Goal: Information Seeking & Learning: Learn about a topic

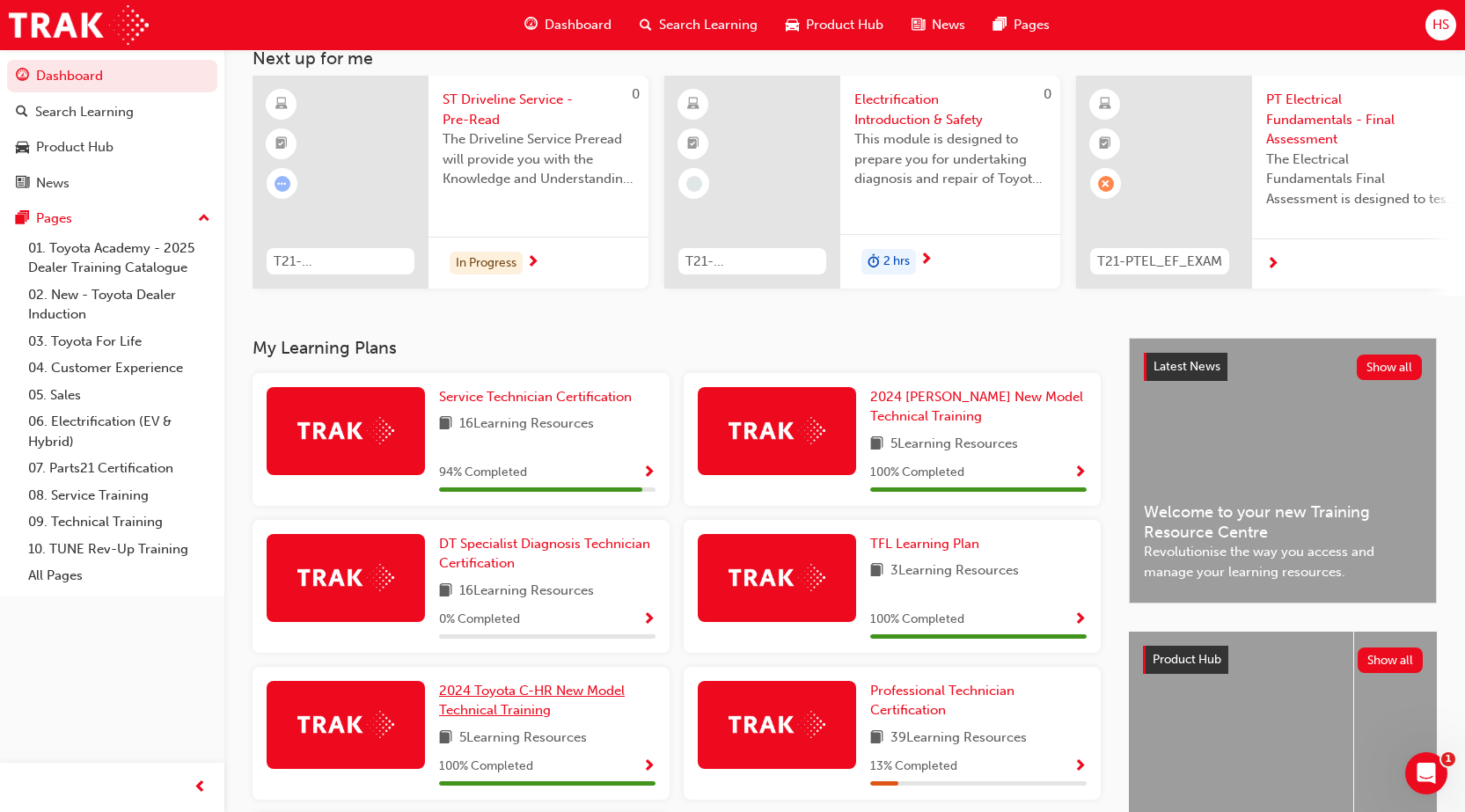
scroll to position [338, 0]
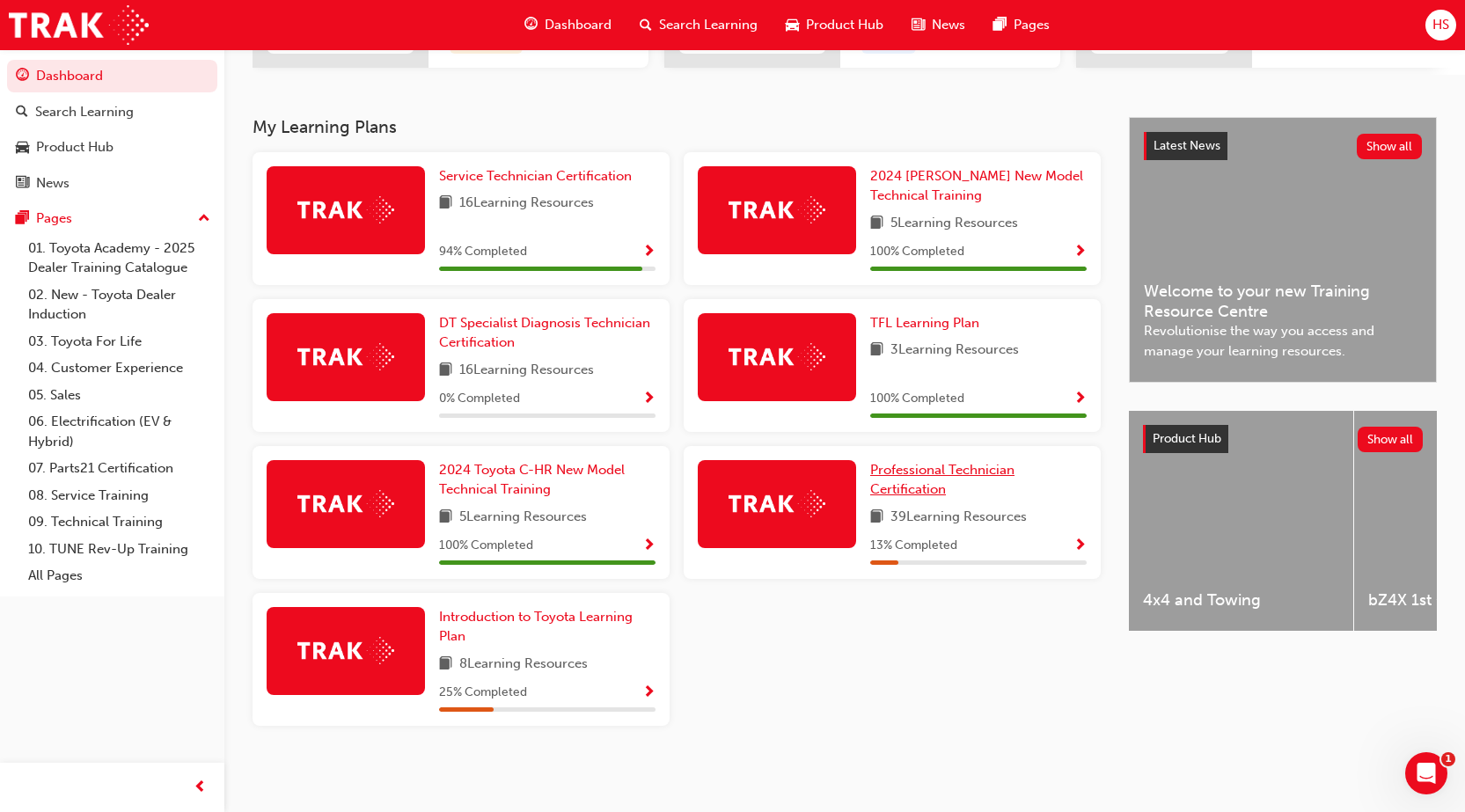
click at [896, 486] on span "Professional Technician Certification" at bounding box center [942, 479] width 144 height 36
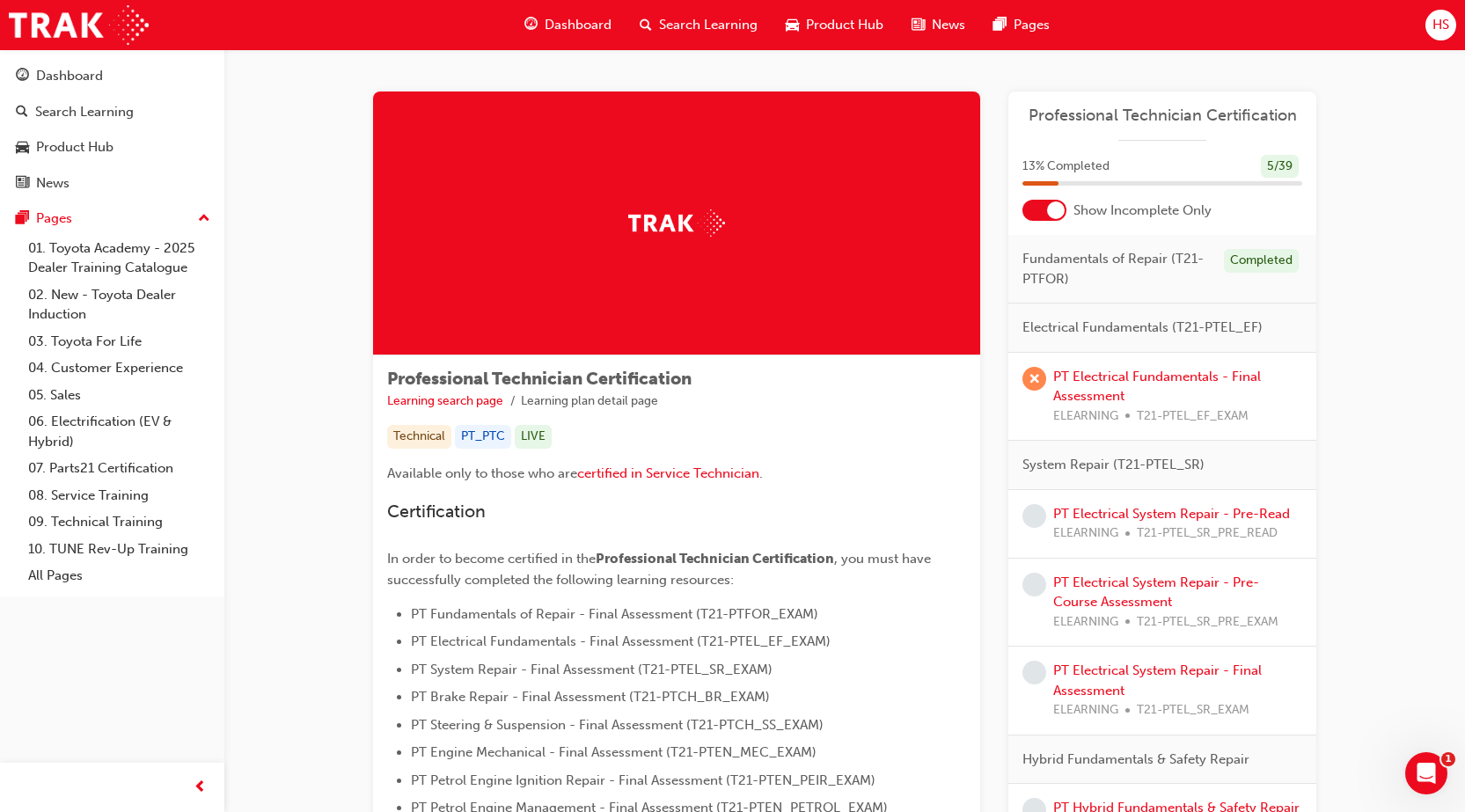
click at [1113, 384] on div "PT Electrical Fundamentals - Final Assessment ELEARNING T21-PTEL_EF_EXAM" at bounding box center [1177, 396] width 249 height 60
click at [1088, 376] on link "PT Electrical Fundamentals - Final Assessment" at bounding box center [1157, 386] width 208 height 36
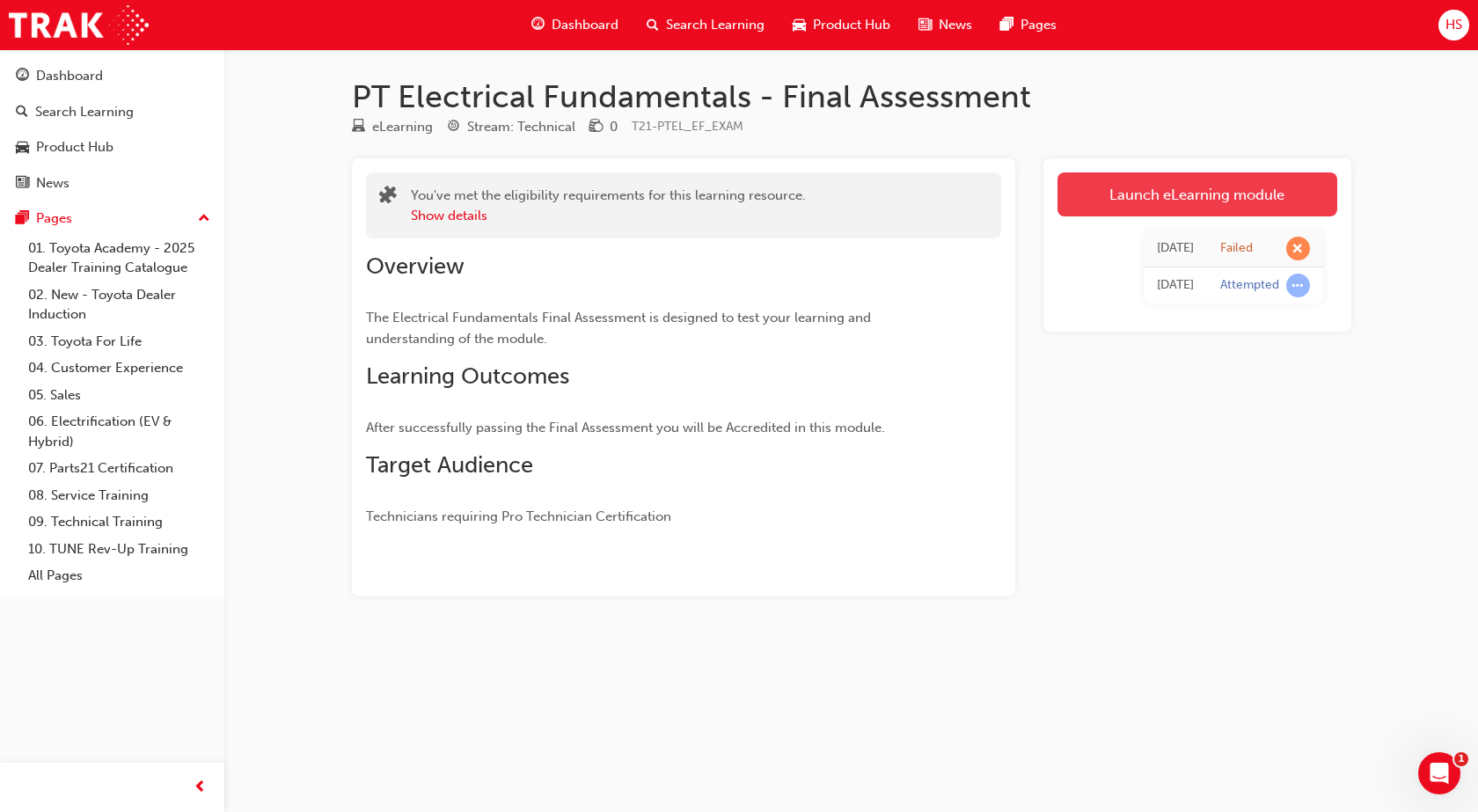
click at [1121, 201] on link "Launch eLearning module" at bounding box center [1197, 194] width 280 height 44
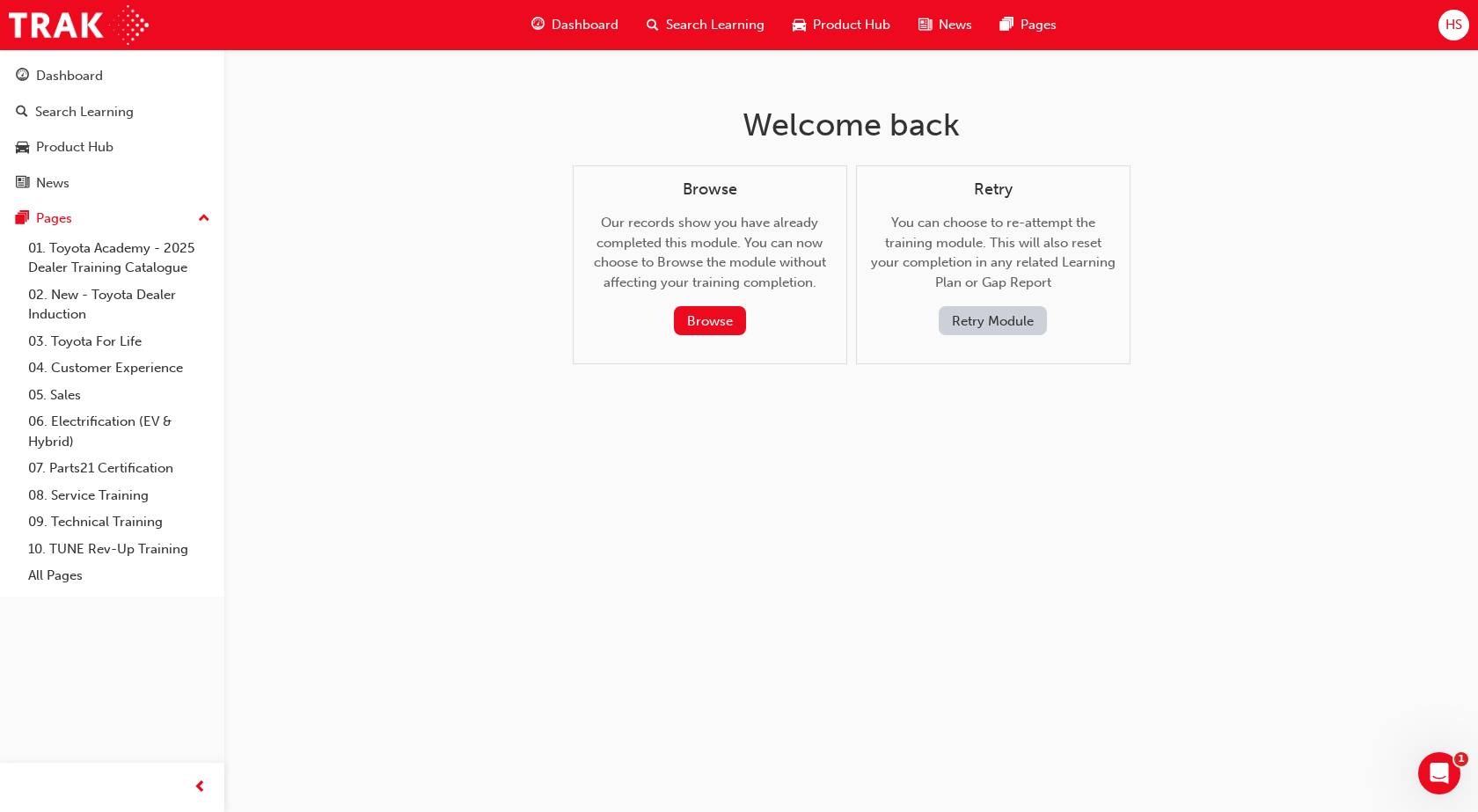
click at [1007, 309] on button "Retry Module" at bounding box center [992, 320] width 108 height 29
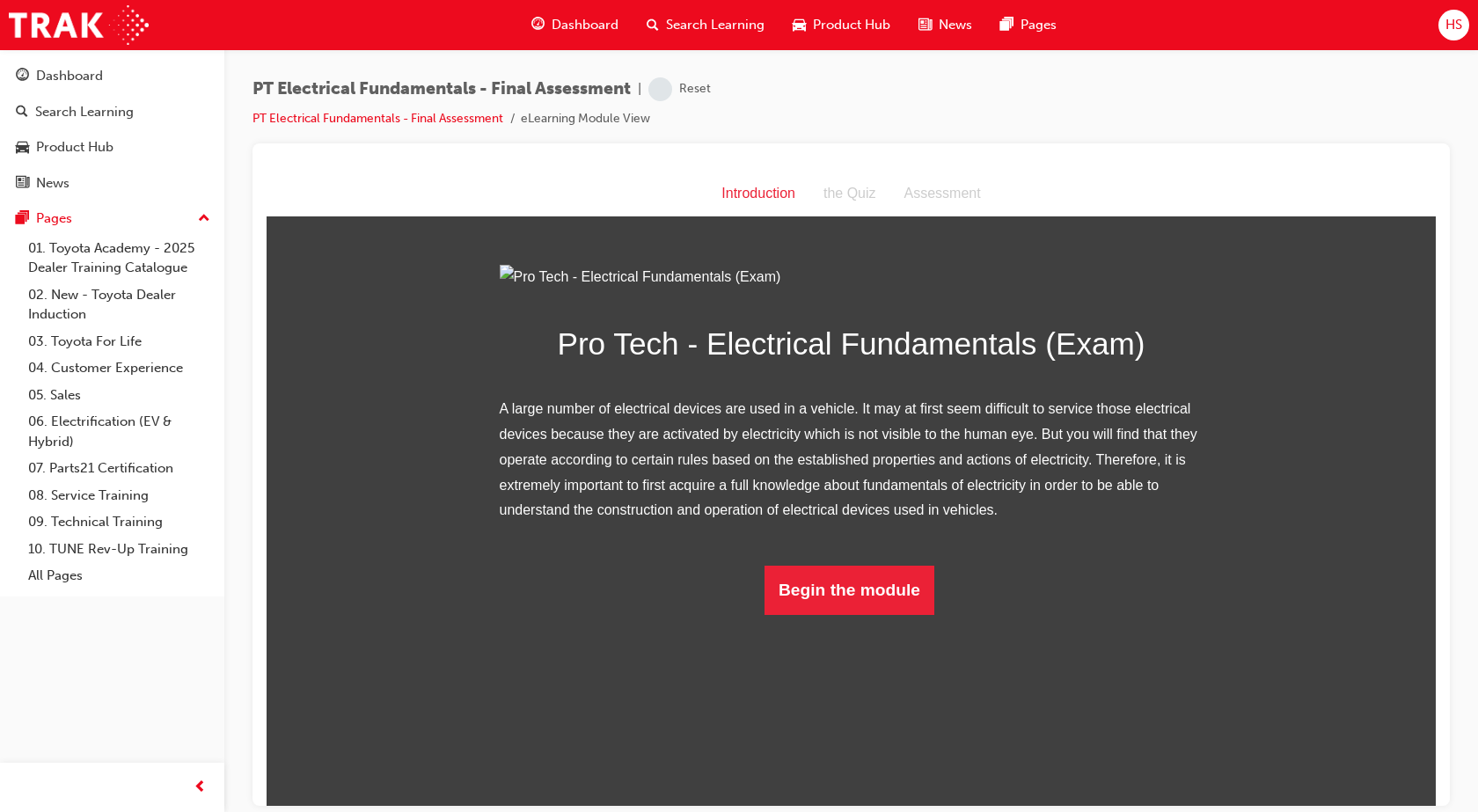
scroll to position [3, 0]
click at [801, 614] on button "Begin the module" at bounding box center [849, 589] width 169 height 49
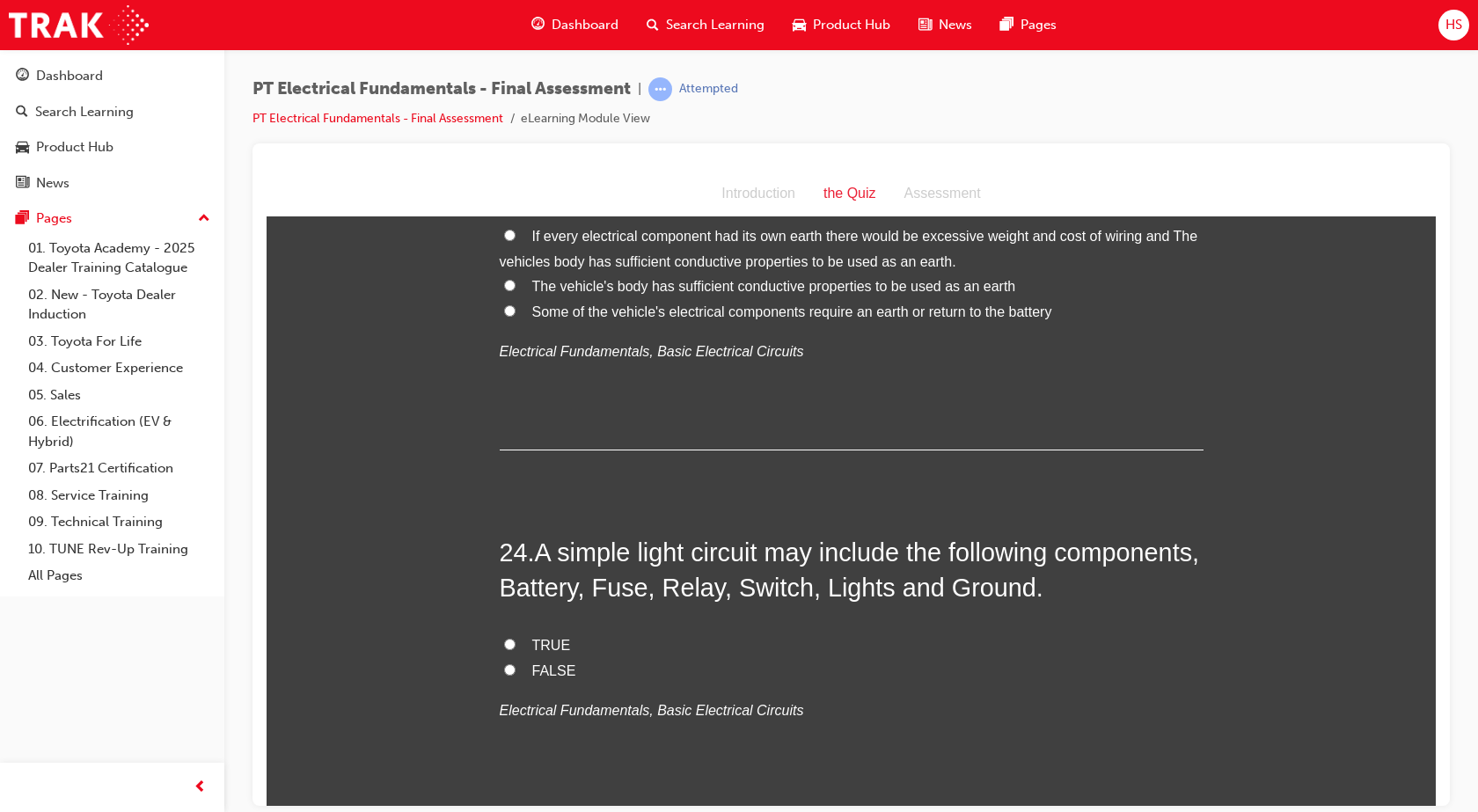
scroll to position [8640, 0]
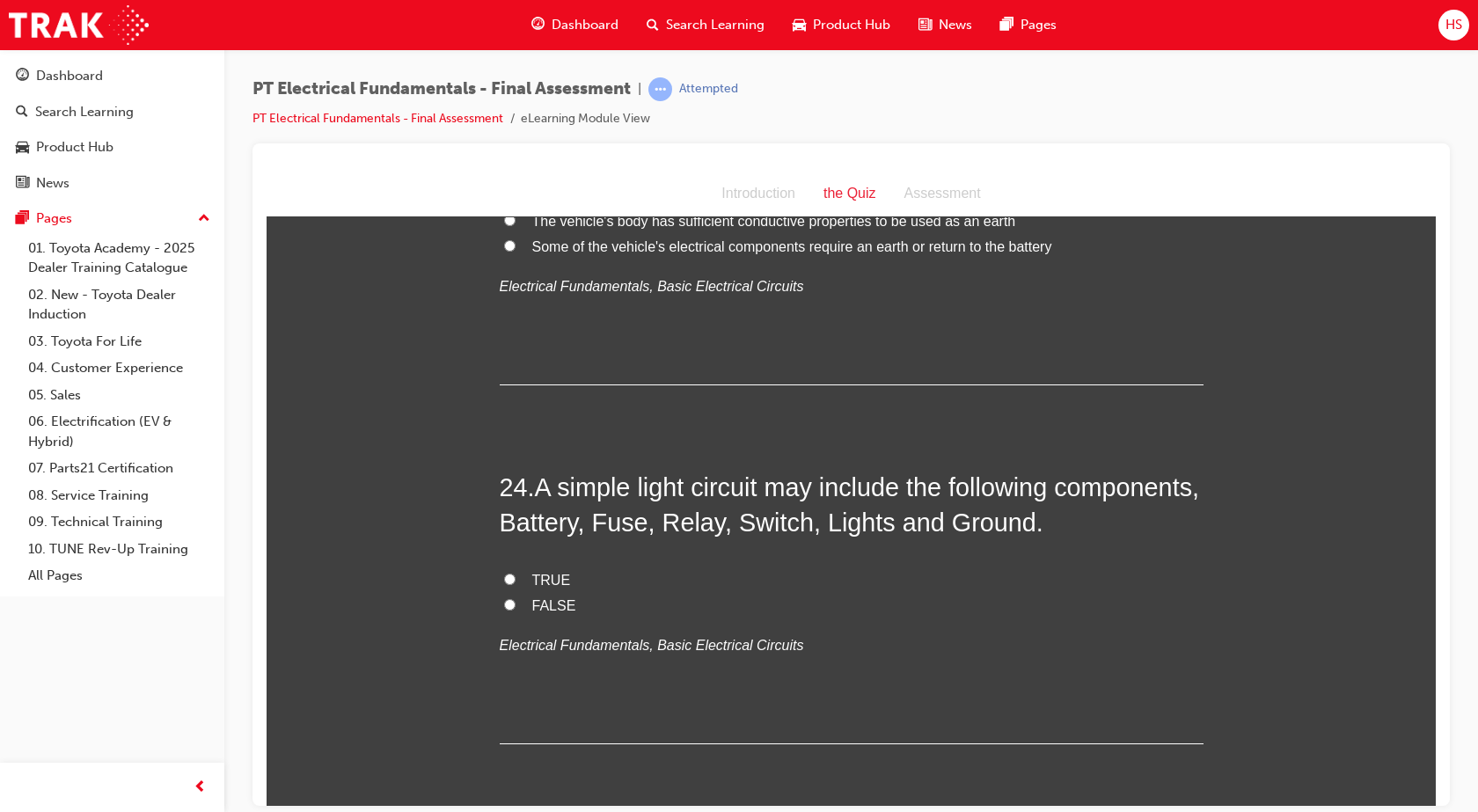
click at [544, 571] on span "TRUE" at bounding box center [551, 579] width 38 height 15
click at [516, 572] on input "TRUE" at bounding box center [510, 578] width 12 height 12
radio input "true"
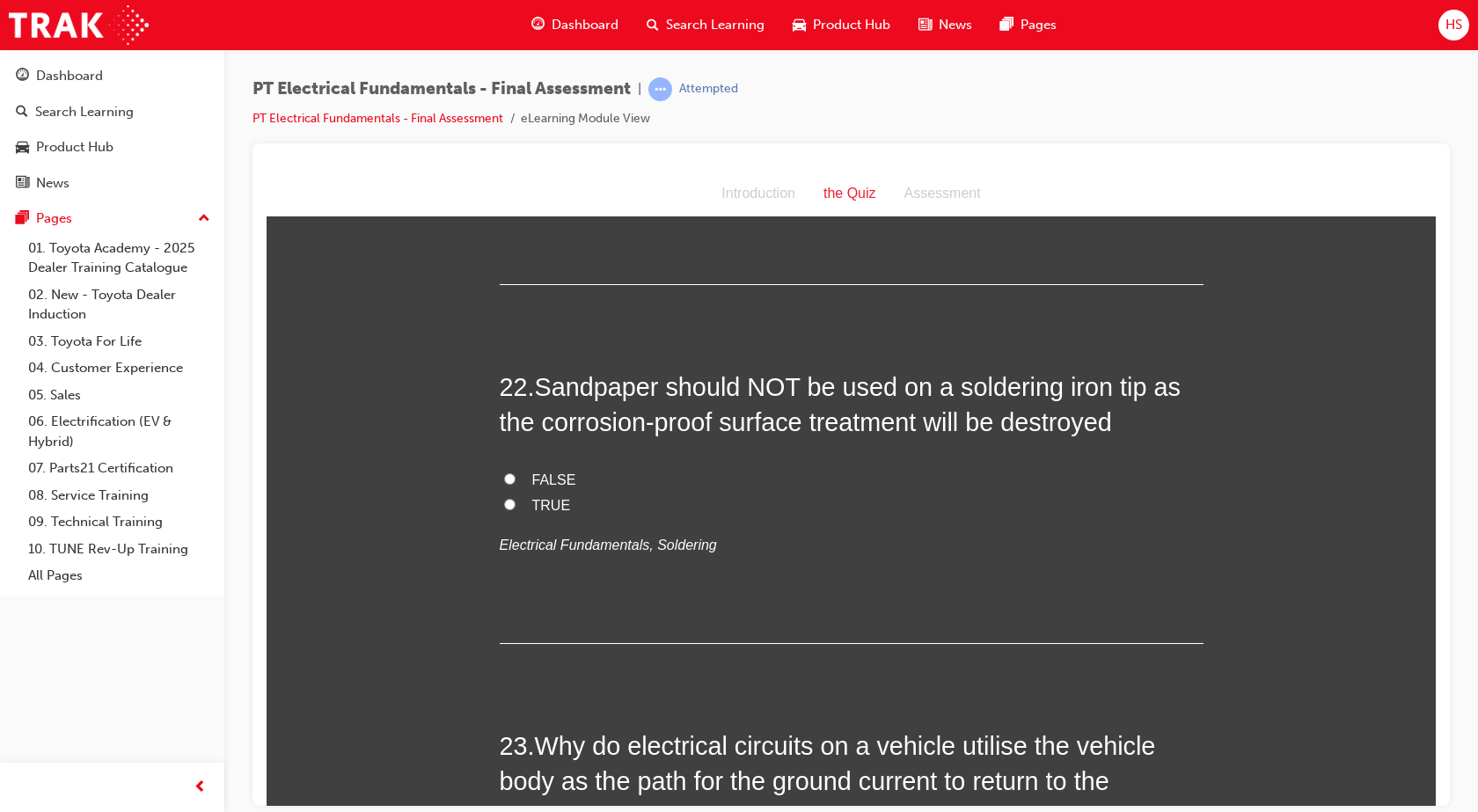
scroll to position [7848, 0]
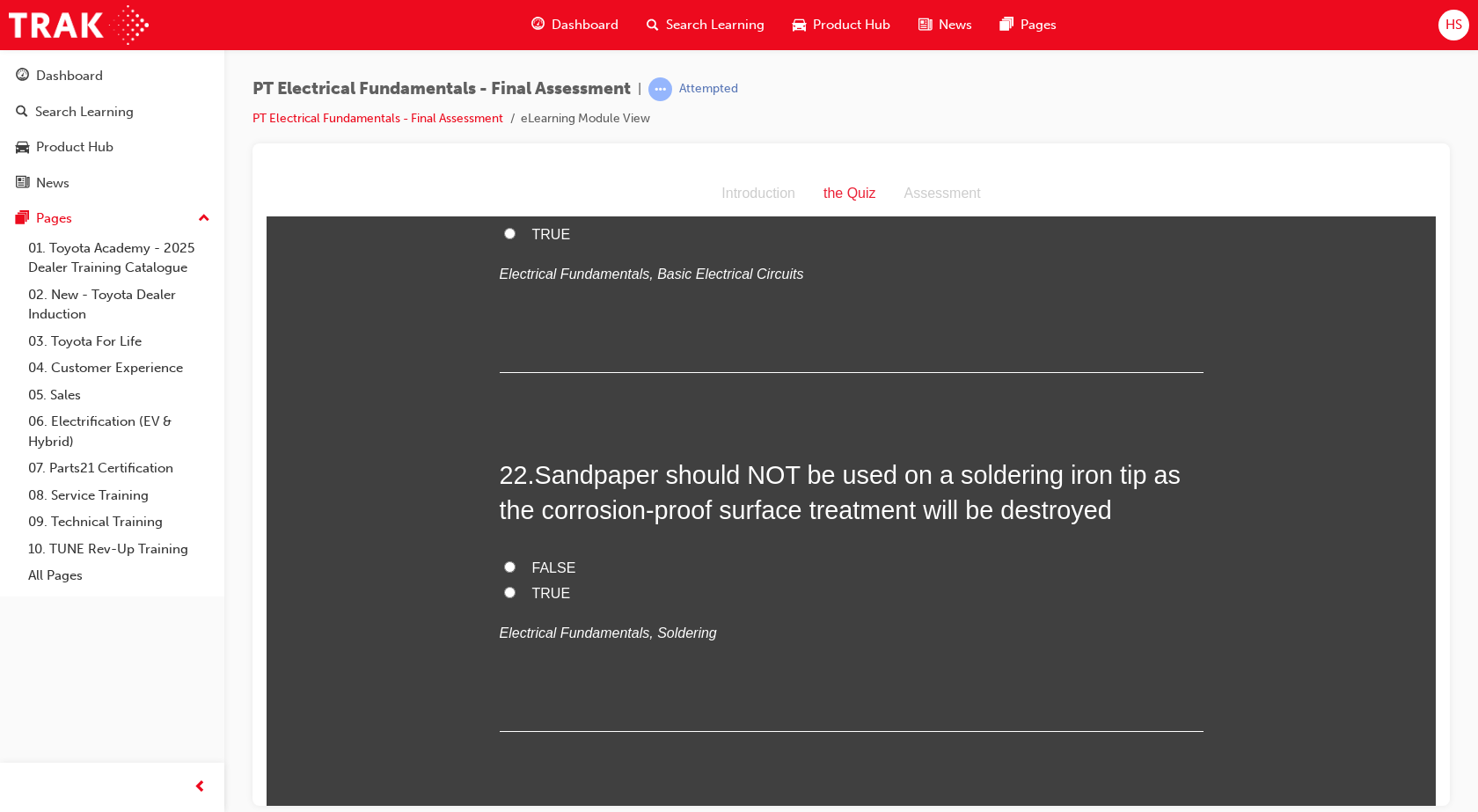
click at [504, 586] on input "TRUE" at bounding box center [510, 592] width 12 height 12
radio input "true"
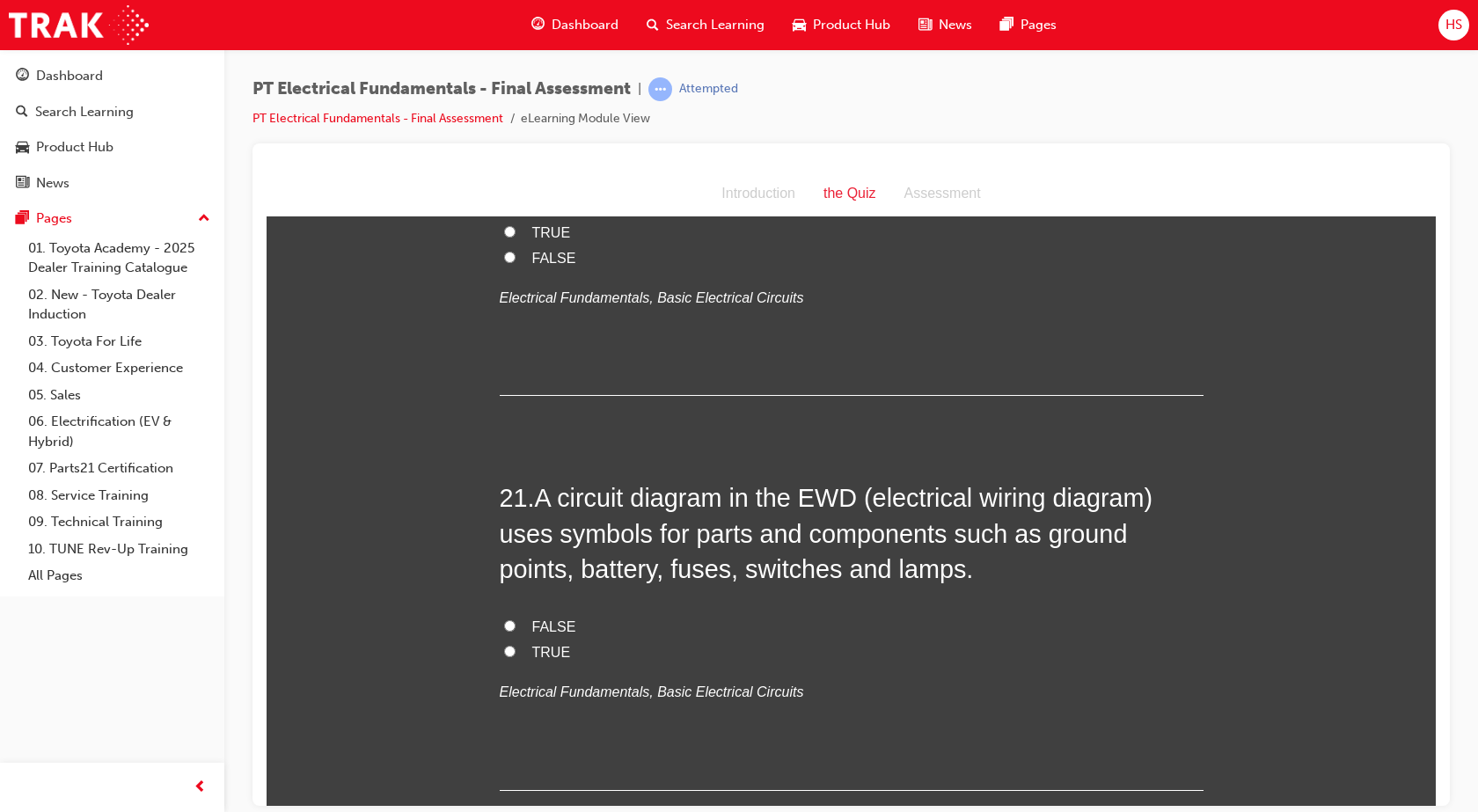
scroll to position [7474, 0]
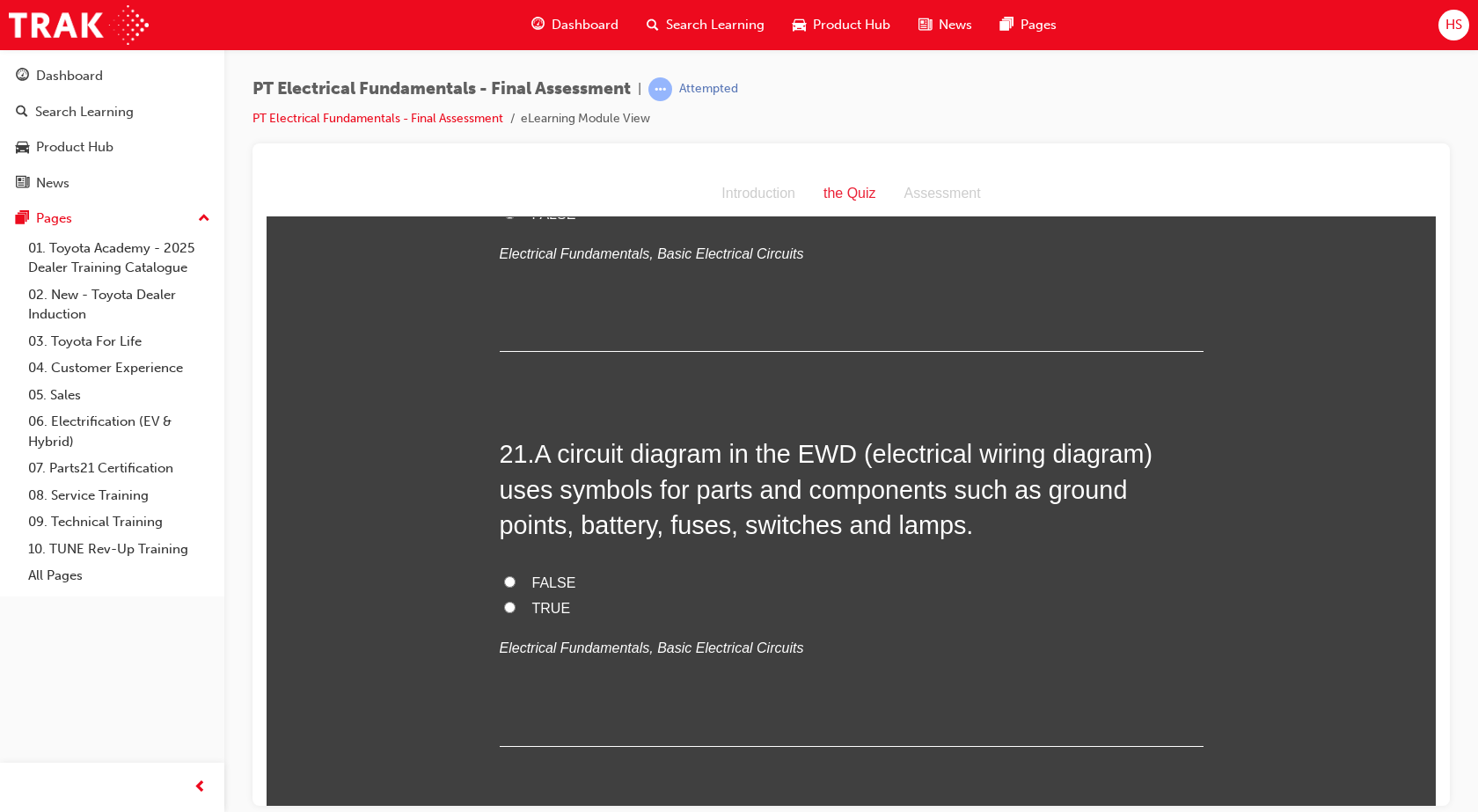
click at [510, 596] on label "TRUE" at bounding box center [851, 608] width 703 height 26
click at [510, 600] on input "TRUE" at bounding box center [510, 606] width 12 height 12
radio input "true"
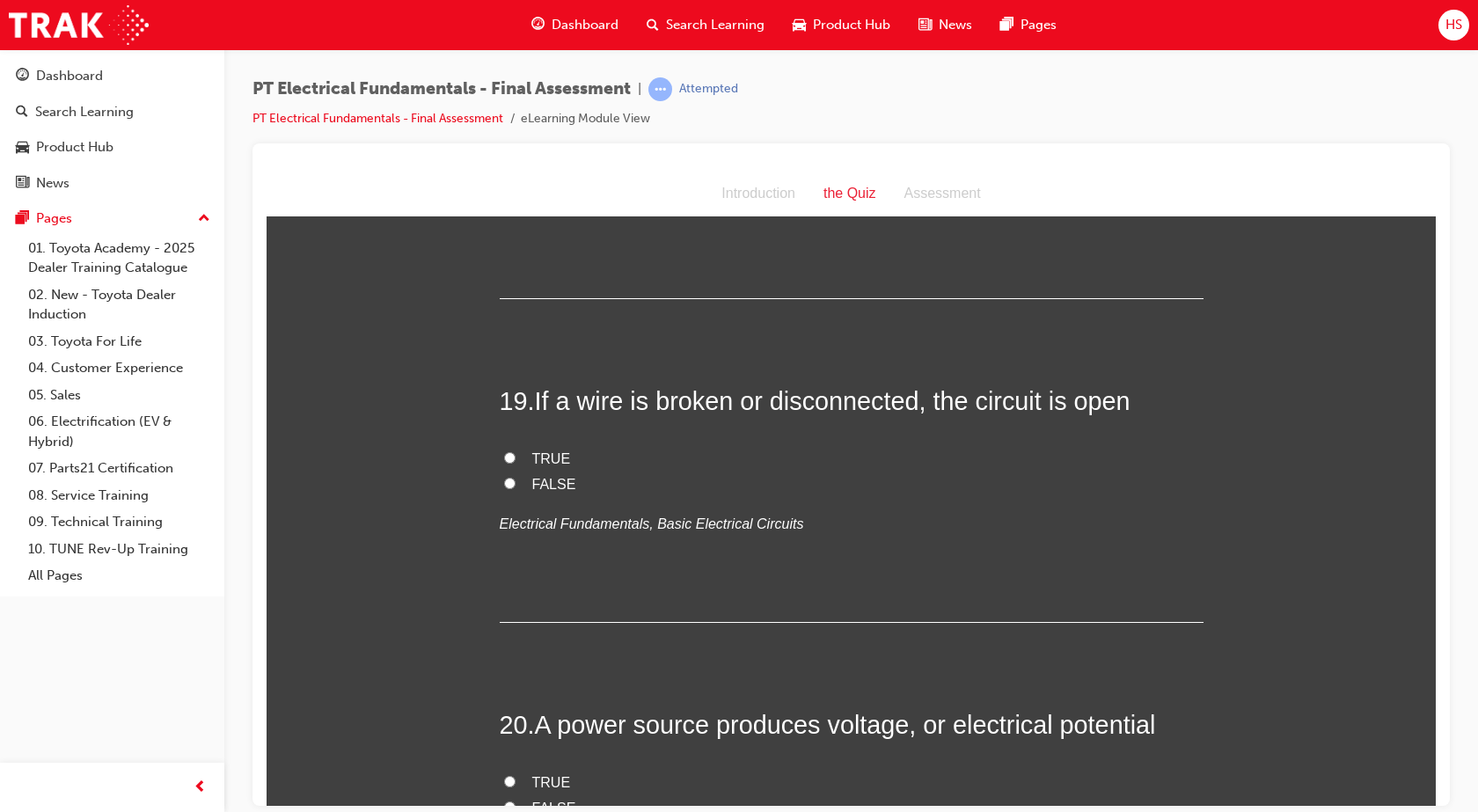
scroll to position [6837, 0]
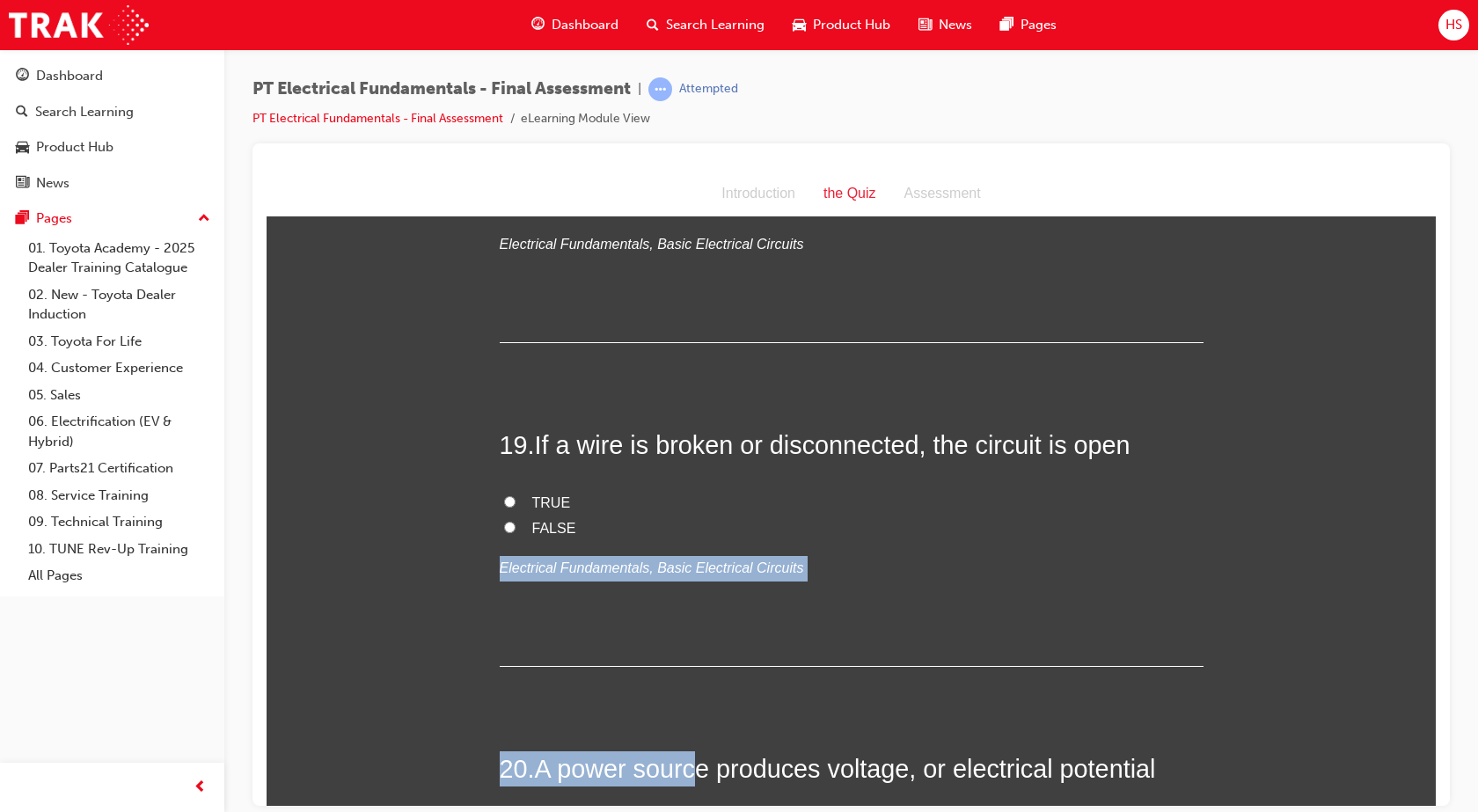
scroll to position [6859, 0]
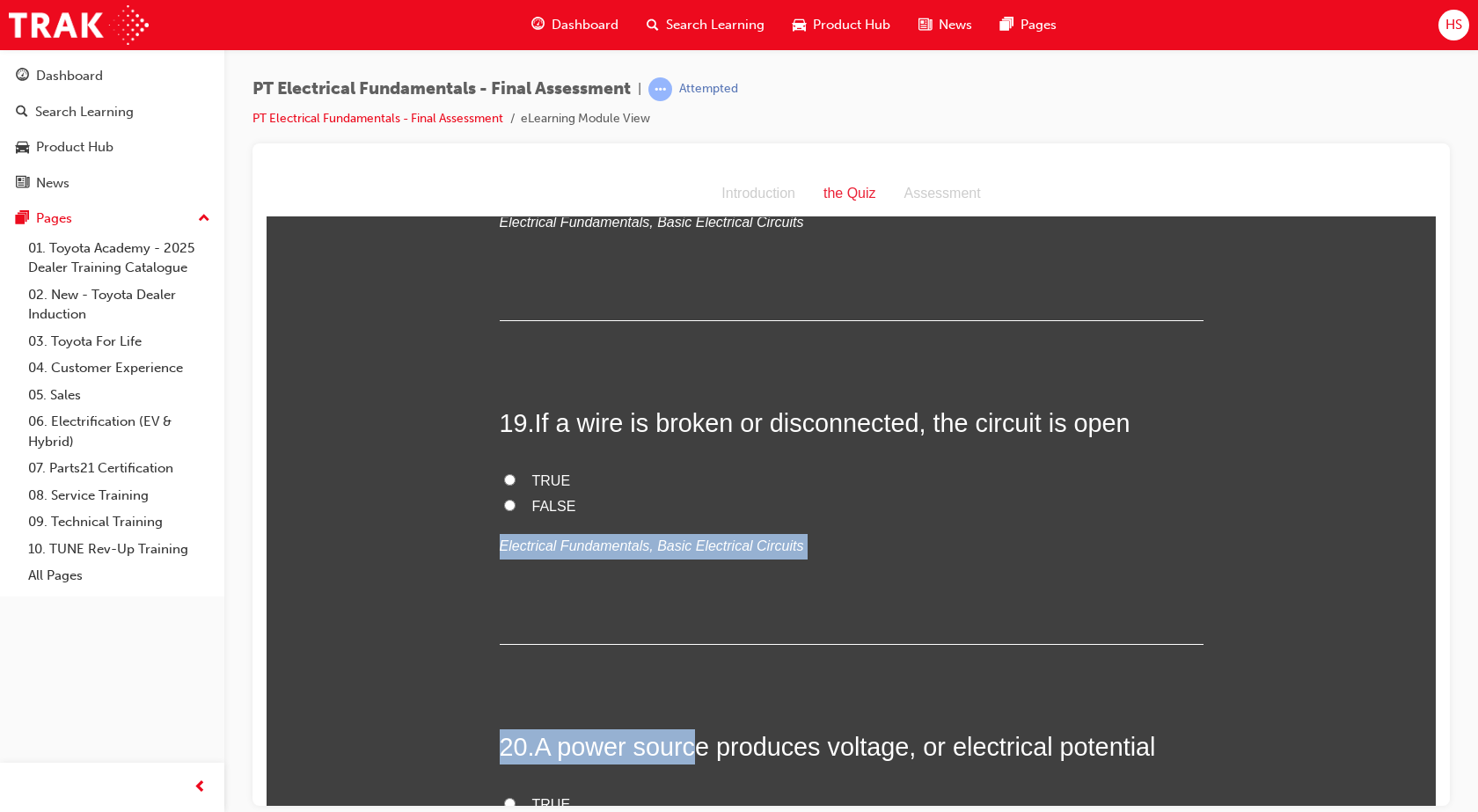
click at [904, 495] on div "19 . If a wire is broken or disconnected, the circuit is open TRUE FALSE Electr…" at bounding box center [851, 523] width 703 height 240
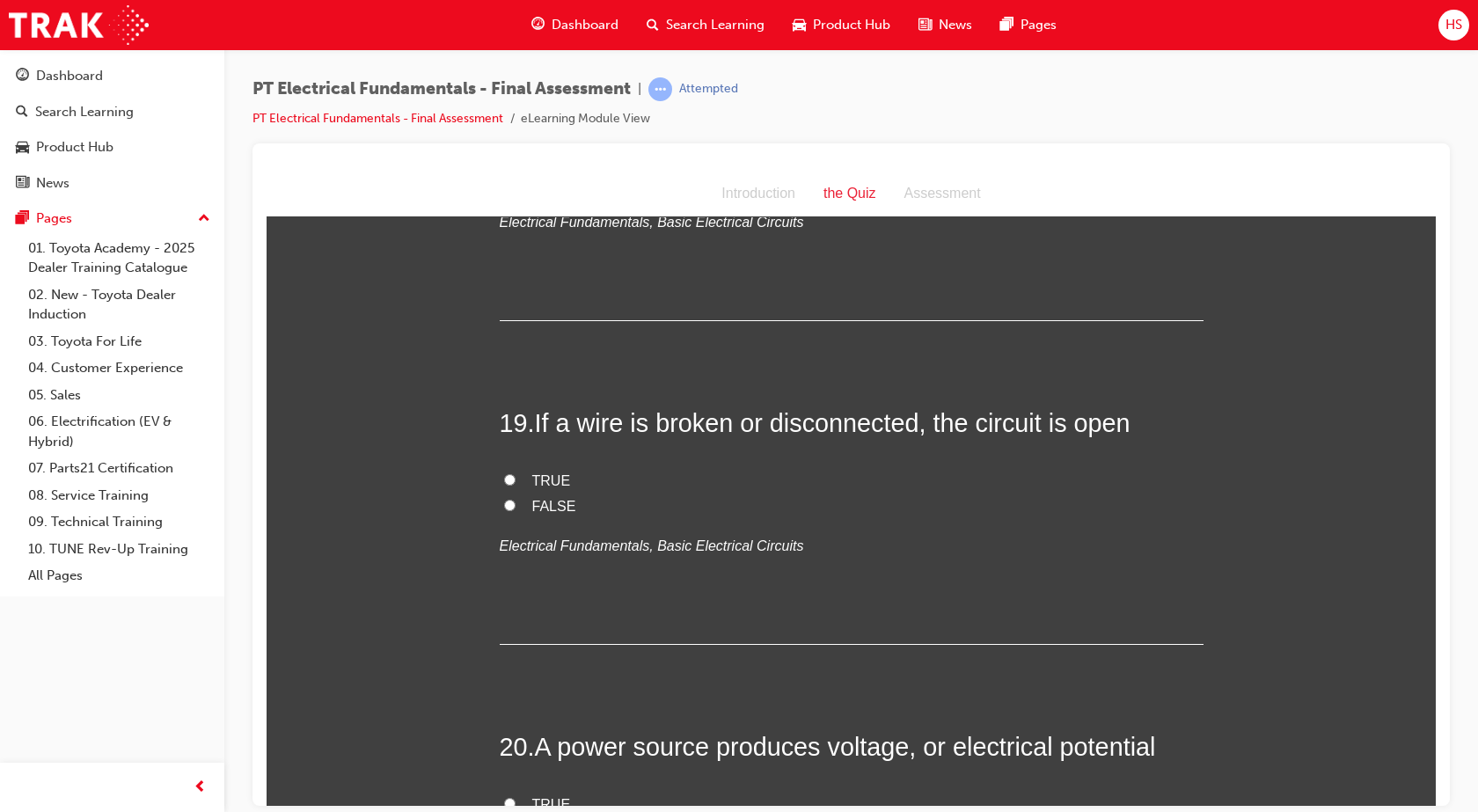
click at [532, 472] on span "TRUE" at bounding box center [551, 480] width 38 height 15
click at [516, 473] on input "TRUE" at bounding box center [510, 479] width 12 height 12
radio input "true"
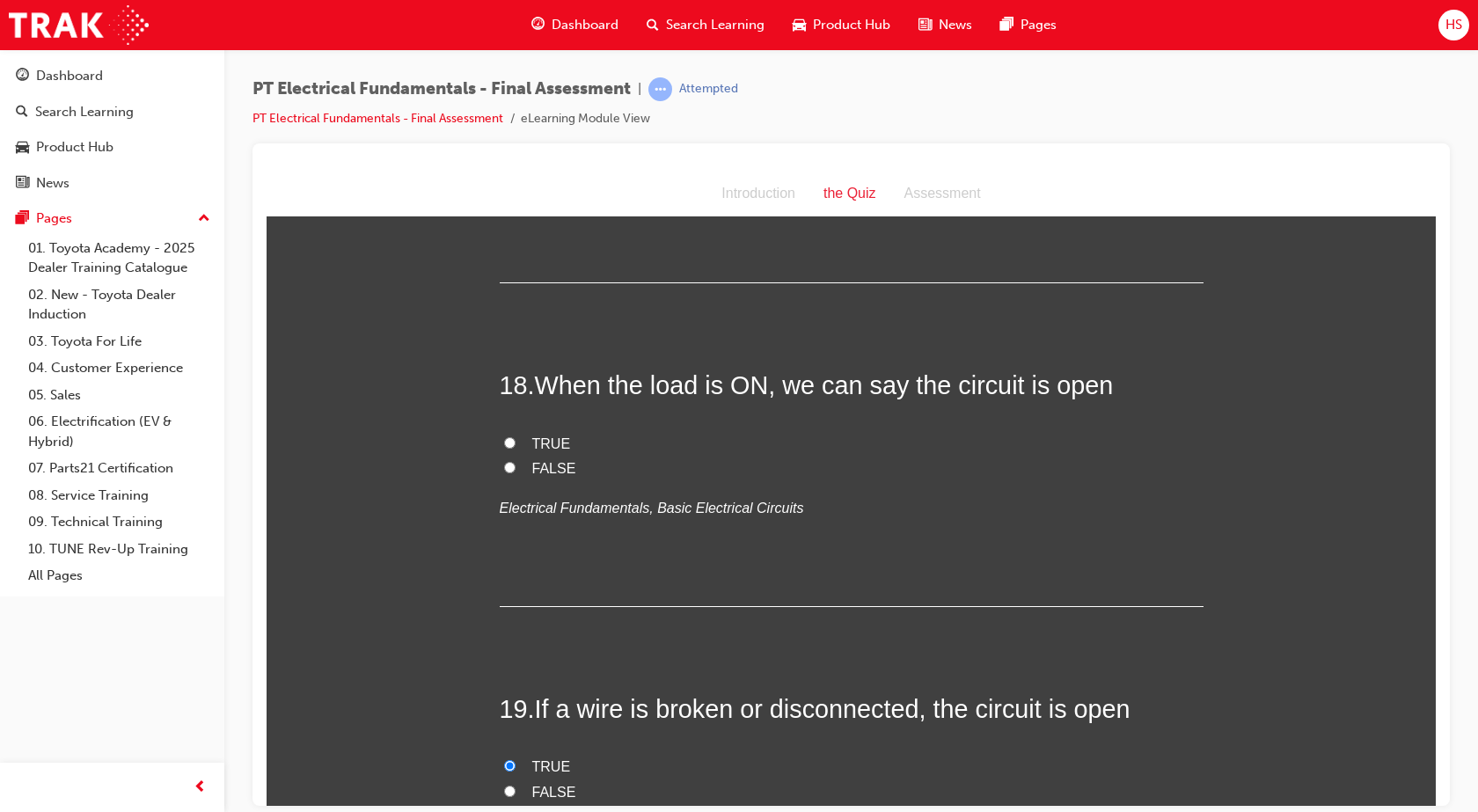
click at [508, 455] on label "FALSE" at bounding box center [851, 468] width 703 height 26
click at [508, 461] on input "FALSE" at bounding box center [510, 467] width 12 height 12
radio input "true"
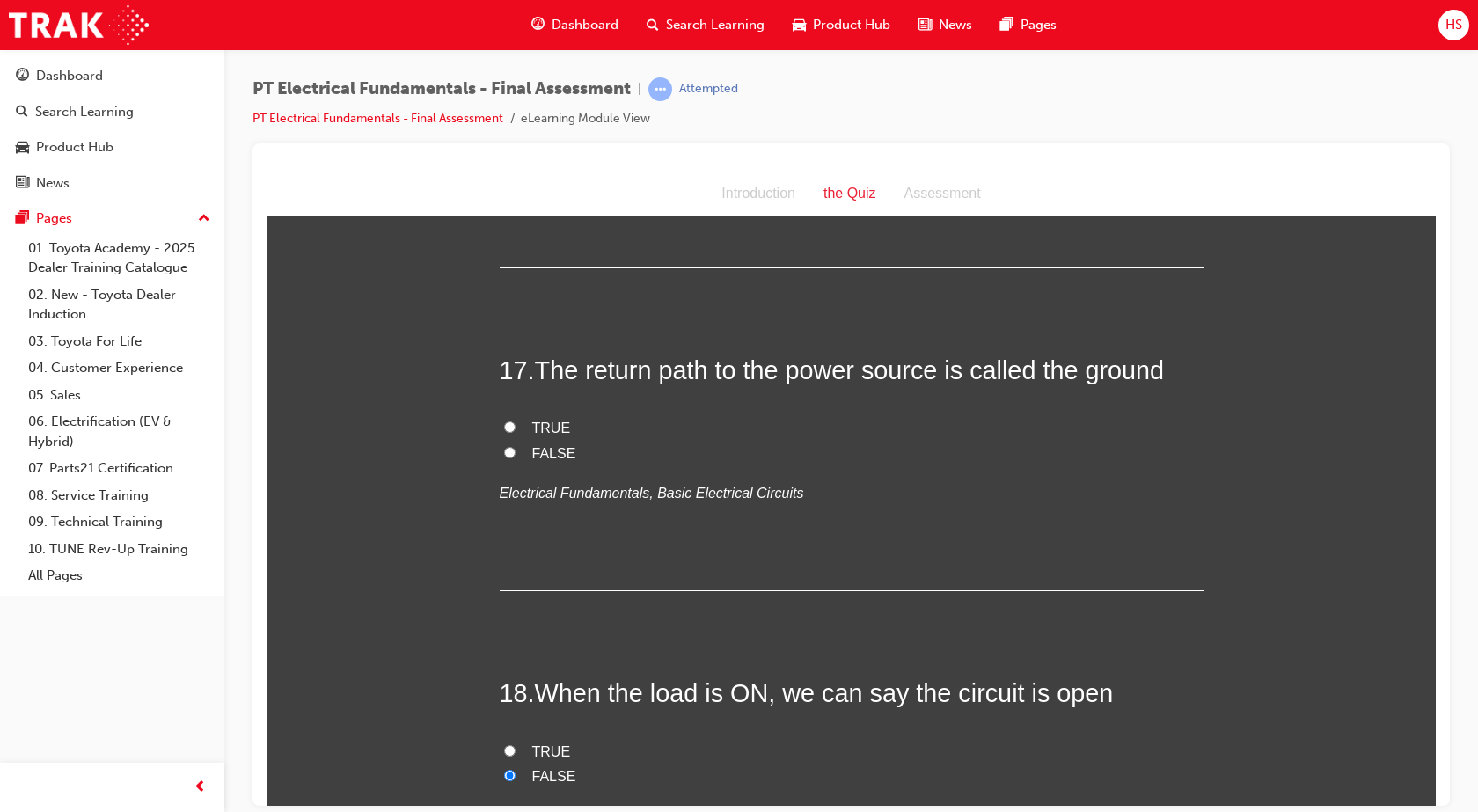
scroll to position [6243, 0]
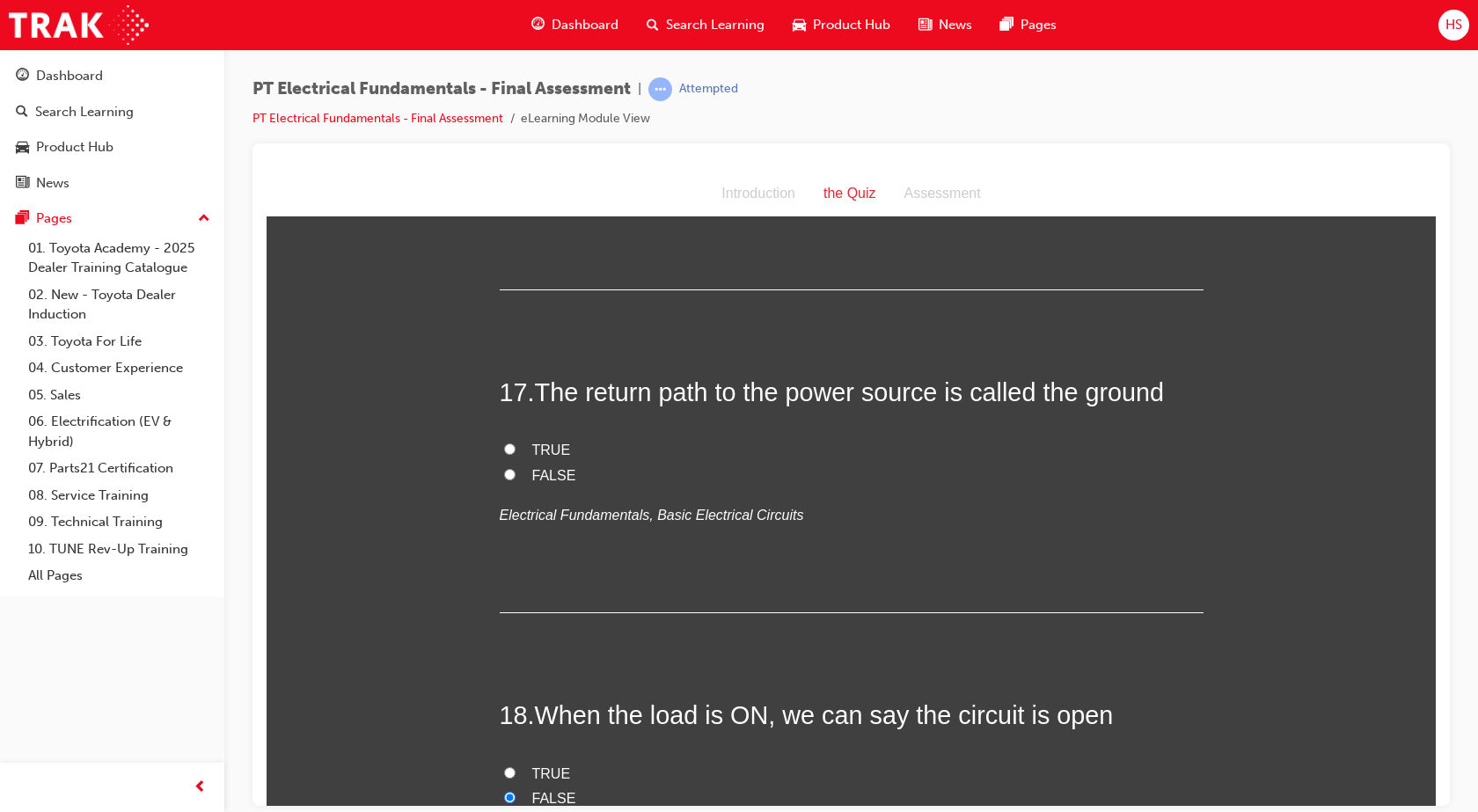
click at [535, 467] on span "FALSE" at bounding box center [554, 474] width 44 height 15
click at [516, 468] on input "FALSE" at bounding box center [510, 473] width 12 height 12
radio input "true"
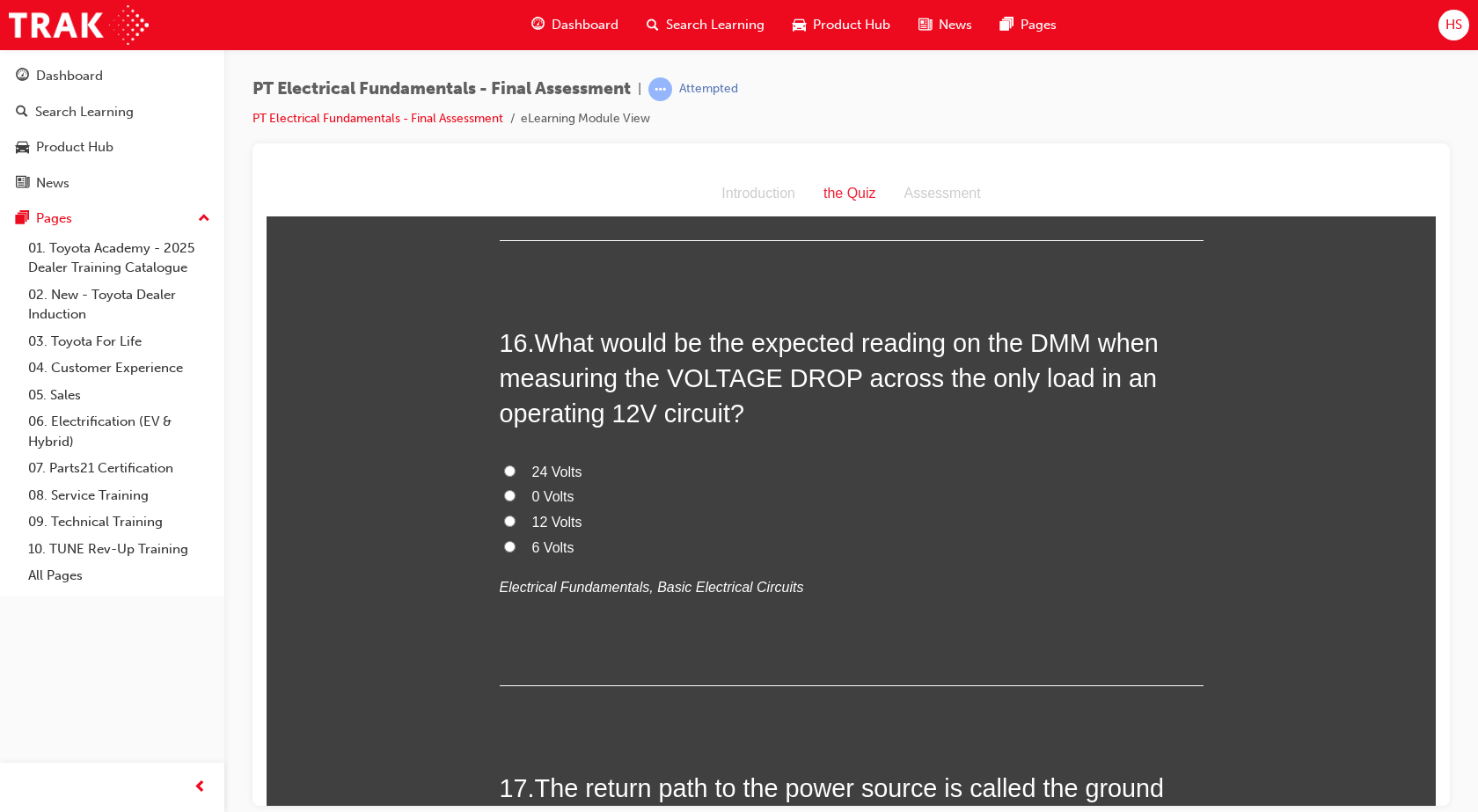
scroll to position [5715, 0]
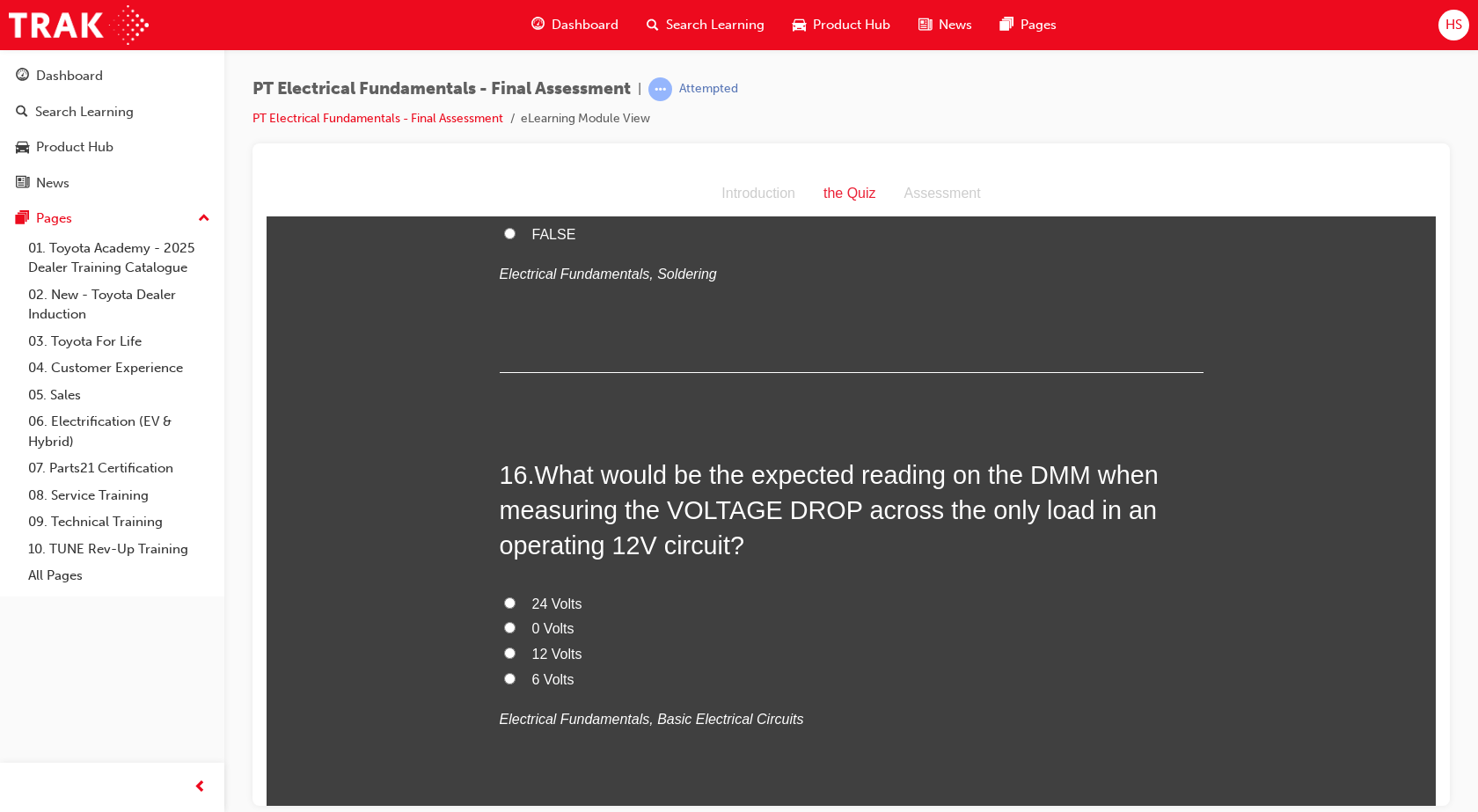
click at [532, 646] on span "12 Volts" at bounding box center [557, 653] width 50 height 15
click at [516, 647] on input "12 Volts" at bounding box center [510, 652] width 12 height 12
radio input "true"
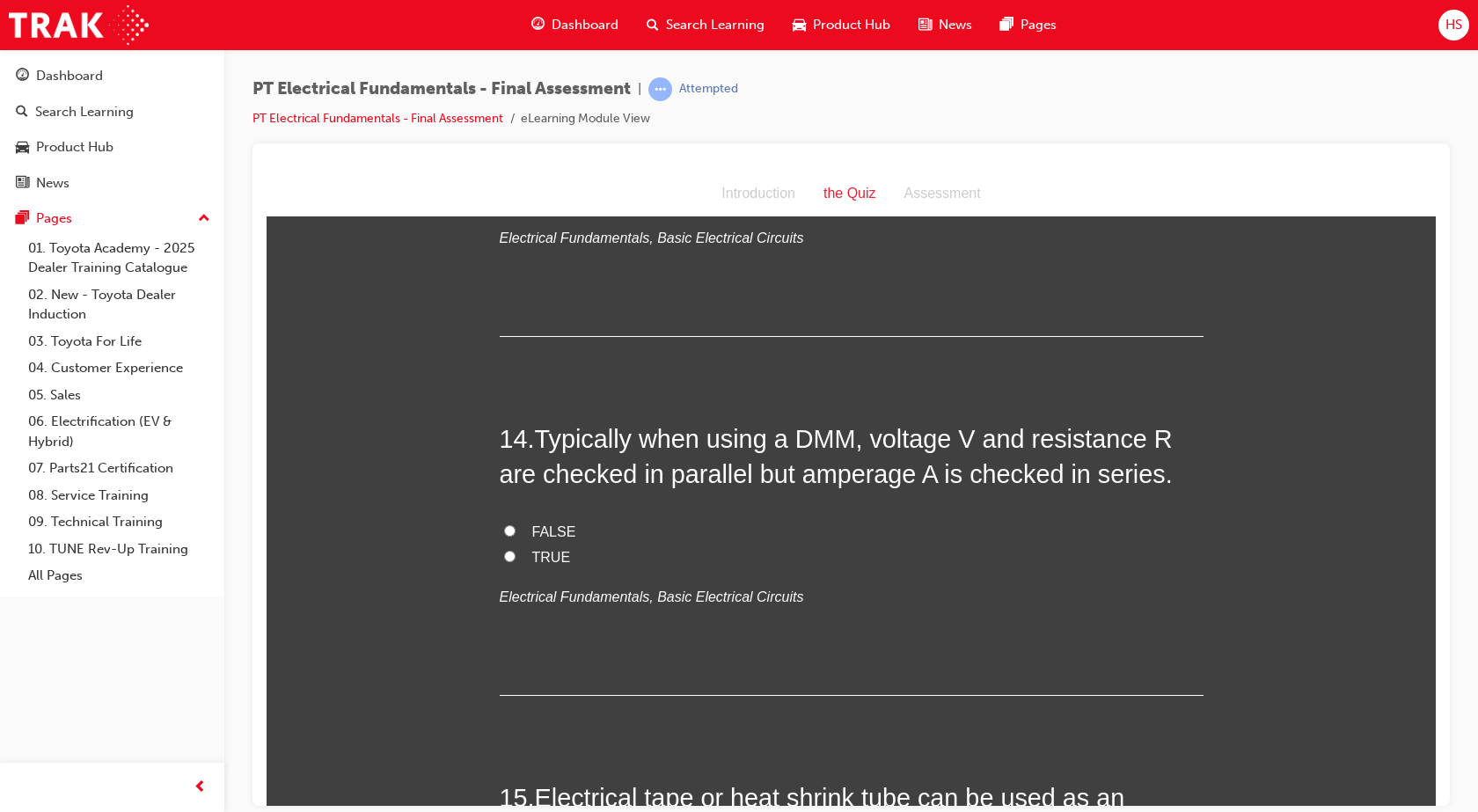
scroll to position [5210, 0]
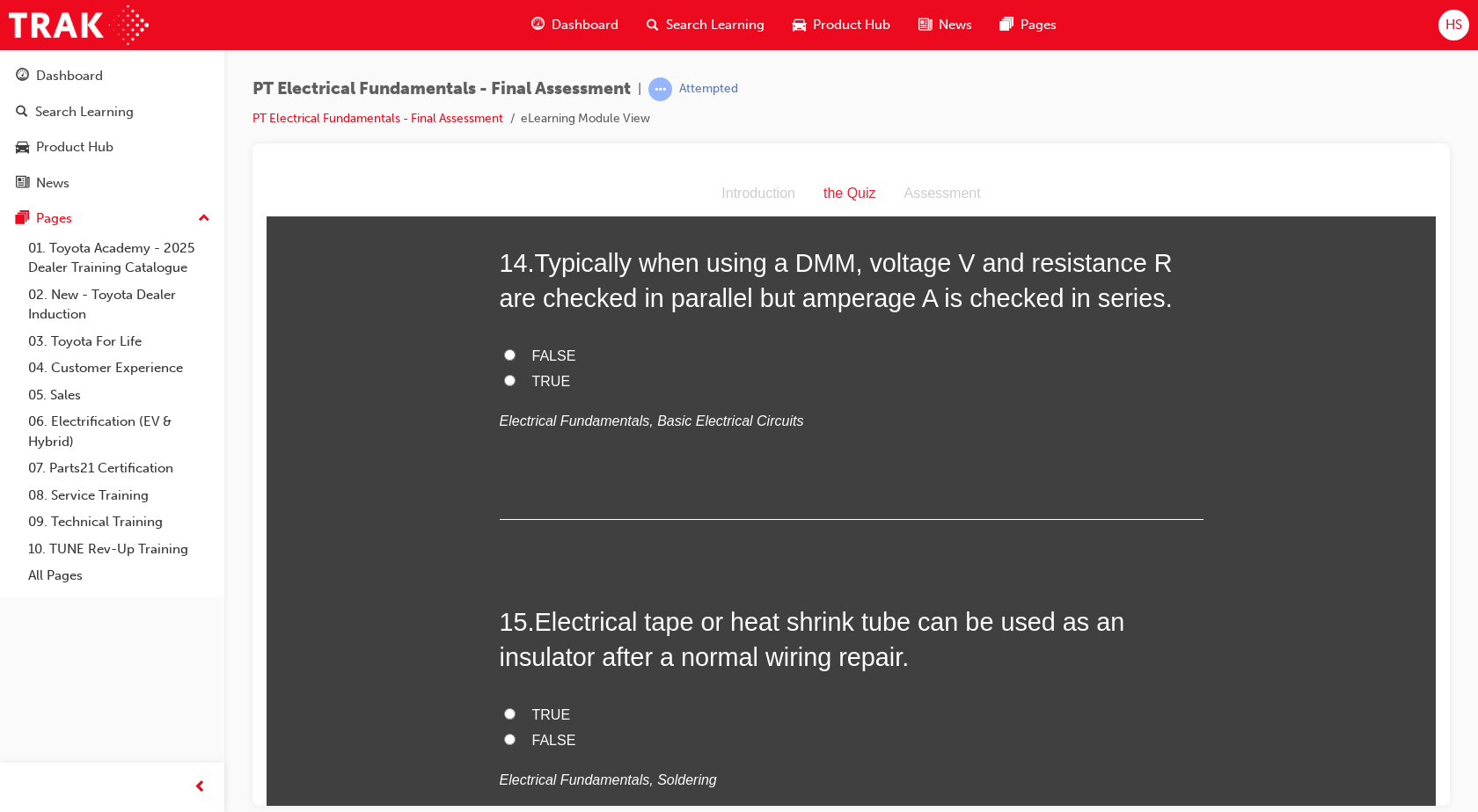
click at [533, 706] on span "TRUE" at bounding box center [551, 714] width 38 height 15
click at [516, 707] on input "TRUE" at bounding box center [510, 713] width 12 height 12
radio input "true"
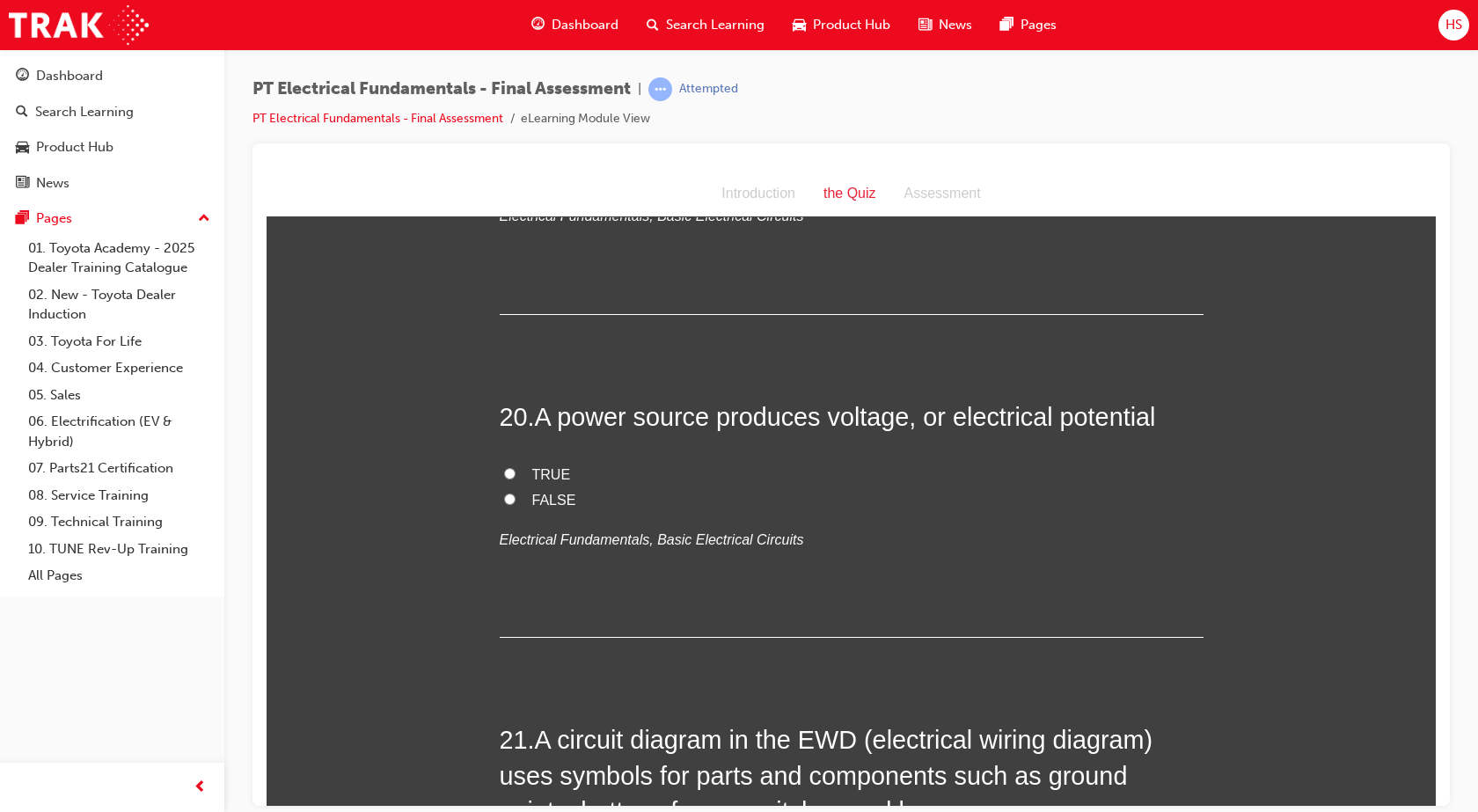
scroll to position [7144, 0]
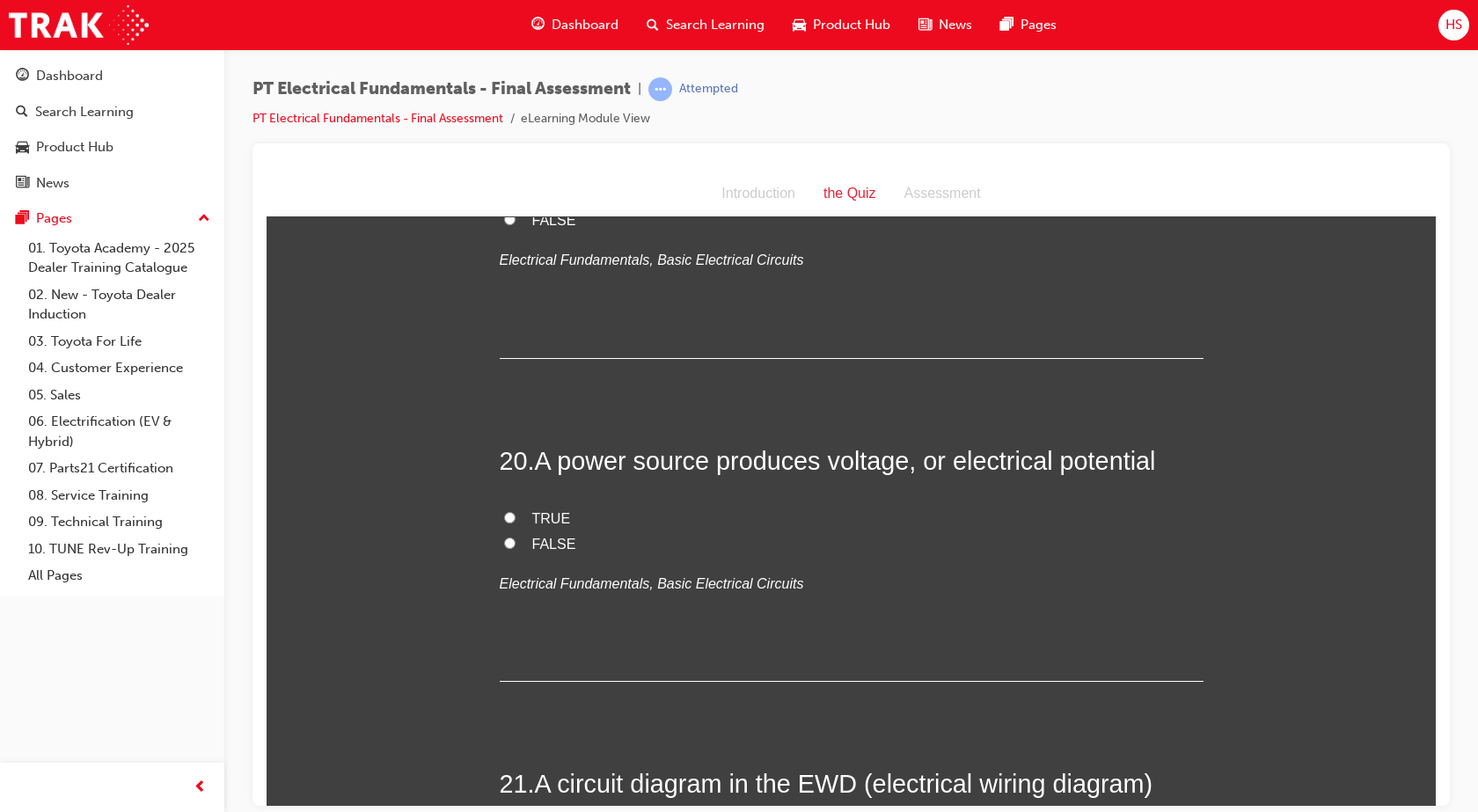
click at [548, 510] on span "TRUE" at bounding box center [551, 518] width 38 height 15
click at [516, 511] on input "TRUE" at bounding box center [510, 517] width 12 height 12
radio input "true"
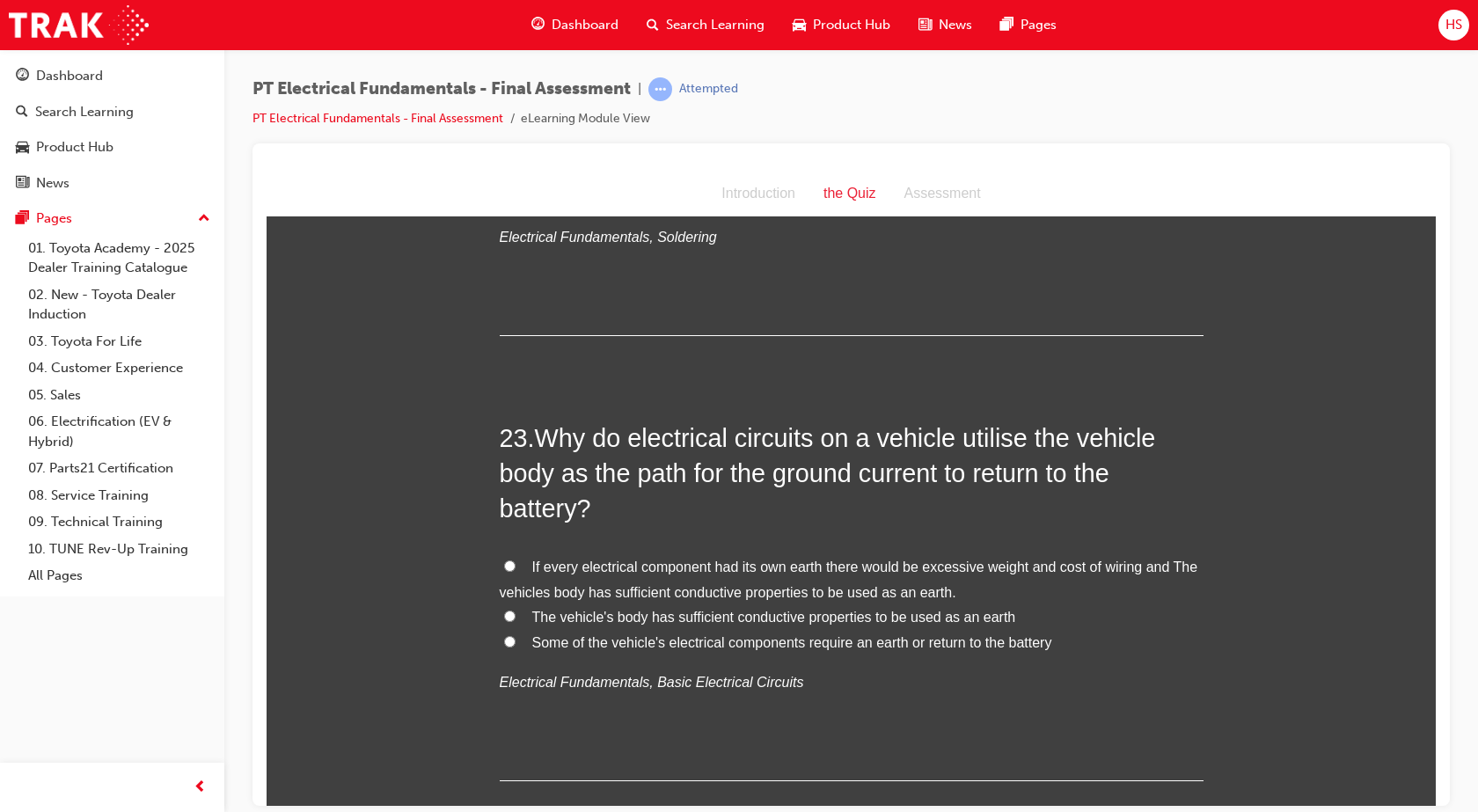
scroll to position [8221, 0]
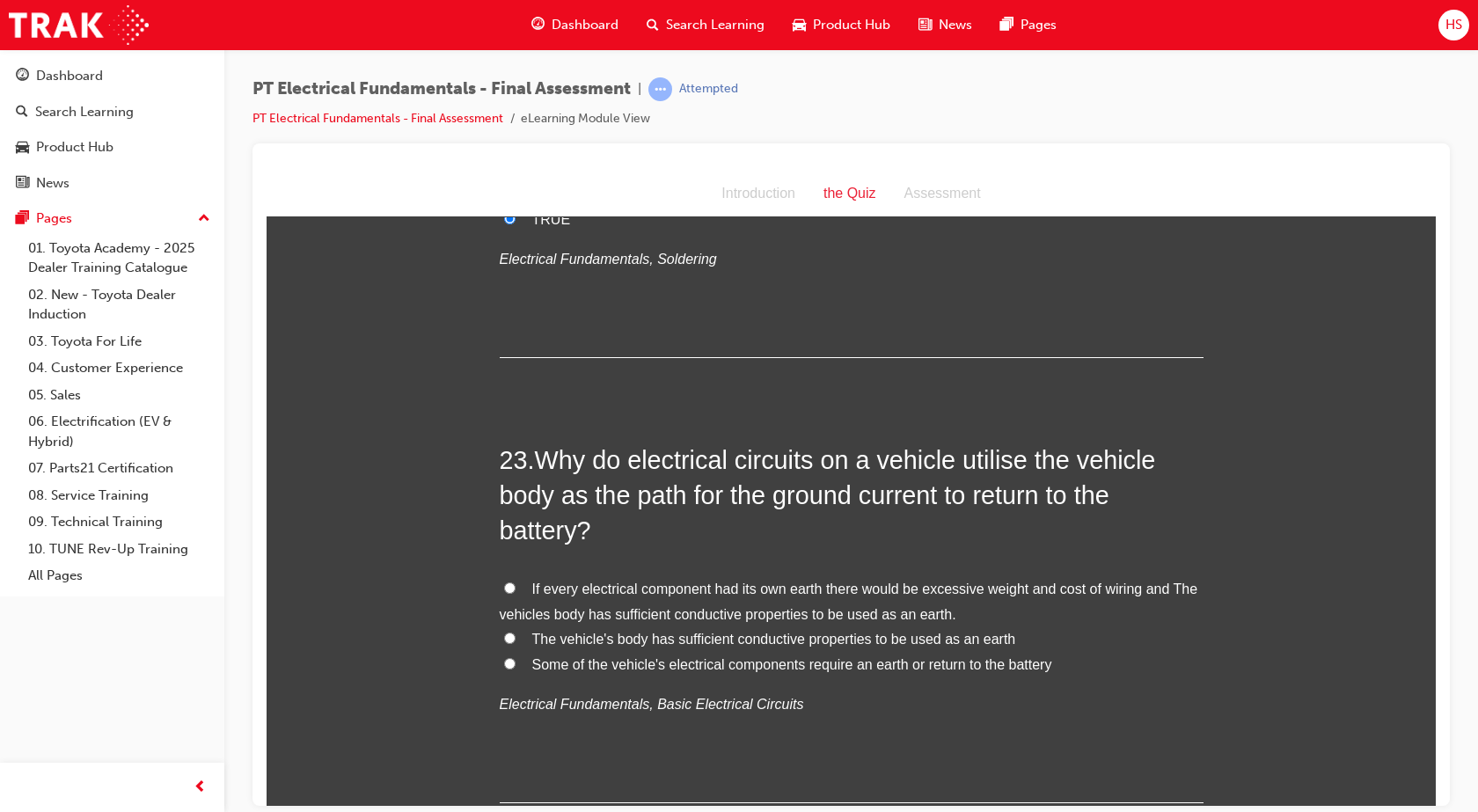
click at [513, 626] on label "The vehicle's body has sufficient conductive properties to be used as an earth" at bounding box center [851, 639] width 703 height 26
click at [513, 631] on input "The vehicle's body has sufficient conductive properties to be used as an earth" at bounding box center [510, 637] width 12 height 12
radio input "true"
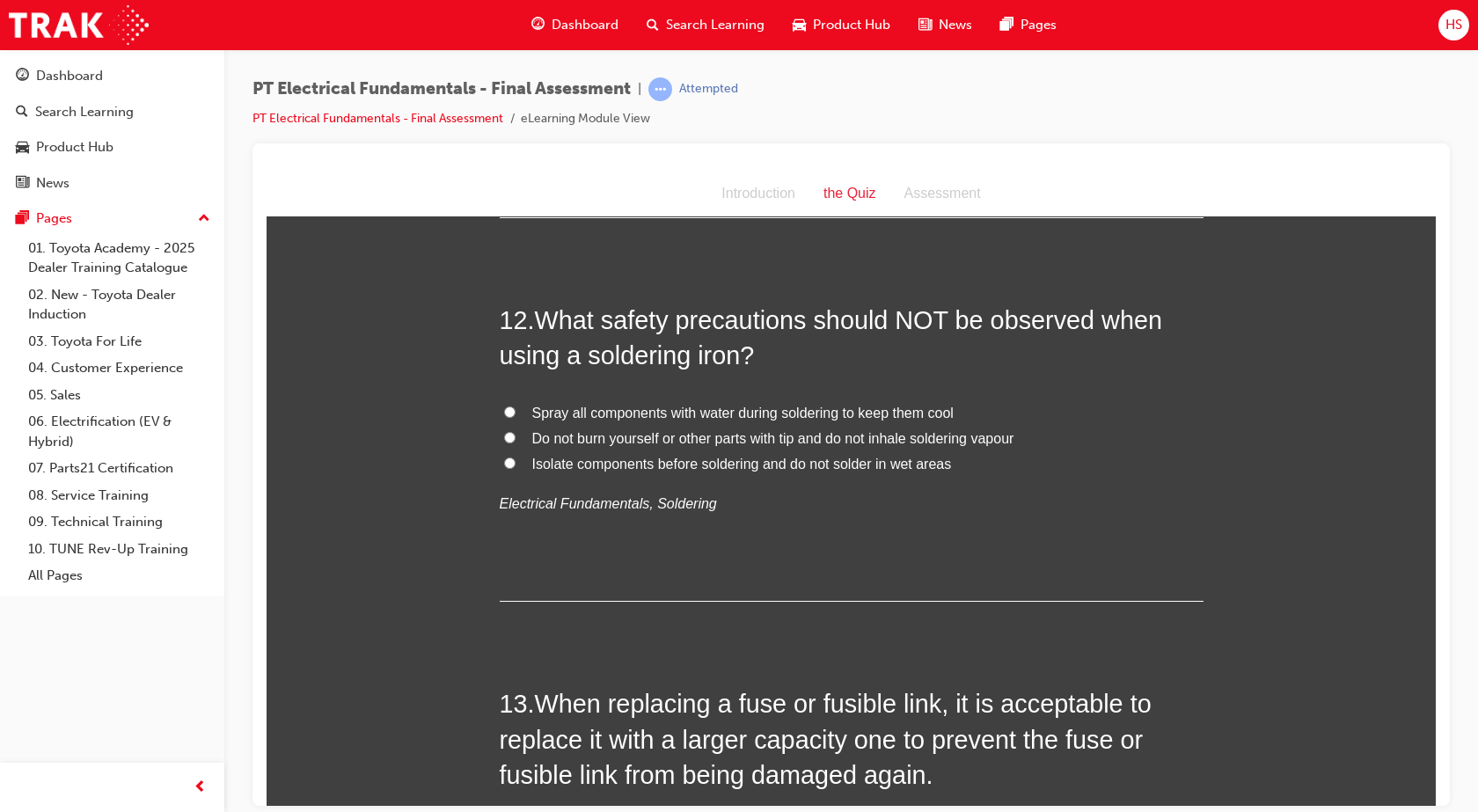
scroll to position [4462, 0]
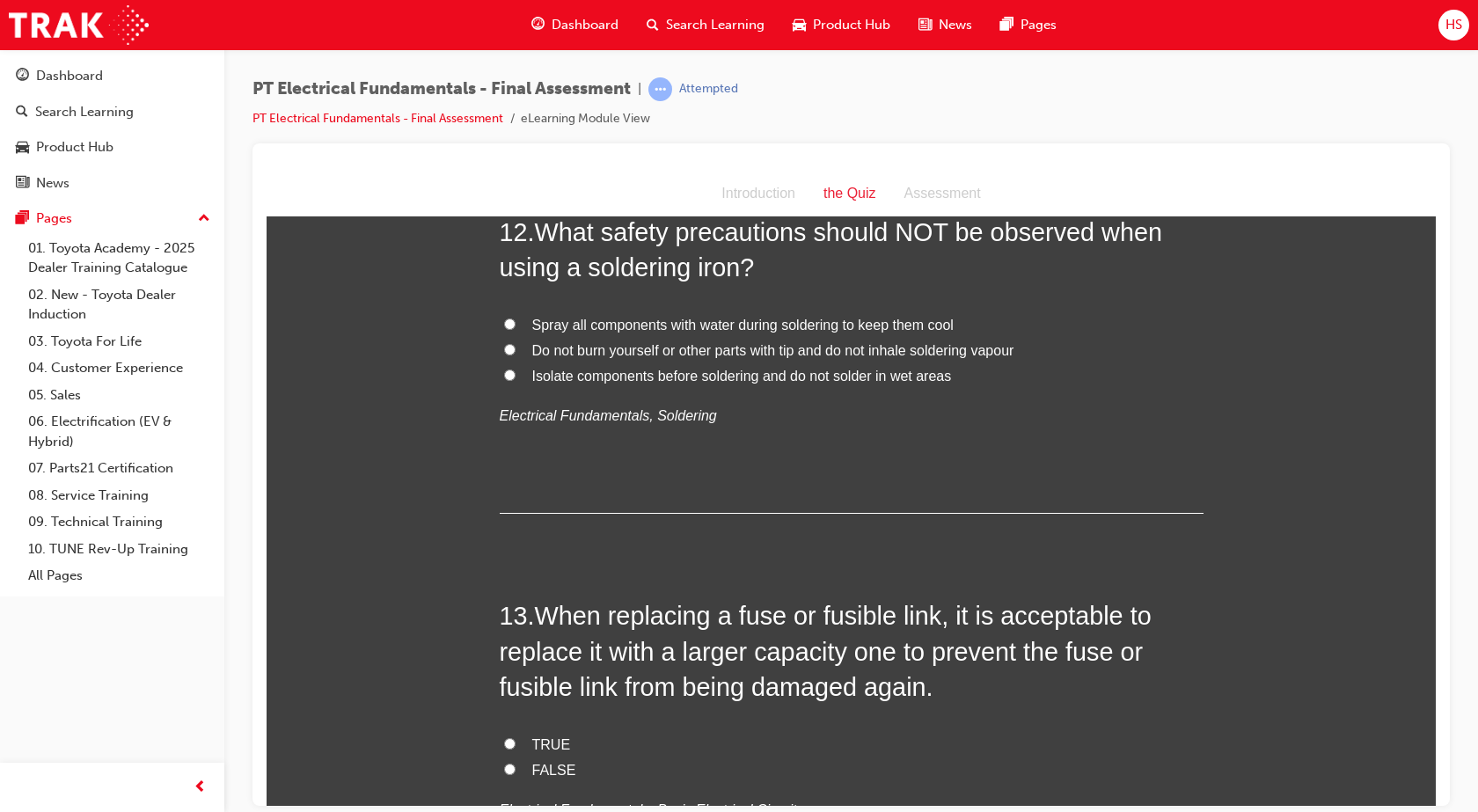
click at [564, 762] on span "FALSE" at bounding box center [554, 770] width 44 height 15
click at [516, 762] on input "FALSE" at bounding box center [510, 768] width 12 height 12
radio input "true"
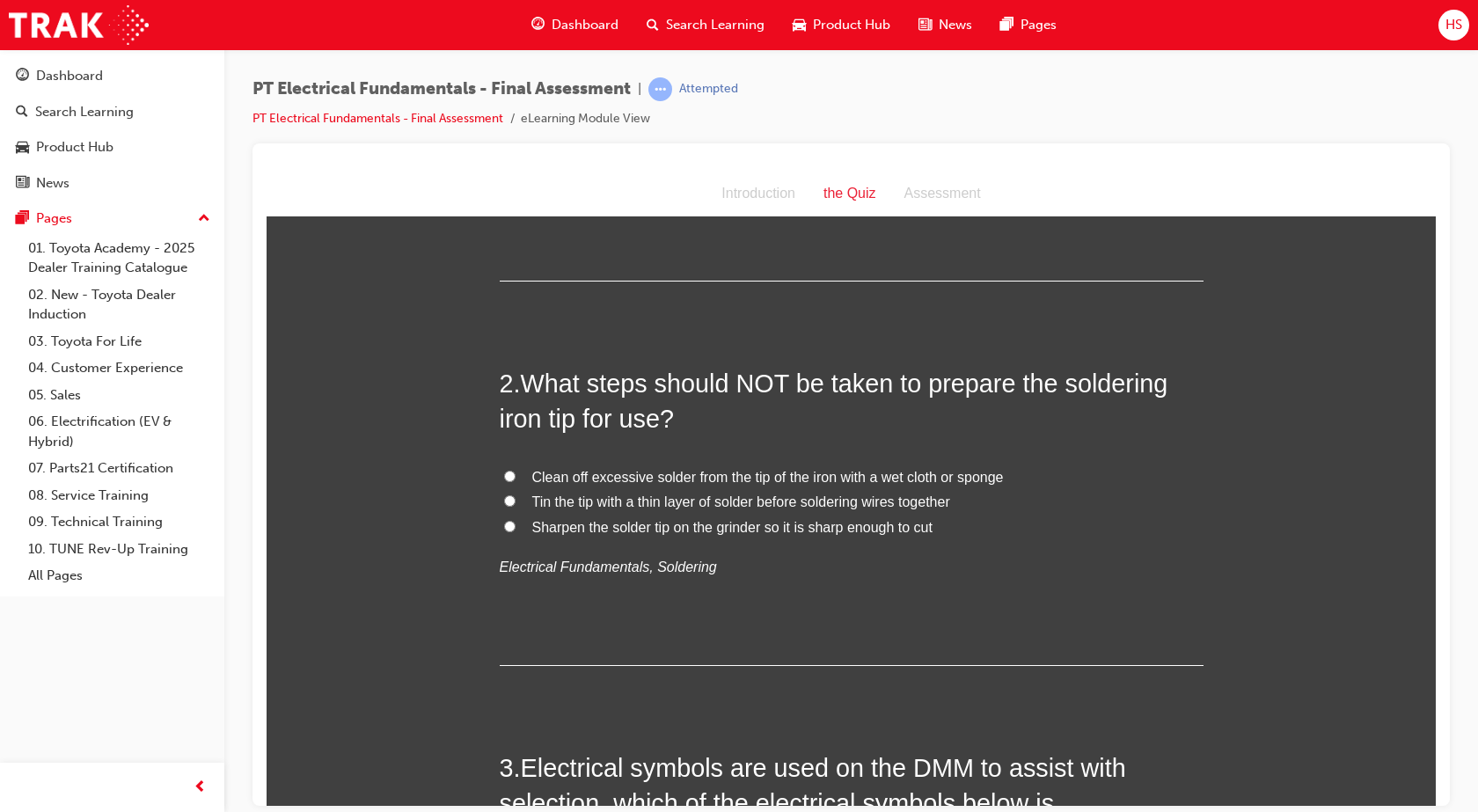
scroll to position [0, 0]
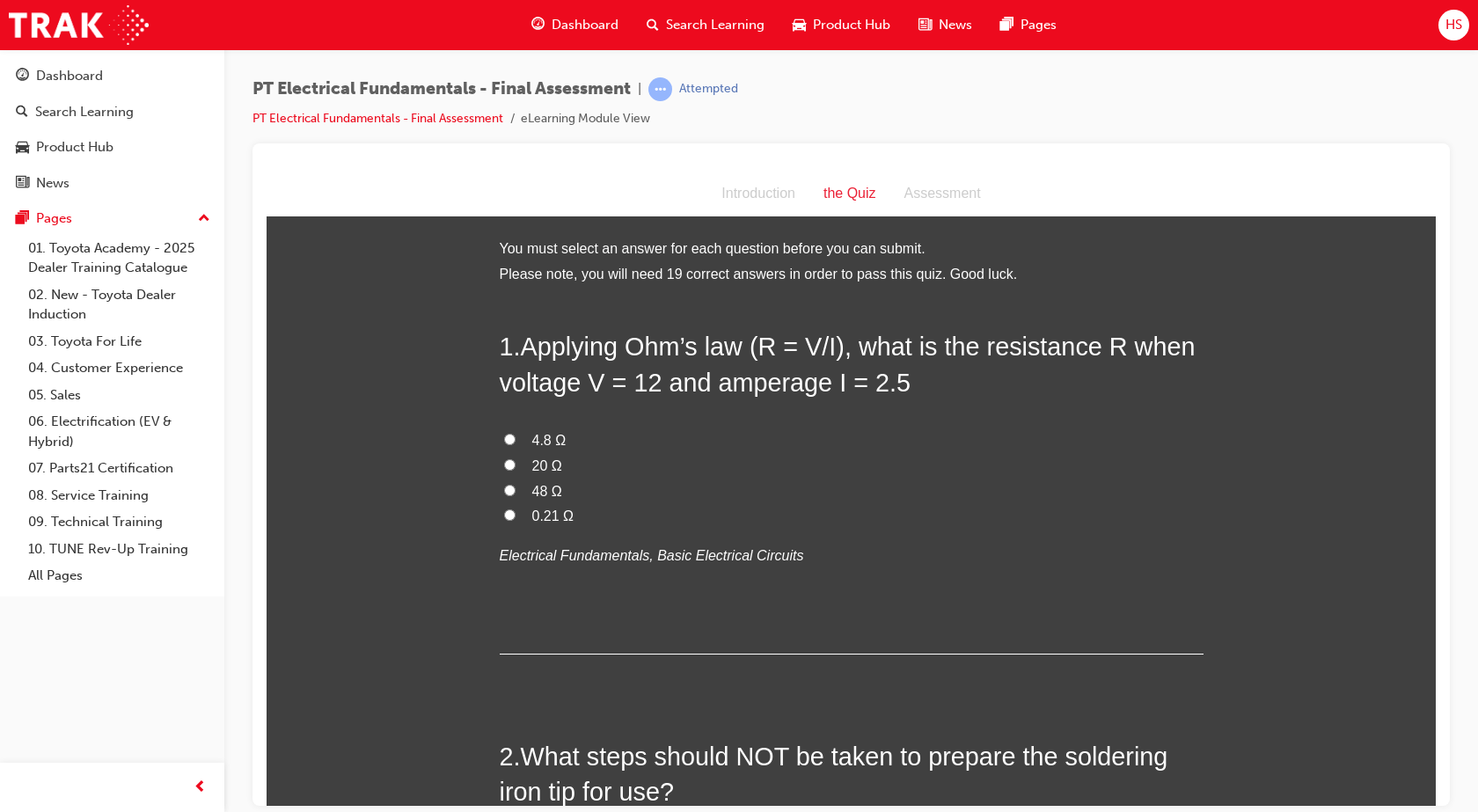
click at [505, 437] on input "4.8 Ω" at bounding box center [510, 439] width 12 height 12
radio input "true"
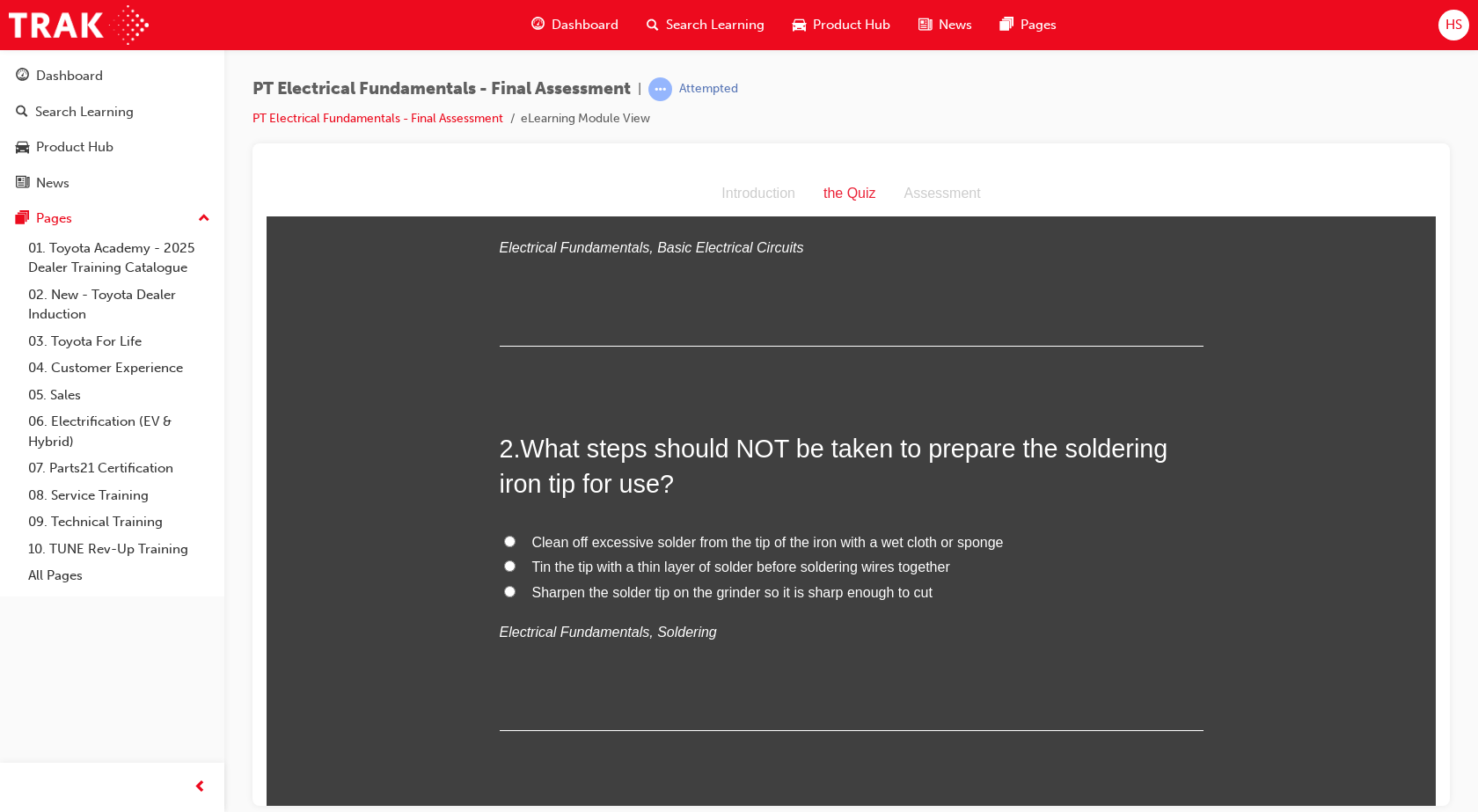
scroll to position [725, 0]
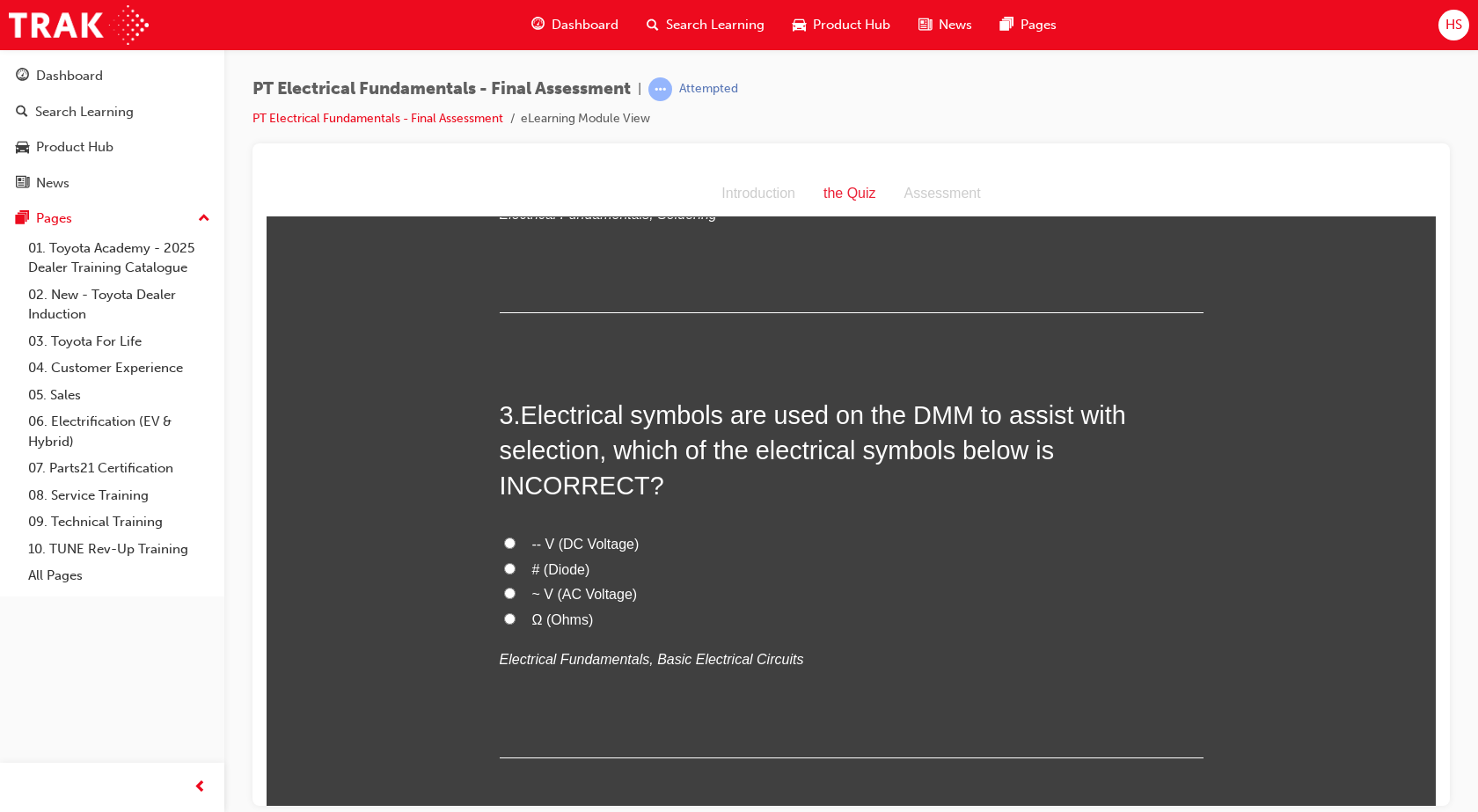
click at [560, 561] on span "# (Diode)" at bounding box center [561, 569] width 58 height 15
click at [516, 562] on input "# (Diode)" at bounding box center [510, 568] width 12 height 12
radio input "true"
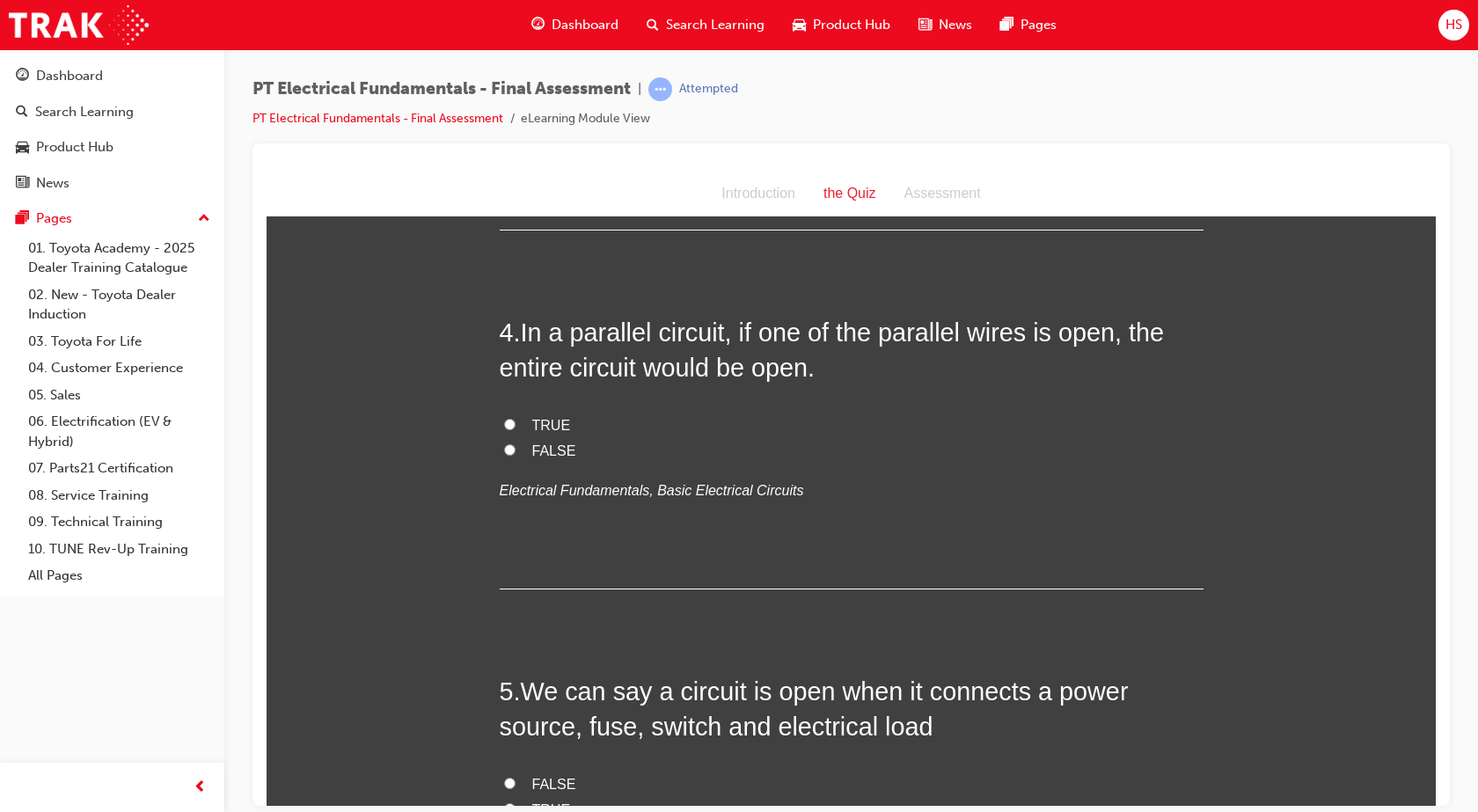
scroll to position [1209, 0]
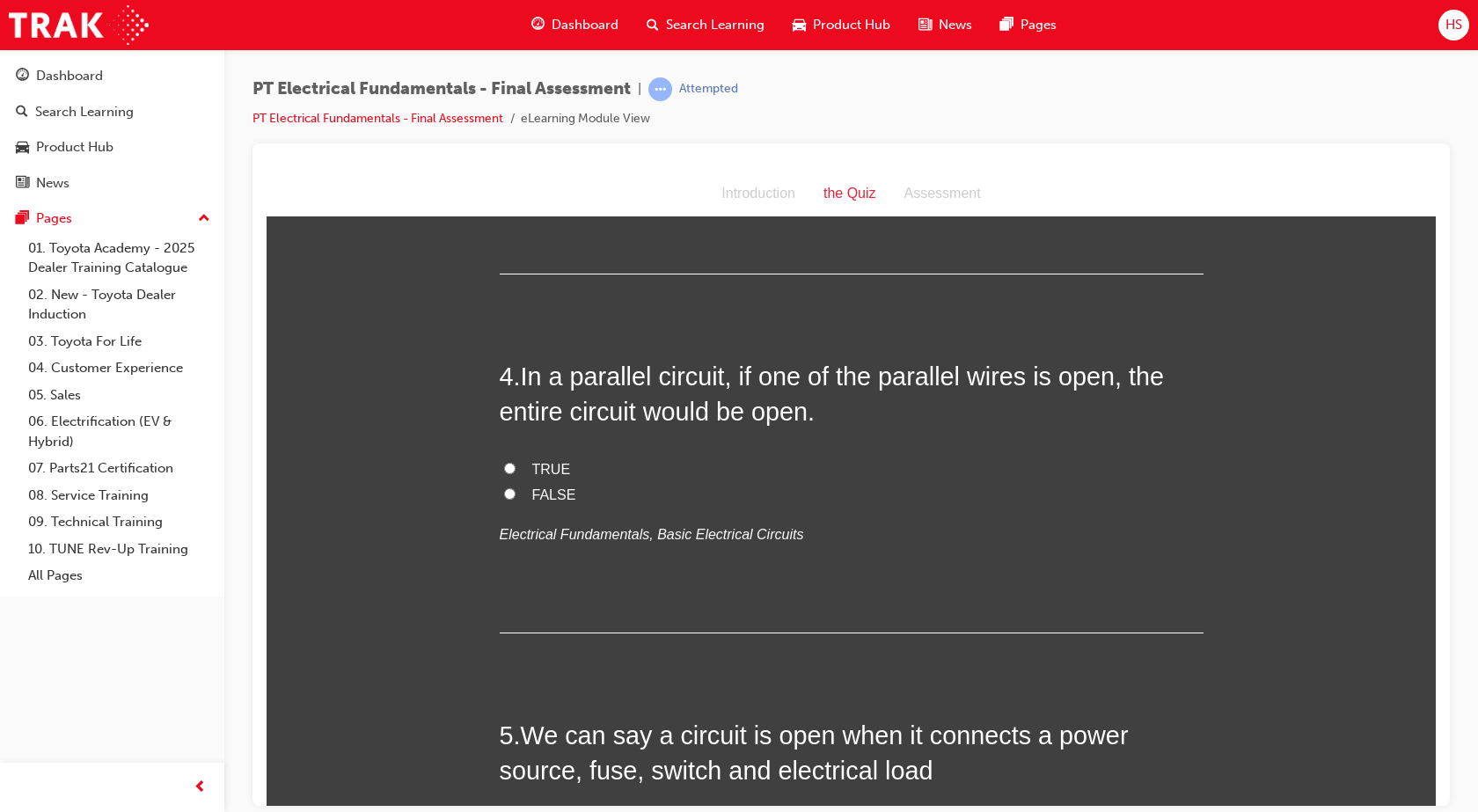
click at [546, 486] on span "FALSE" at bounding box center [554, 494] width 44 height 15
click at [516, 487] on input "FALSE" at bounding box center [510, 493] width 12 height 12
radio input "true"
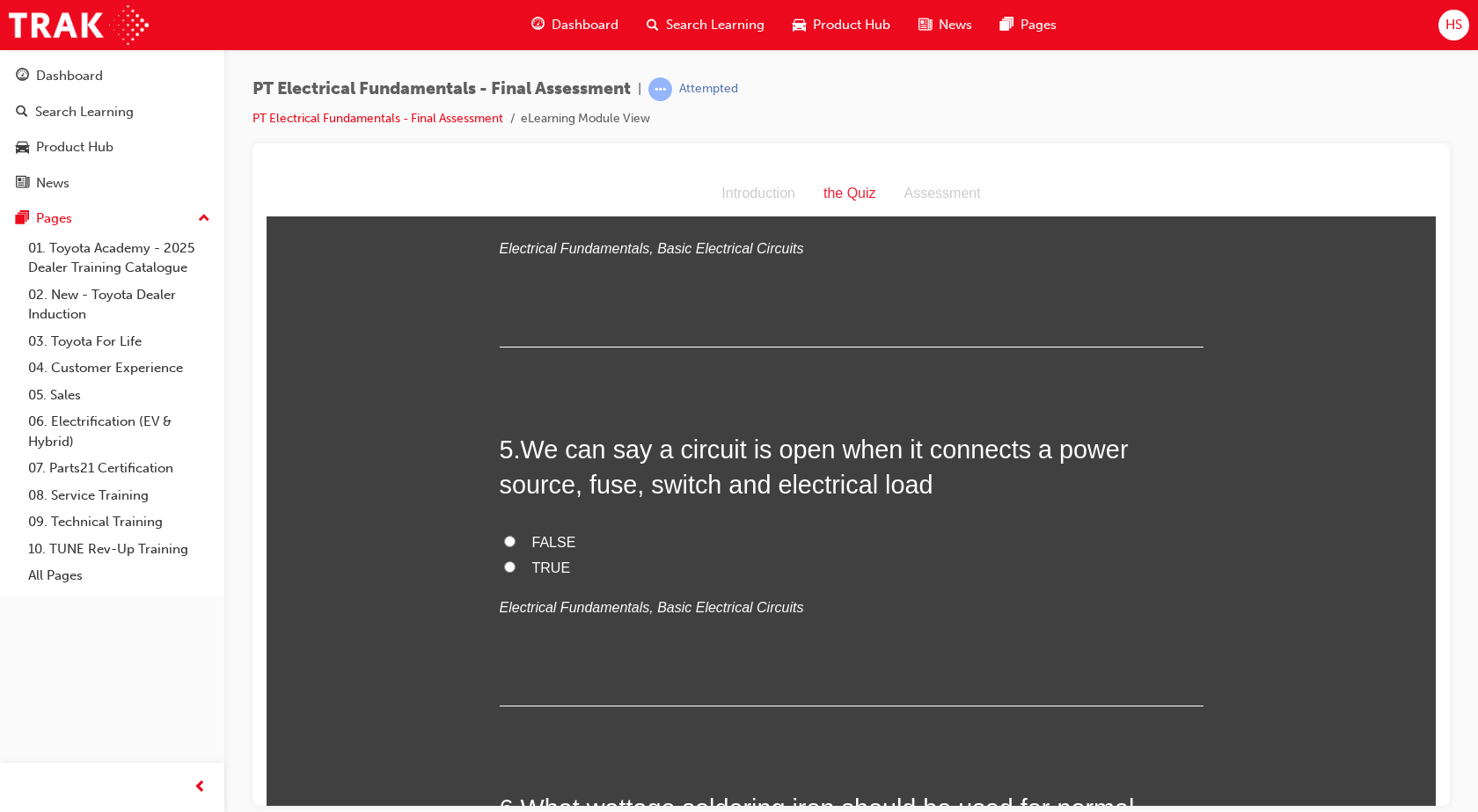
scroll to position [1517, 0]
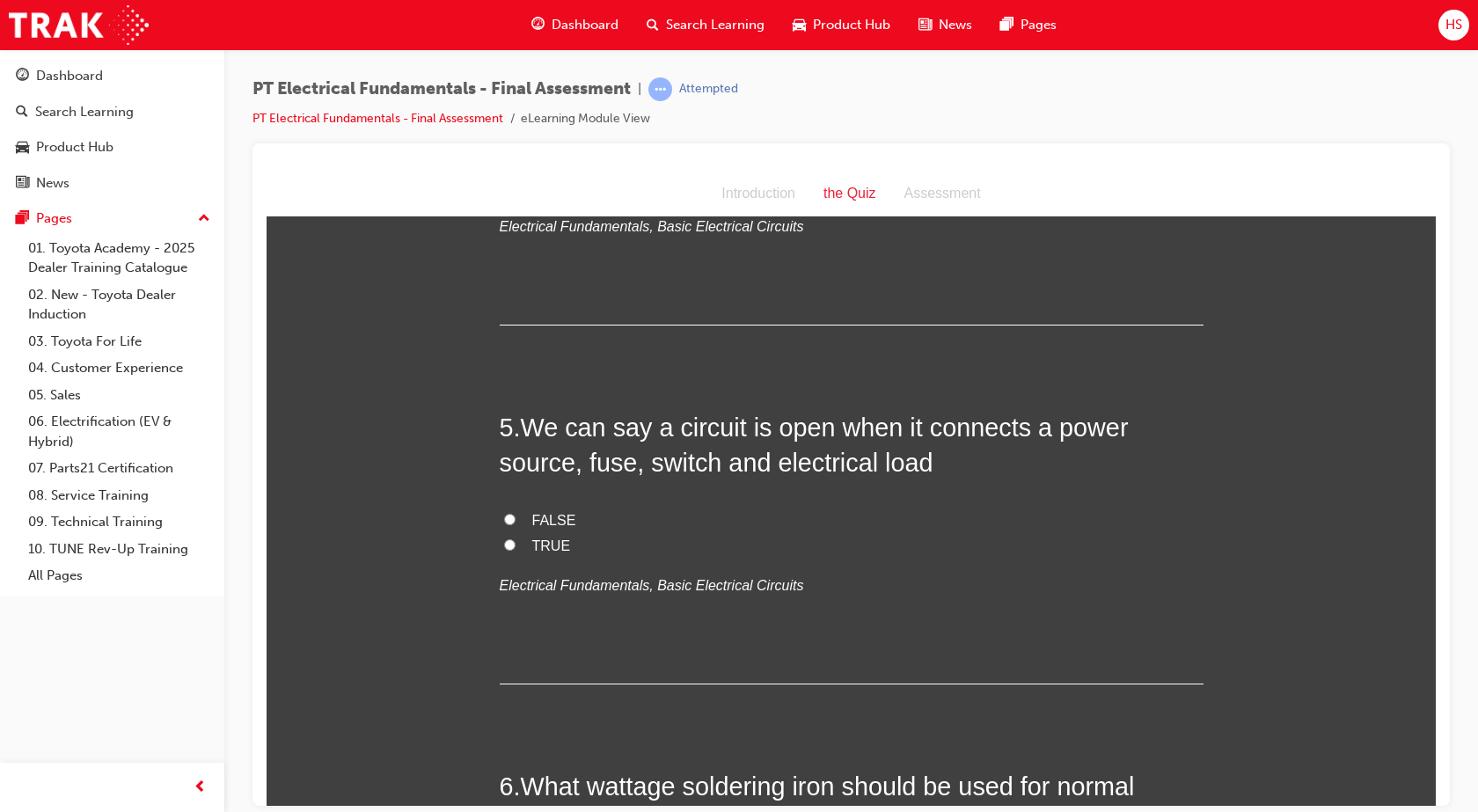
click at [629, 507] on label "FALSE" at bounding box center [851, 520] width 703 height 26
click at [516, 513] on input "FALSE" at bounding box center [510, 519] width 12 height 12
radio input "true"
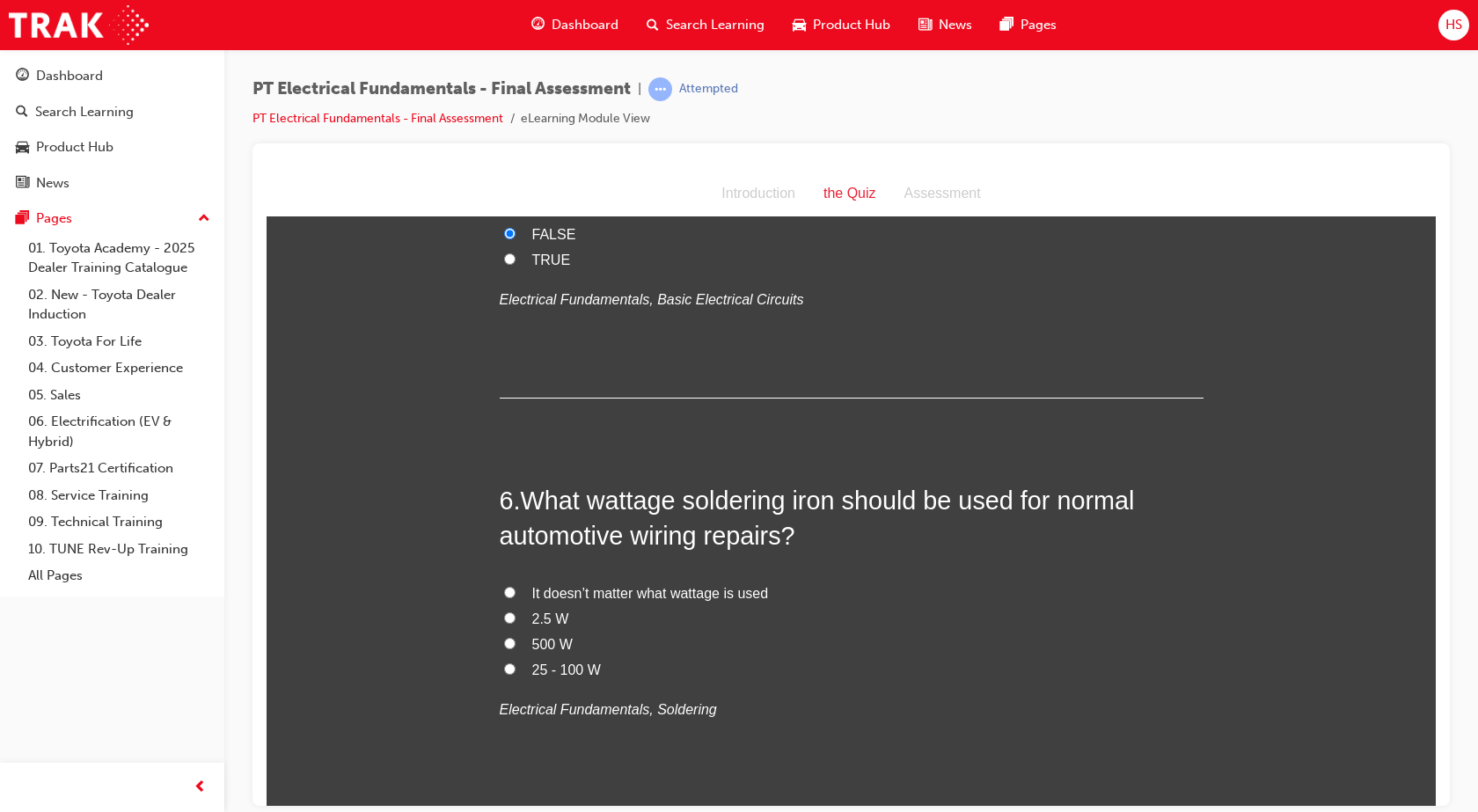
scroll to position [1825, 0]
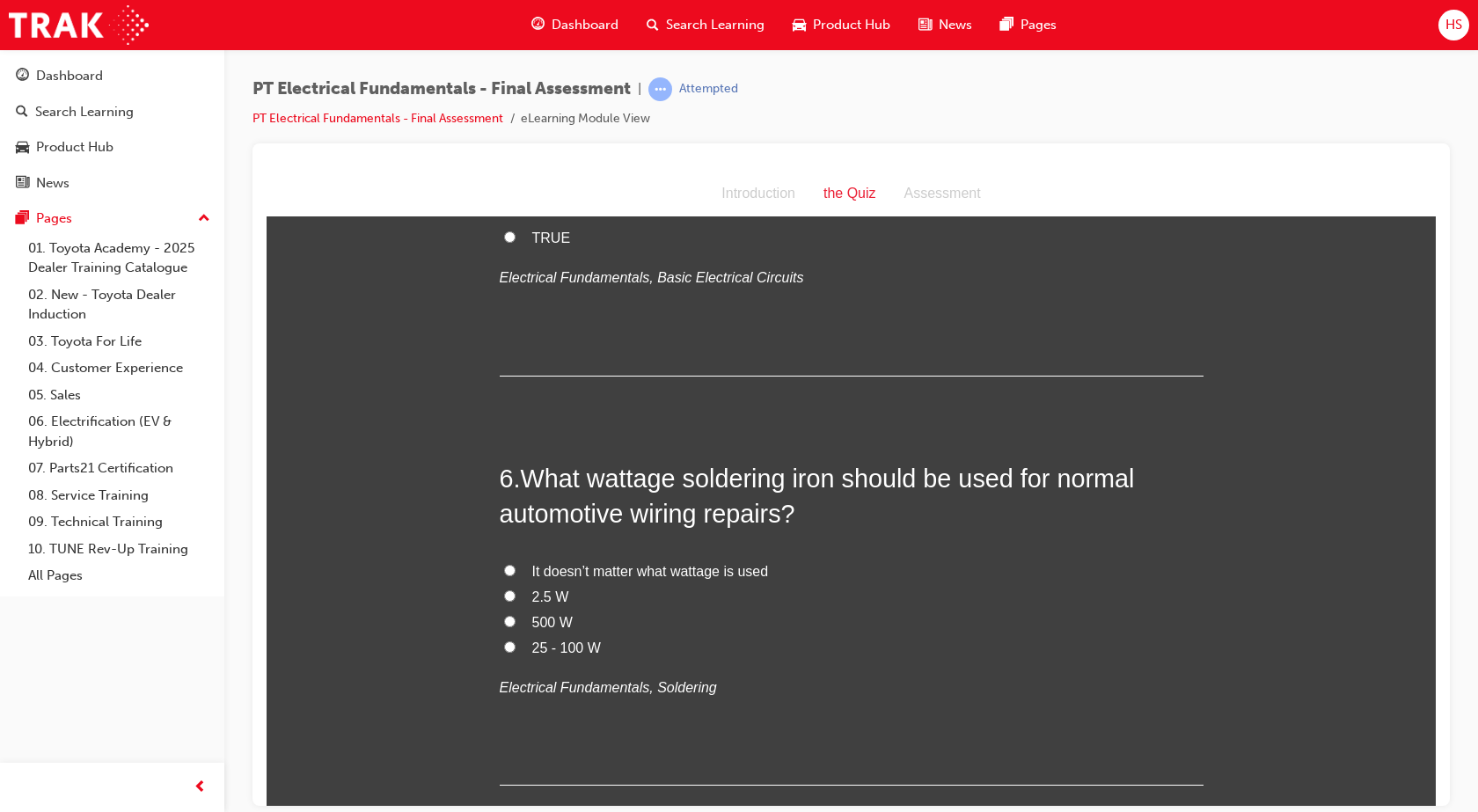
click at [591, 640] on span "25 - 100 W" at bounding box center [566, 647] width 68 height 15
click at [516, 640] on input "25 - 100 W" at bounding box center [510, 646] width 12 height 12
radio input "true"
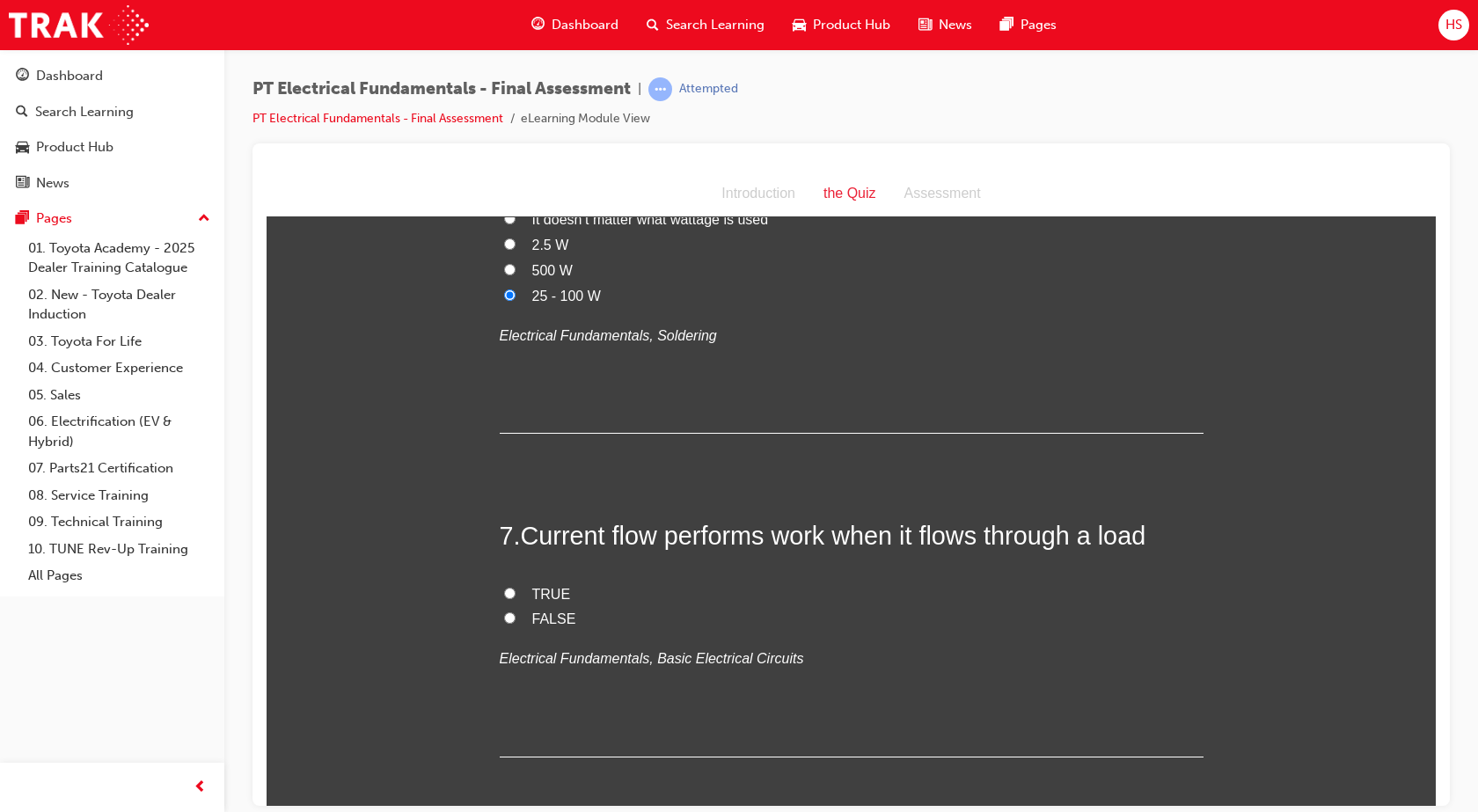
scroll to position [2243, 0]
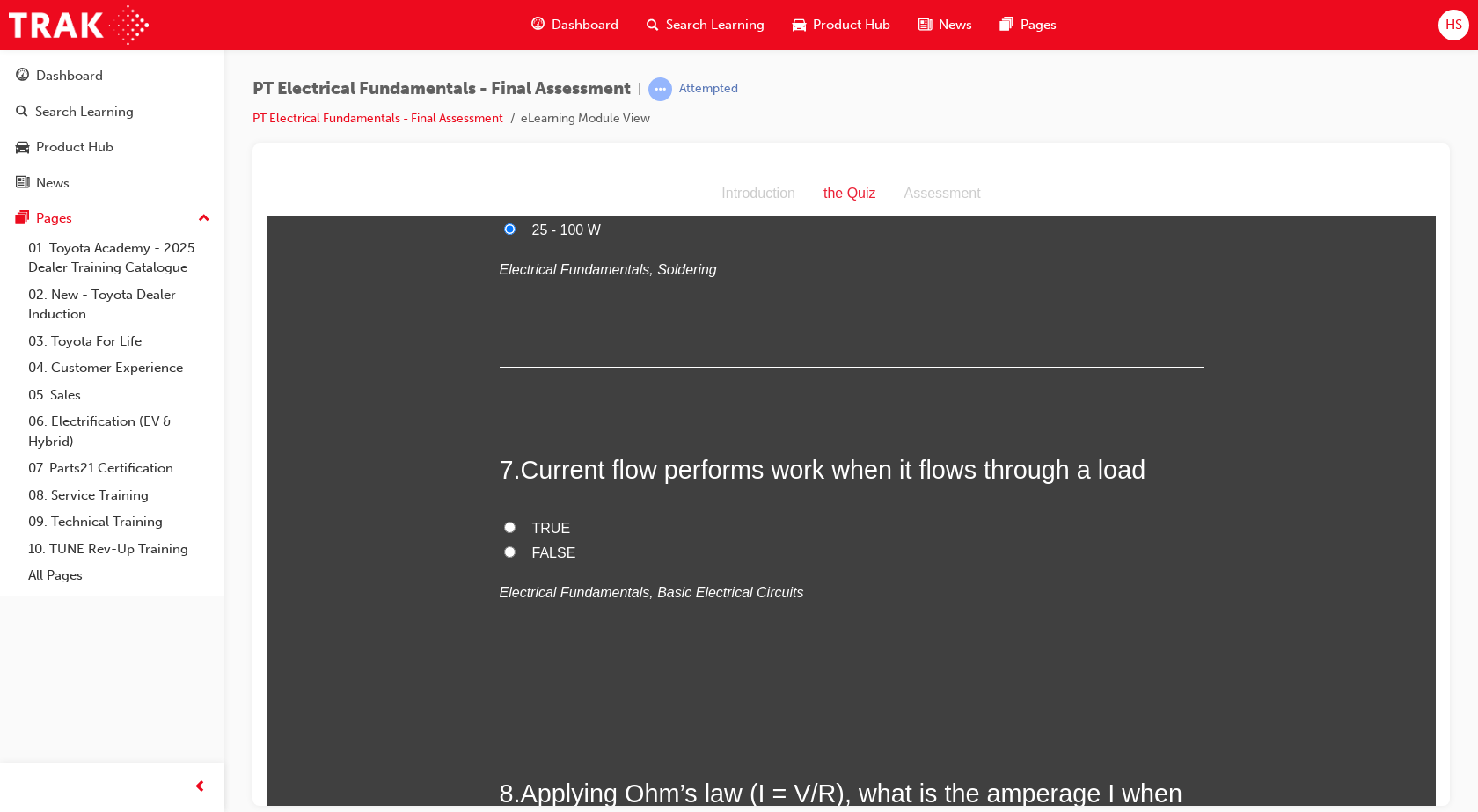
click at [532, 520] on span "TRUE" at bounding box center [551, 527] width 38 height 15
click at [516, 520] on input "TRUE" at bounding box center [510, 526] width 12 height 12
radio input "true"
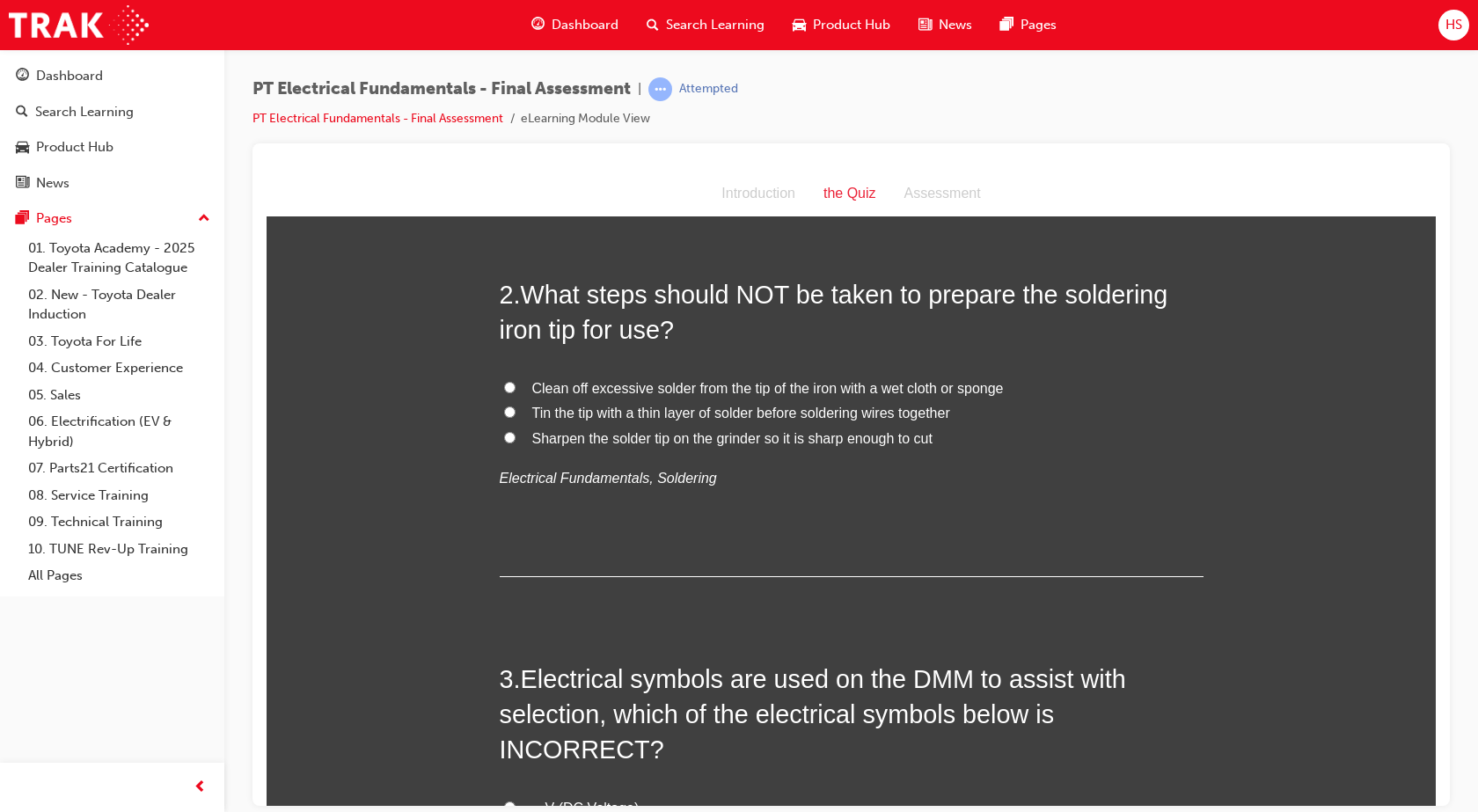
scroll to position [440, 0]
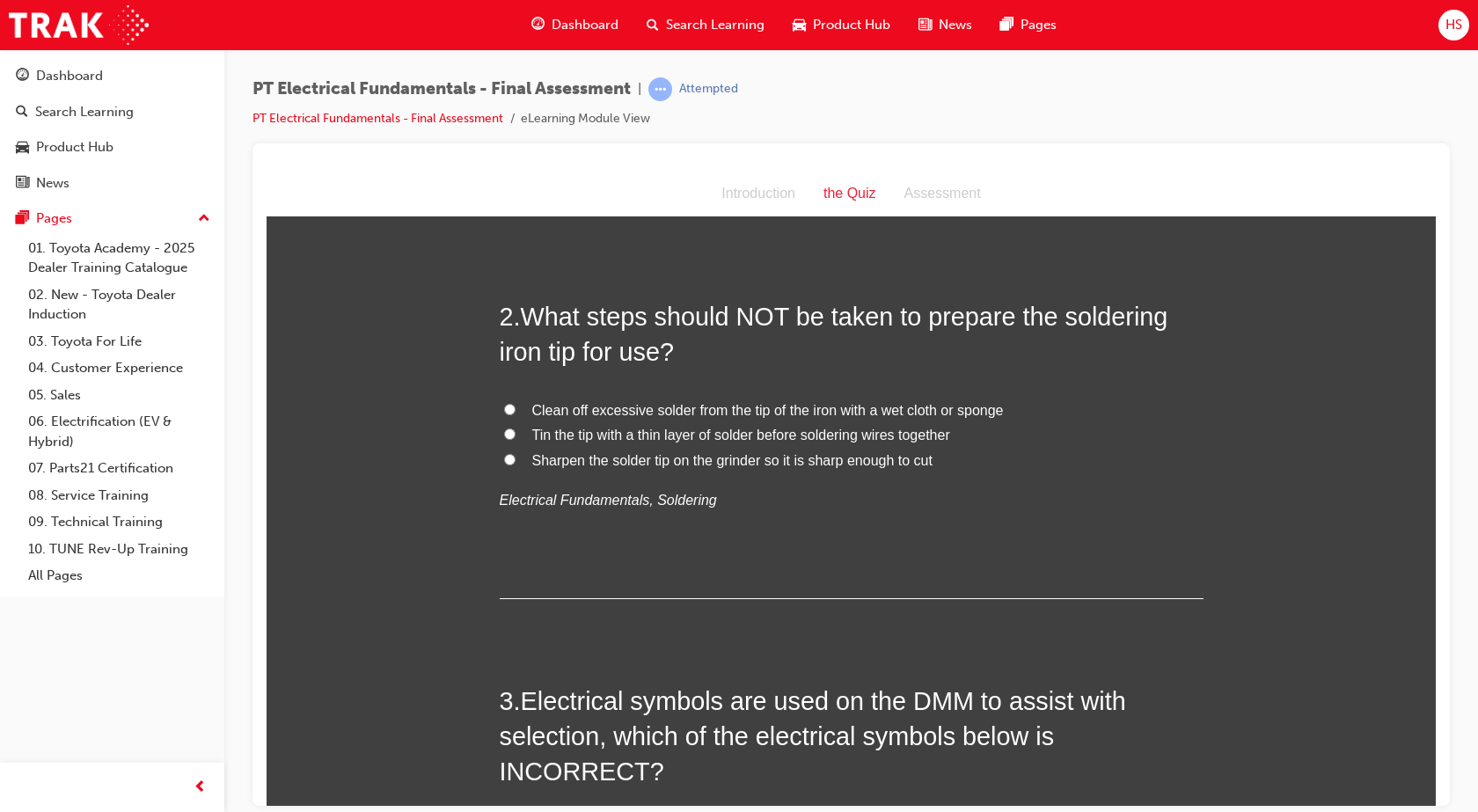
click at [589, 467] on span "Sharpen the solder tip on the grinder so it is sharp enough to cut" at bounding box center [732, 460] width 400 height 15
click at [516, 465] on input "Sharpen the solder tip on the grinder so it is sharp enough to cut" at bounding box center [510, 459] width 12 height 12
radio input "true"
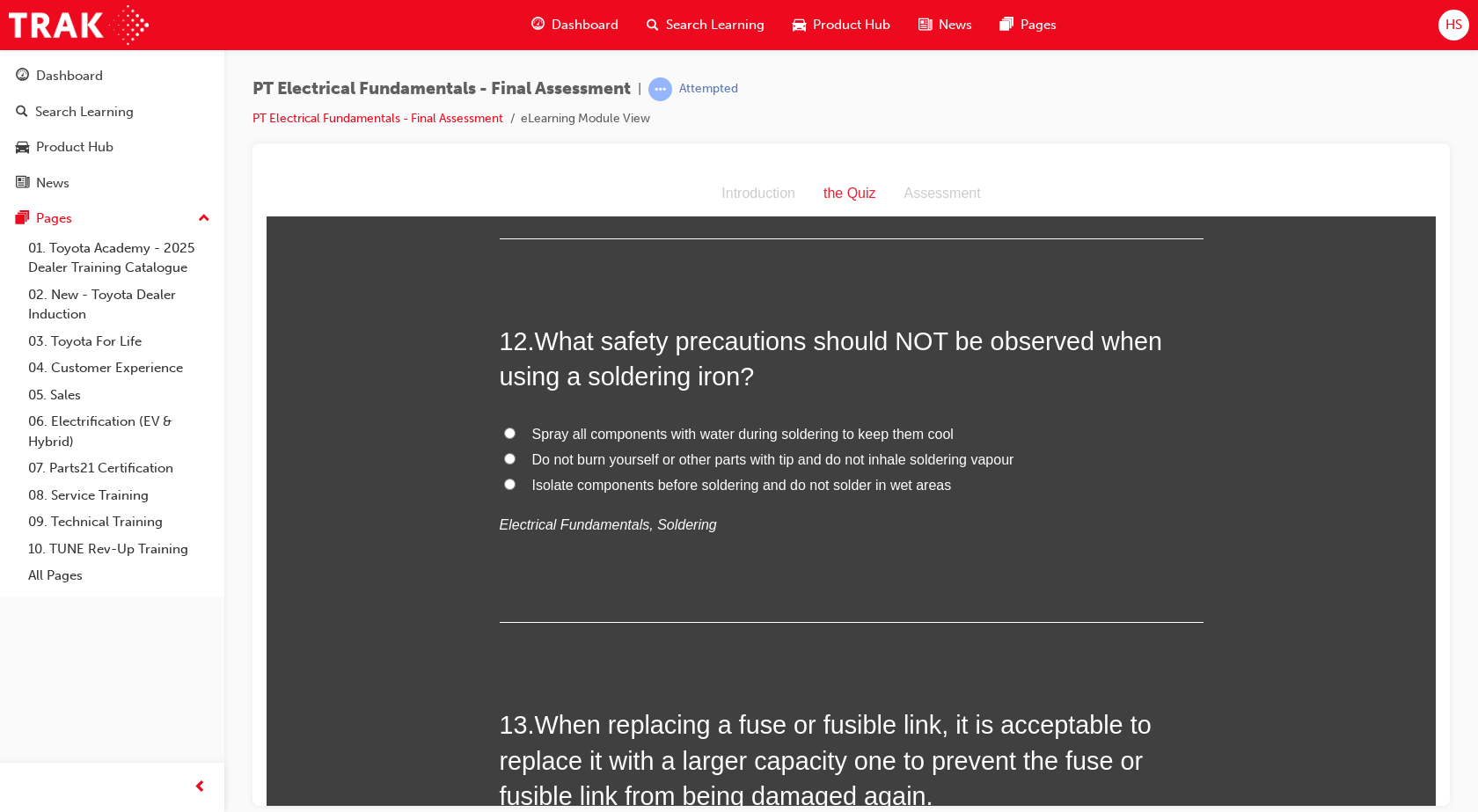
scroll to position [4419, 0]
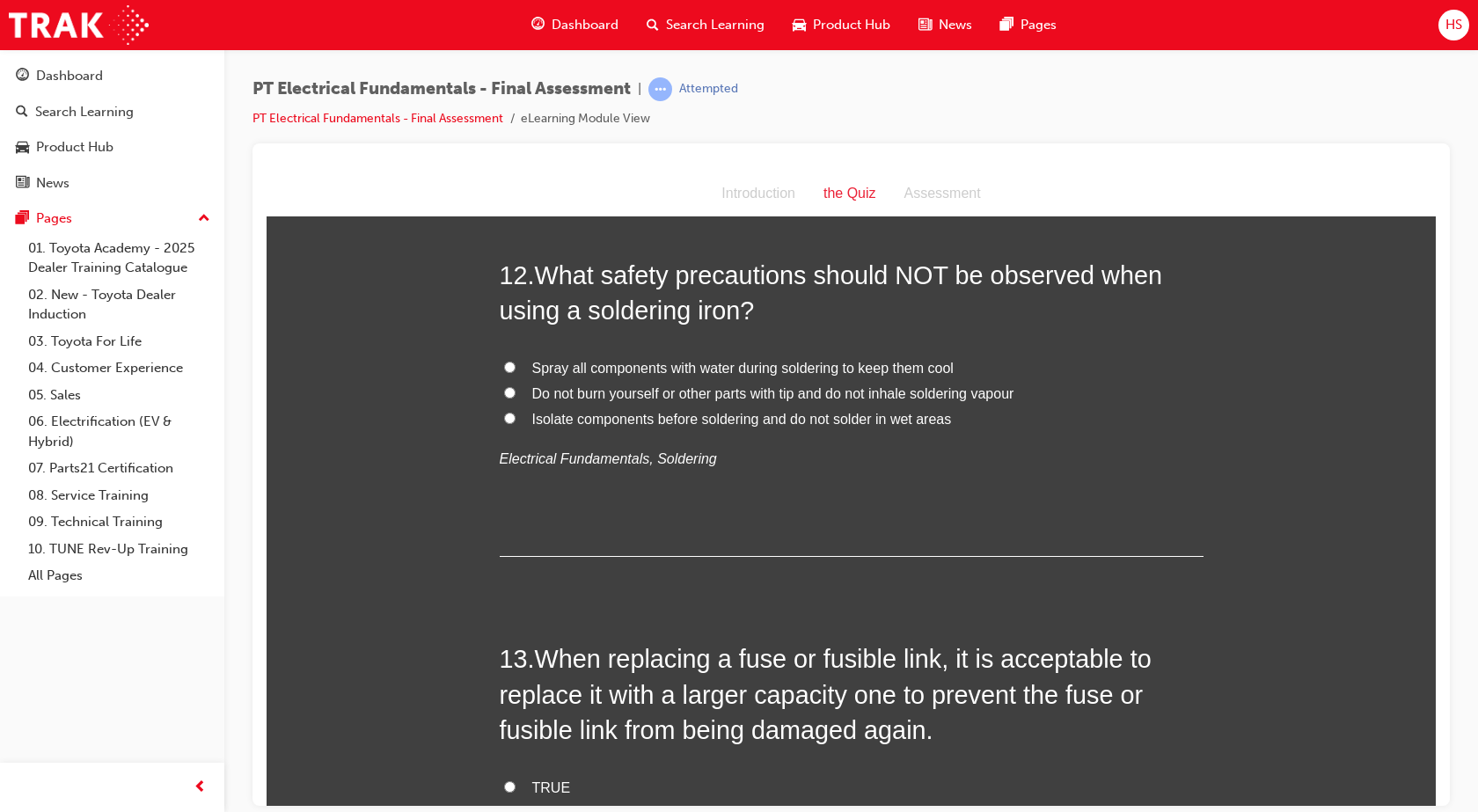
click at [623, 360] on span "Spray all components with water during soldering to keep them cool" at bounding box center [743, 368] width 421 height 15
click at [516, 361] on input "Spray all components with water during soldering to keep them cool" at bounding box center [510, 367] width 12 height 12
radio input "true"
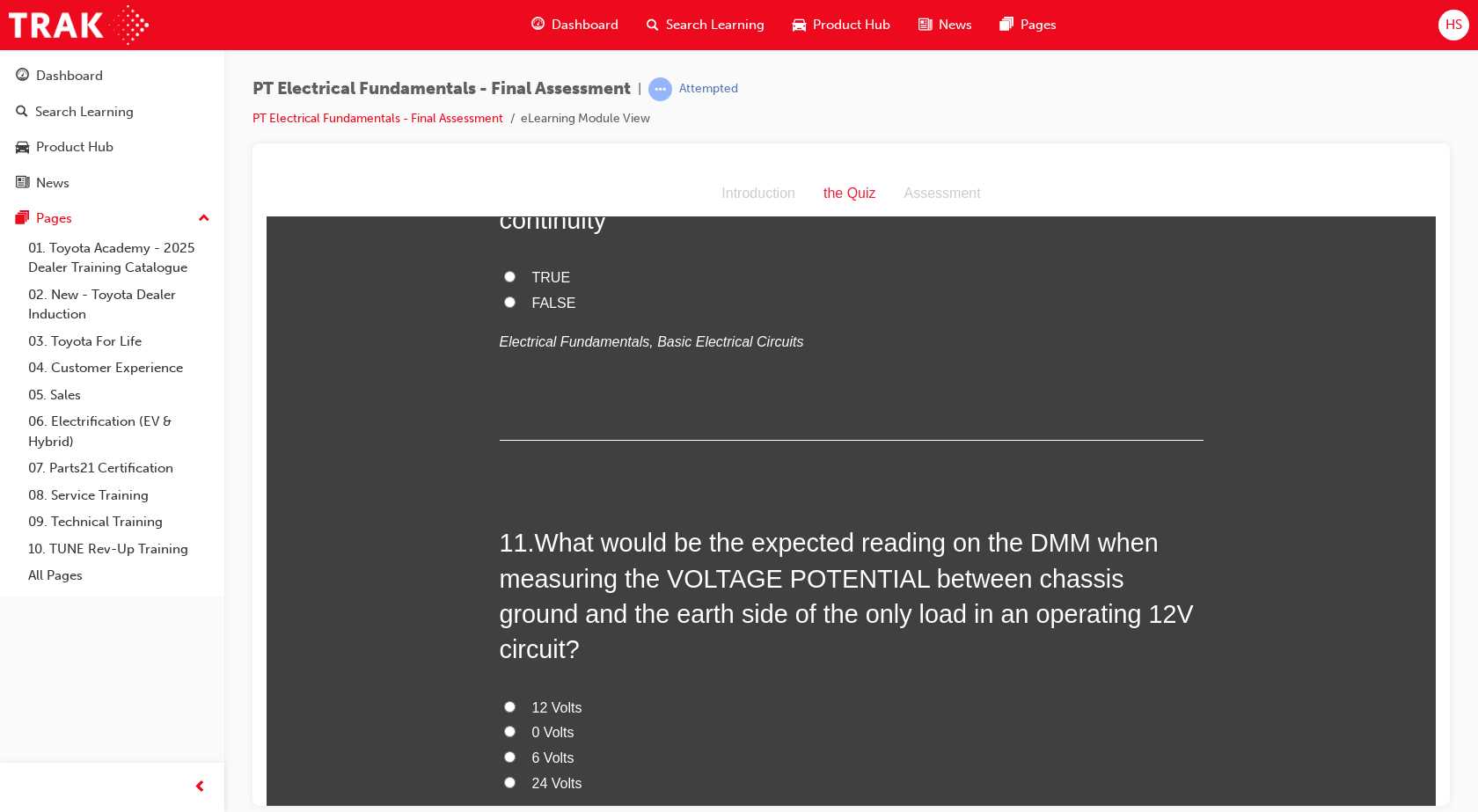
scroll to position [3648, 0]
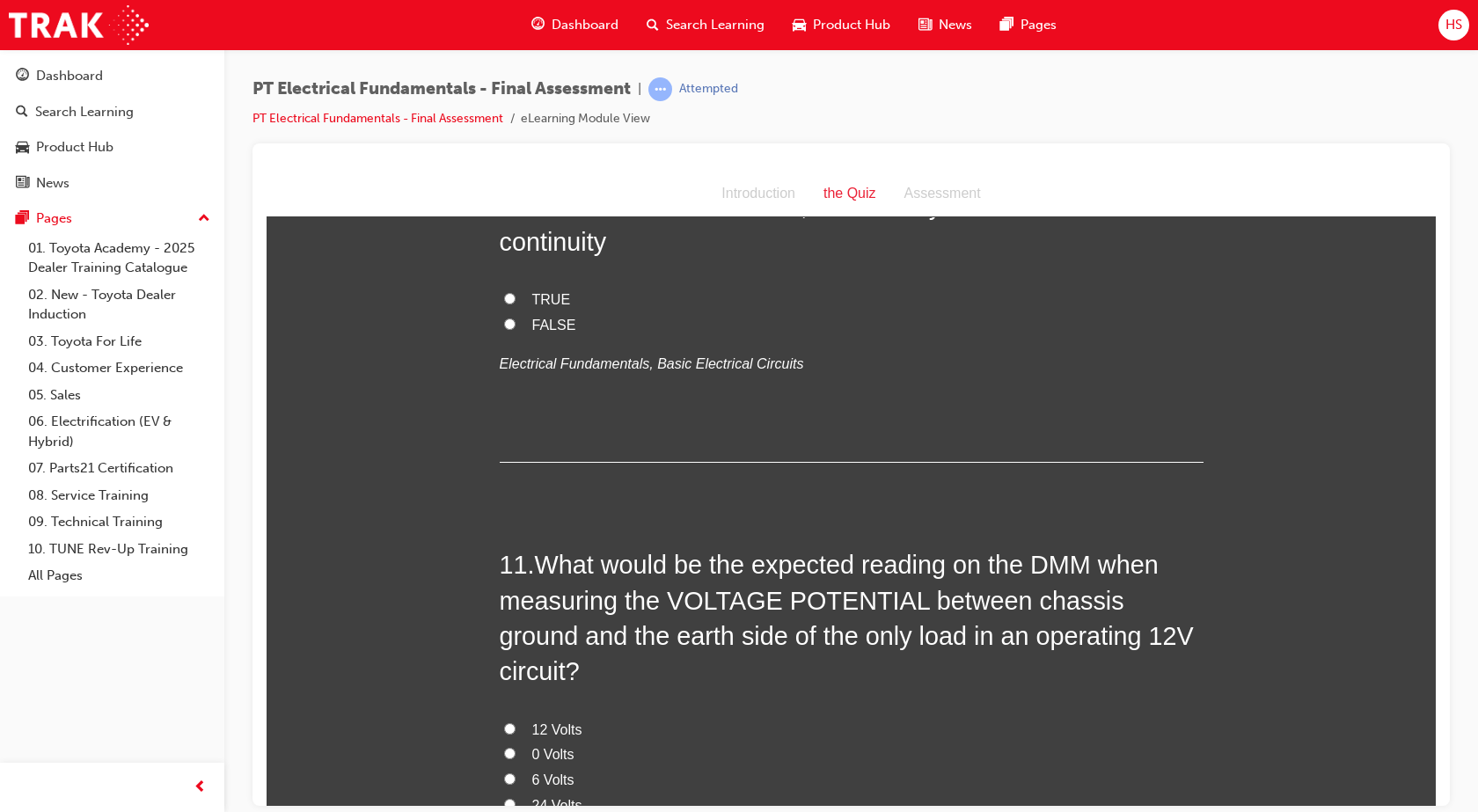
click at [534, 742] on label "0 Volts" at bounding box center [851, 754] width 703 height 26
click at [516, 747] on input "0 Volts" at bounding box center [510, 752] width 12 height 12
radio input "true"
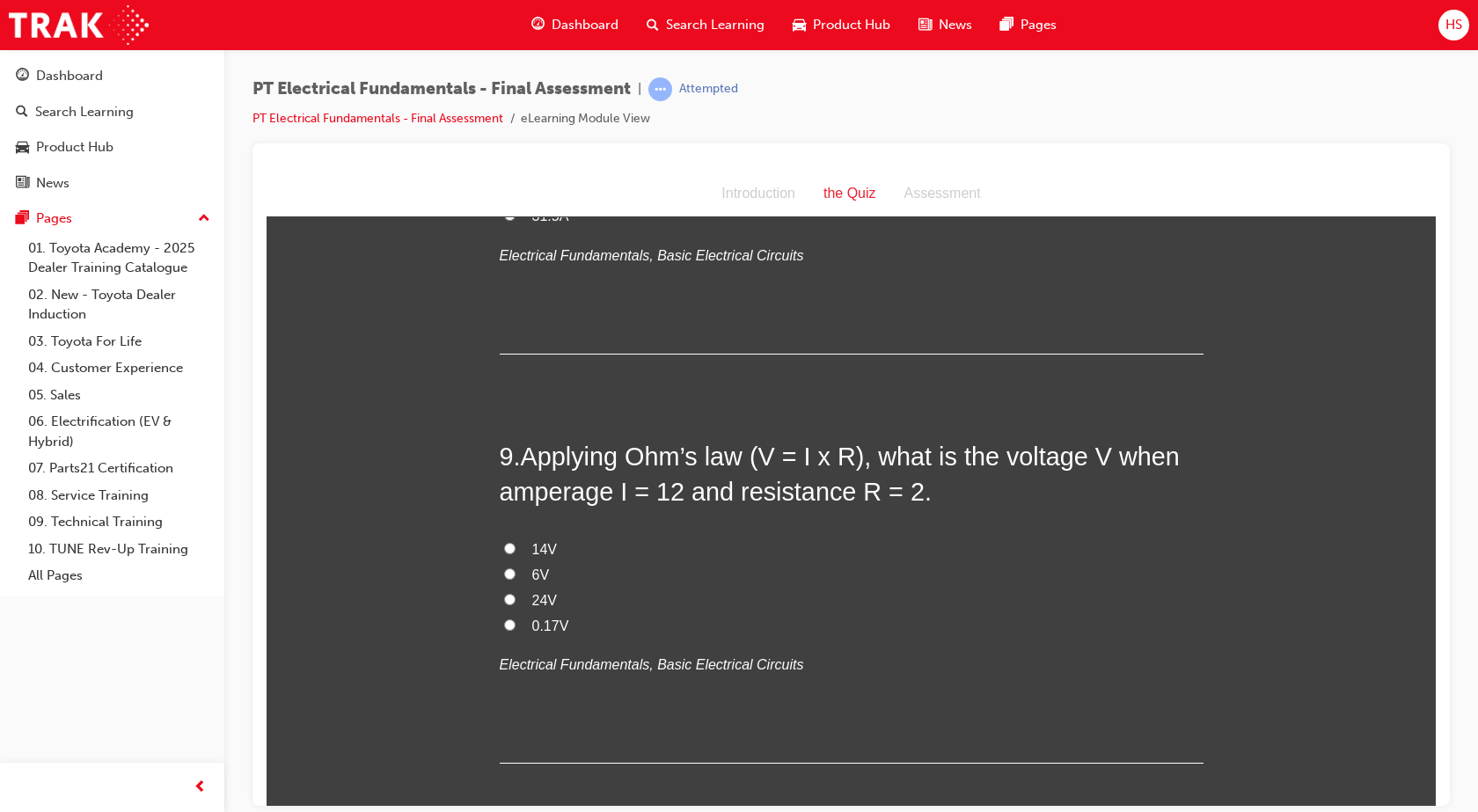
scroll to position [3011, 0]
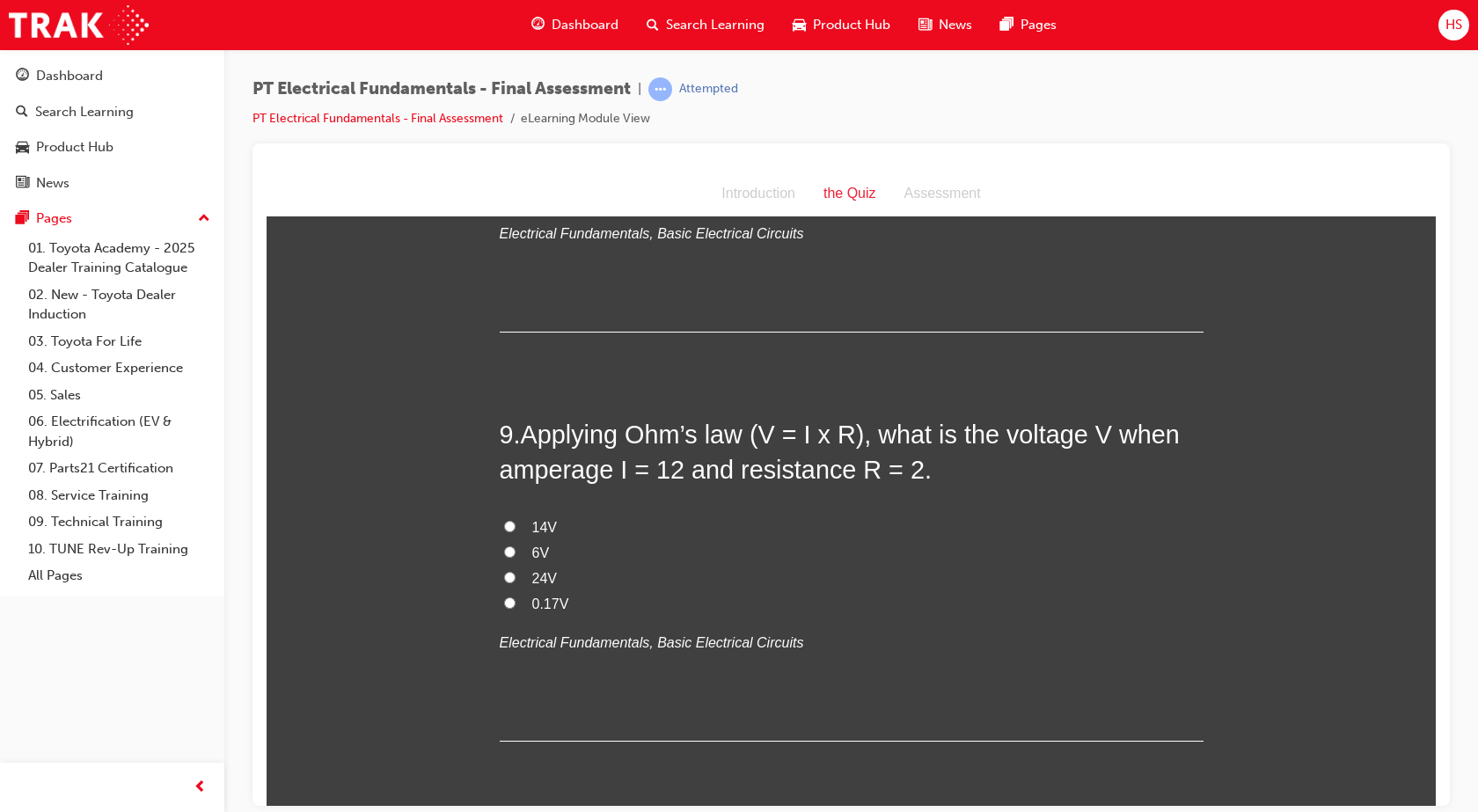
click at [532, 570] on span "24V" at bounding box center [545, 577] width 25 height 15
click at [516, 571] on input "24V" at bounding box center [510, 576] width 12 height 12
radio input "true"
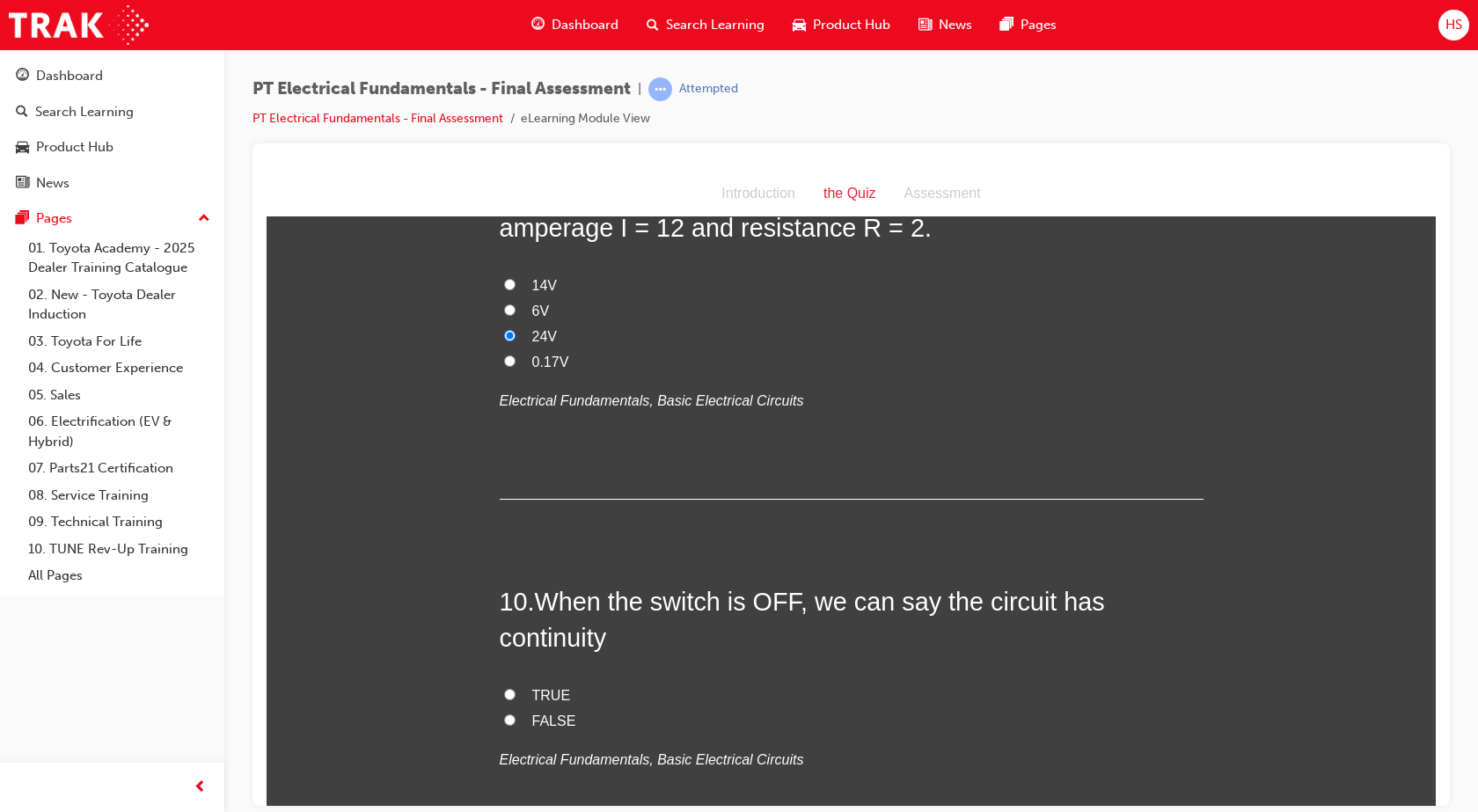
scroll to position [3297, 0]
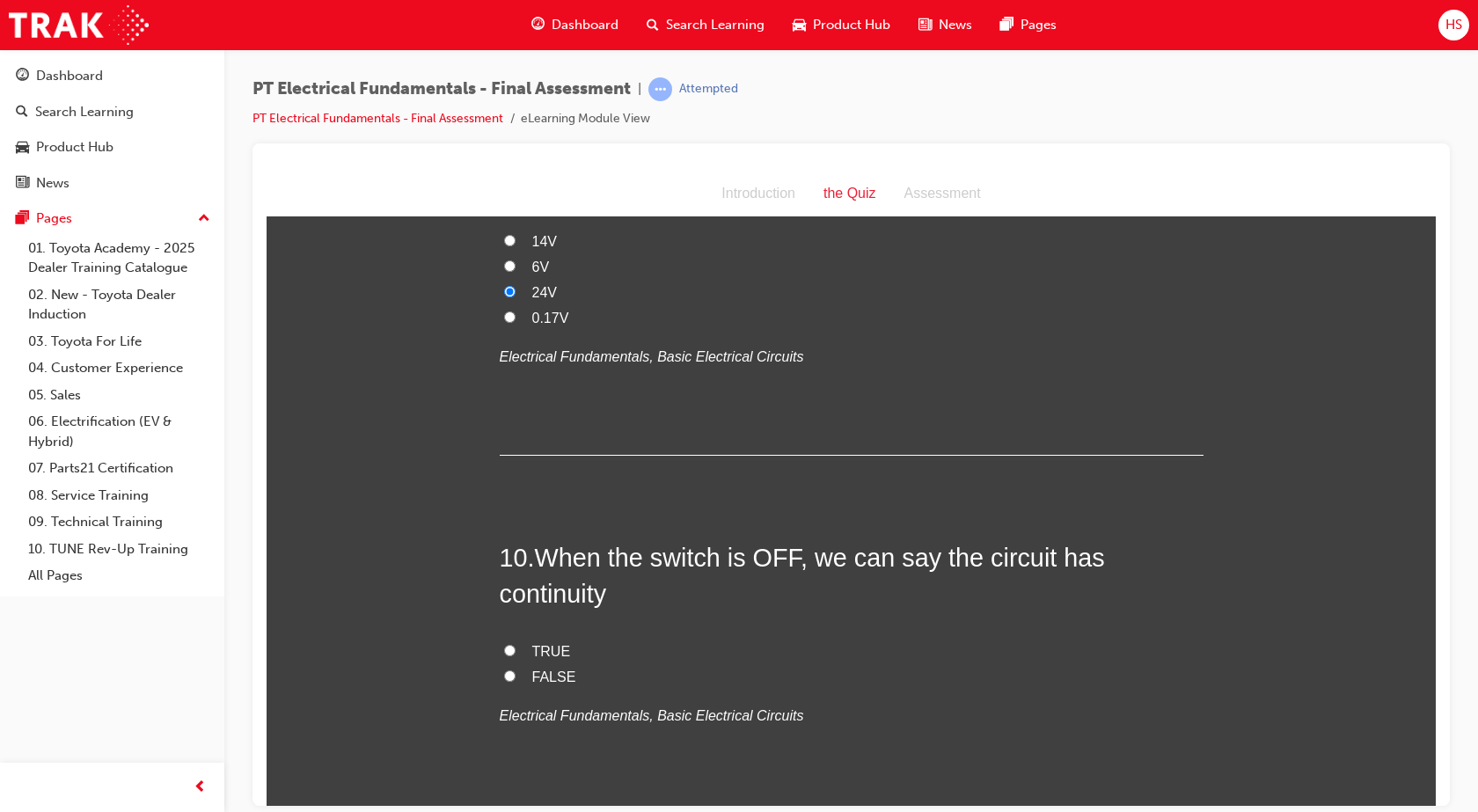
click at [504, 670] on input "FALSE" at bounding box center [510, 675] width 12 height 12
radio input "true"
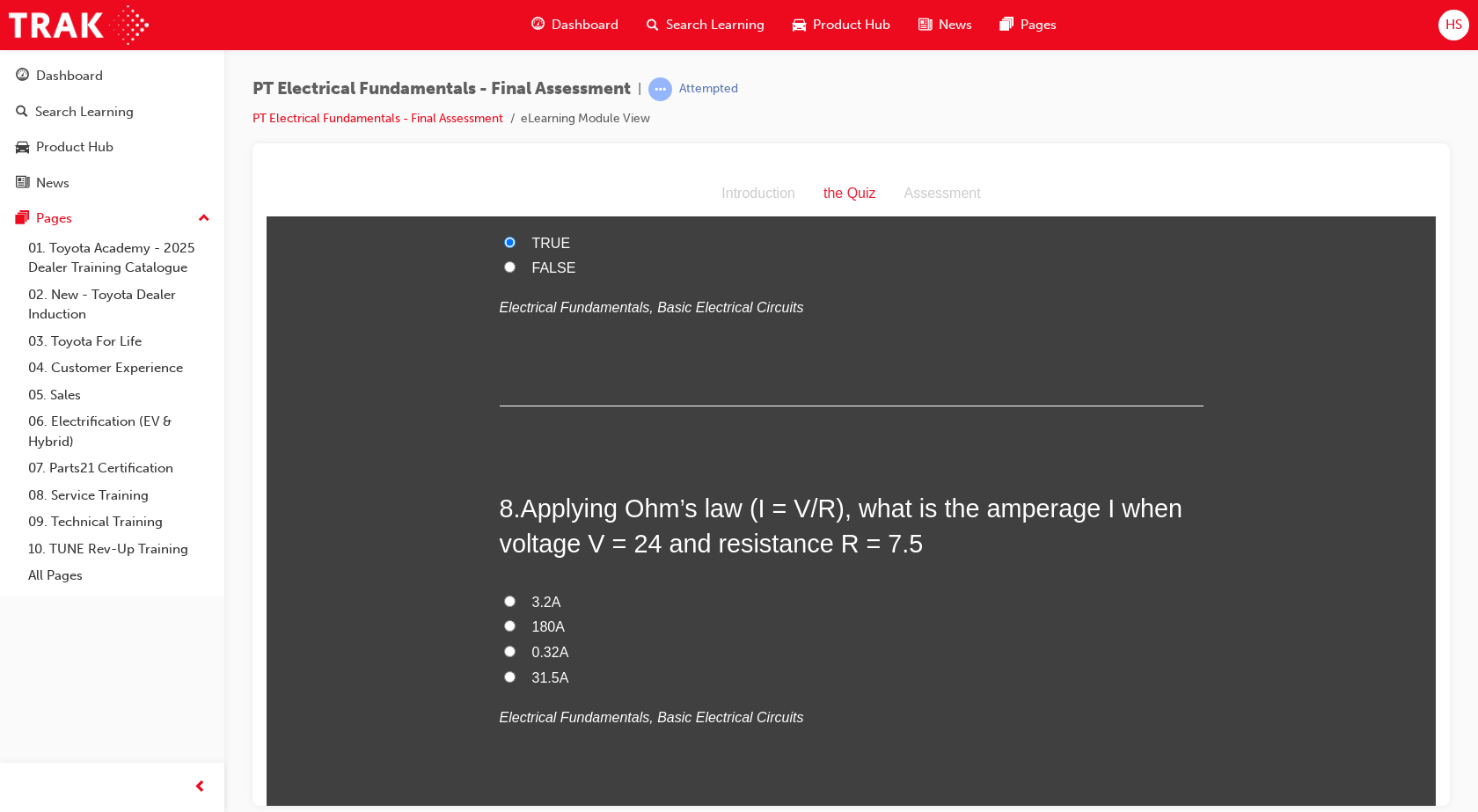
scroll to position [2550, 0]
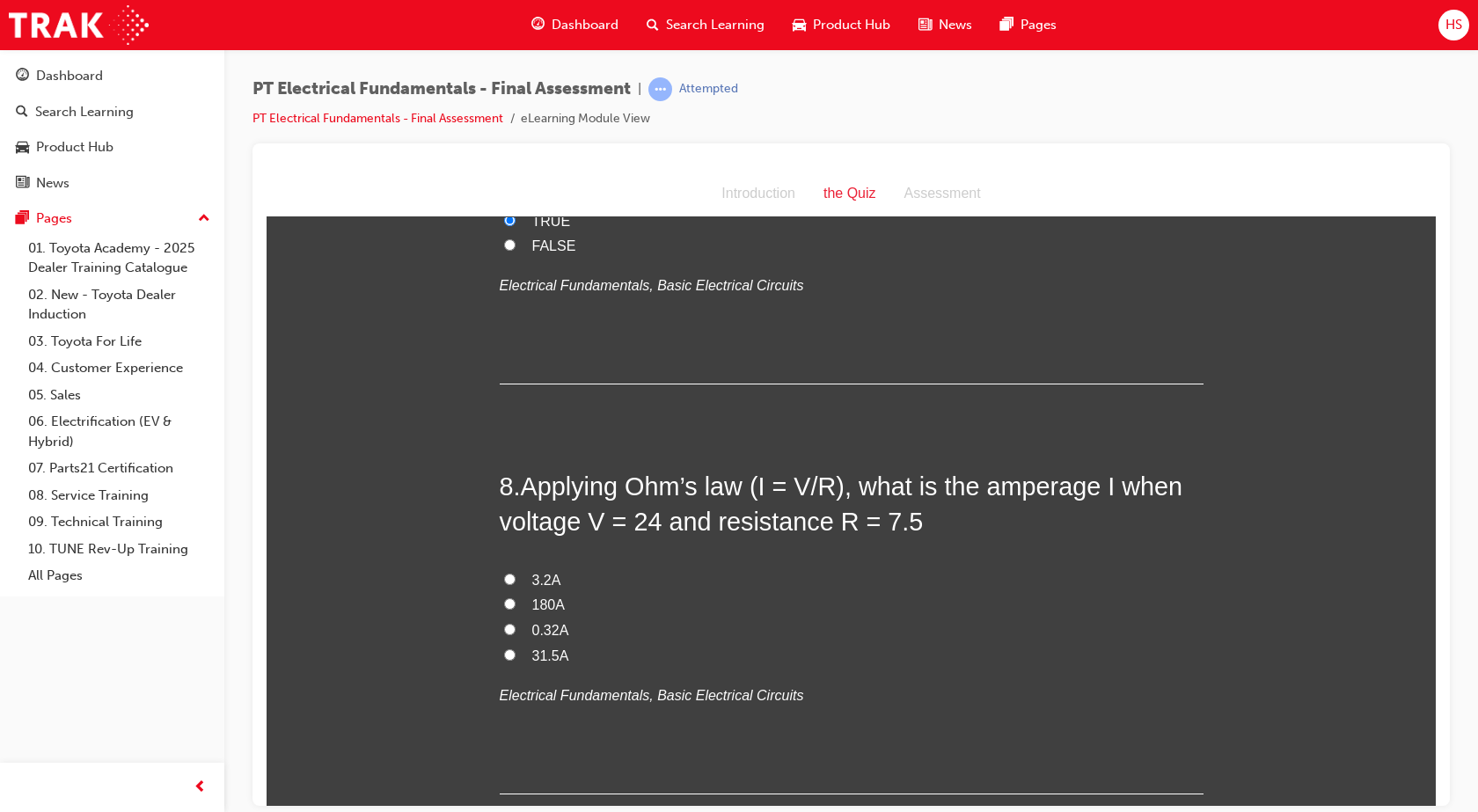
click at [532, 571] on span "3.2A" at bounding box center [547, 579] width 29 height 15
click at [516, 572] on input "3.2A" at bounding box center [510, 578] width 12 height 12
radio input "true"
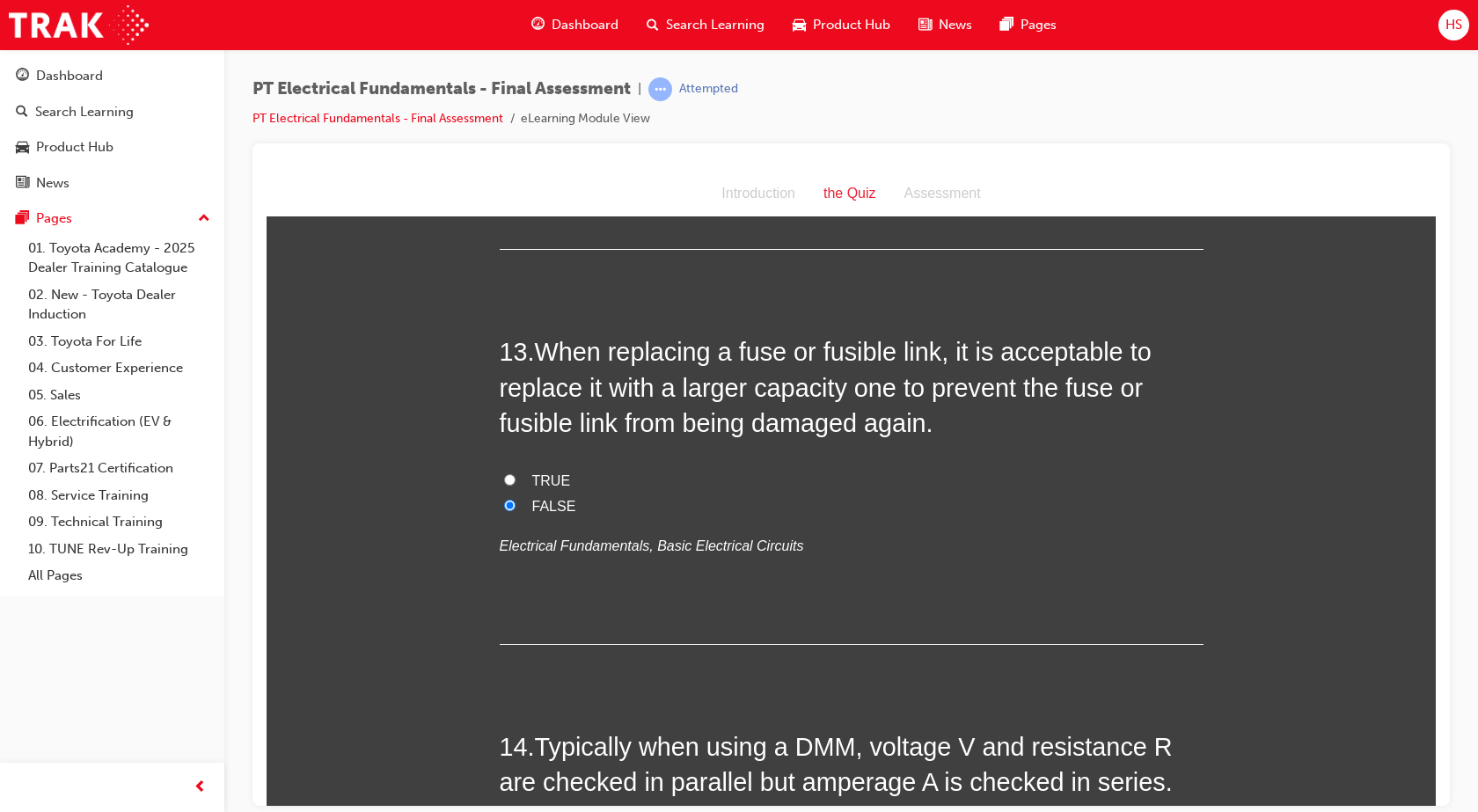
scroll to position [4858, 0]
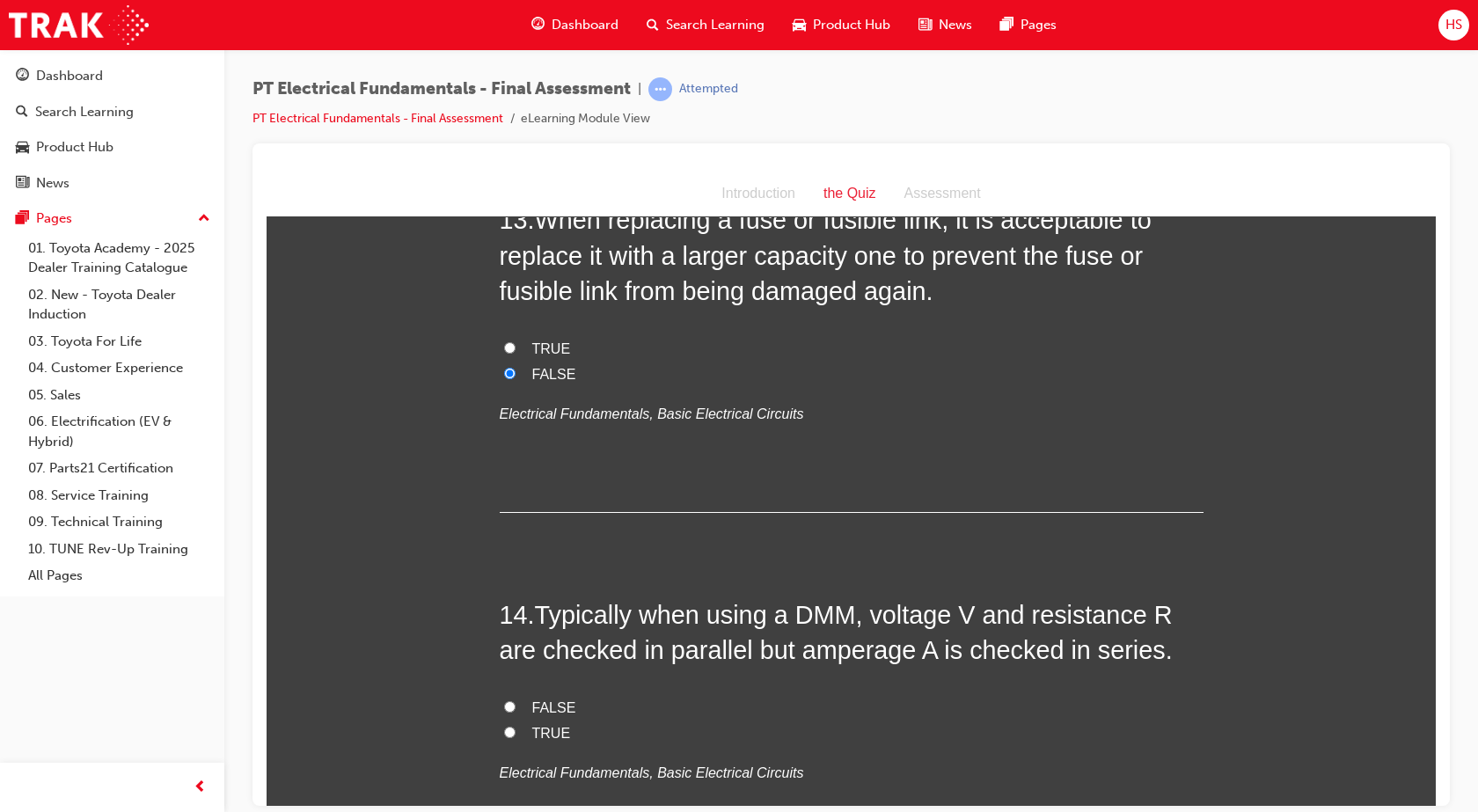
click at [544, 699] on span "FALSE" at bounding box center [554, 707] width 44 height 15
click at [516, 700] on input "FALSE" at bounding box center [510, 706] width 12 height 12
radio input "true"
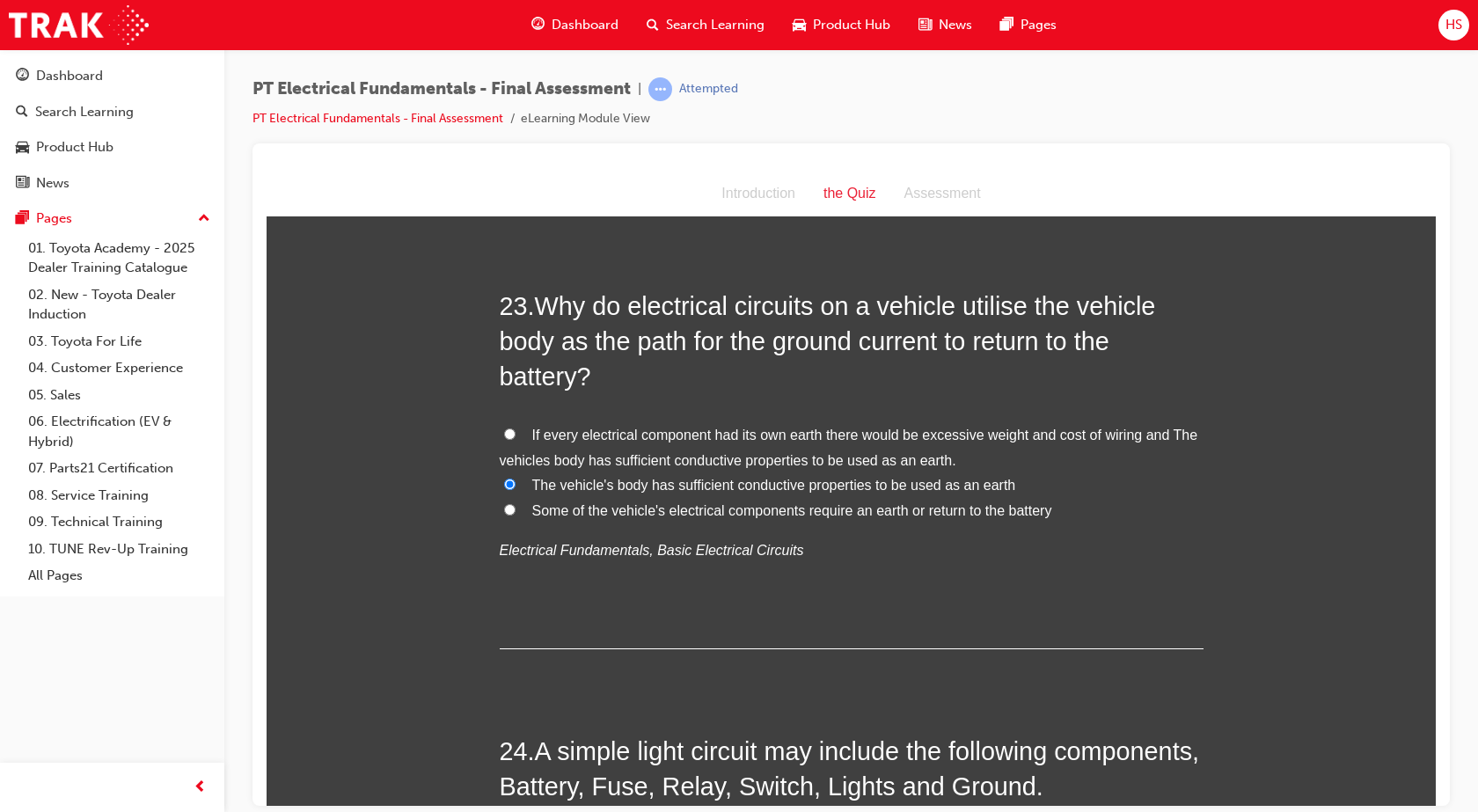
scroll to position [8640, 0]
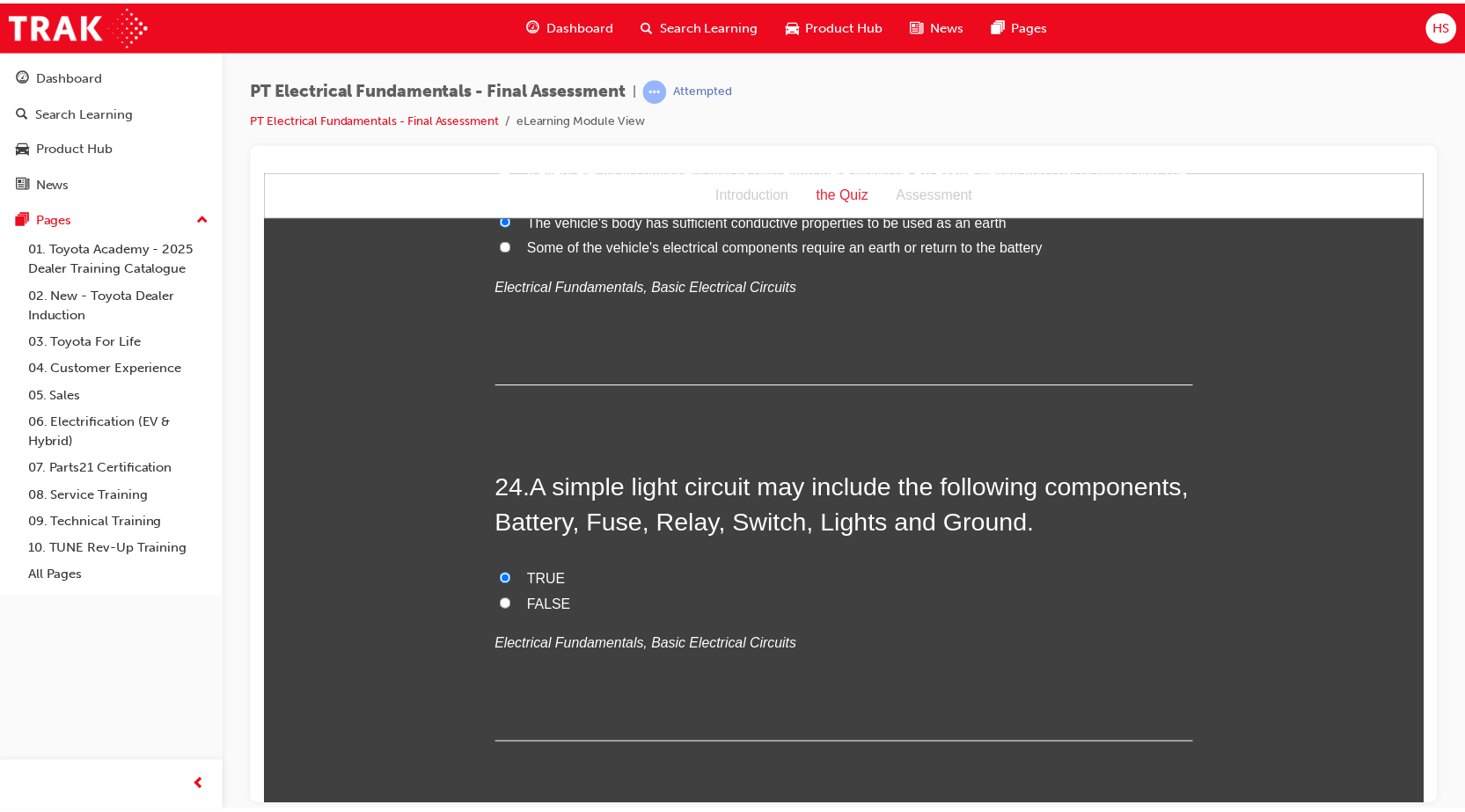
scroll to position [0, 0]
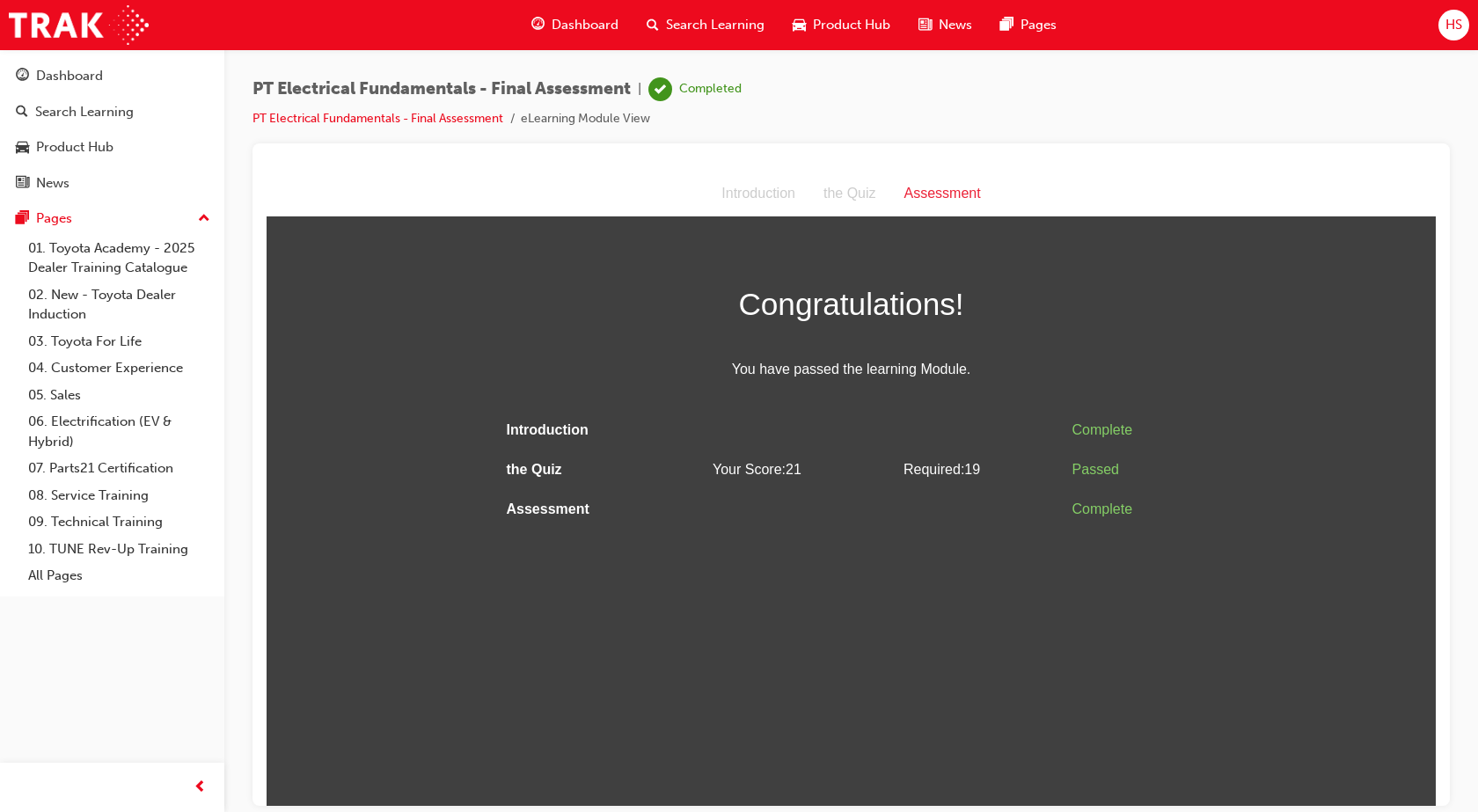
click at [733, 344] on div "Congratulations! You have passed the learning Module." at bounding box center [851, 330] width 703 height 104
click at [729, 496] on td at bounding box center [801, 508] width 191 height 39
drag, startPoint x: 622, startPoint y: 377, endPoint x: 324, endPoint y: 328, distance: 302.0
click at [324, 328] on div "Congratulations! You have passed the learning Module. Introduction Complete the…" at bounding box center [851, 403] width 1169 height 251
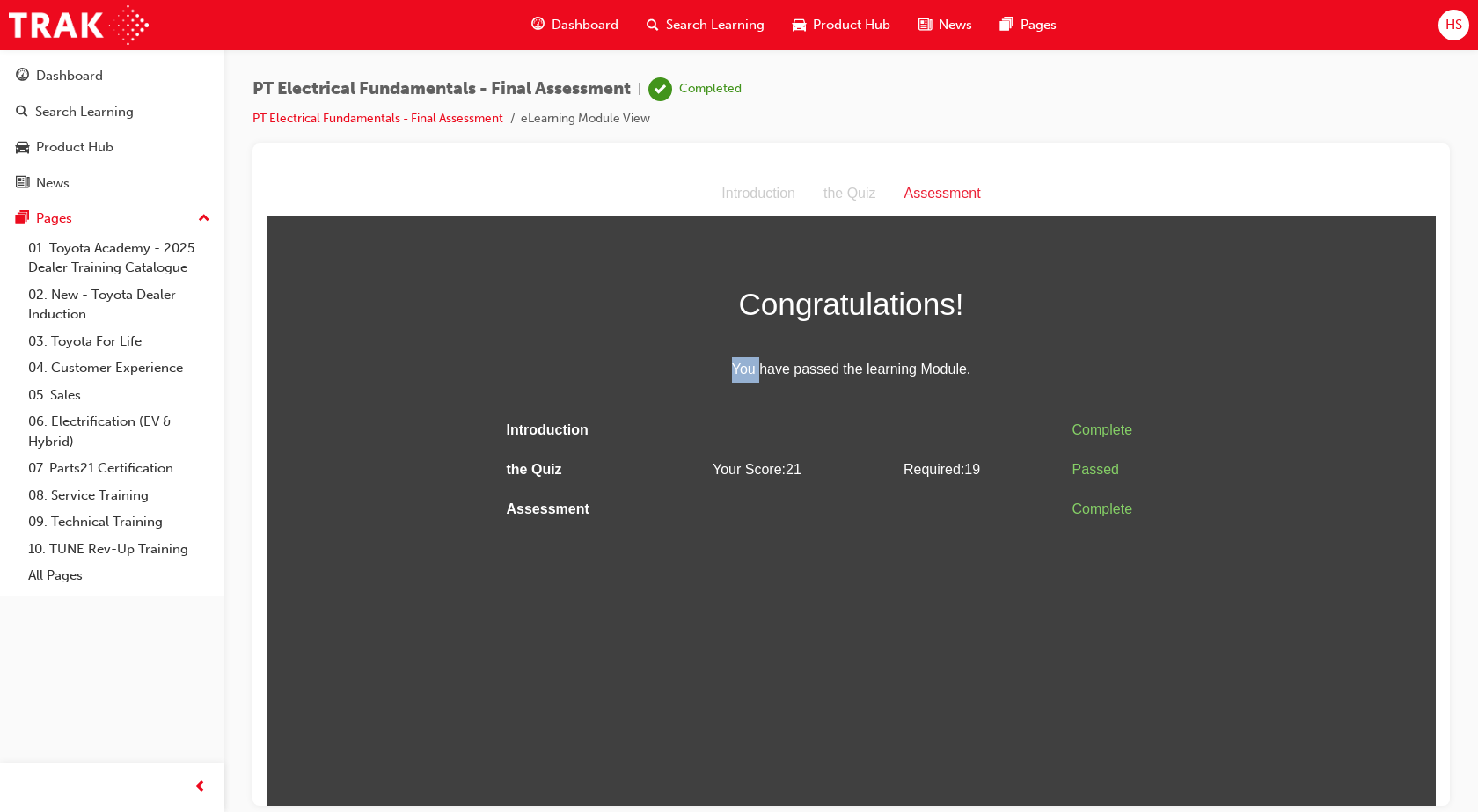
click at [324, 328] on div "Congratulations! You have passed the learning Module. Introduction Complete the…" at bounding box center [851, 403] width 1169 height 251
click at [345, 212] on div "Introduction the Quiz Assessment" at bounding box center [851, 193] width 1169 height 46
click at [594, 23] on span "Dashboard" at bounding box center [584, 25] width 66 height 20
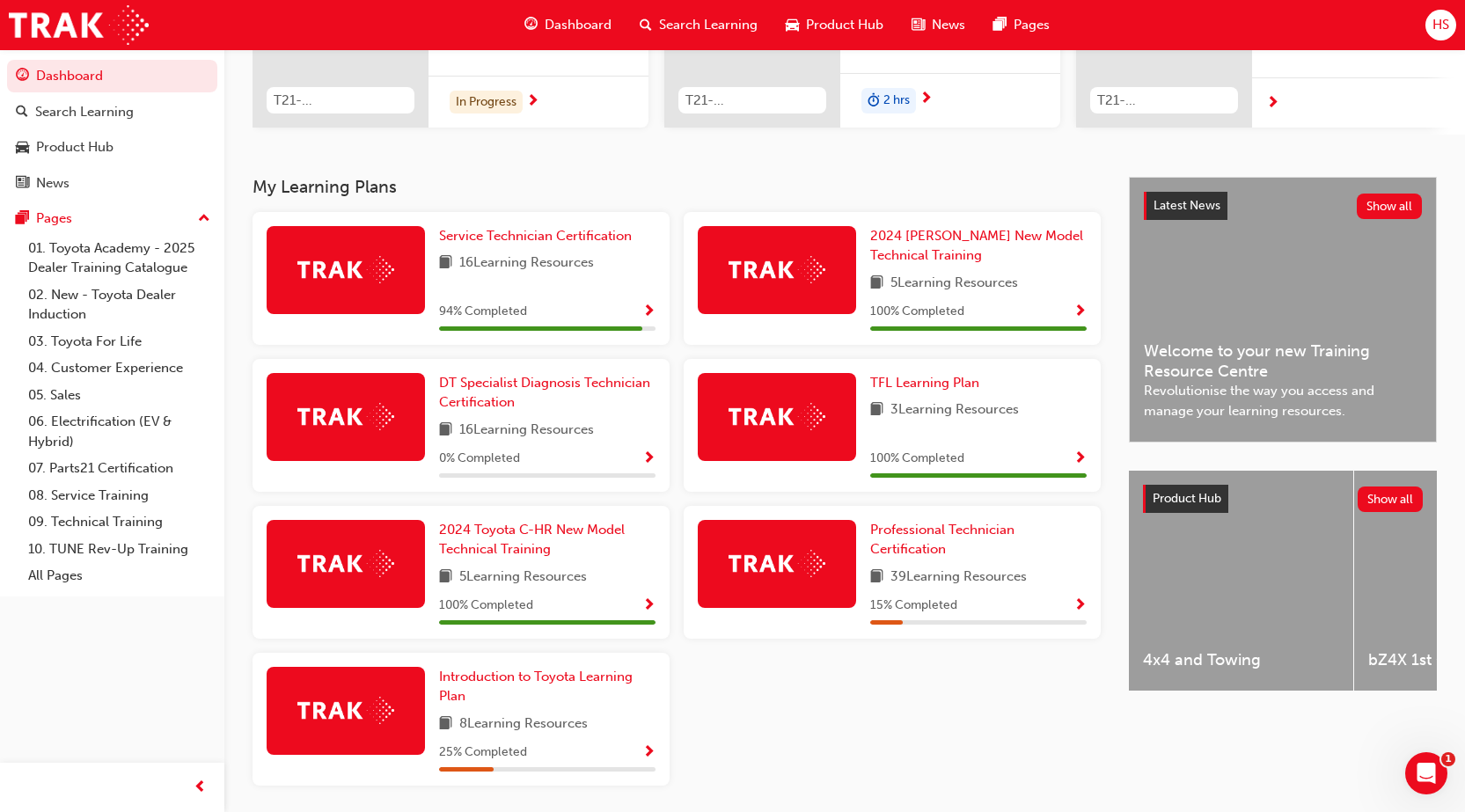
scroll to position [338, 0]
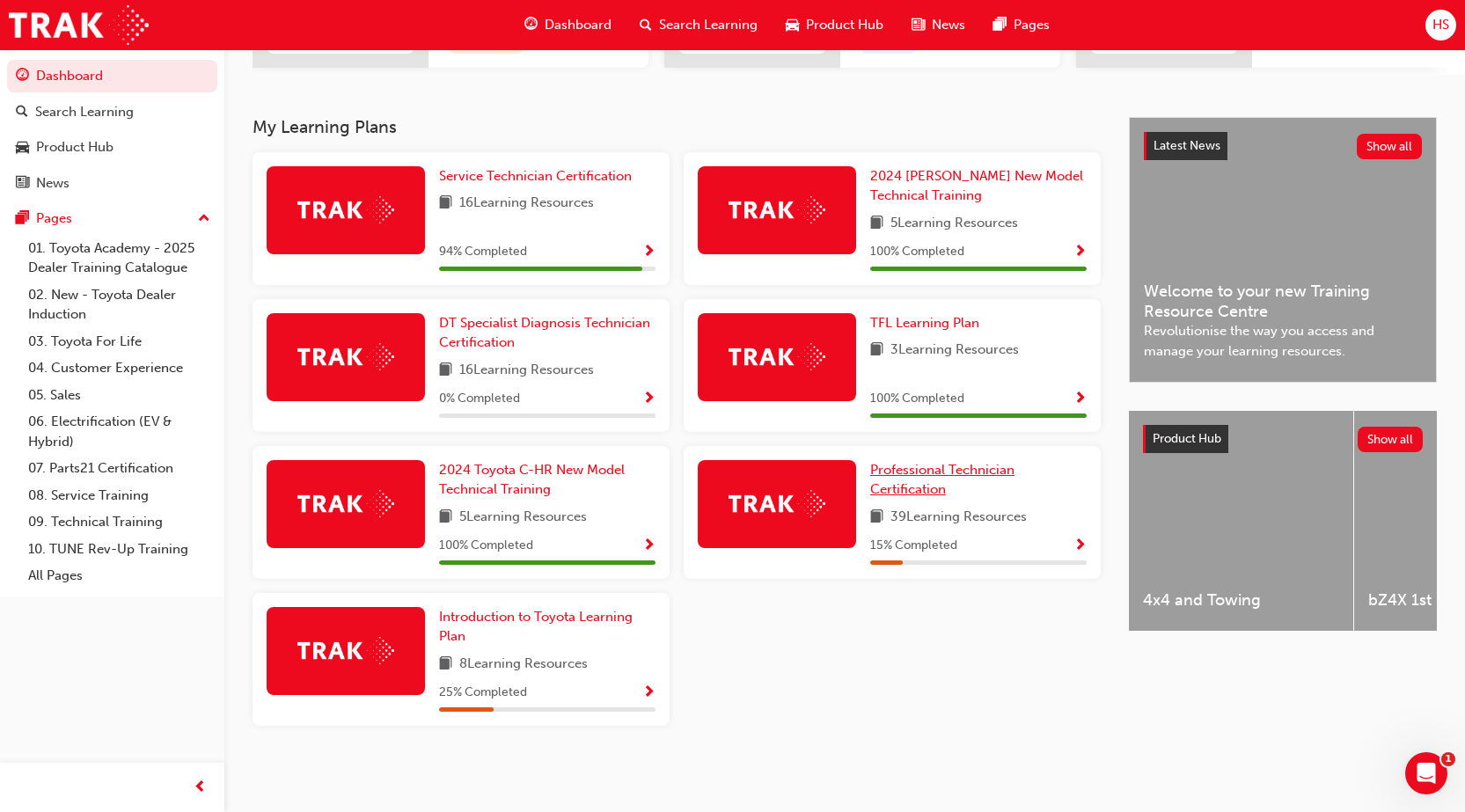
click at [923, 476] on span "Professional Technician Certification" at bounding box center [942, 479] width 144 height 36
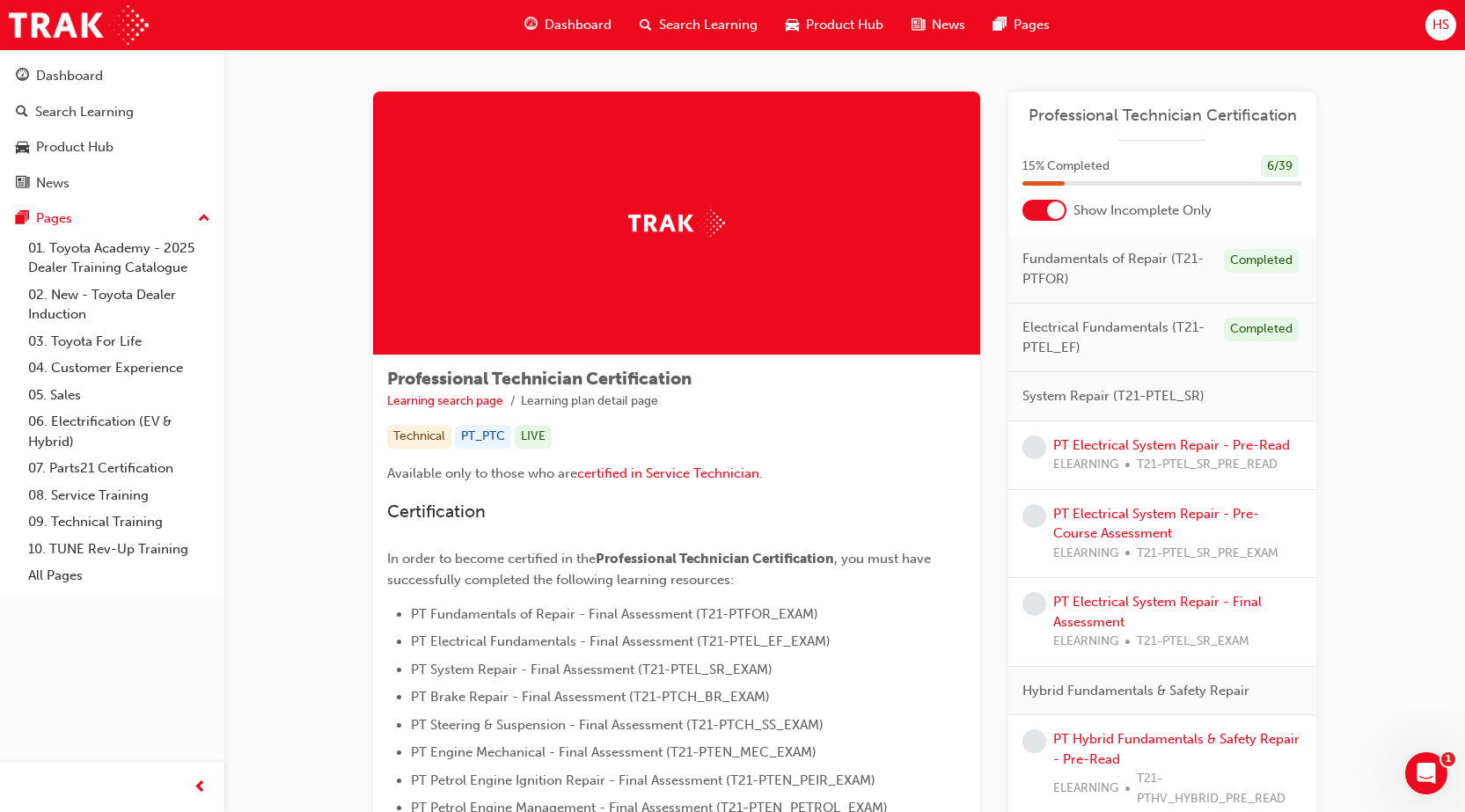
click at [1135, 398] on span "System Repair (T21-PTEL_SR)" at bounding box center [1113, 395] width 182 height 20
click at [1134, 442] on link "PT Electrical System Repair - Pre-Read" at bounding box center [1171, 444] width 237 height 15
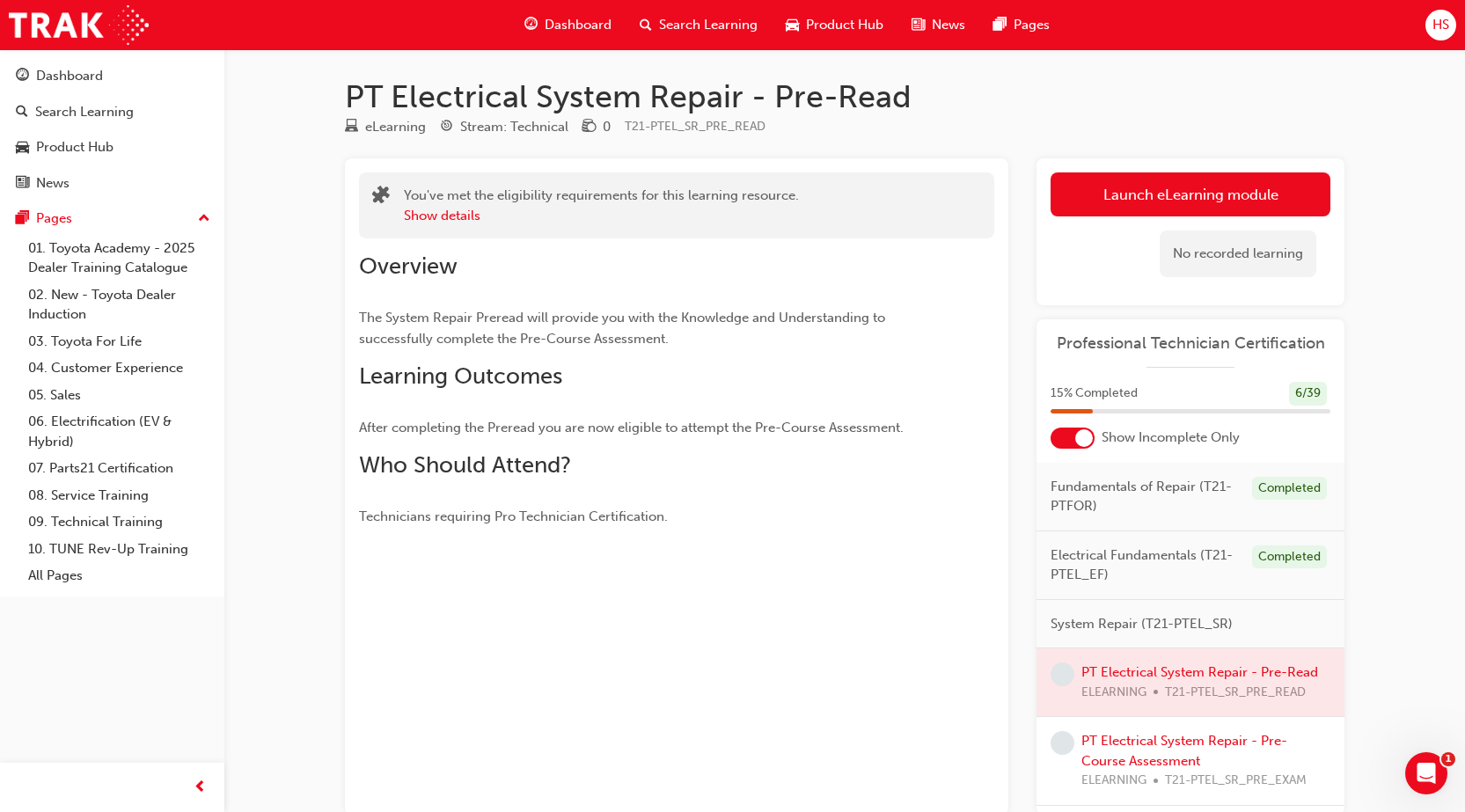
click at [1189, 672] on div at bounding box center [1191, 682] width 308 height 67
click at [1100, 671] on div at bounding box center [1191, 682] width 308 height 67
click at [1275, 190] on link "Launch eLearning module" at bounding box center [1190, 194] width 280 height 44
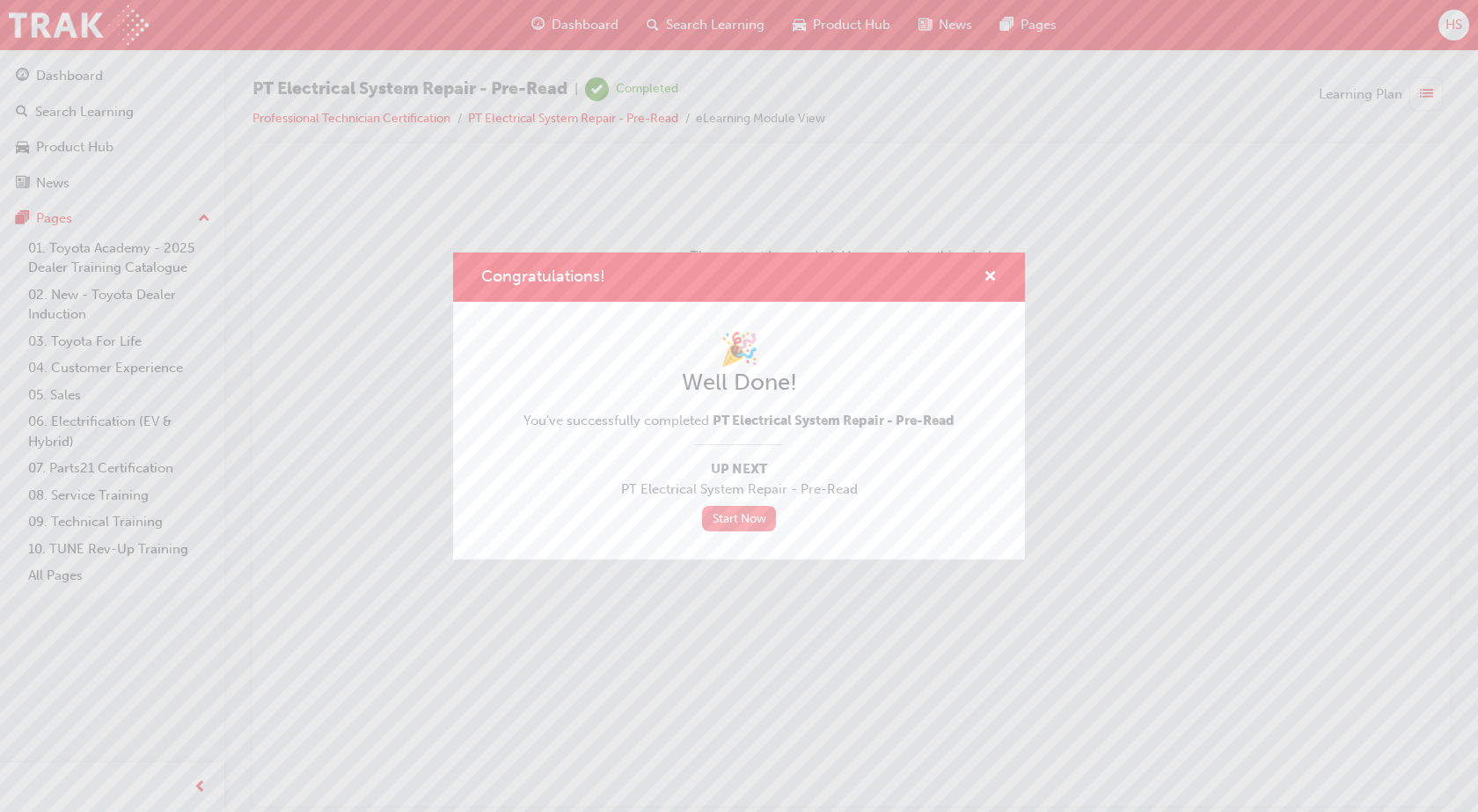
click at [746, 522] on link "Start Now" at bounding box center [738, 519] width 74 height 26
click at [744, 512] on link "Start Now" at bounding box center [738, 519] width 74 height 26
click at [738, 519] on link "Start Now" at bounding box center [738, 519] width 74 height 26
click at [738, 520] on link "Start Now" at bounding box center [738, 519] width 74 height 26
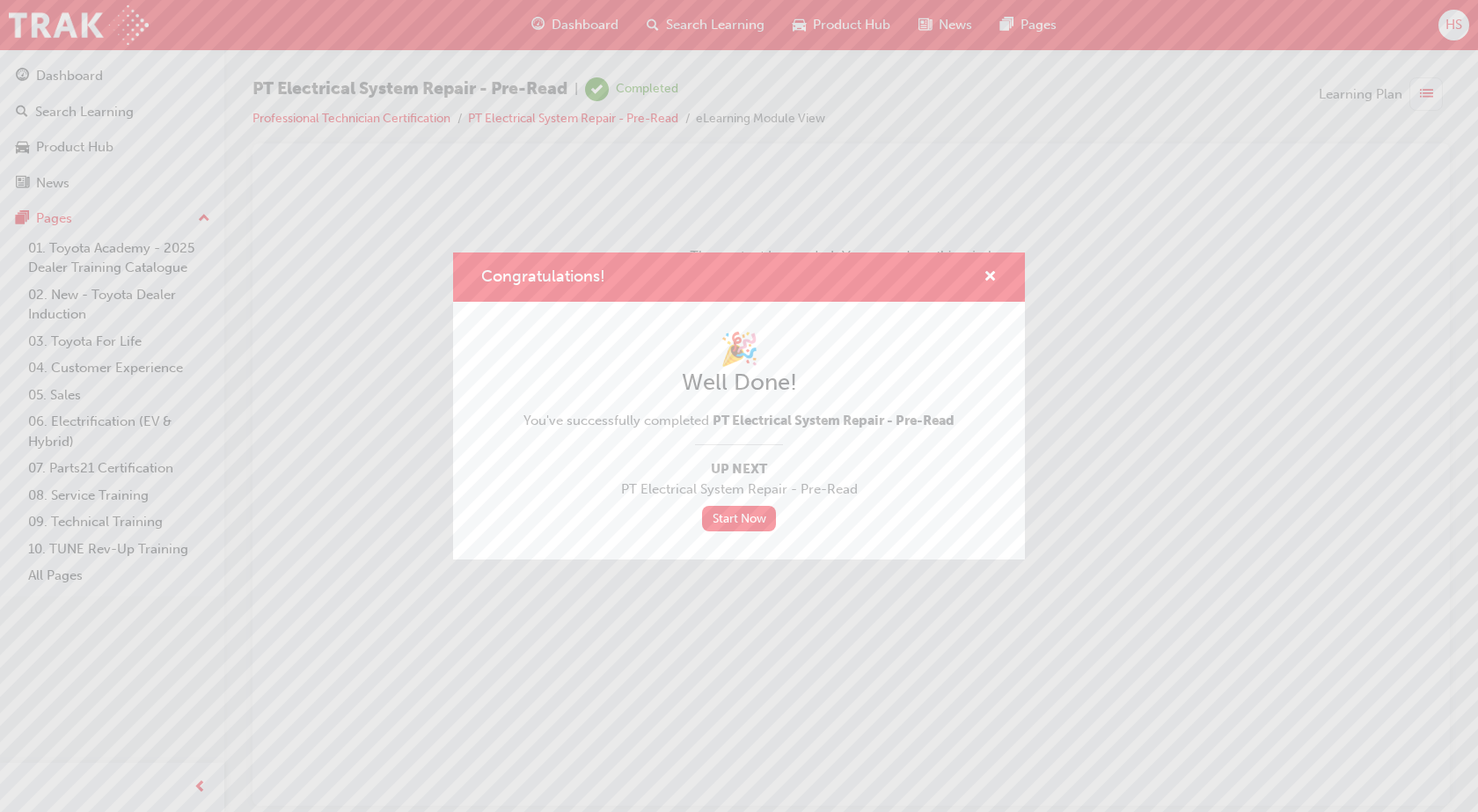
click at [817, 423] on span "PT Electrical System Repair - Pre-Read" at bounding box center [832, 420] width 242 height 15
click at [764, 455] on div "🎉 Well Done! You've successfully completed PT Electrical System Repair - Pre-Re…" at bounding box center [739, 430] width 431 height 201
click at [747, 467] on span "Up Next" at bounding box center [739, 469] width 431 height 20
click at [729, 510] on link "Start Now" at bounding box center [738, 519] width 74 height 26
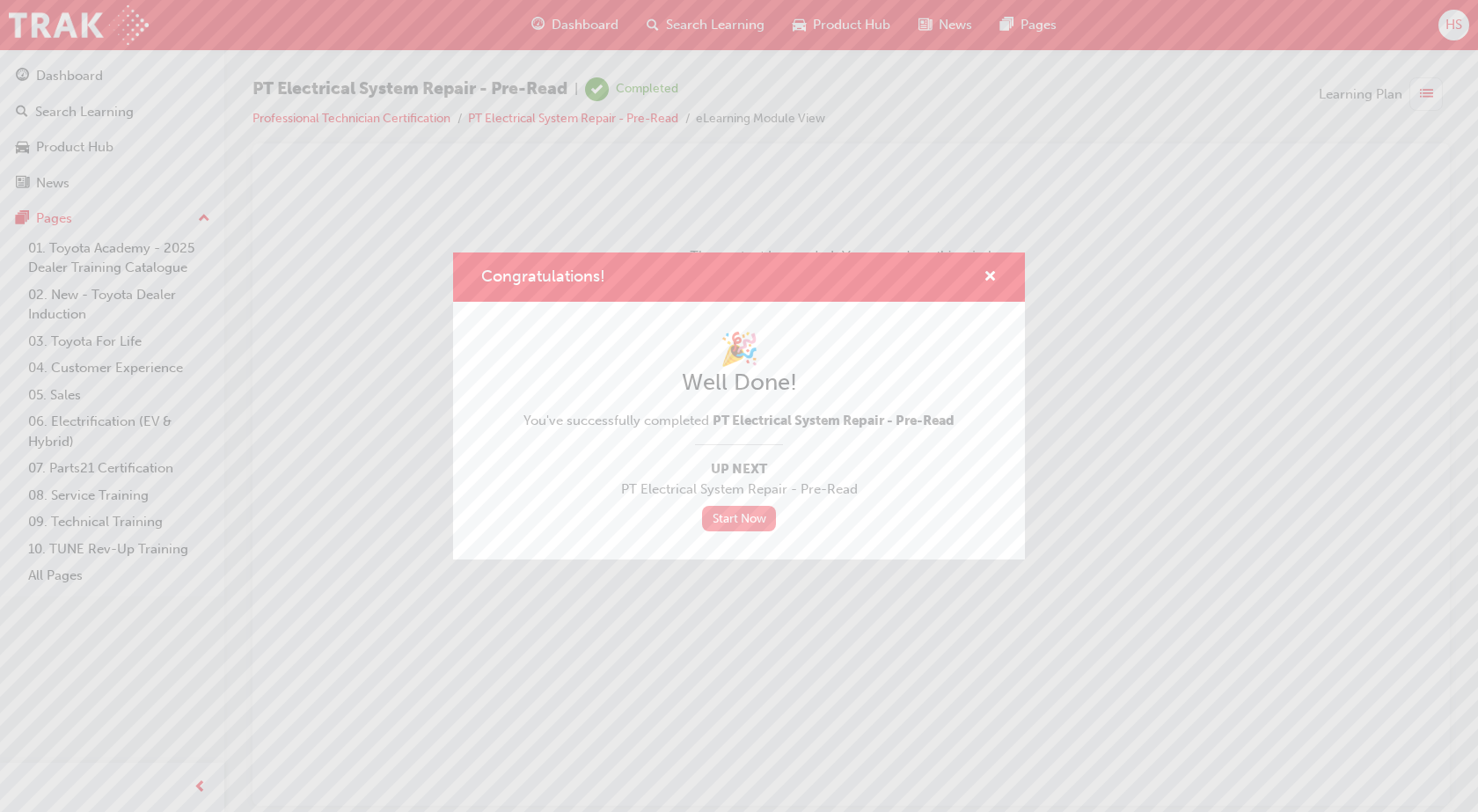
click at [729, 510] on link "Start Now" at bounding box center [738, 519] width 74 height 26
click at [728, 510] on link "Start Now" at bounding box center [738, 519] width 74 height 26
click at [722, 513] on link "Start Now" at bounding box center [738, 519] width 74 height 26
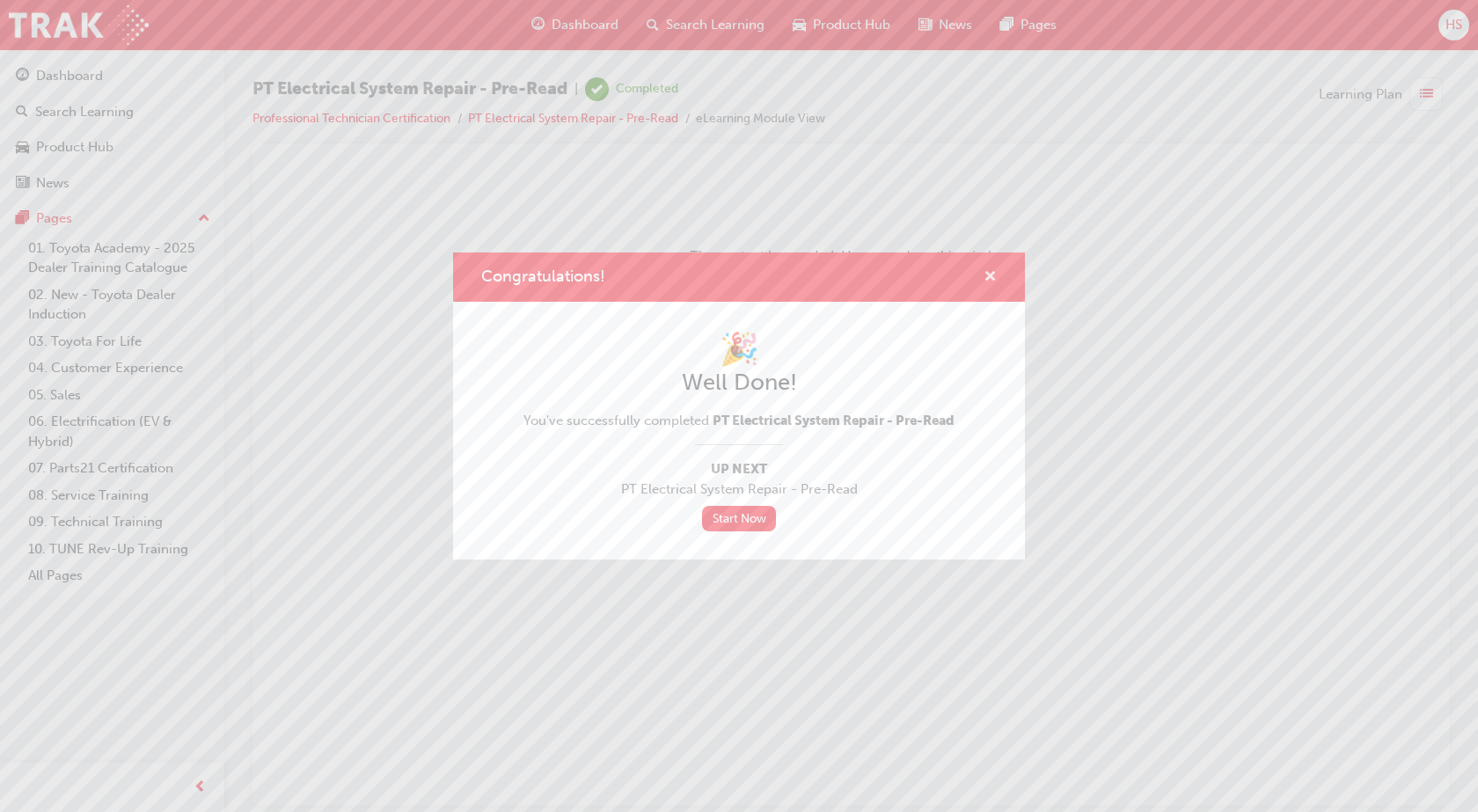
click at [989, 272] on span "cross-icon" at bounding box center [990, 278] width 13 height 15
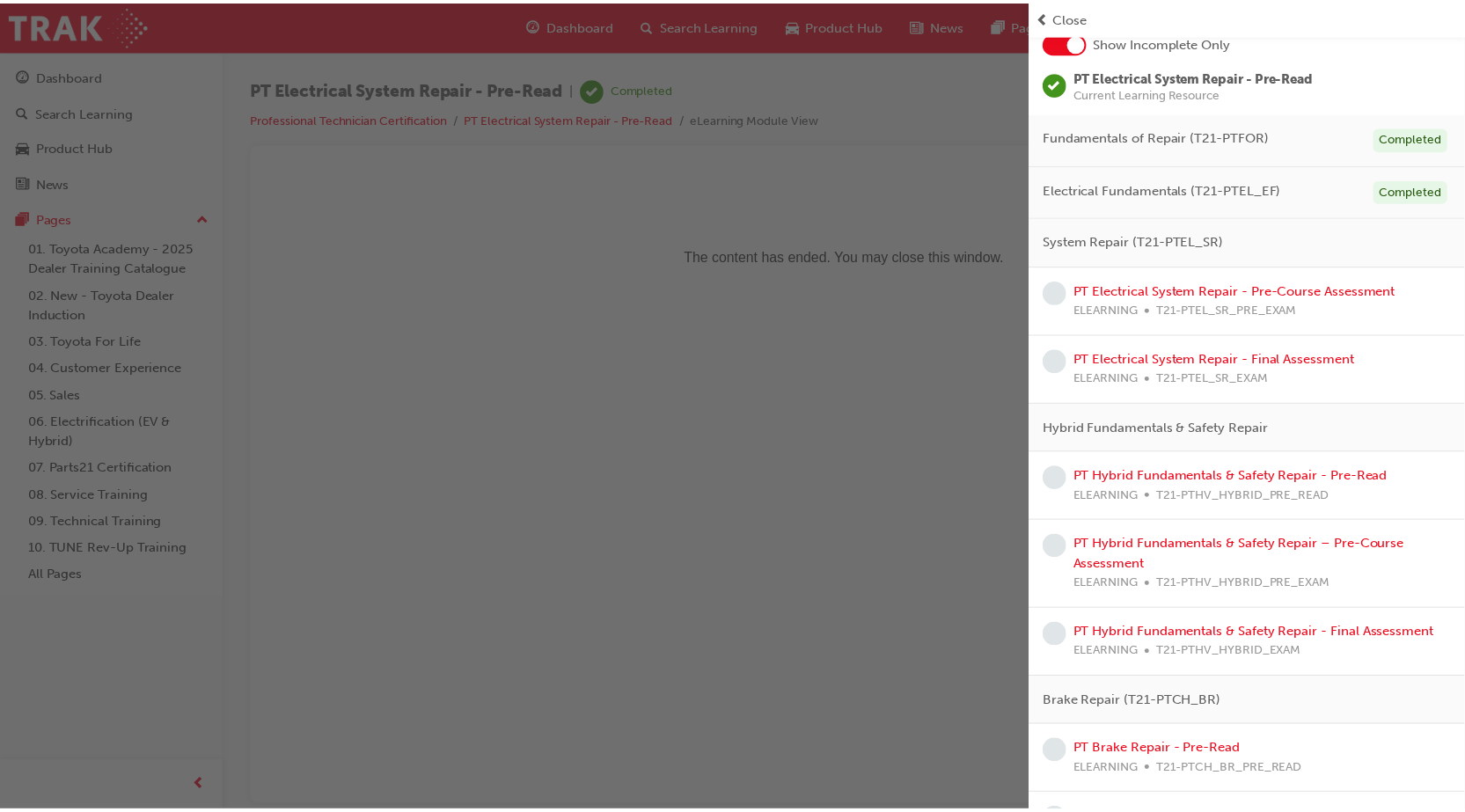
scroll to position [132, 0]
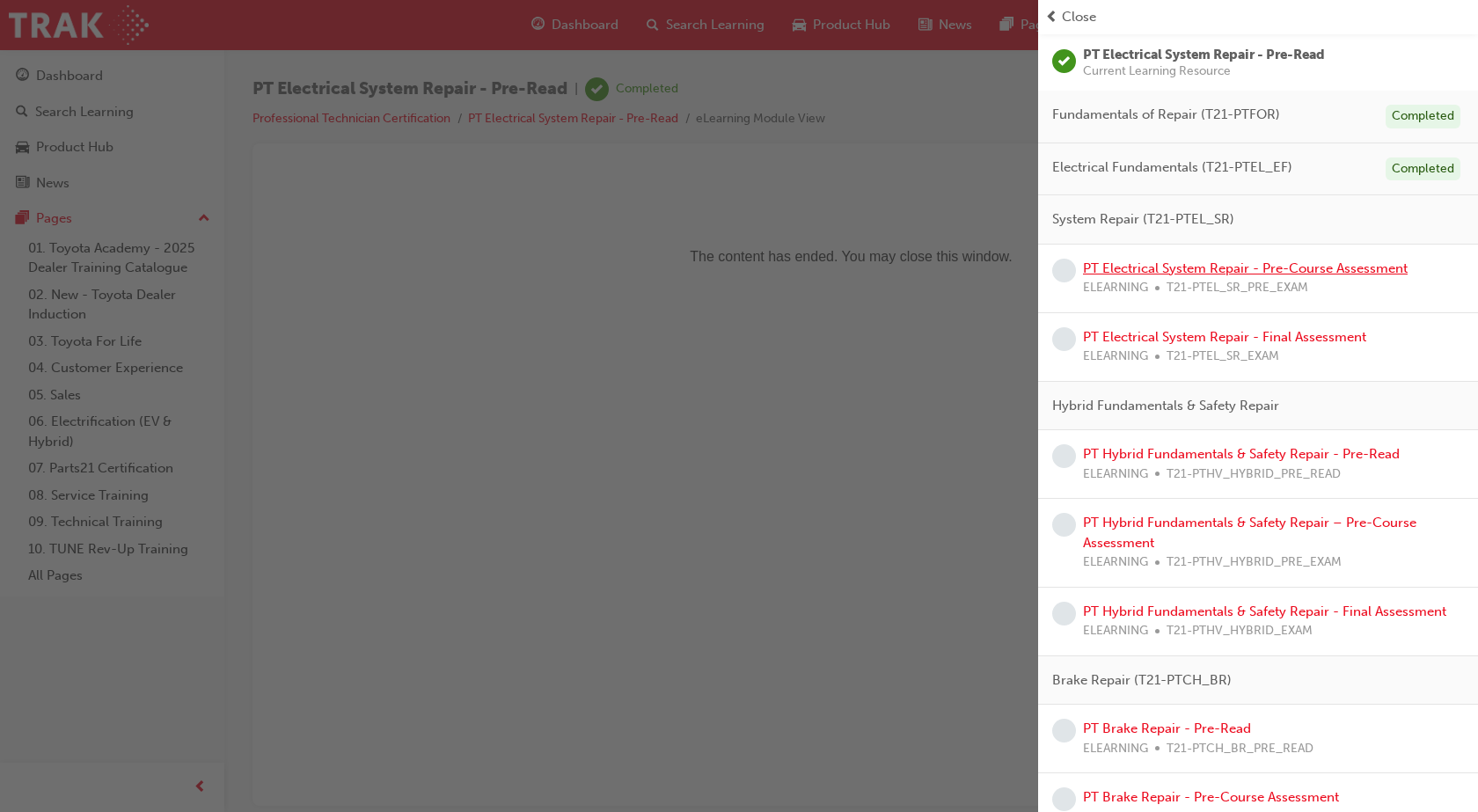
click at [1225, 271] on link "PT Electrical System Repair - Pre-Course Assessment" at bounding box center [1244, 268] width 324 height 15
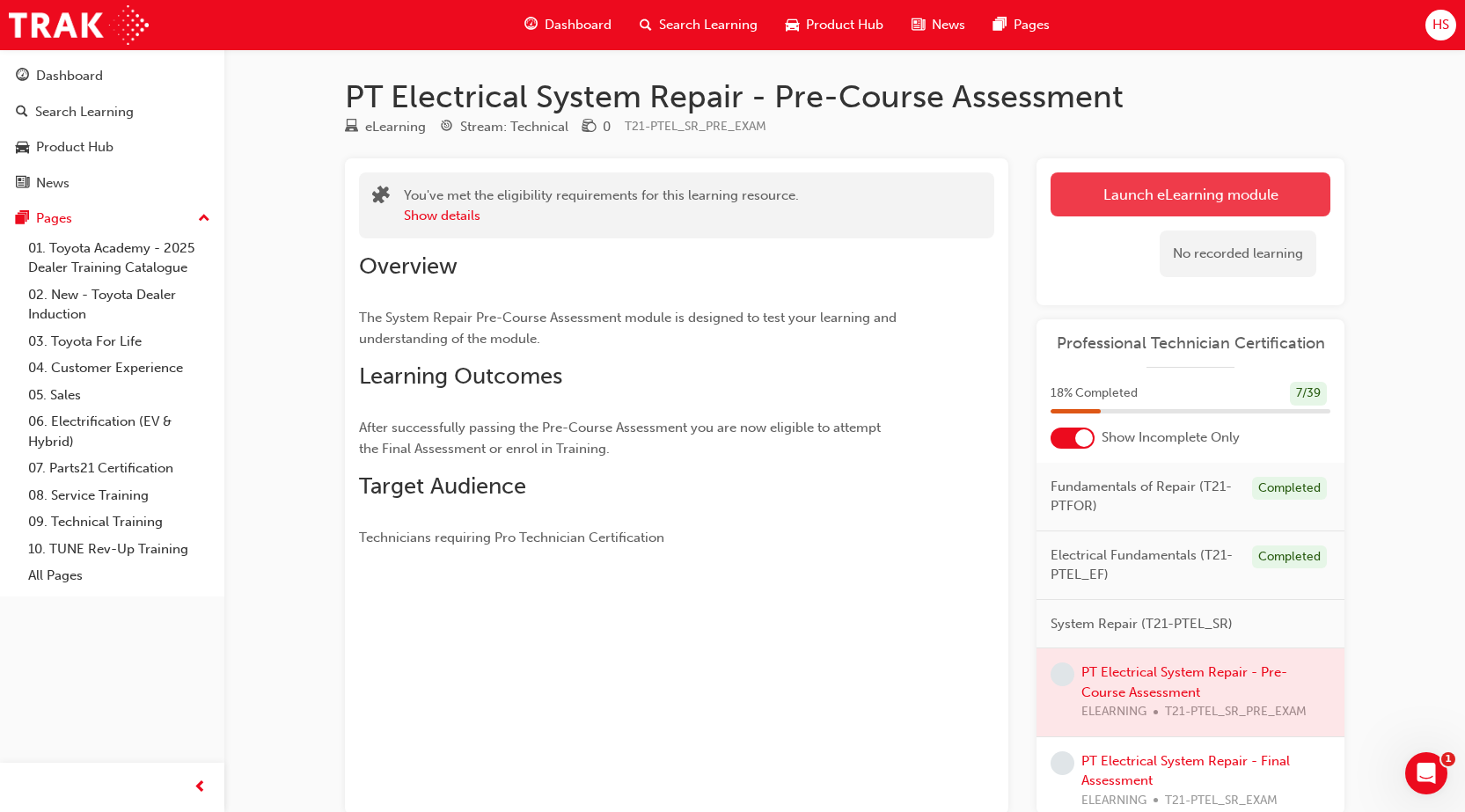
click at [1188, 190] on link "Launch eLearning module" at bounding box center [1190, 194] width 280 height 44
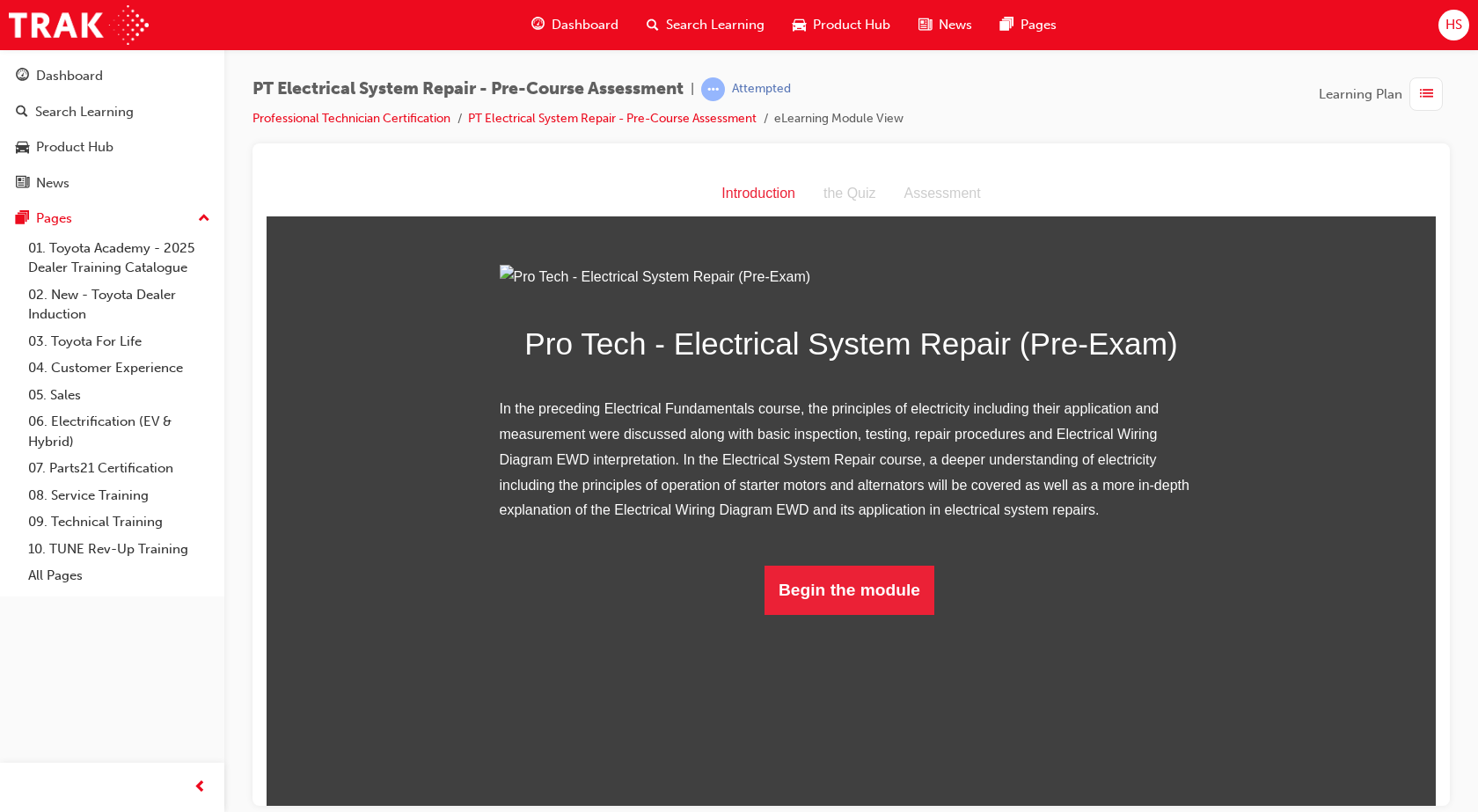
scroll to position [3, 0]
click at [846, 614] on button "Begin the module" at bounding box center [849, 589] width 169 height 49
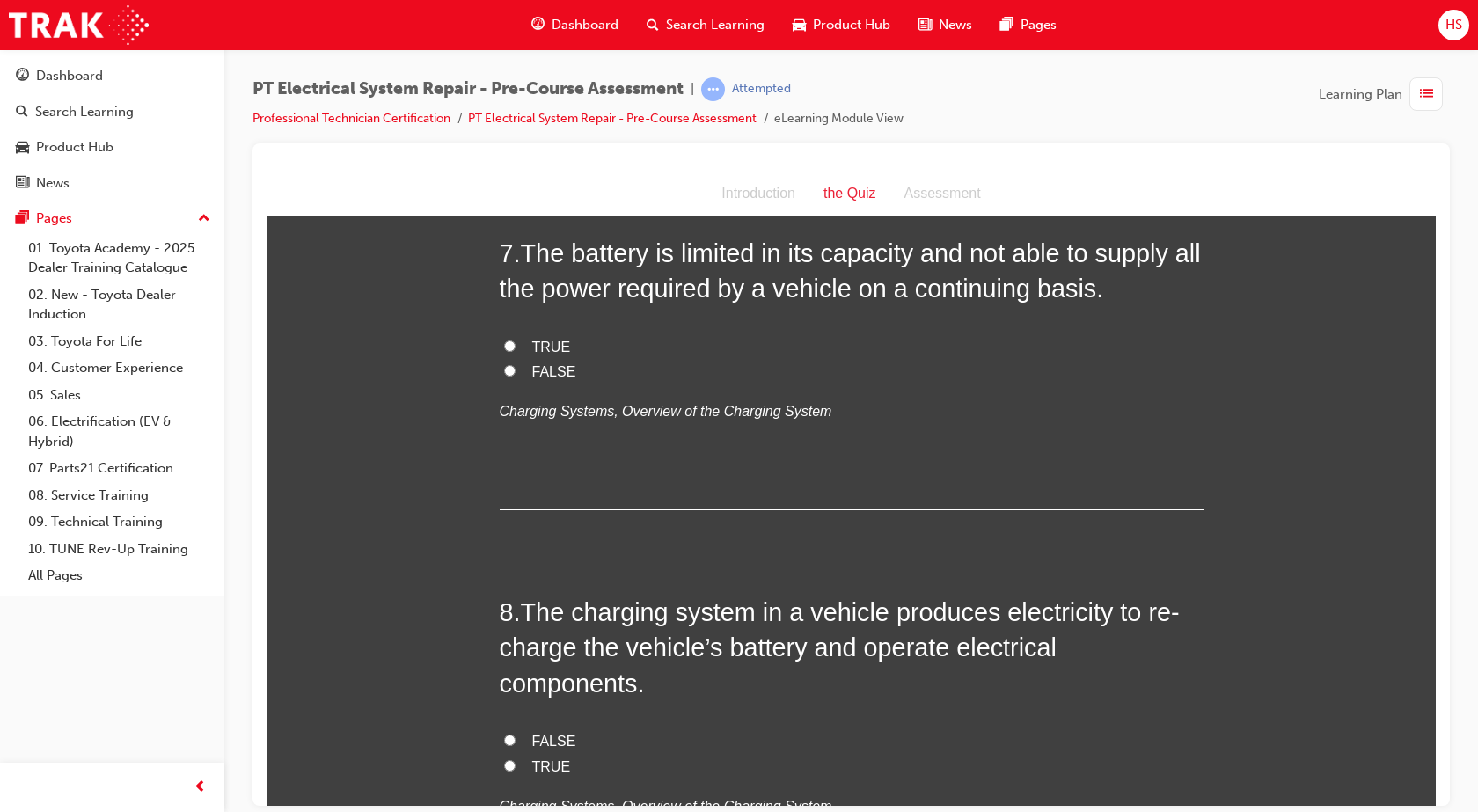
scroll to position [2594, 0]
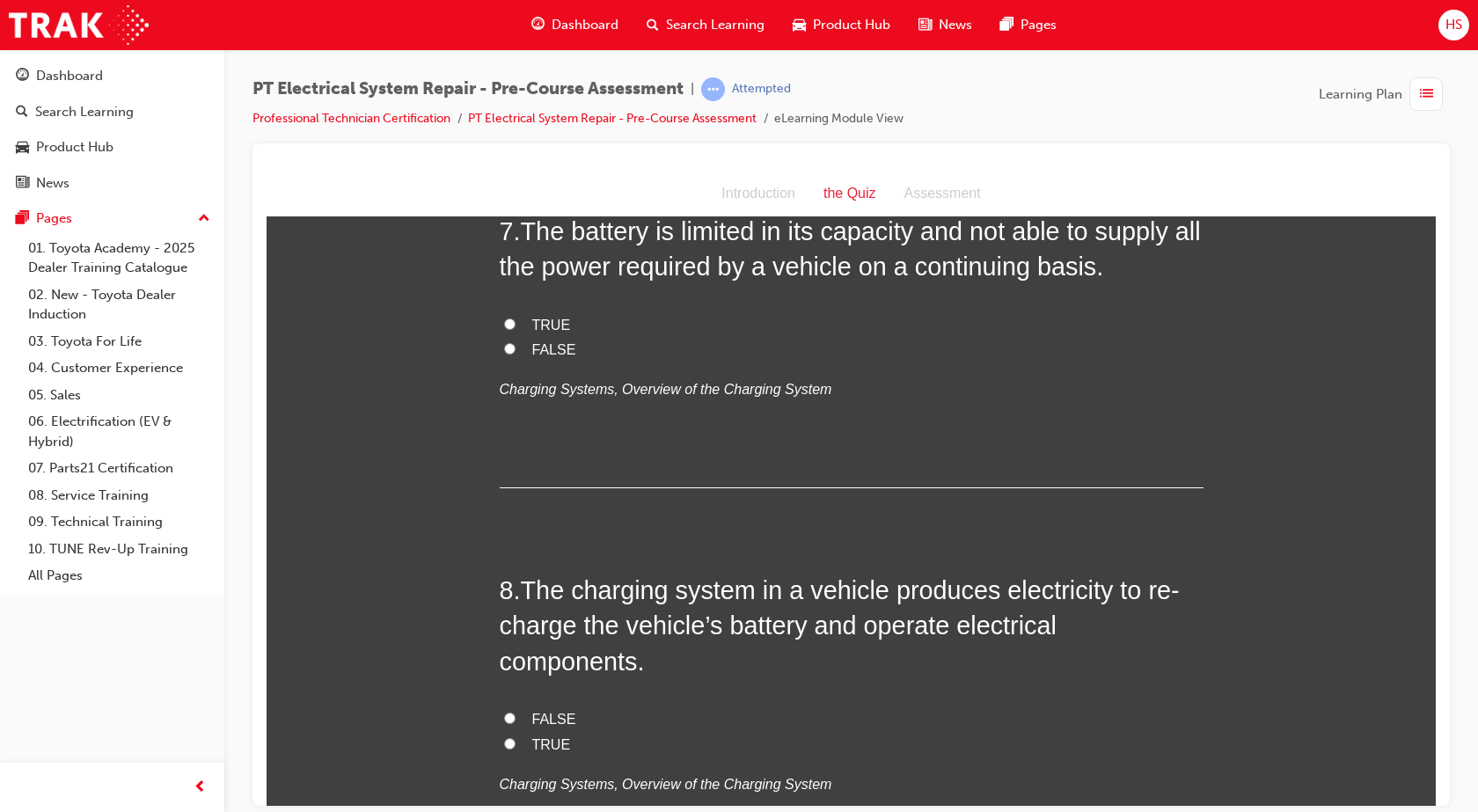
radio input "true"
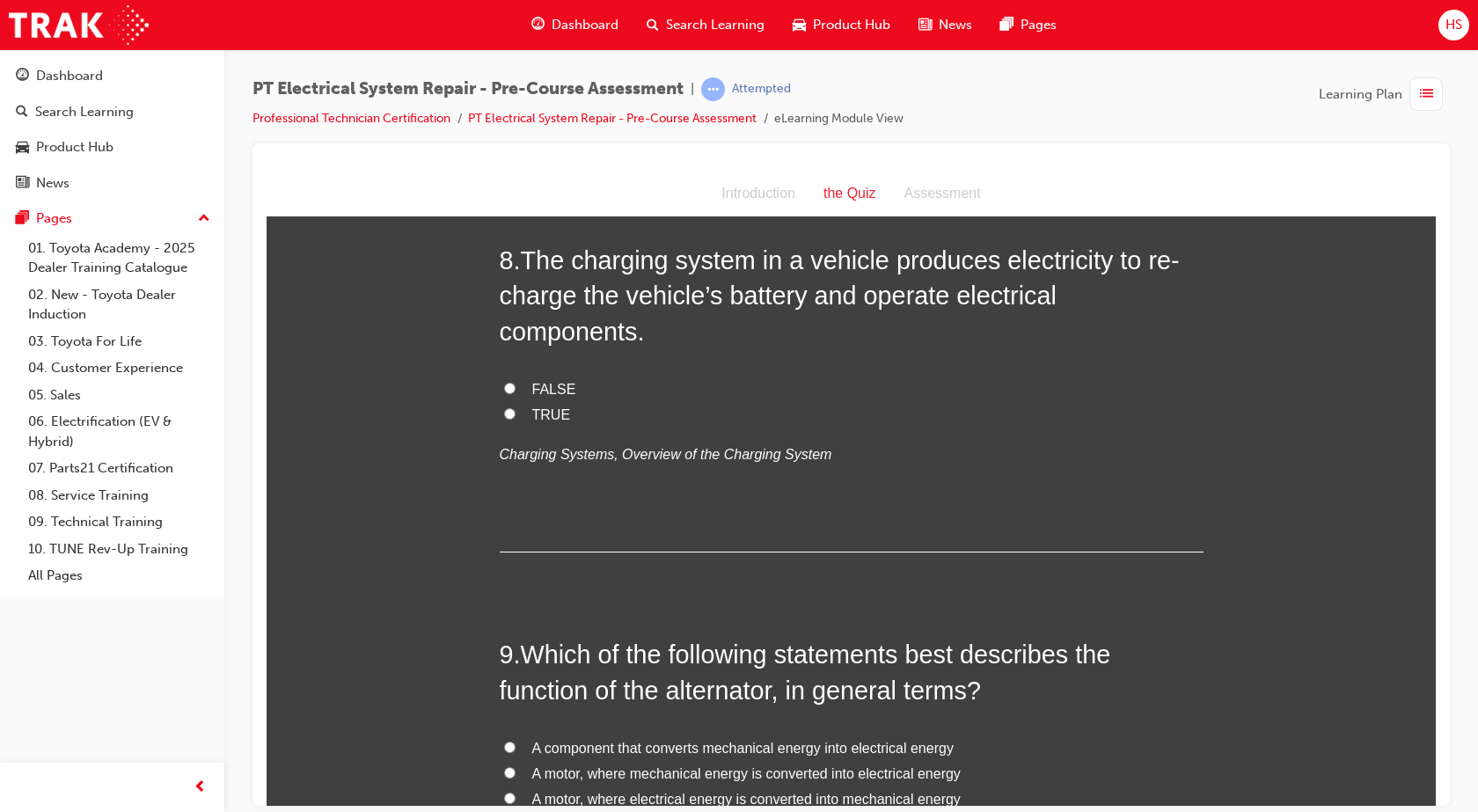
scroll to position [2946, 0]
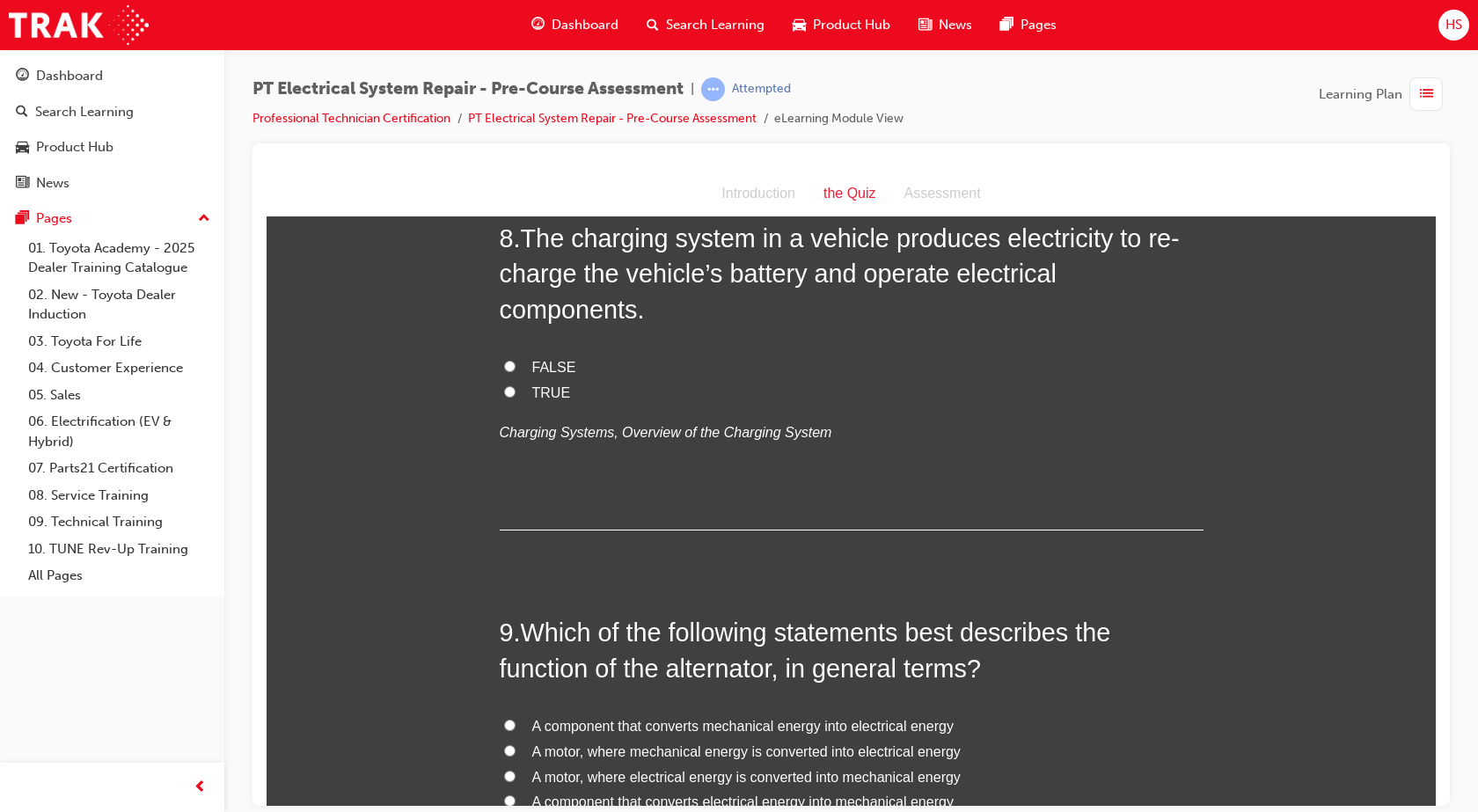
radio input "true"
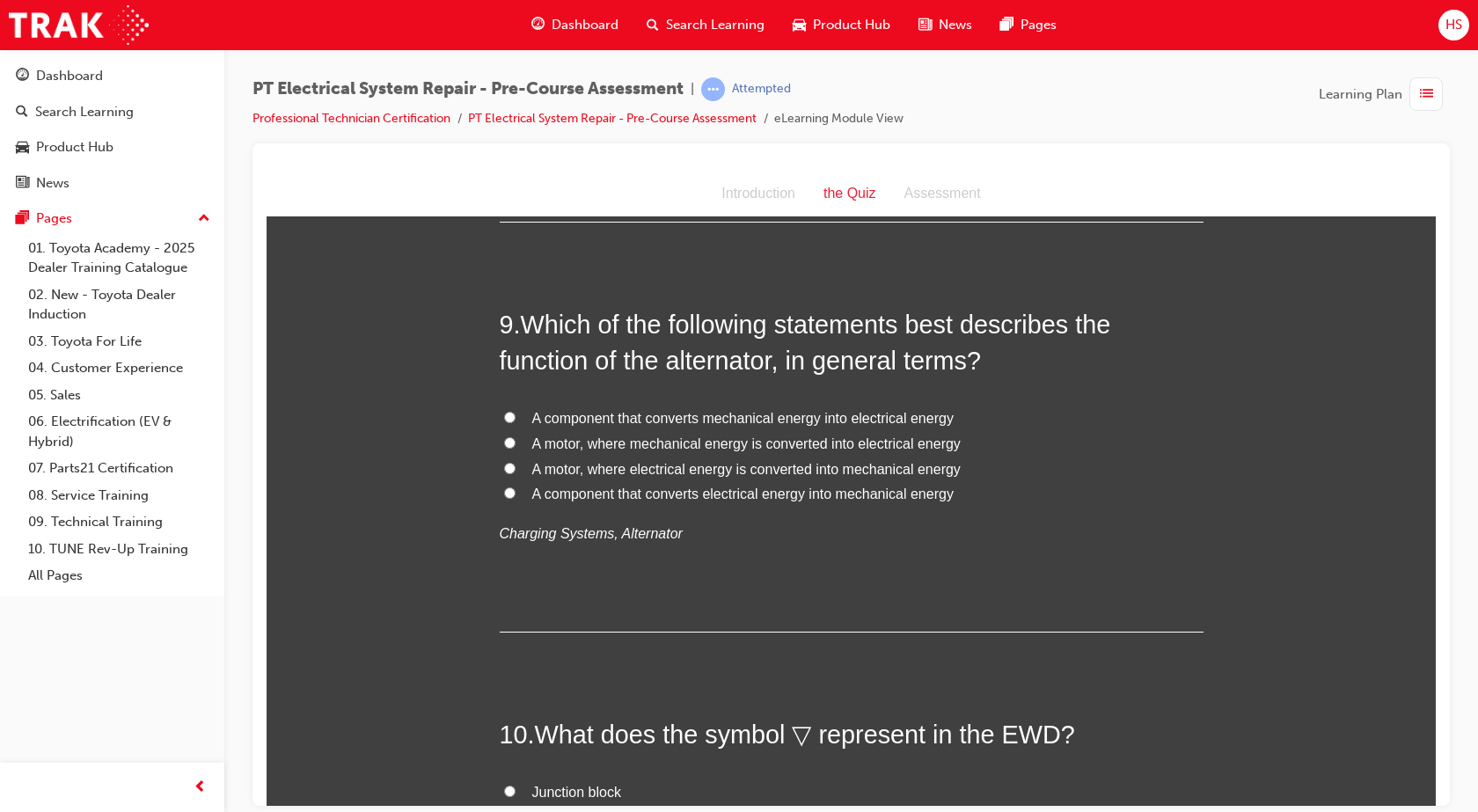
scroll to position [3232, 0]
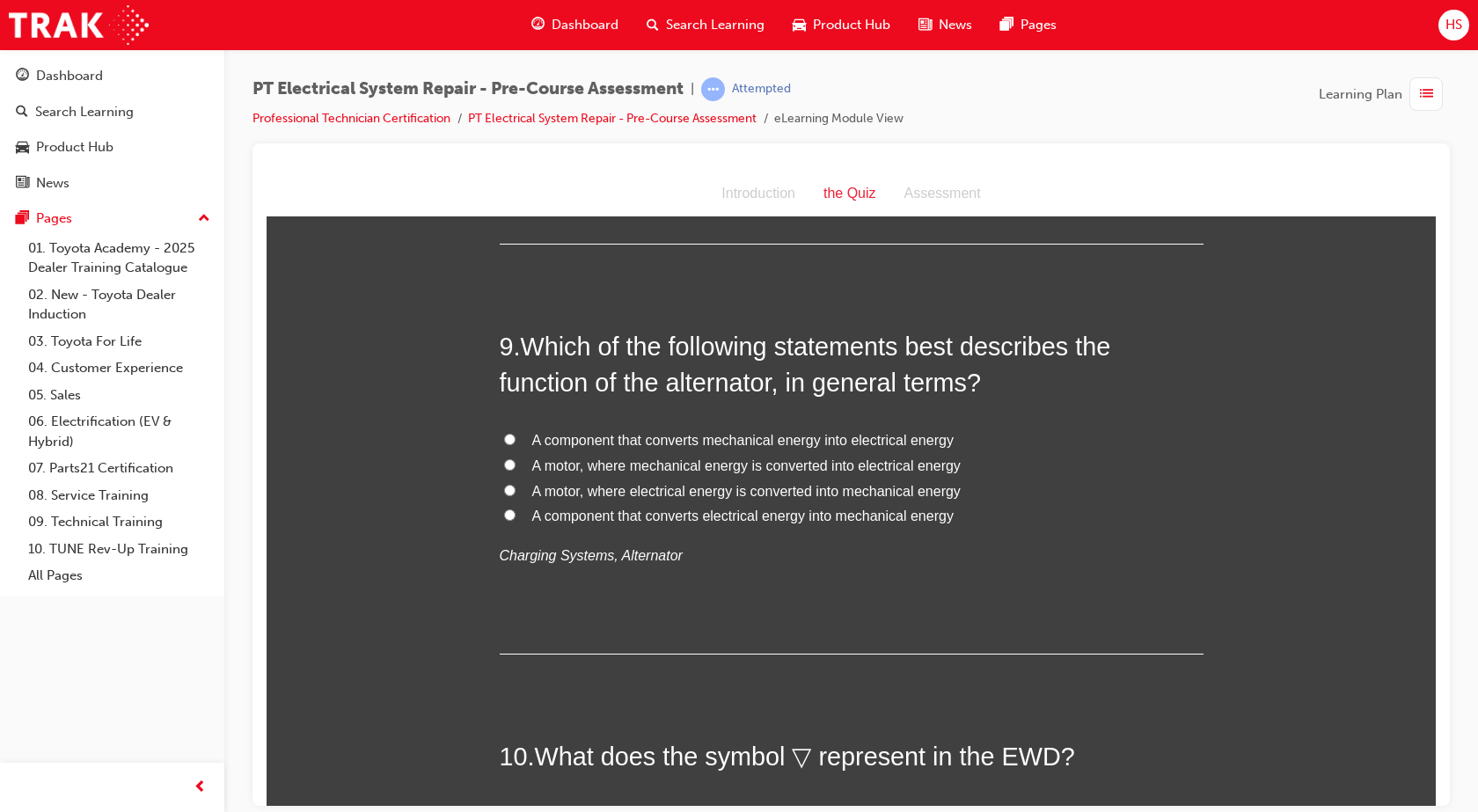
click at [541, 88] on span "FALSE" at bounding box center [554, 81] width 44 height 15
click at [516, 86] on input "FALSE" at bounding box center [510, 80] width 12 height 12
radio input "true"
click at [541, 114] on span "TRUE" at bounding box center [551, 106] width 38 height 15
click at [516, 111] on input "TRUE" at bounding box center [510, 105] width 12 height 12
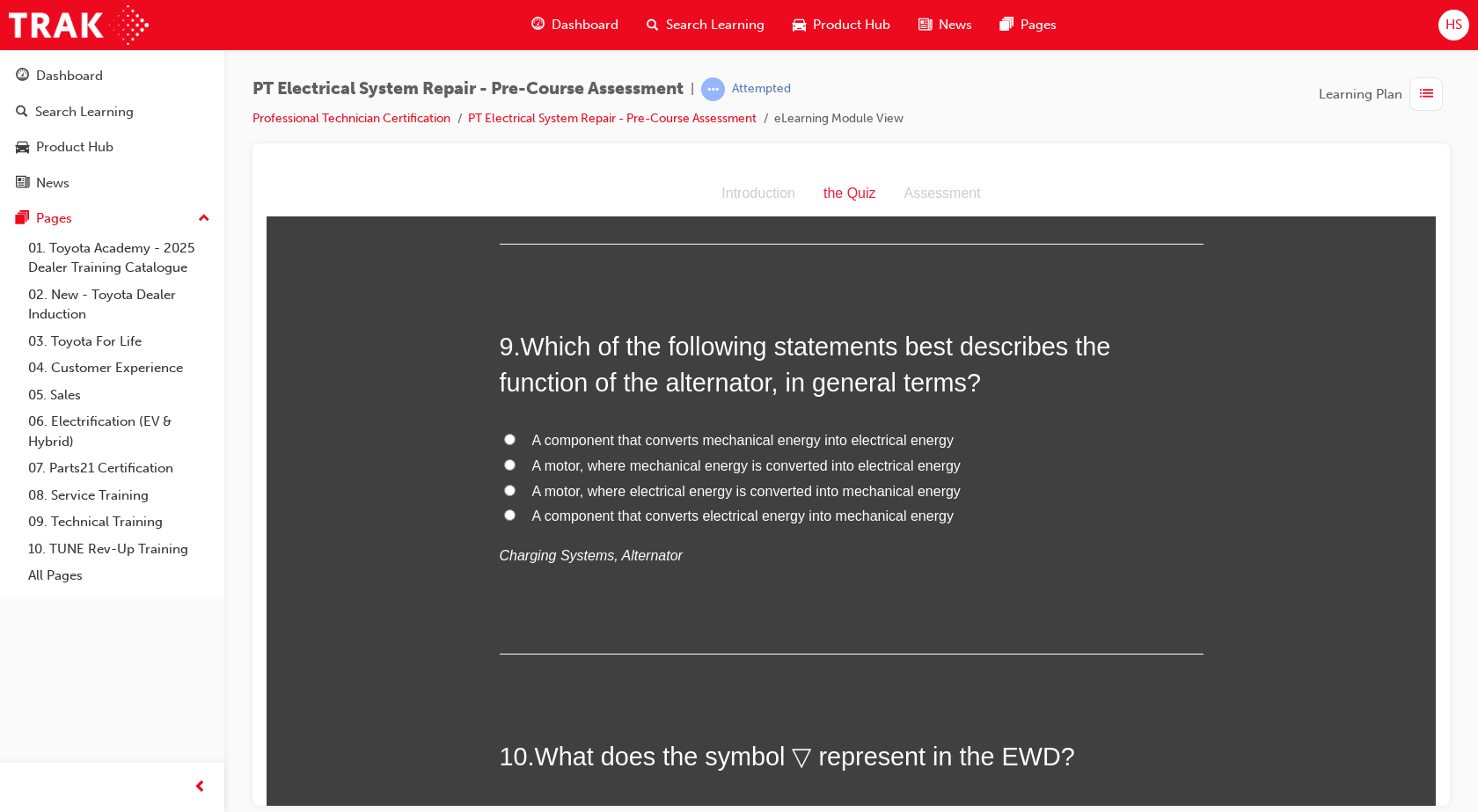
radio input "true"
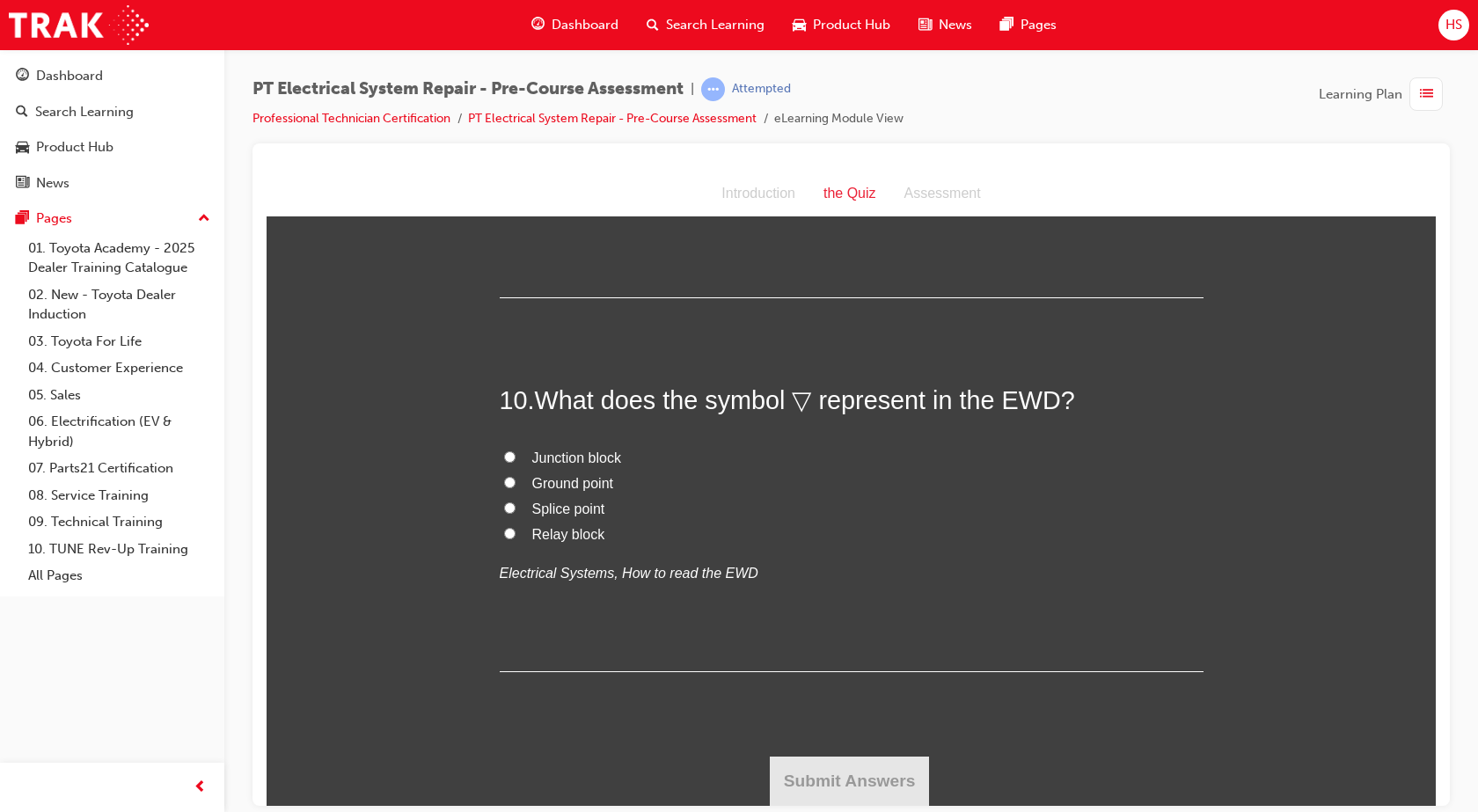
scroll to position [3627, 0]
click at [669, 90] on span "A component that converts mechanical energy into electrical energy" at bounding box center [743, 84] width 421 height 15
click at [516, 88] on input "A component that converts mechanical energy into electrical energy" at bounding box center [510, 83] width 12 height 12
radio input "true"
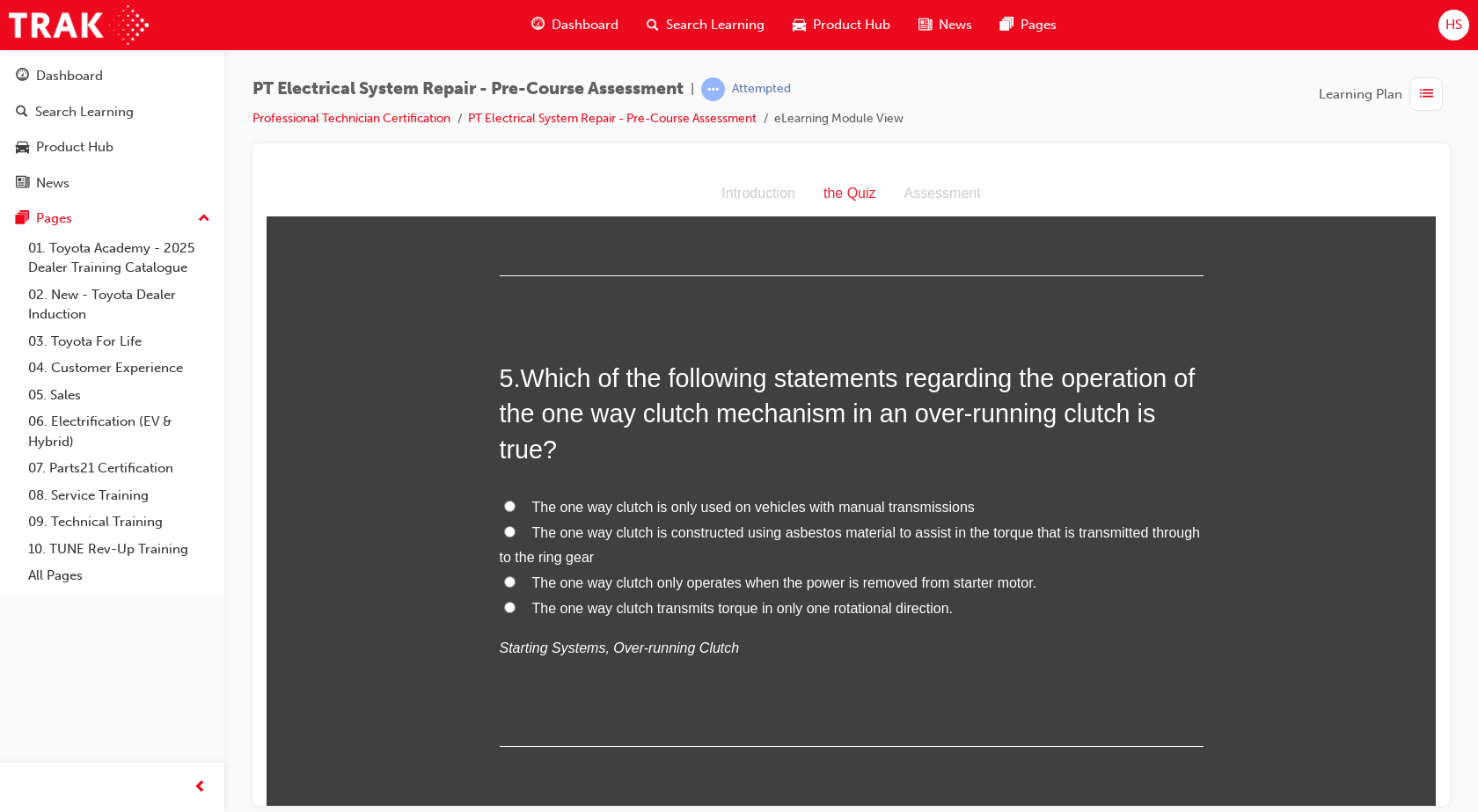
scroll to position [1605, 0]
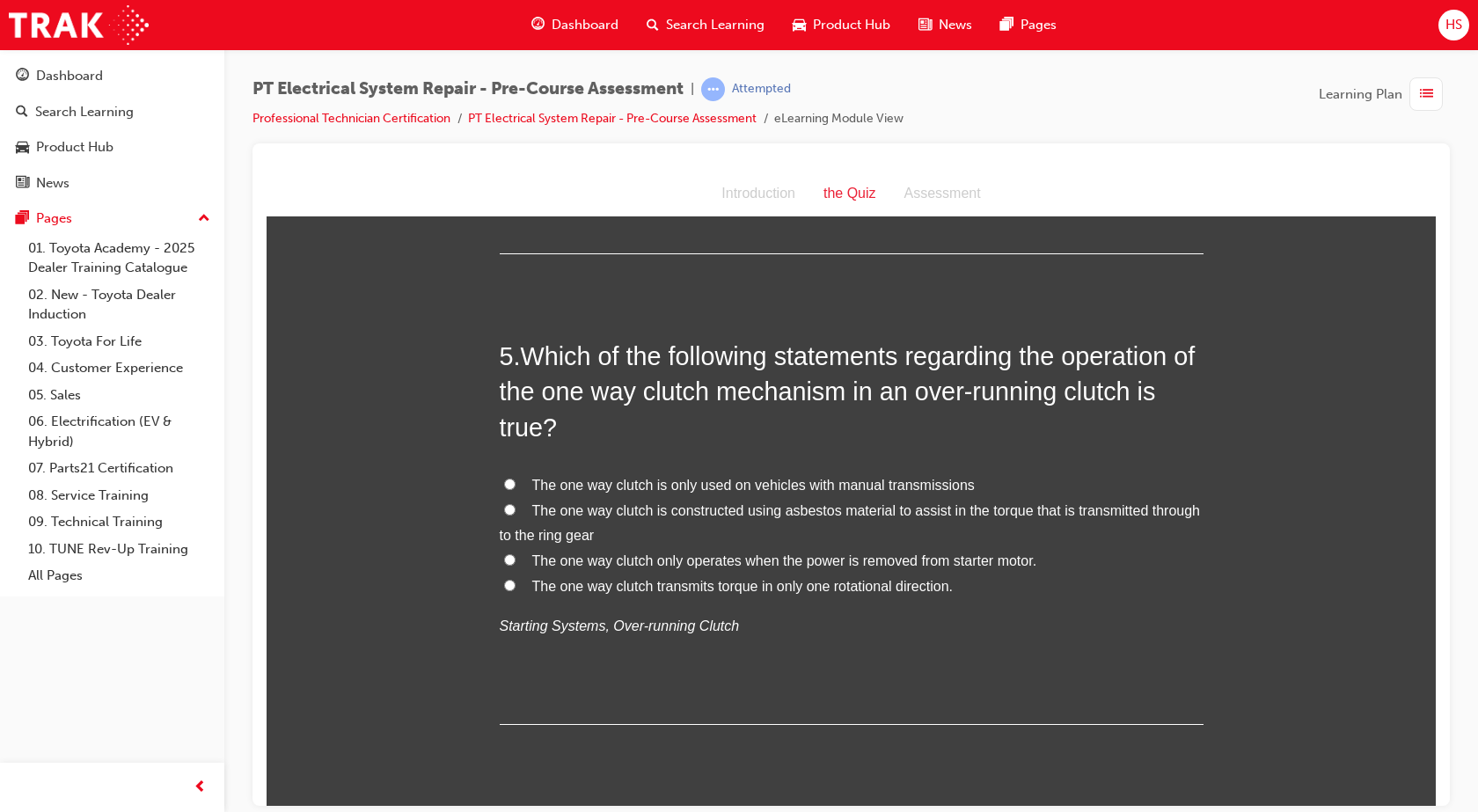
click at [532, 97] on span "TRUE" at bounding box center [551, 90] width 38 height 15
click at [516, 95] on input "TRUE" at bounding box center [510, 89] width 12 height 12
radio input "true"
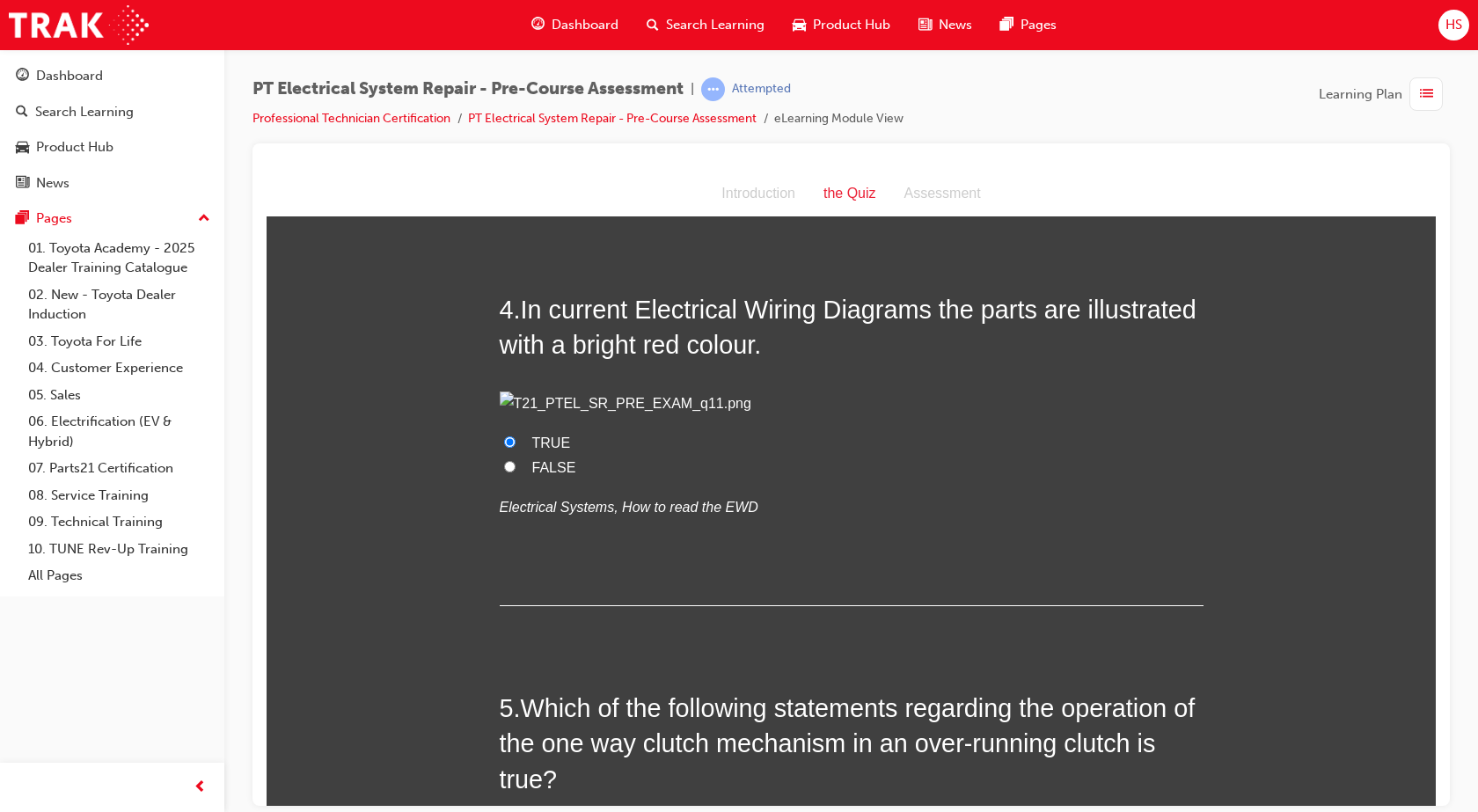
scroll to position [1143, 0]
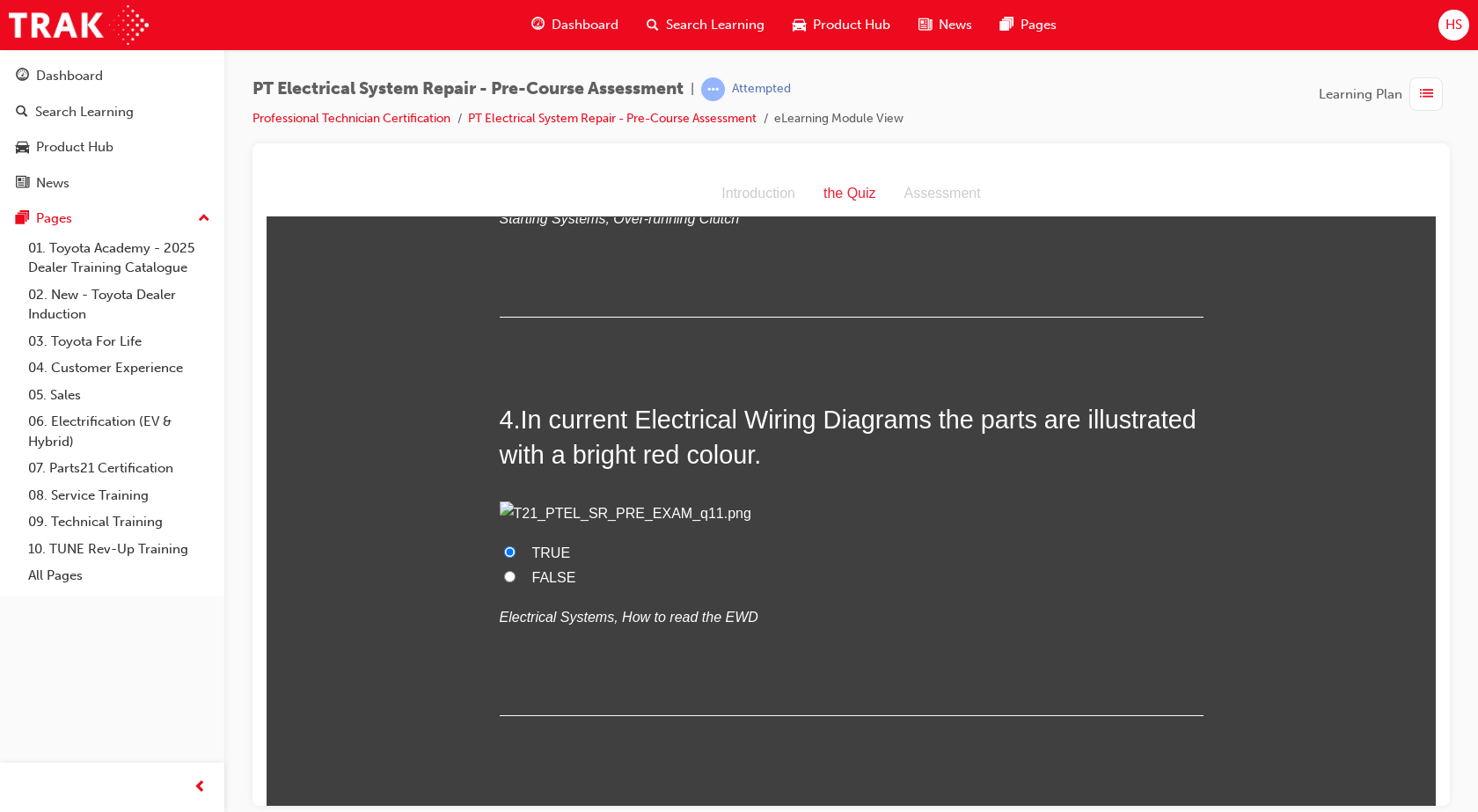
click at [548, 161] on span "TRUE" at bounding box center [551, 154] width 38 height 15
click at [516, 159] on input "TRUE" at bounding box center [510, 153] width 12 height 12
radio input "true"
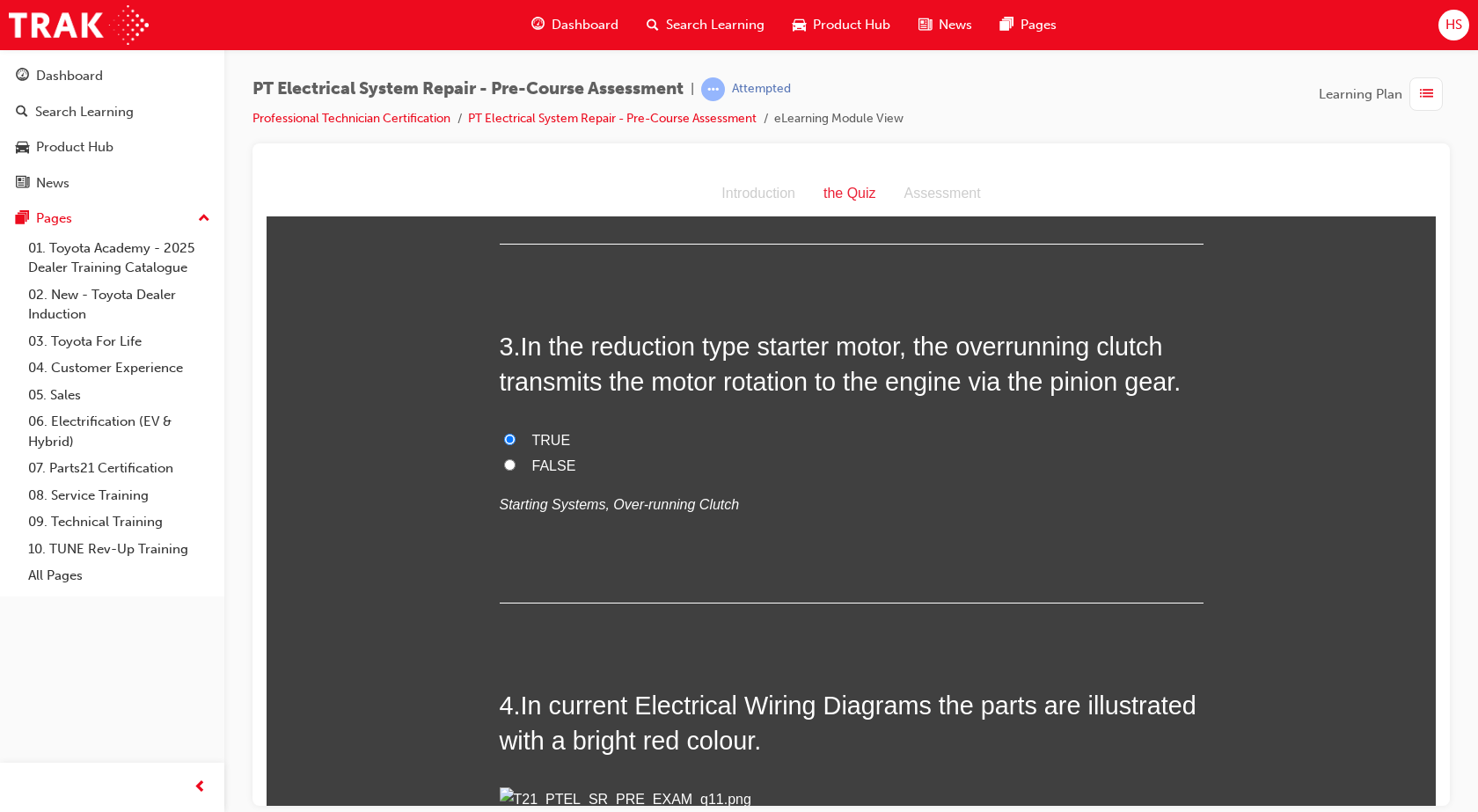
scroll to position [967, 0]
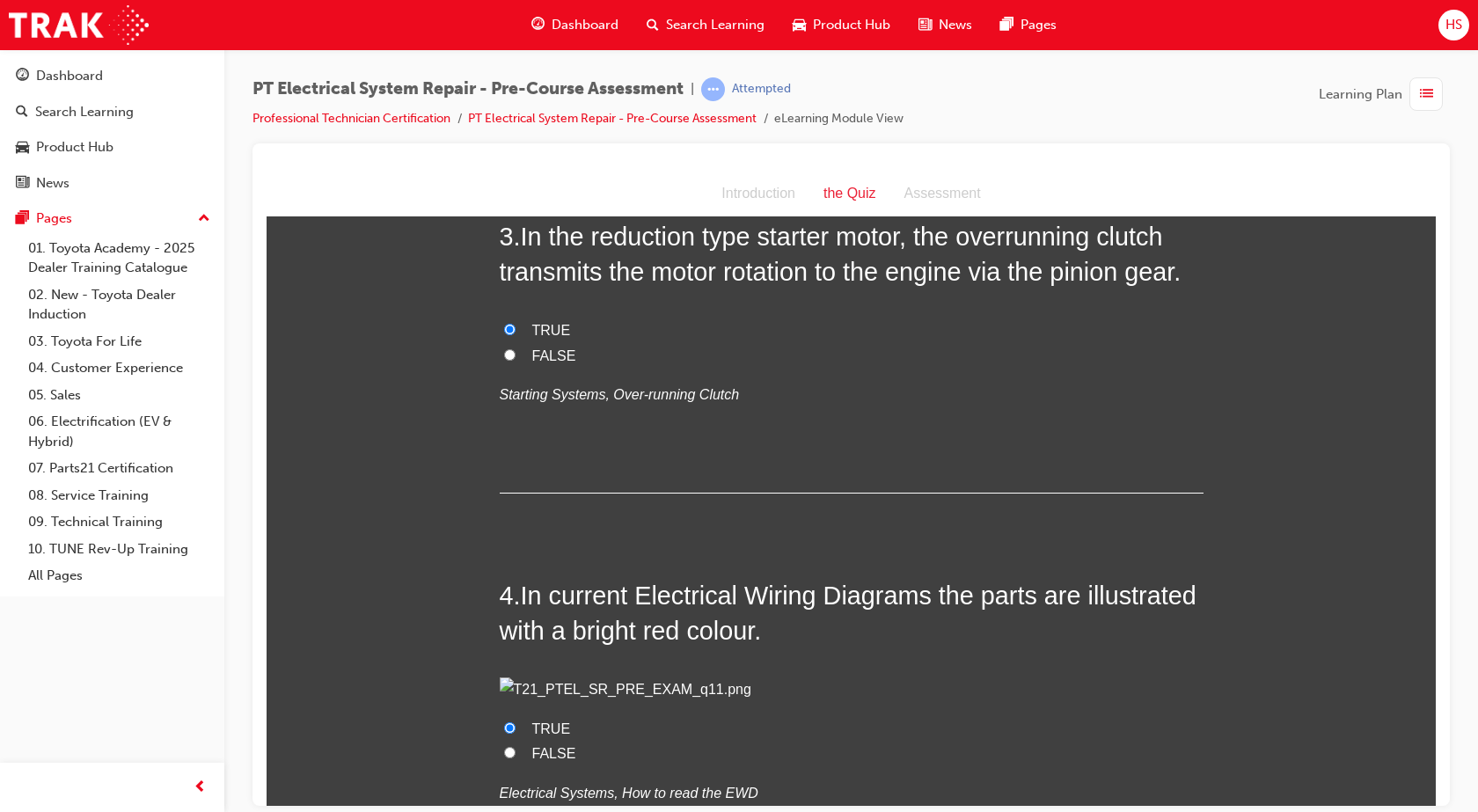
radio input "true"
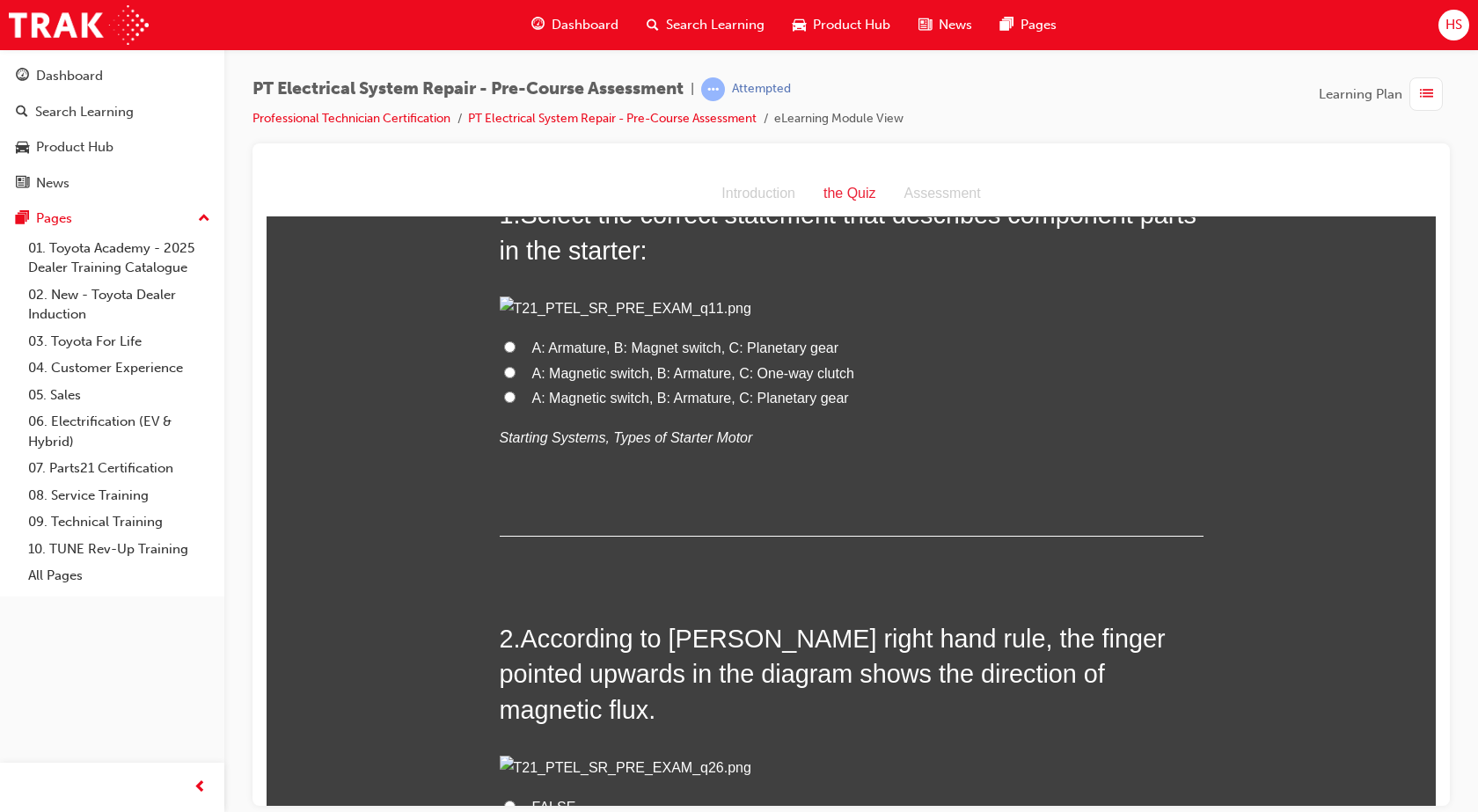
scroll to position [154, 0]
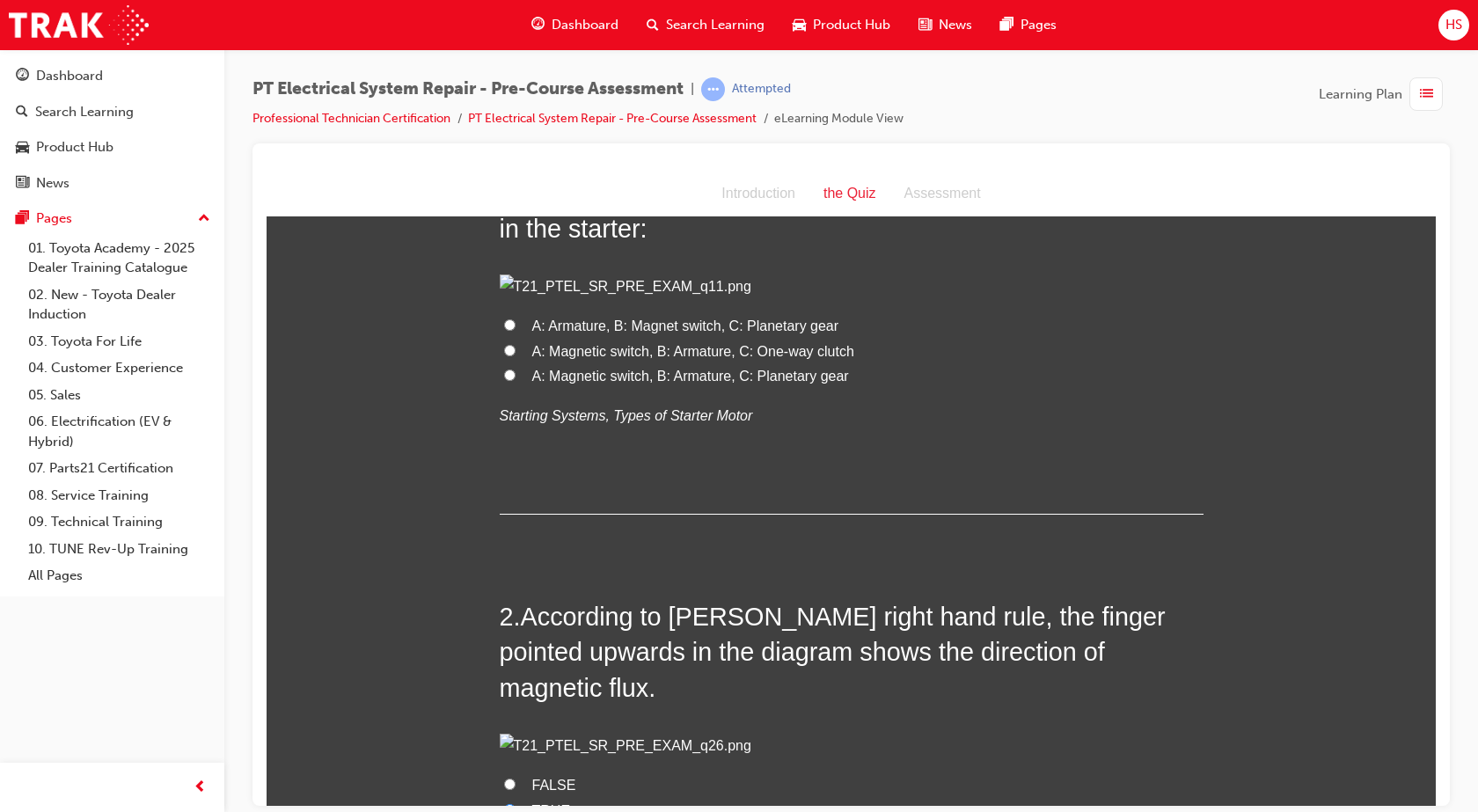
click at [505, 330] on input "A: Armature, B: Magnet switch, C: Planetary gear" at bounding box center [510, 324] width 12 height 12
radio input "true"
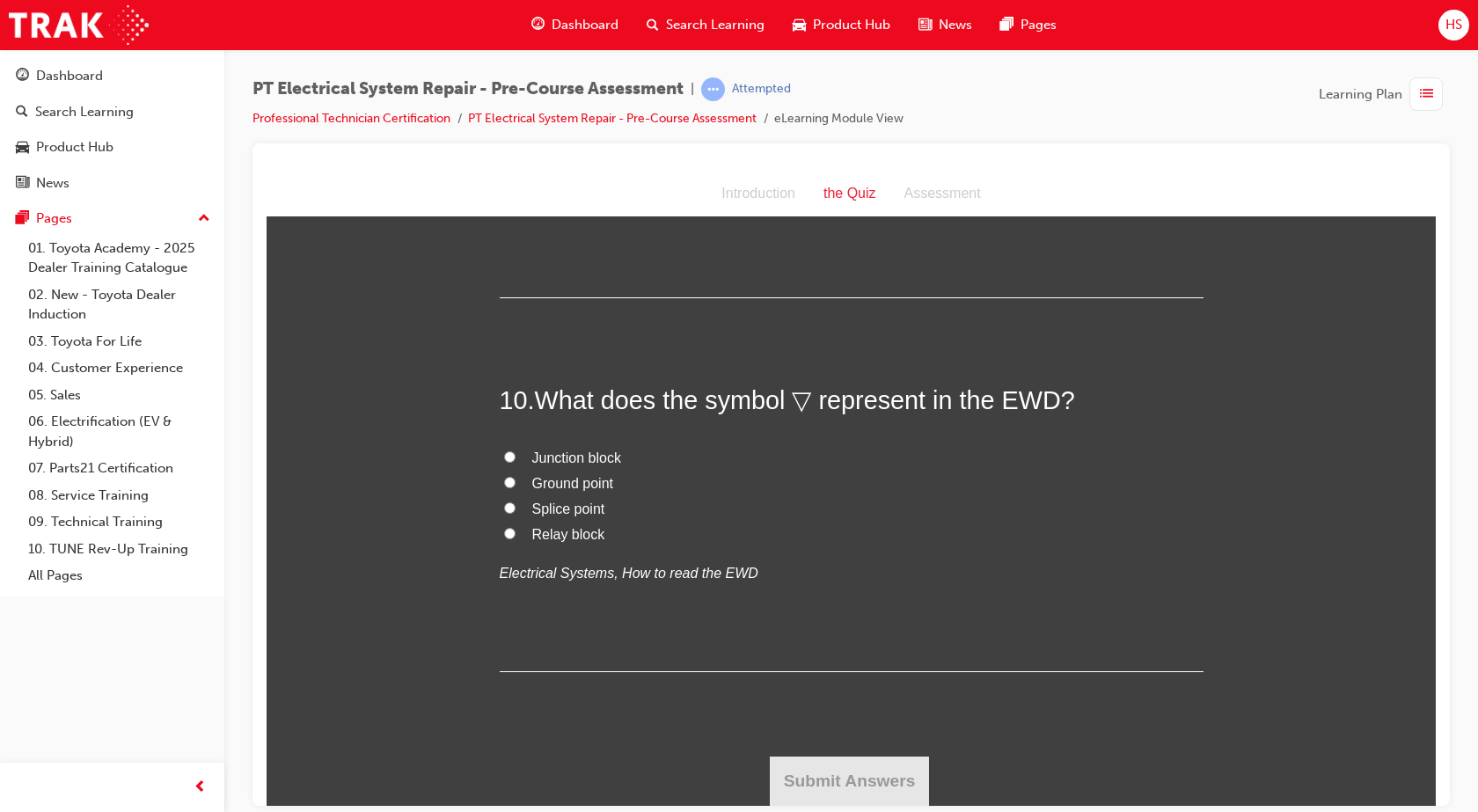
scroll to position [4048, 0]
click at [504, 532] on input "Relay block" at bounding box center [510, 533] width 12 height 12
radio input "true"
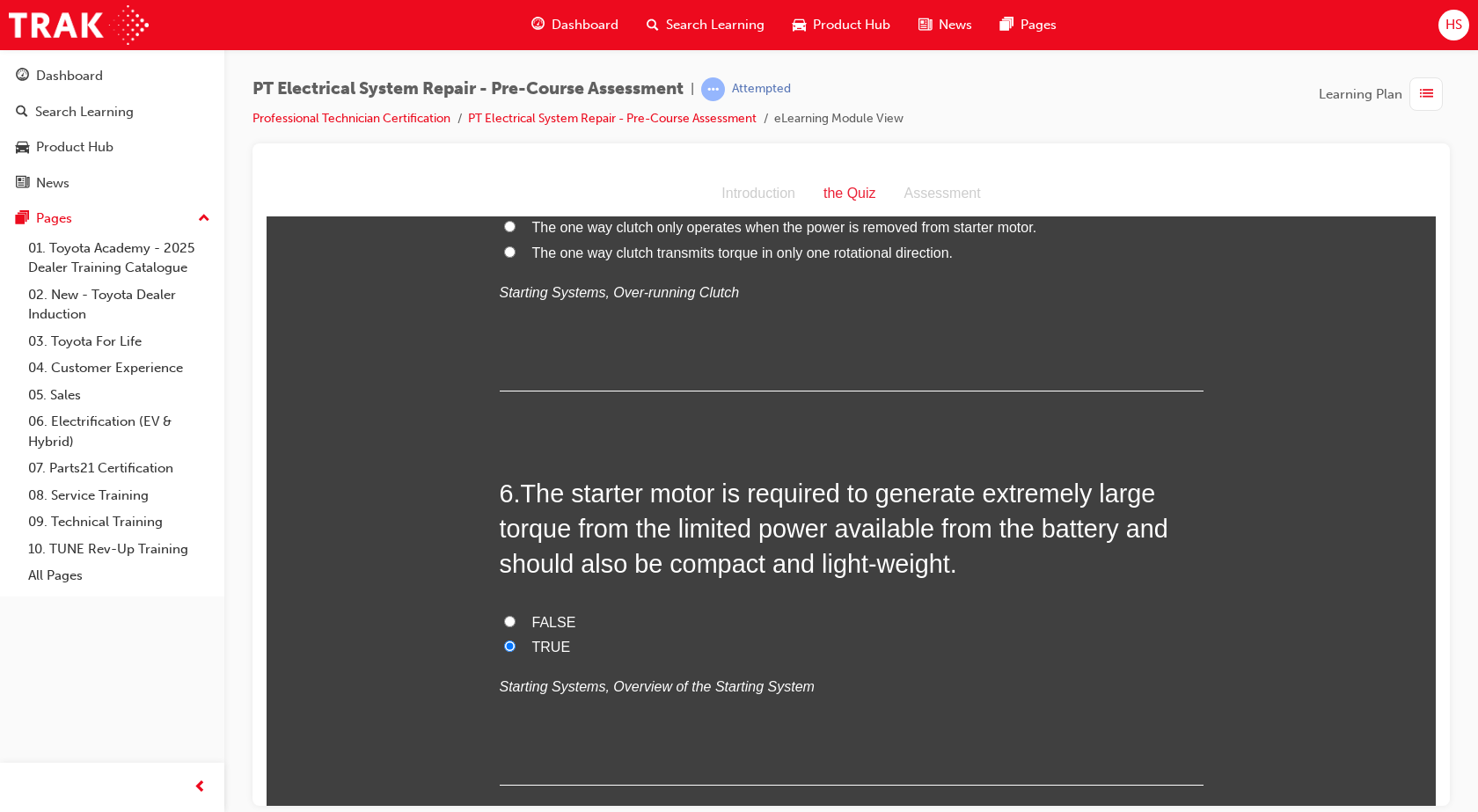
scroll to position [1982, 0]
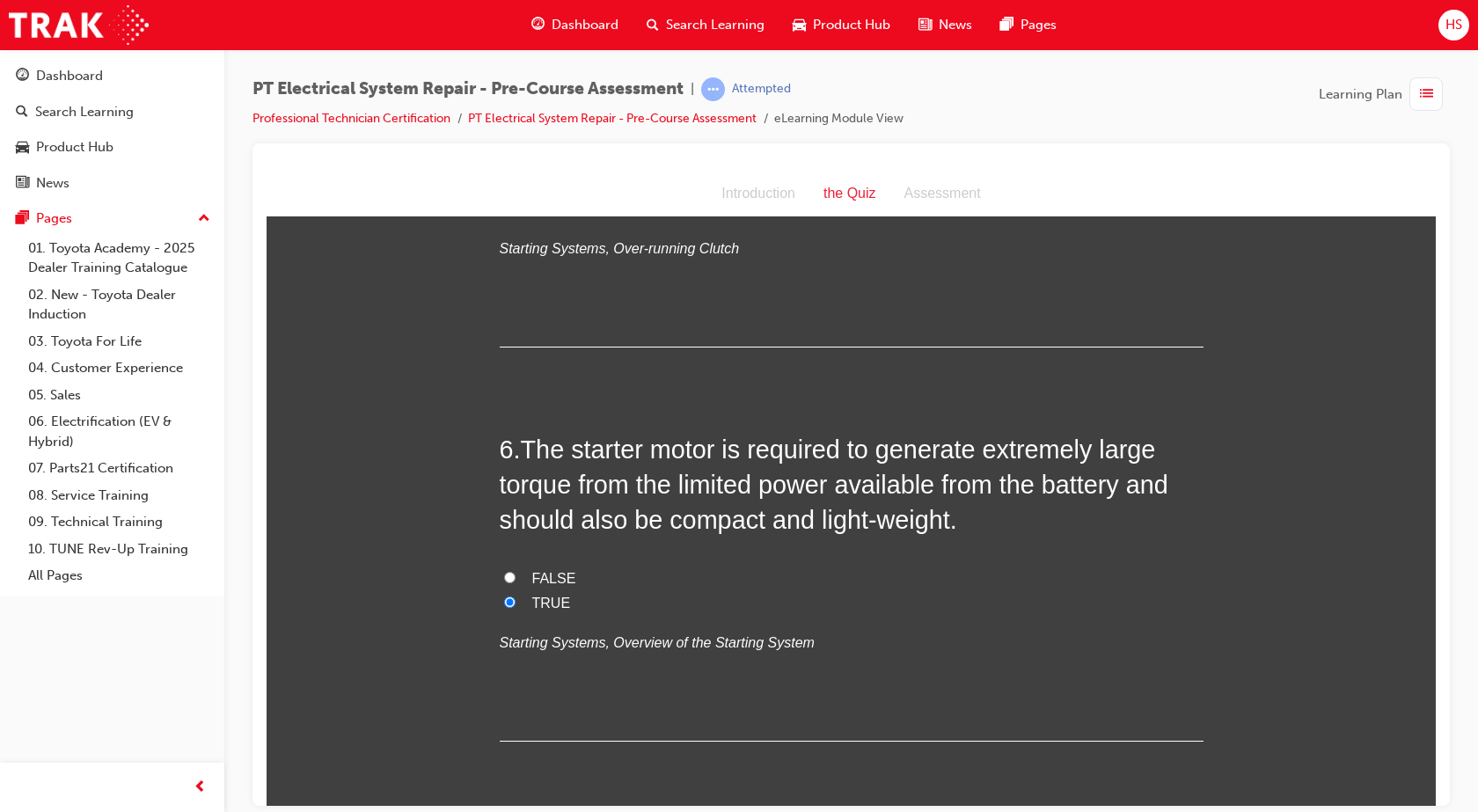
click at [507, 120] on label "The one way clutch is only used on vehicles with manual transmissions" at bounding box center [851, 108] width 703 height 26
click at [507, 112] on input "The one way clutch is only used on vehicles with manual transmissions" at bounding box center [510, 106] width 12 height 12
radio input "true"
click at [504, 188] on input "The one way clutch only operates when the power is removed from starter motor." at bounding box center [510, 182] width 12 height 12
radio input "true"
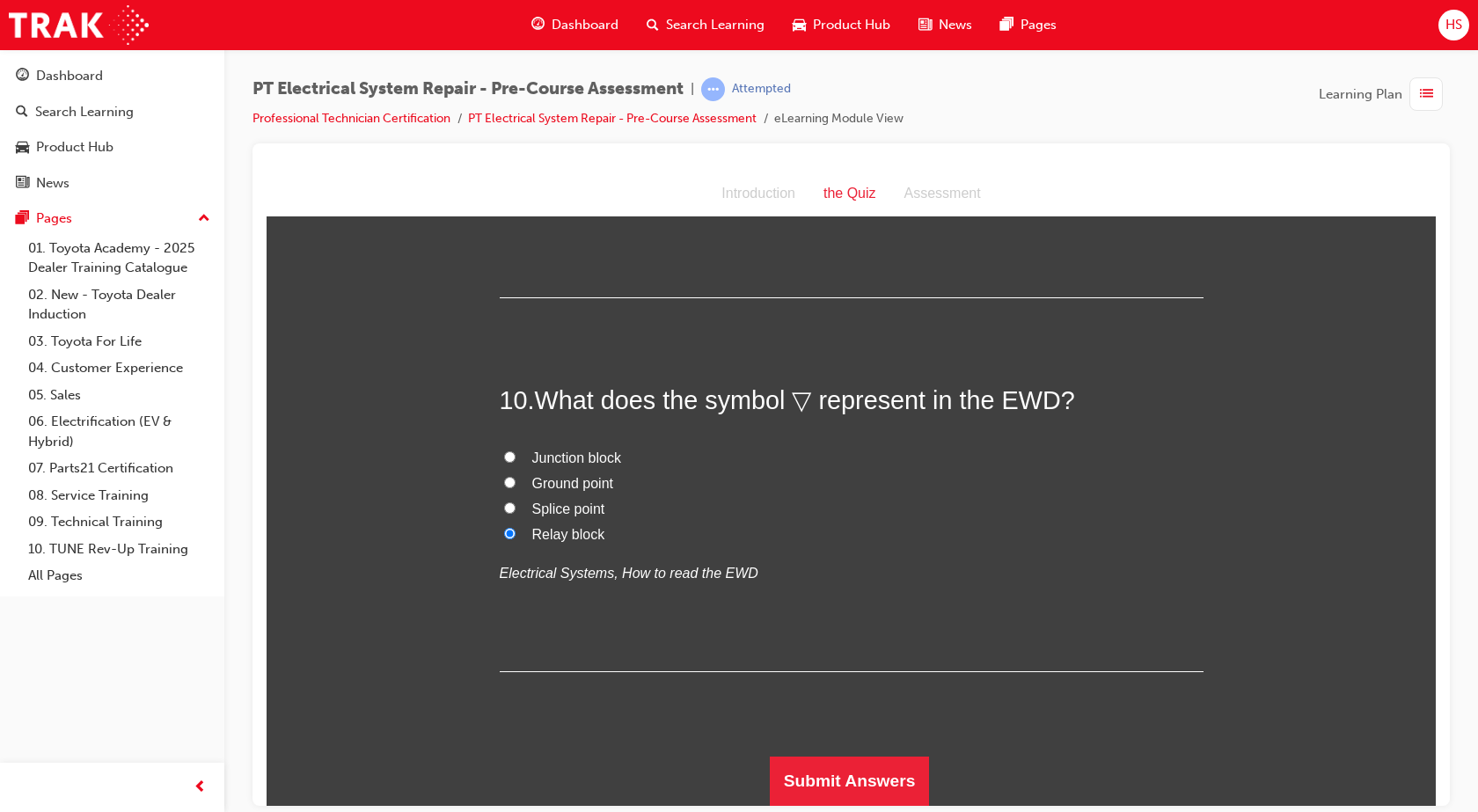
scroll to position [4048, 0]
click at [830, 787] on button "Submit Answers" at bounding box center [850, 779] width 160 height 49
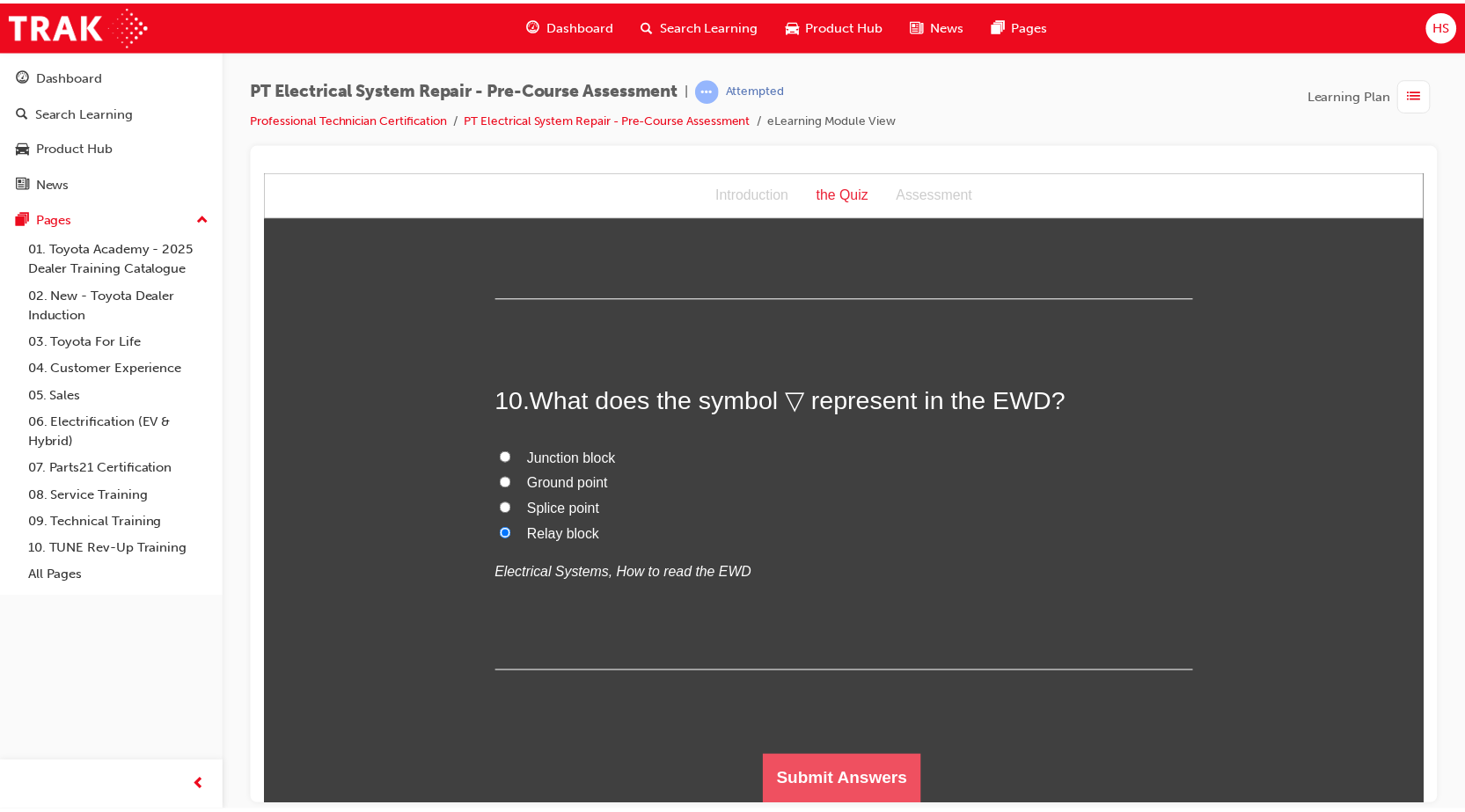
scroll to position [0, 0]
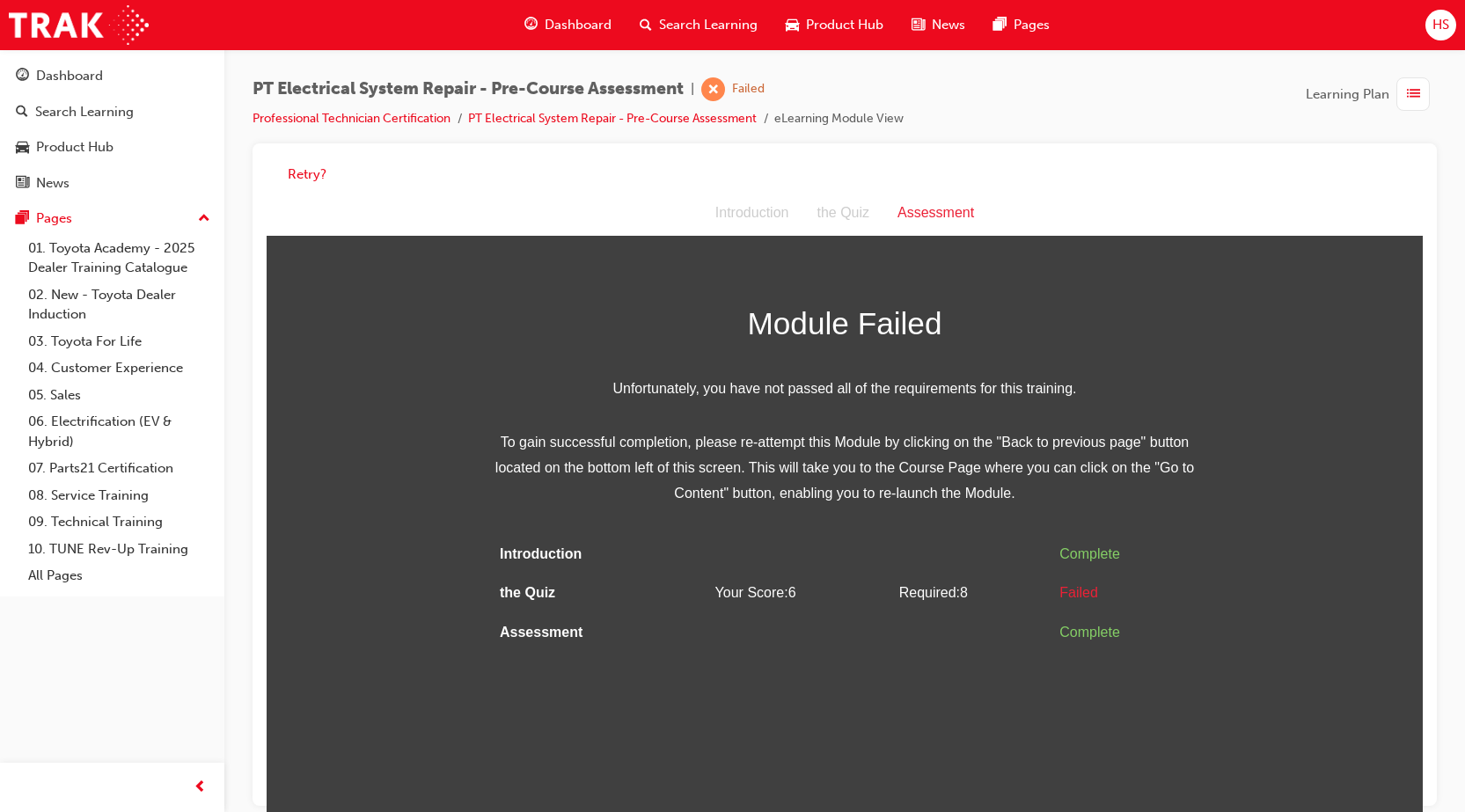
click at [824, 586] on td "Your Score: 6" at bounding box center [800, 593] width 184 height 39
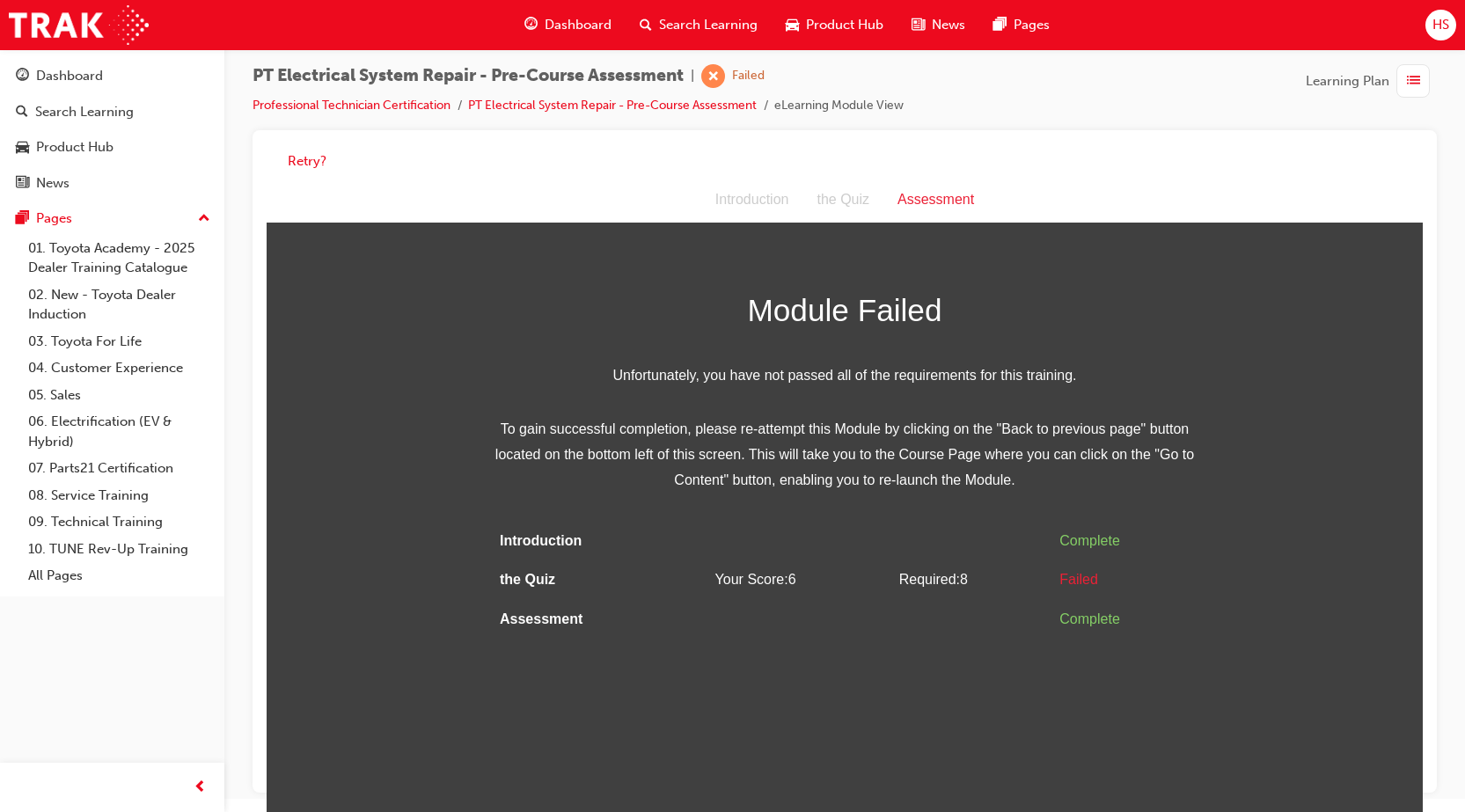
click at [860, 191] on div "the Quiz" at bounding box center [843, 200] width 81 height 26
click at [848, 201] on div "the Quiz" at bounding box center [843, 200] width 81 height 26
click at [297, 156] on button "Retry?" at bounding box center [307, 161] width 39 height 20
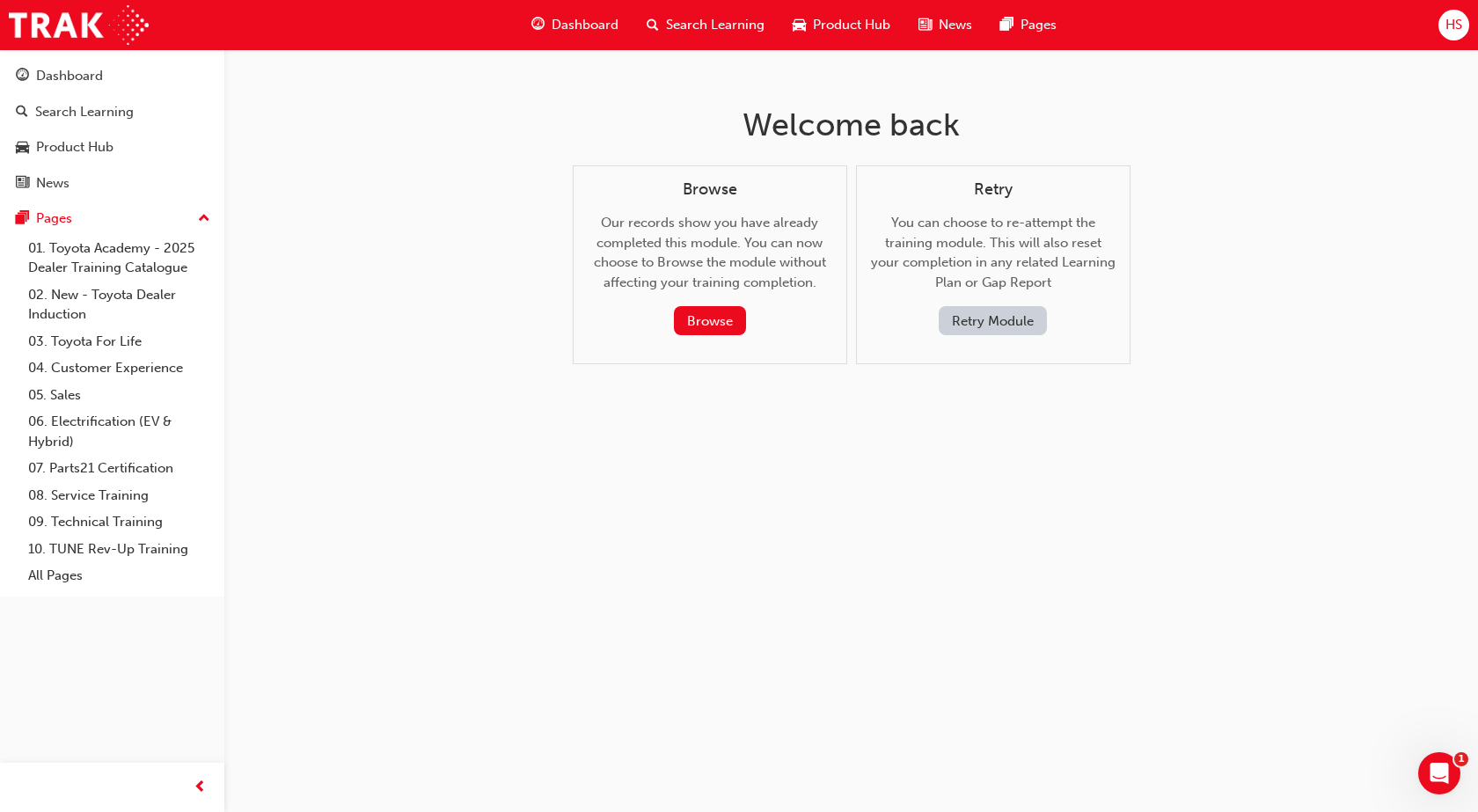
click at [969, 312] on button "Retry Module" at bounding box center [992, 320] width 108 height 29
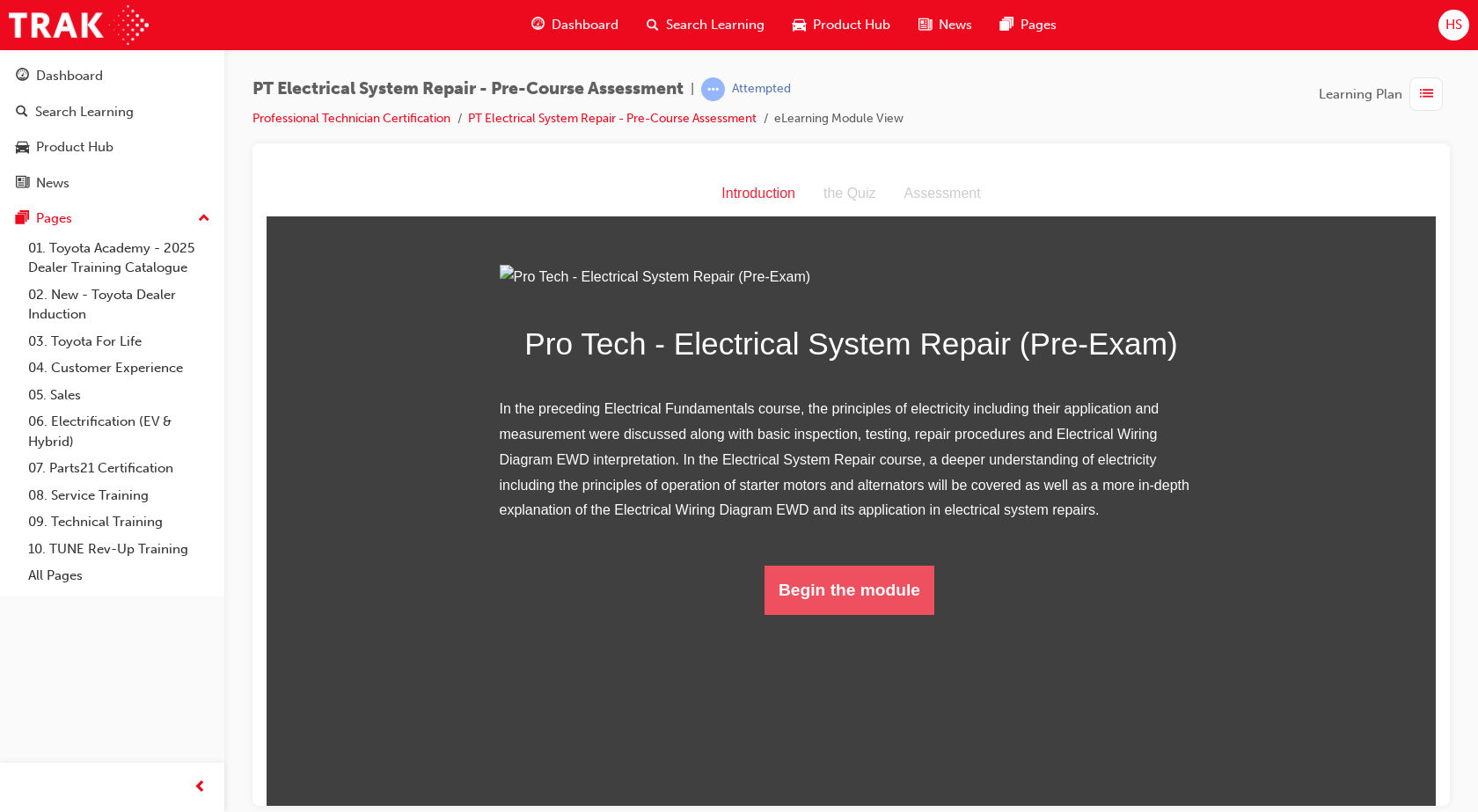
click at [812, 614] on button "Begin the module" at bounding box center [849, 589] width 169 height 49
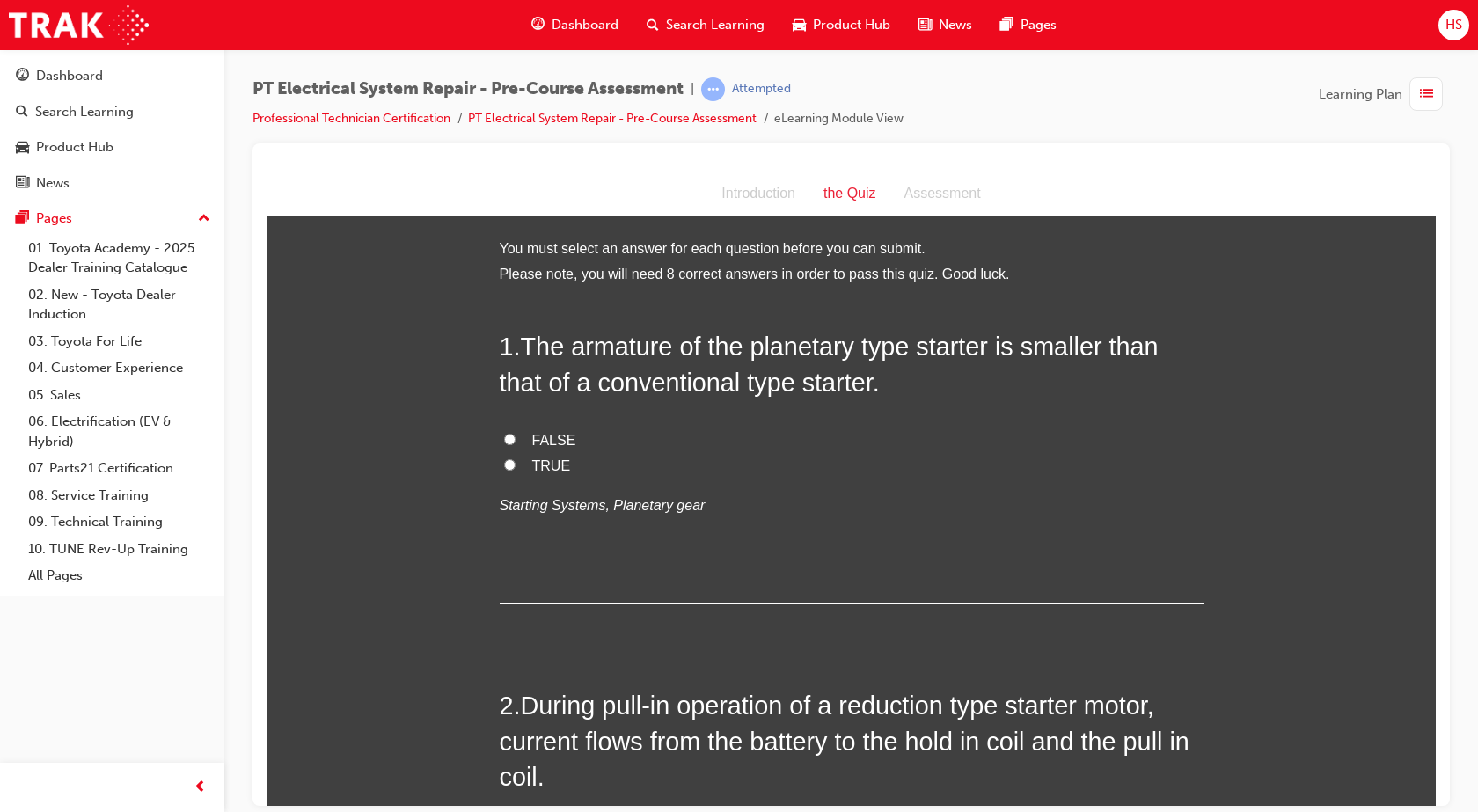
click at [615, 458] on label "TRUE" at bounding box center [851, 466] width 703 height 26
click at [516, 458] on input "TRUE" at bounding box center [510, 464] width 12 height 12
radio input "true"
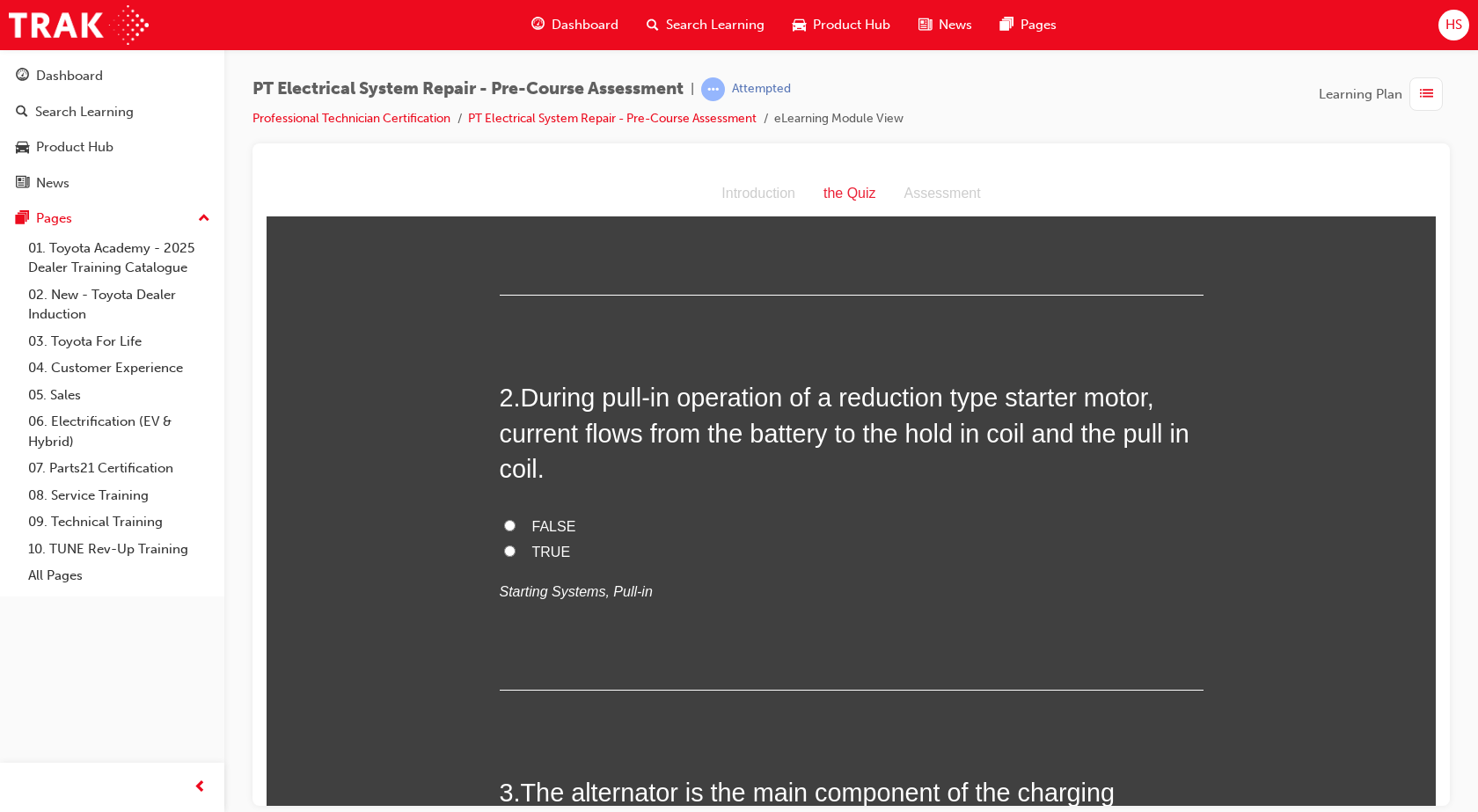
click at [573, 550] on label "TRUE" at bounding box center [851, 551] width 703 height 26
click at [516, 550] on input "TRUE" at bounding box center [510, 550] width 12 height 12
radio input "true"
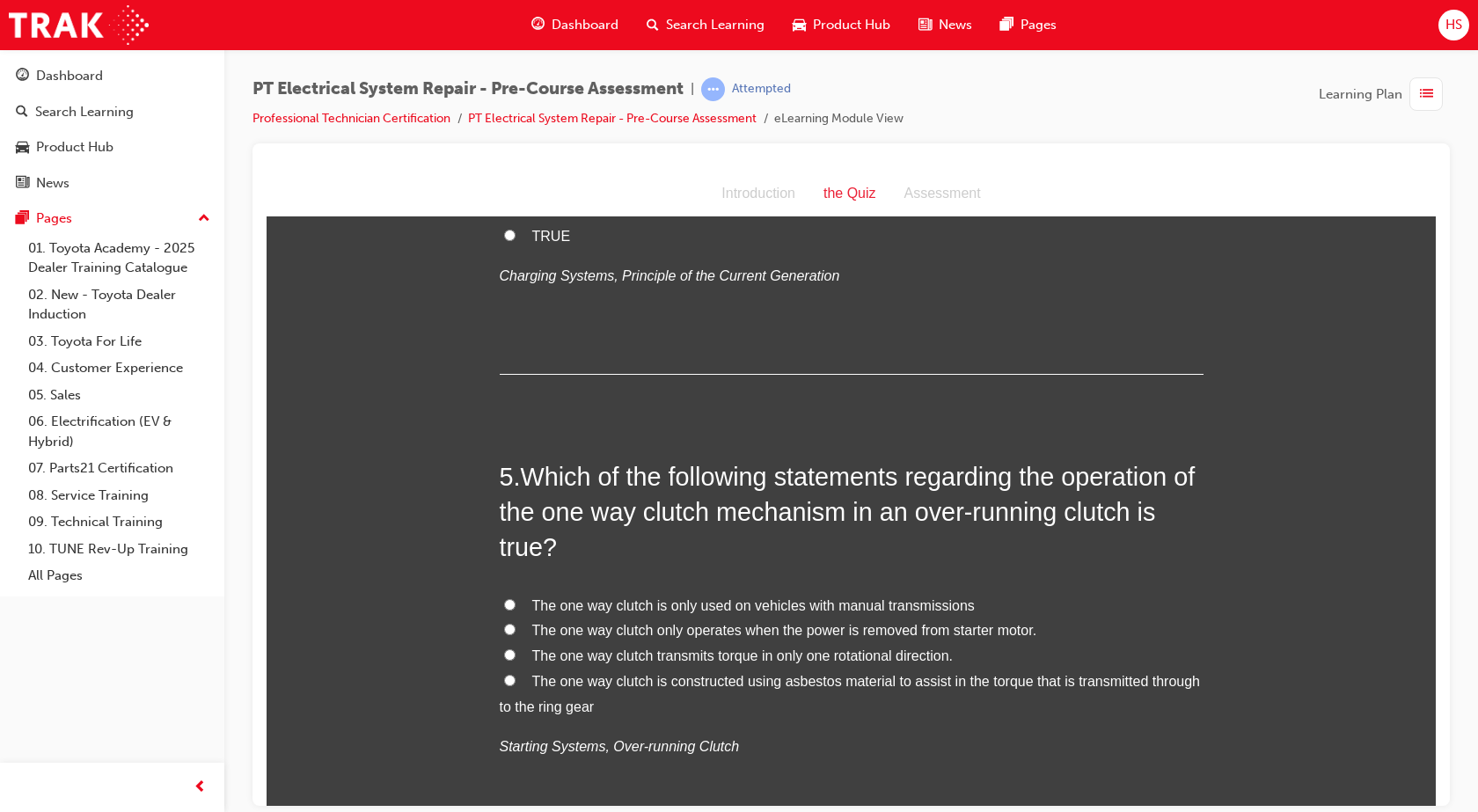
scroll to position [1363, 0]
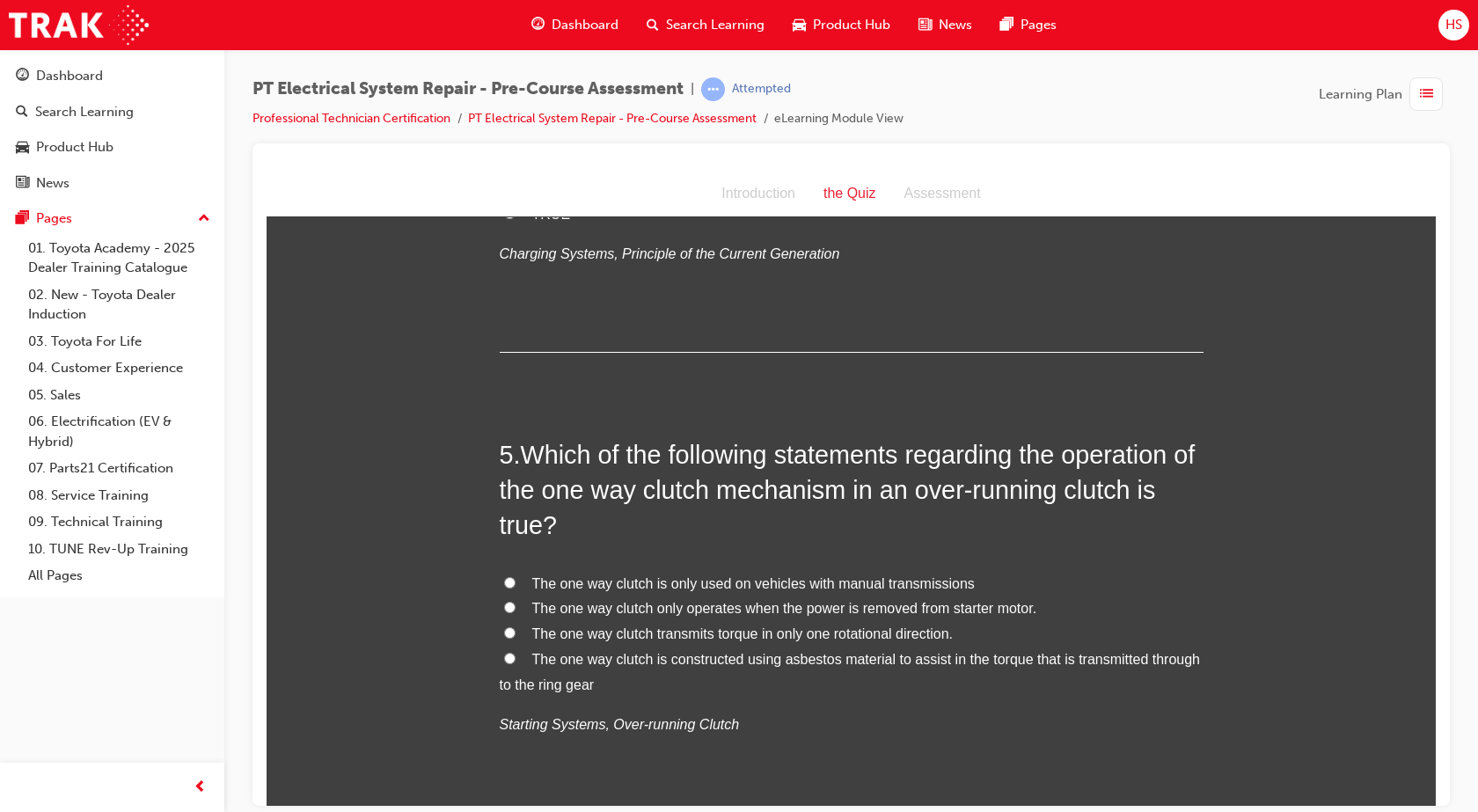
click at [844, 636] on span "The one way clutch transmits torque in only one rotational direction." at bounding box center [742, 633] width 420 height 15
click at [516, 636] on input "The one way clutch transmits torque in only one rotational direction." at bounding box center [510, 632] width 12 height 12
radio input "true"
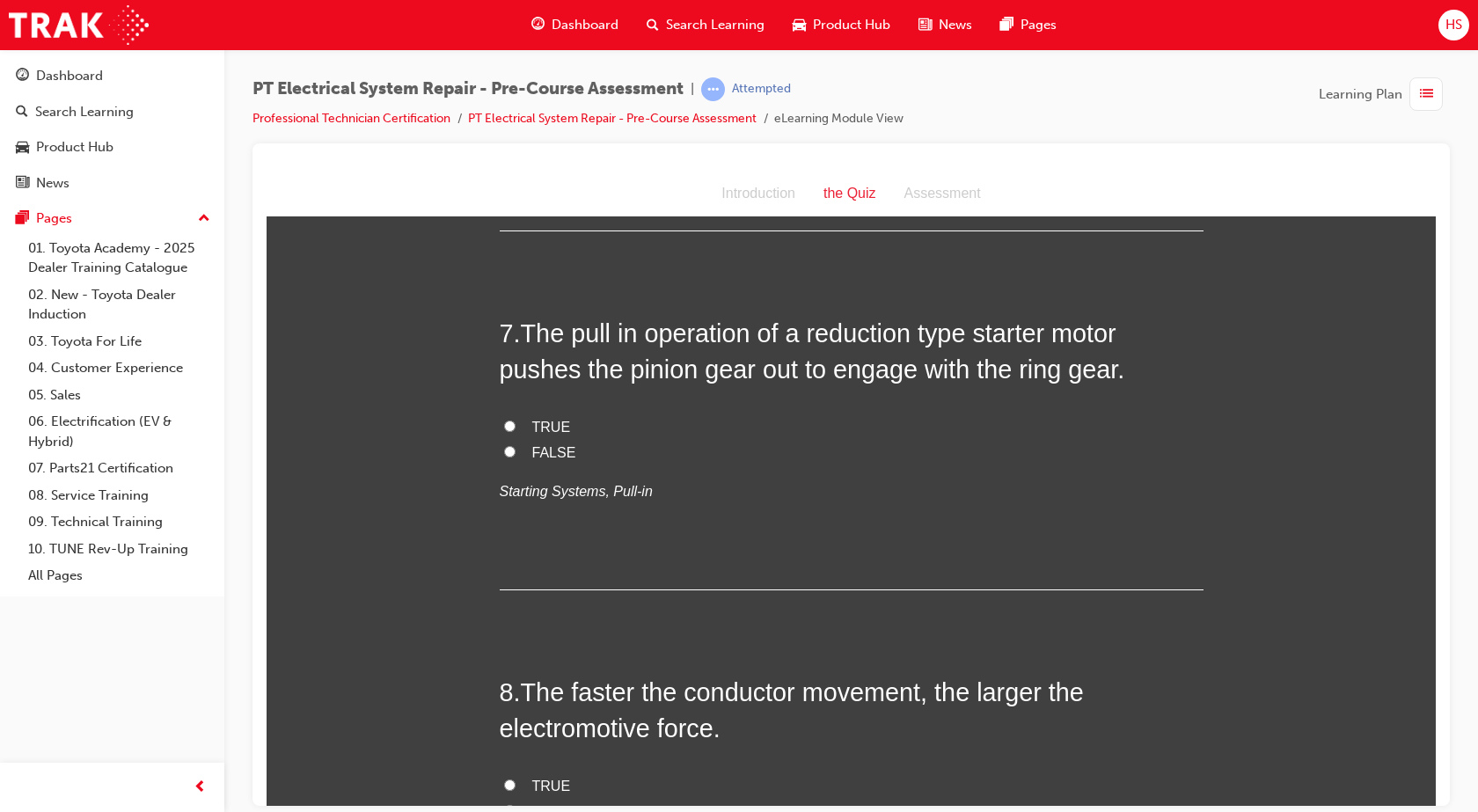
scroll to position [2374, 0]
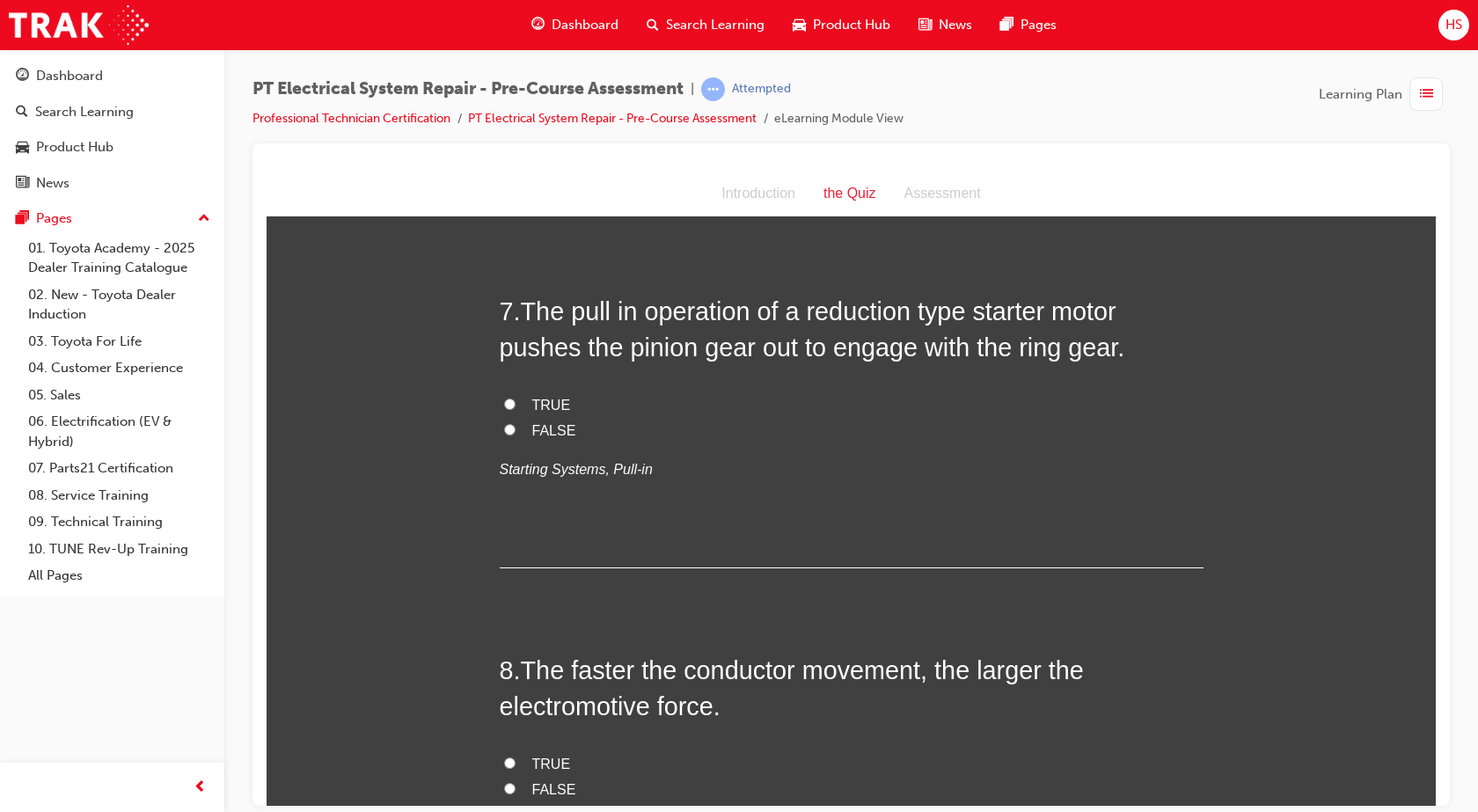
click at [532, 437] on span "FALSE" at bounding box center [554, 430] width 44 height 15
click at [516, 435] on input "FALSE" at bounding box center [510, 429] width 12 height 12
radio input "true"
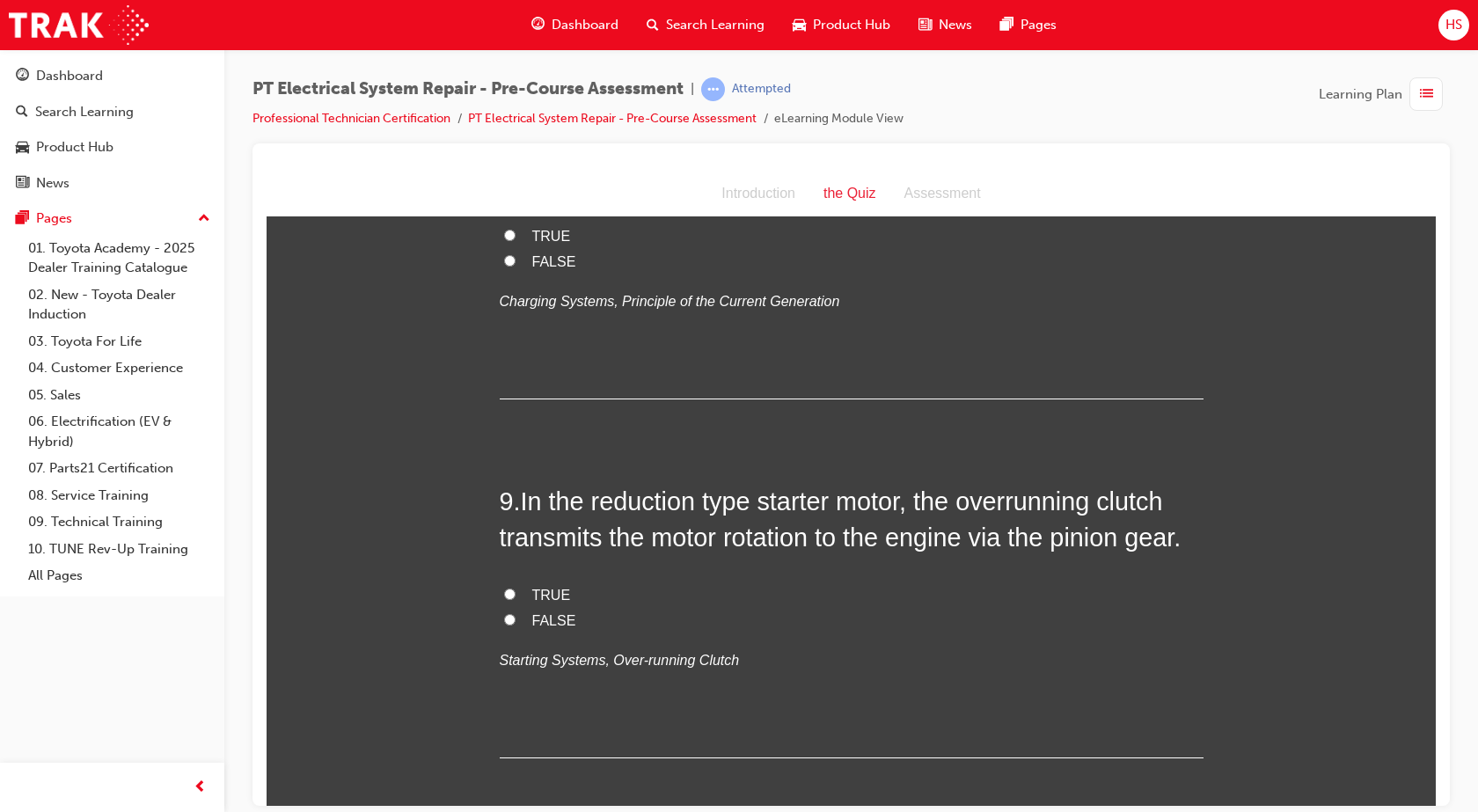
scroll to position [3144, 0]
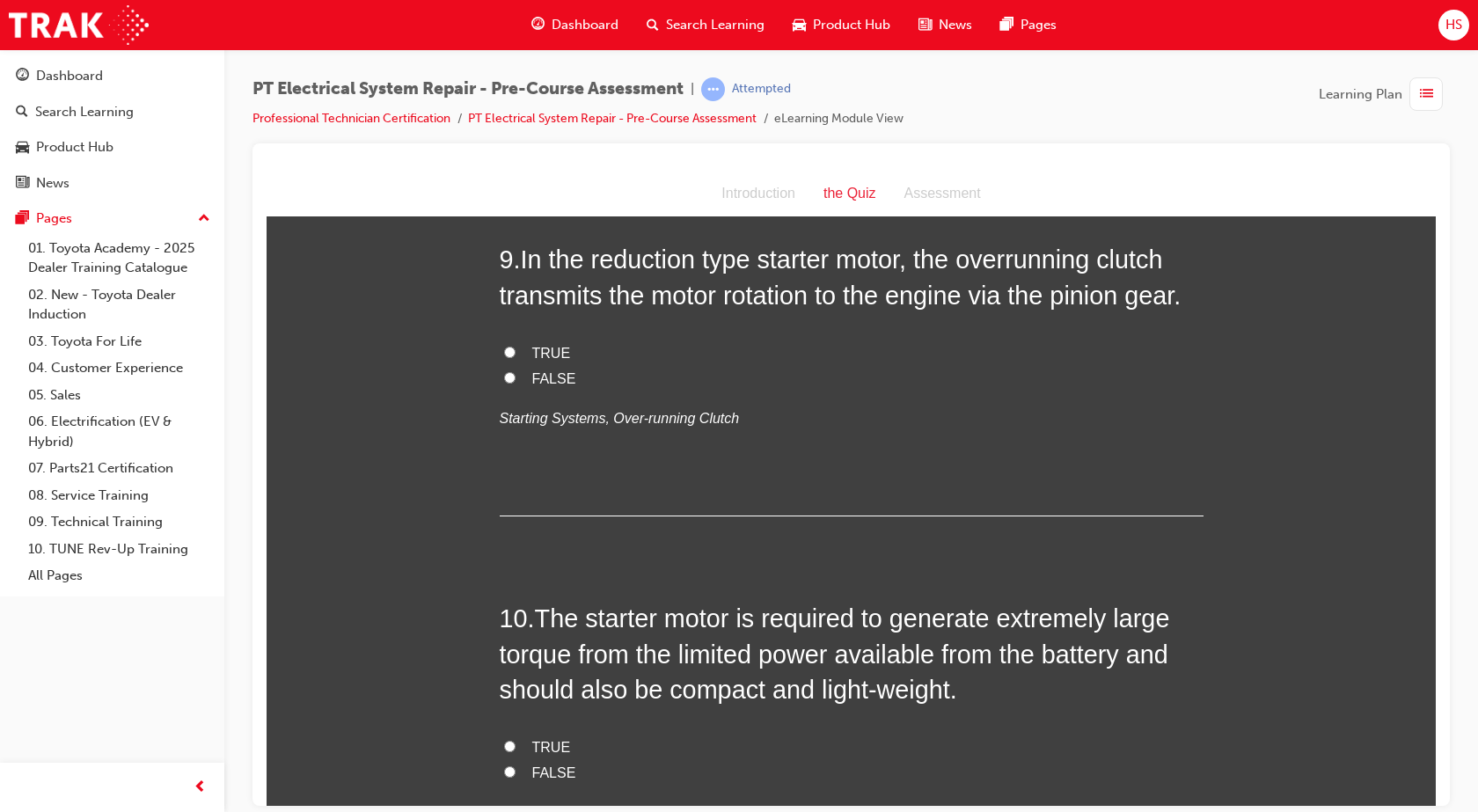
click at [532, 360] on span "TRUE" at bounding box center [551, 352] width 38 height 15
click at [516, 357] on input "TRUE" at bounding box center [510, 351] width 12 height 12
radio input "true"
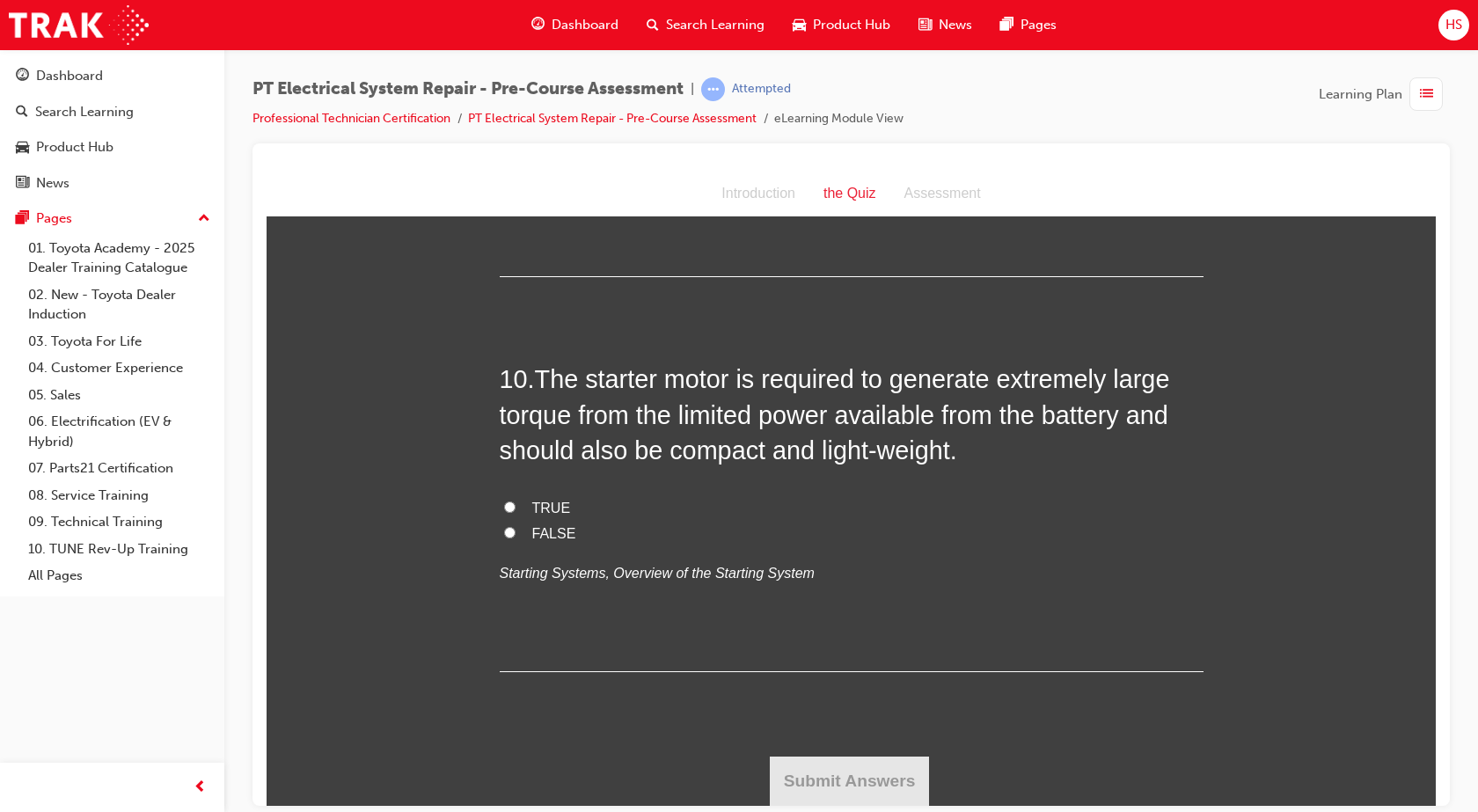
scroll to position [3474, 0]
click at [521, 520] on label "TRUE" at bounding box center [851, 508] width 703 height 26
click at [516, 512] on input "TRUE" at bounding box center [510, 506] width 12 height 12
radio input "true"
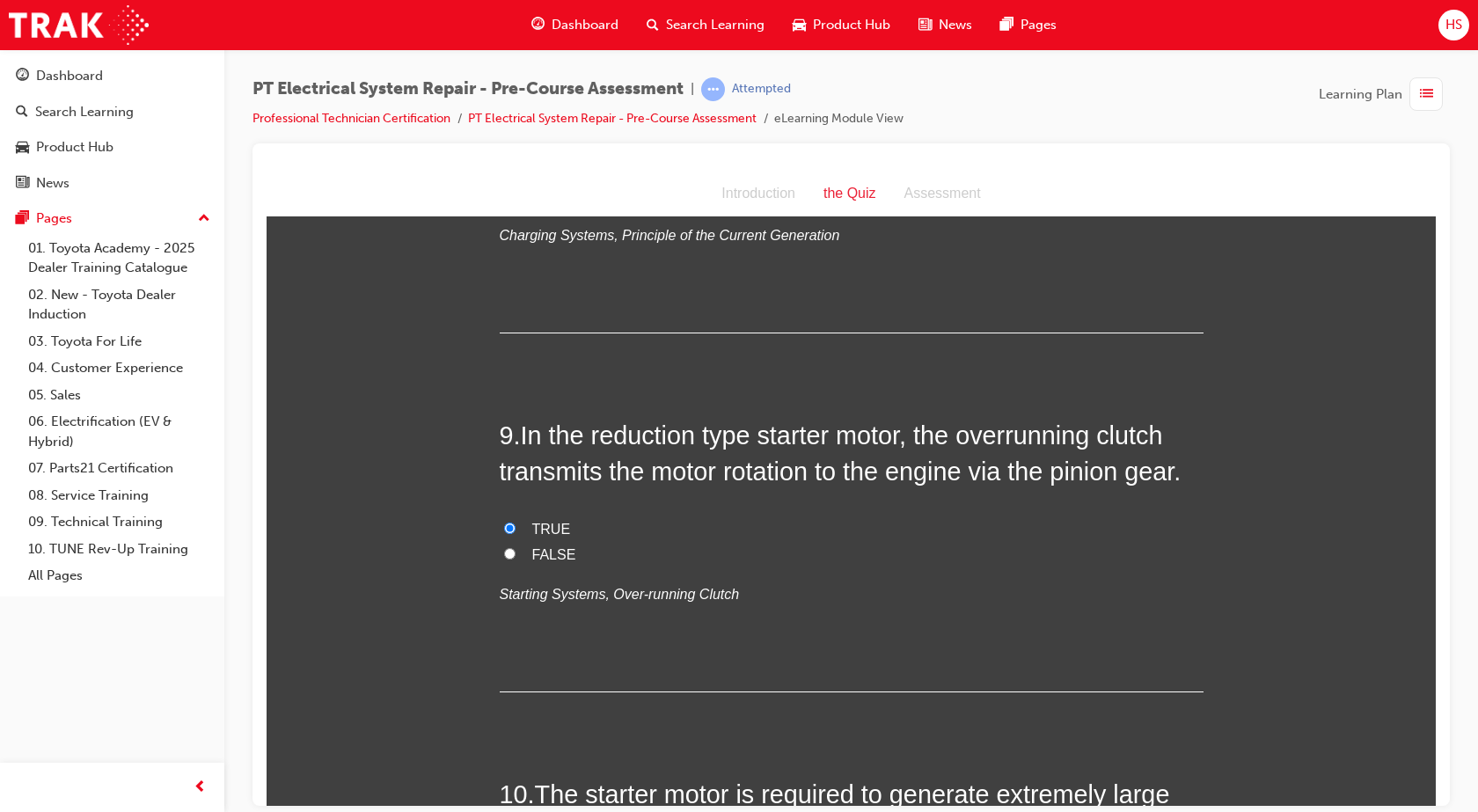
scroll to position [2880, 0]
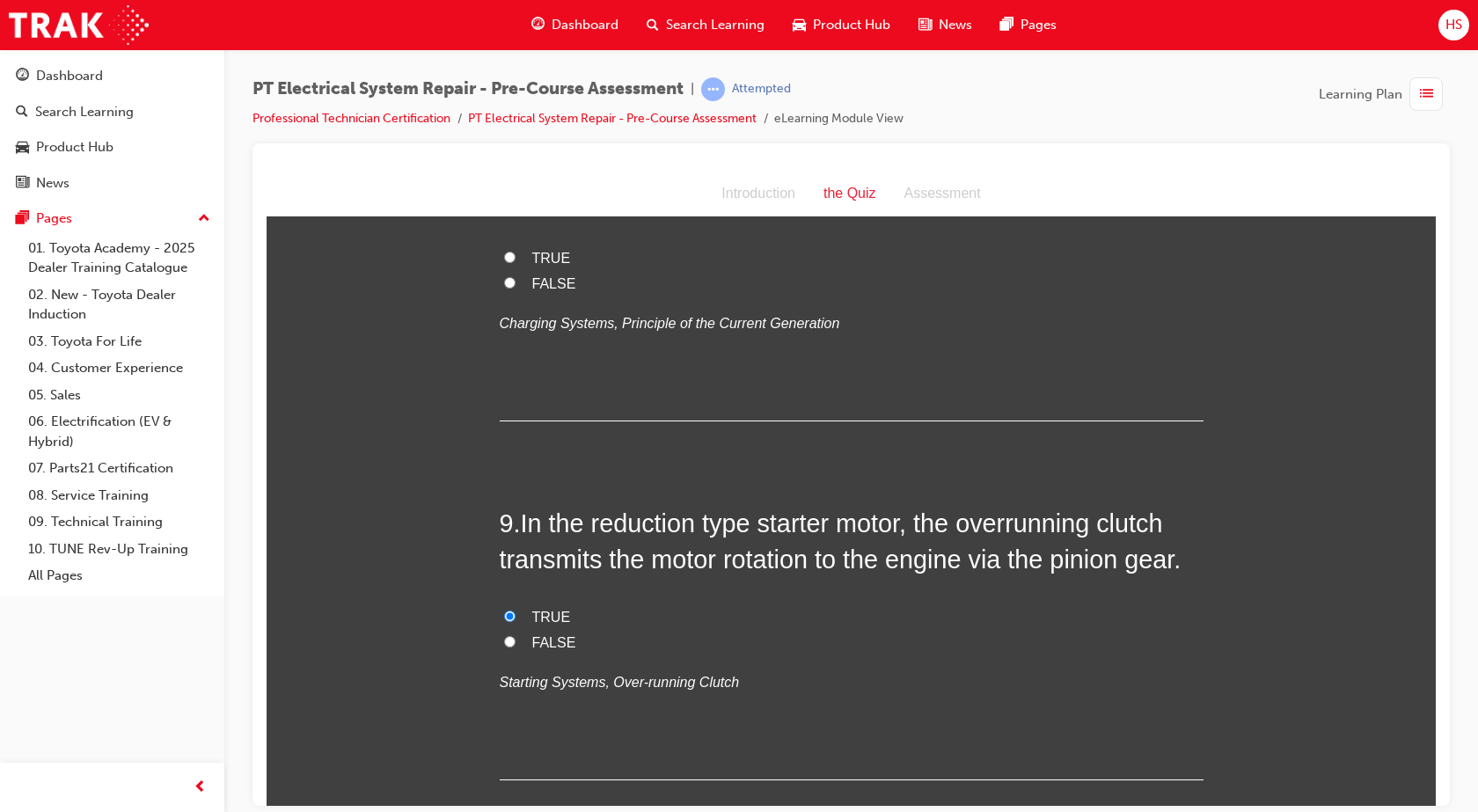
click at [537, 265] on span "TRUE" at bounding box center [551, 258] width 38 height 15
click at [516, 262] on input "TRUE" at bounding box center [510, 257] width 12 height 12
radio input "true"
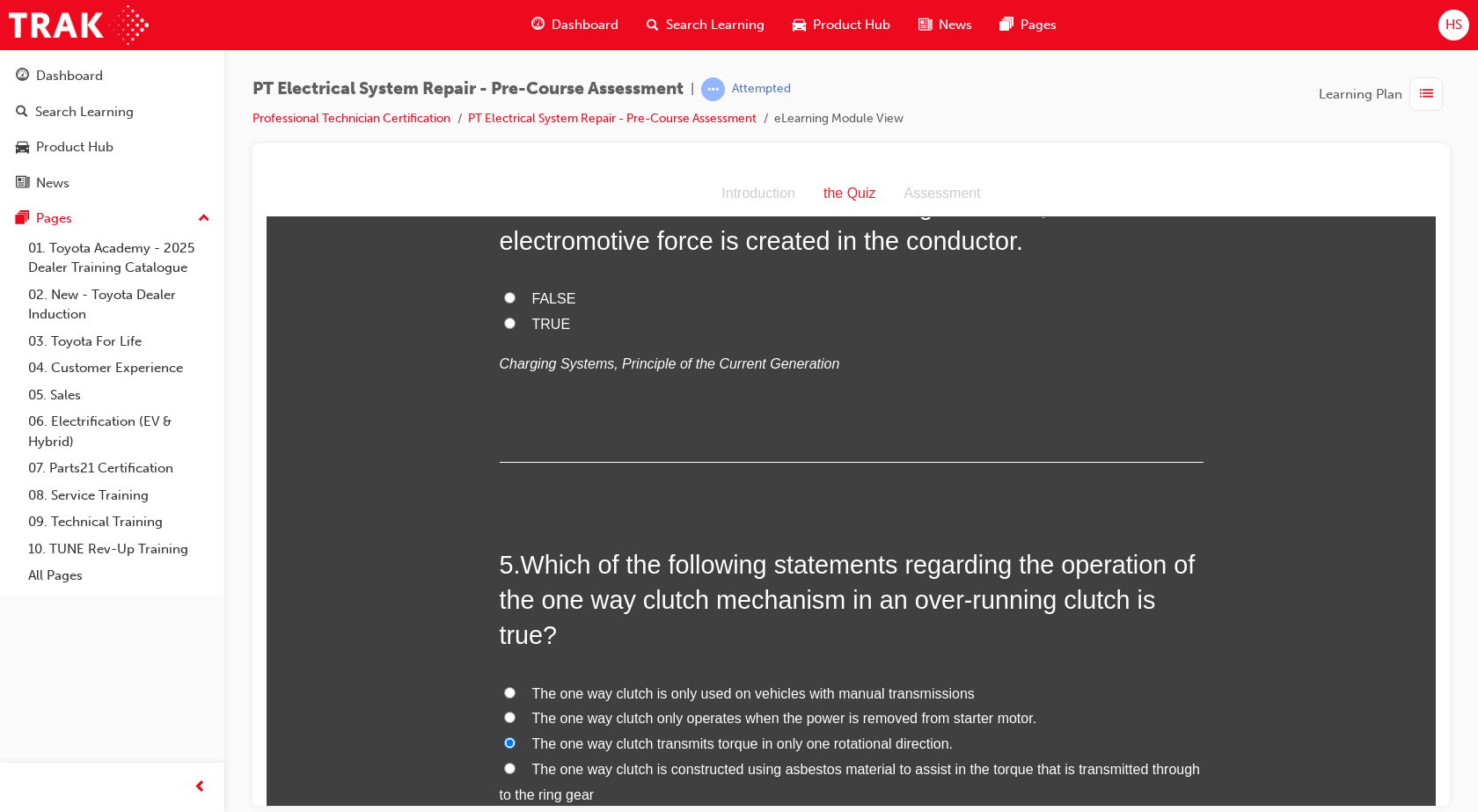
scroll to position [1209, 0]
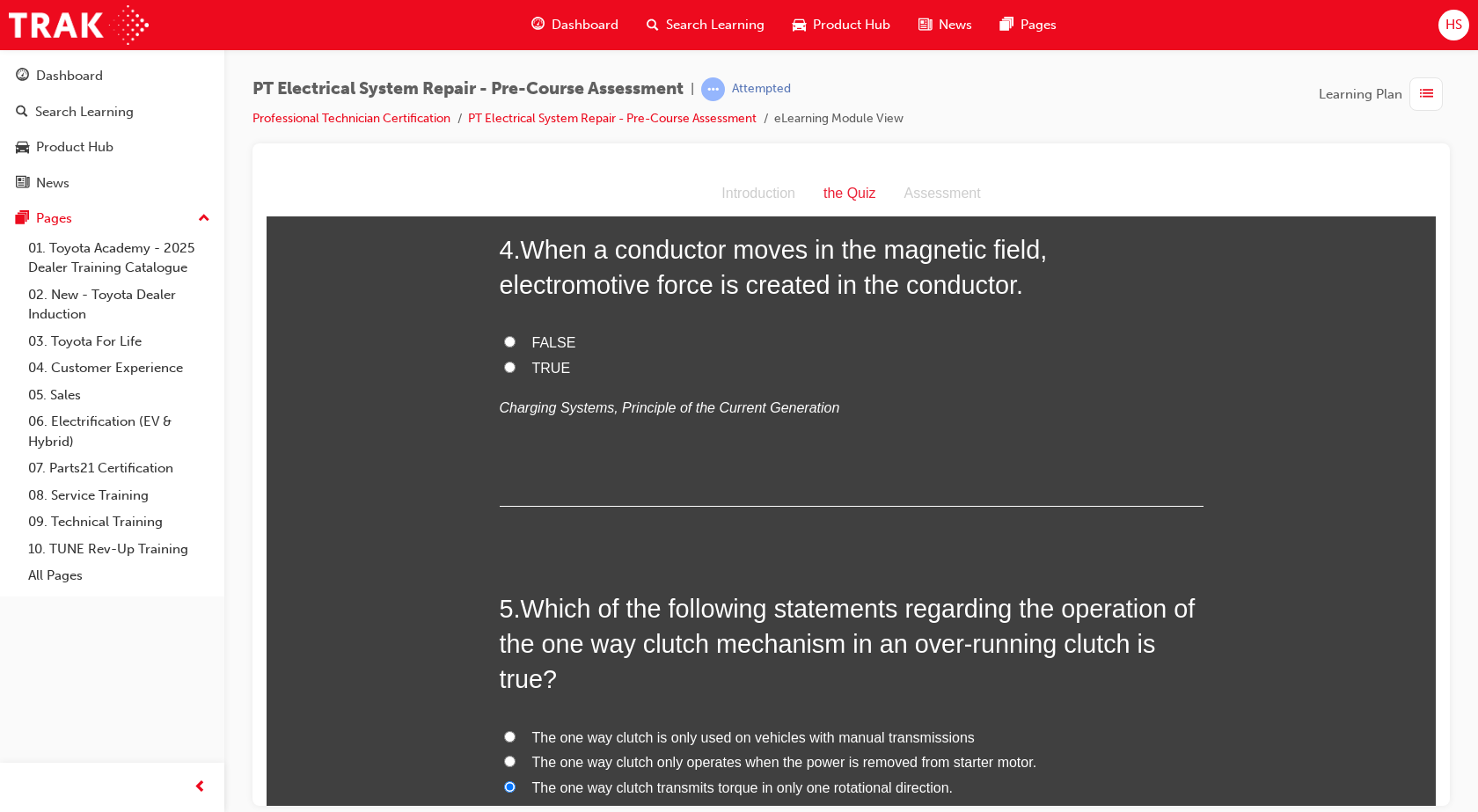
click at [544, 368] on span "TRUE" at bounding box center [551, 368] width 38 height 15
click at [516, 368] on input "TRUE" at bounding box center [510, 367] width 12 height 12
radio input "true"
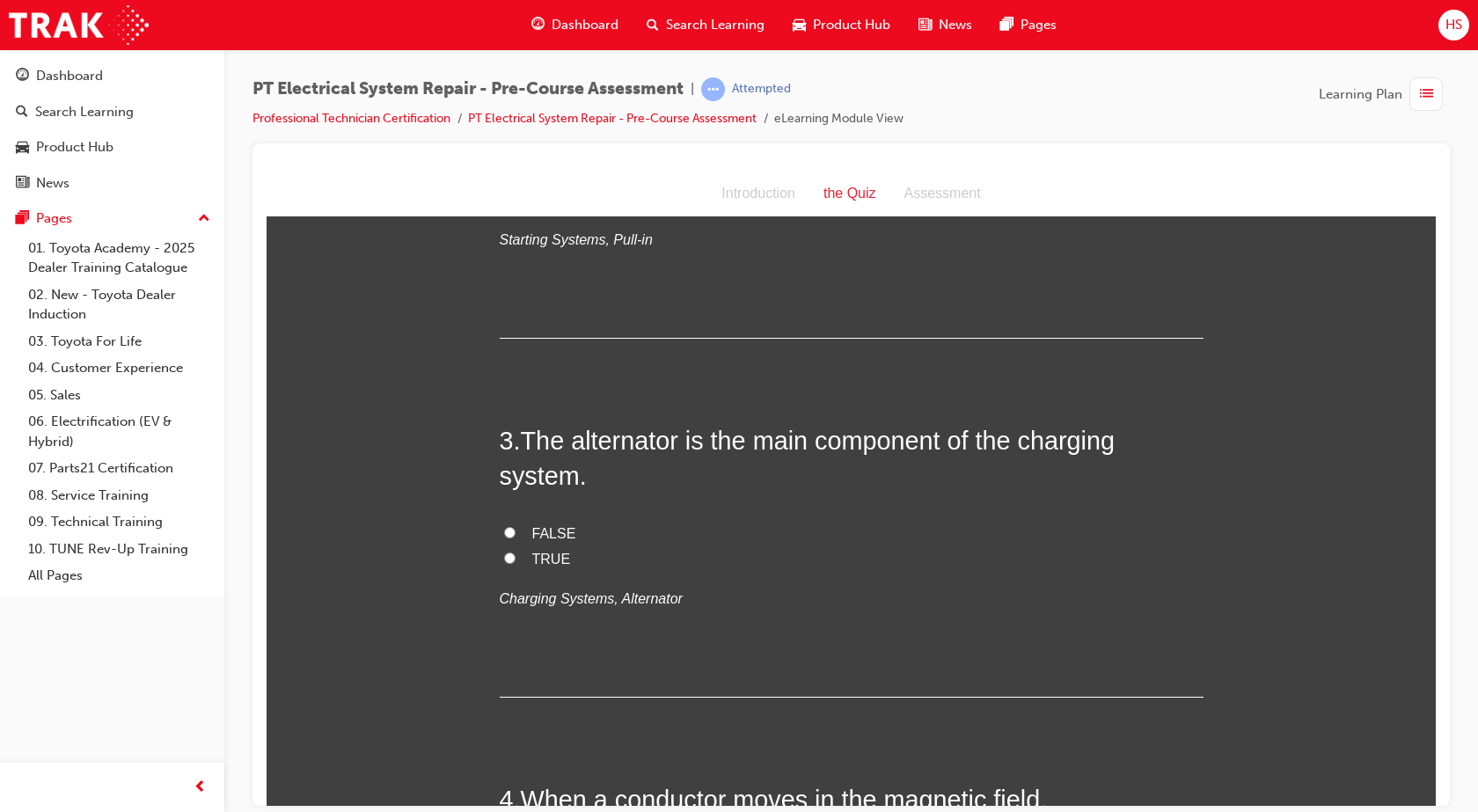
scroll to position [703, 0]
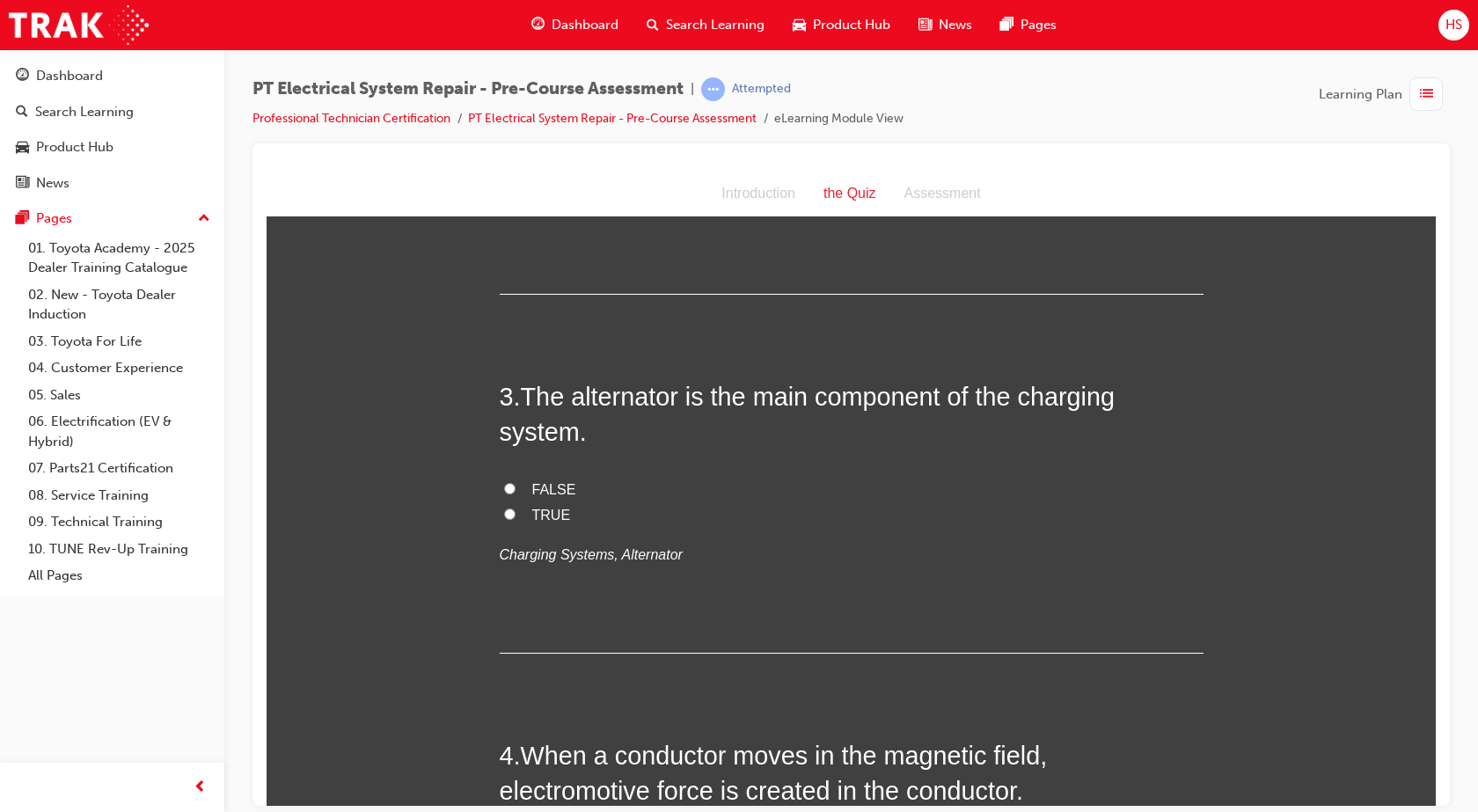
click at [553, 513] on span "TRUE" at bounding box center [551, 514] width 38 height 15
click at [516, 513] on input "TRUE" at bounding box center [510, 513] width 12 height 12
radio input "true"
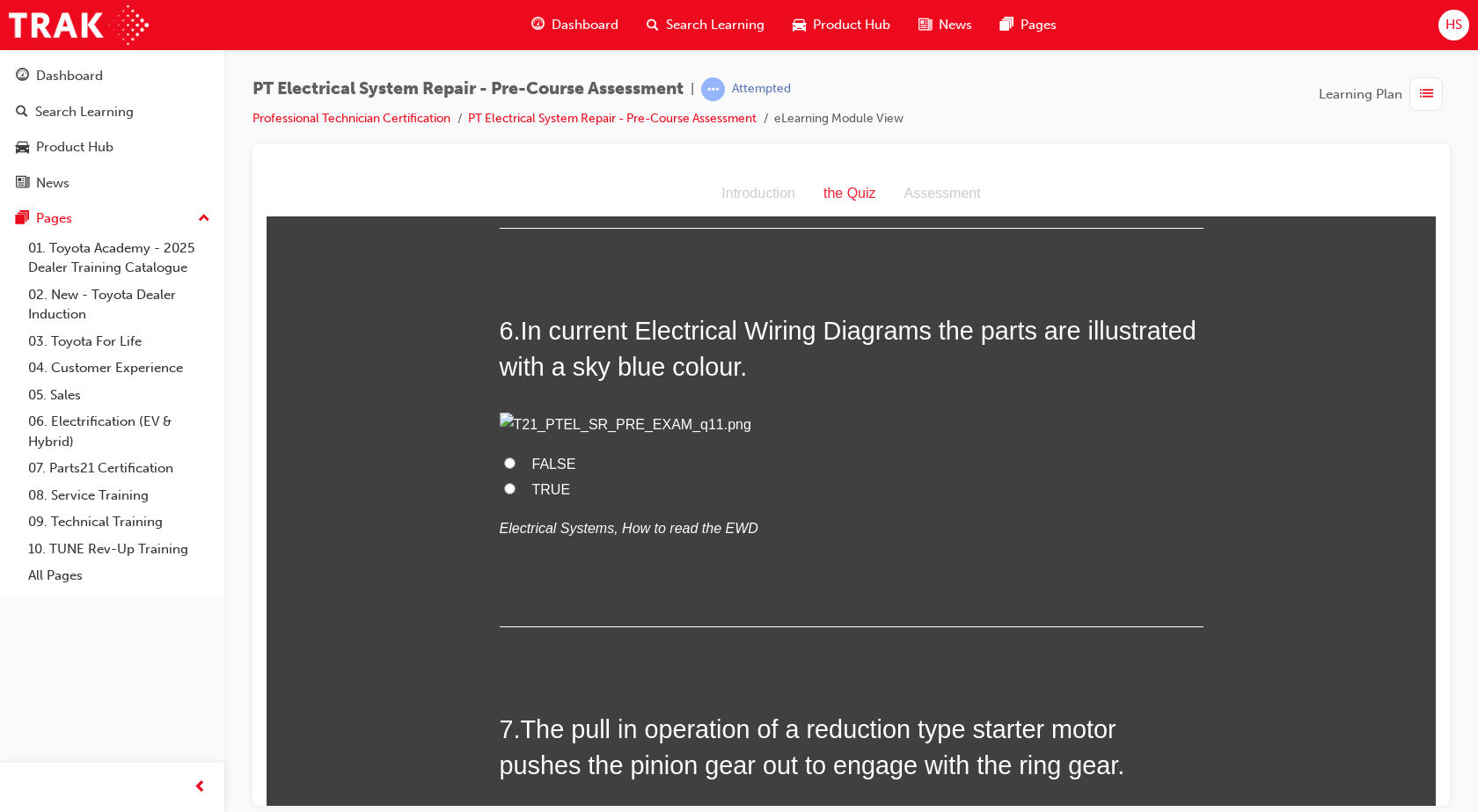
scroll to position [1979, 0]
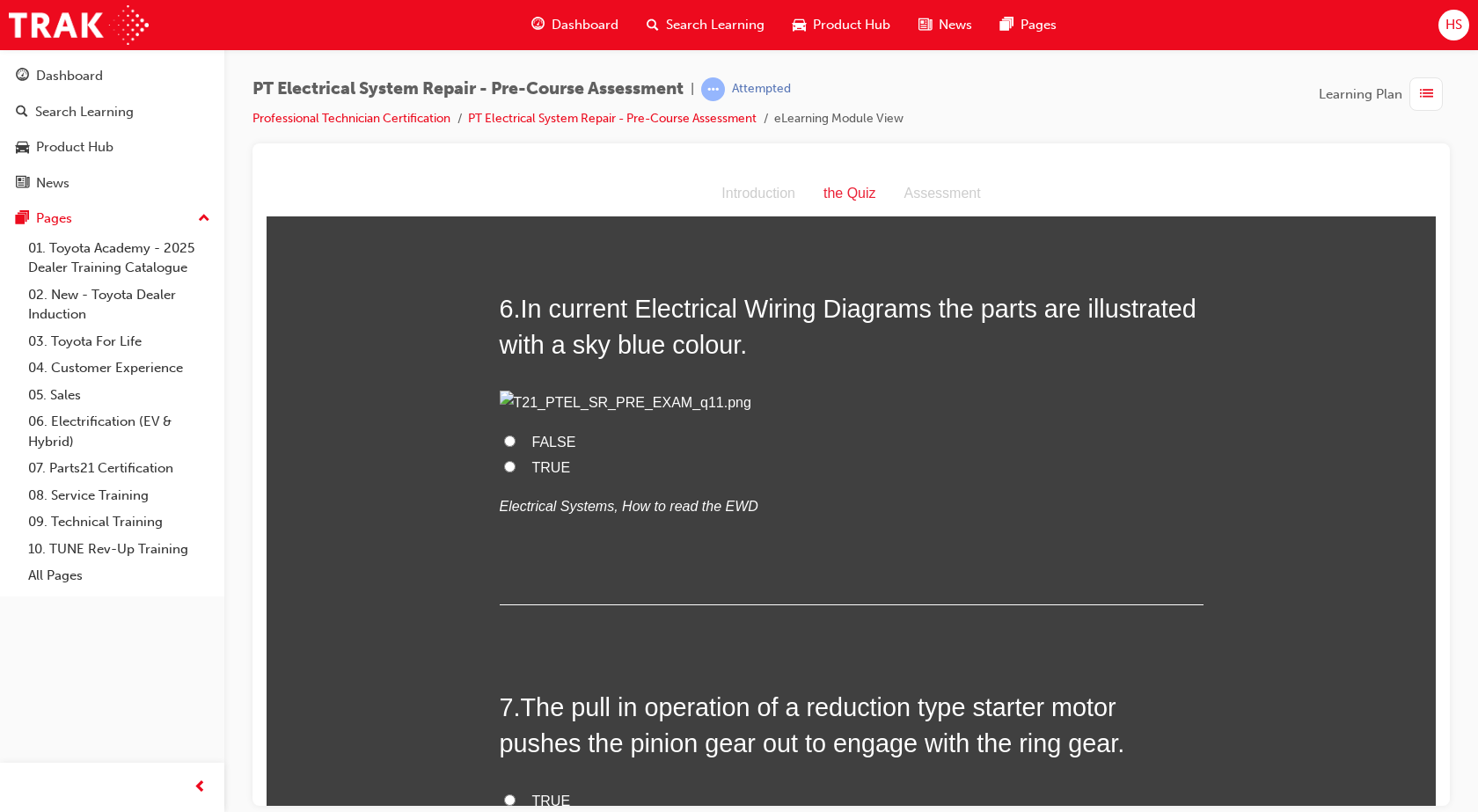
click at [557, 448] on span "FALSE" at bounding box center [554, 442] width 44 height 15
click at [516, 445] on input "FALSE" at bounding box center [510, 441] width 12 height 12
radio input "true"
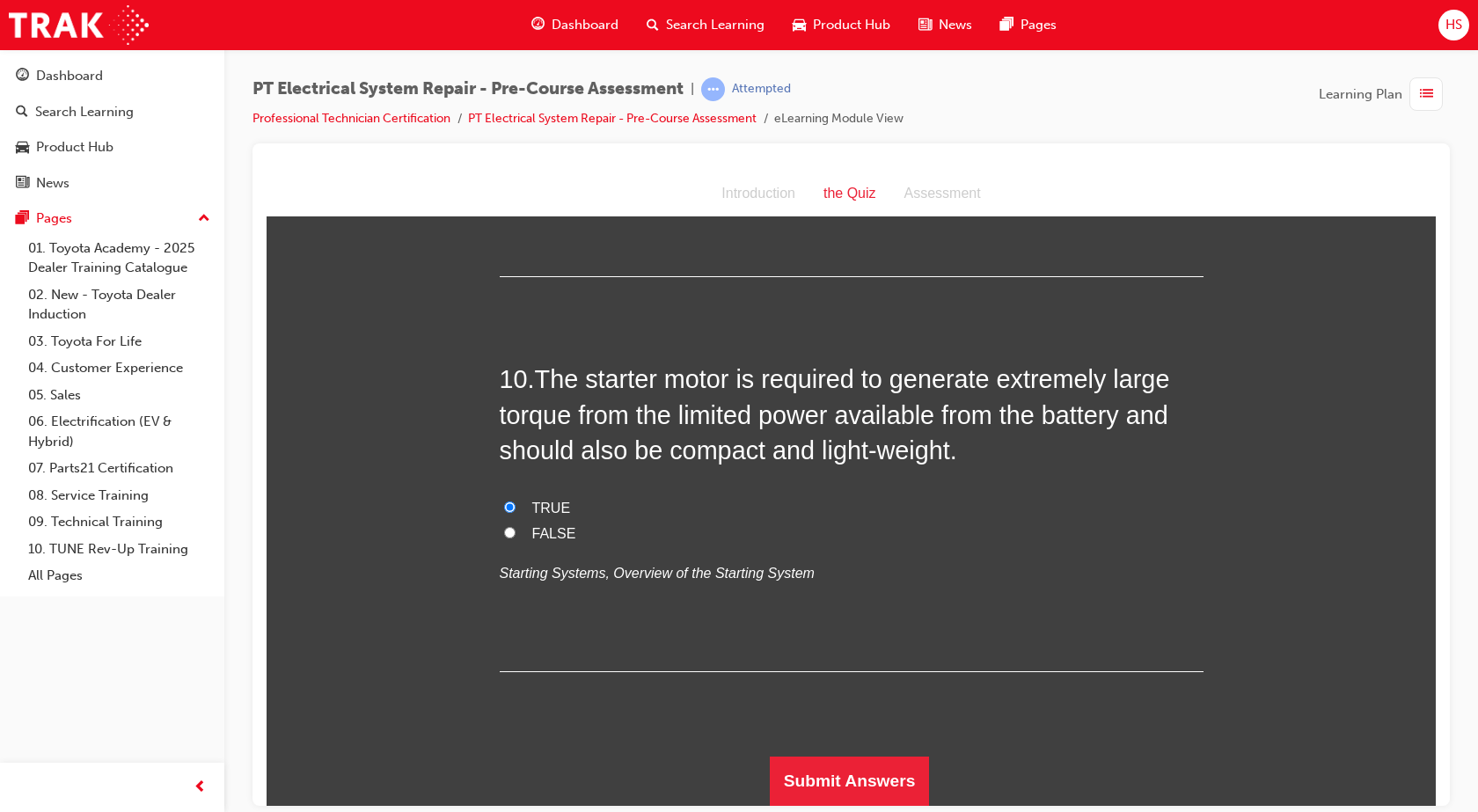
scroll to position [3494, 0]
click at [810, 770] on button "Submit Answers" at bounding box center [850, 779] width 160 height 49
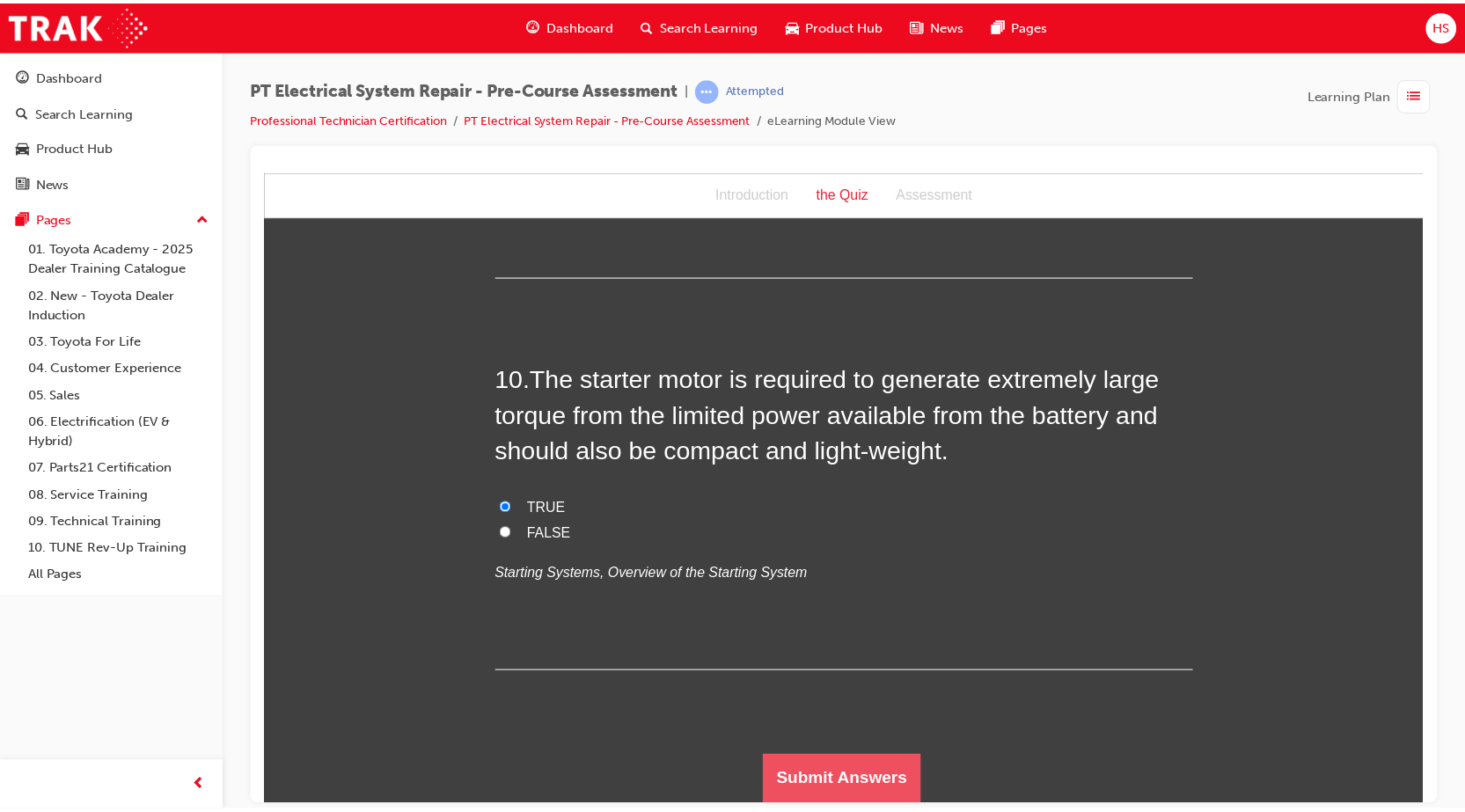
scroll to position [0, 0]
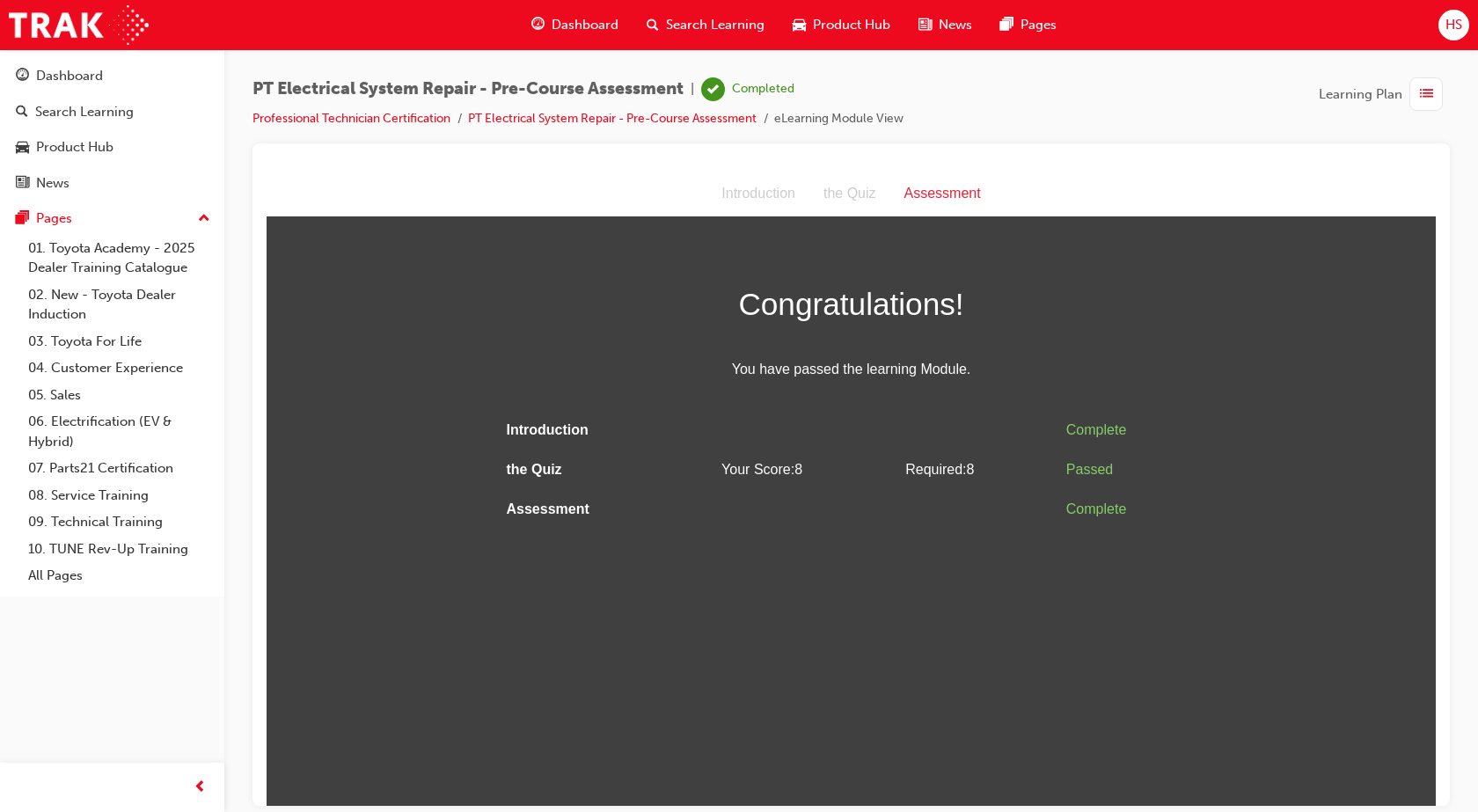
click at [772, 190] on div "Introduction" at bounding box center [758, 192] width 102 height 26
drag, startPoint x: 805, startPoint y: 510, endPoint x: 806, endPoint y: 522, distance: 12.0
click at [806, 522] on td at bounding box center [805, 508] width 184 height 39
click at [606, 19] on span "Dashboard" at bounding box center [584, 25] width 66 height 20
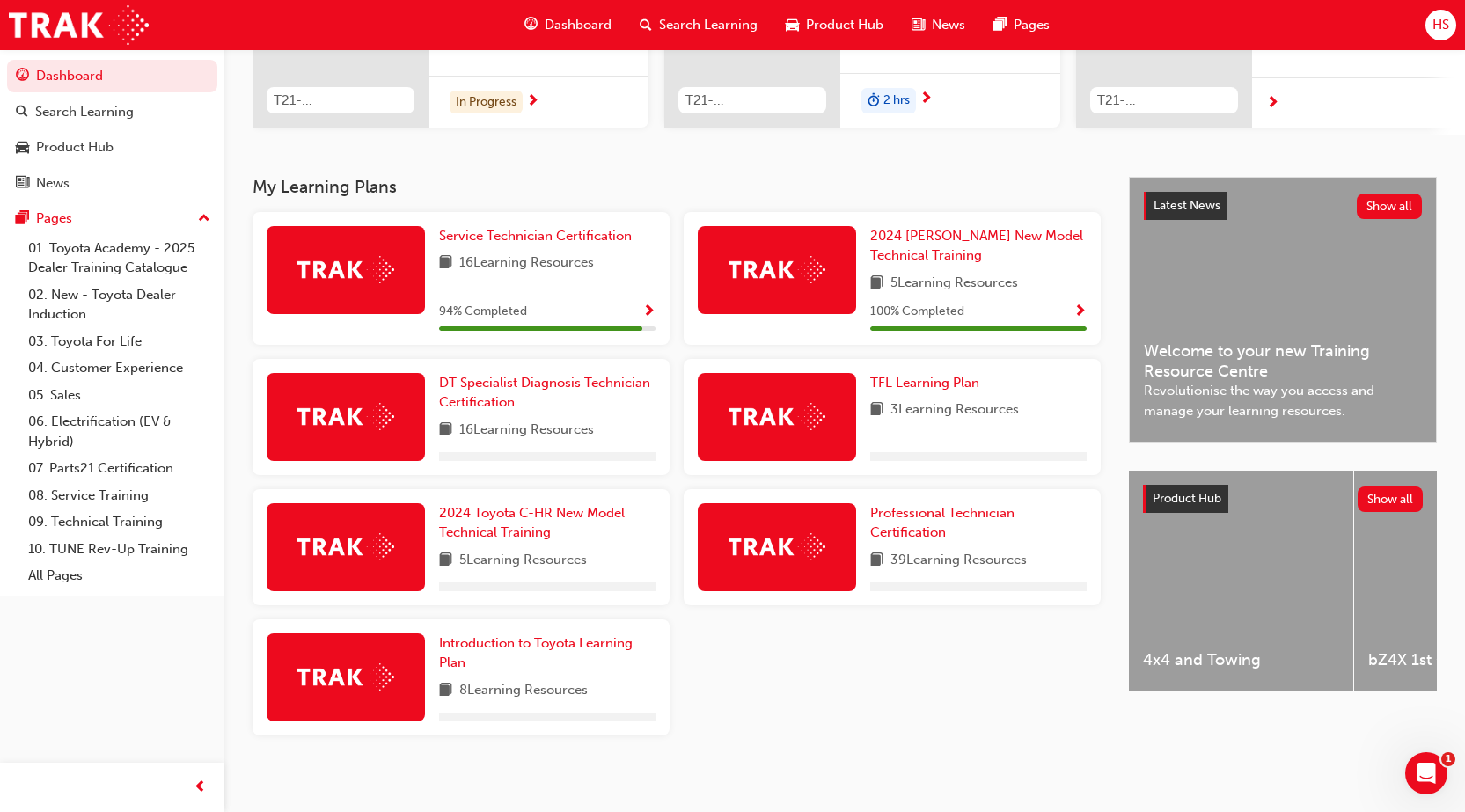
scroll to position [288, 0]
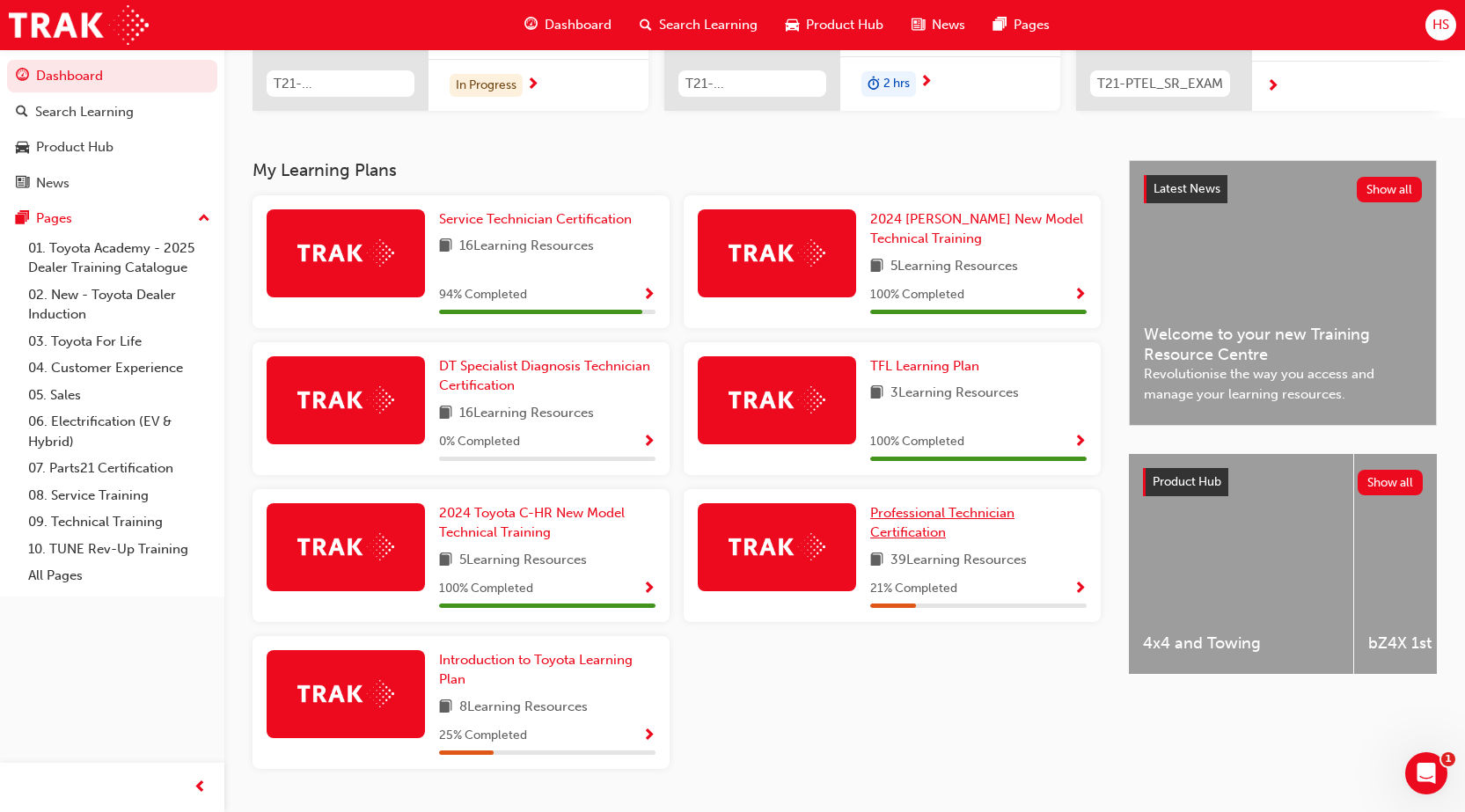
click at [909, 516] on span "Professional Technician Certification" at bounding box center [942, 522] width 144 height 36
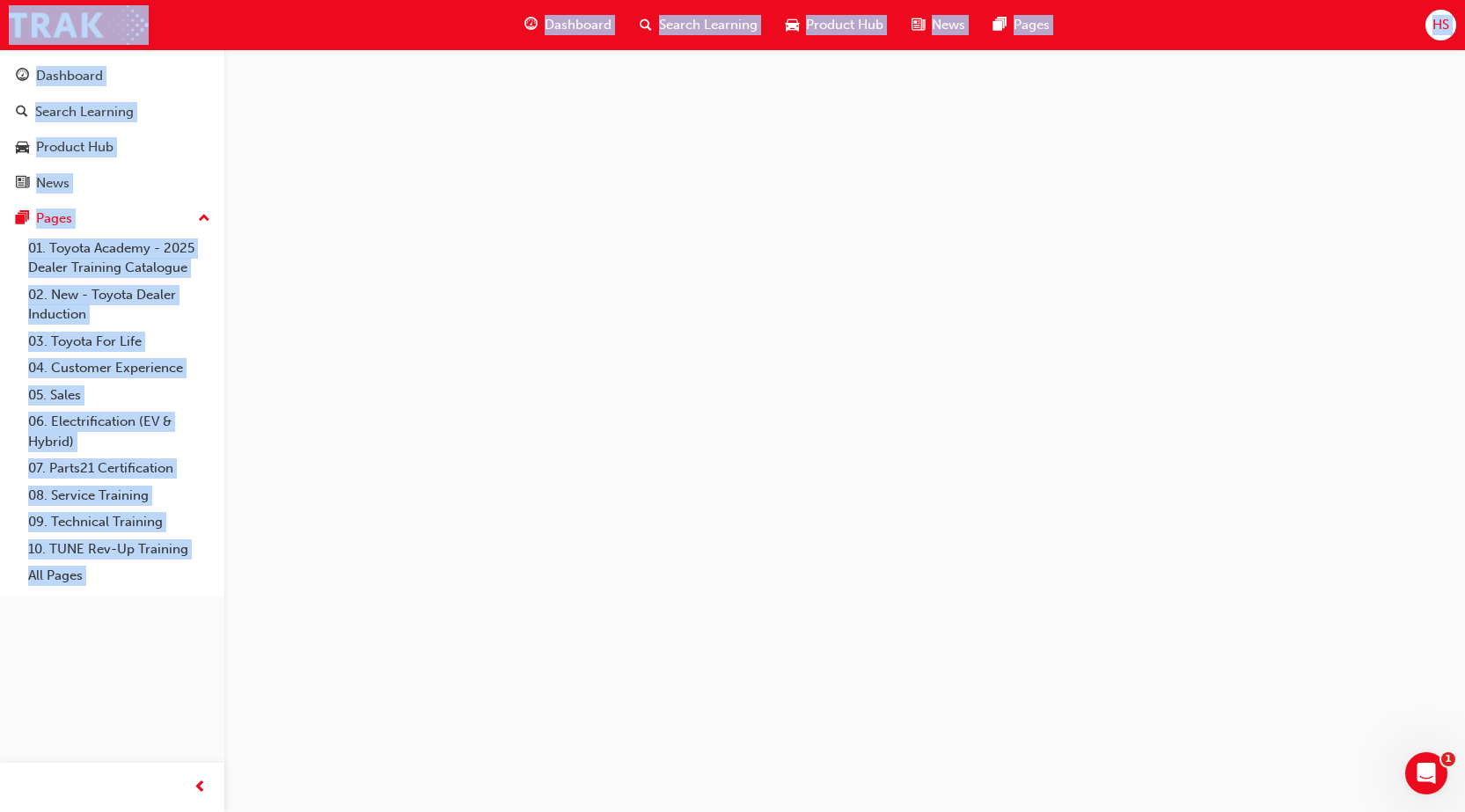
click at [909, 516] on div at bounding box center [732, 406] width 1465 height 812
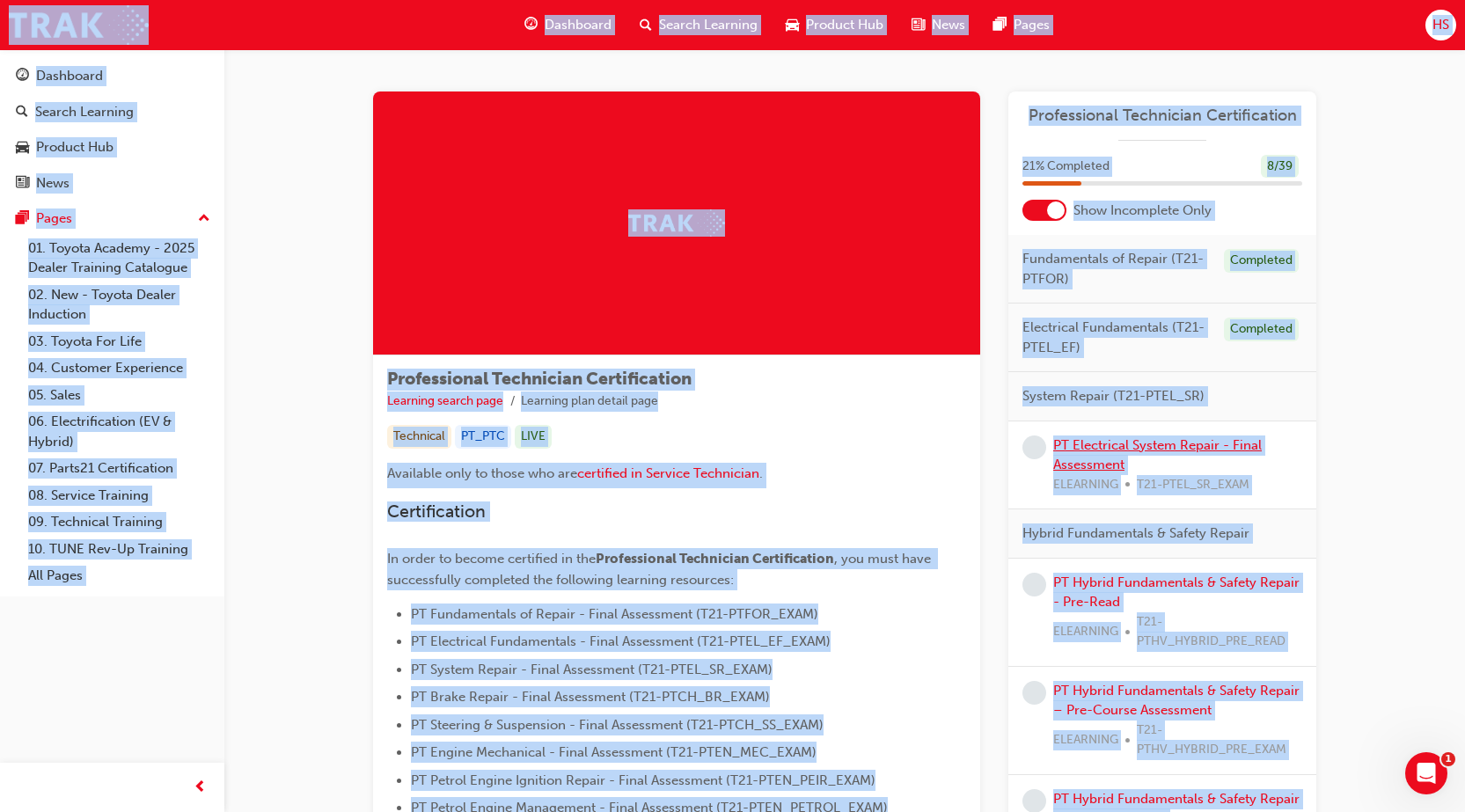
click at [1154, 444] on link "PT Electrical System Repair - Final Assessment" at bounding box center [1157, 454] width 209 height 36
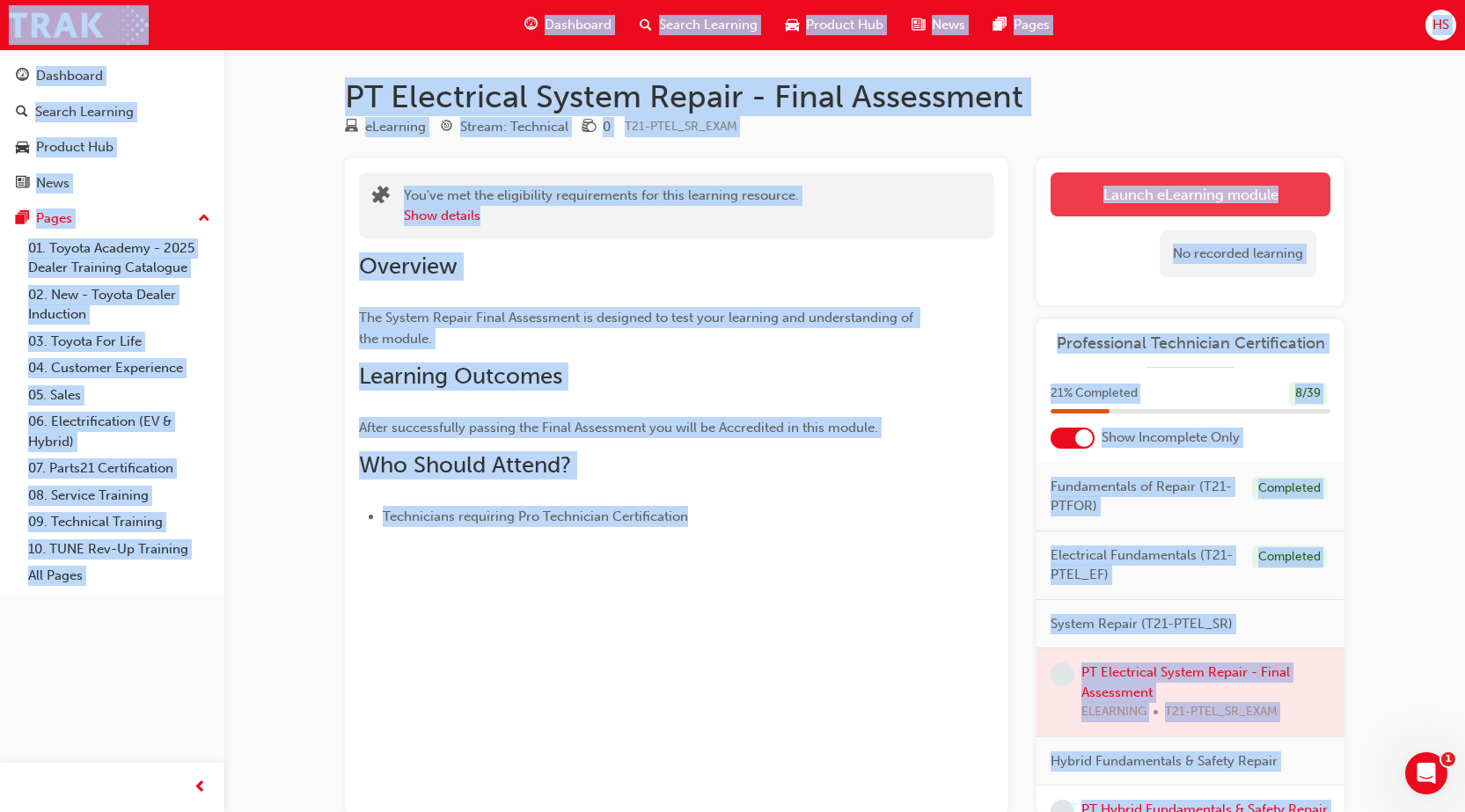
click at [1203, 186] on link "Launch eLearning module" at bounding box center [1190, 194] width 280 height 44
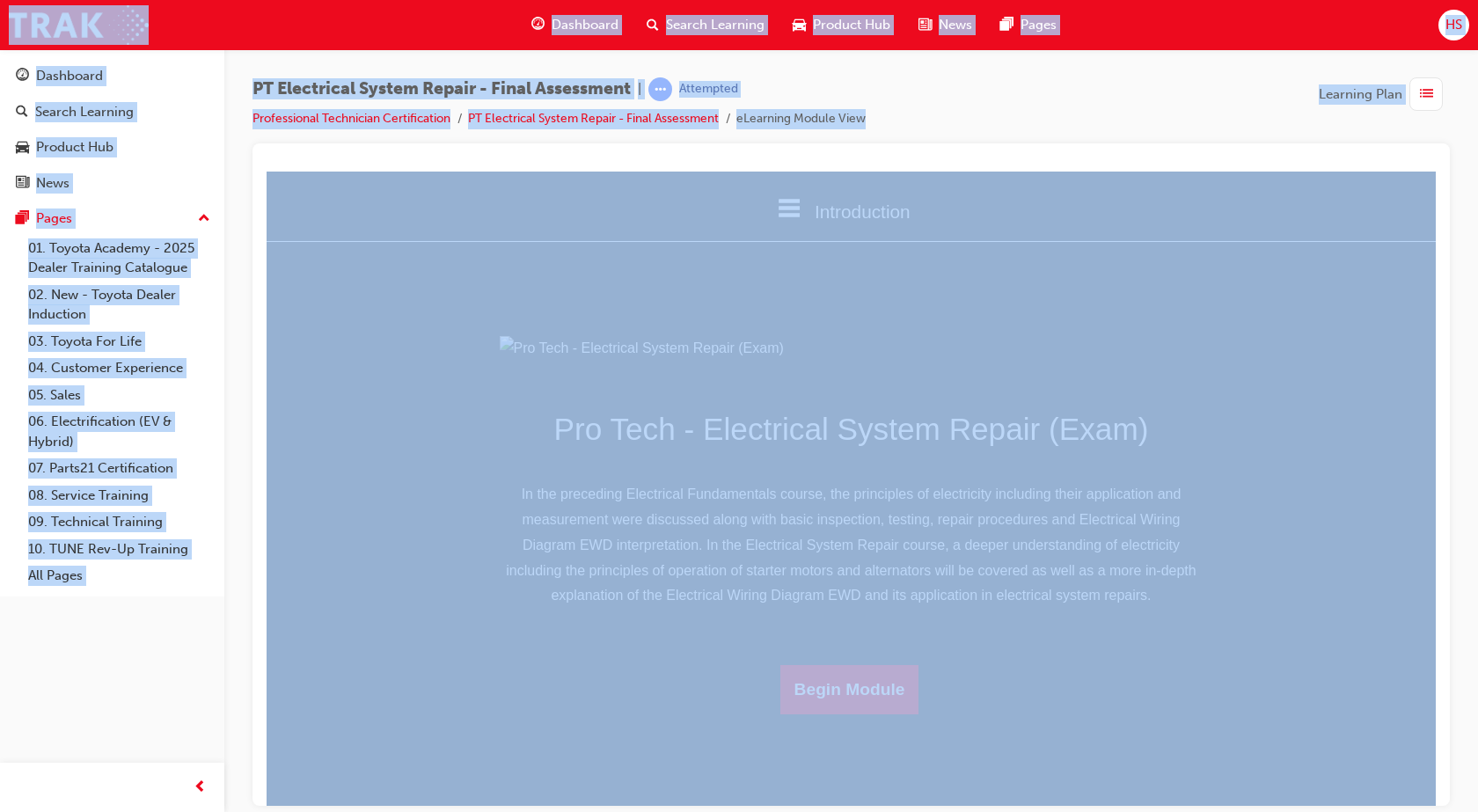
scroll to position [80, 0]
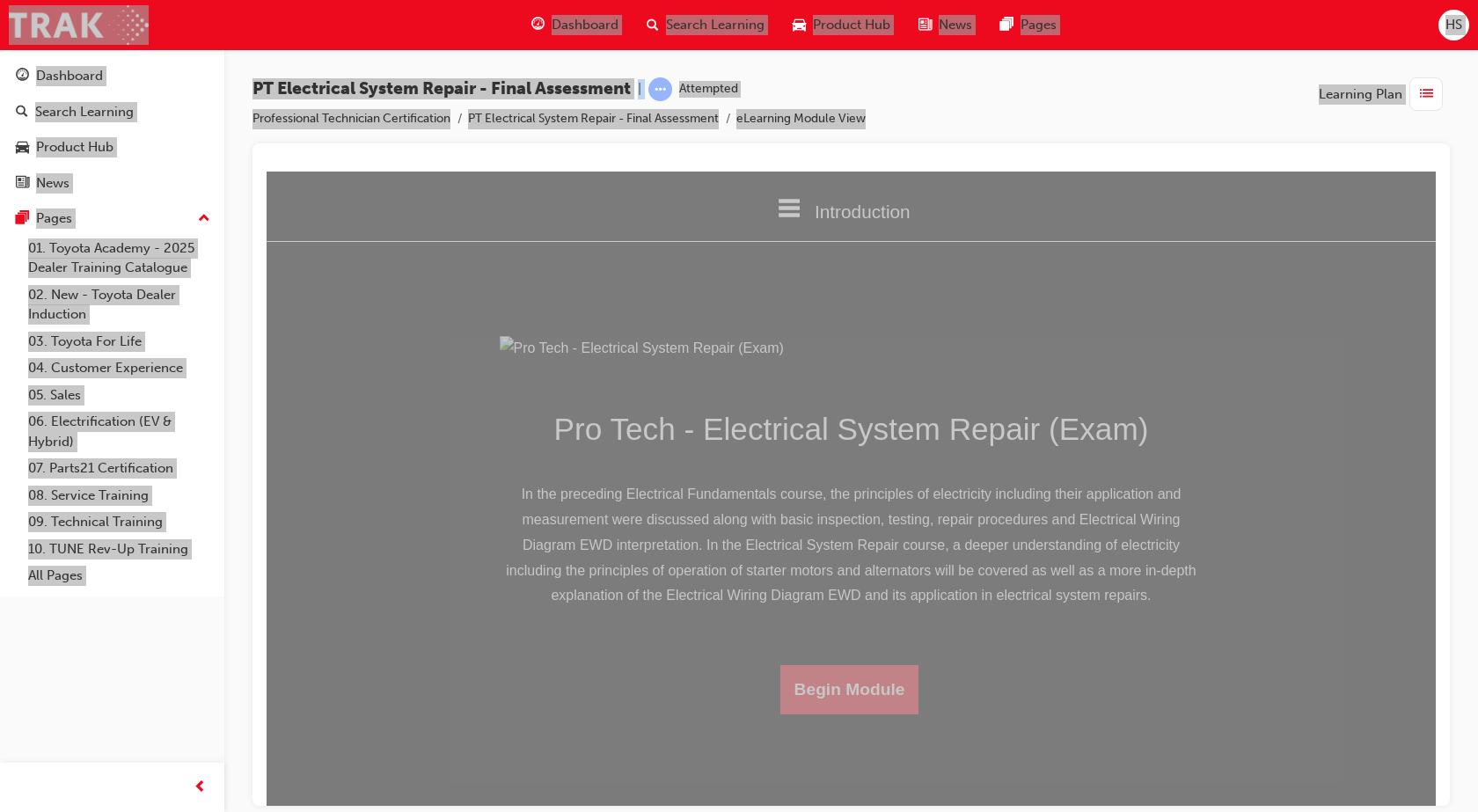
click at [906, 713] on button "Begin Module" at bounding box center [850, 688] width 139 height 49
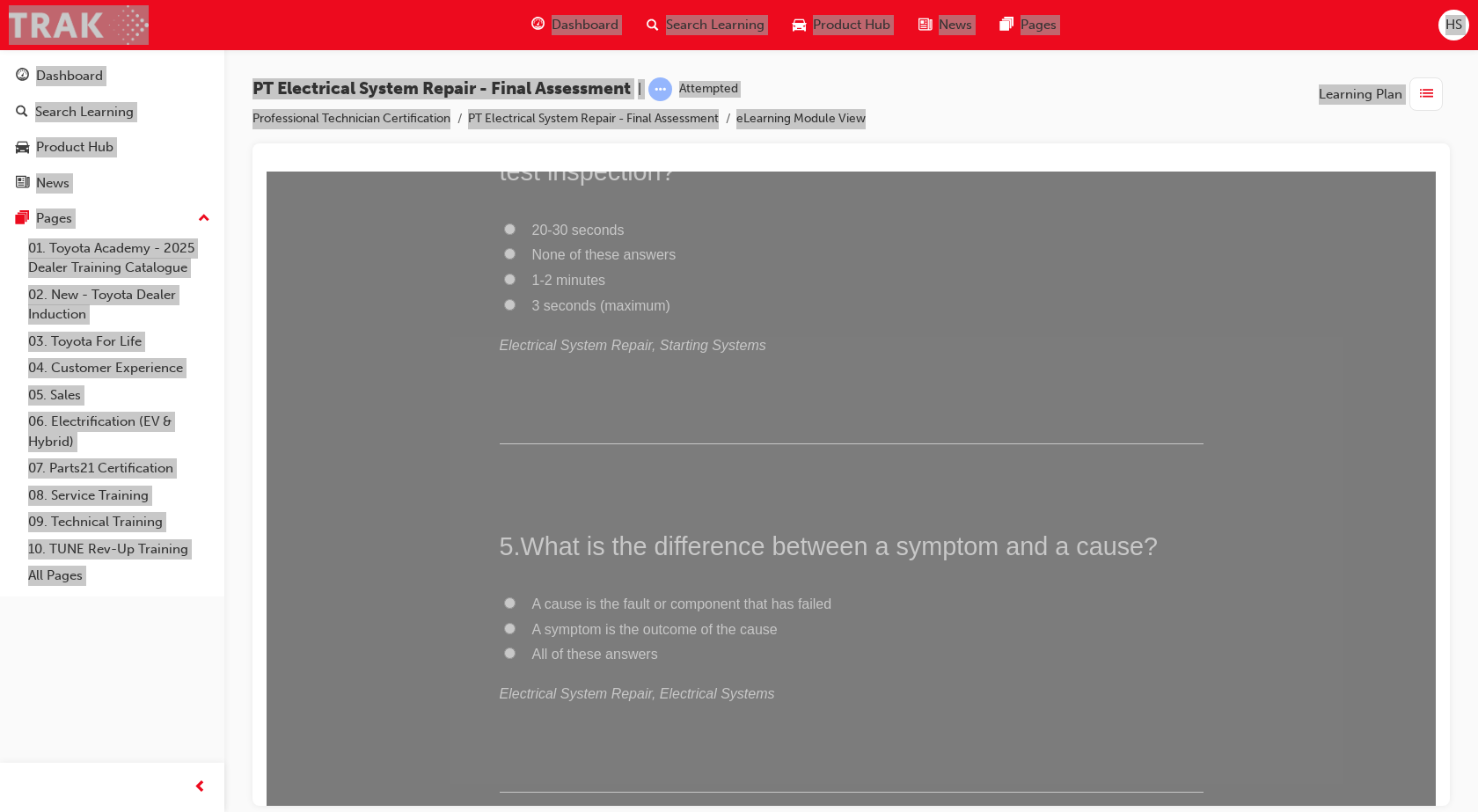
scroll to position [1429, 0]
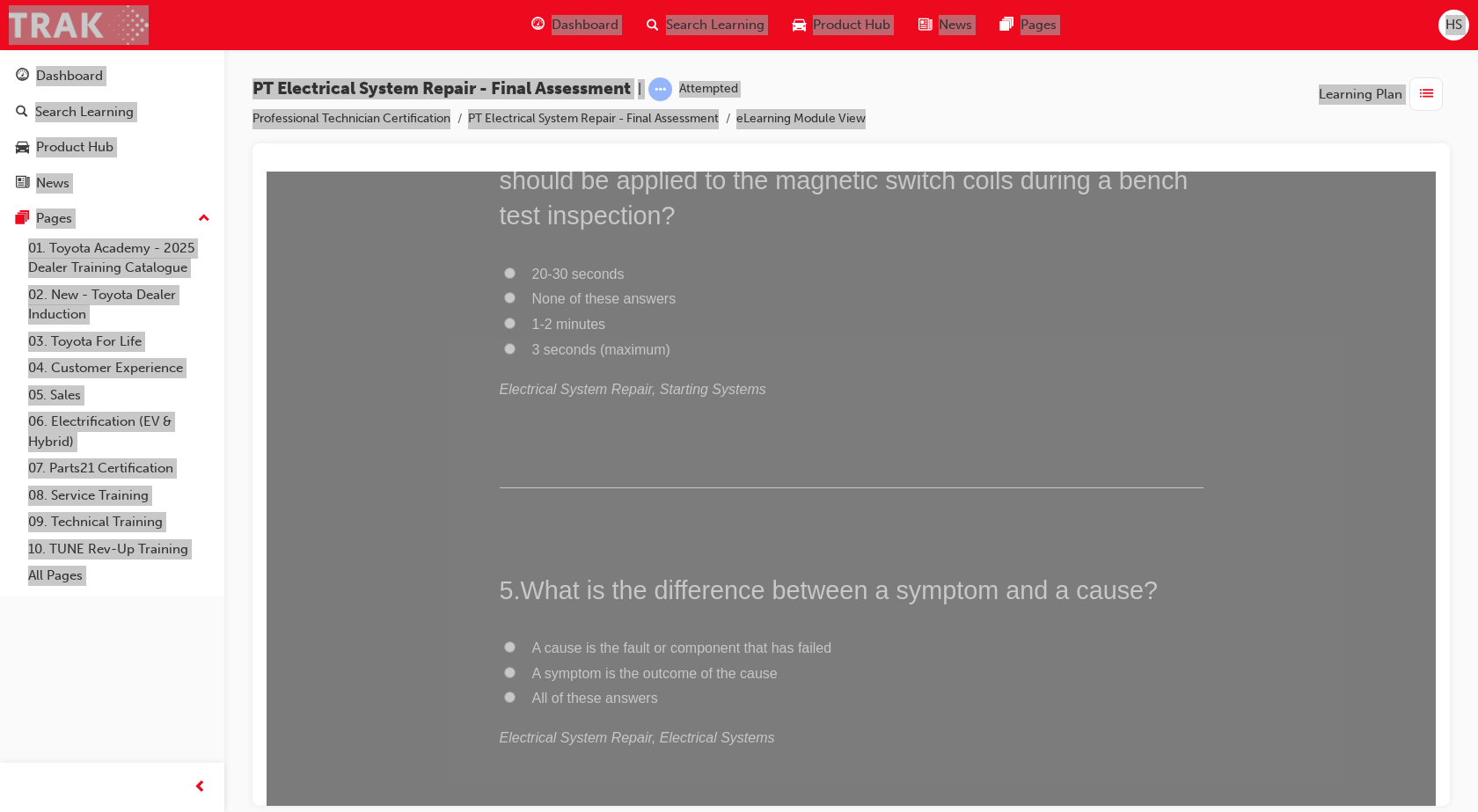
click at [606, 692] on span "All of these answers" at bounding box center [595, 698] width 126 height 15
click at [516, 692] on input "All of these answers" at bounding box center [510, 697] width 12 height 12
radio input "true"
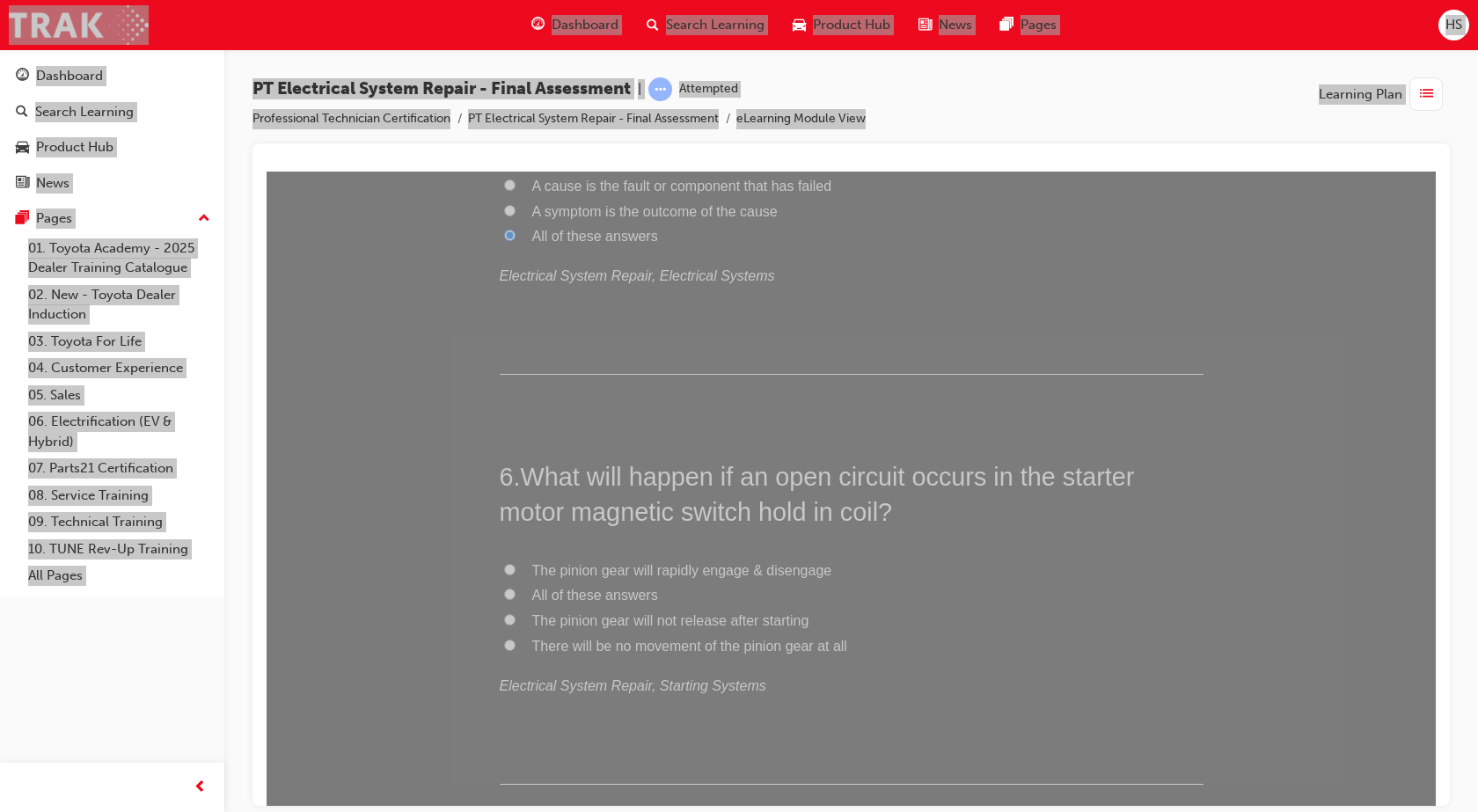
scroll to position [1935, 0]
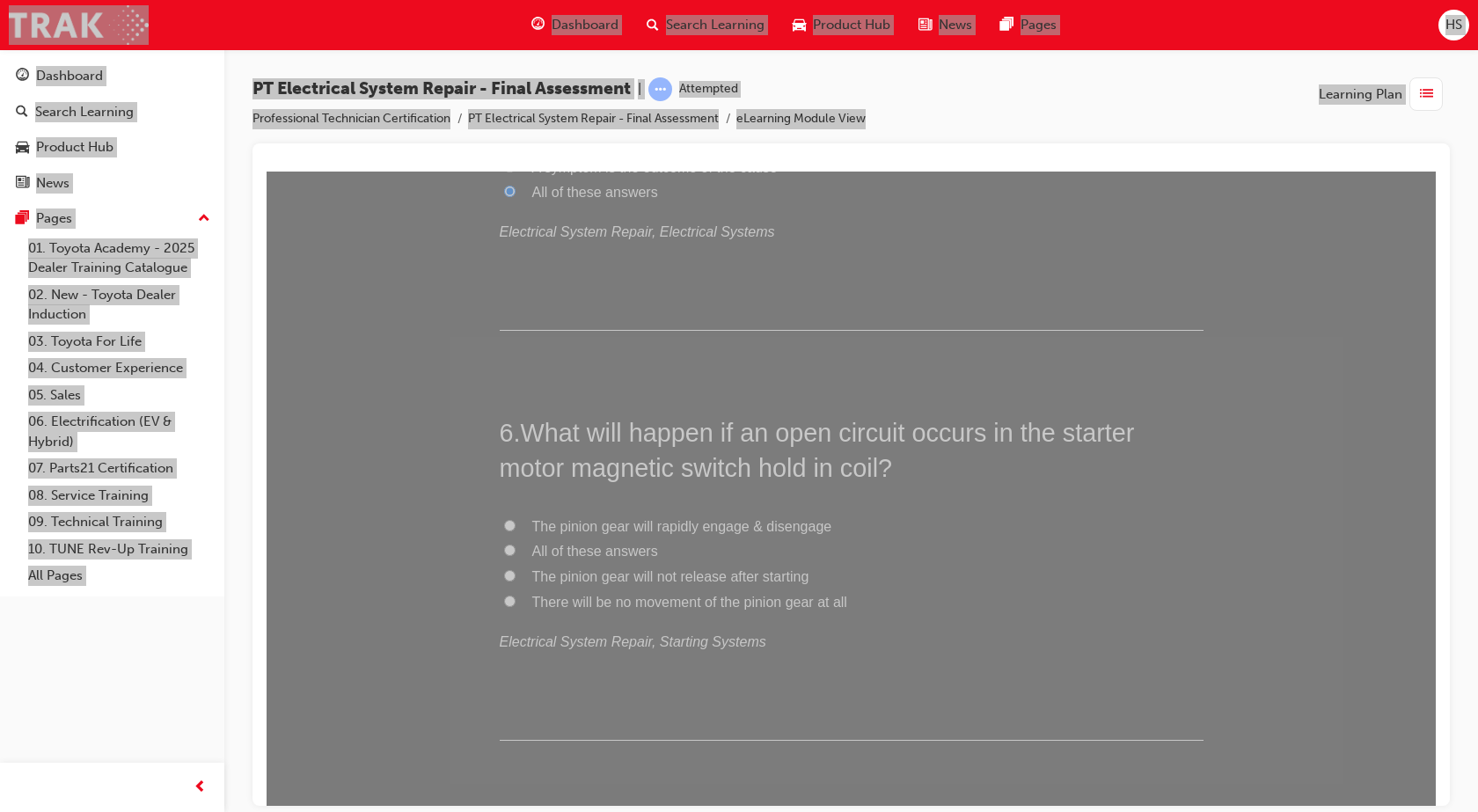
click at [622, 554] on span "All of these answers" at bounding box center [595, 550] width 126 height 15
click at [516, 554] on input "All of these answers" at bounding box center [510, 549] width 12 height 12
radio input "true"
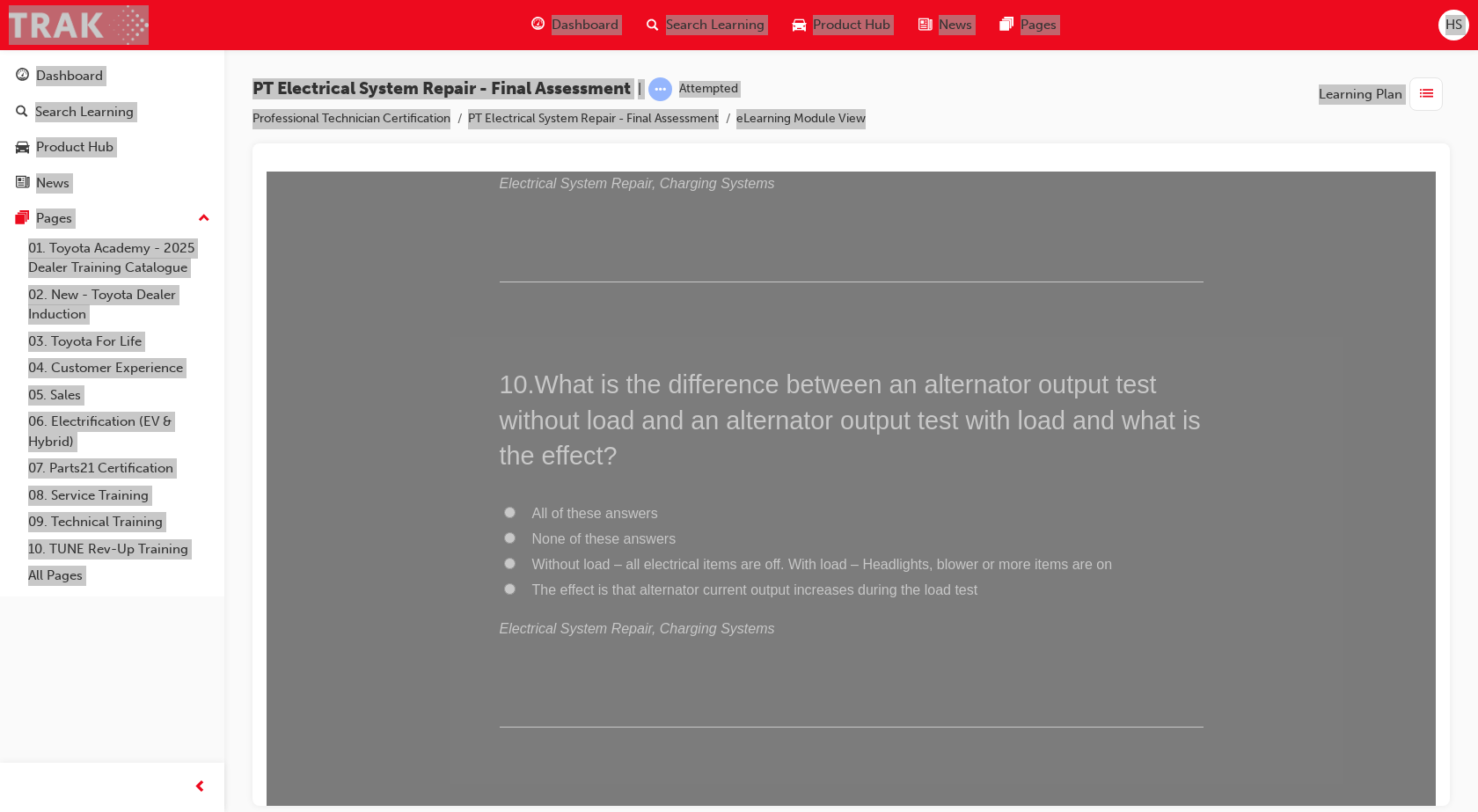
scroll to position [3584, 0]
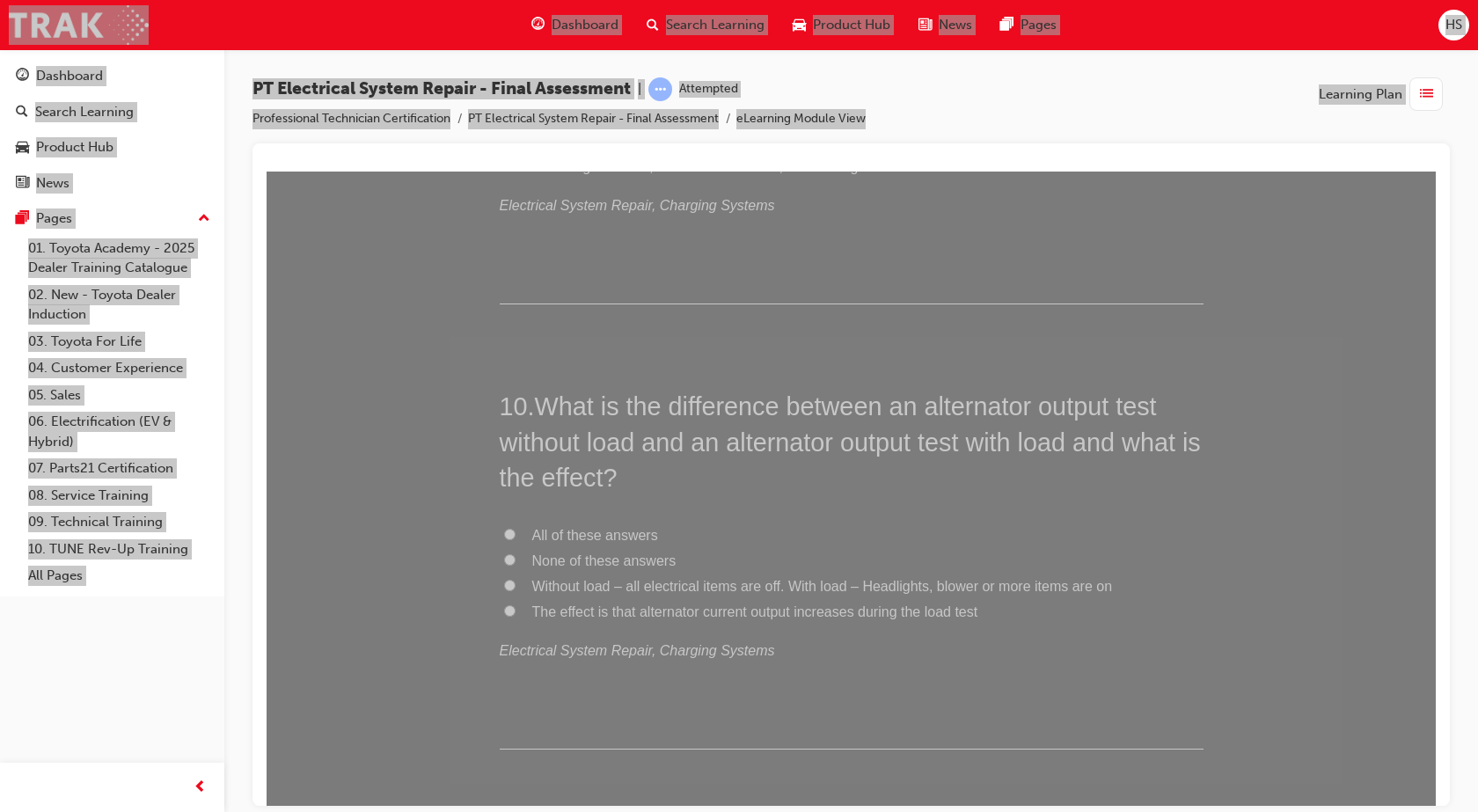
click at [532, 612] on span "The effect is that alternator current output increases during the load test" at bounding box center [754, 611] width 446 height 15
click at [516, 612] on input "The effect is that alternator current output increases during the load test" at bounding box center [510, 610] width 12 height 12
radio input "true"
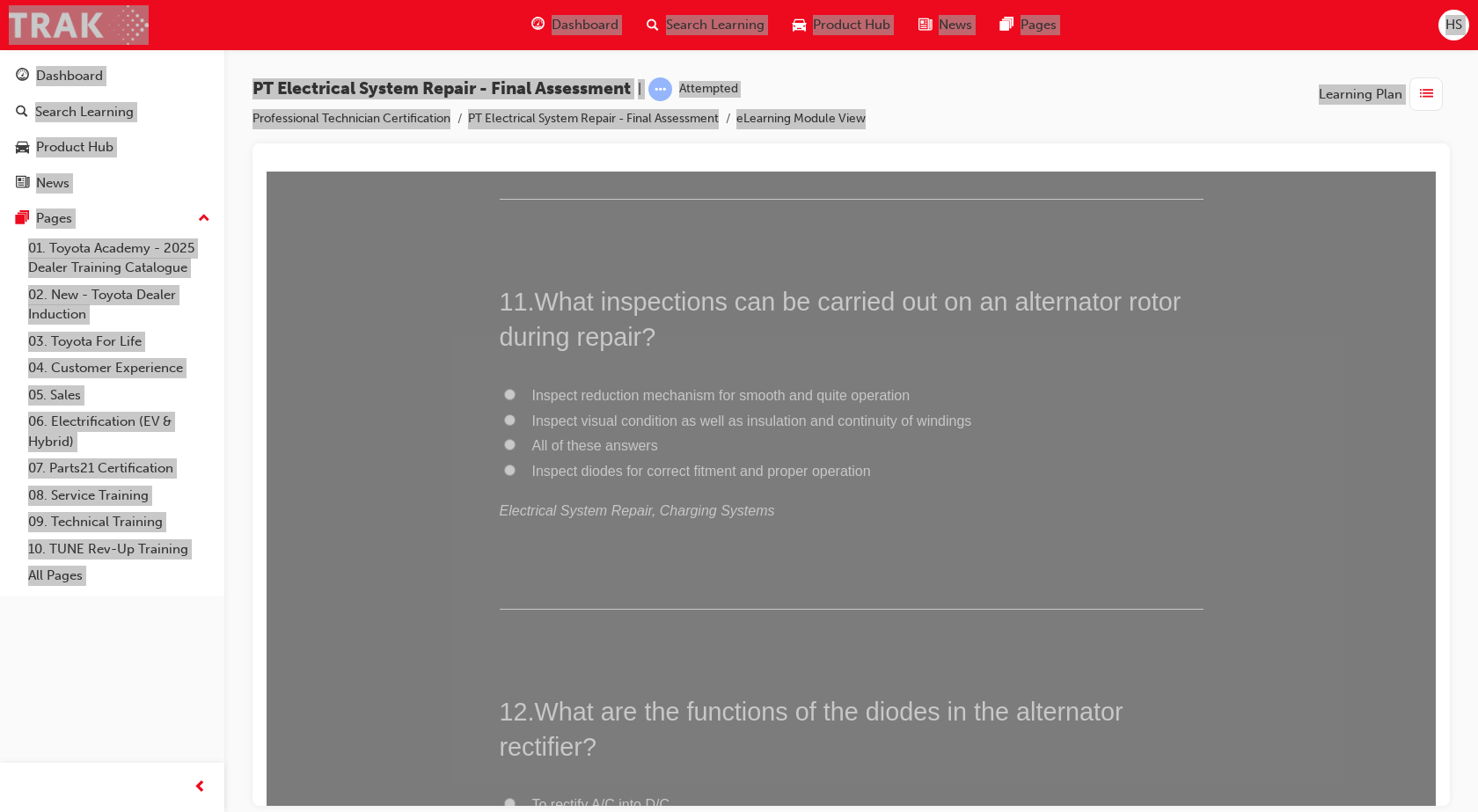
scroll to position [4155, 0]
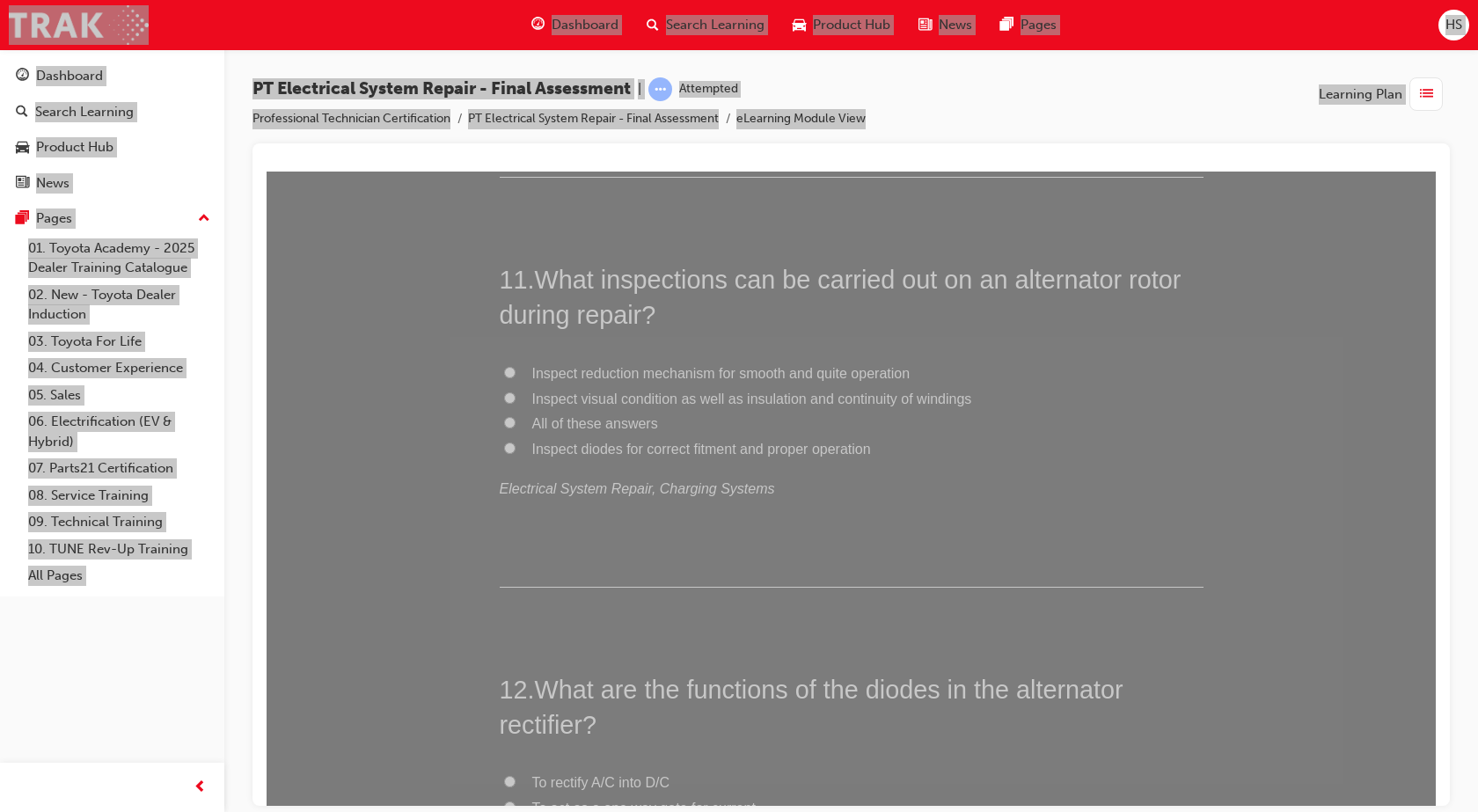
click at [630, 425] on span "All of these answers" at bounding box center [595, 422] width 126 height 15
click at [516, 425] on input "All of these answers" at bounding box center [510, 421] width 12 height 12
radio input "true"
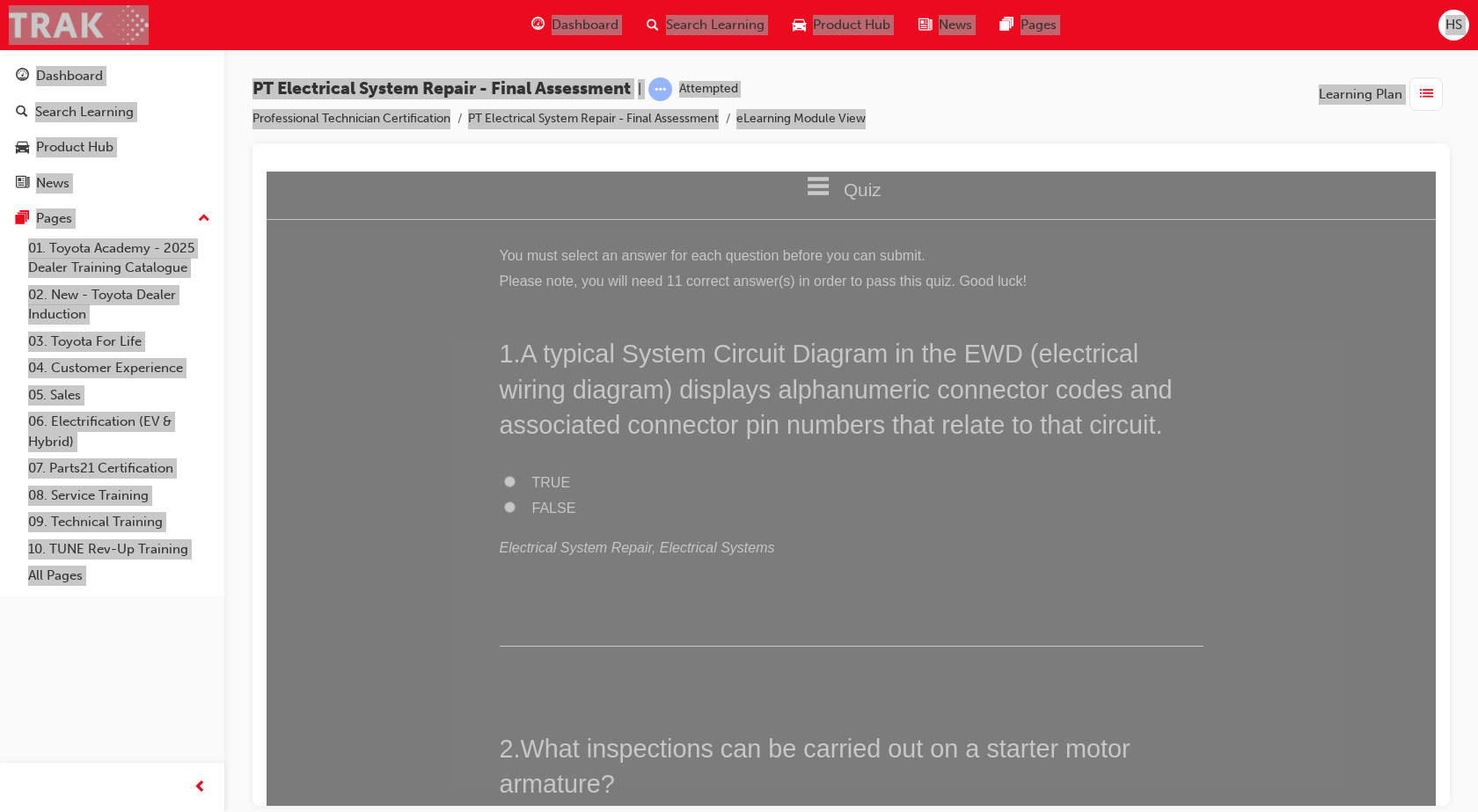
scroll to position [0, 0]
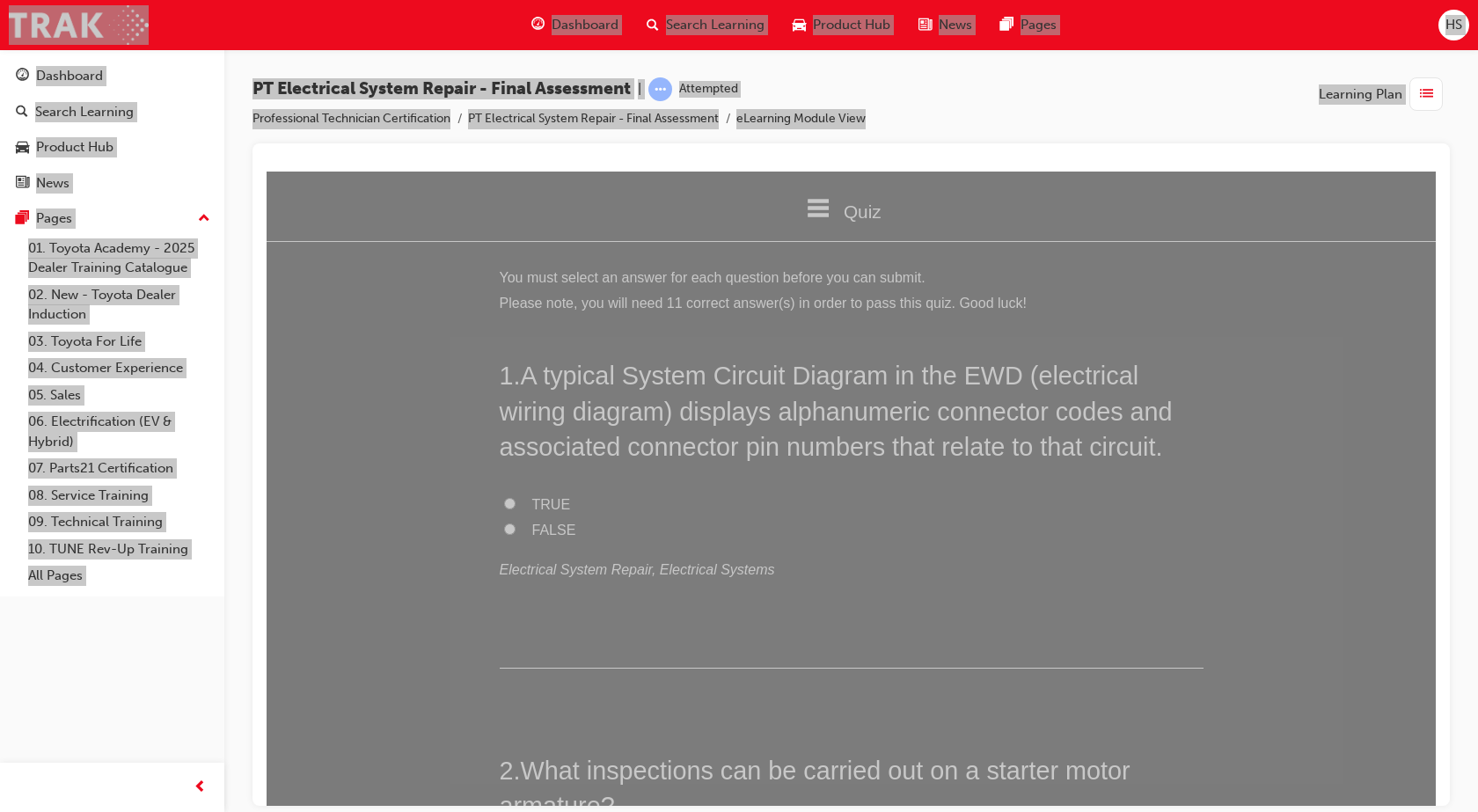
click at [559, 501] on label "TRUE" at bounding box center [851, 504] width 703 height 26
click at [516, 501] on input "TRUE" at bounding box center [510, 502] width 12 height 12
radio input "true"
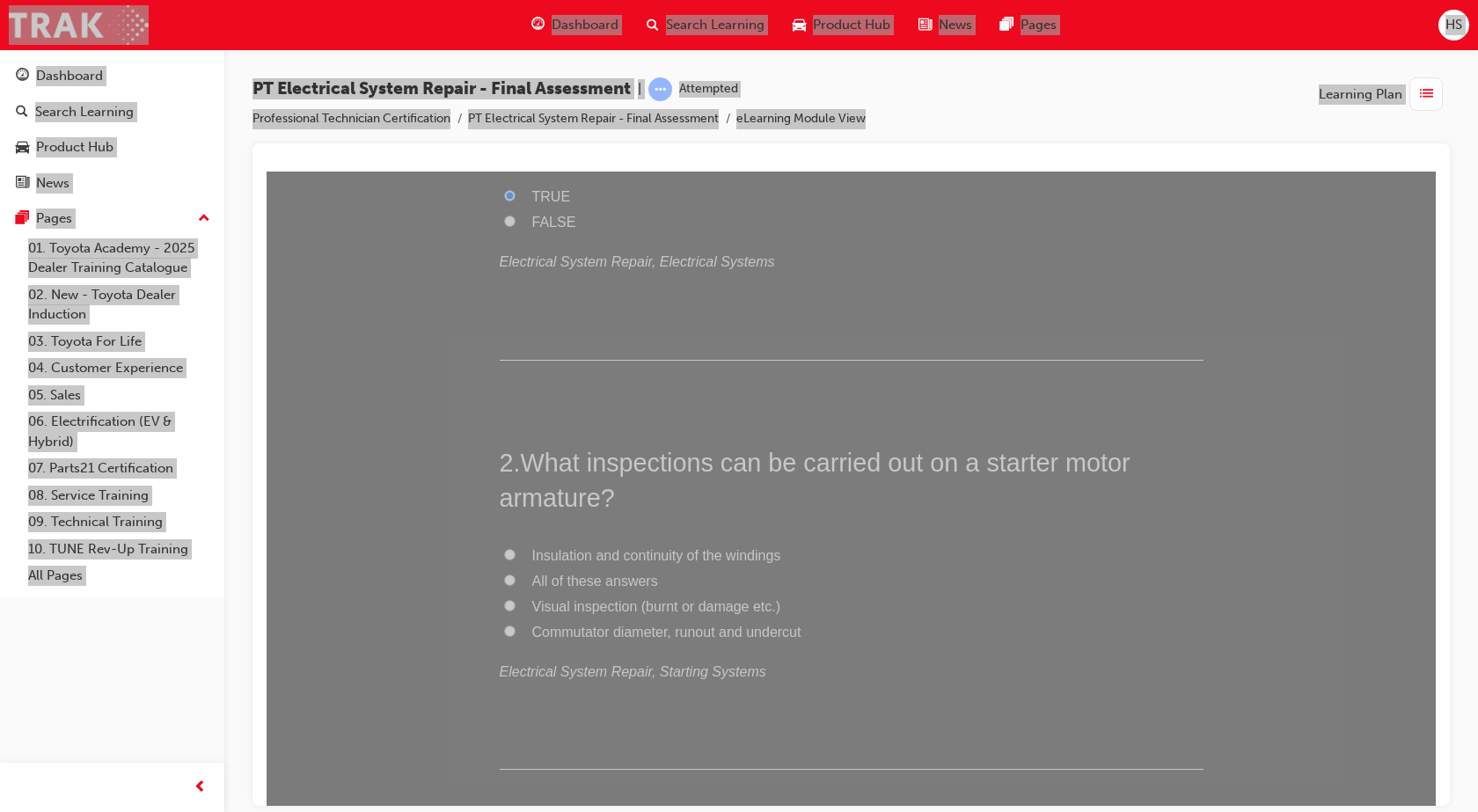
scroll to position [286, 0]
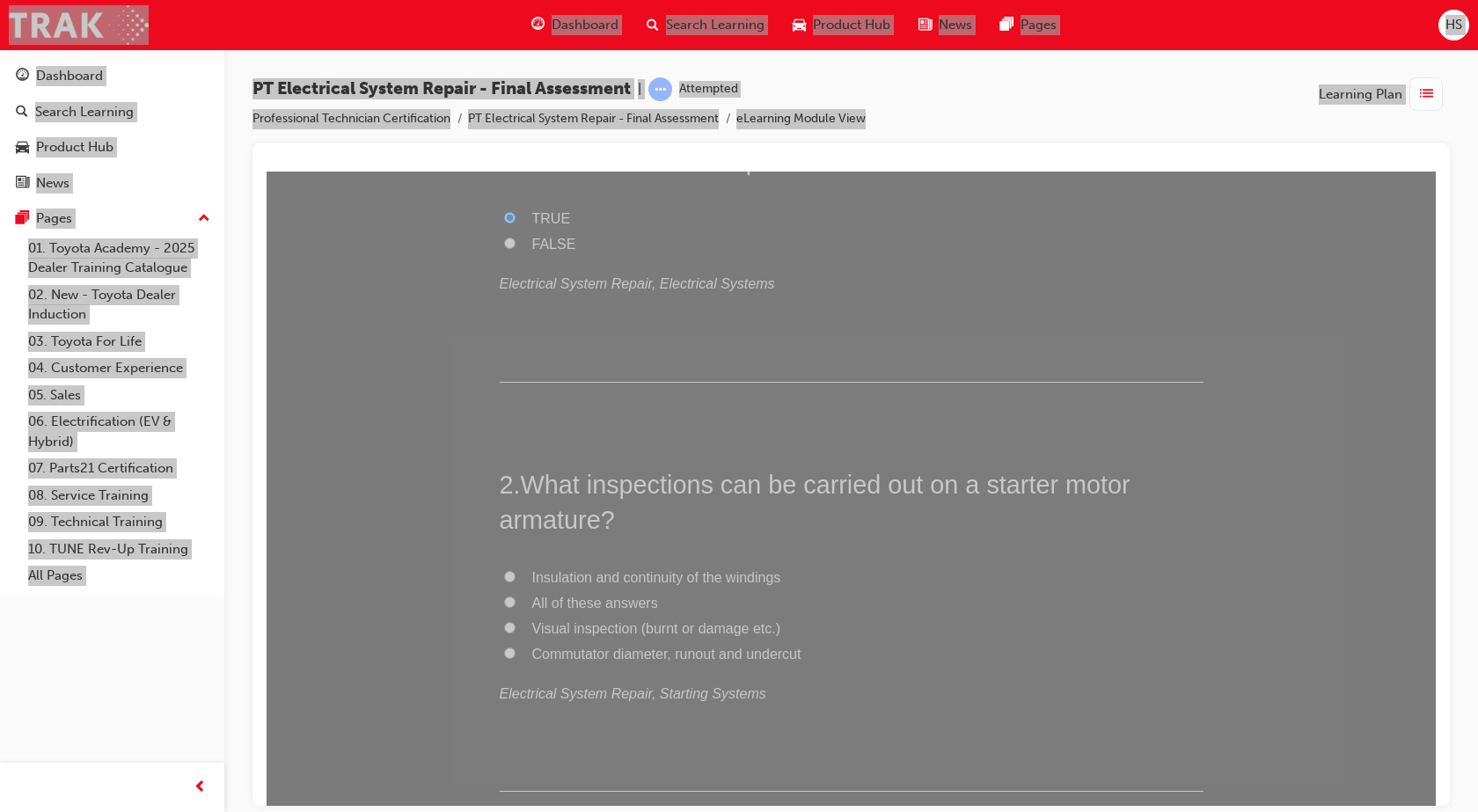
click at [505, 596] on input "All of these answers" at bounding box center [510, 601] width 12 height 12
radio input "true"
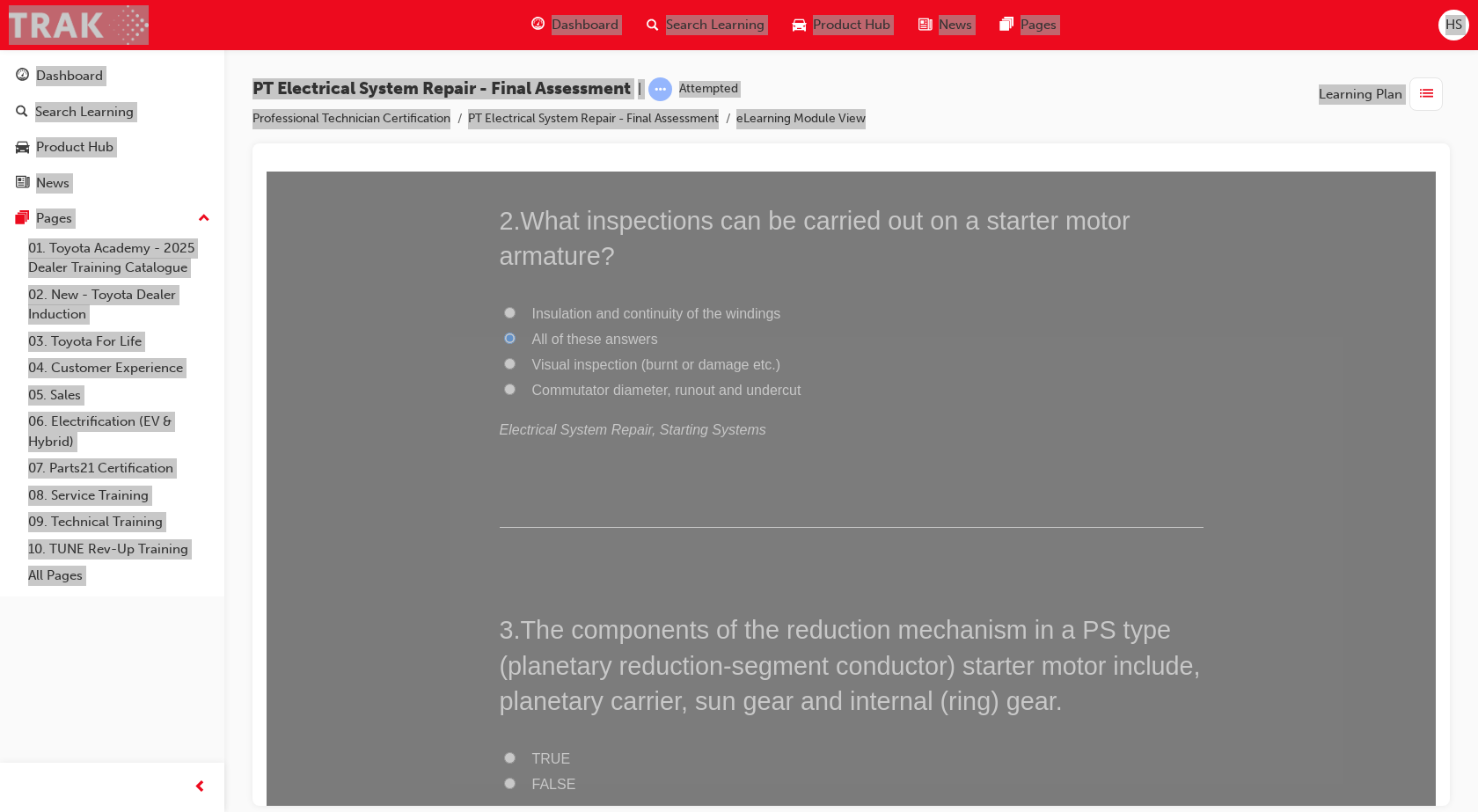
scroll to position [748, 0]
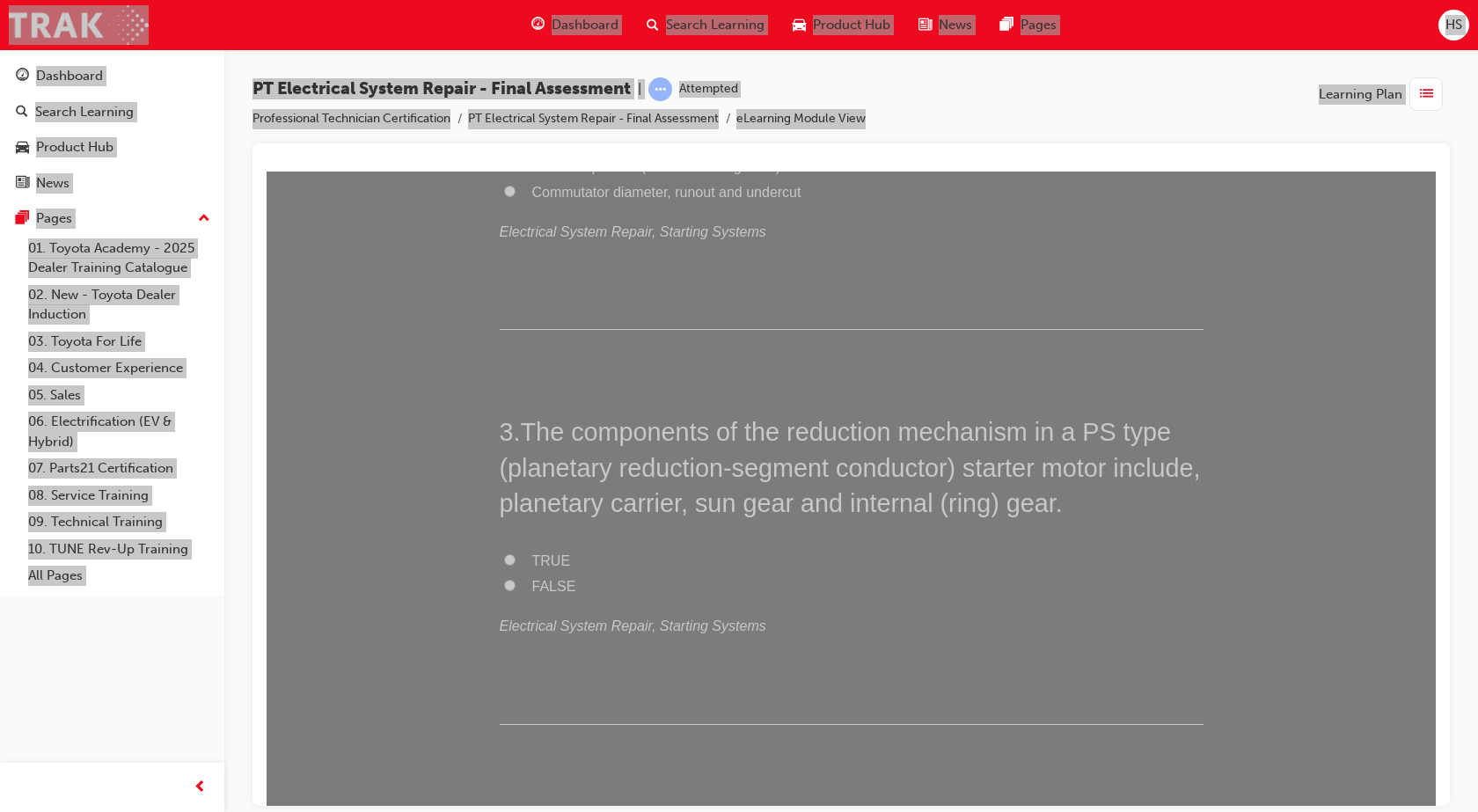
click at [548, 558] on span "TRUE" at bounding box center [551, 560] width 38 height 15
click at [516, 558] on input "TRUE" at bounding box center [510, 559] width 12 height 12
radio input "true"
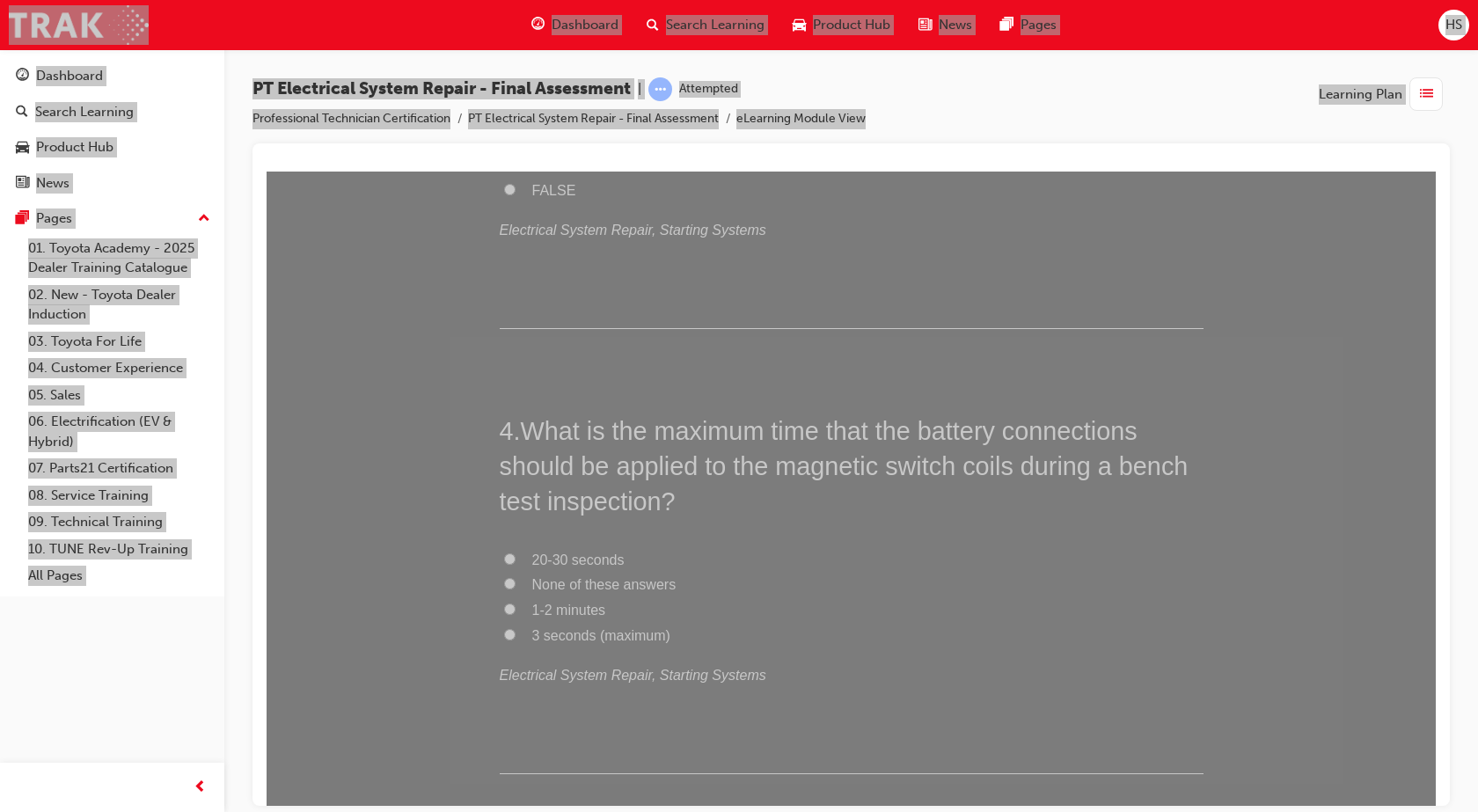
click at [506, 635] on input "3 seconds (maximum)" at bounding box center [510, 634] width 12 height 12
radio input "true"
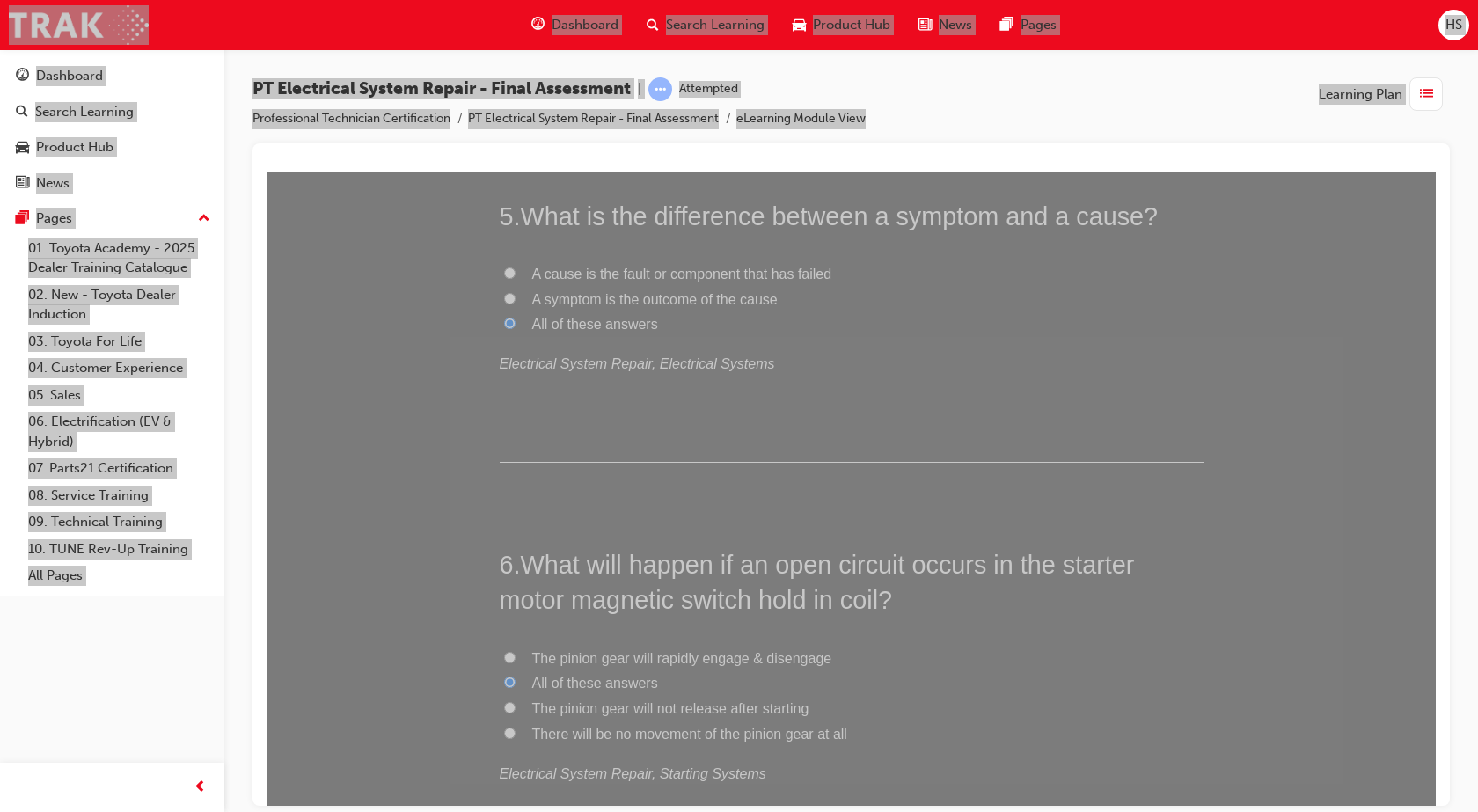
scroll to position [2220, 0]
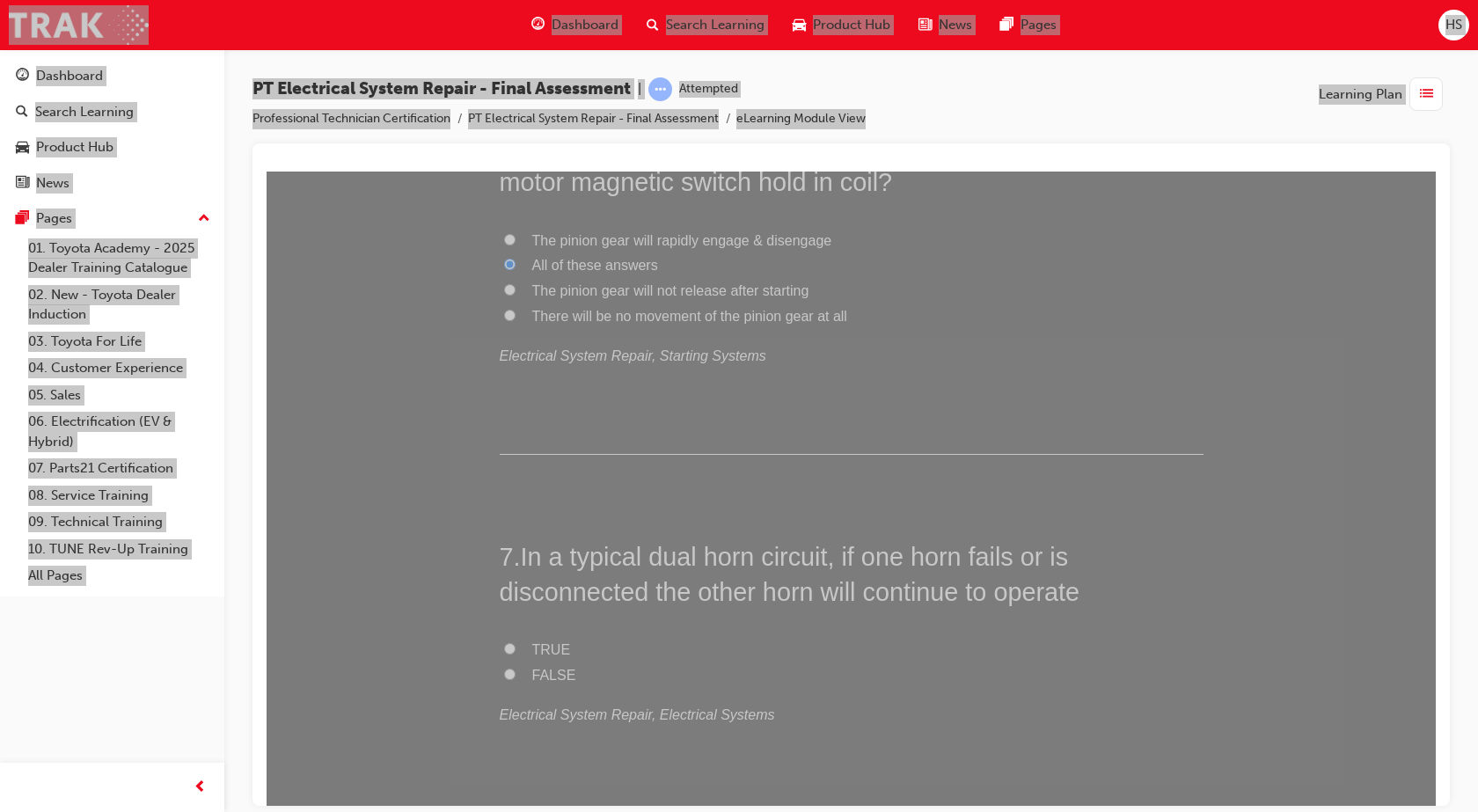
click at [514, 667] on label "FALSE" at bounding box center [851, 674] width 703 height 26
click at [514, 668] on input "FALSE" at bounding box center [510, 673] width 12 height 12
radio input "true"
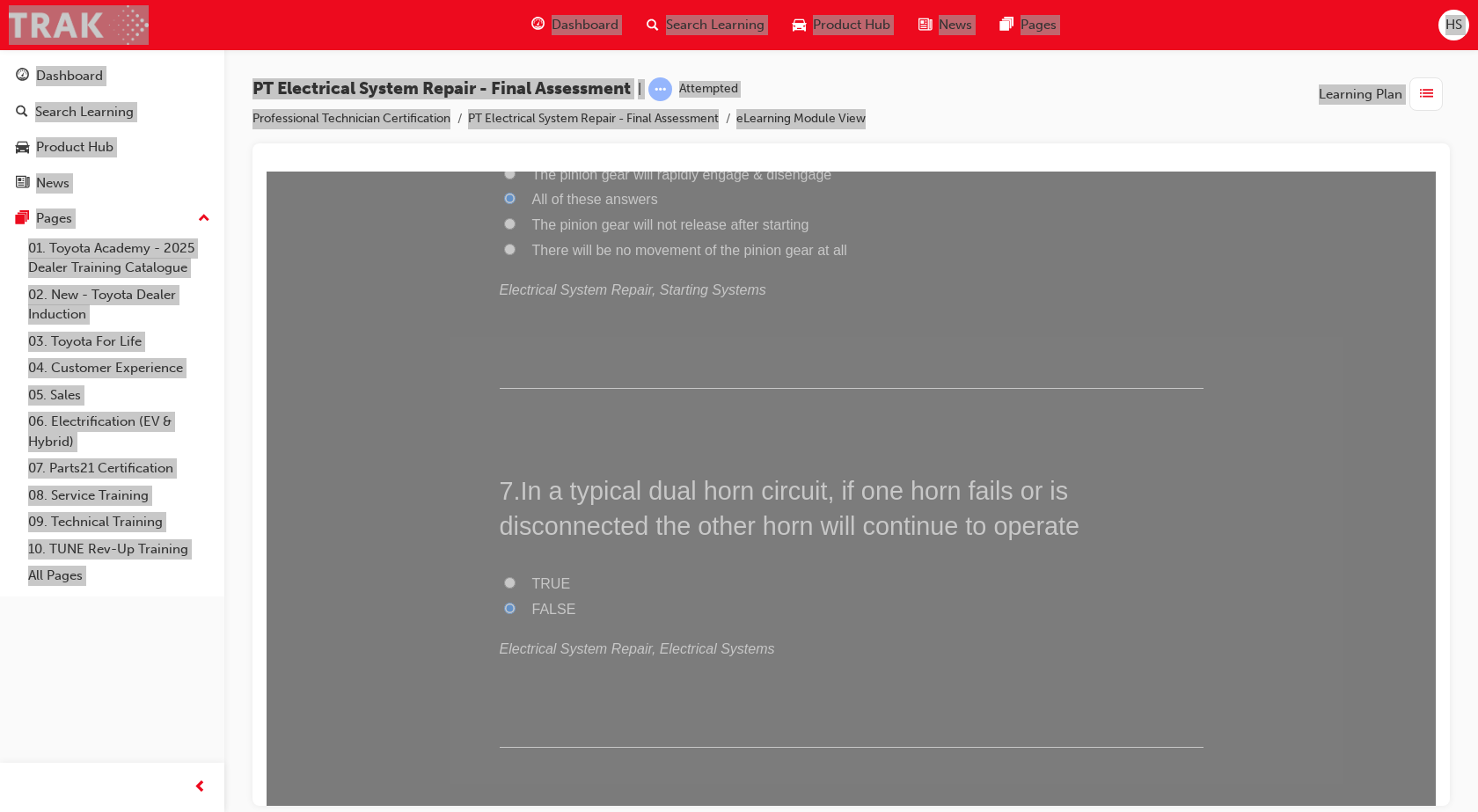
scroll to position [2638, 0]
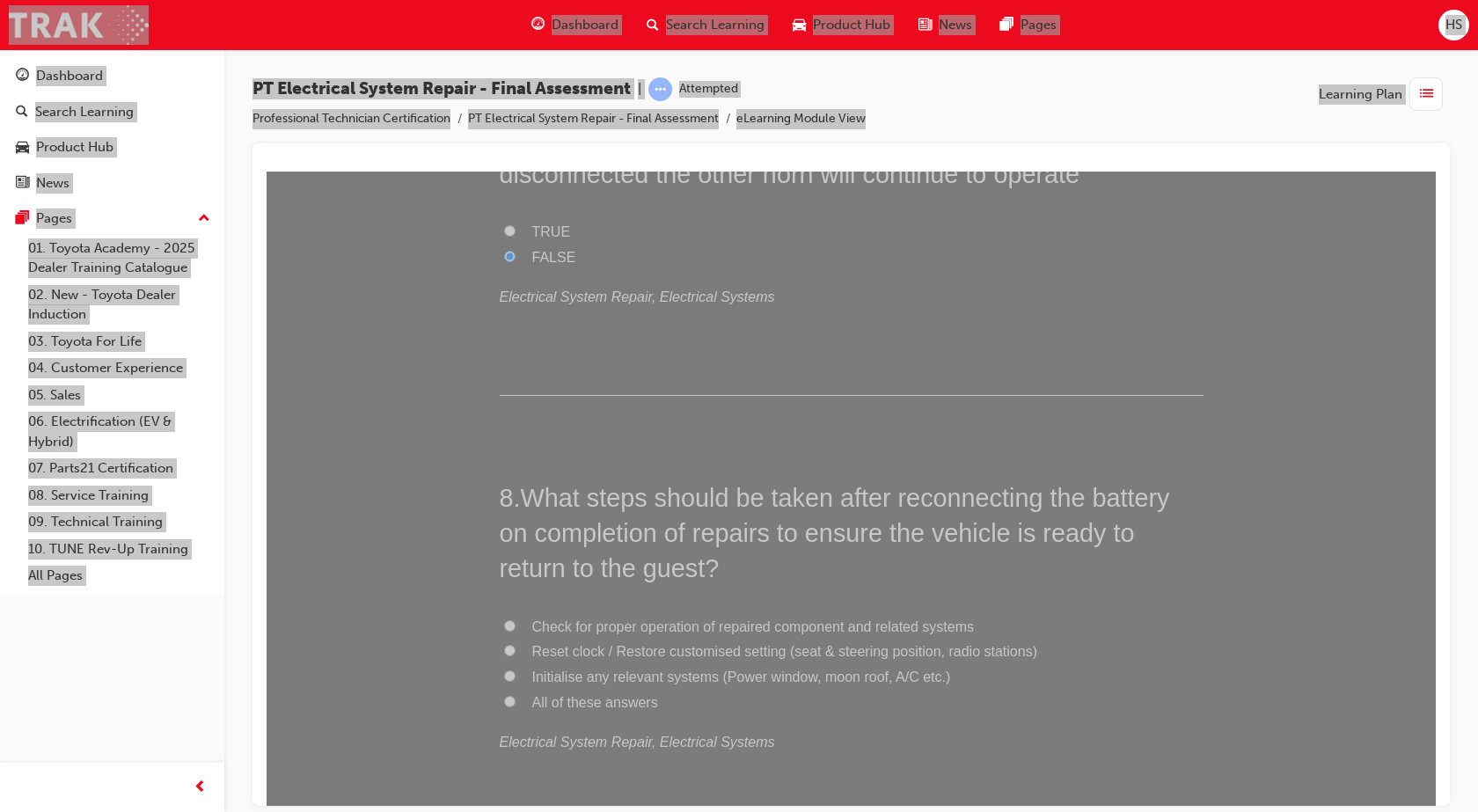
click at [552, 699] on span "All of these answers" at bounding box center [595, 701] width 126 height 15
click at [516, 699] on input "All of these answers" at bounding box center [510, 700] width 12 height 12
radio input "true"
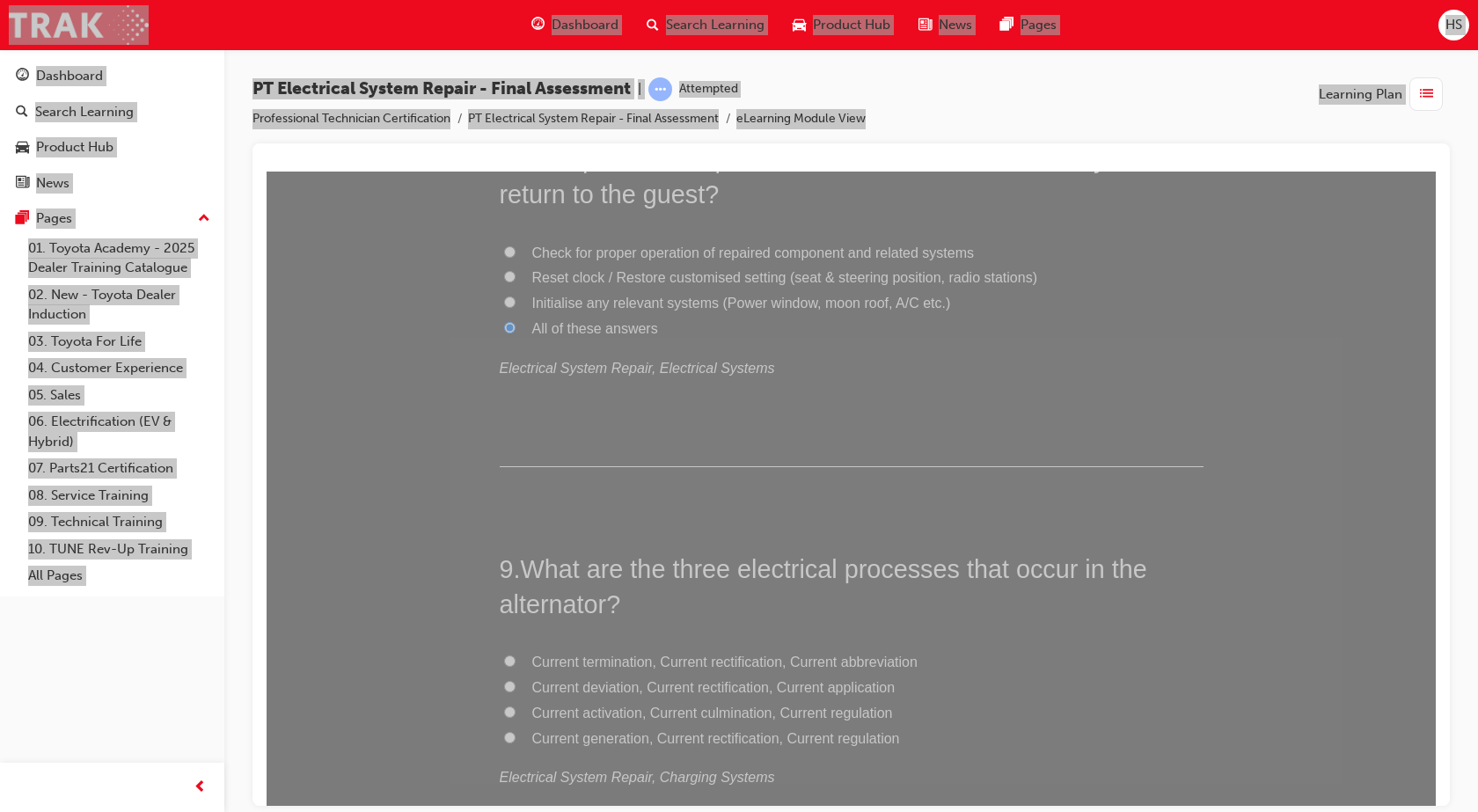
scroll to position [3056, 0]
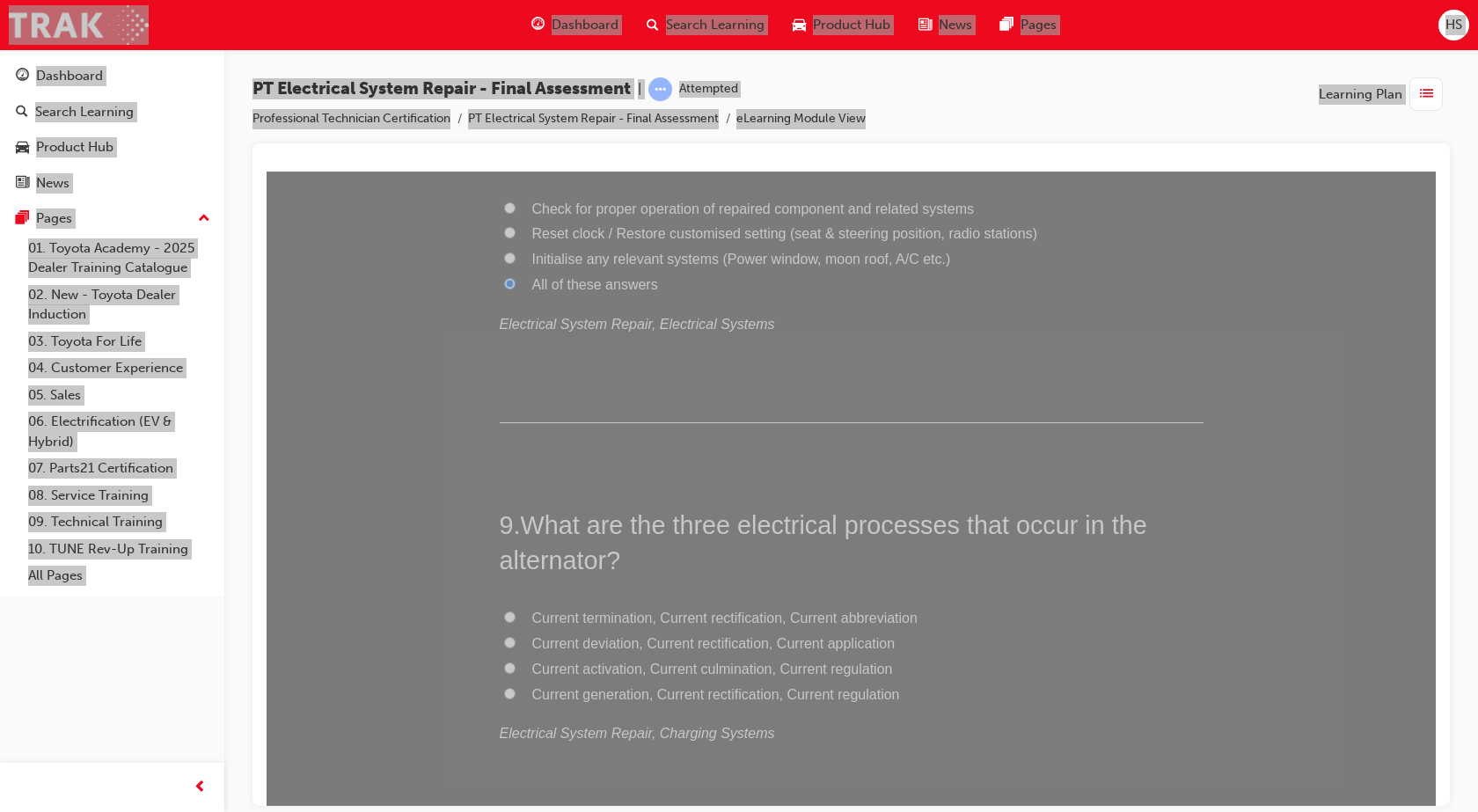
click at [573, 669] on span "Current activation, Current culmination, Current regulation" at bounding box center [712, 668] width 361 height 15
click at [516, 669] on input "Current activation, Current culmination, Current regulation" at bounding box center [510, 667] width 12 height 12
radio input "true"
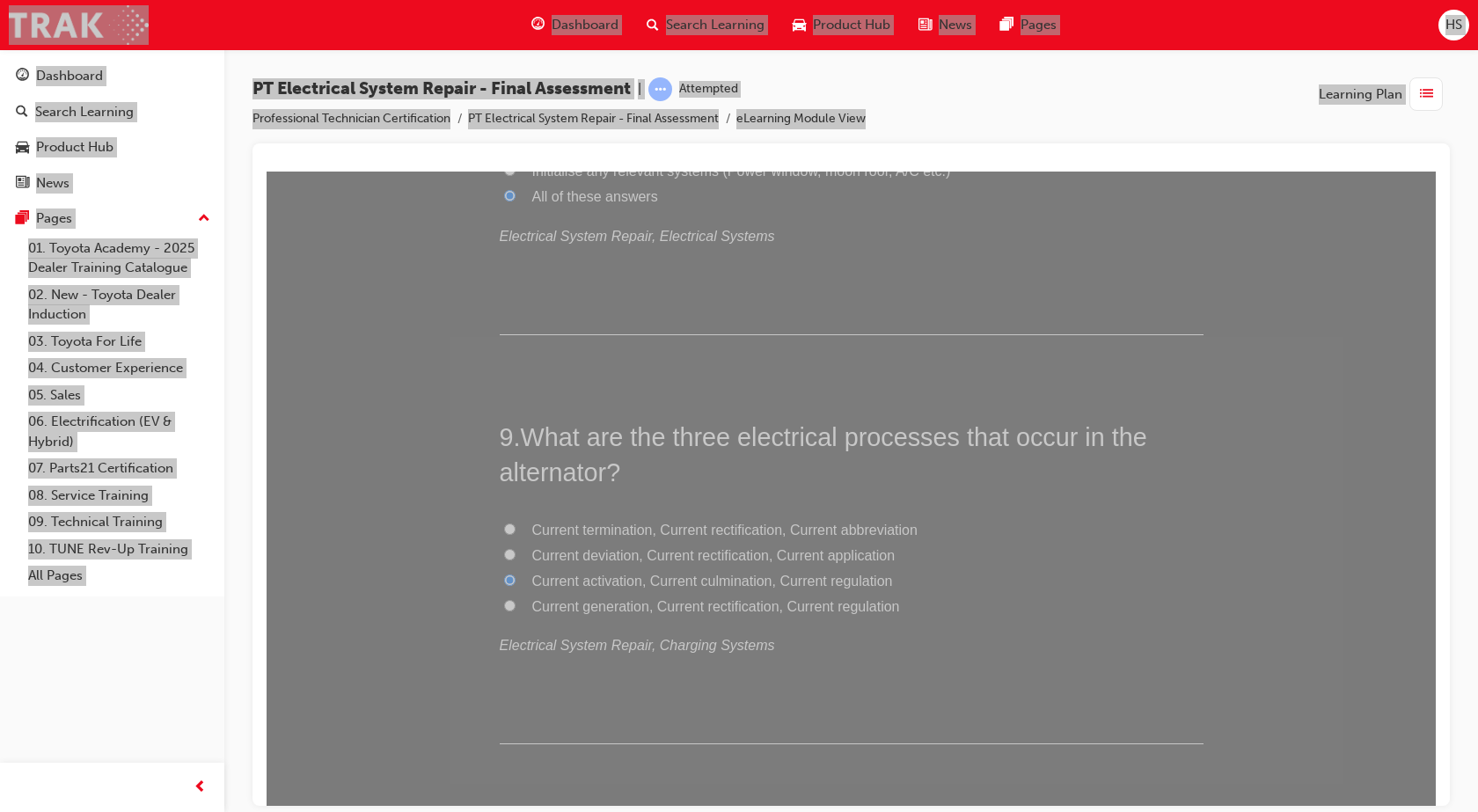
scroll to position [3100, 0]
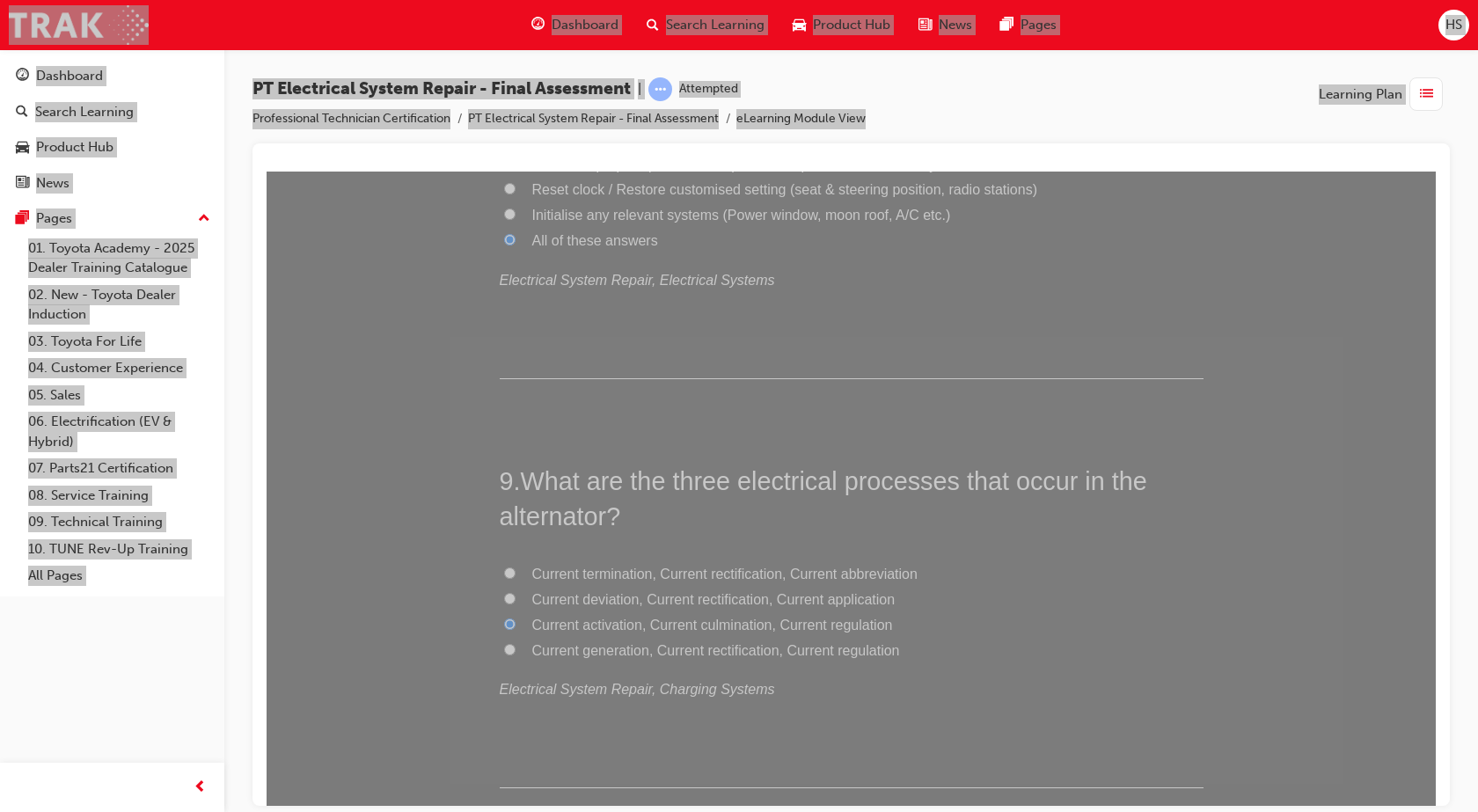
click at [576, 657] on span "Current generation, Current rectification, Current regulation" at bounding box center [716, 649] width 368 height 15
click at [516, 654] on input "Current generation, Current rectification, Current regulation" at bounding box center [510, 648] width 12 height 12
radio input "true"
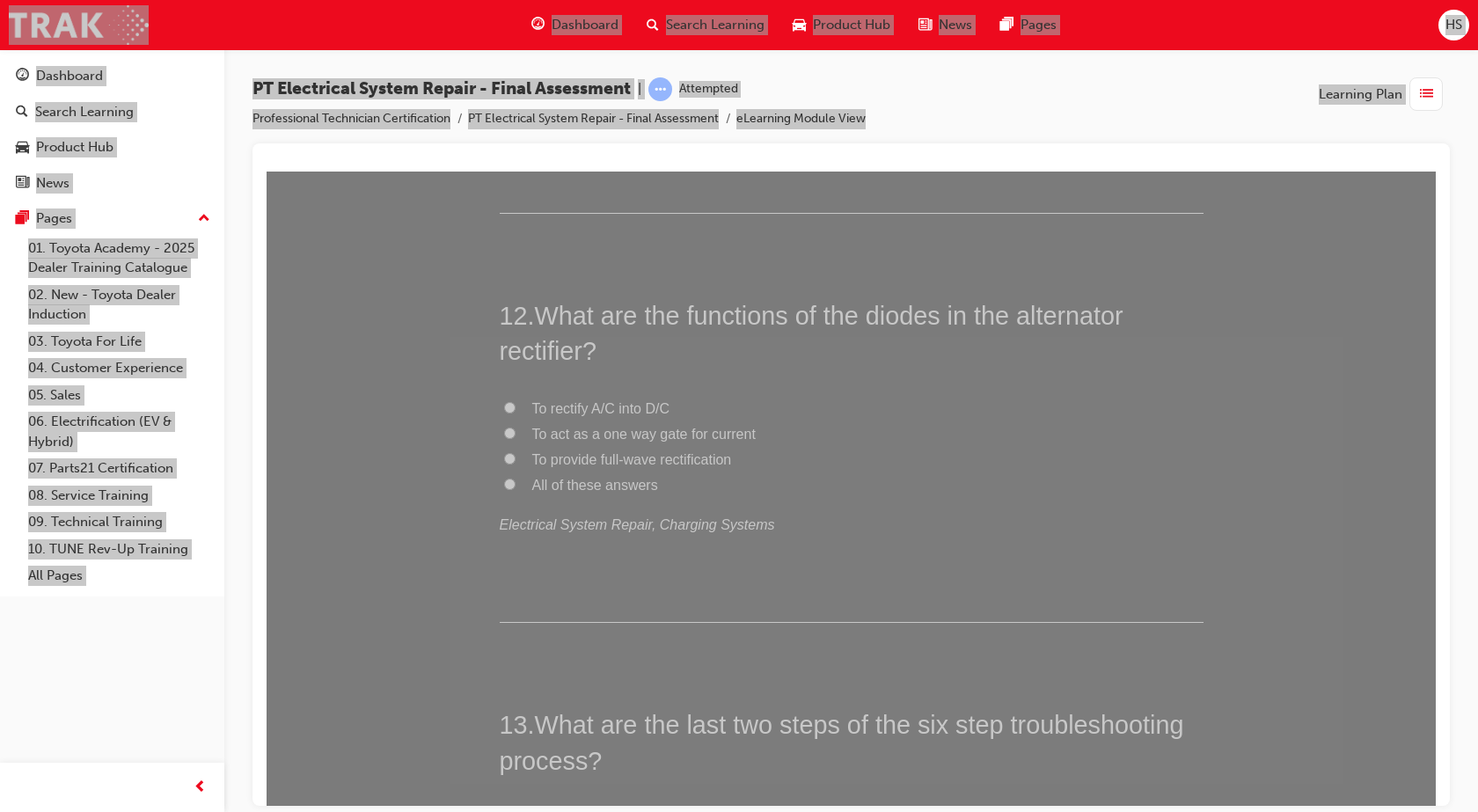
scroll to position [4551, 0]
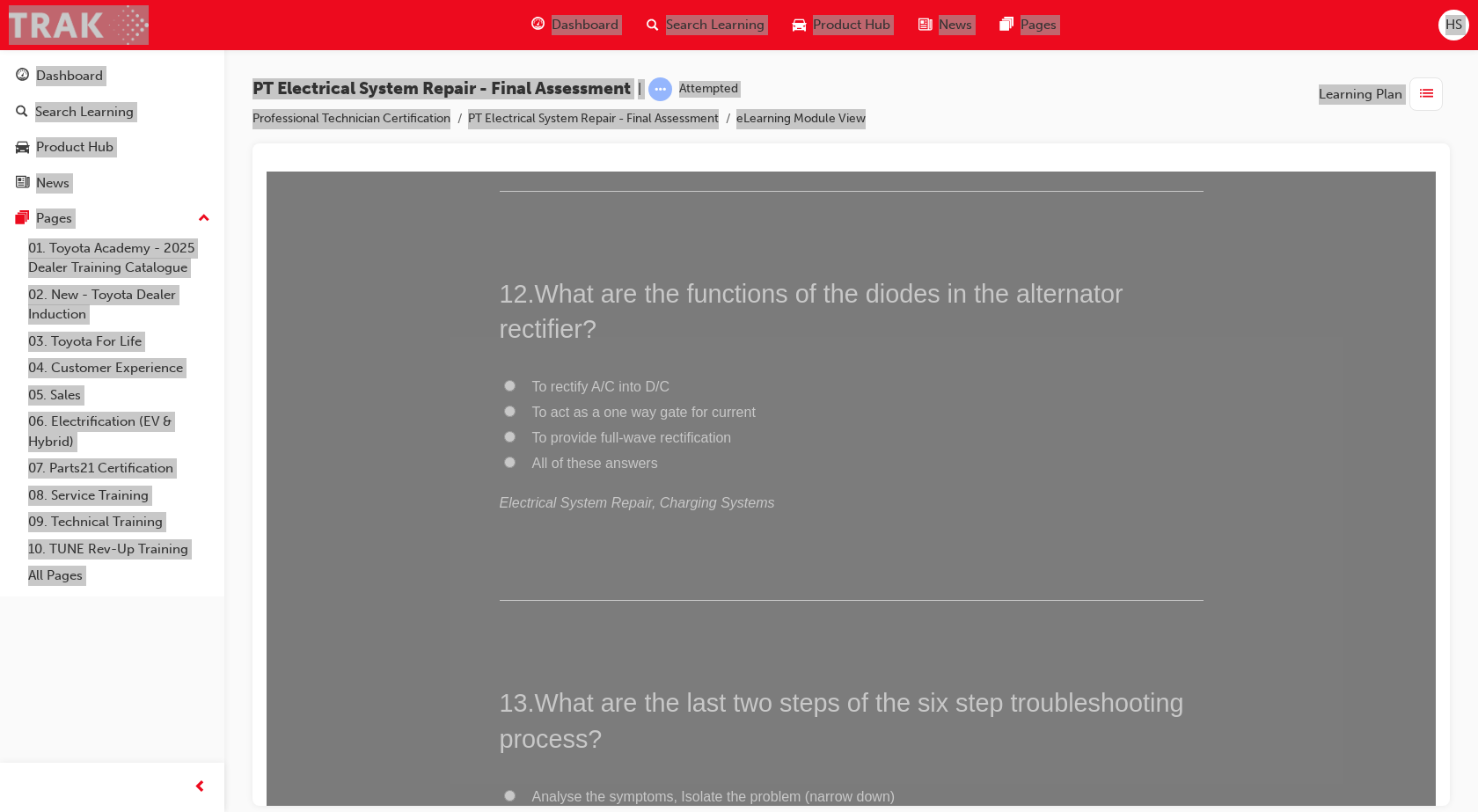
click at [630, 461] on span "All of these answers" at bounding box center [595, 463] width 126 height 15
click at [516, 461] on input "All of these answers" at bounding box center [510, 461] width 12 height 12
radio input "true"
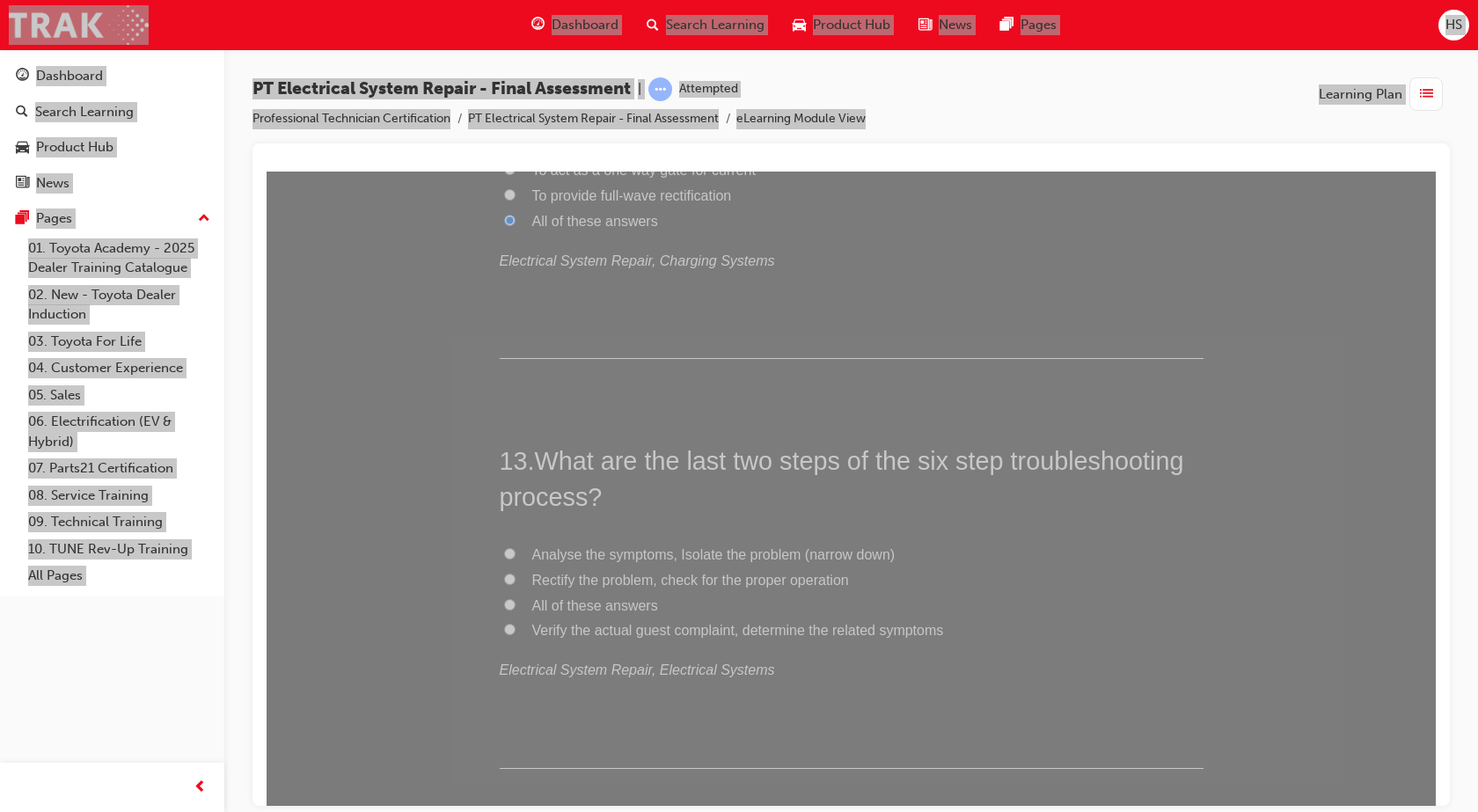
scroll to position [4968, 0]
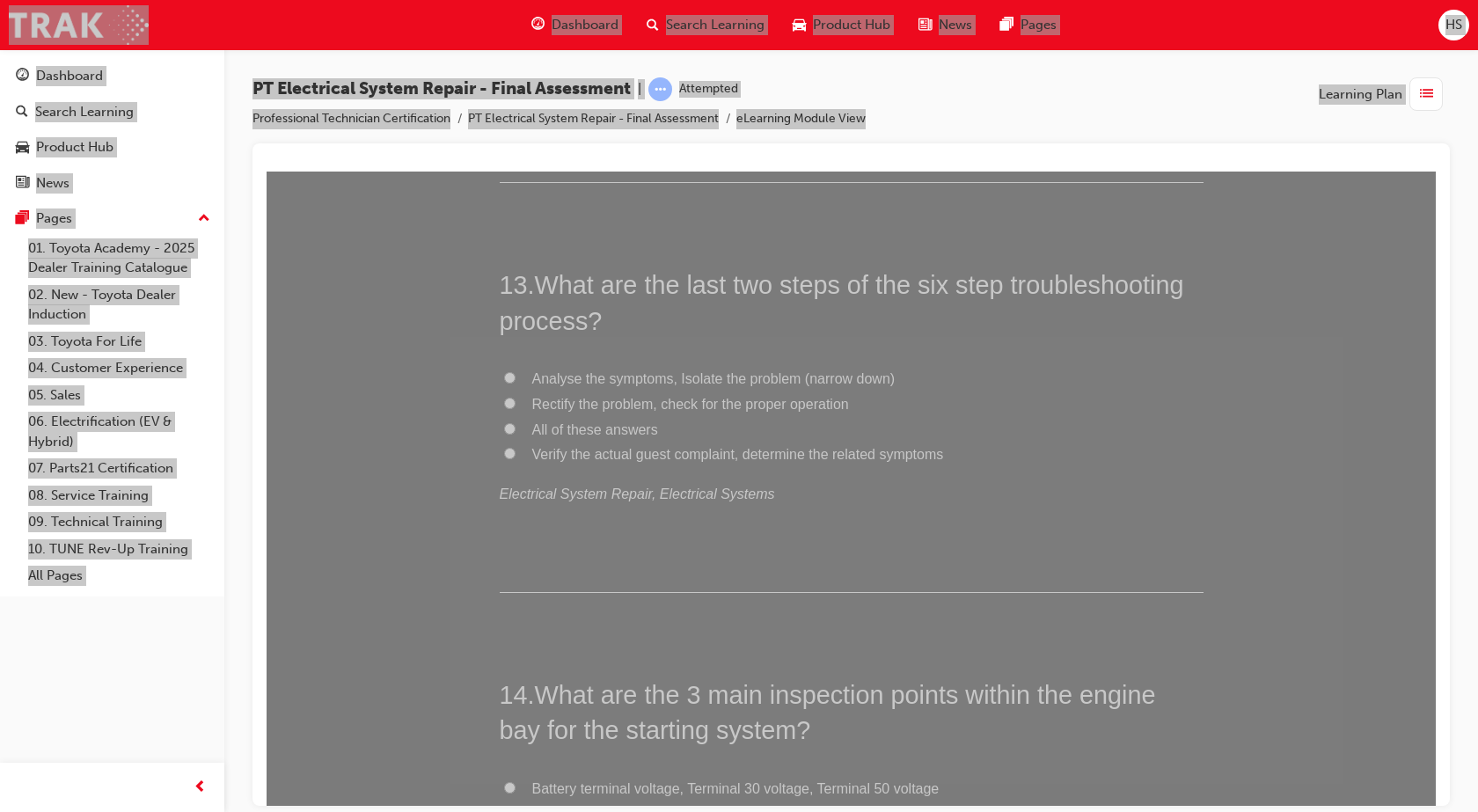
click at [628, 430] on span "All of these answers" at bounding box center [595, 429] width 126 height 15
click at [516, 430] on input "All of these answers" at bounding box center [510, 428] width 12 height 12
radio input "true"
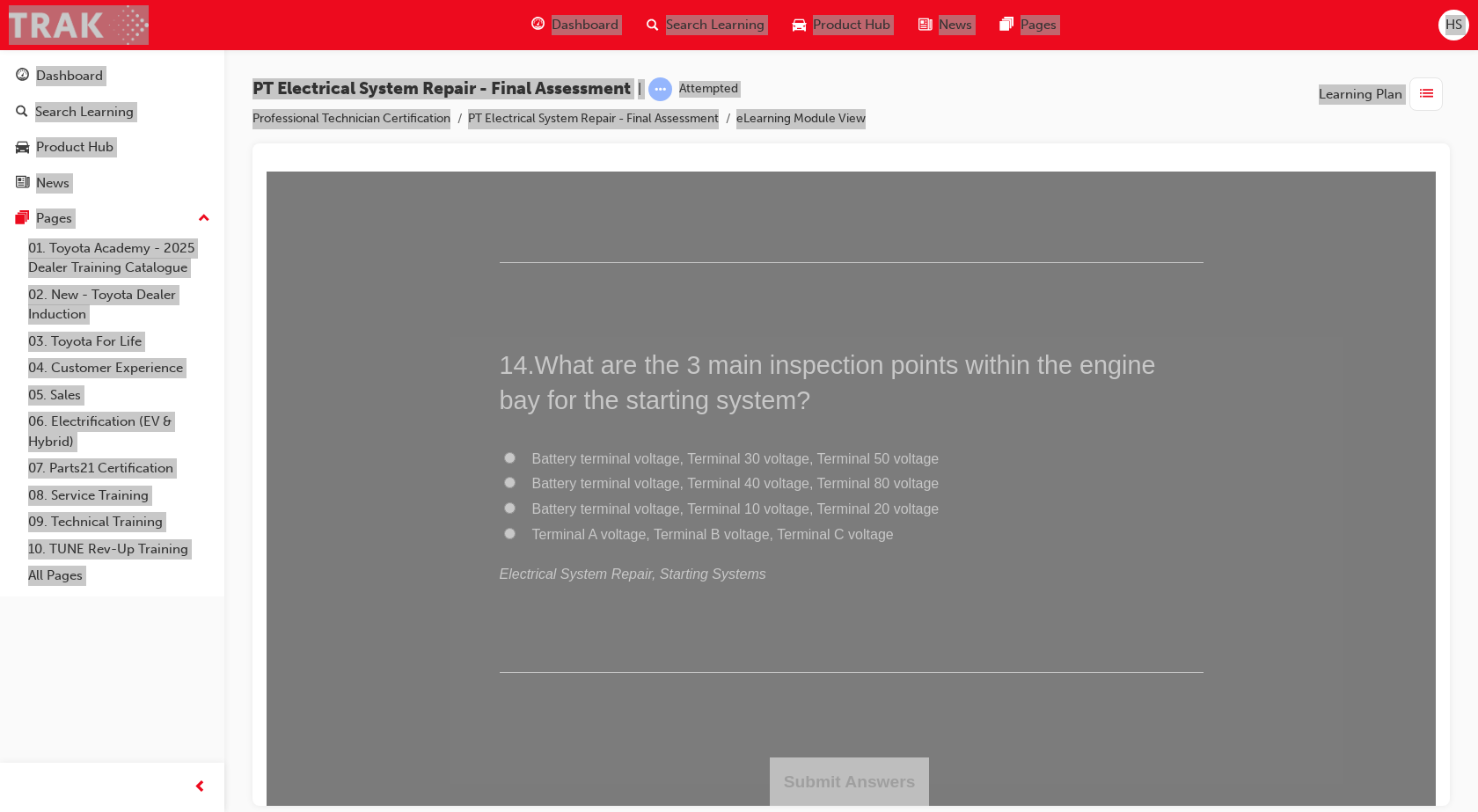
click at [632, 484] on span "Battery terminal voltage, Terminal 40 voltage, Terminal 80 voltage" at bounding box center [735, 483] width 407 height 15
click at [516, 484] on input "Battery terminal voltage, Terminal 40 voltage, Terminal 80 voltage" at bounding box center [510, 482] width 12 height 12
radio input "true"
click at [683, 526] on span "Terminal A voltage, Terminal B voltage, Terminal C voltage" at bounding box center [713, 534] width 362 height 15
click at [516, 527] on input "Terminal A voltage, Terminal B voltage, Terminal C voltage" at bounding box center [510, 533] width 12 height 12
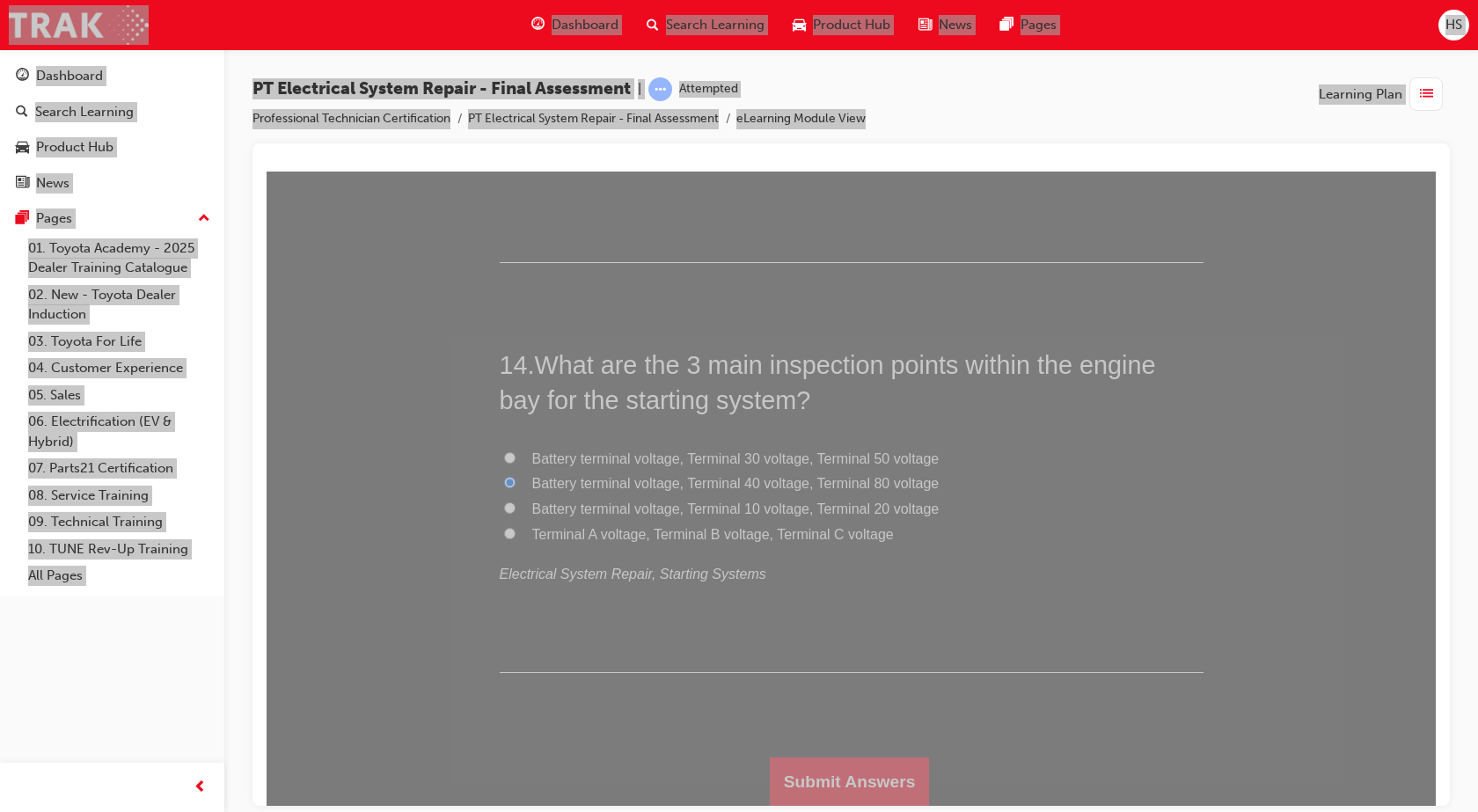
radio input "true"
click at [798, 760] on button "Submit Answers" at bounding box center [850, 780] width 160 height 49
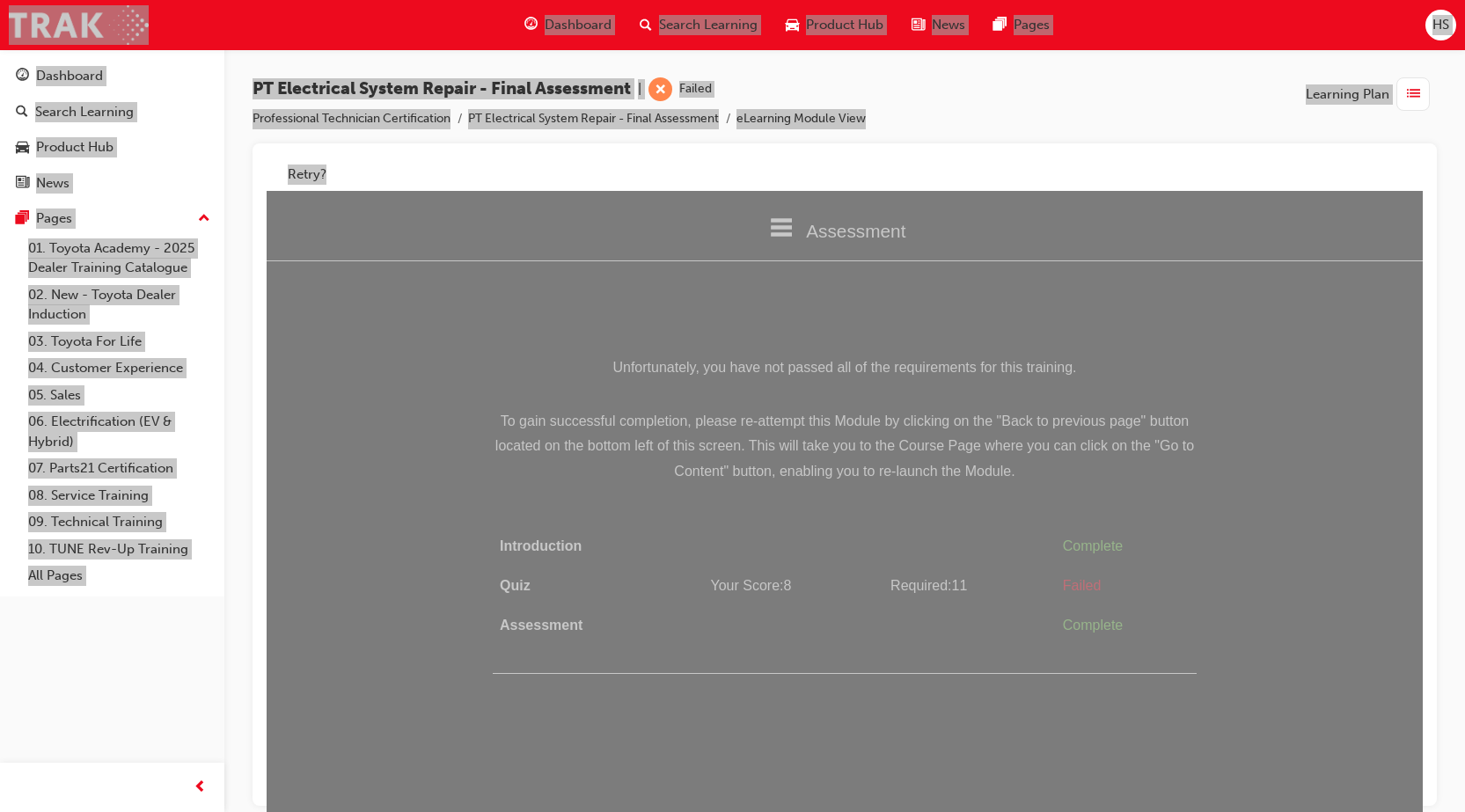
scroll to position [13, 0]
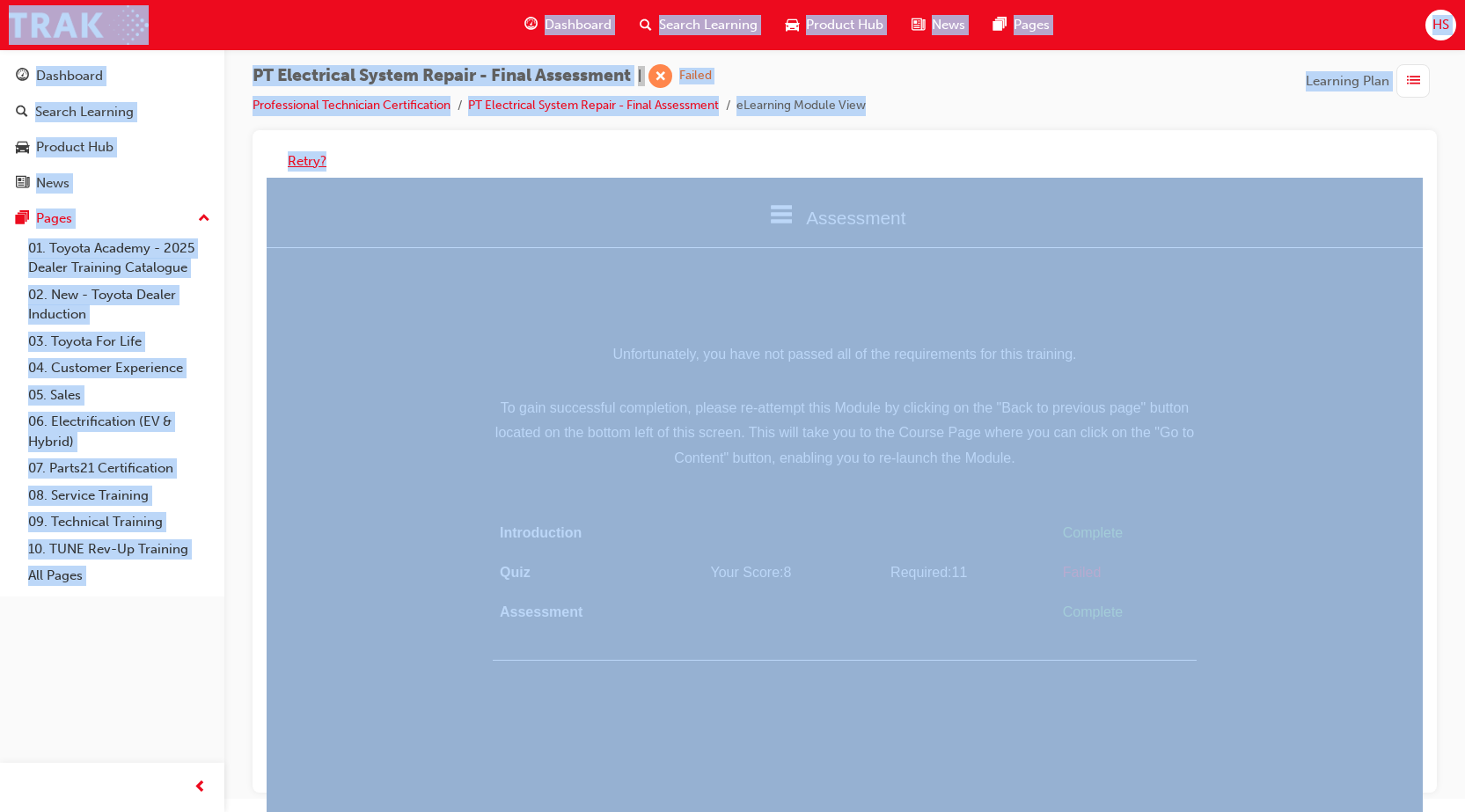
click at [312, 165] on button "Retry?" at bounding box center [307, 161] width 39 height 20
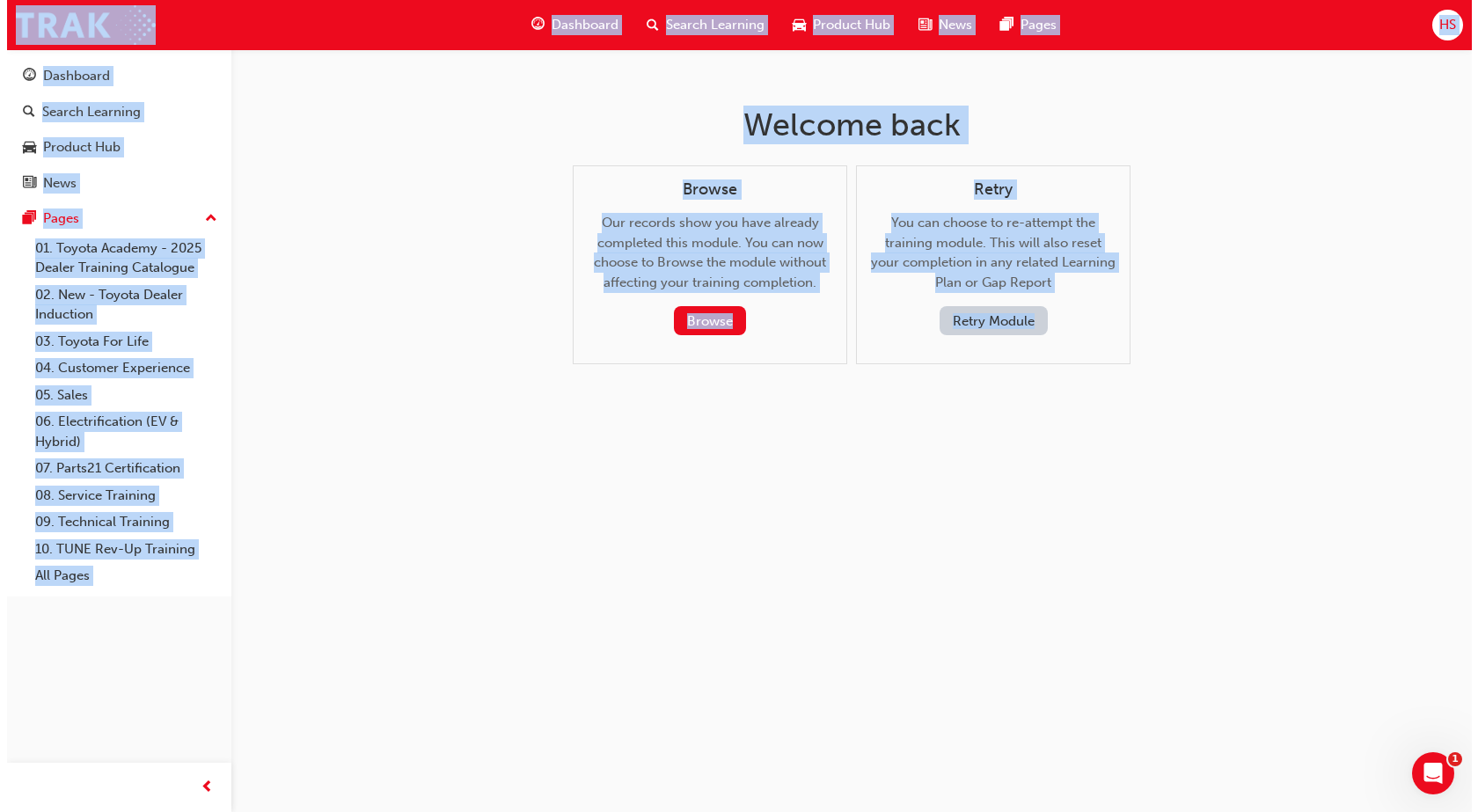
scroll to position [0, 0]
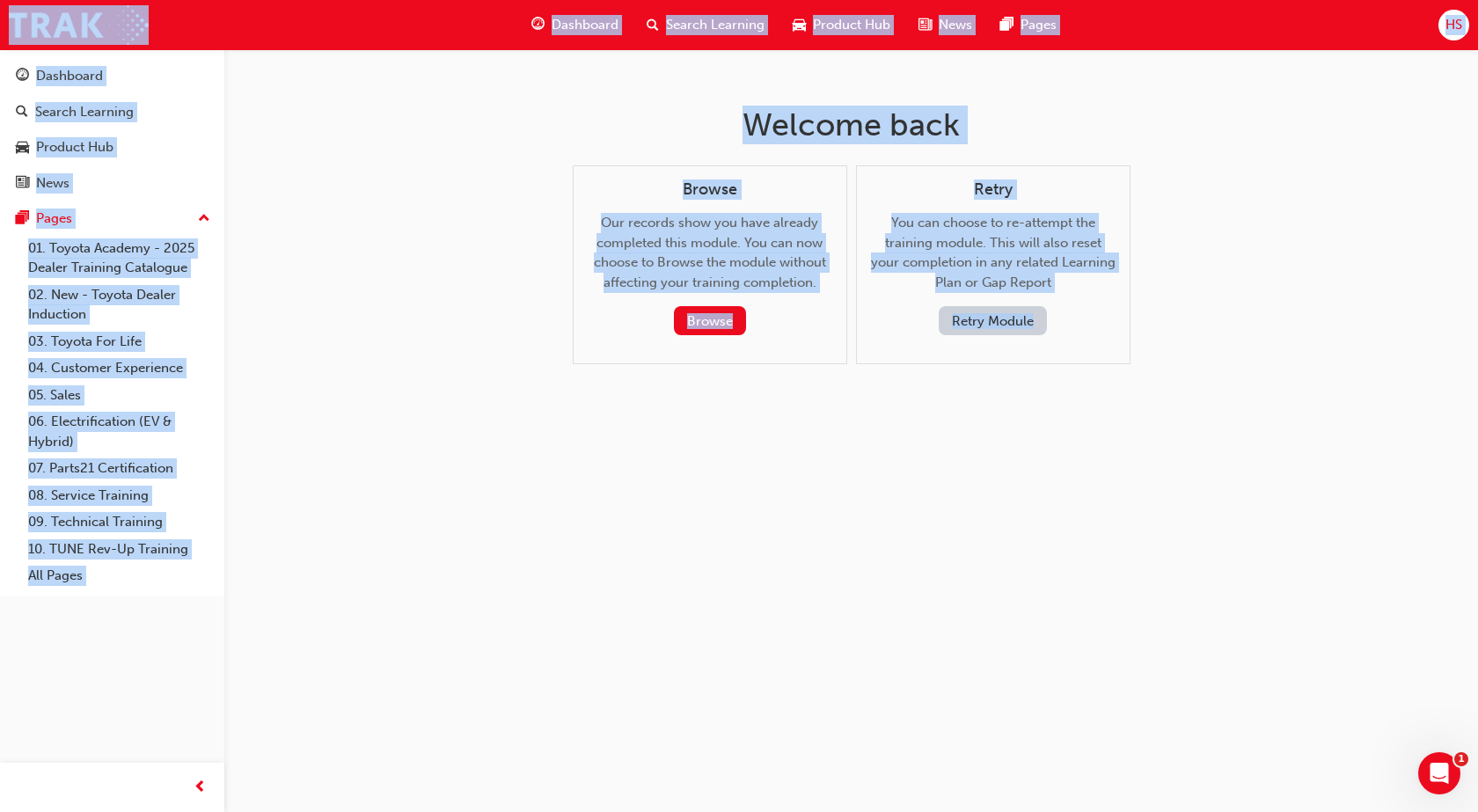
click at [979, 323] on button "Retry Module" at bounding box center [992, 320] width 108 height 29
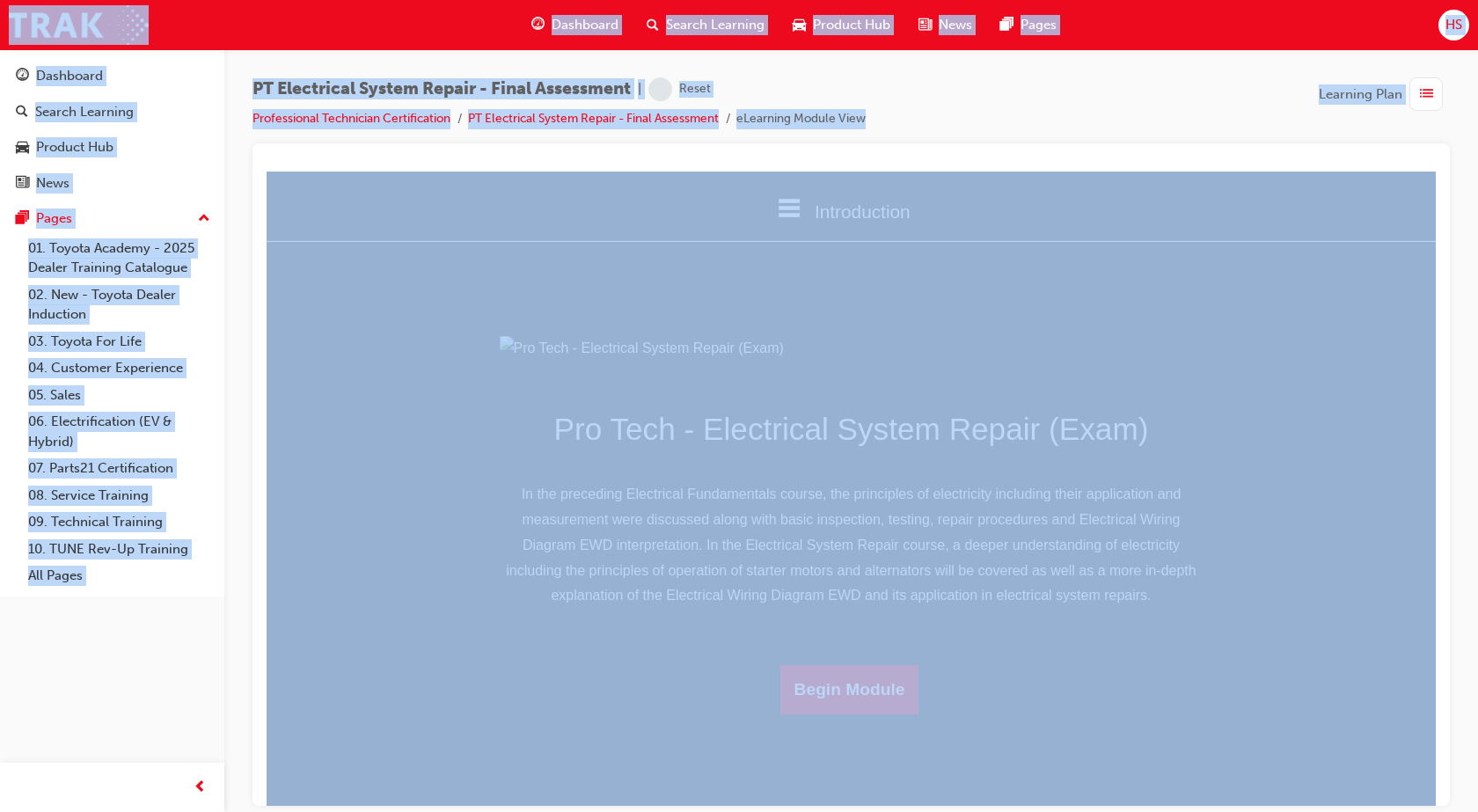
scroll to position [102, 0]
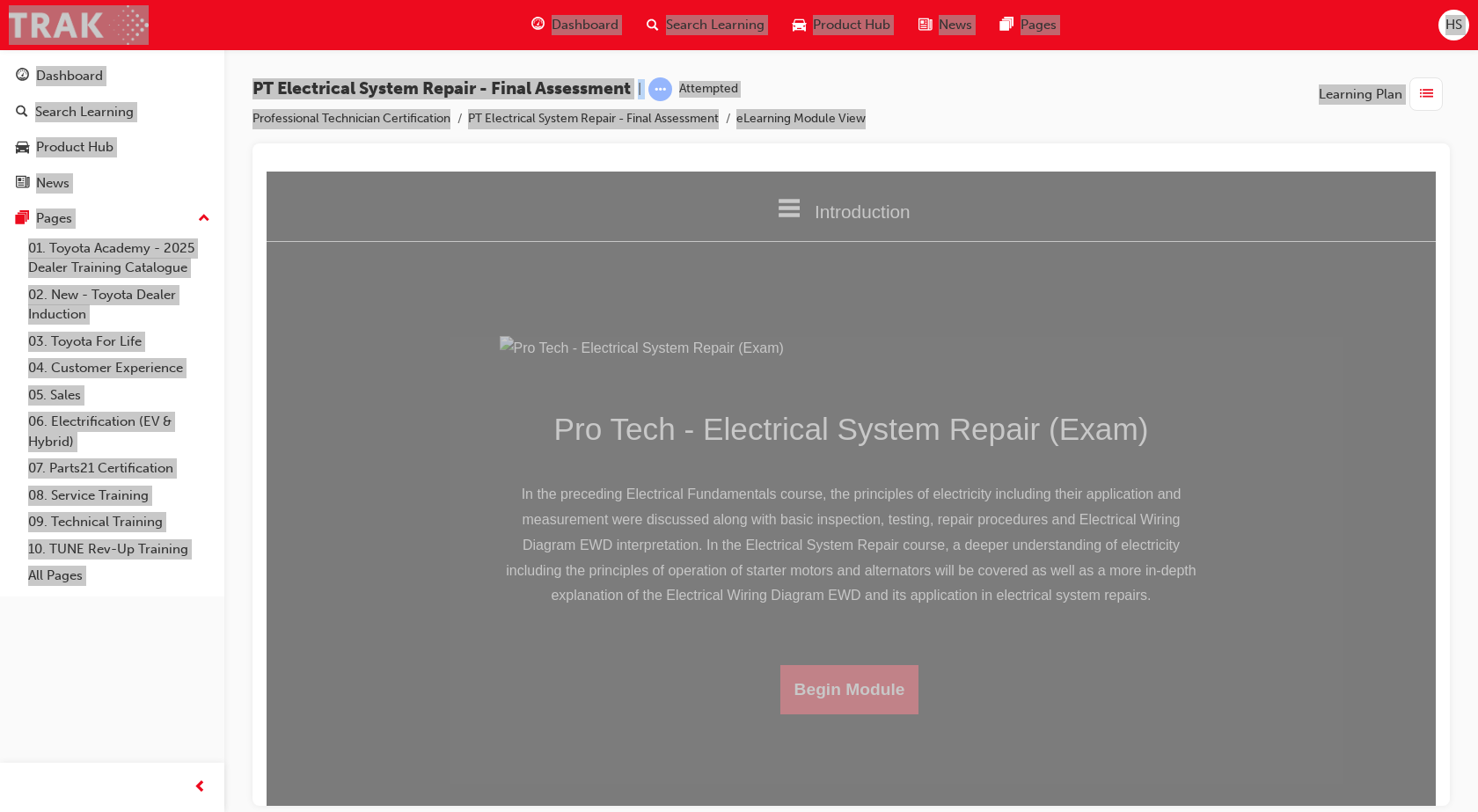
click at [869, 713] on button "Begin Module" at bounding box center [850, 688] width 139 height 49
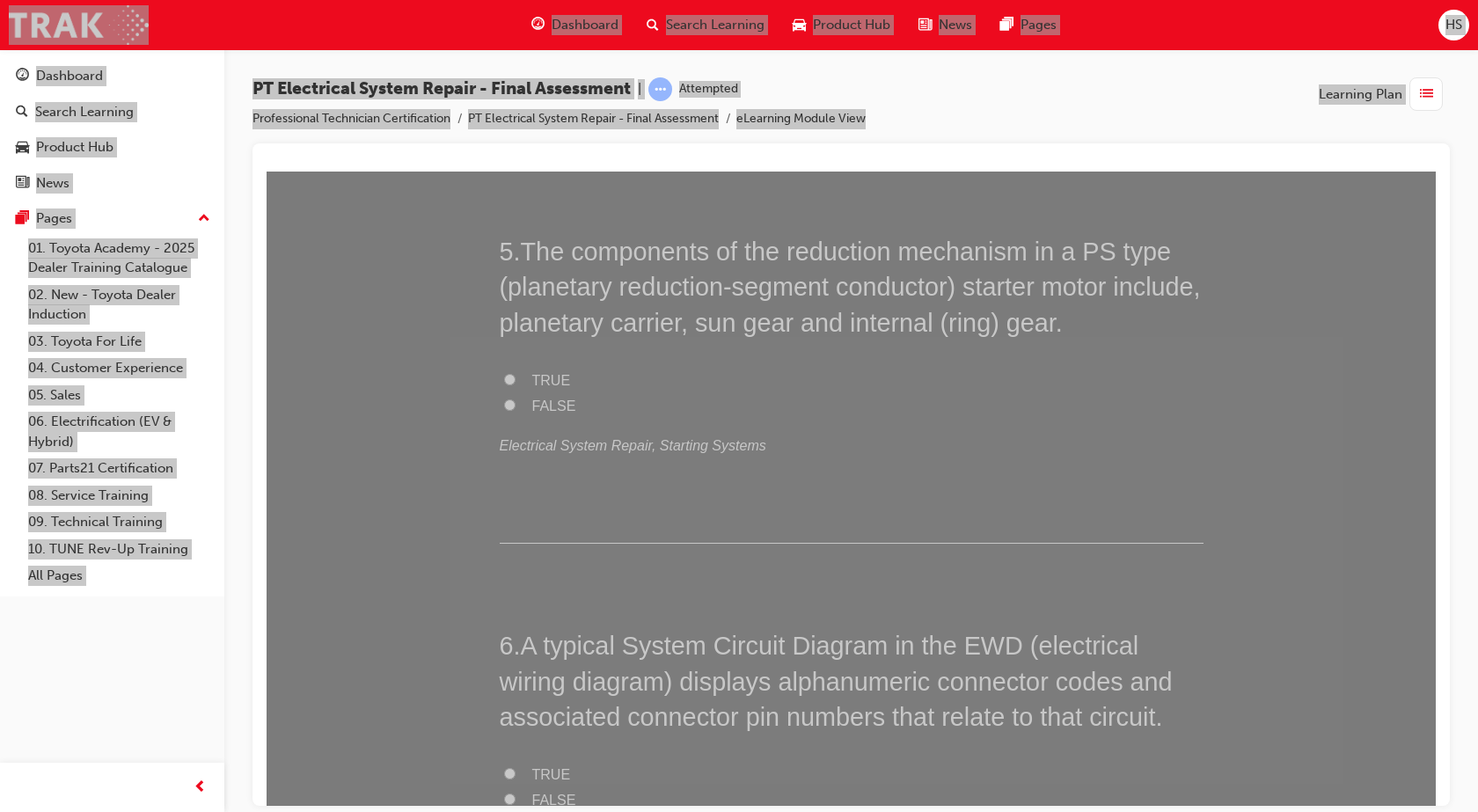
scroll to position [1671, 0]
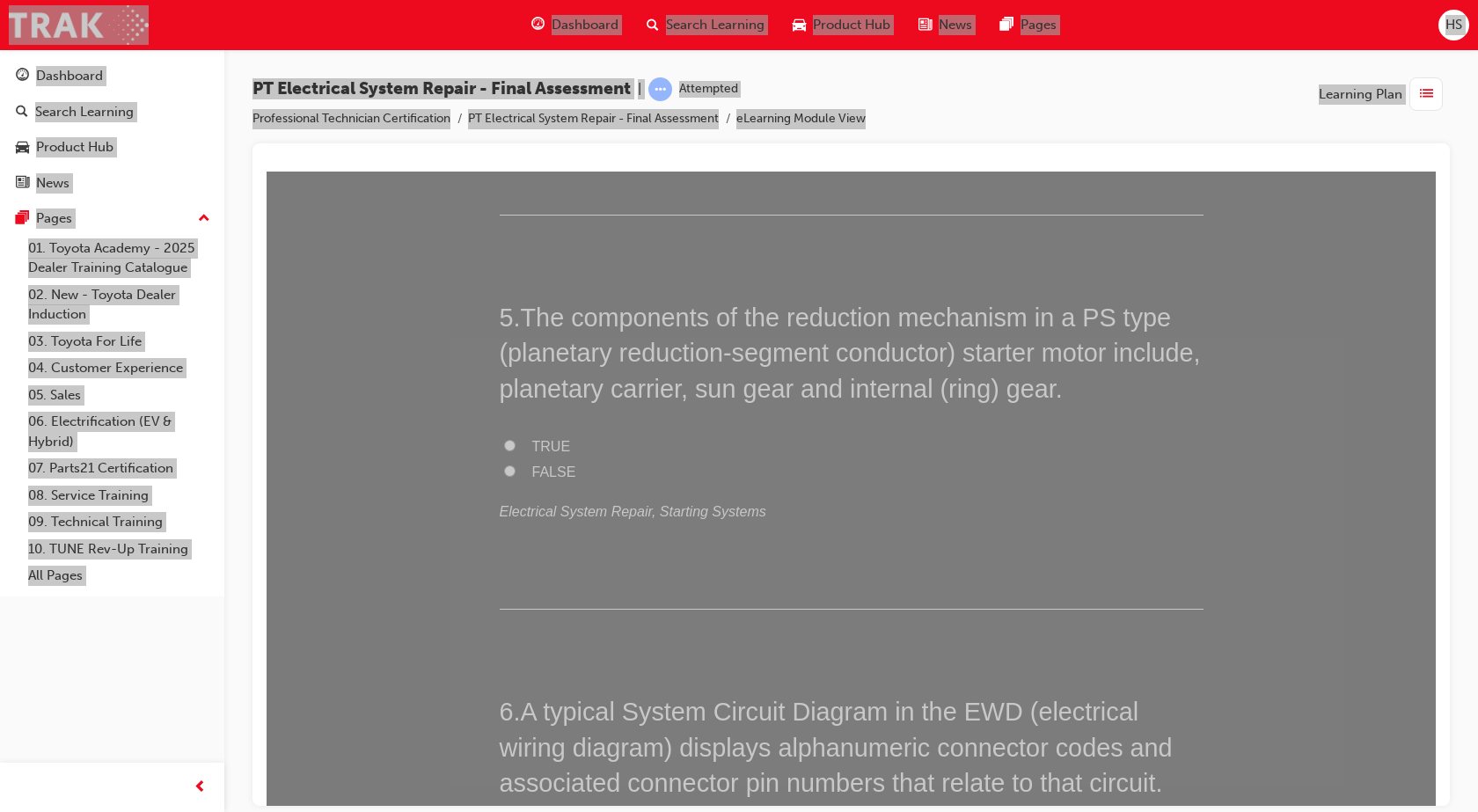
click at [561, 446] on label "TRUE" at bounding box center [851, 446] width 703 height 26
click at [516, 446] on input "TRUE" at bounding box center [510, 444] width 12 height 12
radio input "true"
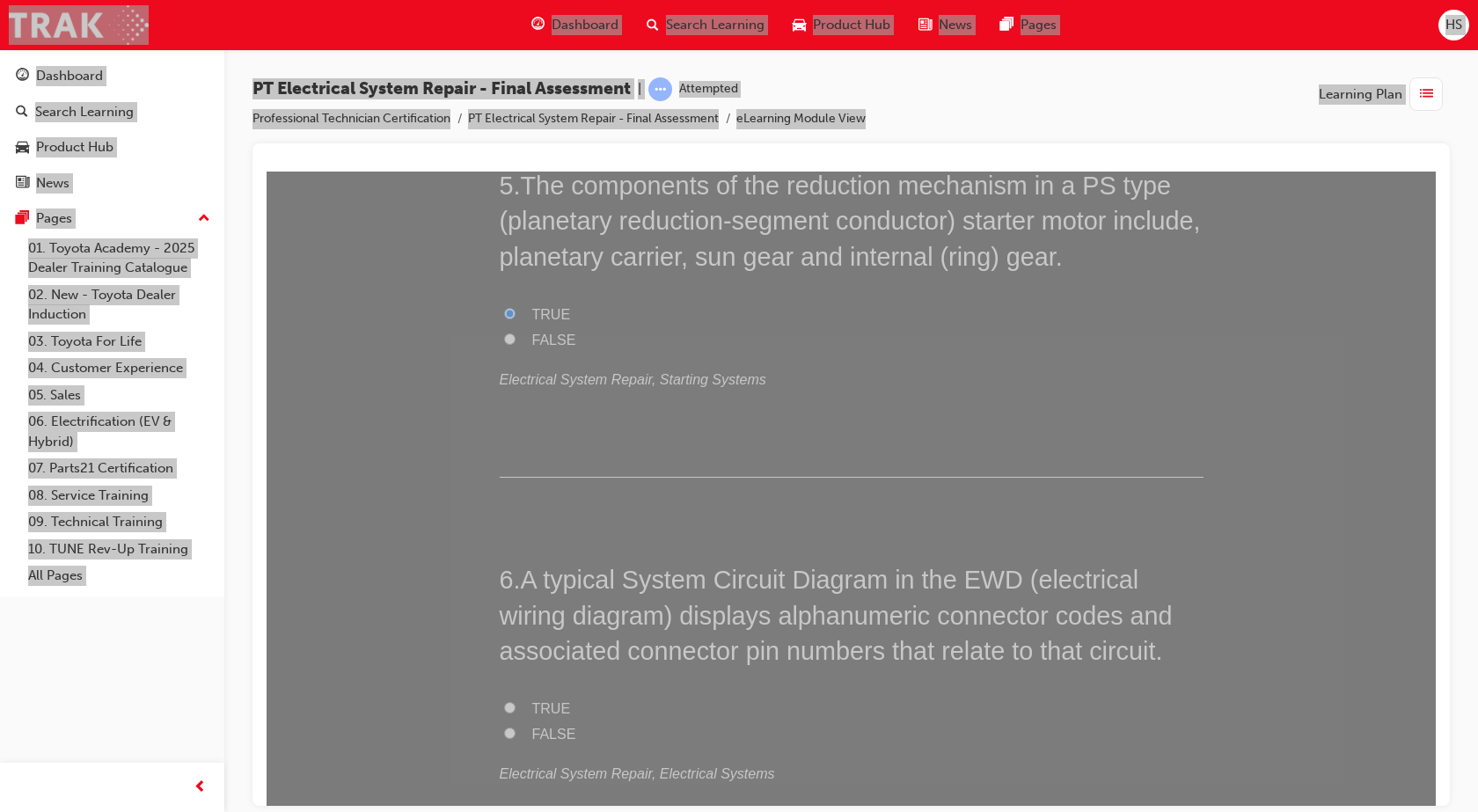
scroll to position [1979, 0]
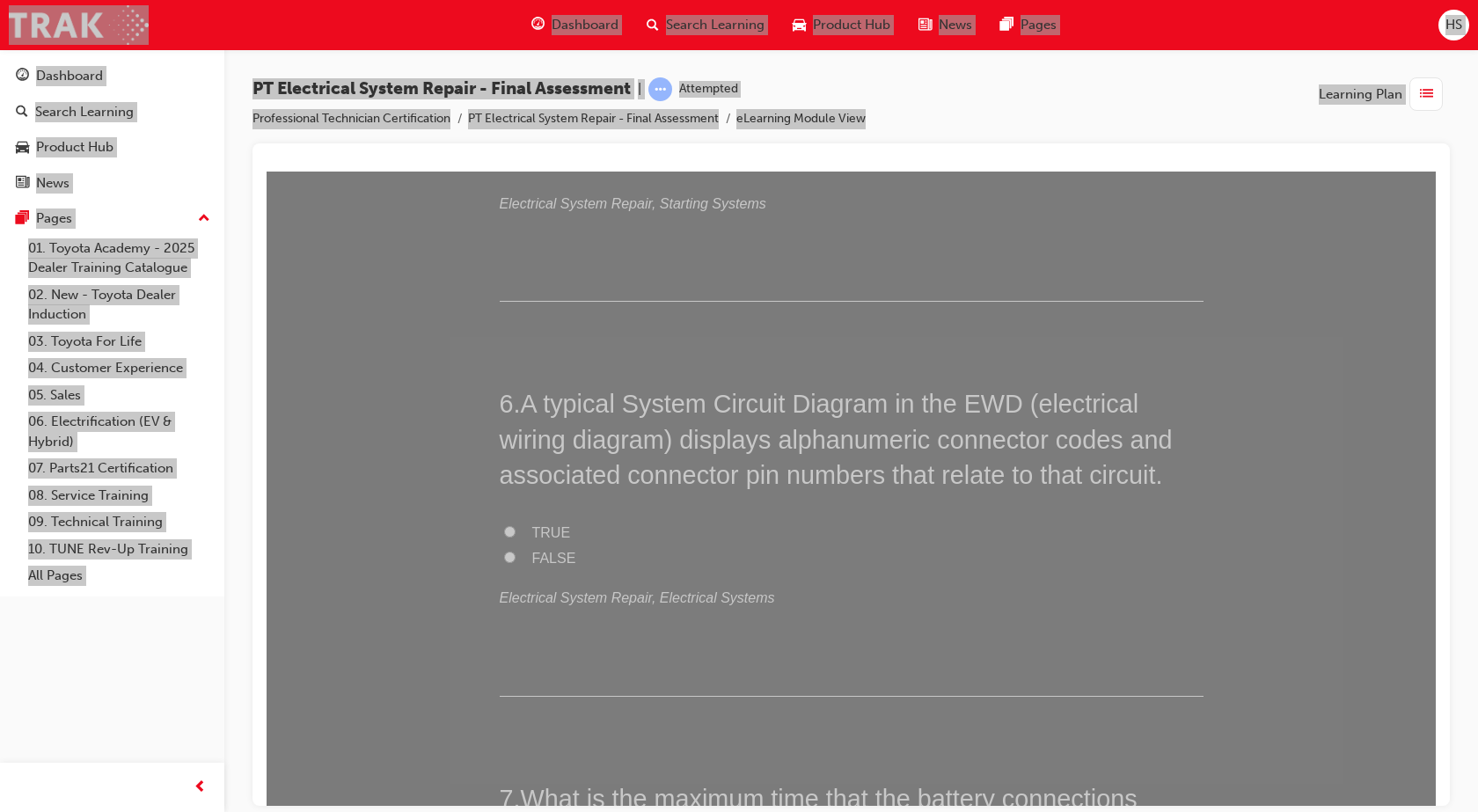
click at [517, 529] on label "TRUE" at bounding box center [851, 532] width 703 height 26
click at [516, 529] on input "TRUE" at bounding box center [510, 531] width 12 height 12
radio input "true"
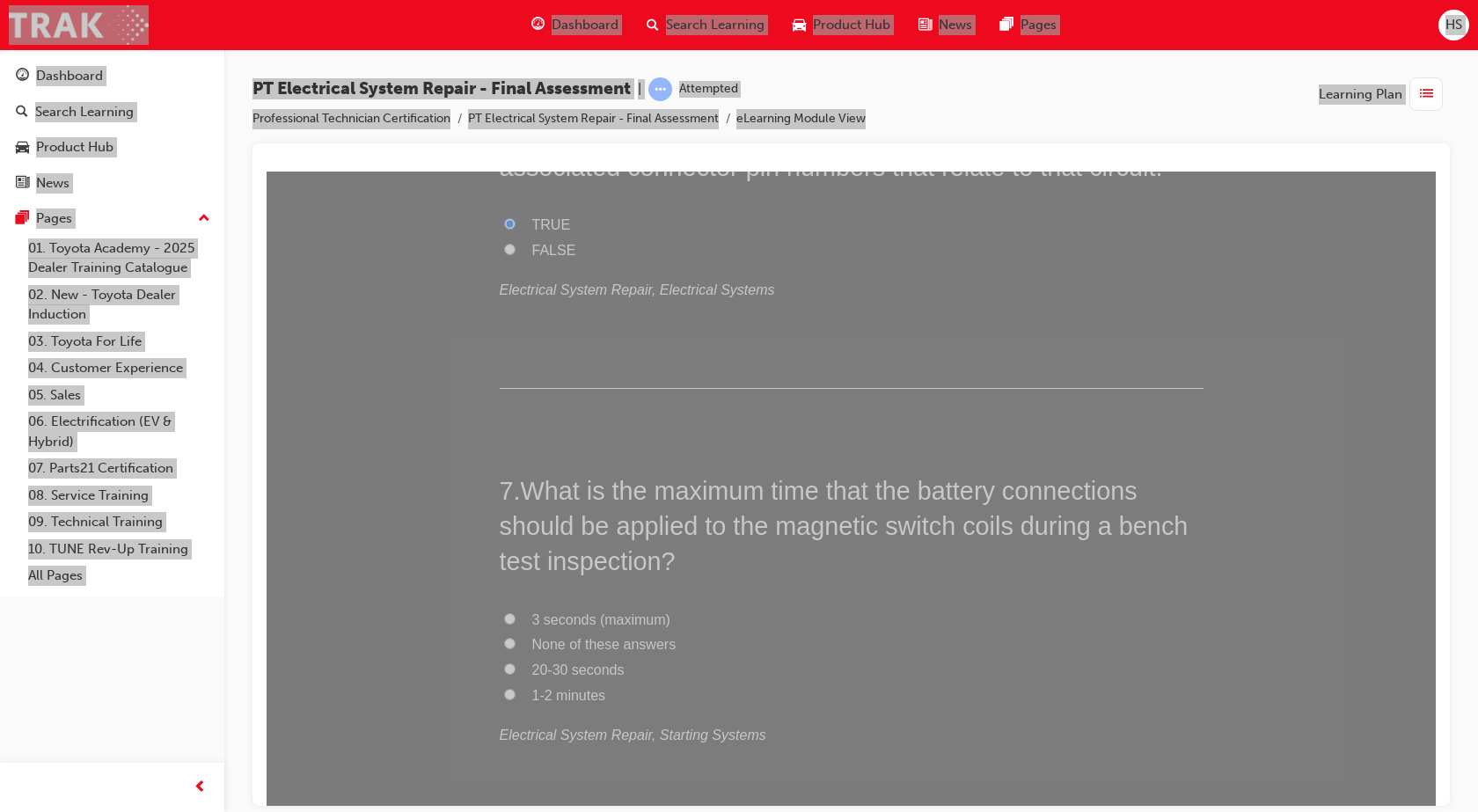
click at [519, 620] on label "3 seconds (maximum)" at bounding box center [851, 620] width 703 height 26
click at [516, 620] on input "3 seconds (maximum)" at bounding box center [510, 618] width 12 height 12
radio input "true"
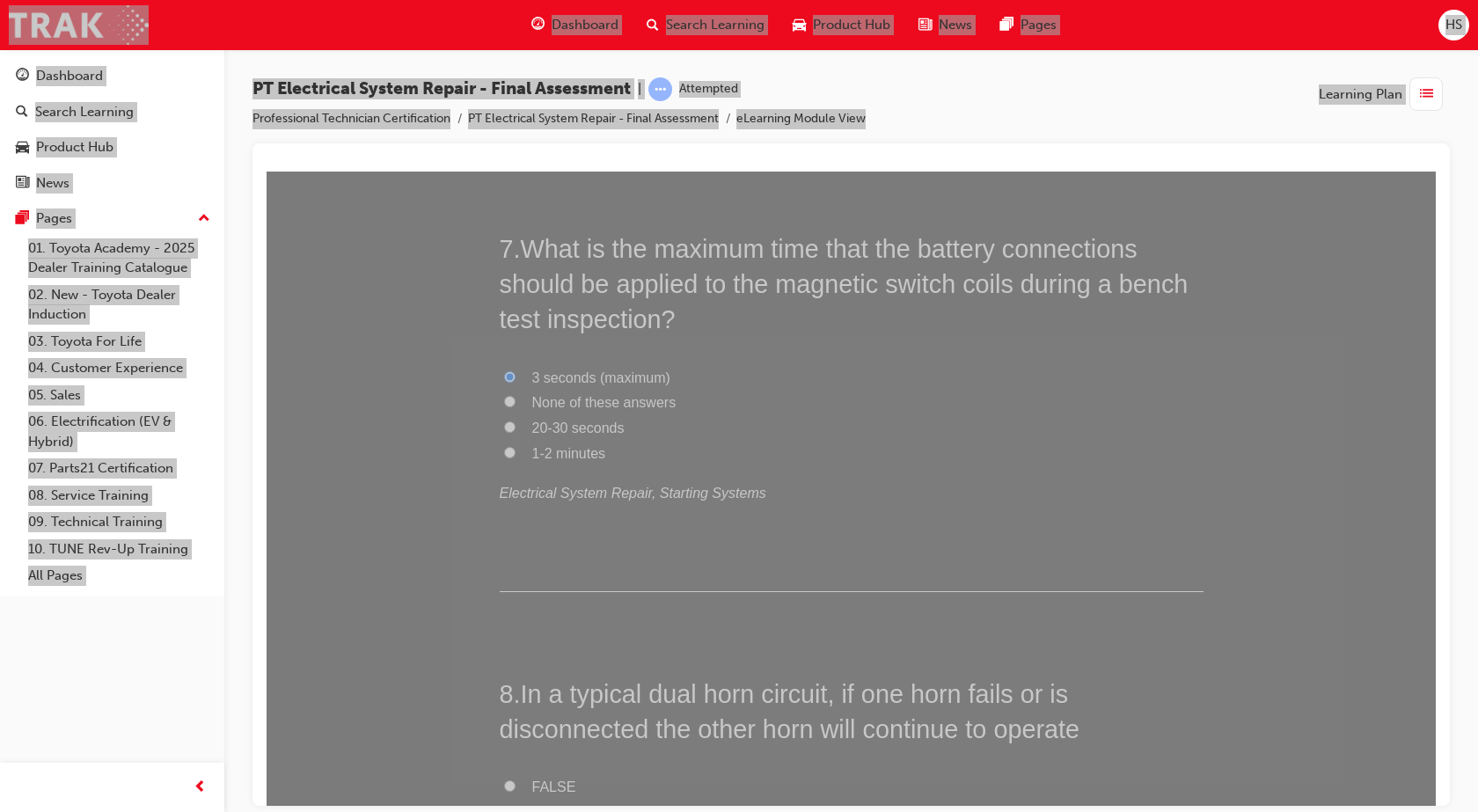
scroll to position [2704, 0]
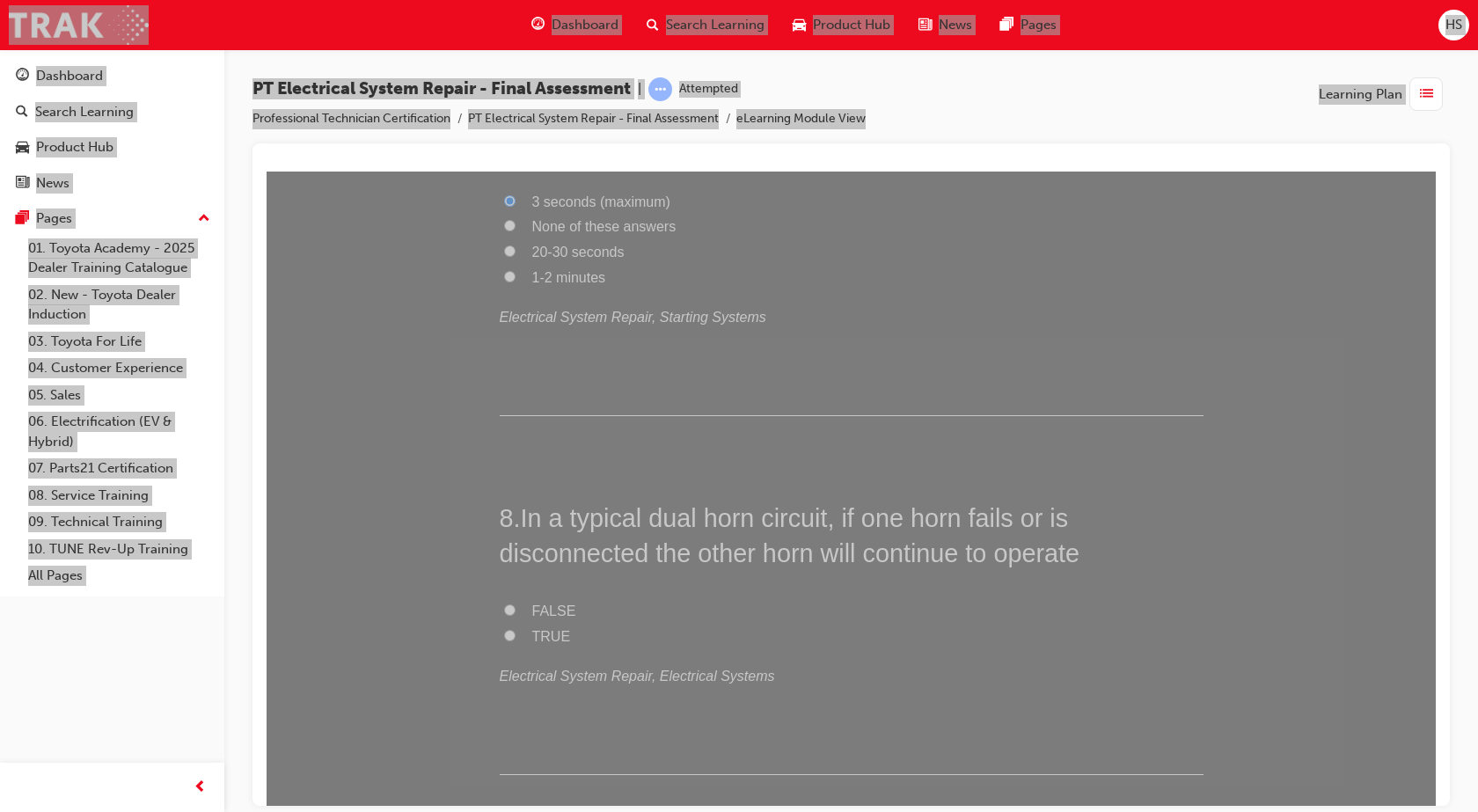
click at [501, 642] on label "TRUE" at bounding box center [851, 636] width 703 height 26
click at [504, 640] on input "TRUE" at bounding box center [510, 635] width 12 height 12
radio input "true"
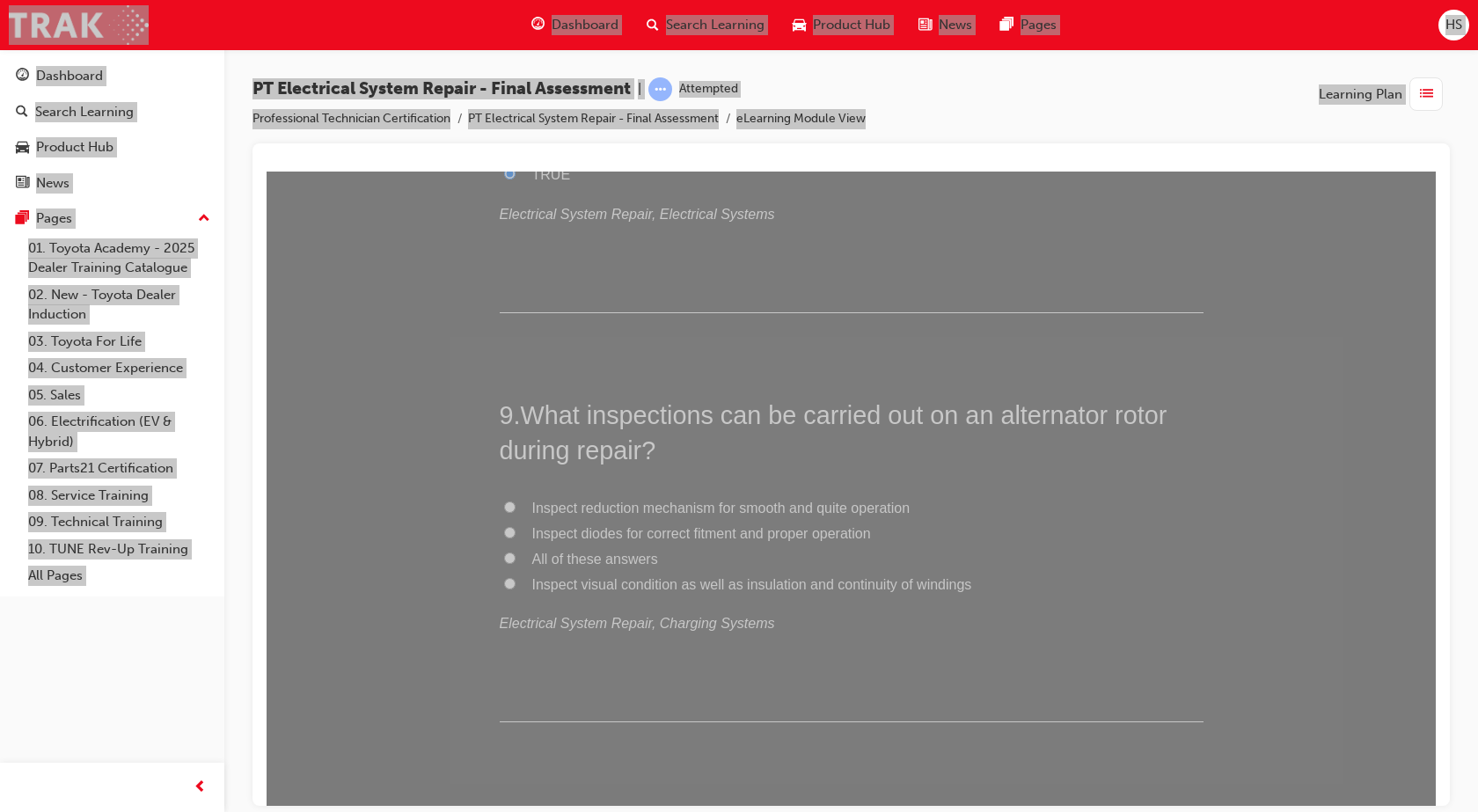
click at [649, 586] on span "Inspect visual condition as well as insulation and continuity of windings" at bounding box center [752, 584] width 440 height 15
click at [516, 586] on input "Inspect visual condition as well as insulation and continuity of windings" at bounding box center [510, 583] width 12 height 12
radio input "true"
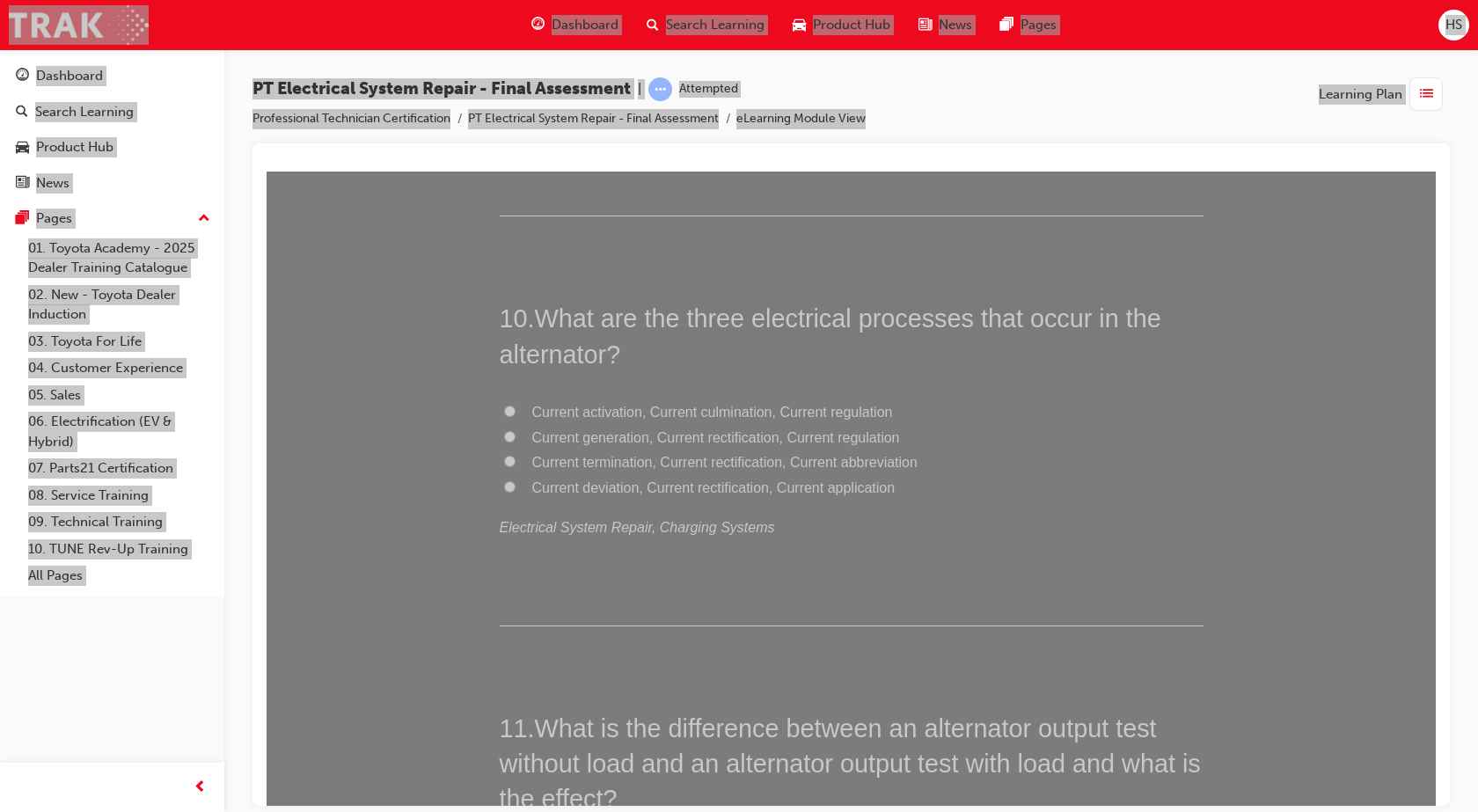
click at [685, 438] on span "Current generation, Current rectification, Current regulation" at bounding box center [716, 437] width 368 height 15
click at [516, 438] on input "Current generation, Current rectification, Current regulation" at bounding box center [510, 436] width 12 height 12
radio input "true"
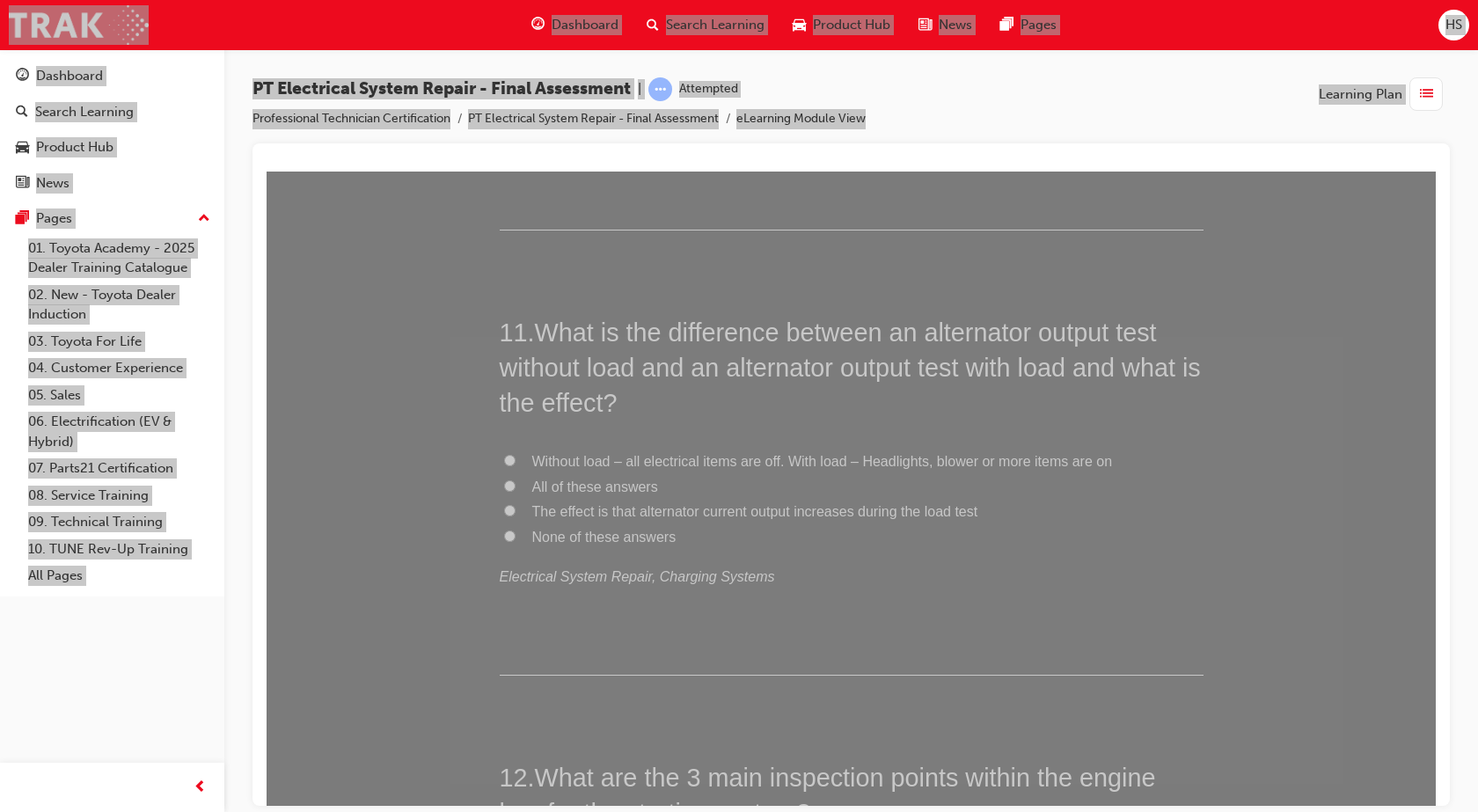
scroll to position [4177, 0]
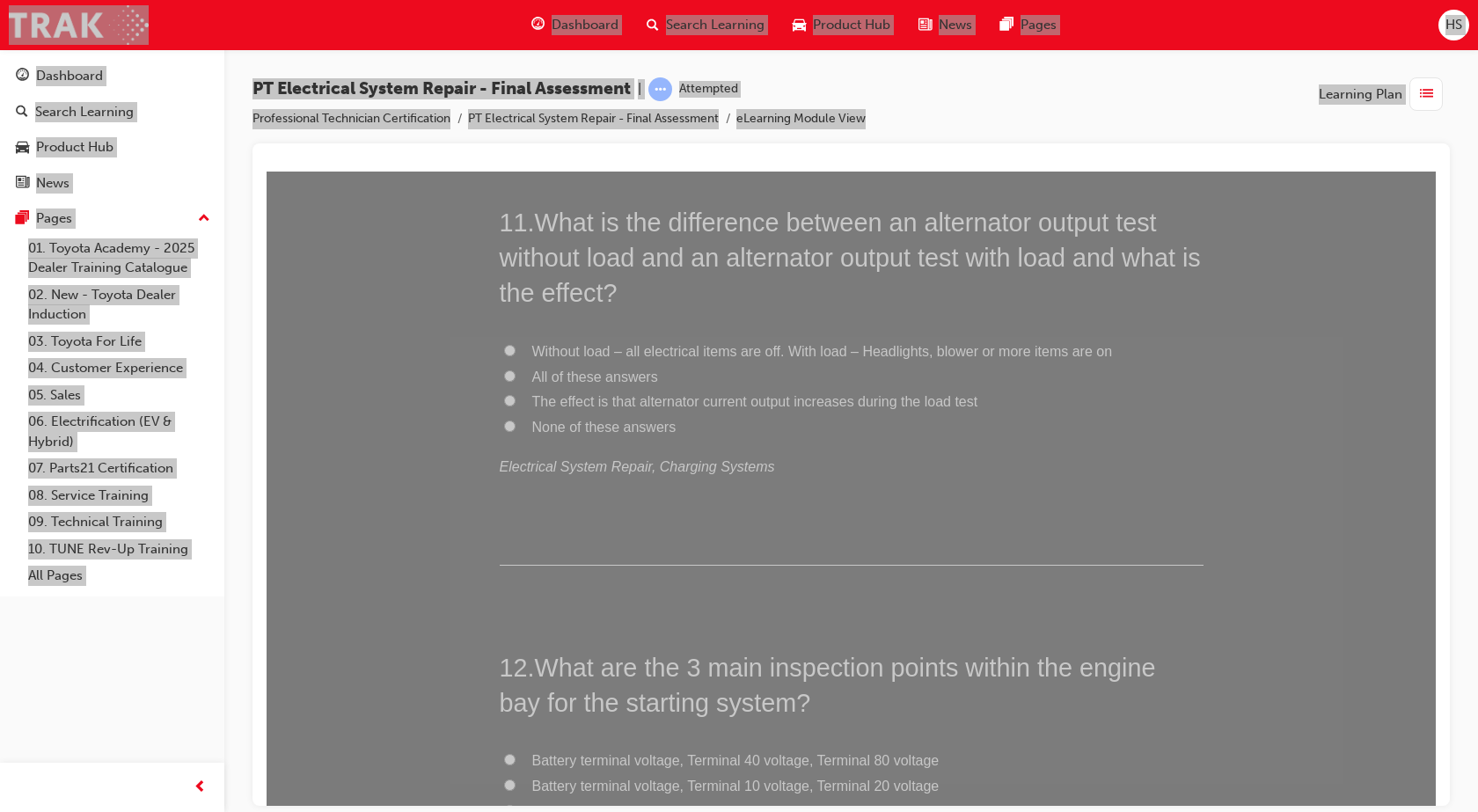
click at [867, 353] on span "Without load – all electrical items are off. With load – Headlights, blower or …" at bounding box center [822, 350] width 580 height 15
click at [516, 353] on input "Without load – all electrical items are off. With load – Headlights, blower or …" at bounding box center [510, 349] width 12 height 12
radio input "true"
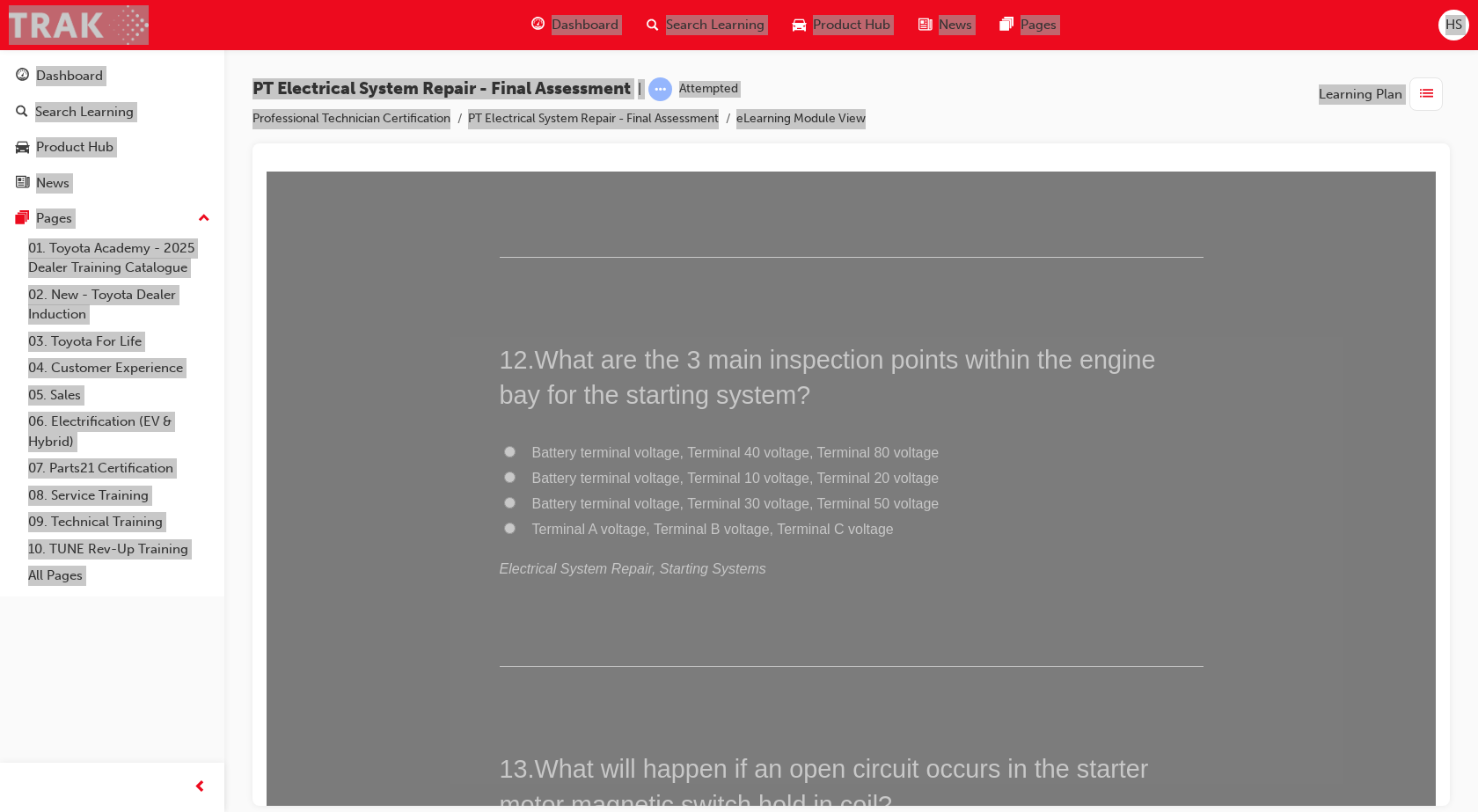
scroll to position [4573, 0]
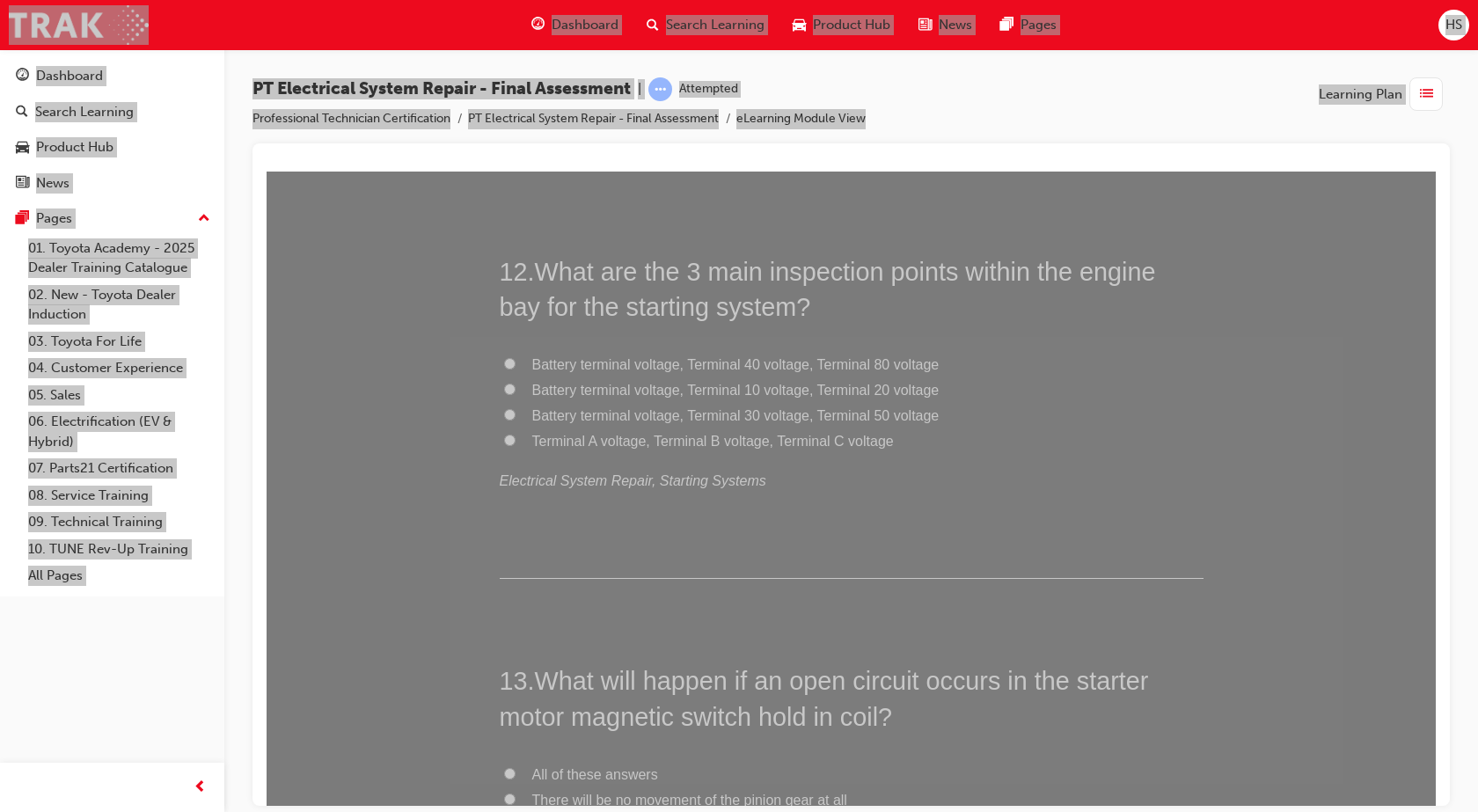
click at [799, 419] on span "Battery terminal voltage, Terminal 30 voltage, Terminal 50 voltage" at bounding box center [735, 415] width 407 height 15
click at [516, 419] on input "Battery terminal voltage, Terminal 30 voltage, Terminal 50 voltage" at bounding box center [510, 414] width 12 height 12
radio input "true"
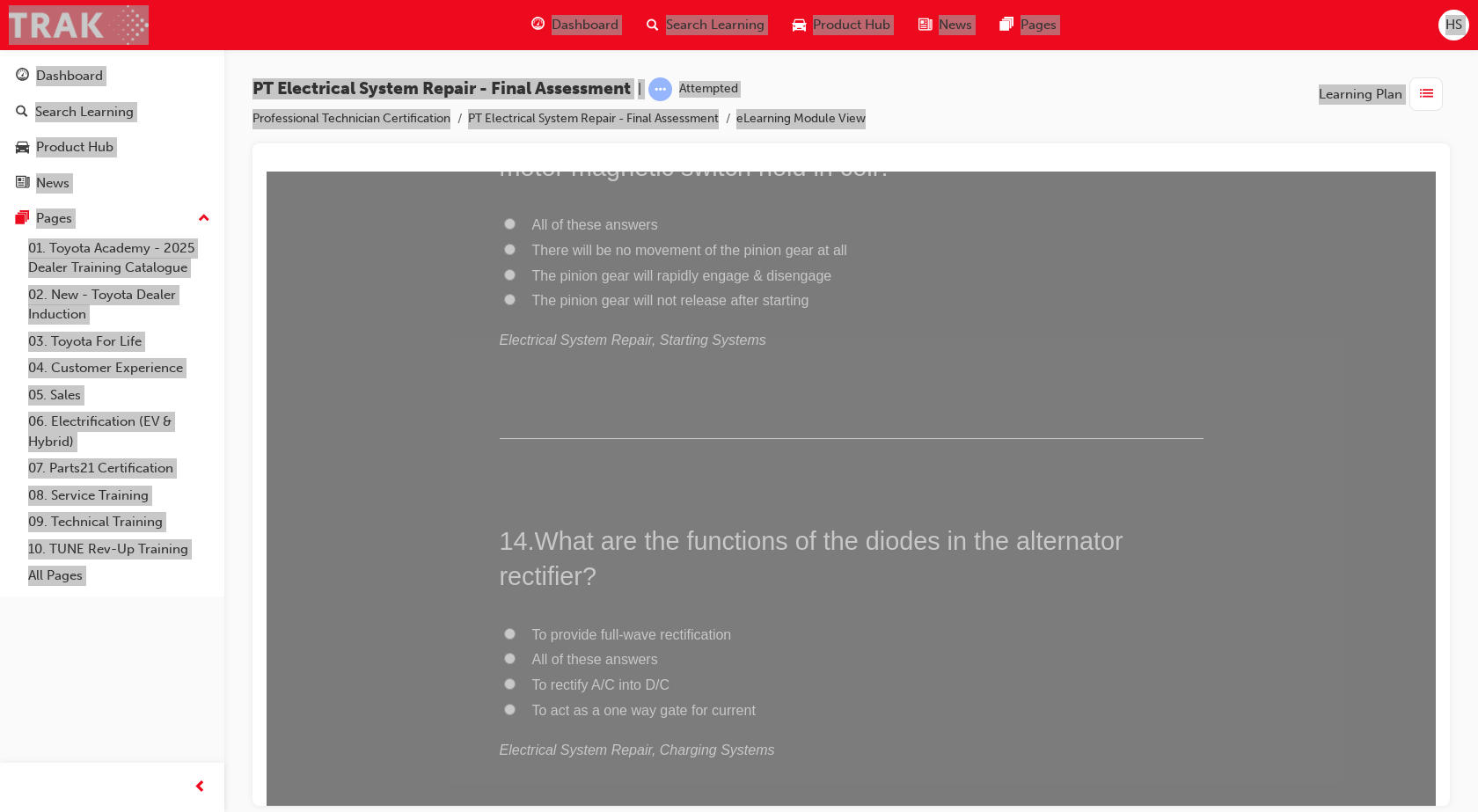
scroll to position [4968, 0]
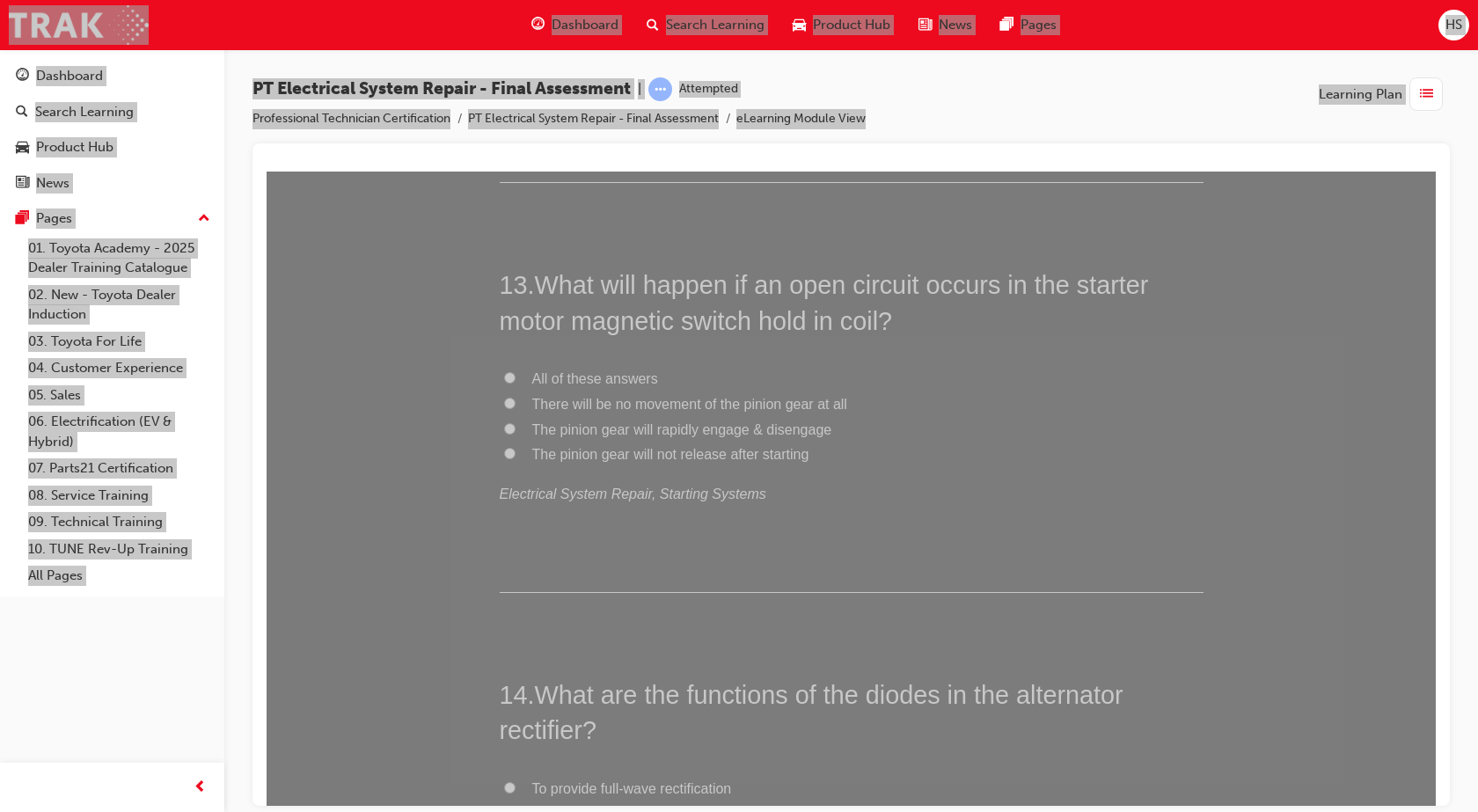
click at [715, 431] on span "The pinion gear will rapidly engage & disengage" at bounding box center [682, 429] width 300 height 15
click at [516, 431] on input "The pinion gear will rapidly engage & disengage" at bounding box center [510, 428] width 12 height 12
radio input "true"
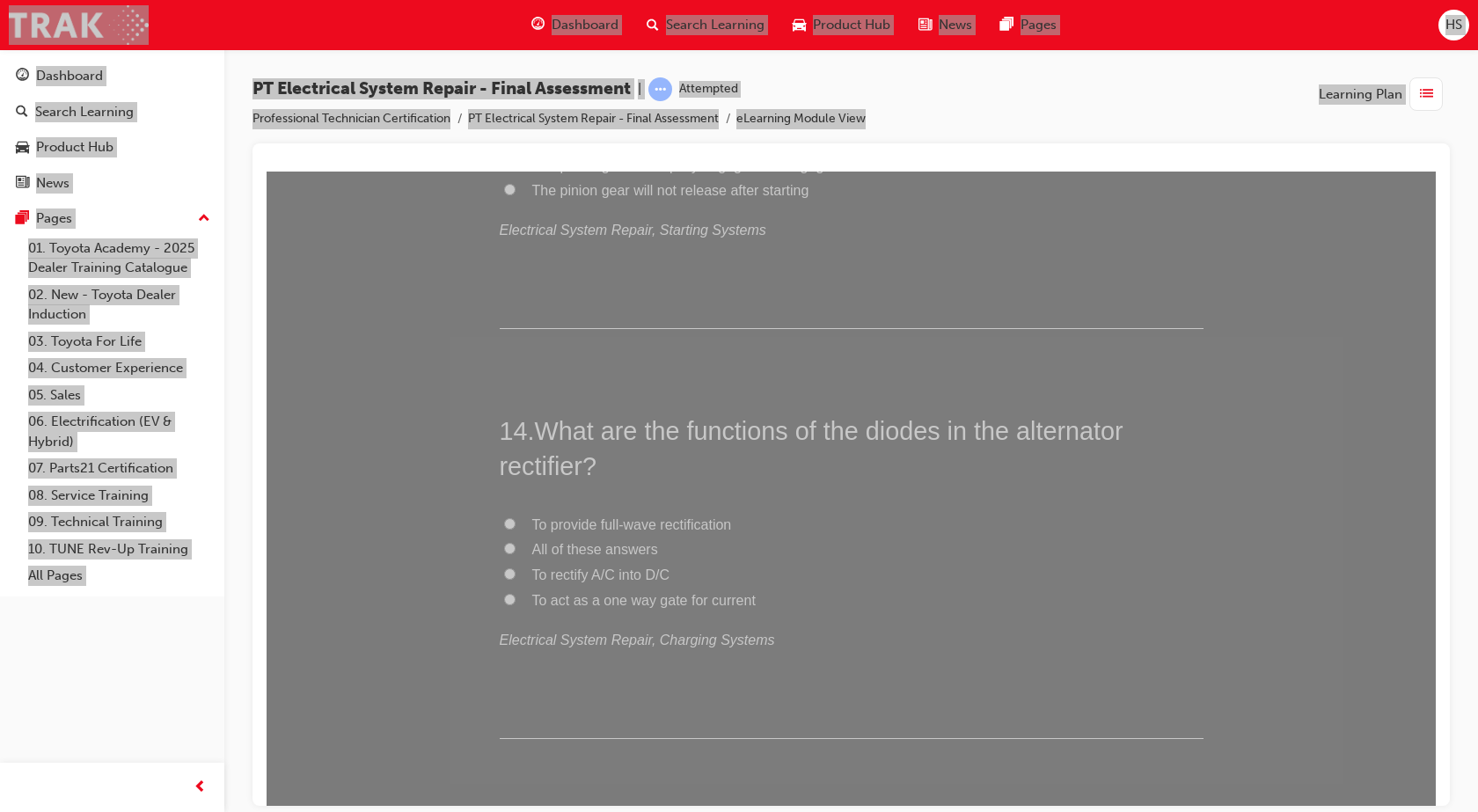
scroll to position [5144, 0]
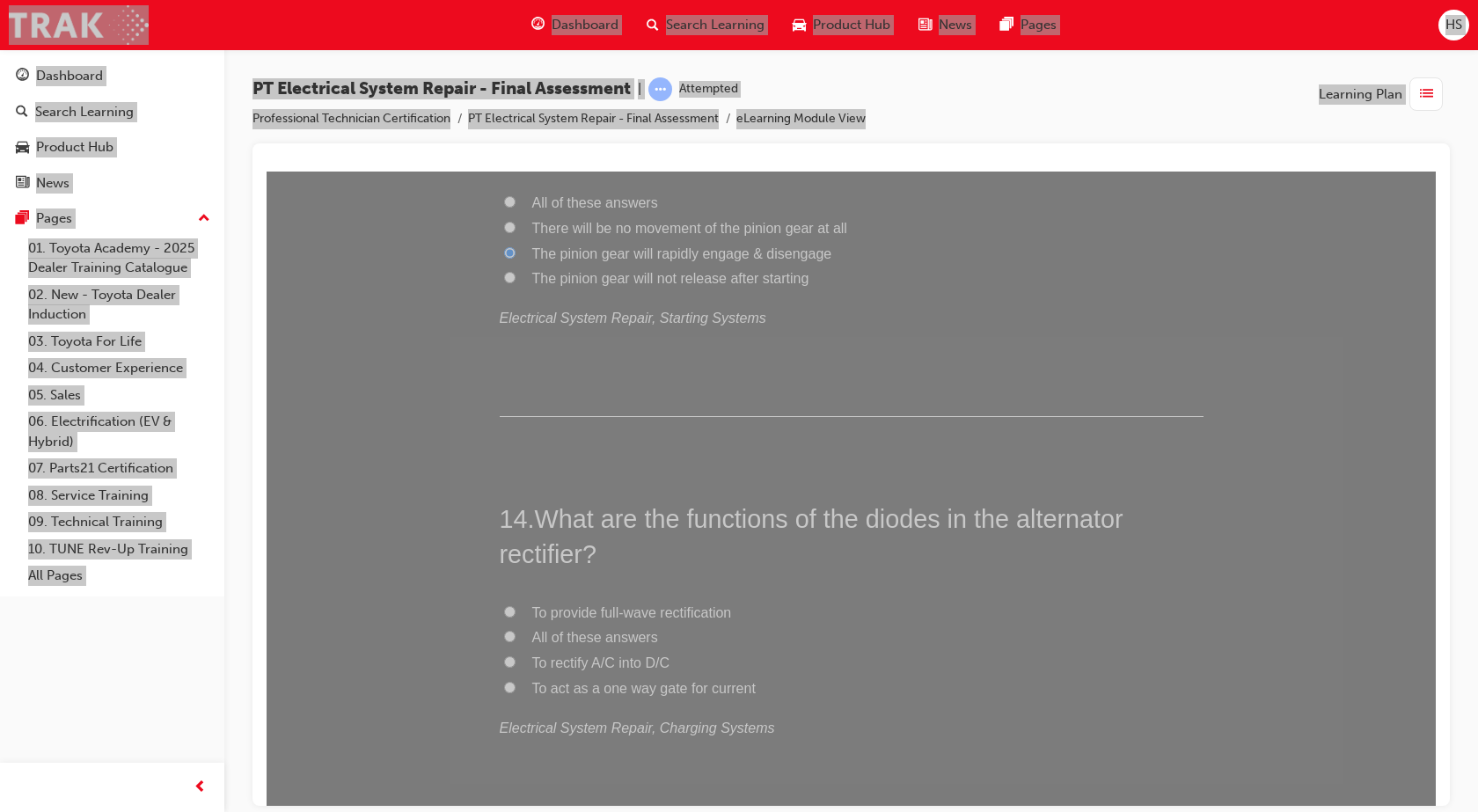
click at [547, 631] on span "All of these answers" at bounding box center [595, 637] width 126 height 15
click at [516, 631] on input "All of these answers" at bounding box center [510, 635] width 12 height 12
radio input "true"
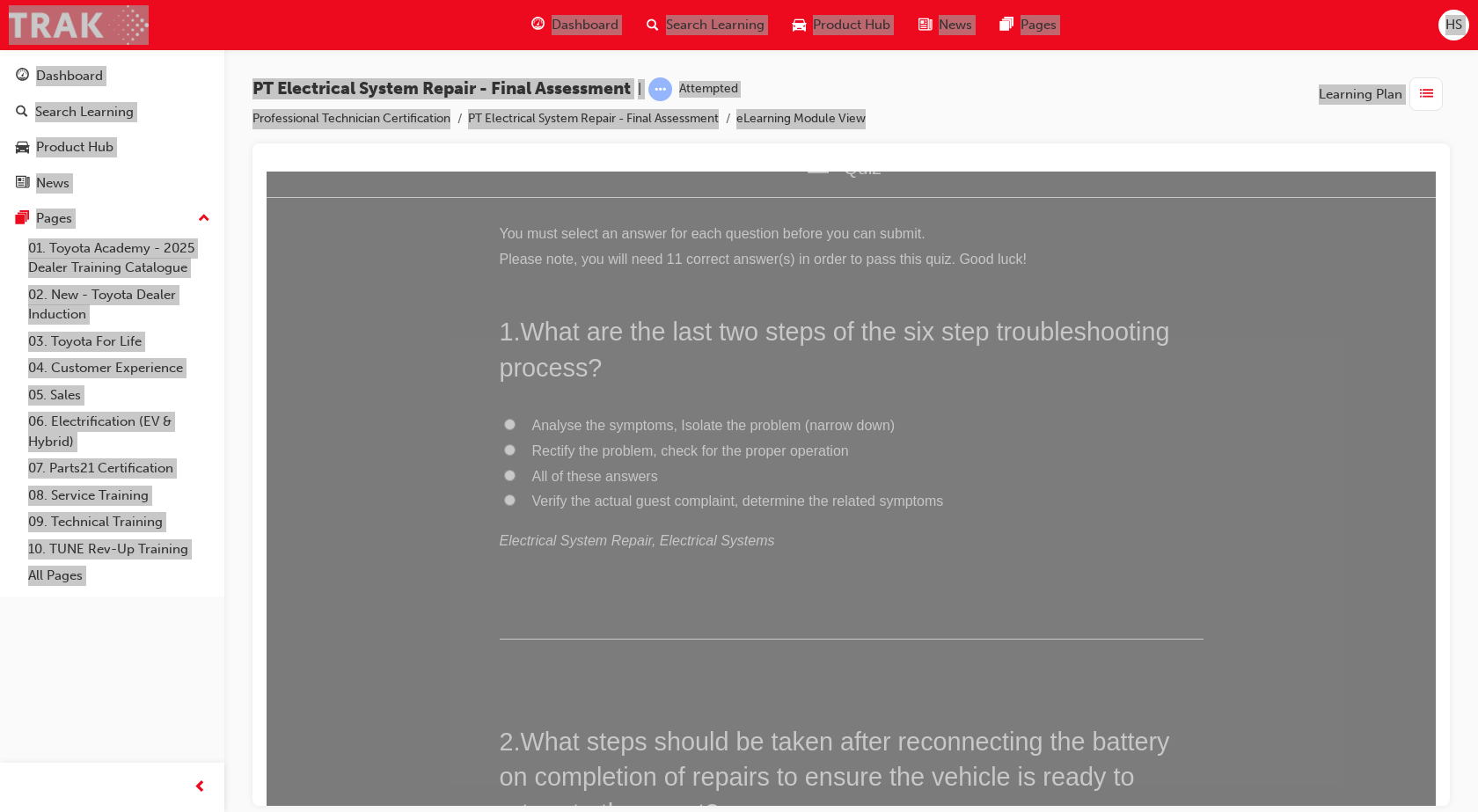
scroll to position [0, 0]
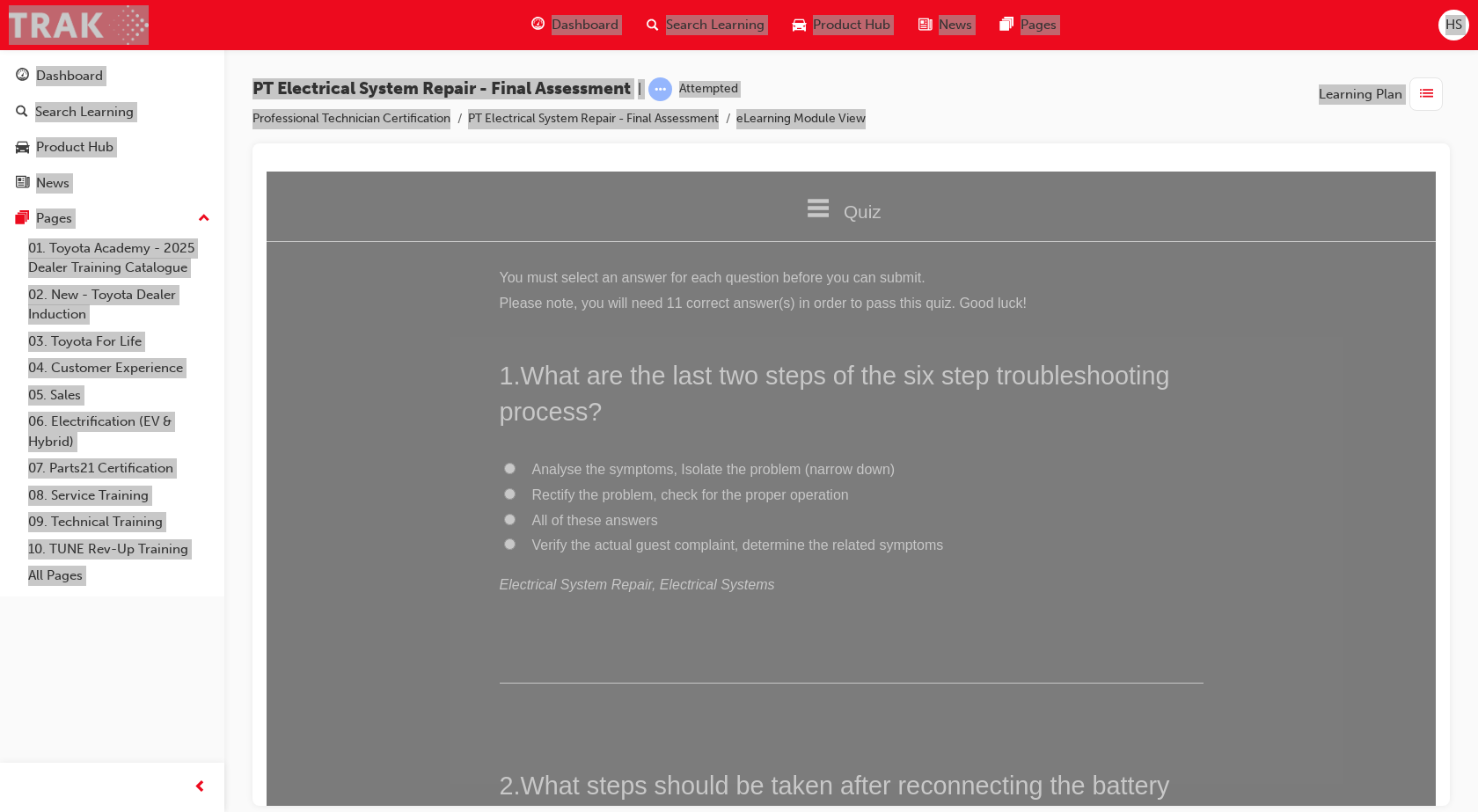
click at [589, 495] on span "Rectify the problem, check for the proper operation" at bounding box center [690, 494] width 317 height 15
click at [516, 495] on input "Rectify the problem, check for the proper operation" at bounding box center [510, 493] width 12 height 12
radio input "true"
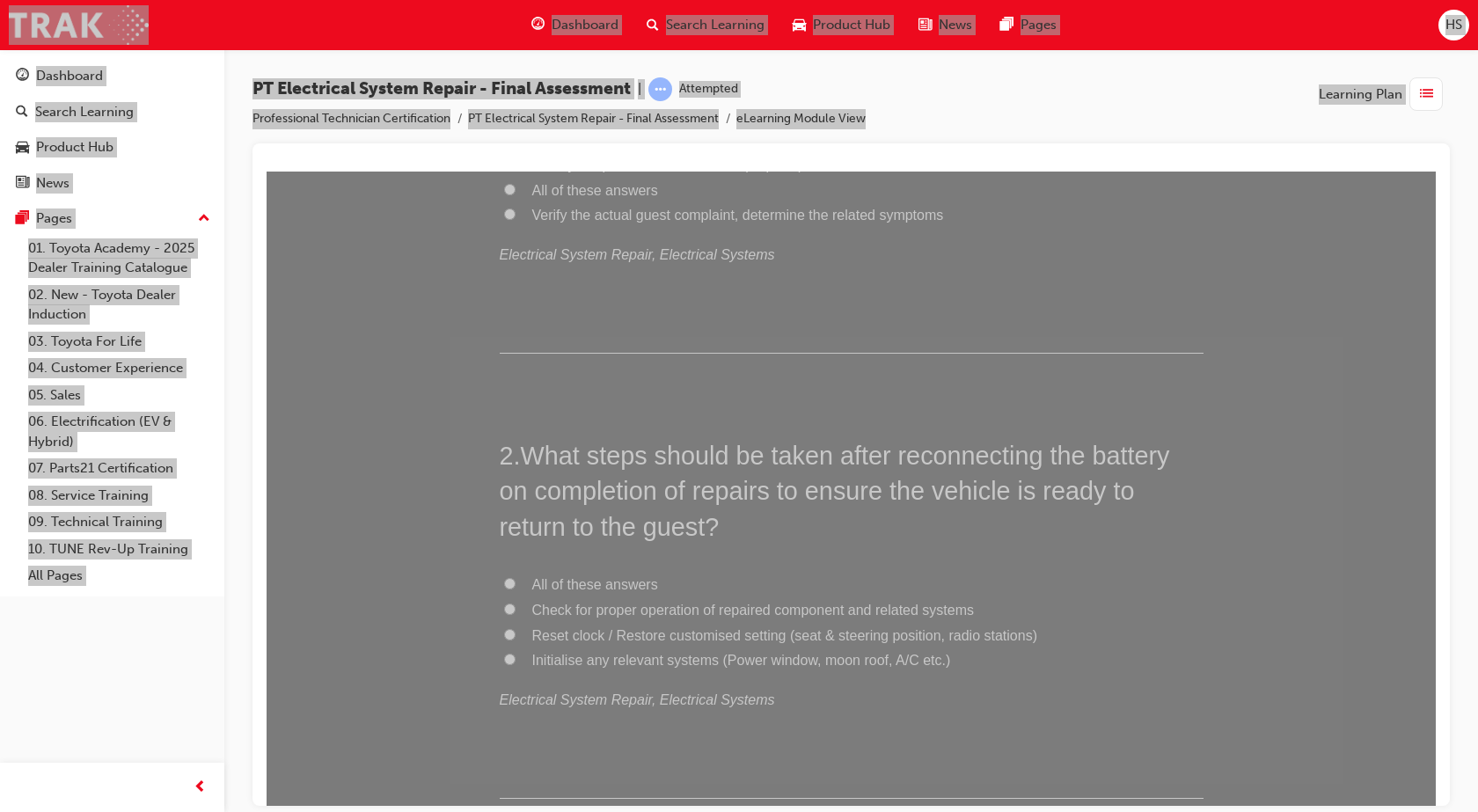
scroll to position [440, 0]
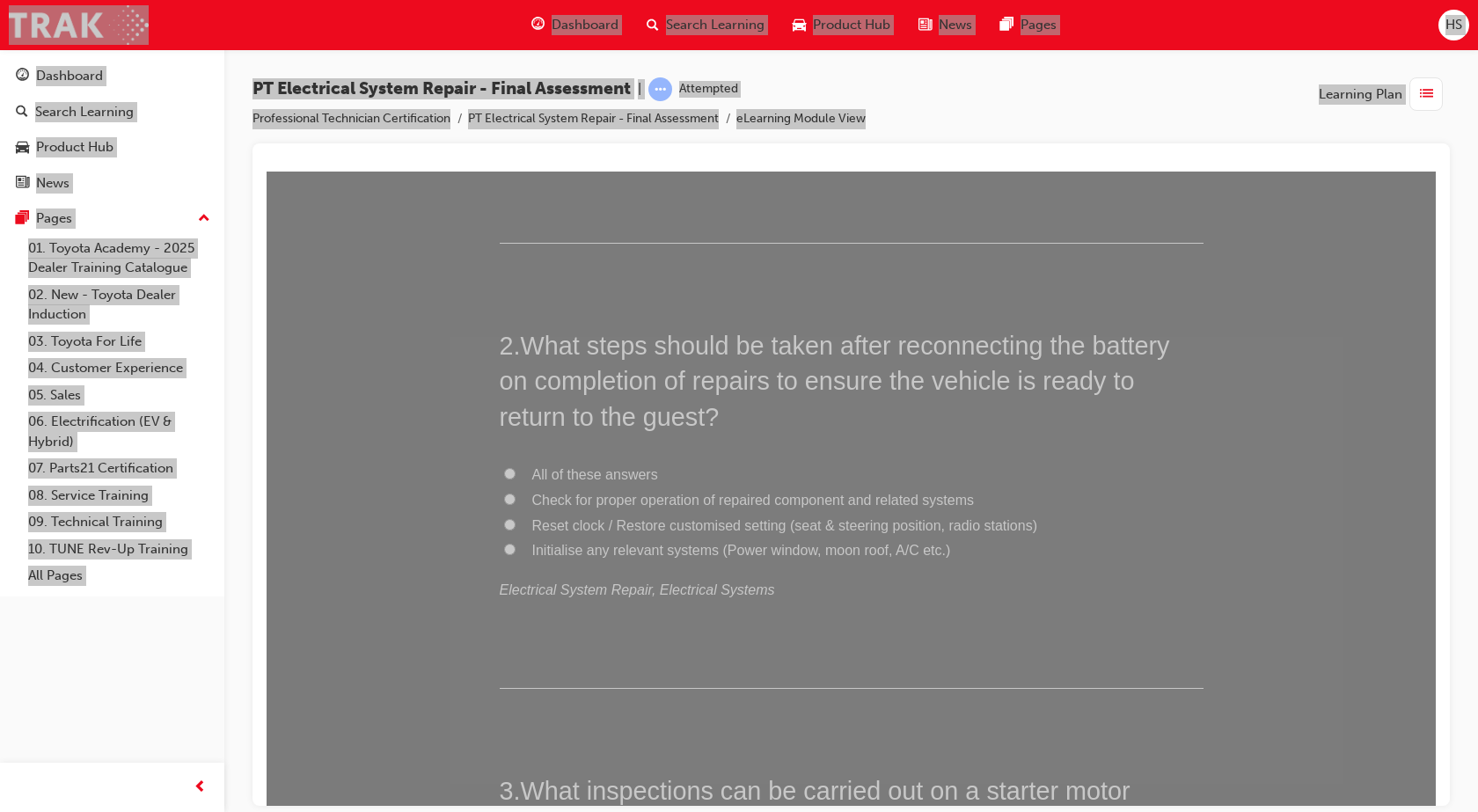
click at [584, 476] on span "All of these answers" at bounding box center [595, 473] width 126 height 15
click at [516, 476] on input "All of these answers" at bounding box center [510, 472] width 12 height 12
radio input "true"
click at [585, 476] on div "2 . What steps should be taken after reconnecting the battery on completion of …" at bounding box center [851, 507] width 703 height 361
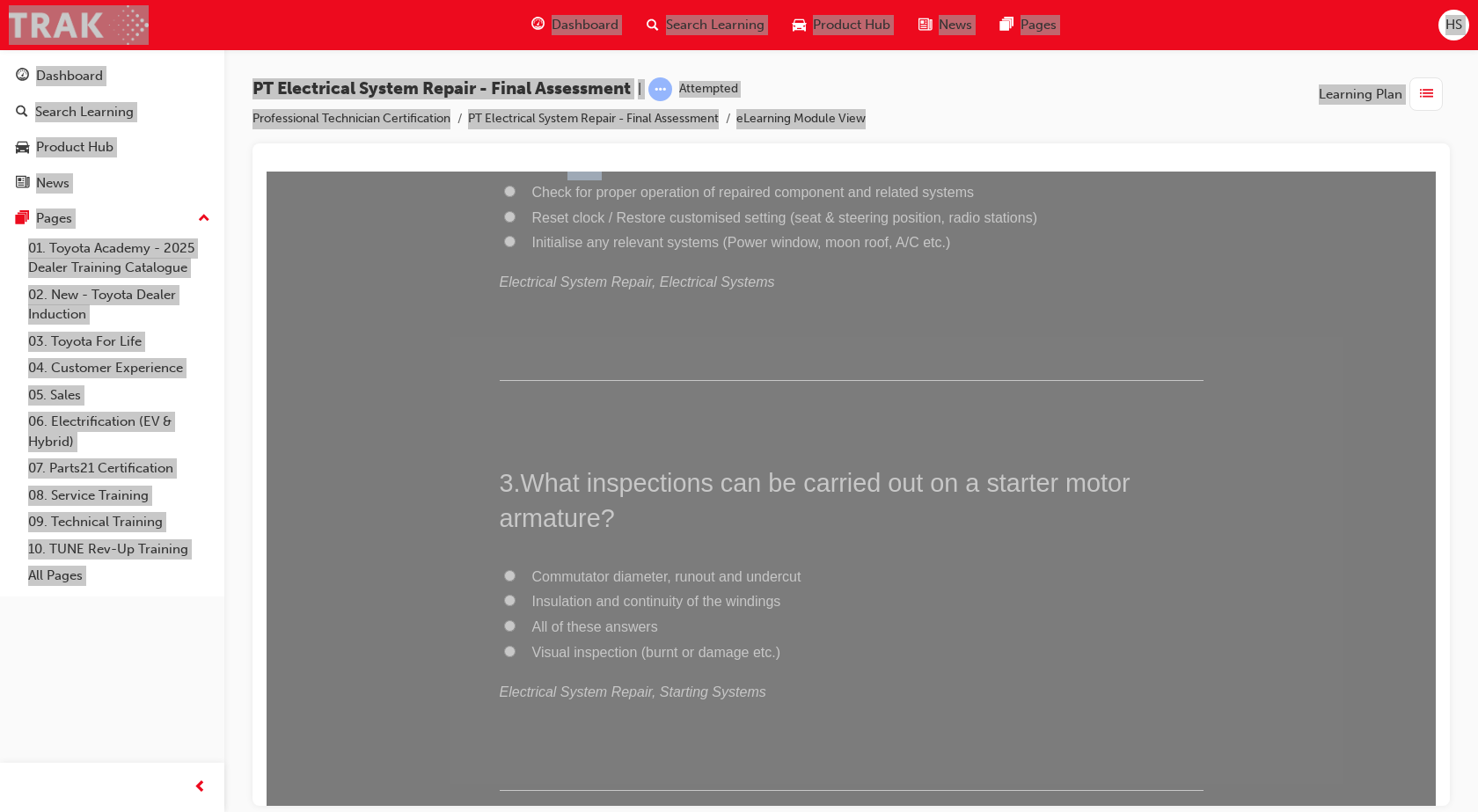
scroll to position [924, 0]
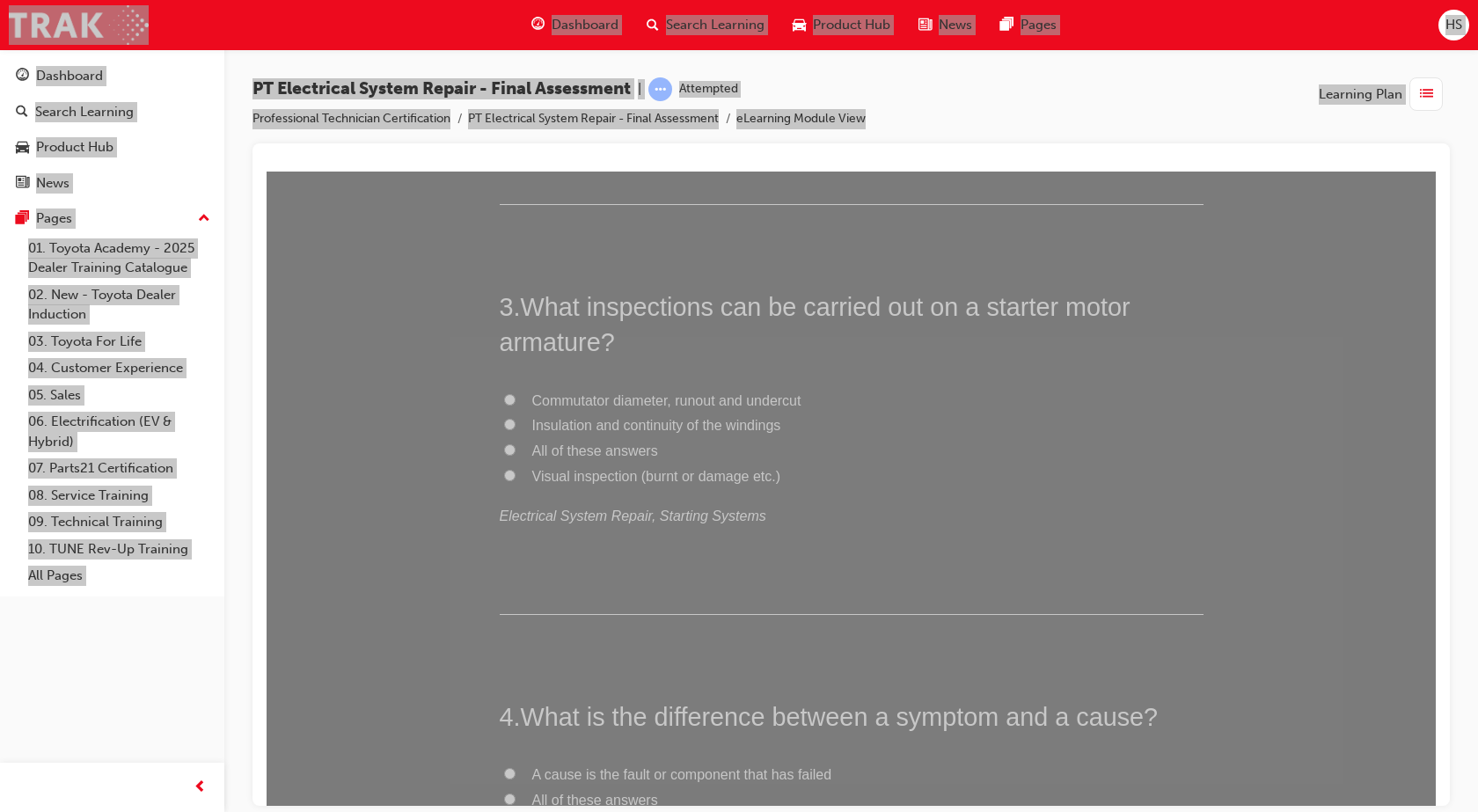
click at [594, 444] on span "All of these answers" at bounding box center [595, 450] width 126 height 15
click at [516, 444] on input "All of these answers" at bounding box center [510, 449] width 12 height 12
radio input "true"
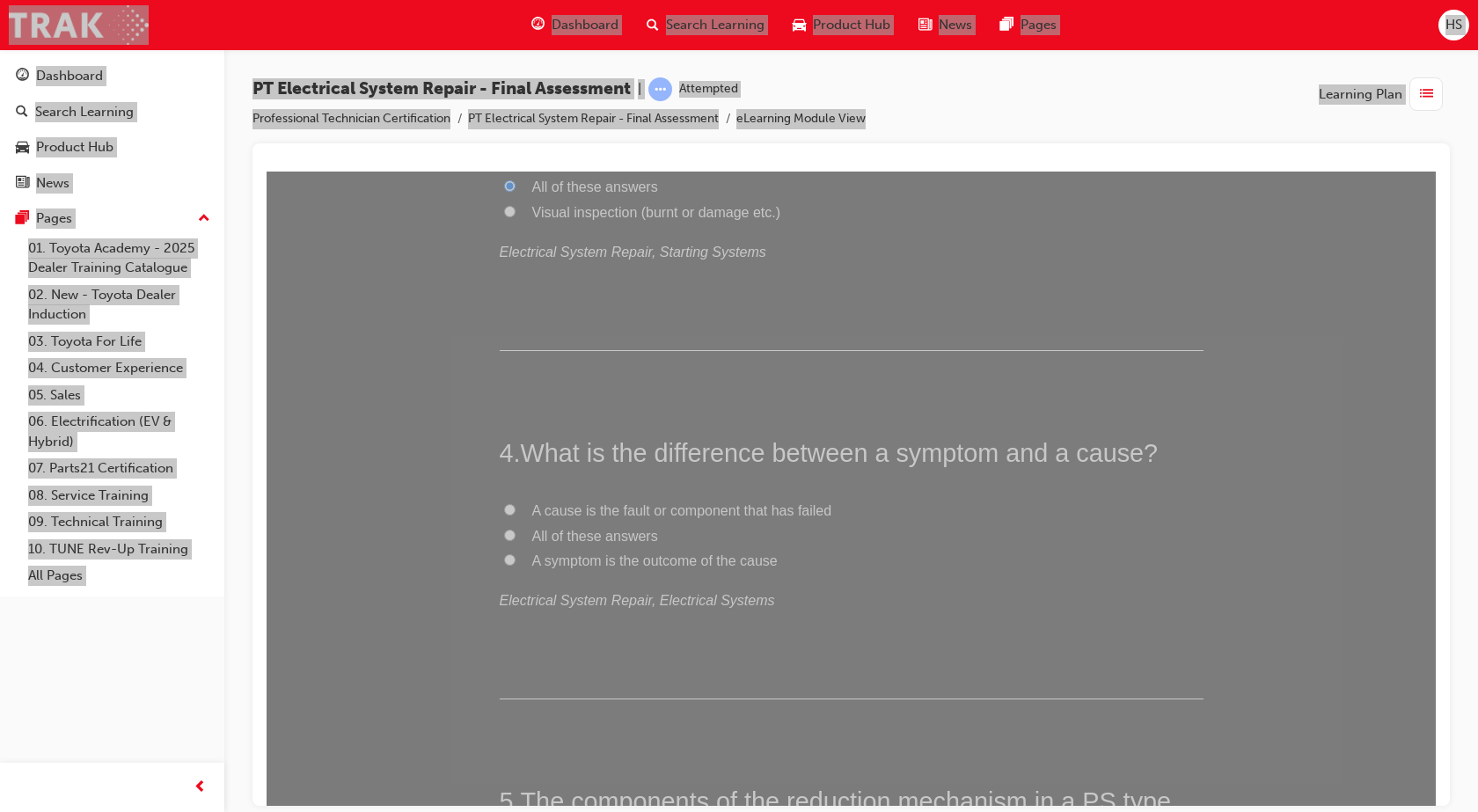
scroll to position [1231, 0]
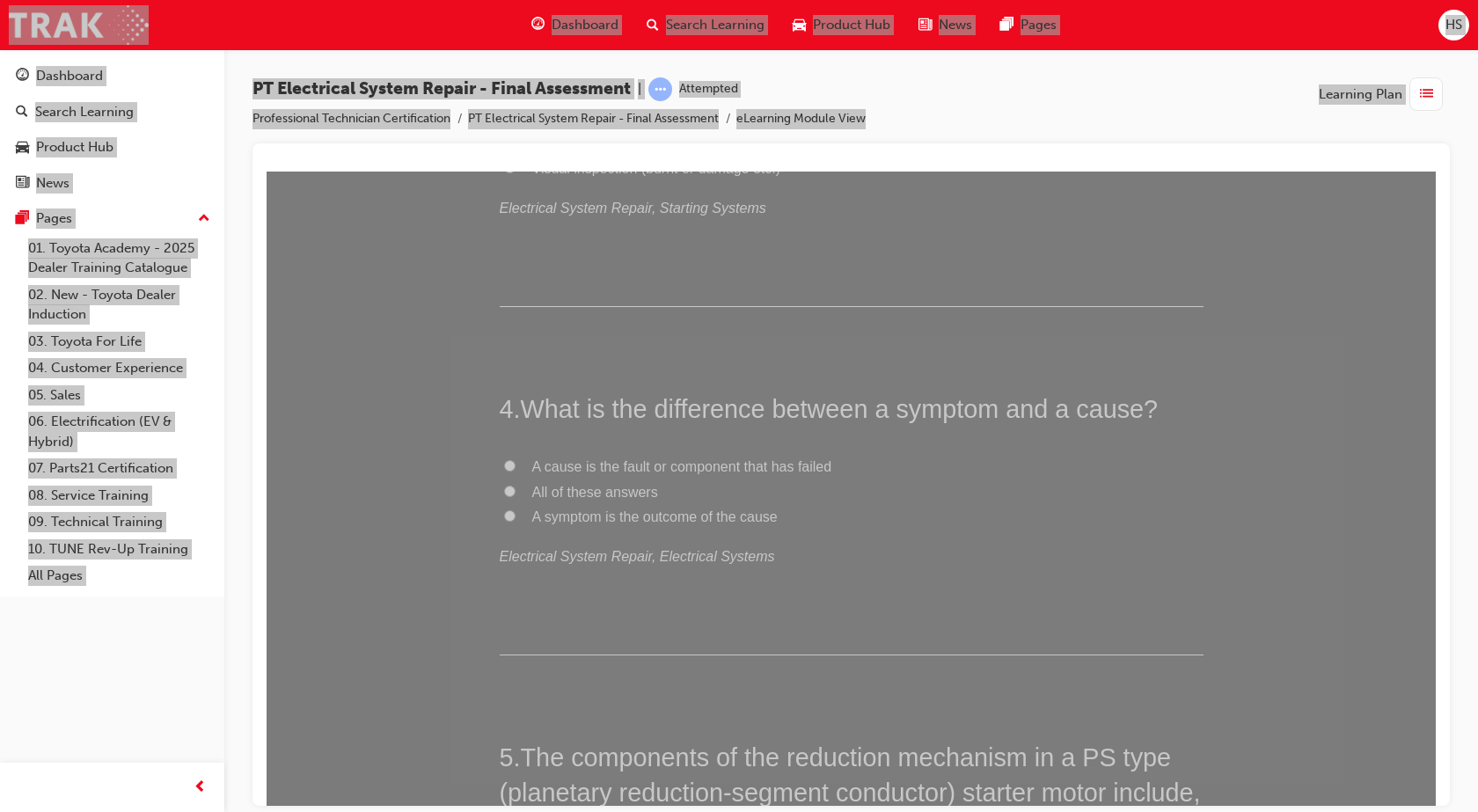
click at [551, 486] on span "All of these answers" at bounding box center [595, 492] width 126 height 15
click at [516, 486] on input "All of these answers" at bounding box center [510, 491] width 12 height 12
radio input "true"
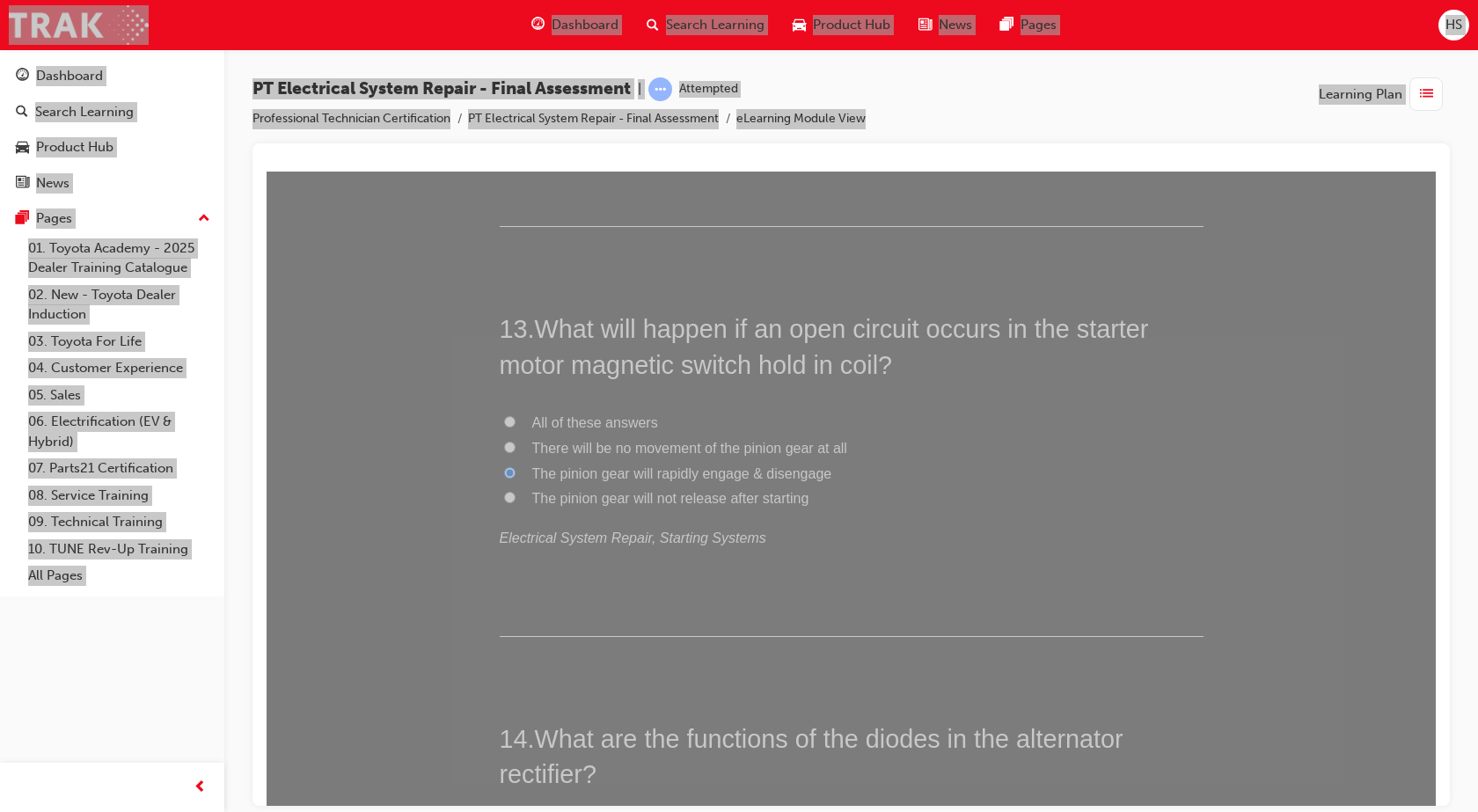
scroll to position [5298, 0]
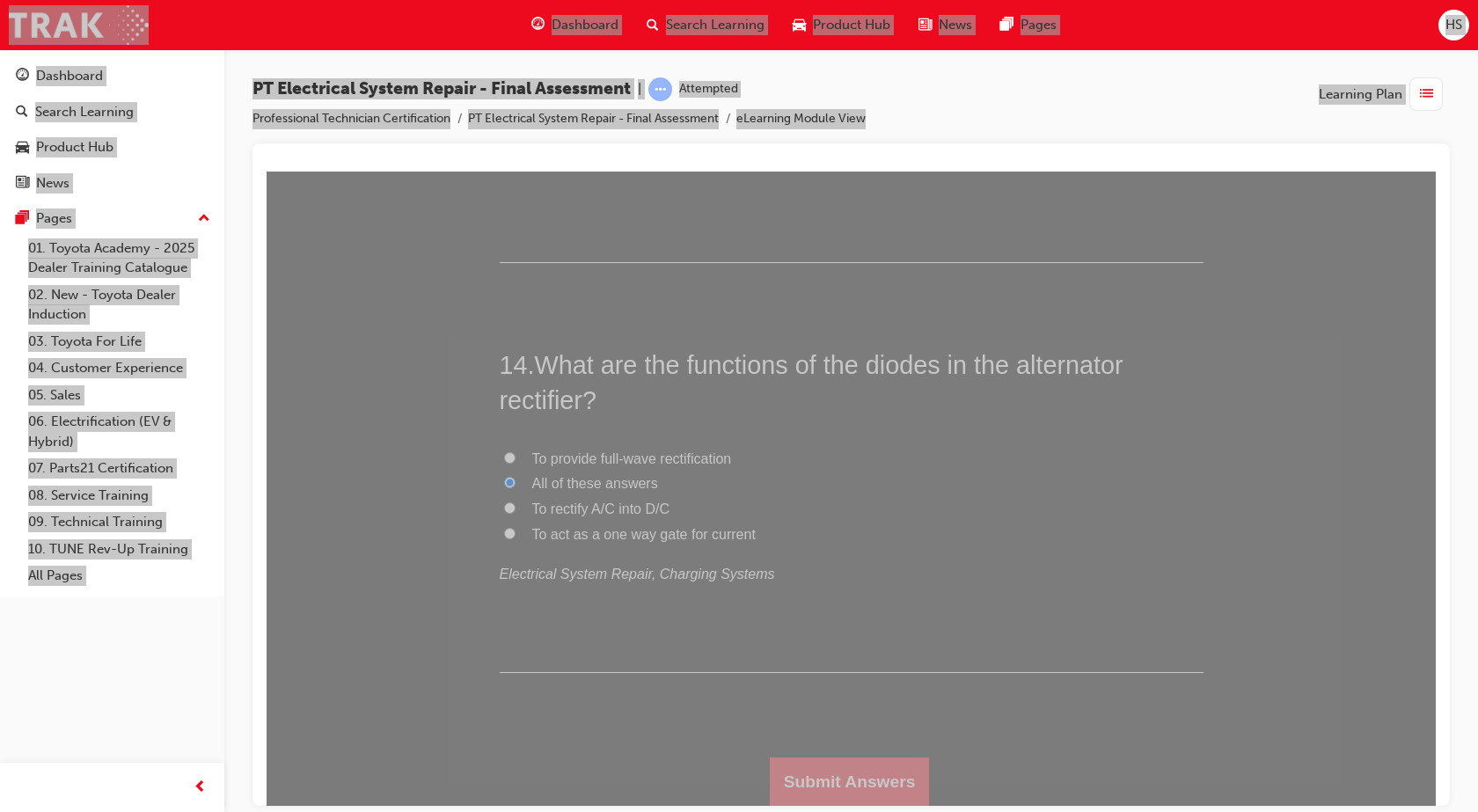
click at [894, 768] on button "Submit Answers" at bounding box center [850, 780] width 160 height 49
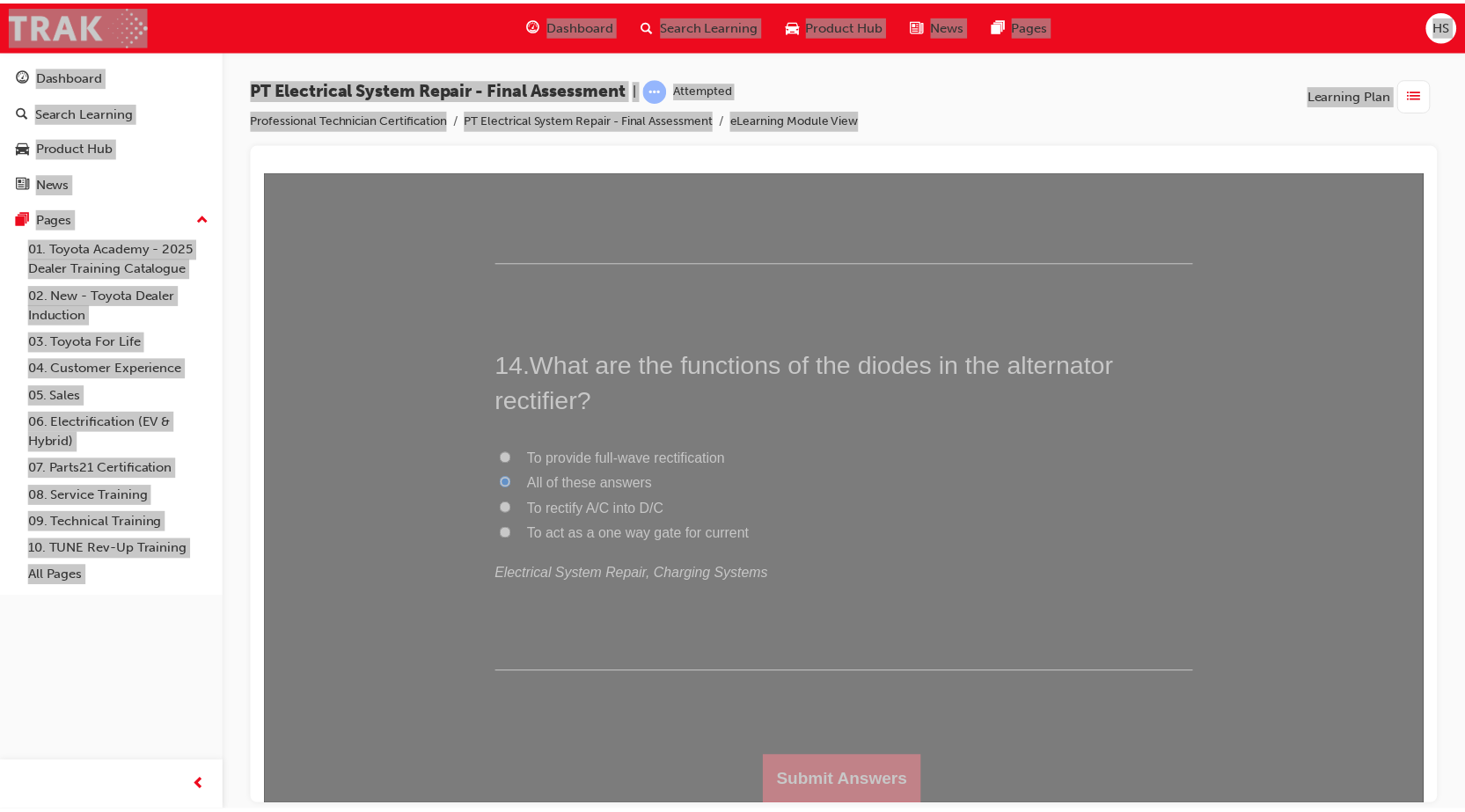
scroll to position [0, 0]
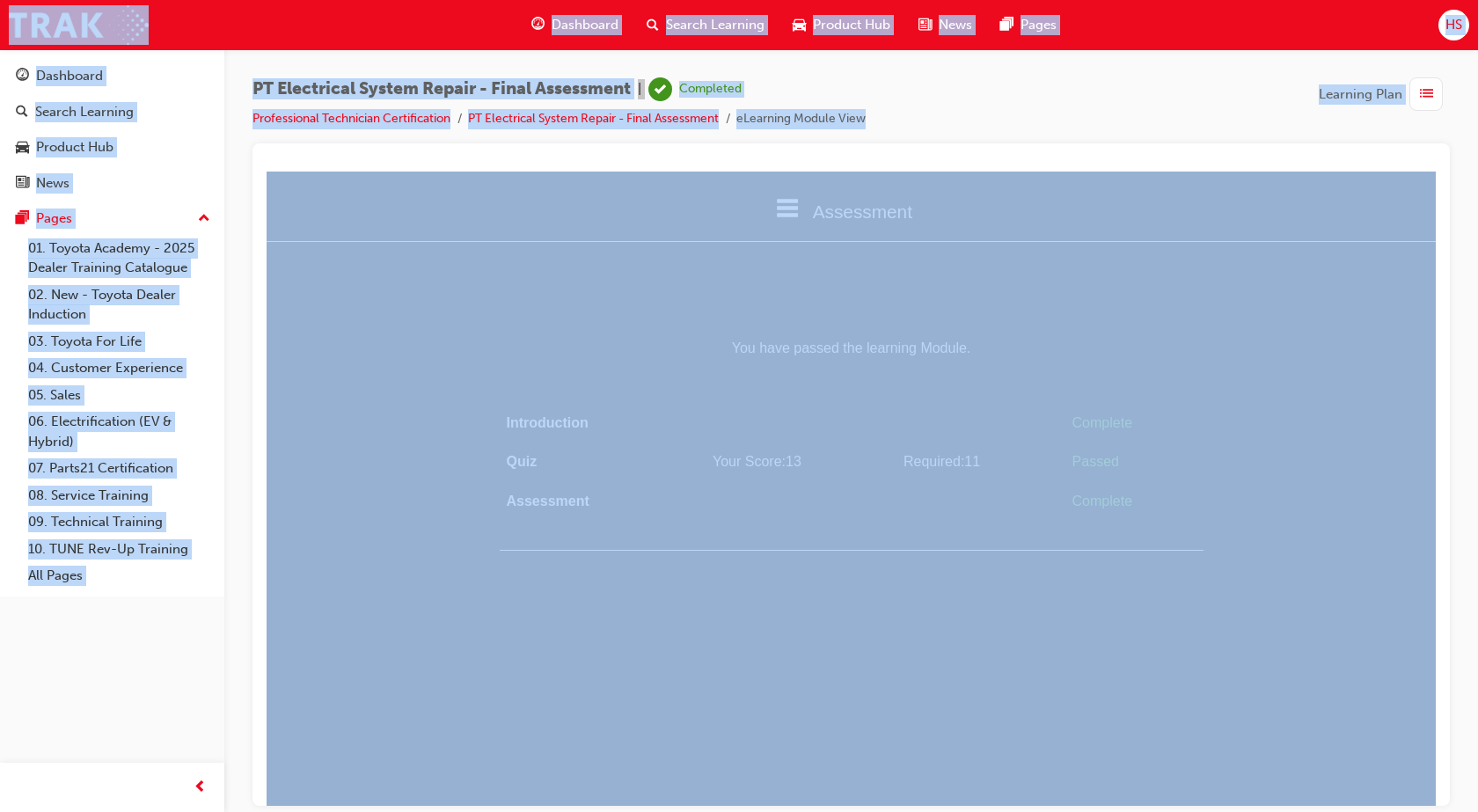
click at [581, 27] on span "Dashboard" at bounding box center [584, 25] width 66 height 20
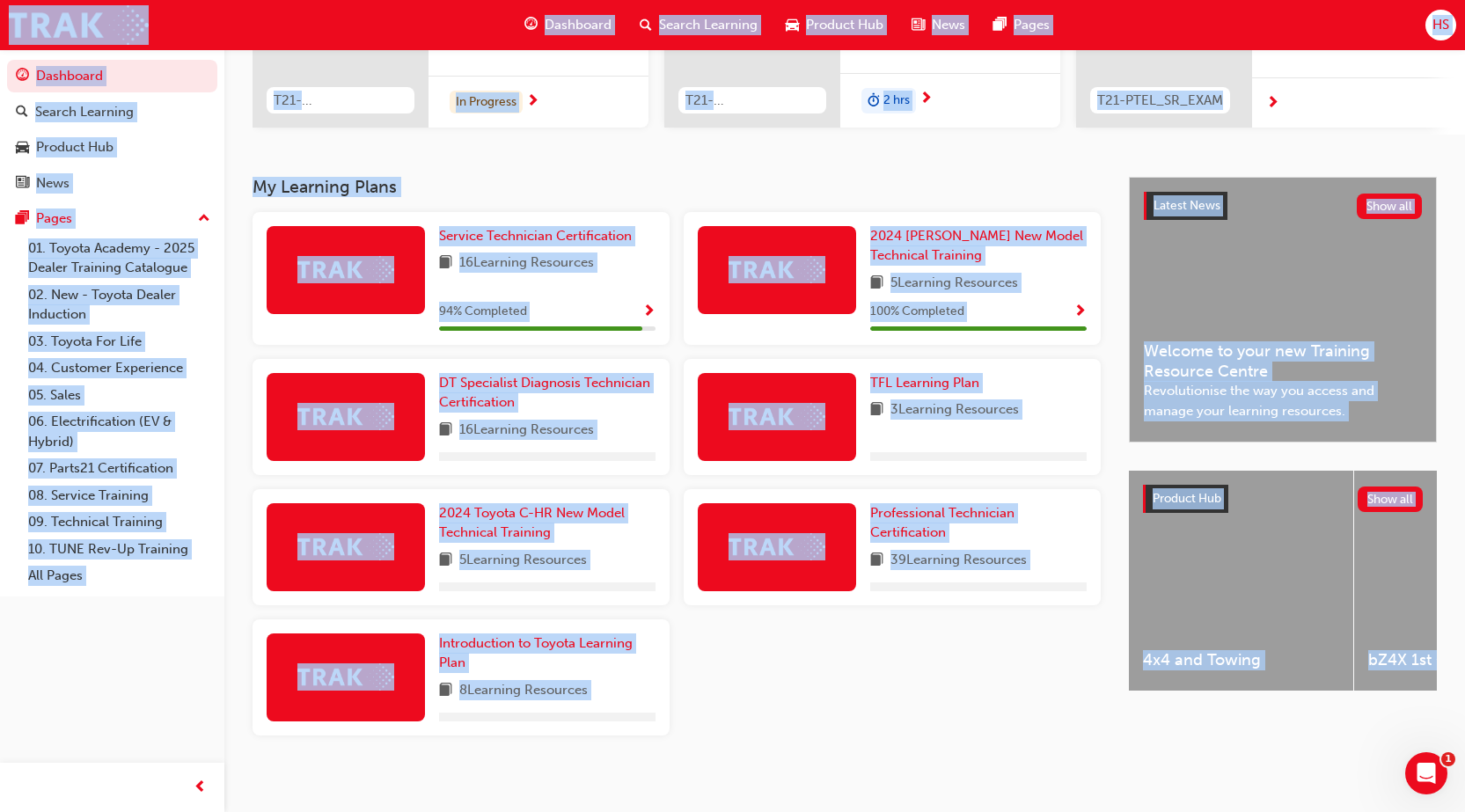
scroll to position [288, 0]
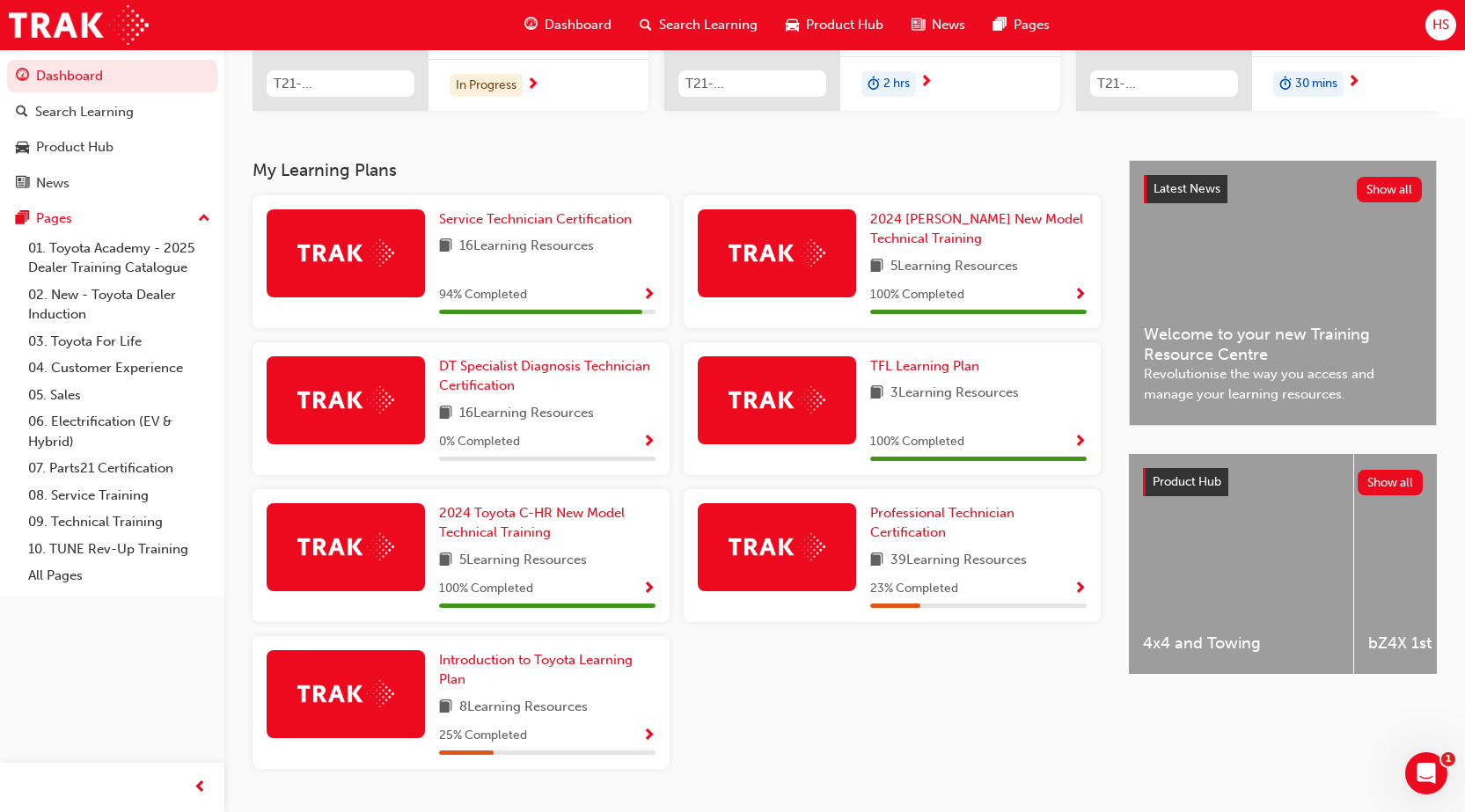
click at [827, 556] on div at bounding box center [777, 546] width 159 height 88
click at [989, 527] on span "Professional Technician Certification" at bounding box center [942, 522] width 144 height 36
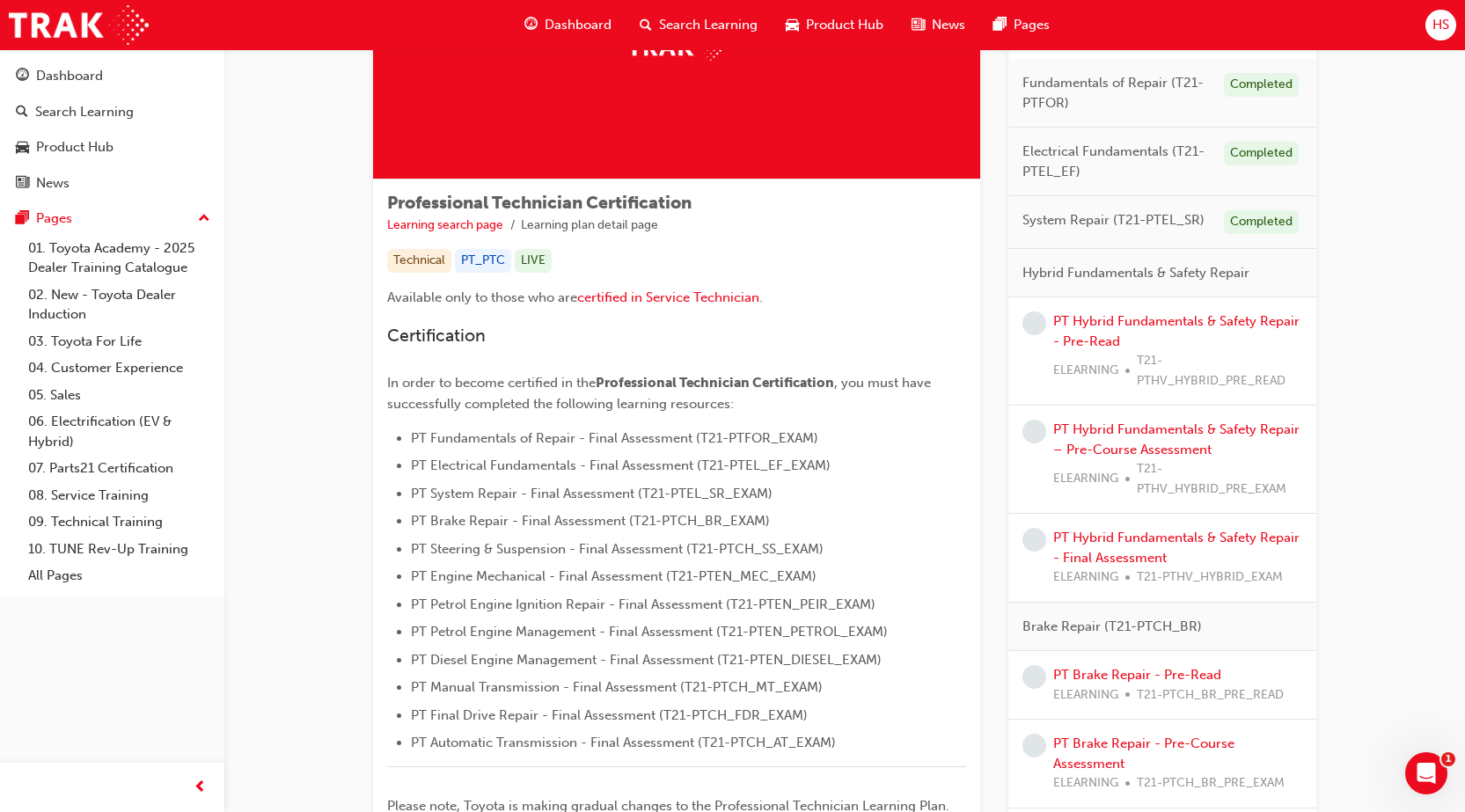
scroll to position [220, 0]
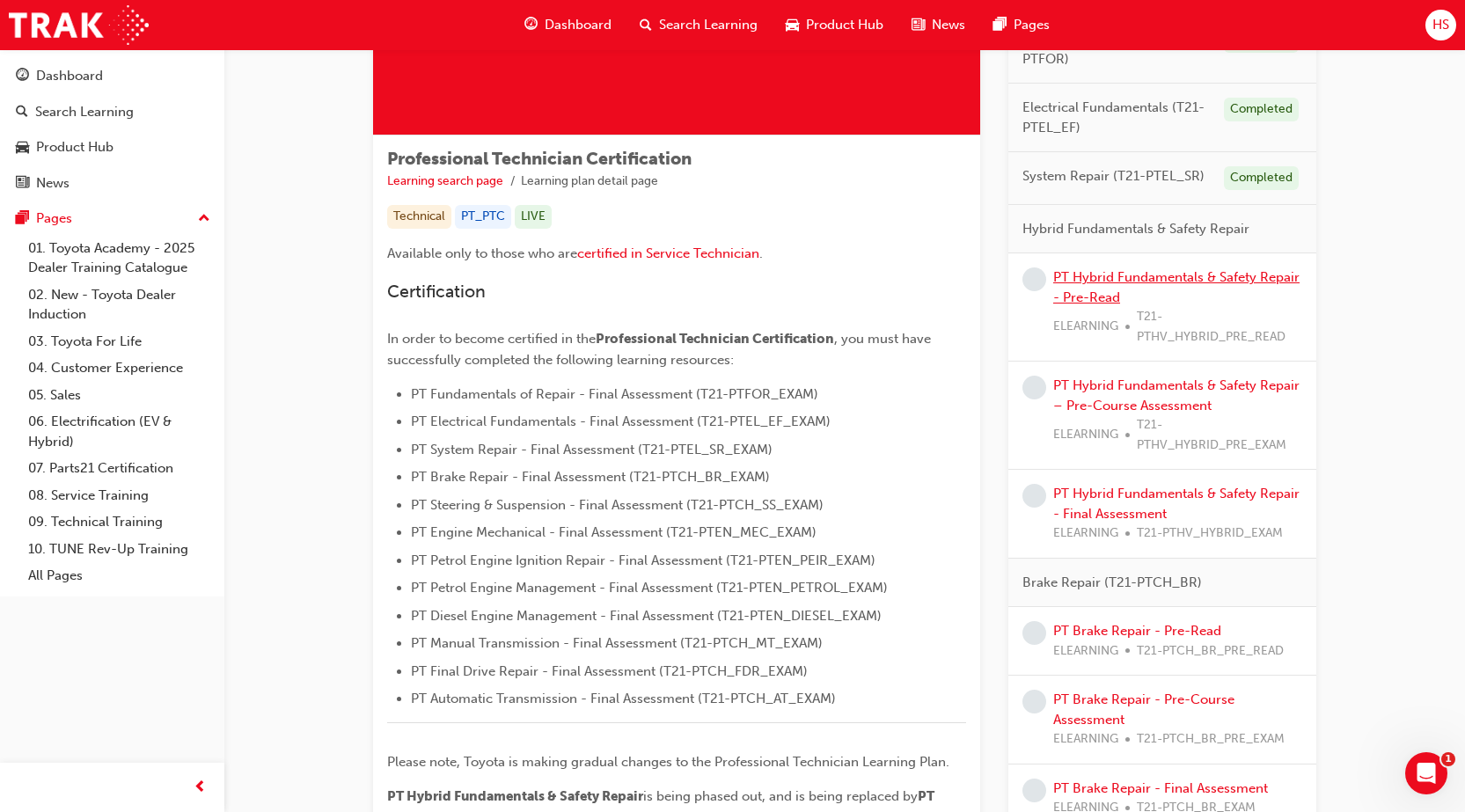
click at [1095, 292] on link "PT Hybrid Fundamentals & Safety Repair - Pre-Read" at bounding box center [1176, 287] width 246 height 36
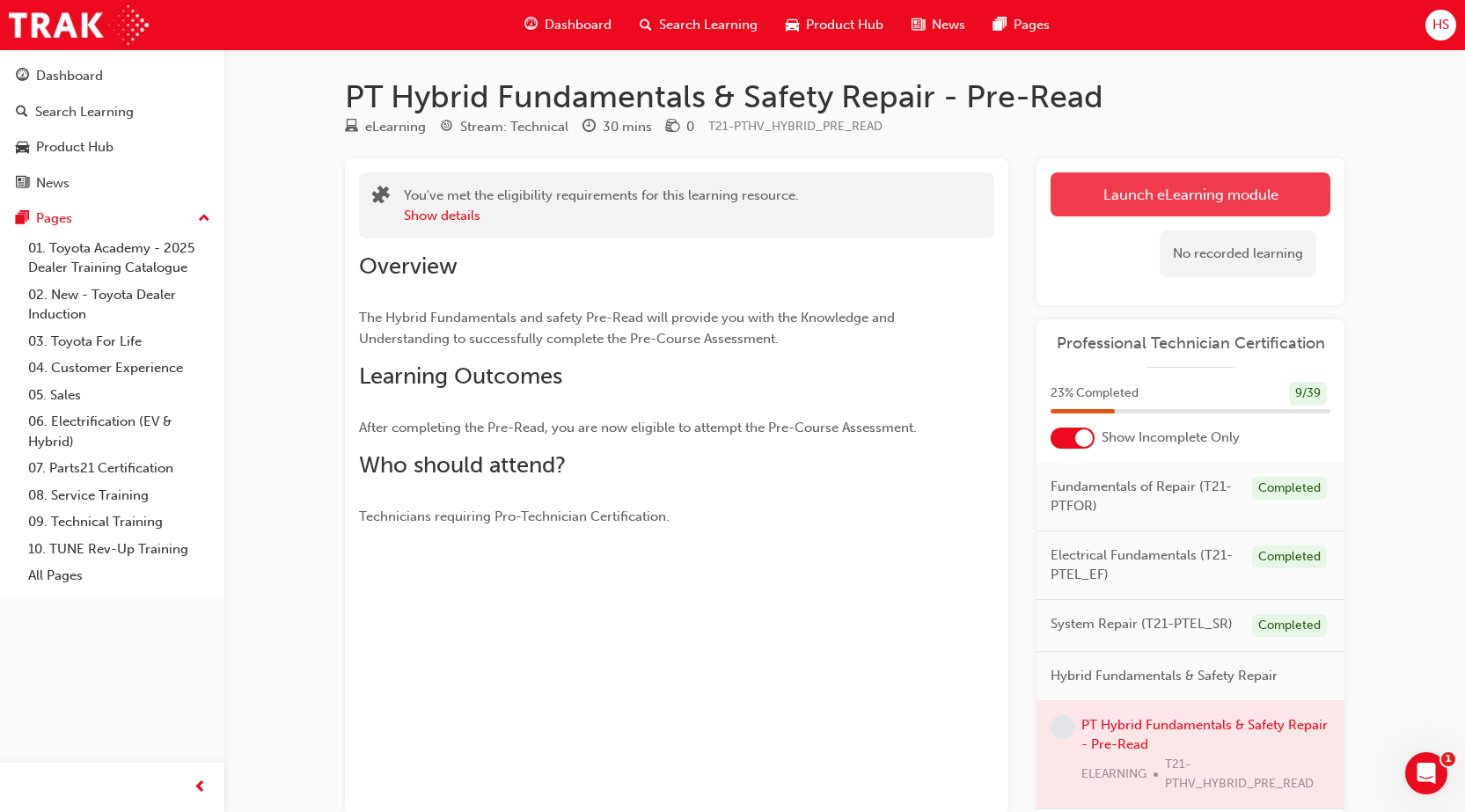
click at [1151, 200] on link "Launch eLearning module" at bounding box center [1190, 194] width 280 height 44
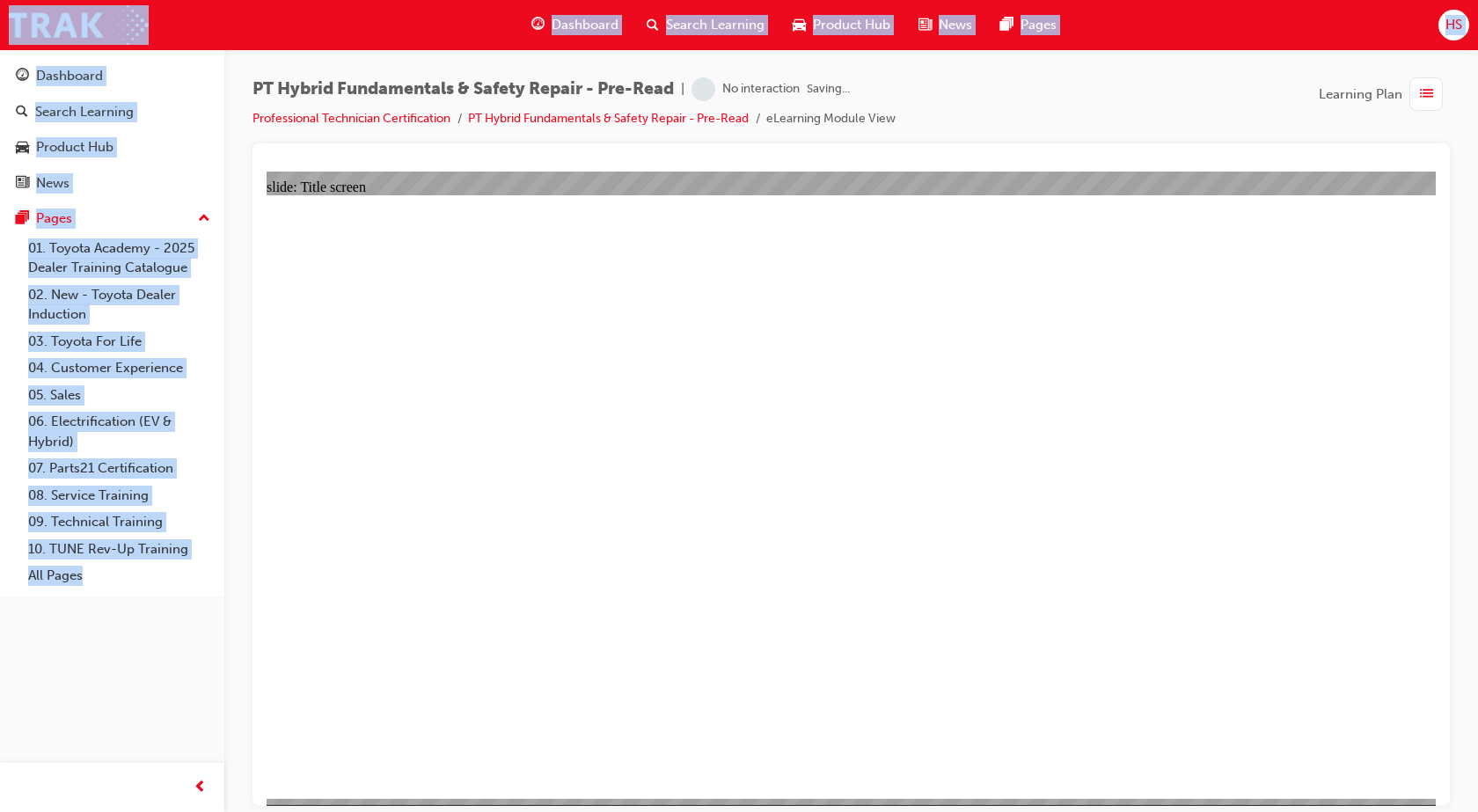
click at [1033, 149] on div at bounding box center [851, 474] width 1197 height 662
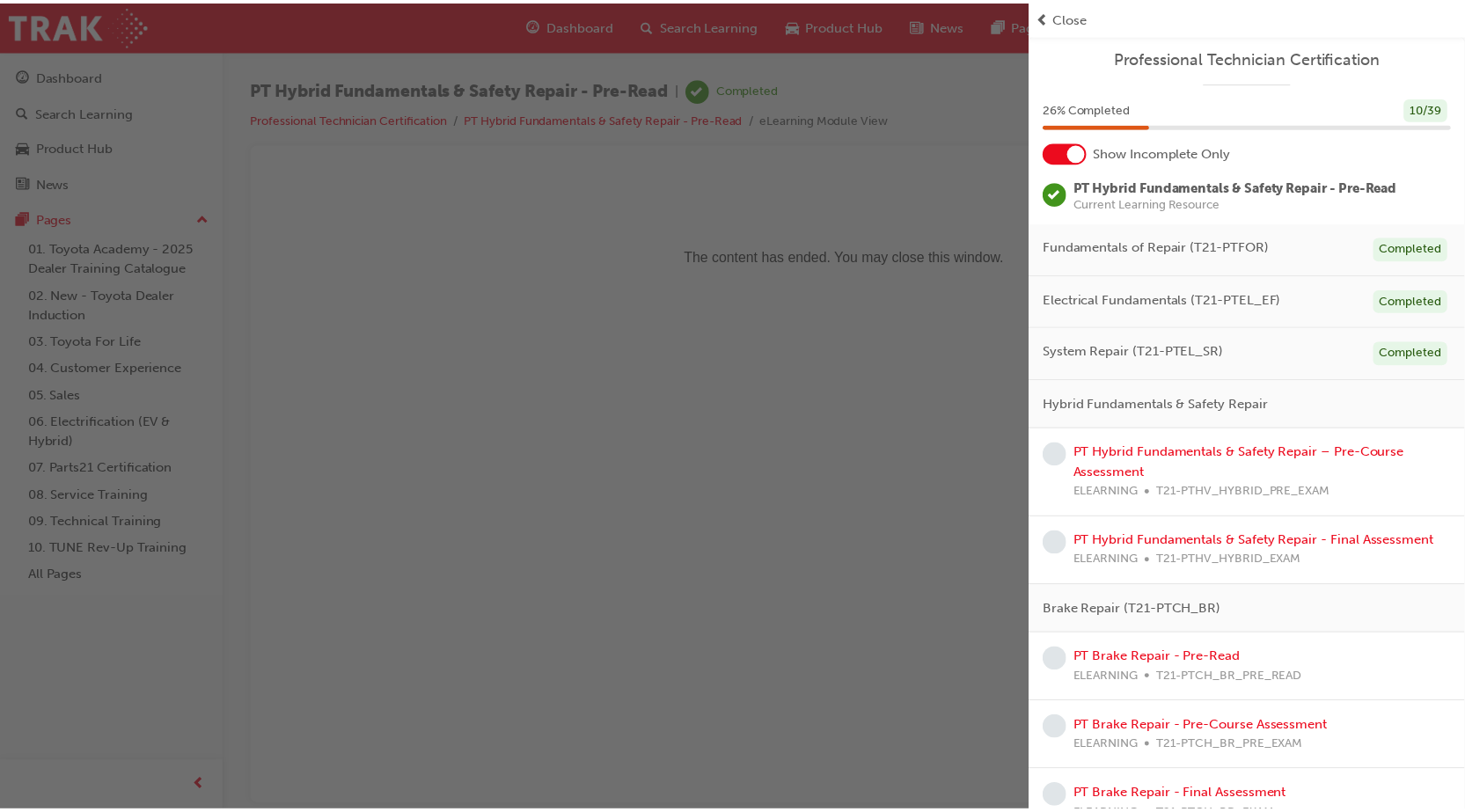
scroll to position [66, 0]
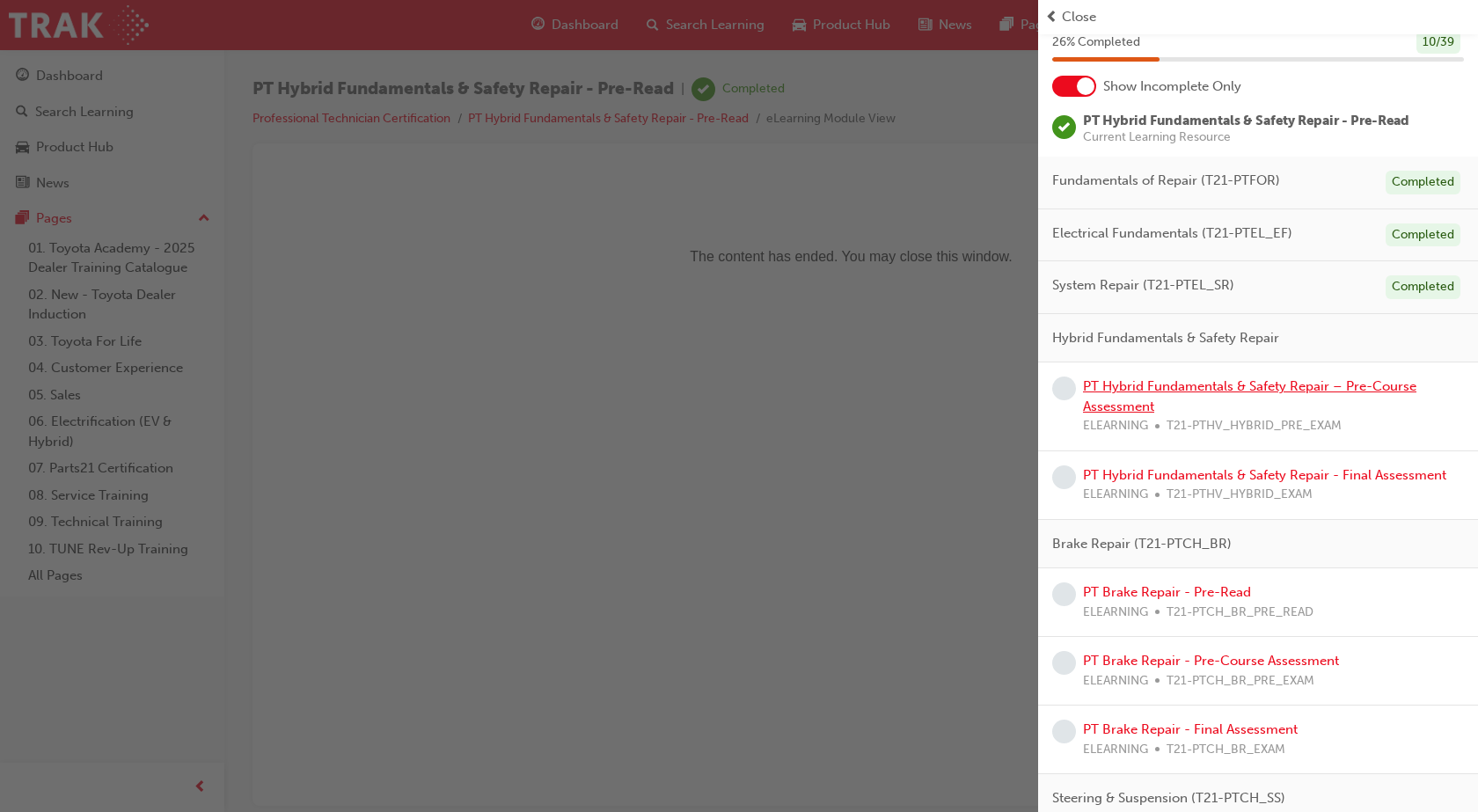
click at [1187, 385] on link "PT Hybrid Fundamentals & Safety Repair – Pre-Course Assessment" at bounding box center [1249, 395] width 333 height 36
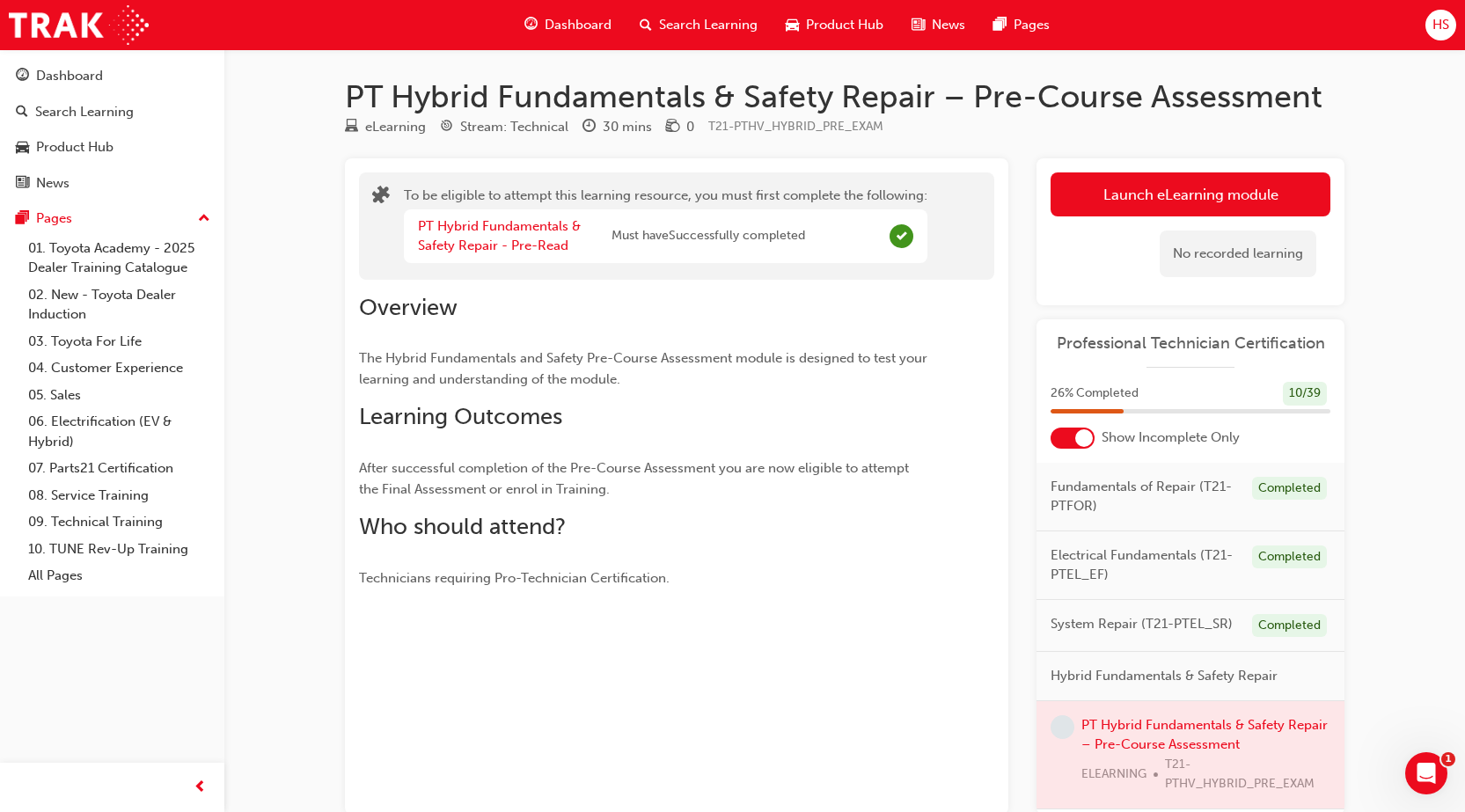
scroll to position [103, 0]
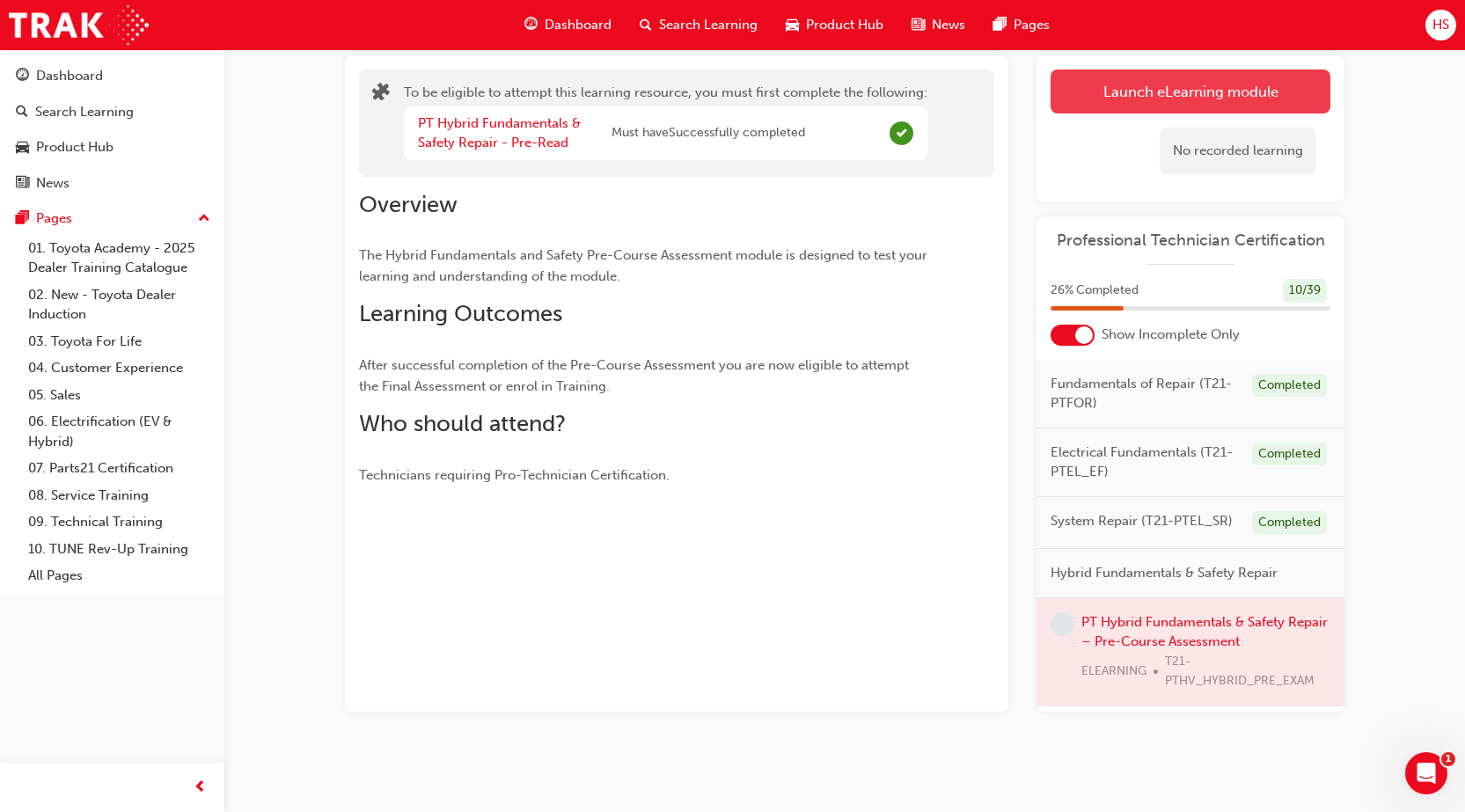
click at [1182, 97] on button "Launch eLearning module" at bounding box center [1190, 91] width 280 height 44
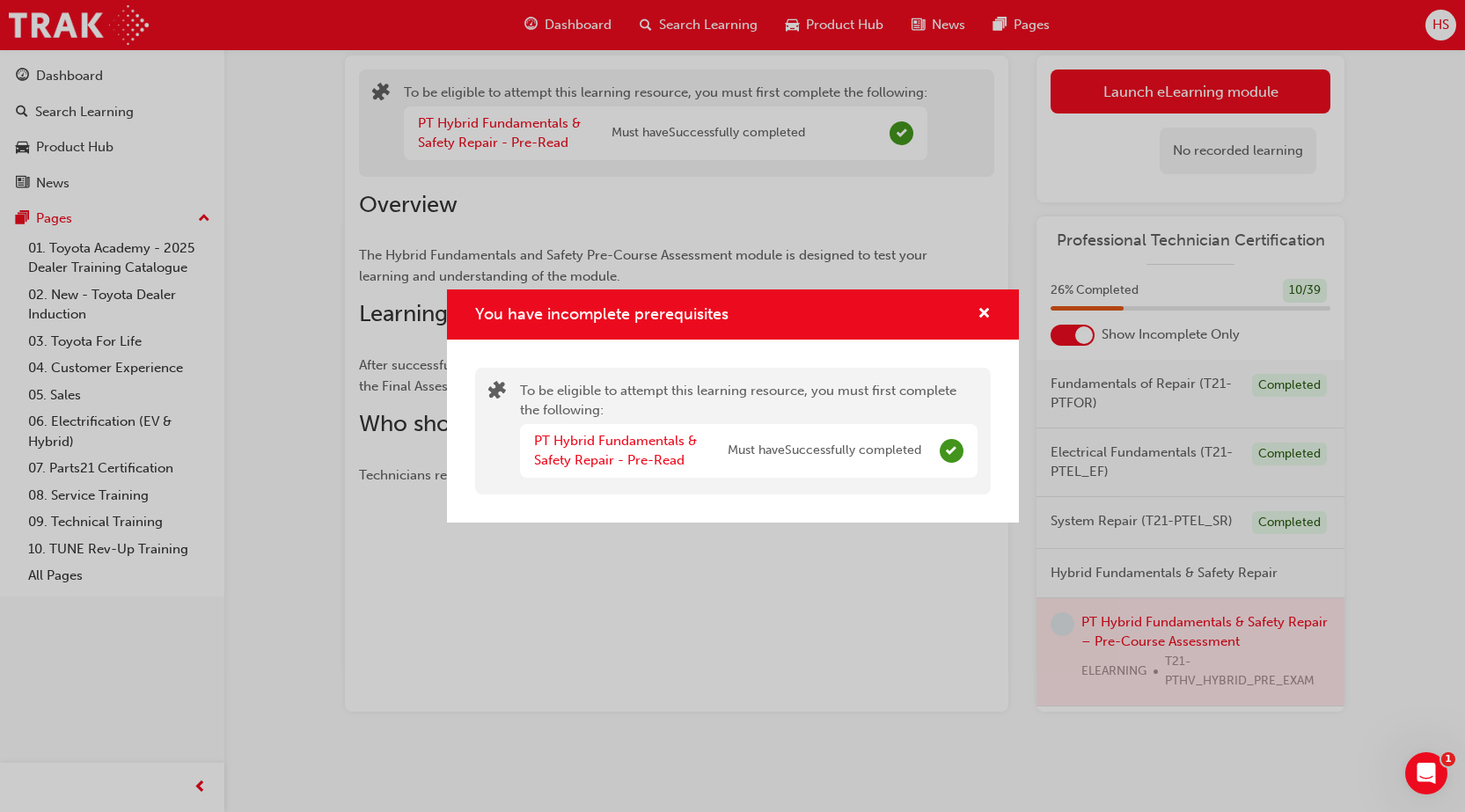
click at [674, 450] on div "PT Hybrid Fundamentals & Safety Repair - Pre-Read" at bounding box center [630, 450] width 193 height 39
click at [669, 436] on link "PT Hybrid Fundamentals & Safety Repair - Pre-Read" at bounding box center [615, 450] width 163 height 36
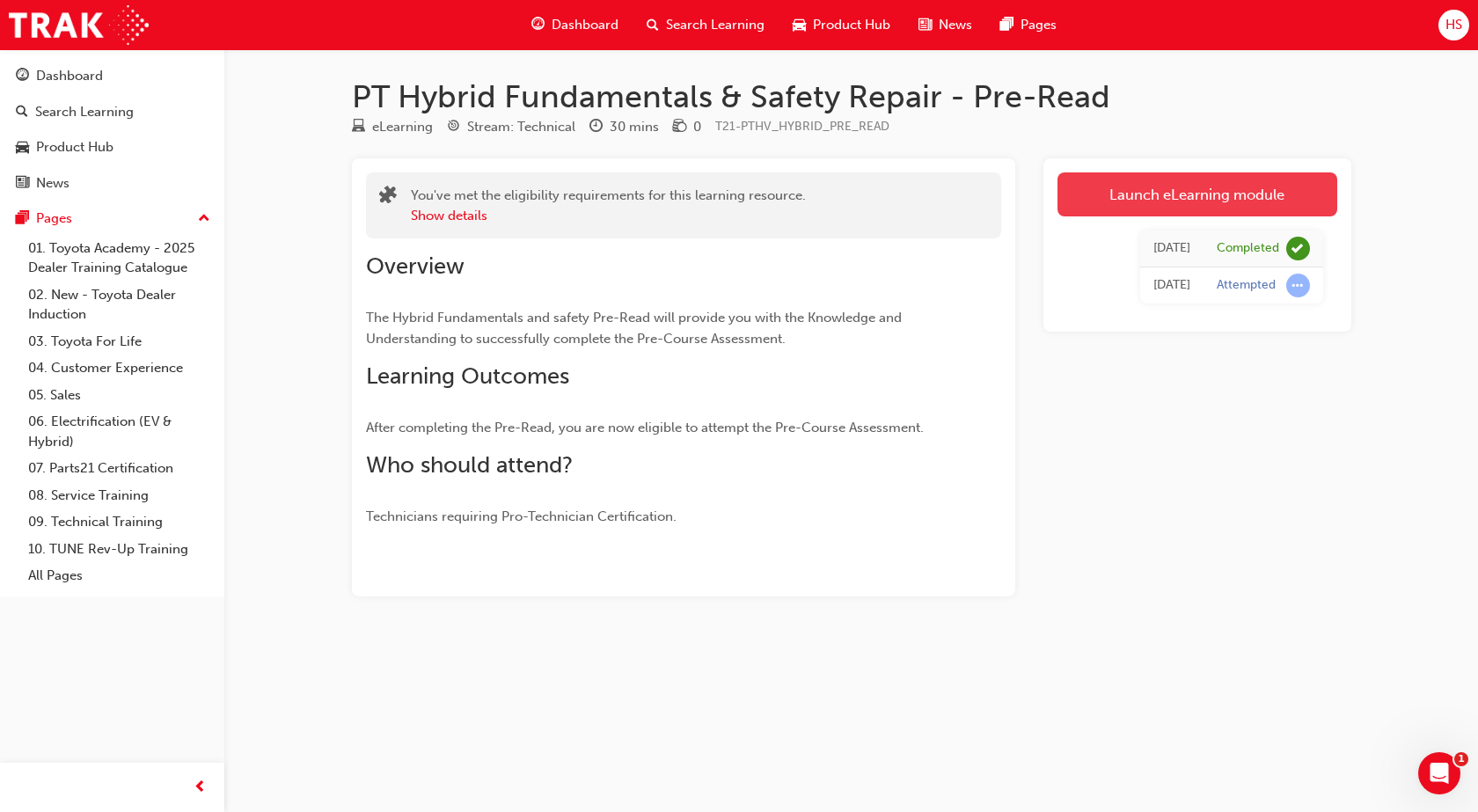
click at [1219, 201] on link "Launch eLearning module" at bounding box center [1197, 194] width 280 height 44
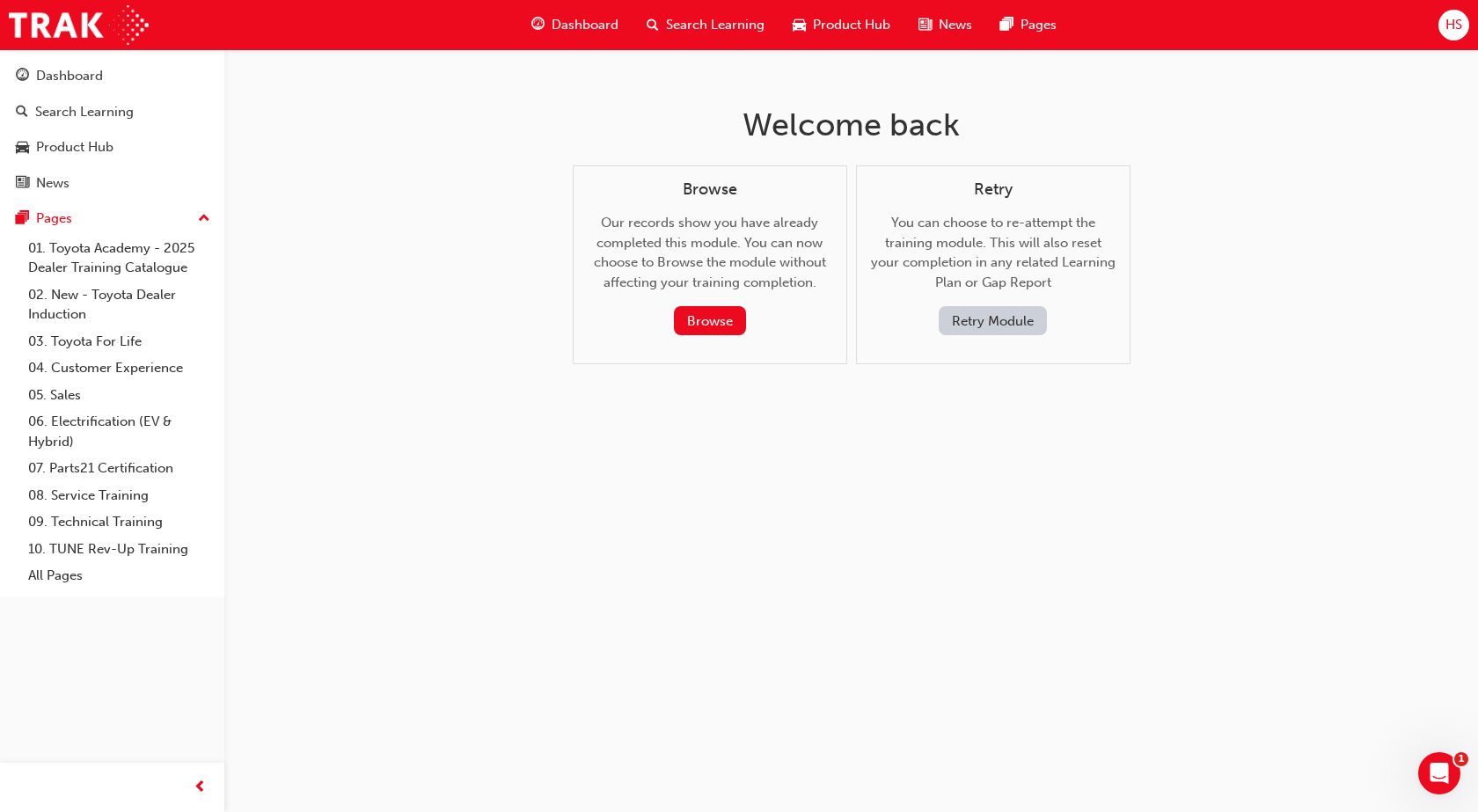
click at [1024, 312] on button "Retry Module" at bounding box center [992, 320] width 108 height 29
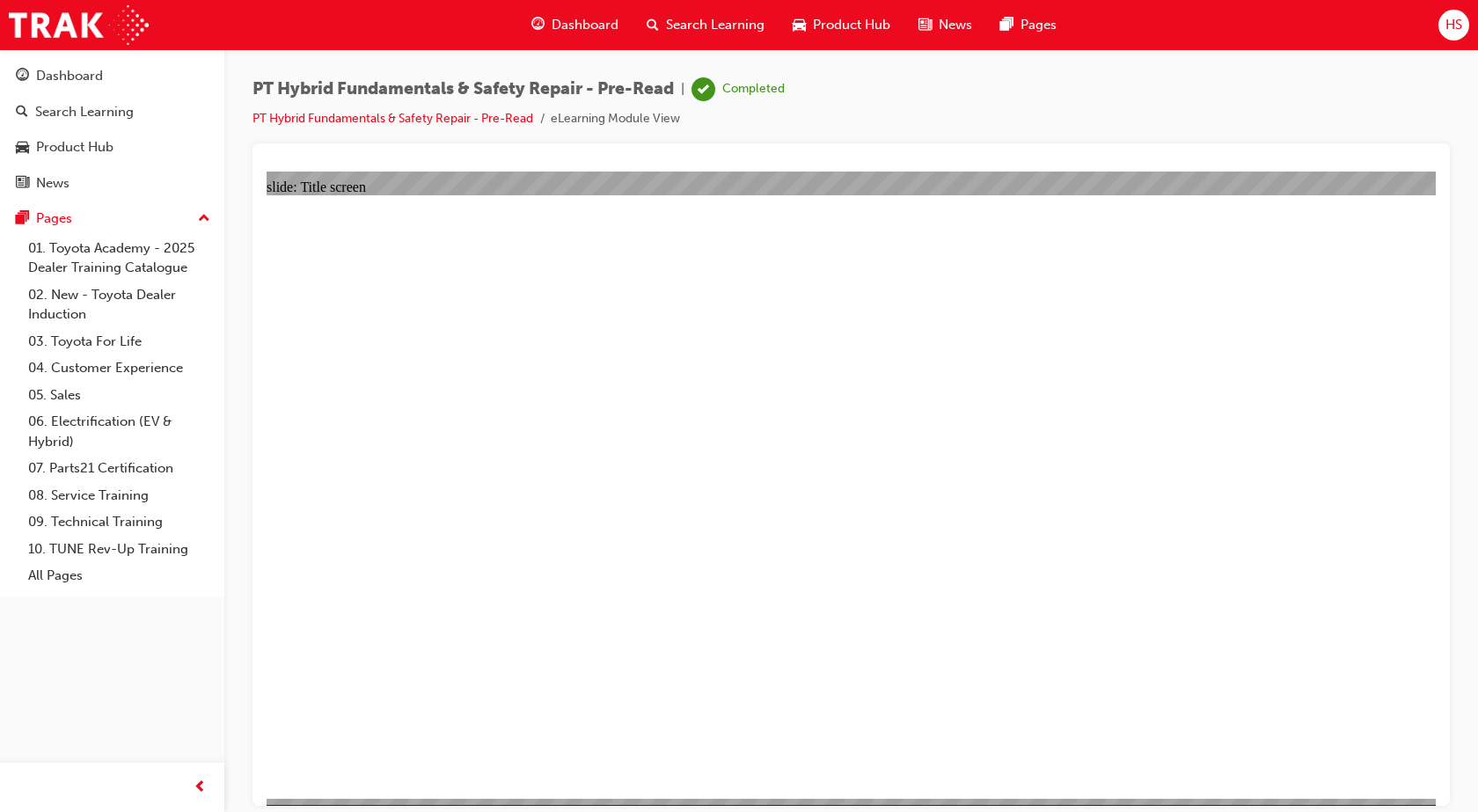
click at [570, 26] on span "Dashboard" at bounding box center [584, 25] width 66 height 20
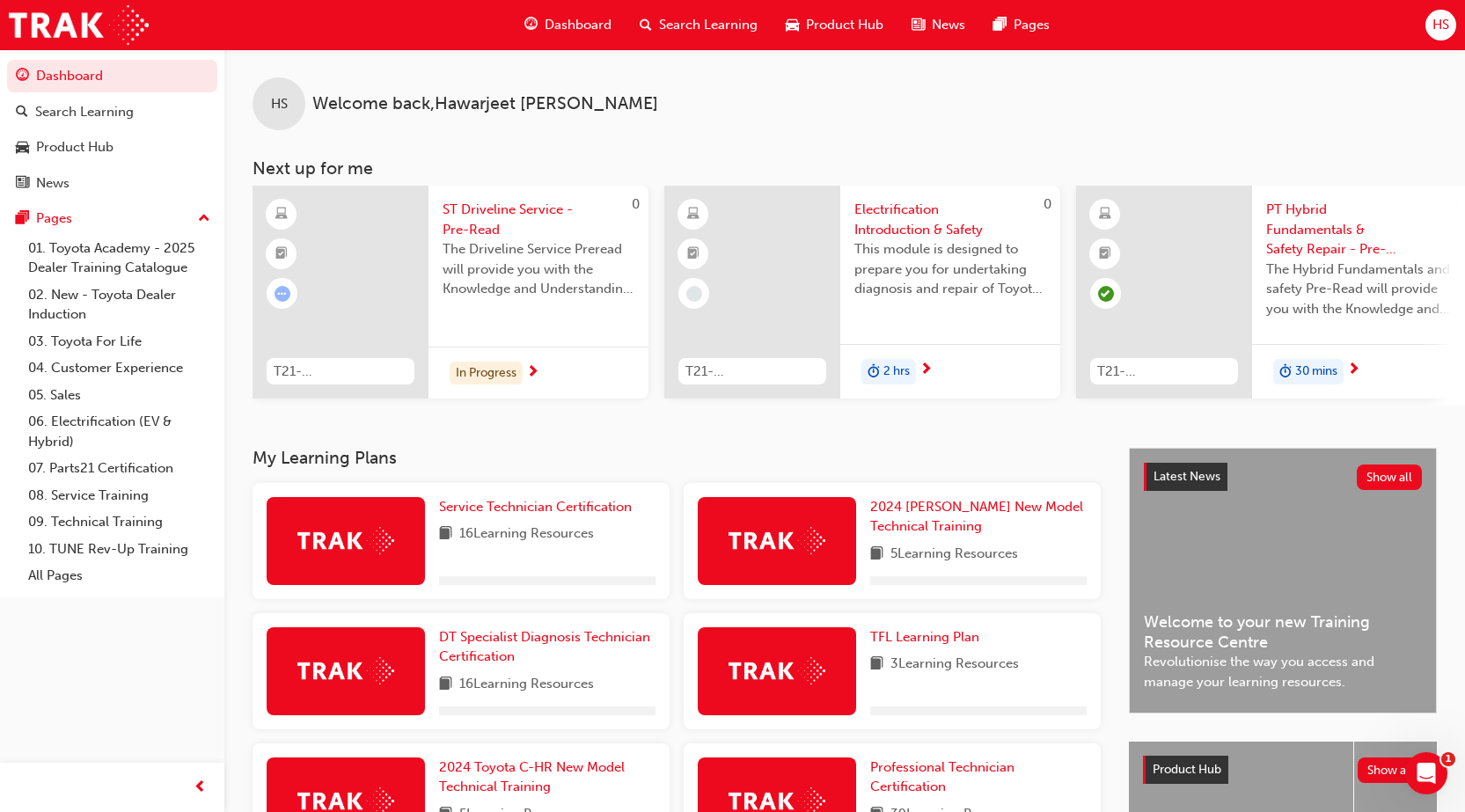
scroll to position [271, 0]
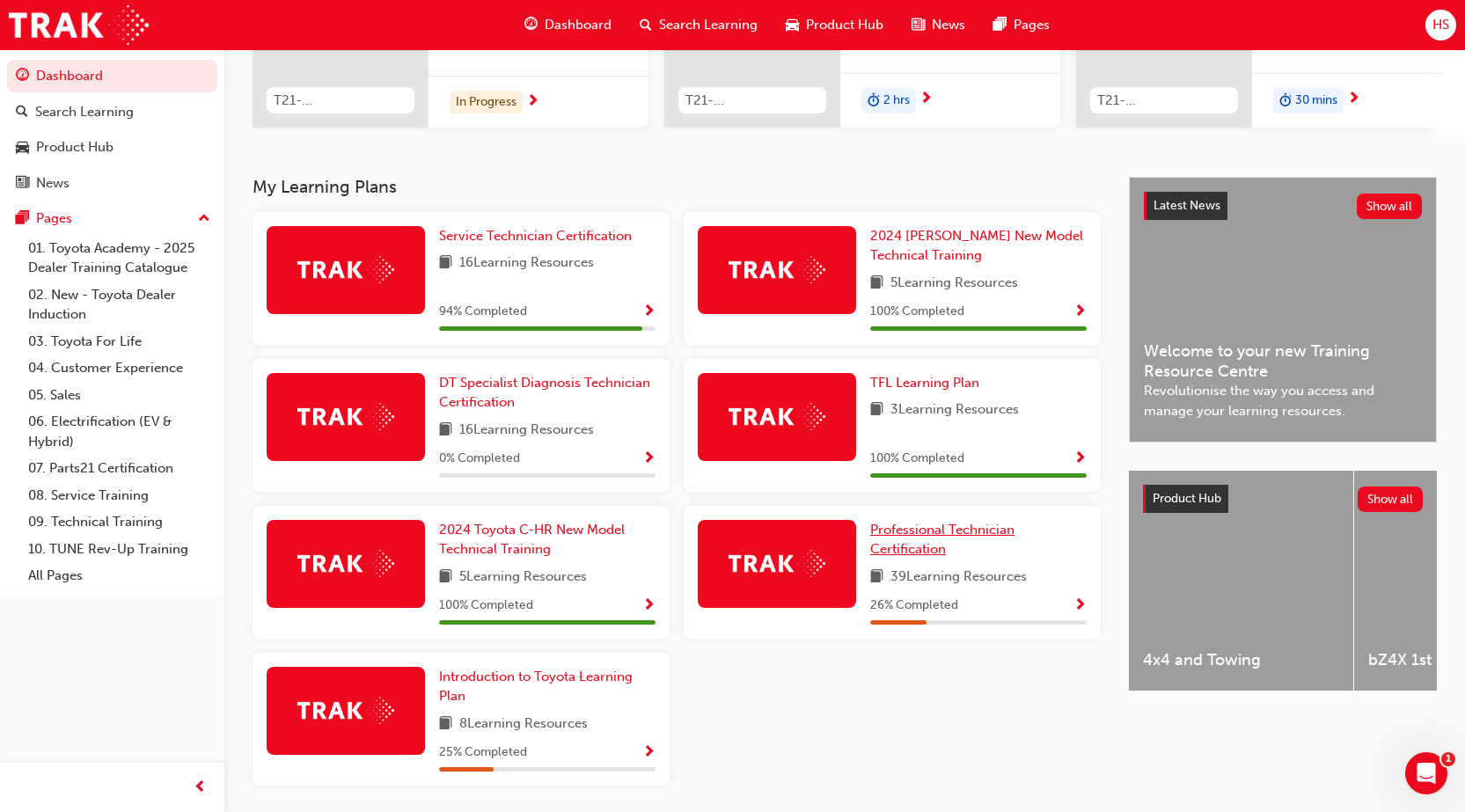
click at [886, 547] on link "Professional Technician Certification" at bounding box center [978, 539] width 217 height 39
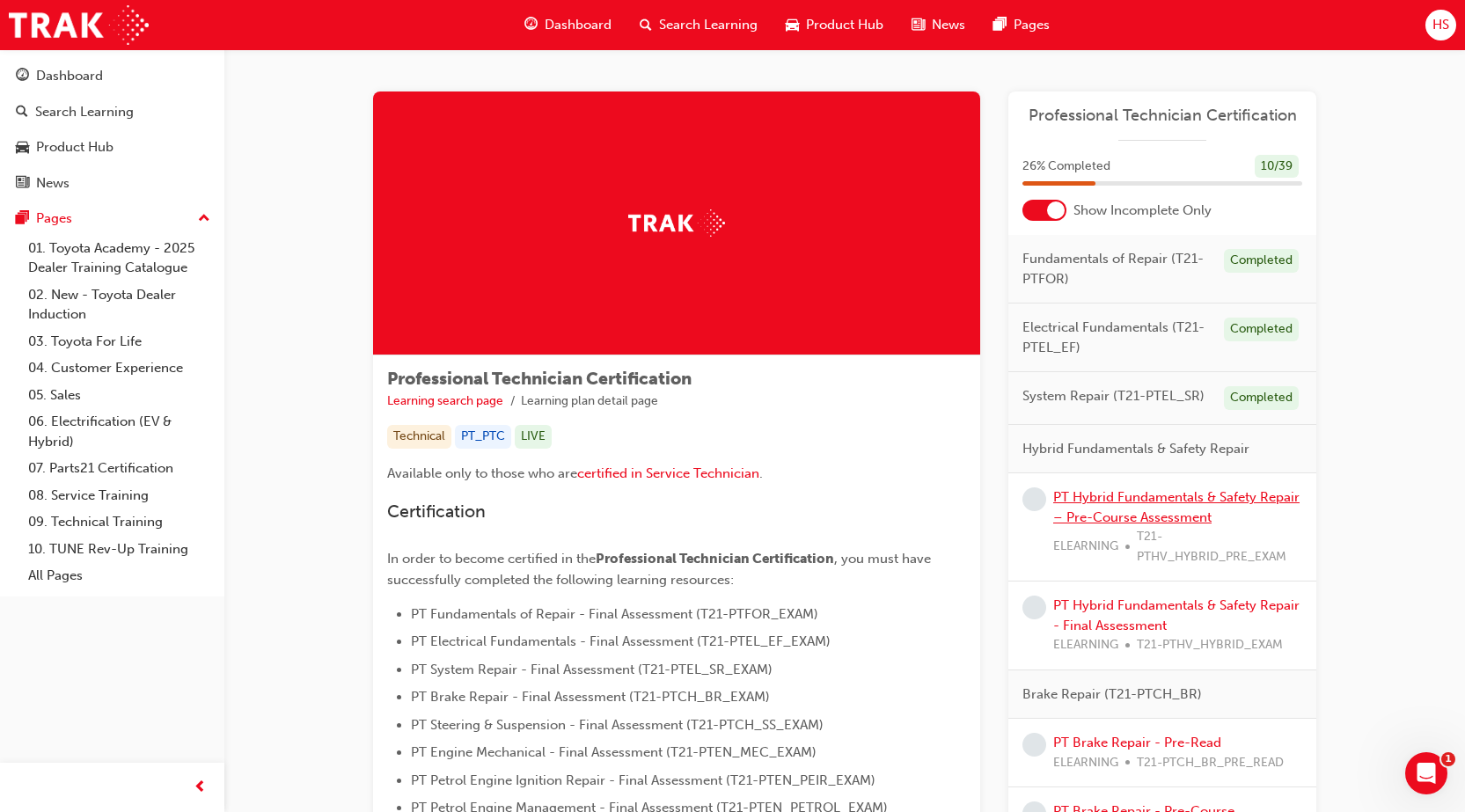
click at [1179, 511] on link "PT Hybrid Fundamentals & Safety Repair – Pre-Course Assessment" at bounding box center [1176, 506] width 246 height 36
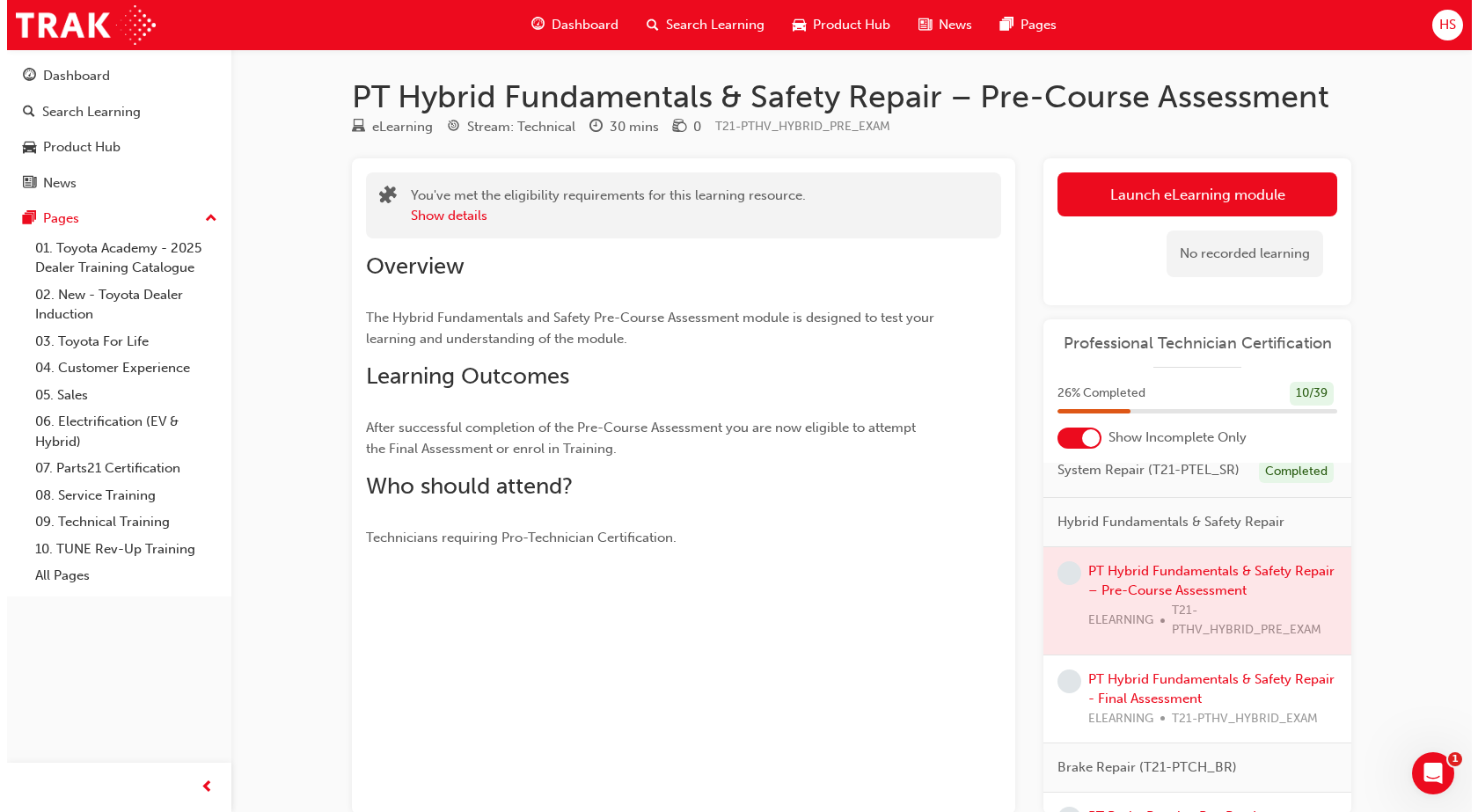
scroll to position [308, 0]
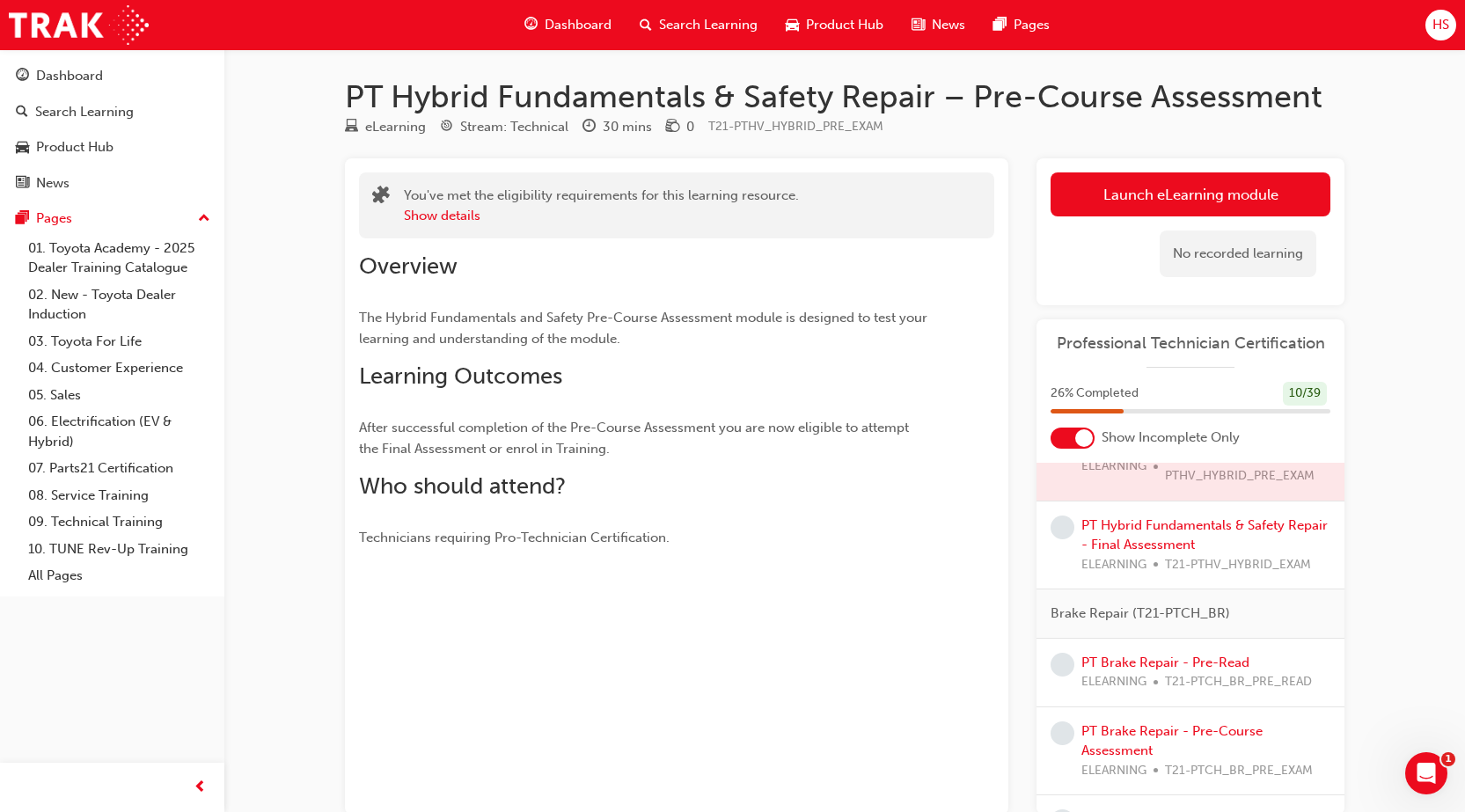
click at [1205, 482] on div at bounding box center [1191, 447] width 308 height 108
click at [1193, 553] on link "PT Hybrid Fundamentals & Safety Repair - Final Assessment" at bounding box center [1204, 534] width 246 height 36
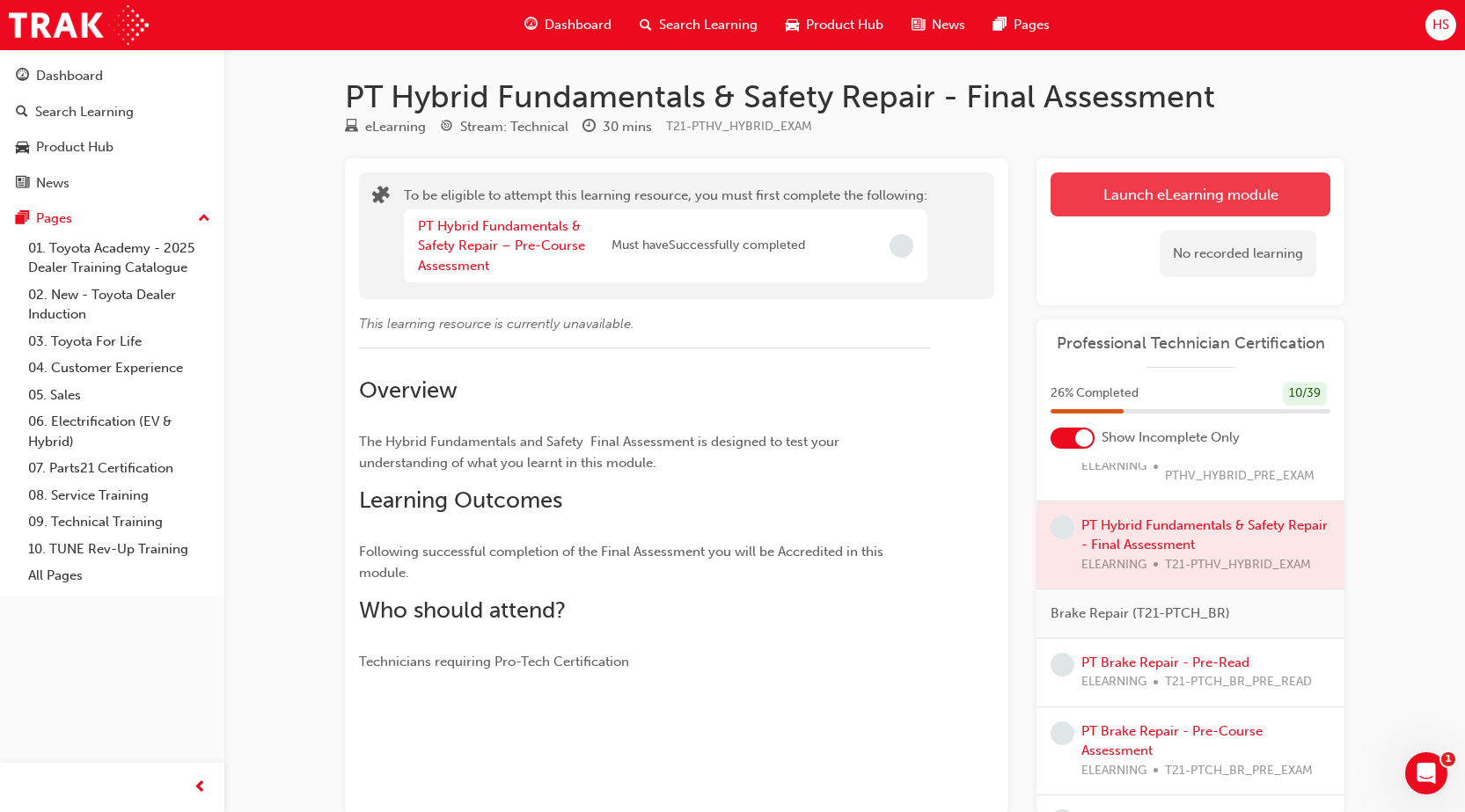
click at [1180, 194] on button "Launch eLearning module" at bounding box center [1190, 194] width 280 height 44
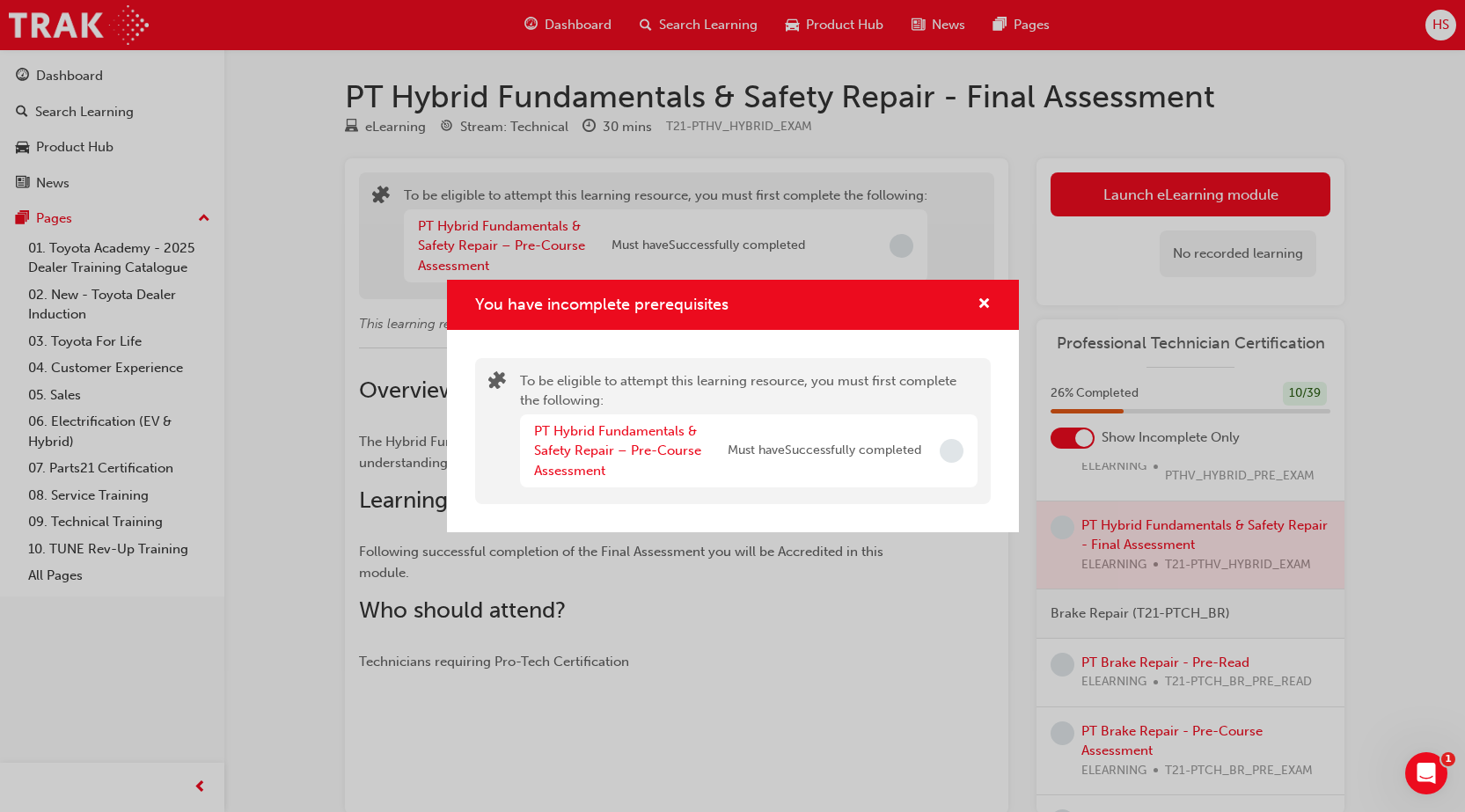
click at [954, 445] on span "Incomplete" at bounding box center [951, 450] width 24 height 24
click at [681, 449] on link "PT Hybrid Fundamentals & Safety Repair – Pre-Course Assessment" at bounding box center [618, 451] width 167 height 56
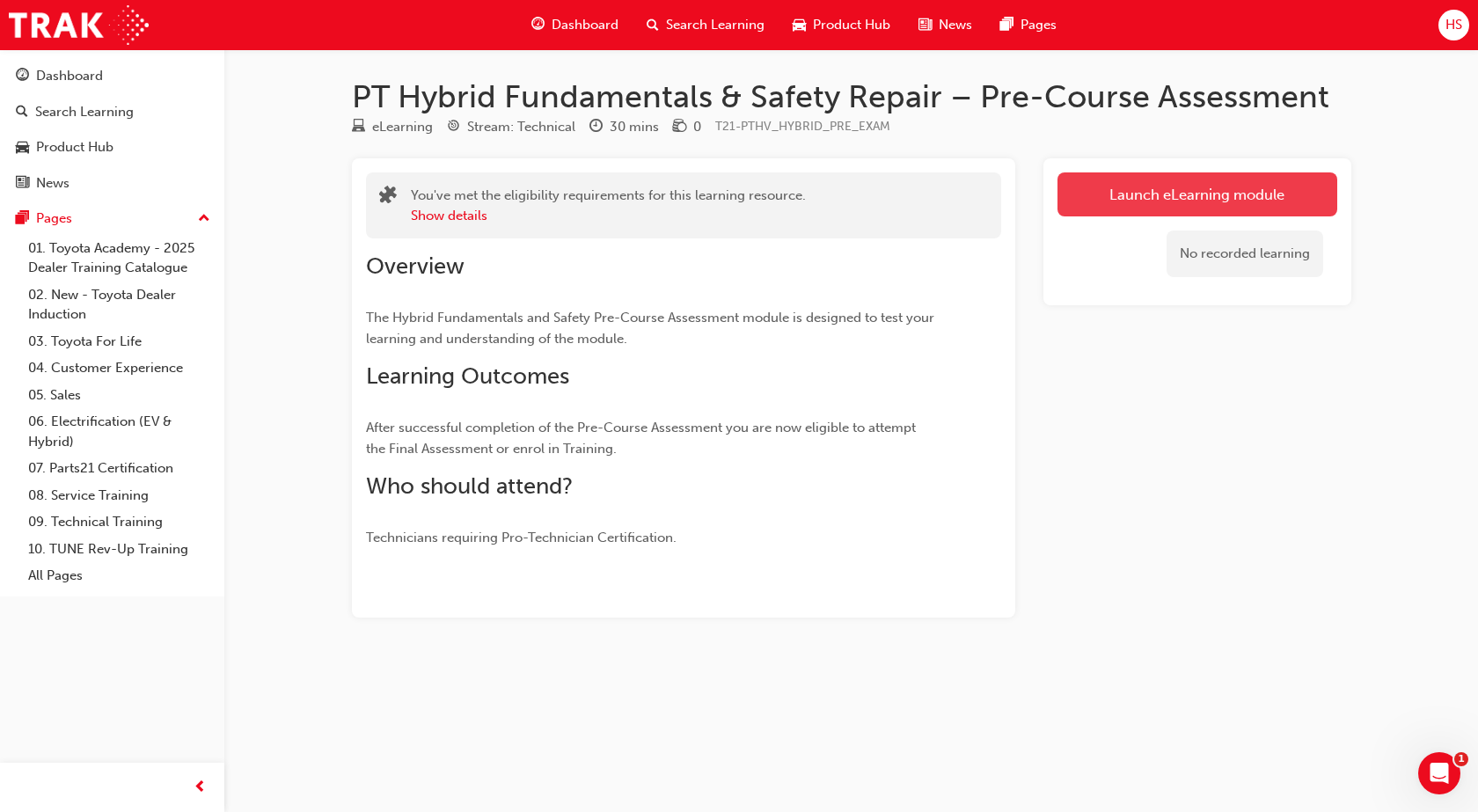
click at [1135, 192] on link "Launch eLearning module" at bounding box center [1197, 194] width 280 height 44
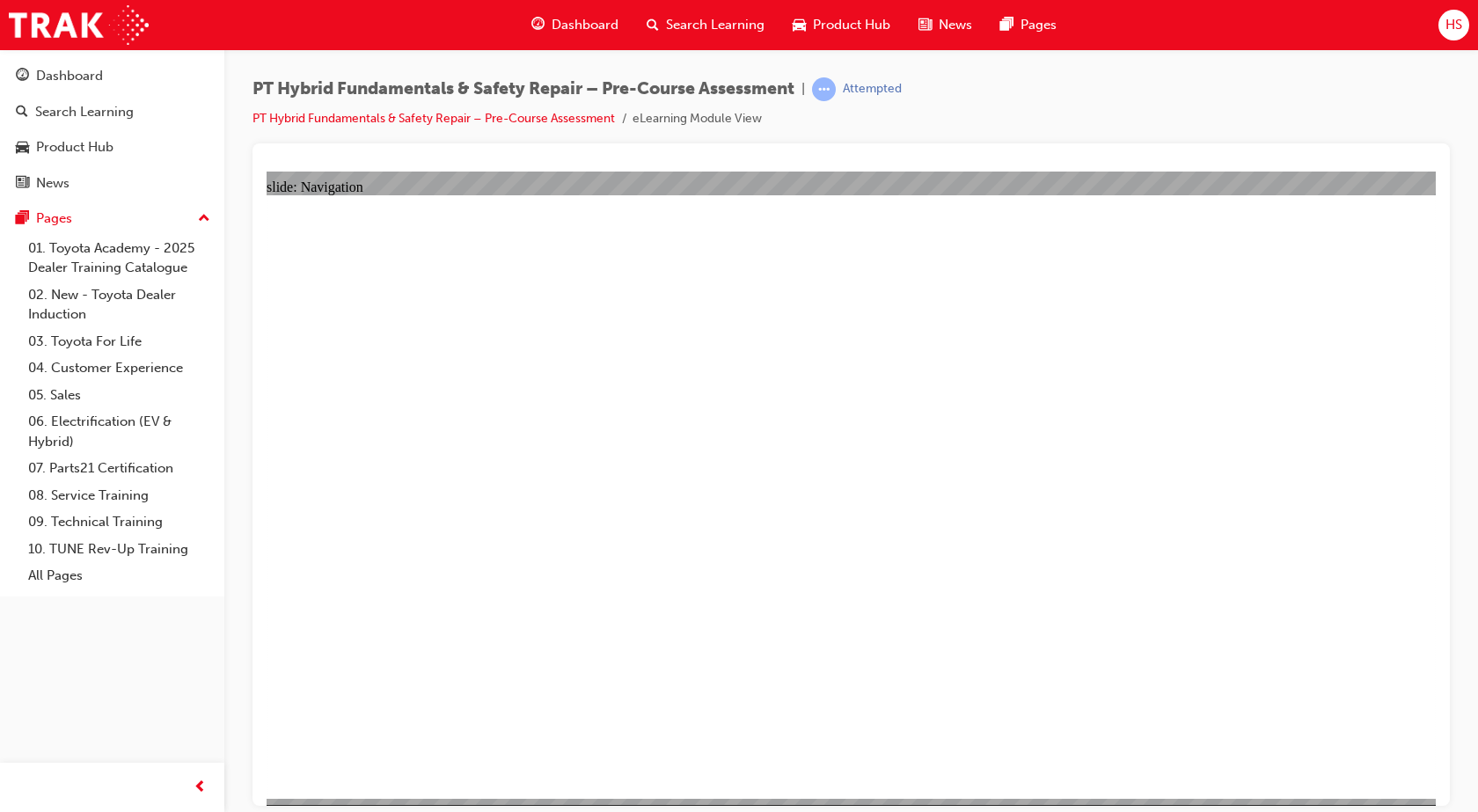
radio input "true"
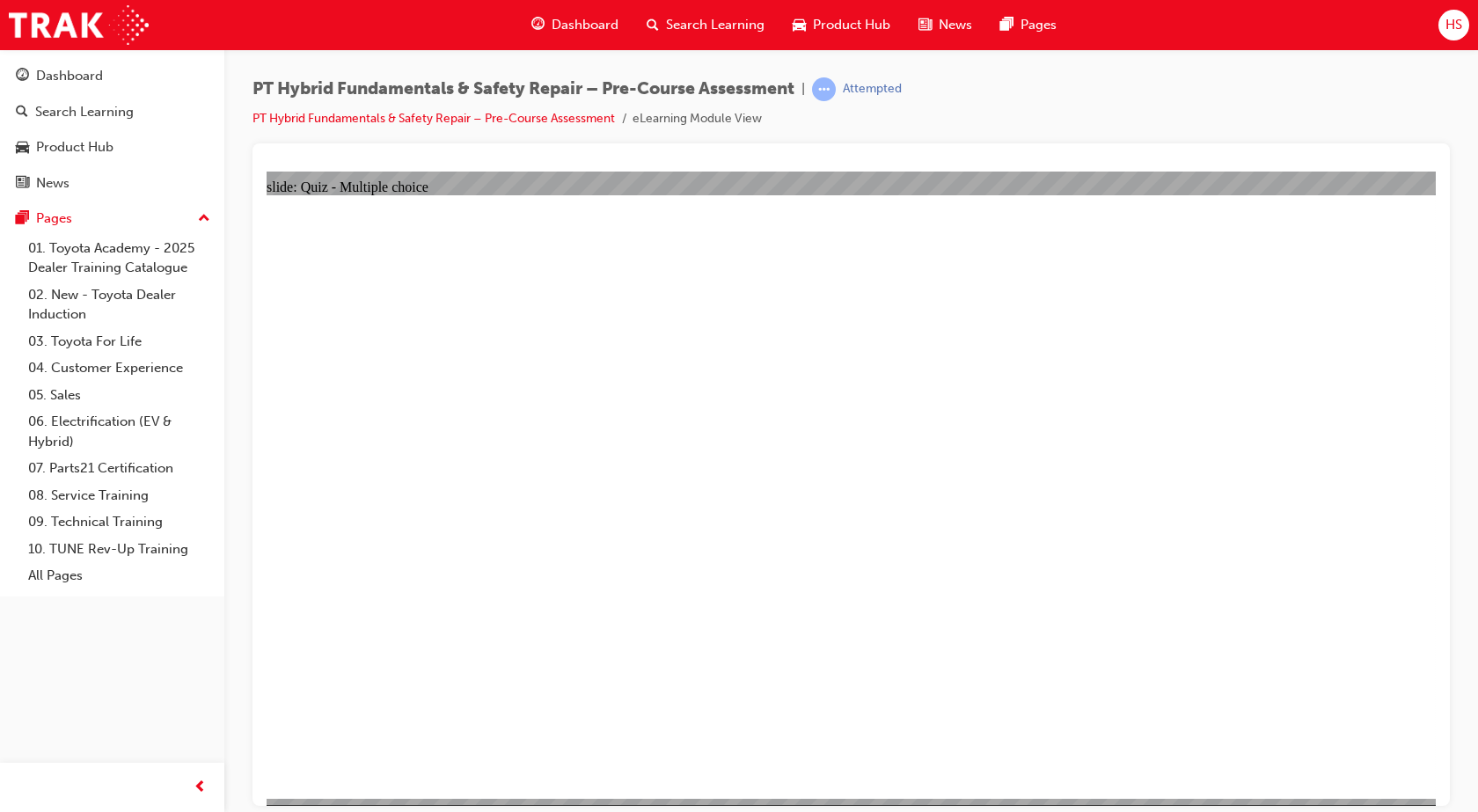
radio input "true"
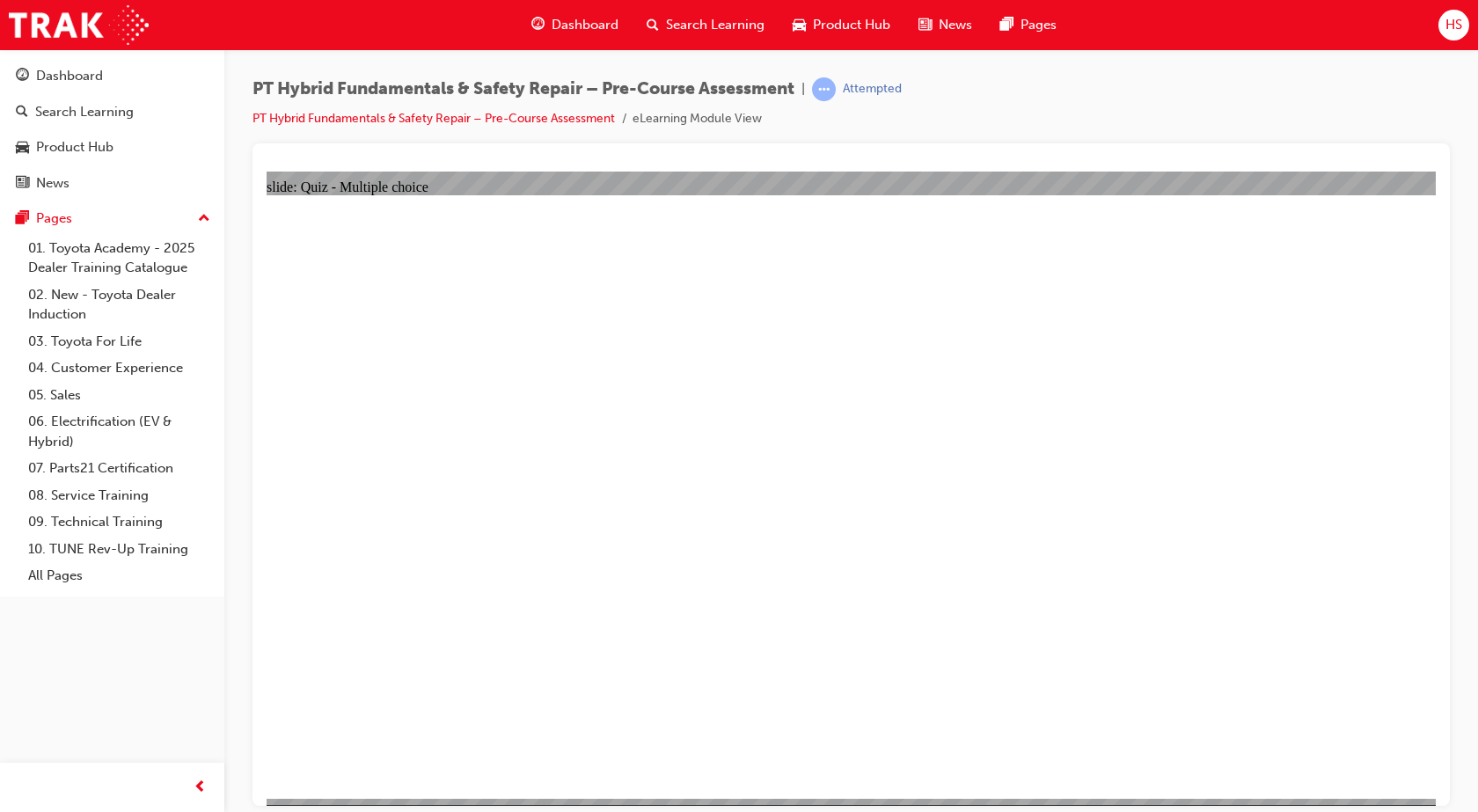
radio input "false"
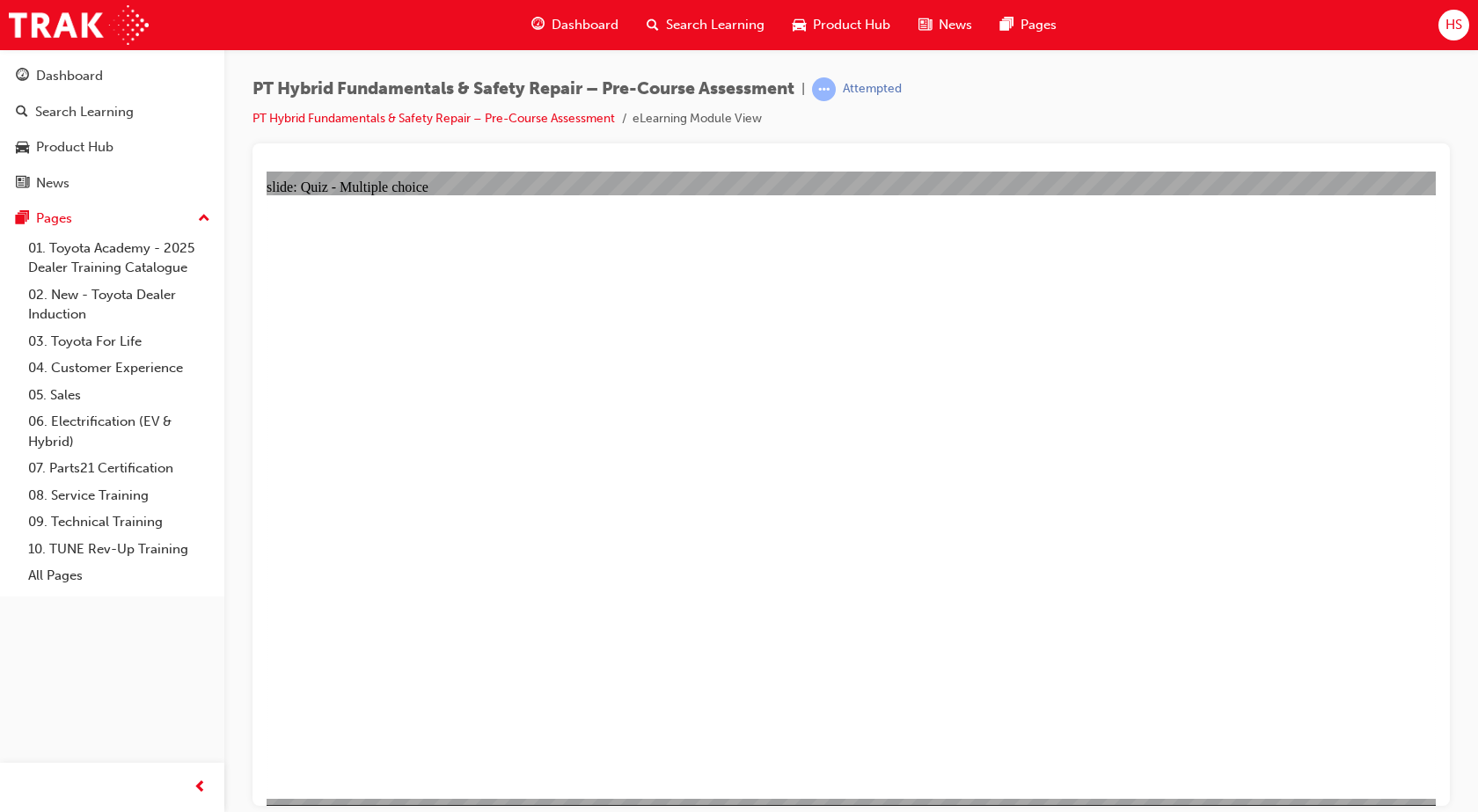
radio input "true"
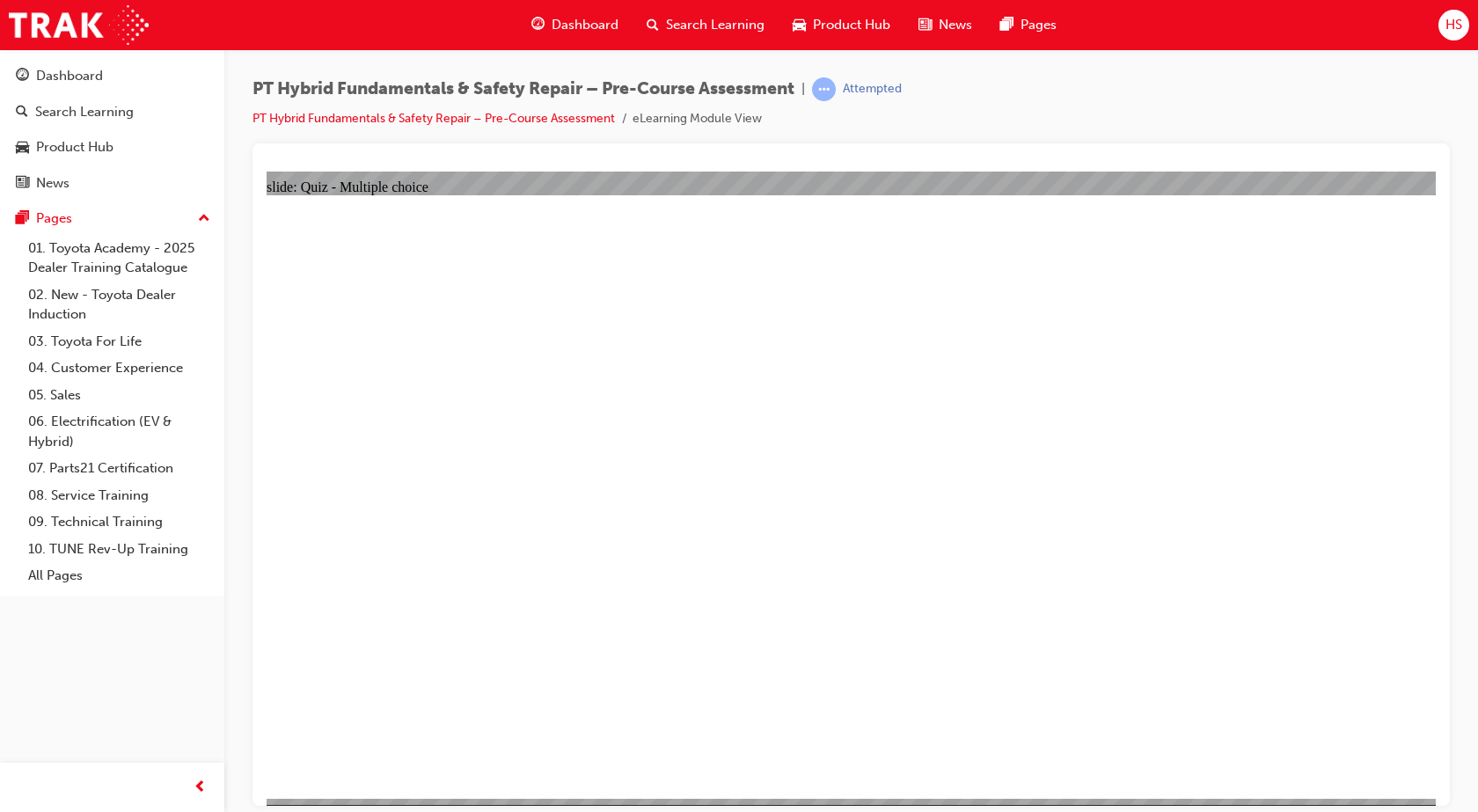
checkbox input "true"
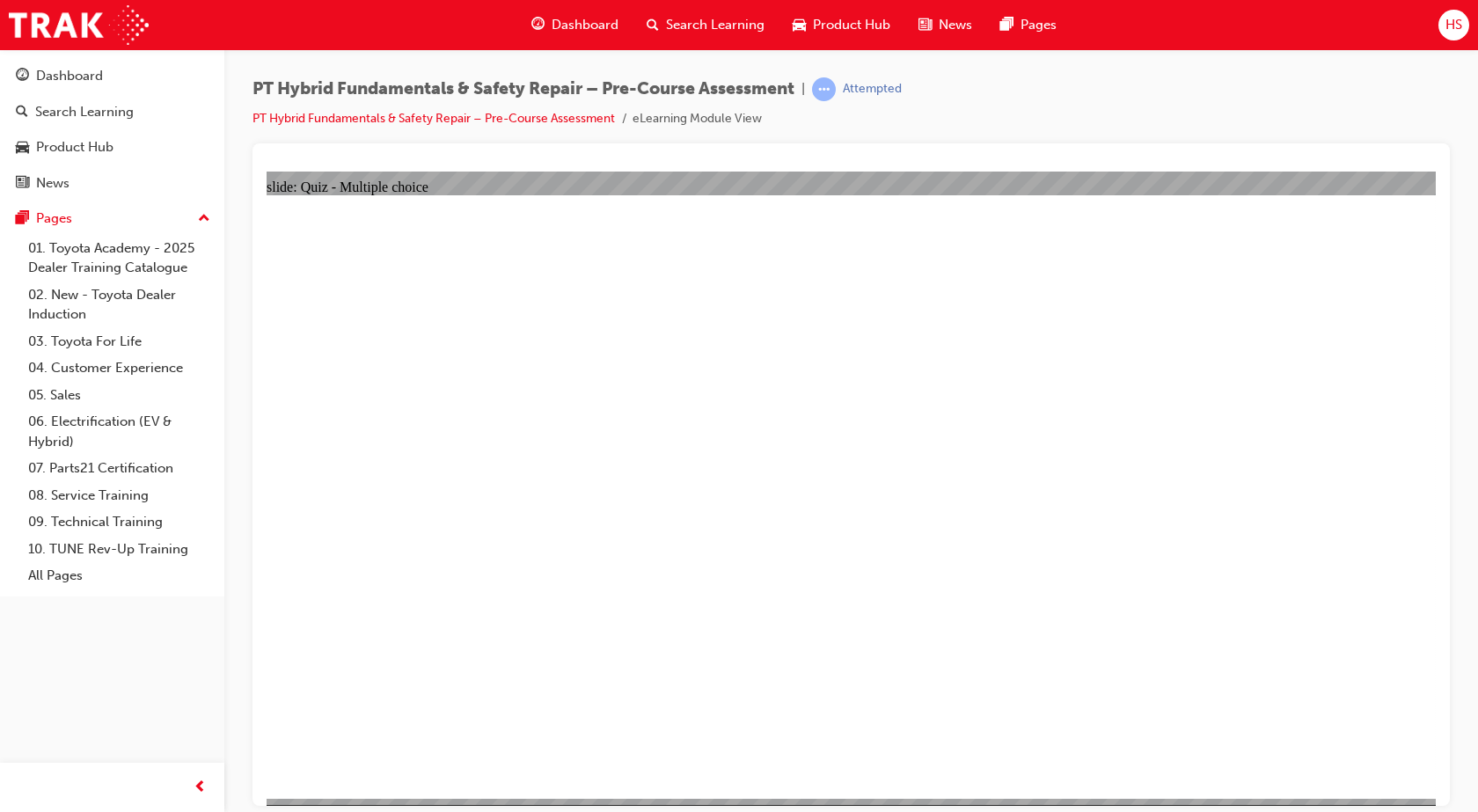
checkbox input "true"
checkbox input "false"
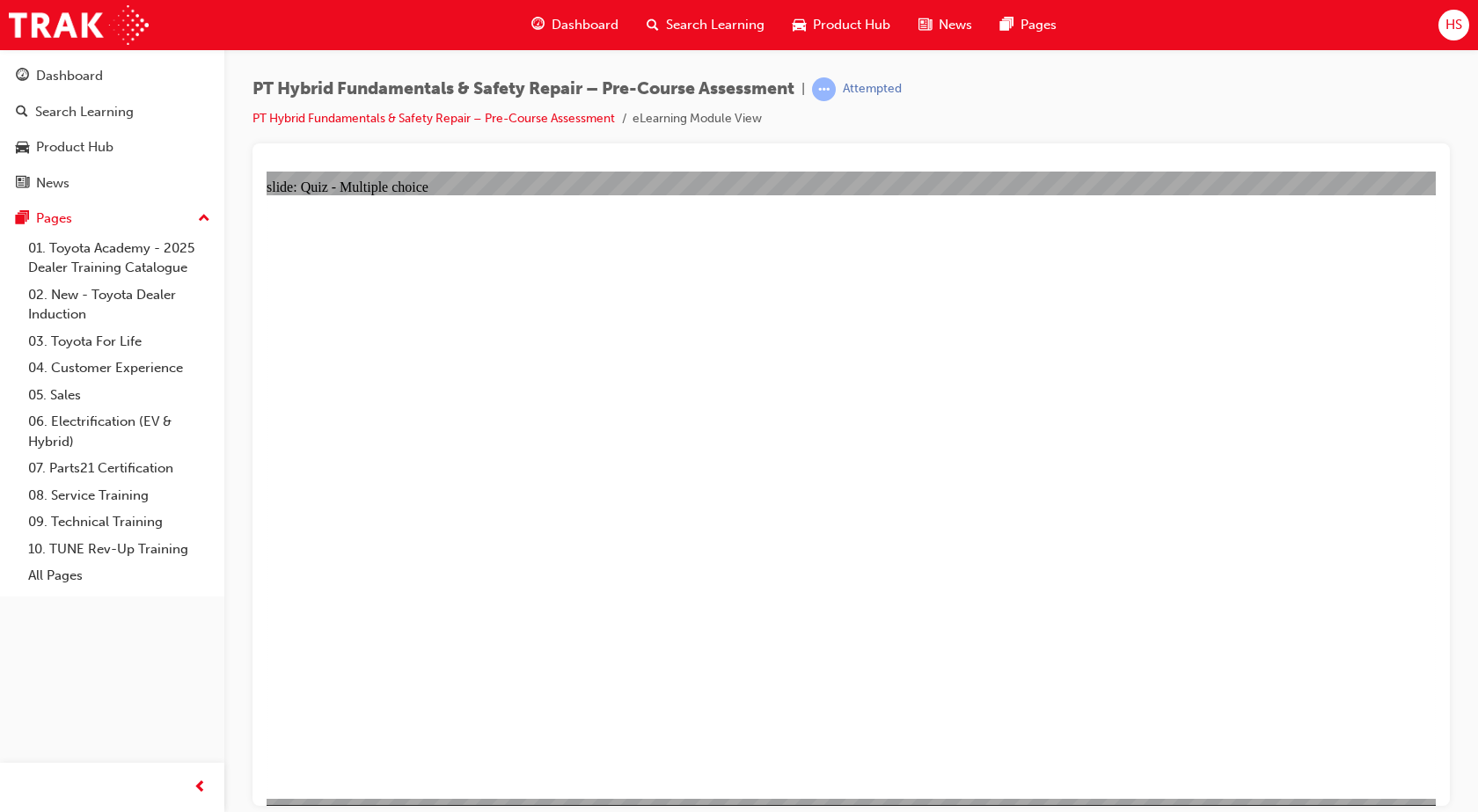
checkbox input "false"
checkbox input "true"
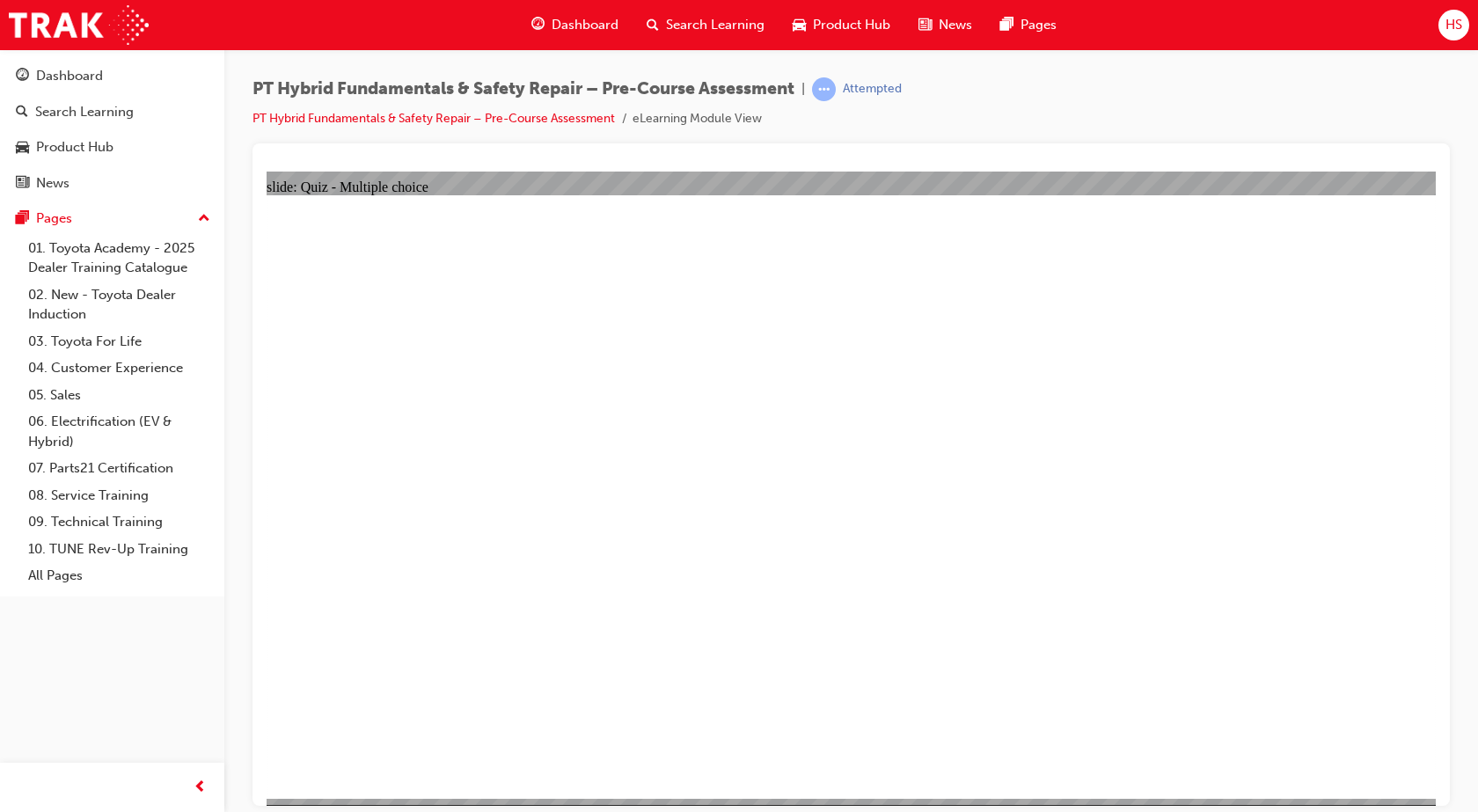
checkbox input "true"
checkbox input "false"
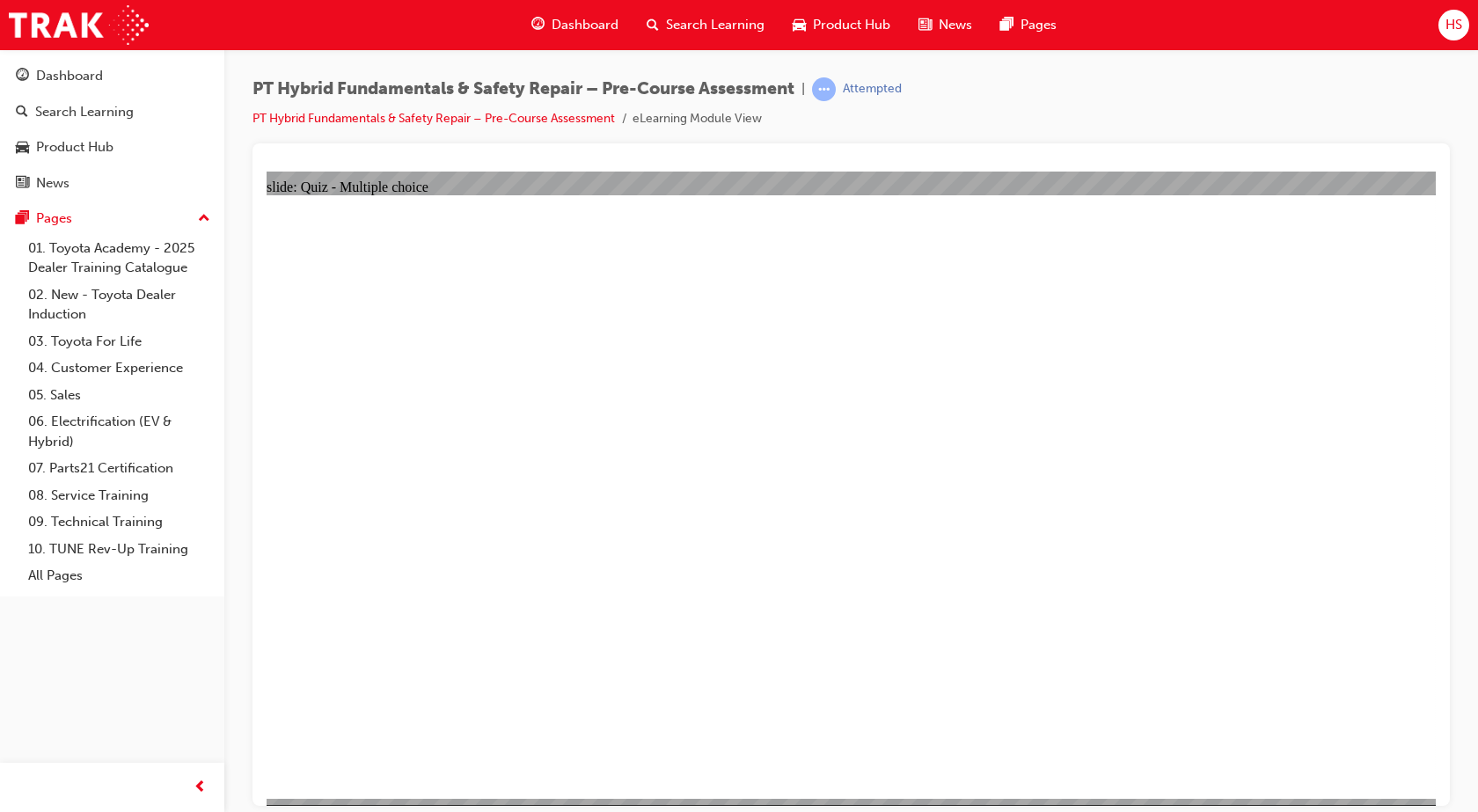
checkbox input "false"
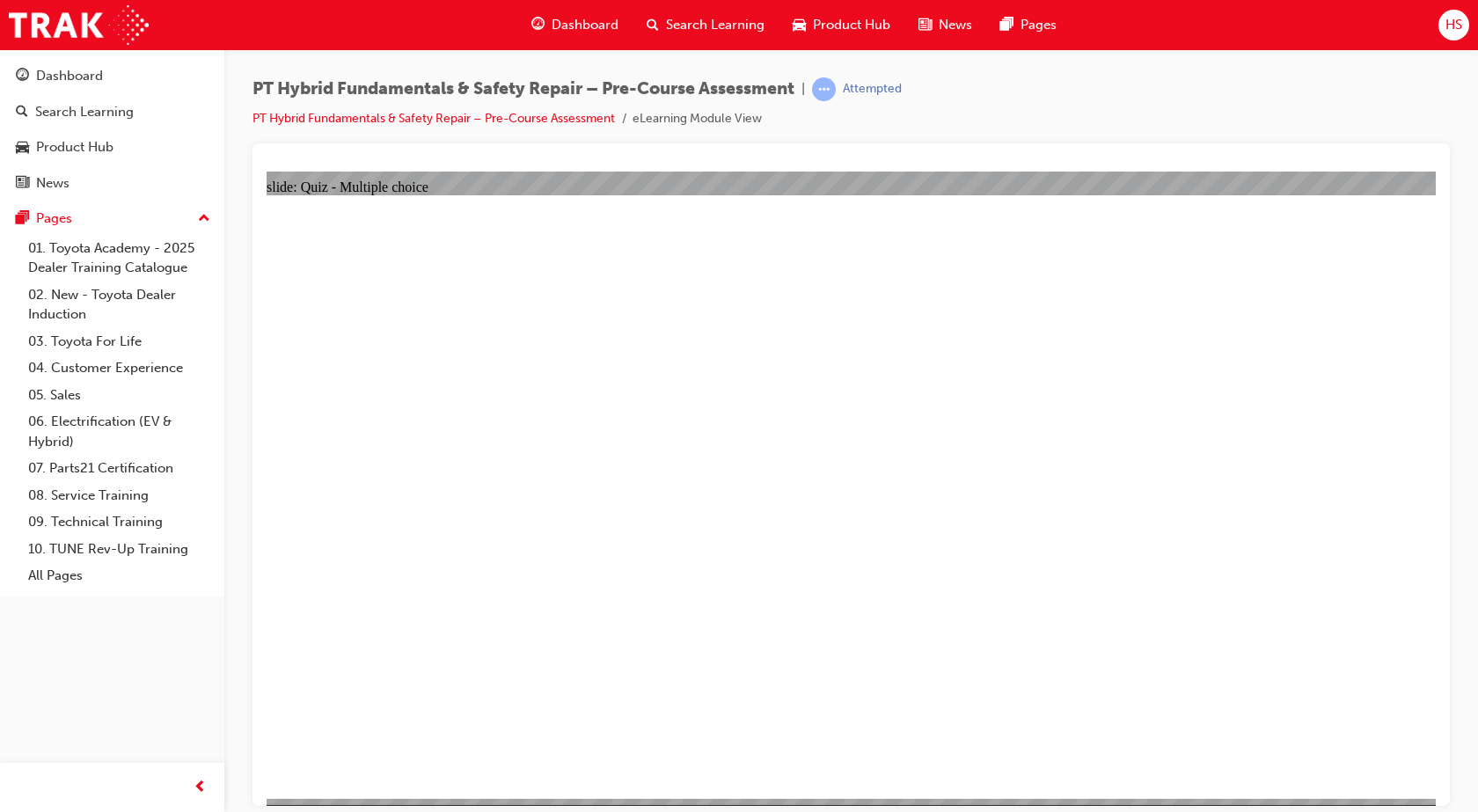
checkbox input "true"
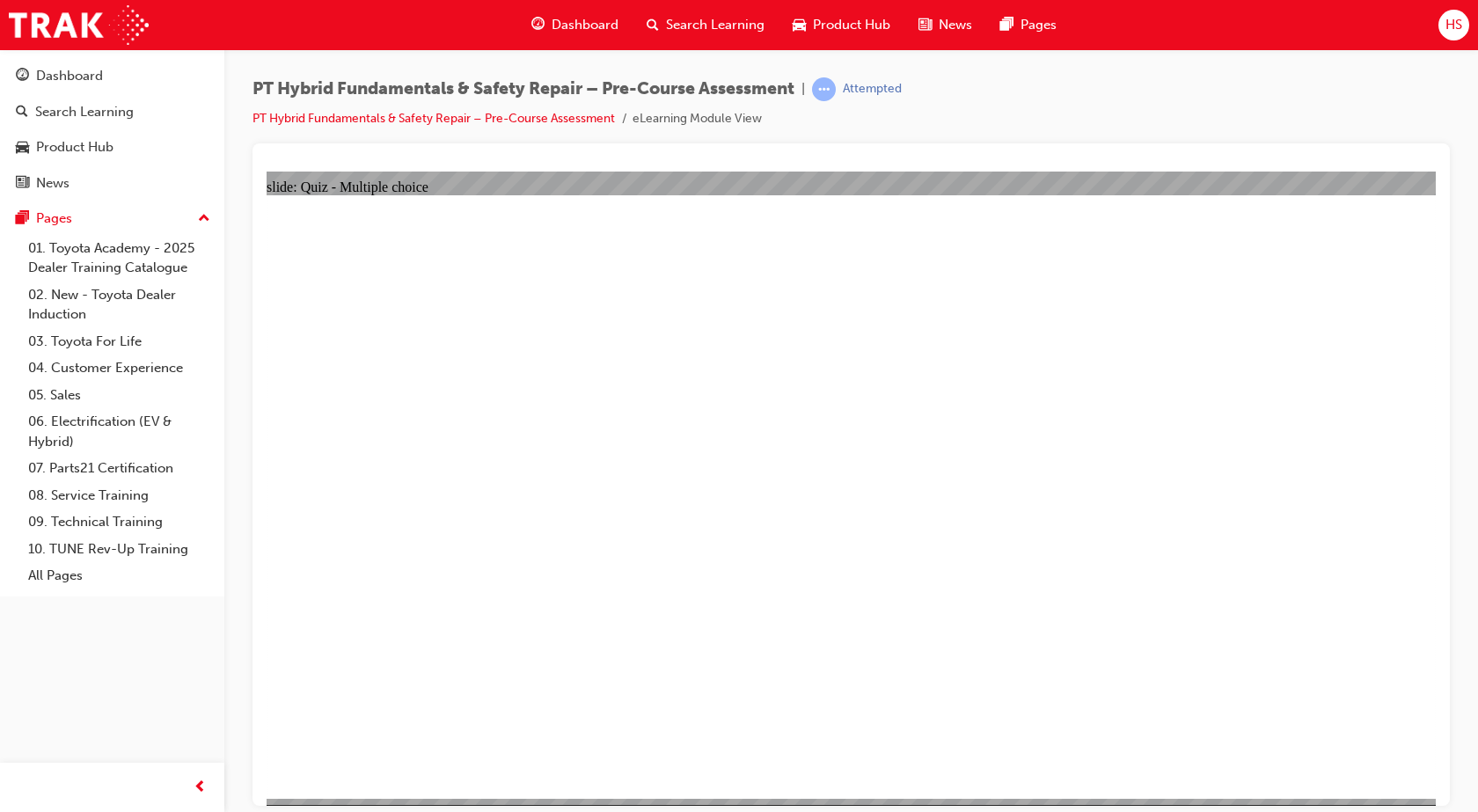
radio input "true"
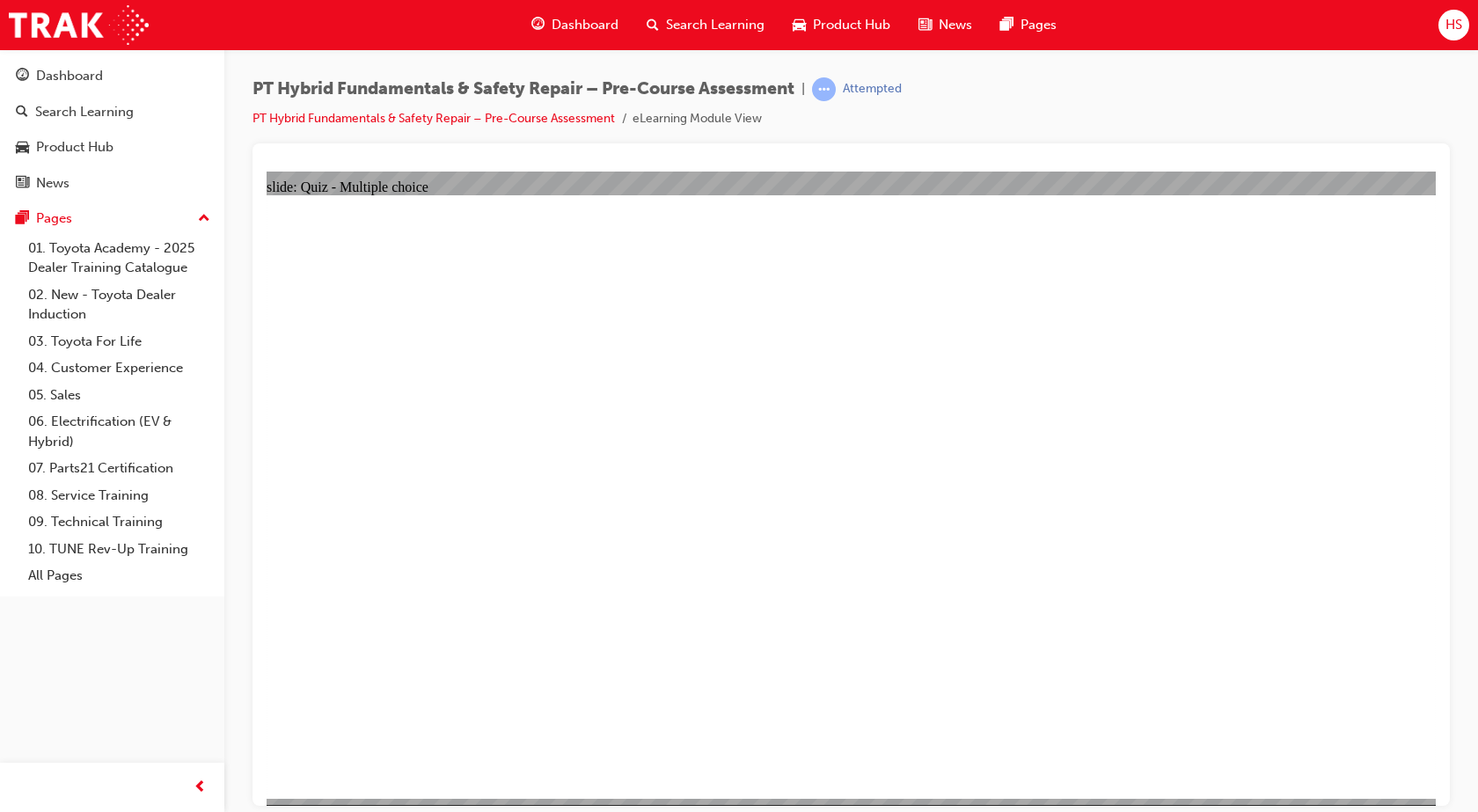
radio input "true"
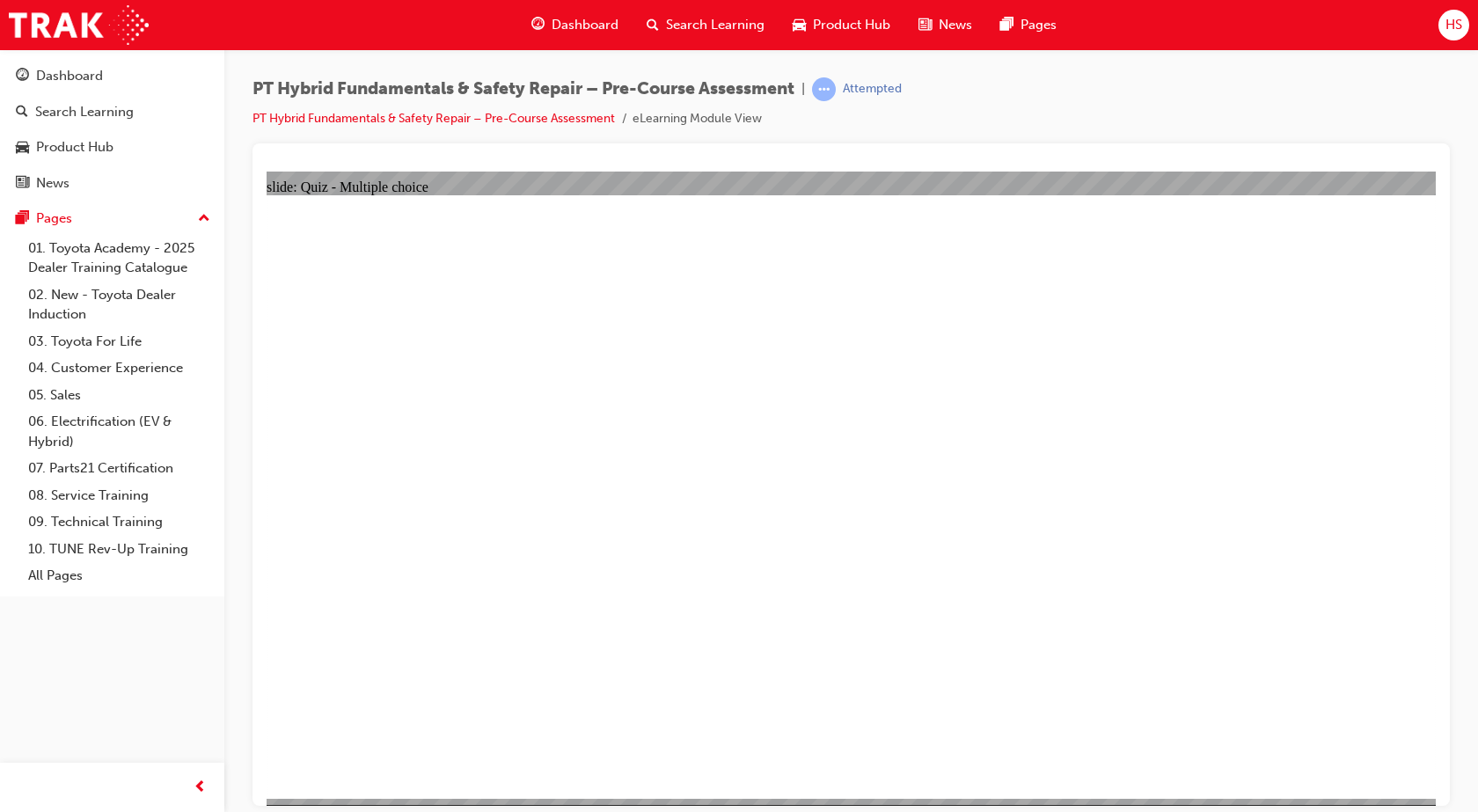
radio input "true"
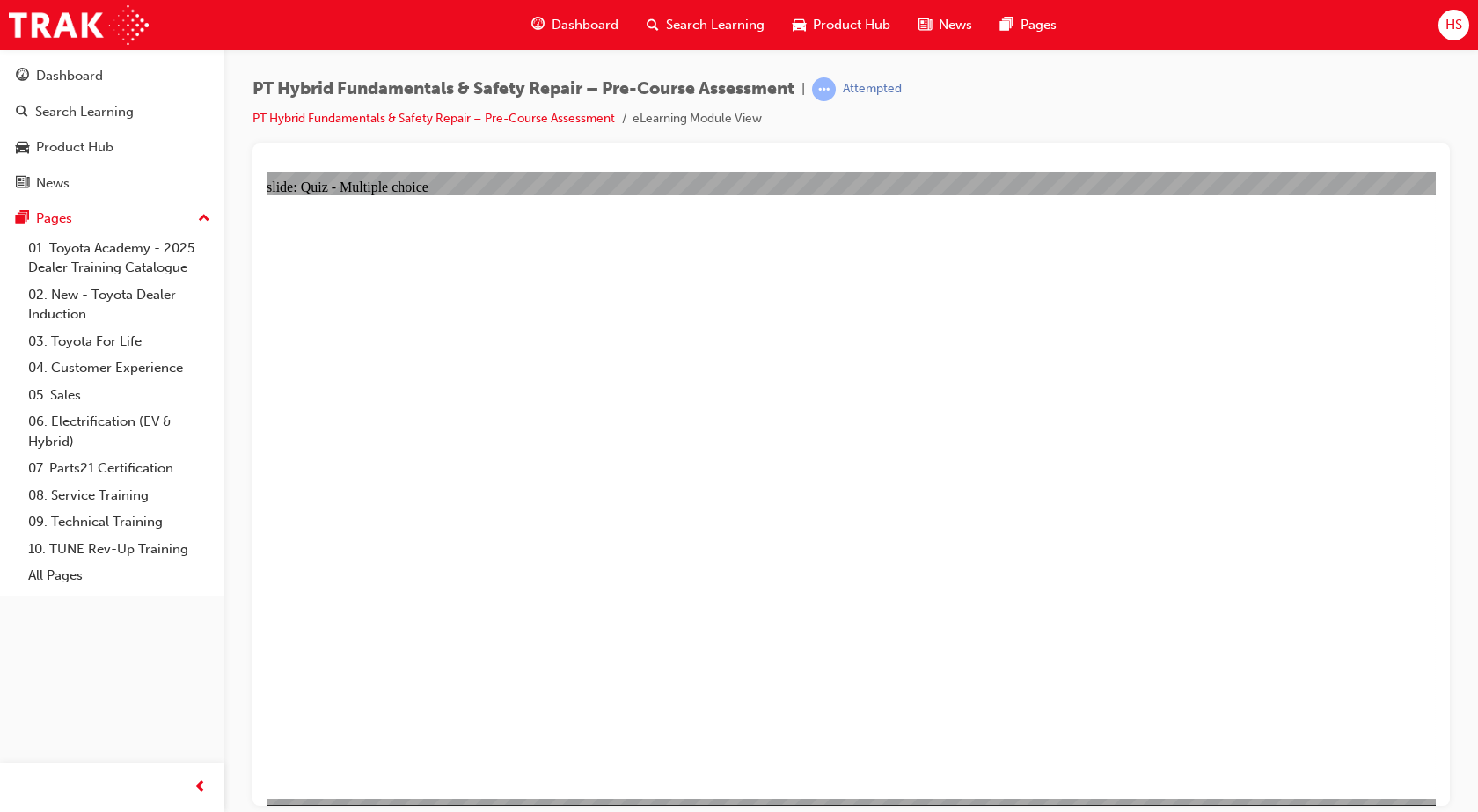
drag, startPoint x: 793, startPoint y: 588, endPoint x: 797, endPoint y: 598, distance: 10.8
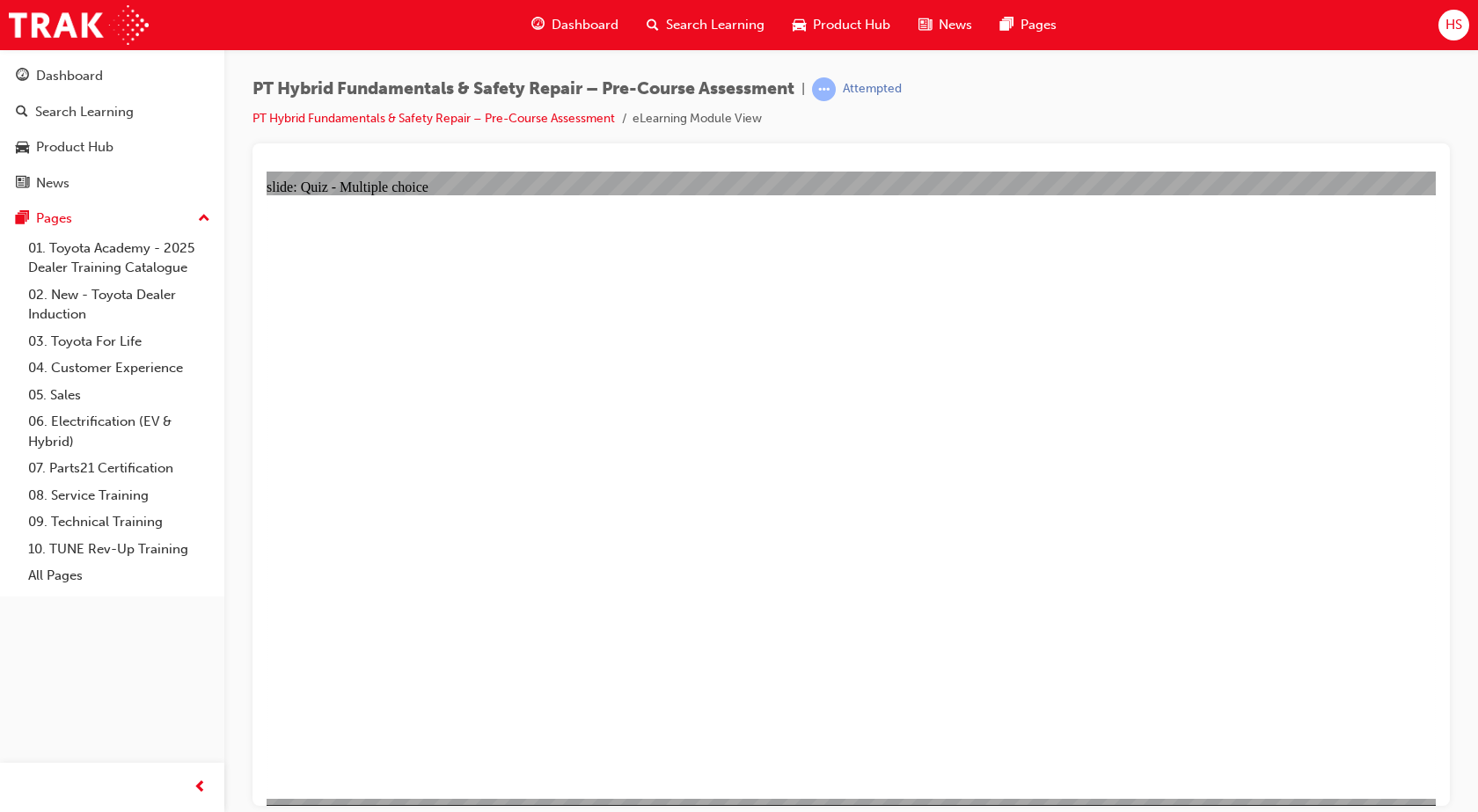
drag, startPoint x: 963, startPoint y: 600, endPoint x: 976, endPoint y: 566, distance: 36.4
drag, startPoint x: 978, startPoint y: 561, endPoint x: 981, endPoint y: 551, distance: 10.4
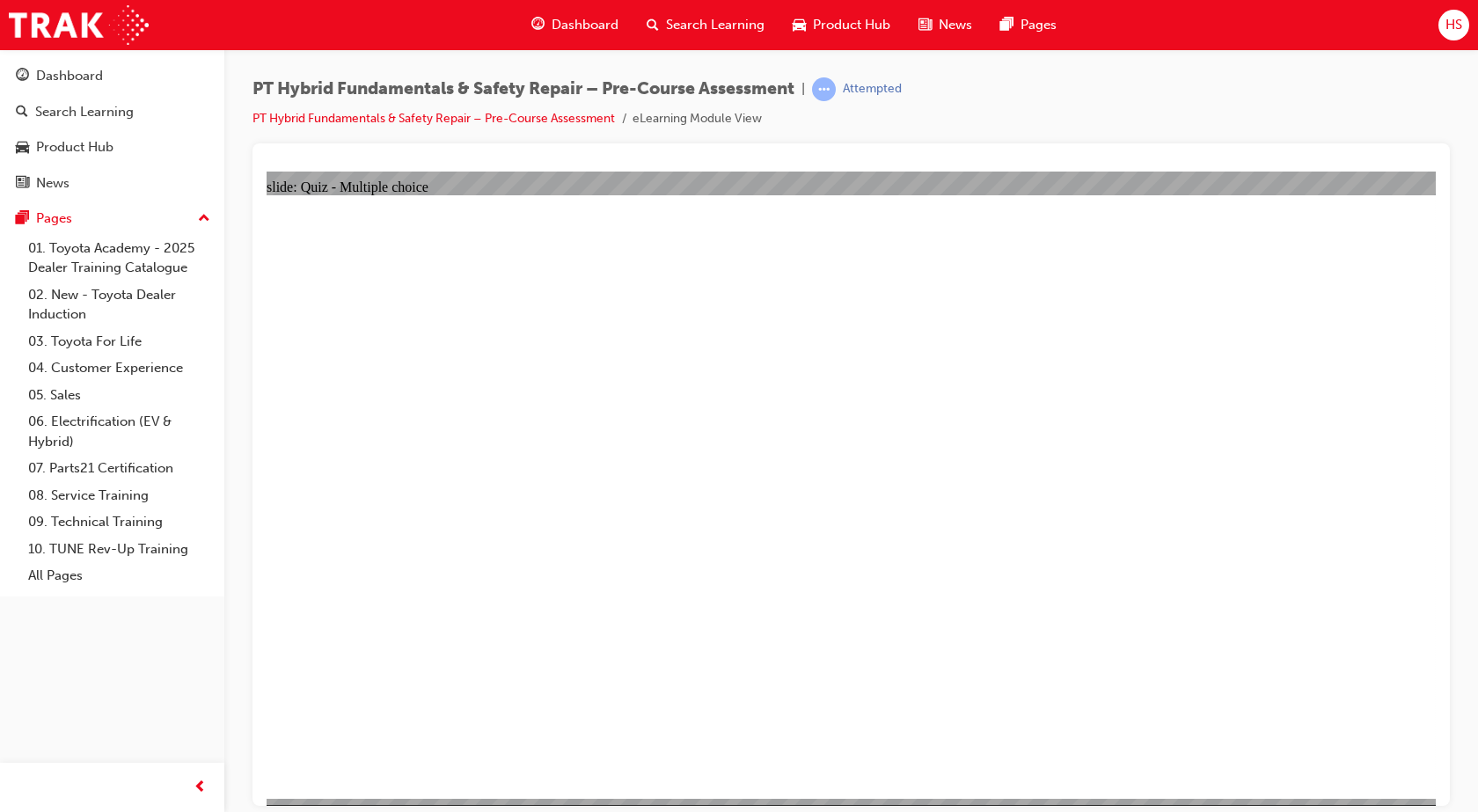
click at [593, 28] on span "Dashboard" at bounding box center [584, 25] width 66 height 20
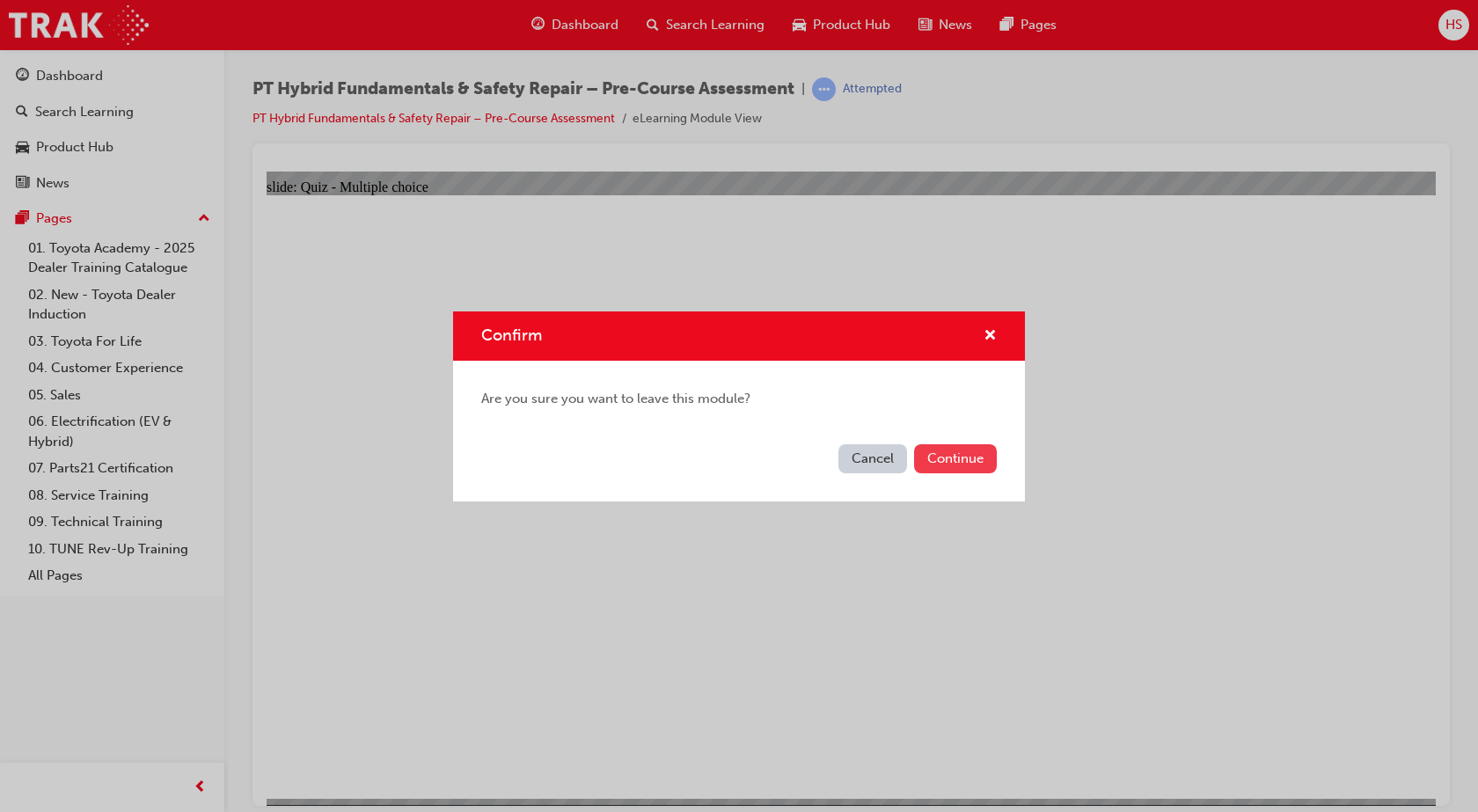
click at [945, 453] on button "Continue" at bounding box center [956, 459] width 83 height 29
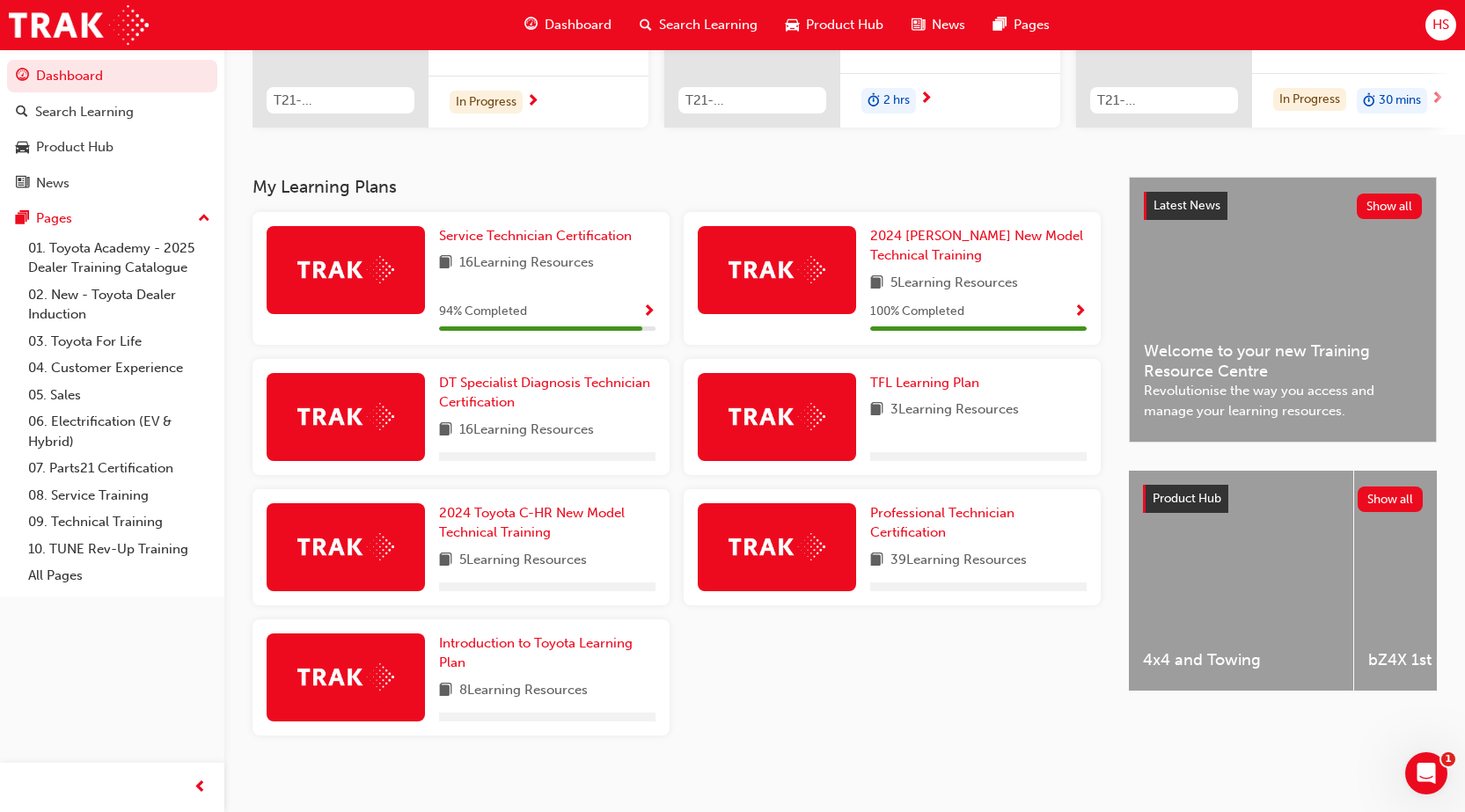
scroll to position [288, 0]
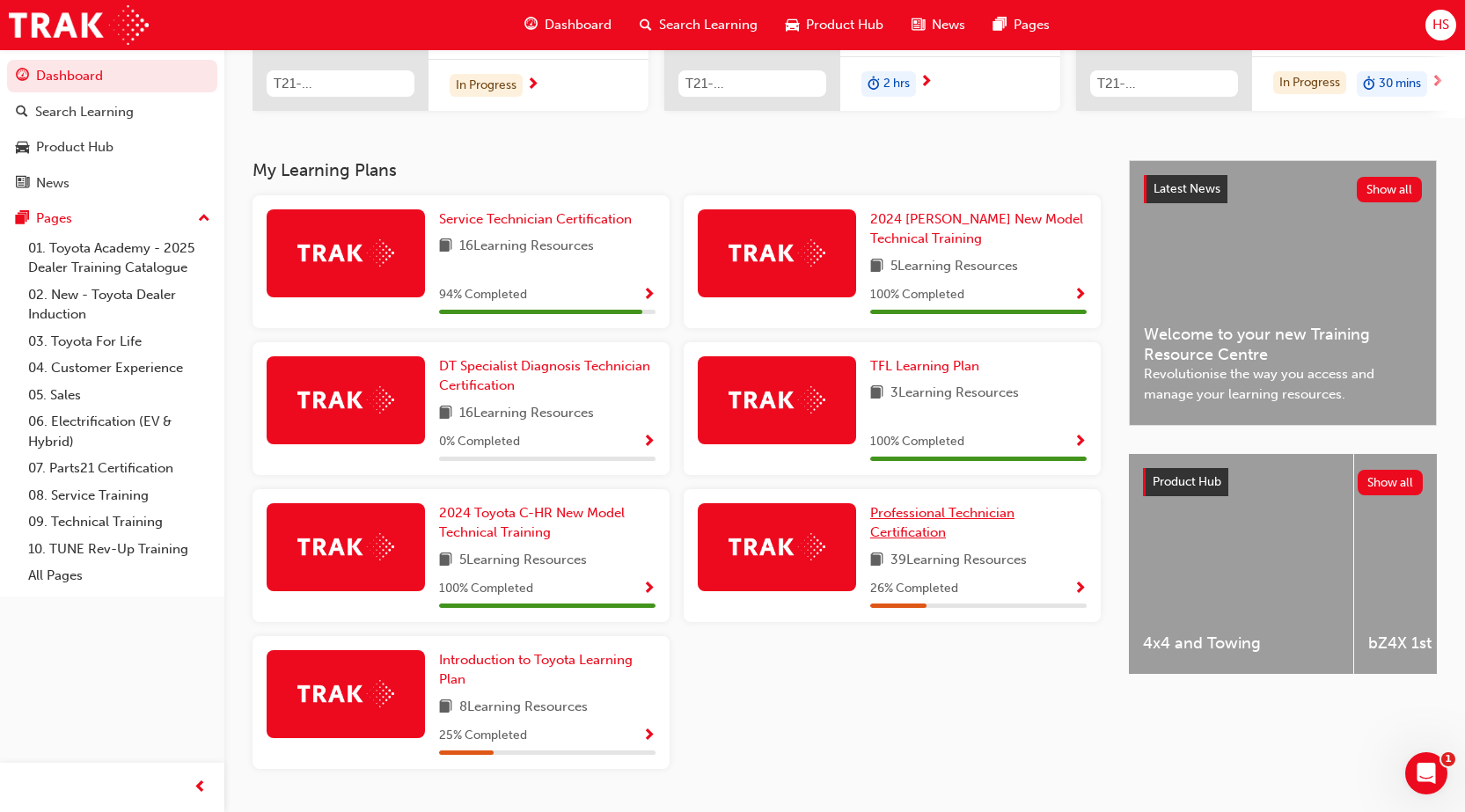
click at [956, 509] on link "Professional Technician Certification" at bounding box center [978, 522] width 217 height 39
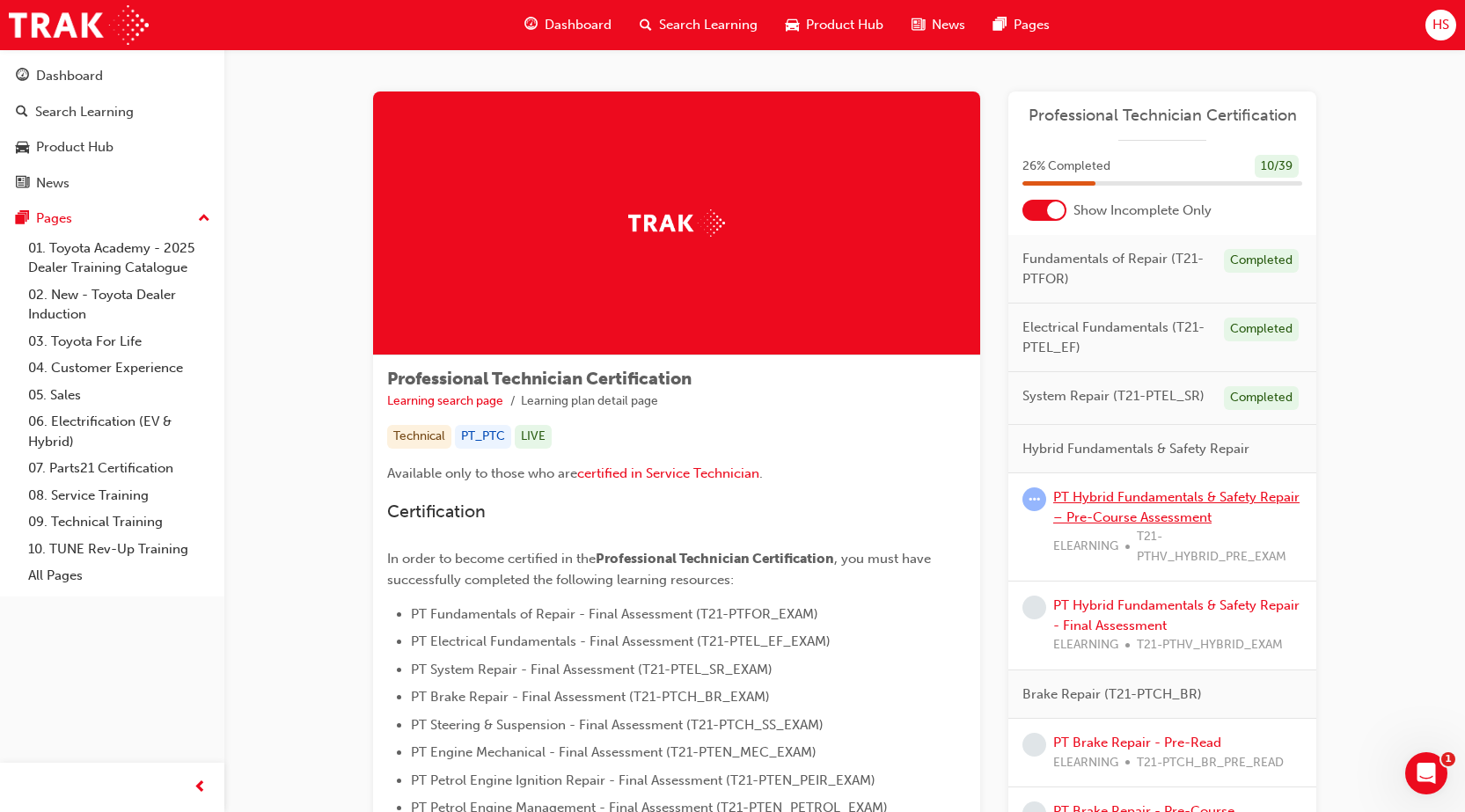
click at [1144, 501] on link "PT Hybrid Fundamentals & Safety Repair – Pre-Course Assessment" at bounding box center [1176, 506] width 246 height 36
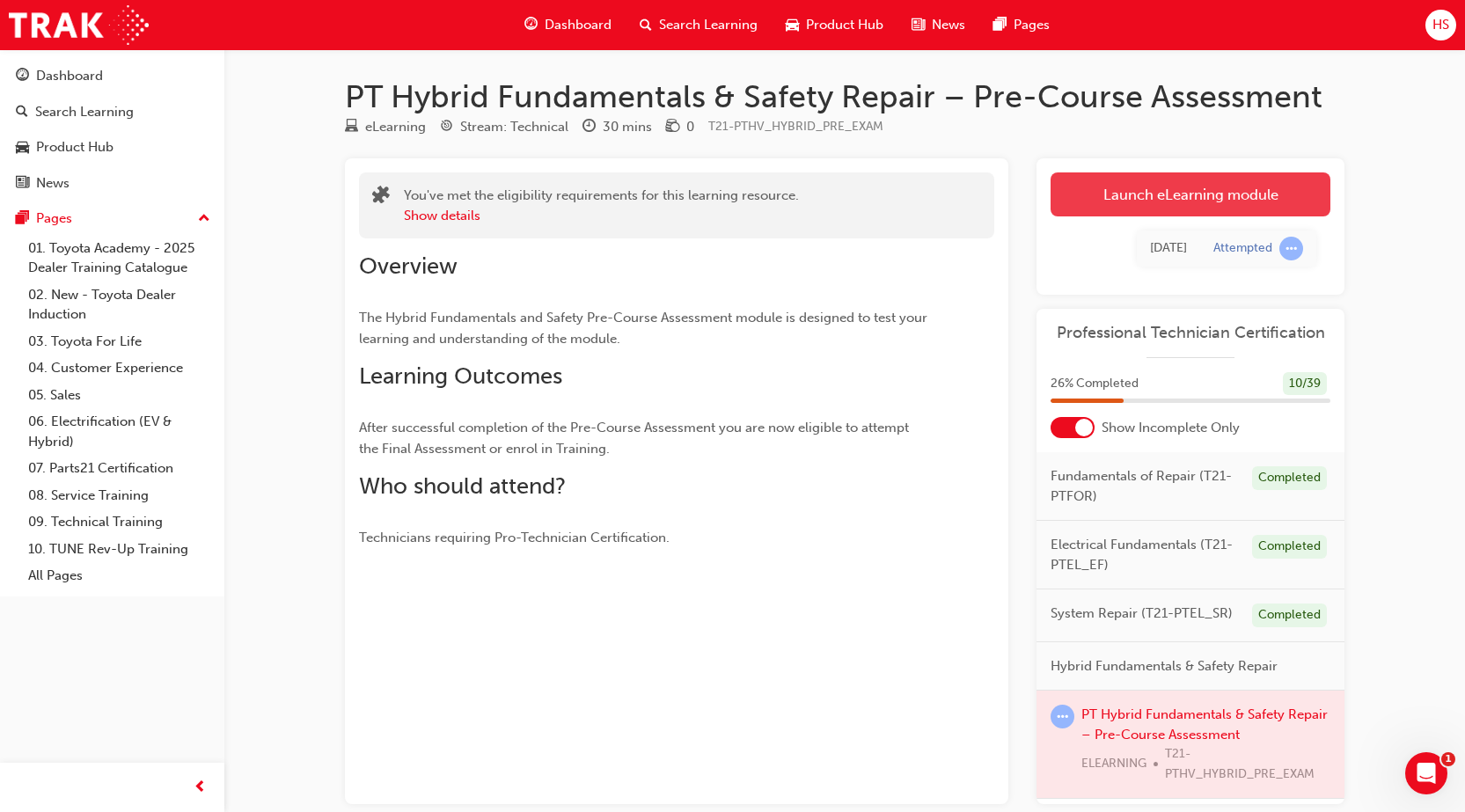
click at [1142, 197] on link "Launch eLearning module" at bounding box center [1190, 194] width 280 height 44
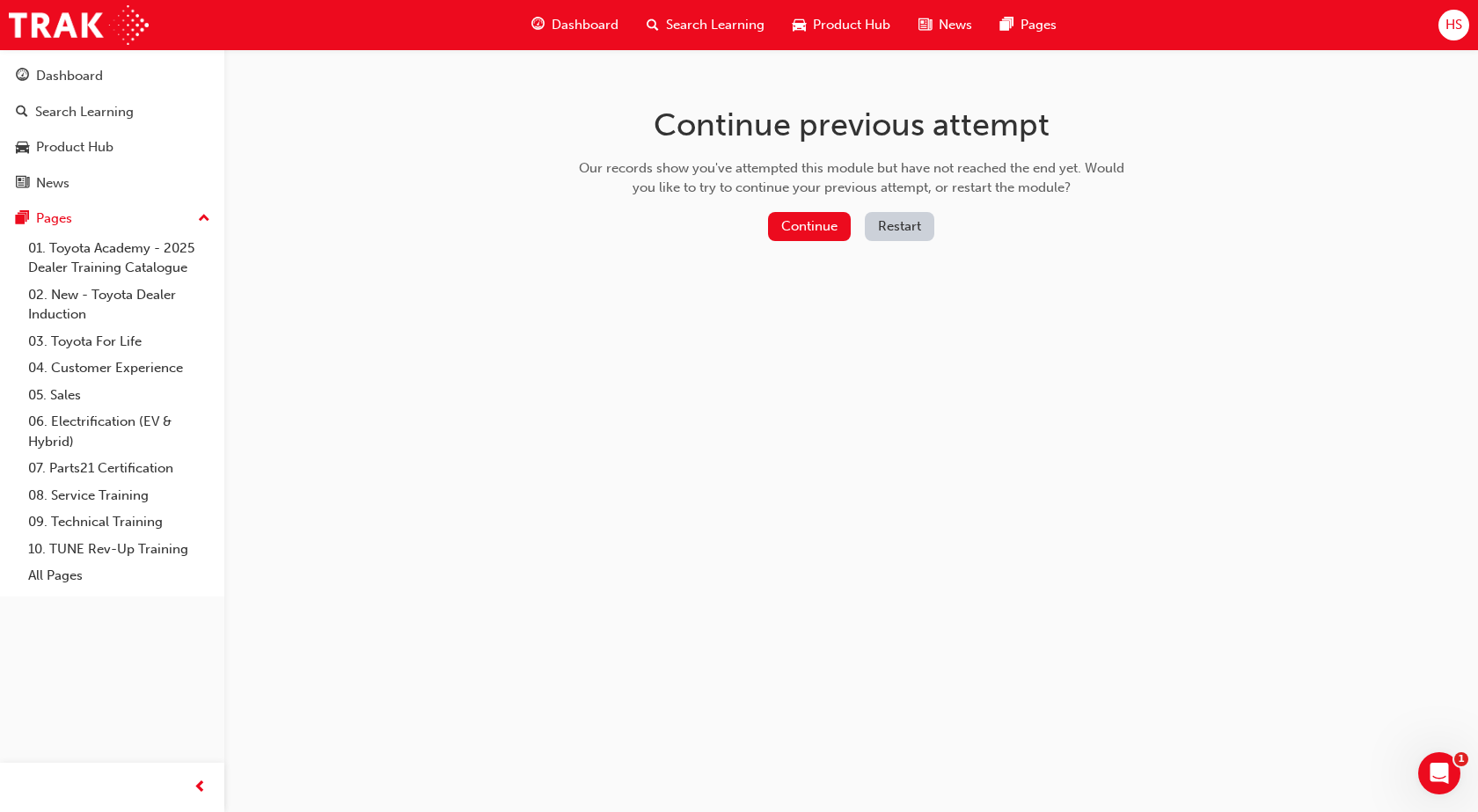
click at [881, 229] on button "Restart" at bounding box center [900, 226] width 69 height 29
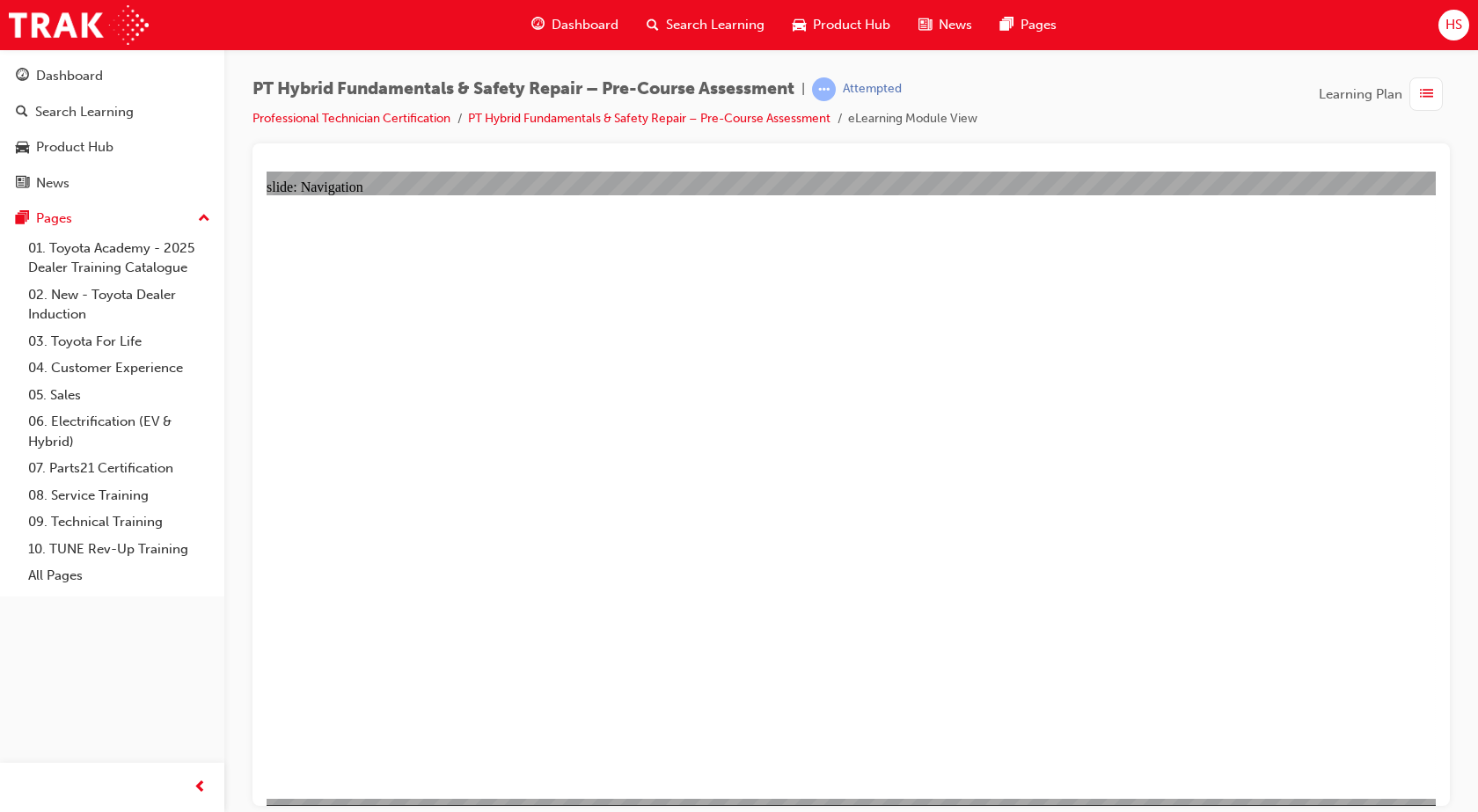
radio input "true"
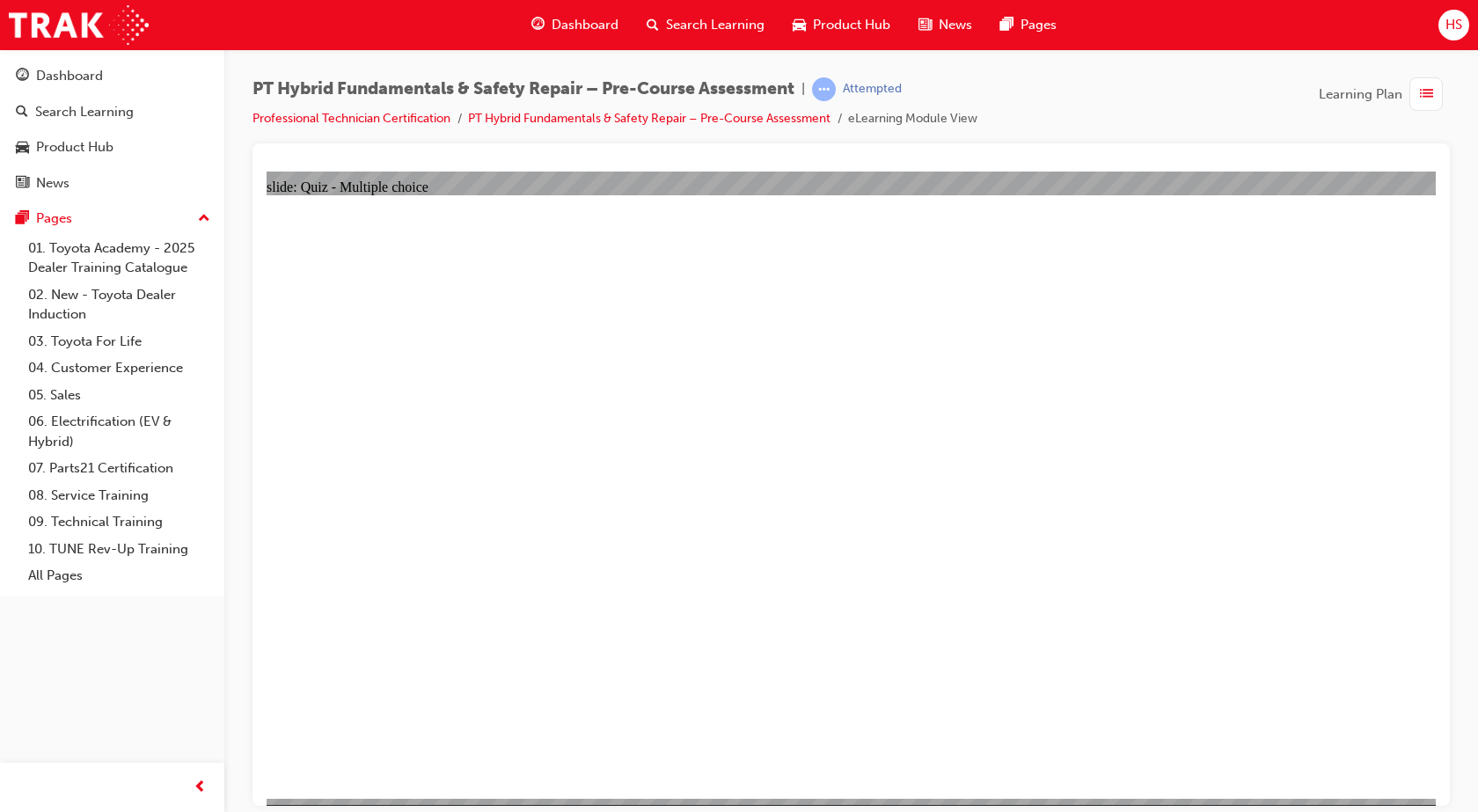
radio input "true"
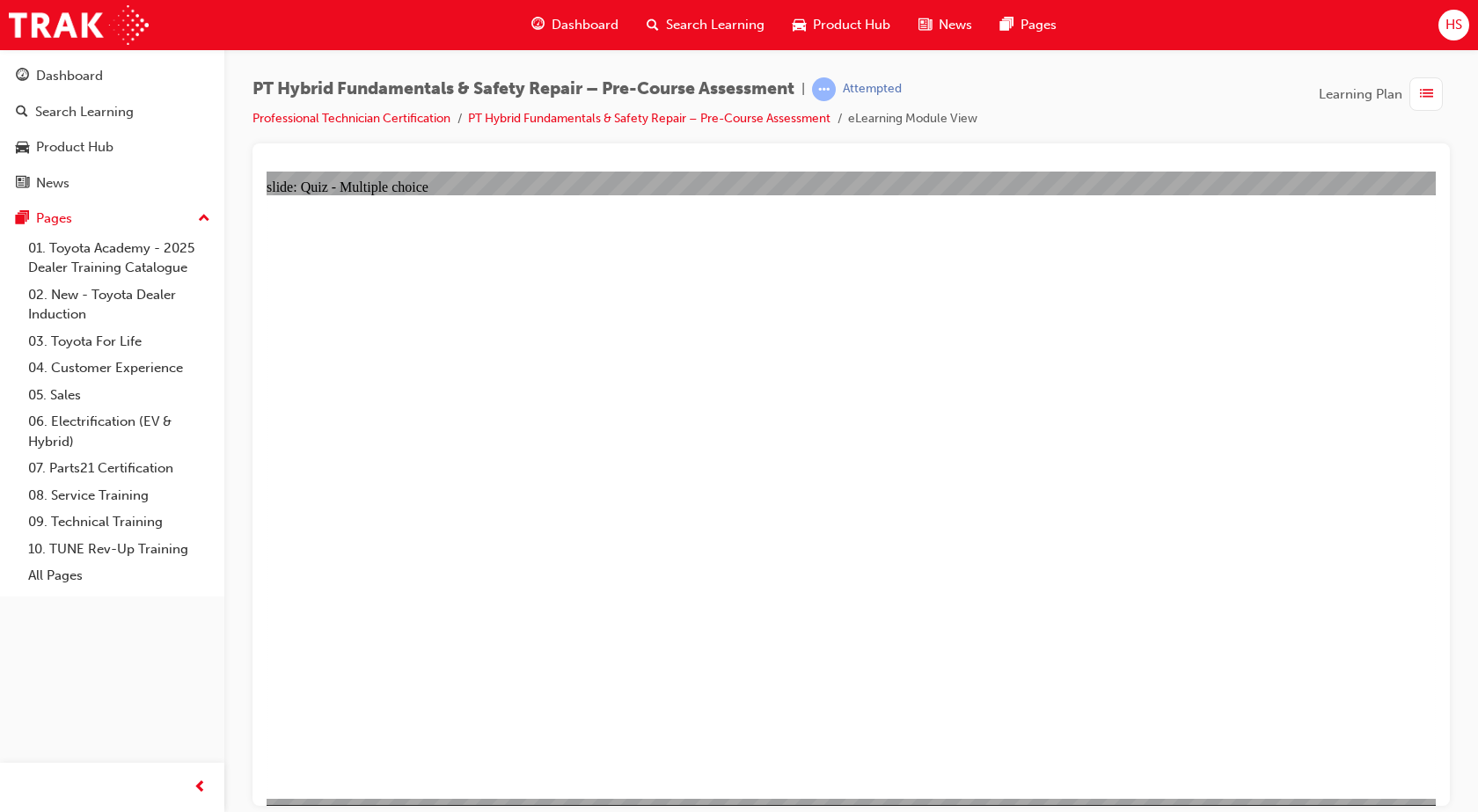
radio input "true"
checkbox input "true"
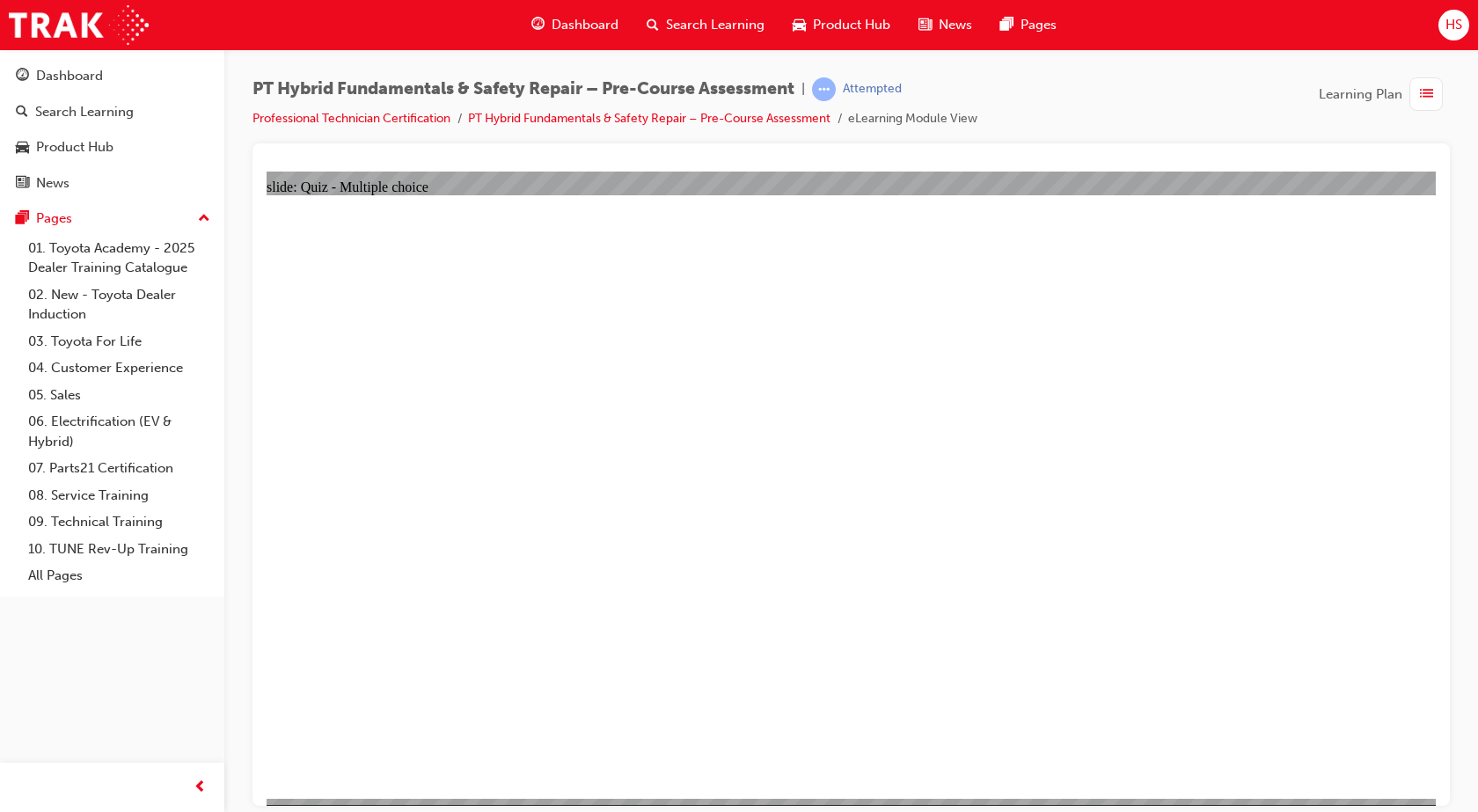
checkbox input "true"
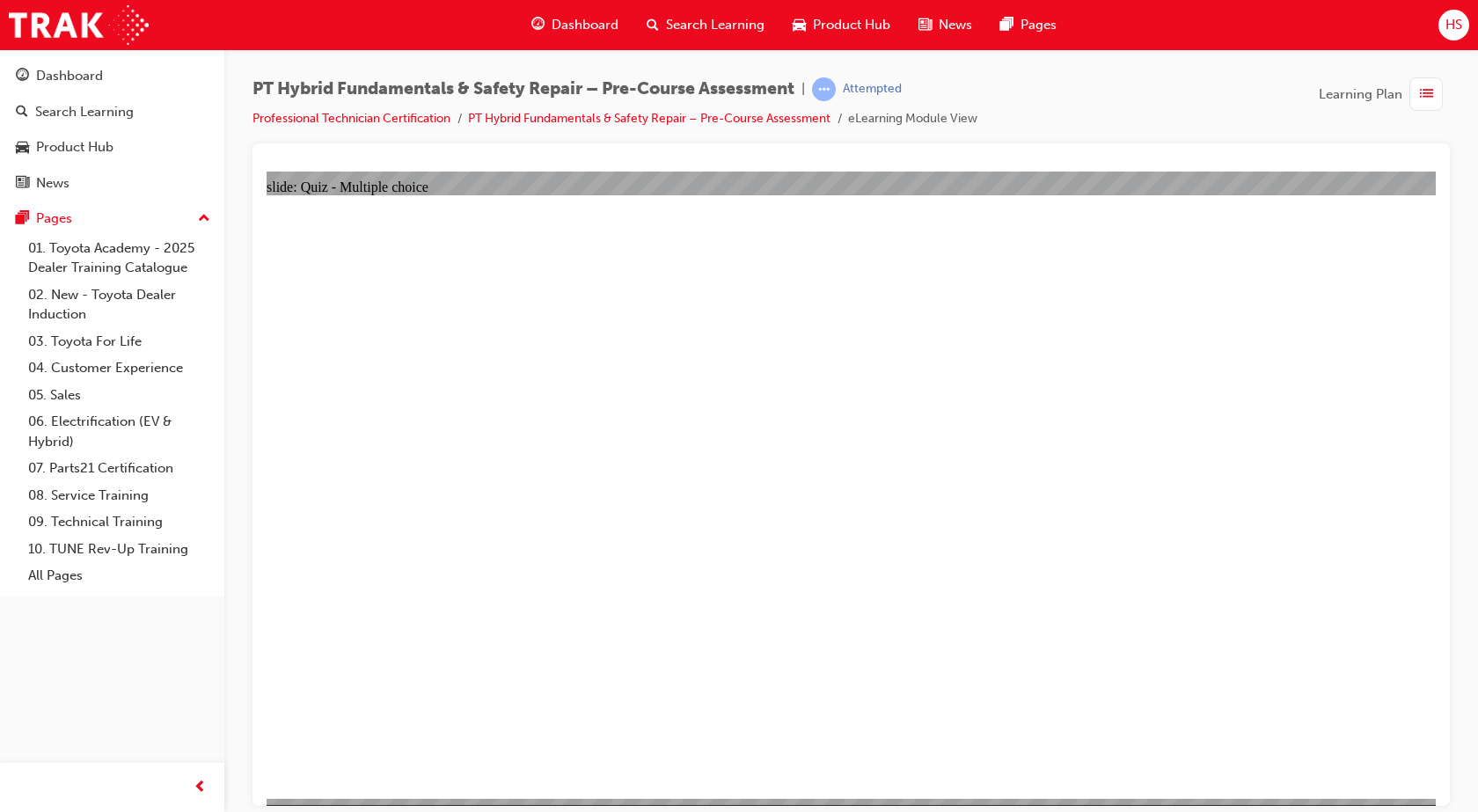
checkbox input "true"
radio input "true"
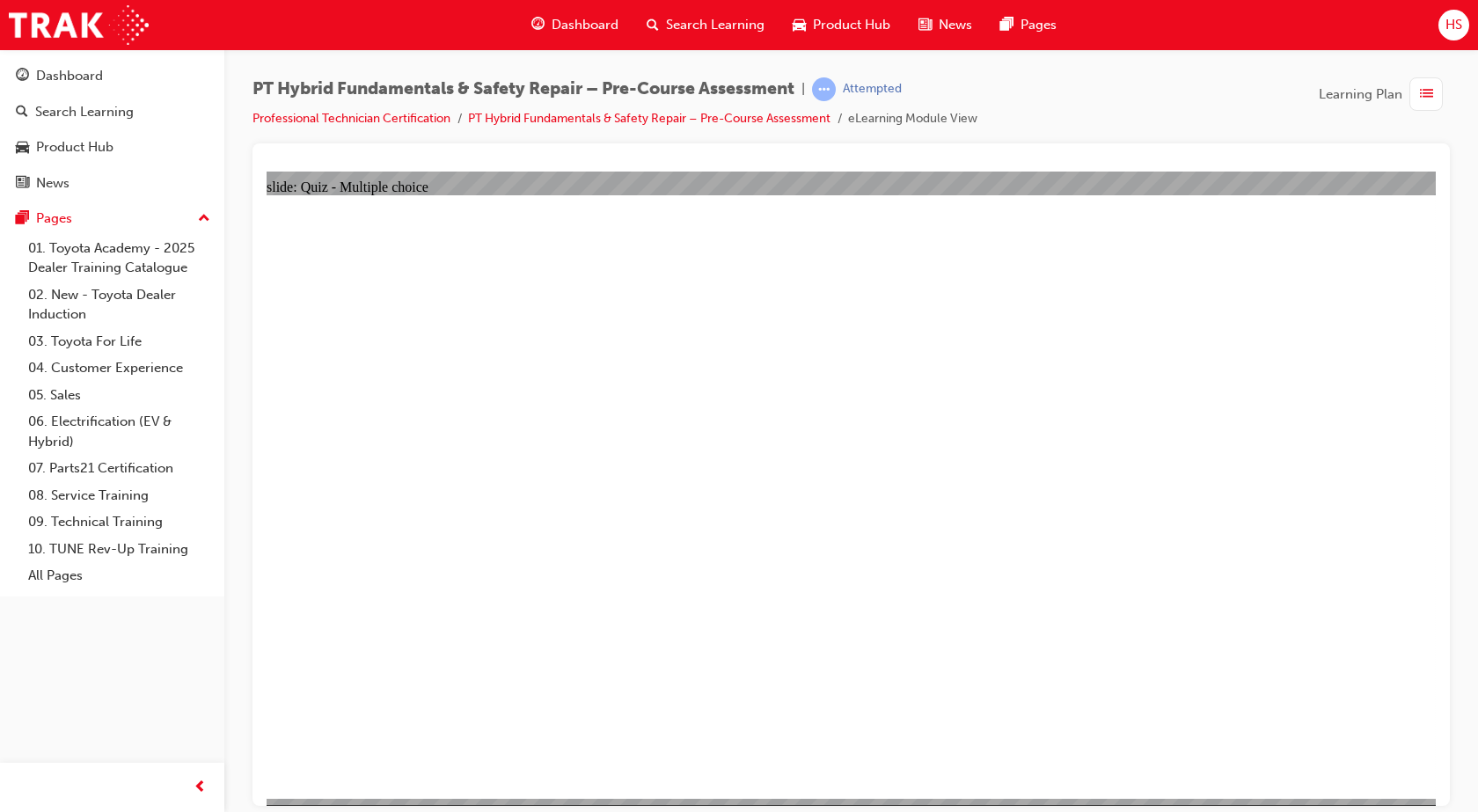
radio input "true"
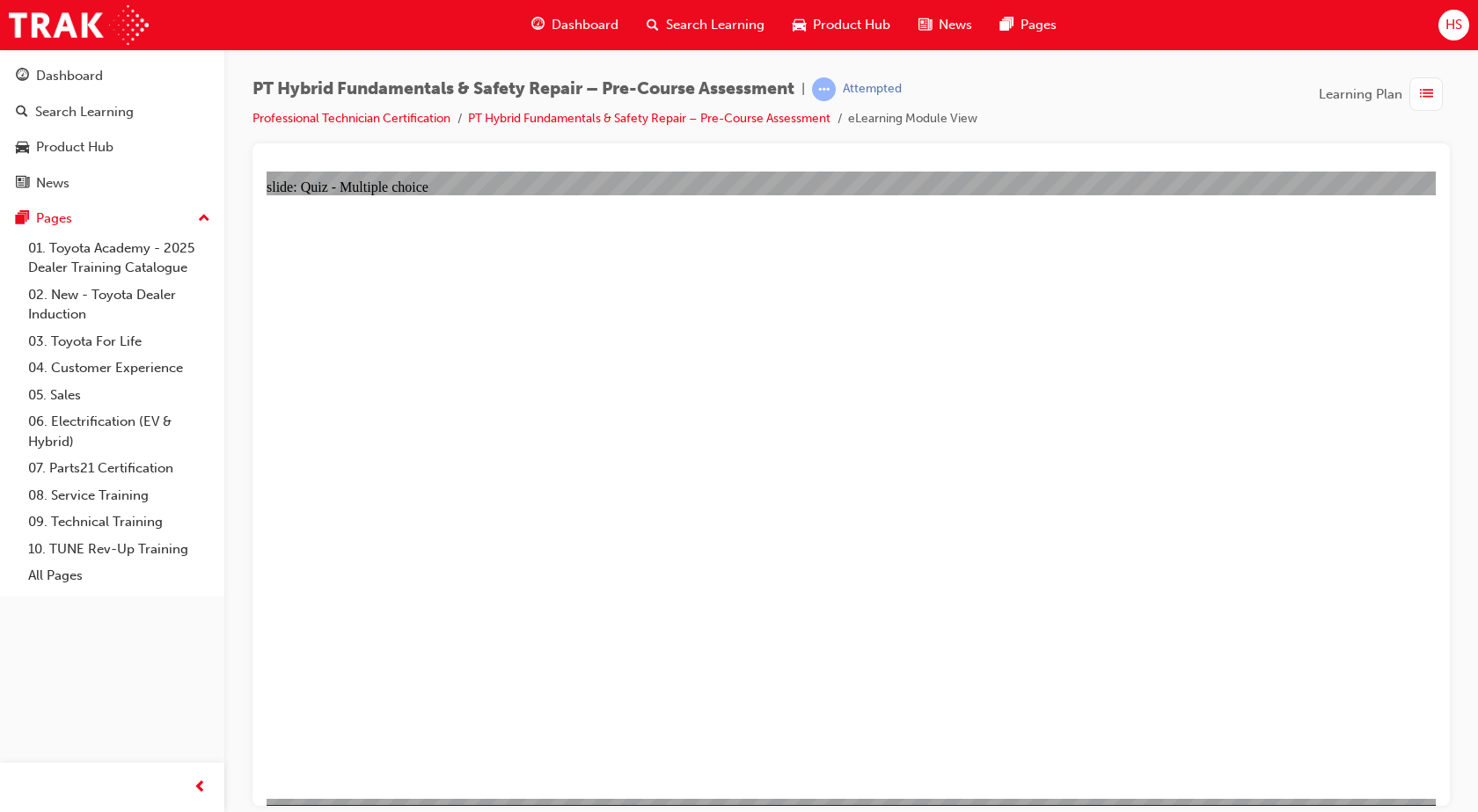
radio input "true"
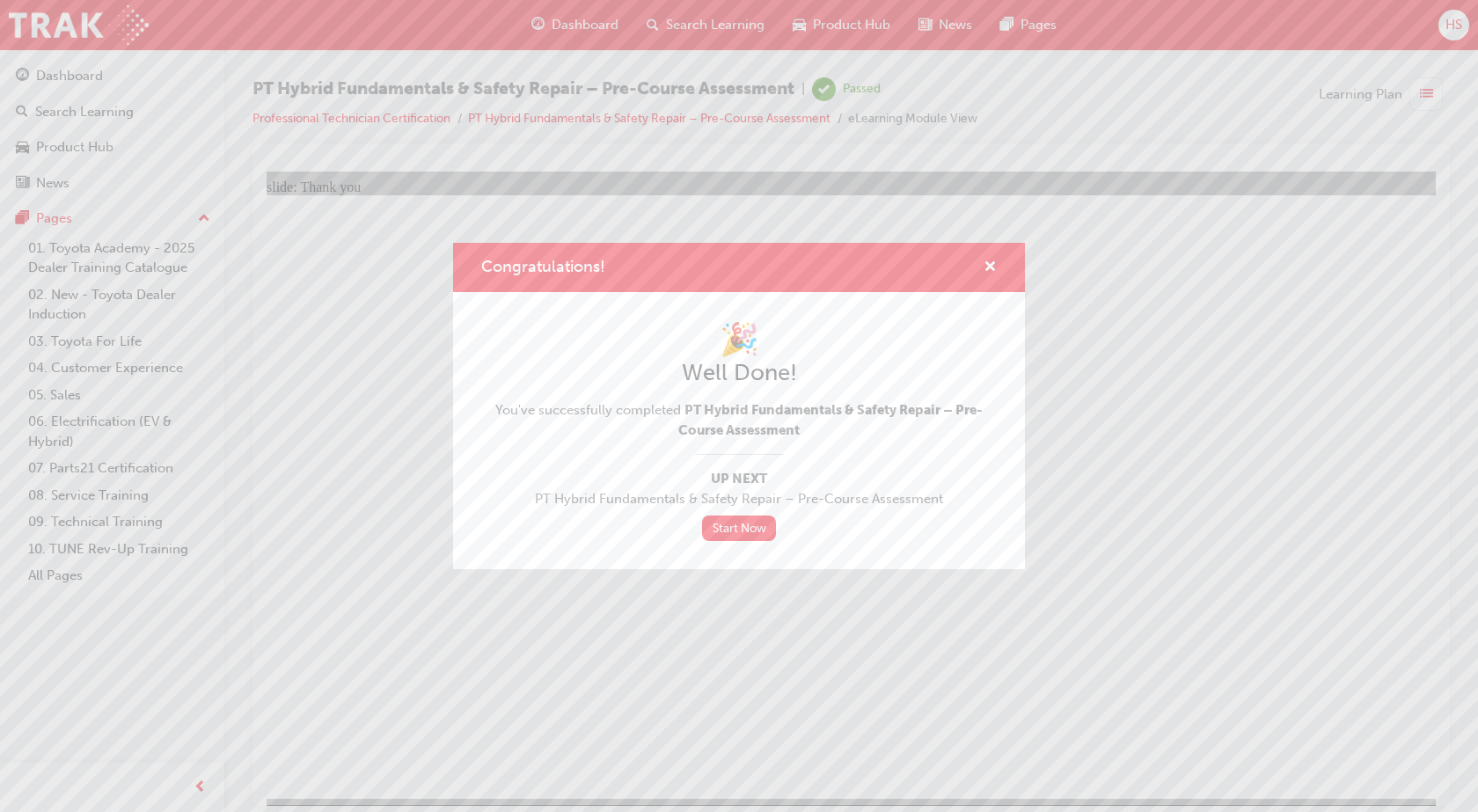
click at [854, 669] on div "Congratulations! 🎉 Well Done! You've successfully completed PT Hybrid Fundament…" at bounding box center [739, 406] width 1478 height 812
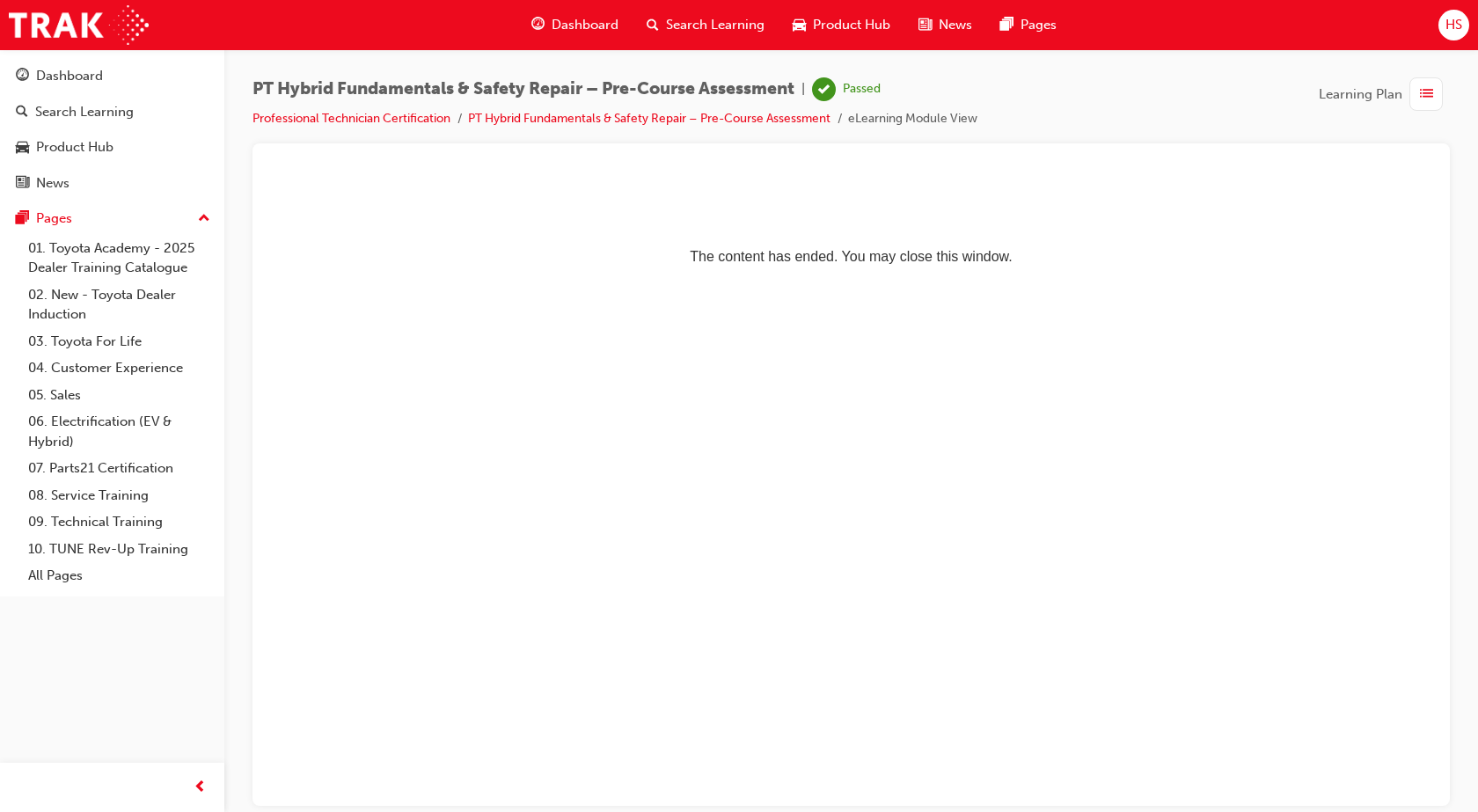
click at [599, 26] on span "Dashboard" at bounding box center [584, 25] width 66 height 20
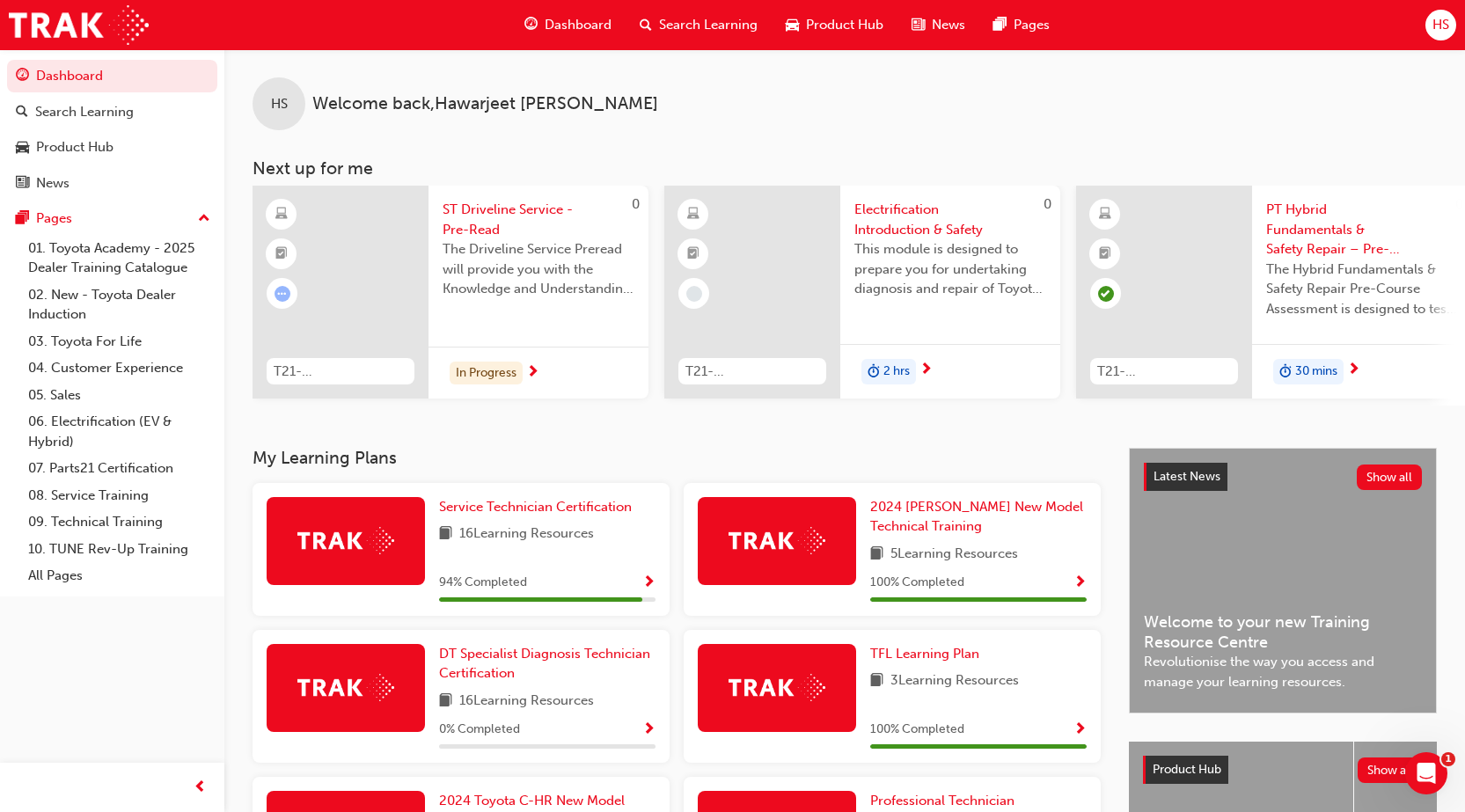
scroll to position [321, 0]
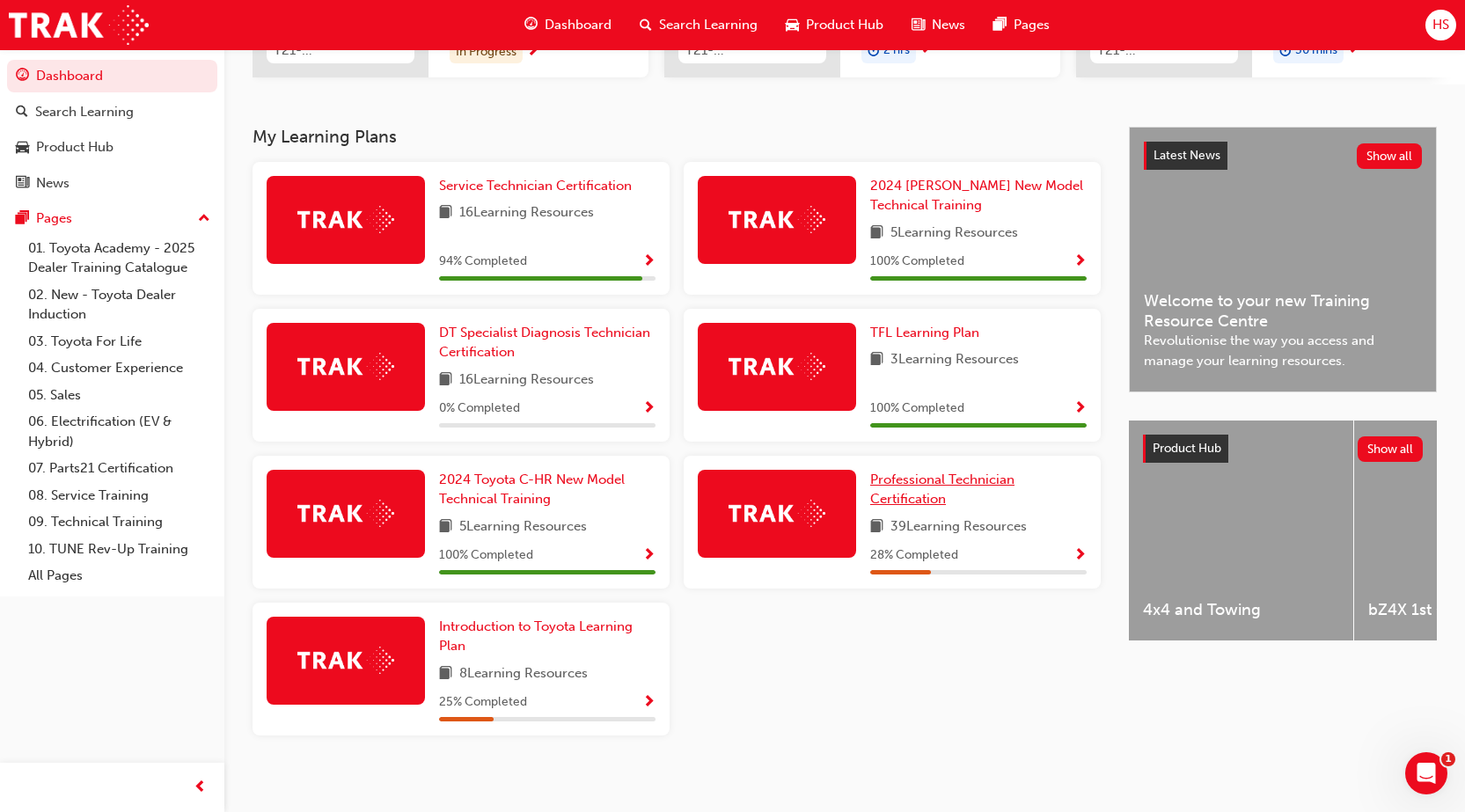
click at [961, 488] on span "Professional Technician Certification" at bounding box center [942, 489] width 144 height 36
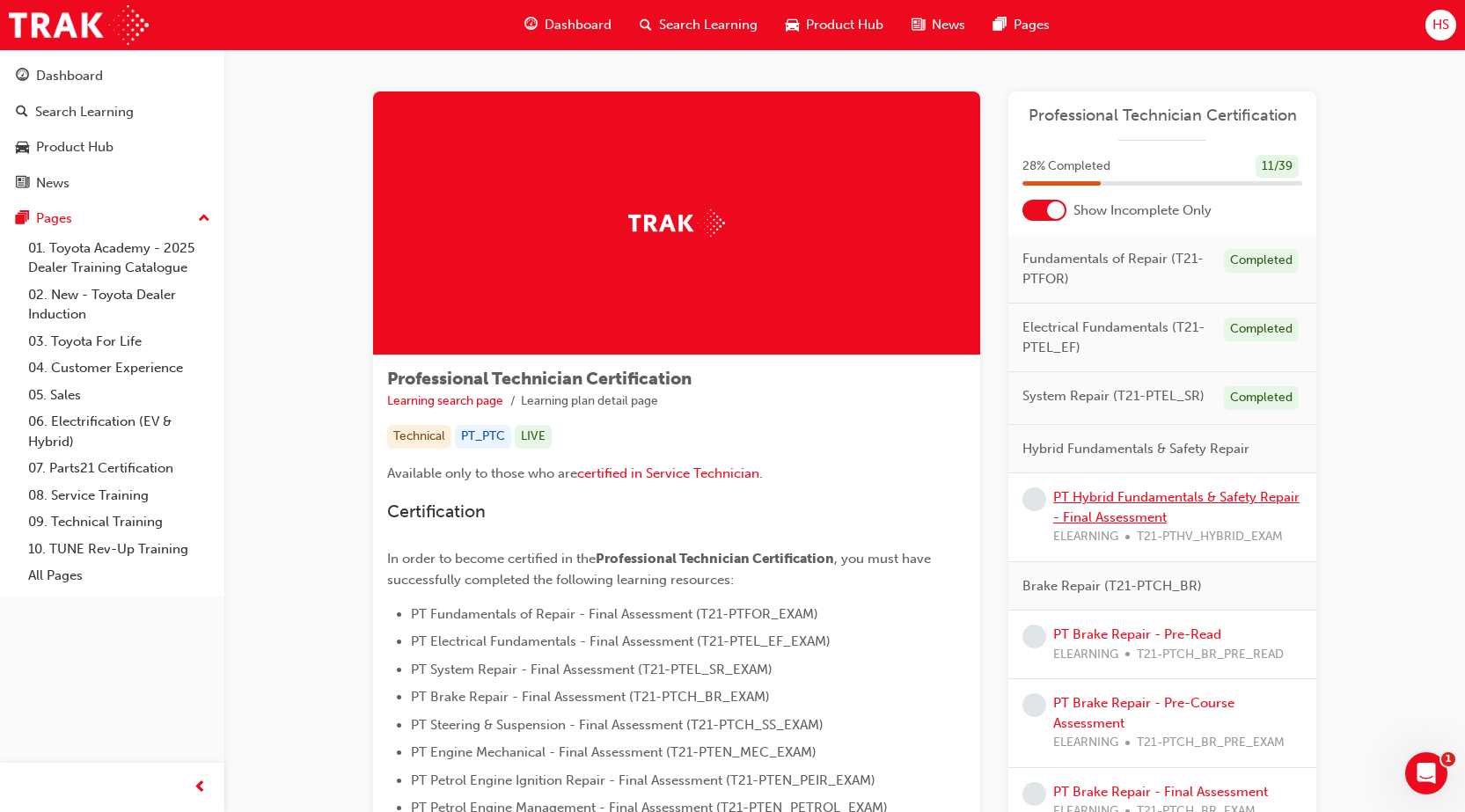
click at [1146, 514] on link "PT Hybrid Fundamentals & Safety Repair - Final Assessment" at bounding box center [1176, 506] width 246 height 36
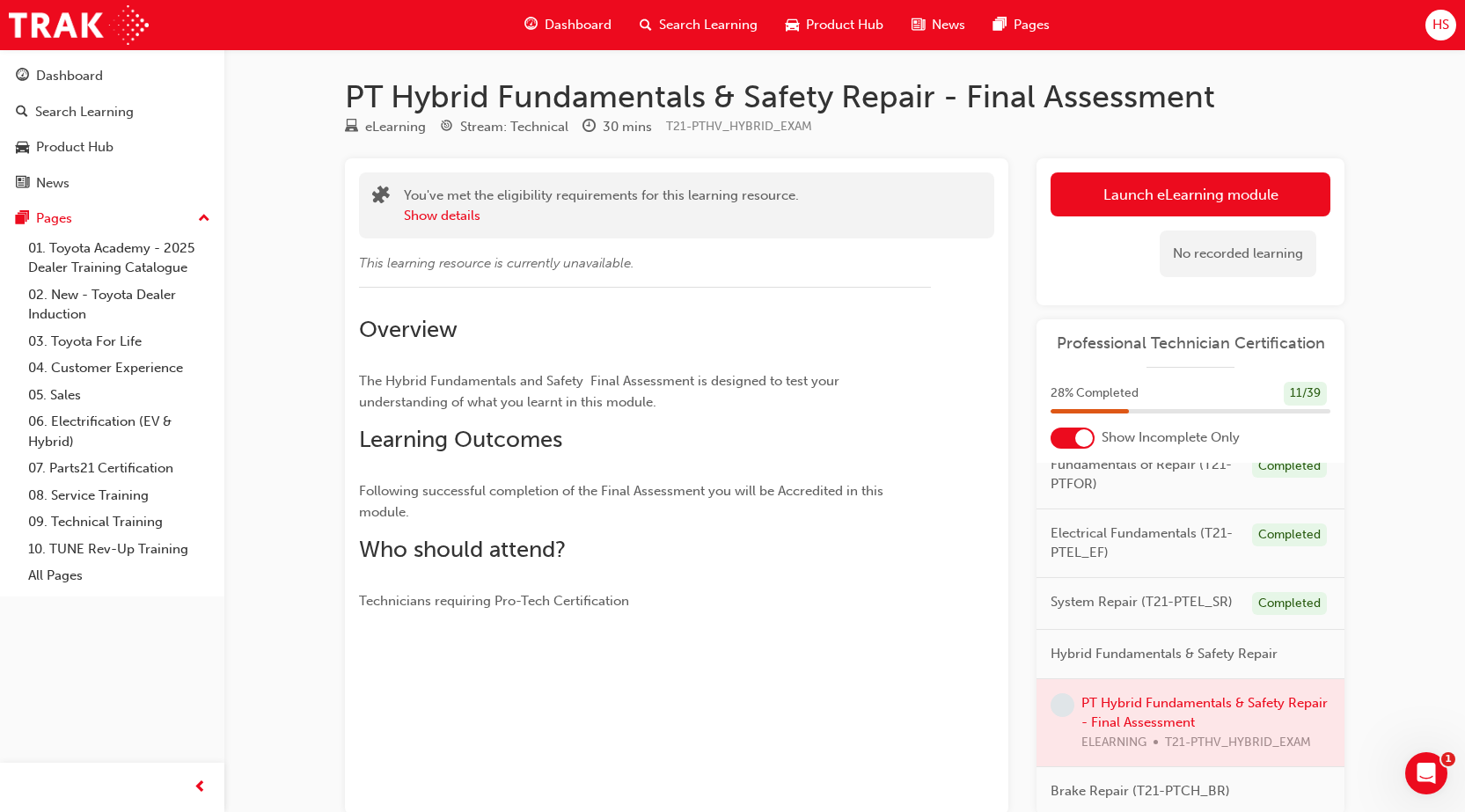
scroll to position [22, 0]
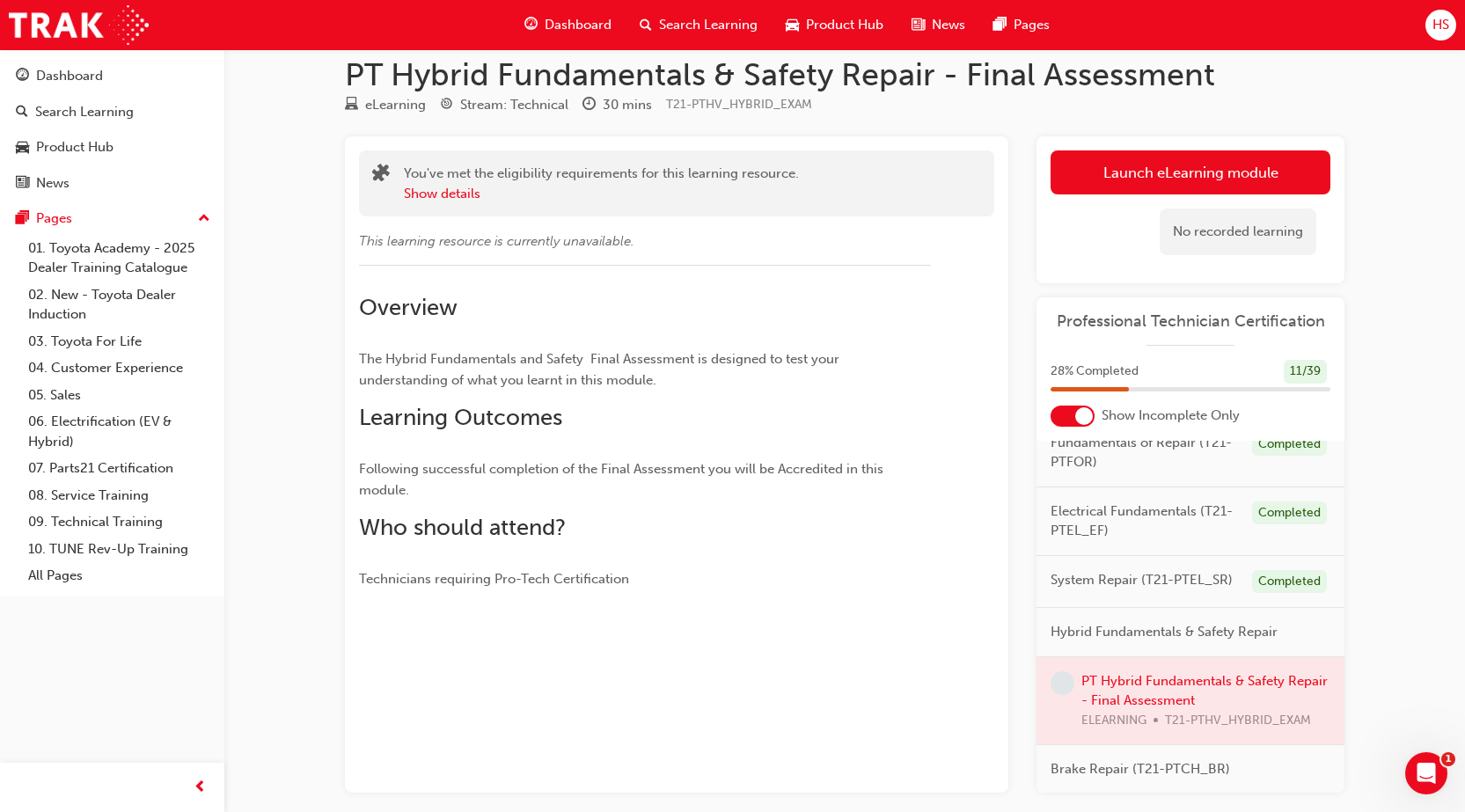
click at [1426, 600] on div "PT Hybrid Fundamentals & Safety Repair - Final Assessment eLearning Stream: Tec…" at bounding box center [732, 435] width 1465 height 915
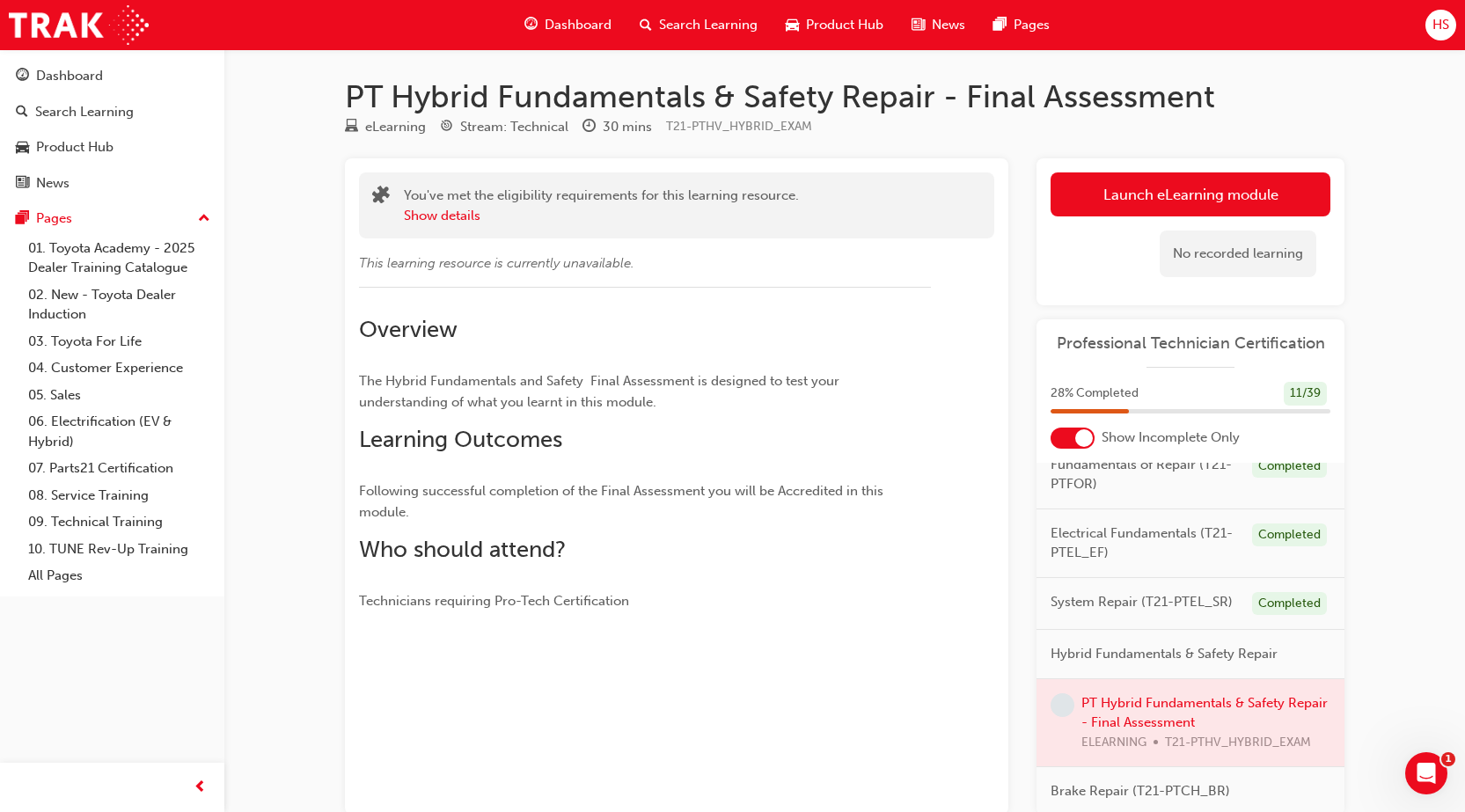
click at [1179, 725] on div at bounding box center [1191, 723] width 308 height 88
click at [1219, 728] on div at bounding box center [1191, 723] width 308 height 88
click at [1181, 194] on link "Launch eLearning module" at bounding box center [1190, 194] width 280 height 44
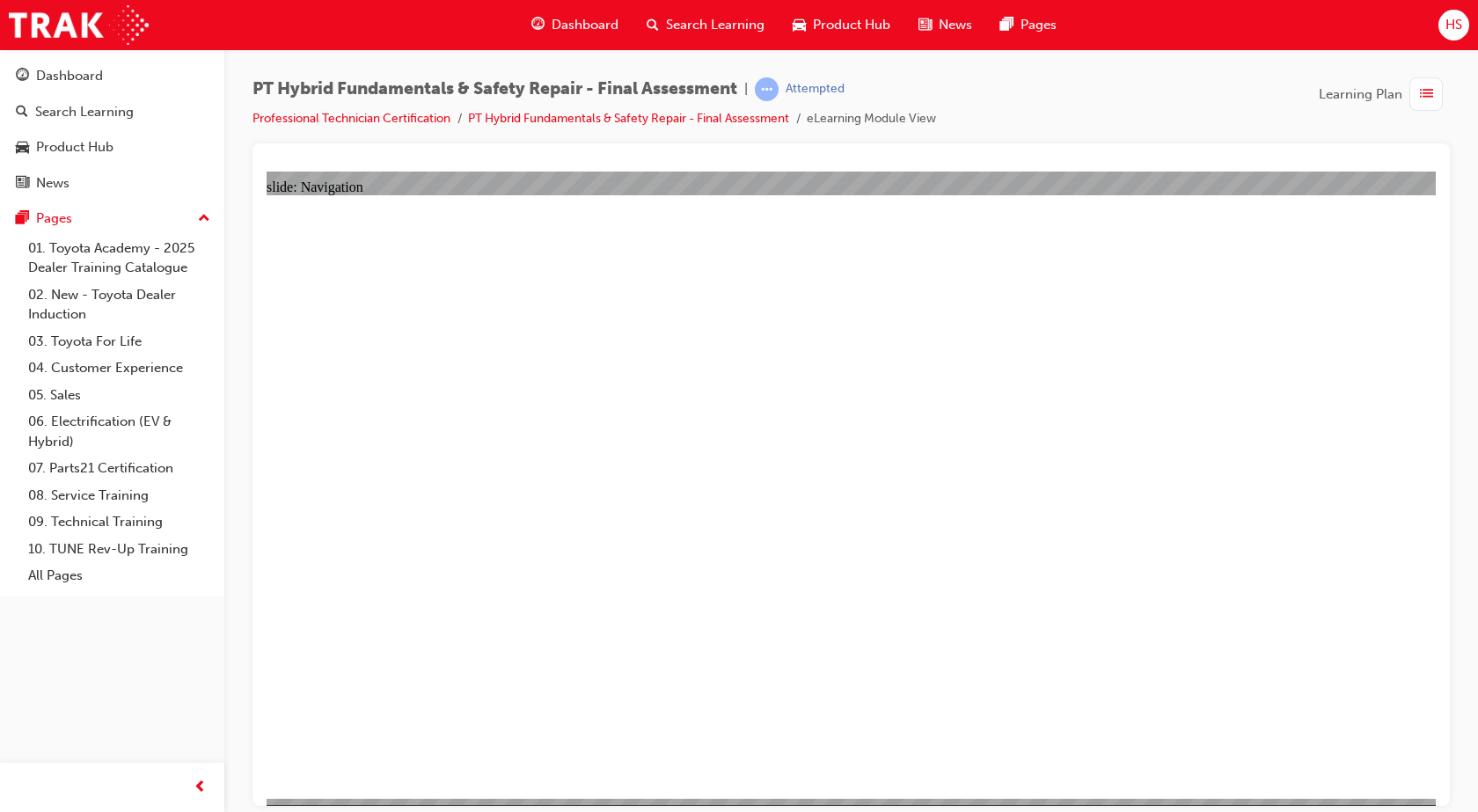
click at [578, 28] on span "Dashboard" at bounding box center [584, 25] width 66 height 20
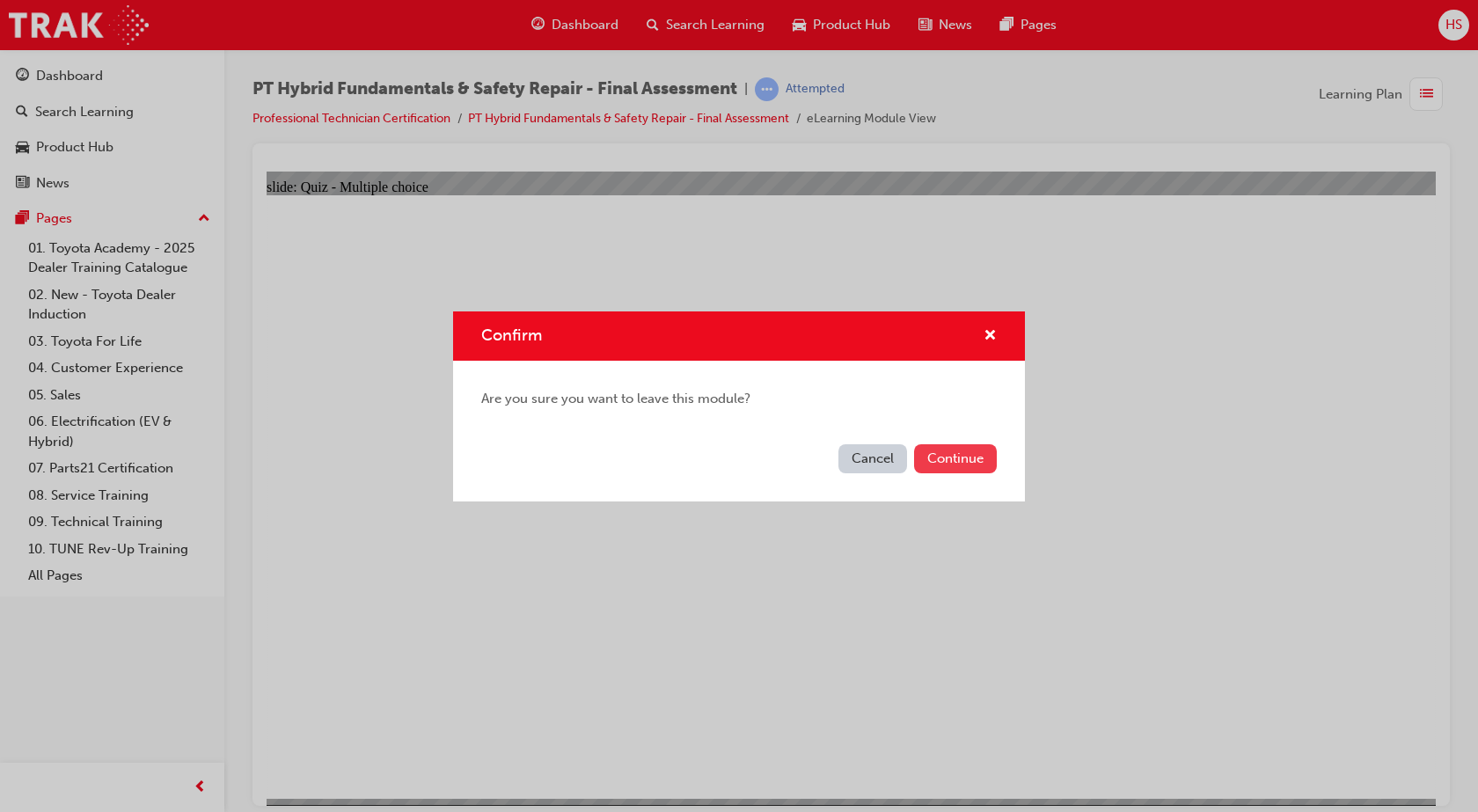
click at [964, 455] on button "Continue" at bounding box center [956, 459] width 83 height 29
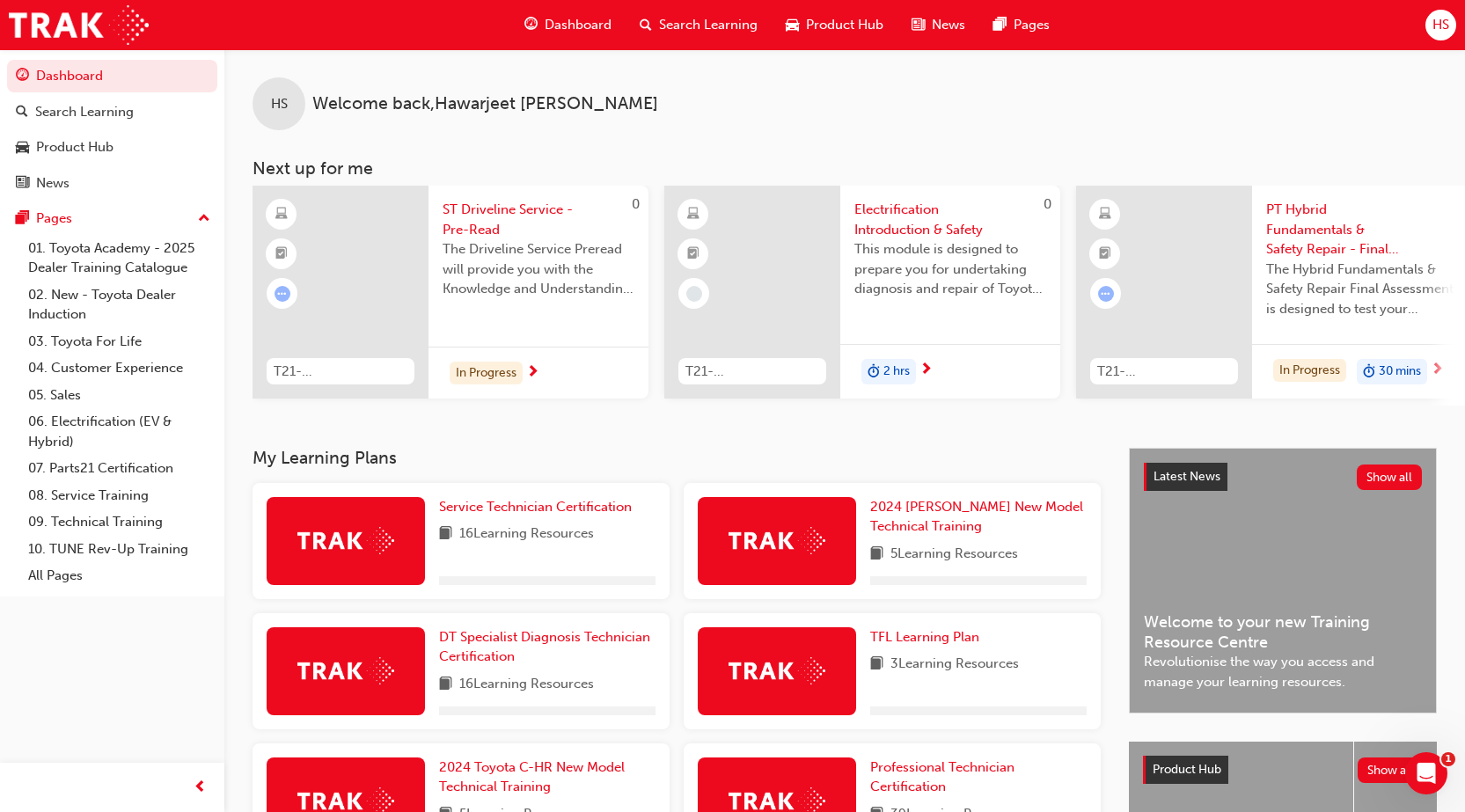
scroll to position [288, 0]
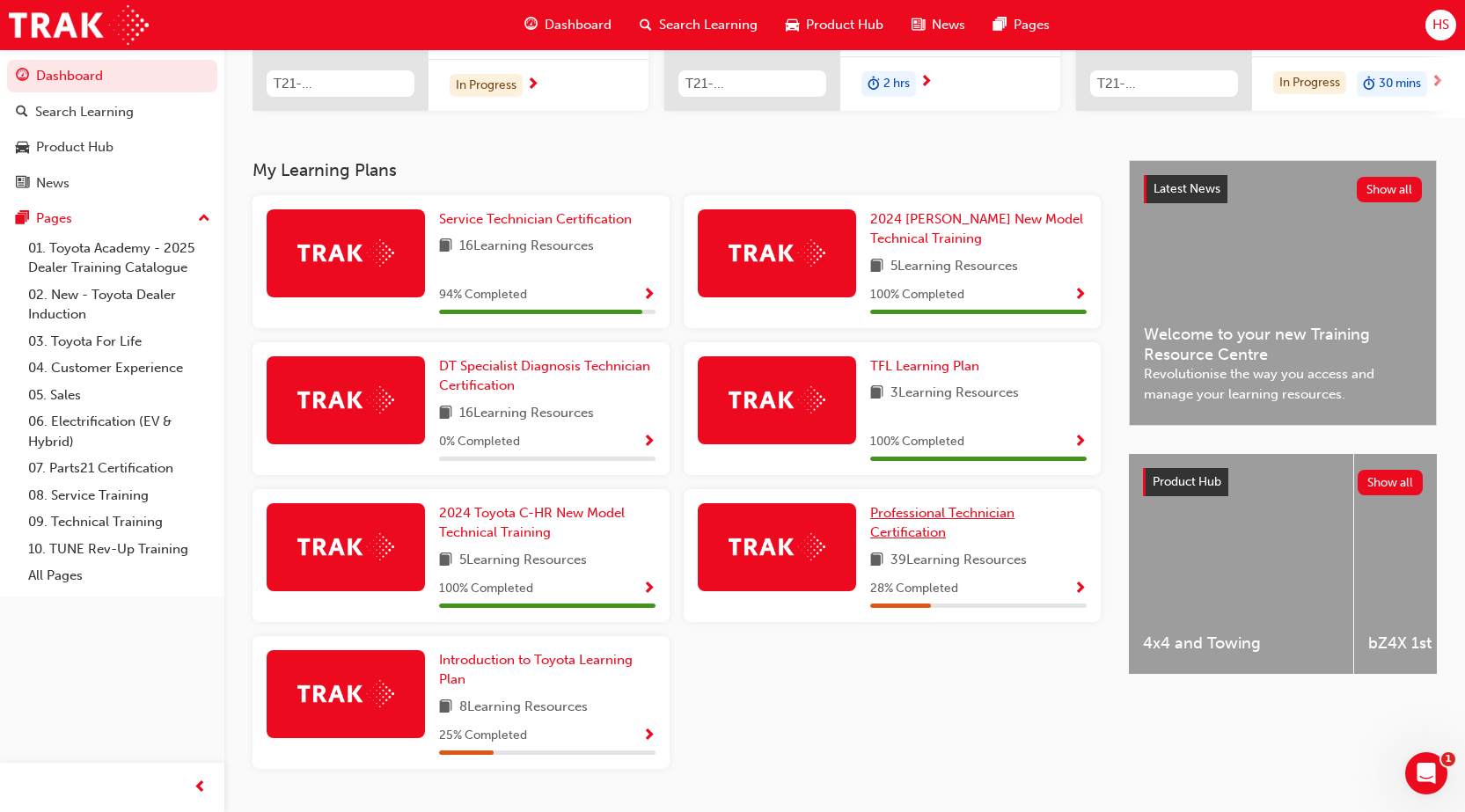
click at [906, 530] on link "Professional Technician Certification" at bounding box center [978, 522] width 217 height 39
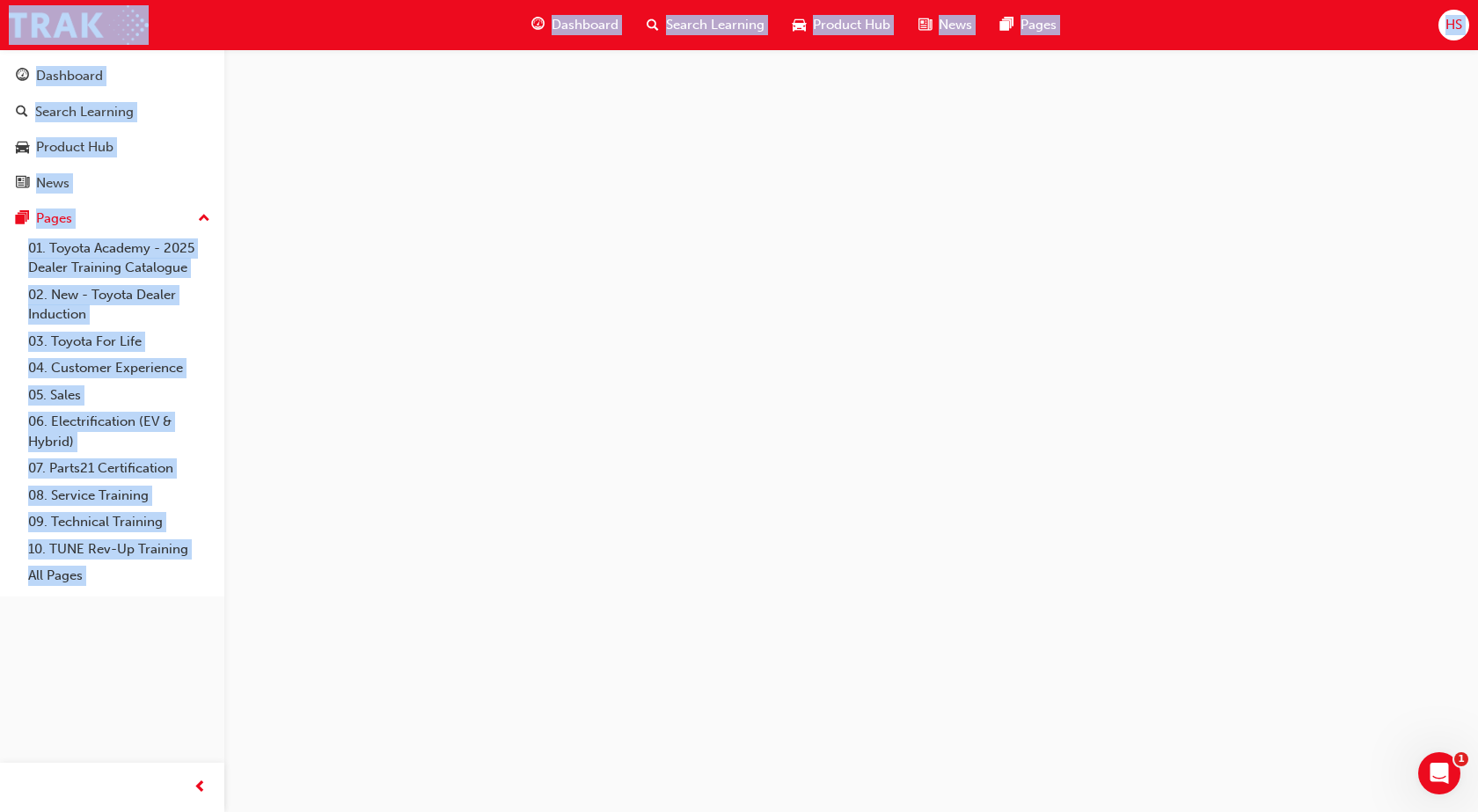
click at [905, 530] on div at bounding box center [739, 406] width 1478 height 812
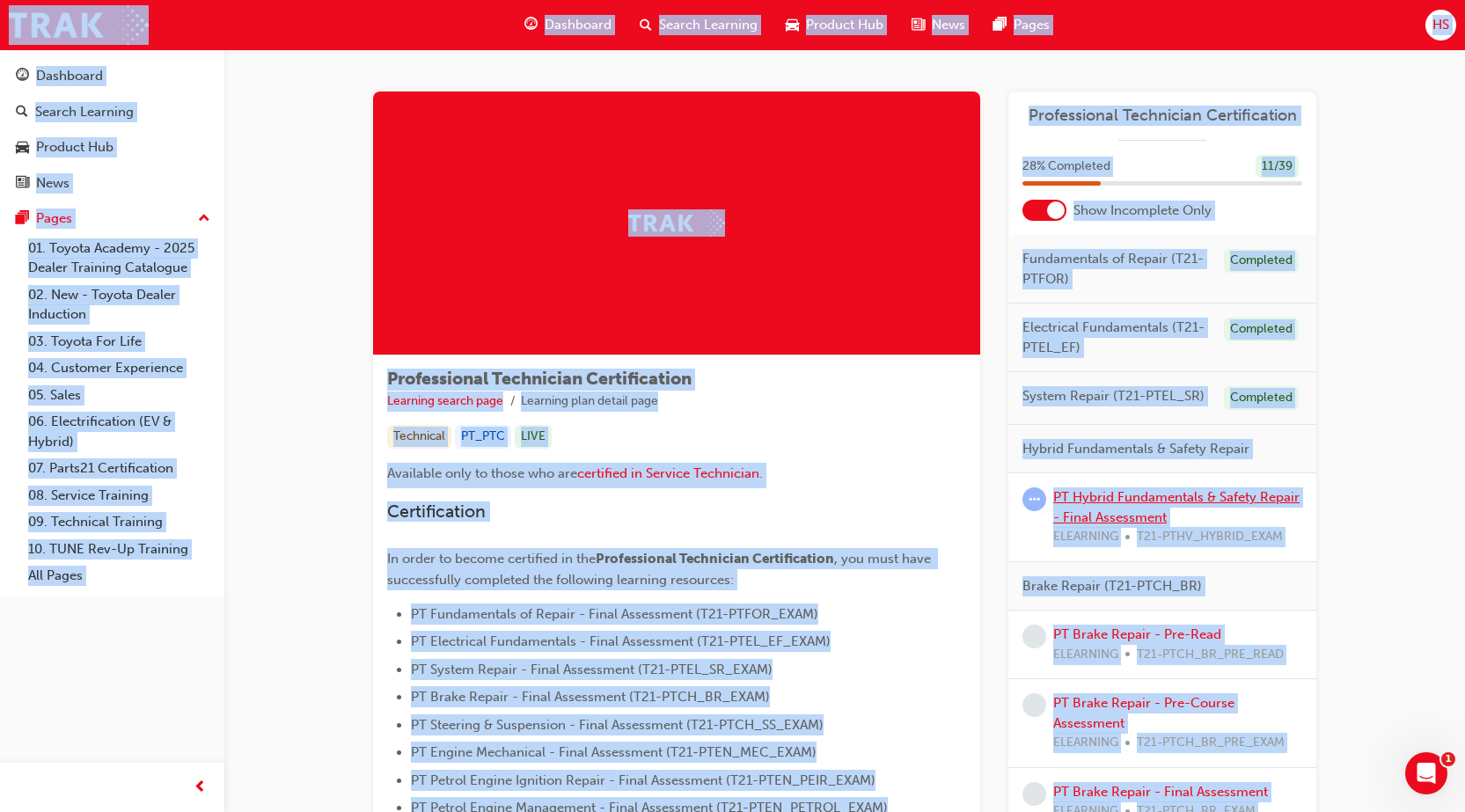
click at [1128, 497] on link "PT Hybrid Fundamentals & Safety Repair - Final Assessment" at bounding box center [1176, 506] width 246 height 36
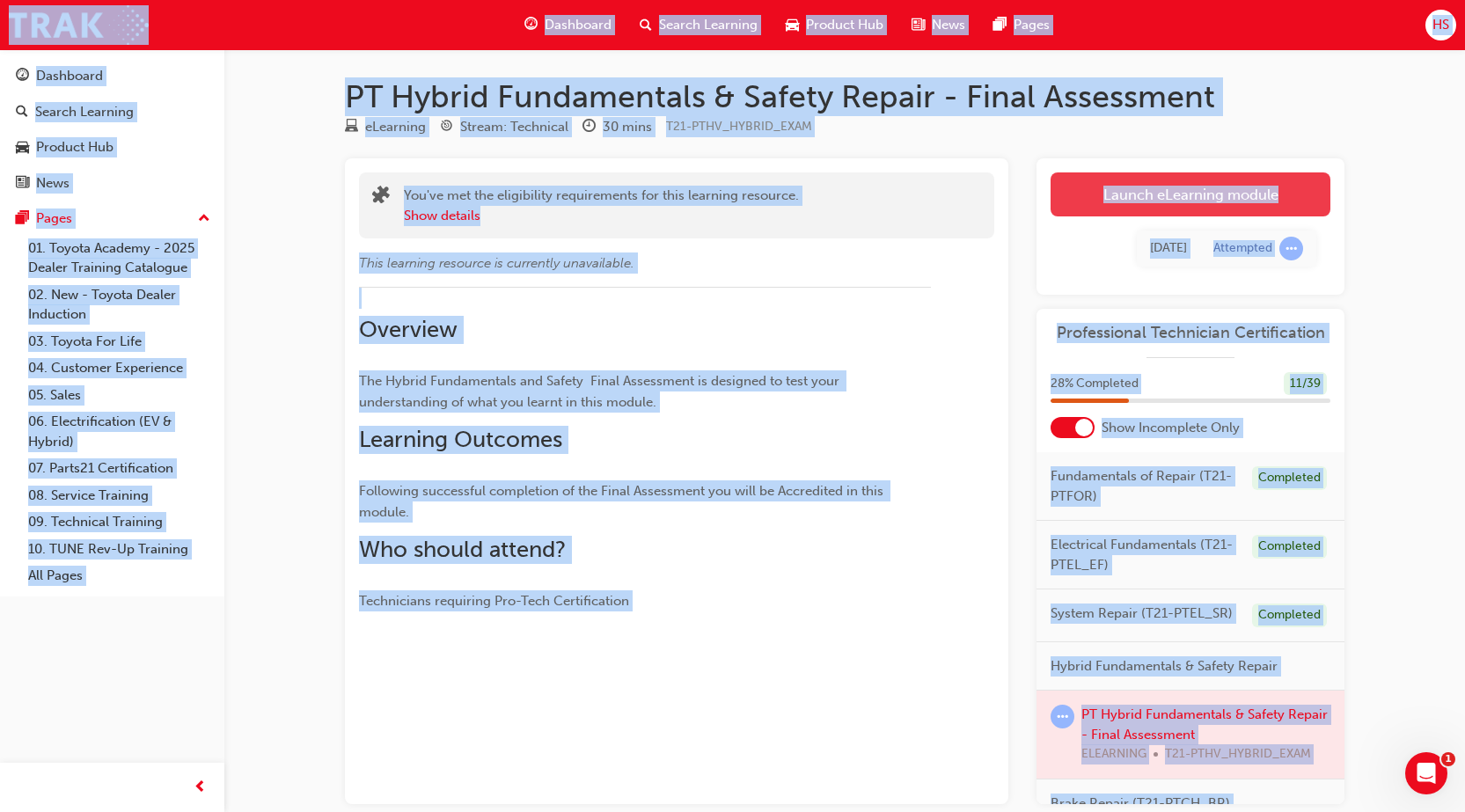
click at [1167, 191] on link "Launch eLearning module" at bounding box center [1190, 194] width 280 height 44
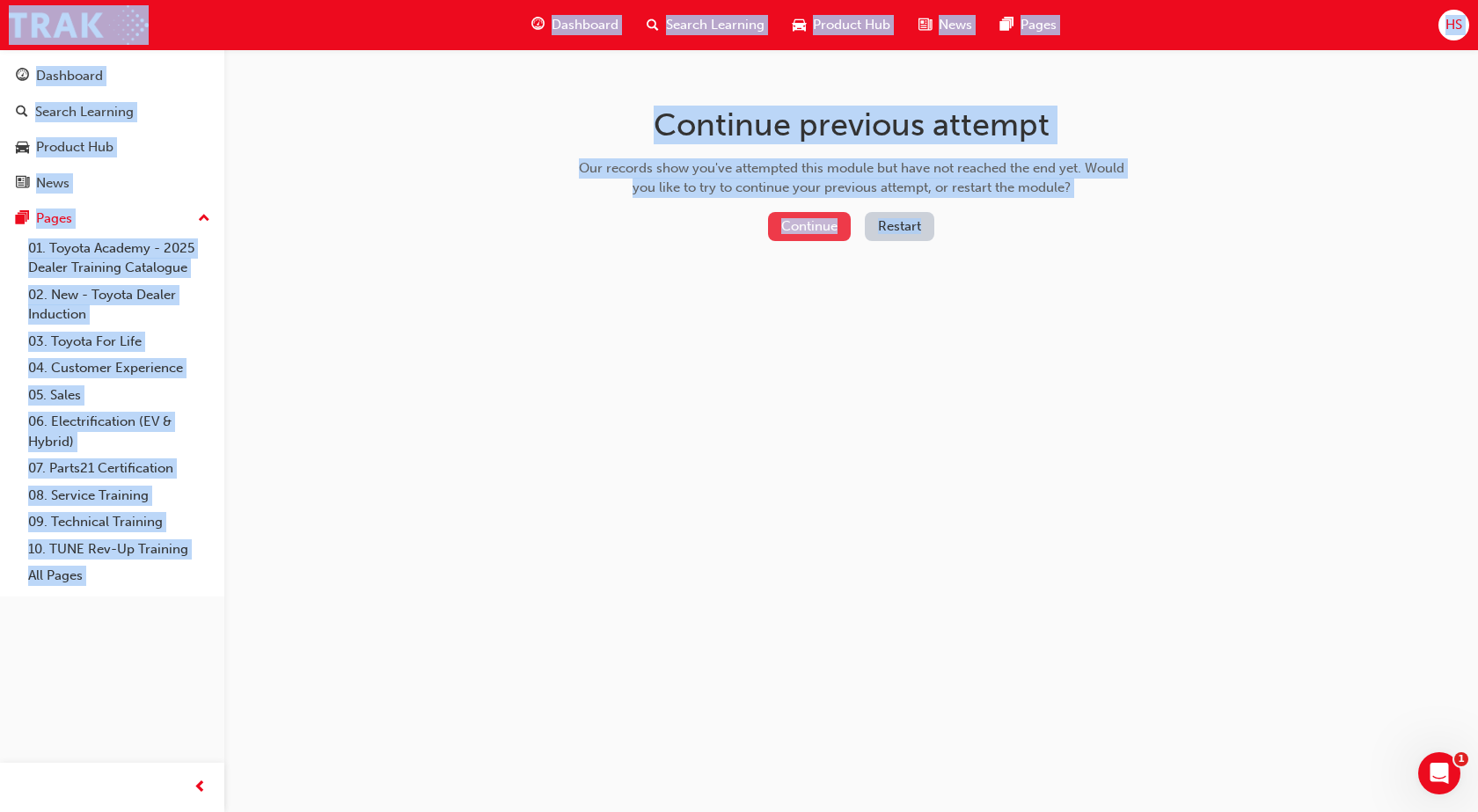
click at [817, 225] on button "Continue" at bounding box center [809, 226] width 83 height 29
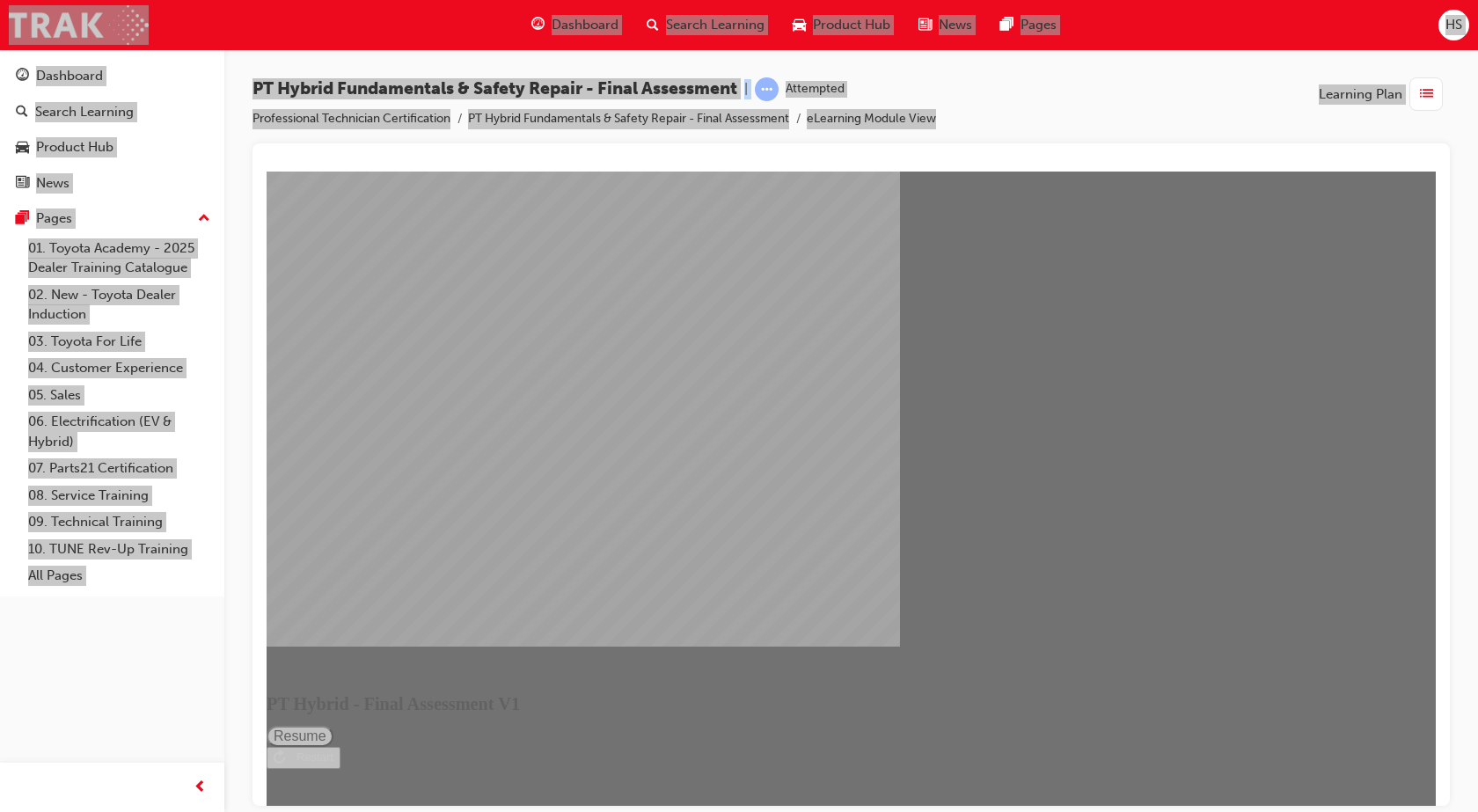
click at [333, 724] on button "Resume" at bounding box center [299, 735] width 66 height 21
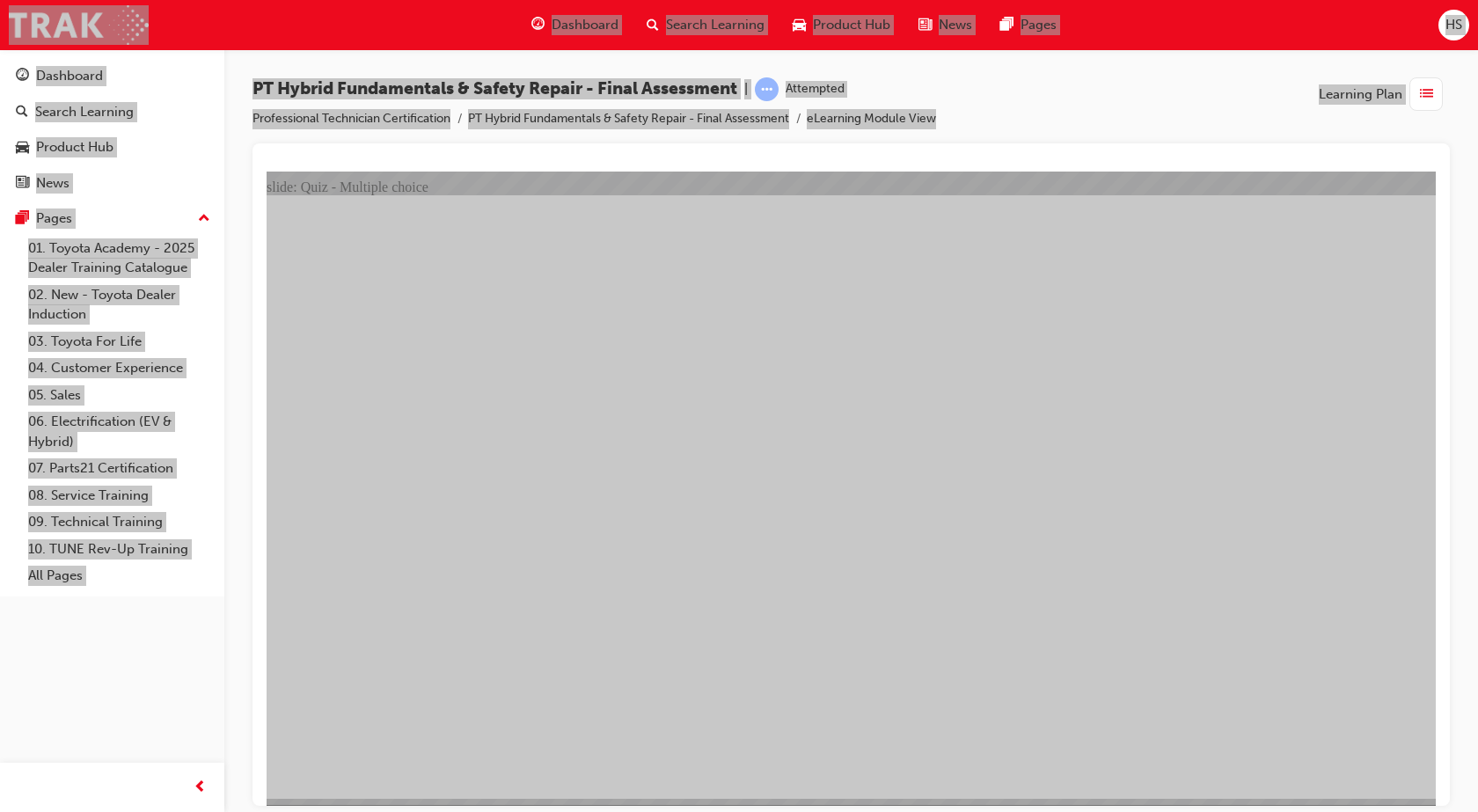
checkbox input "true"
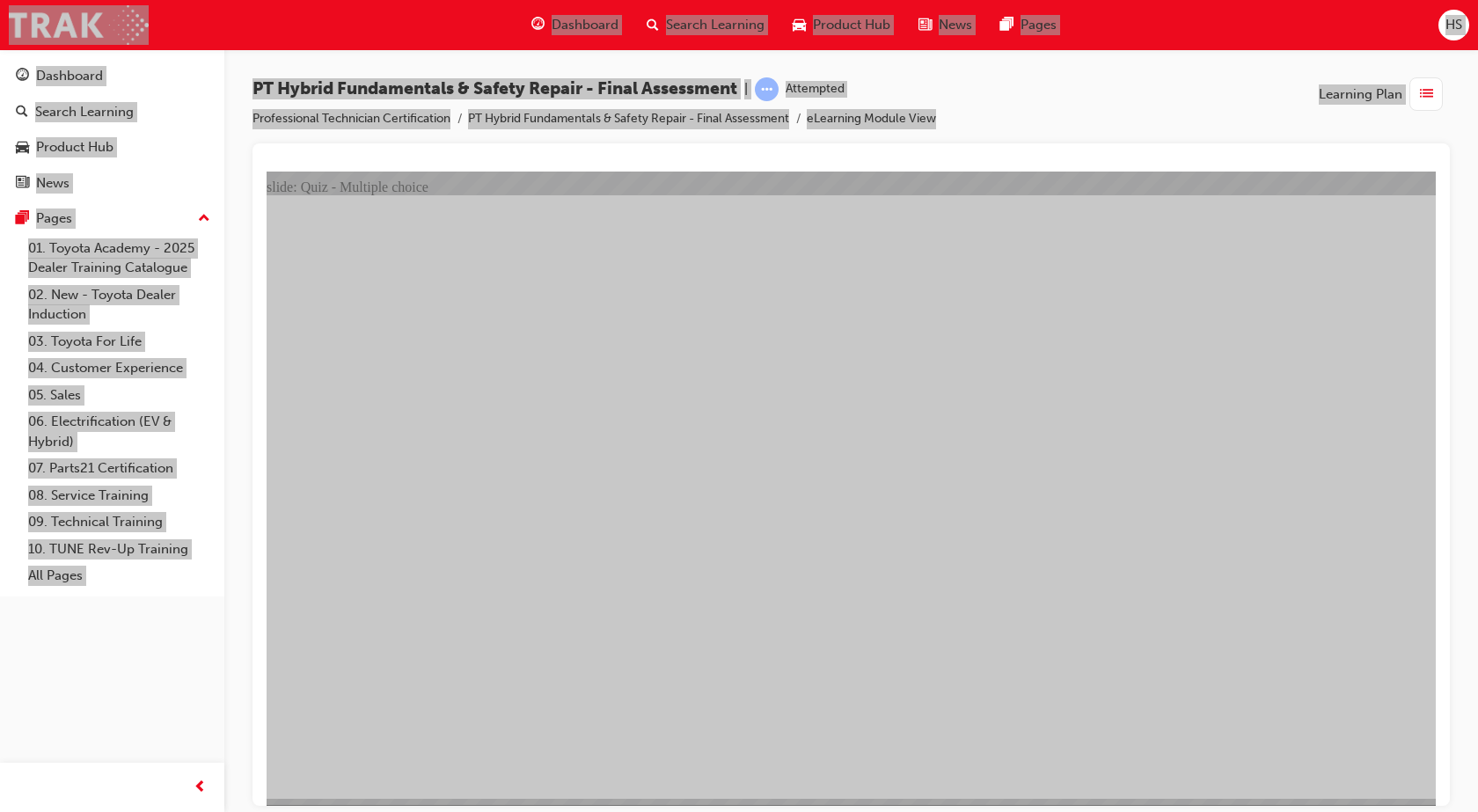
radio input "true"
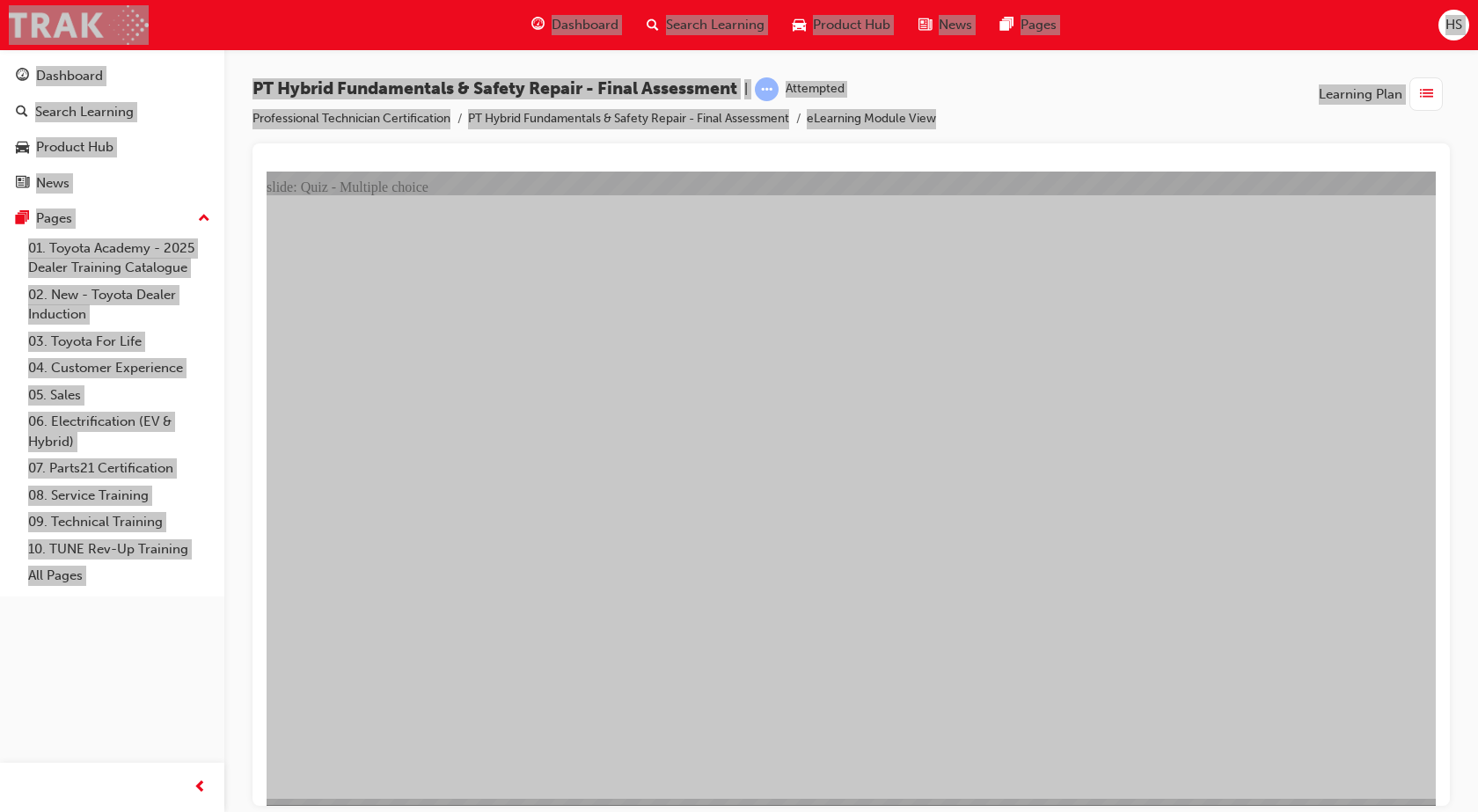
radio input "true"
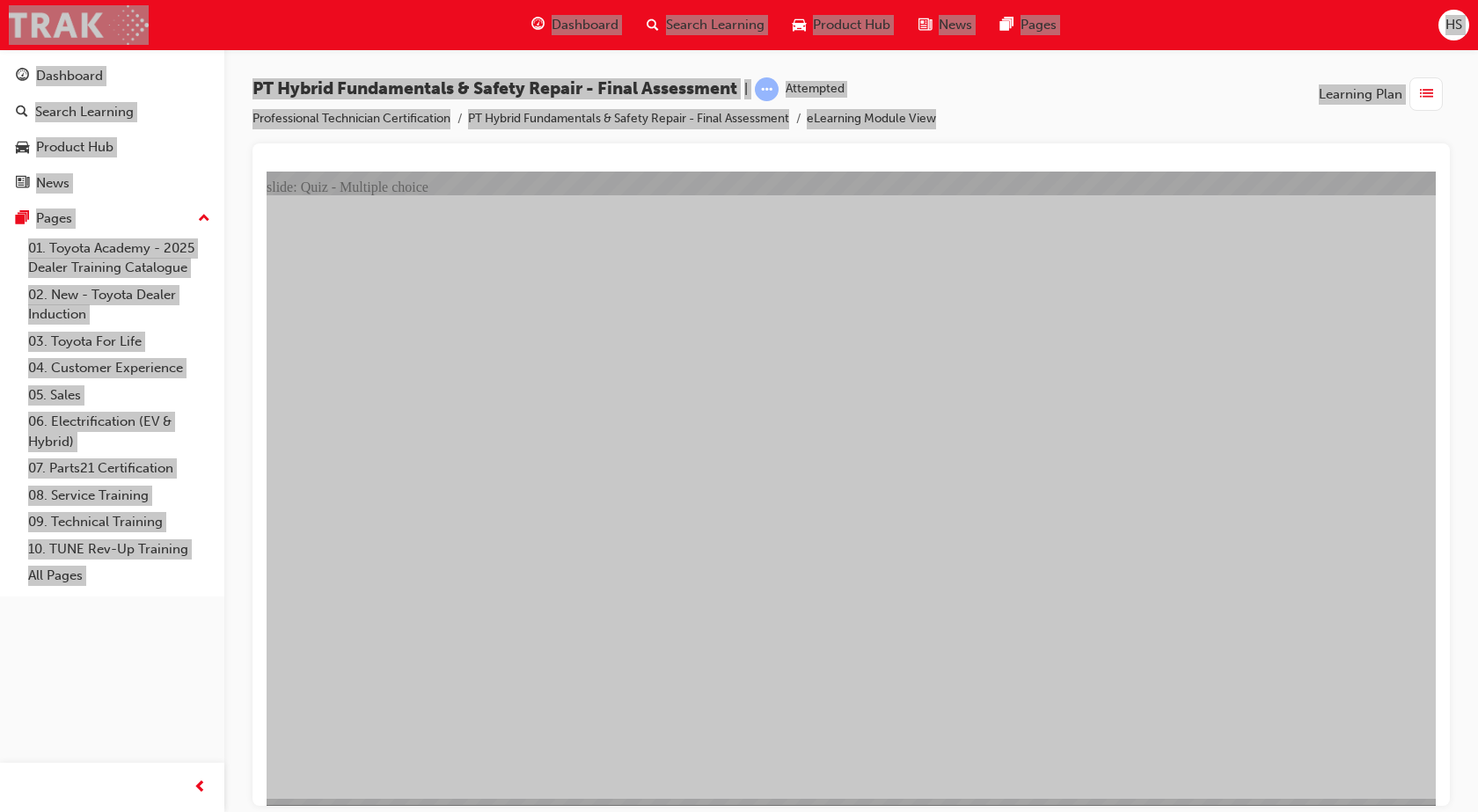
checkbox input "true"
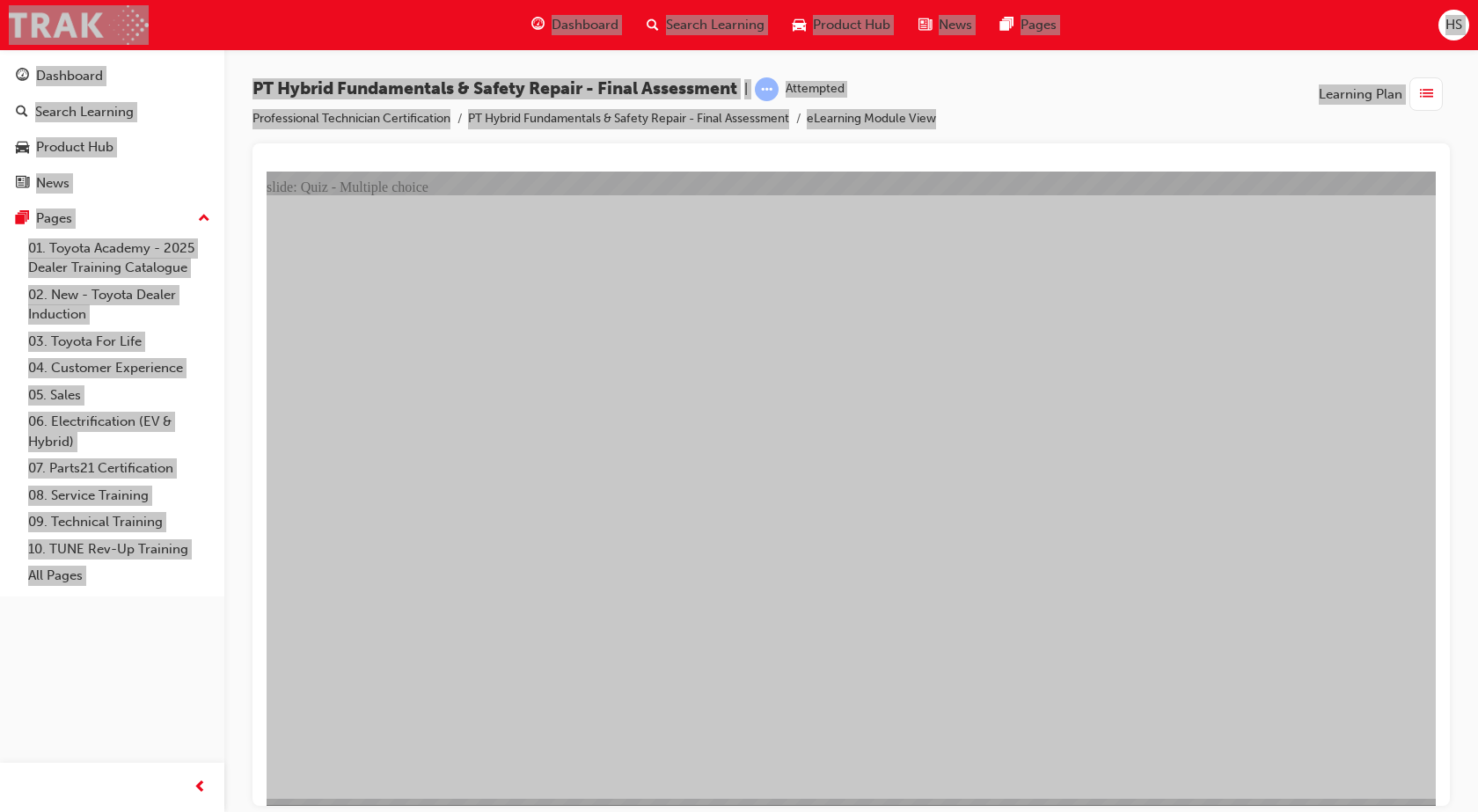
radio input "true"
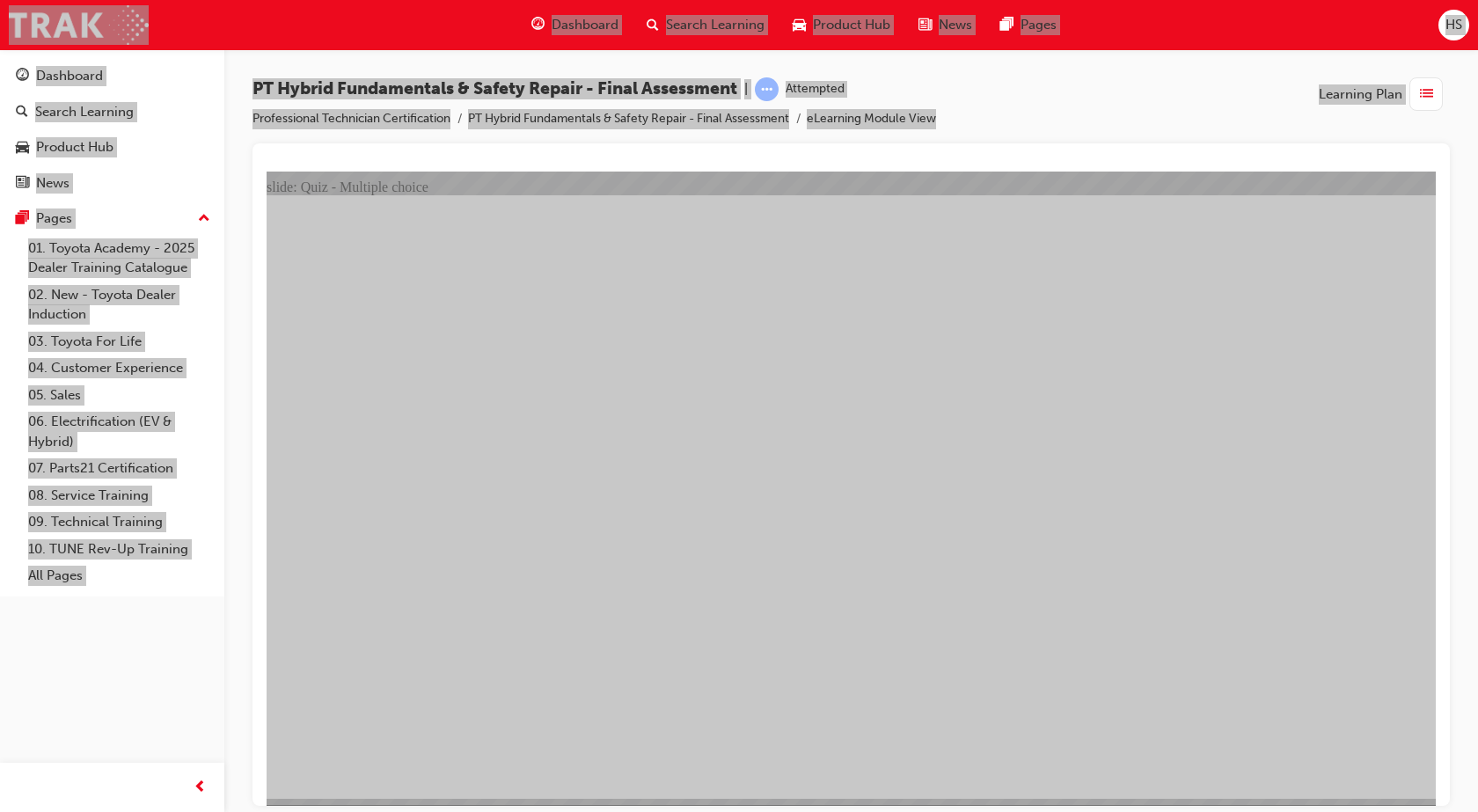
checkbox input "true"
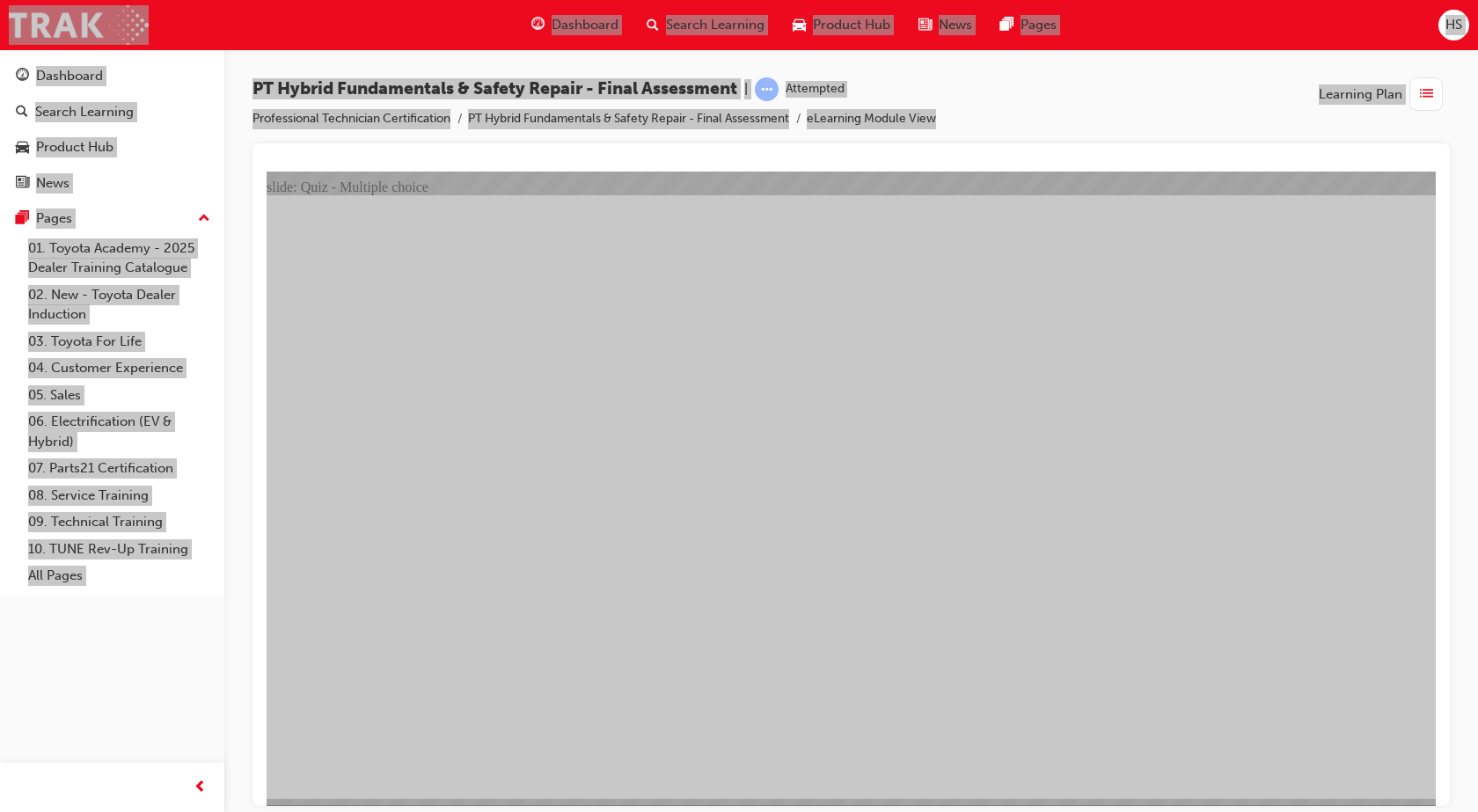
checkbox input "true"
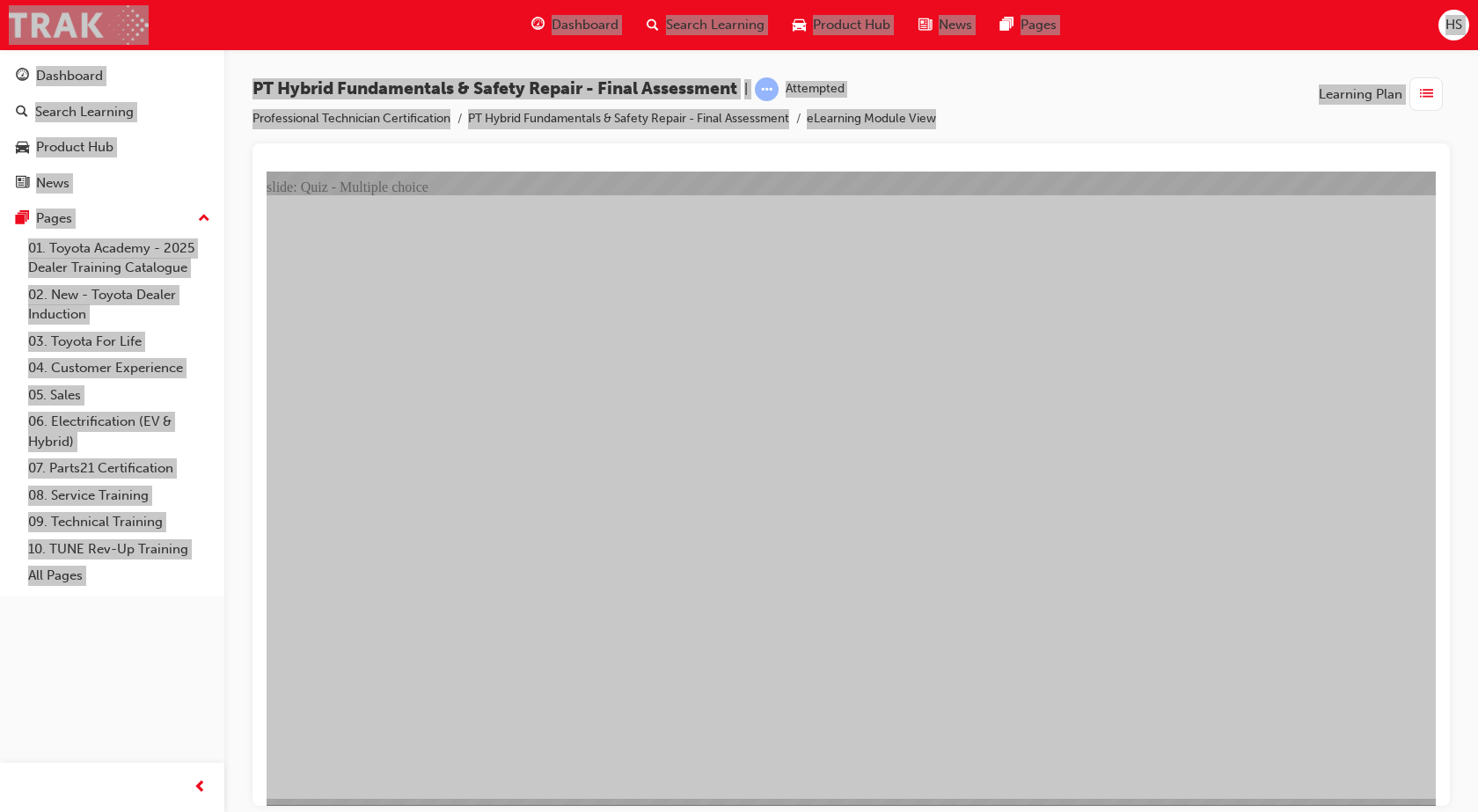
radio input "true"
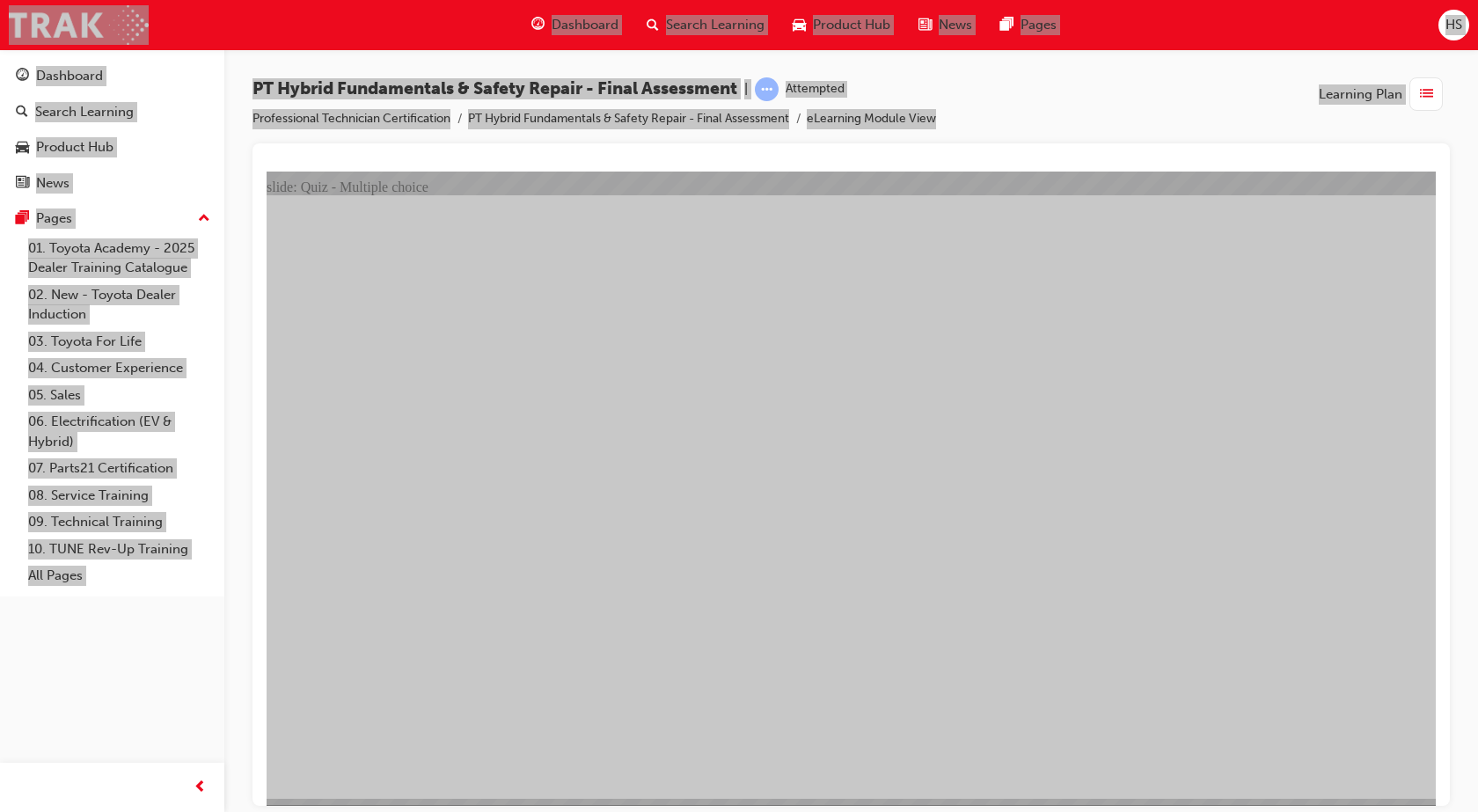
radio input "true"
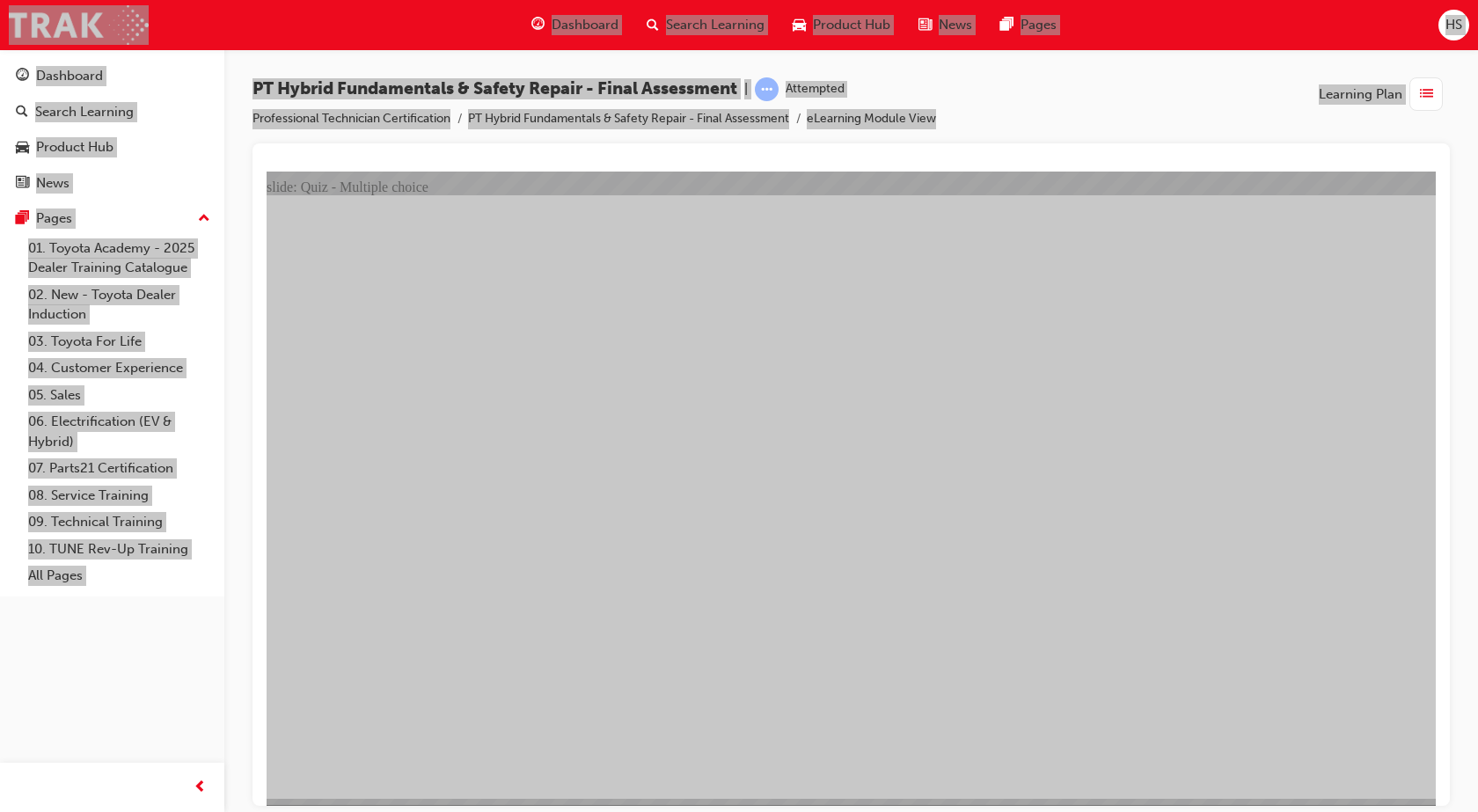
radio input "true"
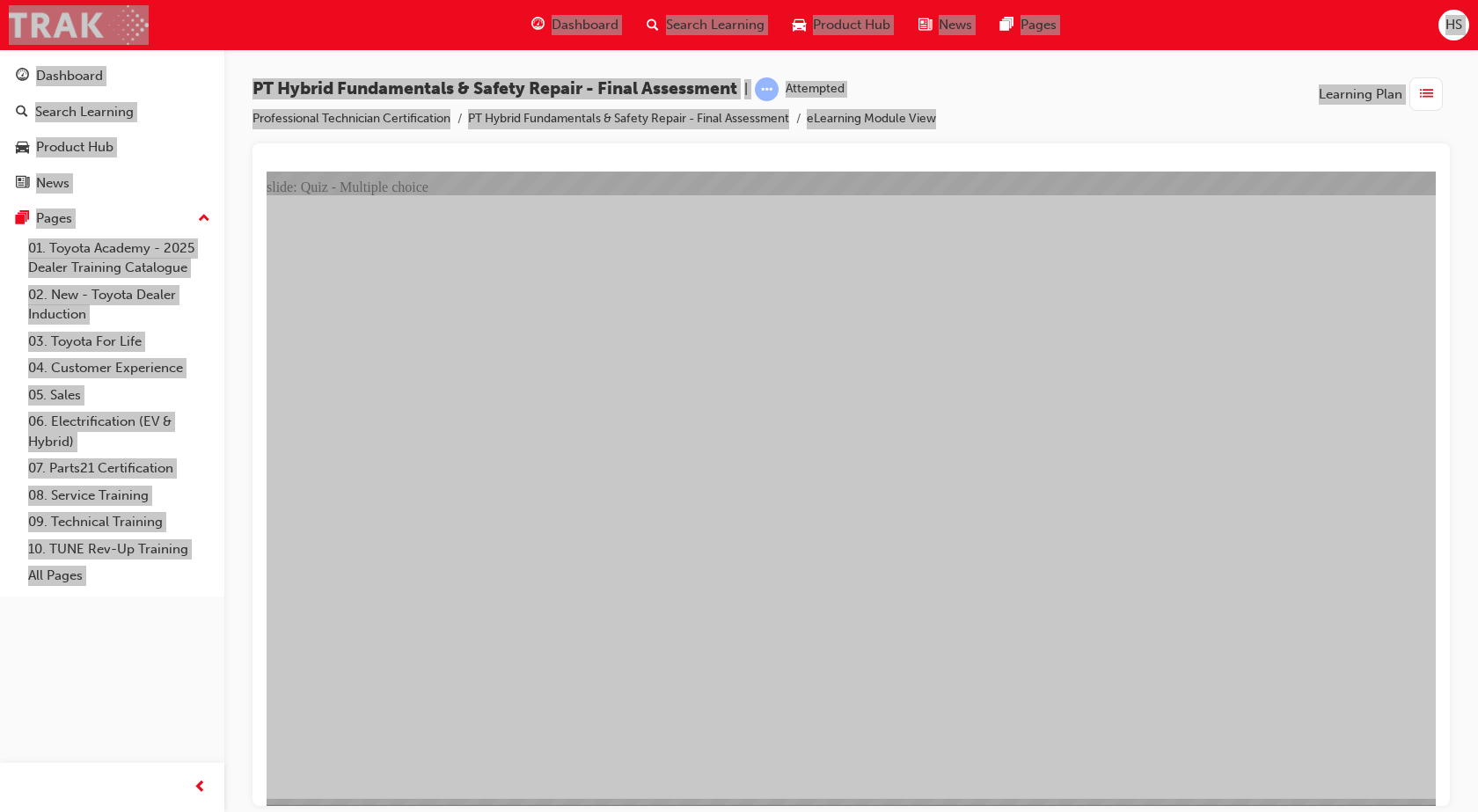
radio input "true"
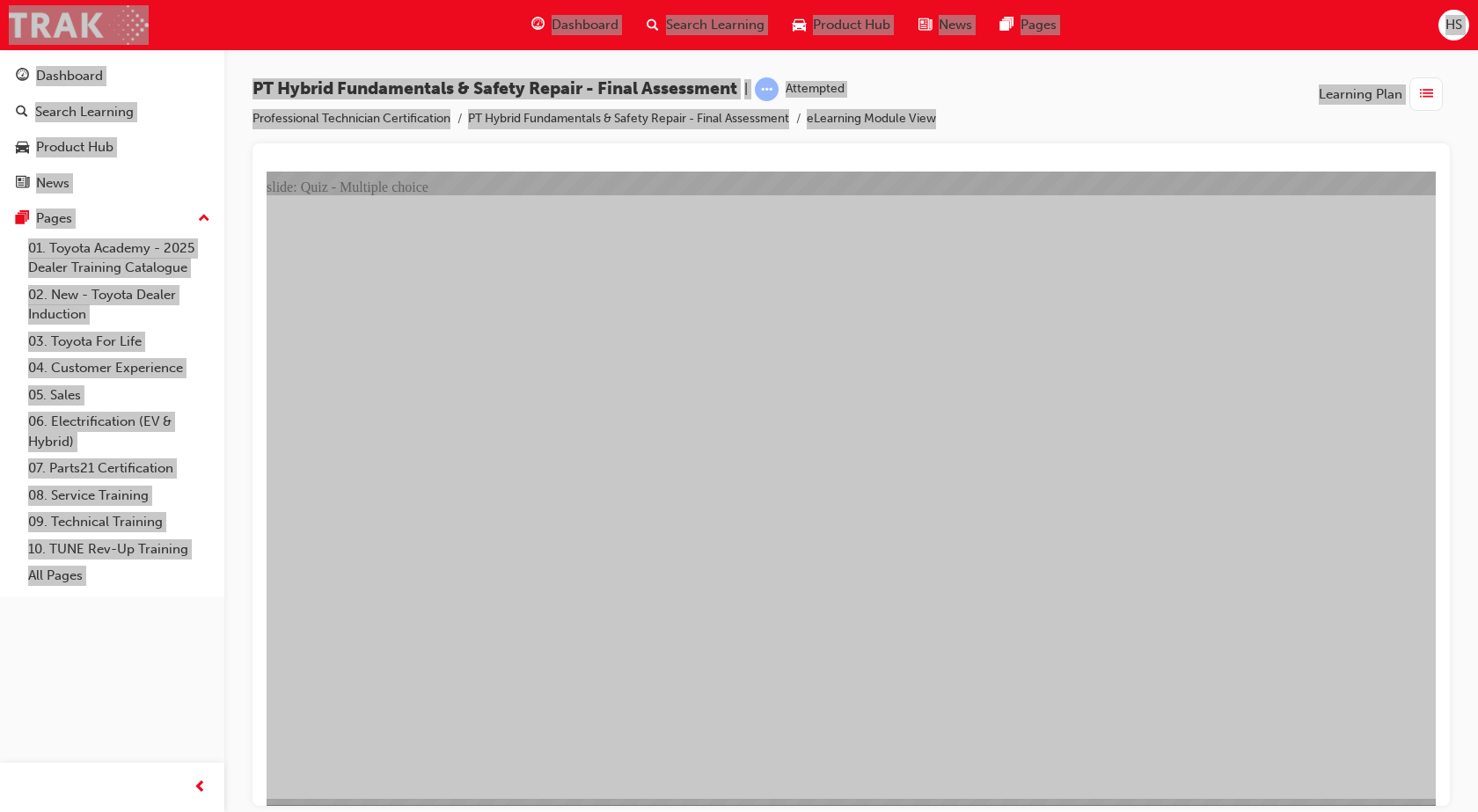
radio input "true"
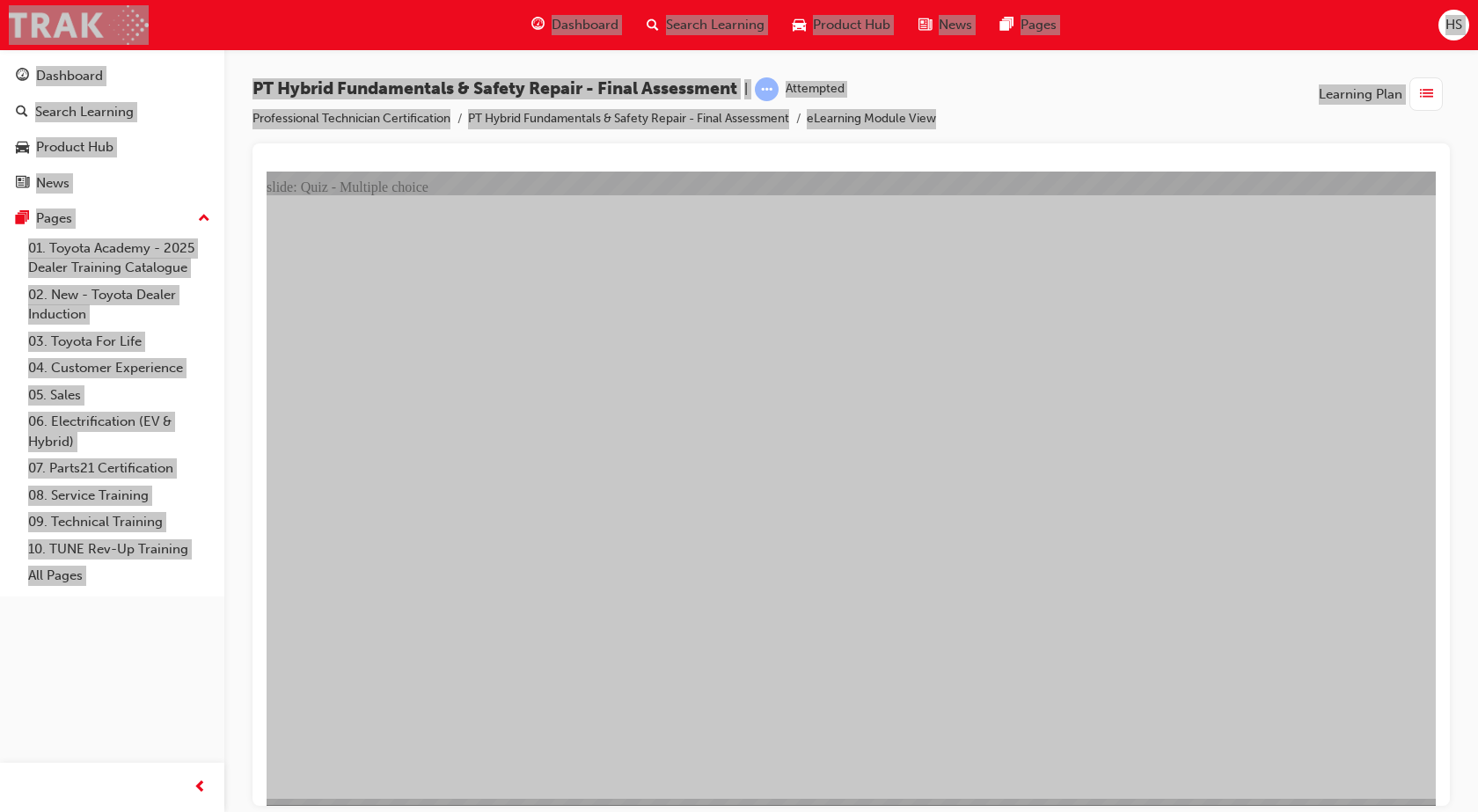
radio input "true"
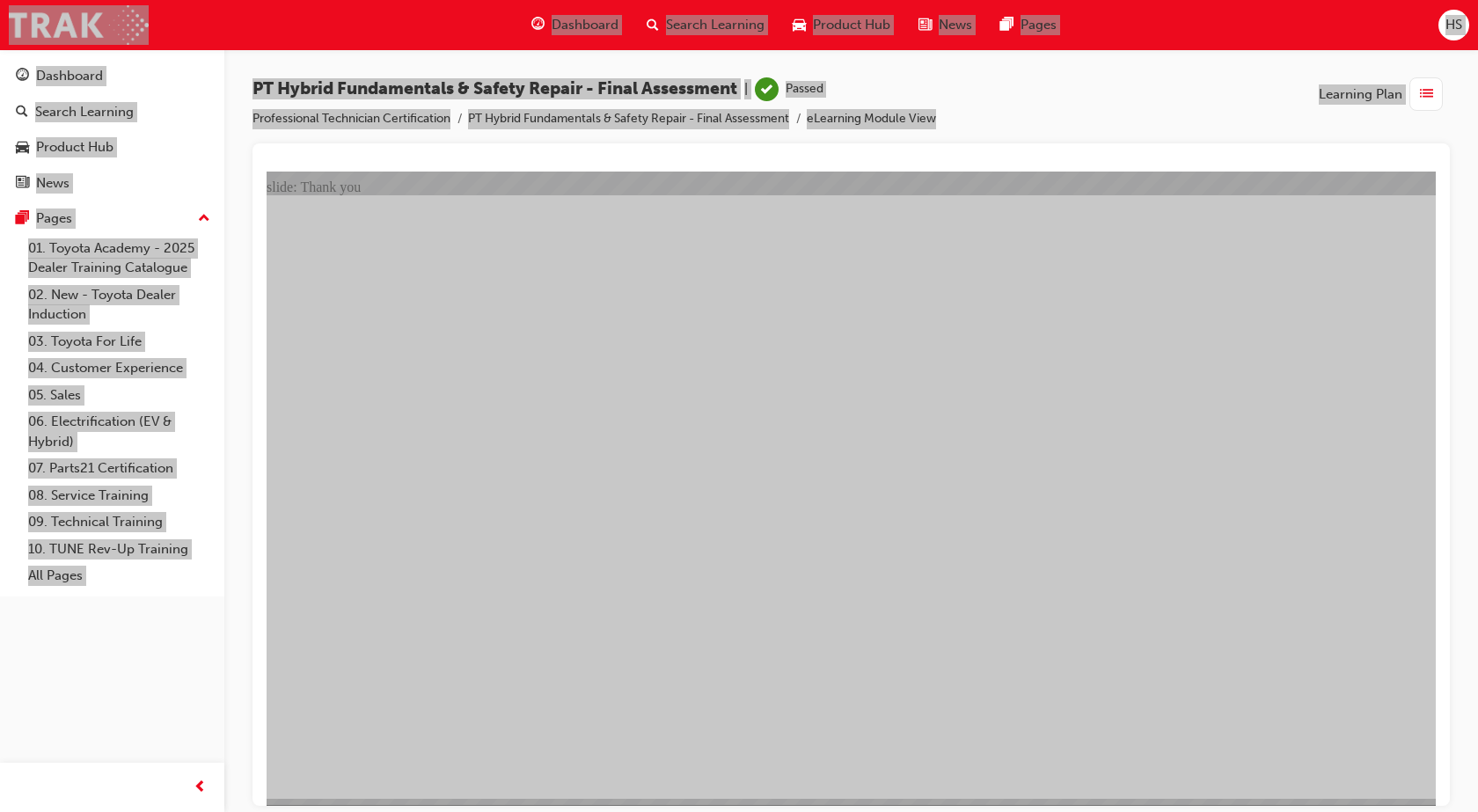
drag, startPoint x: 537, startPoint y: 506, endPoint x: 517, endPoint y: 506, distance: 20.0
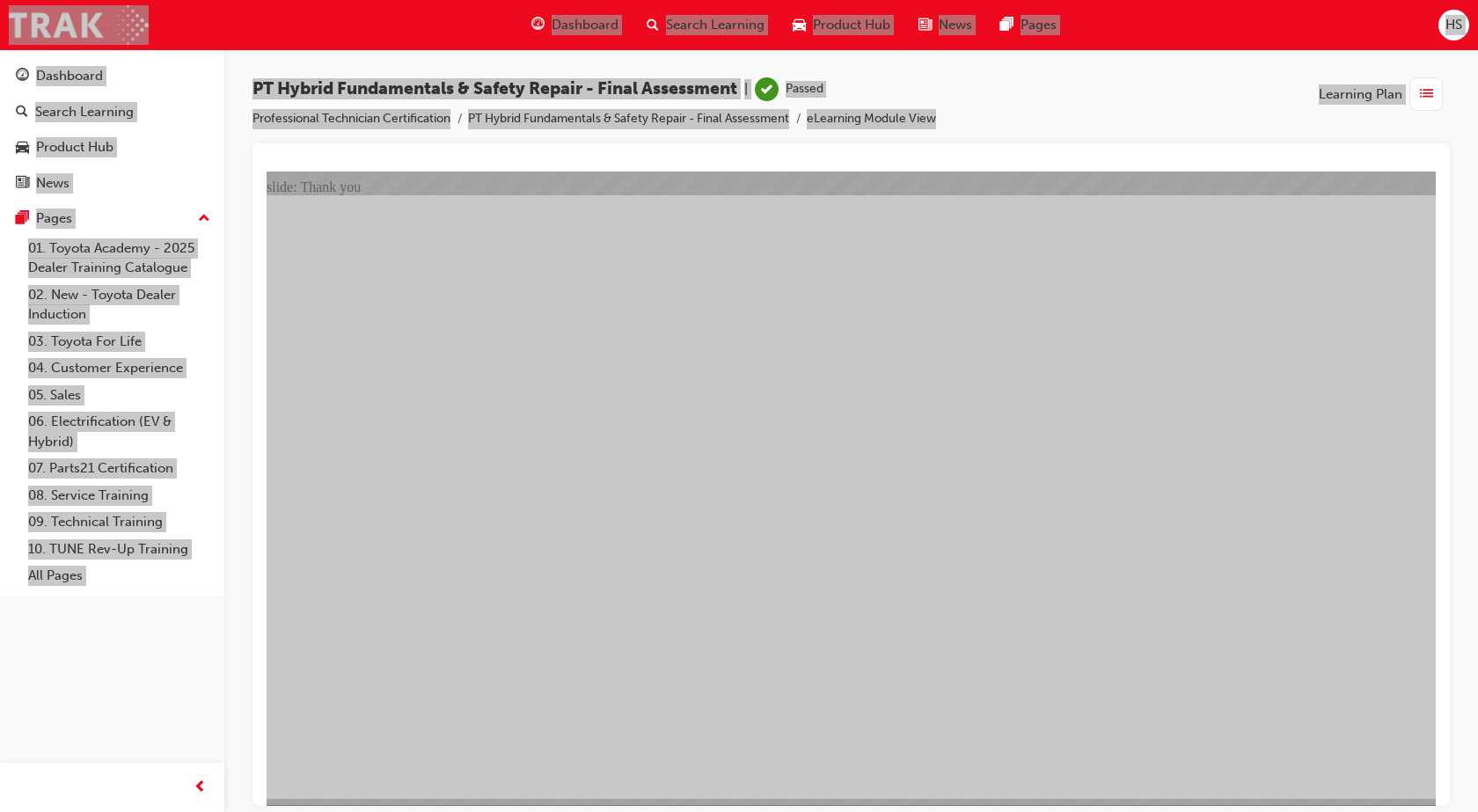
drag, startPoint x: 912, startPoint y: 640, endPoint x: 824, endPoint y: 530, distance: 140.9
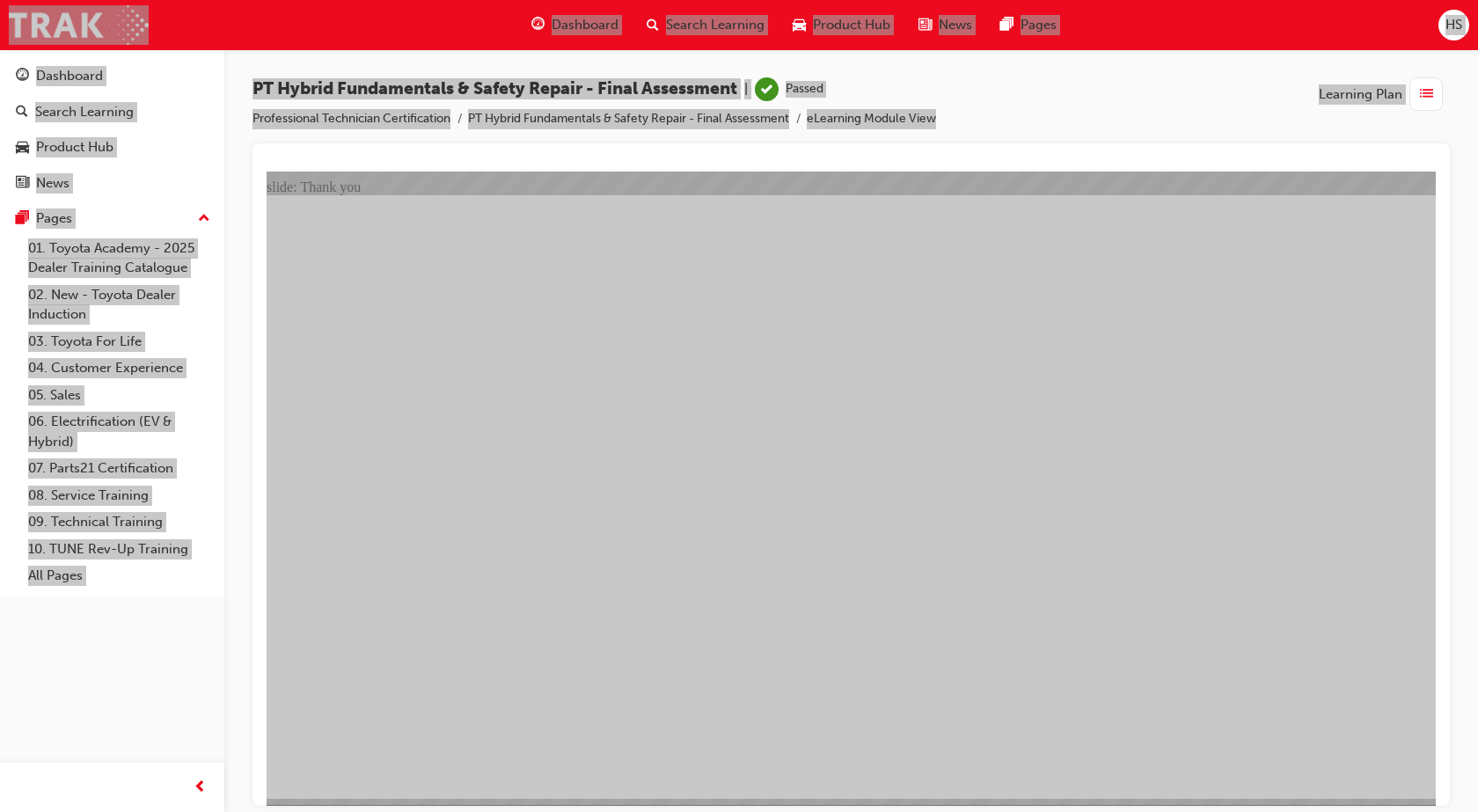
drag, startPoint x: 548, startPoint y: 179, endPoint x: 300, endPoint y: 274, distance: 265.6
click at [494, 196] on div "slide: Thank you Thank you Rectangle 1 Thank you for completing the PT Hybrid F…" at bounding box center [851, 487] width 1169 height 634
drag, startPoint x: 300, startPoint y: 274, endPoint x: 208, endPoint y: 426, distance: 177.7
click at [267, 426] on html "​15 Correct Questions​ slide: Thank you Thank you Rectangle 1 Thank you for com…" at bounding box center [851, 487] width 1169 height 634
drag, startPoint x: 315, startPoint y: 725, endPoint x: 522, endPoint y: 779, distance: 213.9
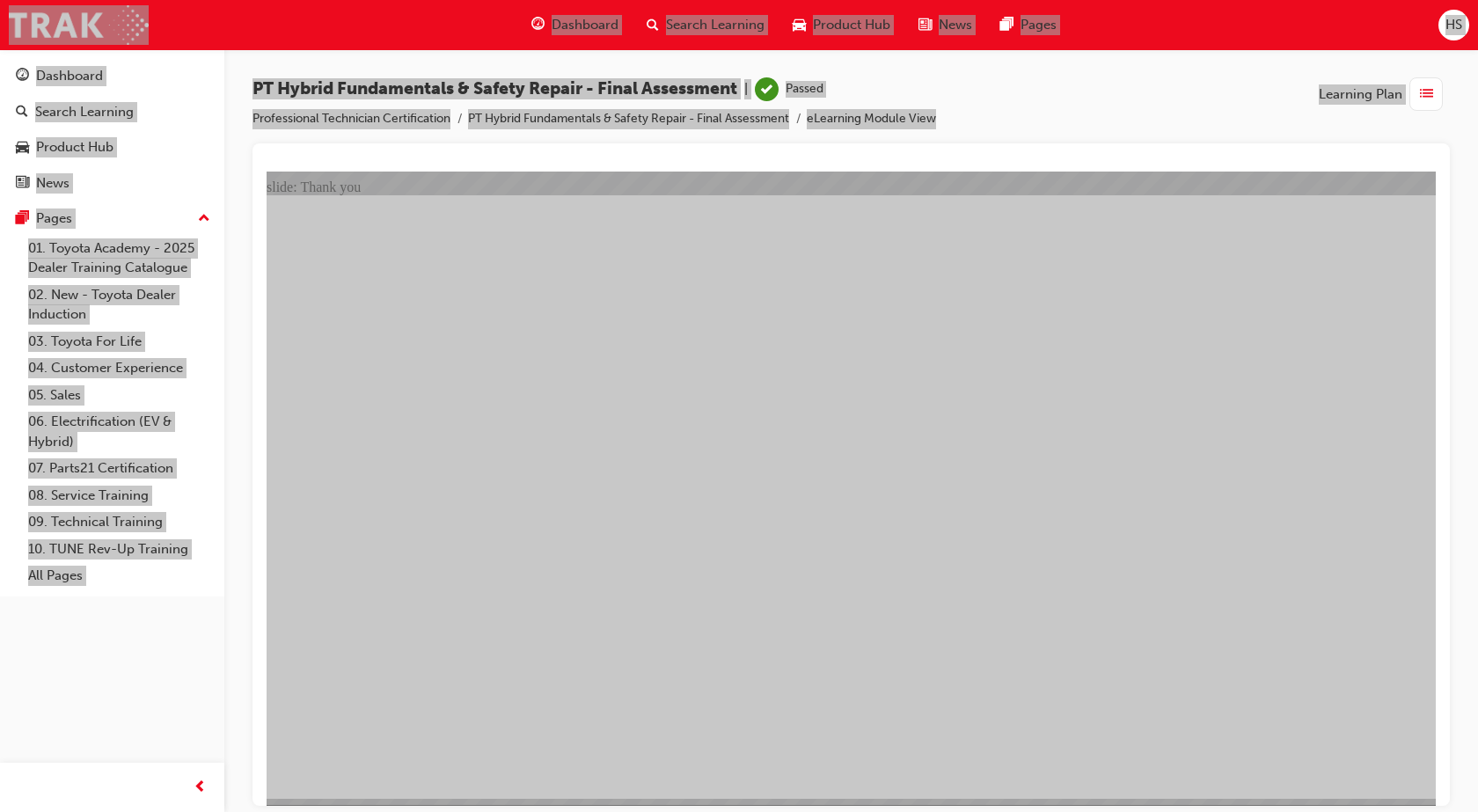
drag, startPoint x: 853, startPoint y: 578, endPoint x: 789, endPoint y: 654, distance: 99.4
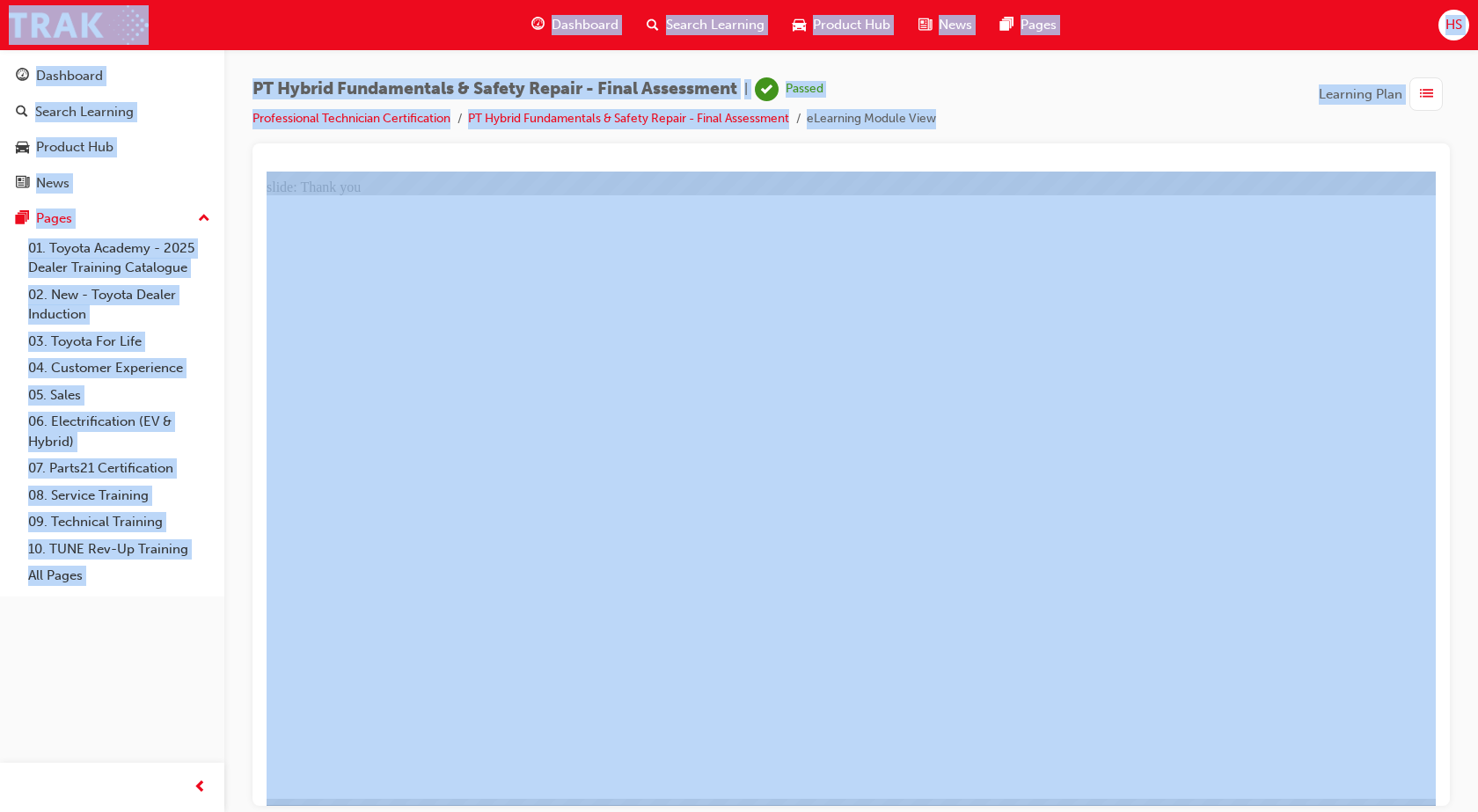
click at [558, 26] on span "Dashboard" at bounding box center [584, 25] width 66 height 20
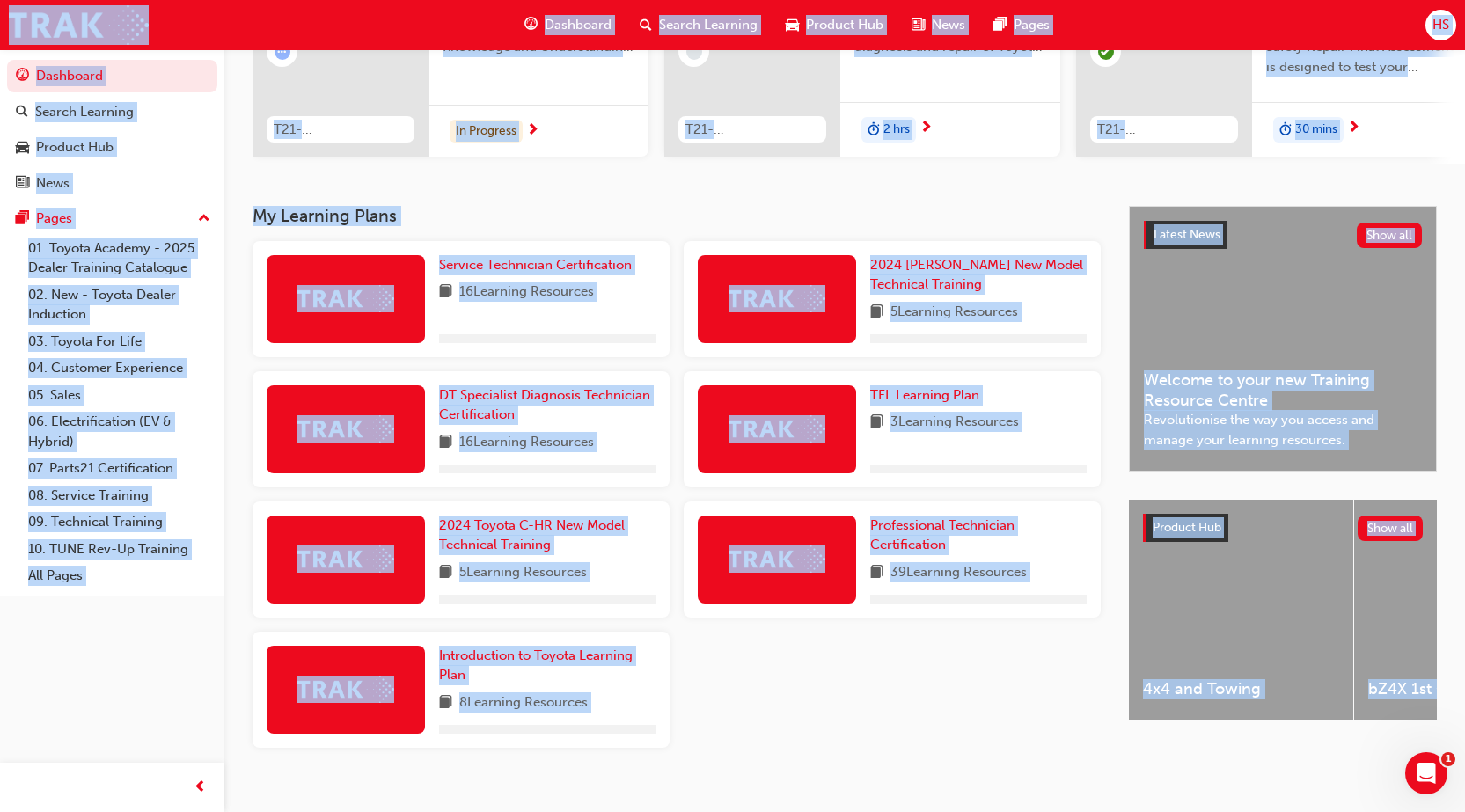
scroll to position [271, 0]
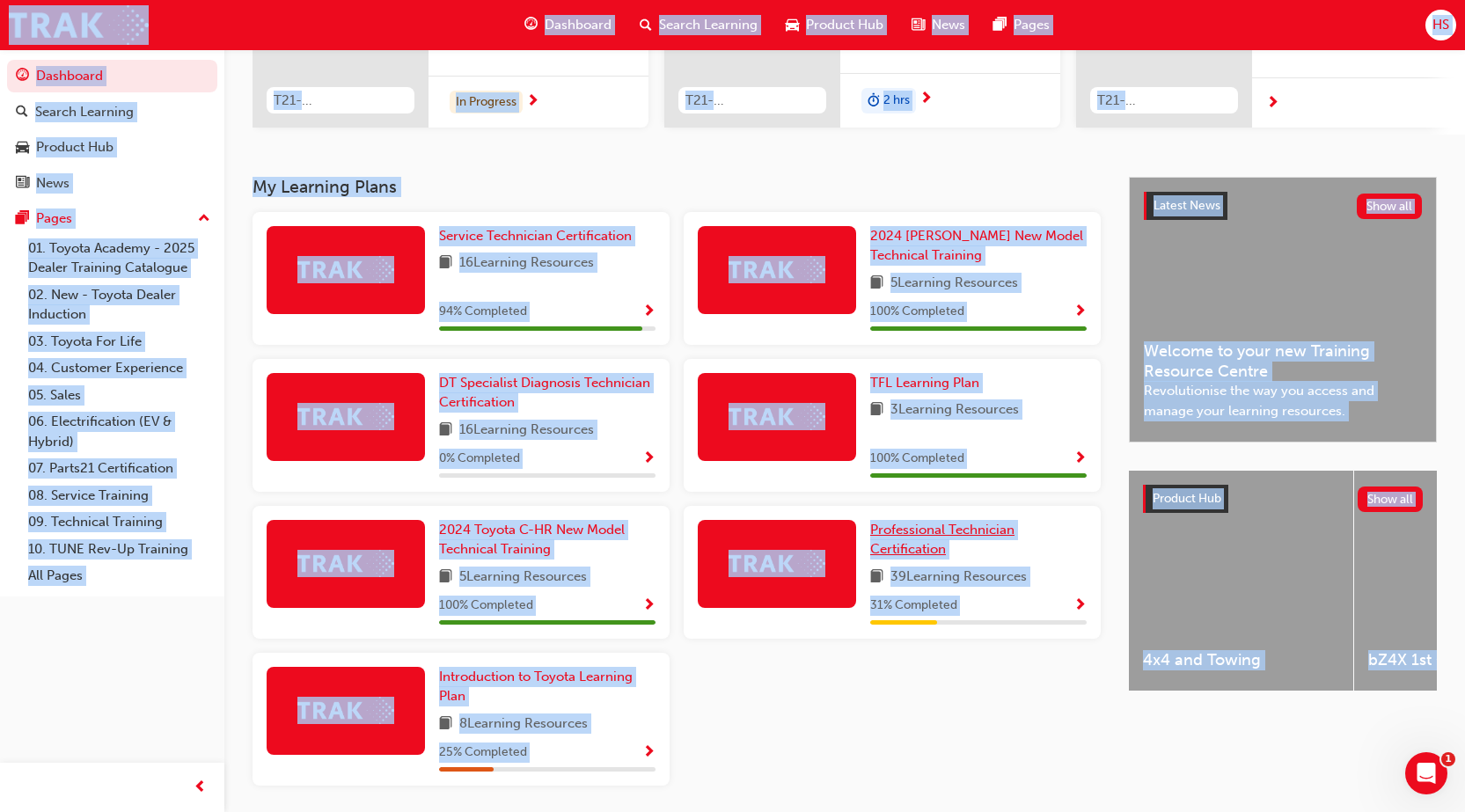
click at [901, 533] on span "Professional Technician Certification" at bounding box center [942, 539] width 144 height 36
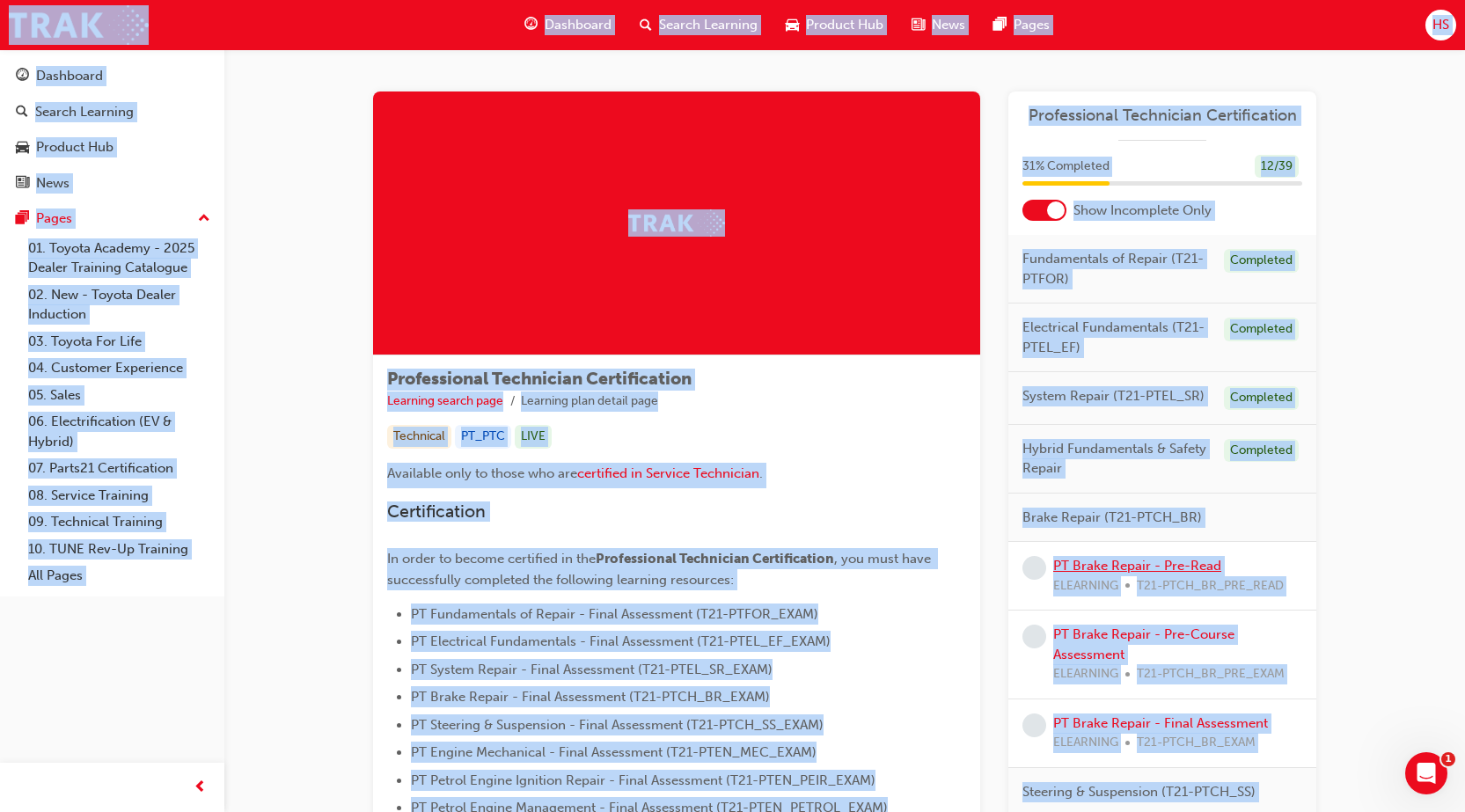
click at [1116, 569] on link "PT Brake Repair - Pre-Read" at bounding box center [1137, 566] width 168 height 15
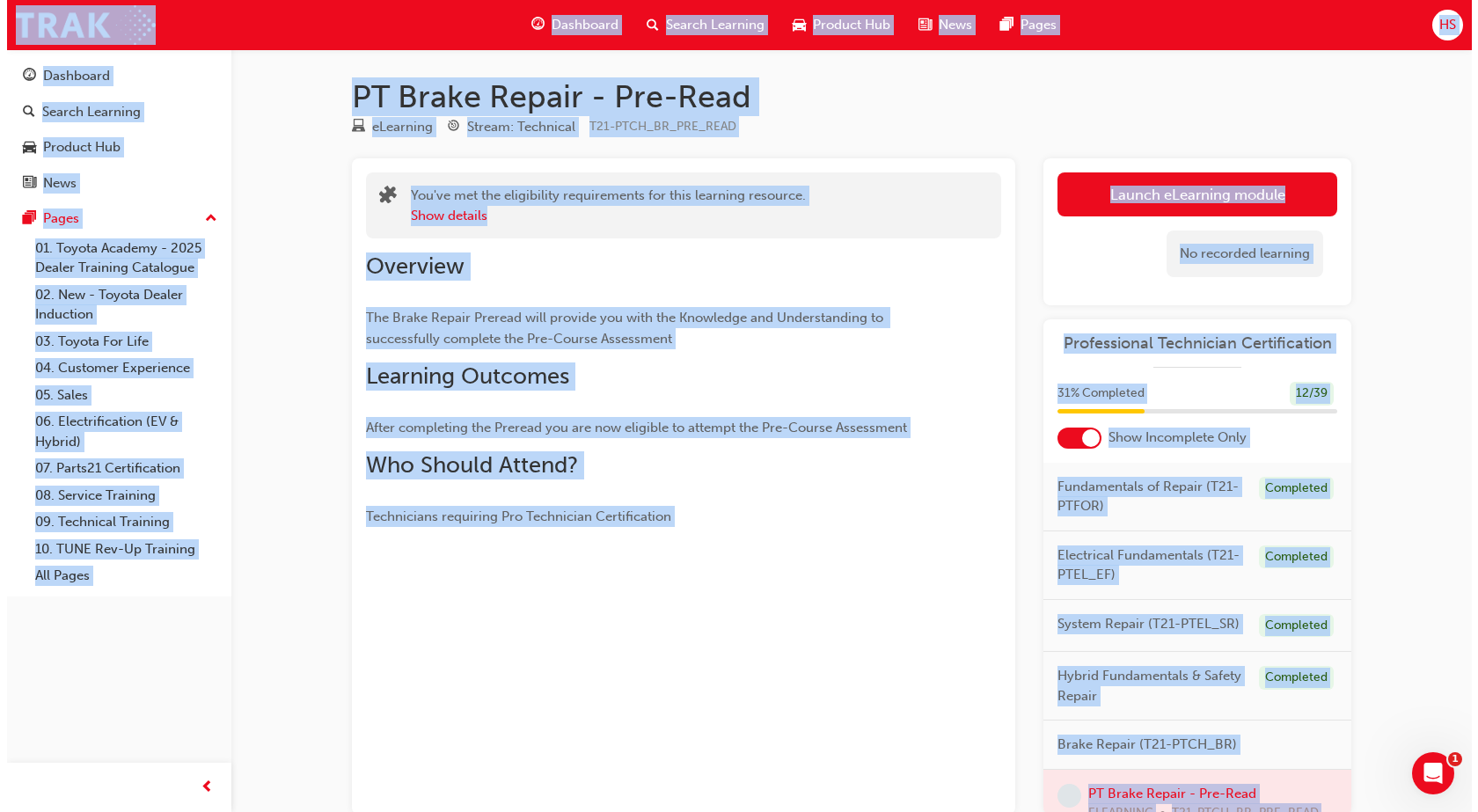
scroll to position [264, 0]
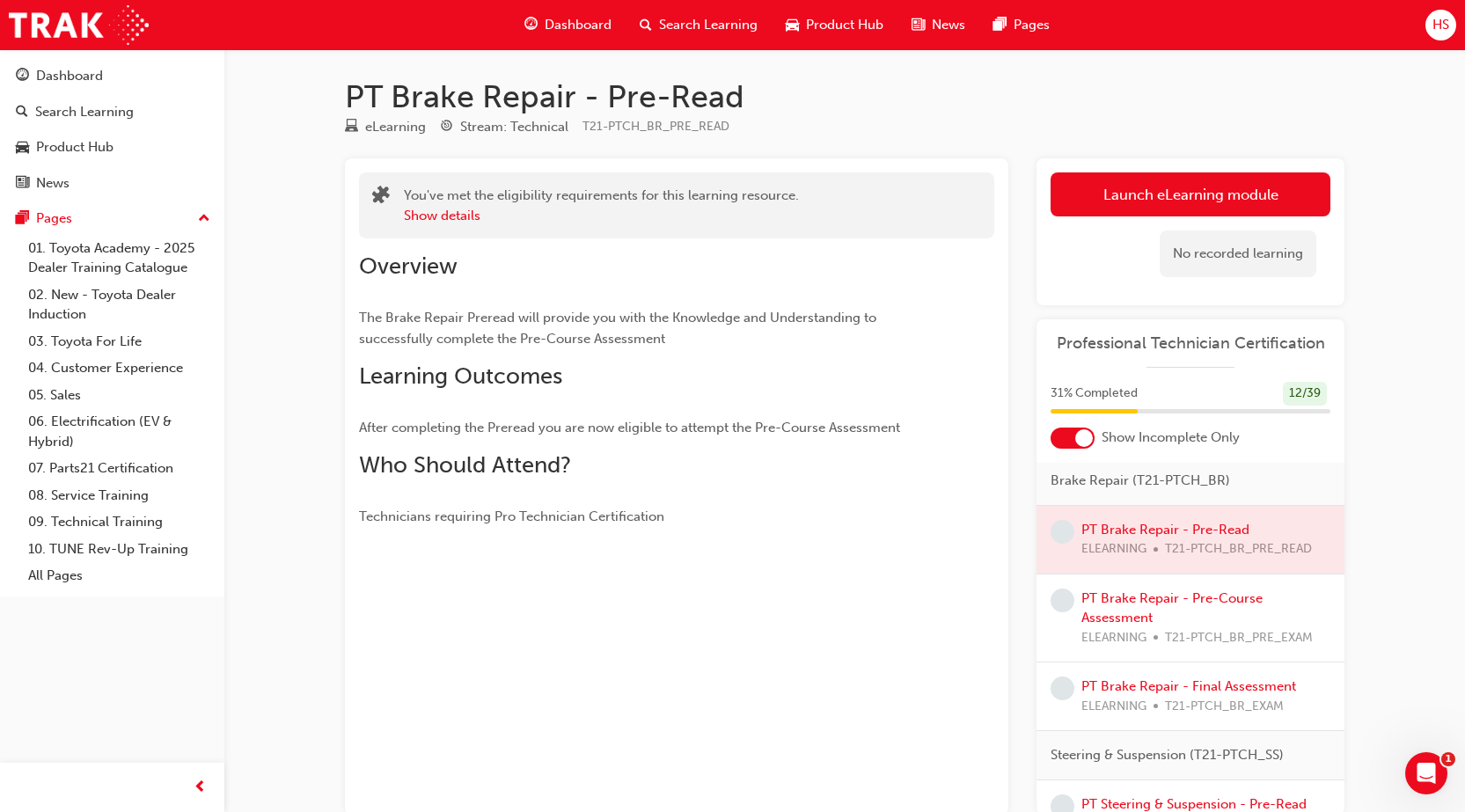
click at [1175, 543] on div at bounding box center [1191, 540] width 308 height 67
click at [1194, 194] on link "Launch eLearning module" at bounding box center [1190, 194] width 280 height 44
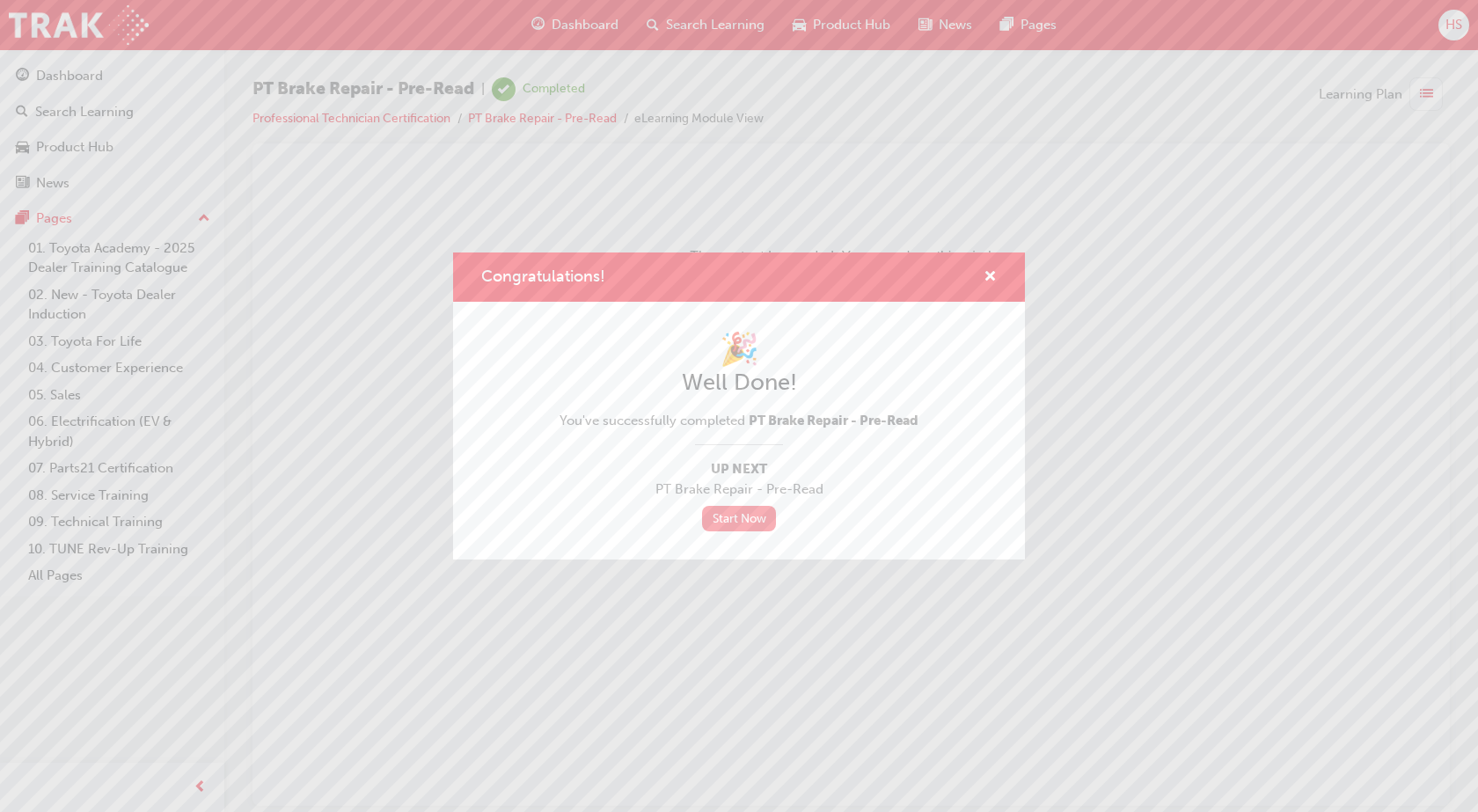
click at [741, 521] on link "Start Now" at bounding box center [738, 519] width 74 height 26
click at [741, 512] on link "Start Now" at bounding box center [738, 519] width 74 height 26
click at [719, 521] on link "Start Now" at bounding box center [738, 519] width 74 height 26
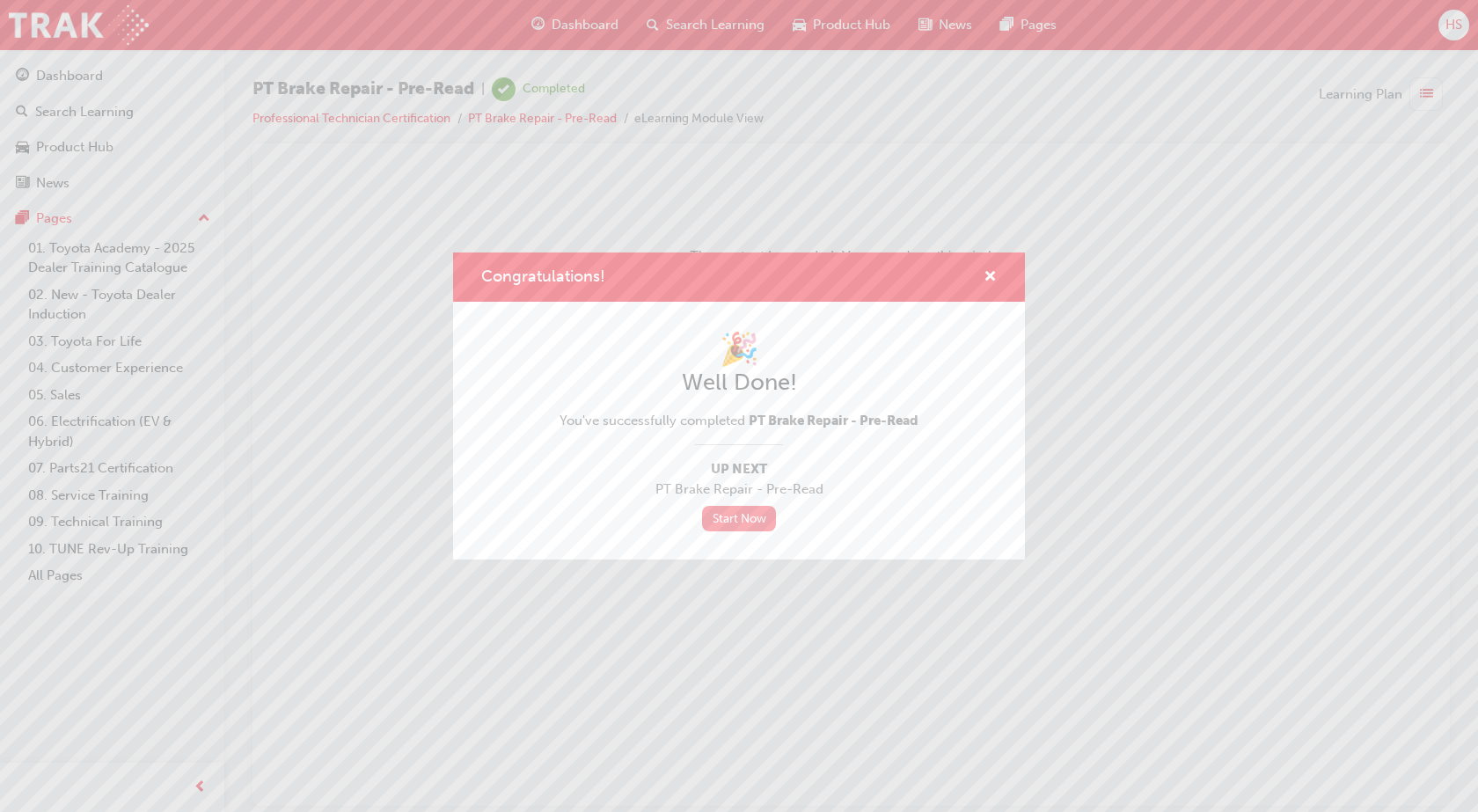
click at [719, 521] on link "Start Now" at bounding box center [738, 519] width 74 height 26
click at [720, 521] on link "Start Now" at bounding box center [738, 519] width 74 height 26
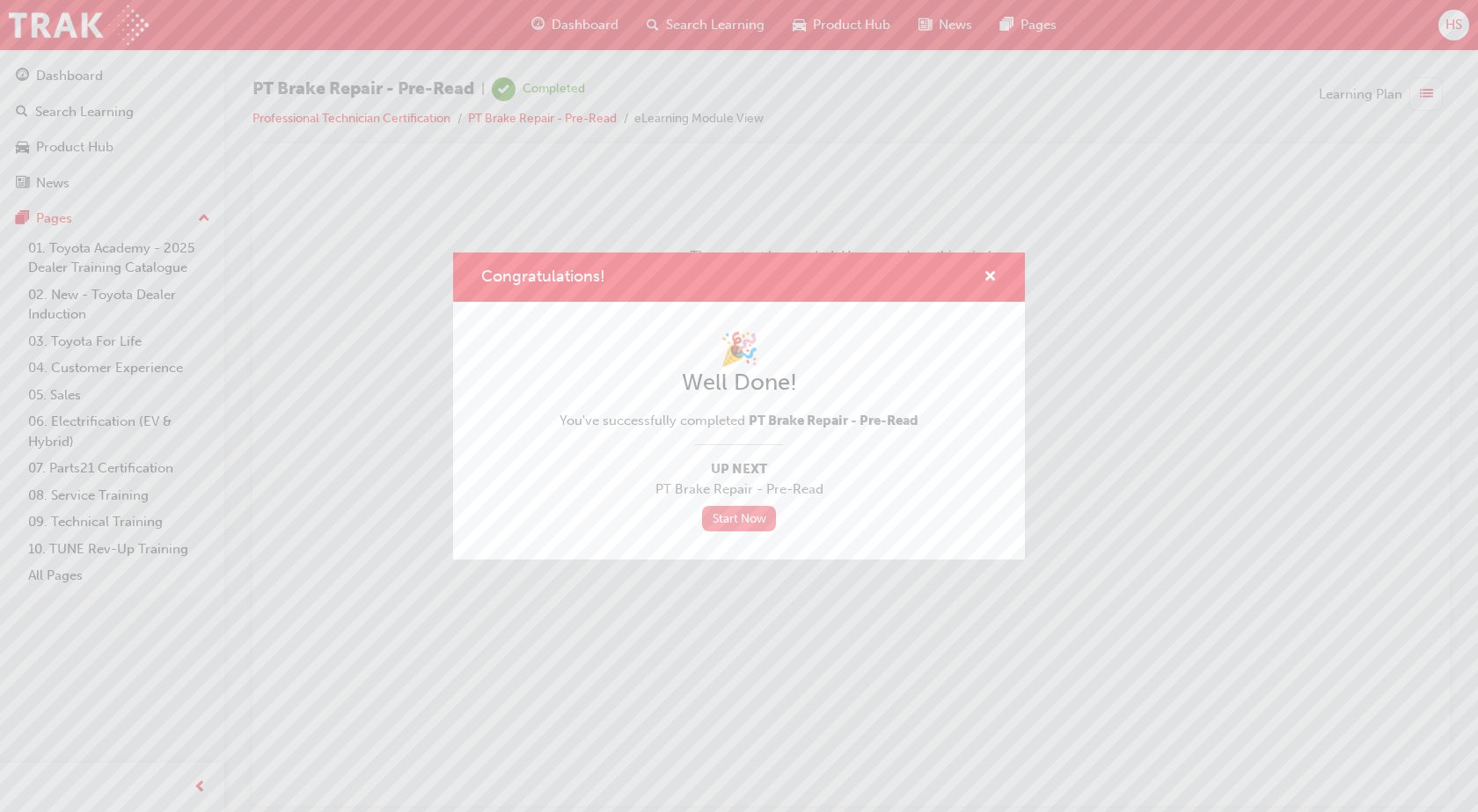
click at [720, 521] on link "Start Now" at bounding box center [738, 519] width 74 height 26
click at [750, 516] on link "Start Now" at bounding box center [738, 519] width 74 height 26
click at [742, 516] on link "Start Now" at bounding box center [738, 519] width 74 height 26
click at [740, 516] on link "Start Now" at bounding box center [738, 519] width 74 height 26
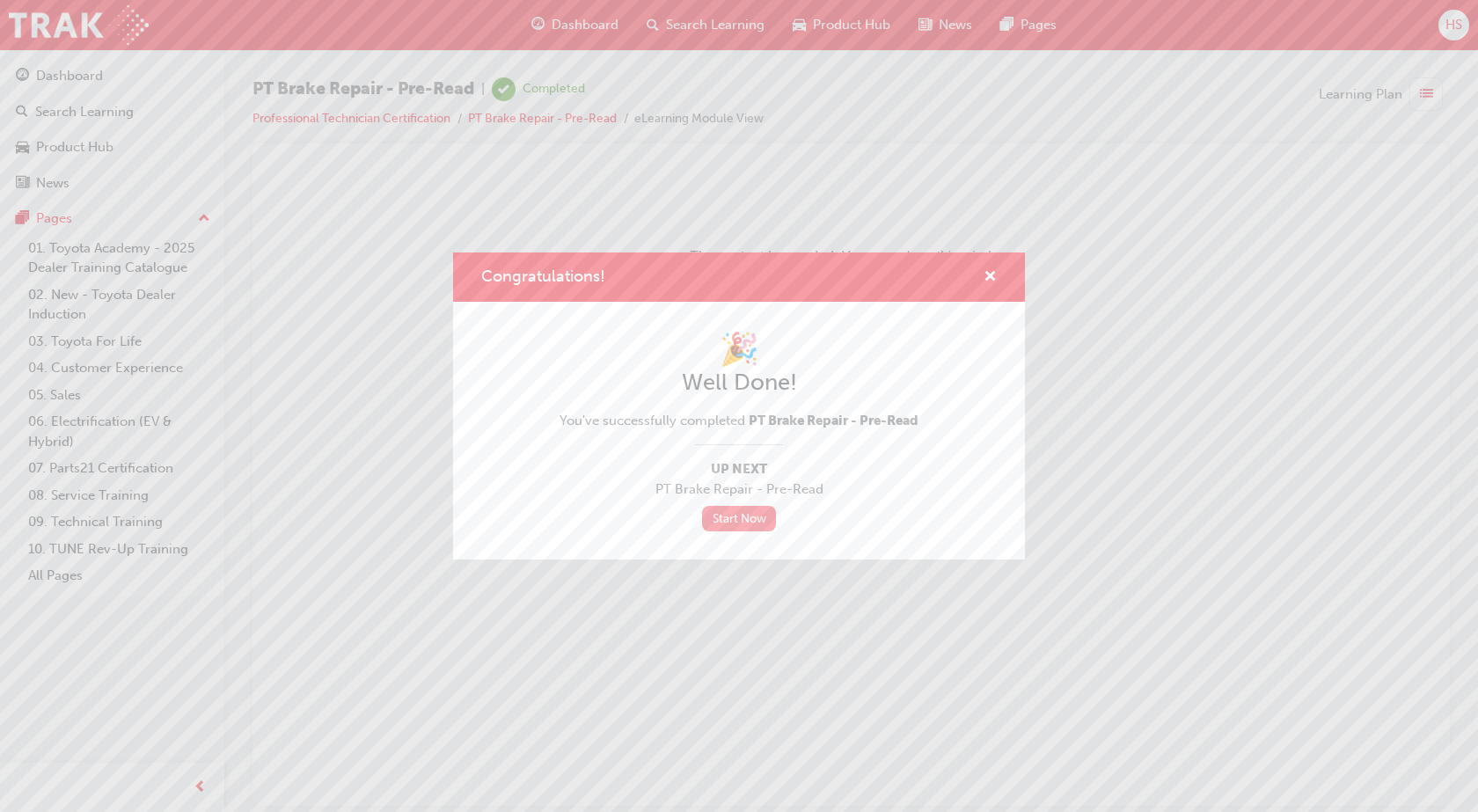
click at [739, 516] on link "Start Now" at bounding box center [738, 519] width 74 height 26
drag, startPoint x: 739, startPoint y: 516, endPoint x: 691, endPoint y: 633, distance: 126.5
click at [691, 633] on div "Congratulations! 🎉 Well Done! You've successfully completed PT Brake Repair - P…" at bounding box center [739, 406] width 1478 height 812
click at [746, 518] on link "Start Now" at bounding box center [738, 519] width 74 height 26
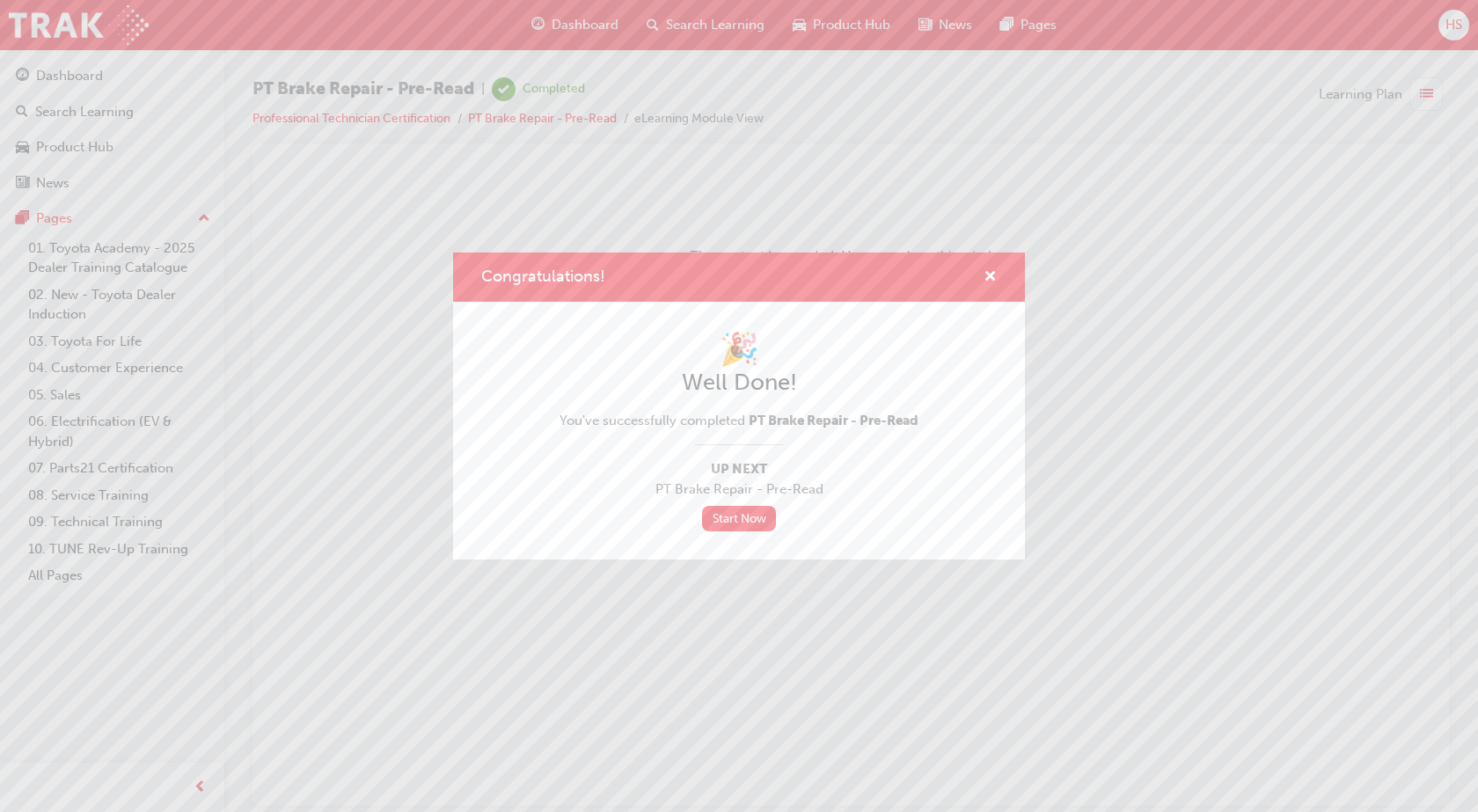
click at [900, 411] on span "You've successfully completed PT Brake Repair - Pre-Read" at bounding box center [738, 420] width 359 height 20
click at [987, 270] on span "cross-icon" at bounding box center [990, 278] width 13 height 15
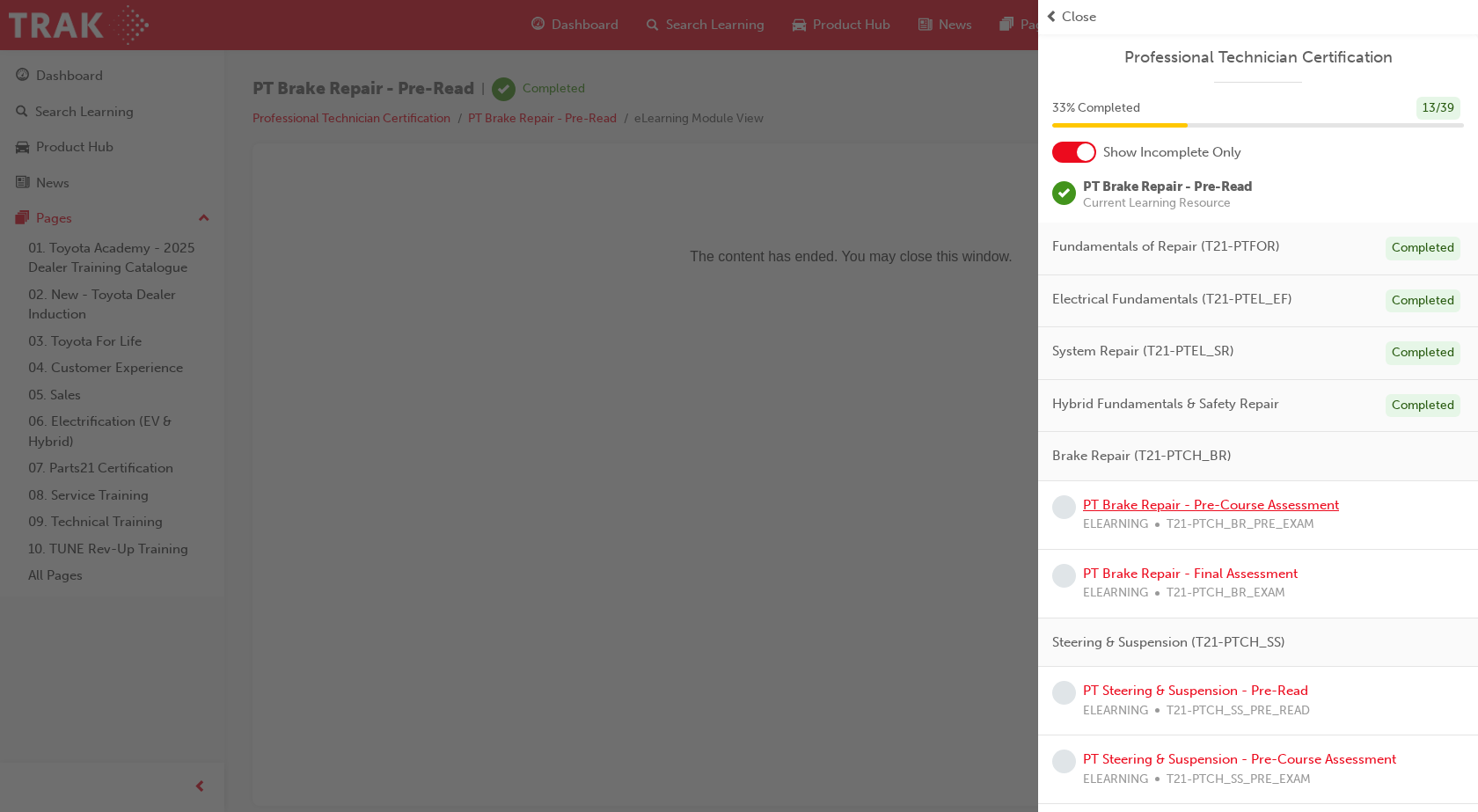
click at [1206, 506] on link "PT Brake Repair - Pre-Course Assessment" at bounding box center [1210, 504] width 256 height 15
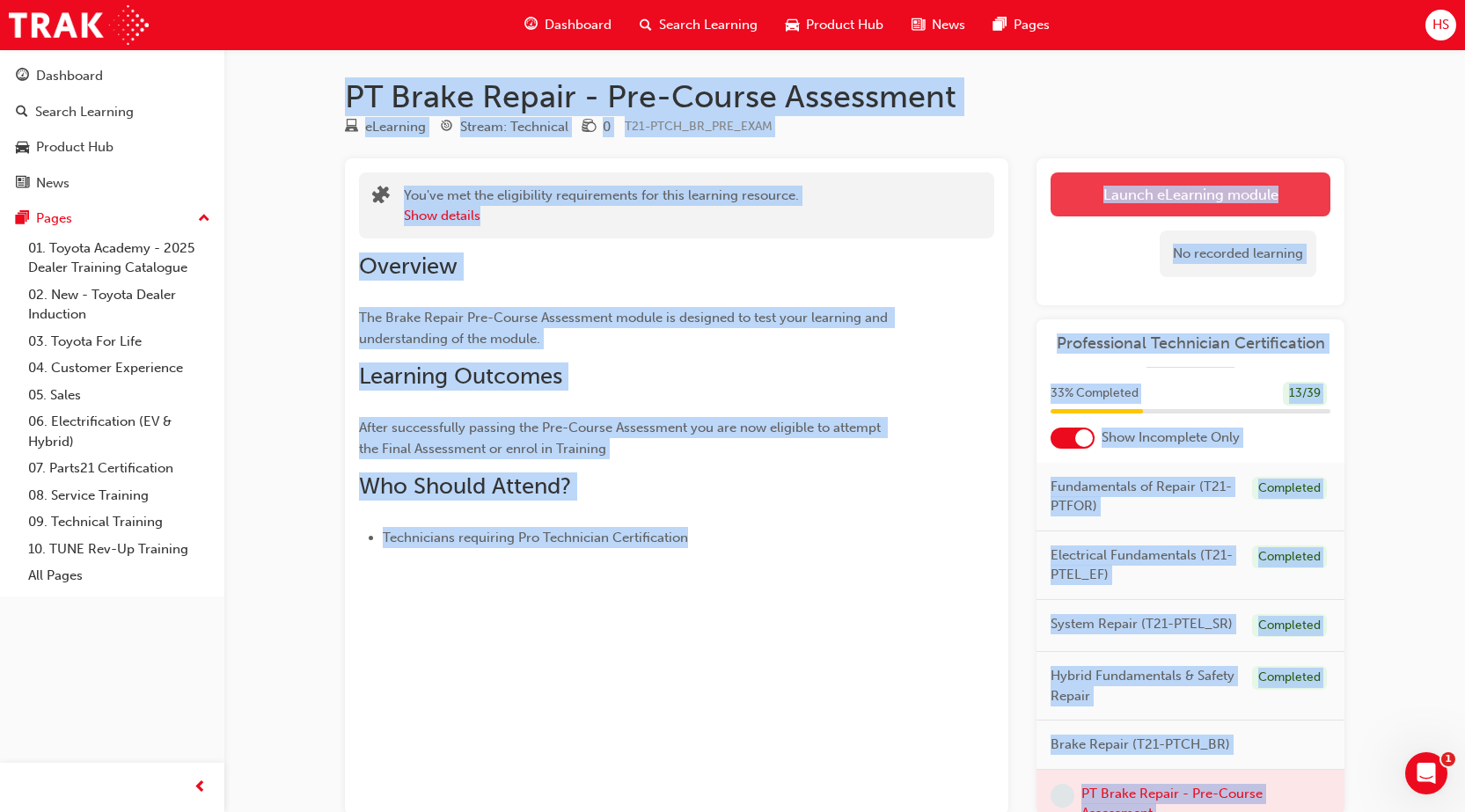
click at [1220, 185] on link "Launch eLearning module" at bounding box center [1190, 194] width 280 height 44
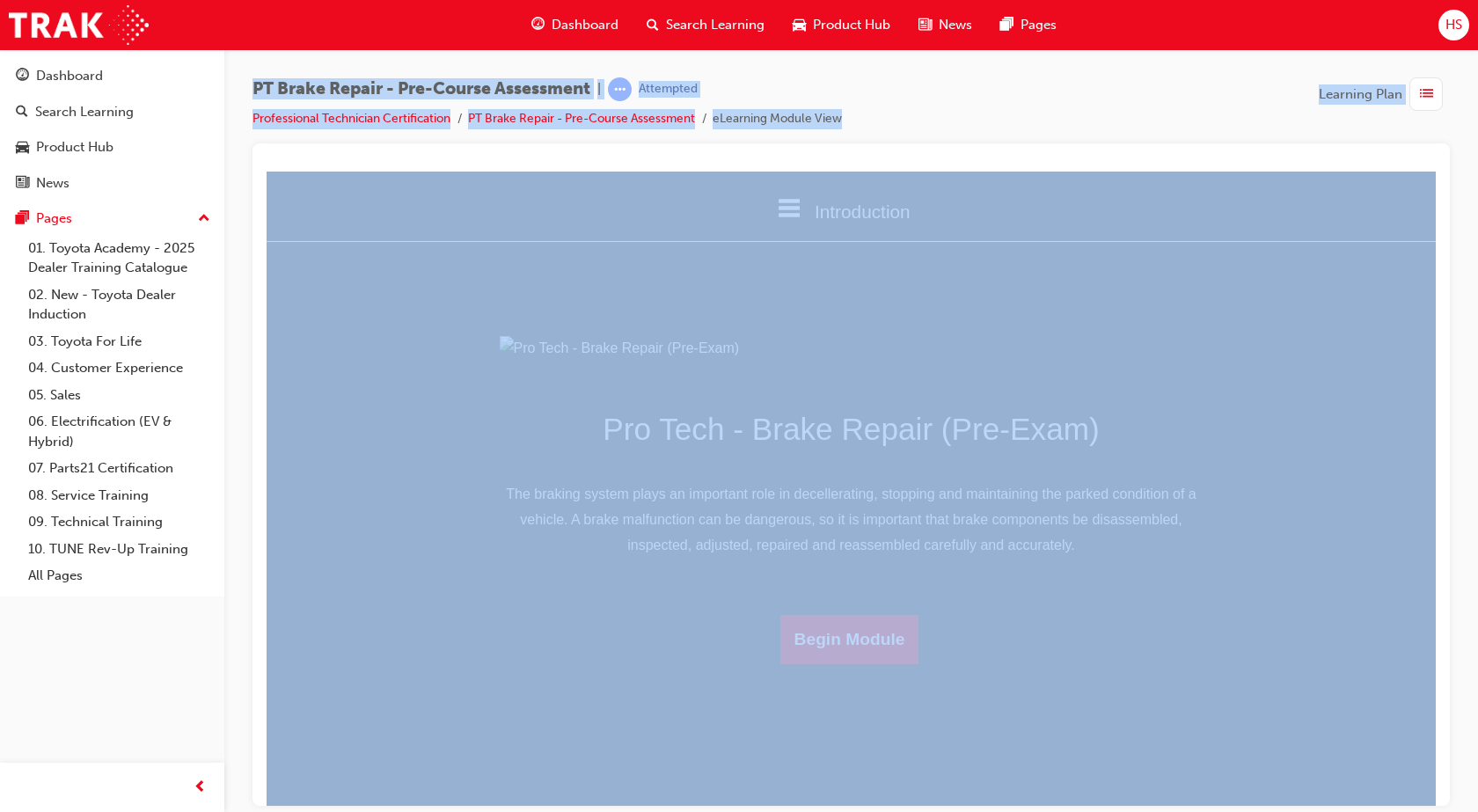
scroll to position [52, 0]
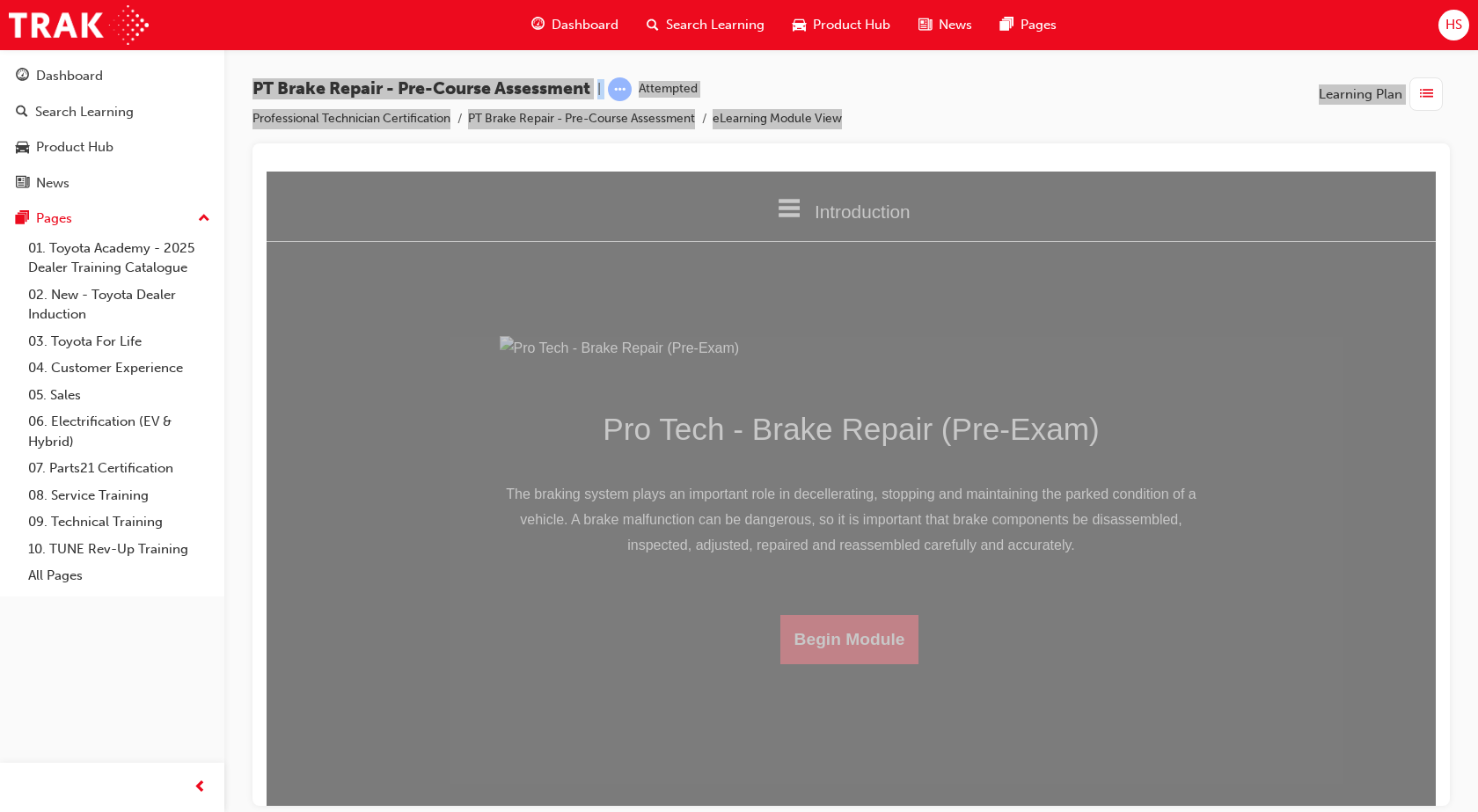
click at [830, 663] on button "Begin Module" at bounding box center [850, 638] width 139 height 49
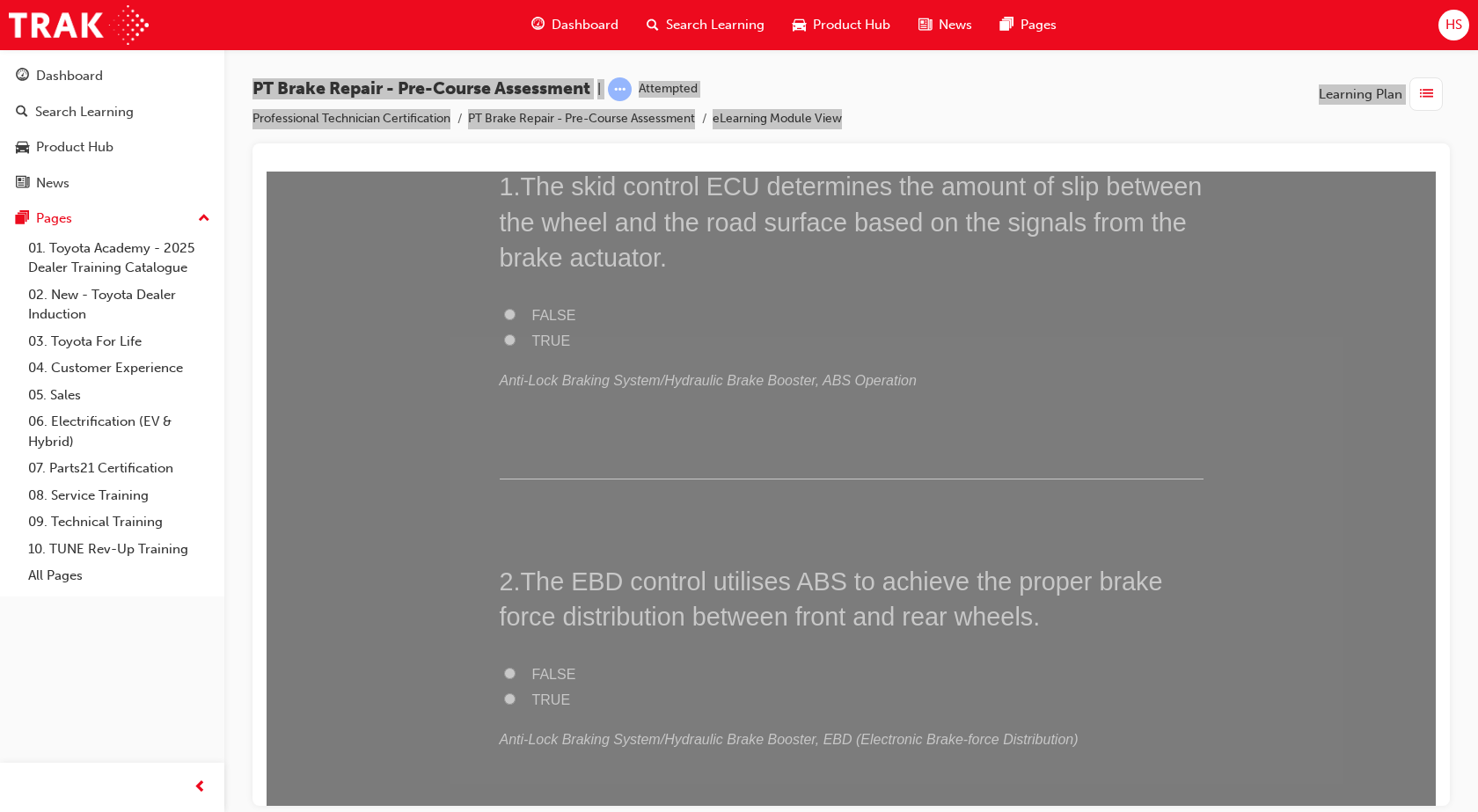
scroll to position [0, 0]
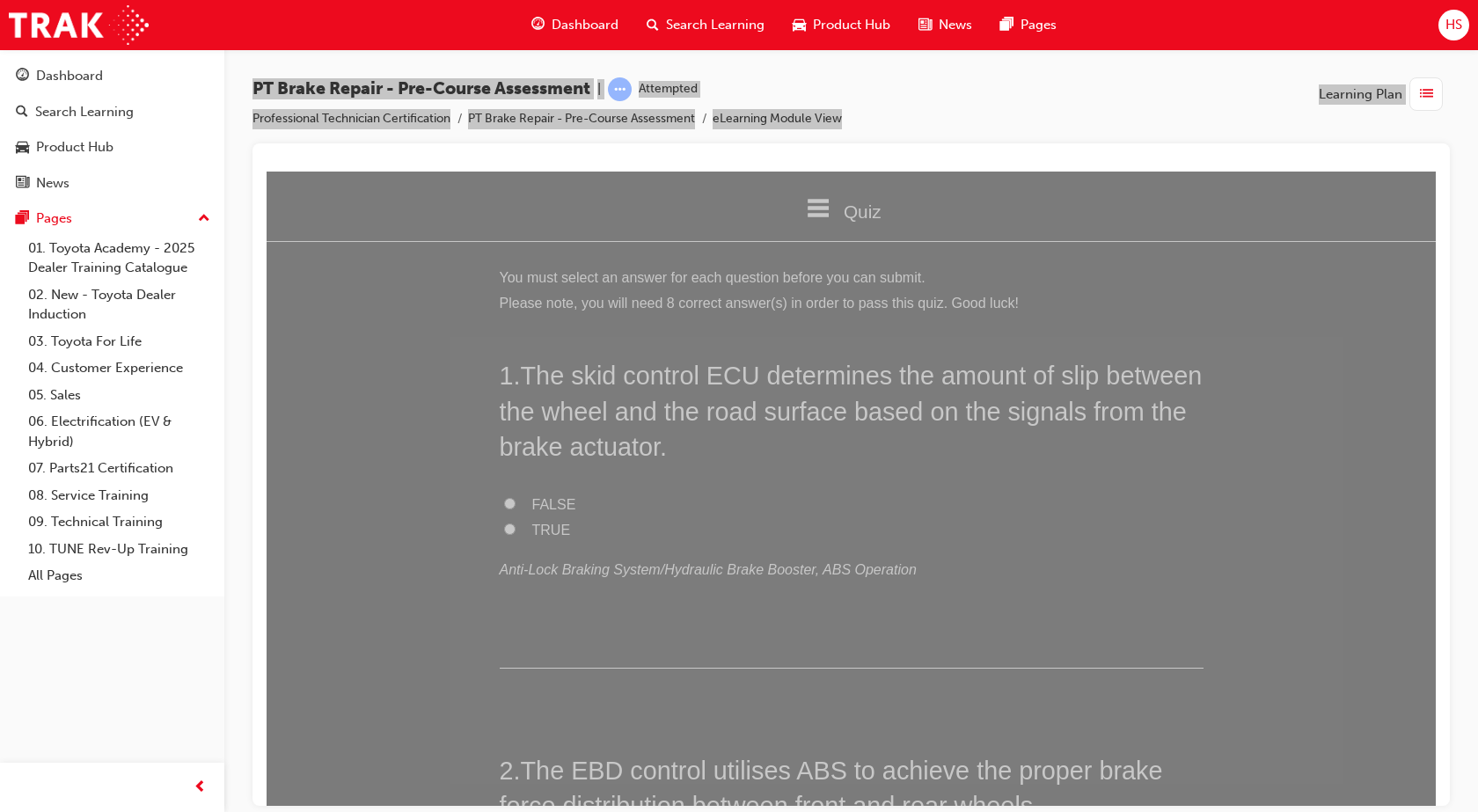
click at [553, 526] on span "TRUE" at bounding box center [551, 529] width 38 height 15
click at [516, 526] on input "TRUE" at bounding box center [510, 528] width 12 height 12
radio input "true"
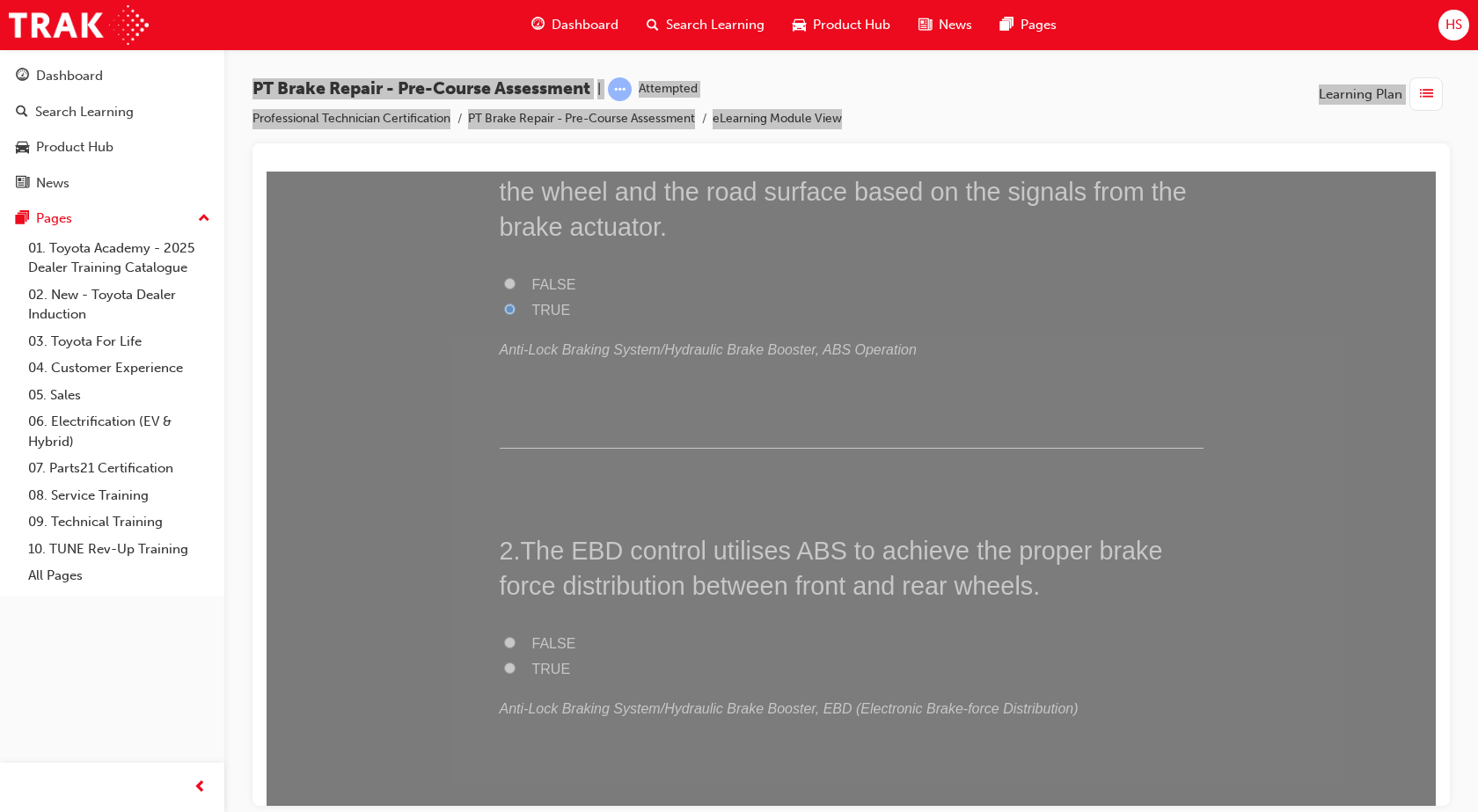
scroll to position [264, 0]
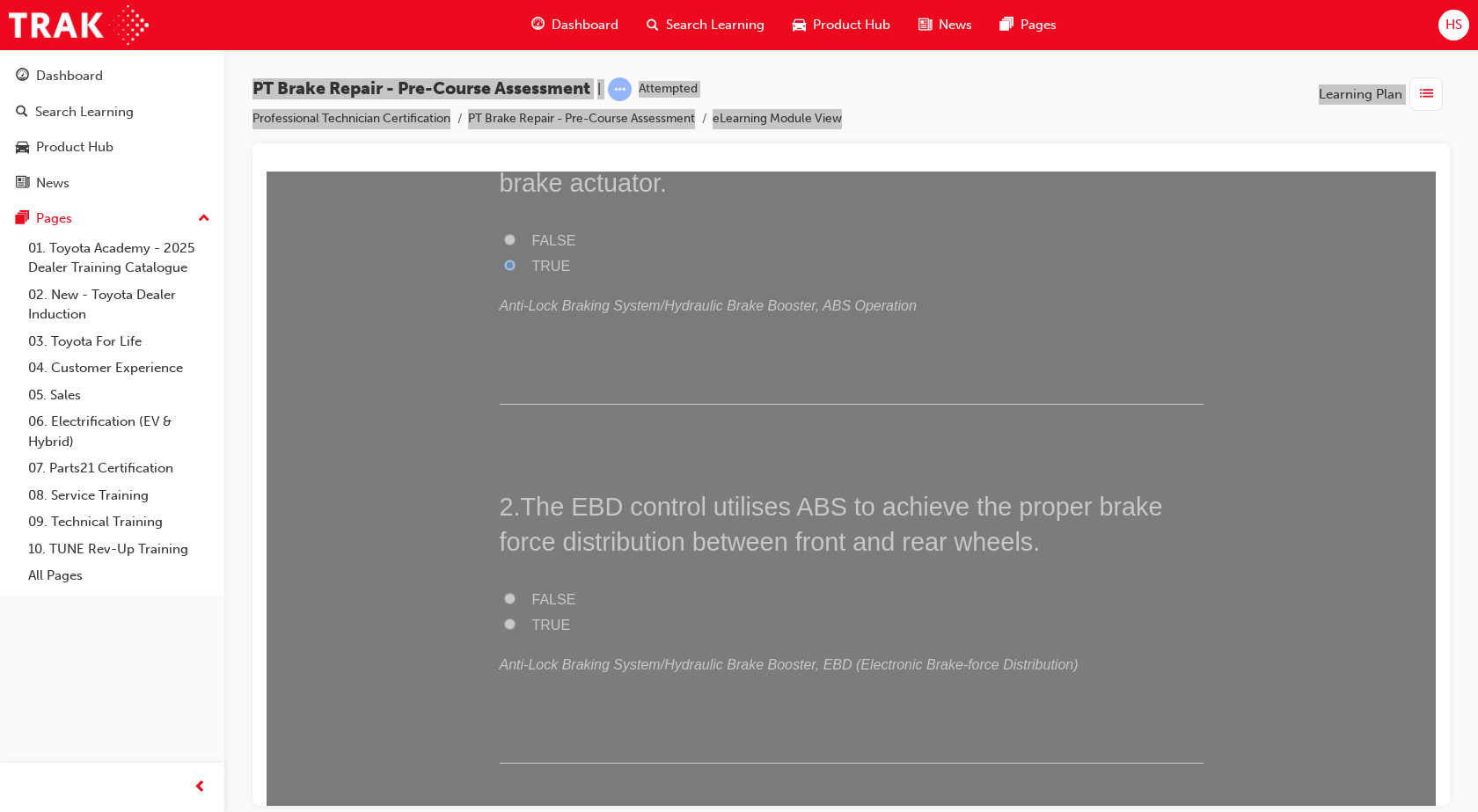
click at [517, 626] on label "TRUE" at bounding box center [851, 624] width 703 height 26
click at [516, 626] on input "TRUE" at bounding box center [510, 623] width 12 height 12
radio input "true"
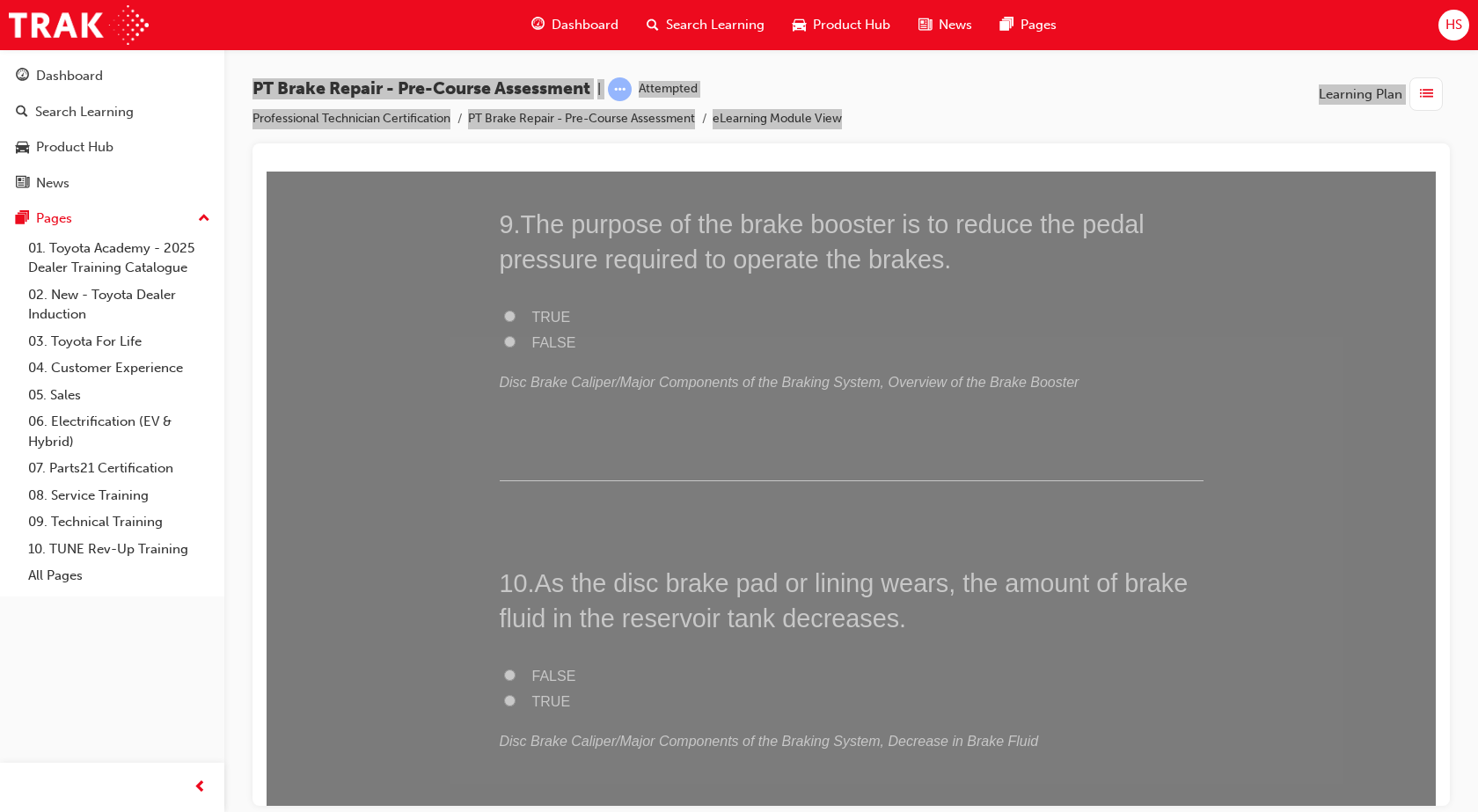
scroll to position [3311, 0]
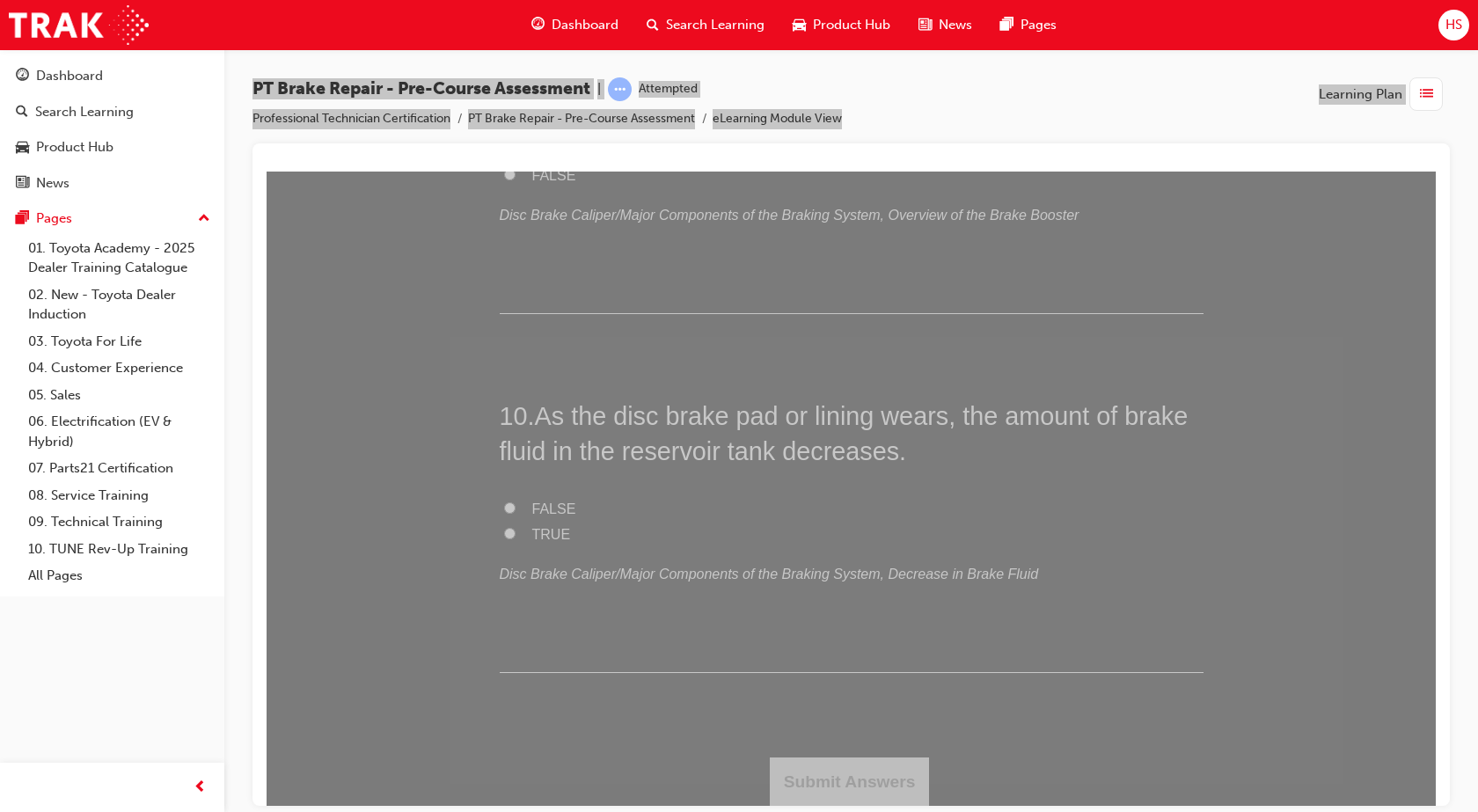
click at [518, 534] on label "TRUE" at bounding box center [851, 534] width 703 height 26
click at [516, 534] on input "TRUE" at bounding box center [510, 533] width 12 height 12
radio input "true"
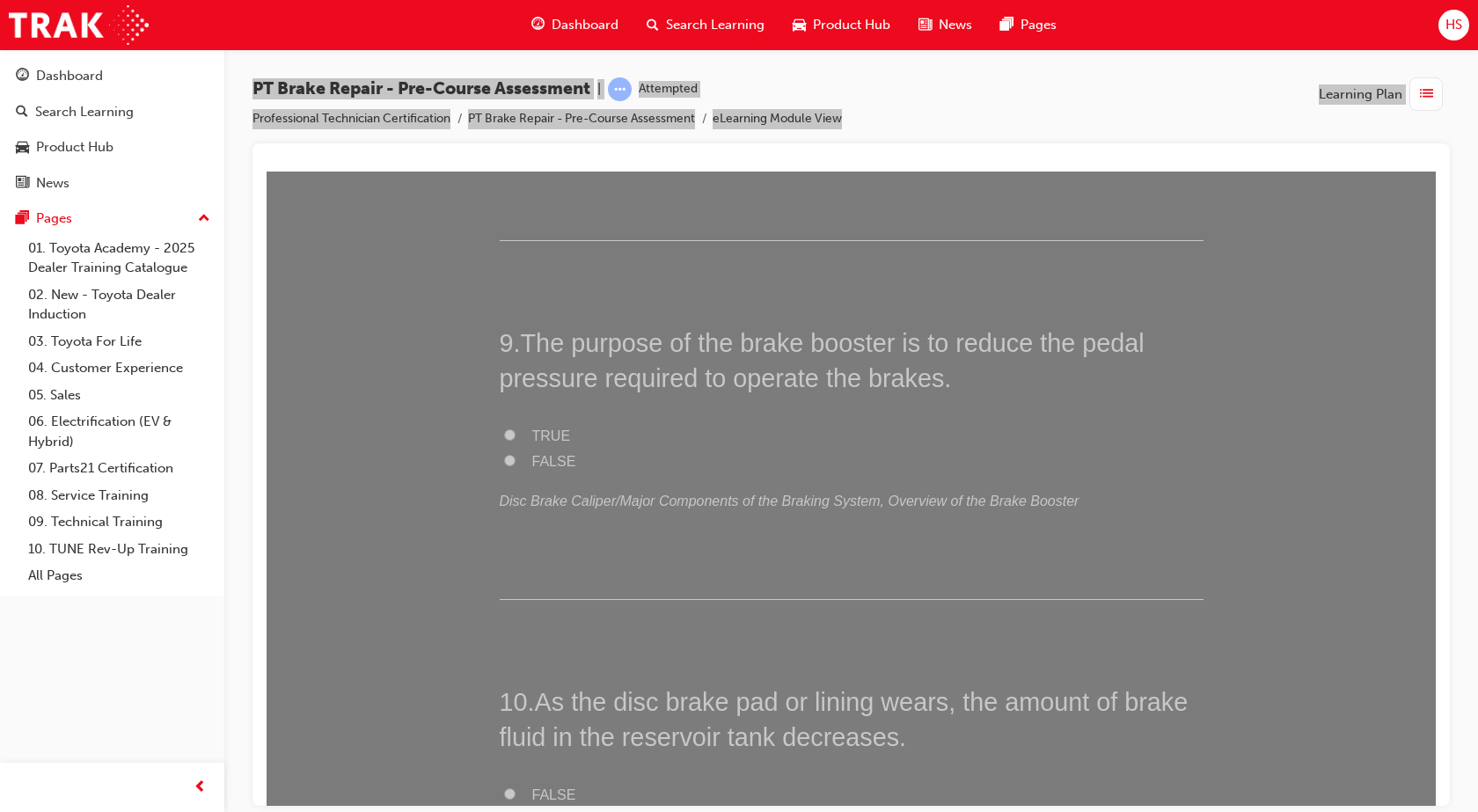
scroll to position [2982, 0]
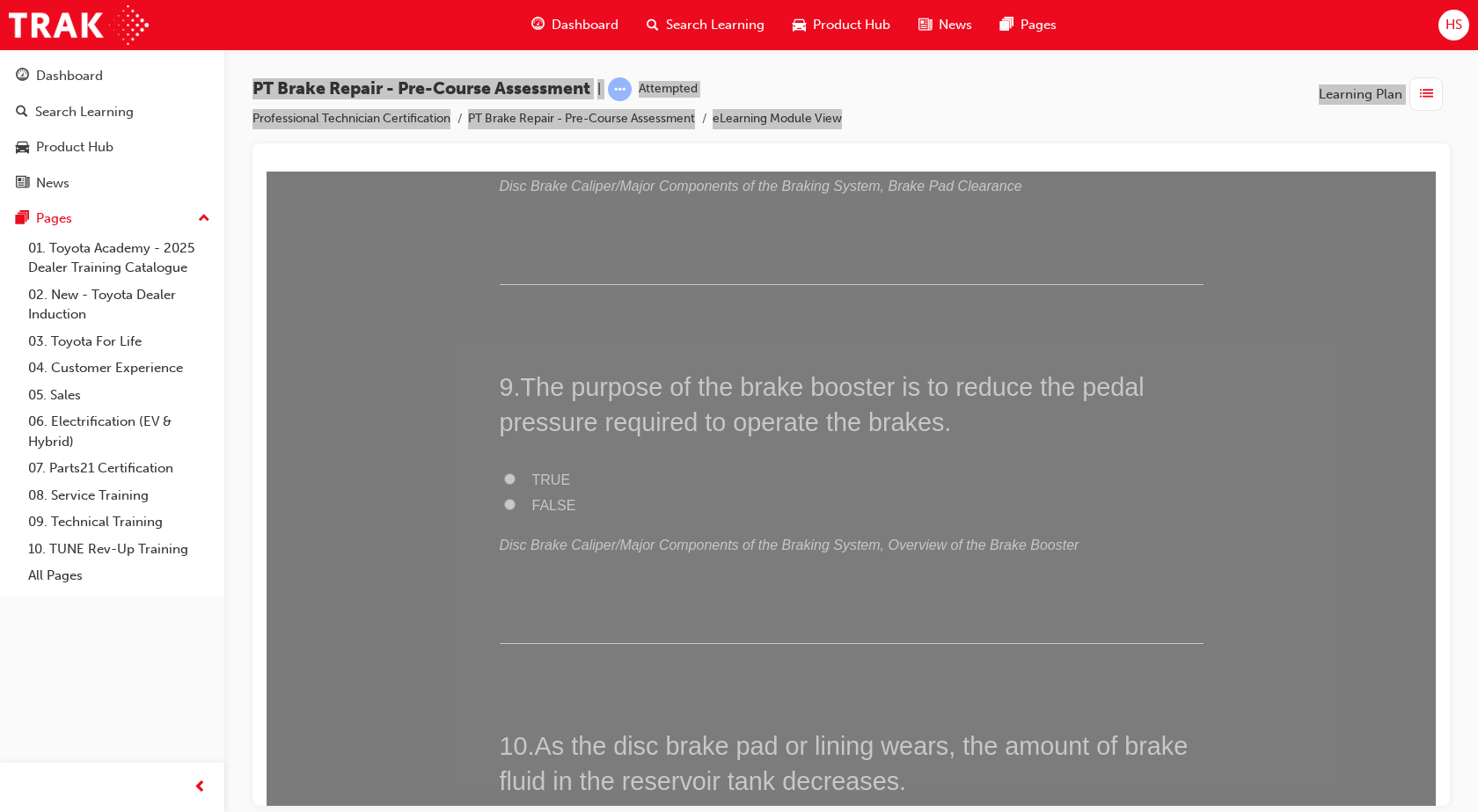
click at [532, 481] on span "TRUE" at bounding box center [551, 479] width 38 height 15
click at [516, 481] on input "TRUE" at bounding box center [510, 478] width 12 height 12
radio input "true"
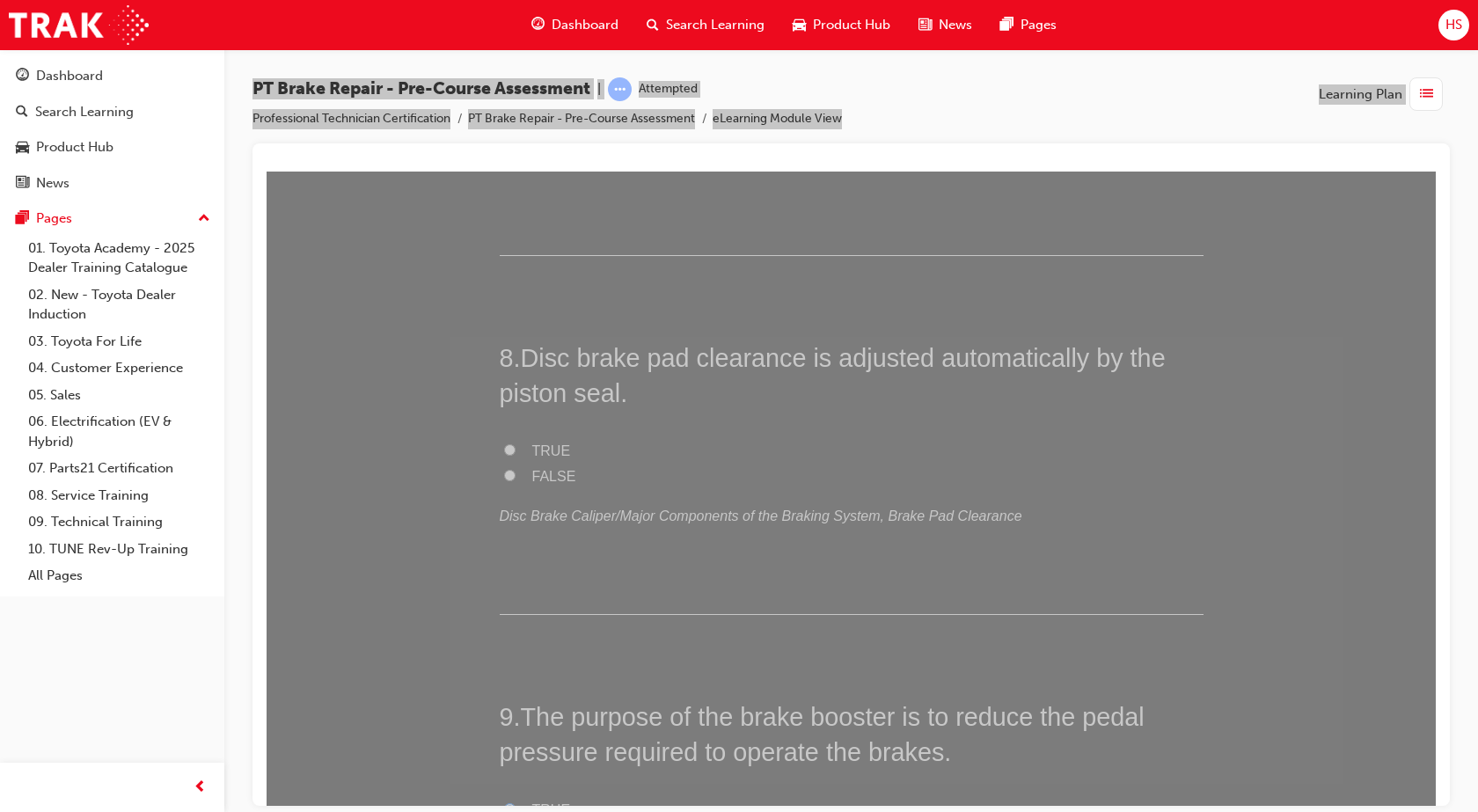
click at [555, 447] on span "TRUE" at bounding box center [551, 450] width 38 height 15
click at [516, 447] on input "TRUE" at bounding box center [510, 449] width 12 height 12
radio input "true"
click at [555, 447] on span "TRUE" at bounding box center [551, 450] width 38 height 15
click at [516, 447] on input "TRUE" at bounding box center [510, 449] width 12 height 12
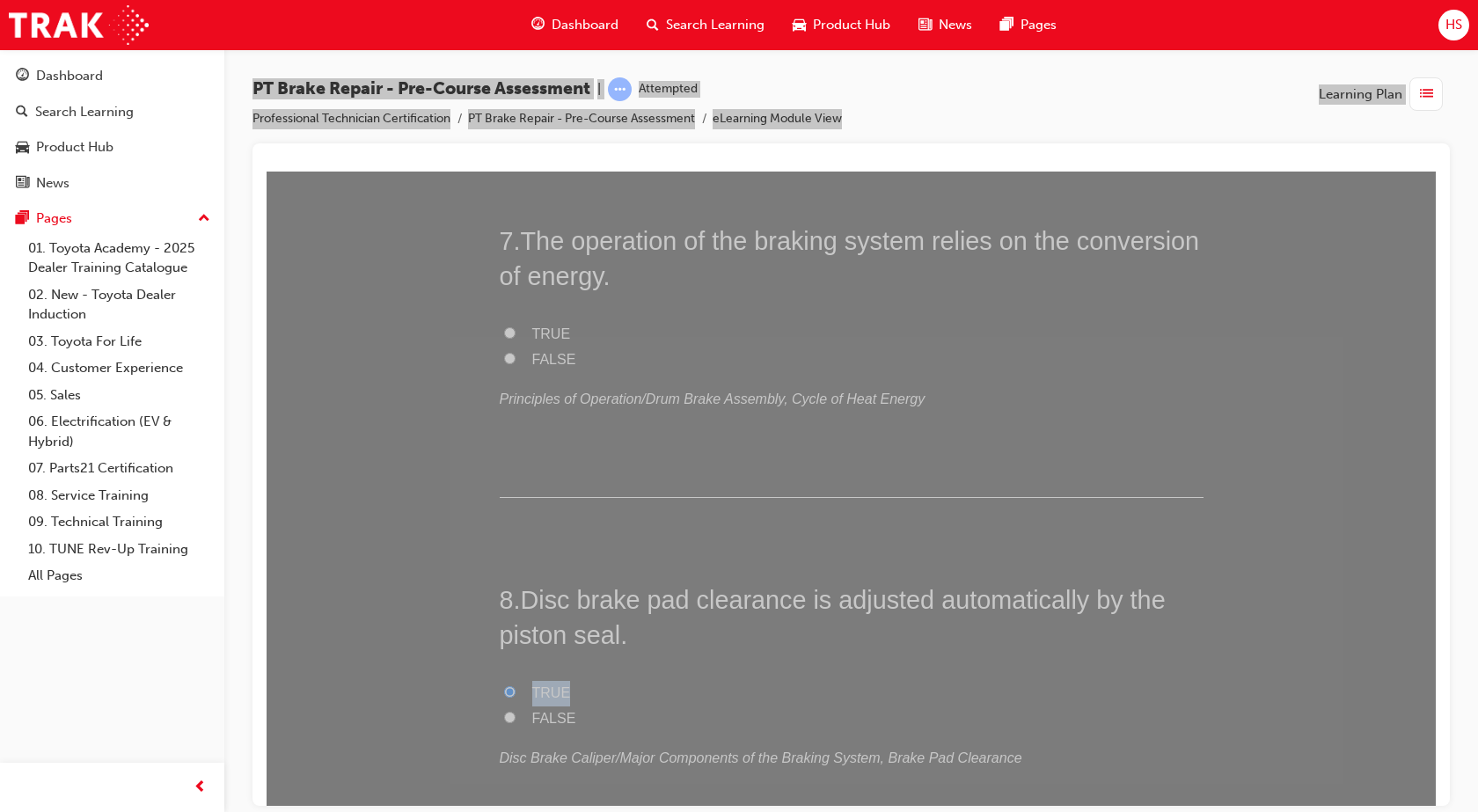
scroll to position [2277, 0]
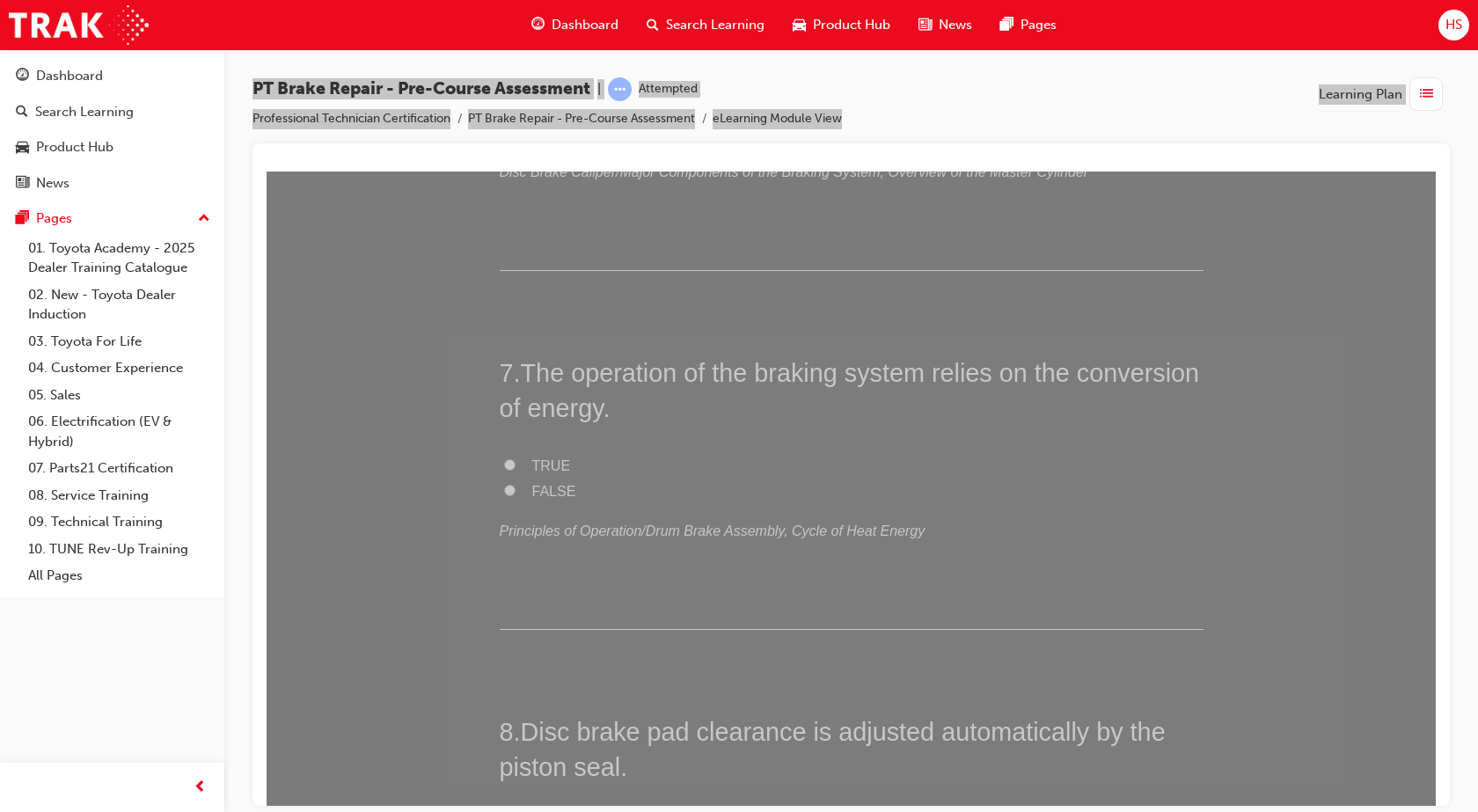
click at [504, 464] on input "TRUE" at bounding box center [510, 464] width 12 height 12
radio input "true"
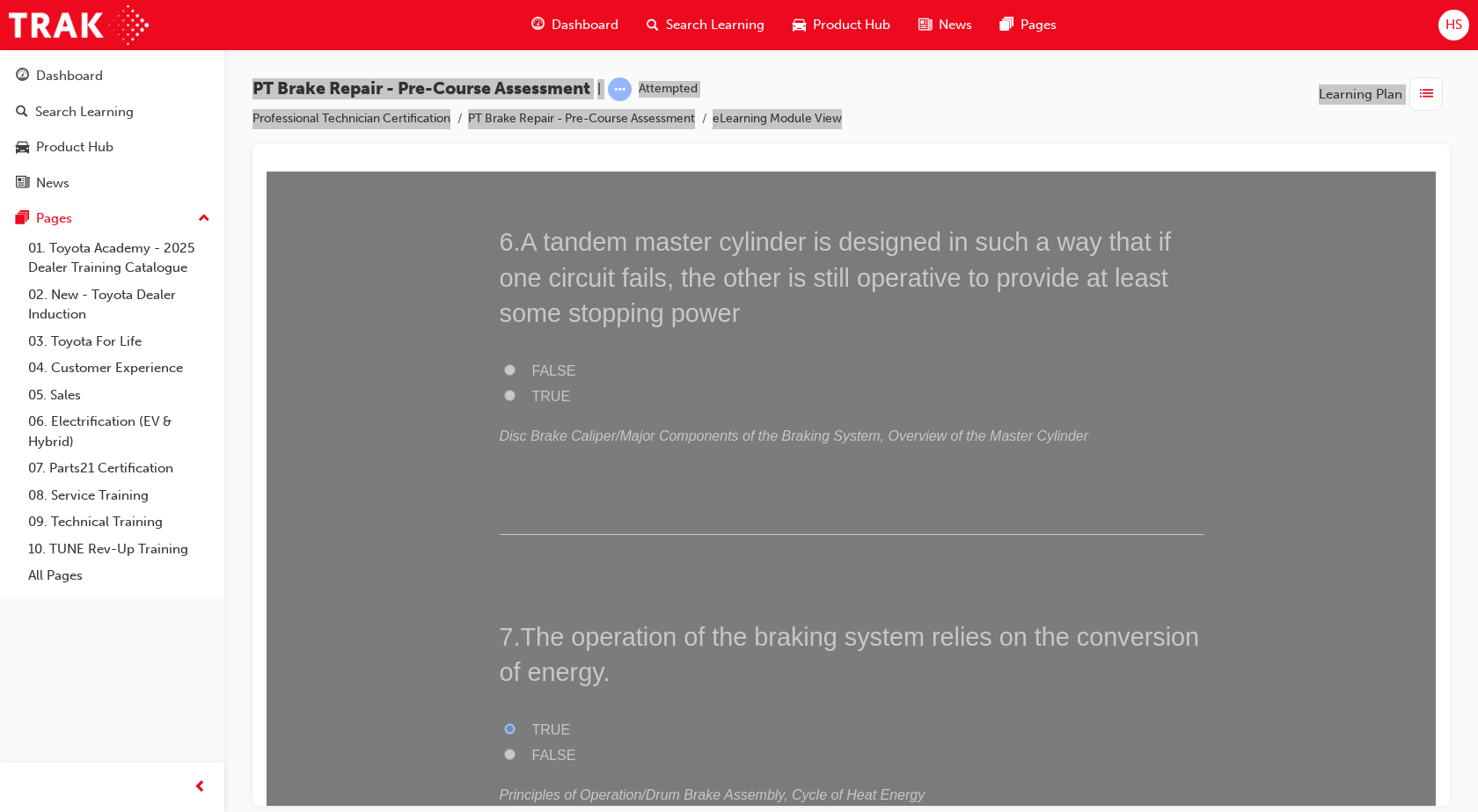
scroll to position [1750, 0]
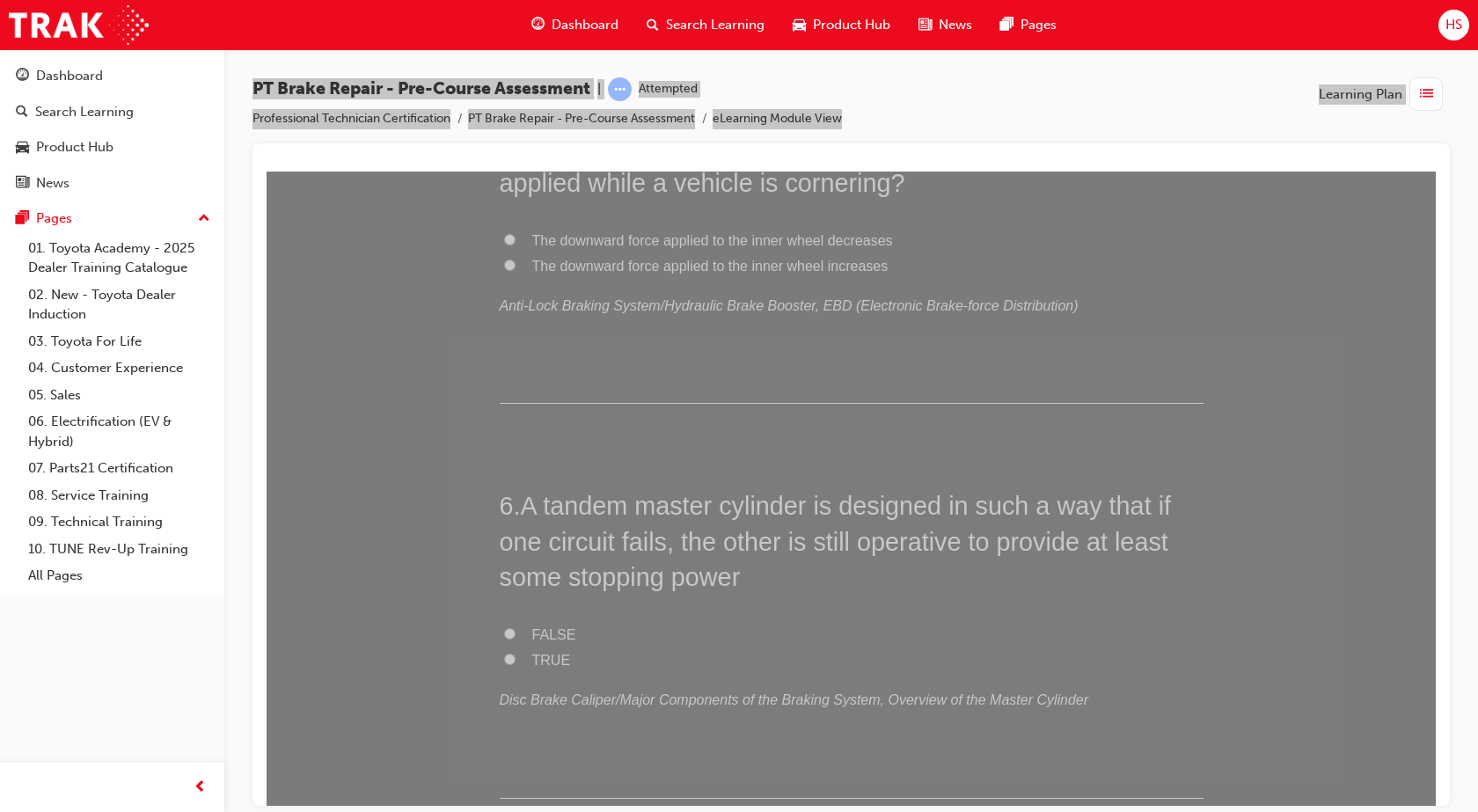
click at [540, 630] on span "FALSE" at bounding box center [554, 634] width 44 height 15
click at [516, 630] on input "FALSE" at bounding box center [510, 633] width 12 height 12
radio input "true"
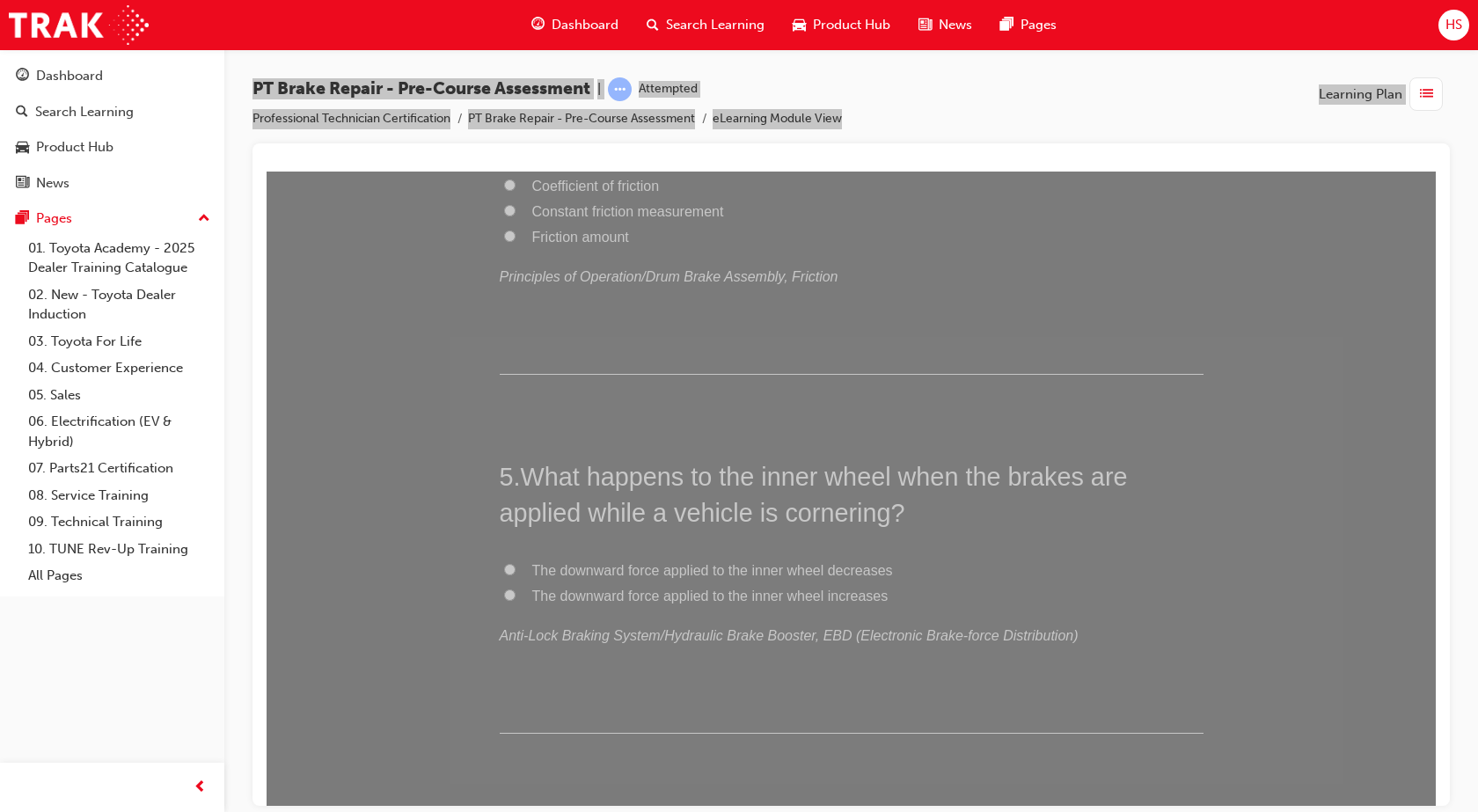
scroll to position [1376, 0]
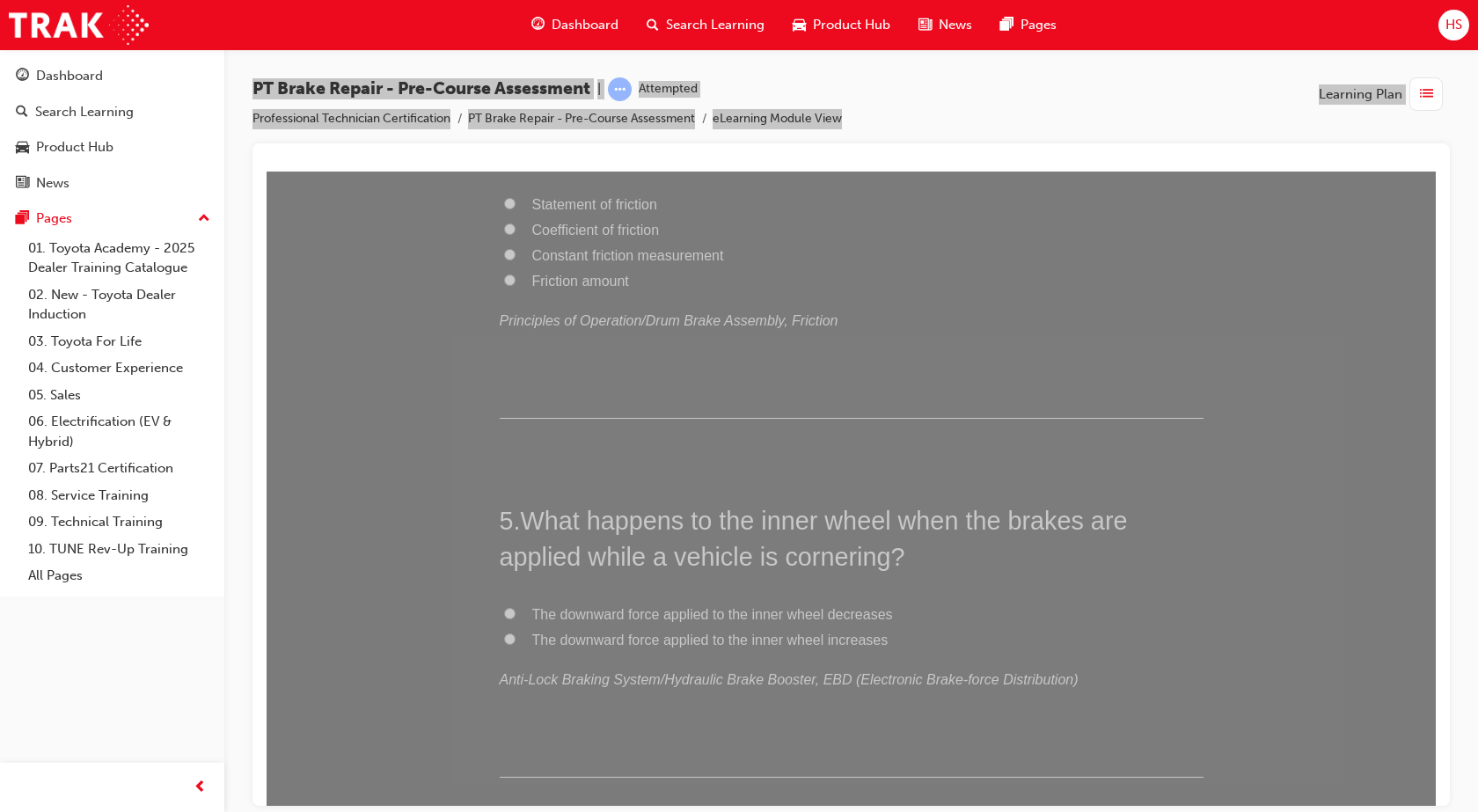
click at [609, 620] on span "The downward force applied to the inner wheel decreases" at bounding box center [712, 614] width 361 height 15
click at [516, 619] on input "The downward force applied to the inner wheel decreases" at bounding box center [510, 613] width 12 height 12
radio input "true"
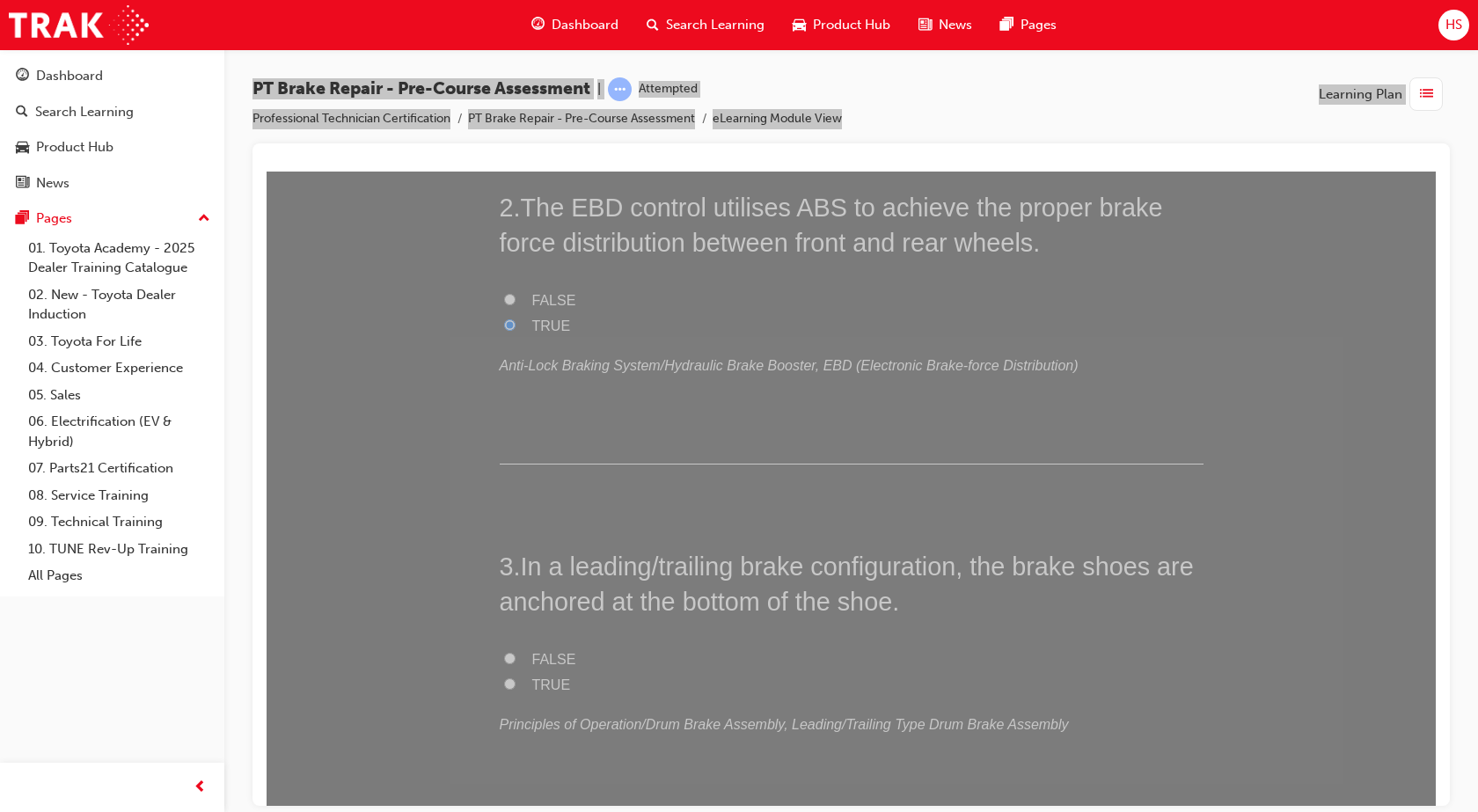
scroll to position [519, 0]
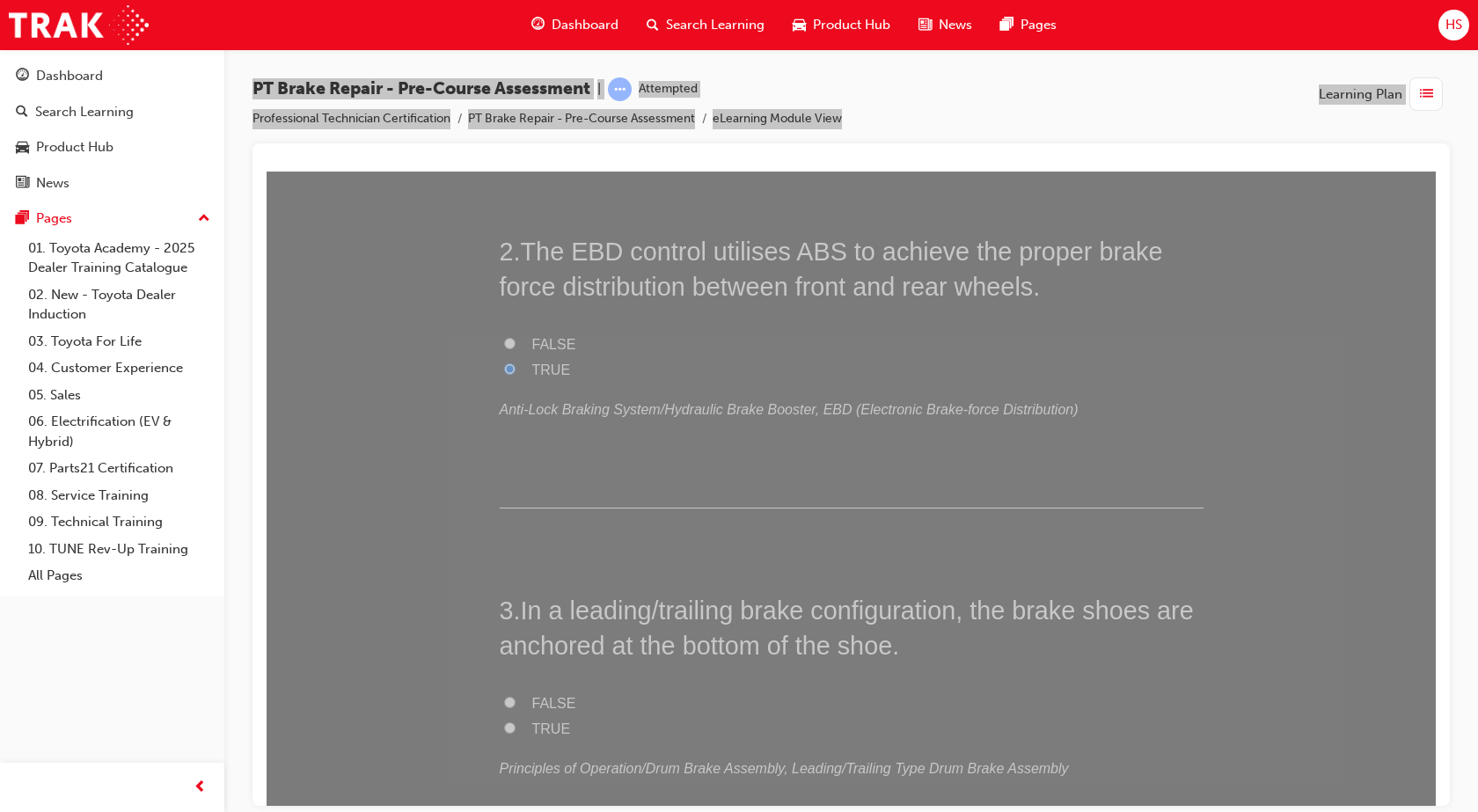
click at [544, 703] on span "FALSE" at bounding box center [554, 702] width 44 height 15
click at [516, 703] on input "FALSE" at bounding box center [510, 701] width 12 height 12
radio input "true"
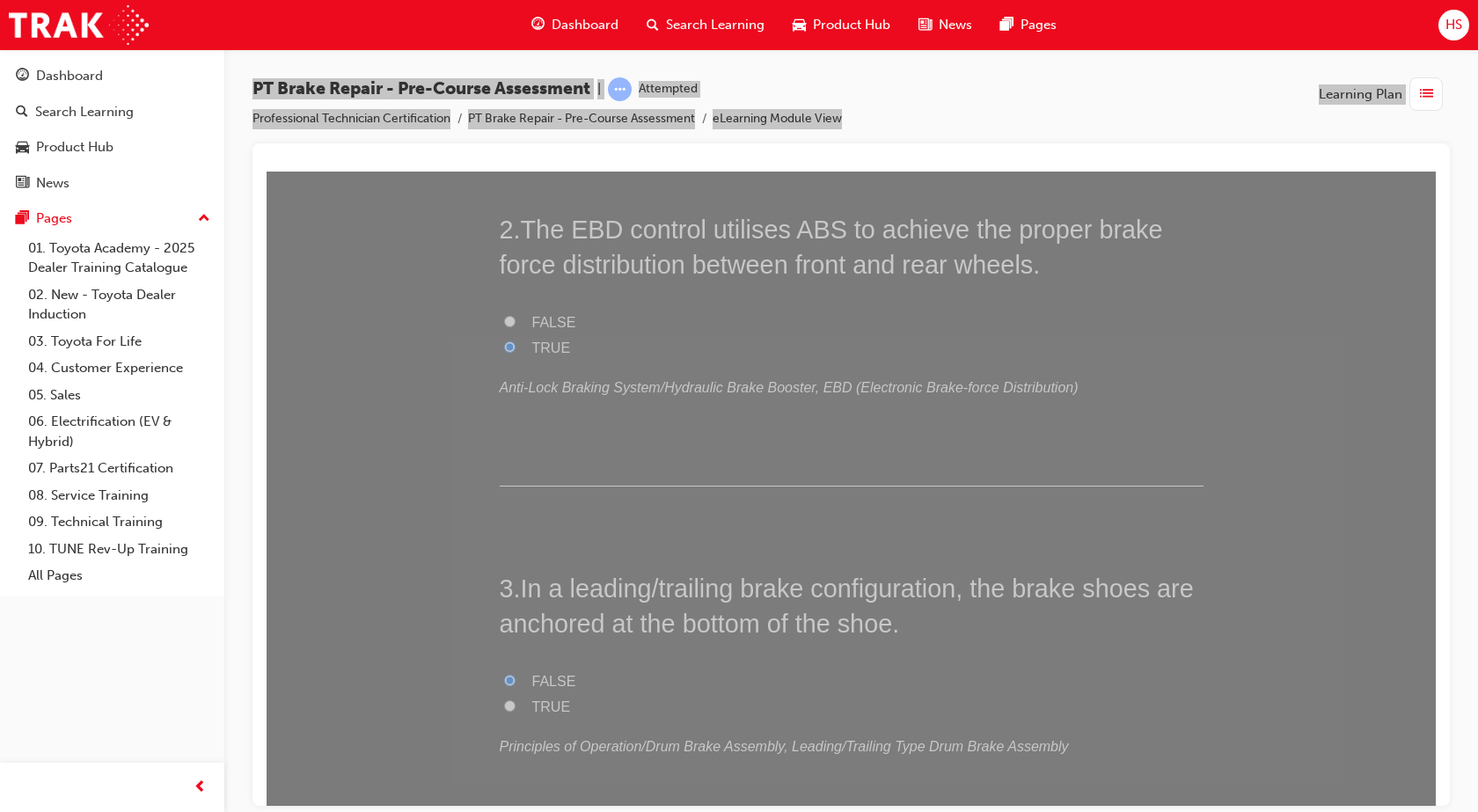
scroll to position [1069, 0]
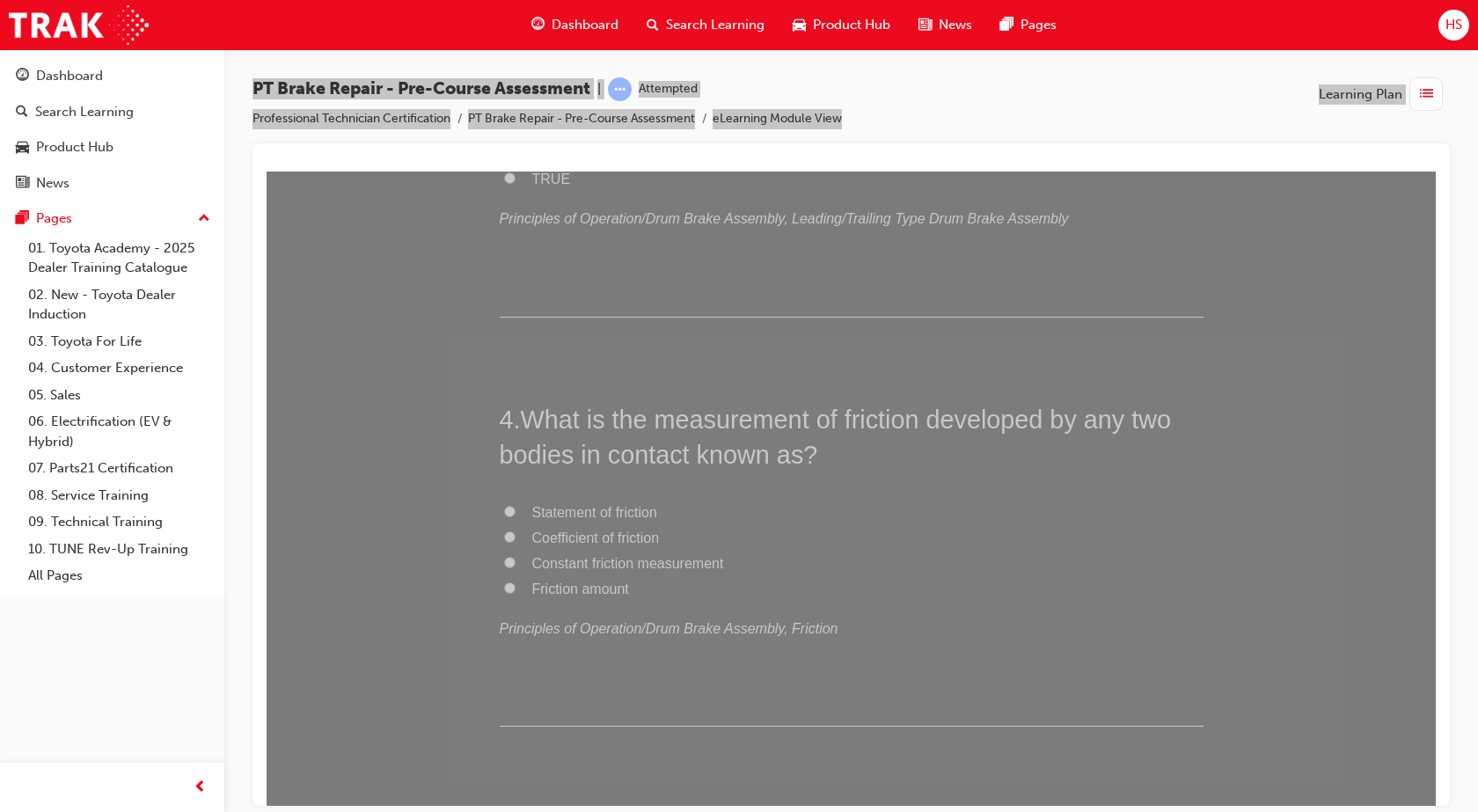
click at [623, 564] on span "Constant friction measurement" at bounding box center [627, 563] width 191 height 15
click at [516, 564] on input "Constant friction measurement" at bounding box center [510, 562] width 12 height 12
radio input "true"
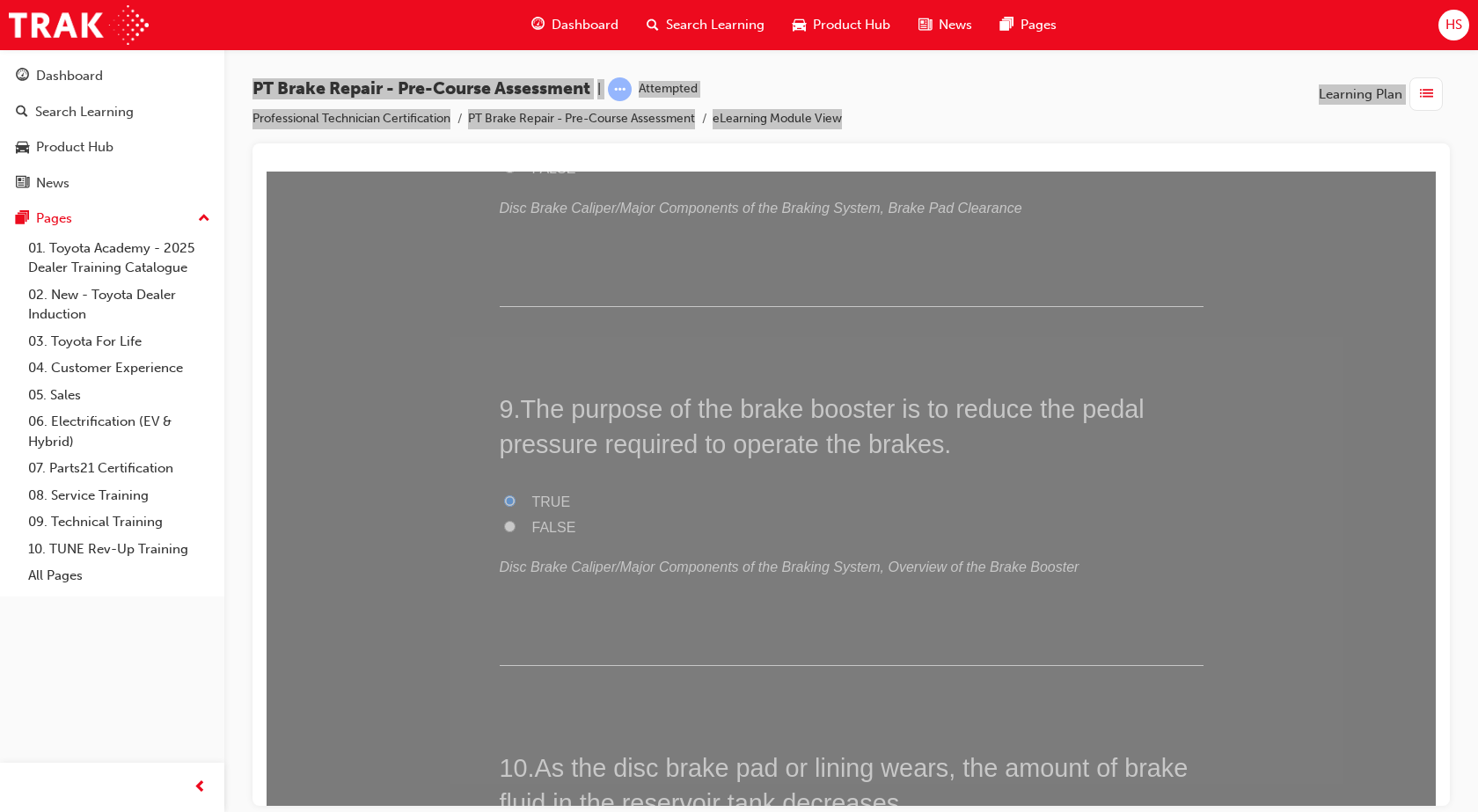
scroll to position [3311, 0]
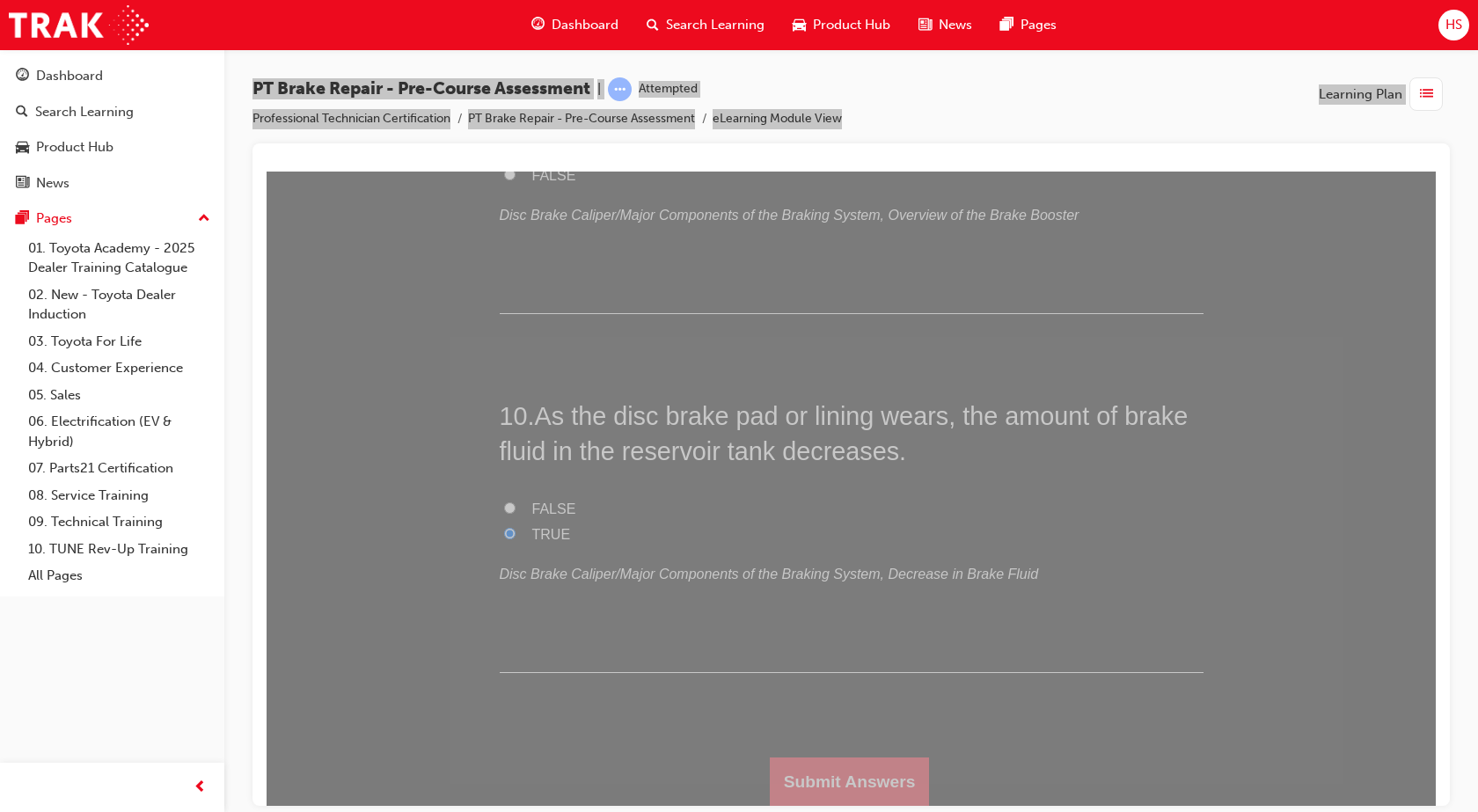
click at [803, 786] on button "Submit Answers" at bounding box center [850, 780] width 160 height 49
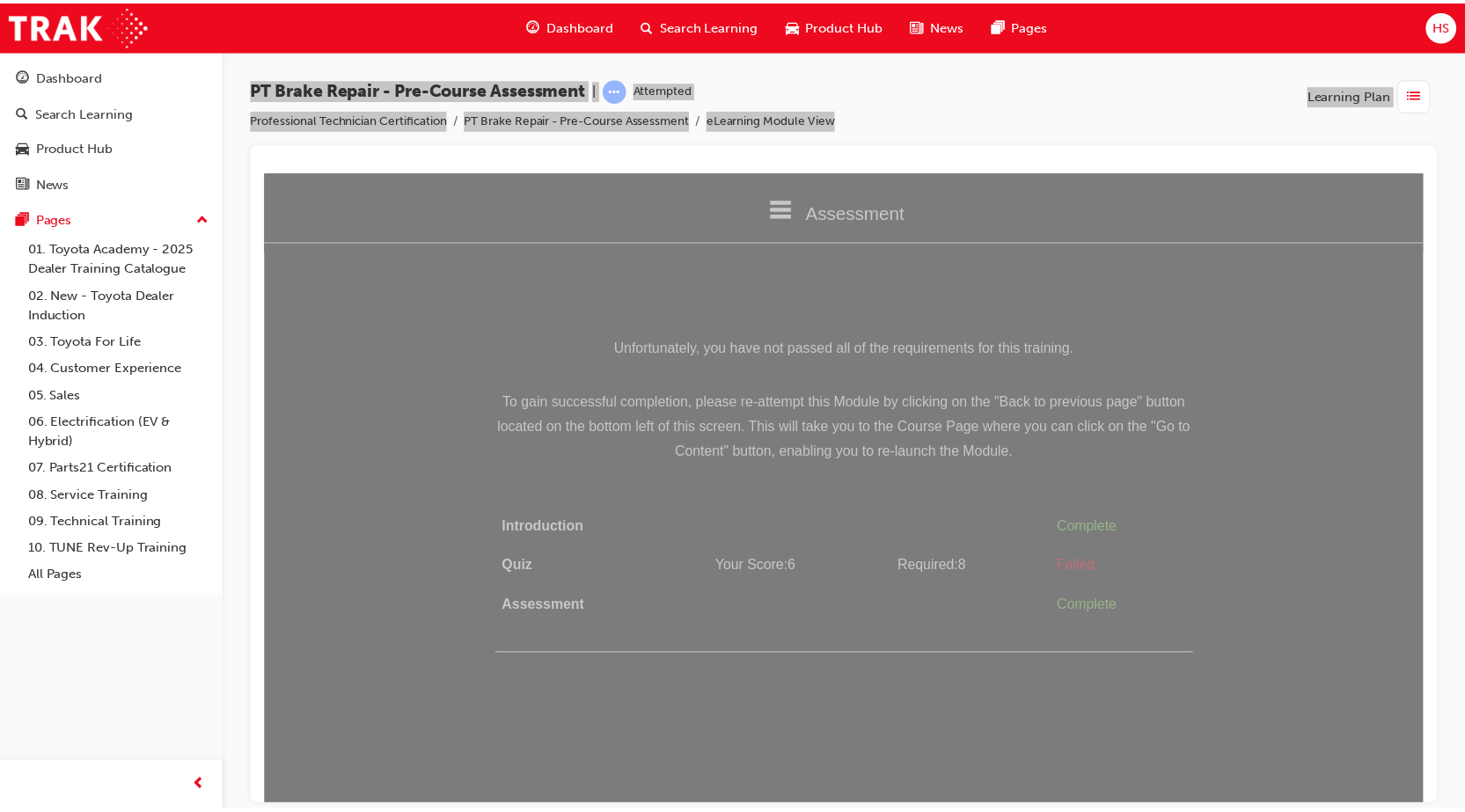
scroll to position [0, 0]
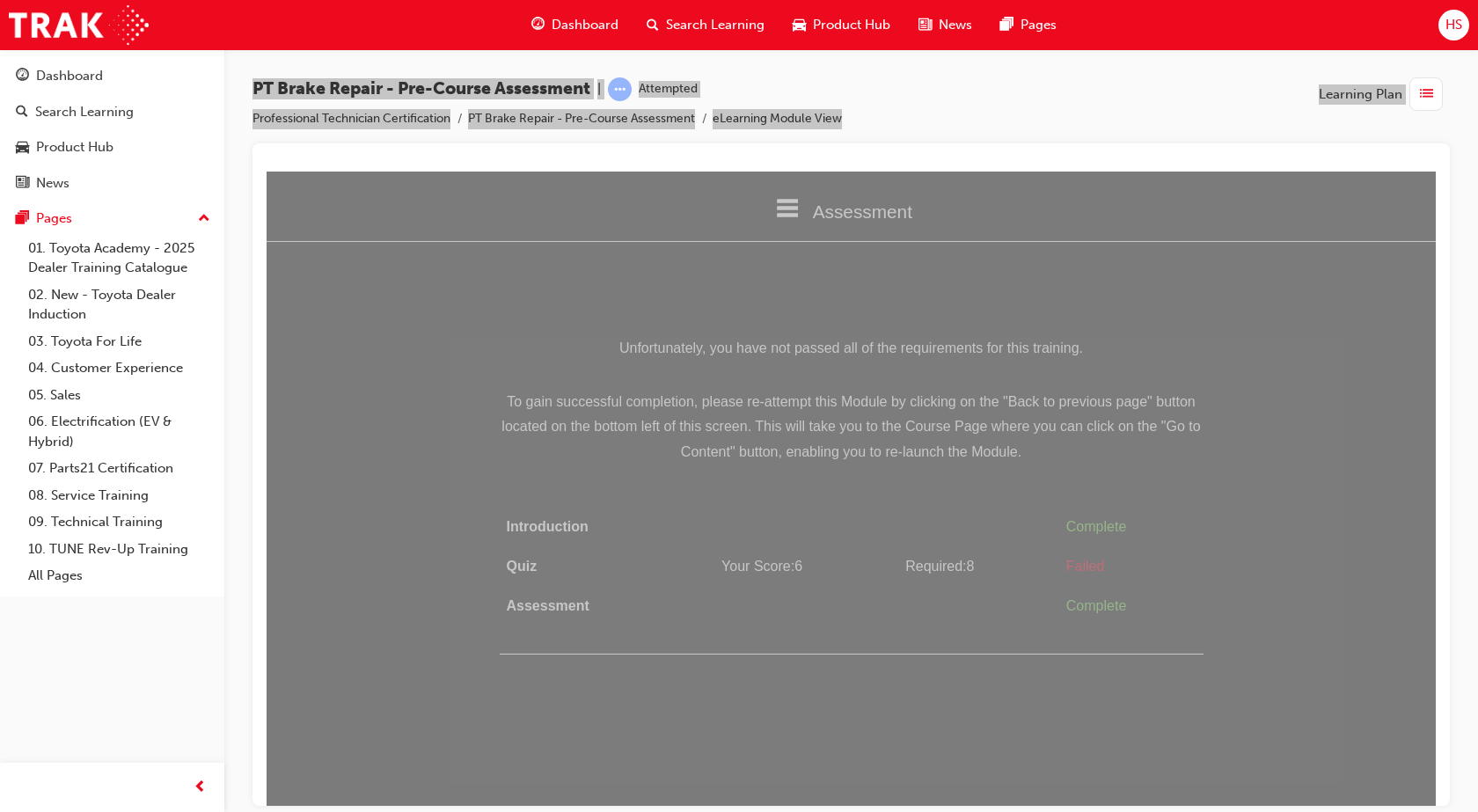
click at [863, 440] on span "To gain successful completion, please re-attempt this Module by clicking on the…" at bounding box center [851, 426] width 703 height 76
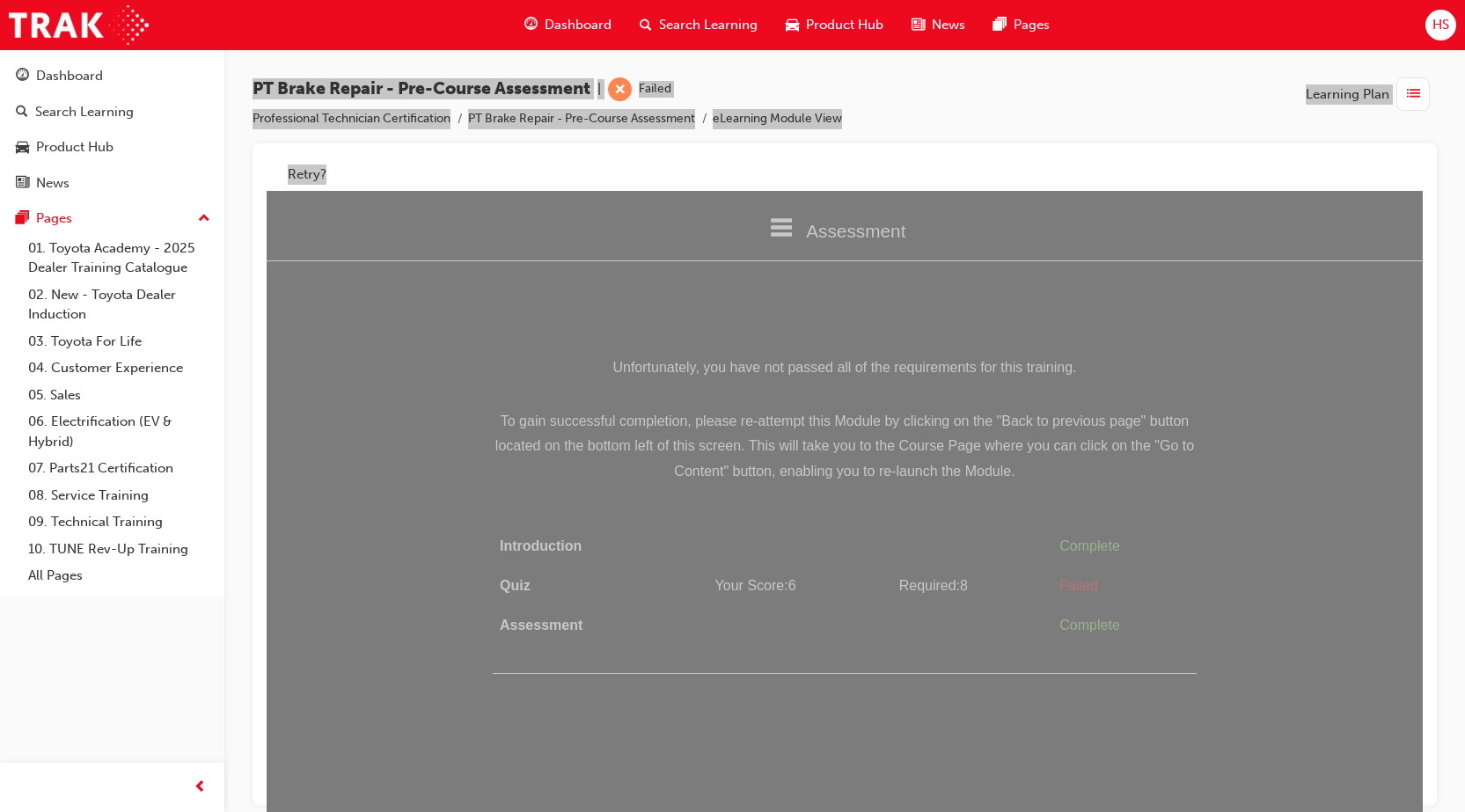
drag, startPoint x: 863, startPoint y: 460, endPoint x: 758, endPoint y: 301, distance: 190.5
click at [758, 301] on div "Assessment Introduction Quiz Assessment Unfortunately, you have not passed all …" at bounding box center [844, 432] width 1156 height 483
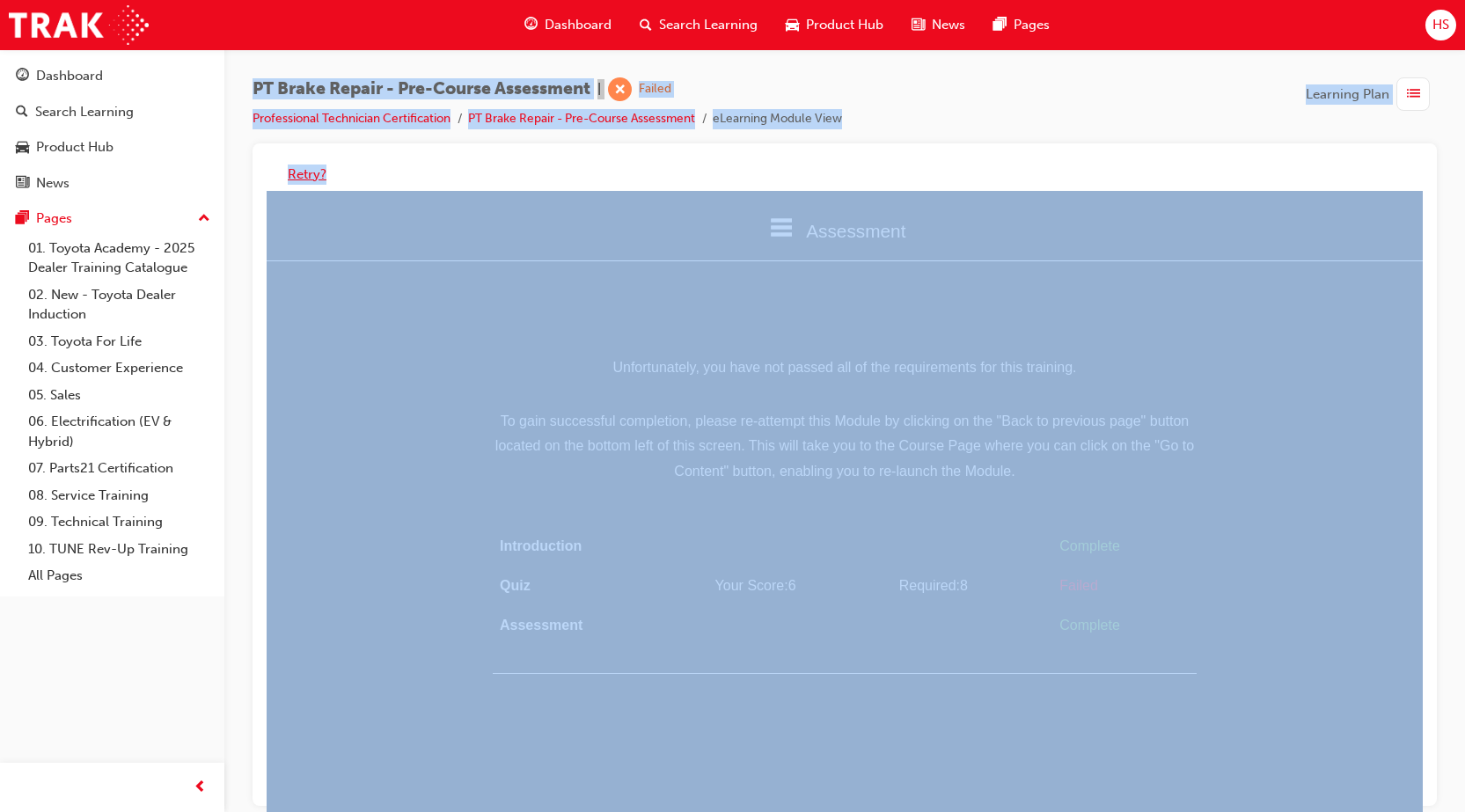
click at [312, 175] on button "Retry?" at bounding box center [307, 174] width 39 height 20
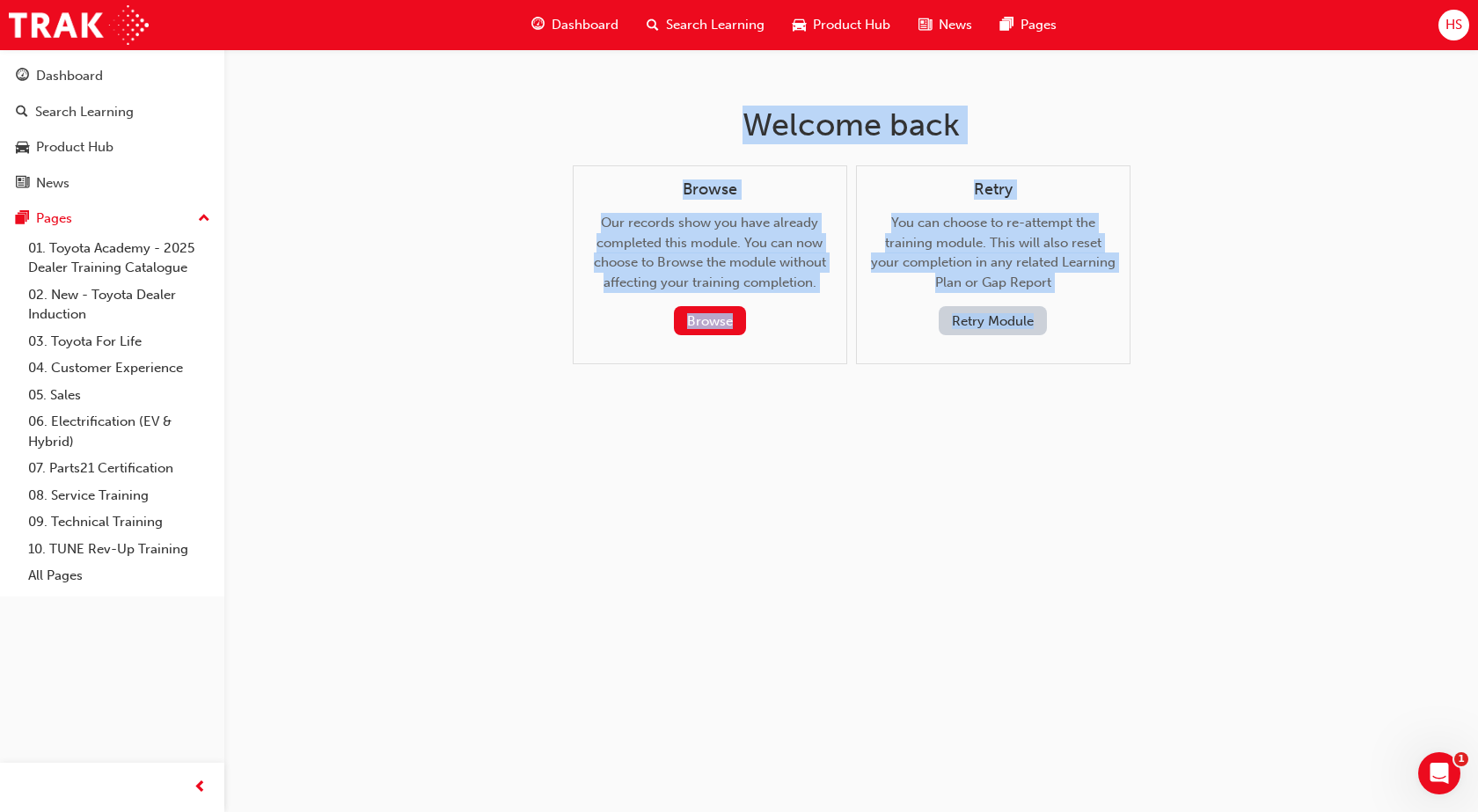
click at [966, 325] on button "Retry Module" at bounding box center [992, 320] width 108 height 29
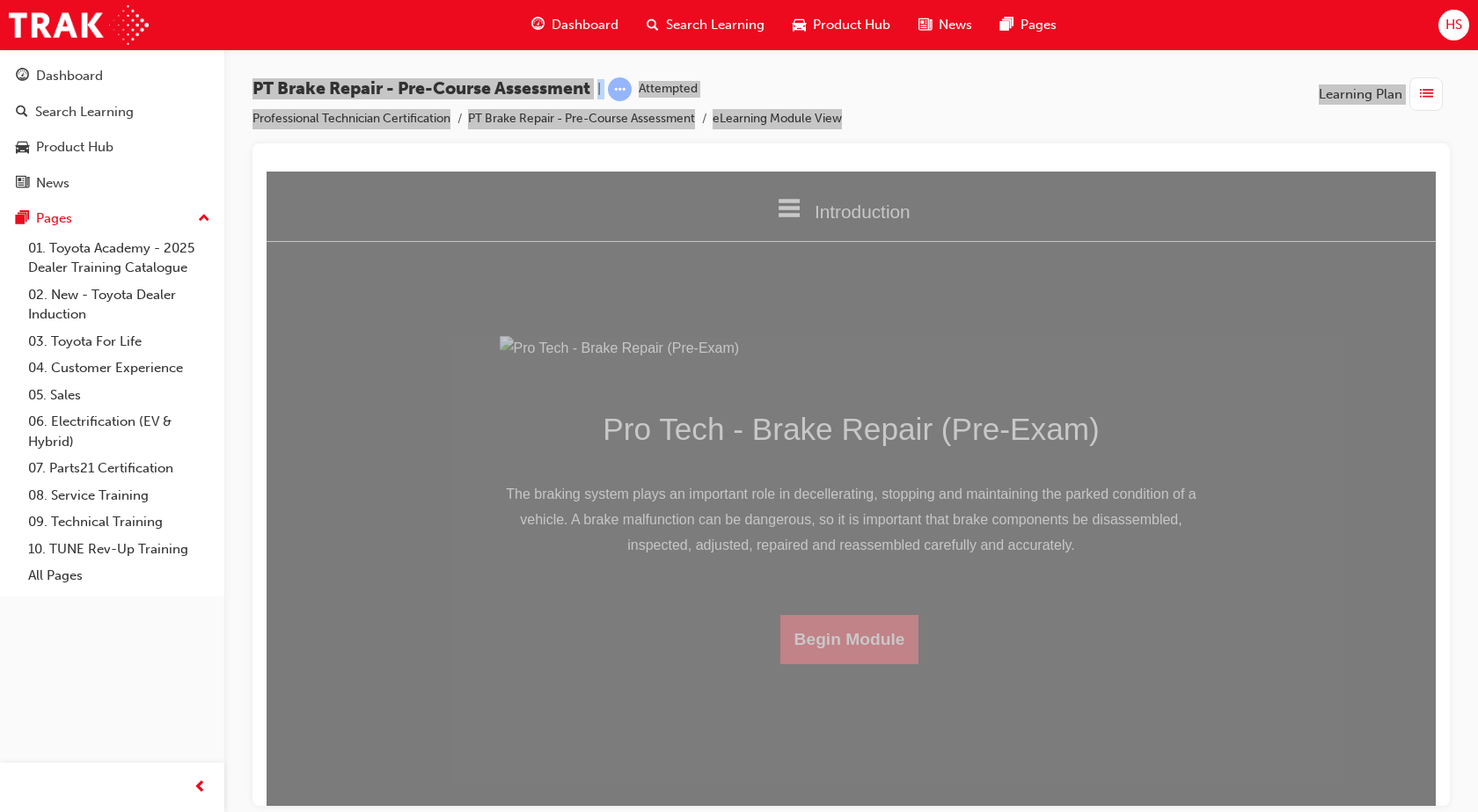
click at [834, 663] on button "Begin Module" at bounding box center [850, 638] width 139 height 49
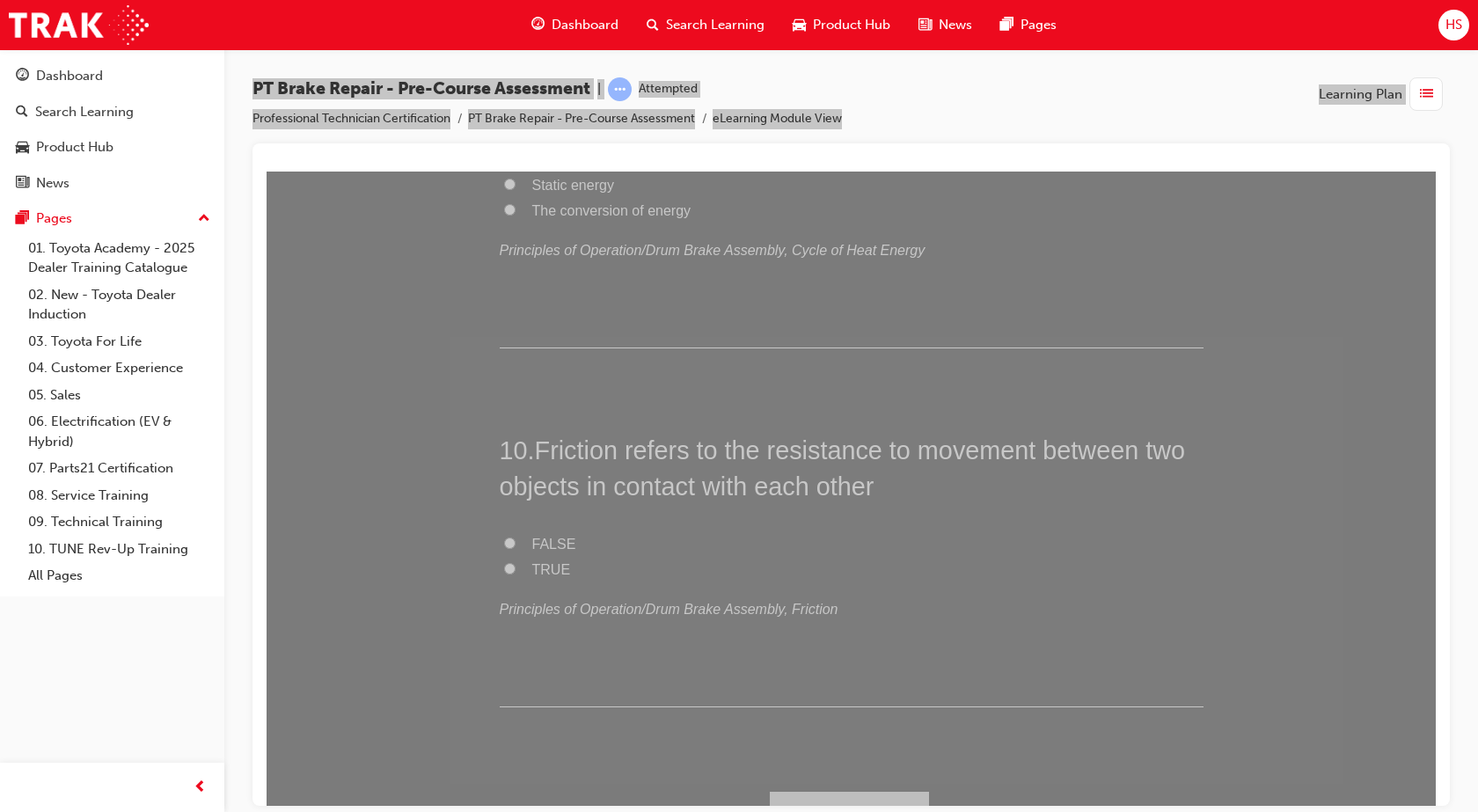
scroll to position [3442, 0]
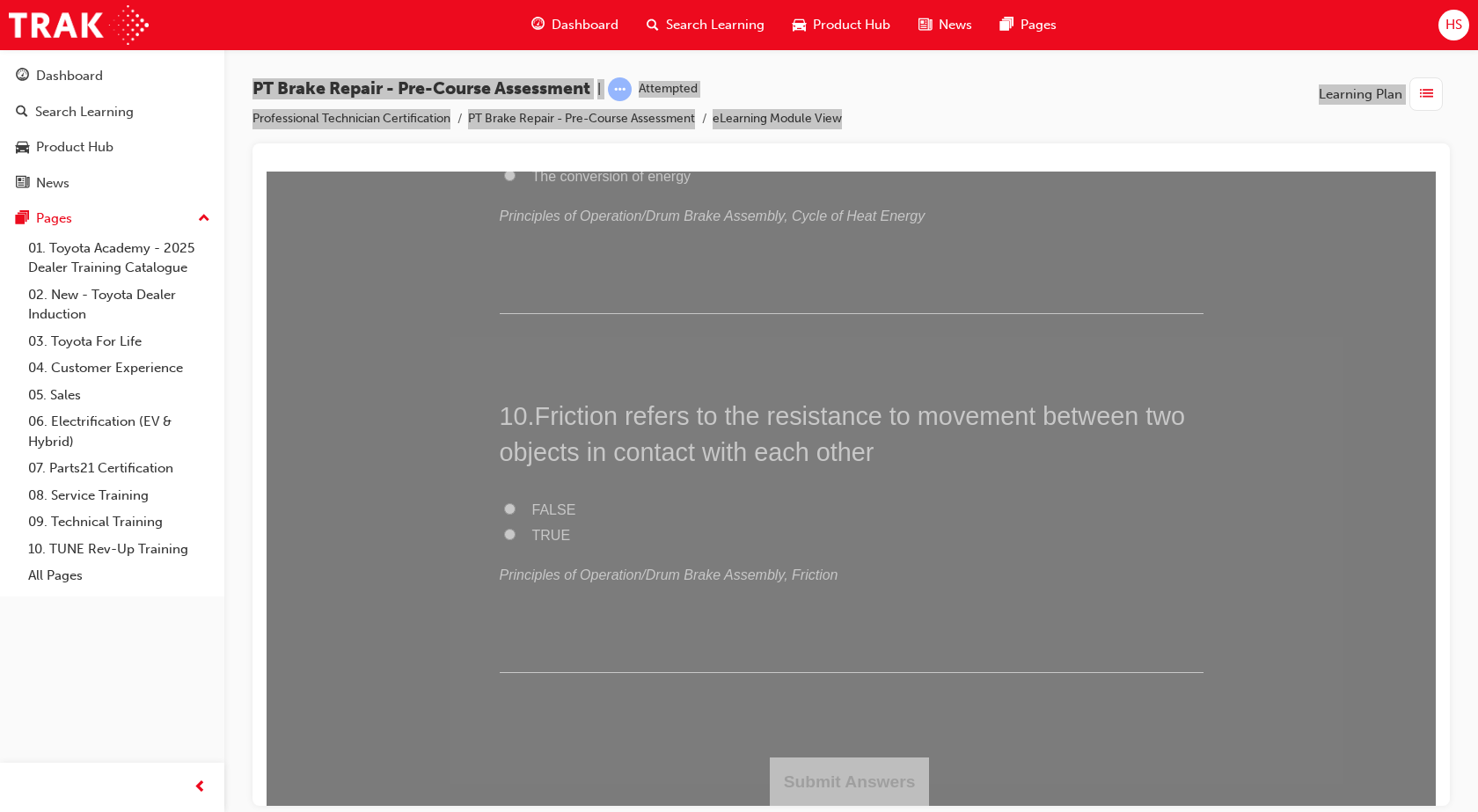
click at [555, 504] on span "FALSE" at bounding box center [554, 509] width 44 height 15
click at [516, 504] on input "FALSE" at bounding box center [510, 508] width 12 height 12
radio input "true"
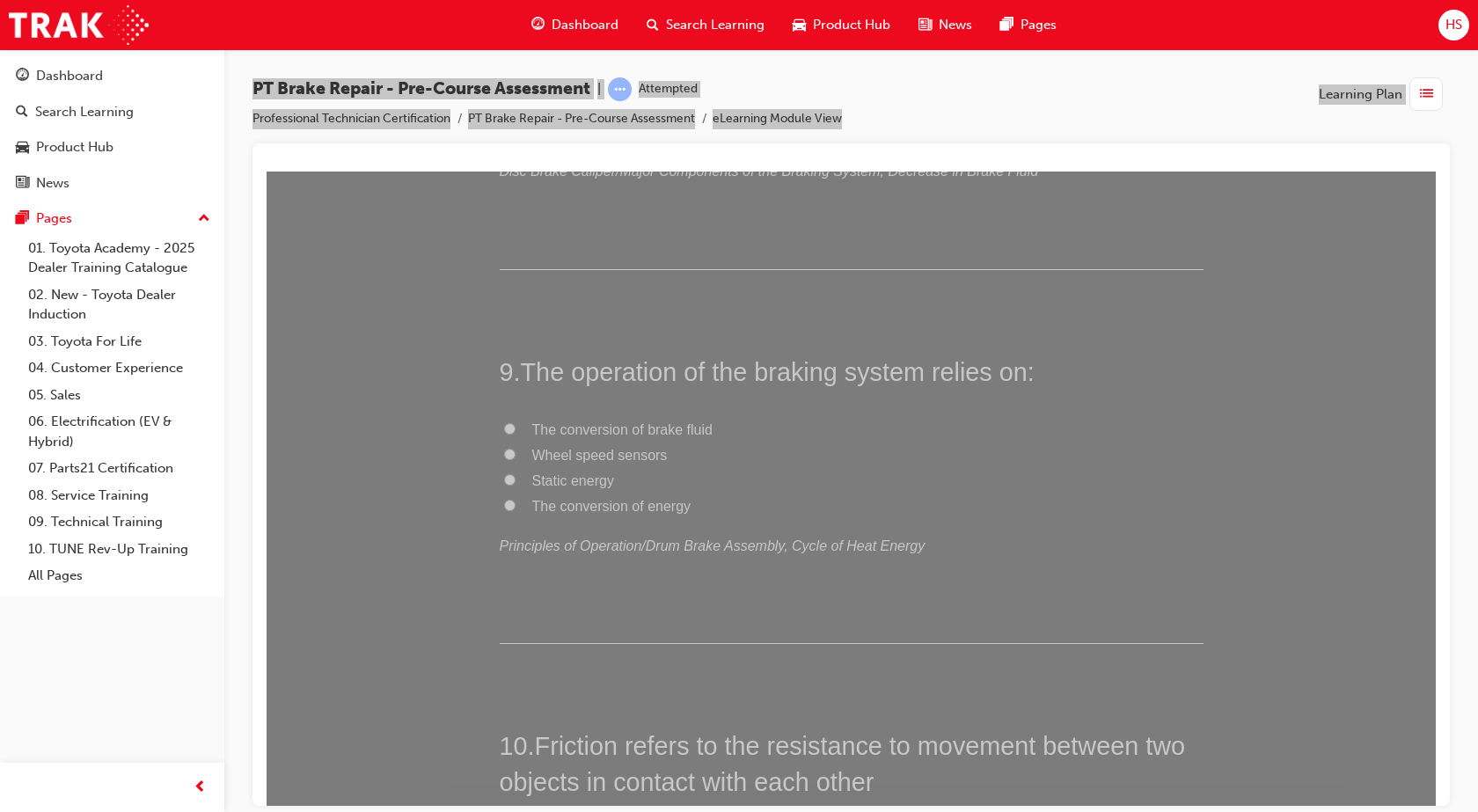
click at [597, 451] on span "Wheel speed sensors" at bounding box center [599, 454] width 136 height 15
click at [516, 451] on input "Wheel speed sensors" at bounding box center [510, 453] width 12 height 12
radio input "true"
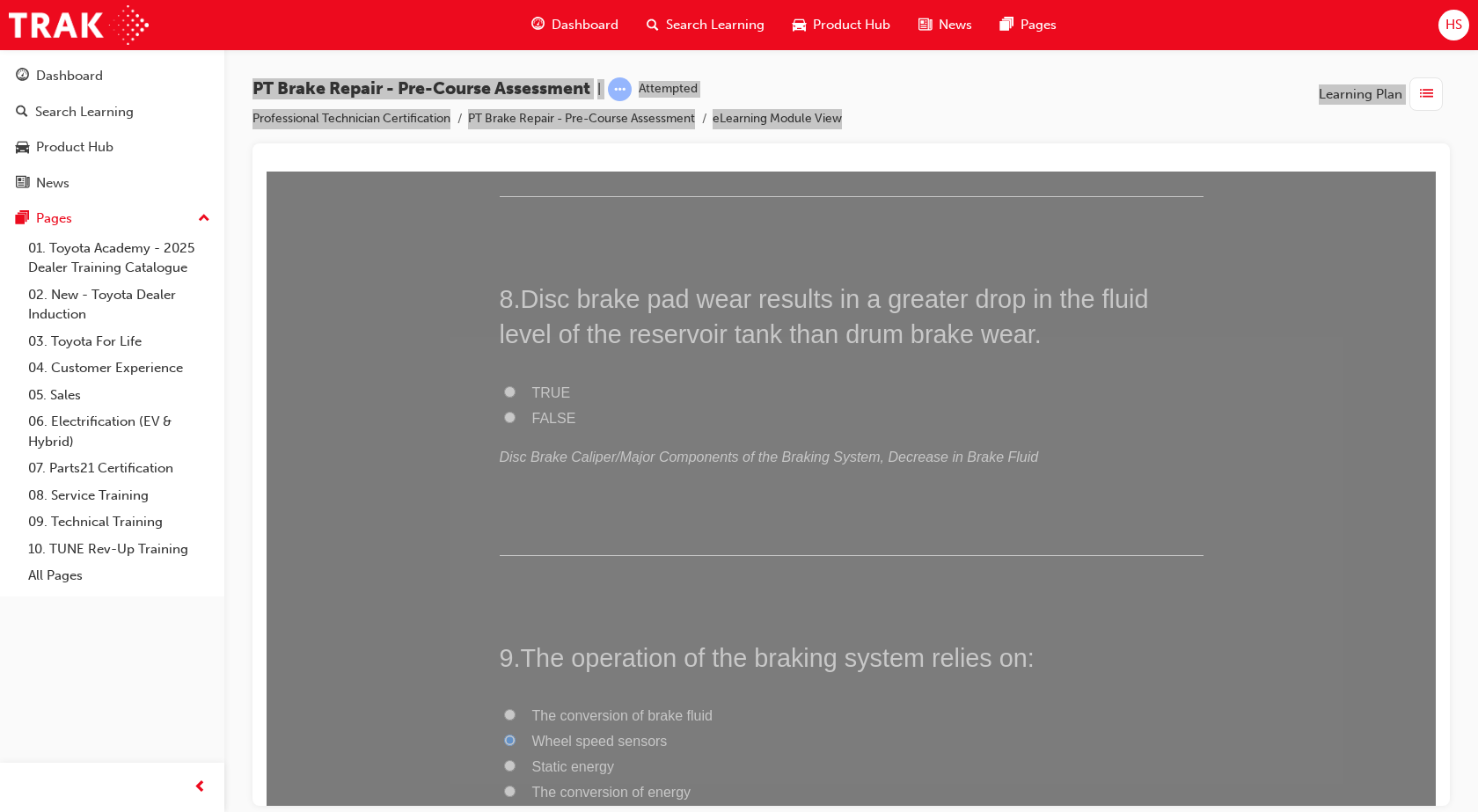
scroll to position [2849, 0]
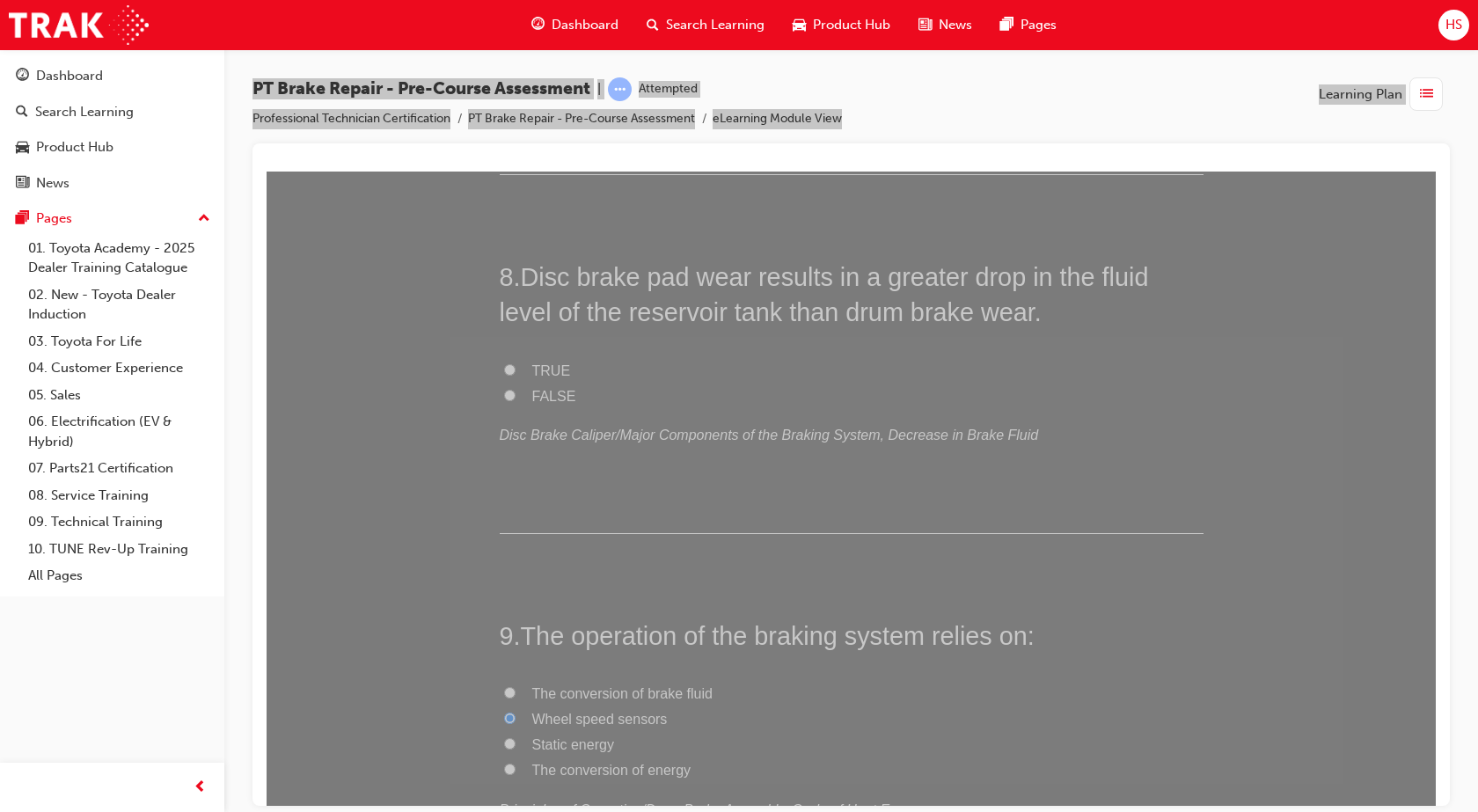
click at [521, 410] on div "TRUE FALSE Disc Brake Caliper/Major Components of the Braking System, Decrease …" at bounding box center [851, 402] width 703 height 89
click at [512, 384] on label "FALSE" at bounding box center [851, 396] width 703 height 26
click at [512, 389] on input "FALSE" at bounding box center [510, 394] width 12 height 12
radio input "true"
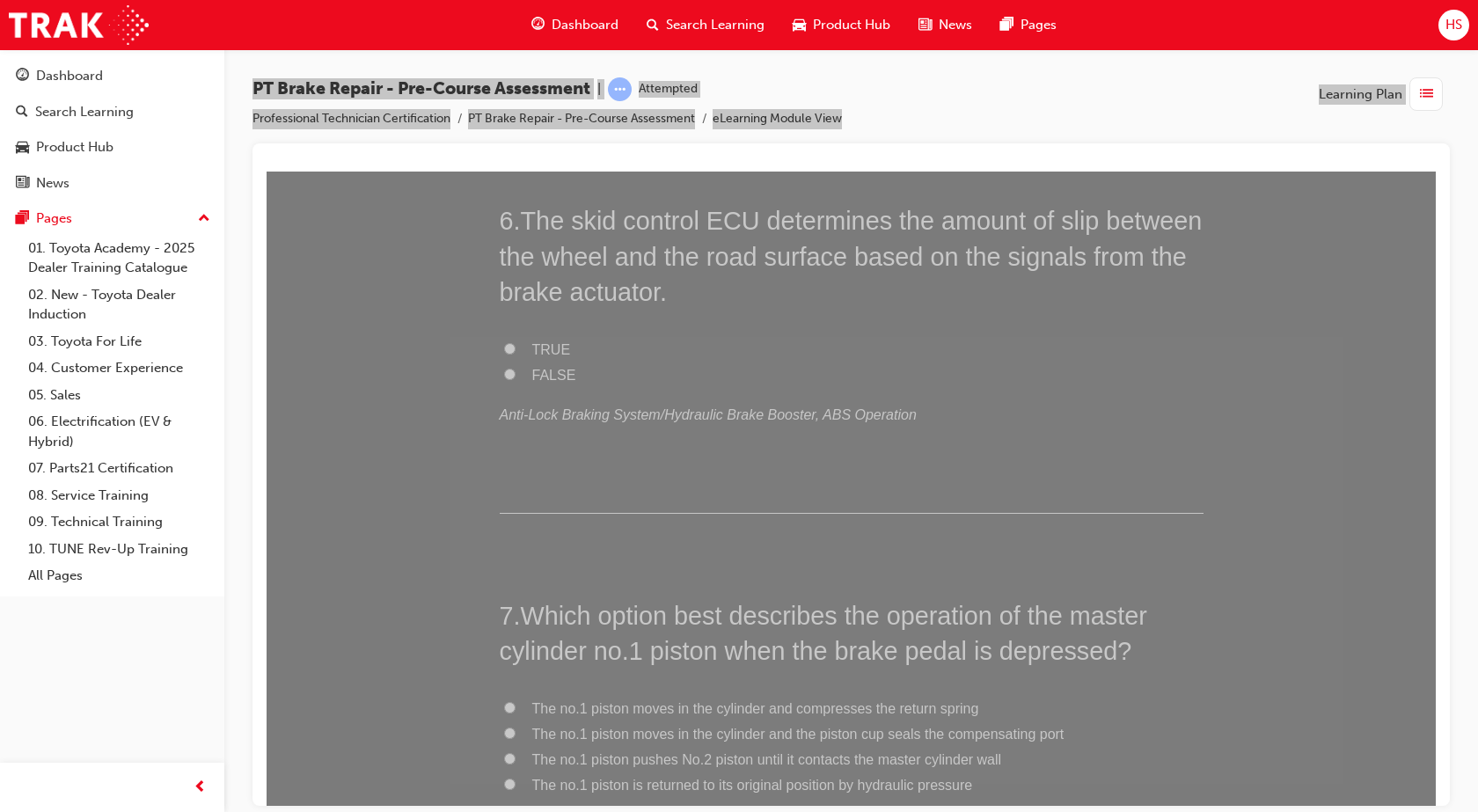
scroll to position [2035, 0]
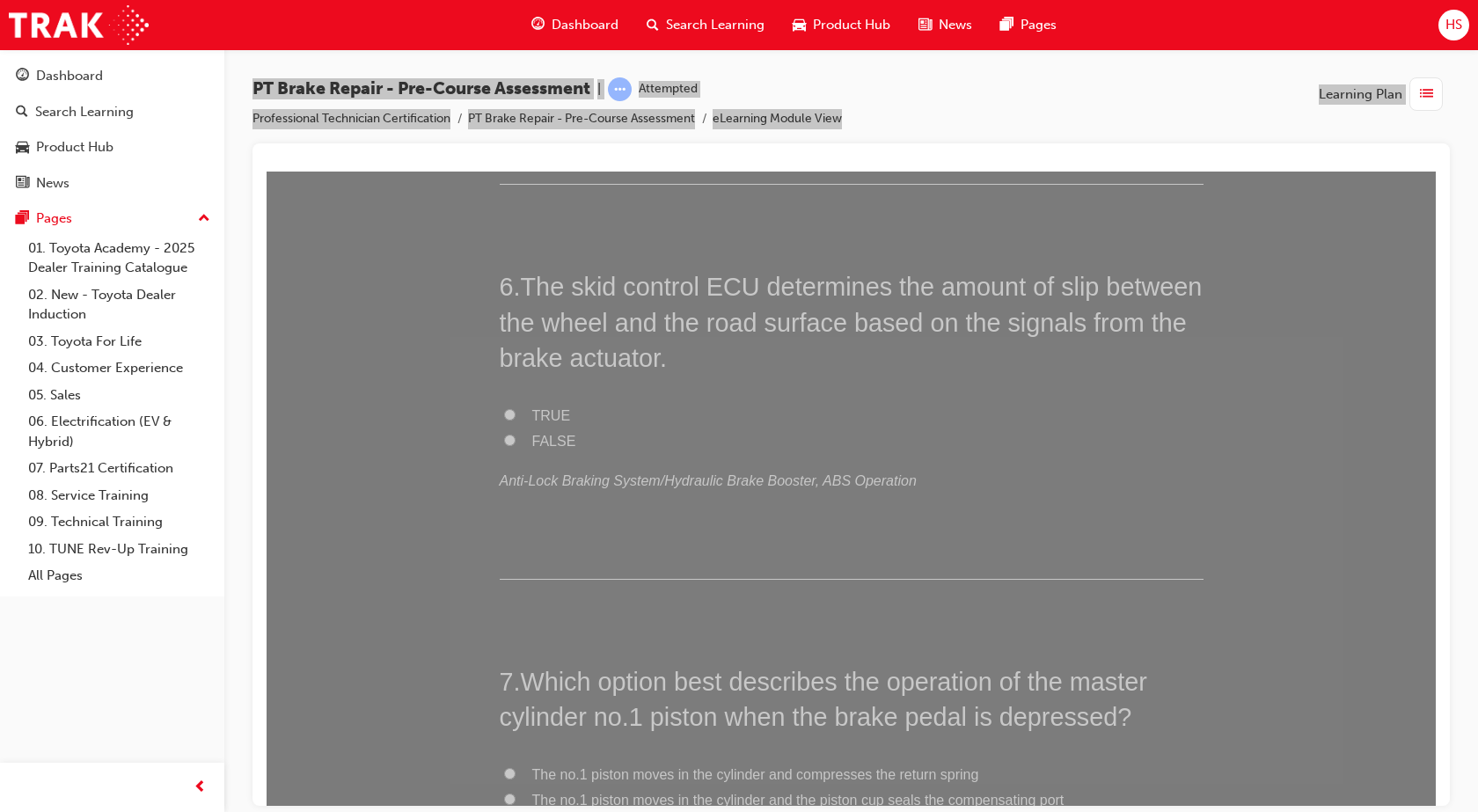
click at [506, 417] on input "TRUE" at bounding box center [510, 414] width 12 height 12
radio input "true"
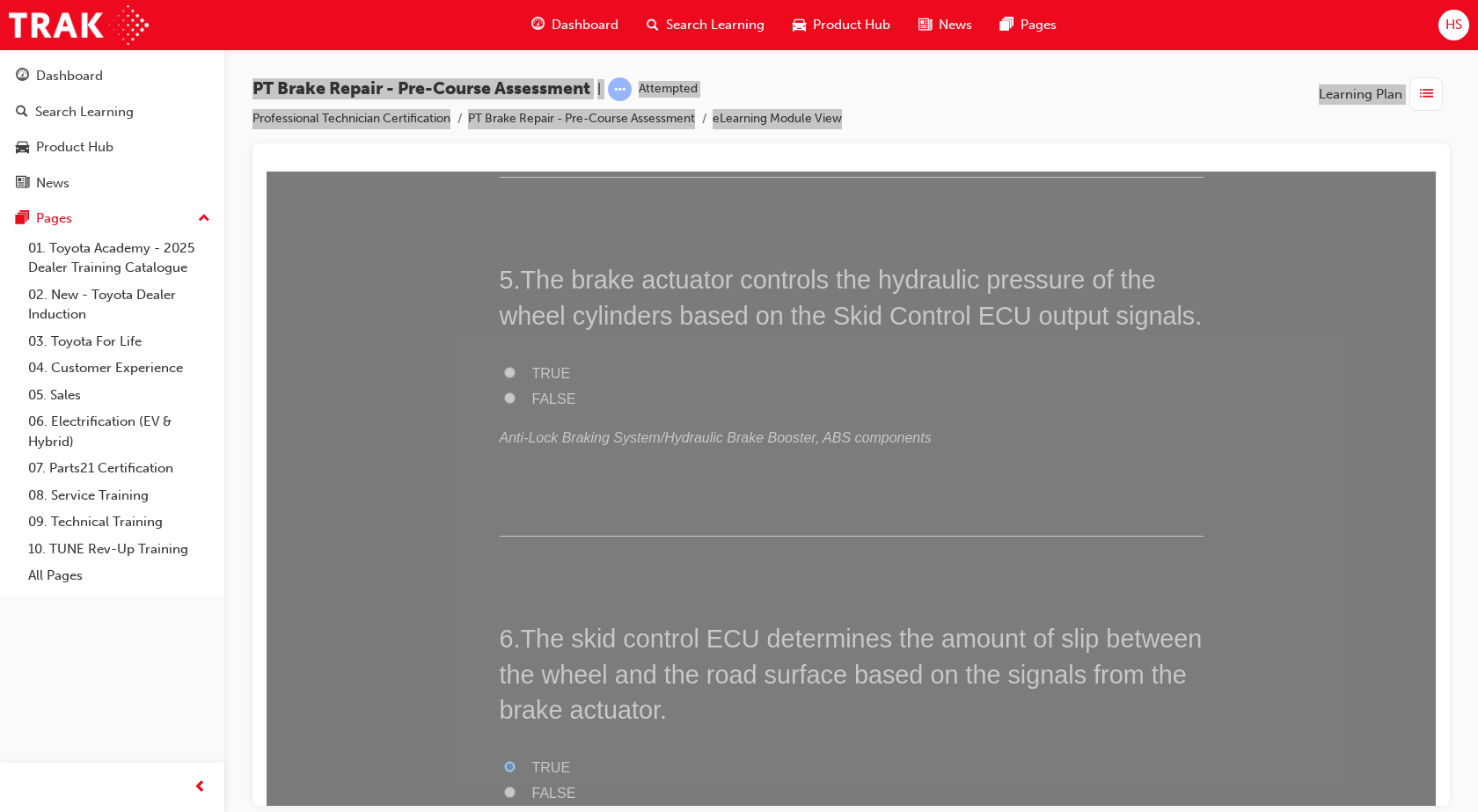
click at [540, 398] on span "FALSE" at bounding box center [554, 398] width 44 height 15
click at [516, 398] on input "FALSE" at bounding box center [510, 397] width 12 height 12
radio input "true"
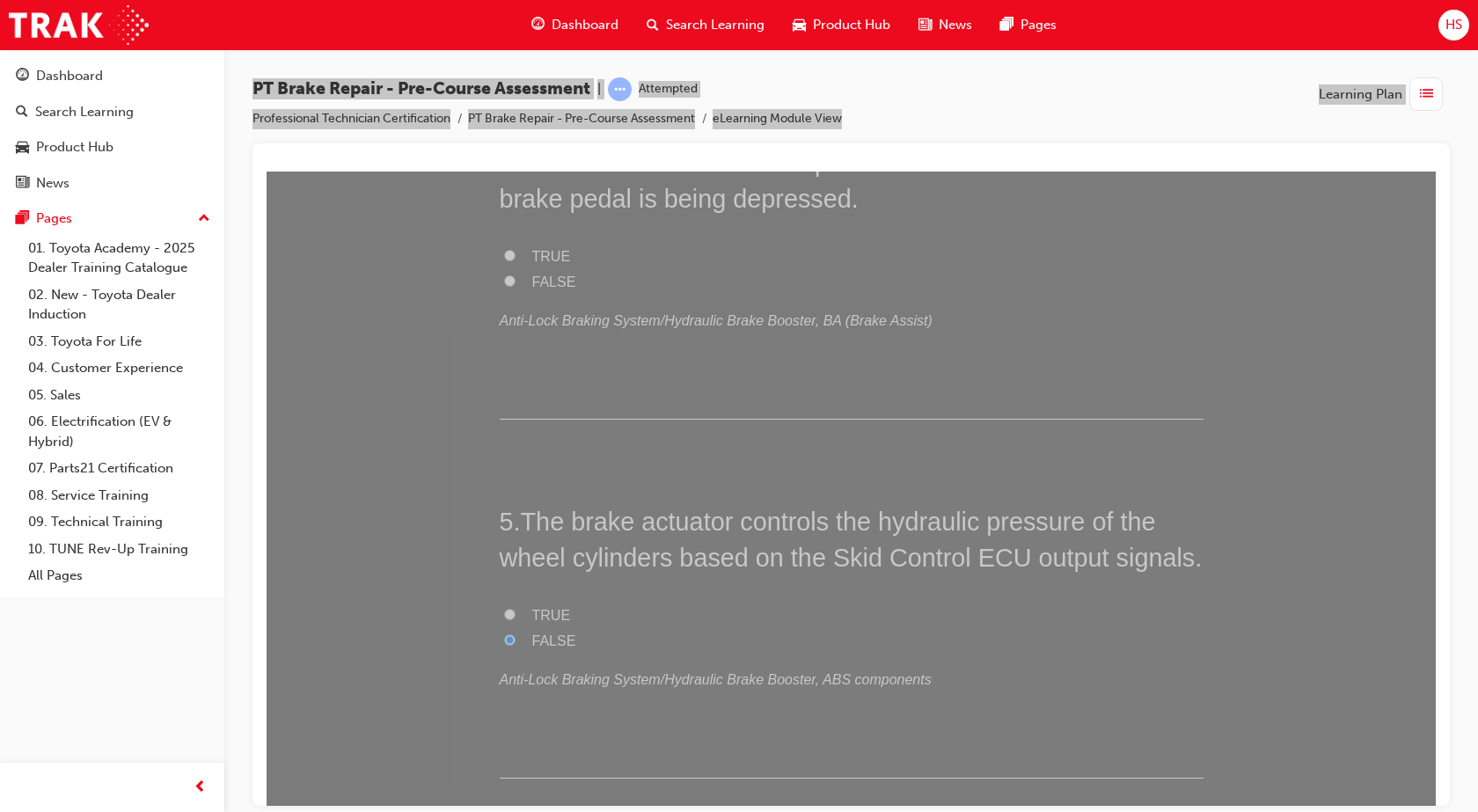
scroll to position [1243, 0]
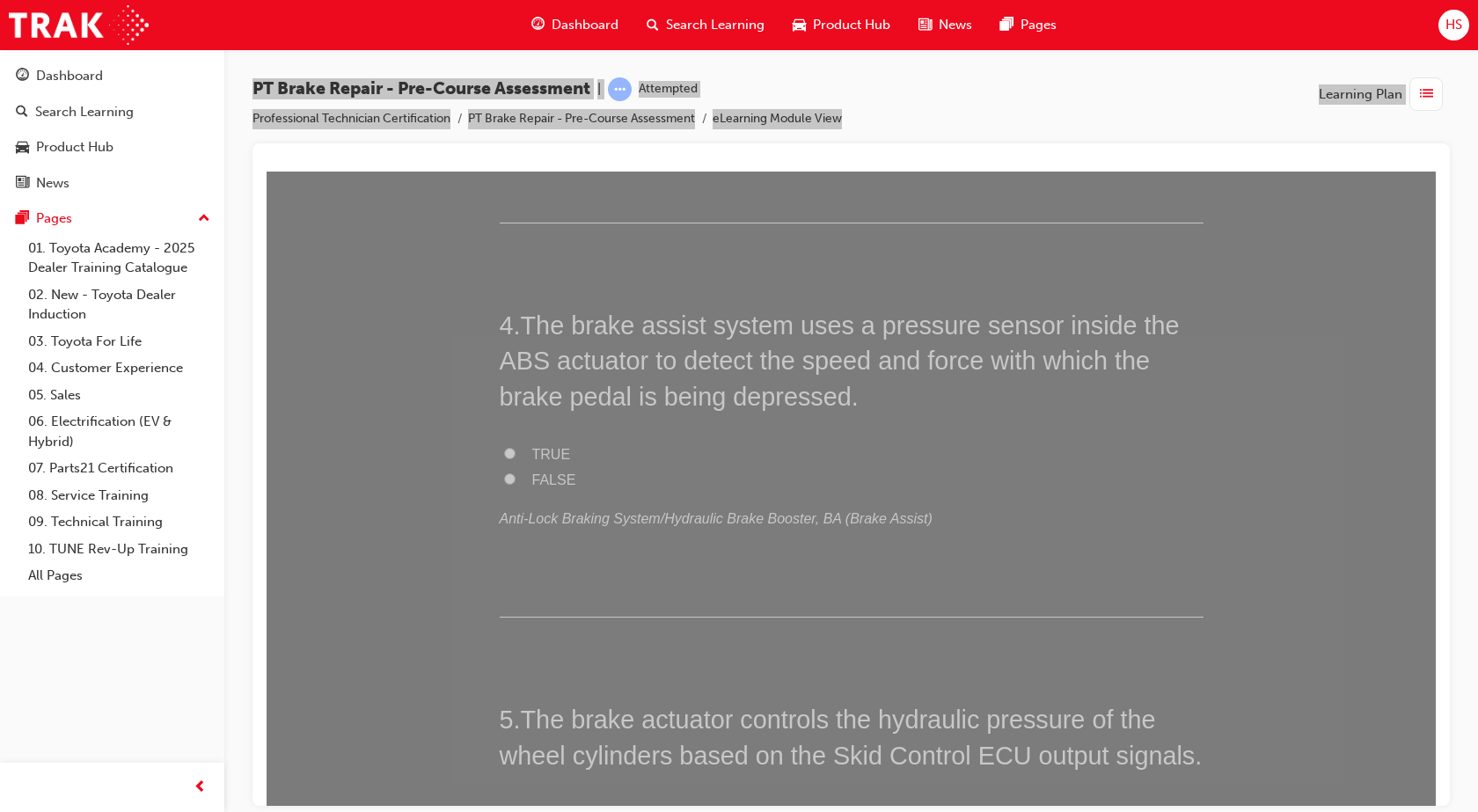
click at [522, 457] on label "TRUE" at bounding box center [851, 454] width 703 height 26
click at [516, 457] on input "TRUE" at bounding box center [510, 452] width 12 height 12
radio input "true"
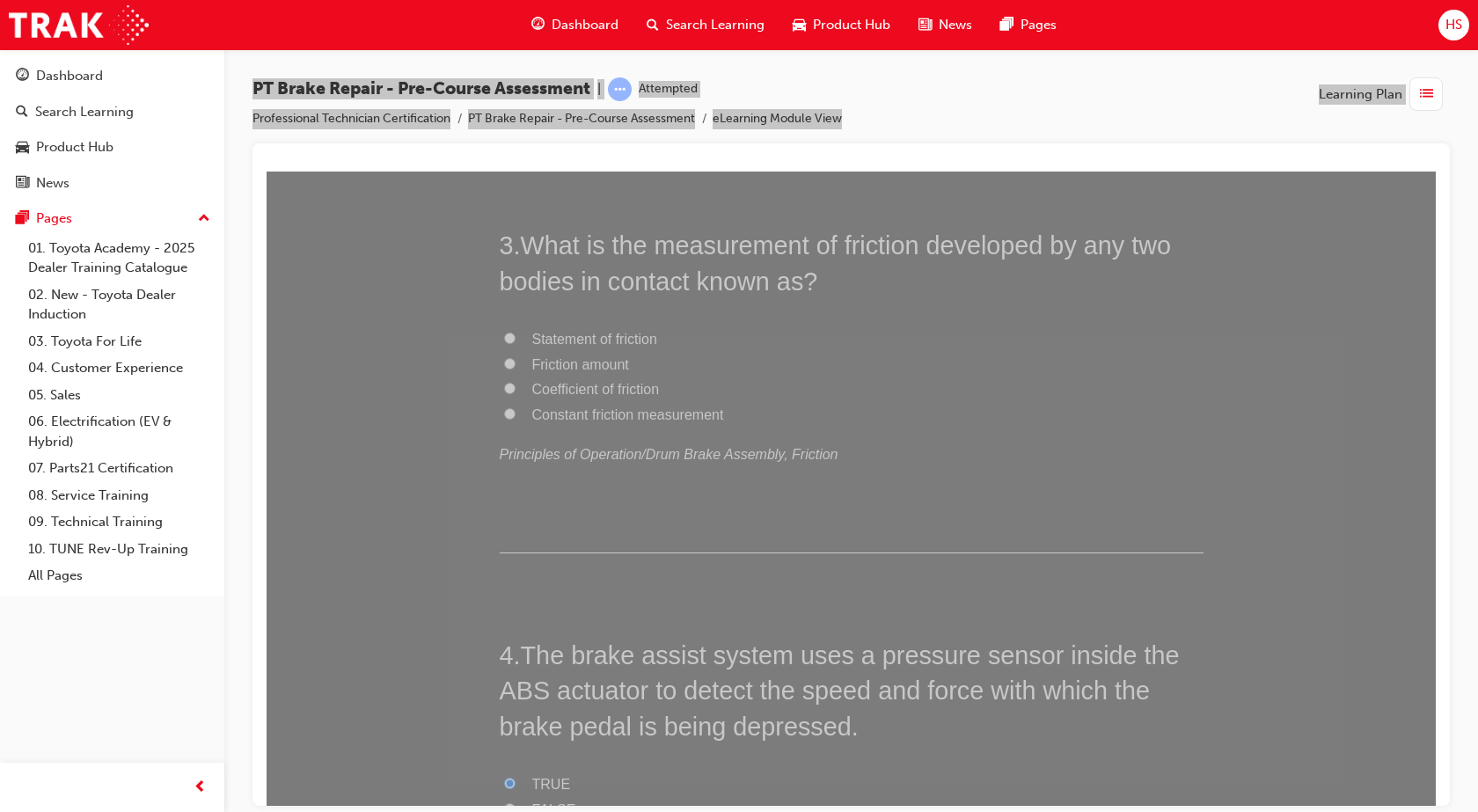
scroll to position [825, 0]
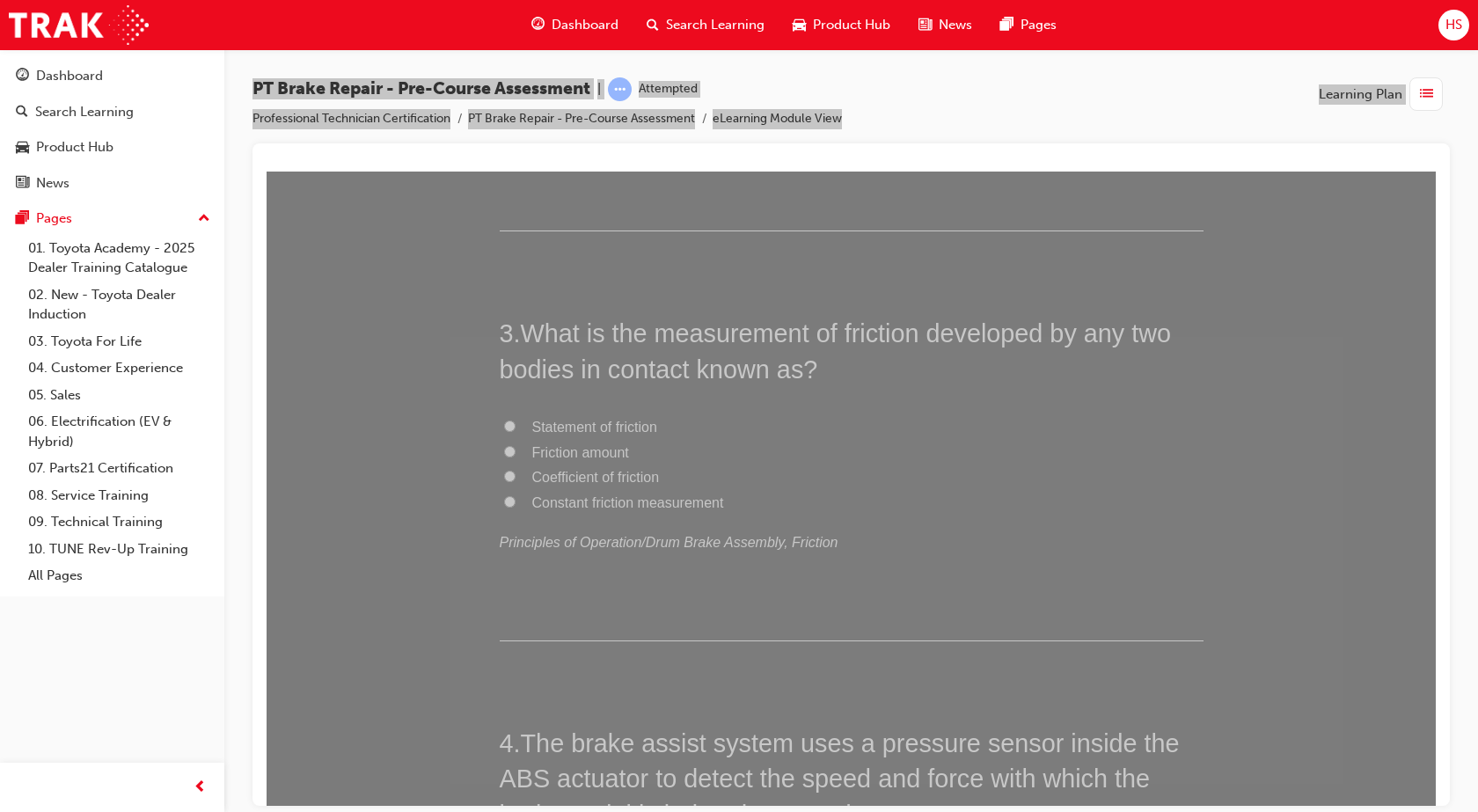
click at [524, 453] on label "Friction amount" at bounding box center [851, 452] width 703 height 26
click at [516, 453] on input "Friction amount" at bounding box center [510, 451] width 12 height 12
radio input "true"
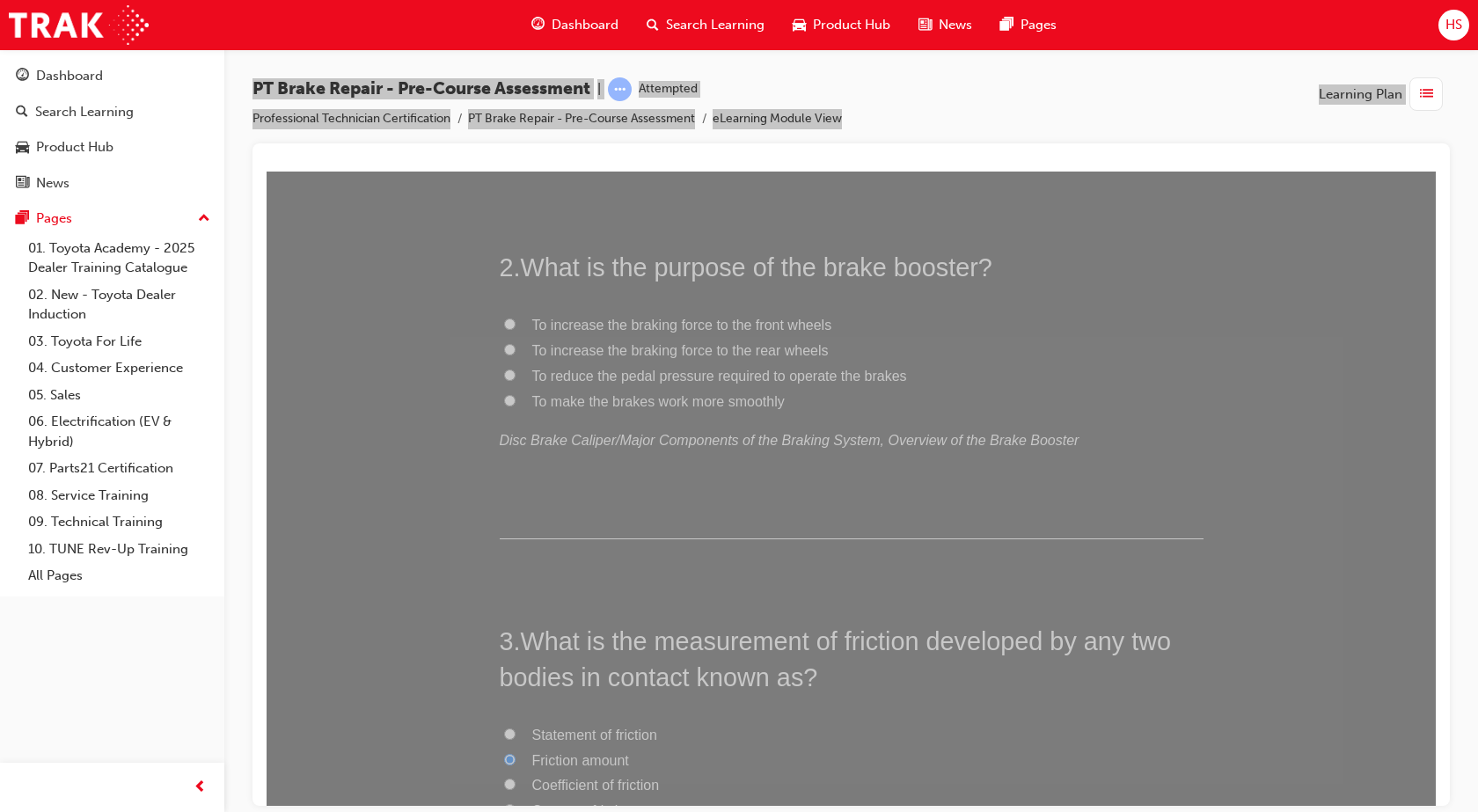
scroll to position [232, 0]
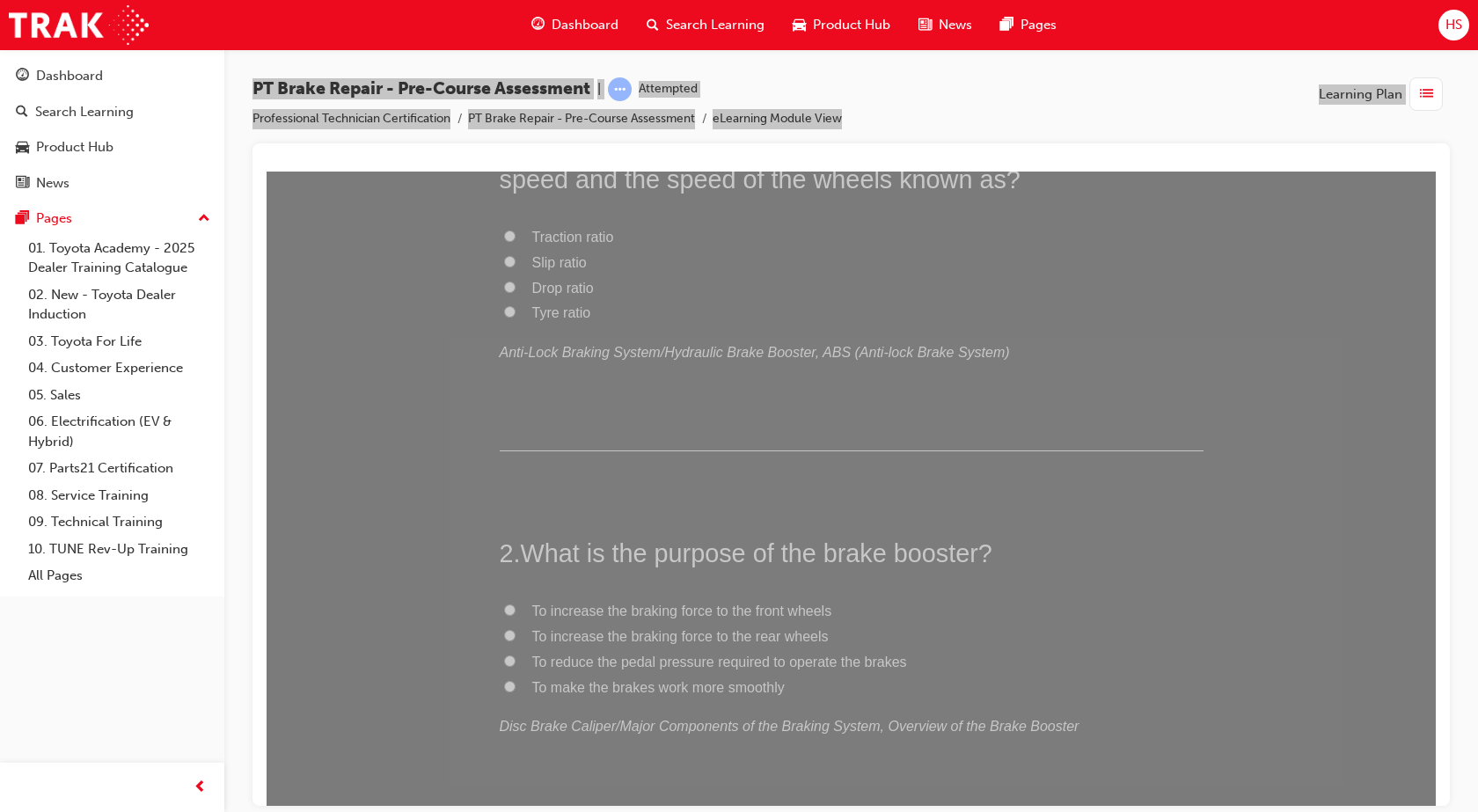
click at [624, 662] on span "To reduce the pedal pressure required to operate the brakes" at bounding box center [719, 661] width 374 height 15
click at [516, 662] on input "To reduce the pedal pressure required to operate the brakes" at bounding box center [510, 660] width 12 height 12
radio input "true"
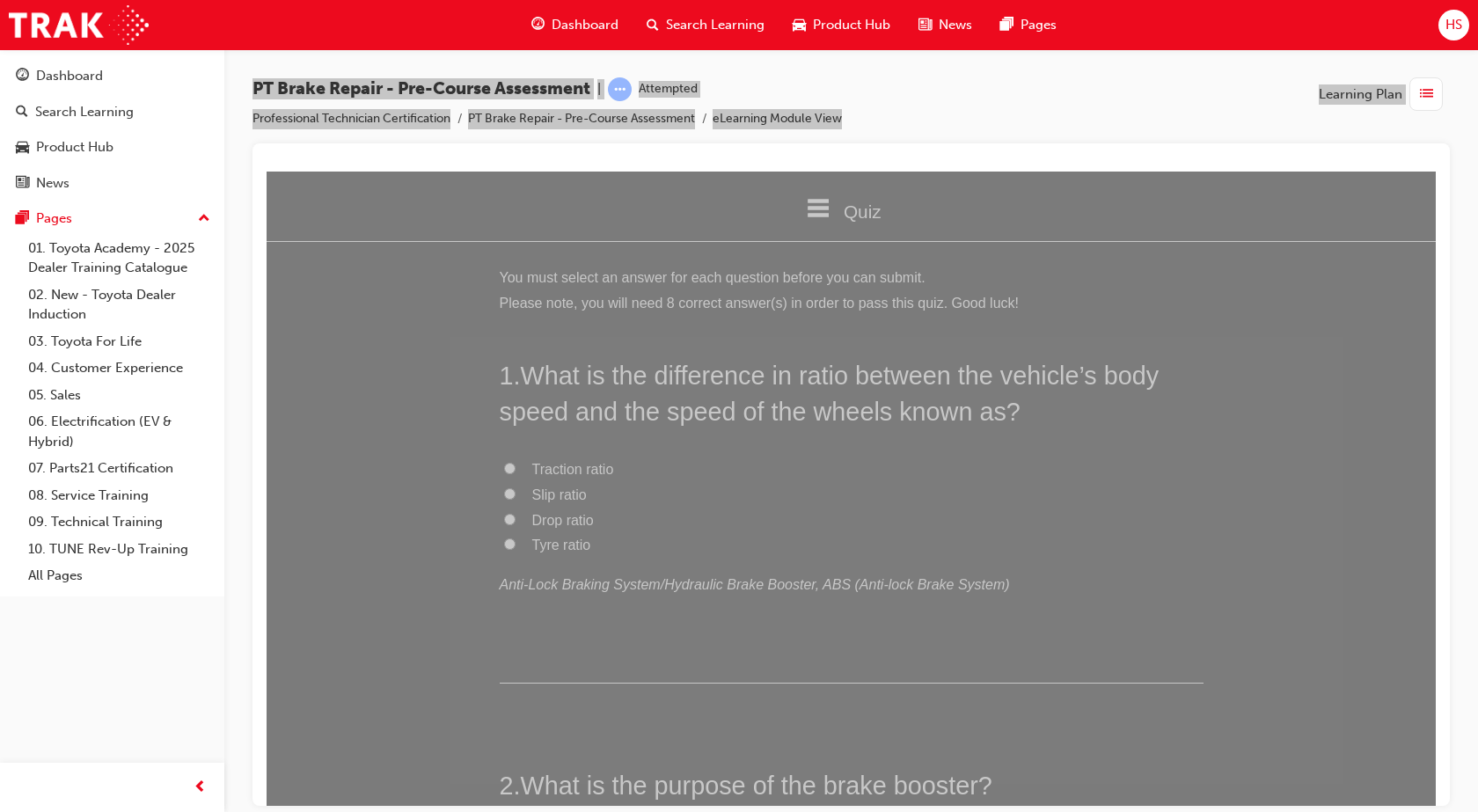
click at [541, 524] on span "Drop ratio" at bounding box center [563, 520] width 62 height 15
click at [516, 524] on input "Drop ratio" at bounding box center [510, 519] width 12 height 12
radio input "true"
click at [763, 508] on label "Drop ratio" at bounding box center [851, 520] width 703 height 26
click at [516, 513] on input "Drop ratio" at bounding box center [510, 519] width 12 height 12
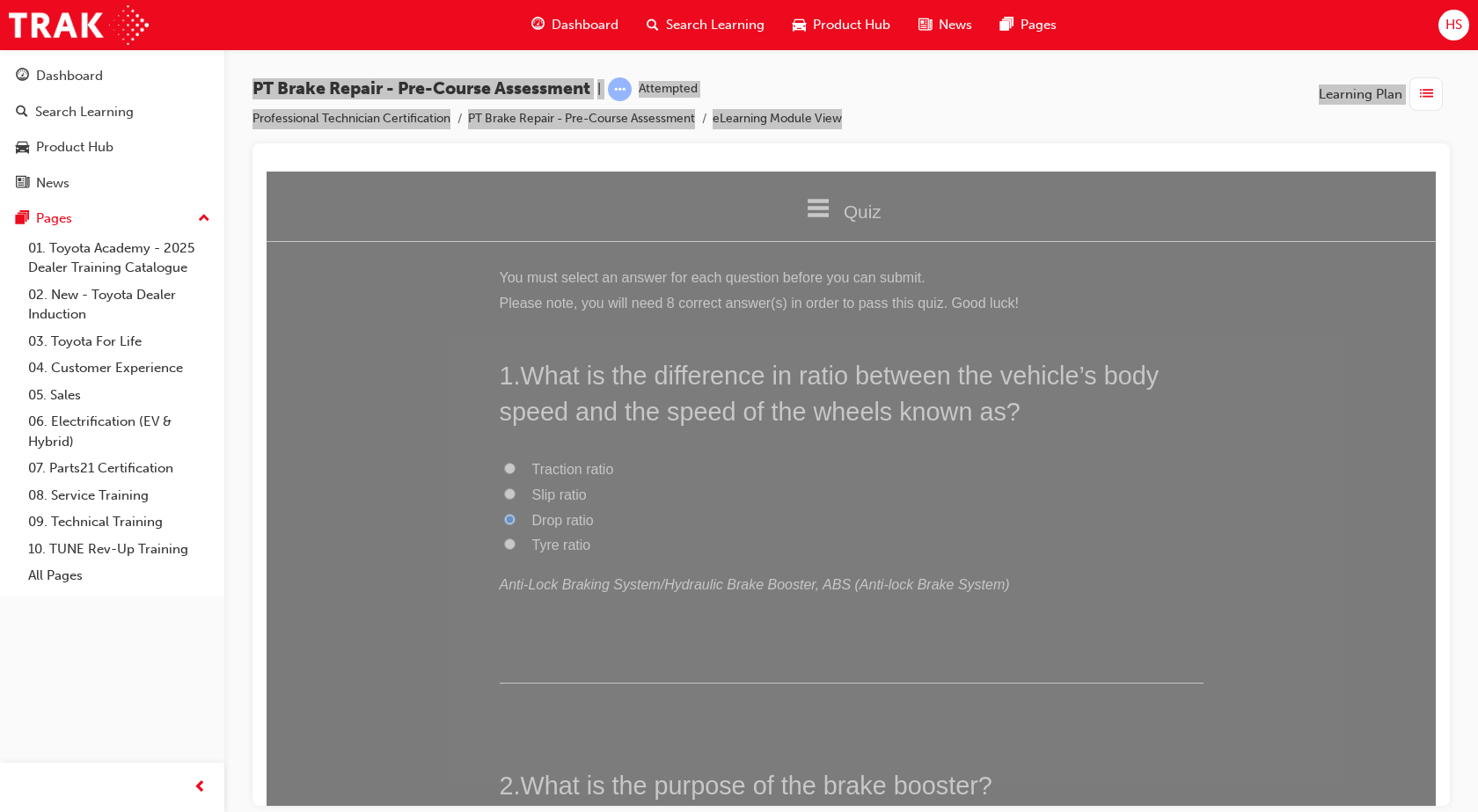
click at [763, 508] on label "Drop ratio" at bounding box center [851, 520] width 703 height 26
click at [516, 513] on input "Drop ratio" at bounding box center [510, 519] width 12 height 12
click at [722, 627] on div "1 . What is the difference in ratio between the vehicle’s body speed and the sp…" at bounding box center [851, 520] width 703 height 325
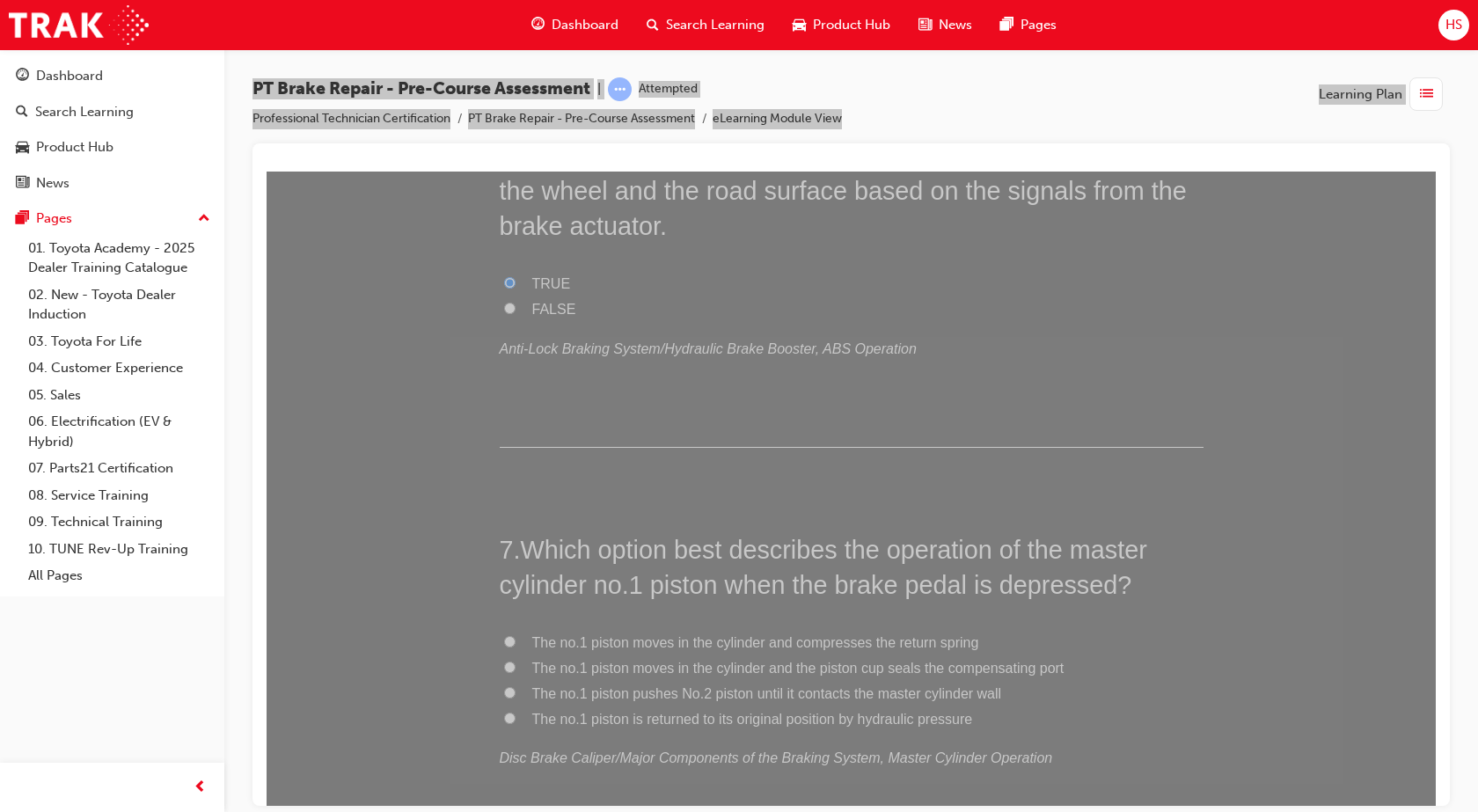
scroll to position [2101, 0]
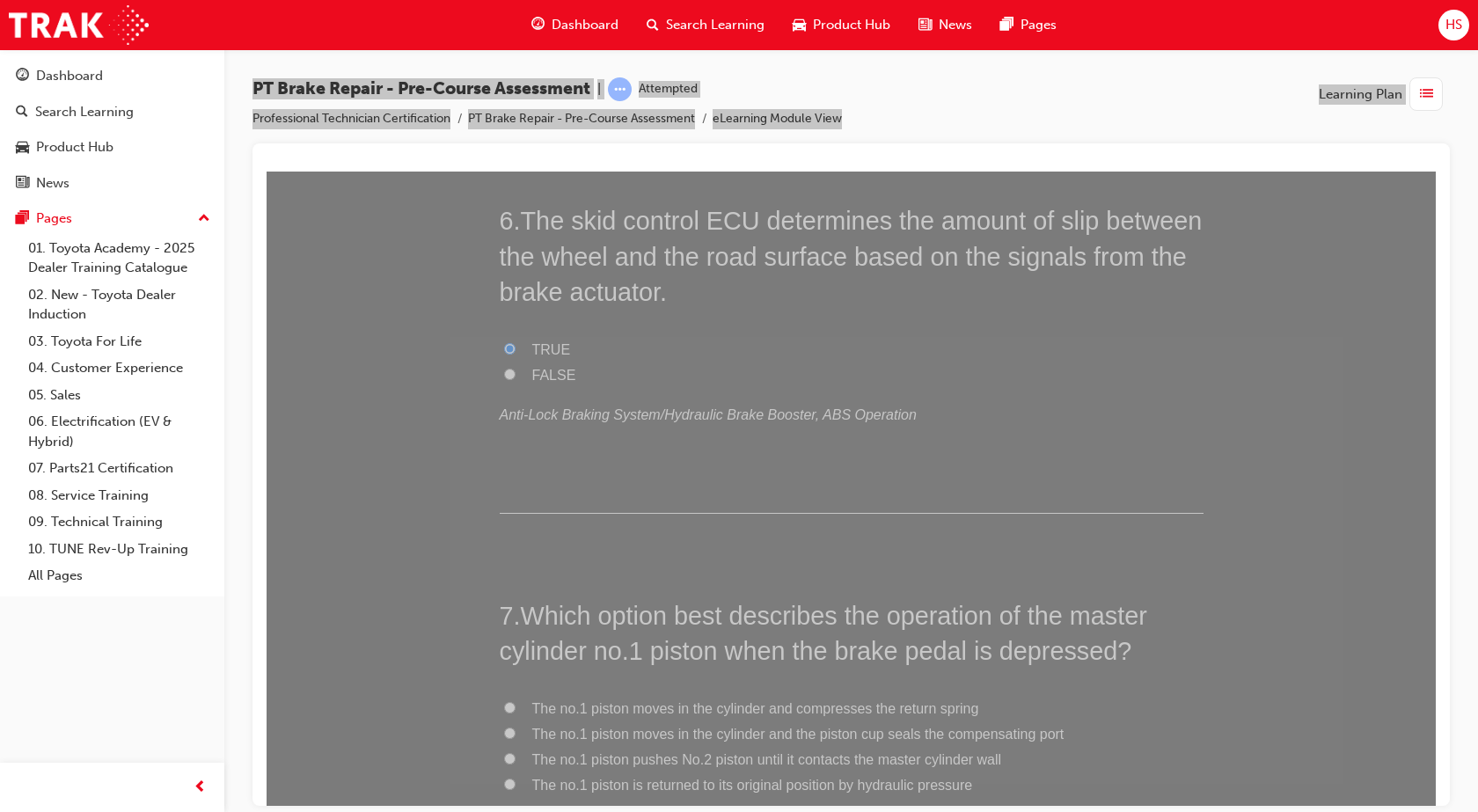
click at [646, 725] on span "The no.1 piston moves in the cylinder and the piston cup seals the compensating…" at bounding box center [798, 733] width 532 height 15
click at [516, 726] on input "The no.1 piston moves in the cylinder and the piston cup seals the compensating…" at bounding box center [510, 732] width 12 height 12
radio input "true"
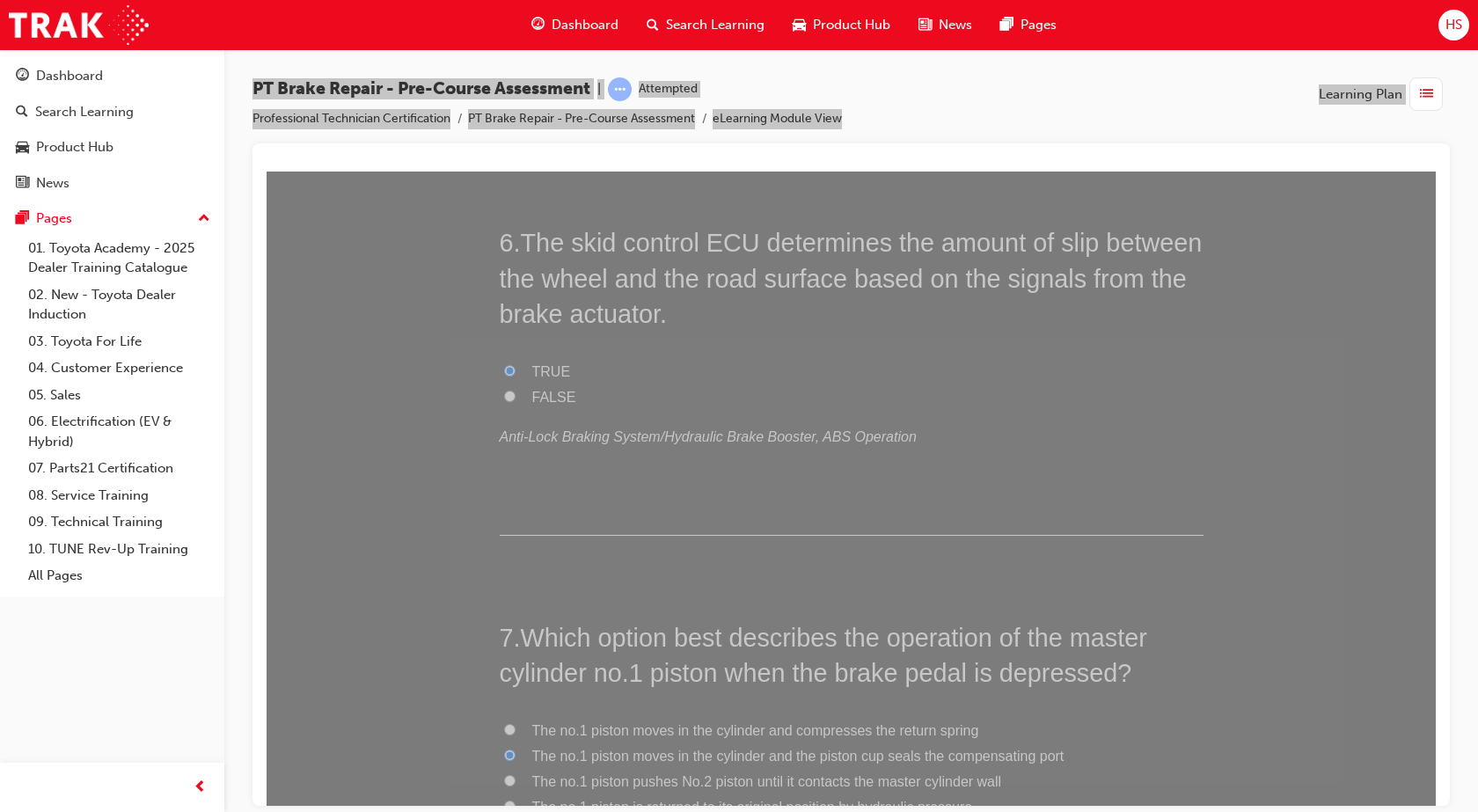
click at [652, 760] on span "The no.1 piston moves in the cylinder and the piston cup seals the compensating…" at bounding box center [798, 755] width 532 height 15
click at [516, 760] on input "The no.1 piston moves in the cylinder and the piston cup seals the compensating…" at bounding box center [510, 754] width 12 height 12
click at [655, 773] on span "The no.1 piston pushes No.2 piston until it contacts the master cylinder wall" at bounding box center [767, 780] width 470 height 15
click at [516, 774] on input "The no.1 piston pushes No.2 piston until it contacts the master cylinder wall" at bounding box center [510, 779] width 12 height 12
radio input "true"
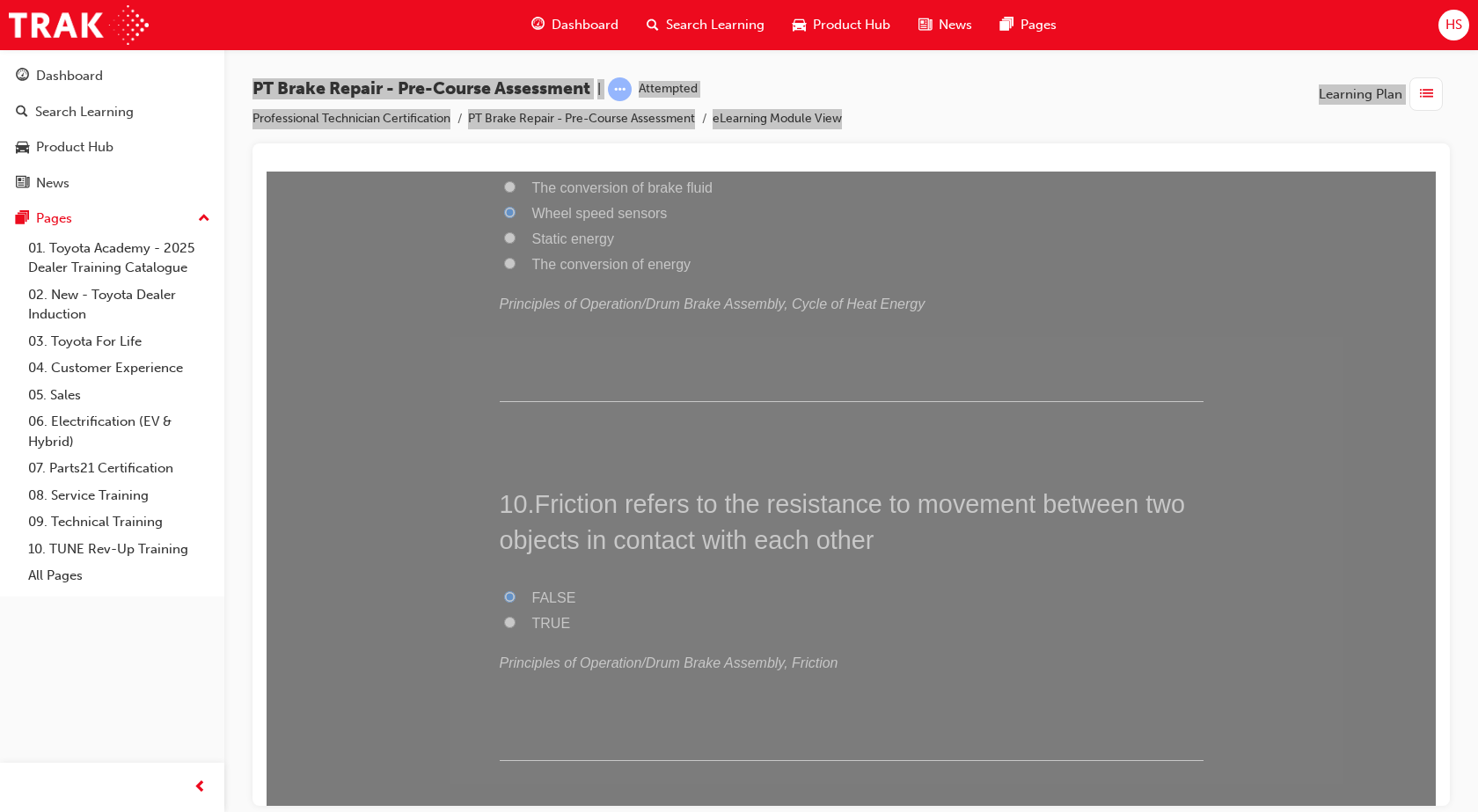
scroll to position [3442, 0]
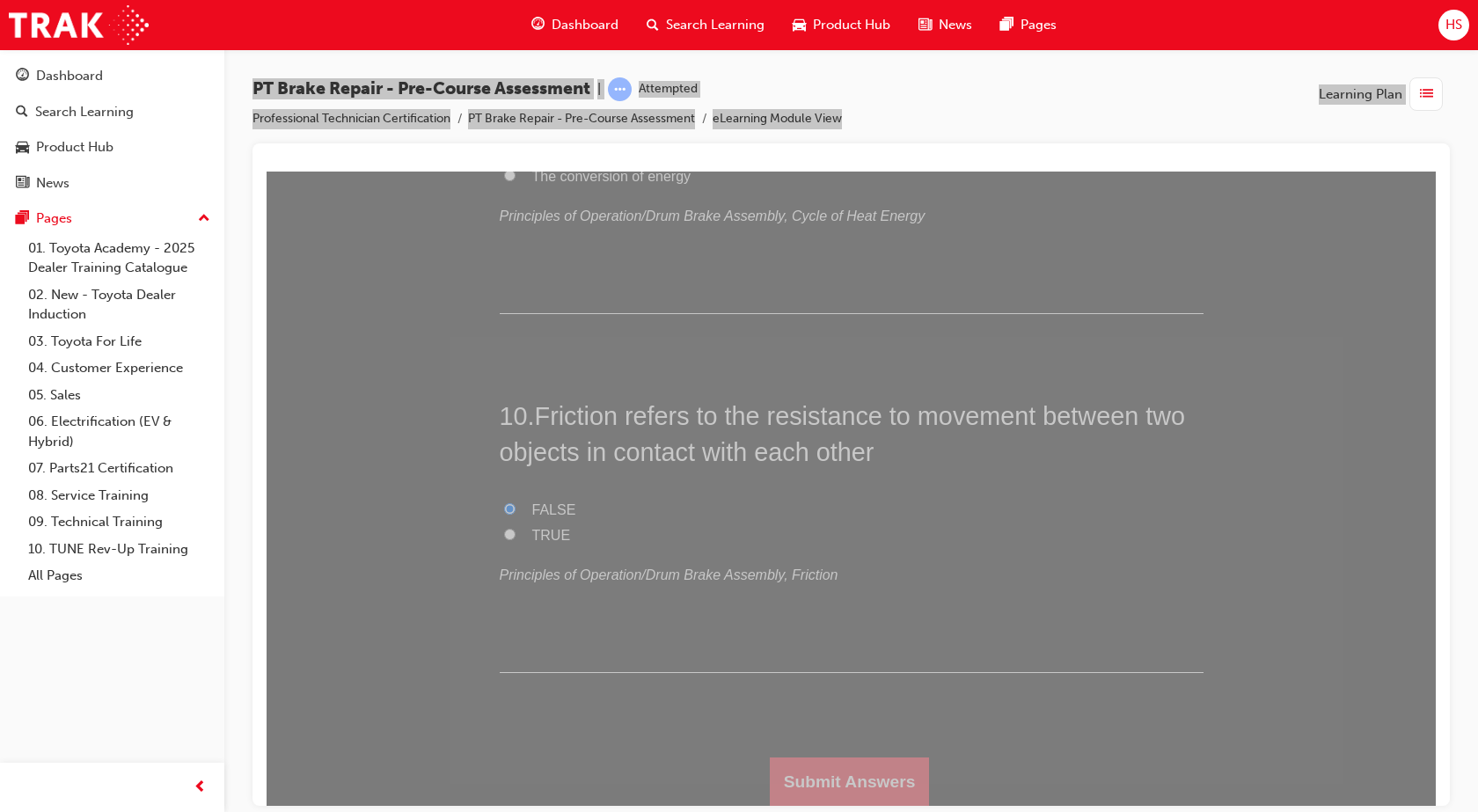
click at [788, 783] on button "Submit Answers" at bounding box center [850, 780] width 160 height 49
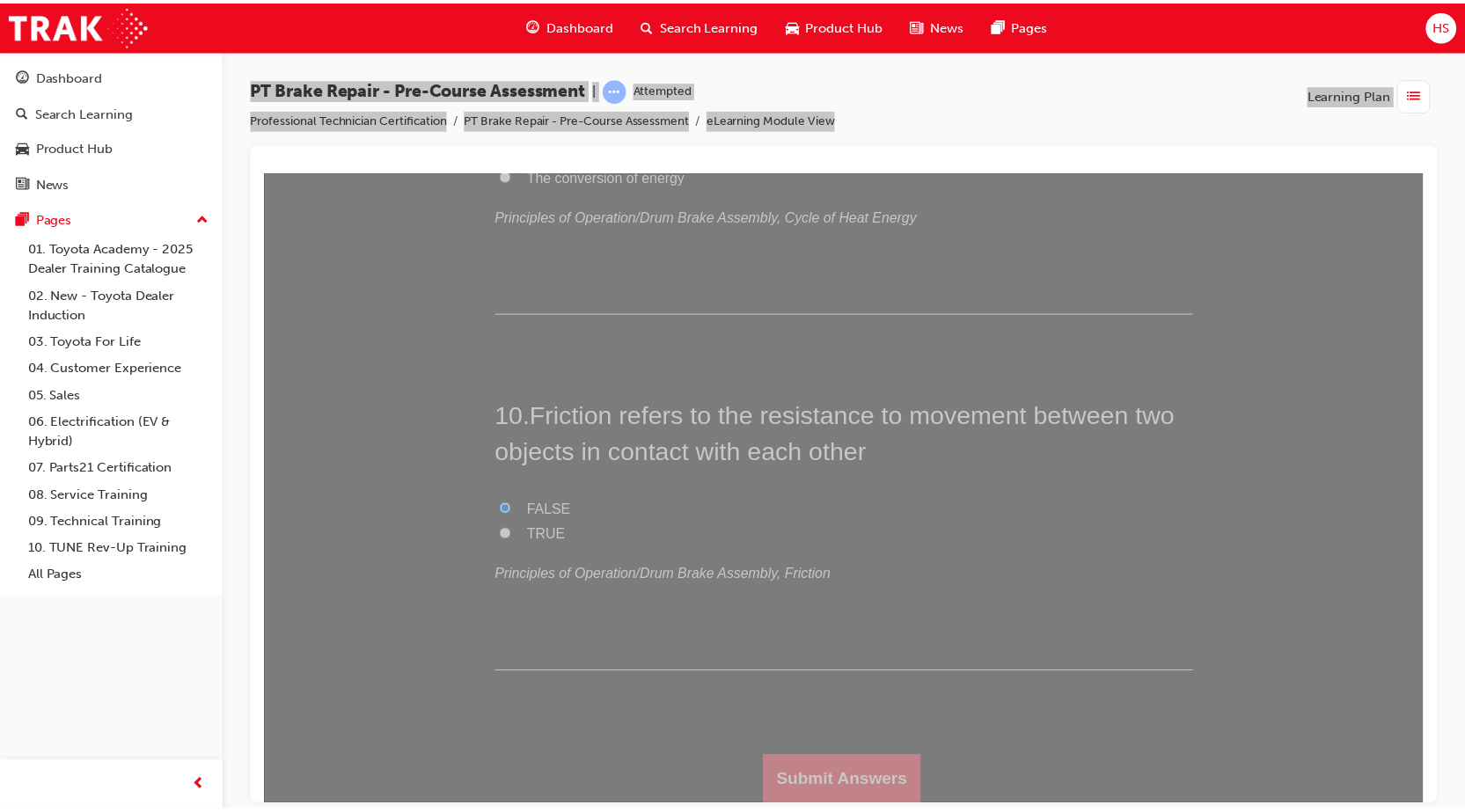
scroll to position [0, 0]
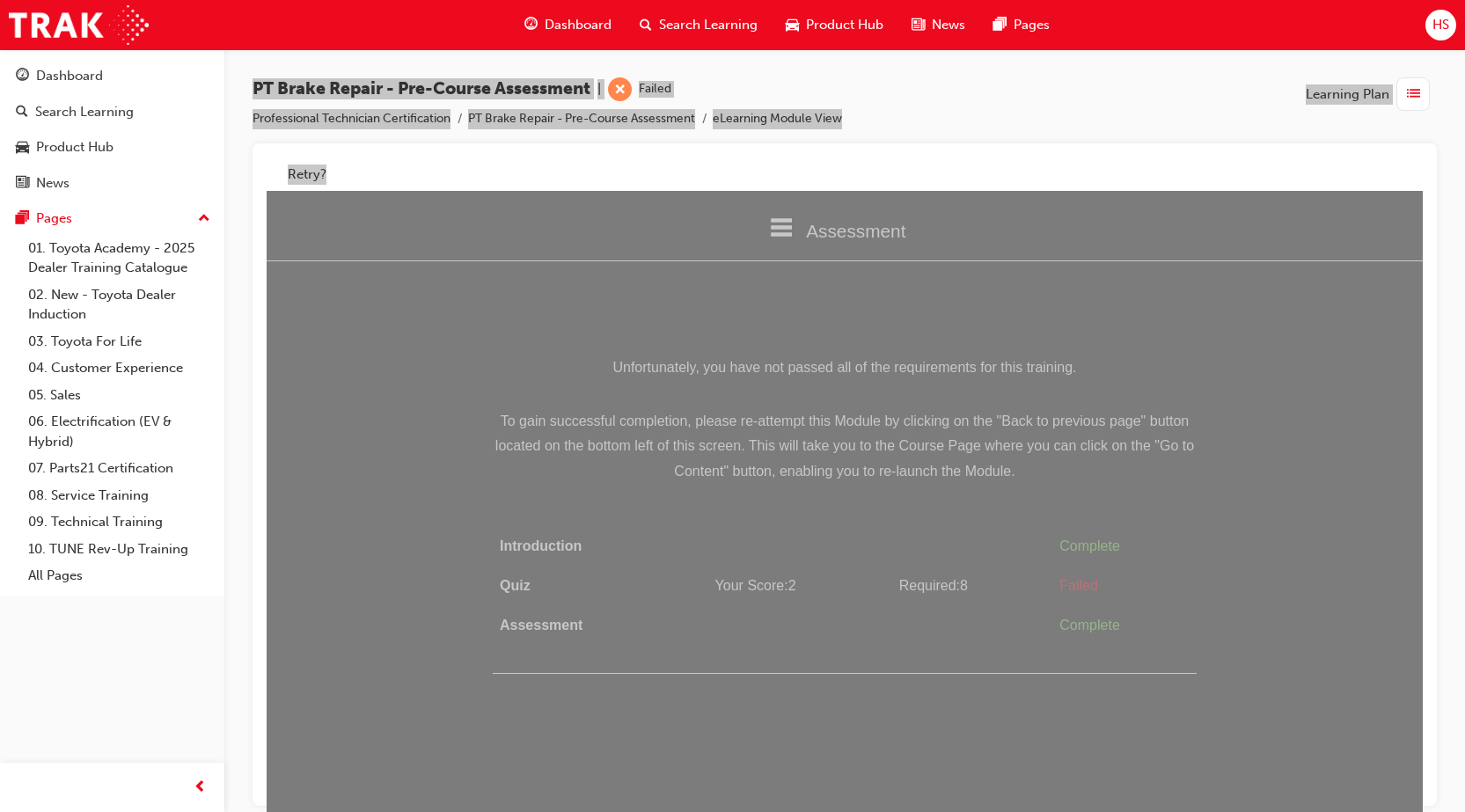
drag, startPoint x: 776, startPoint y: 762, endPoint x: 776, endPoint y: 743, distance: 19.0
drag, startPoint x: 776, startPoint y: 743, endPoint x: 644, endPoint y: 719, distance: 134.2
click at [644, 719] on html "Assessment Introduction Quiz Assessment Unfortunately, you have not passed all …" at bounding box center [844, 507] width 1156 height 634
drag, startPoint x: 740, startPoint y: 452, endPoint x: 760, endPoint y: 447, distance: 20.6
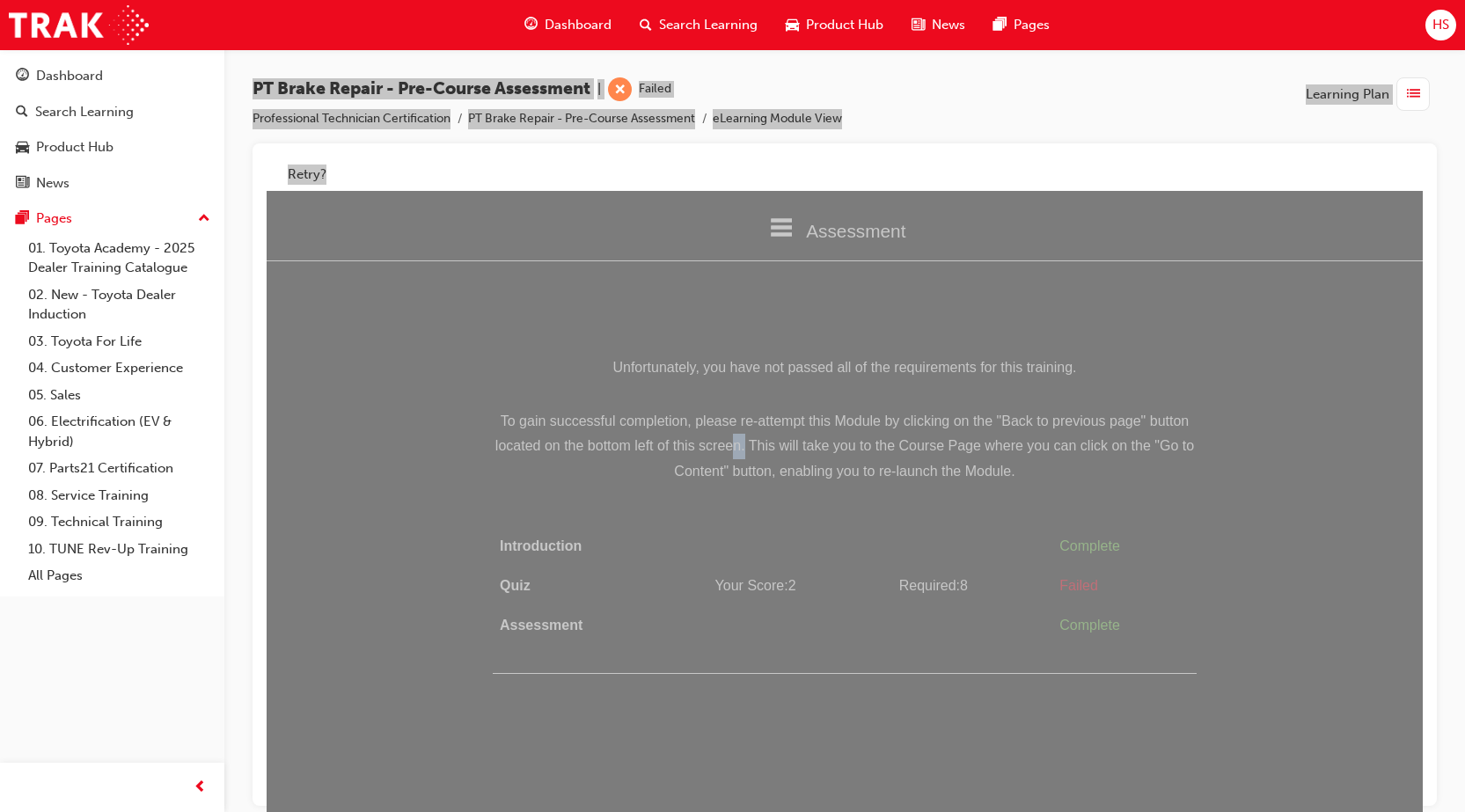
click at [754, 452] on span "To gain successful completion, please re-attempt this Module by clicking on the…" at bounding box center [844, 446] width 704 height 76
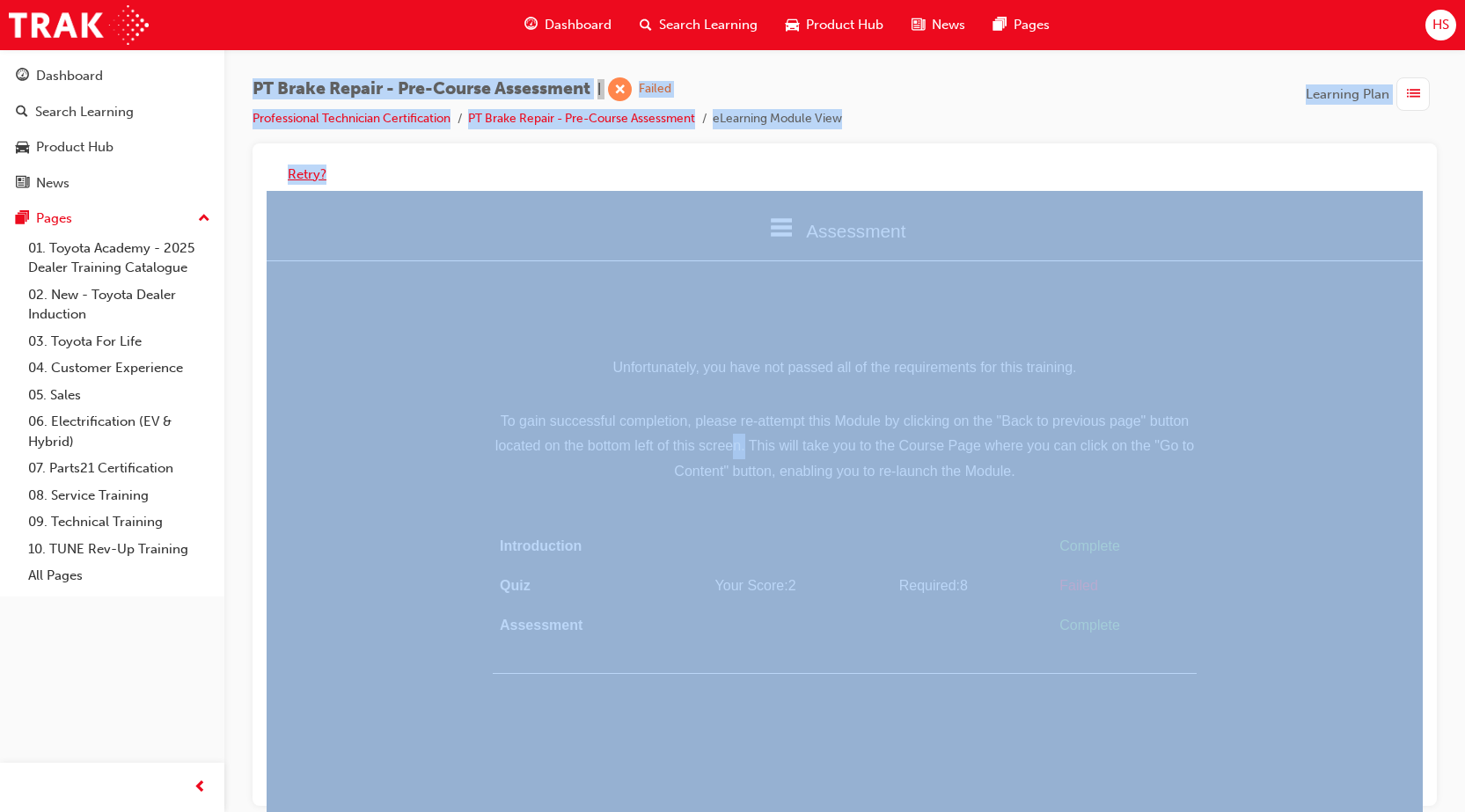
click at [313, 176] on button "Retry?" at bounding box center [307, 174] width 39 height 20
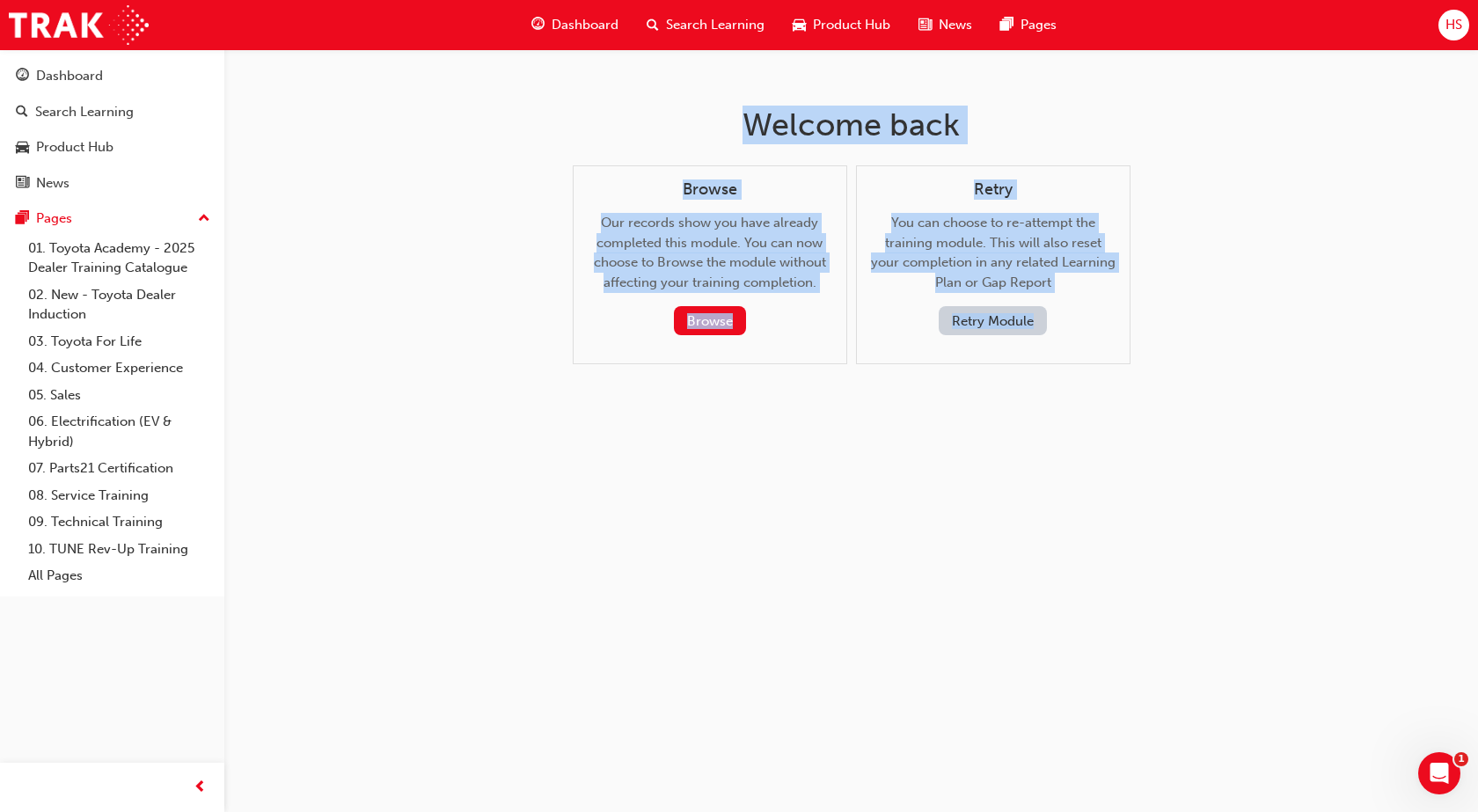
click at [981, 317] on button "Retry Module" at bounding box center [992, 320] width 108 height 29
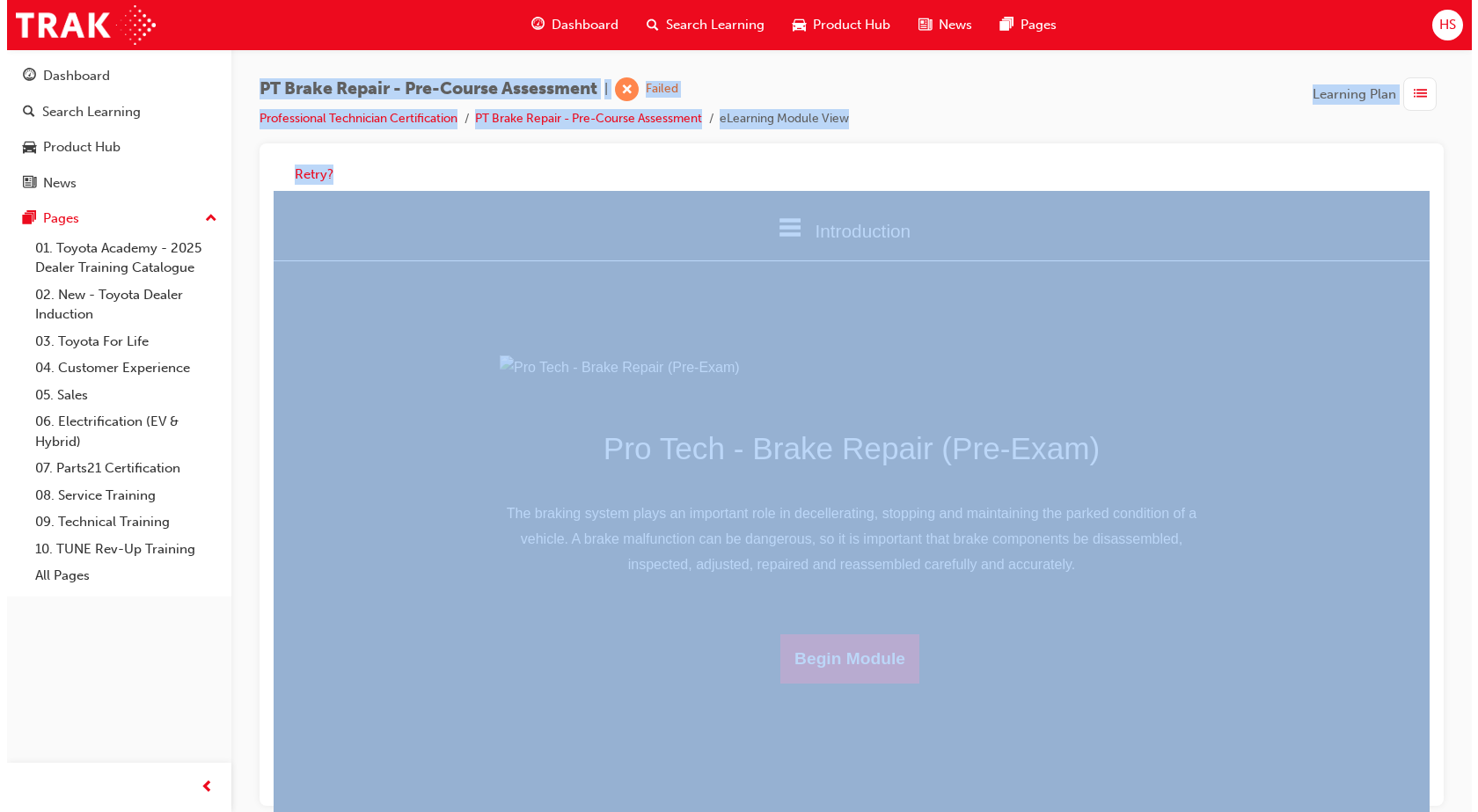
scroll to position [52, 0]
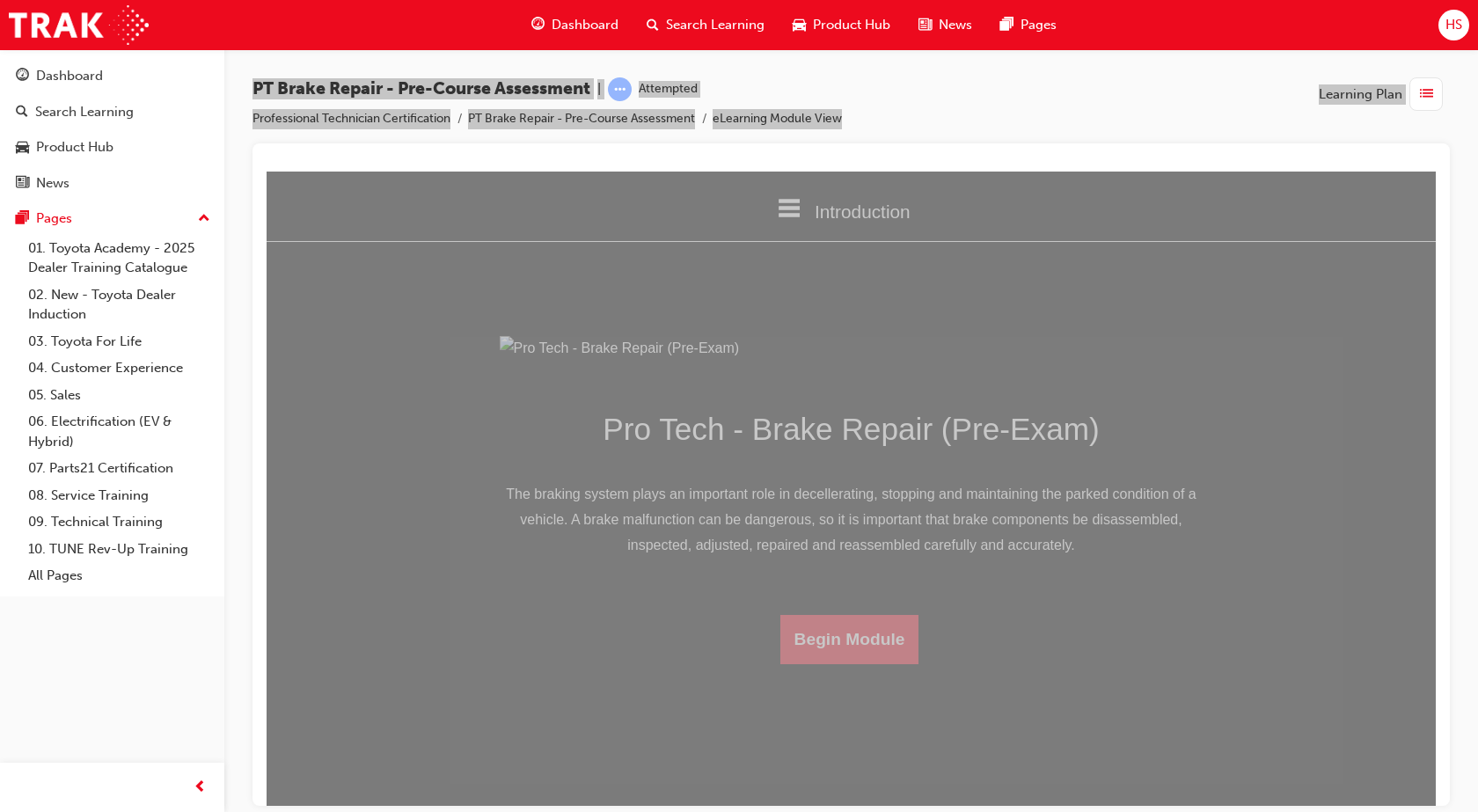
click at [792, 663] on button "Begin Module" at bounding box center [850, 638] width 139 height 49
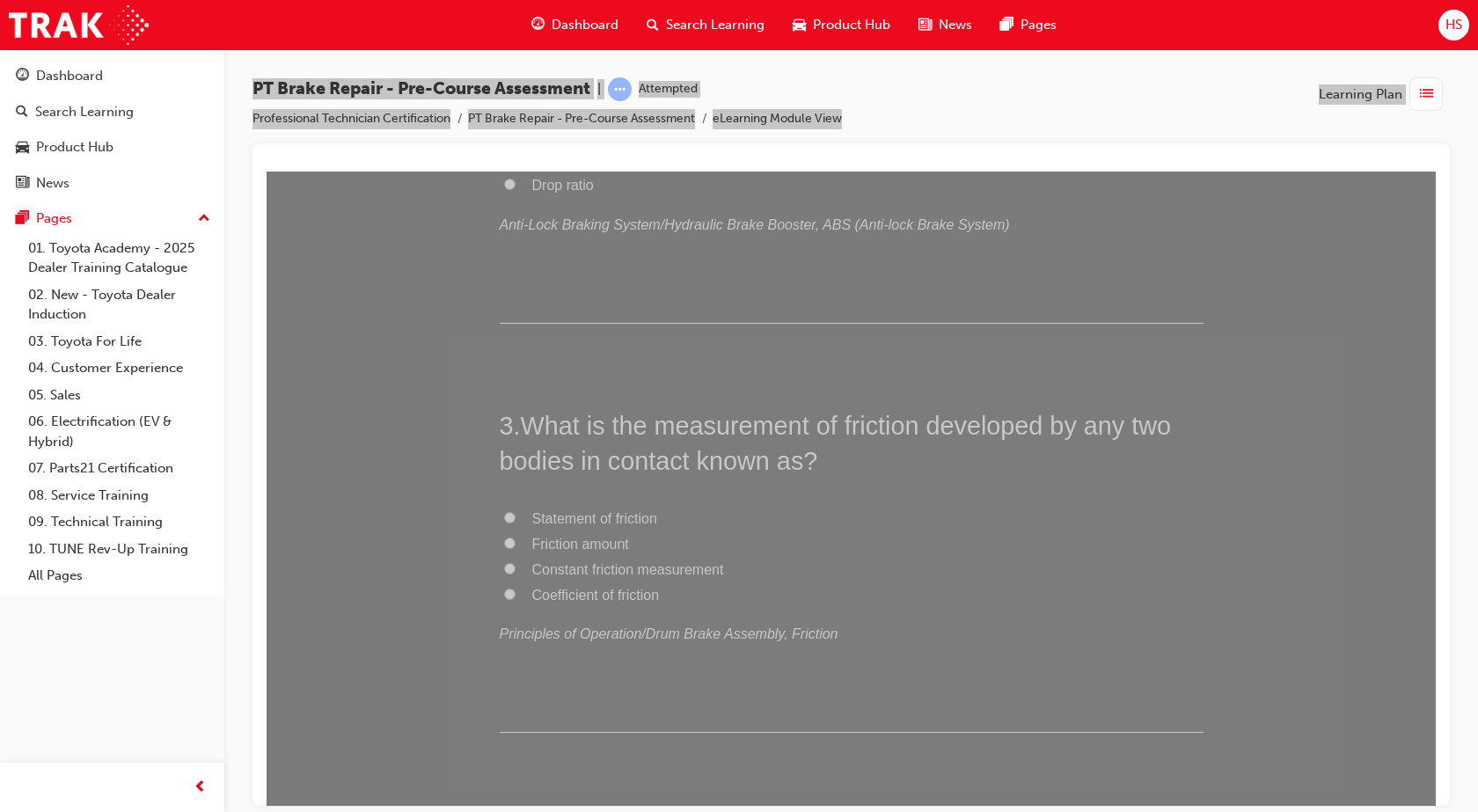
scroll to position [0, 0]
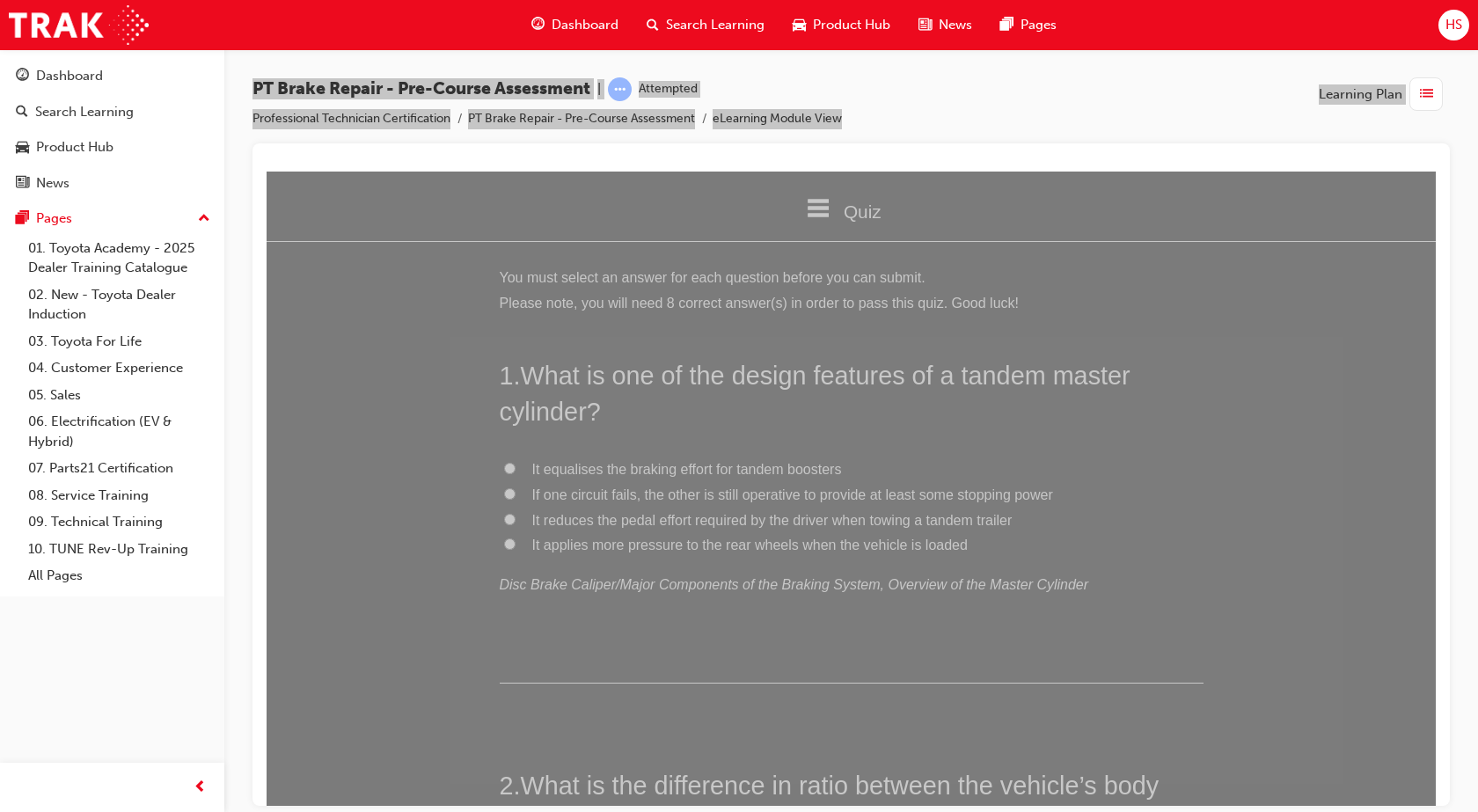
click at [704, 496] on span "If one circuit fails, the other is still operative to provide at least some sto…" at bounding box center [792, 494] width 521 height 15
click at [508, 493] on label "If one circuit fails, the other is still operative to provide at least some sto…" at bounding box center [851, 495] width 703 height 26
click at [508, 493] on input "If one circuit fails, the other is still operative to provide at least some sto…" at bounding box center [510, 493] width 12 height 12
radio input "true"
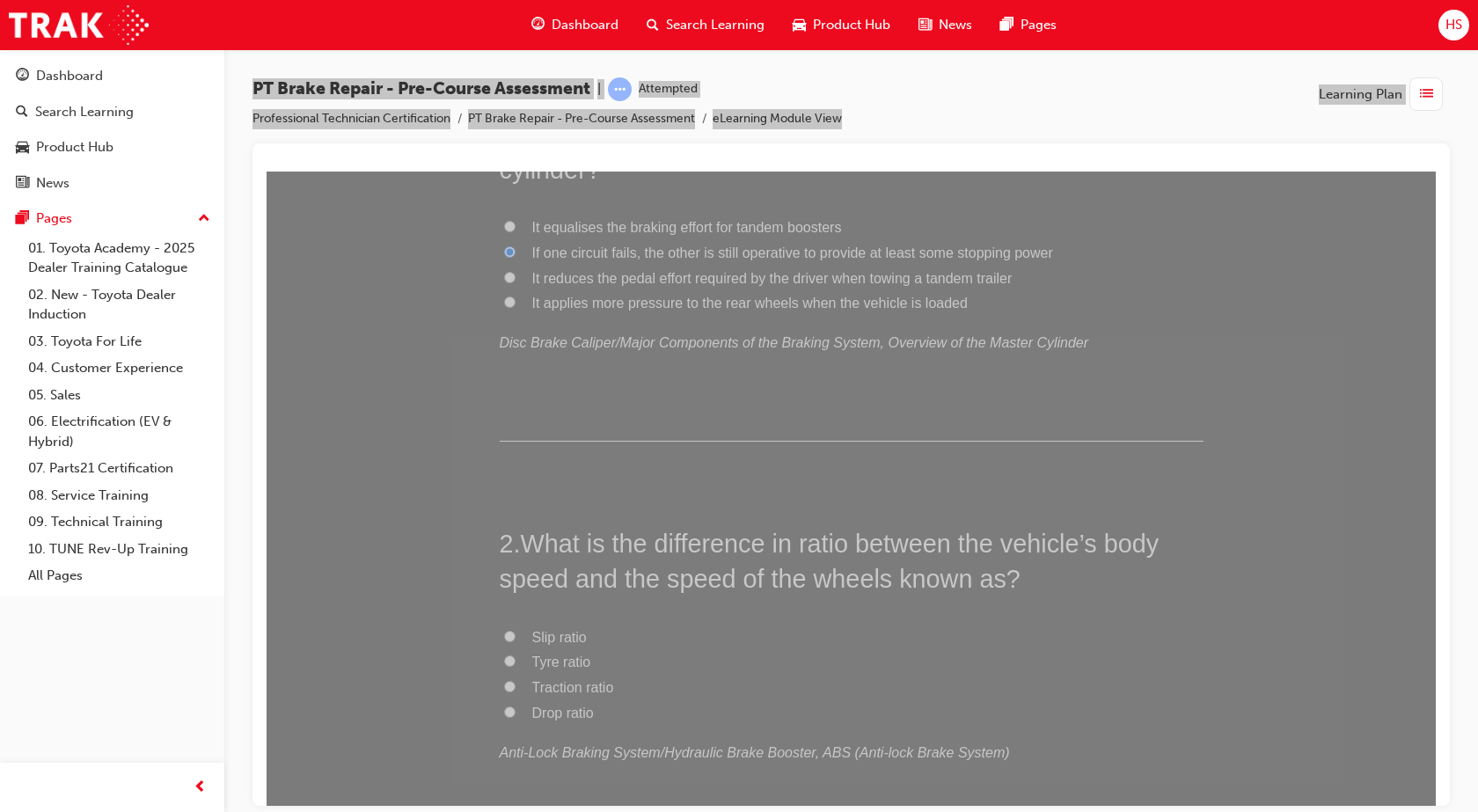
scroll to position [264, 0]
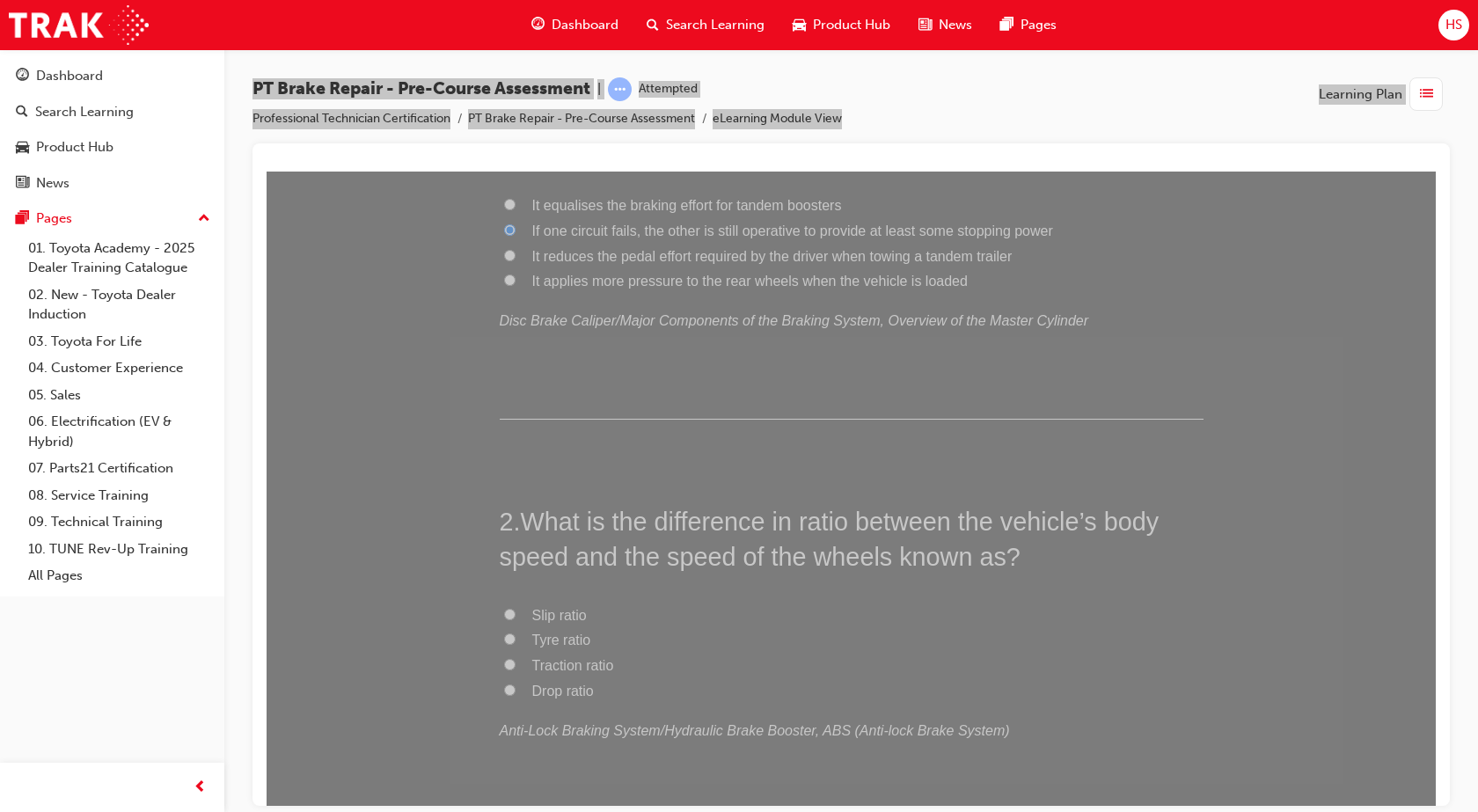
click at [520, 613] on label "Slip ratio" at bounding box center [851, 615] width 703 height 26
click at [516, 613] on input "Slip ratio" at bounding box center [510, 614] width 12 height 12
radio input "true"
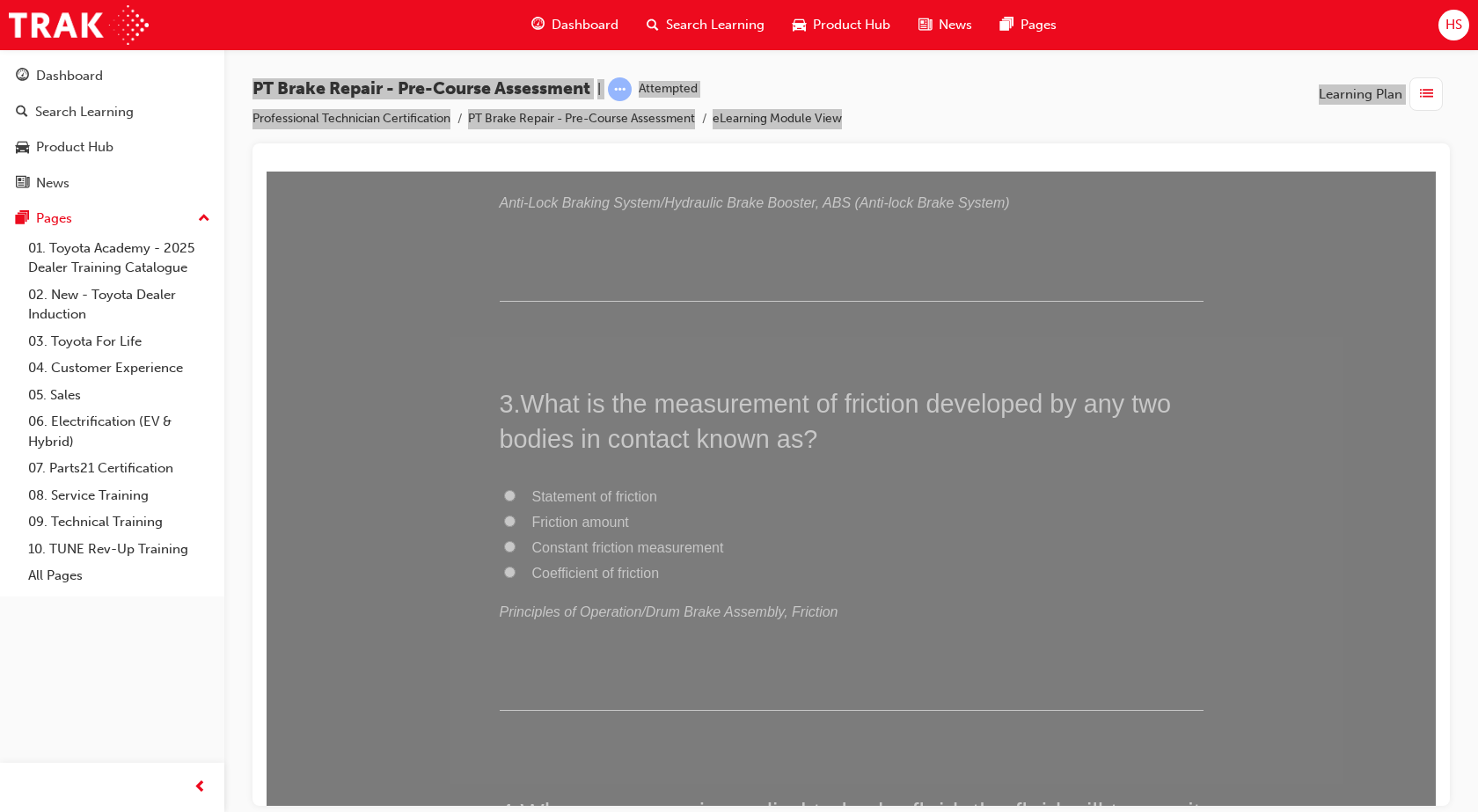
scroll to position [813, 0]
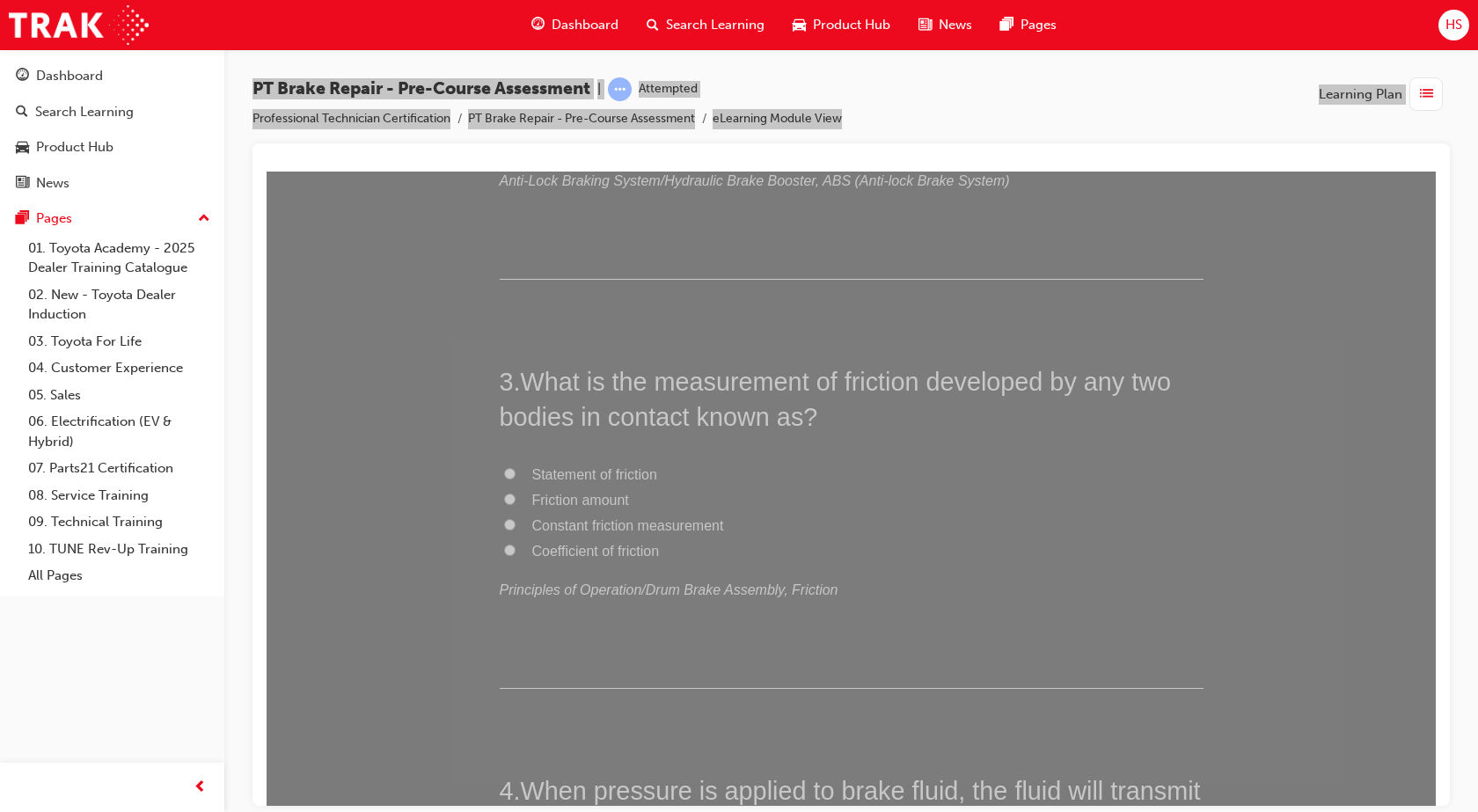
click at [610, 543] on span "Coefficient of friction" at bounding box center [596, 550] width 128 height 15
click at [516, 544] on input "Coefficient of friction" at bounding box center [510, 549] width 12 height 12
radio input "true"
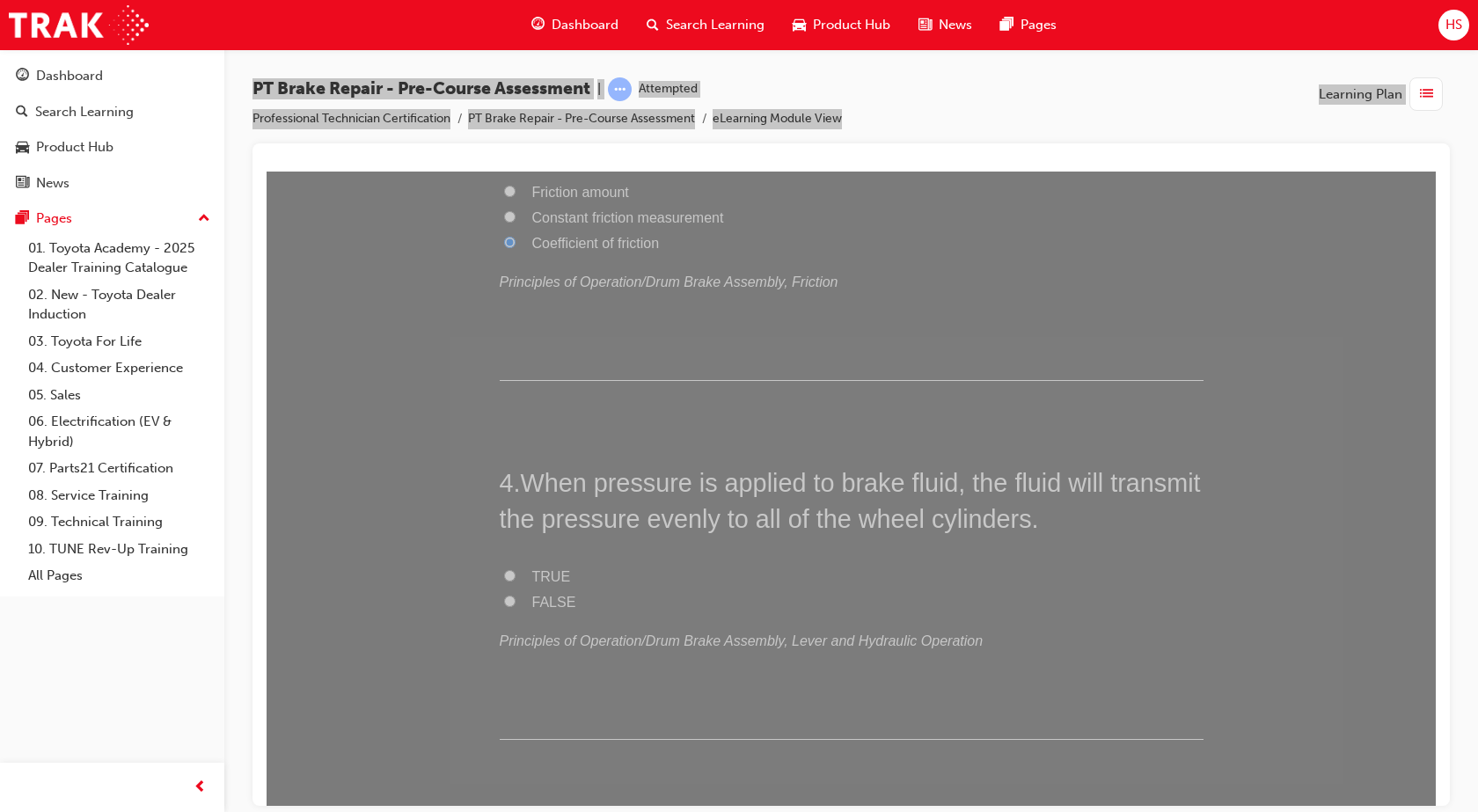
scroll to position [1143, 0]
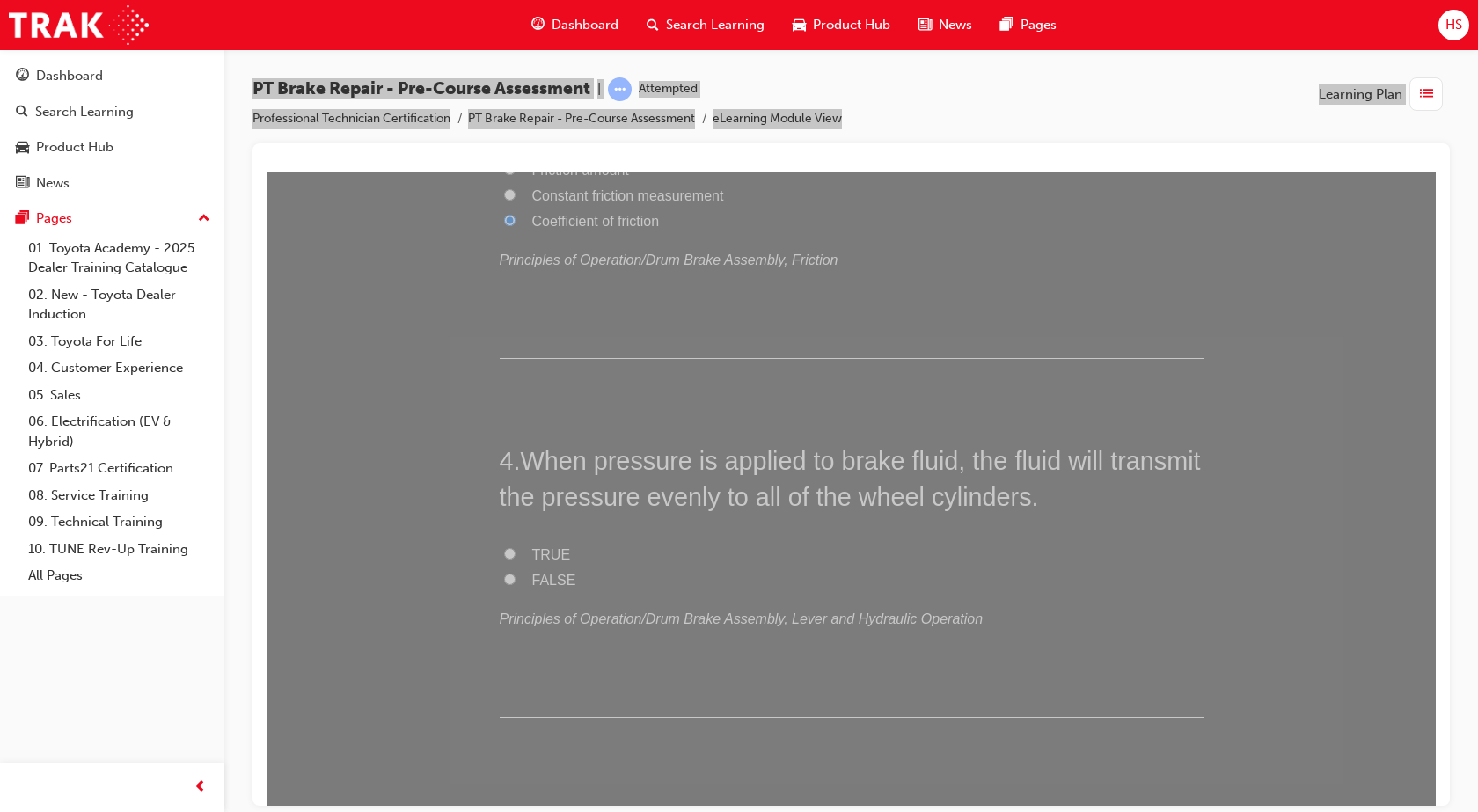
click at [601, 546] on label "TRUE" at bounding box center [851, 554] width 703 height 26
click at [516, 547] on input "TRUE" at bounding box center [510, 553] width 12 height 12
radio input "true"
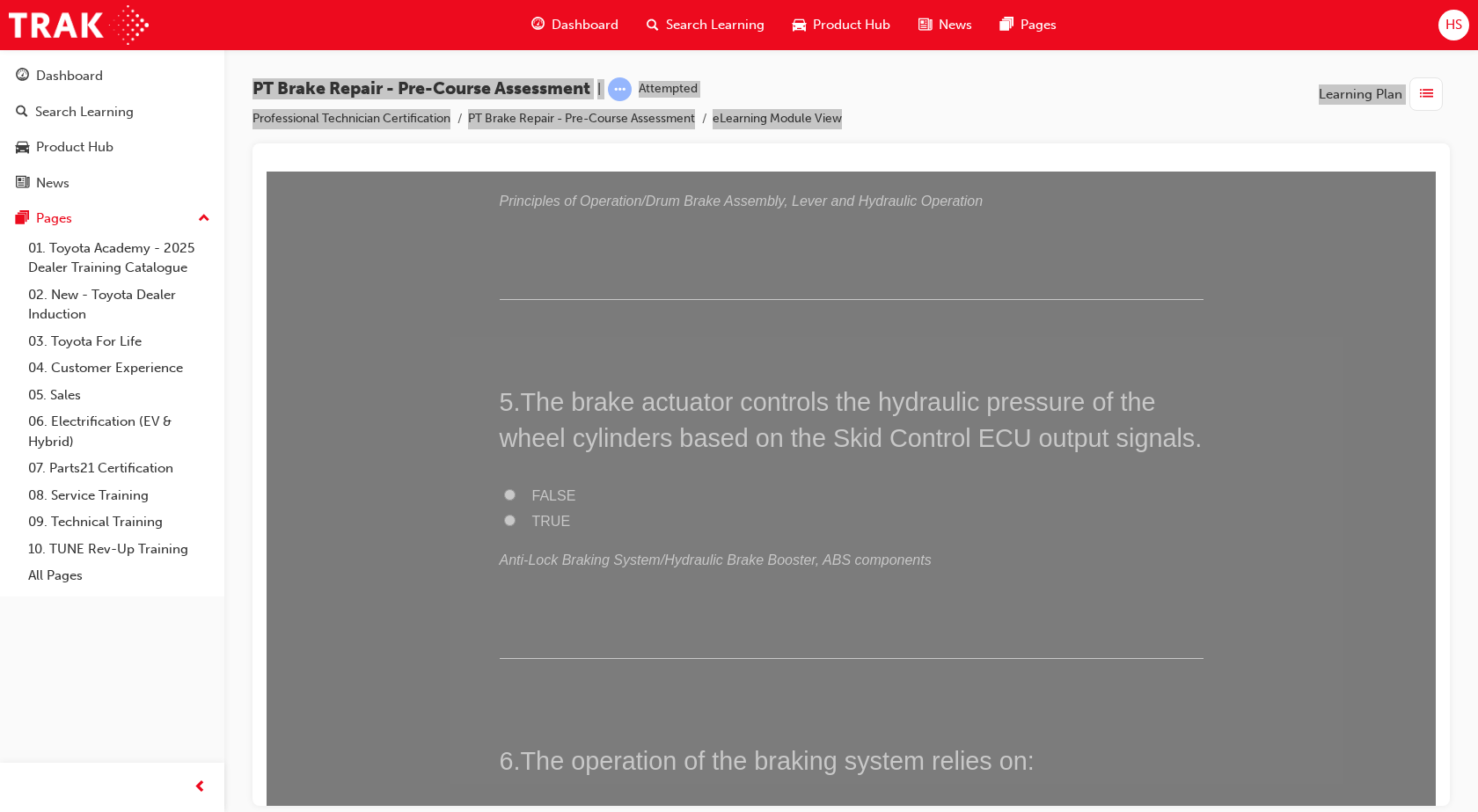
scroll to position [1539, 0]
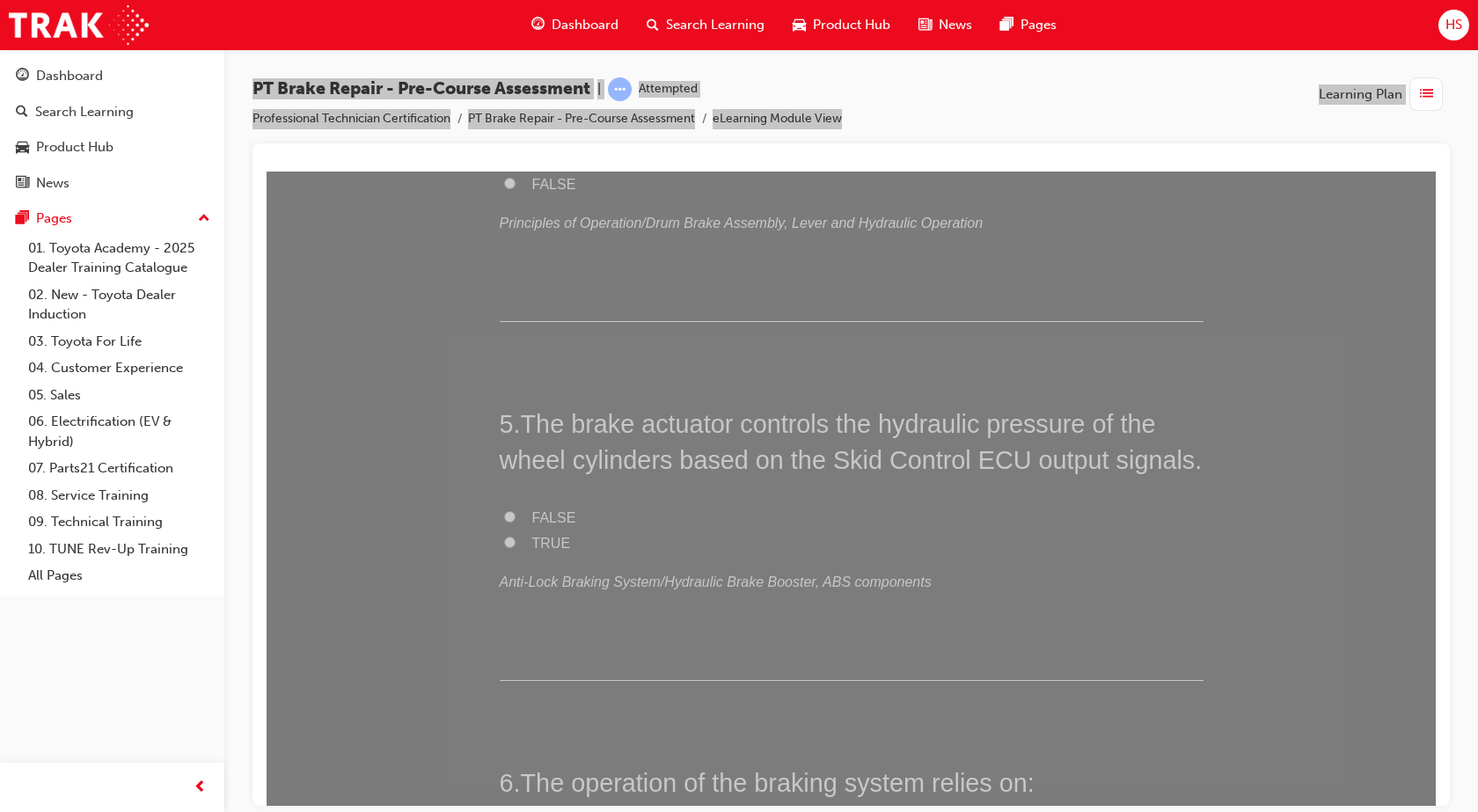
click at [547, 518] on span "FALSE" at bounding box center [554, 517] width 44 height 15
click at [516, 518] on input "FALSE" at bounding box center [510, 516] width 12 height 12
radio input "true"
click at [537, 541] on div "FALSE TRUE Anti-Lock Braking System/Hydraulic Brake Booster, ABS components" at bounding box center [851, 549] width 703 height 89
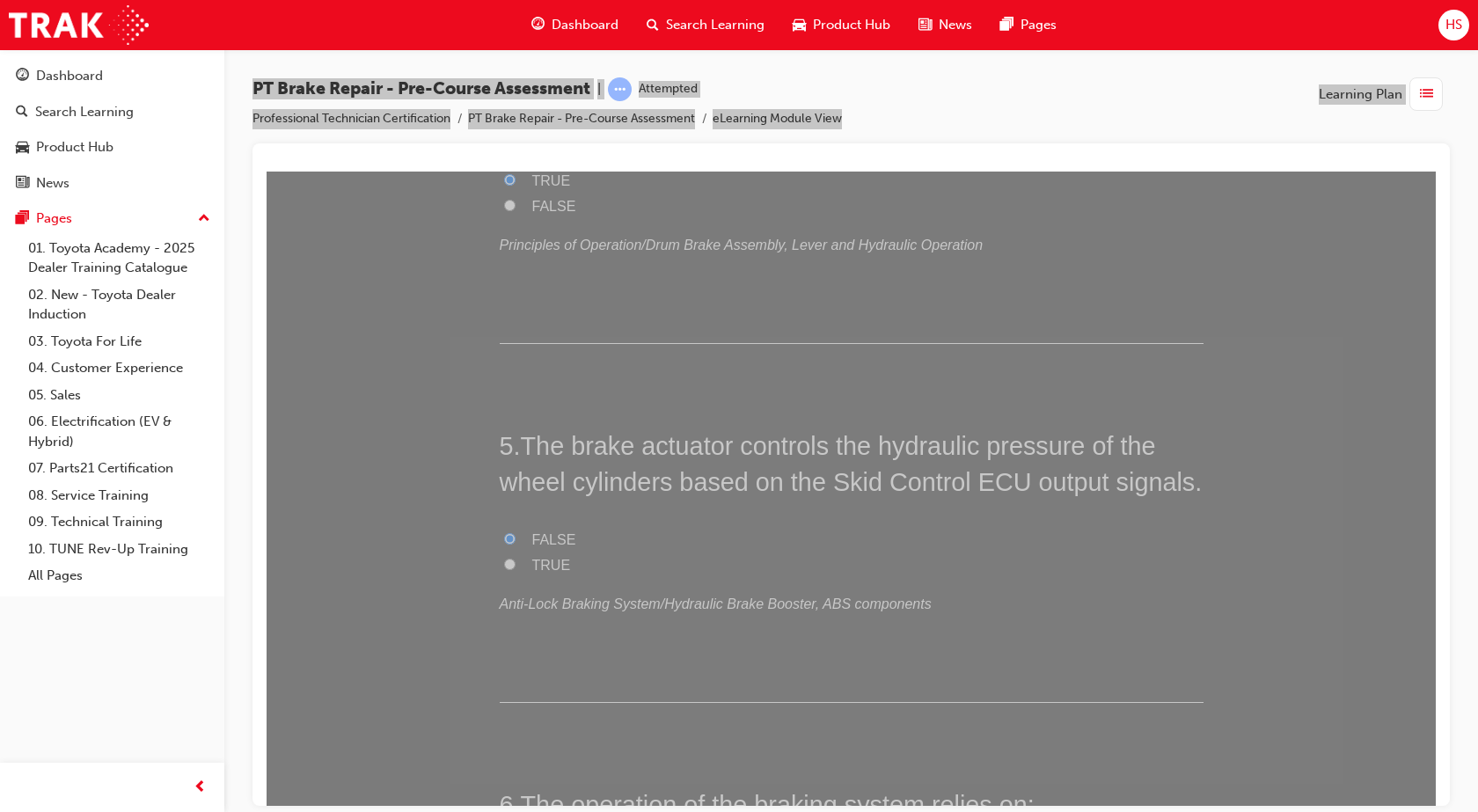
scroll to position [1495, 0]
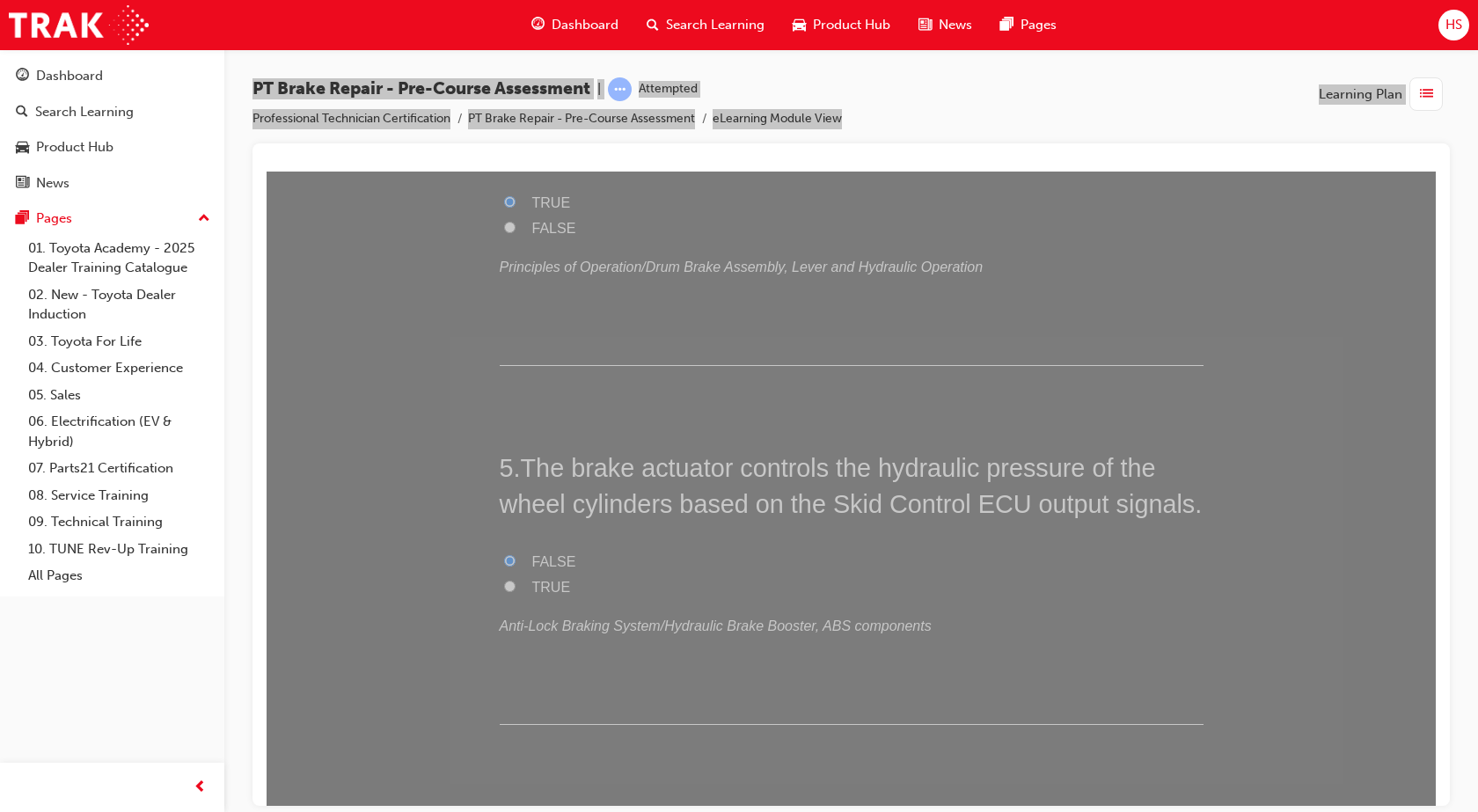
click at [532, 591] on span "TRUE" at bounding box center [551, 586] width 38 height 15
click at [516, 591] on input "TRUE" at bounding box center [510, 585] width 12 height 12
radio input "true"
click at [456, 676] on div "You must select an answer for each question before you can submit. Please note,…" at bounding box center [851, 736] width 1169 height 3933
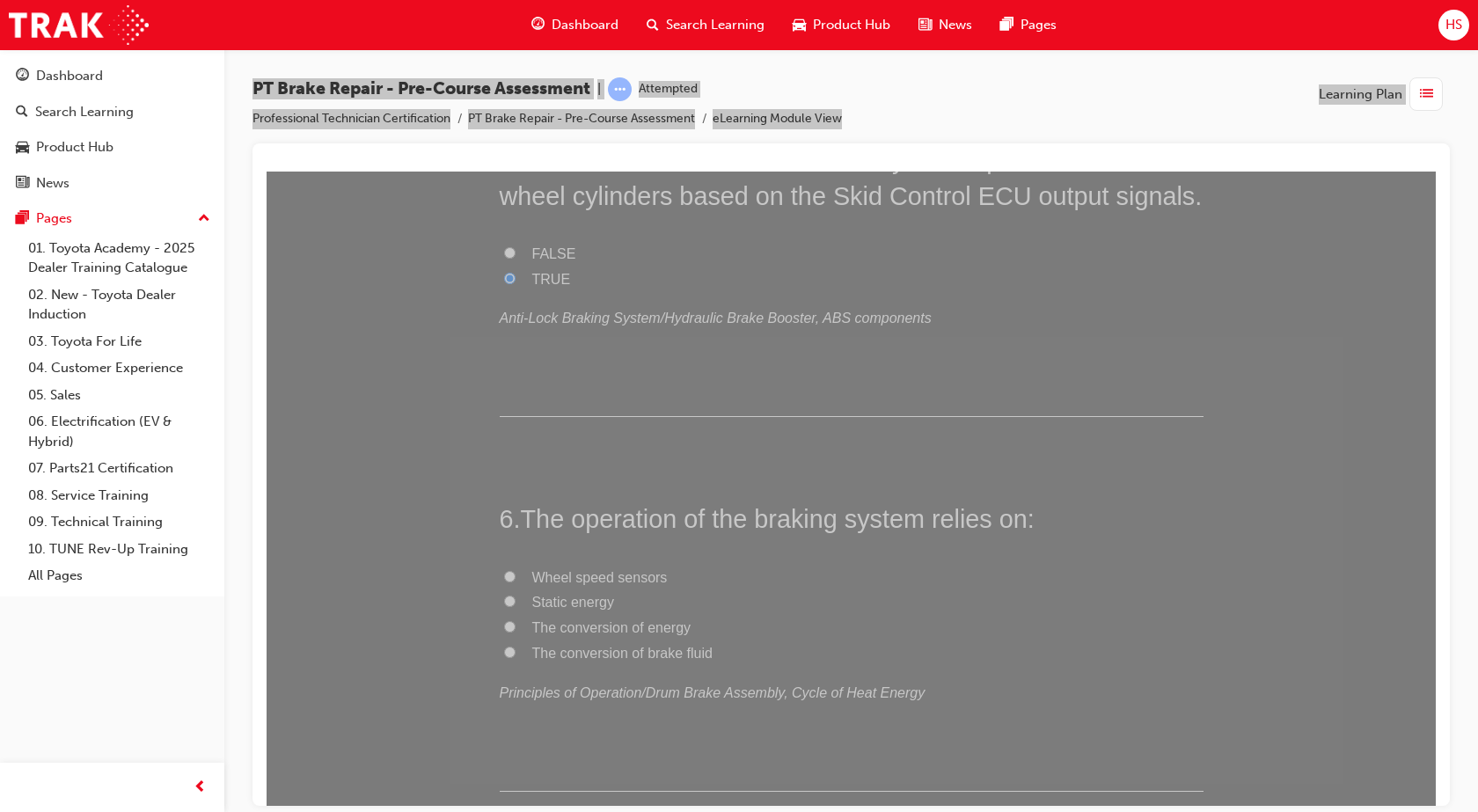
scroll to position [1913, 0]
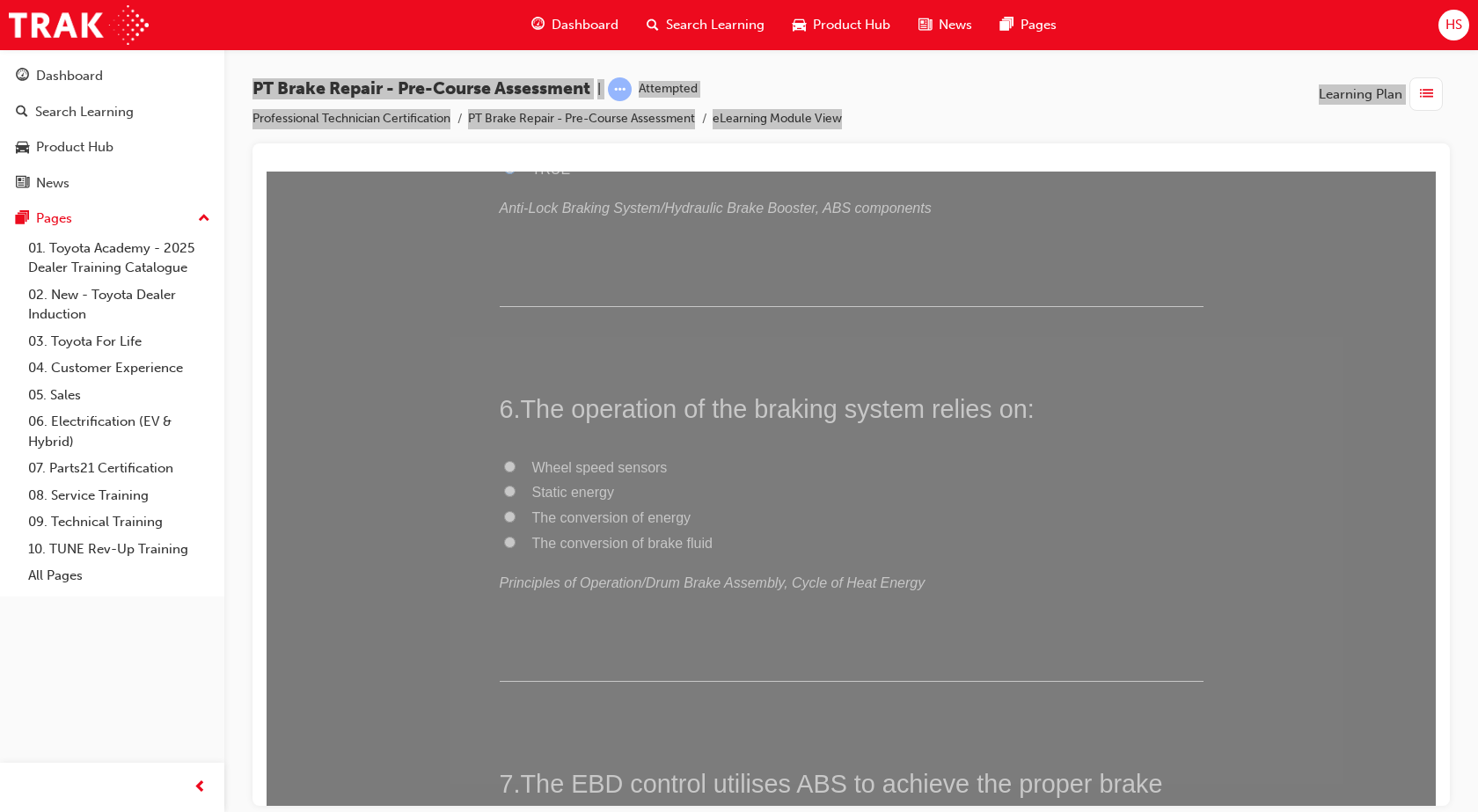
click at [625, 518] on span "The conversion of energy" at bounding box center [611, 517] width 159 height 15
click at [516, 518] on input "The conversion of energy" at bounding box center [510, 516] width 12 height 12
radio input "true"
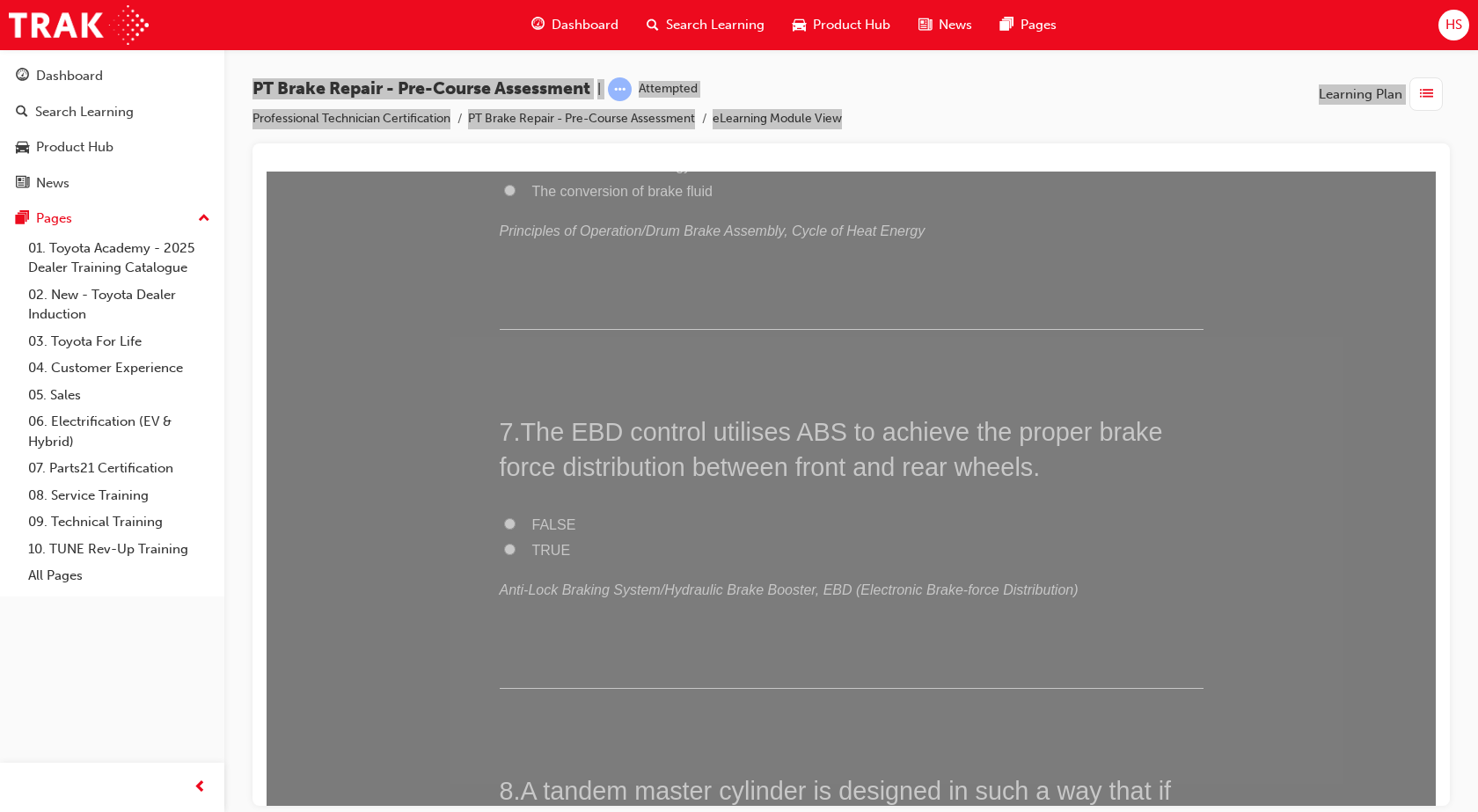
scroll to position [2374, 0]
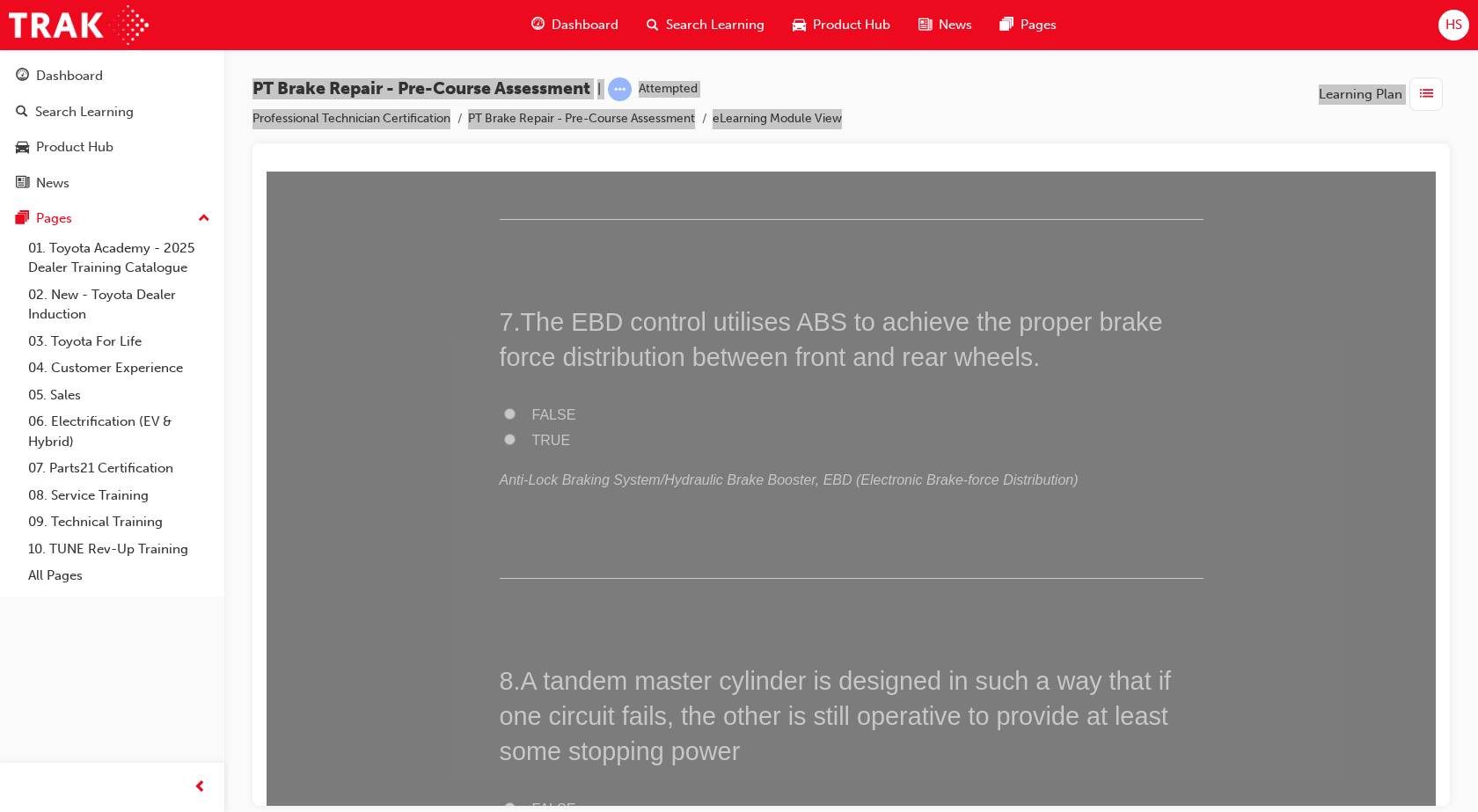
click at [553, 435] on span "TRUE" at bounding box center [551, 440] width 38 height 15
click at [516, 435] on input "TRUE" at bounding box center [510, 439] width 12 height 12
radio input "true"
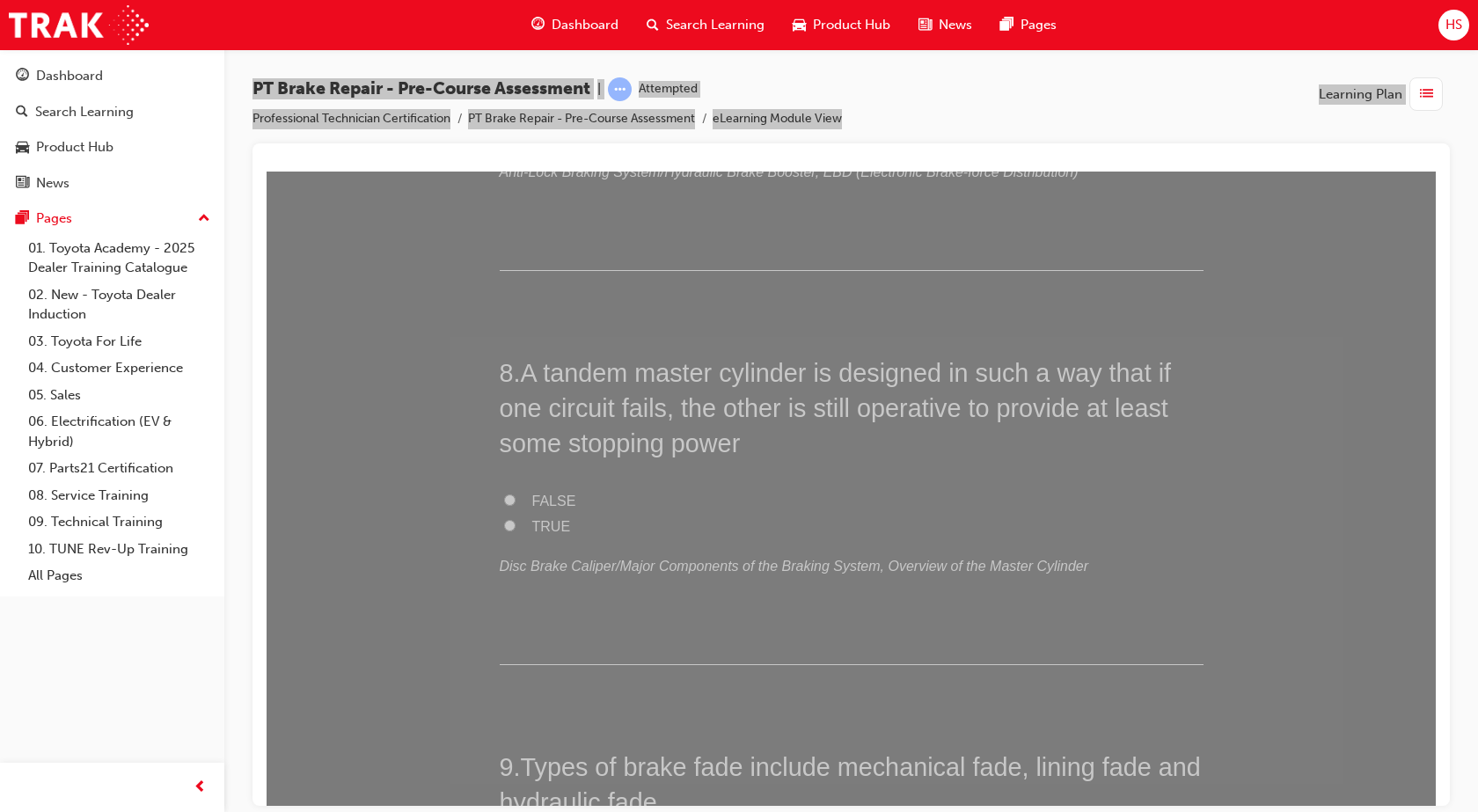
click at [558, 525] on span "TRUE" at bounding box center [551, 525] width 38 height 15
click at [516, 525] on input "TRUE" at bounding box center [510, 524] width 12 height 12
radio input "true"
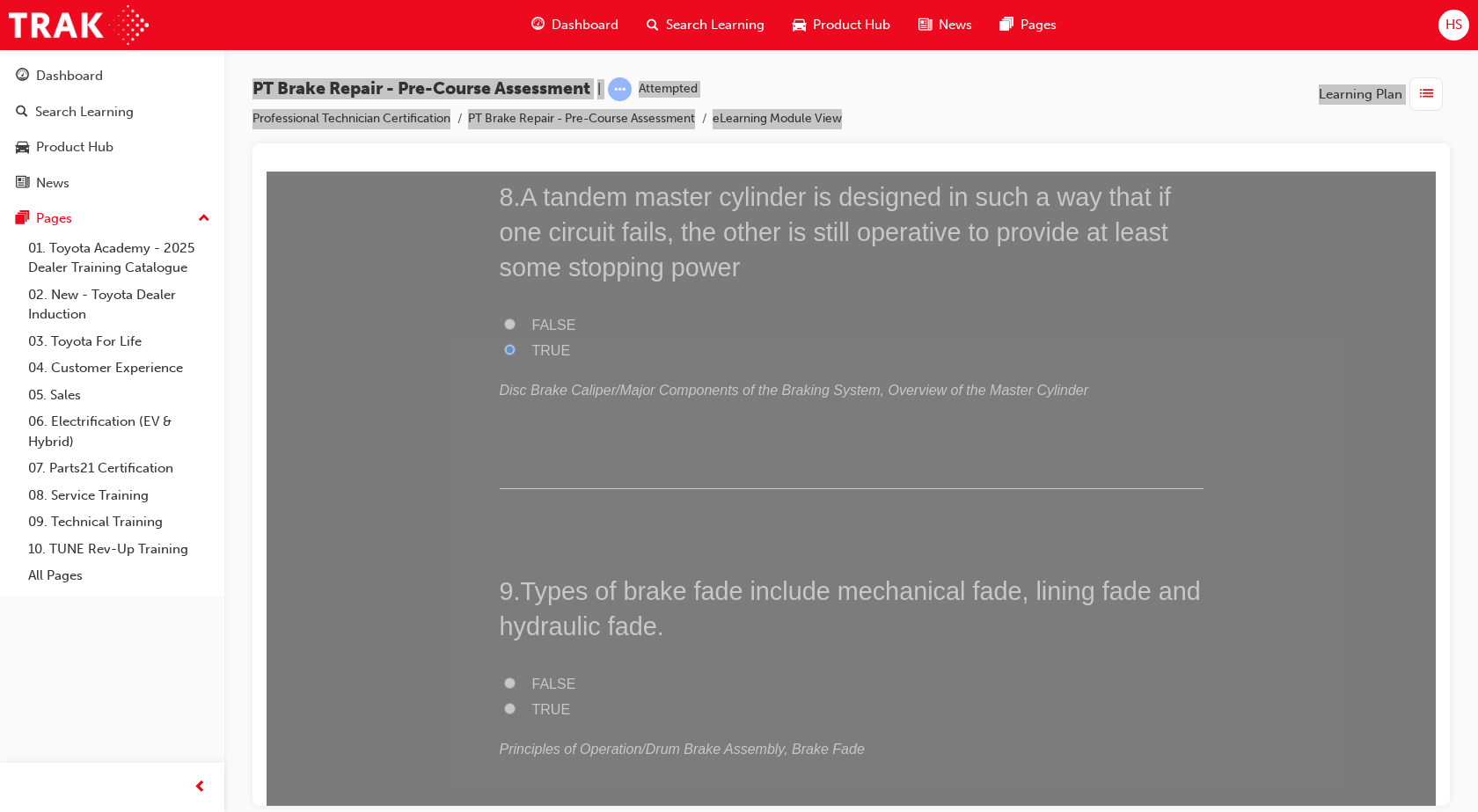
scroll to position [2990, 0]
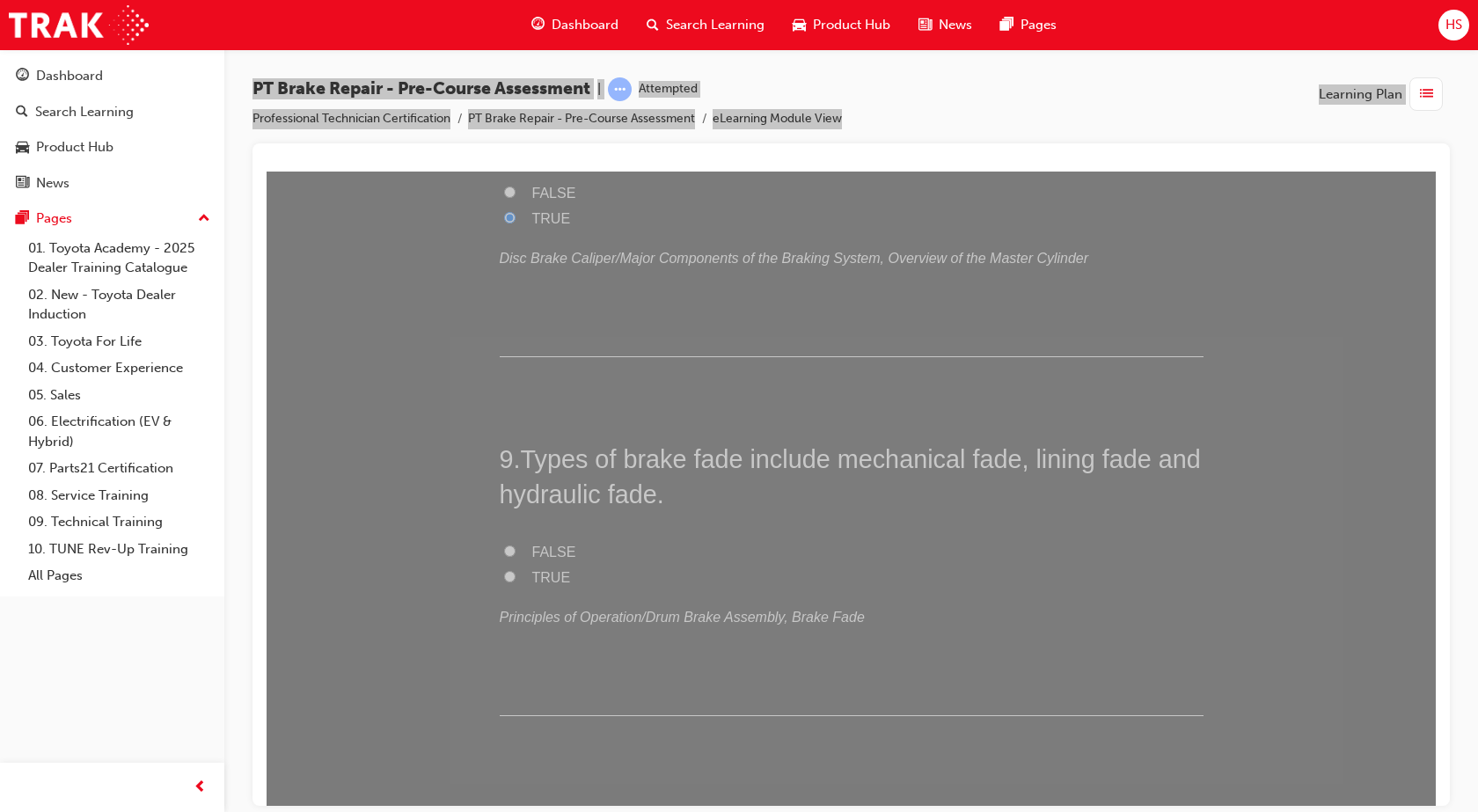
click at [538, 569] on span "TRUE" at bounding box center [551, 576] width 38 height 15
click at [516, 570] on input "TRUE" at bounding box center [510, 575] width 12 height 12
radio input "true"
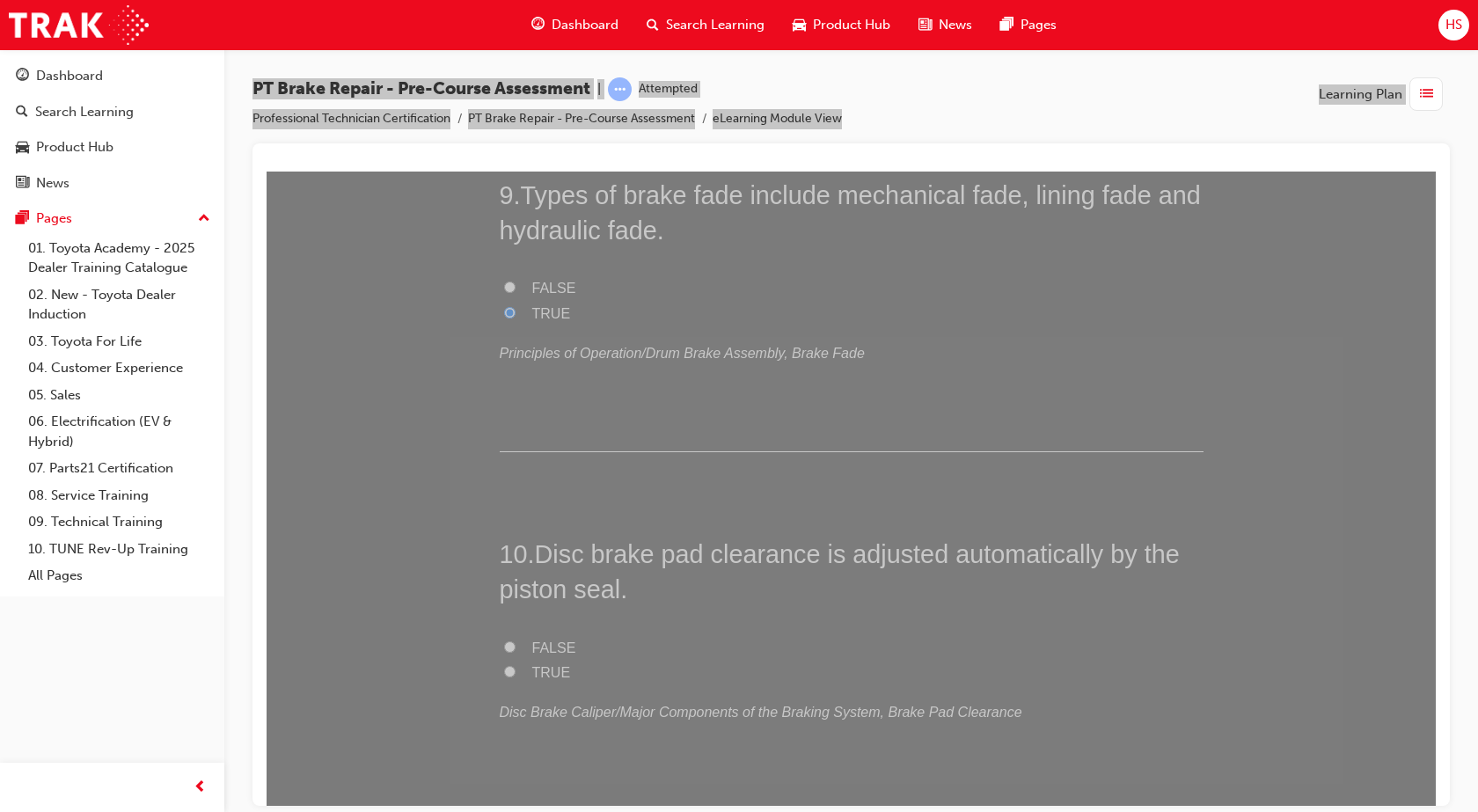
scroll to position [3320, 0]
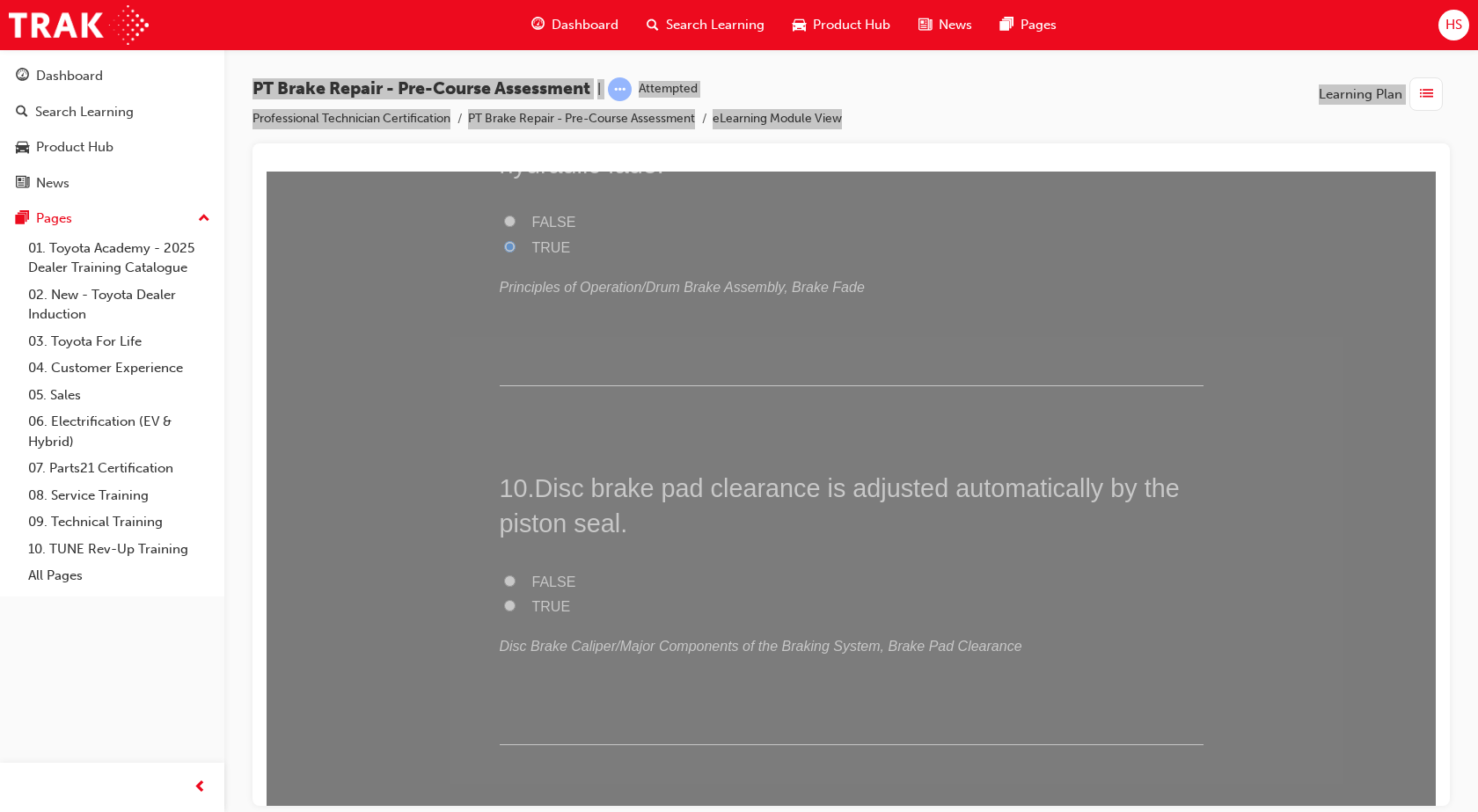
click at [554, 606] on span "TRUE" at bounding box center [551, 606] width 38 height 15
click at [516, 606] on input "TRUE" at bounding box center [510, 604] width 12 height 12
radio input "true"
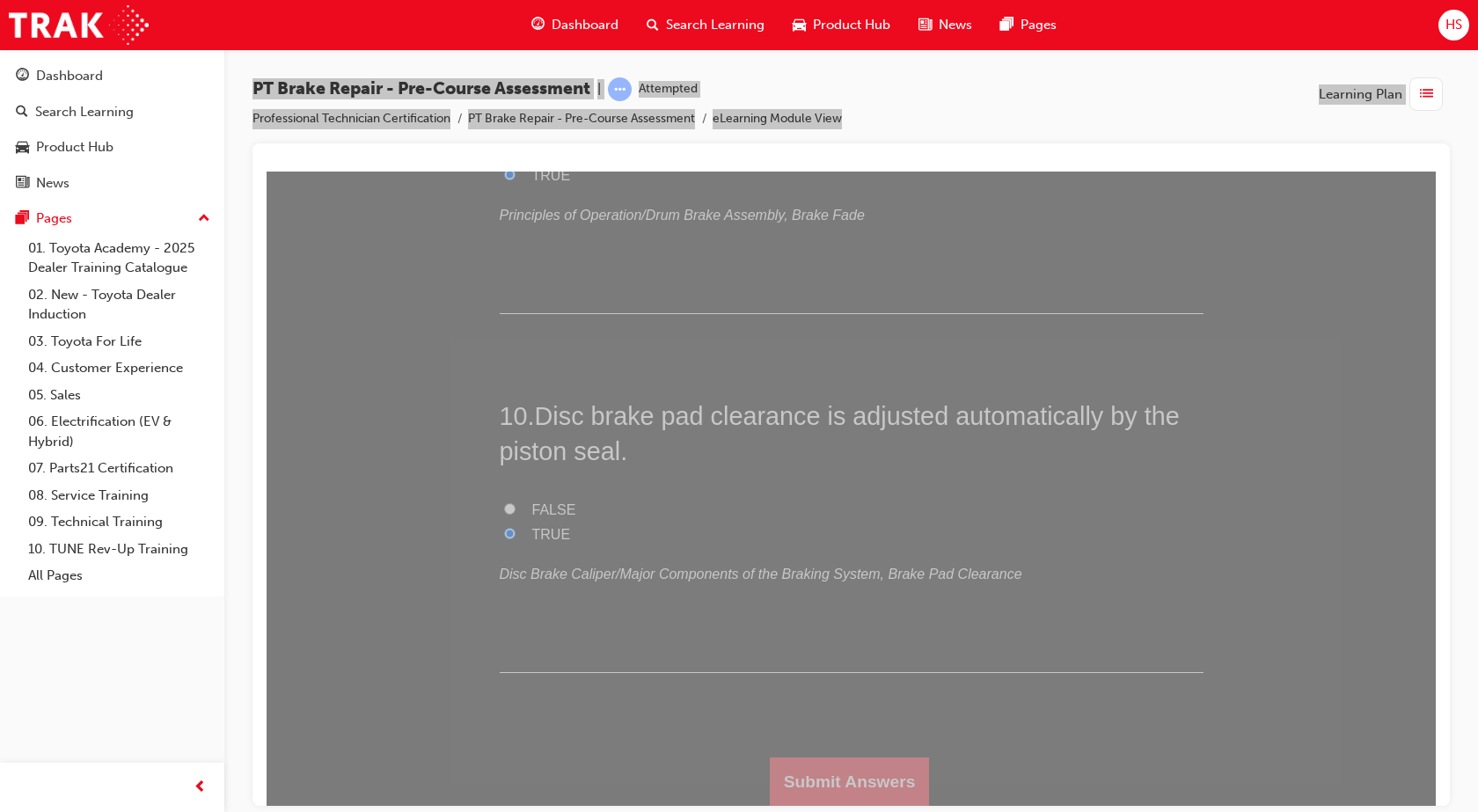
click at [903, 759] on button "Submit Answers" at bounding box center [850, 780] width 160 height 49
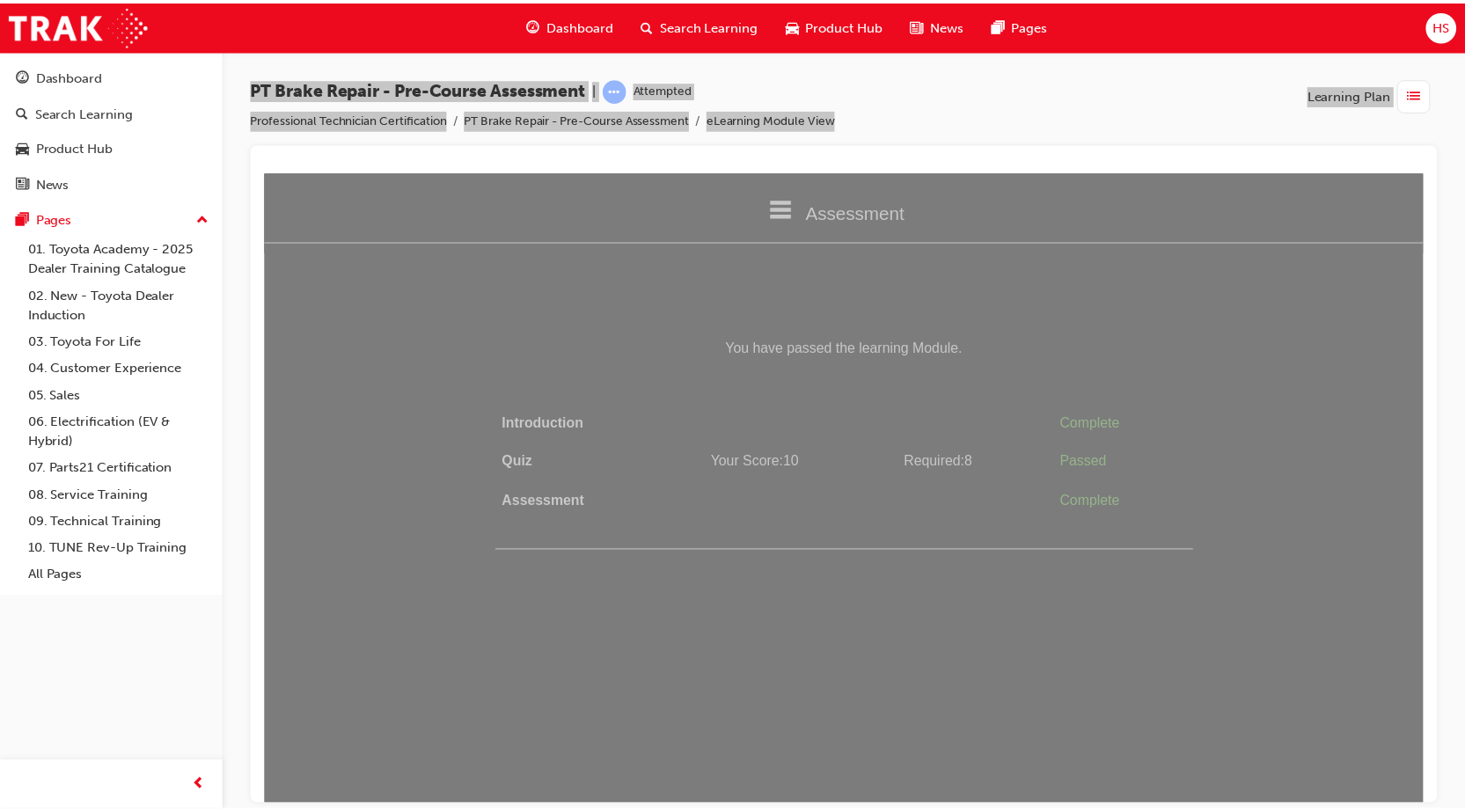
scroll to position [0, 0]
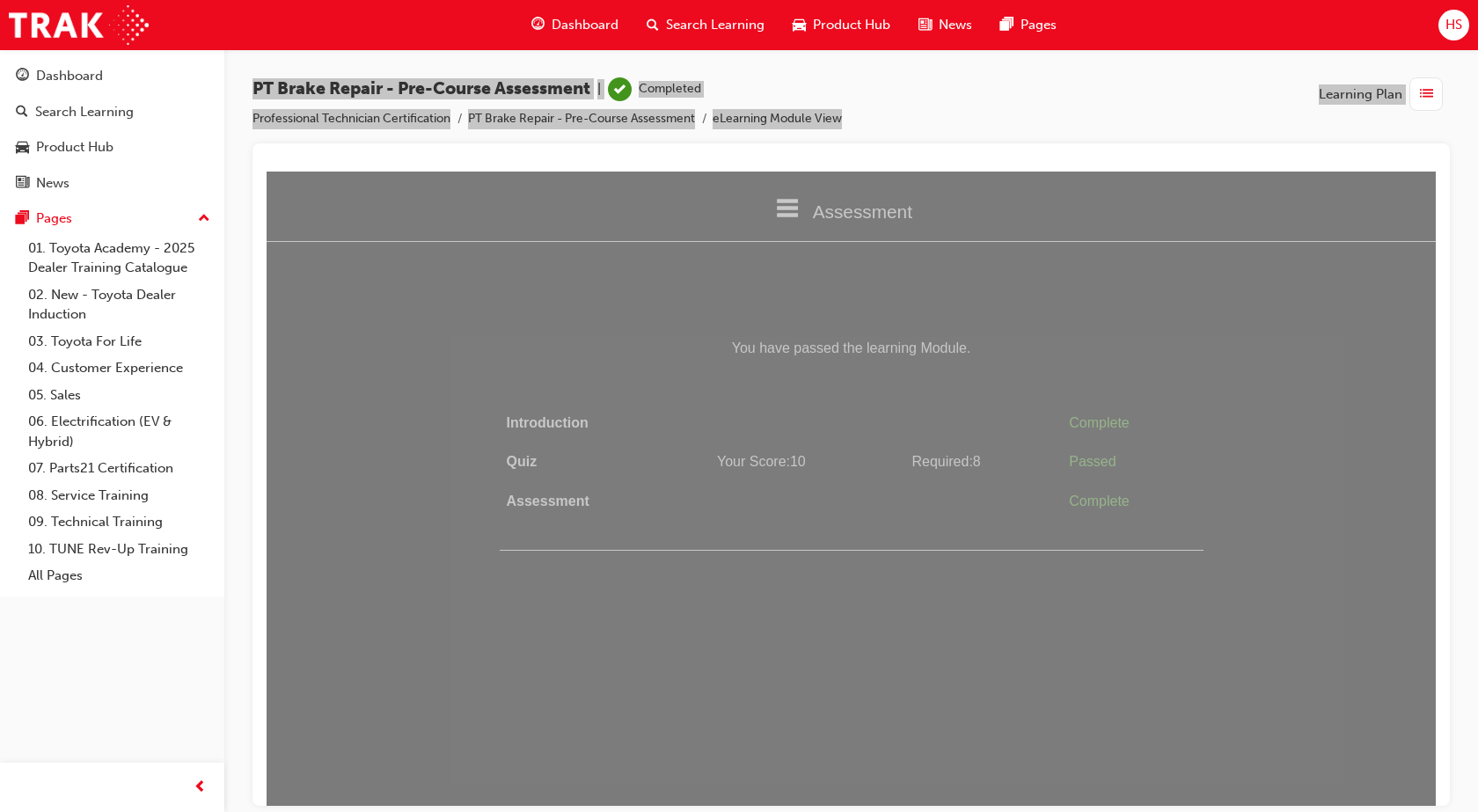
click at [831, 567] on html "Assessment Introduction Quiz Assessment You have passed the learning Module. In…" at bounding box center [851, 487] width 1169 height 634
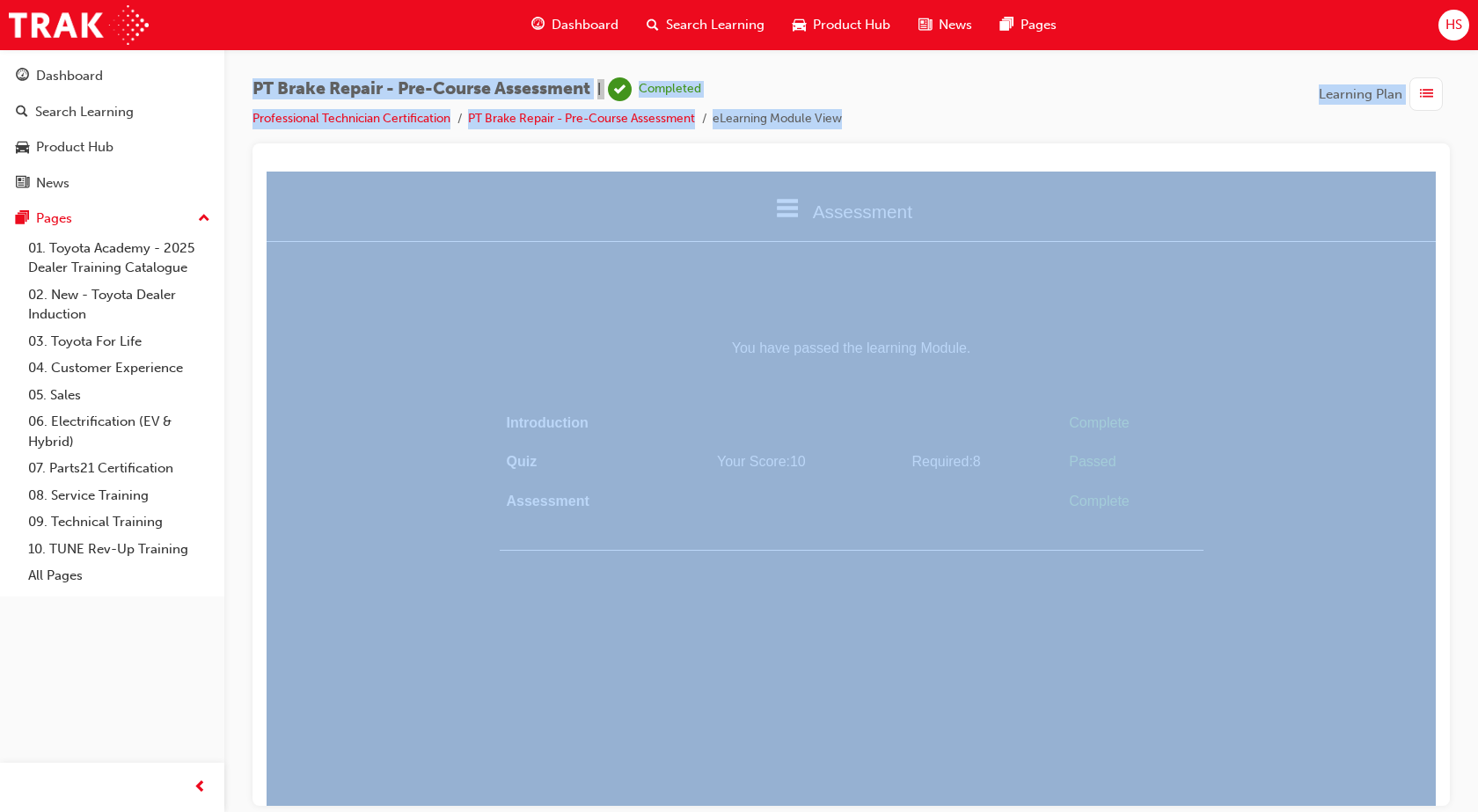
click at [598, 19] on span "Dashboard" at bounding box center [584, 25] width 66 height 20
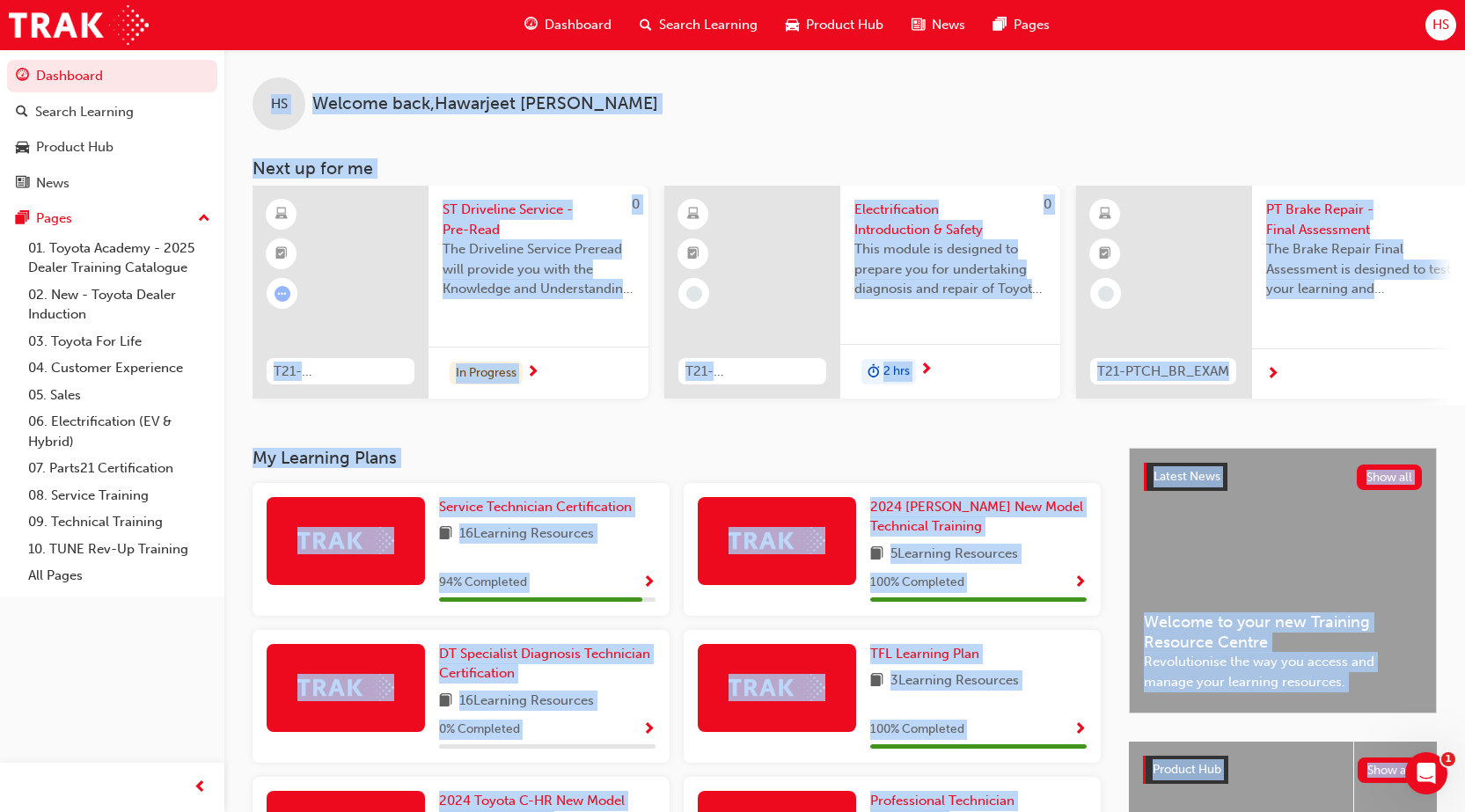
scroll to position [338, 0]
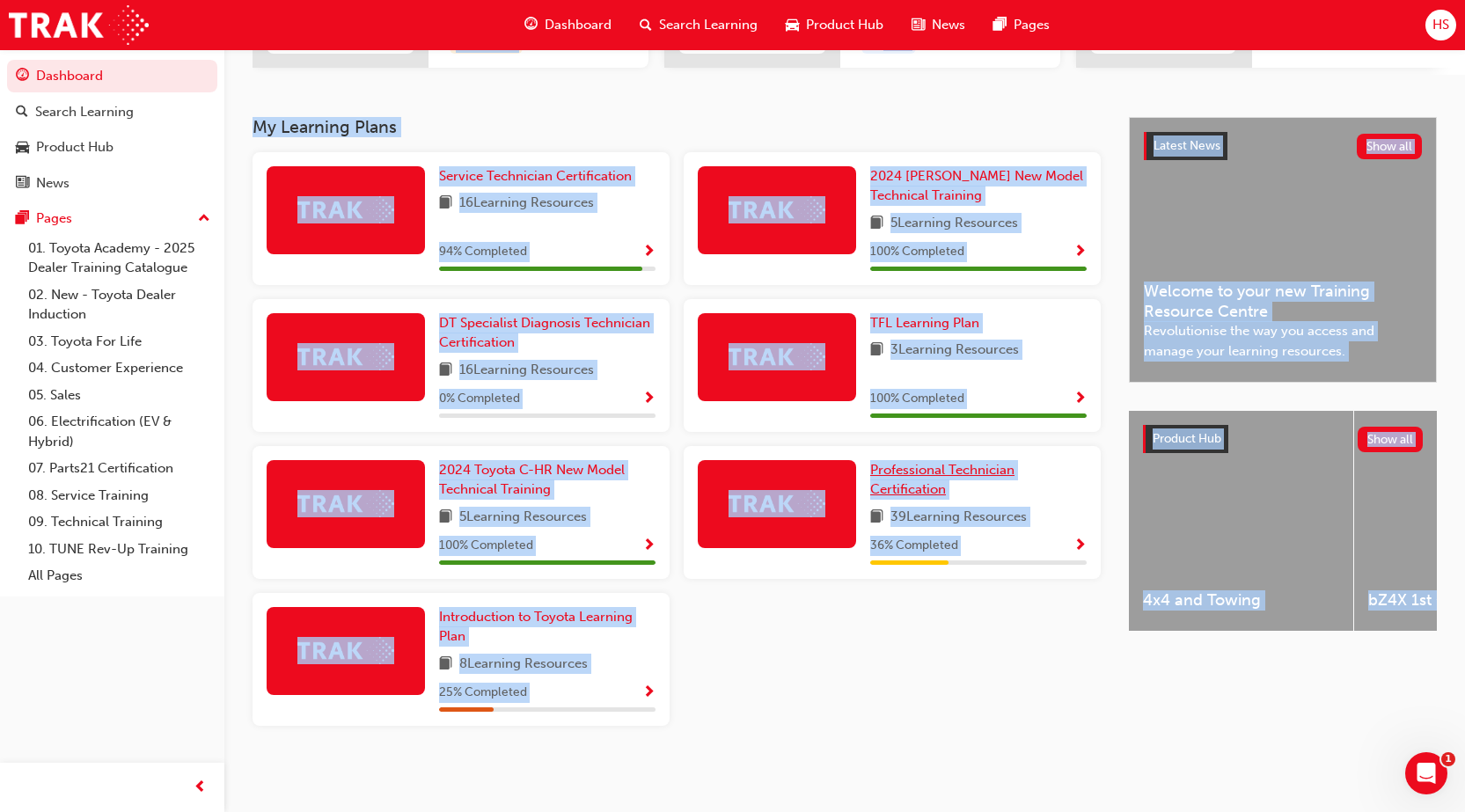
click at [912, 478] on link "Professional Technician Certification" at bounding box center [978, 479] width 217 height 39
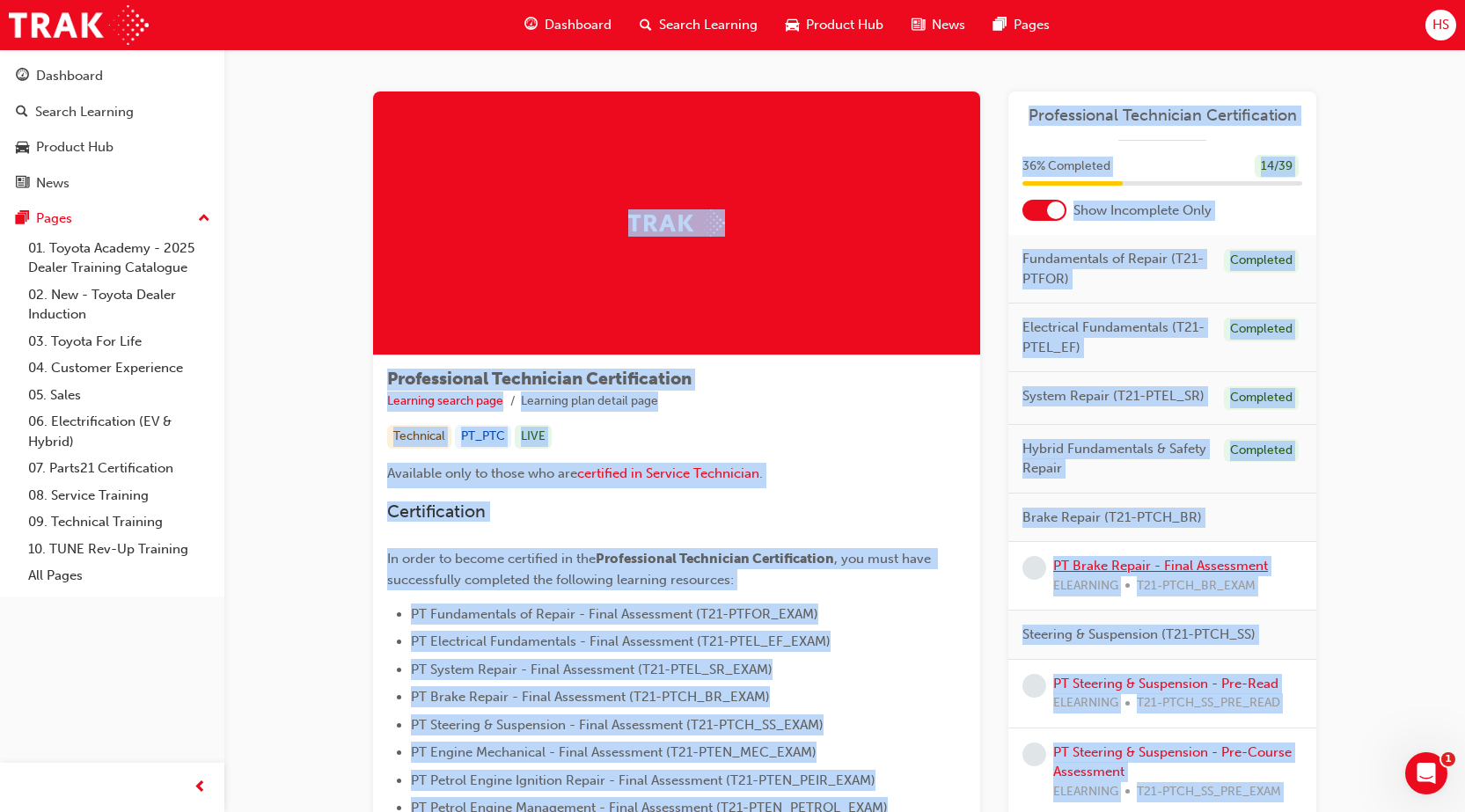
click at [1096, 571] on link "PT Brake Repair - Final Assessment" at bounding box center [1160, 566] width 215 height 15
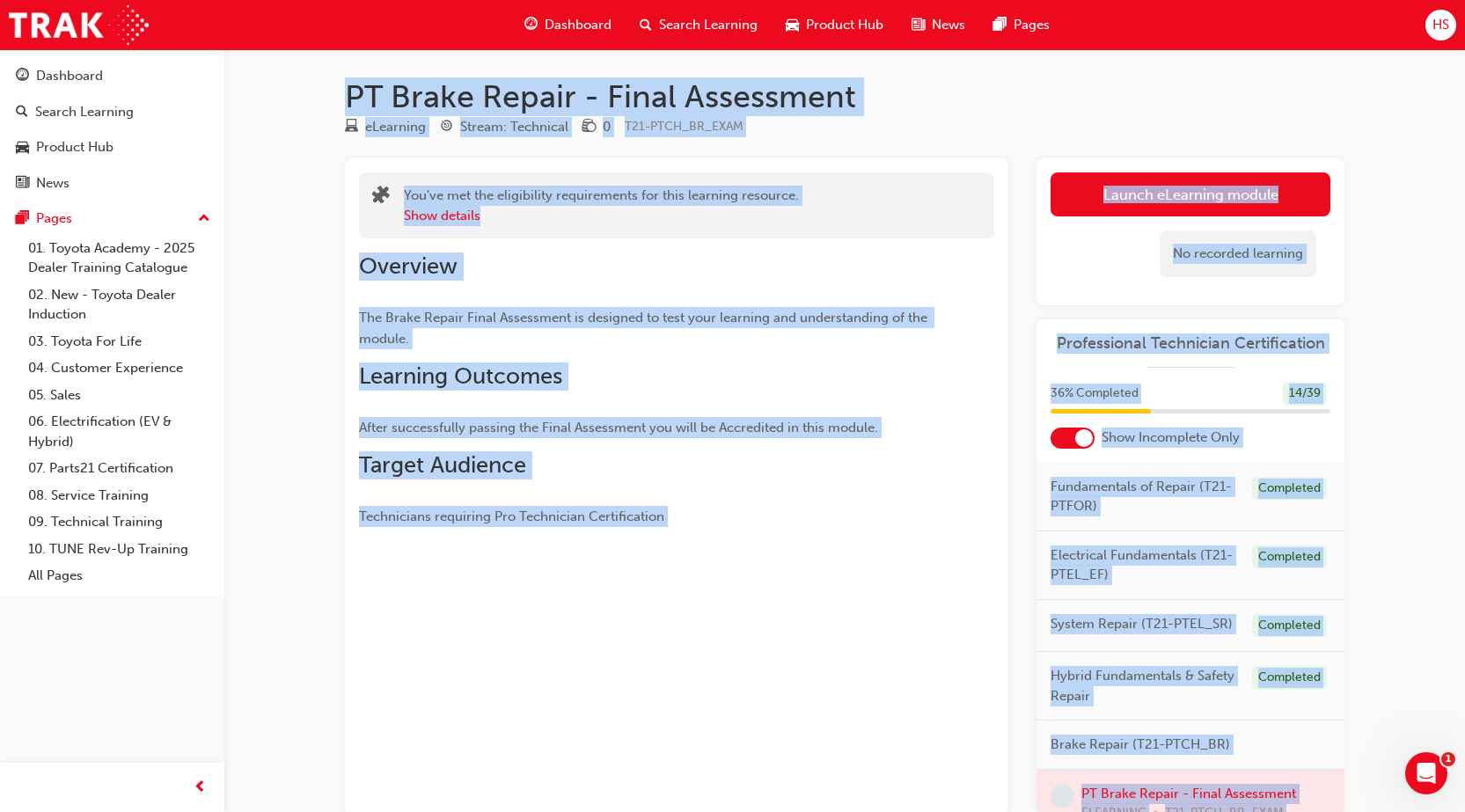
scroll to position [103, 0]
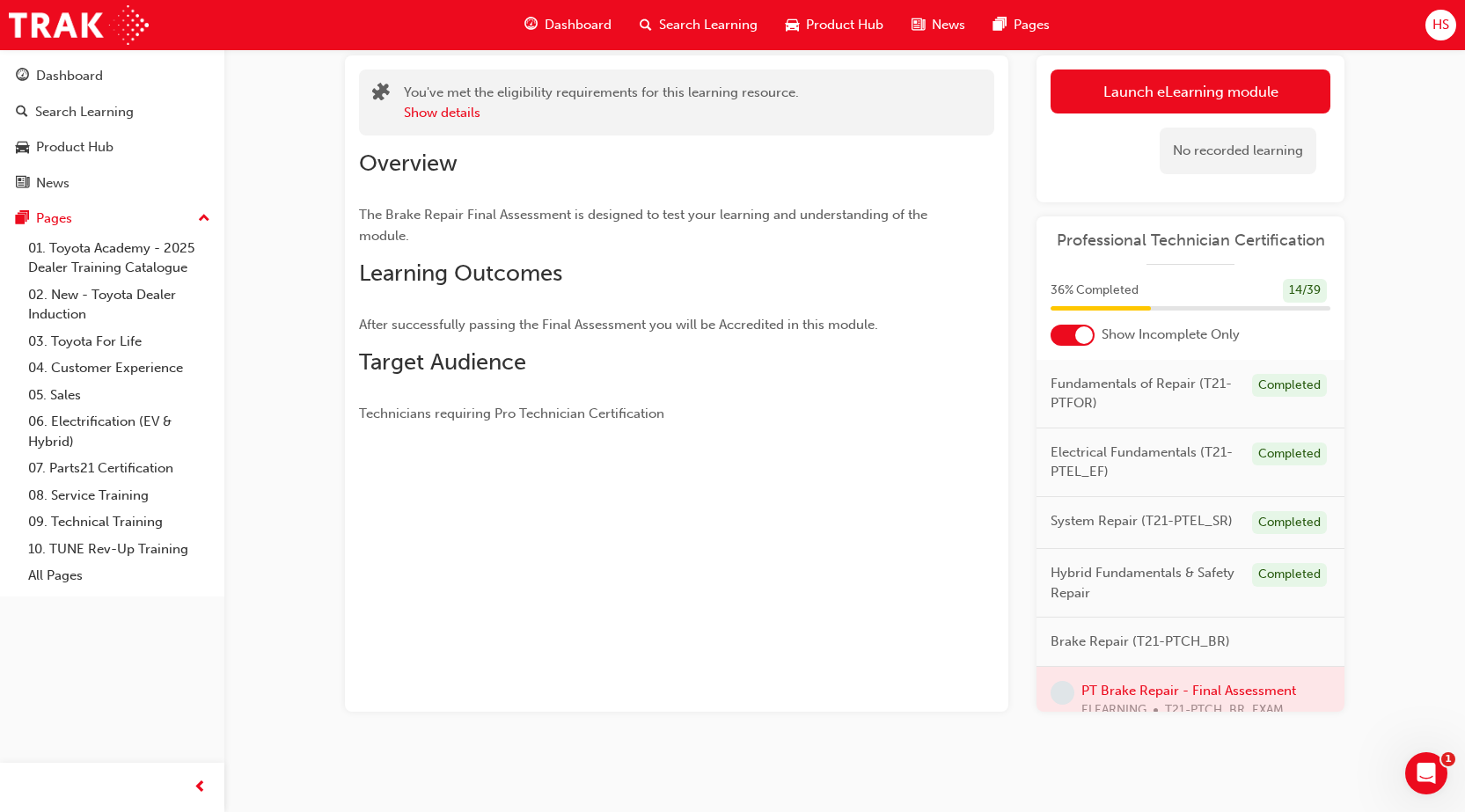
click at [1243, 696] on div at bounding box center [1191, 700] width 308 height 67
click at [1223, 97] on link "Launch eLearning module" at bounding box center [1190, 91] width 280 height 44
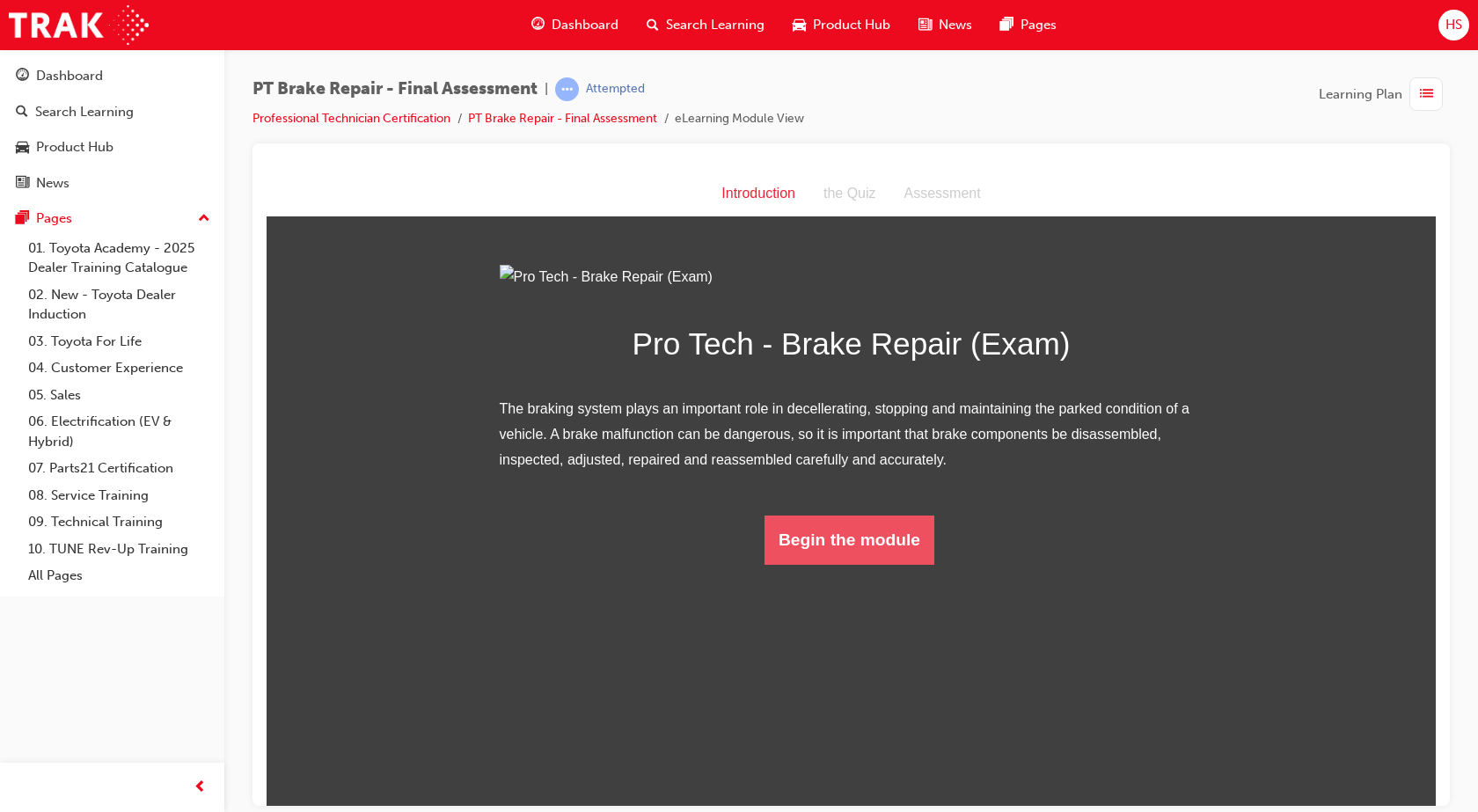
click at [926, 564] on button "Begin the module" at bounding box center [849, 539] width 169 height 49
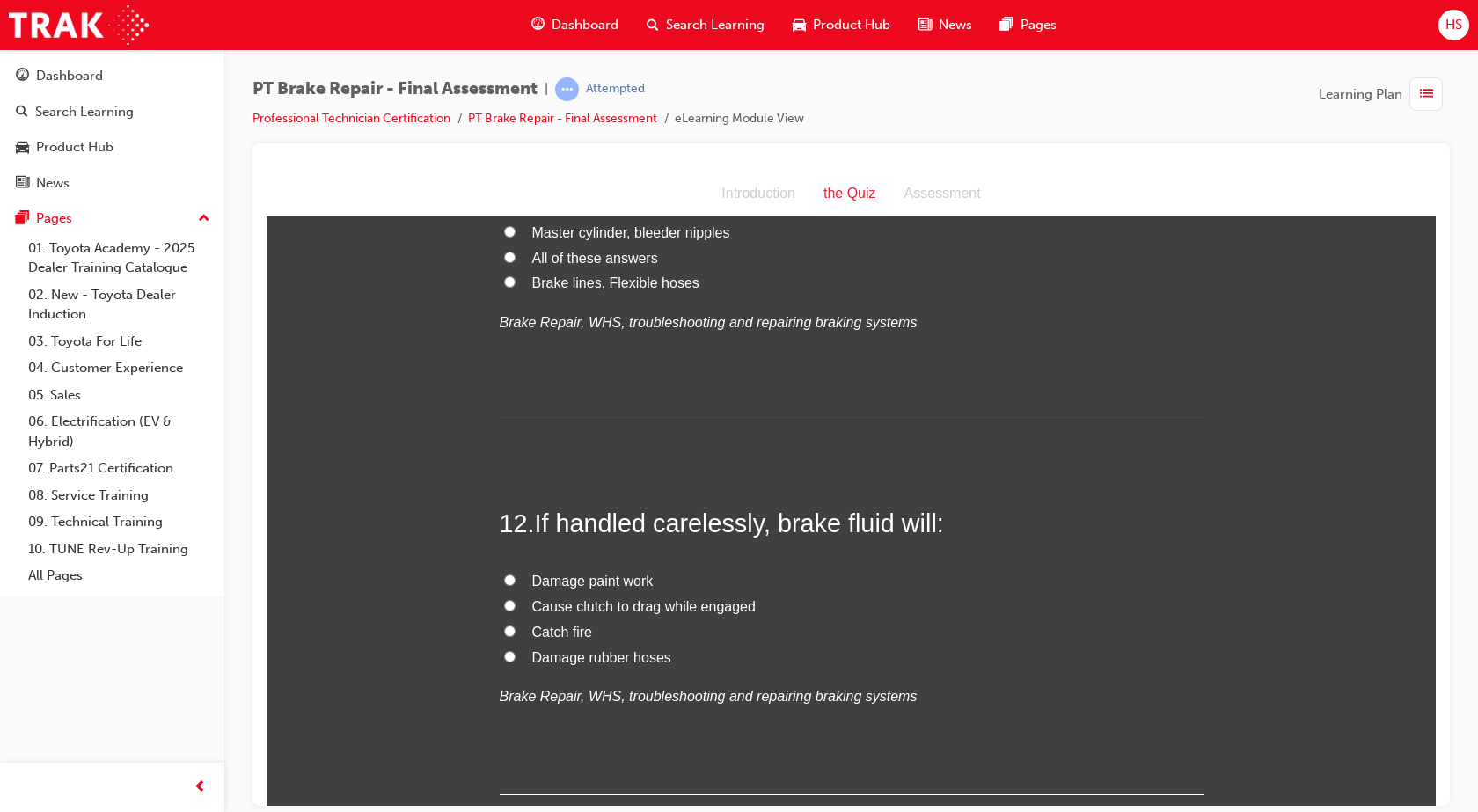
scroll to position [4409, 0]
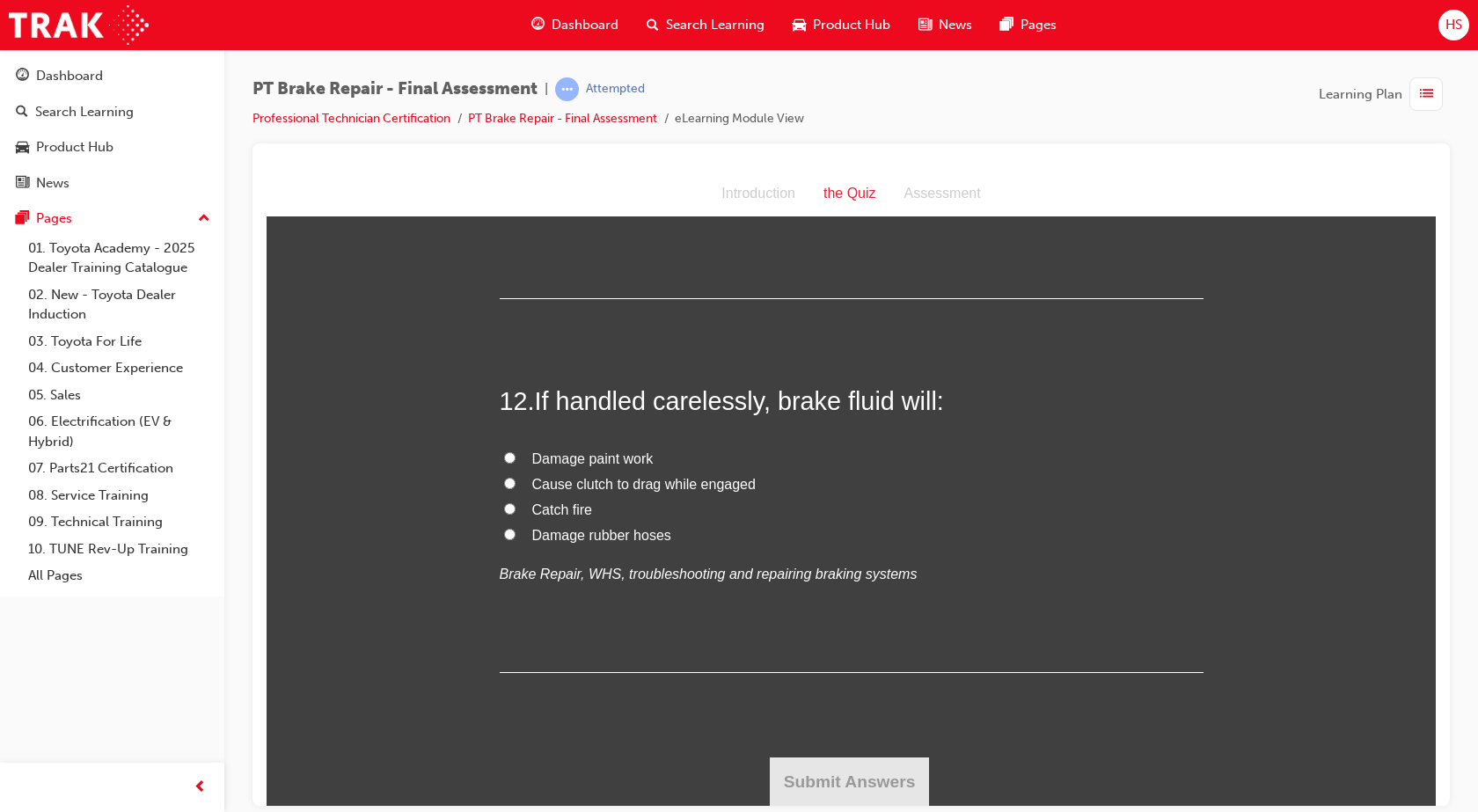
click at [557, 533] on span "Damage rubber hoses" at bounding box center [601, 535] width 139 height 15
click at [516, 533] on input "Damage rubber hoses" at bounding box center [510, 533] width 12 height 12
radio input "true"
click at [557, 533] on span "Damage rubber hoses" at bounding box center [601, 535] width 139 height 15
click at [516, 533] on input "Damage rubber hoses" at bounding box center [510, 533] width 12 height 12
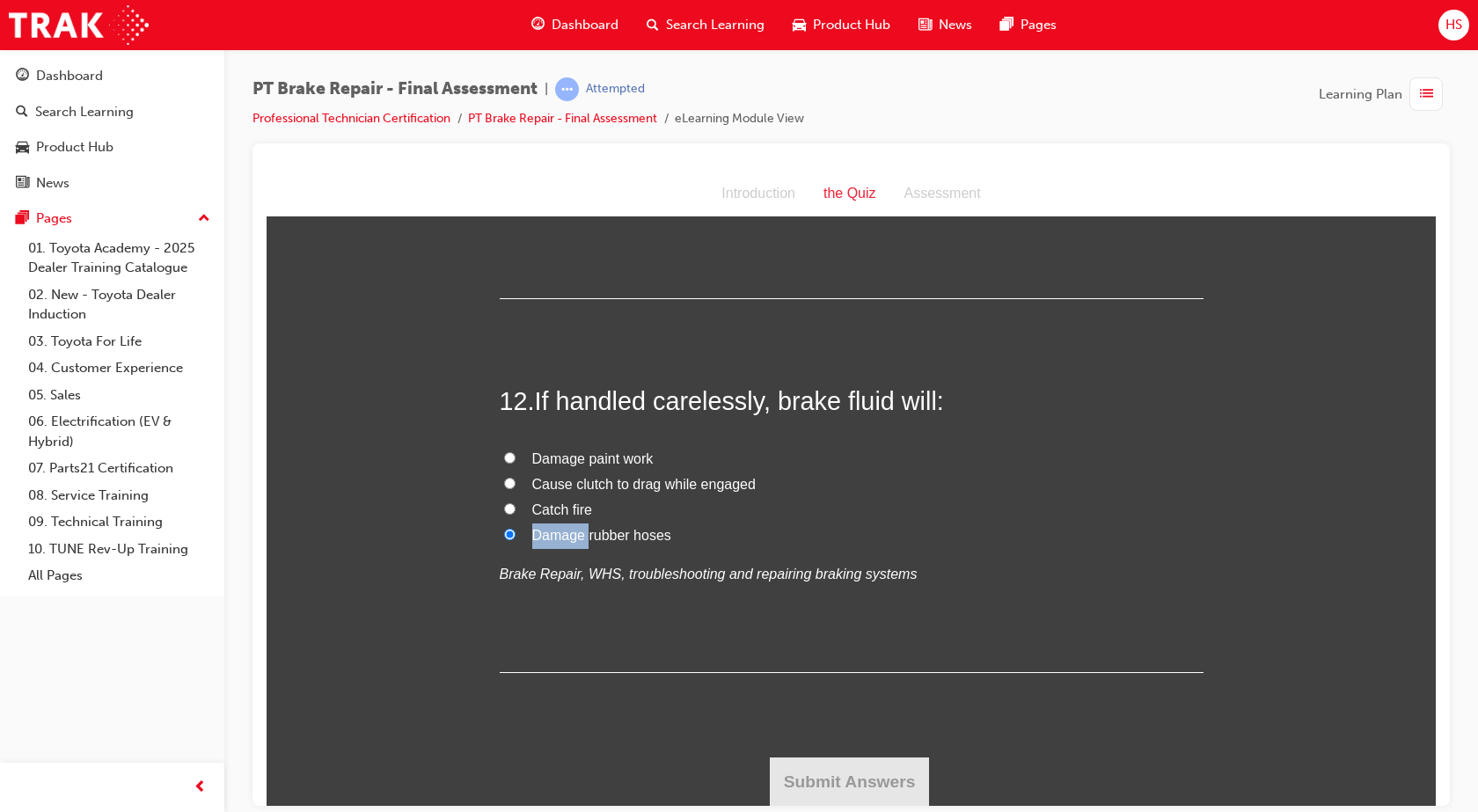
click at [557, 533] on span "Damage rubber hoses" at bounding box center [601, 535] width 139 height 15
click at [516, 533] on input "Damage rubber hoses" at bounding box center [510, 533] width 12 height 12
click at [1164, 595] on div "12 . If handled carelessly, brake fluid will: Damage paint work Cause clutch to…" at bounding box center [851, 527] width 703 height 290
click at [614, 455] on span "Damage paint work" at bounding box center [593, 458] width 121 height 15
click at [516, 455] on input "Damage paint work" at bounding box center [510, 457] width 12 height 12
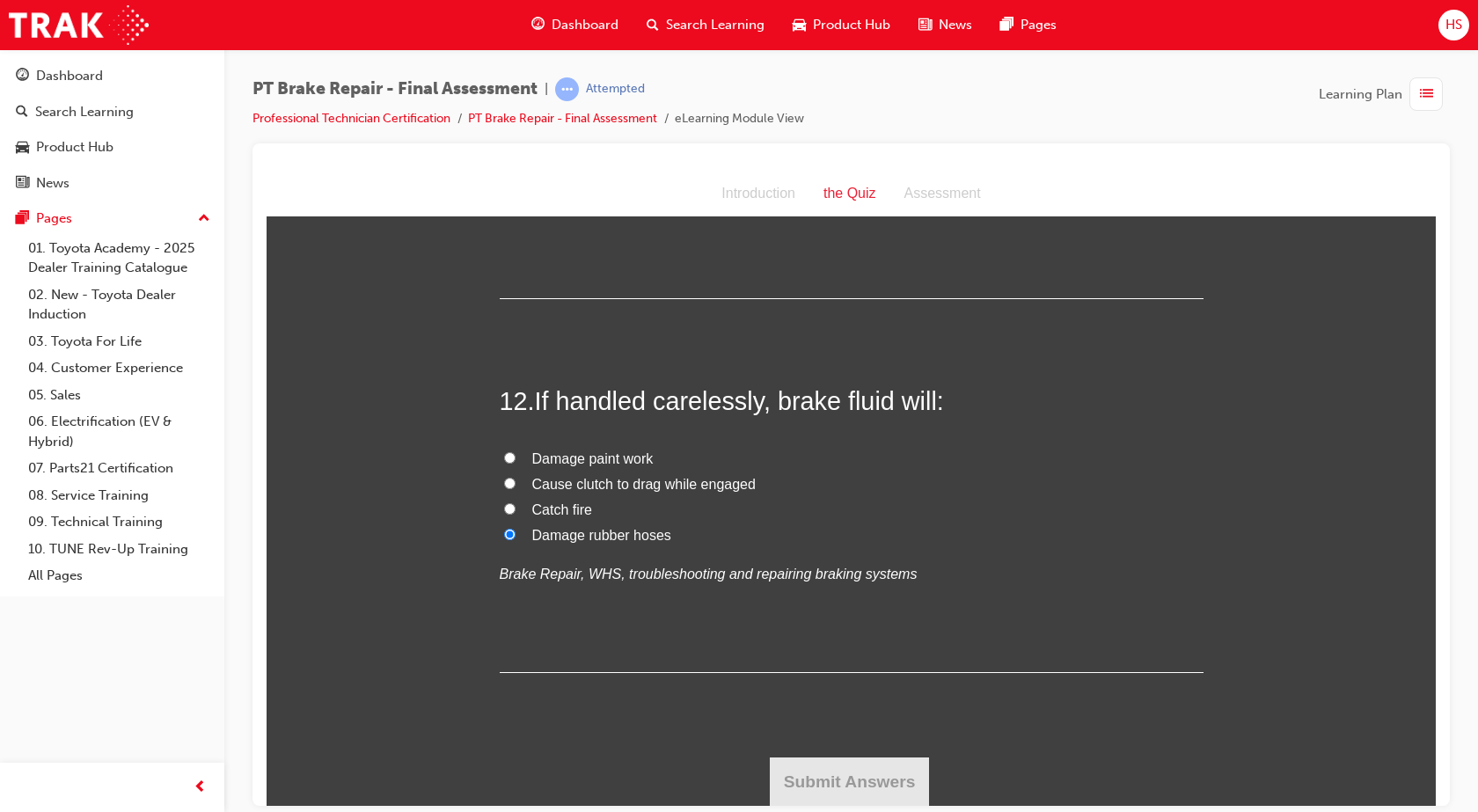
radio input "true"
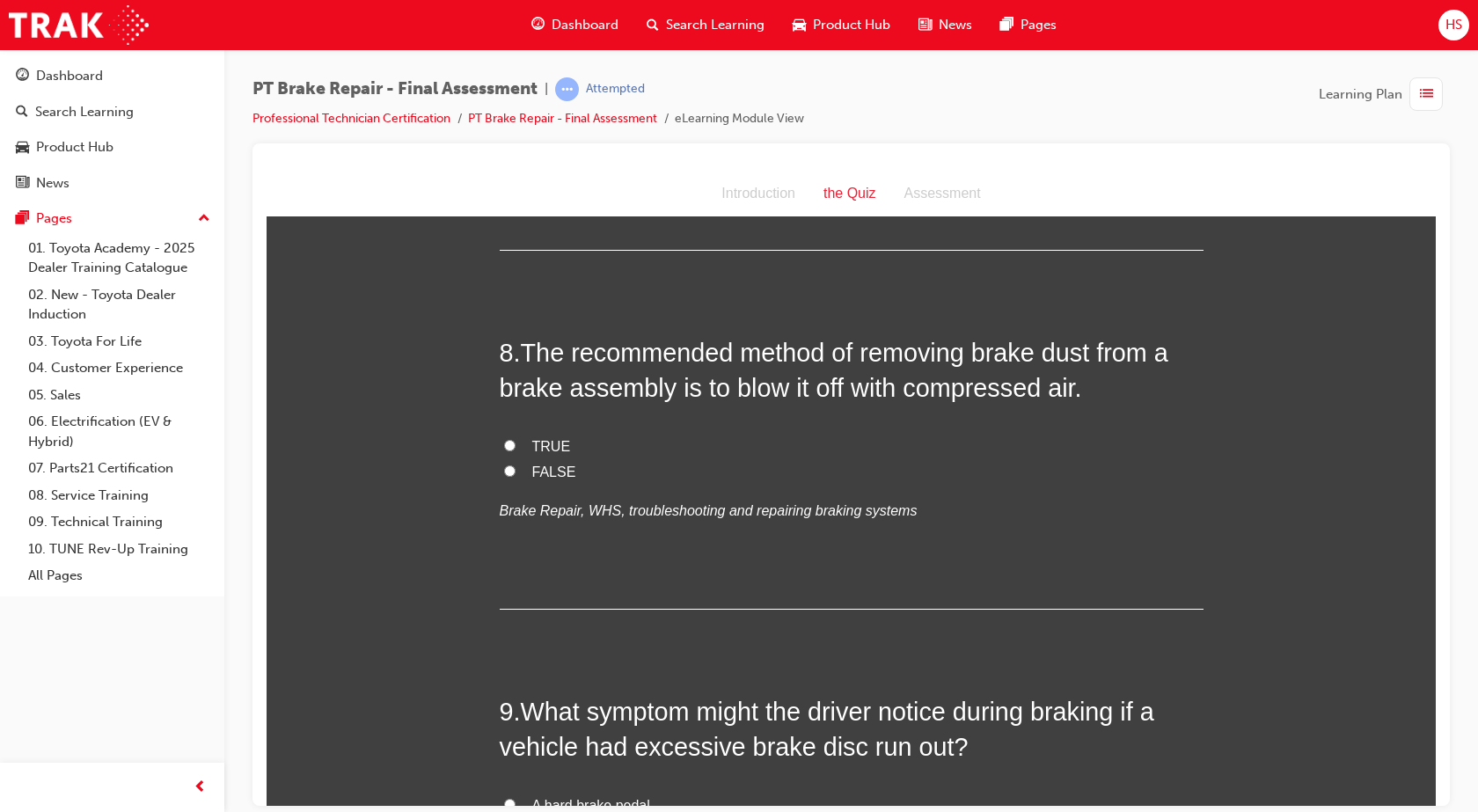
scroll to position [2849, 0]
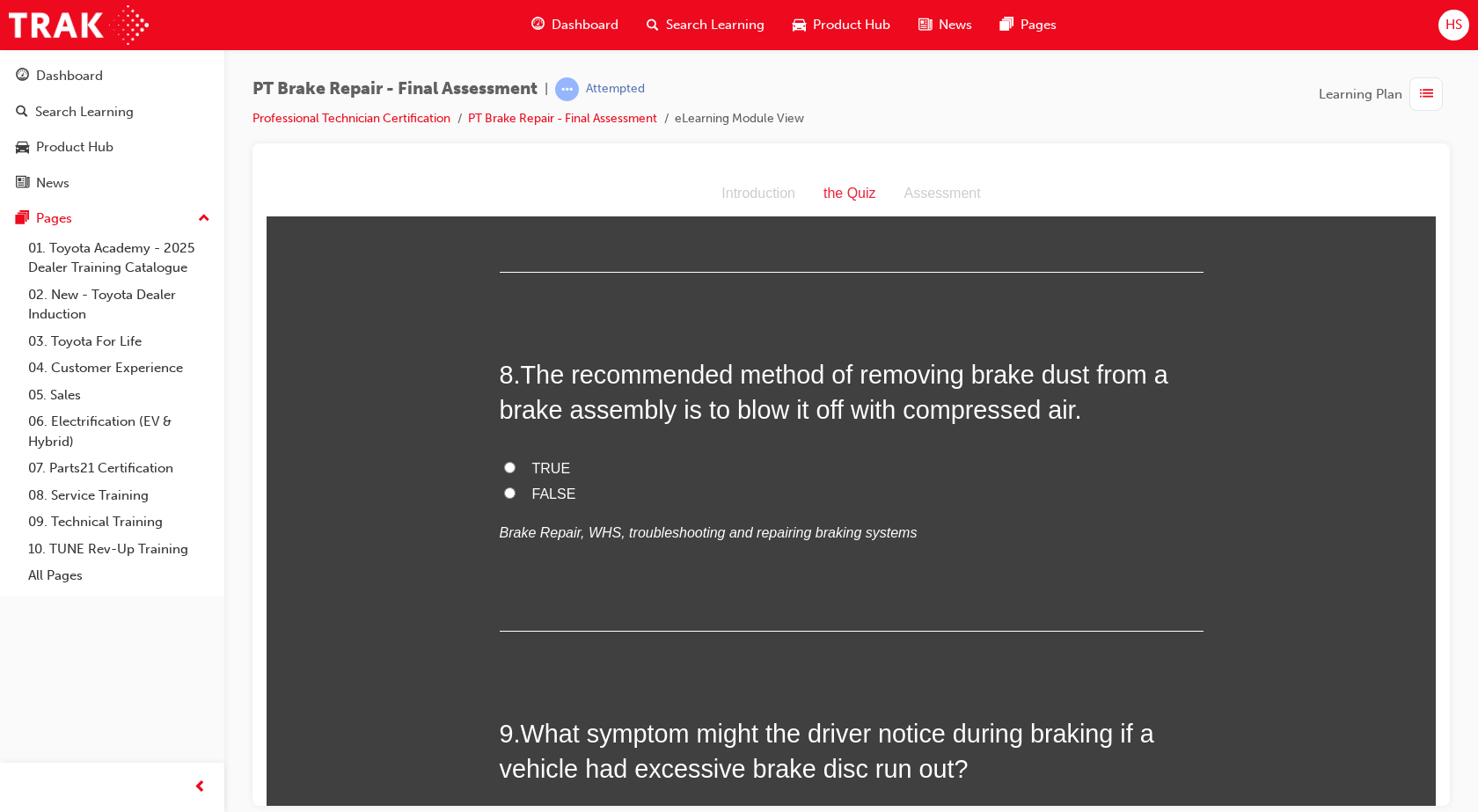
click at [559, 495] on span "FALSE" at bounding box center [554, 494] width 44 height 15
click at [516, 495] on input "FALSE" at bounding box center [510, 492] width 12 height 12
radio input "true"
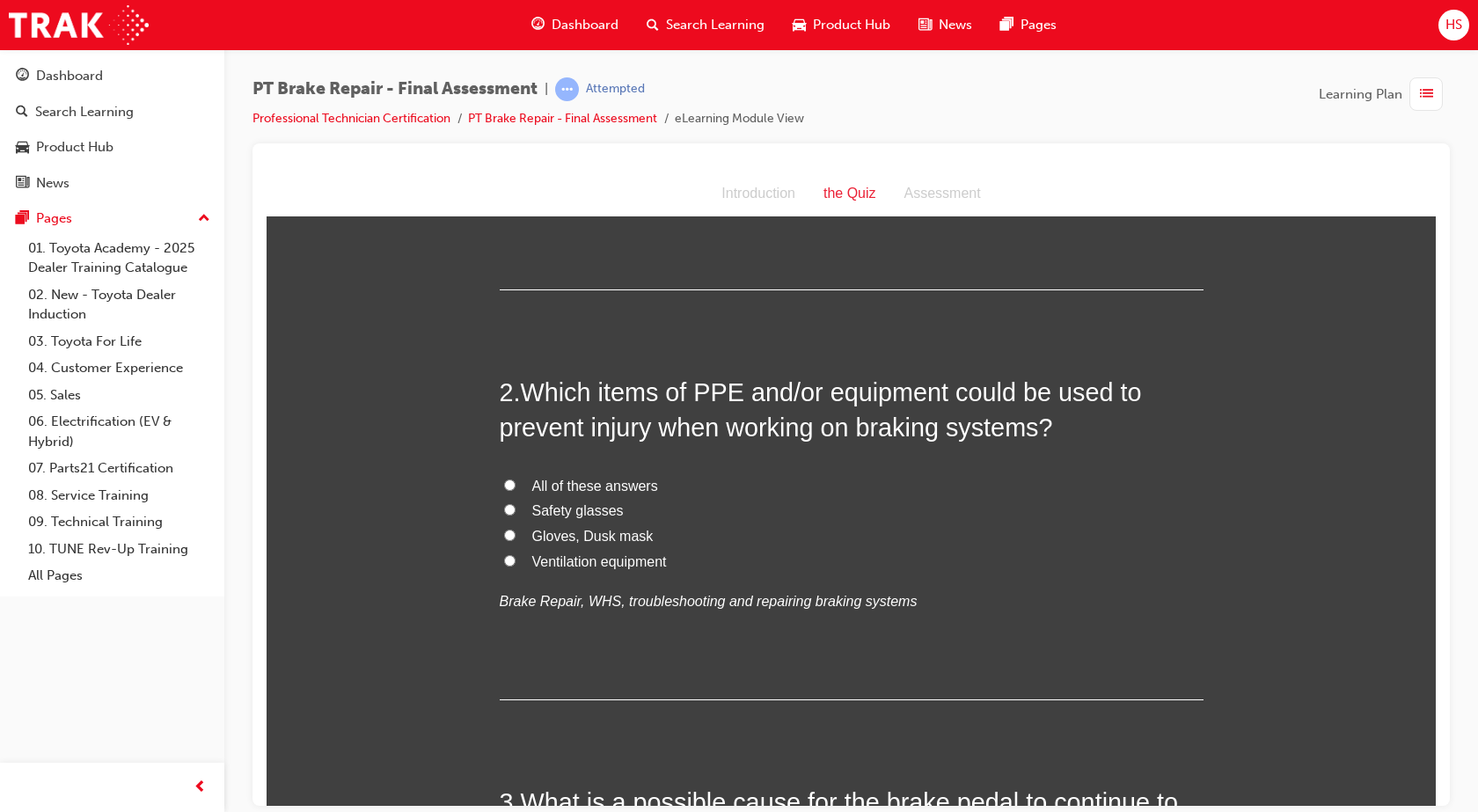
scroll to position [298, 0]
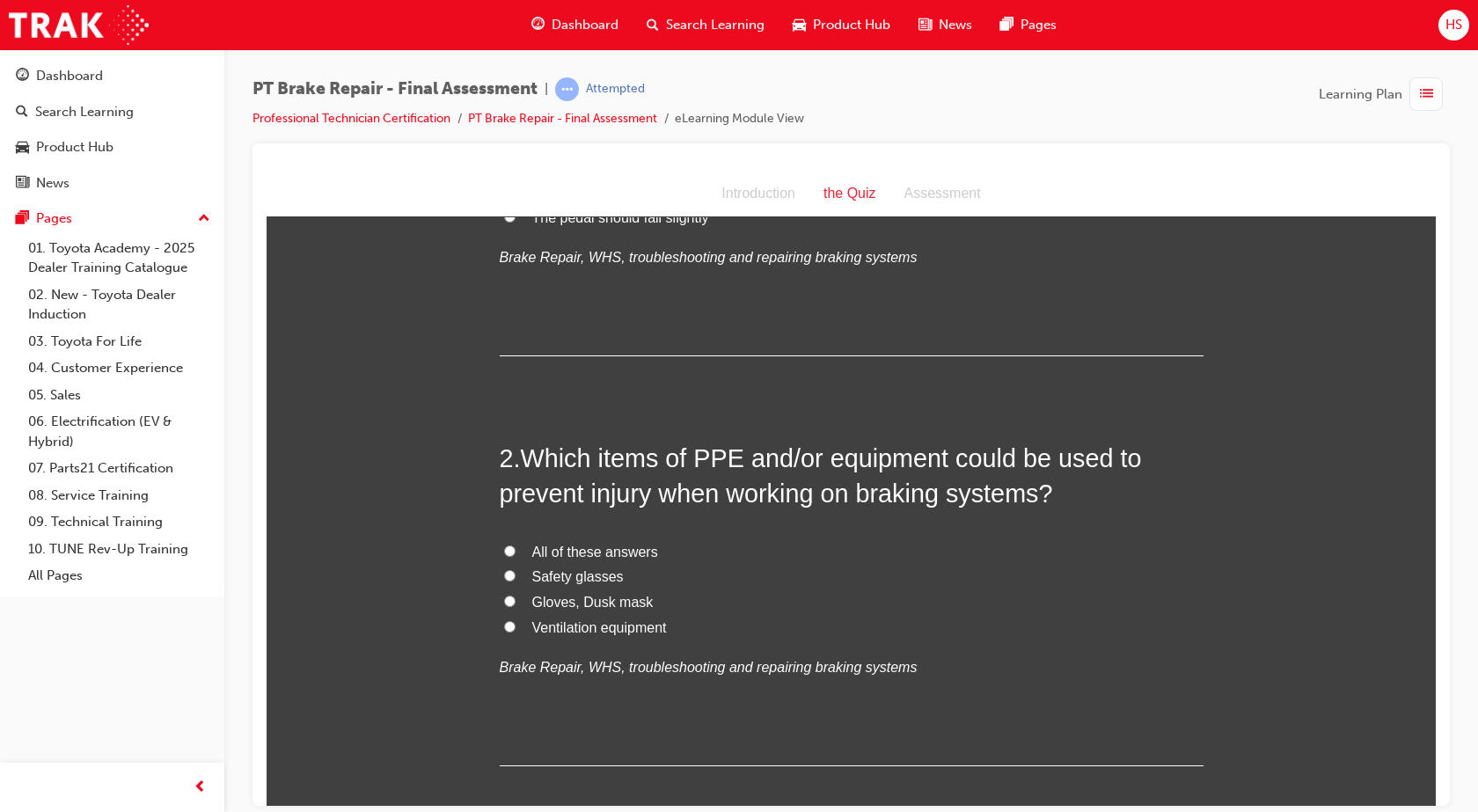
click at [517, 548] on label "All of these answers" at bounding box center [851, 551] width 703 height 26
click at [516, 548] on input "All of these answers" at bounding box center [510, 550] width 12 height 12
radio input "true"
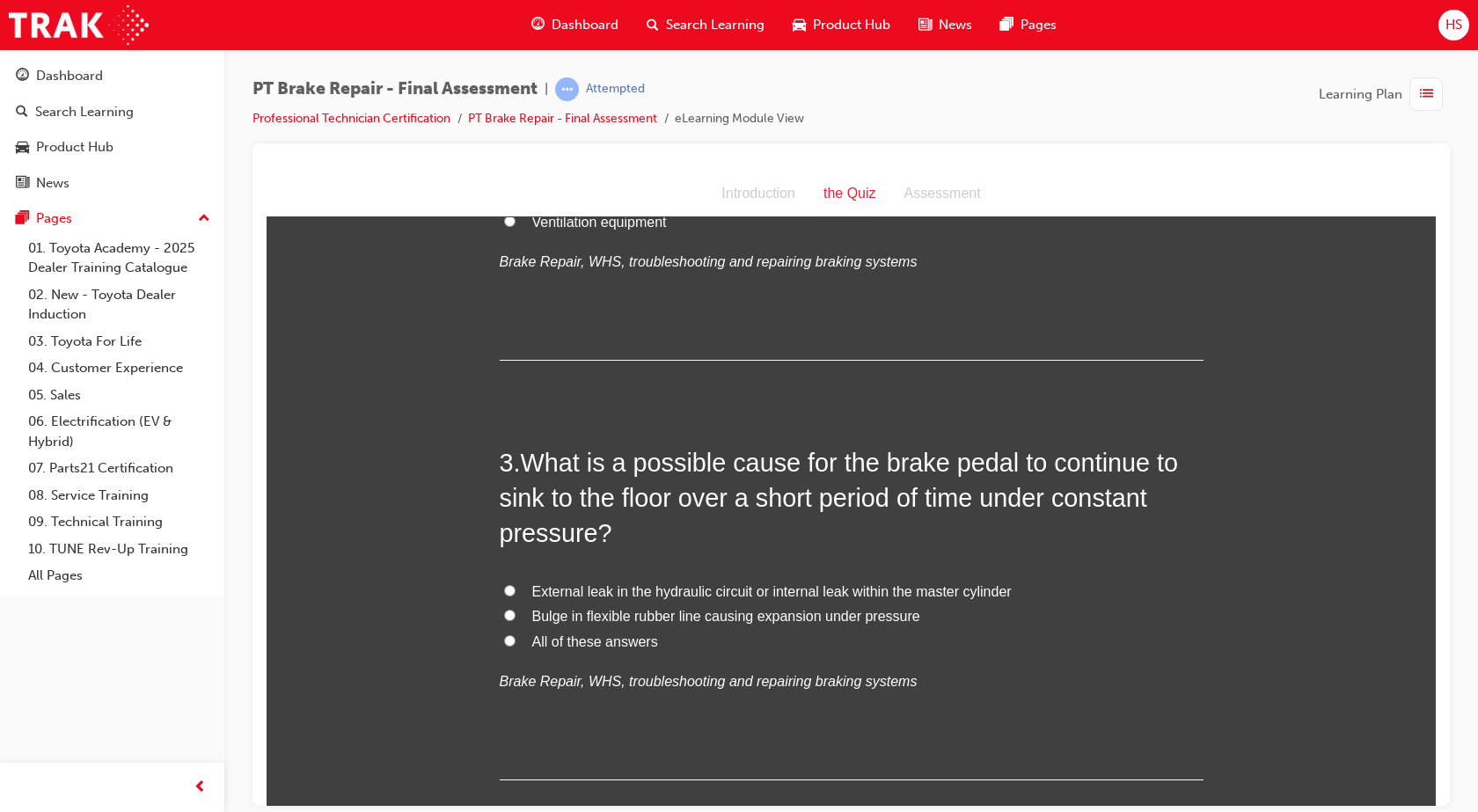
scroll to position [770, 0]
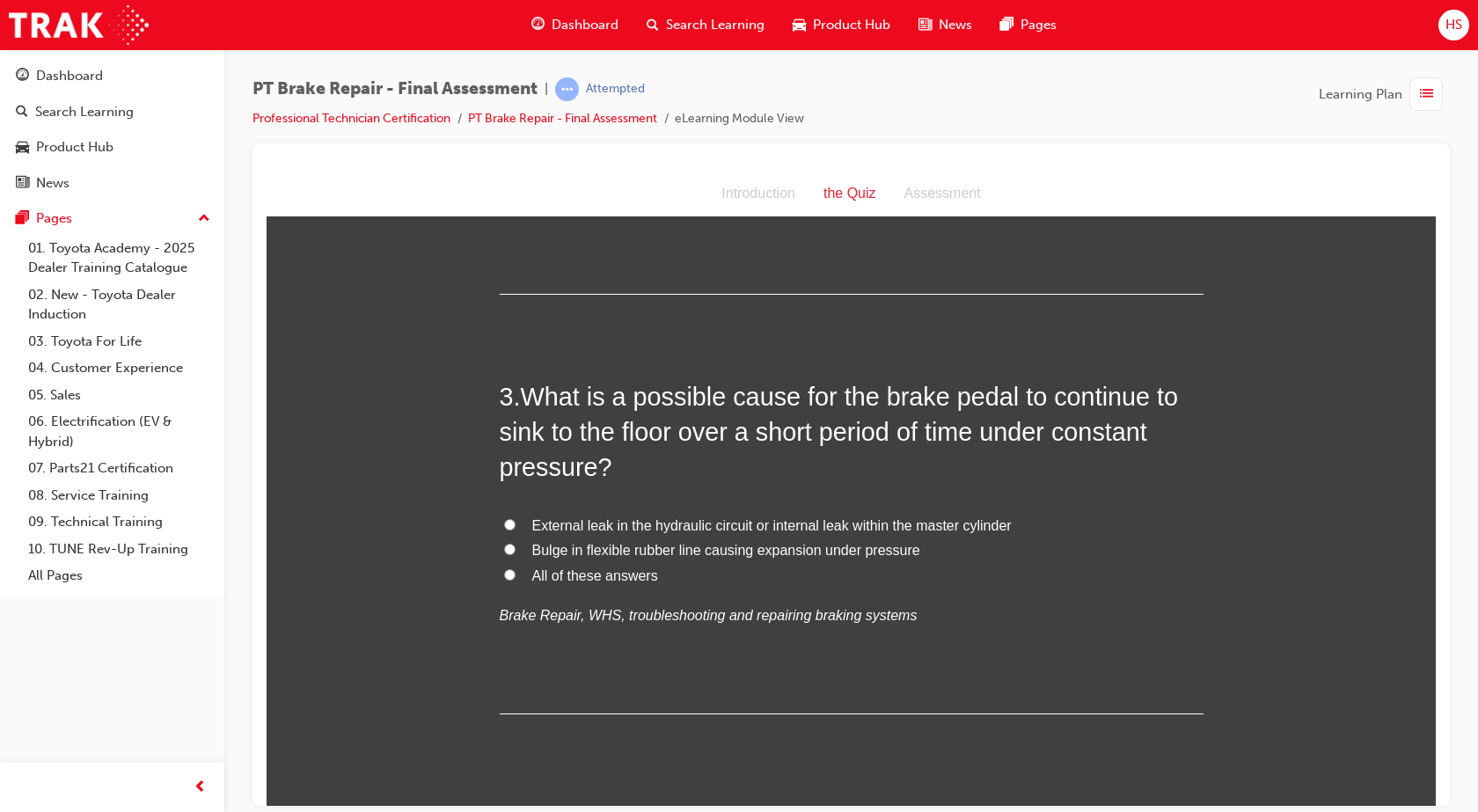
click at [681, 531] on span "External leak in the hydraulic circuit or internal leak within the master cylin…" at bounding box center [772, 524] width 479 height 15
click at [516, 529] on input "External leak in the hydraulic circuit or internal leak within the master cylin…" at bounding box center [510, 523] width 12 height 12
radio input "true"
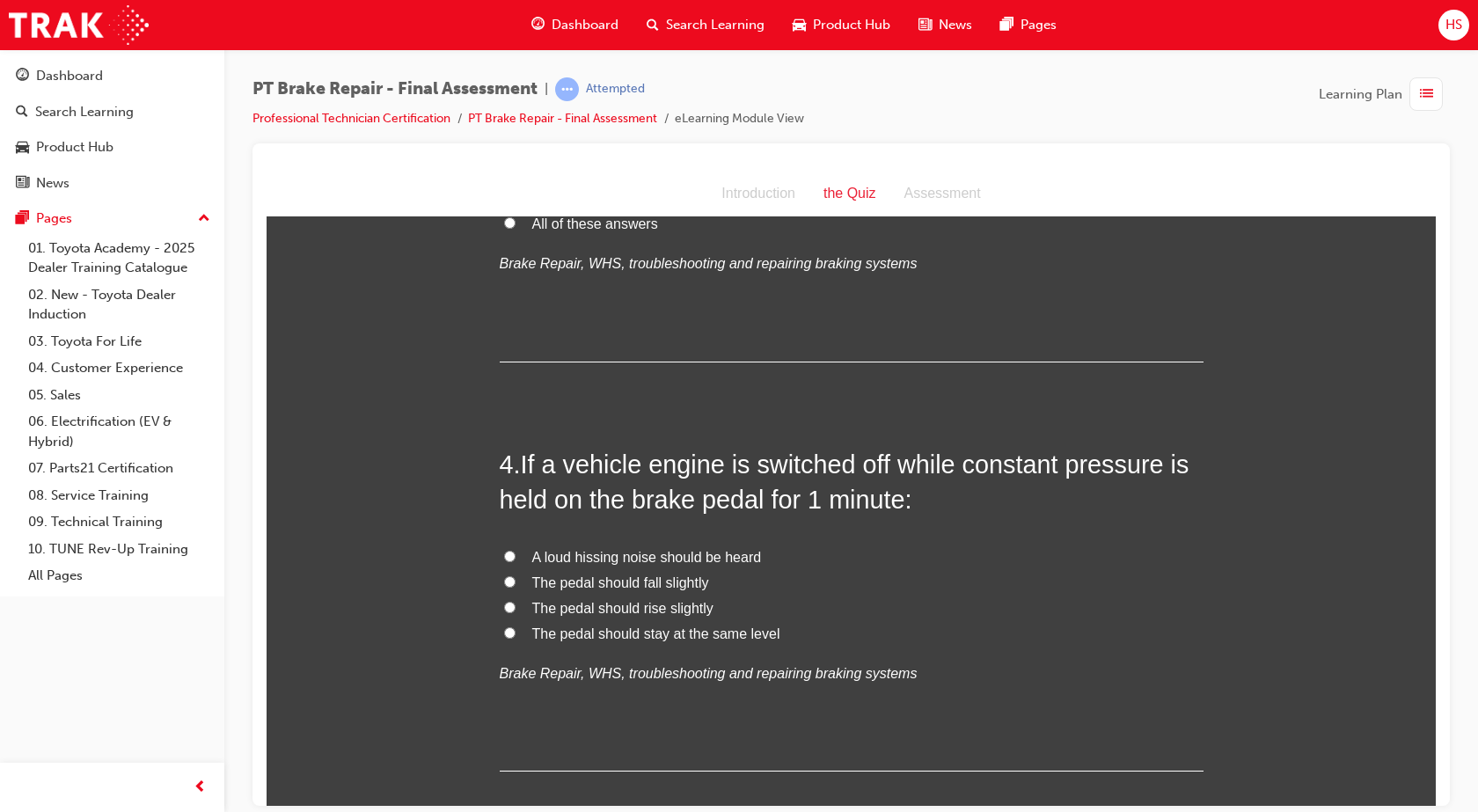
scroll to position [1209, 0]
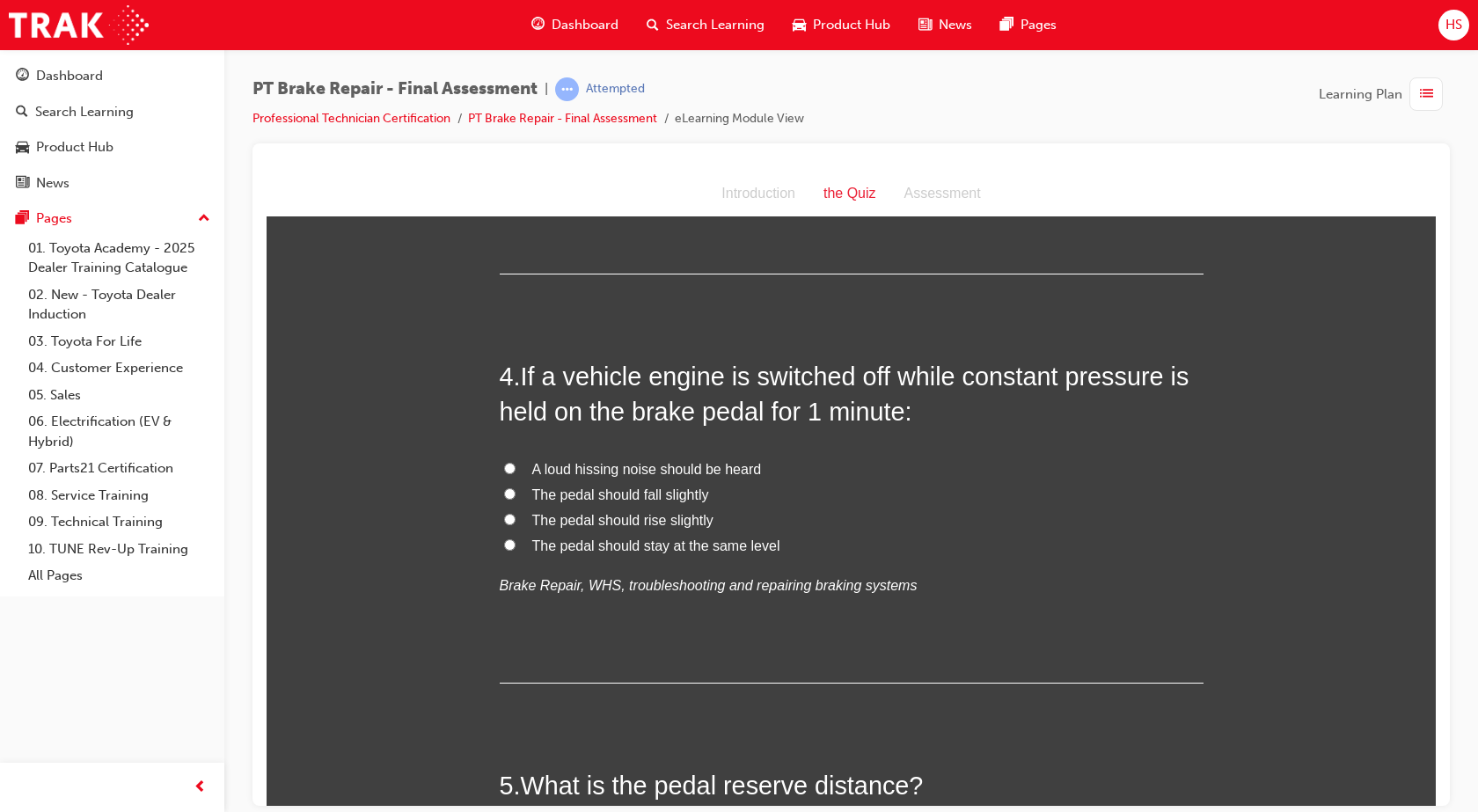
click at [651, 525] on span "The pedal should rise slightly" at bounding box center [623, 520] width 181 height 15
click at [516, 524] on input "The pedal should rise slightly" at bounding box center [510, 519] width 12 height 12
radio input "true"
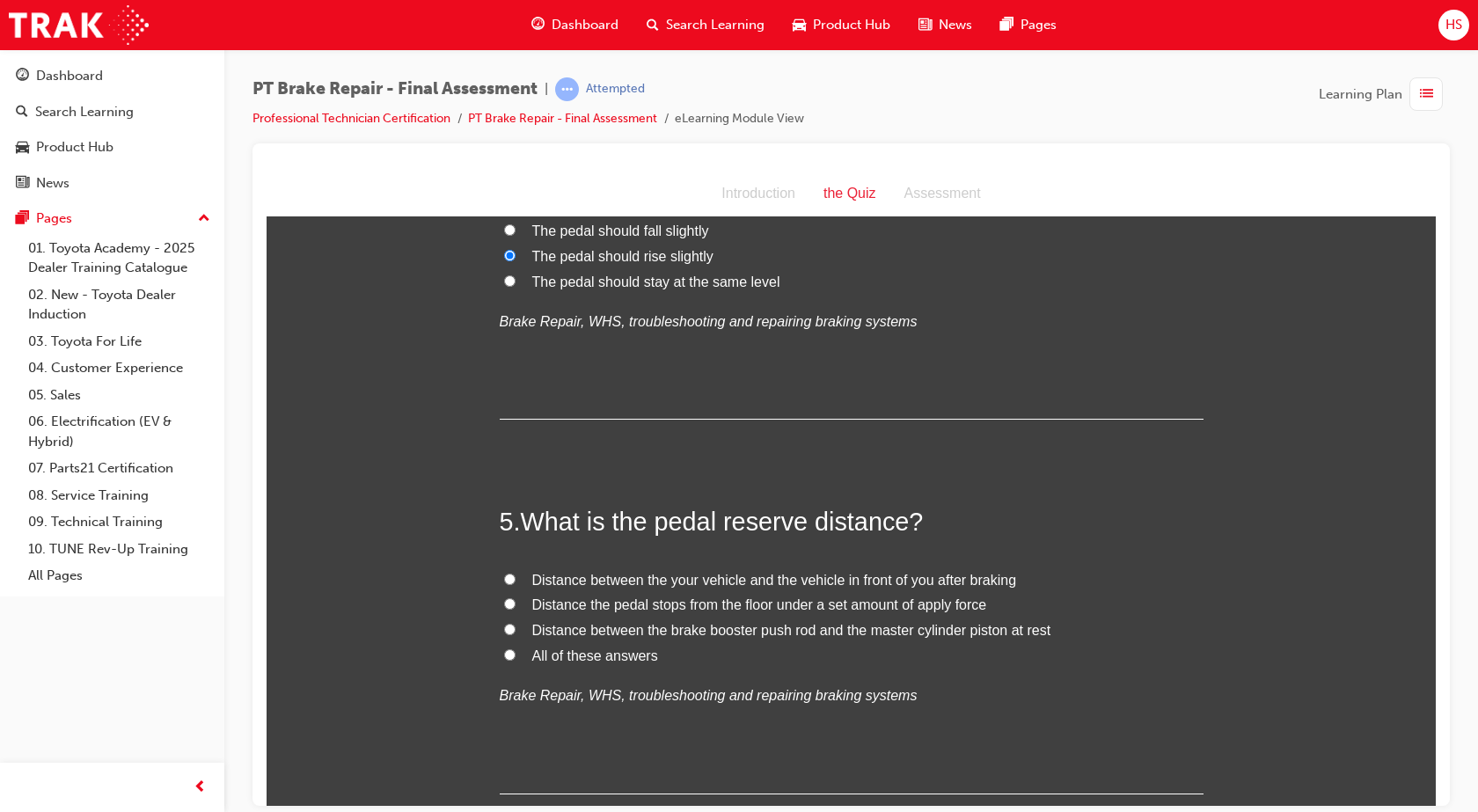
scroll to position [1583, 0]
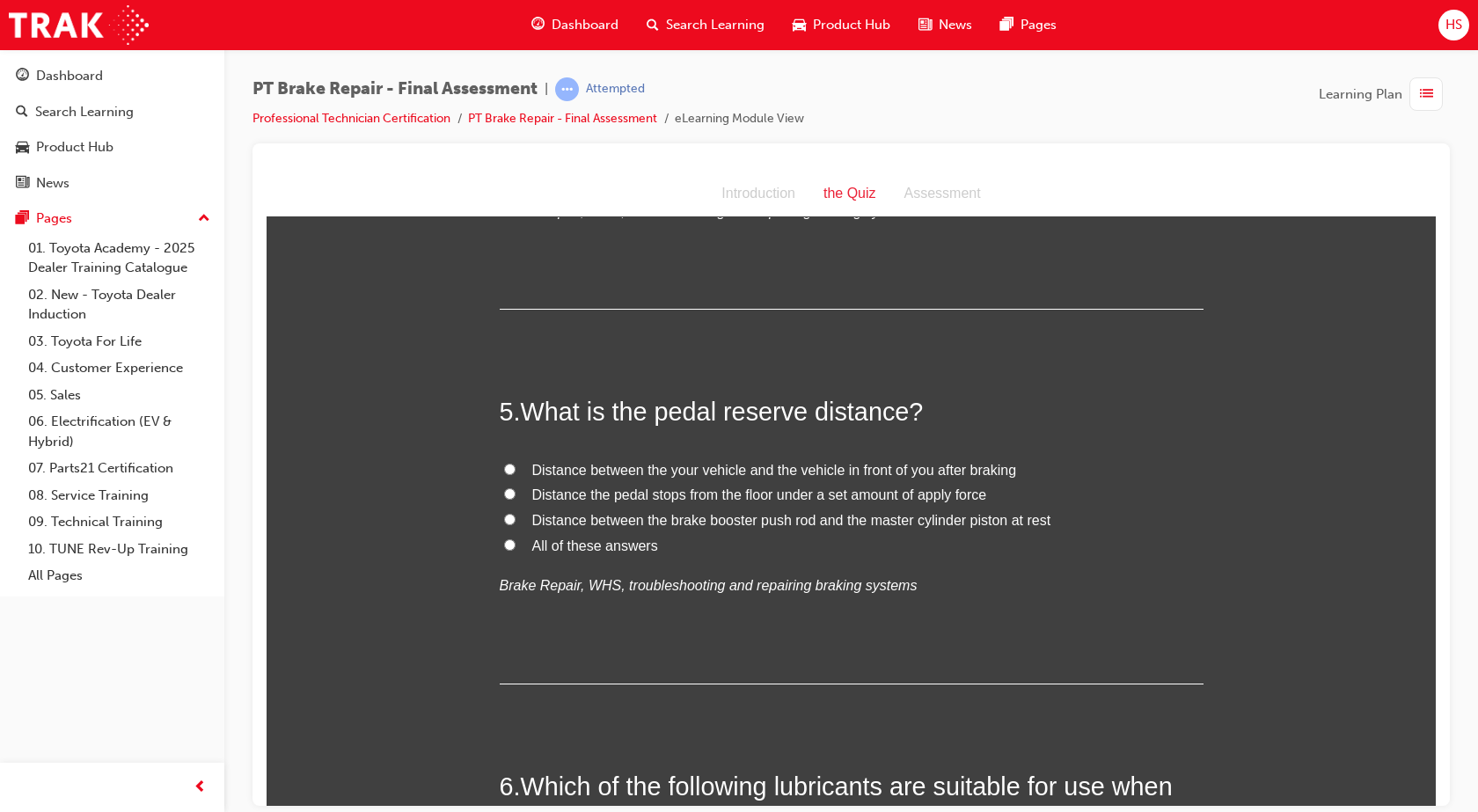
click at [652, 490] on span "Distance the pedal stops from the floor under a set amount of apply force" at bounding box center [759, 494] width 455 height 15
click at [516, 490] on input "Distance the pedal stops from the floor under a set amount of apply force" at bounding box center [510, 493] width 12 height 12
radio input "true"
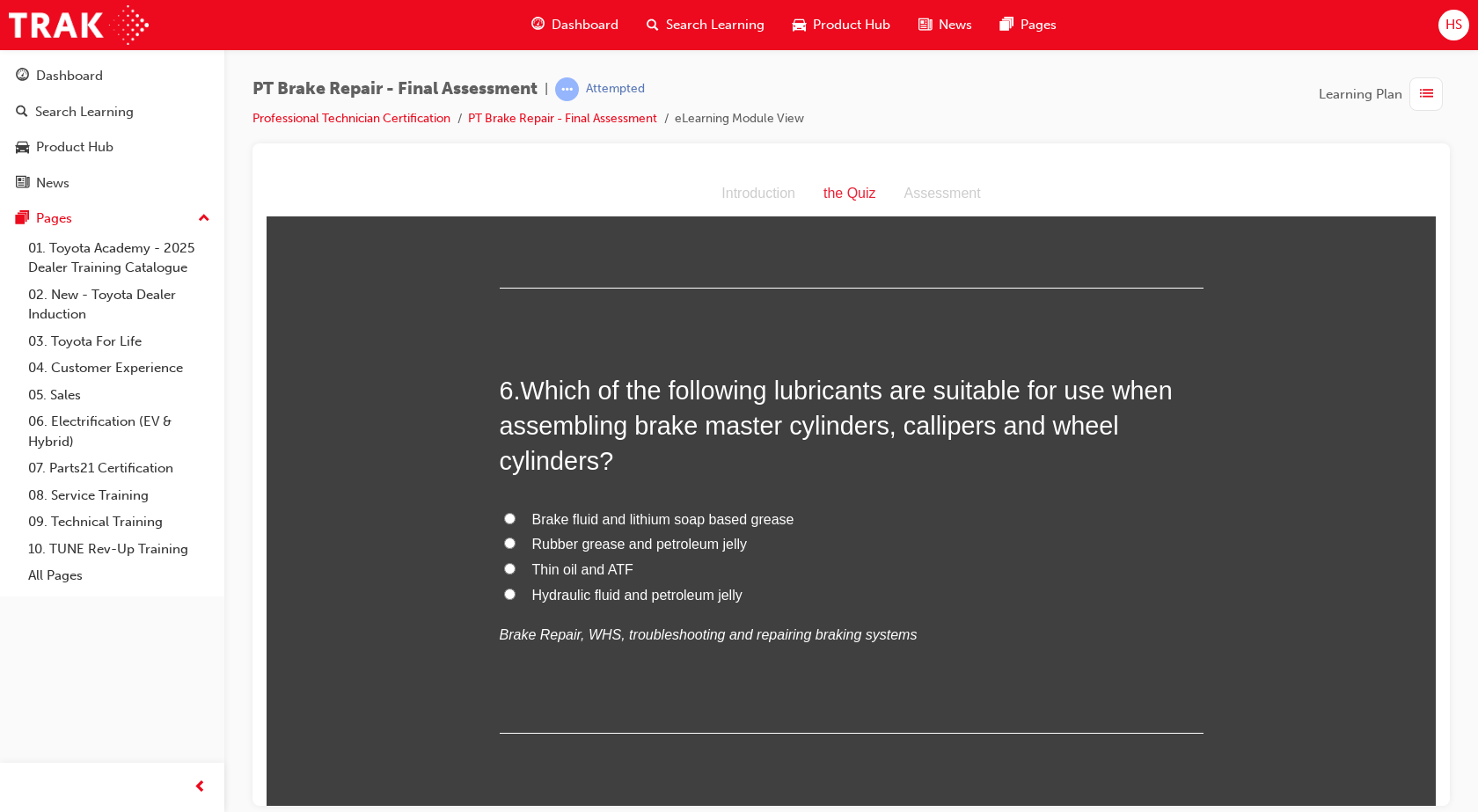
scroll to position [2022, 0]
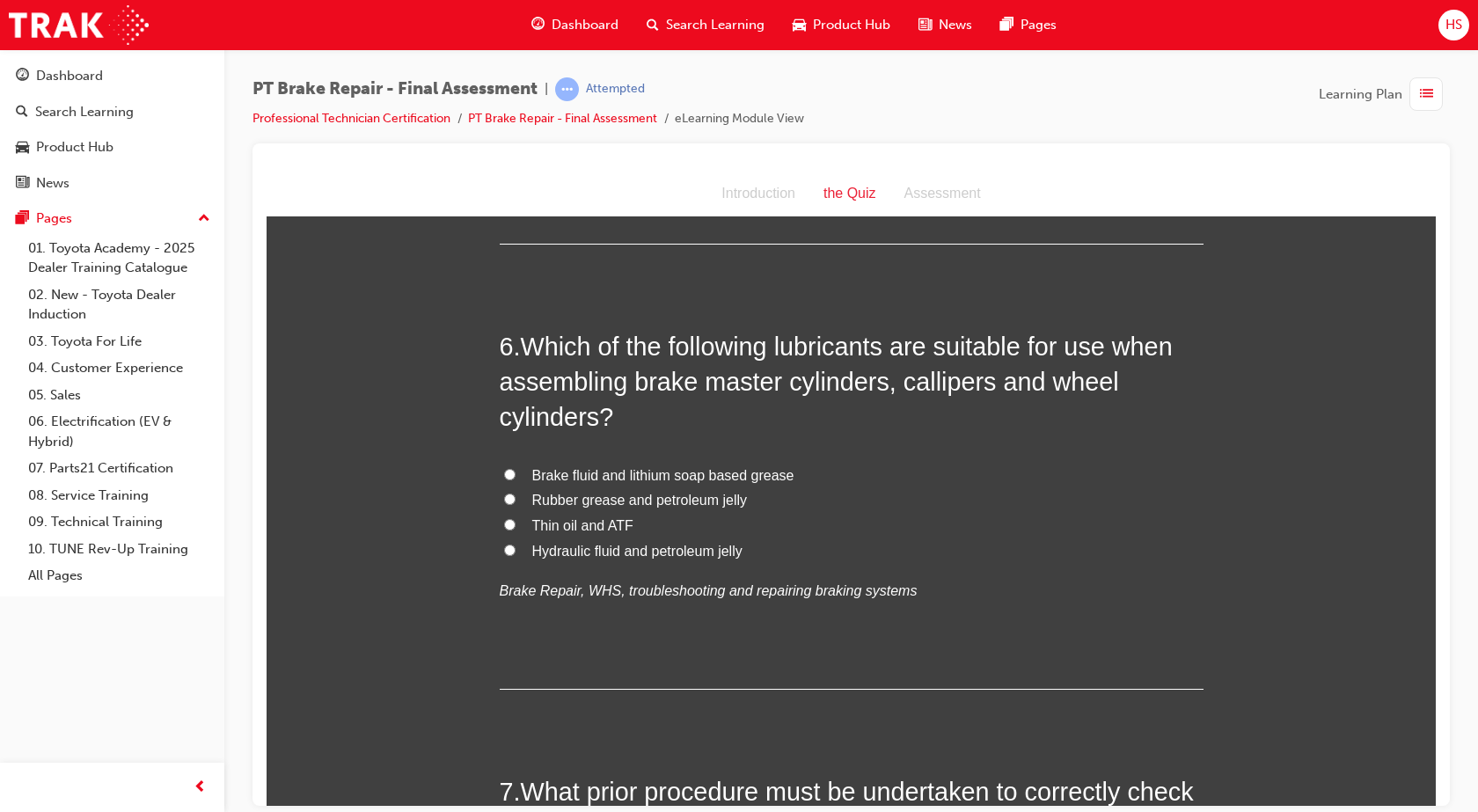
click at [710, 477] on span "Brake fluid and lithium soap based grease" at bounding box center [663, 474] width 262 height 15
click at [516, 477] on input "Brake fluid and lithium soap based grease" at bounding box center [510, 473] width 12 height 12
radio input "true"
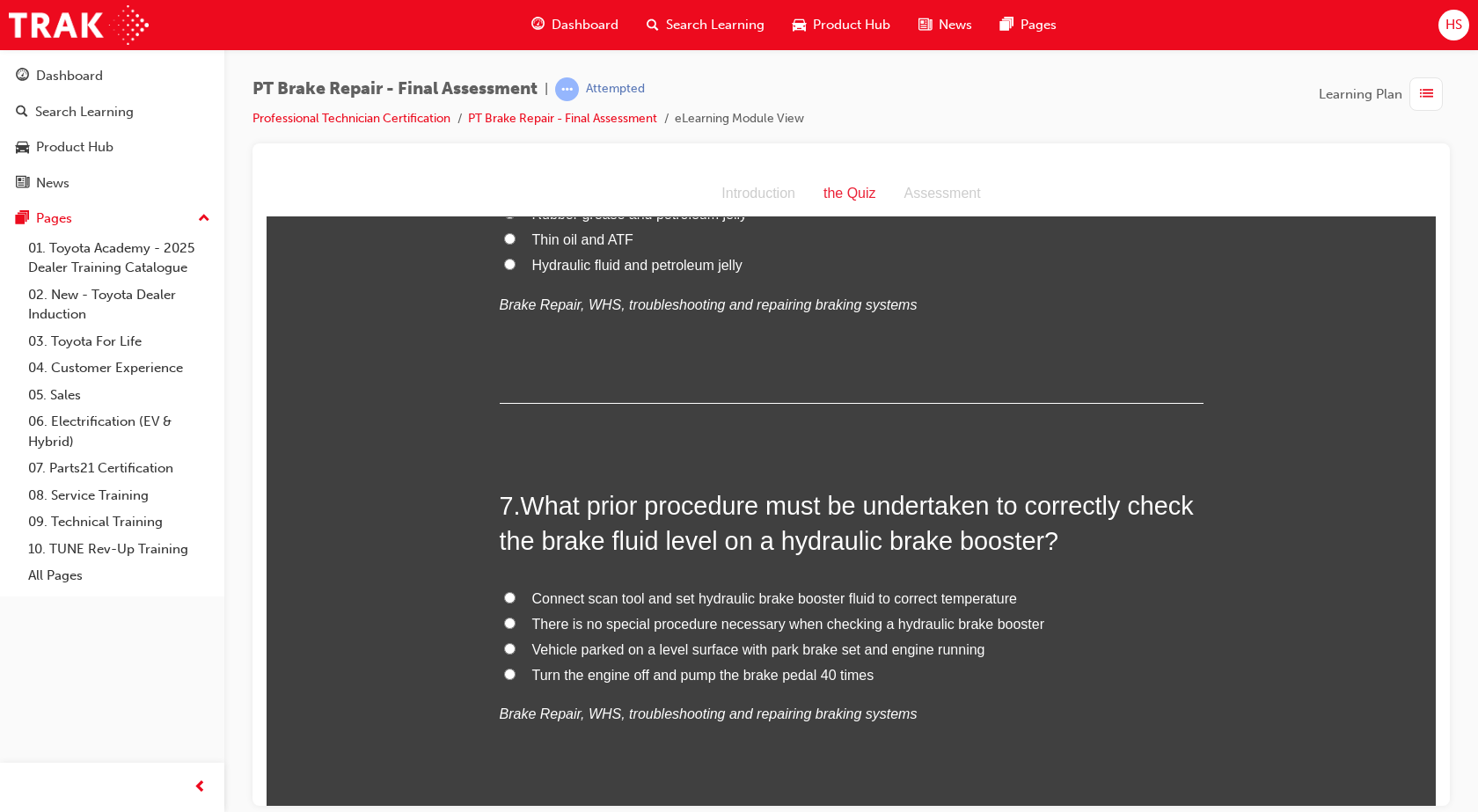
scroll to position [2374, 0]
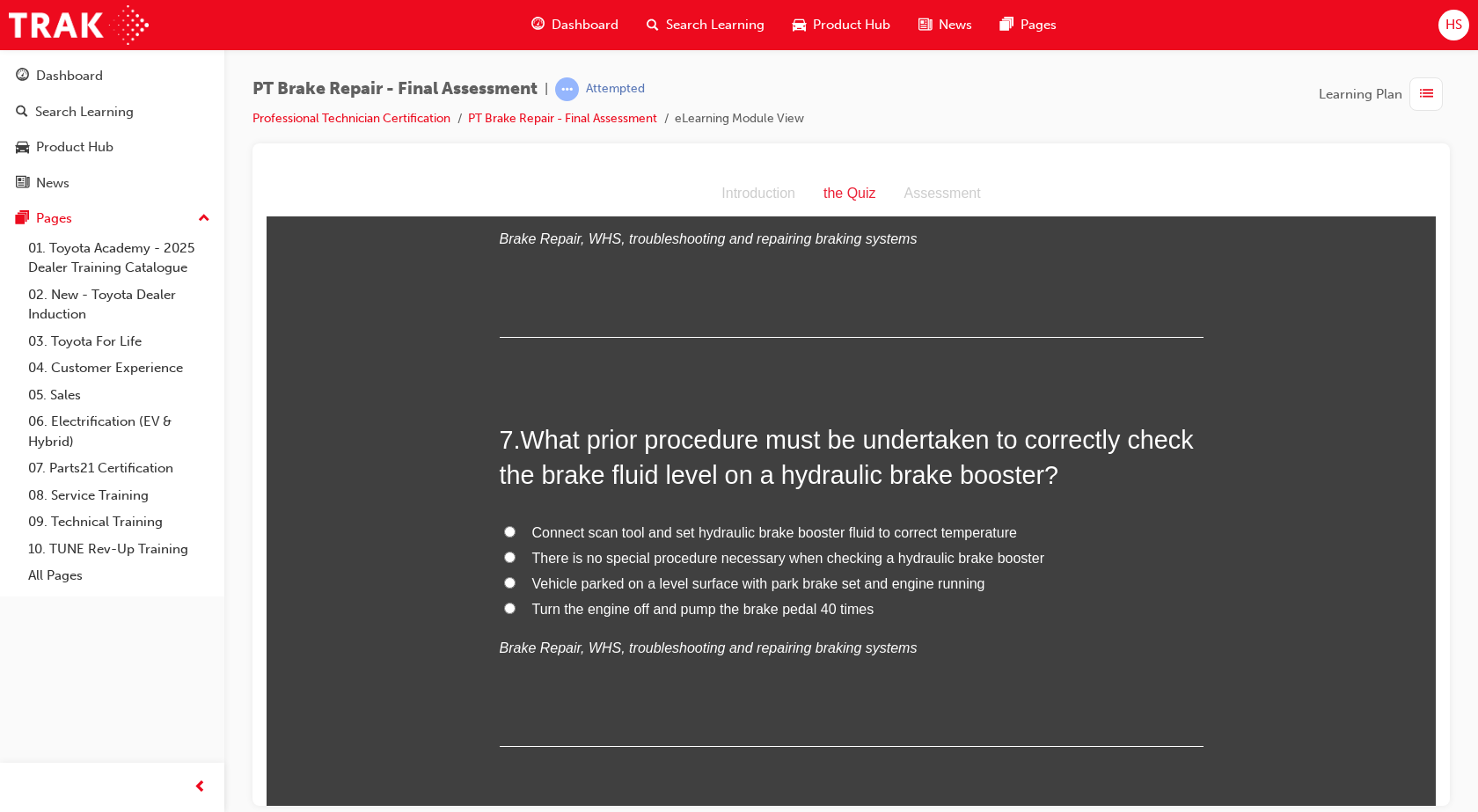
click at [658, 584] on span "Vehicle parked on a level surface with park brake set and engine running" at bounding box center [758, 583] width 453 height 15
click at [516, 584] on input "Vehicle parked on a level surface with park brake set and engine running" at bounding box center [510, 582] width 12 height 12
radio input "true"
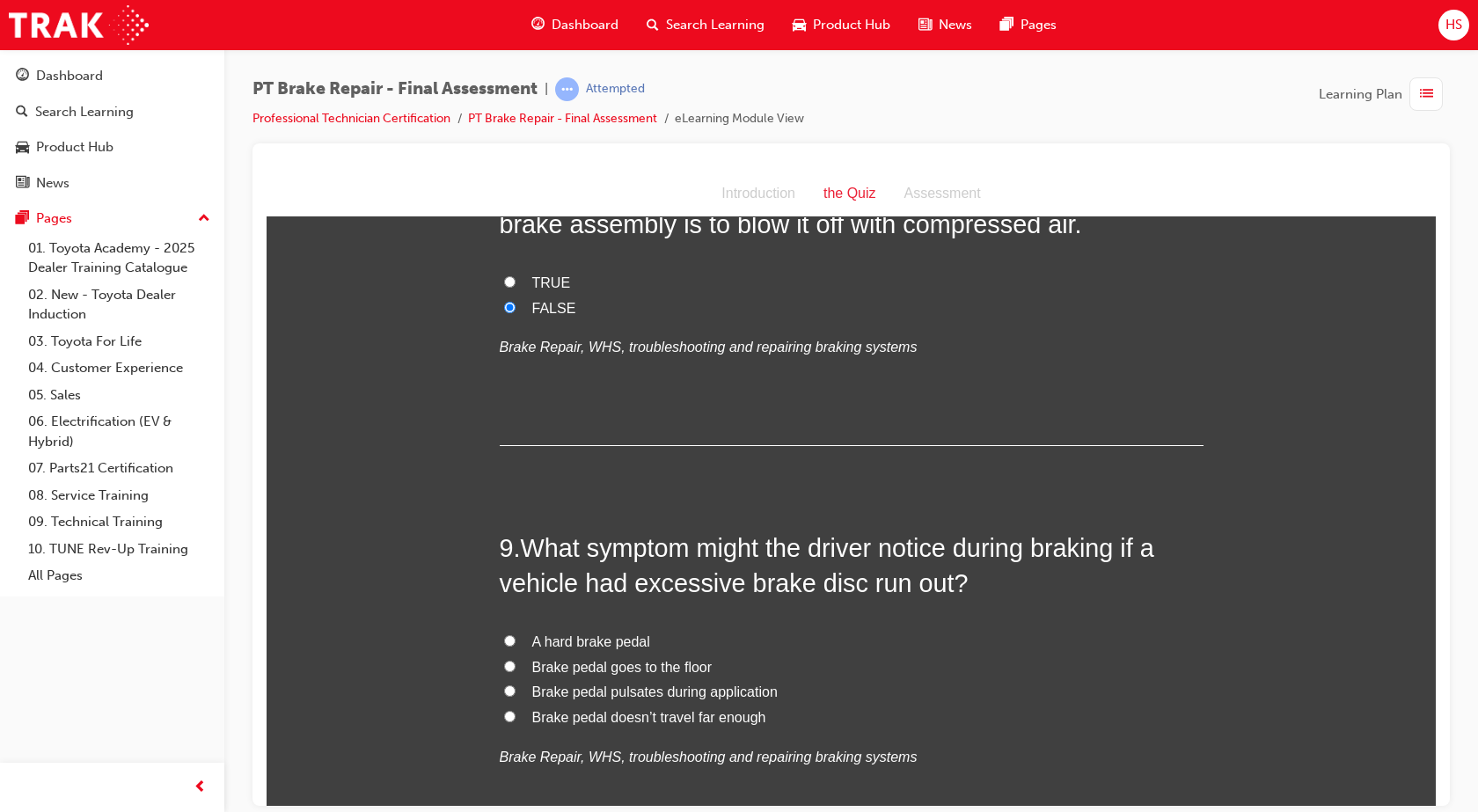
scroll to position [3232, 0]
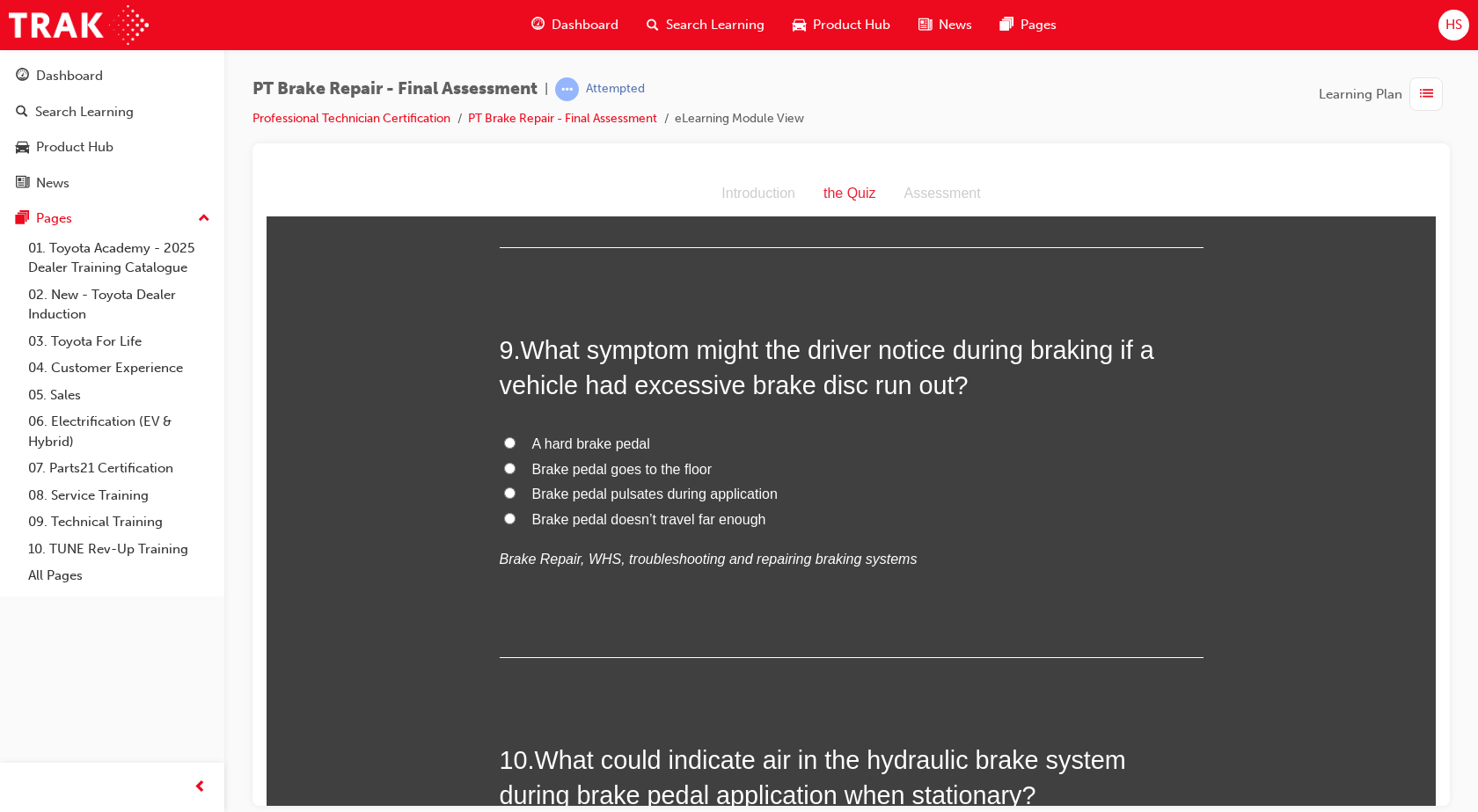
click at [696, 495] on span "Brake pedal pulsates during application" at bounding box center [654, 494] width 245 height 15
click at [516, 495] on input "Brake pedal pulsates during application" at bounding box center [510, 492] width 12 height 12
radio input "true"
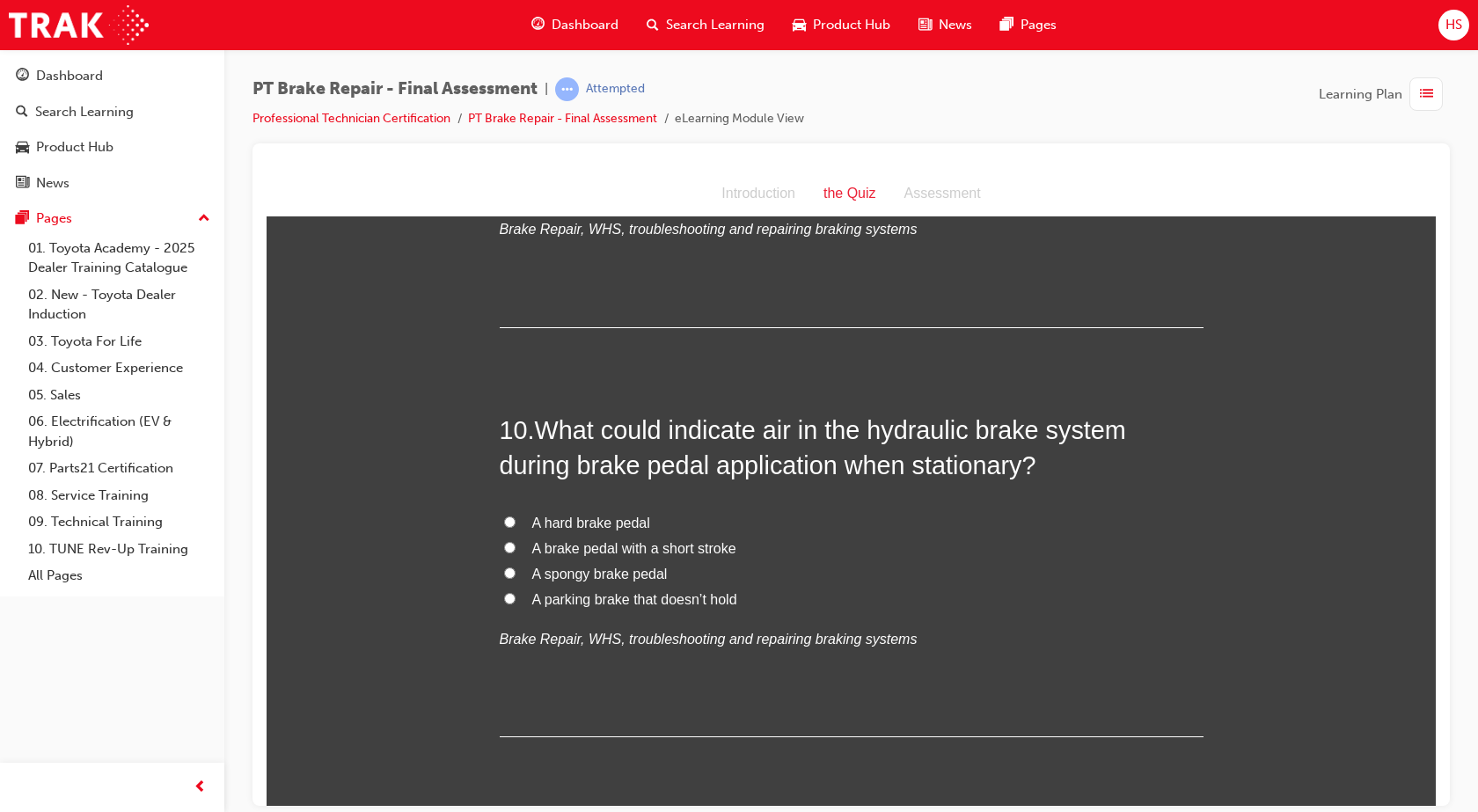
click at [661, 577] on label "A spongy brake pedal" at bounding box center [851, 573] width 703 height 26
click at [516, 577] on input "A spongy brake pedal" at bounding box center [510, 572] width 12 height 12
radio input "true"
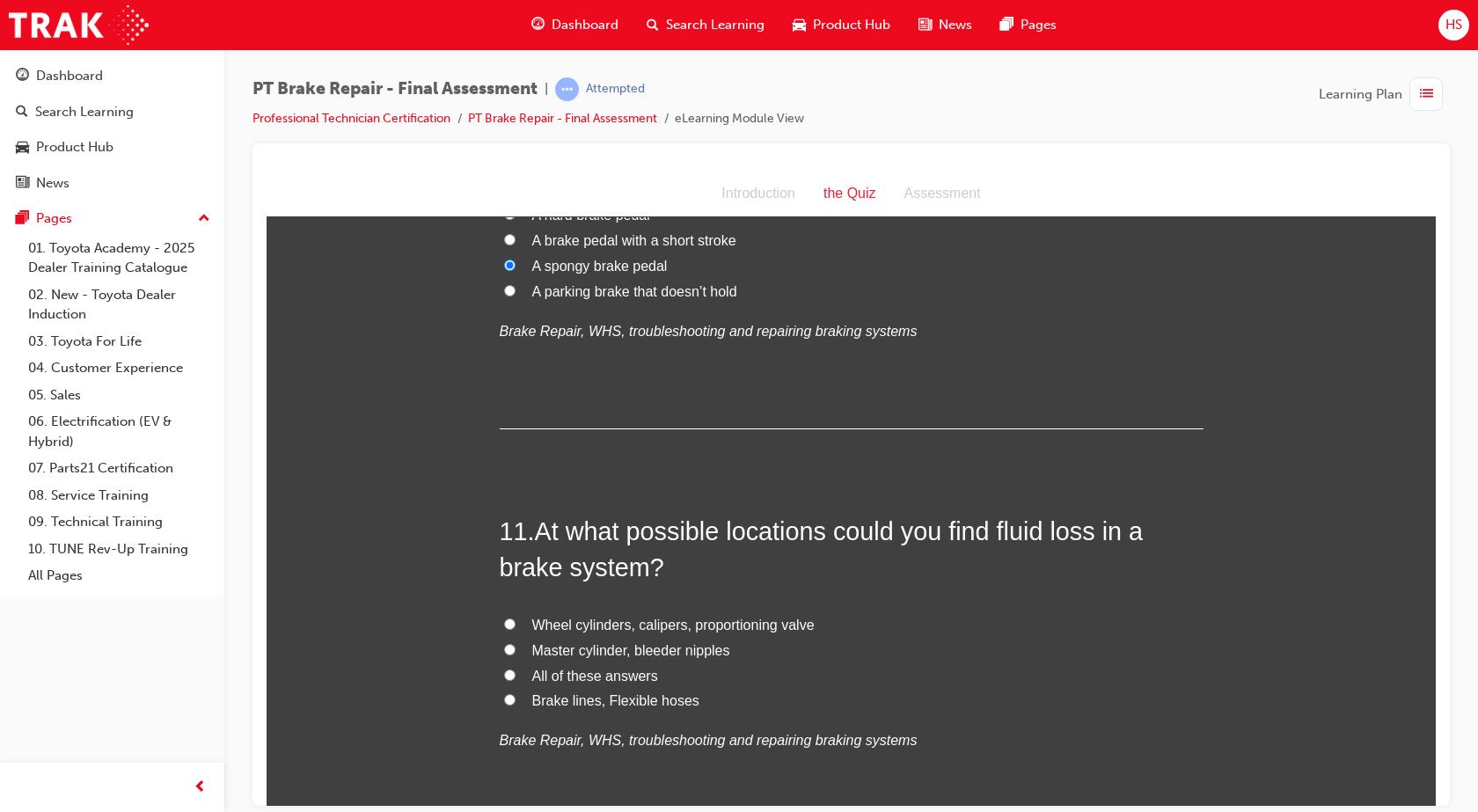
scroll to position [3935, 0]
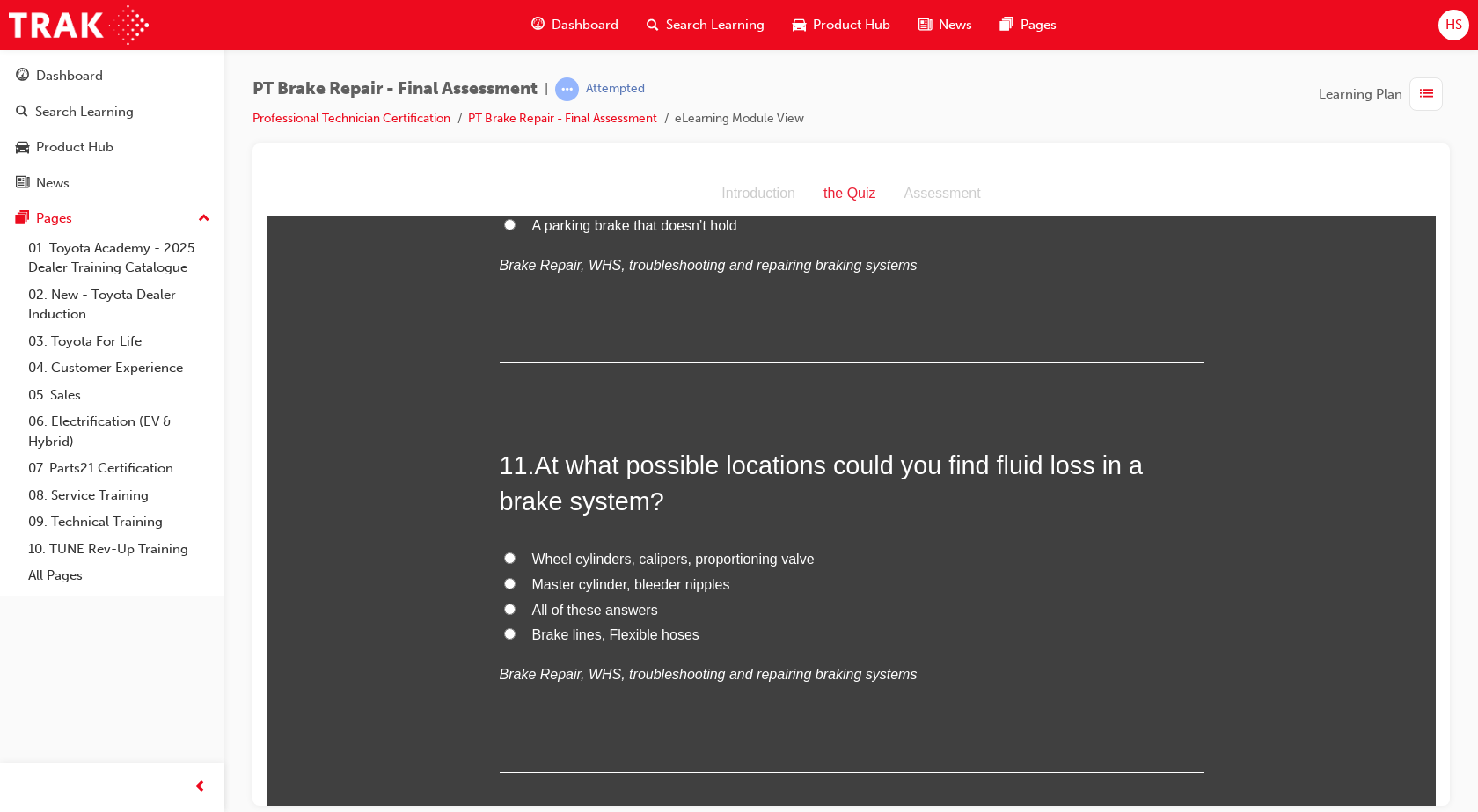
click at [565, 614] on span "All of these answers" at bounding box center [595, 609] width 126 height 15
click at [516, 614] on input "All of these answers" at bounding box center [510, 608] width 12 height 12
radio input "true"
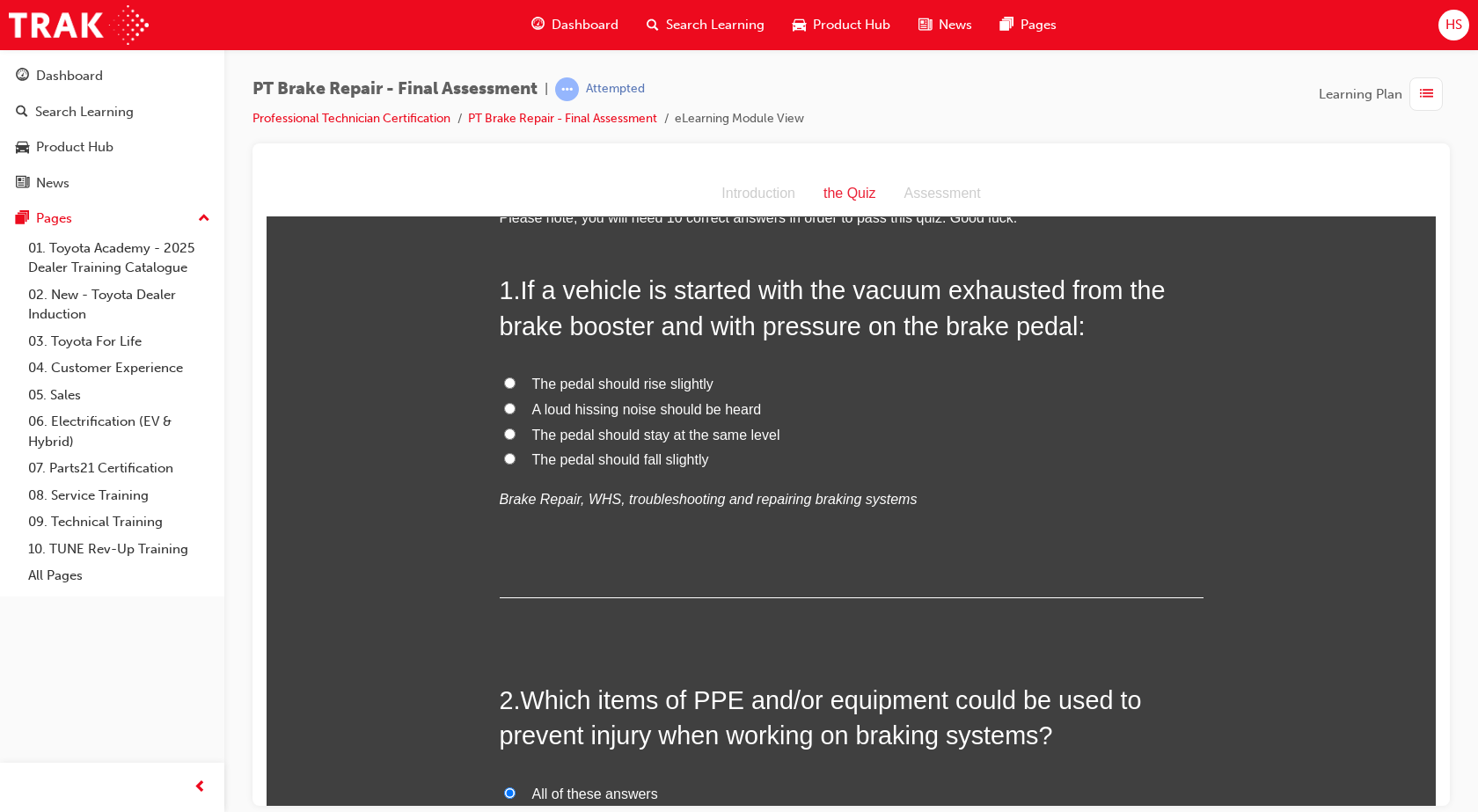
scroll to position [0, 0]
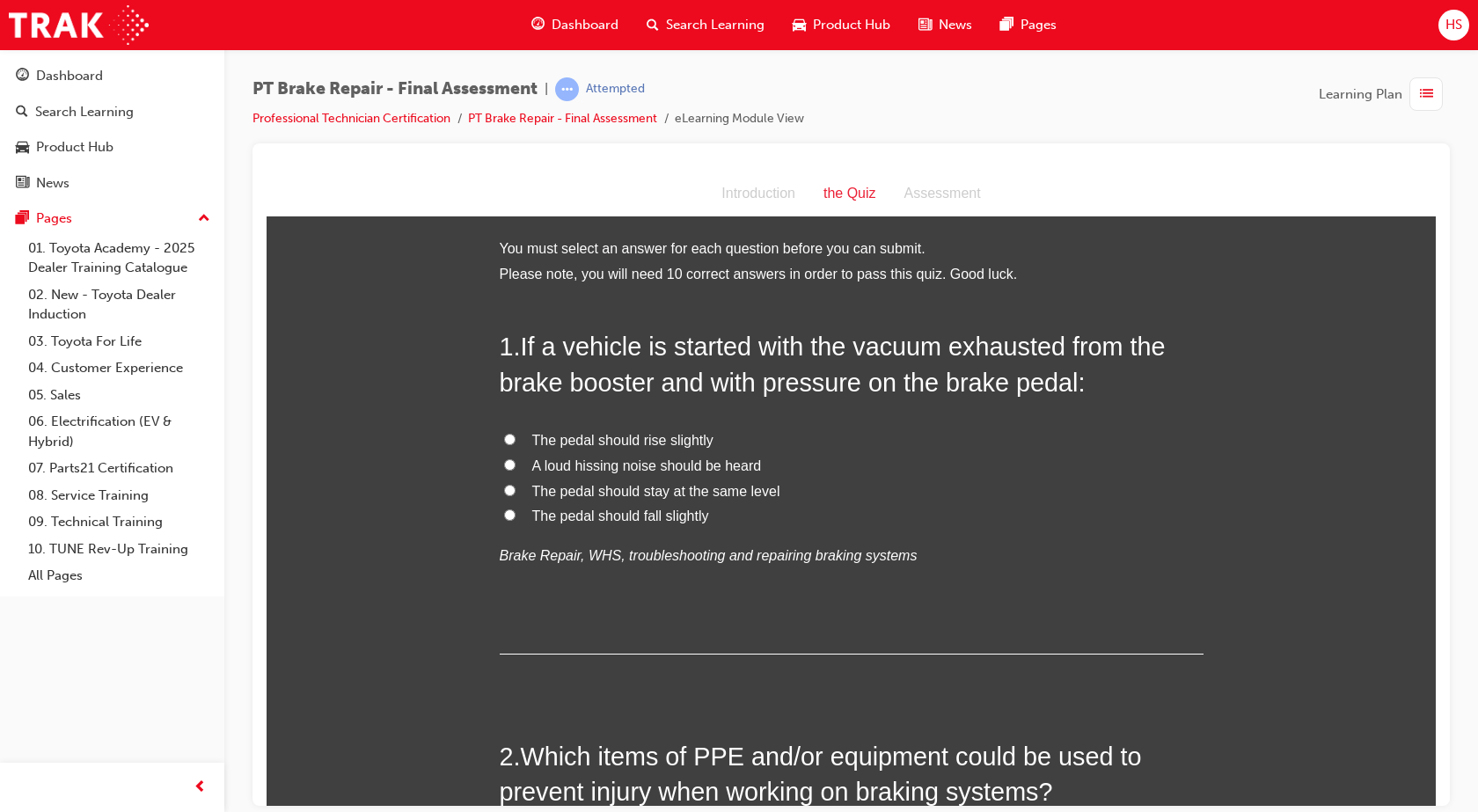
click at [647, 518] on span "The pedal should fall slightly" at bounding box center [621, 515] width 177 height 15
click at [516, 518] on input "The pedal should fall slightly" at bounding box center [510, 514] width 12 height 12
radio input "true"
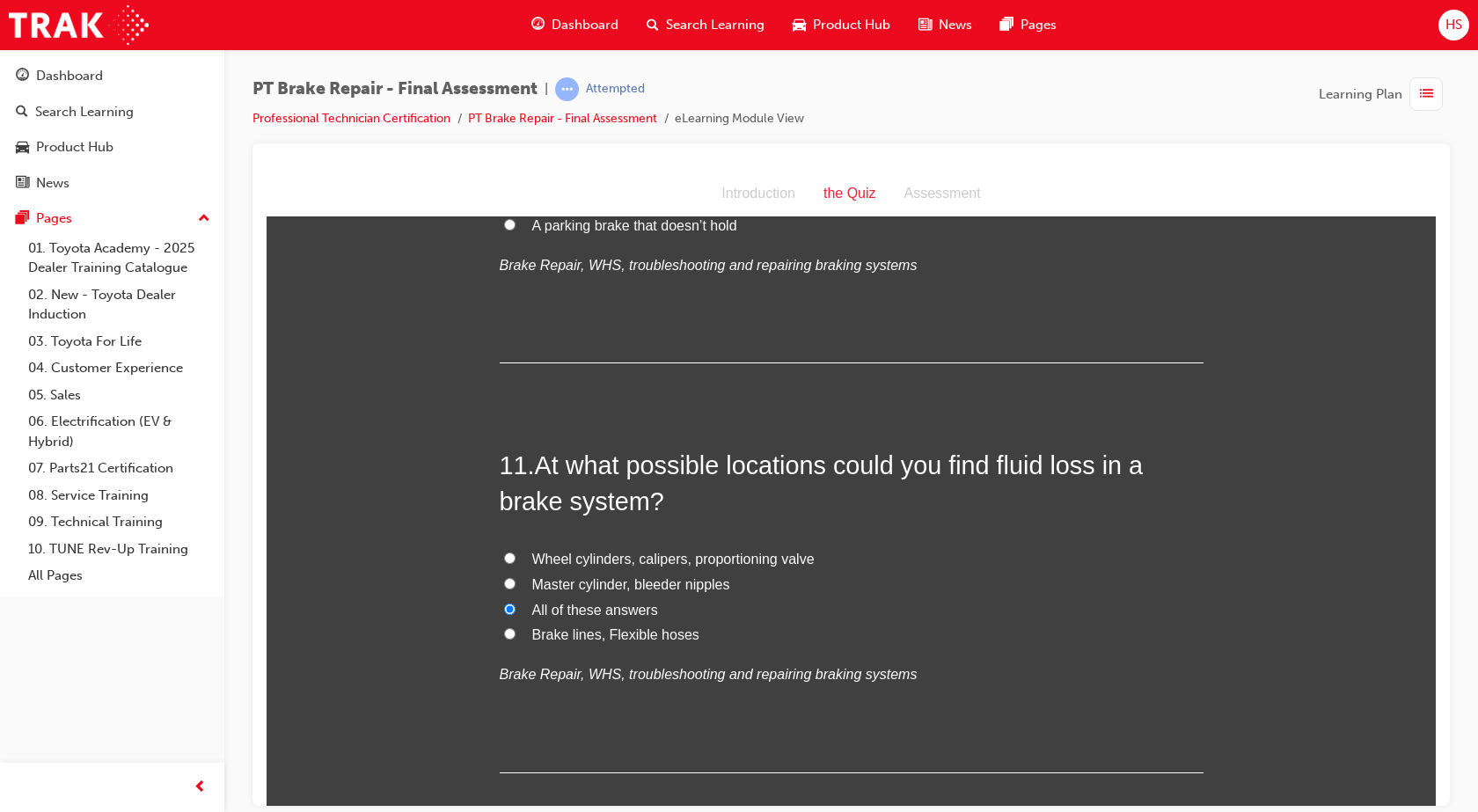
scroll to position [4409, 0]
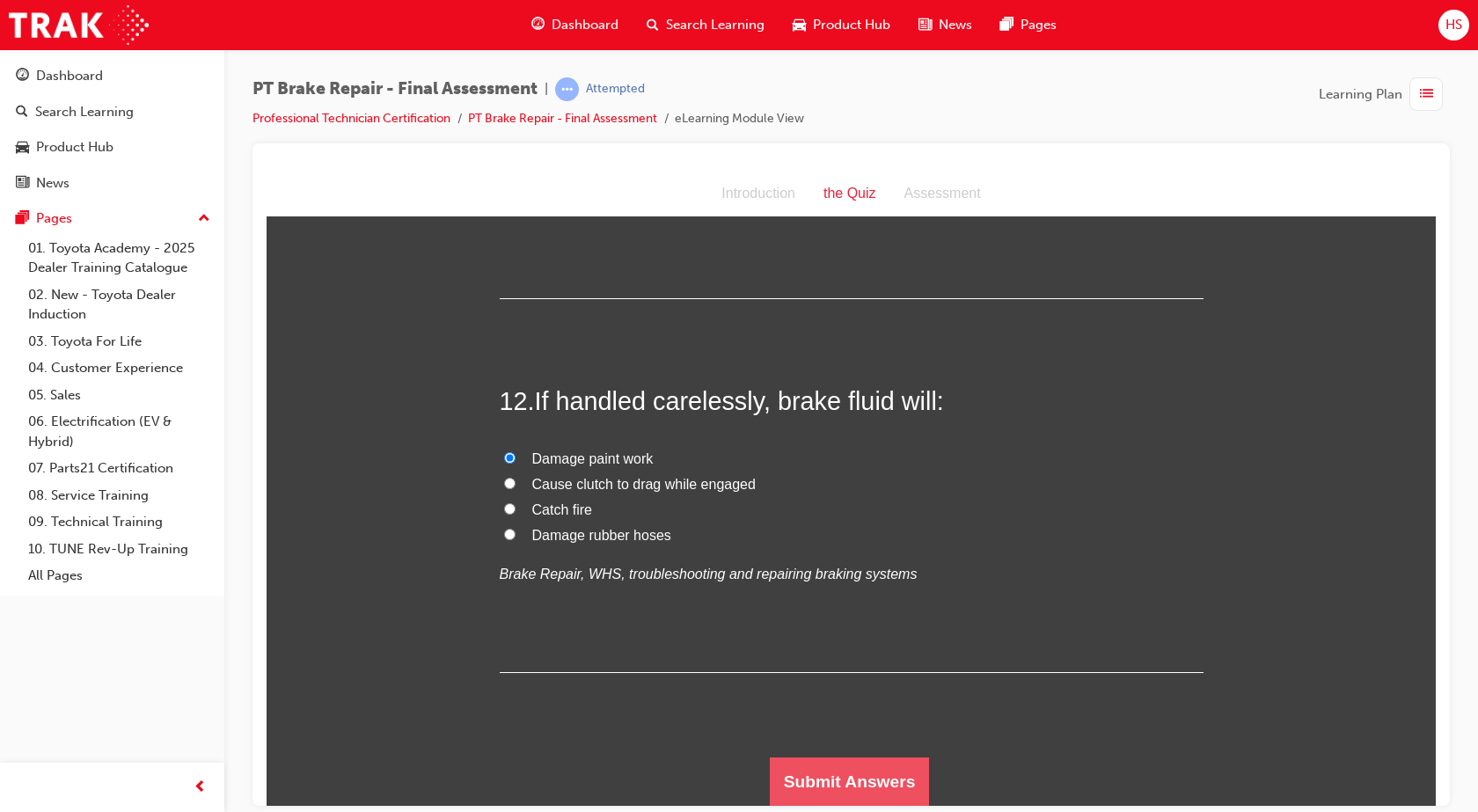
click at [819, 785] on button "Submit Answers" at bounding box center [850, 780] width 160 height 49
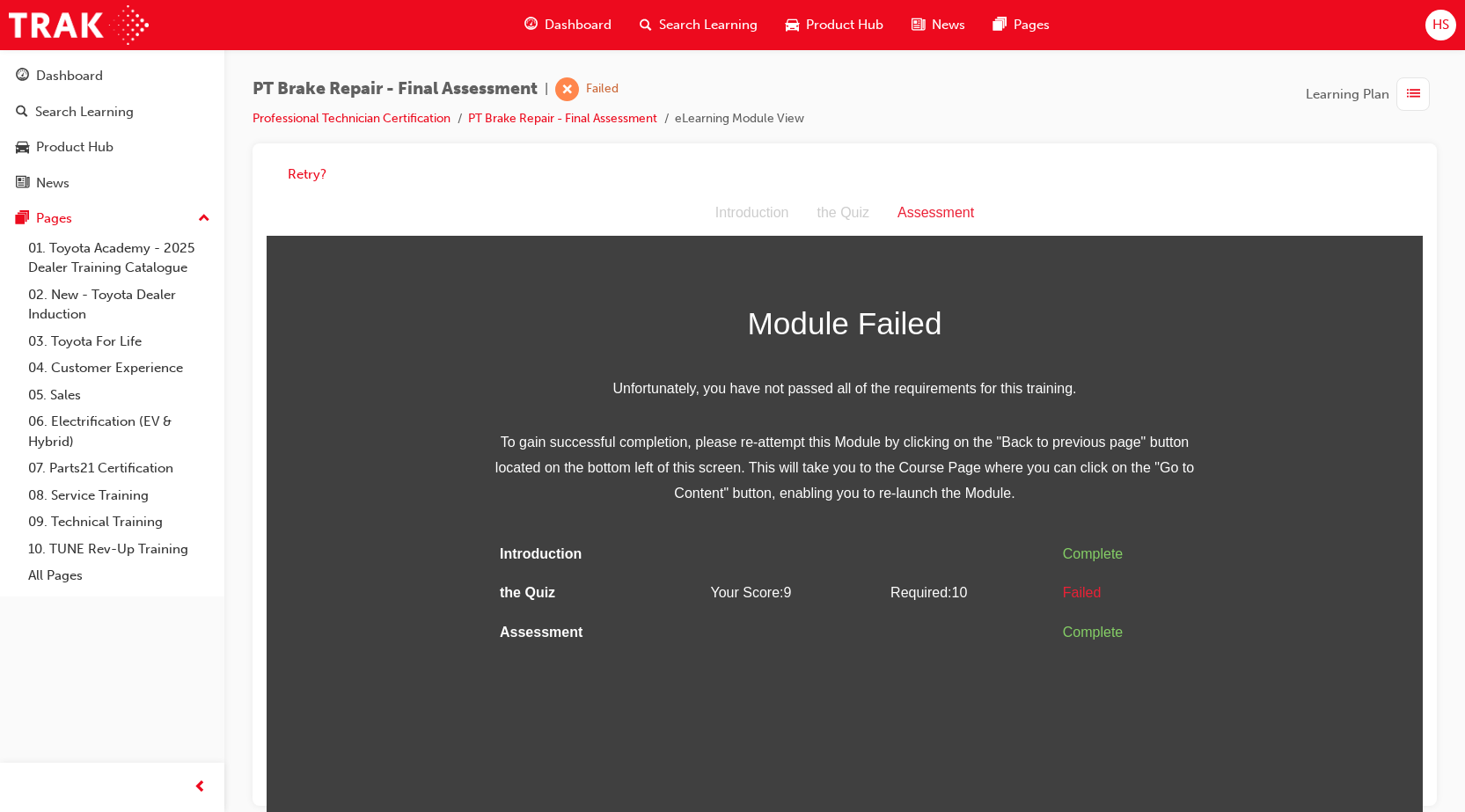
scroll to position [13, 0]
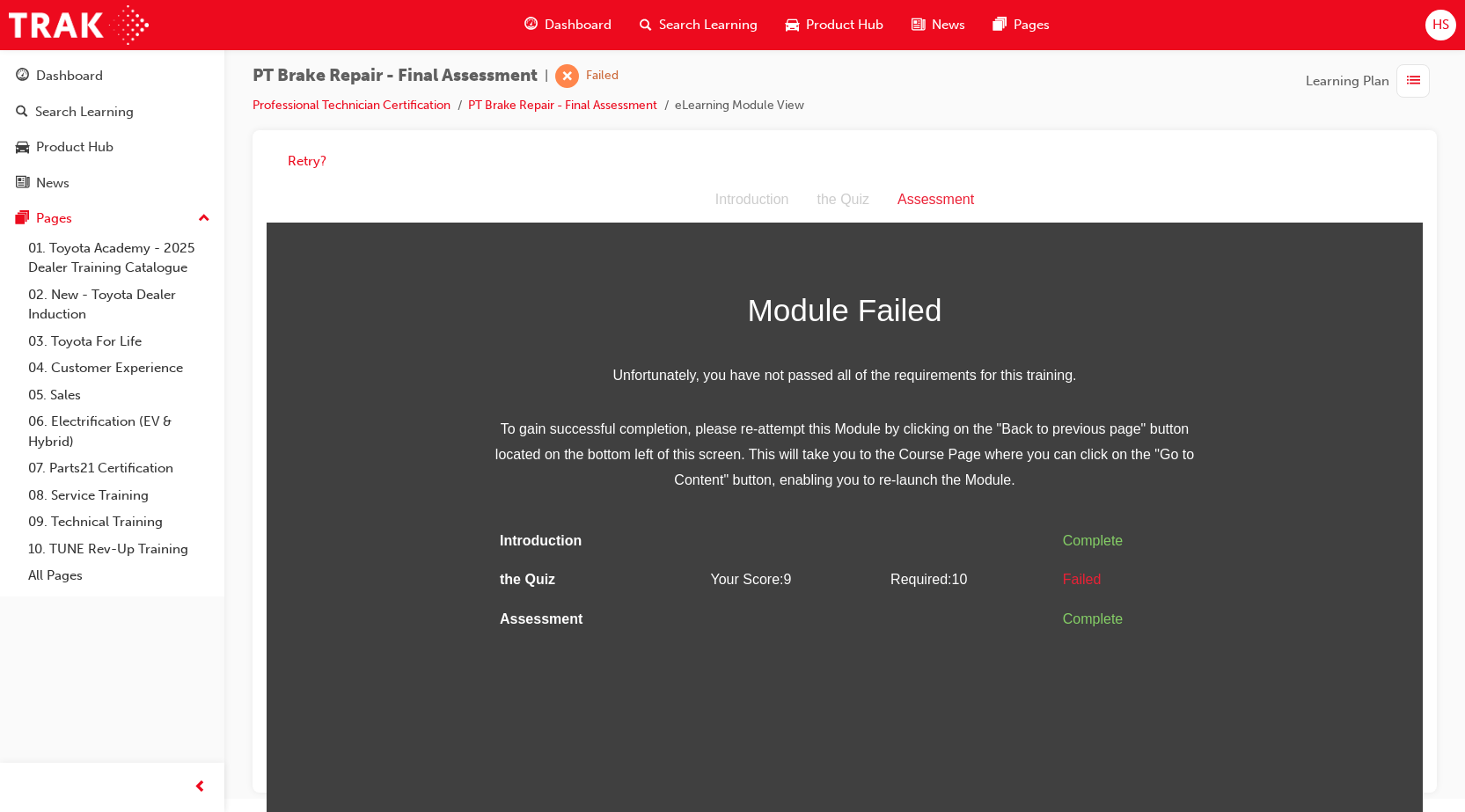
click at [784, 641] on html "Assessment Introduction the Quiz Assessment Module Failed Unfortunately, you ha…" at bounding box center [844, 495] width 1156 height 634
click at [306, 160] on button "Retry?" at bounding box center [307, 161] width 39 height 20
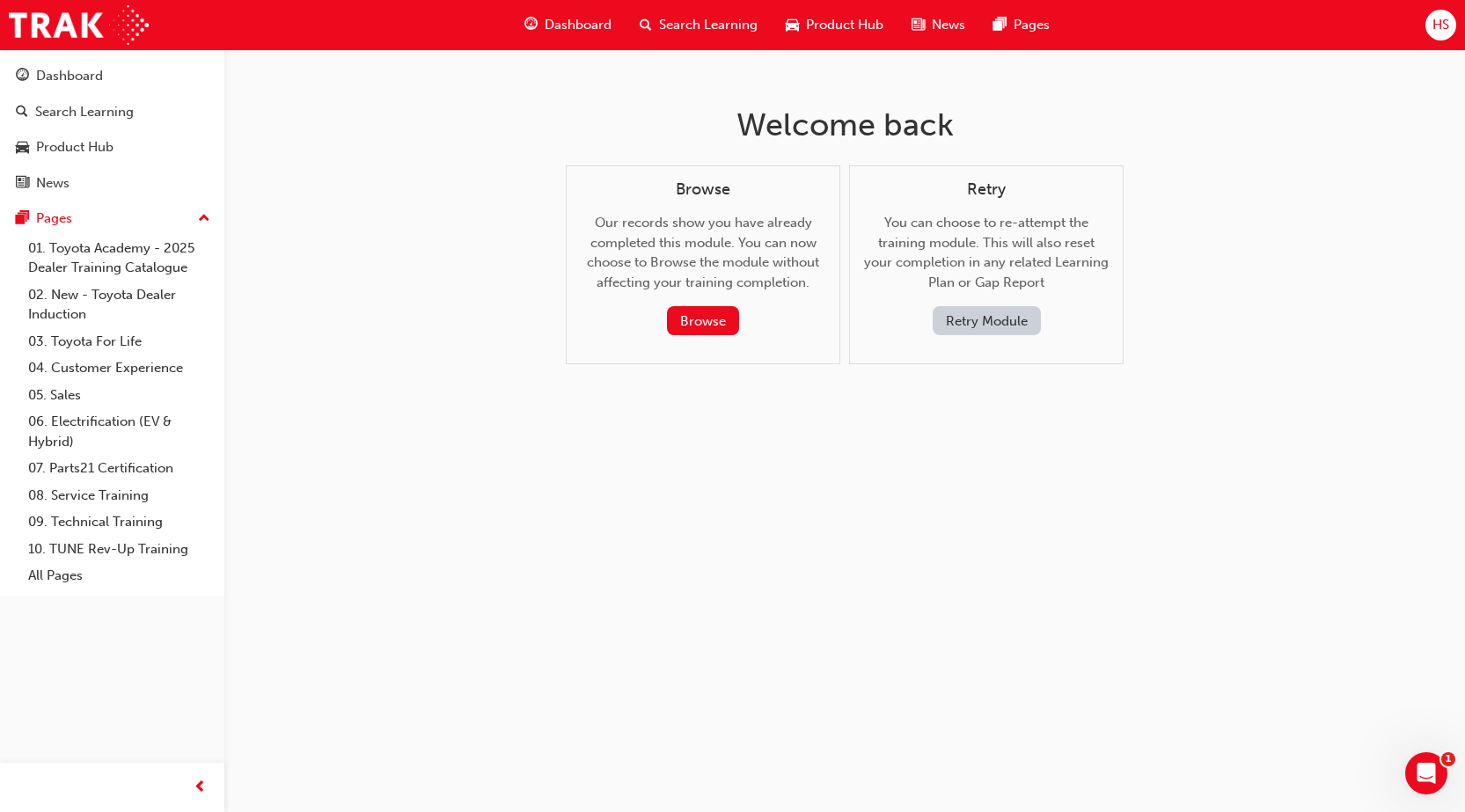
scroll to position [0, 0]
click at [991, 330] on button "Retry Module" at bounding box center [992, 320] width 108 height 29
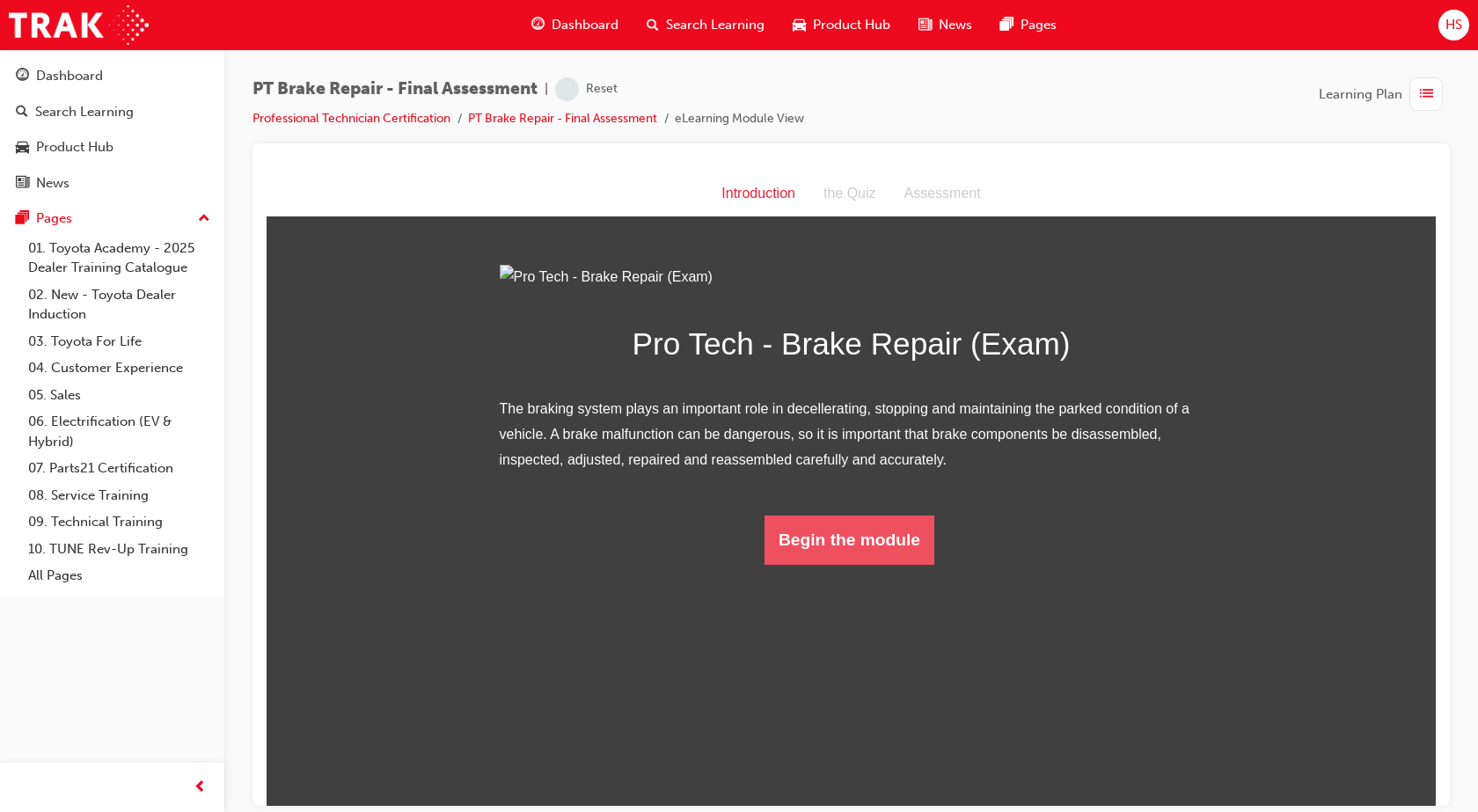
click at [842, 564] on button "Begin the module" at bounding box center [849, 539] width 169 height 49
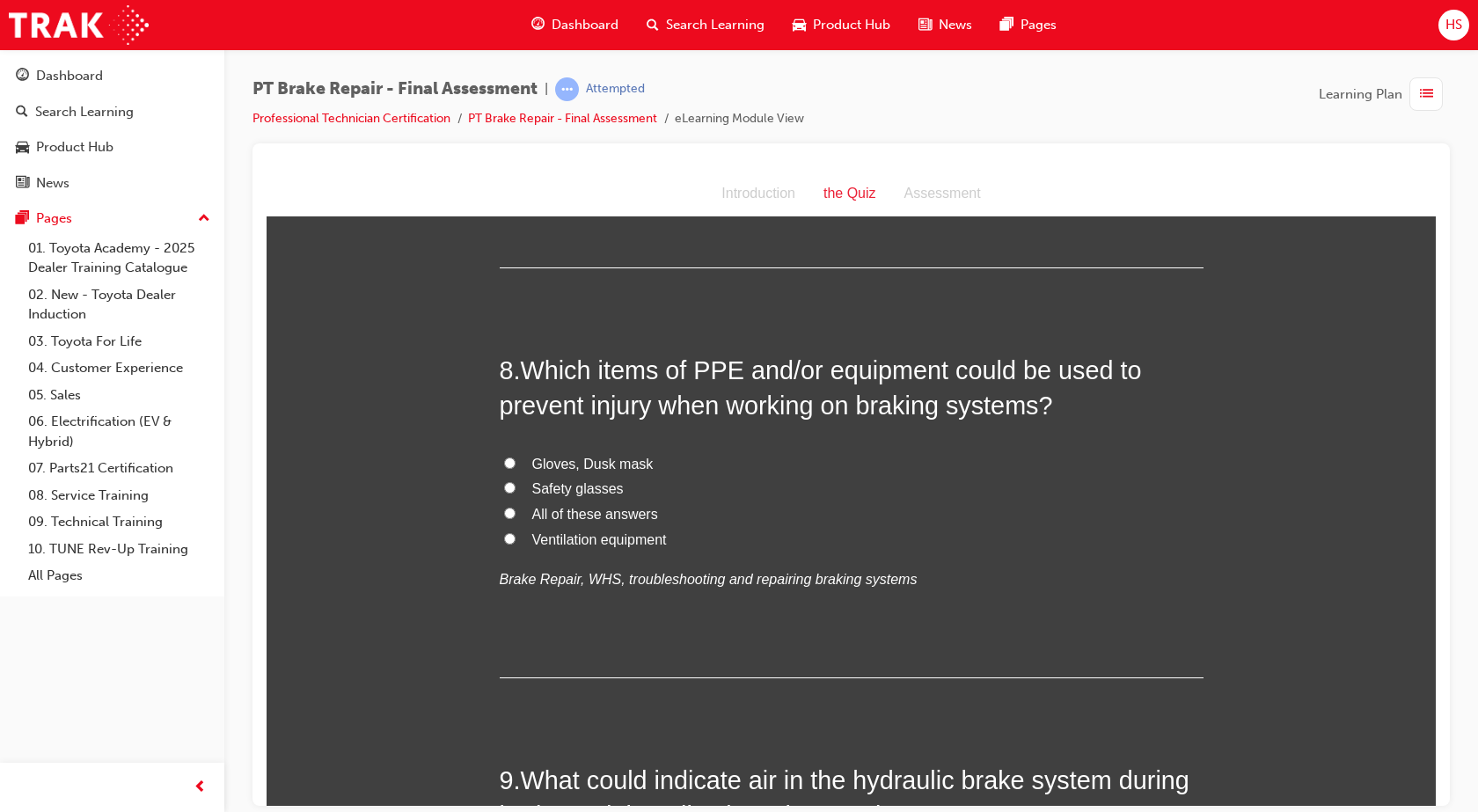
scroll to position [2727, 0]
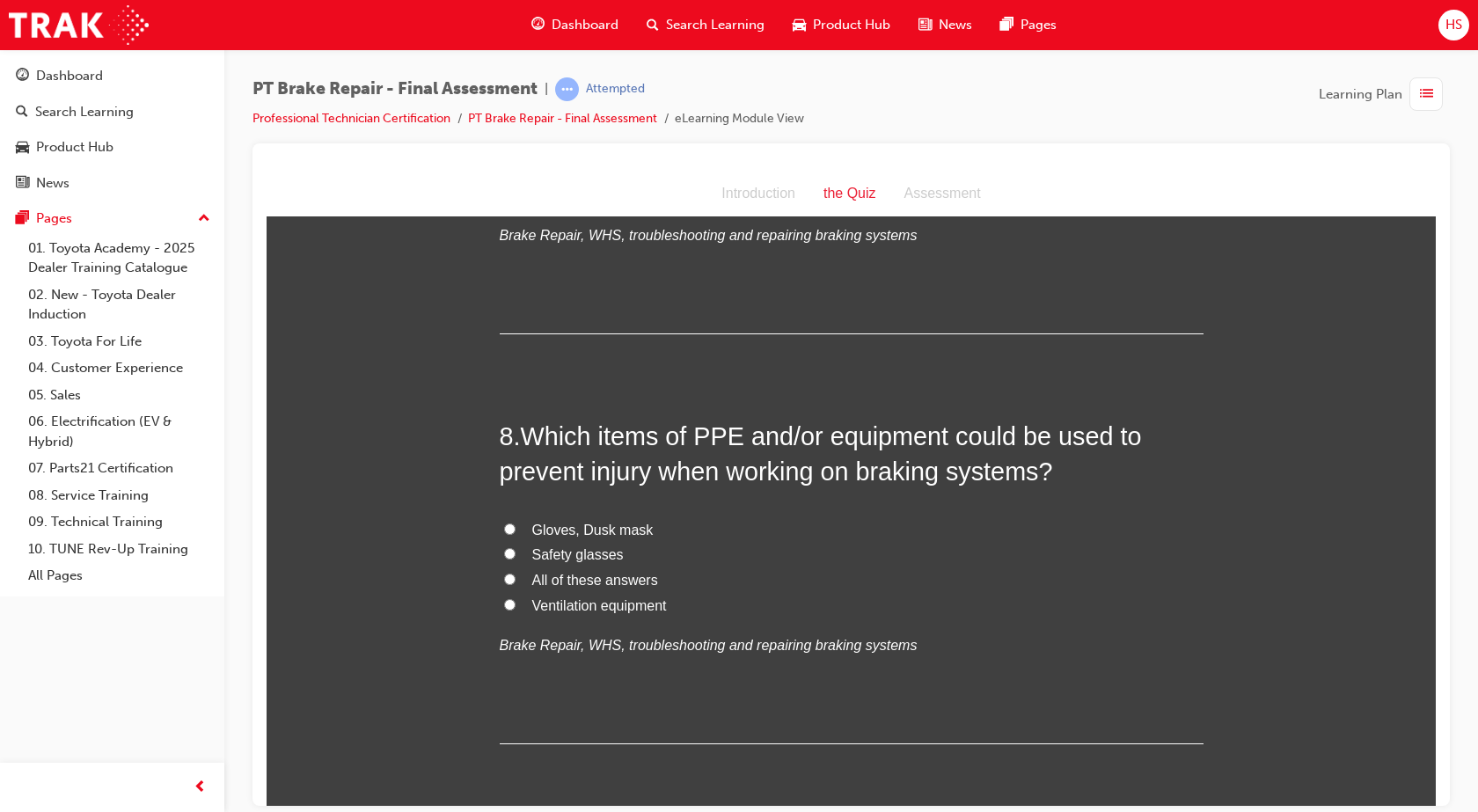
click at [611, 574] on span "All of these answers" at bounding box center [595, 579] width 126 height 15
click at [516, 574] on input "All of these answers" at bounding box center [510, 578] width 12 height 12
radio input "true"
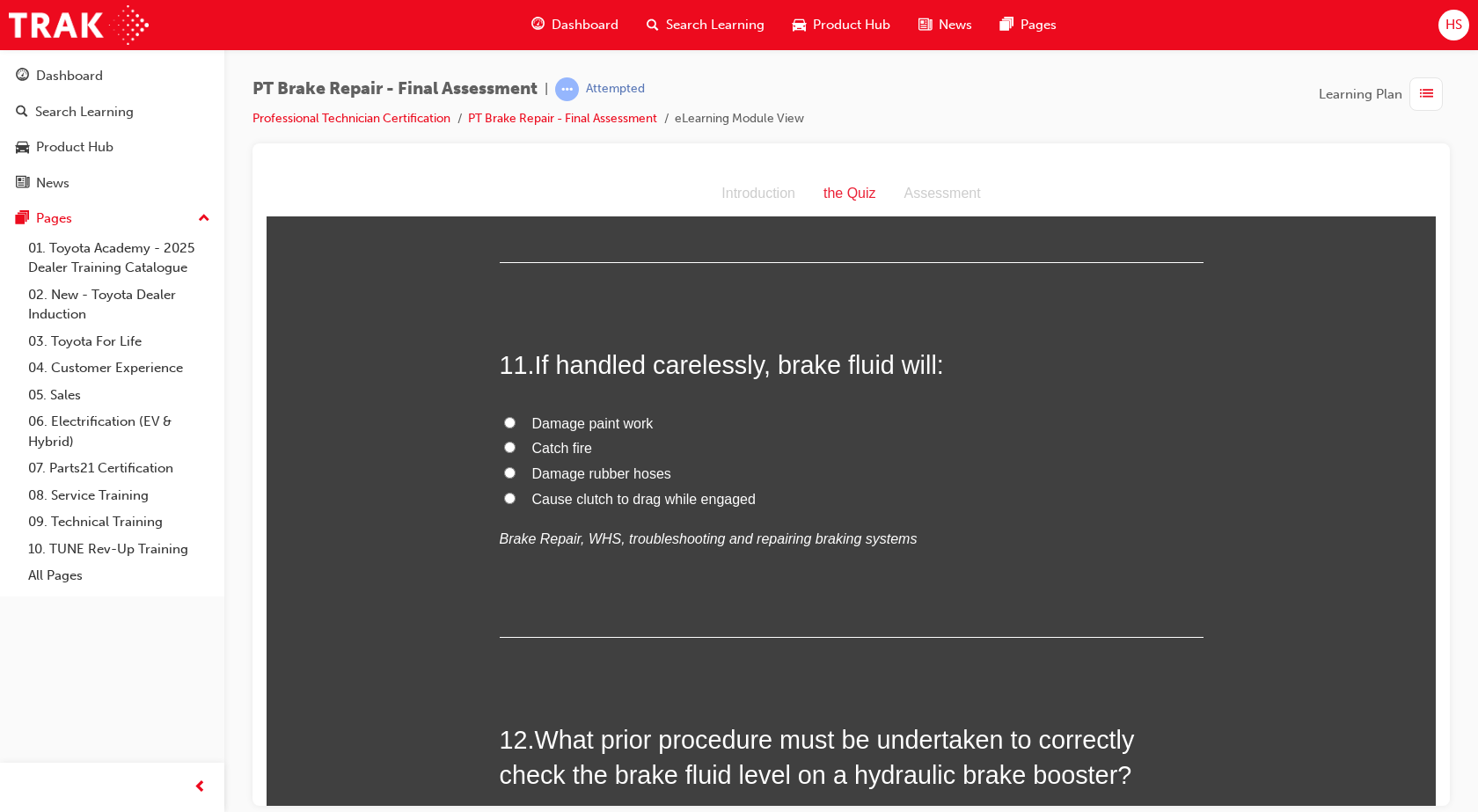
scroll to position [3838, 0]
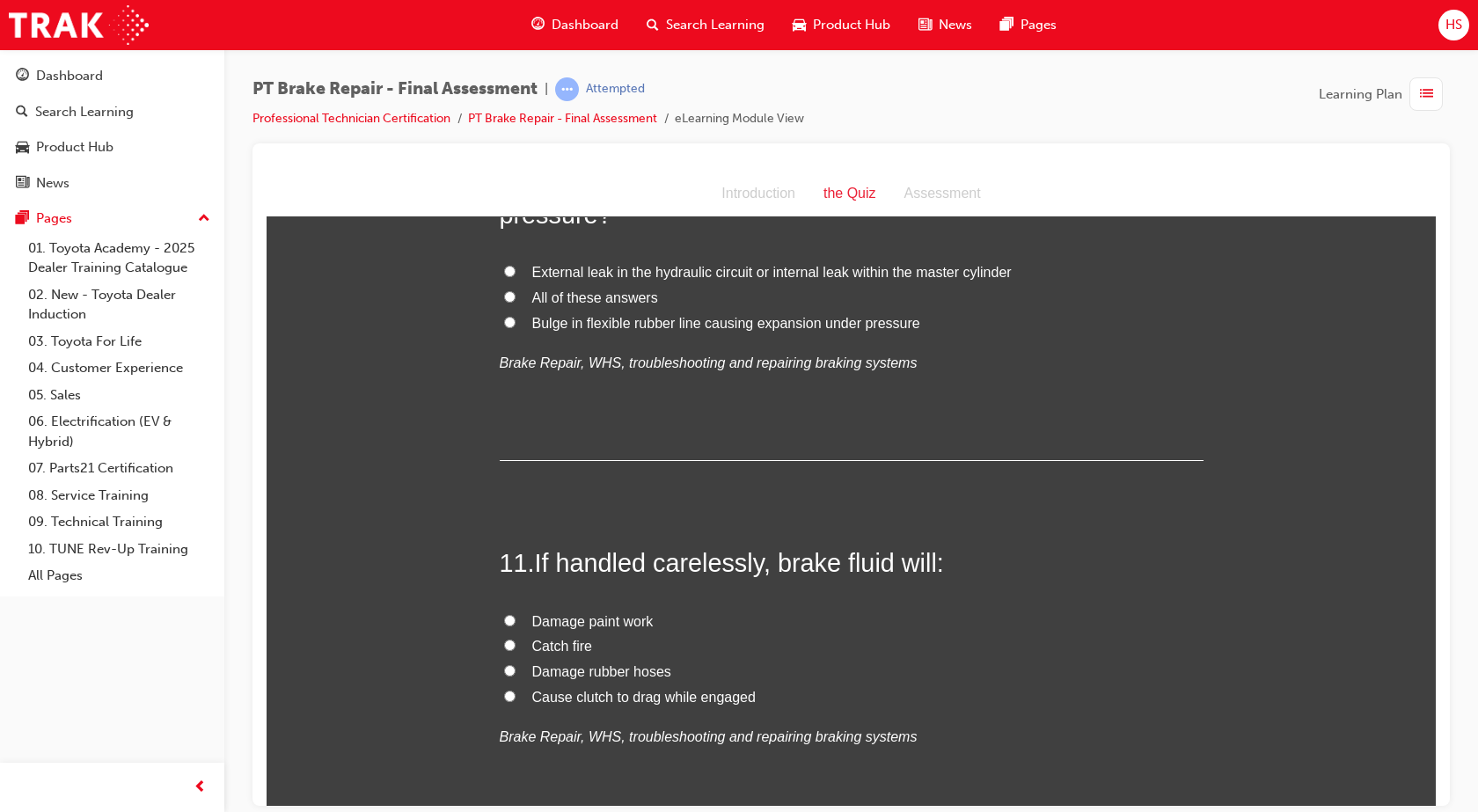
click at [611, 621] on span "Damage paint work" at bounding box center [593, 621] width 121 height 15
click at [516, 621] on input "Damage paint work" at bounding box center [510, 620] width 12 height 12
radio input "true"
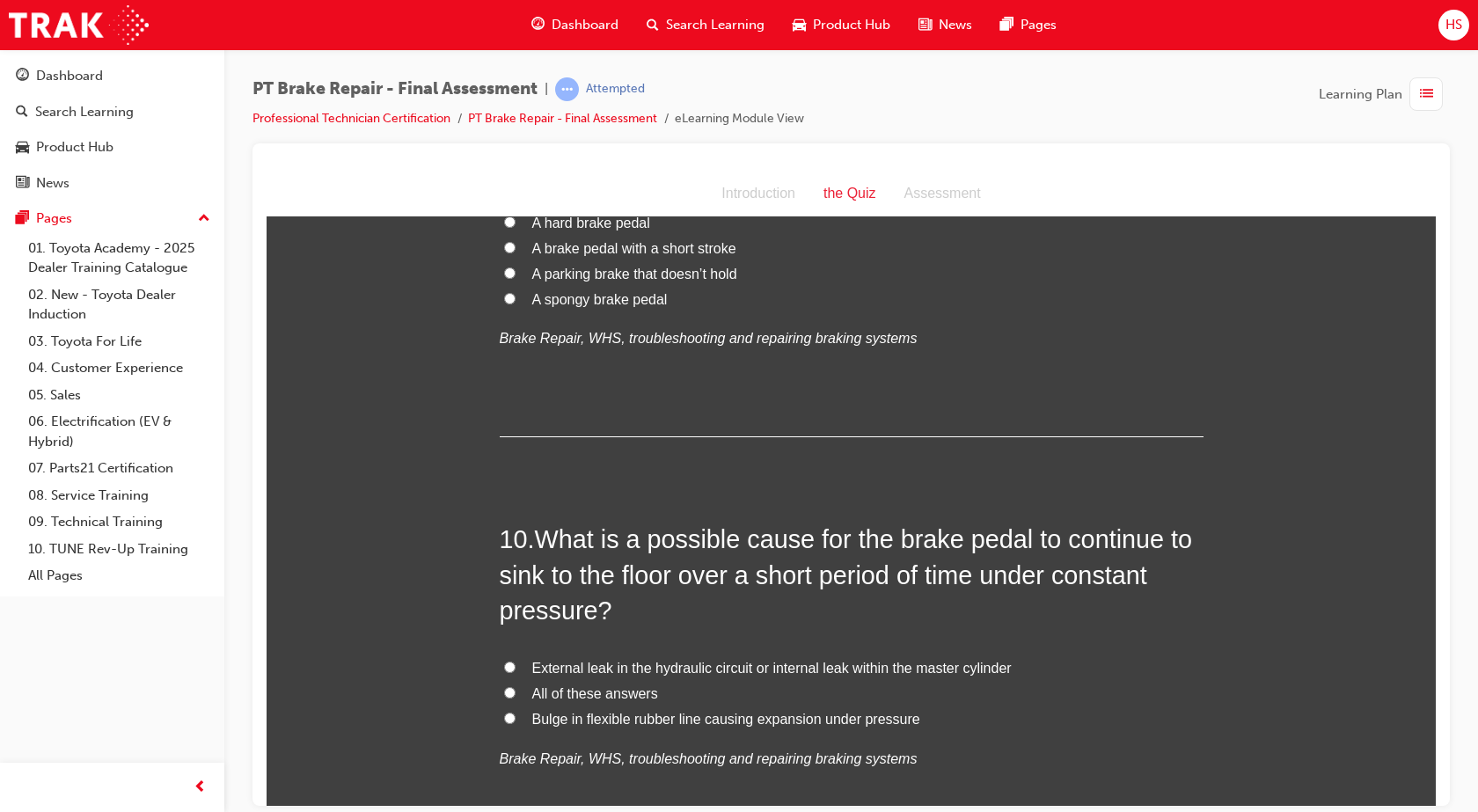
scroll to position [3574, 0]
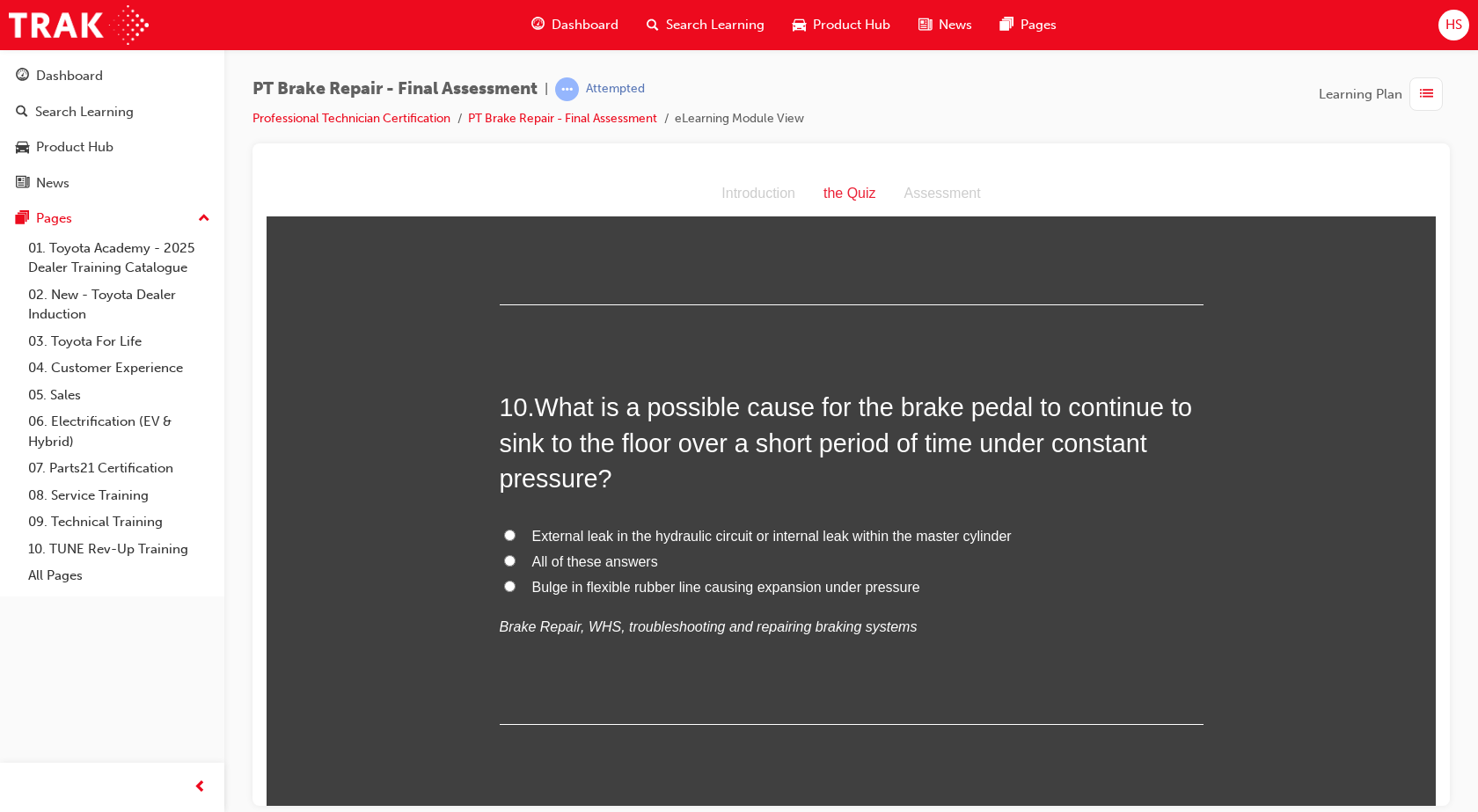
click at [650, 532] on span "External leak in the hydraulic circuit or internal leak within the master cylin…" at bounding box center [772, 535] width 479 height 15
click at [516, 532] on input "External leak in the hydraulic circuit or internal leak within the master cylin…" at bounding box center [510, 534] width 12 height 12
radio input "true"
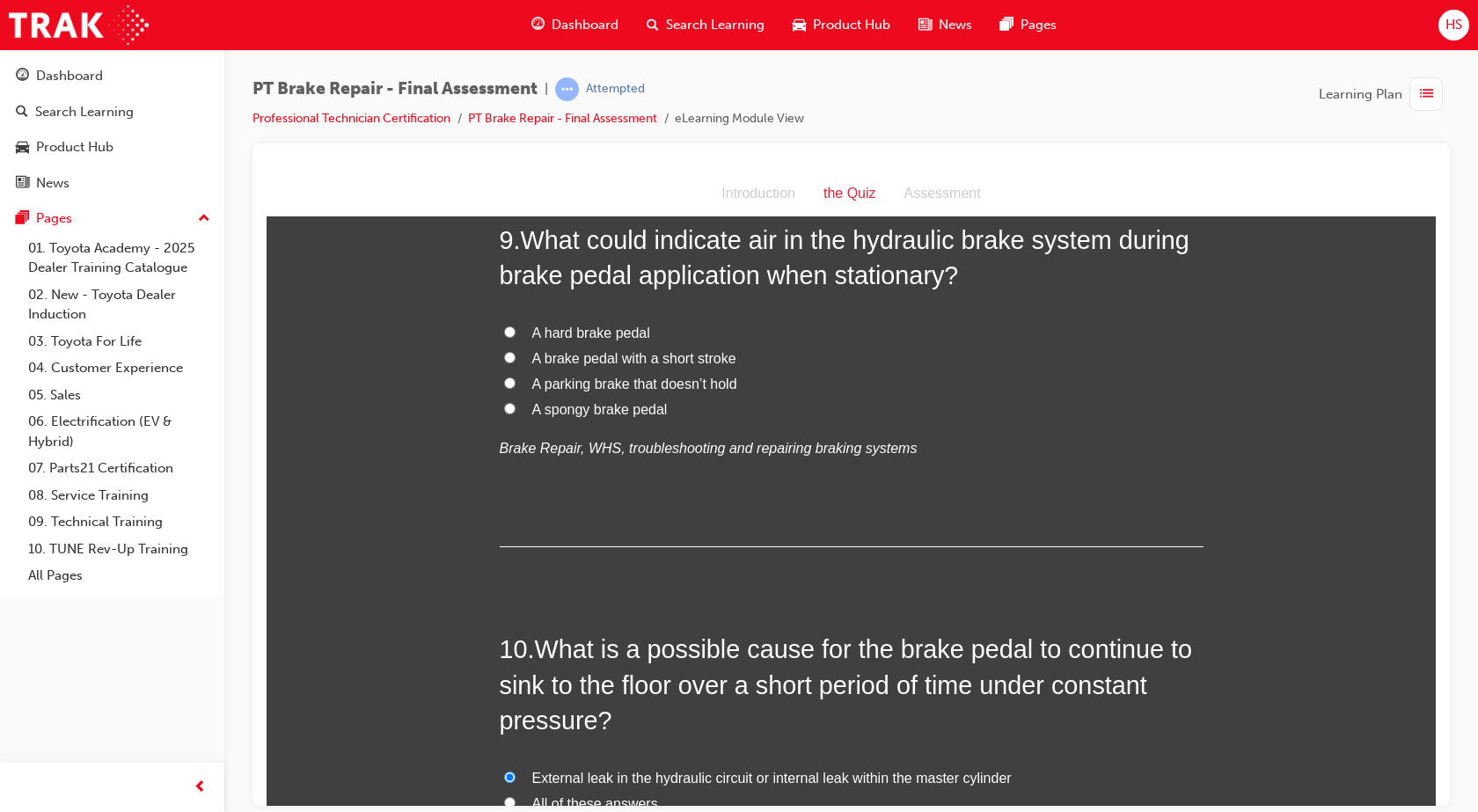
scroll to position [3222, 0]
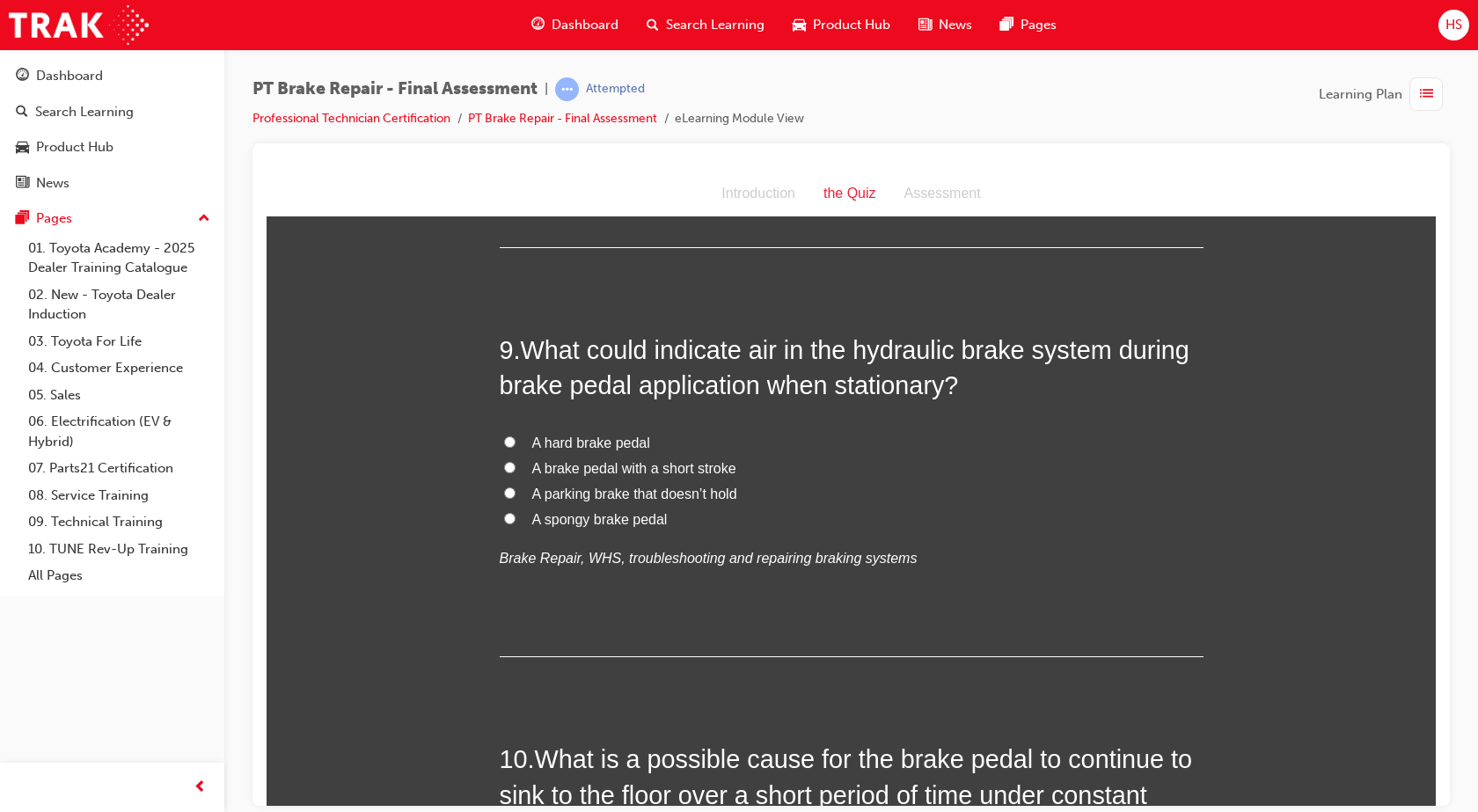
click at [650, 519] on span "A spongy brake pedal" at bounding box center [599, 519] width 136 height 15
click at [516, 519] on input "A spongy brake pedal" at bounding box center [510, 518] width 12 height 12
radio input "true"
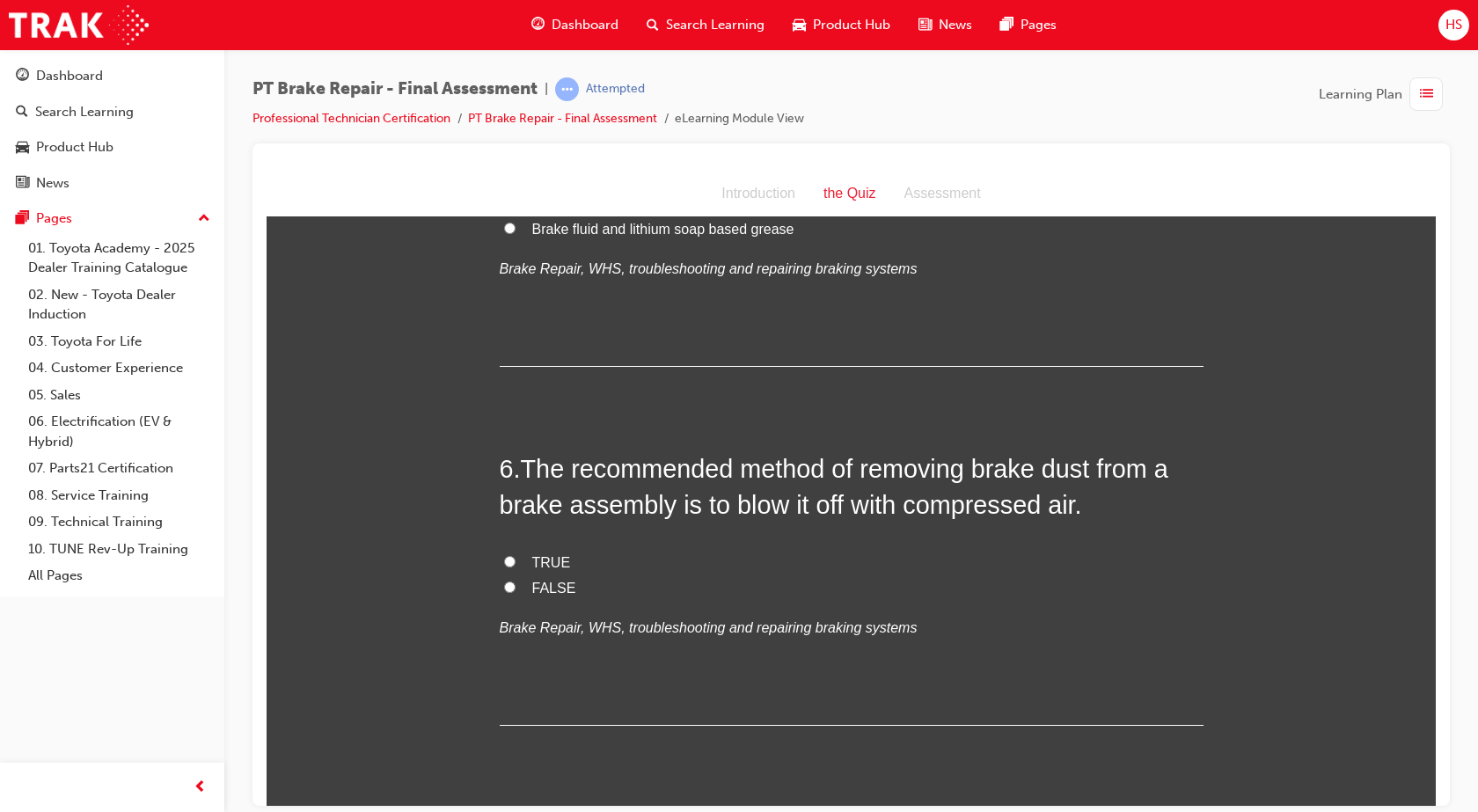
scroll to position [1859, 0]
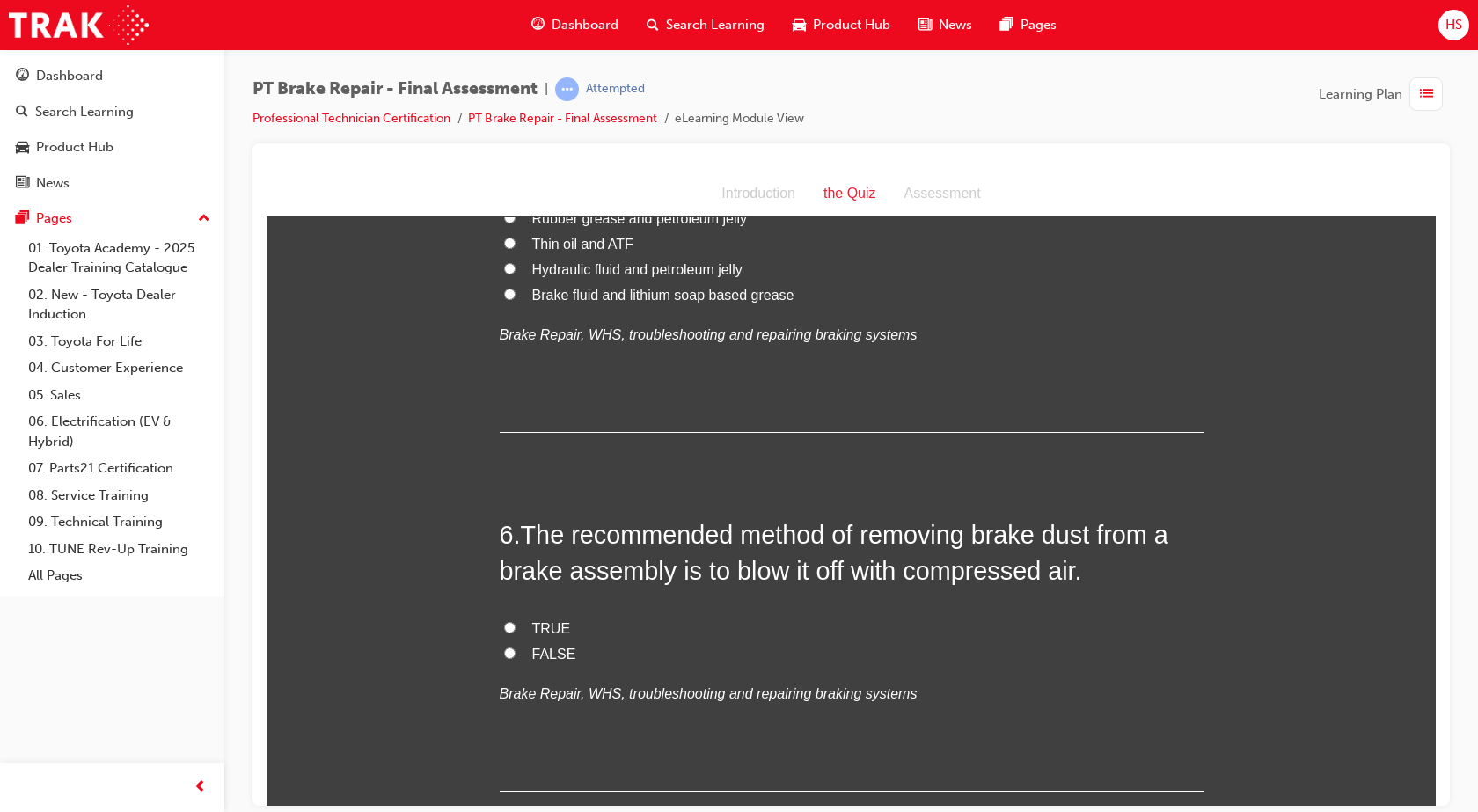
click at [523, 655] on label "FALSE" at bounding box center [851, 653] width 703 height 26
click at [516, 655] on input "FALSE" at bounding box center [510, 652] width 12 height 12
radio input "true"
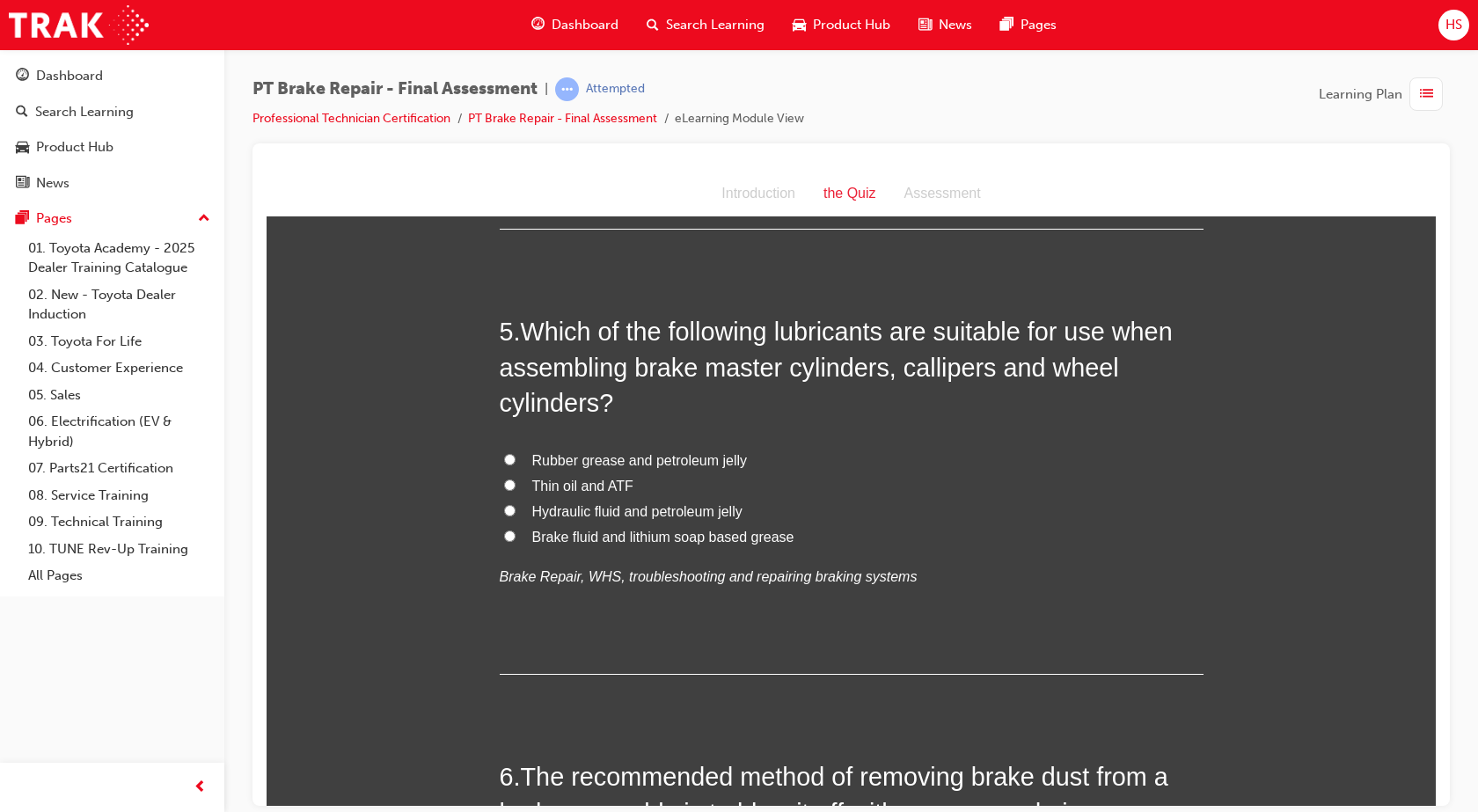
scroll to position [1441, 0]
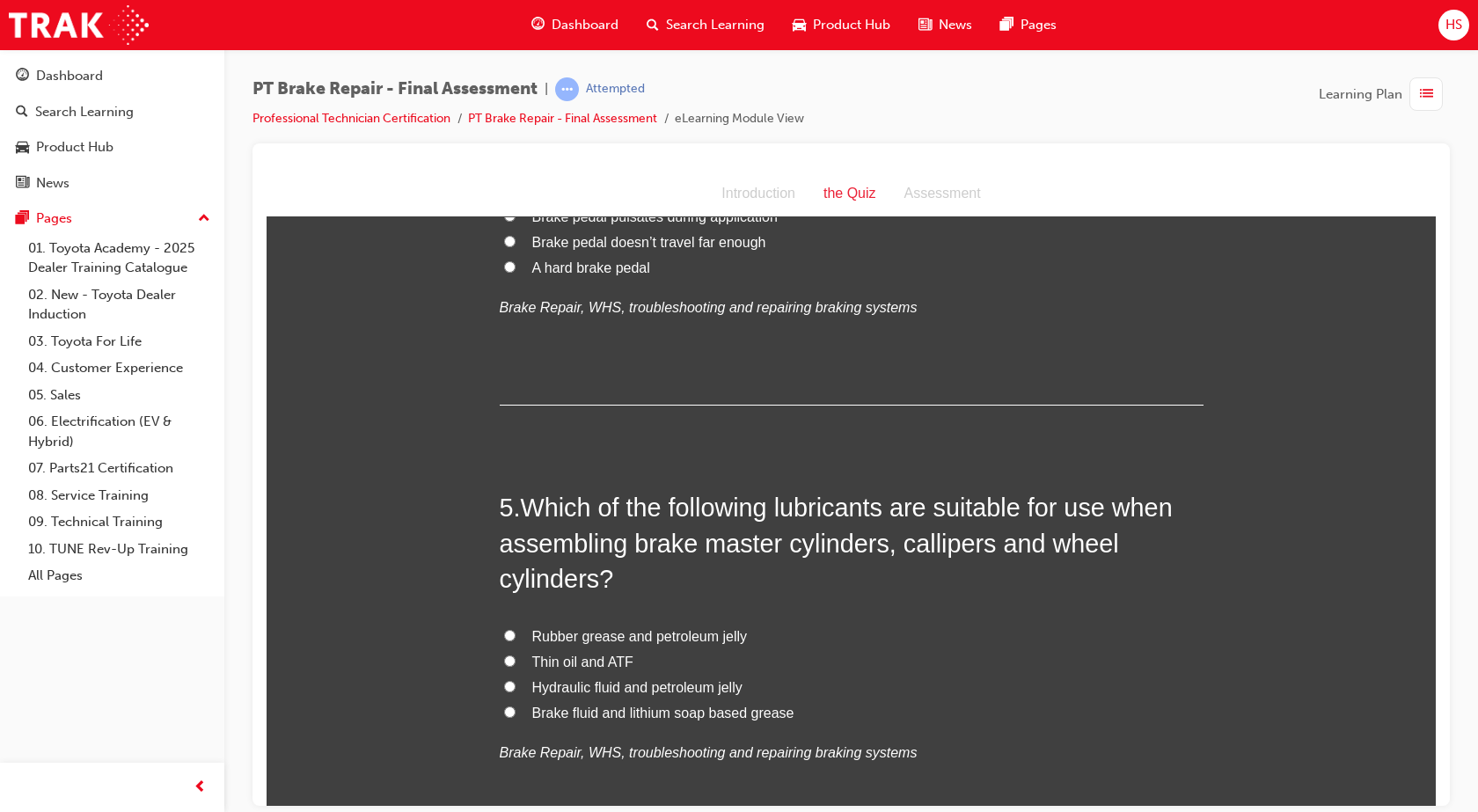
click at [734, 708] on span "Brake fluid and lithium soap based grease" at bounding box center [663, 712] width 262 height 15
click at [516, 708] on input "Brake fluid and lithium soap based grease" at bounding box center [510, 711] width 12 height 12
radio input "true"
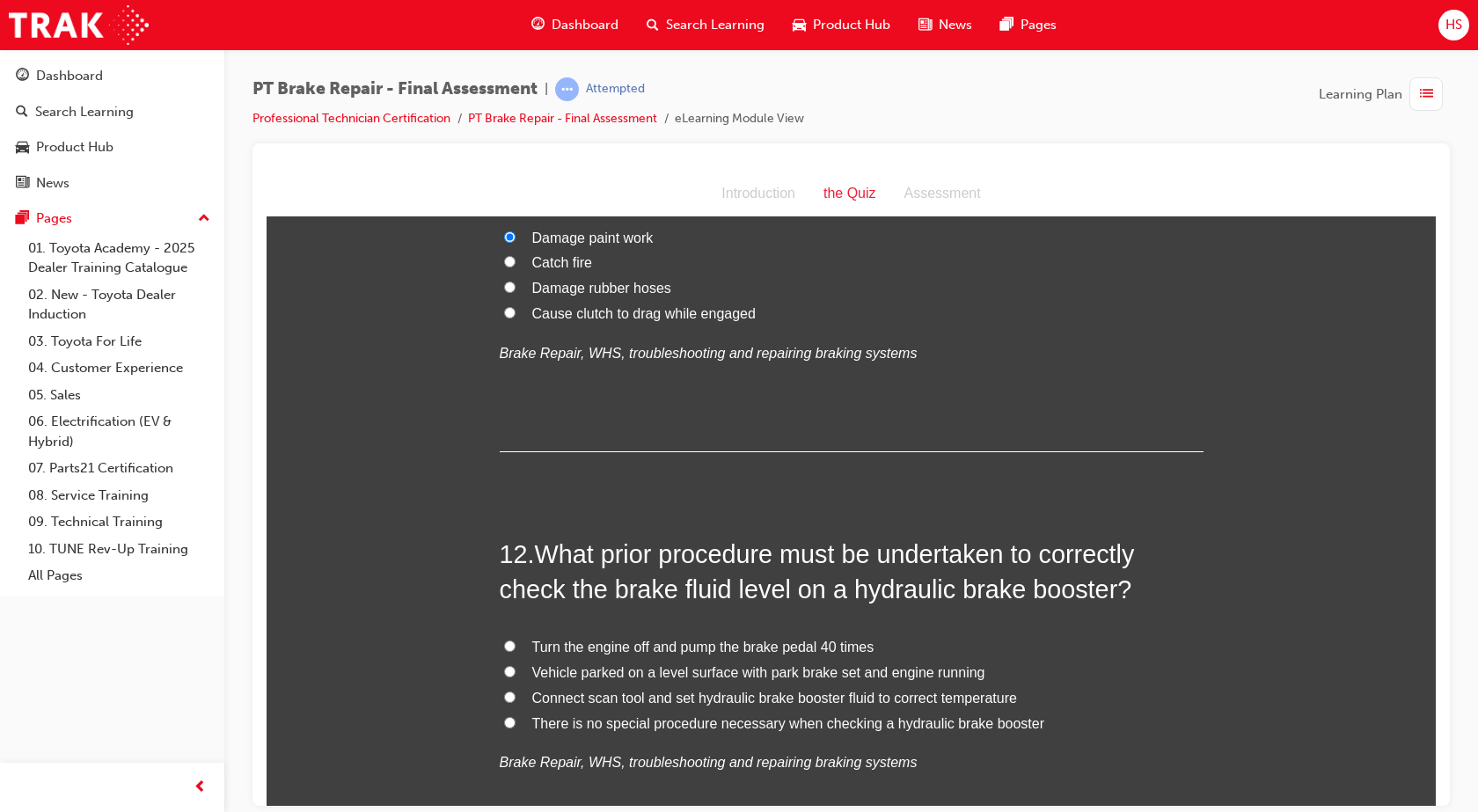
scroll to position [4309, 0]
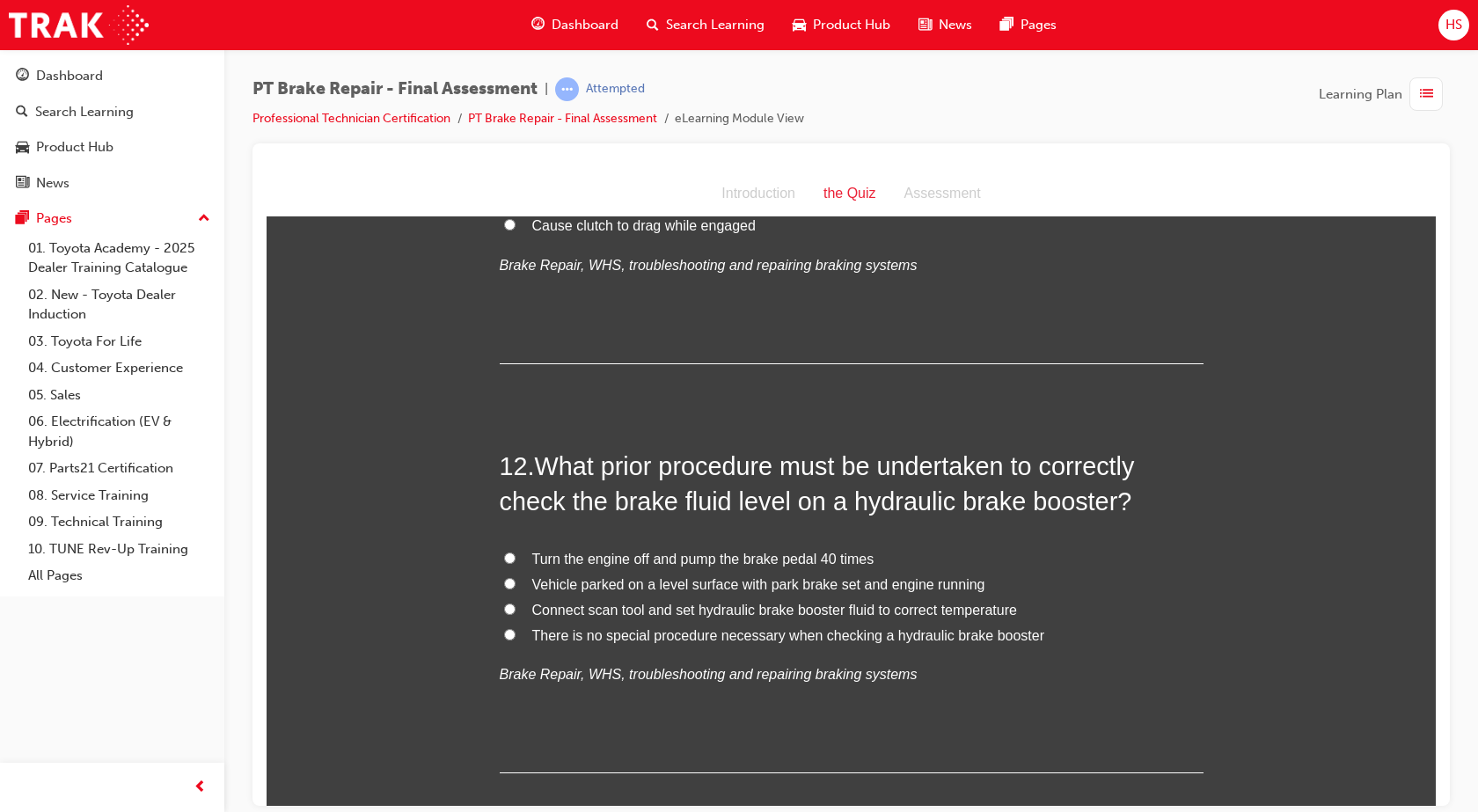
click at [693, 586] on span "Vehicle parked on a level surface with park brake set and engine running" at bounding box center [758, 584] width 453 height 15
click at [516, 586] on input "Vehicle parked on a level surface with park brake set and engine running" at bounding box center [510, 583] width 12 height 12
radio input "true"
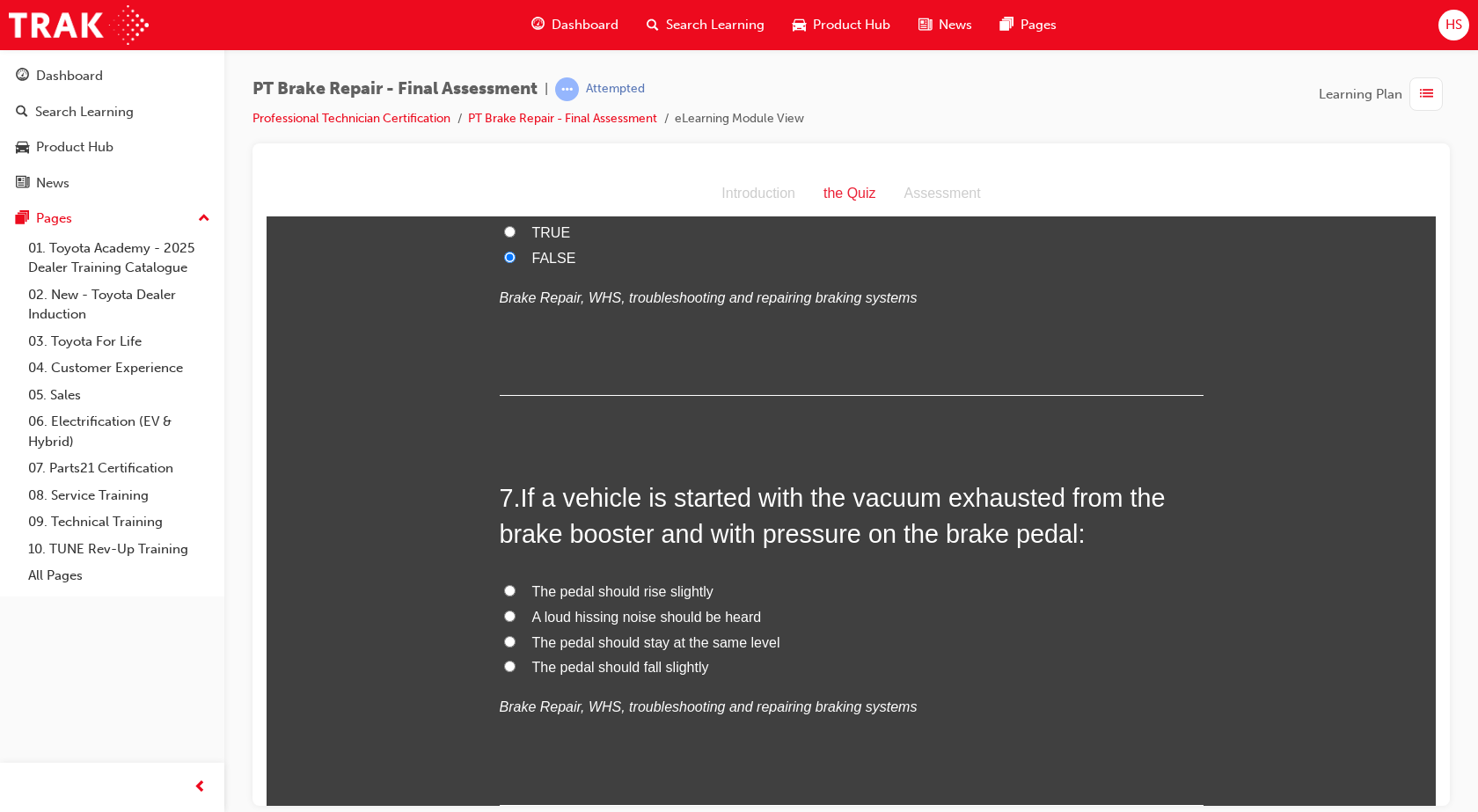
scroll to position [2233, 0]
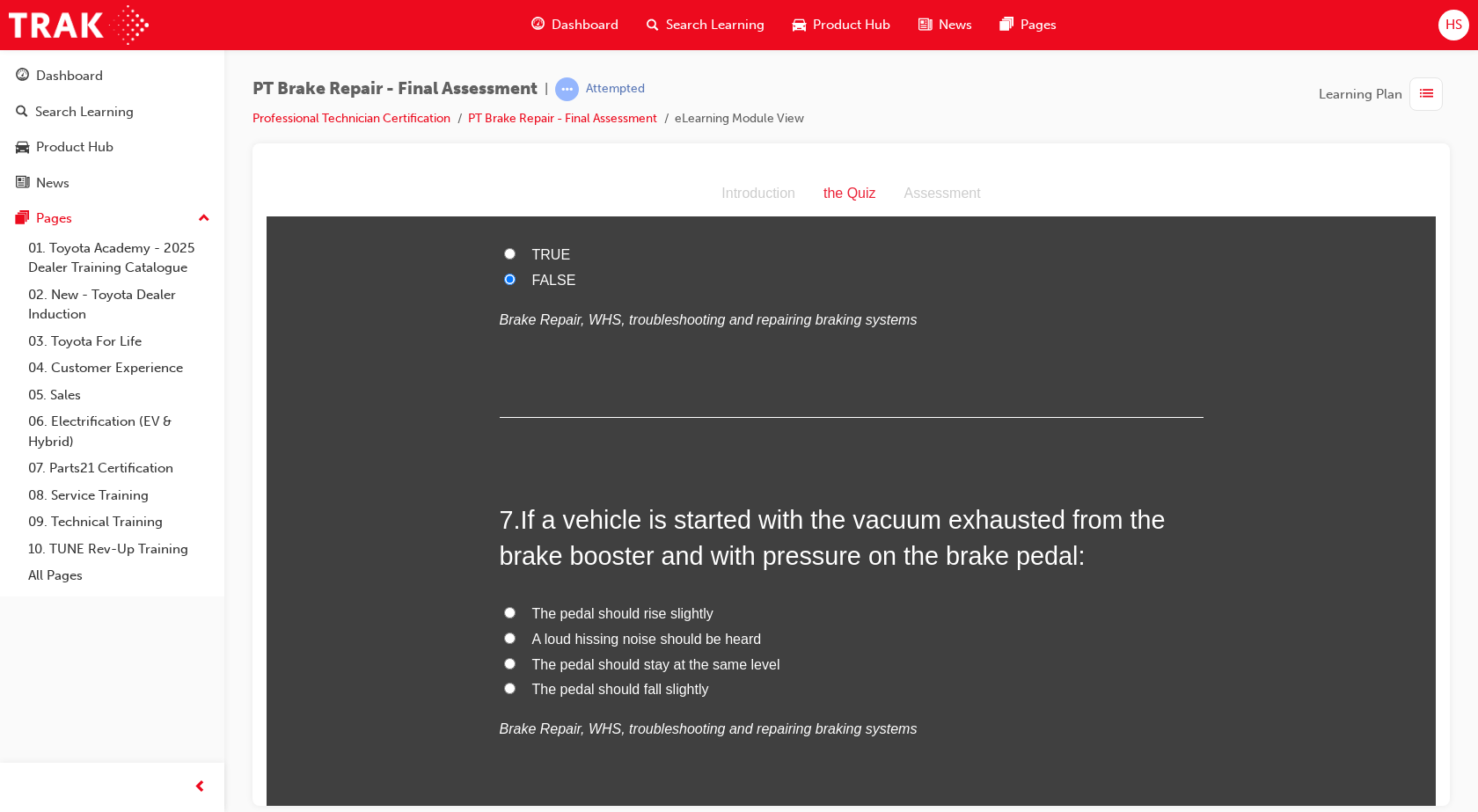
click at [662, 614] on span "The pedal should rise slightly" at bounding box center [623, 613] width 181 height 15
click at [516, 614] on input "The pedal should rise slightly" at bounding box center [510, 612] width 12 height 12
radio input "true"
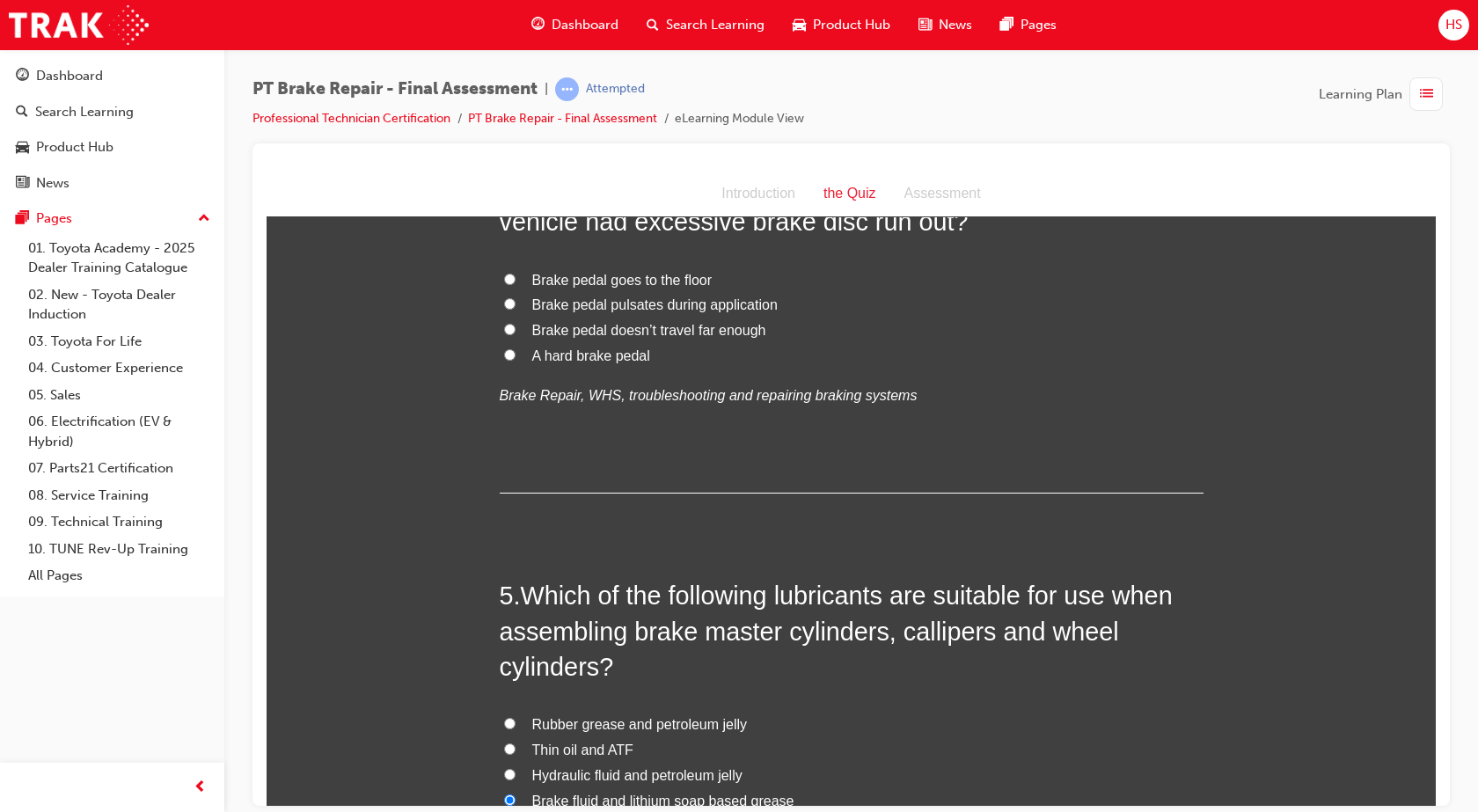
scroll to position [1243, 0]
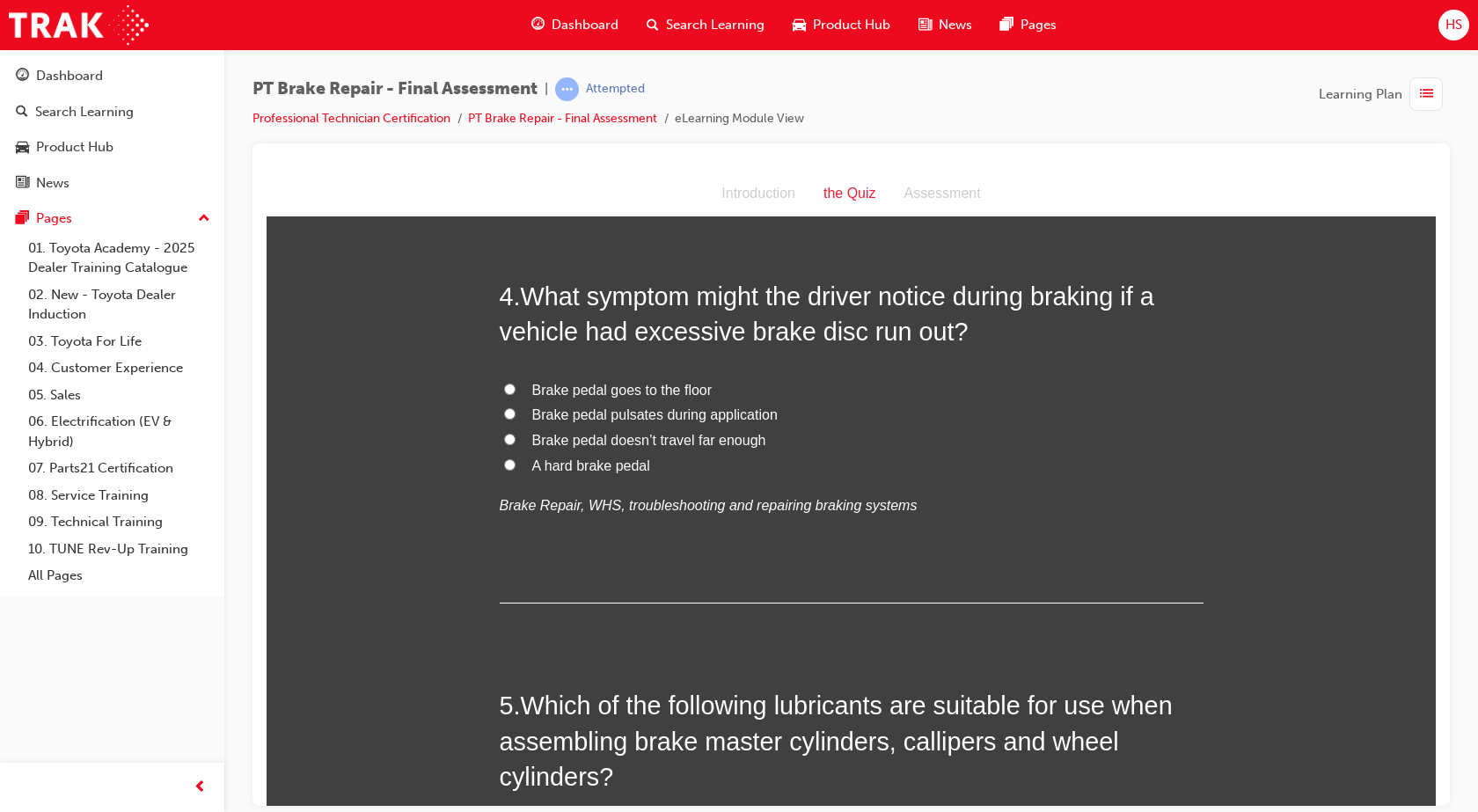
click at [651, 419] on span "Brake pedal pulsates during application" at bounding box center [654, 414] width 245 height 15
click at [516, 419] on input "Brake pedal pulsates during application" at bounding box center [510, 413] width 12 height 12
radio input "true"
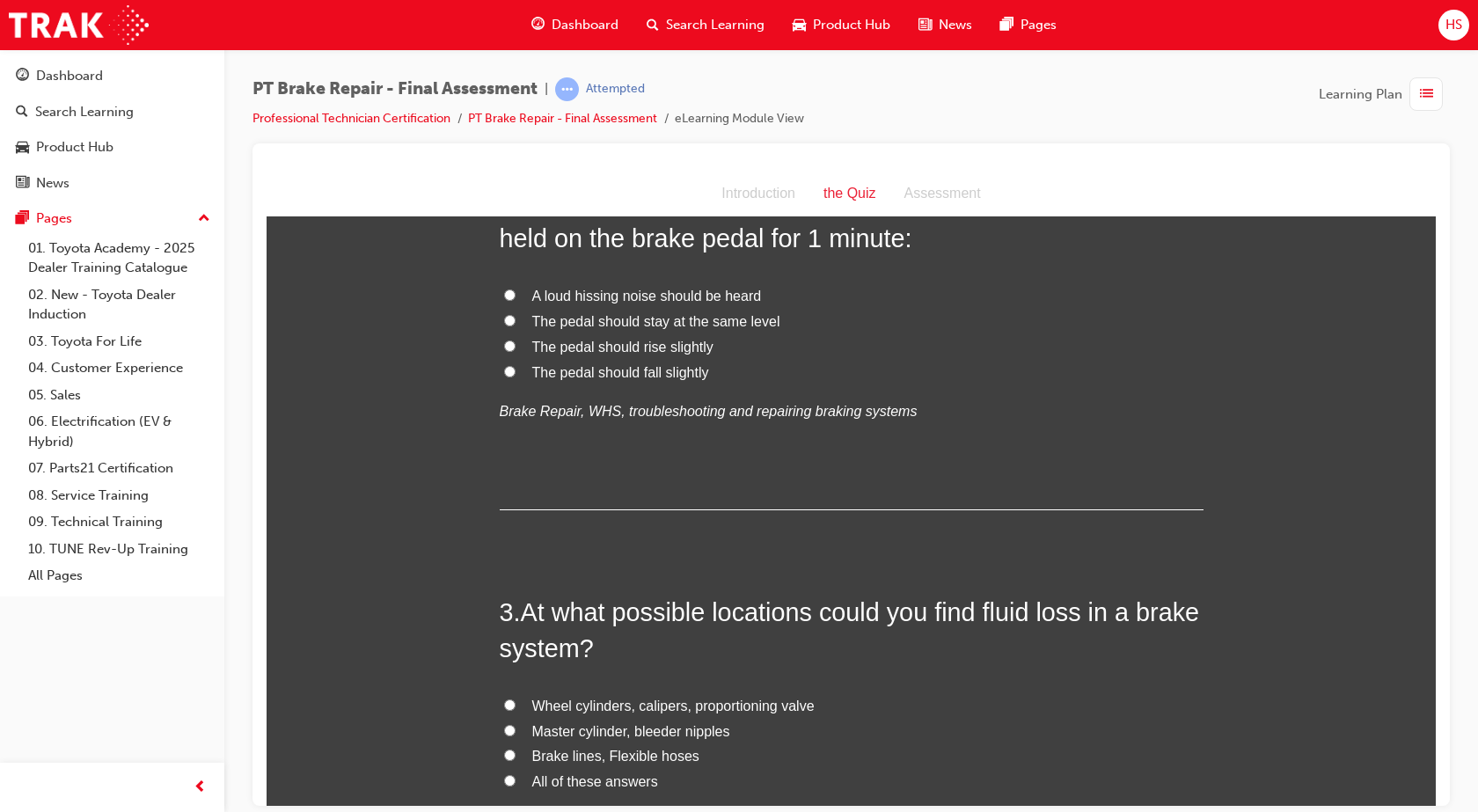
scroll to position [540, 0]
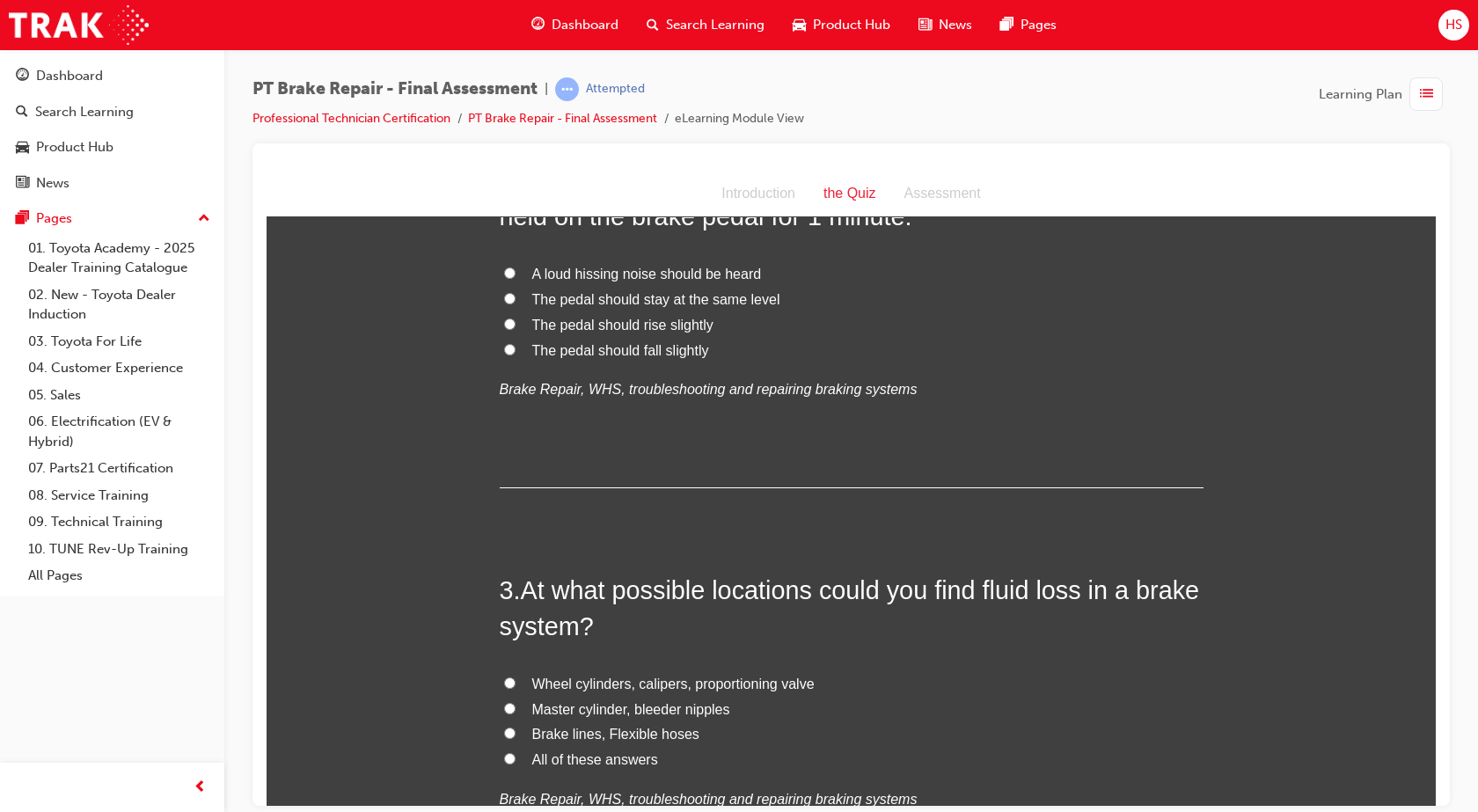
click at [593, 762] on span "All of these answers" at bounding box center [595, 759] width 126 height 15
click at [516, 762] on input "All of these answers" at bounding box center [510, 758] width 12 height 12
radio input "true"
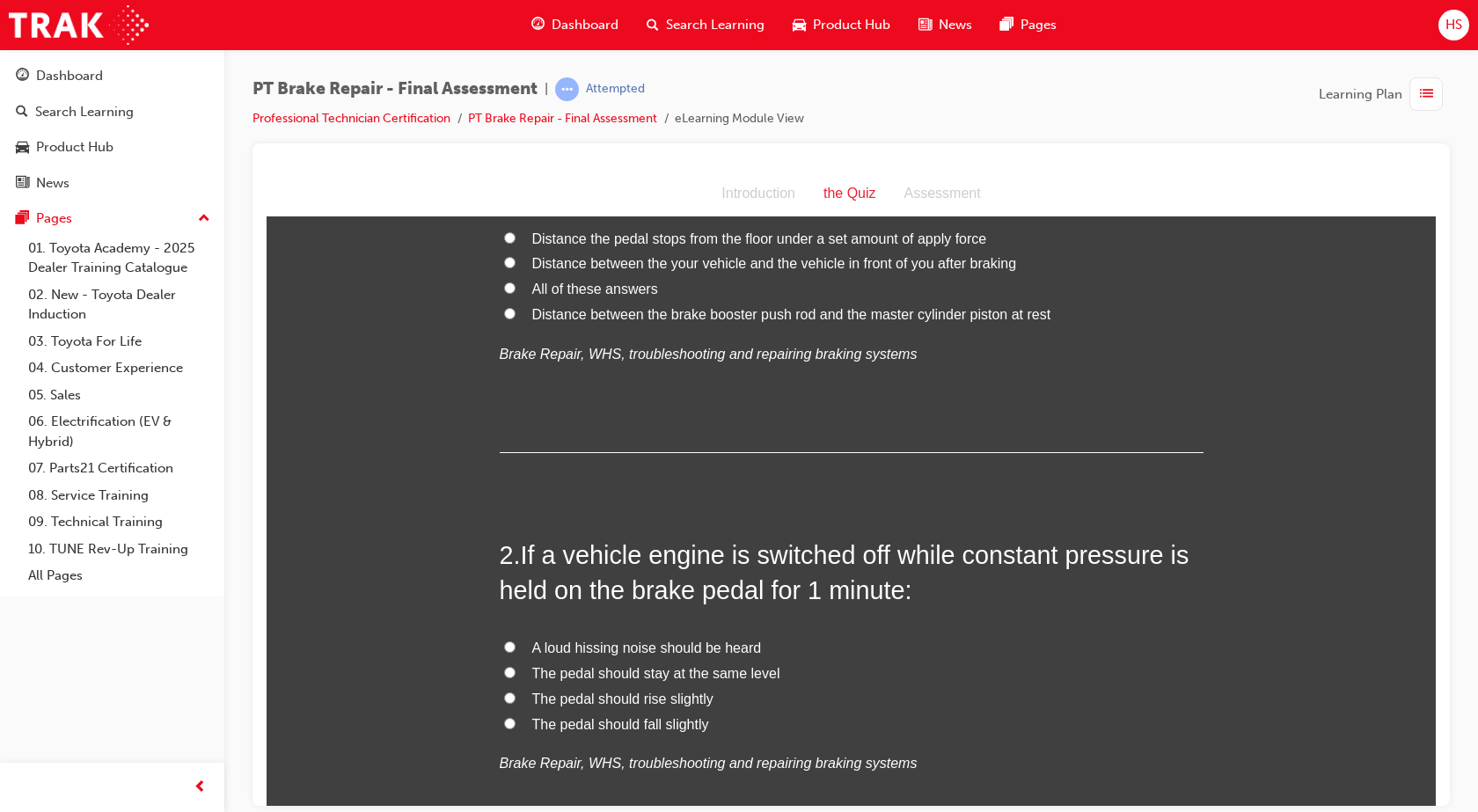
scroll to position [189, 0]
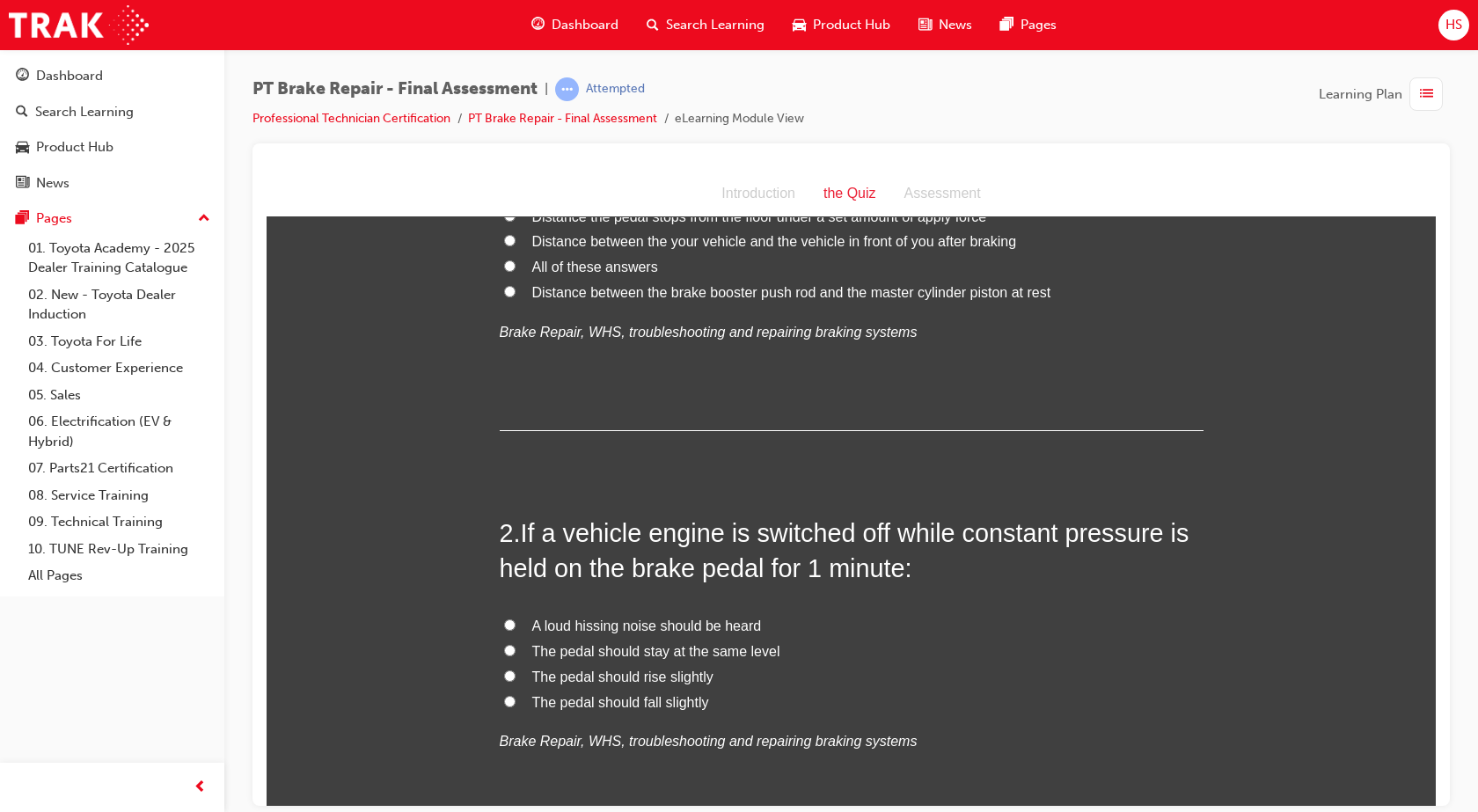
click at [688, 673] on span "The pedal should rise slightly" at bounding box center [623, 676] width 181 height 15
click at [516, 673] on input "The pedal should rise slightly" at bounding box center [510, 675] width 12 height 12
radio input "true"
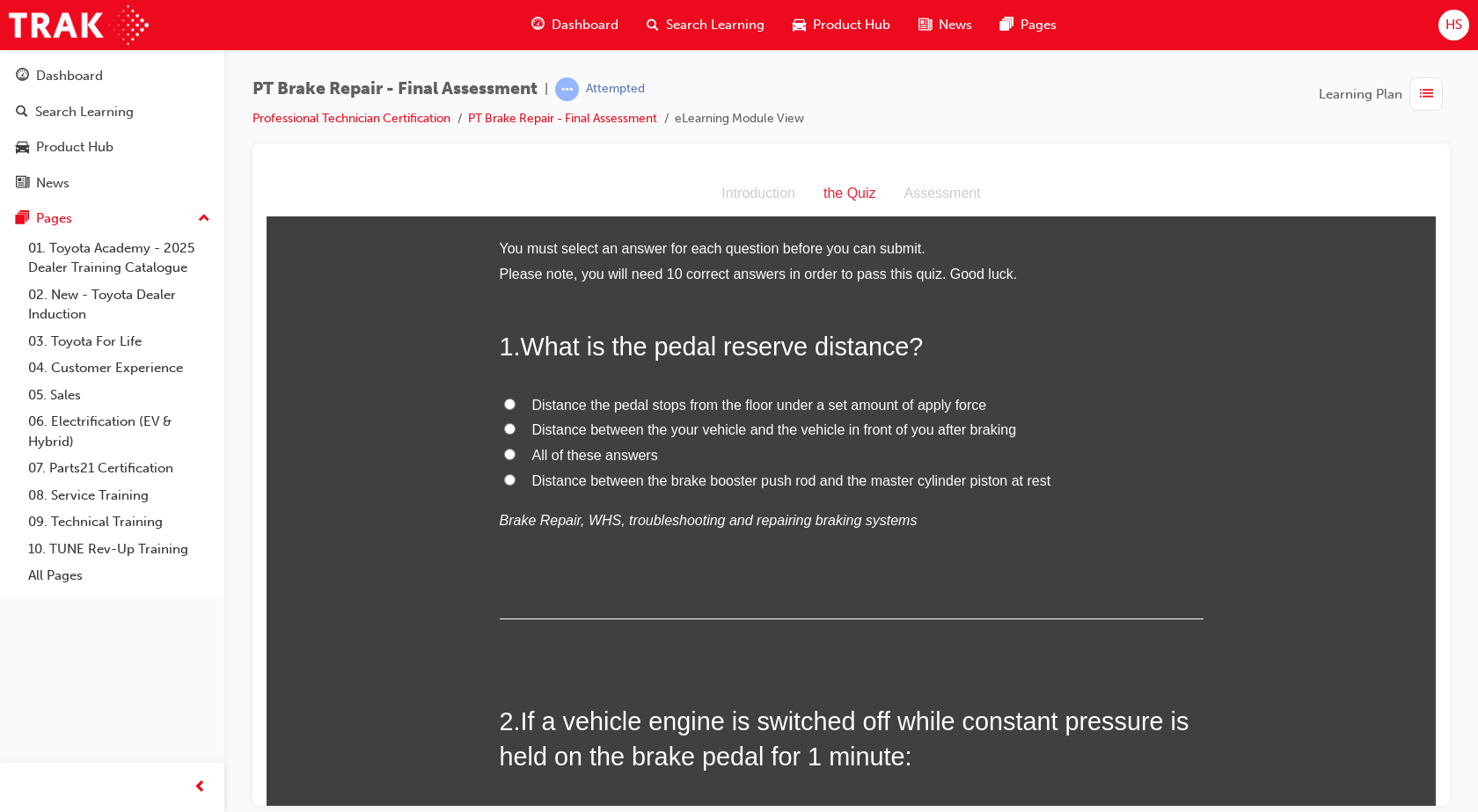
click at [780, 407] on span "Distance the pedal stops from the floor under a set amount of apply force" at bounding box center [759, 404] width 455 height 15
click at [516, 407] on input "Distance the pedal stops from the floor under a set amount of apply force" at bounding box center [510, 403] width 12 height 12
radio input "true"
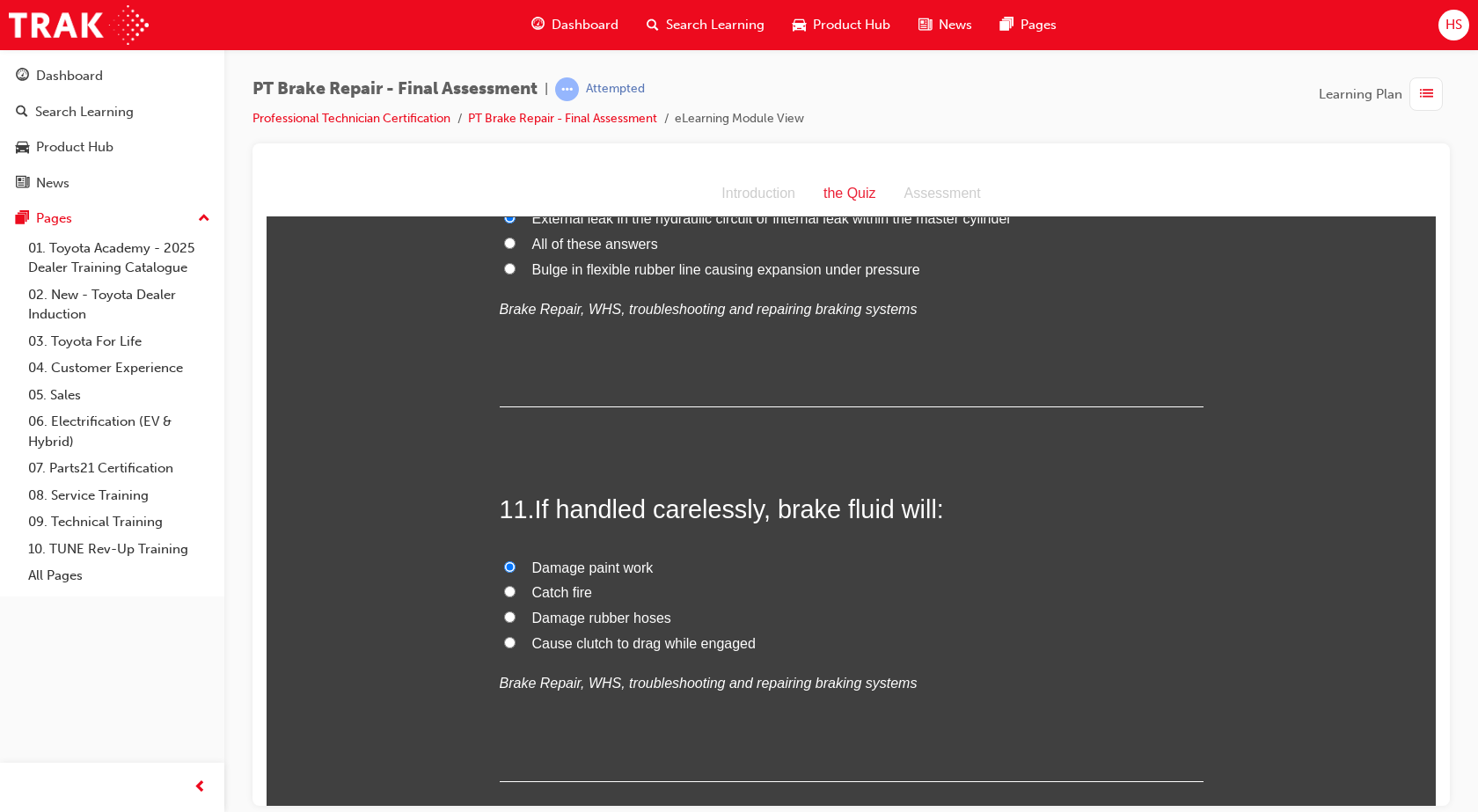
scroll to position [4409, 0]
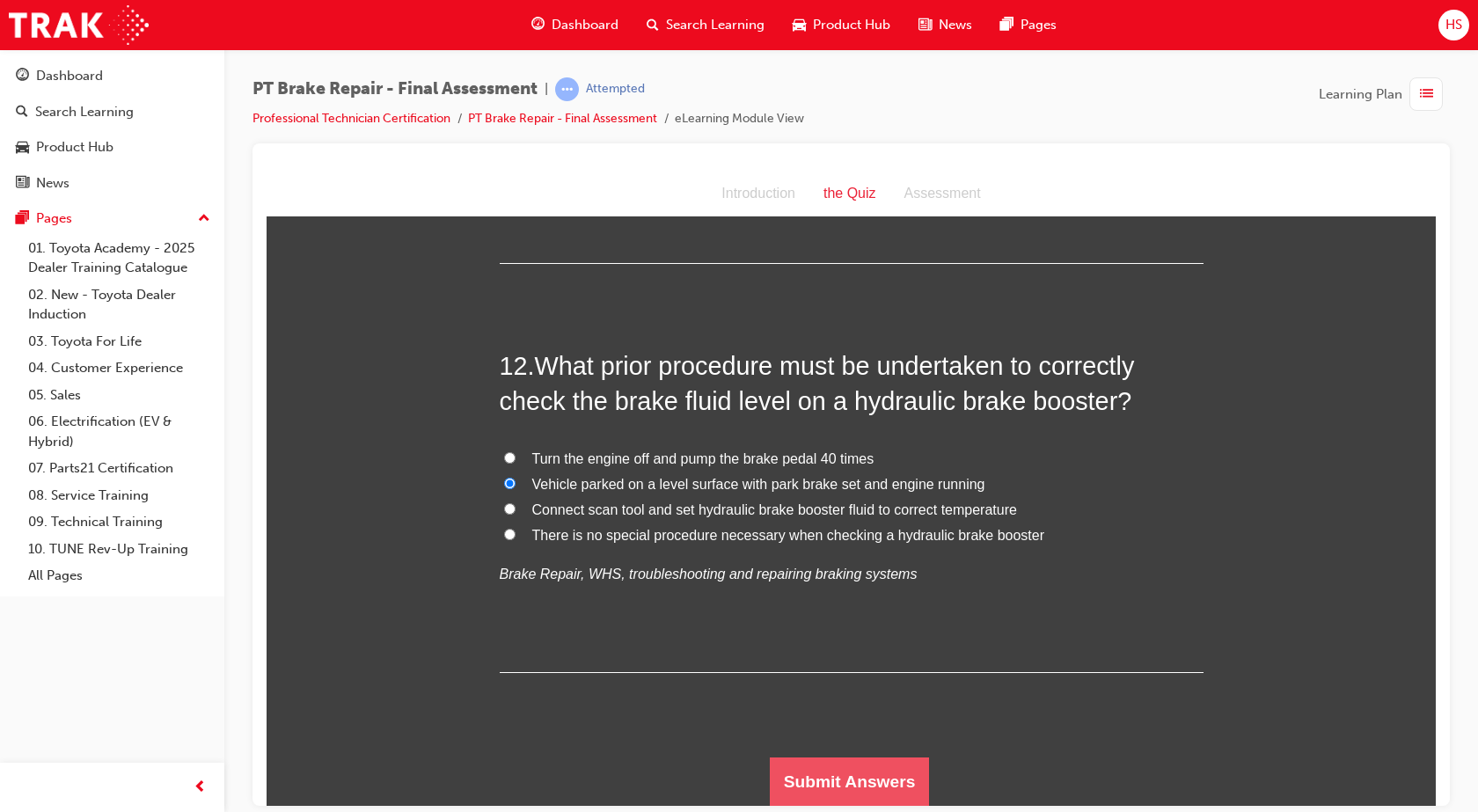
click at [842, 767] on button "Submit Answers" at bounding box center [850, 780] width 160 height 49
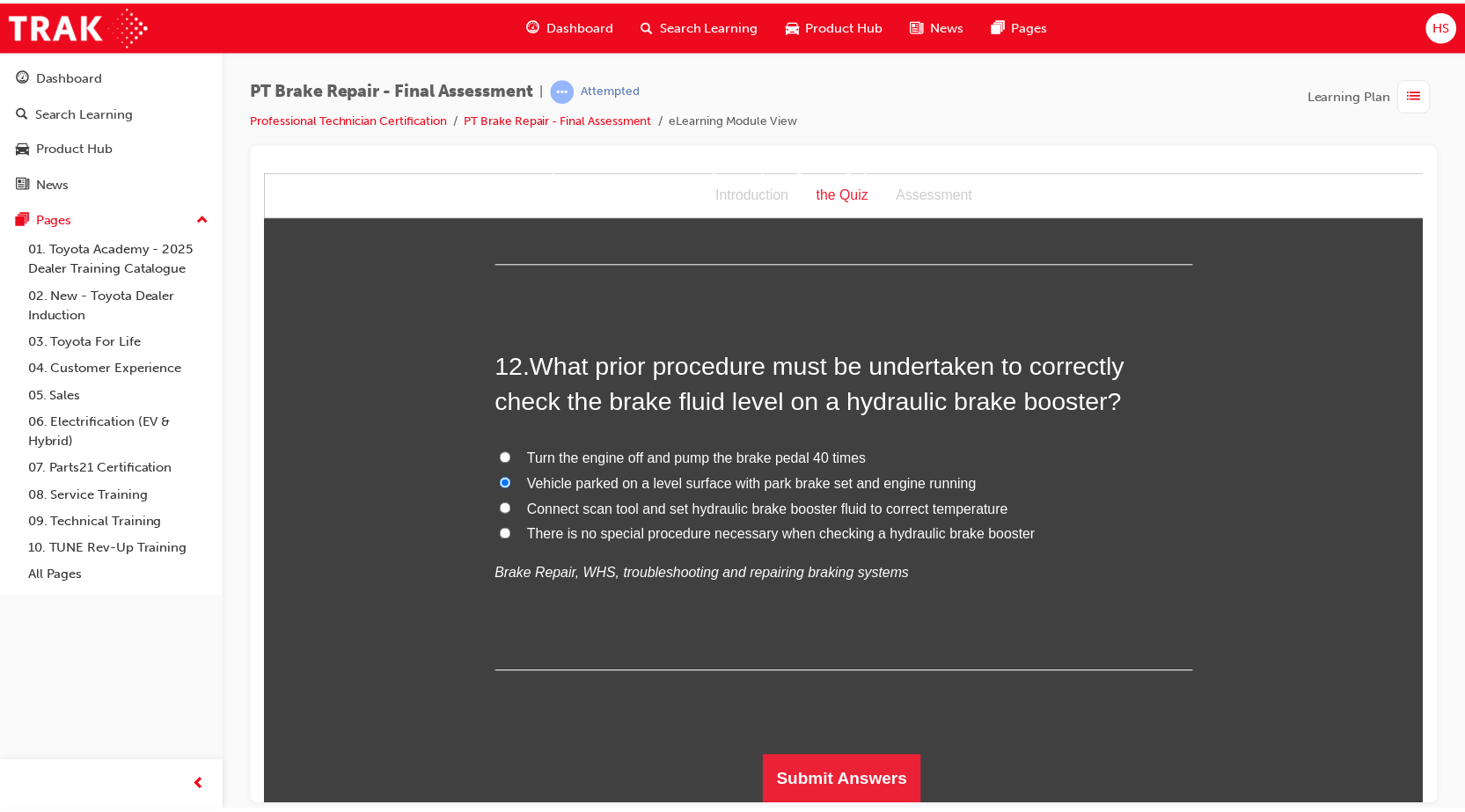
scroll to position [0, 0]
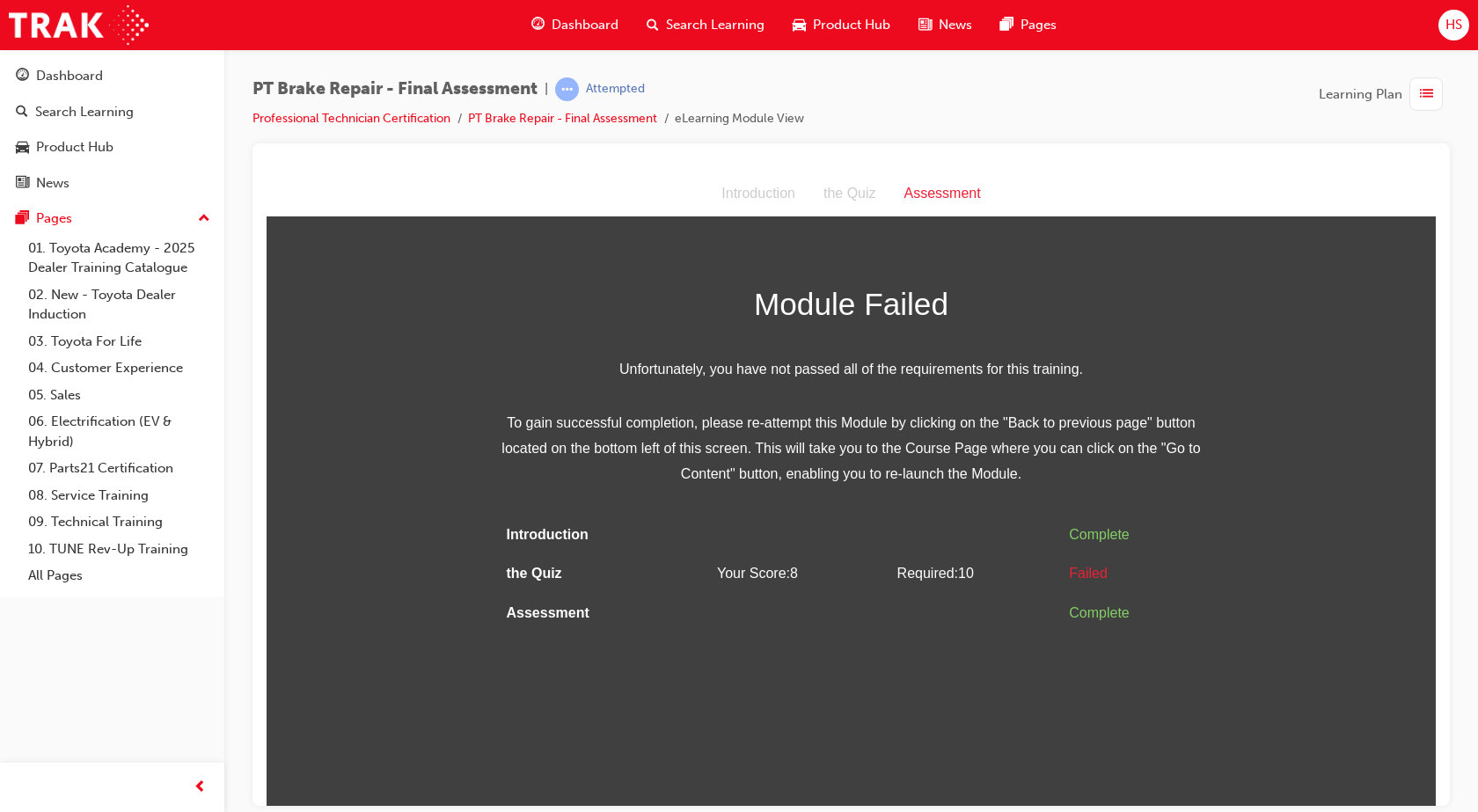
click at [847, 687] on html "Assessment Introduction the Quiz Assessment Module Failed Unfortunately, you ha…" at bounding box center [851, 487] width 1169 height 634
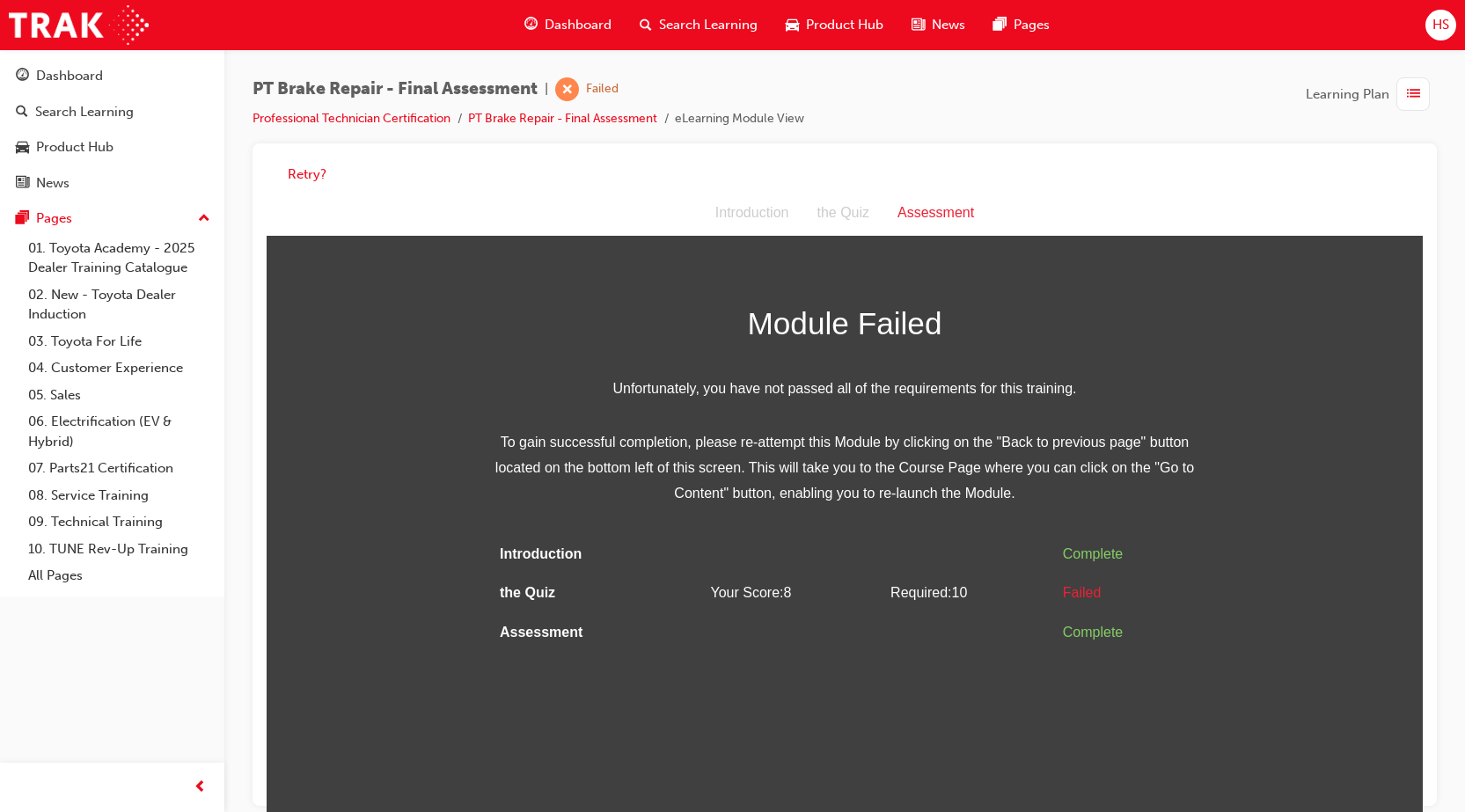
drag, startPoint x: 822, startPoint y: 667, endPoint x: 778, endPoint y: 631, distance: 56.9
click at [778, 631] on td at bounding box center [792, 632] width 180 height 39
click at [768, 631] on td at bounding box center [792, 632] width 180 height 39
click at [305, 176] on button "Retry?" at bounding box center [307, 174] width 39 height 20
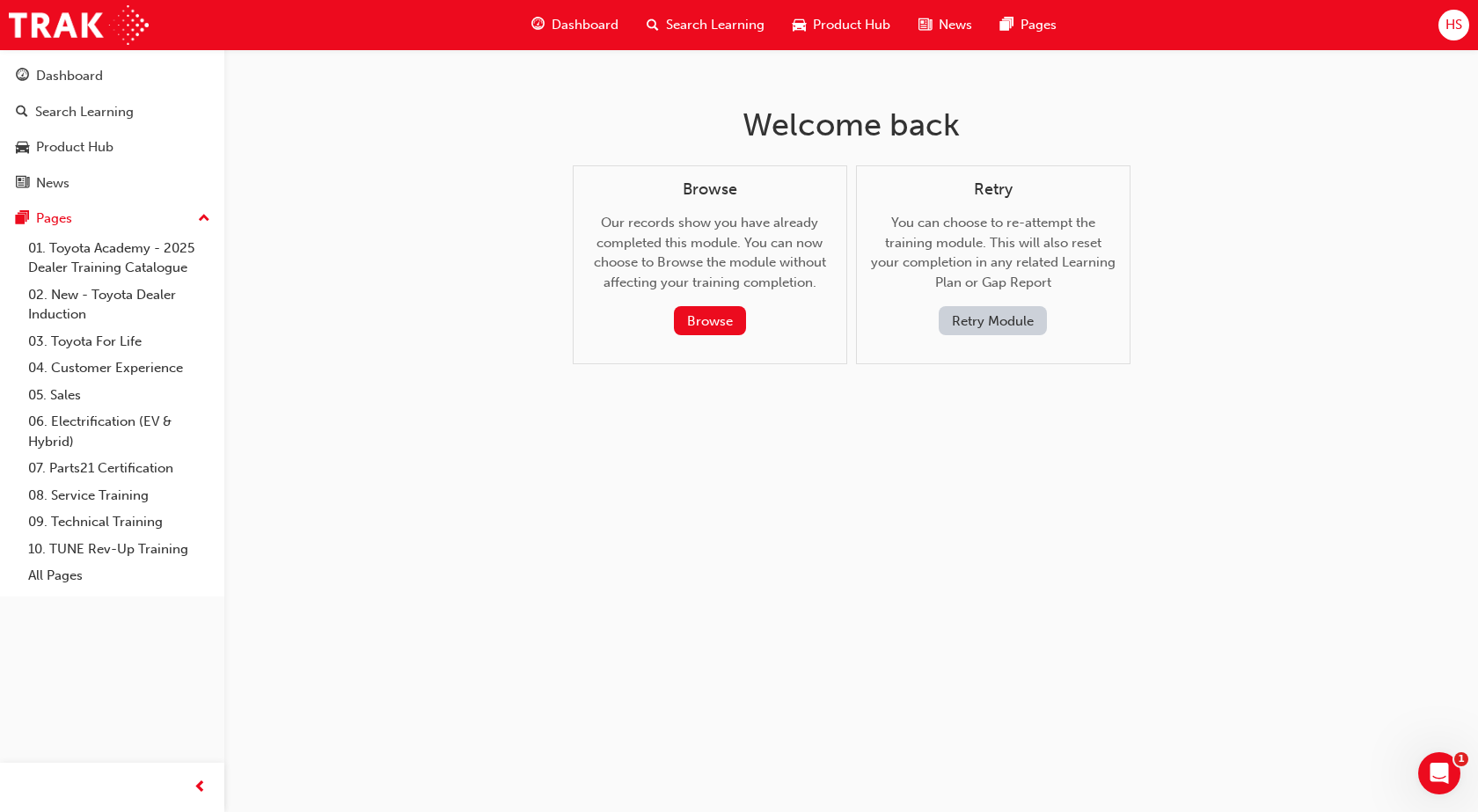
click at [983, 323] on button "Retry Module" at bounding box center [992, 320] width 108 height 29
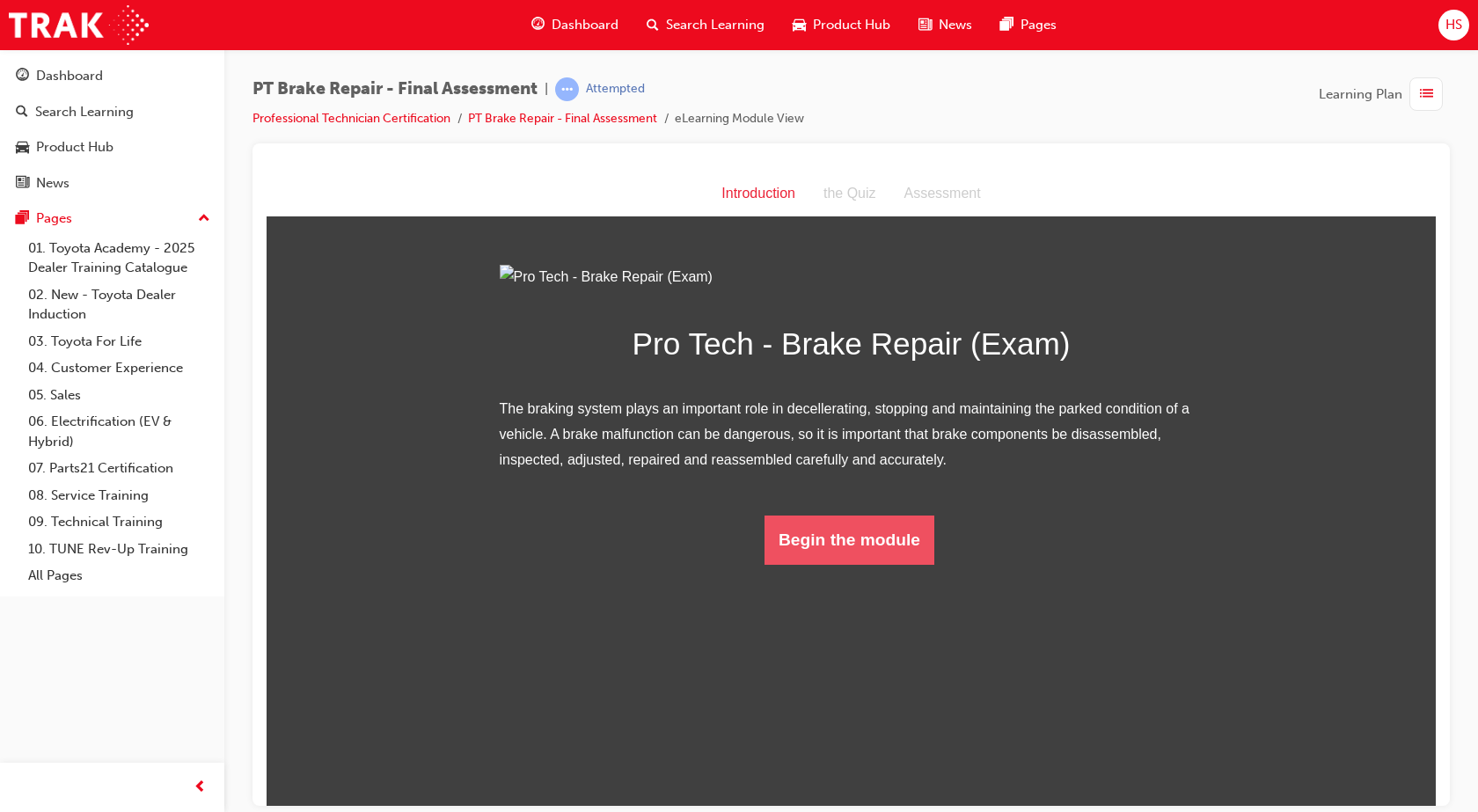
click at [876, 564] on button "Begin the module" at bounding box center [849, 539] width 169 height 49
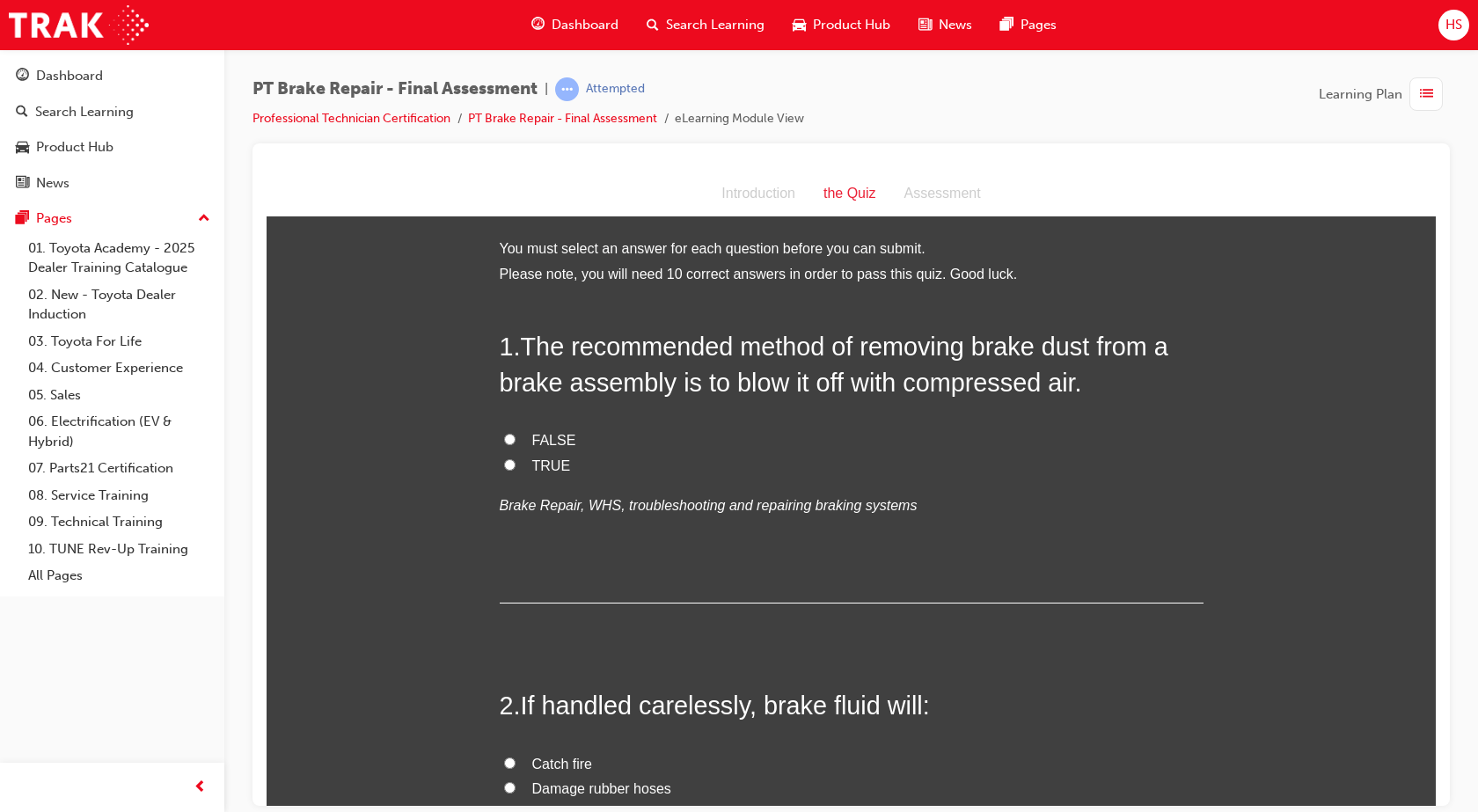
click at [532, 443] on span "FALSE" at bounding box center [554, 440] width 44 height 15
click at [516, 443] on input "FALSE" at bounding box center [510, 439] width 12 height 12
radio input "true"
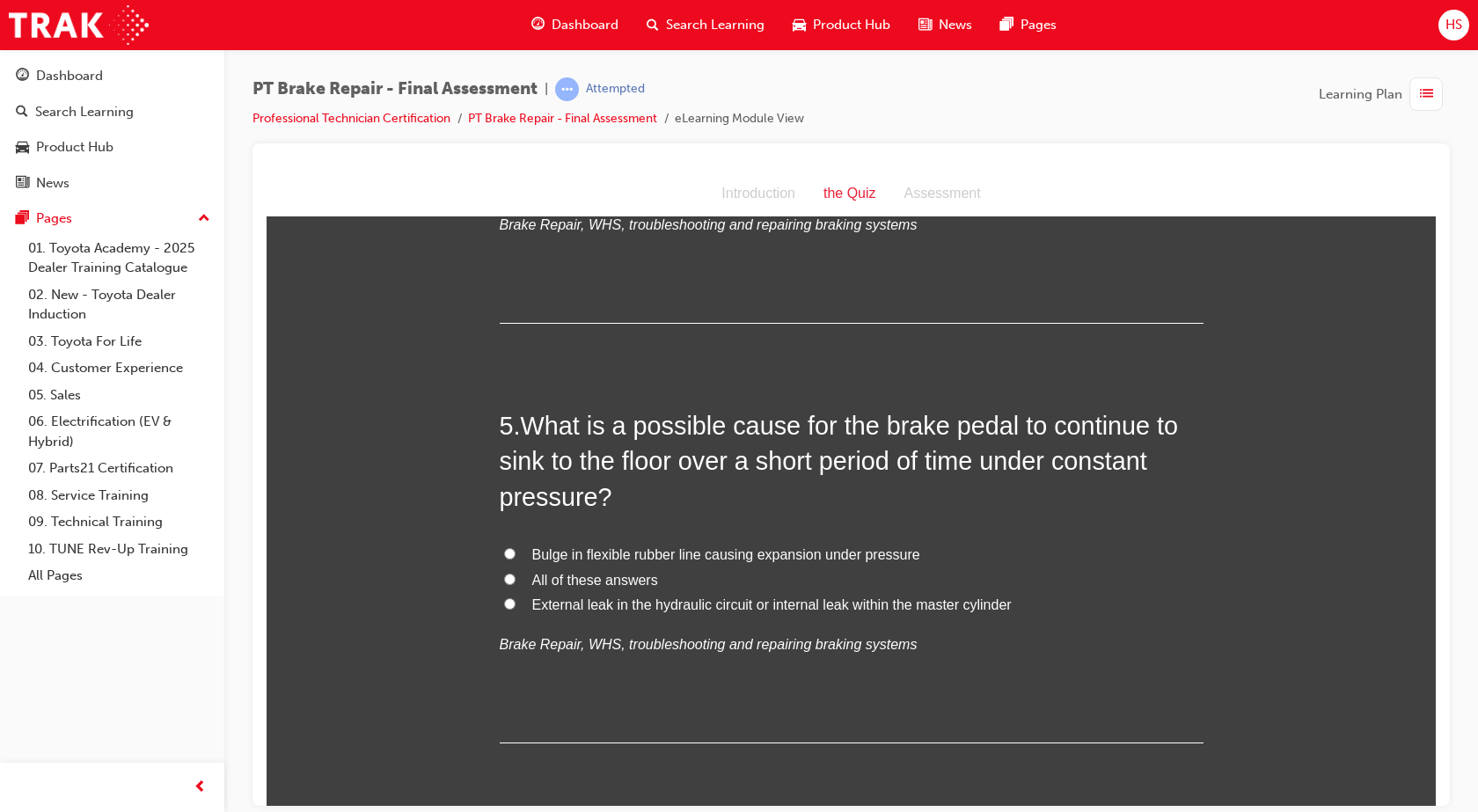
scroll to position [1539, 0]
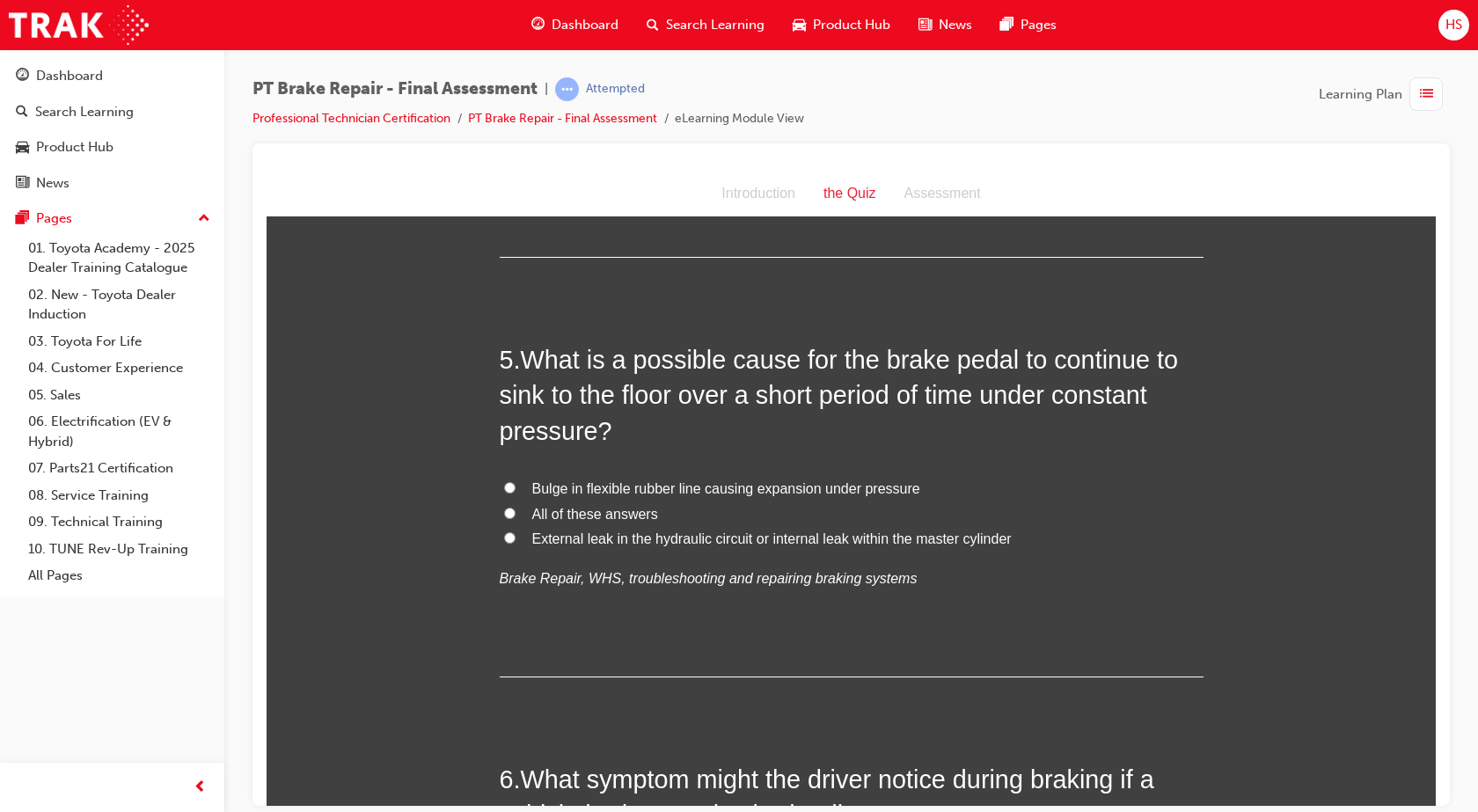
click at [632, 539] on span "External leak in the hydraulic circuit or internal leak within the master cylin…" at bounding box center [772, 538] width 479 height 15
click at [516, 539] on input "External leak in the hydraulic circuit or internal leak within the master cylin…" at bounding box center [510, 537] width 12 height 12
radio input "true"
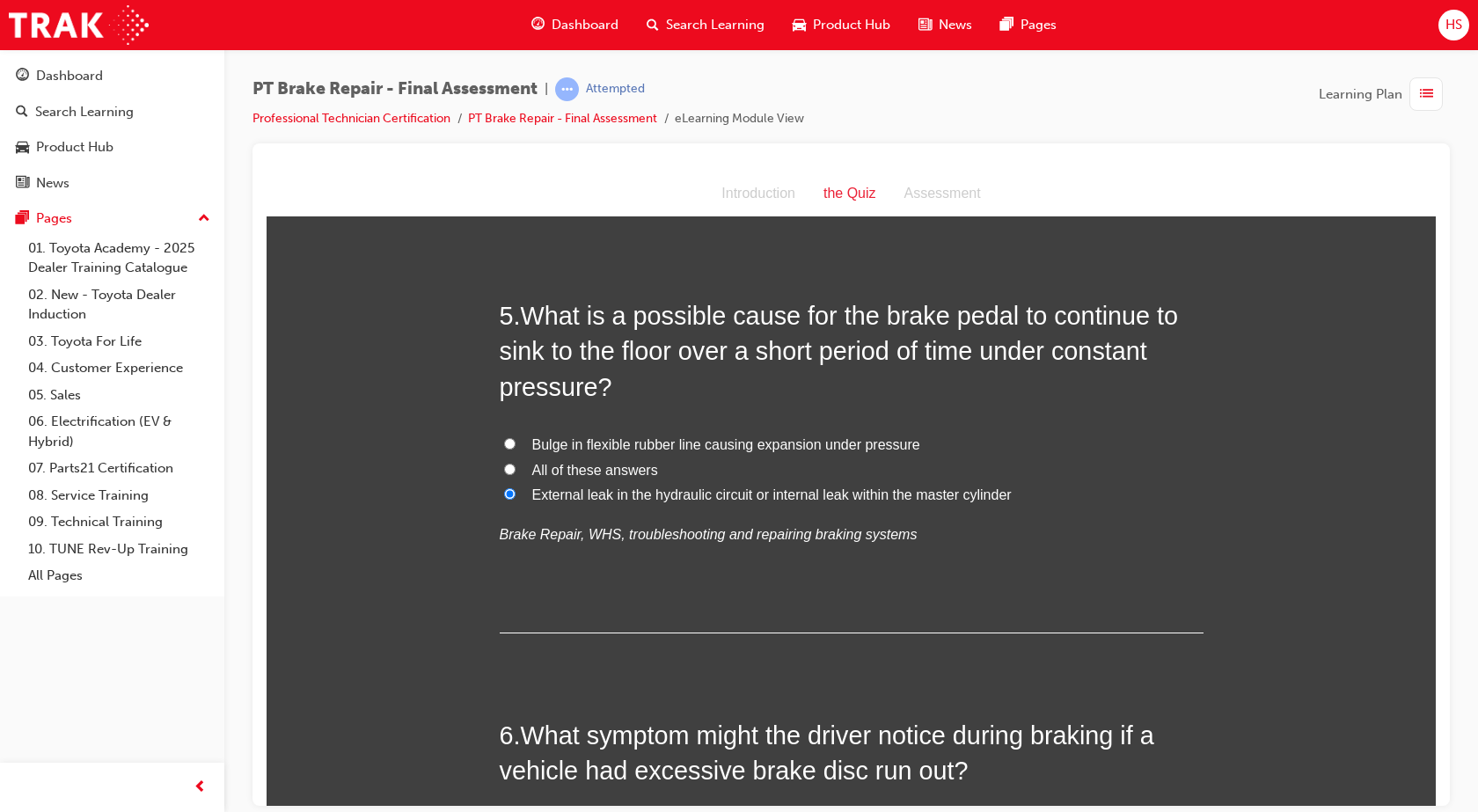
scroll to position [1868, 0]
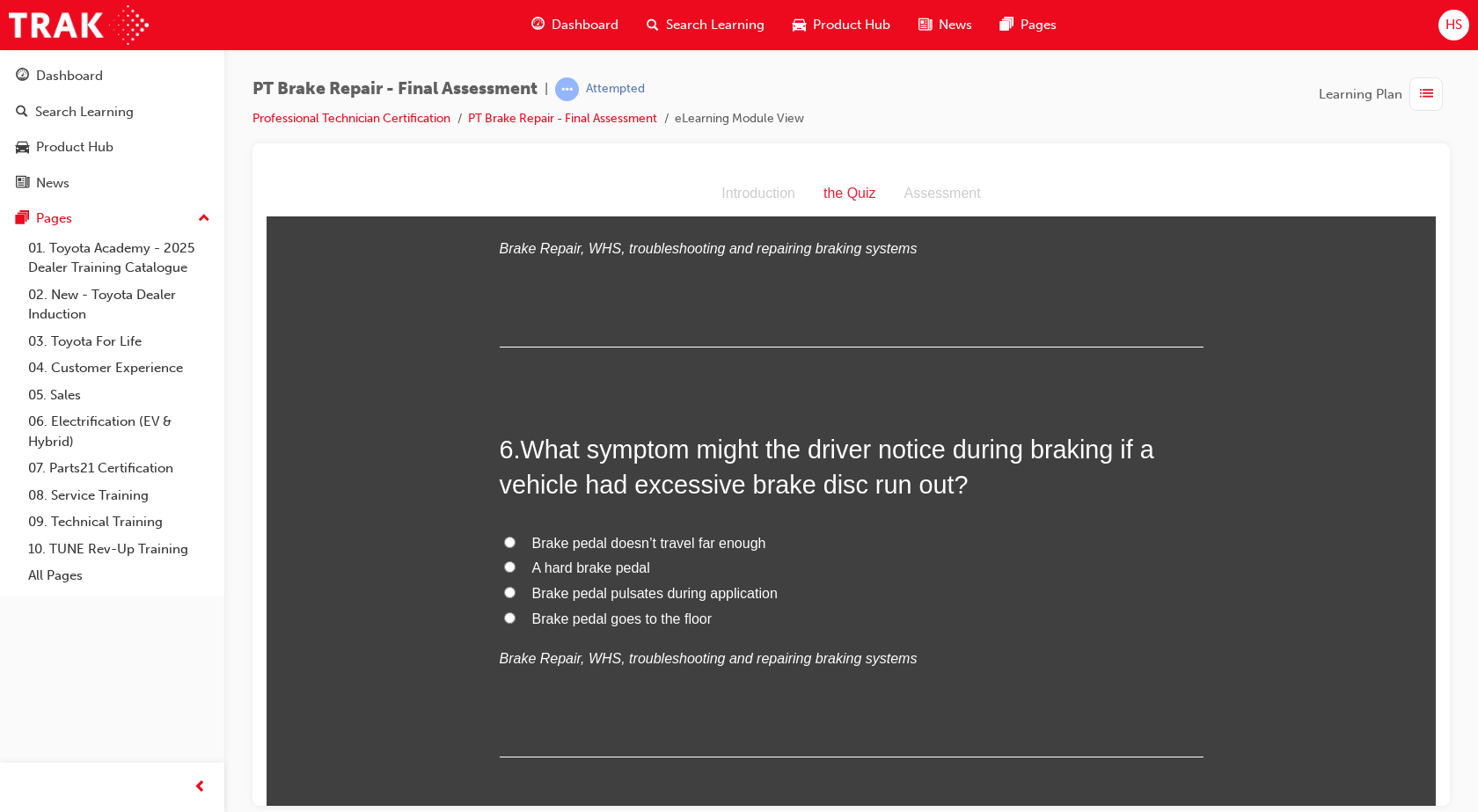
click at [596, 613] on span "Brake pedal goes to the floor" at bounding box center [622, 618] width 180 height 15
click at [516, 613] on input "Brake pedal goes to the floor" at bounding box center [510, 617] width 12 height 12
radio input "true"
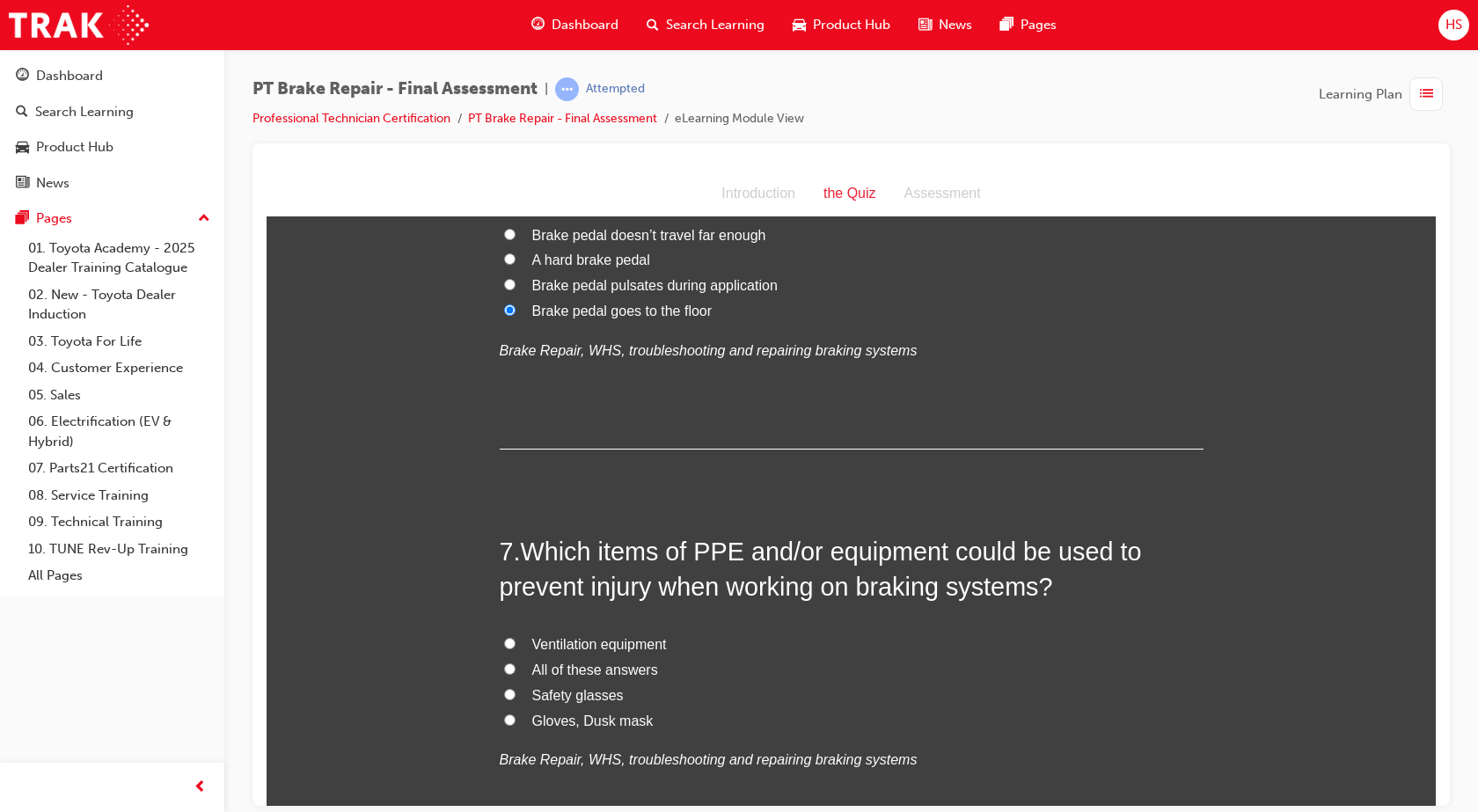
scroll to position [2198, 0]
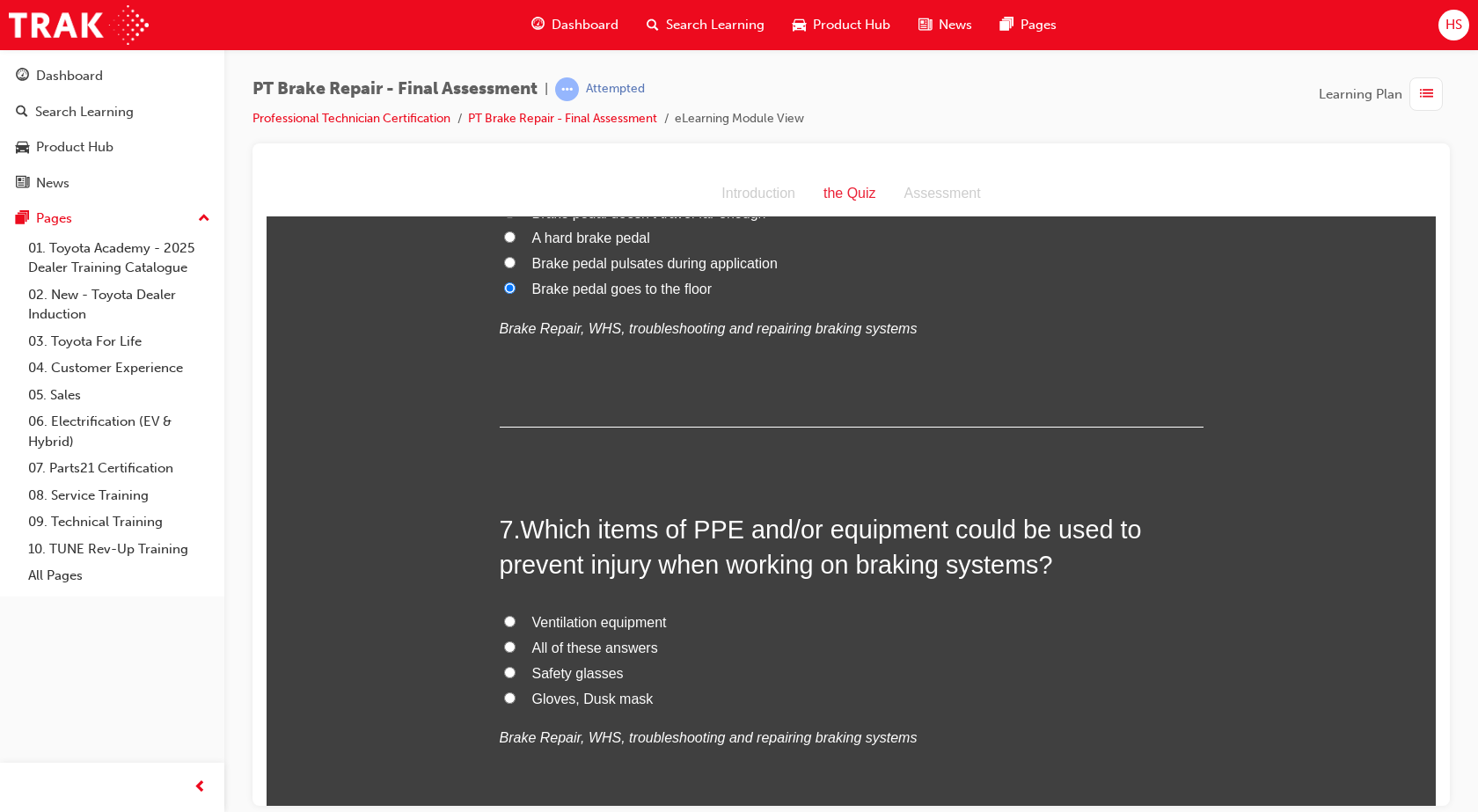
click at [564, 645] on span "All of these answers" at bounding box center [595, 647] width 126 height 15
click at [516, 645] on input "All of these answers" at bounding box center [510, 646] width 12 height 12
radio input "true"
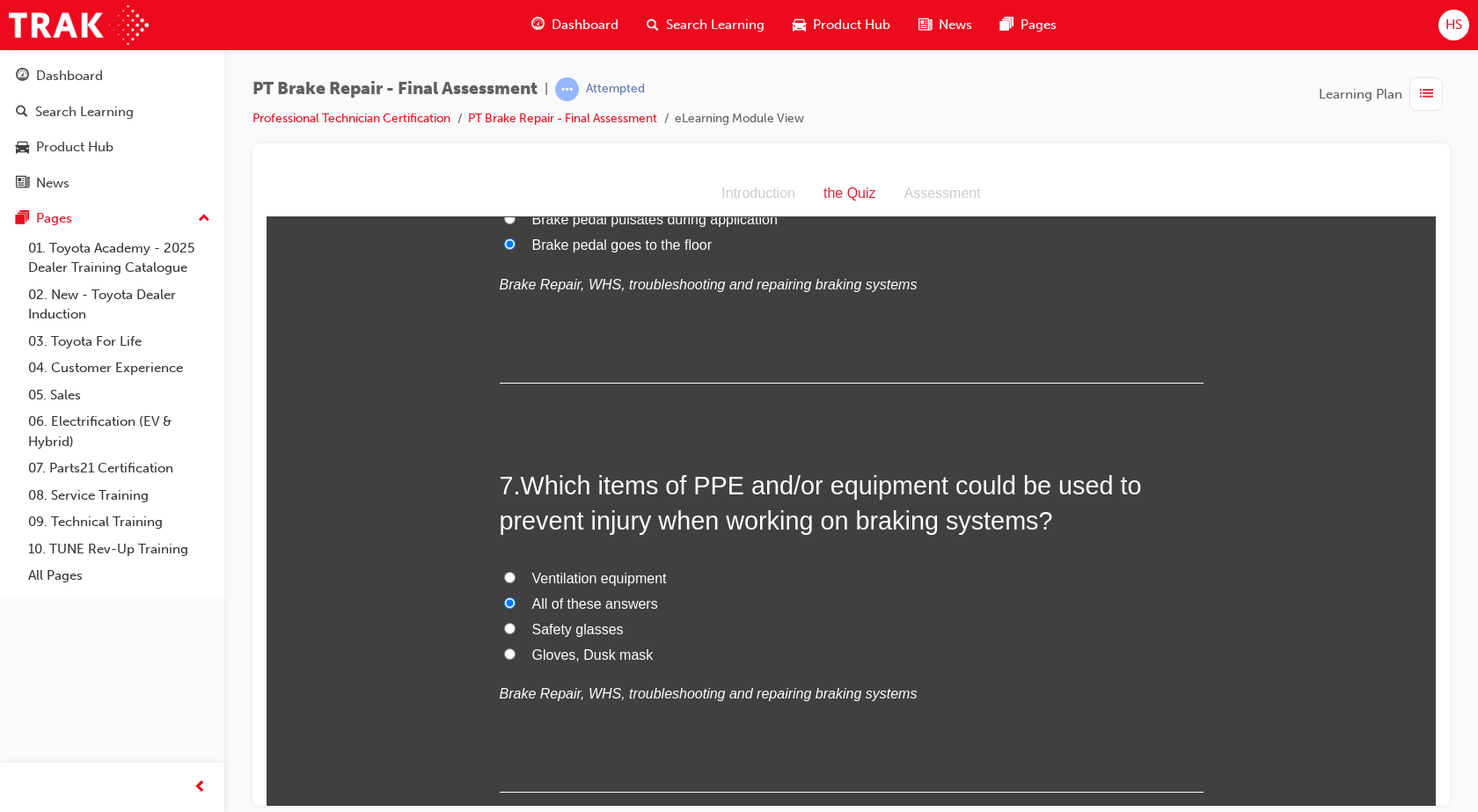
scroll to position [2638, 0]
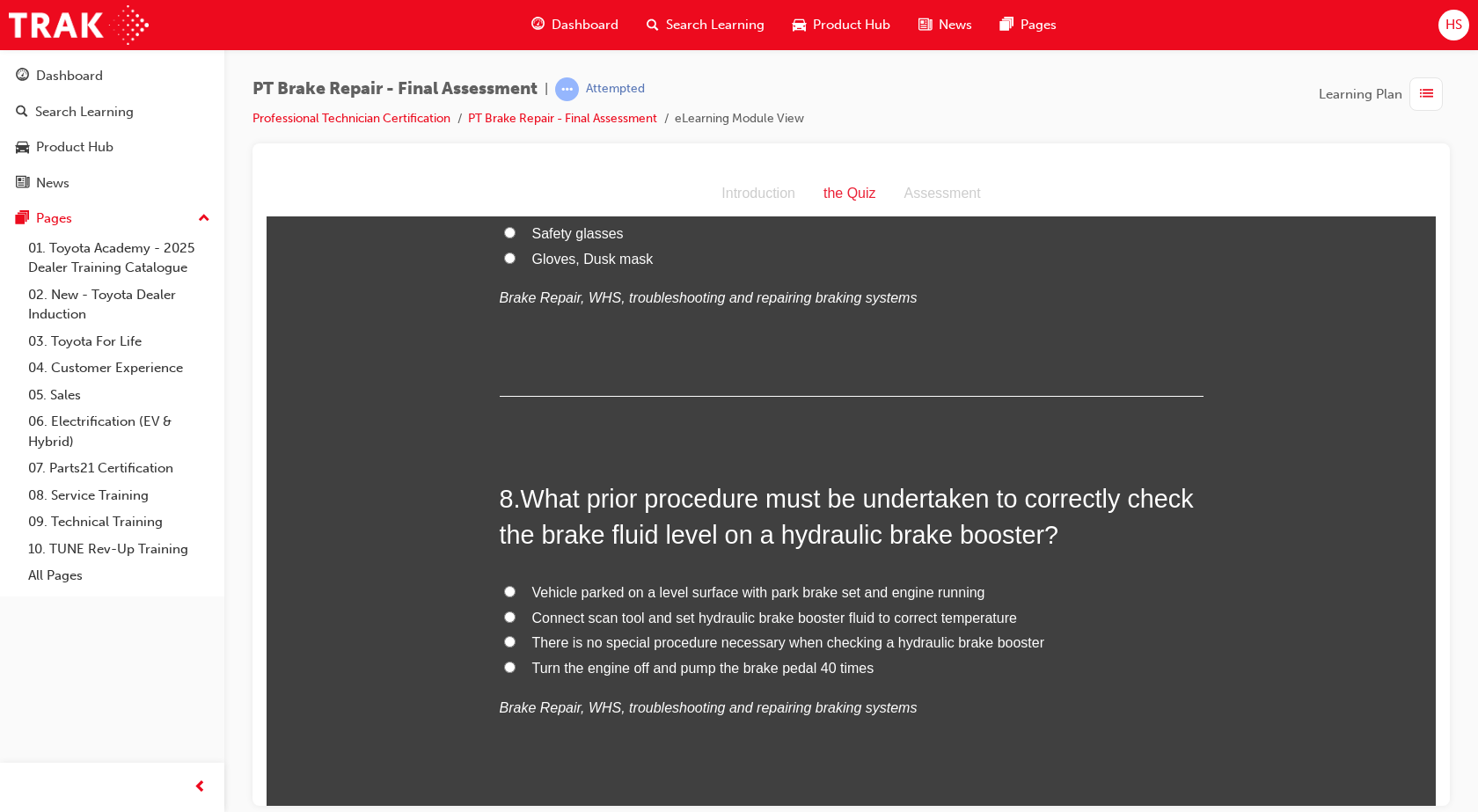
click at [622, 670] on span "Turn the engine off and pump the brake pedal 40 times" at bounding box center [703, 668] width 343 height 15
click at [516, 670] on input "Turn the engine off and pump the brake pedal 40 times" at bounding box center [510, 666] width 12 height 12
radio input "true"
click at [622, 670] on span "Turn the engine off and pump the brake pedal 40 times" at bounding box center [703, 668] width 343 height 15
click at [516, 670] on input "Turn the engine off and pump the brake pedal 40 times" at bounding box center [510, 666] width 12 height 12
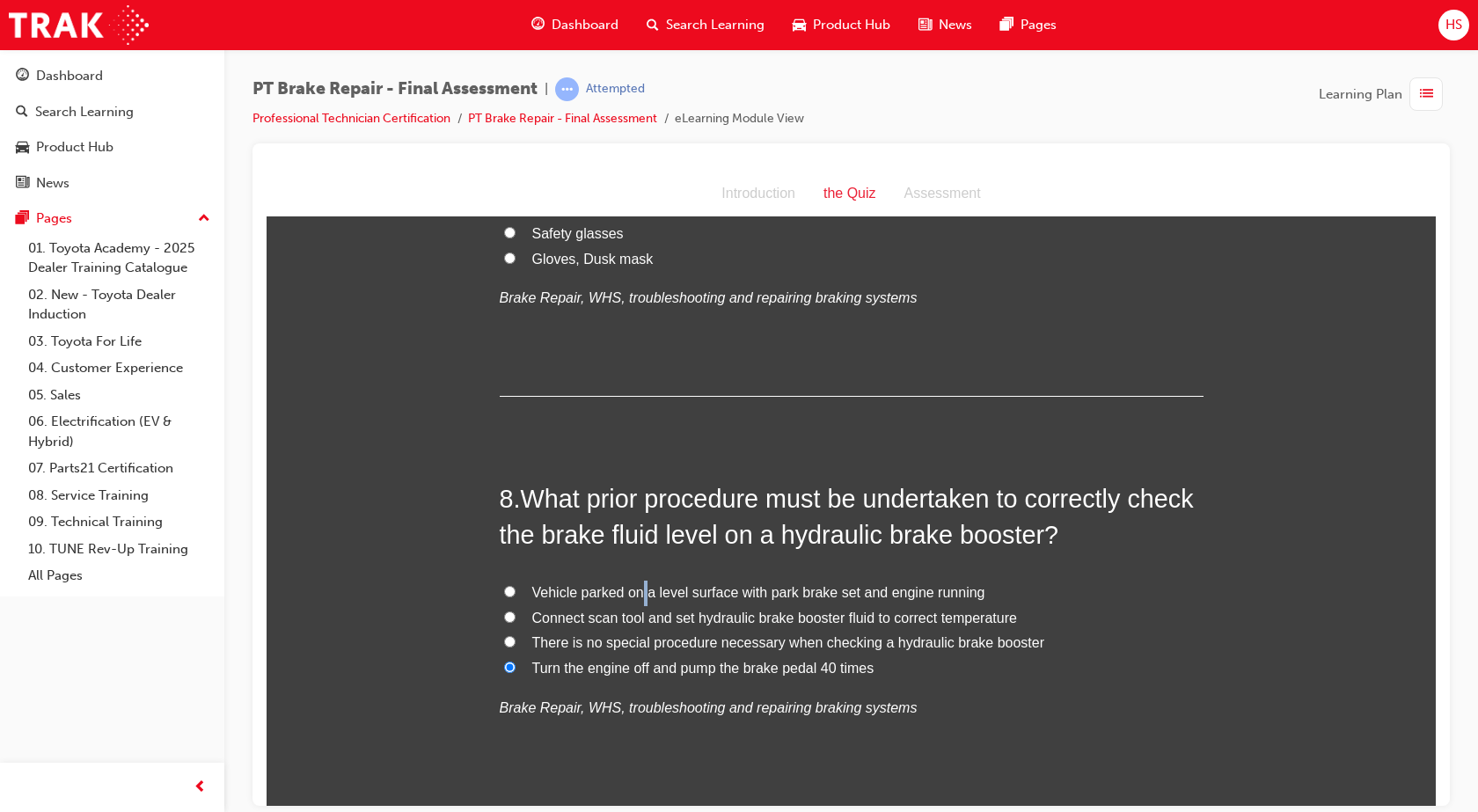
click at [638, 597] on span "Vehicle parked on a level surface with park brake set and engine running" at bounding box center [758, 592] width 453 height 15
click at [505, 589] on input "Vehicle parked on a level surface with park brake set and engine running" at bounding box center [510, 591] width 12 height 12
radio input "true"
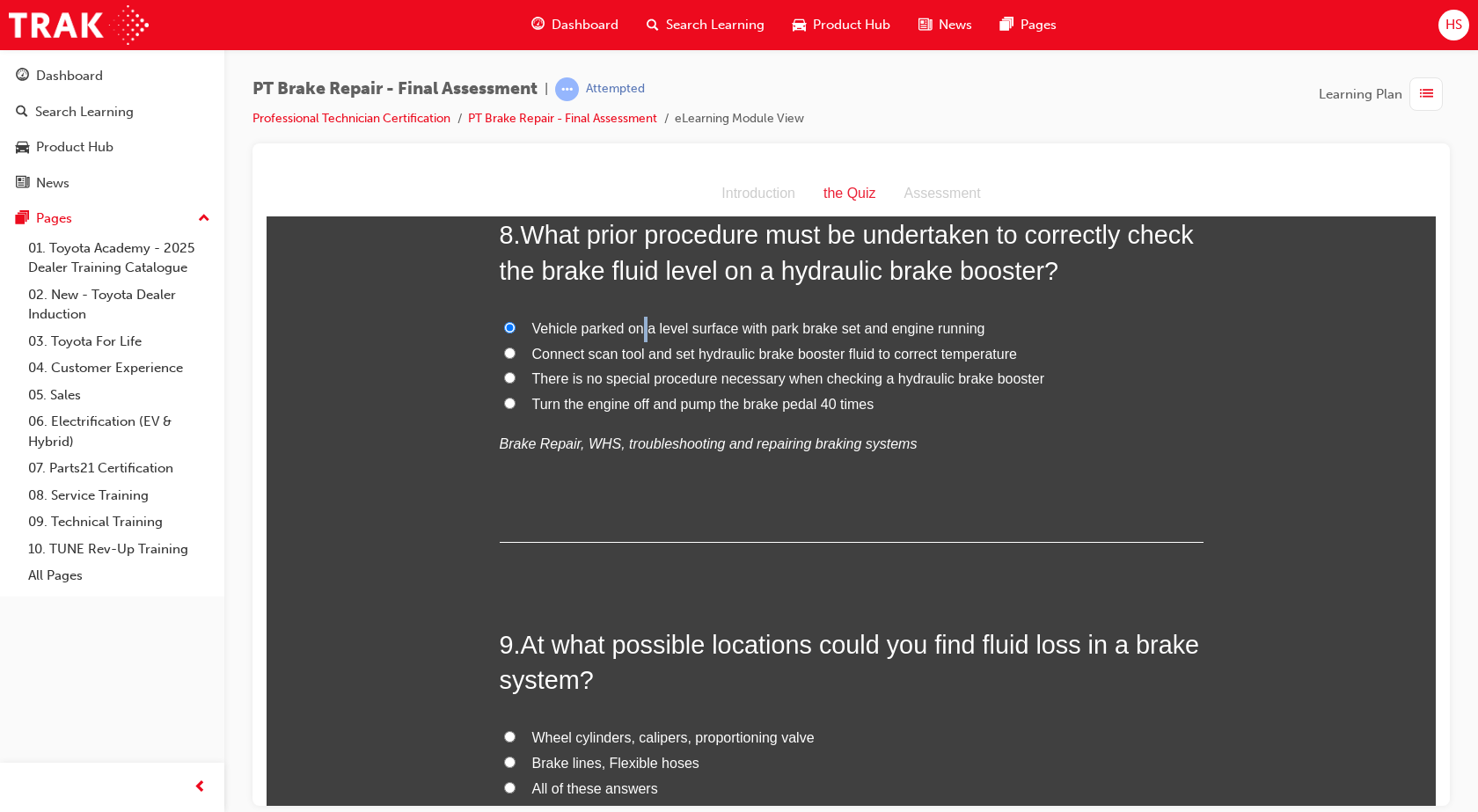
scroll to position [3033, 0]
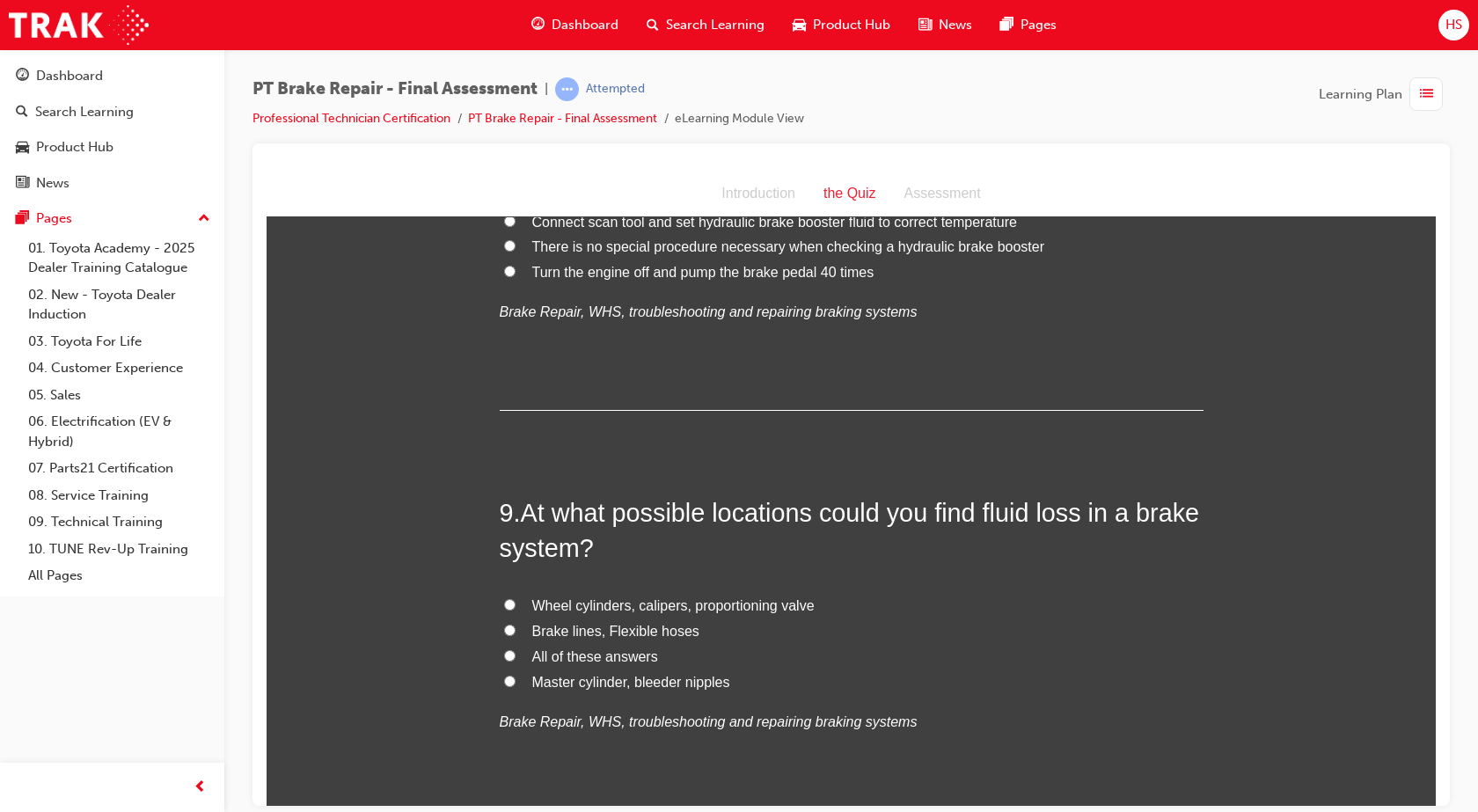
click at [621, 657] on span "All of these answers" at bounding box center [595, 656] width 126 height 15
click at [516, 657] on input "All of these answers" at bounding box center [510, 655] width 12 height 12
radio input "true"
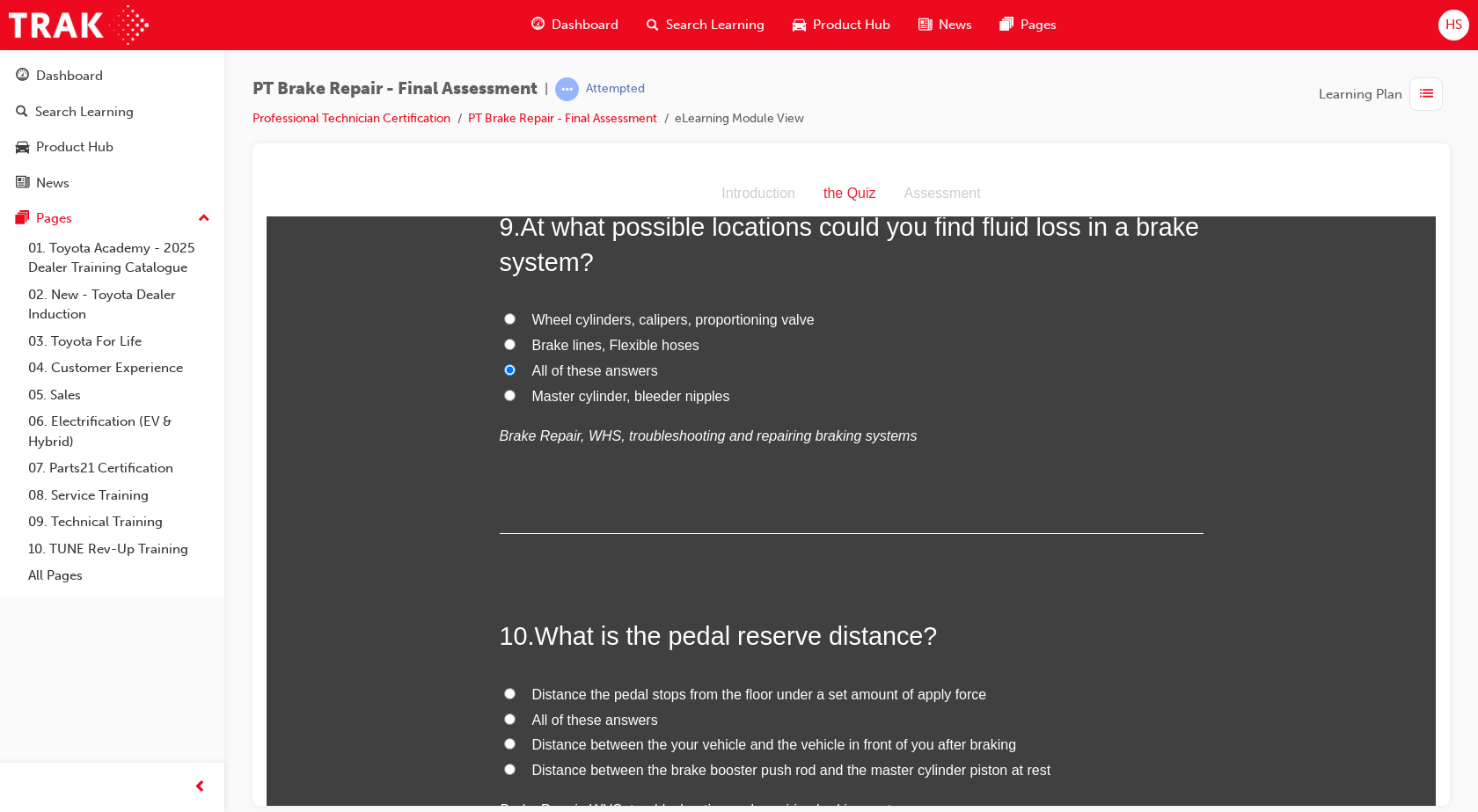
scroll to position [3495, 0]
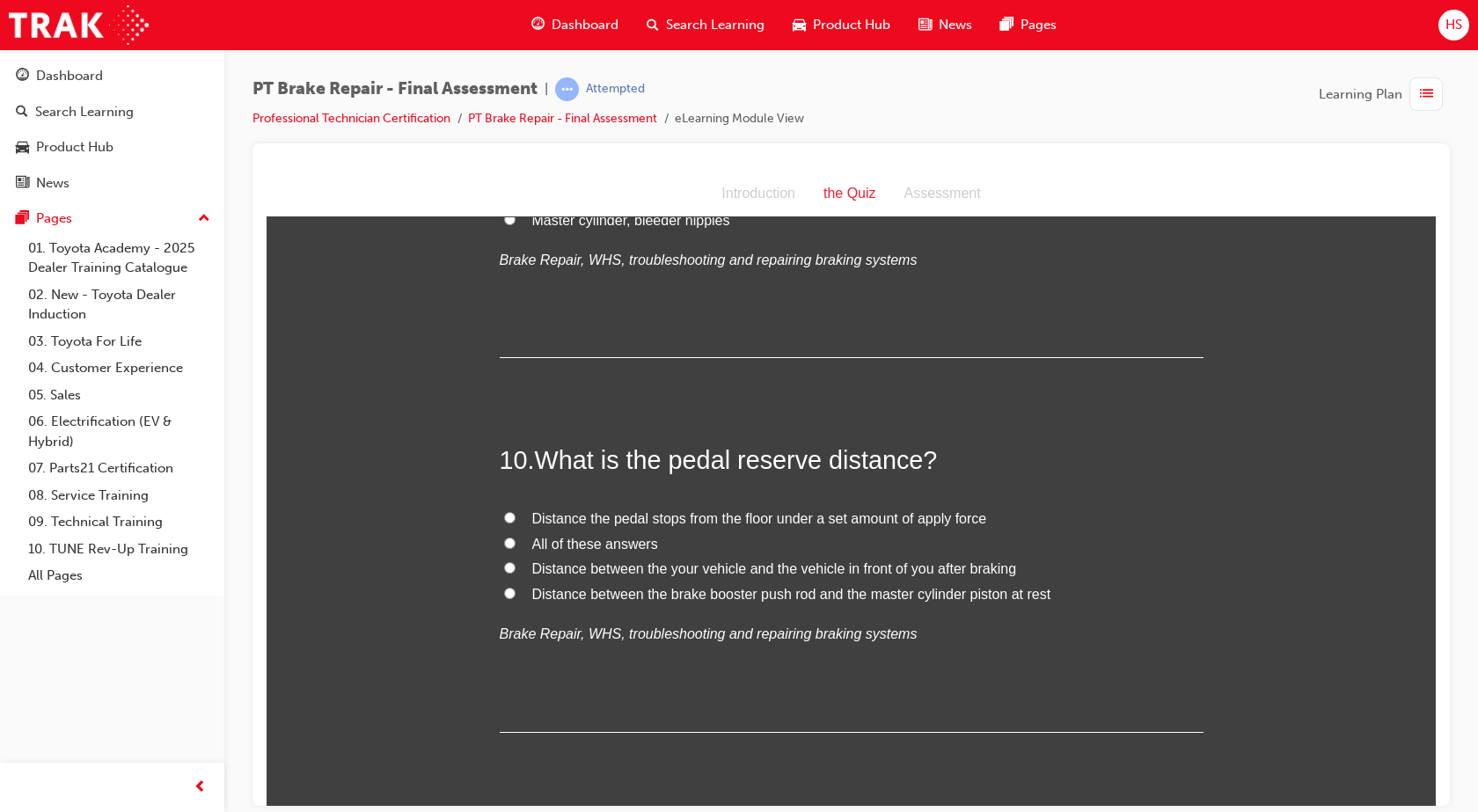
click at [640, 545] on span "All of these answers" at bounding box center [595, 544] width 126 height 15
click at [516, 545] on input "All of these answers" at bounding box center [510, 543] width 12 height 12
radio input "true"
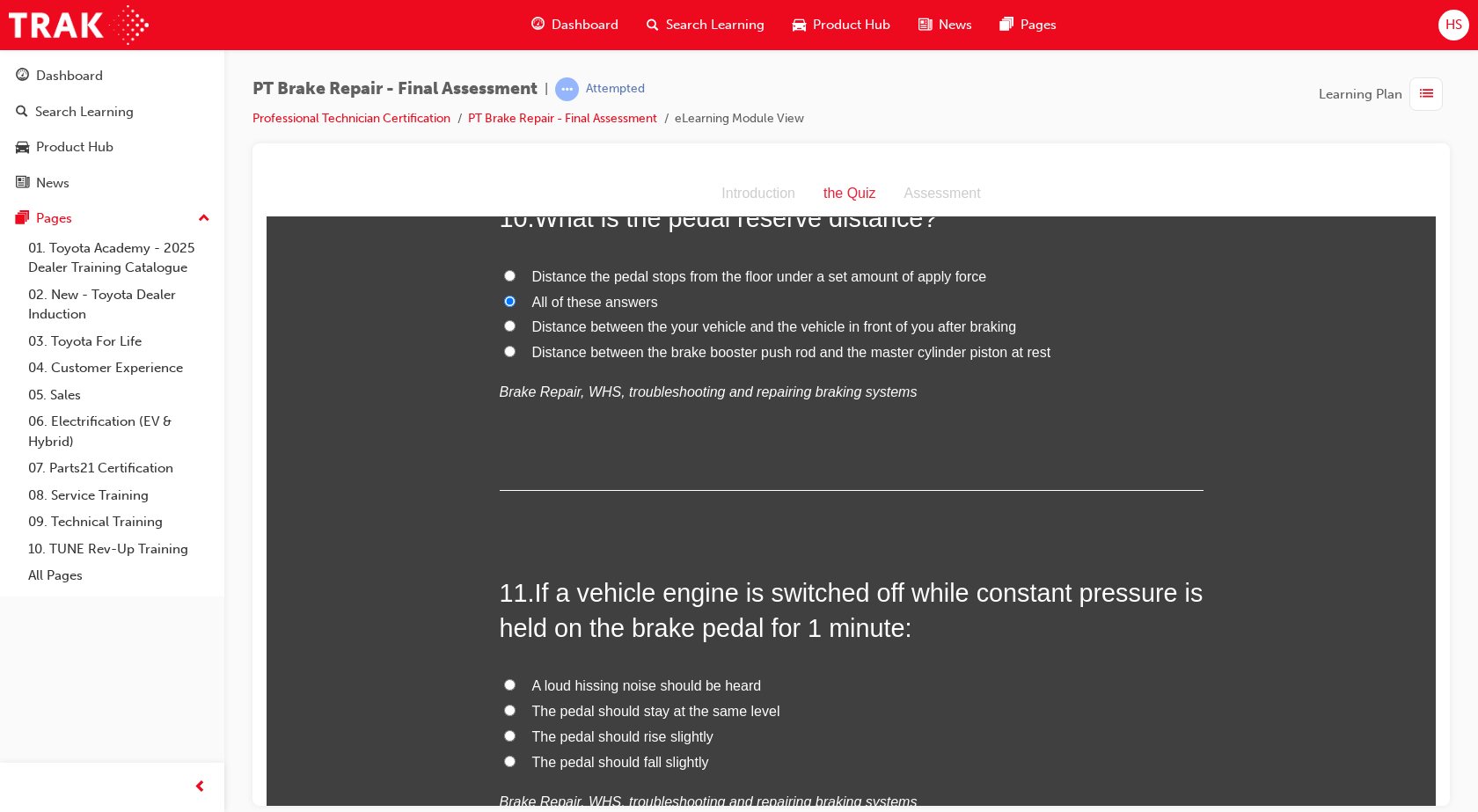
scroll to position [3870, 0]
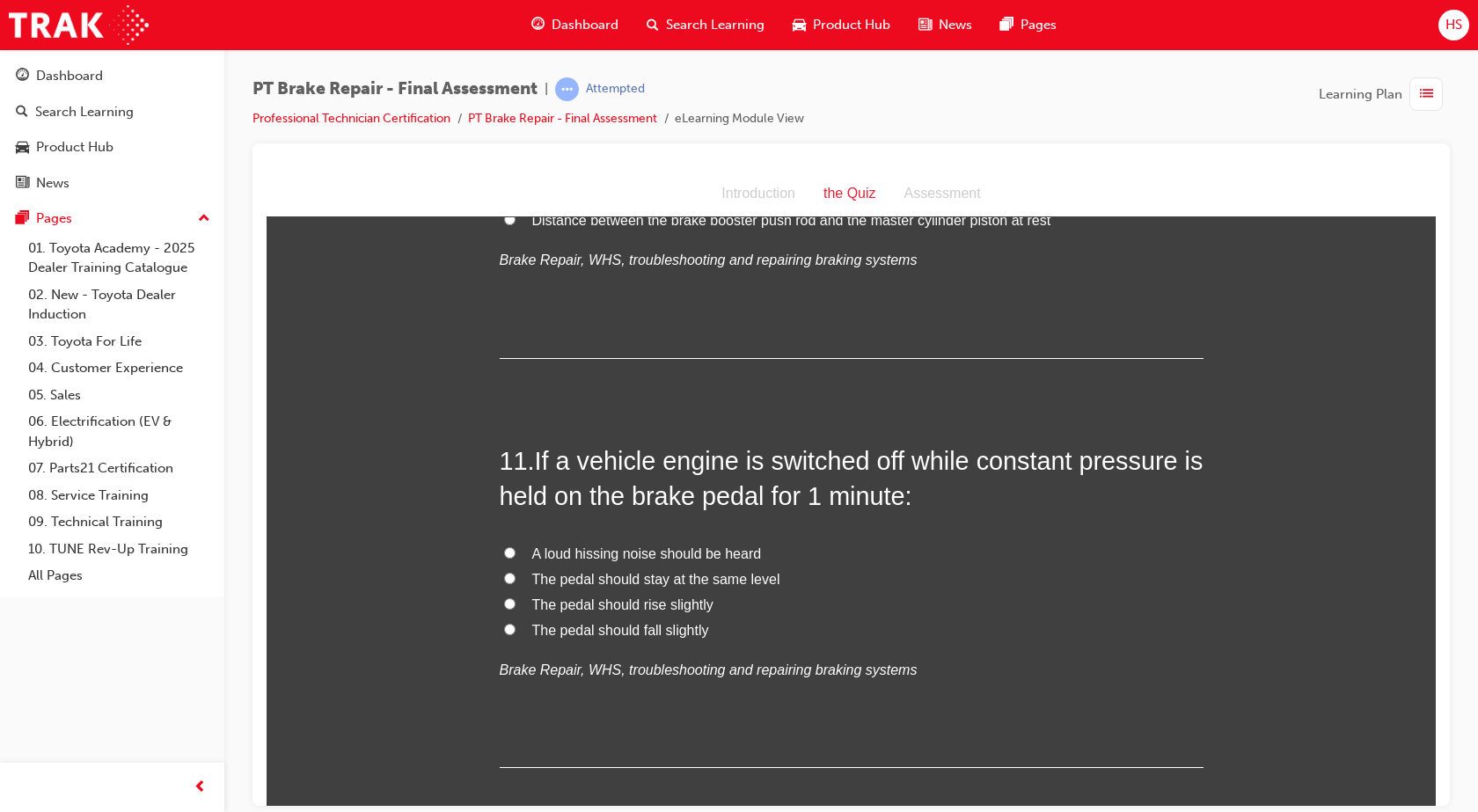
click at [655, 578] on span "The pedal should stay at the same level" at bounding box center [656, 578] width 248 height 15
click at [516, 578] on input "The pedal should stay at the same level" at bounding box center [510, 577] width 12 height 12
radio input "true"
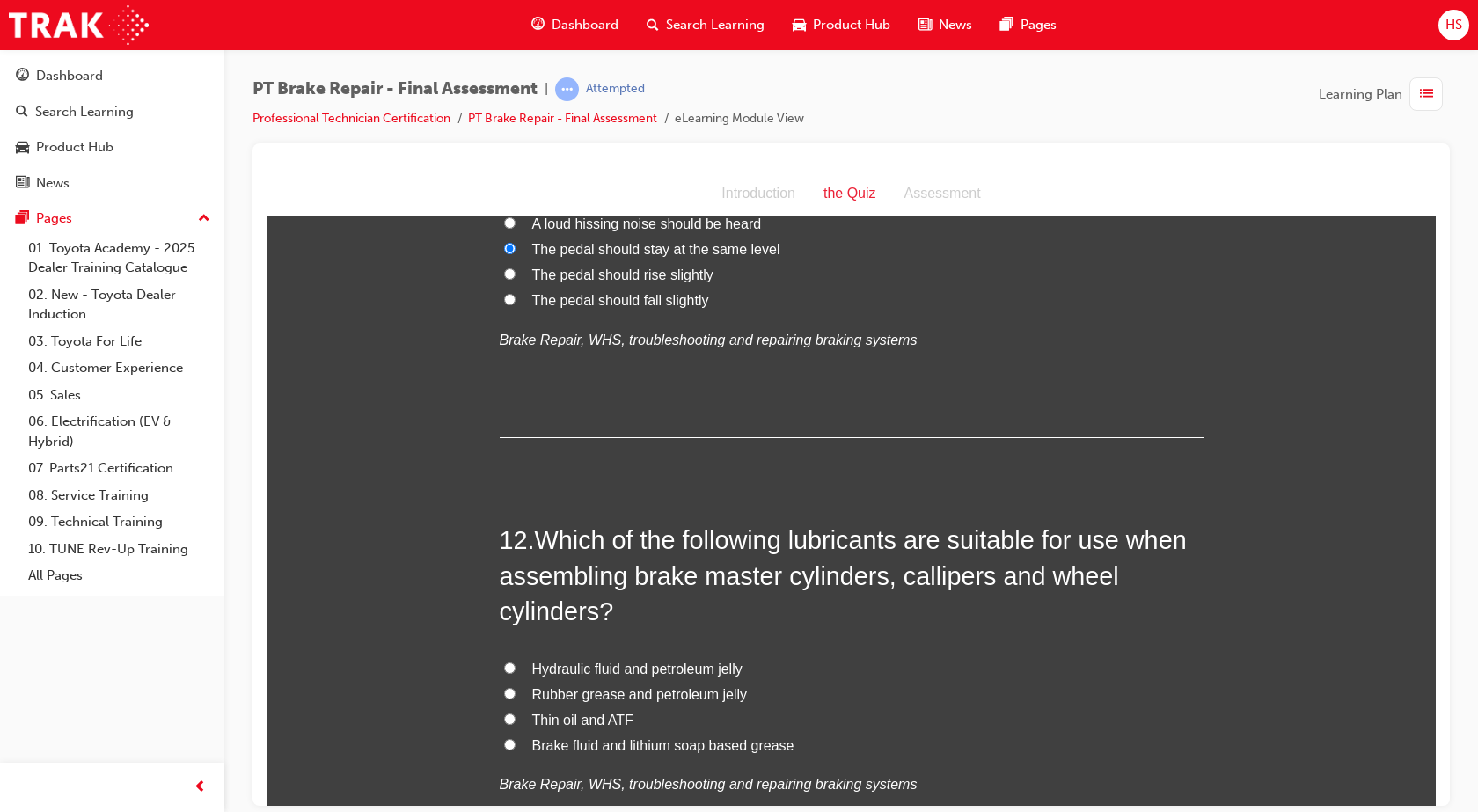
scroll to position [4409, 0]
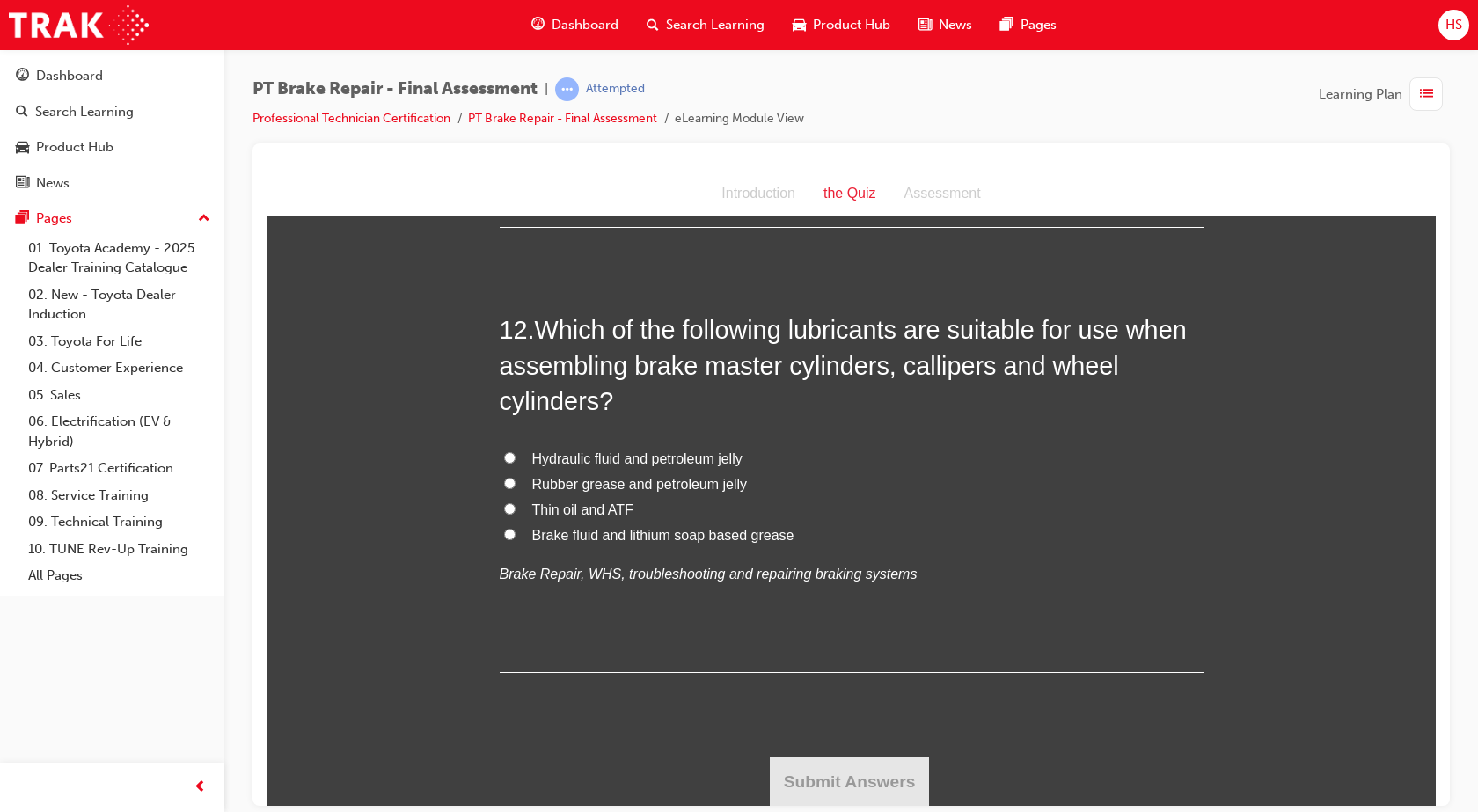
click at [636, 486] on span "Rubber grease and petroleum jelly" at bounding box center [640, 484] width 216 height 15
click at [516, 486] on input "Rubber grease and petroleum jelly" at bounding box center [510, 482] width 12 height 12
radio input "true"
click at [649, 537] on span "Brake fluid and lithium soap based grease" at bounding box center [663, 535] width 262 height 15
click at [516, 537] on input "Brake fluid and lithium soap based grease" at bounding box center [510, 533] width 12 height 12
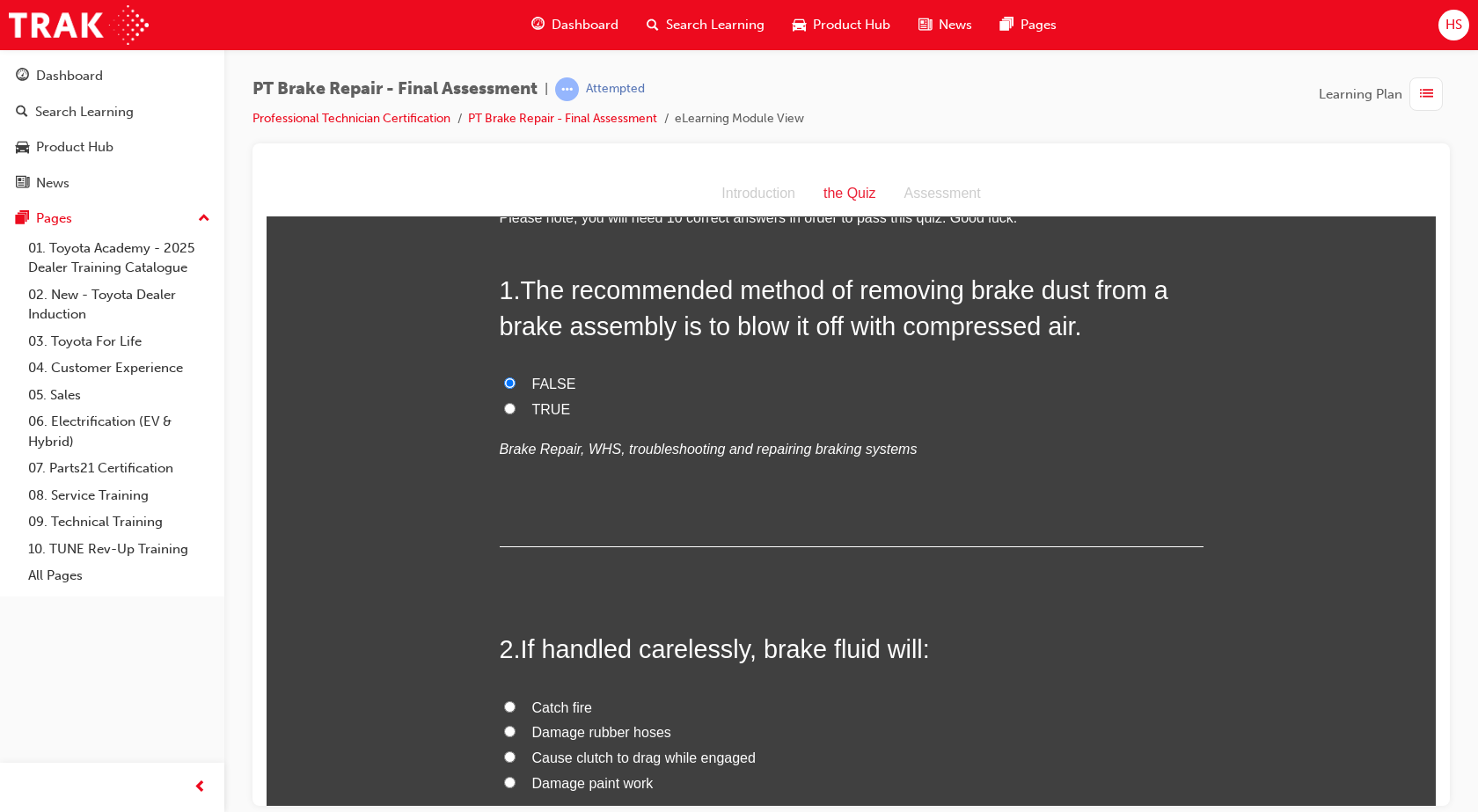
scroll to position [320, 0]
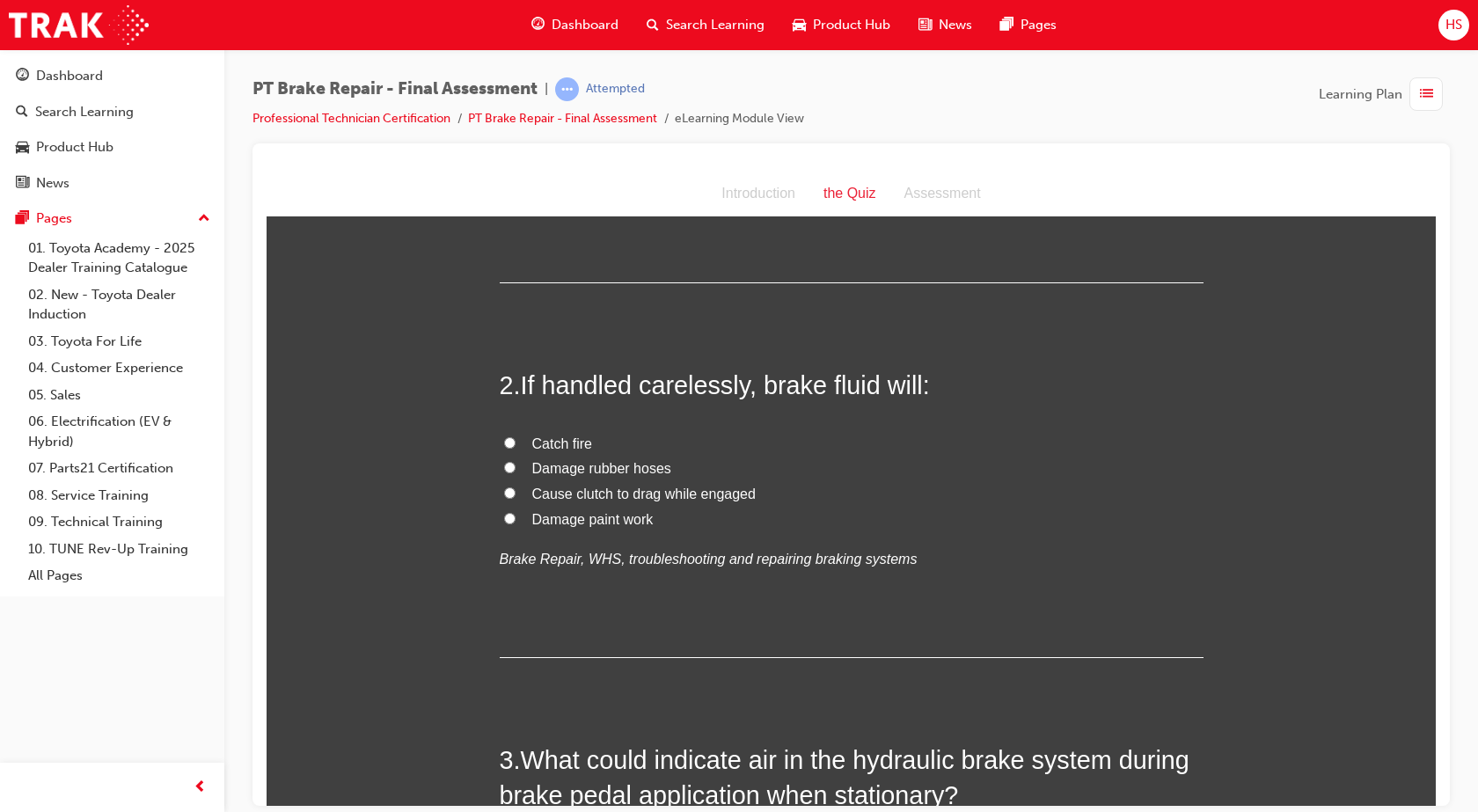
click at [590, 519] on span "Damage paint work" at bounding box center [593, 519] width 121 height 15
click at [516, 519] on input "Damage paint work" at bounding box center [510, 518] width 12 height 12
click at [552, 492] on span "Cause clutch to drag while engaged" at bounding box center [644, 494] width 223 height 15
click at [516, 492] on input "Cause clutch to drag while engaged" at bounding box center [510, 492] width 12 height 12
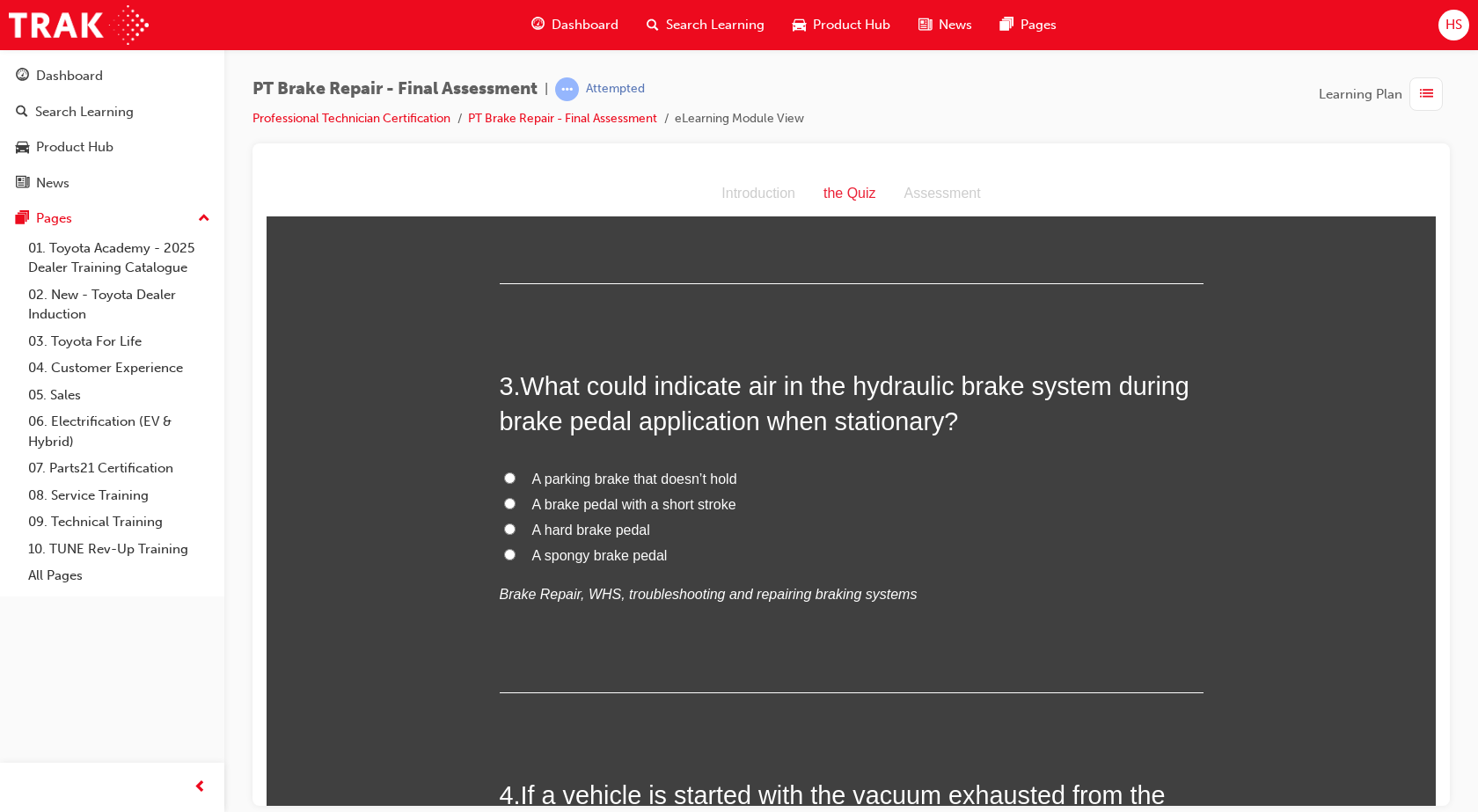
scroll to position [716, 0]
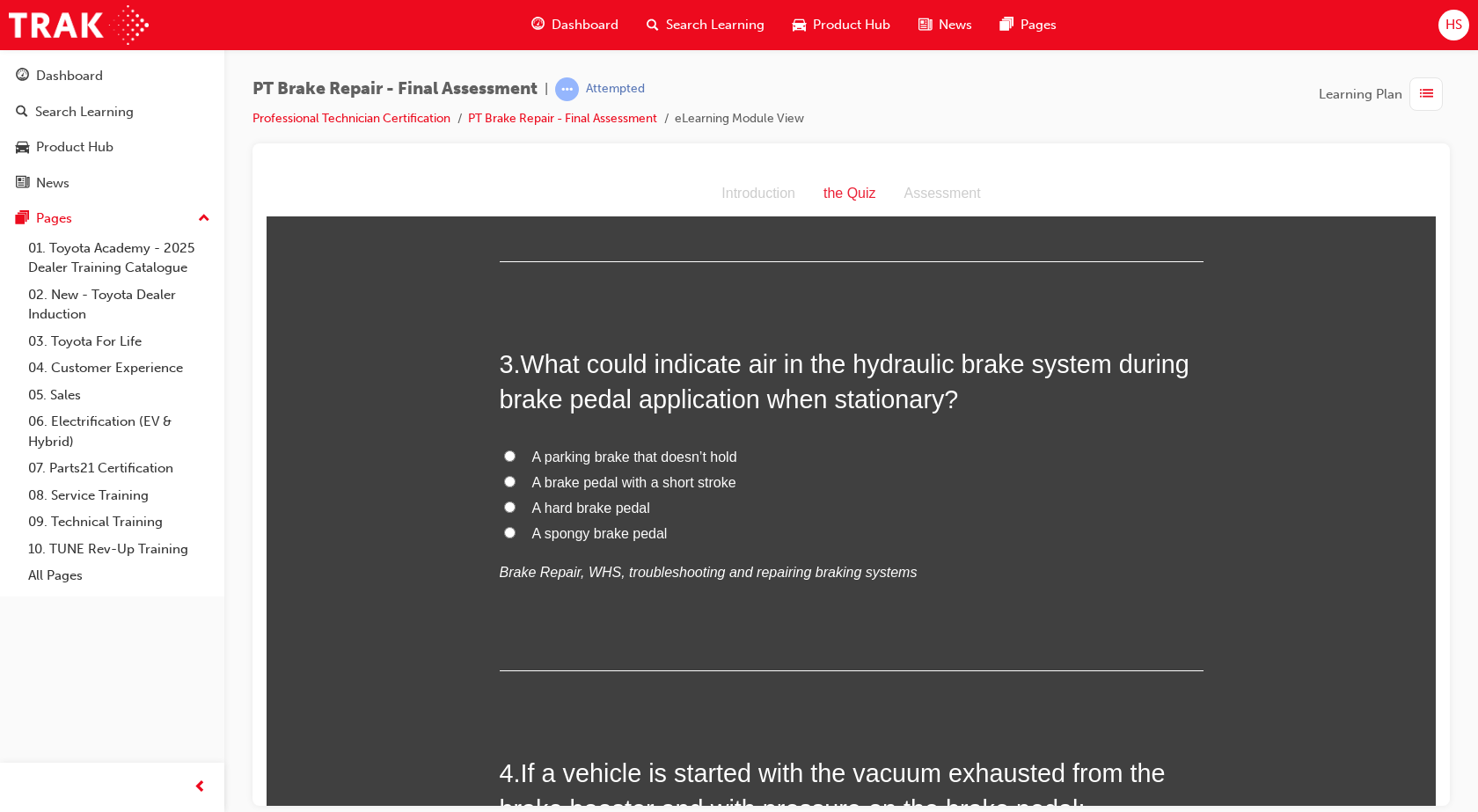
click at [609, 536] on span "A spongy brake pedal" at bounding box center [599, 533] width 136 height 15
click at [516, 536] on input "A spongy brake pedal" at bounding box center [510, 532] width 12 height 12
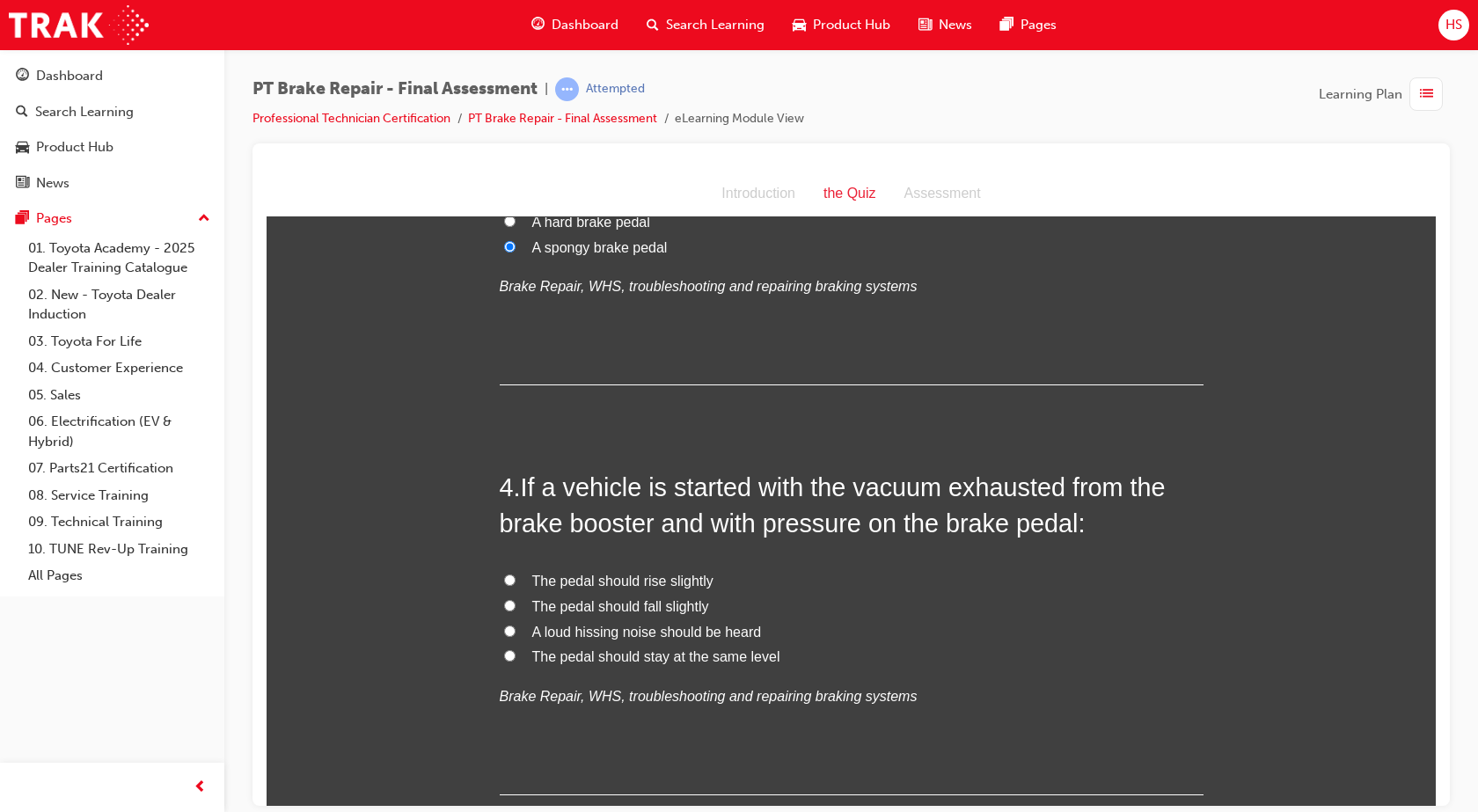
scroll to position [1068, 0]
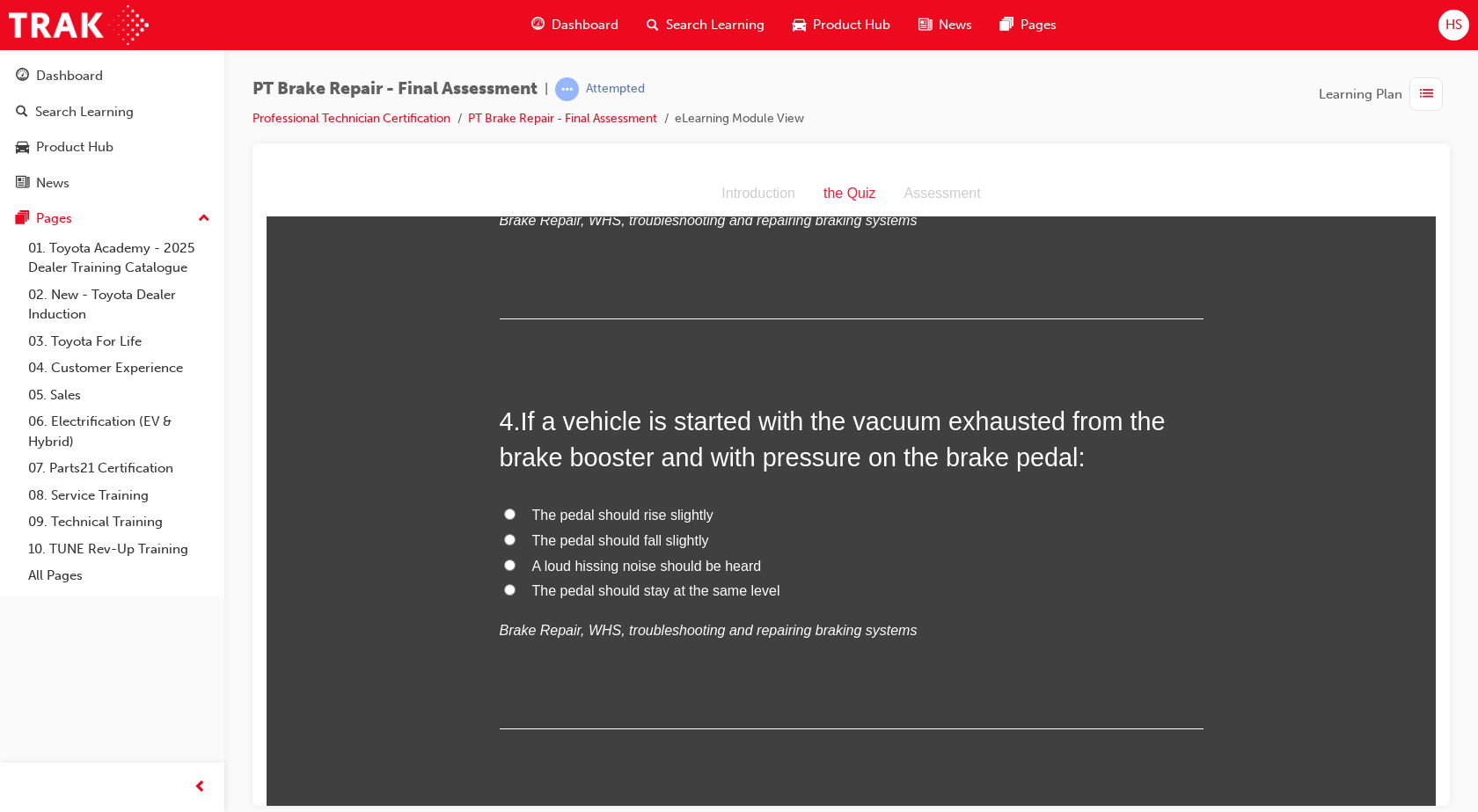
click at [644, 543] on span "The pedal should fall slightly" at bounding box center [621, 540] width 177 height 15
click at [516, 543] on input "The pedal should fall slightly" at bounding box center [510, 539] width 12 height 12
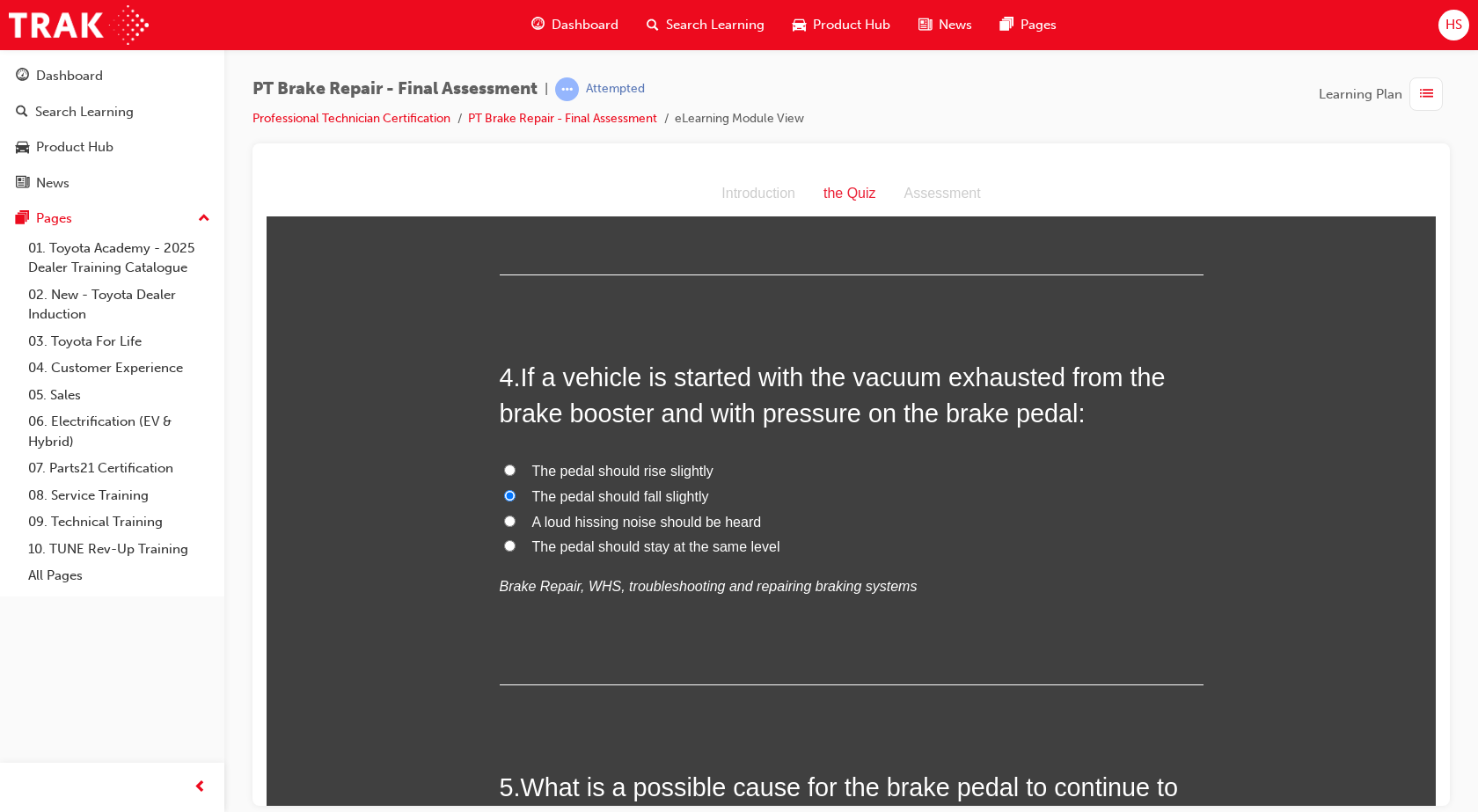
click at [513, 467] on label "The pedal should rise slightly" at bounding box center [851, 470] width 703 height 26
click at [513, 467] on input "The pedal should rise slightly" at bounding box center [510, 469] width 12 height 12
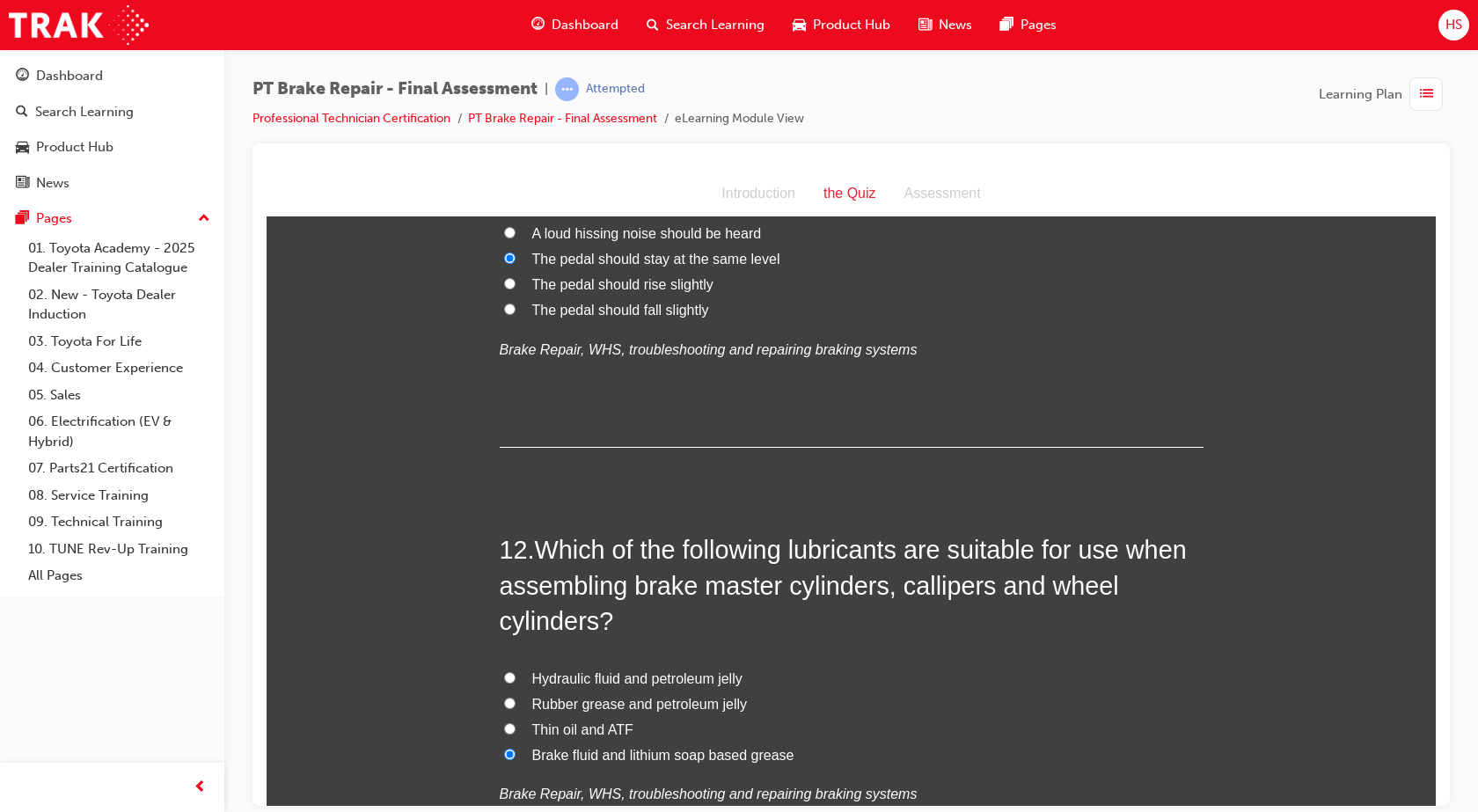
scroll to position [4409, 0]
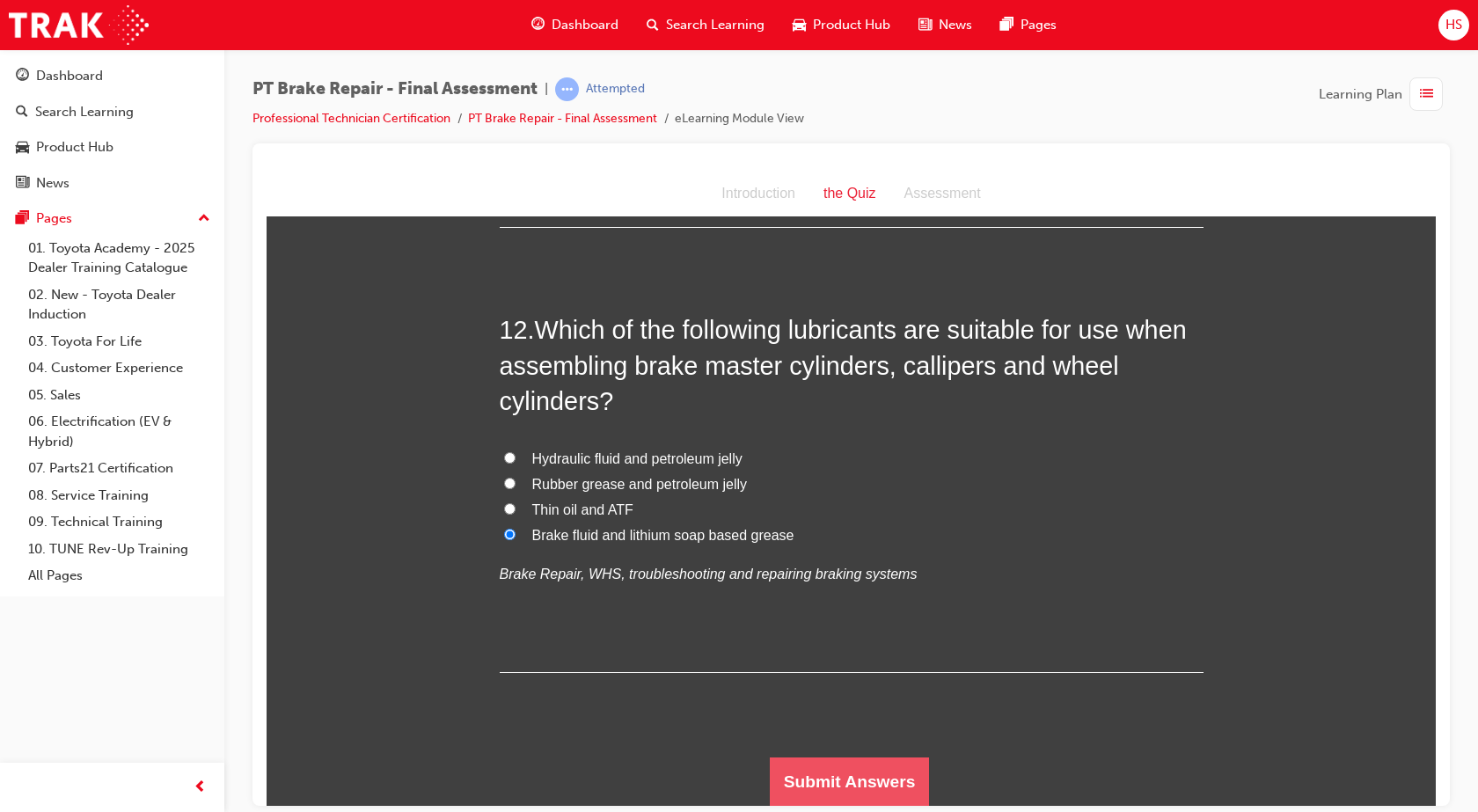
click at [866, 765] on button "Submit Answers" at bounding box center [850, 780] width 160 height 49
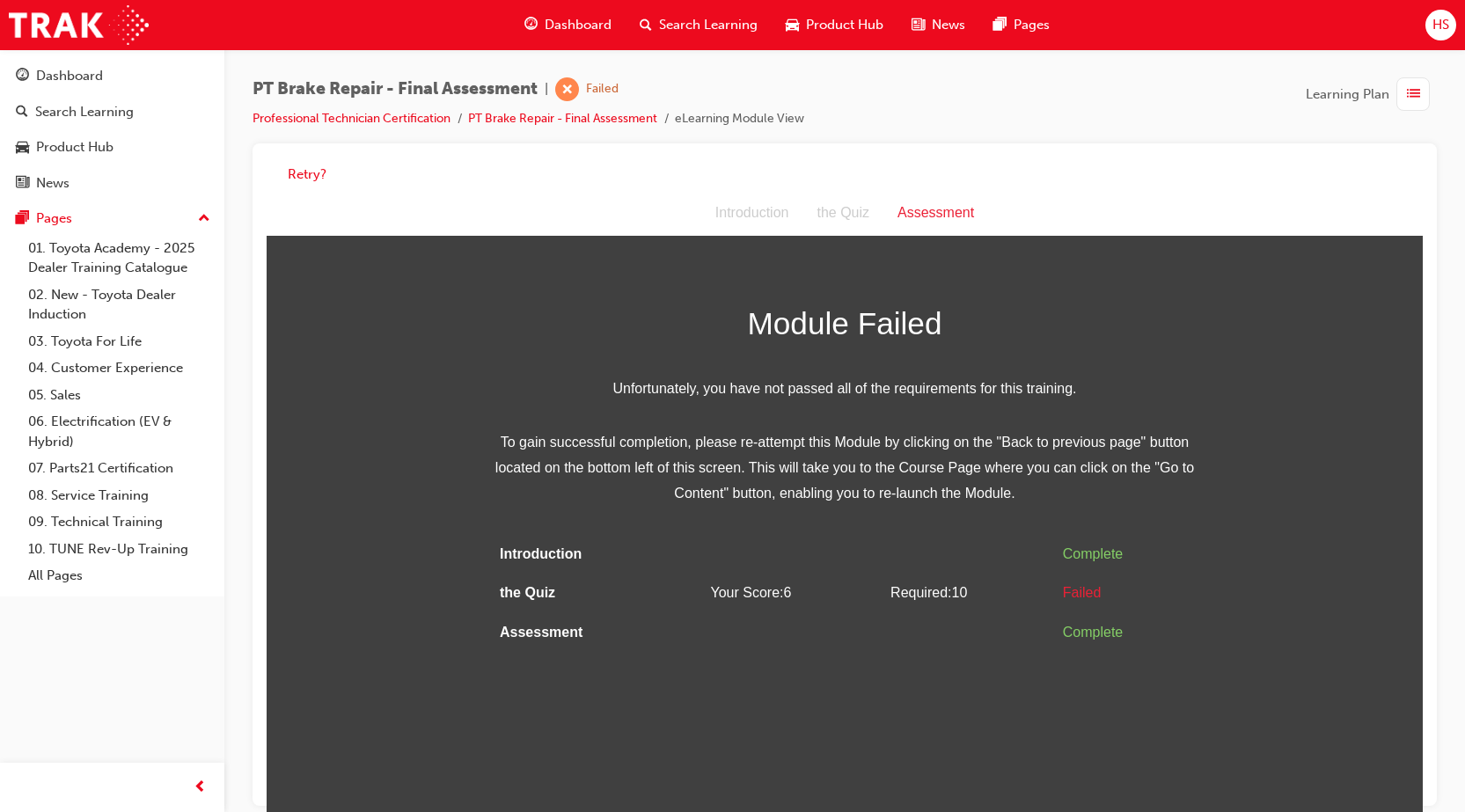
scroll to position [13, 0]
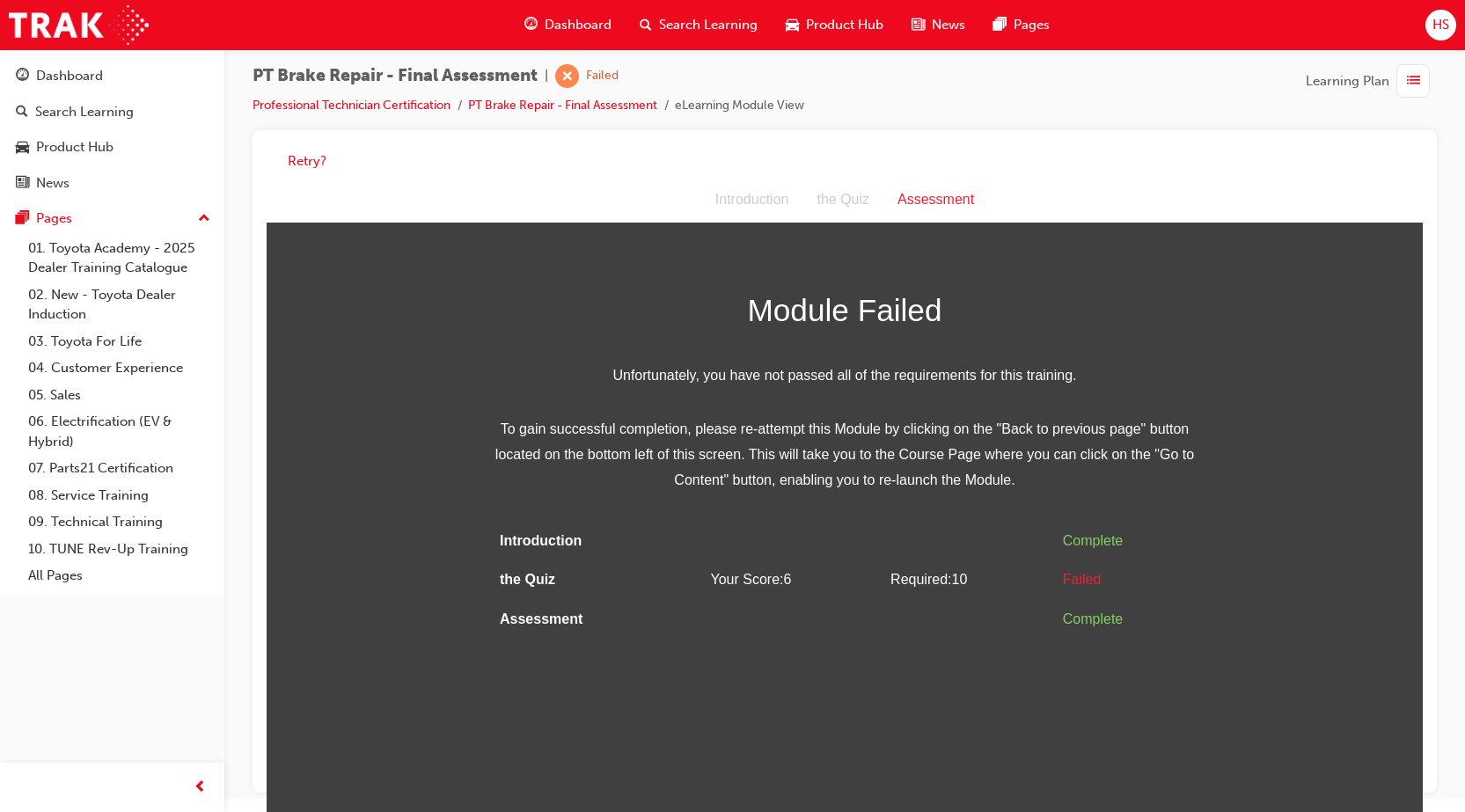
click at [609, 93] on div "PT Brake Repair - Final Assessment | Failed Professional Technician Certificati…" at bounding box center [527, 90] width 552 height 52
click at [615, 103] on link "PT Brake Repair - Final Assessment" at bounding box center [562, 105] width 190 height 15
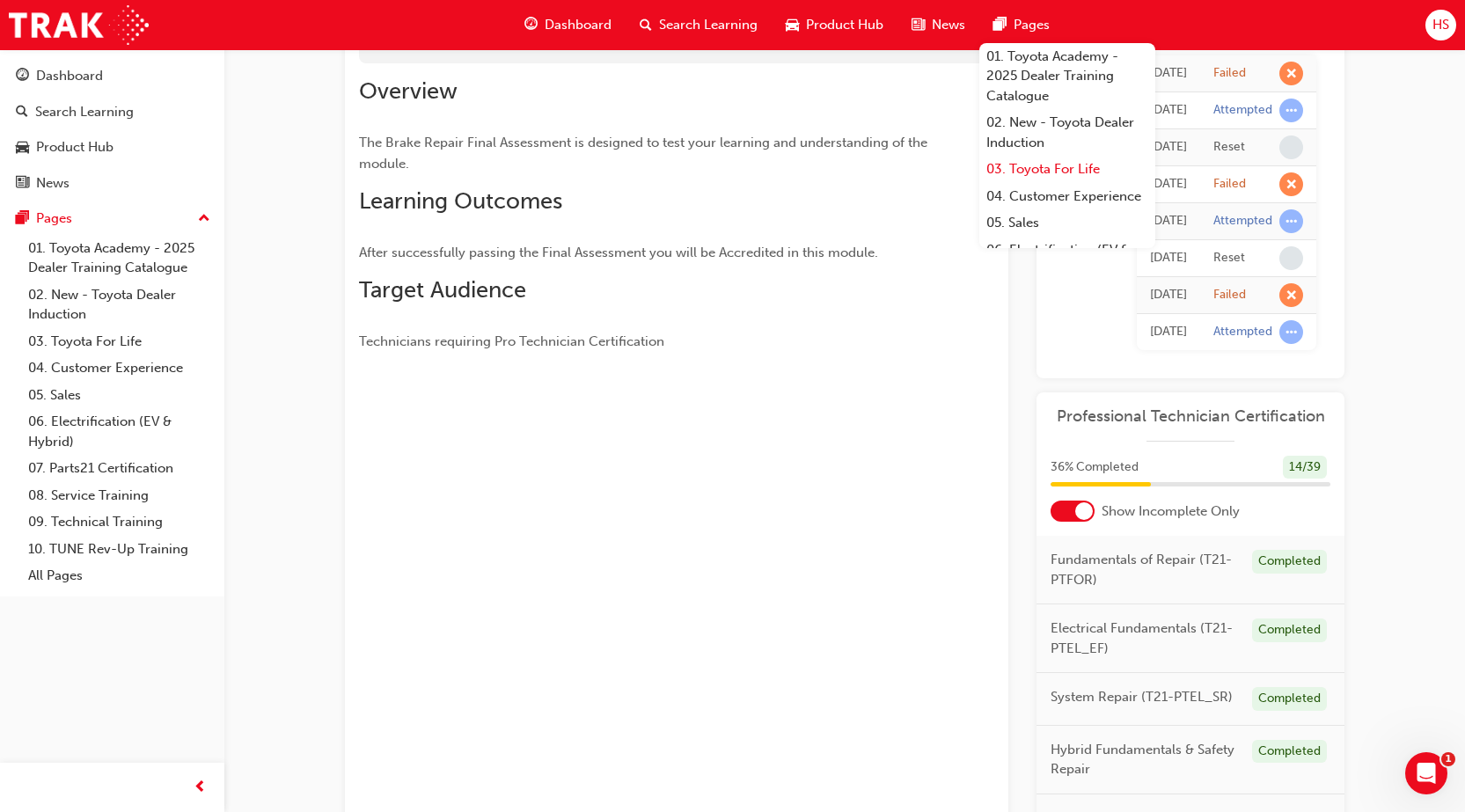
scroll to position [21, 0]
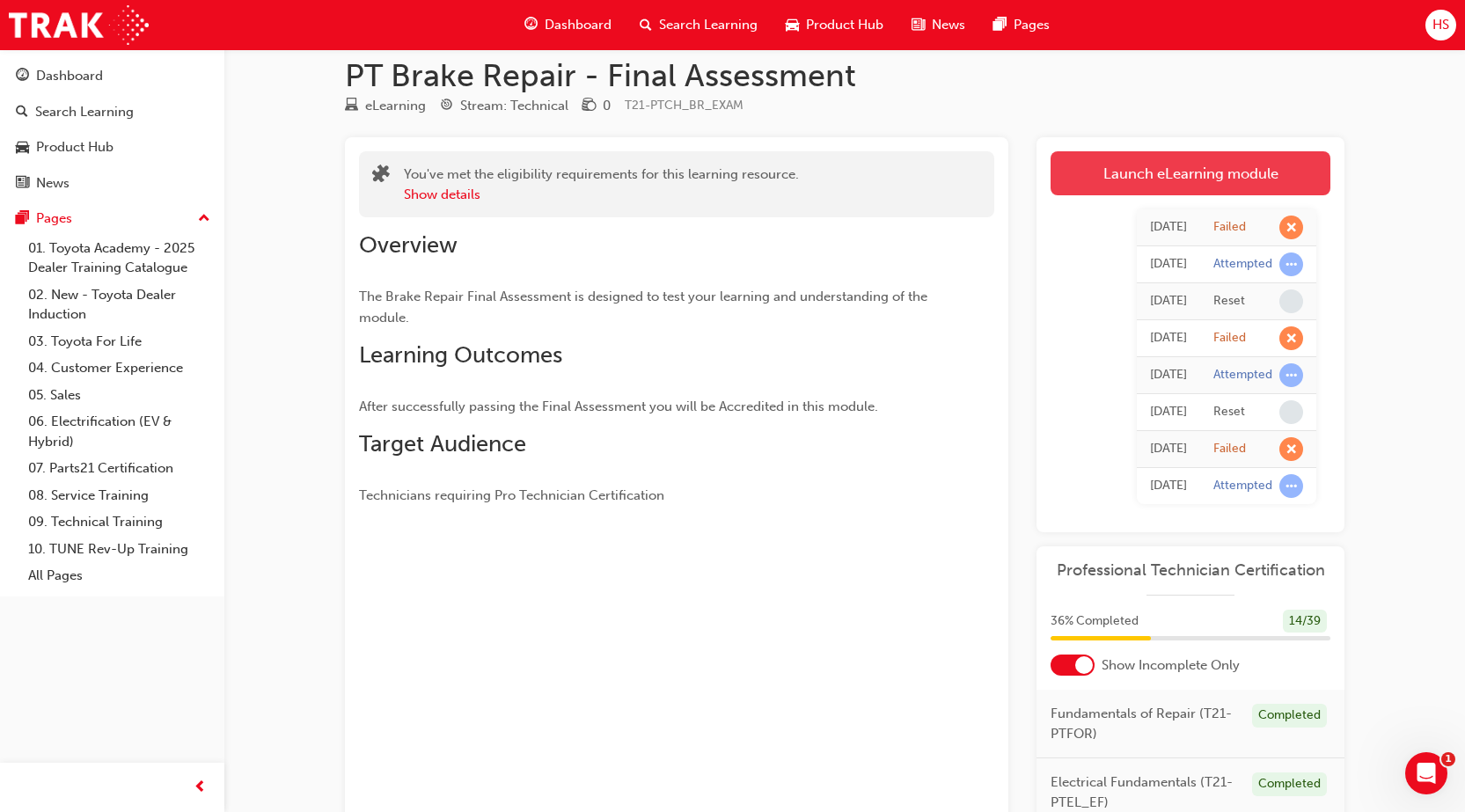
click at [1245, 175] on link "Launch eLearning module" at bounding box center [1190, 173] width 280 height 44
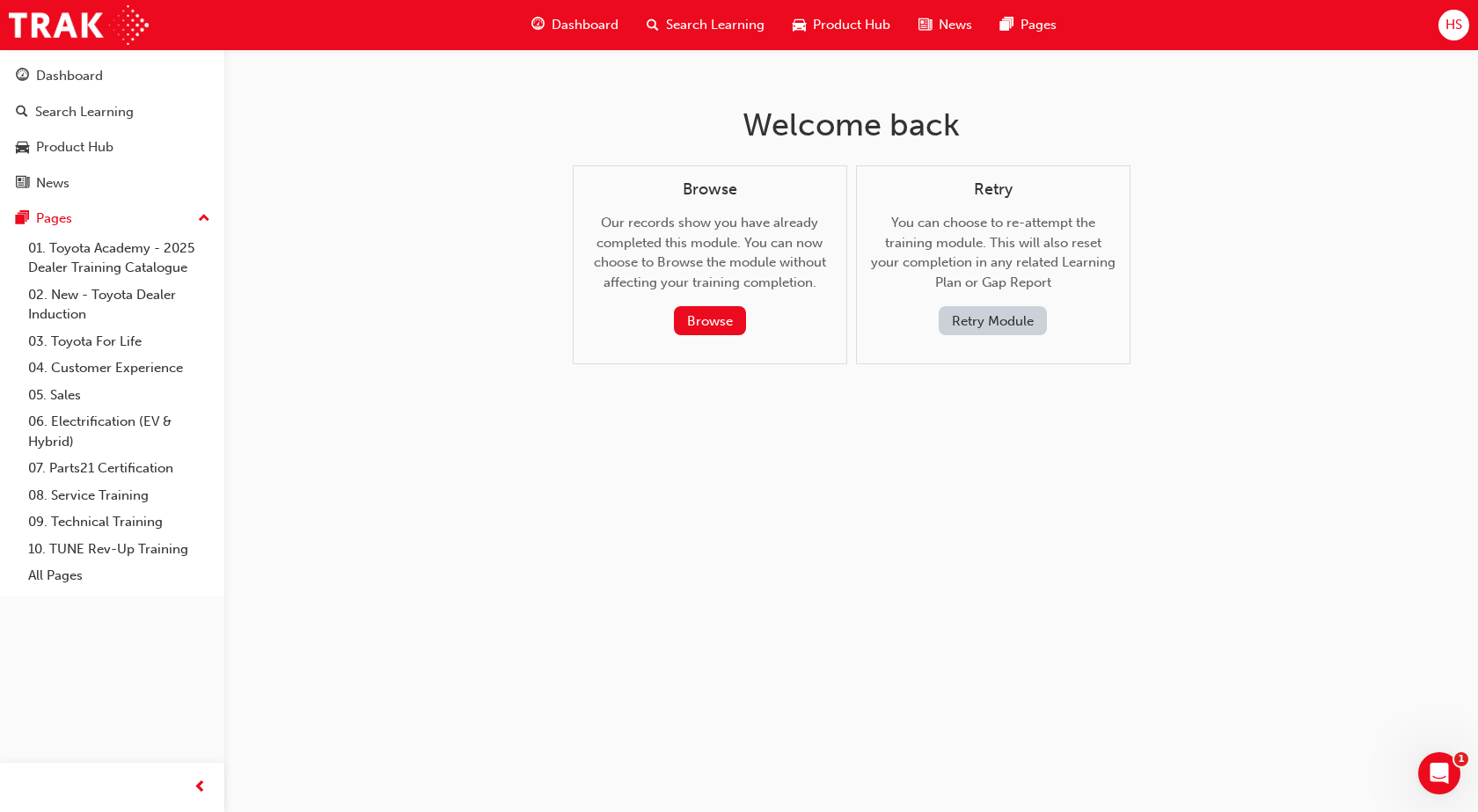
click at [1025, 325] on button "Retry Module" at bounding box center [992, 320] width 108 height 29
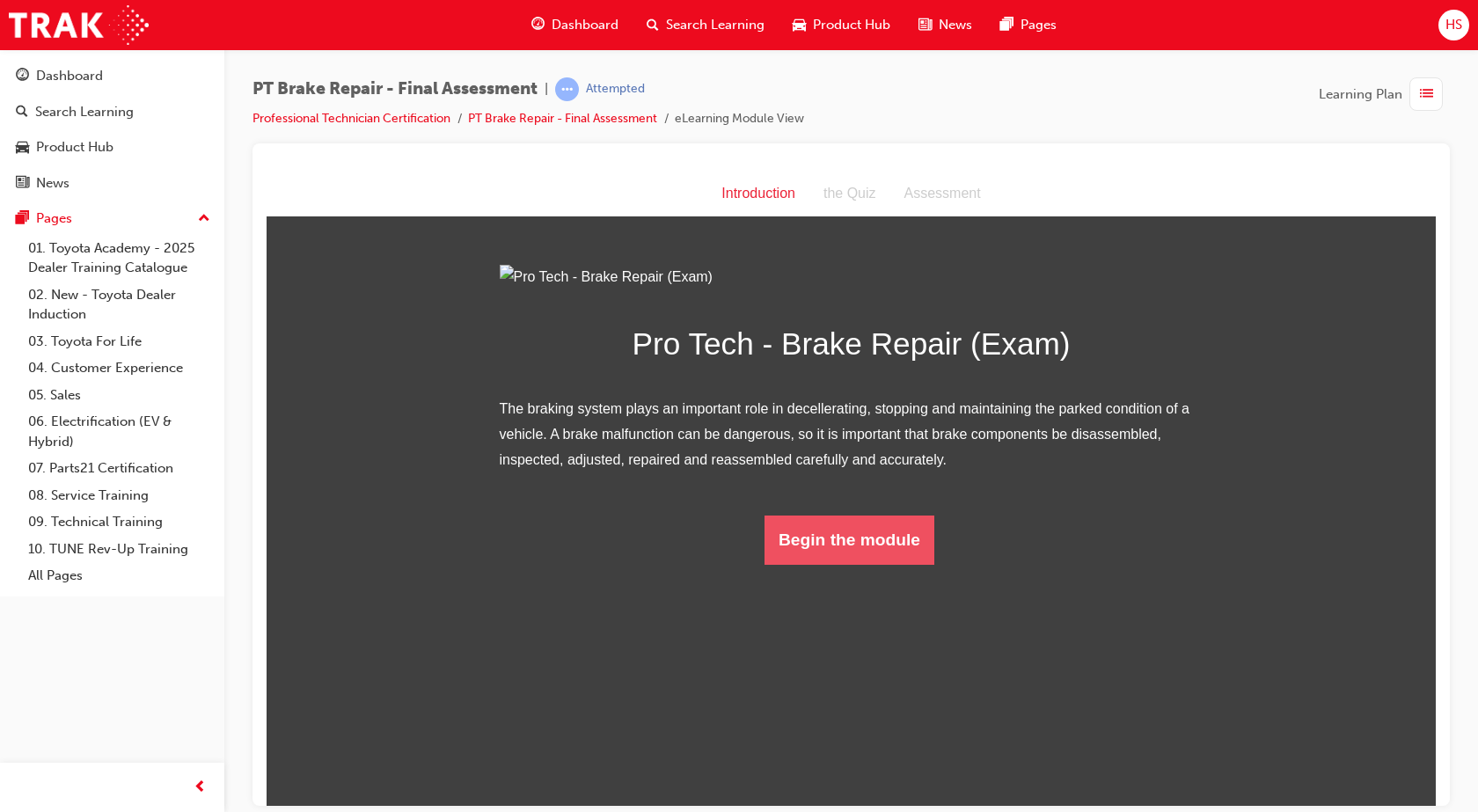
click at [801, 564] on button "Begin the module" at bounding box center [849, 539] width 169 height 49
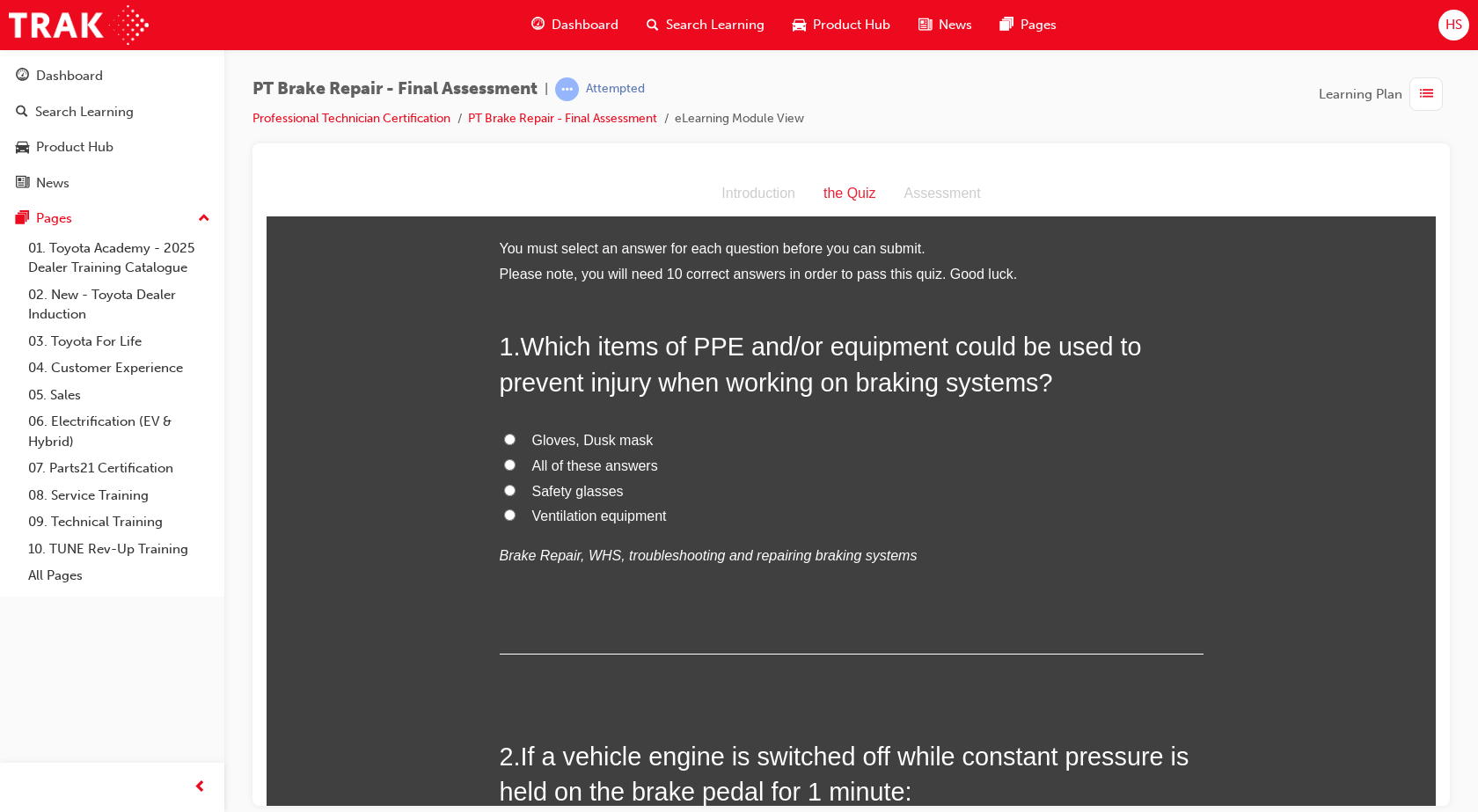
click at [550, 465] on span "All of these answers" at bounding box center [595, 465] width 126 height 15
click at [516, 465] on input "All of these answers" at bounding box center [510, 464] width 12 height 12
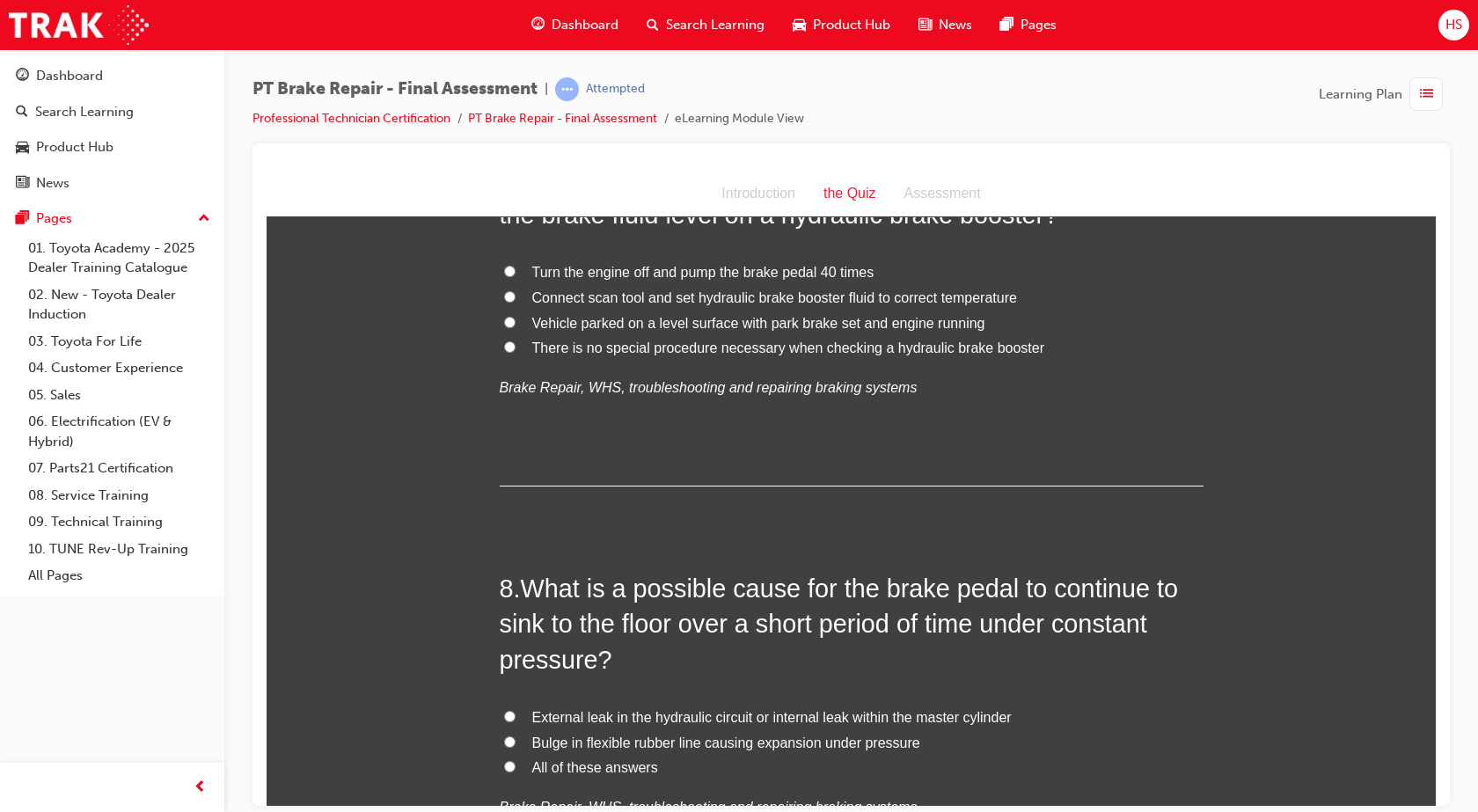
scroll to position [2858, 0]
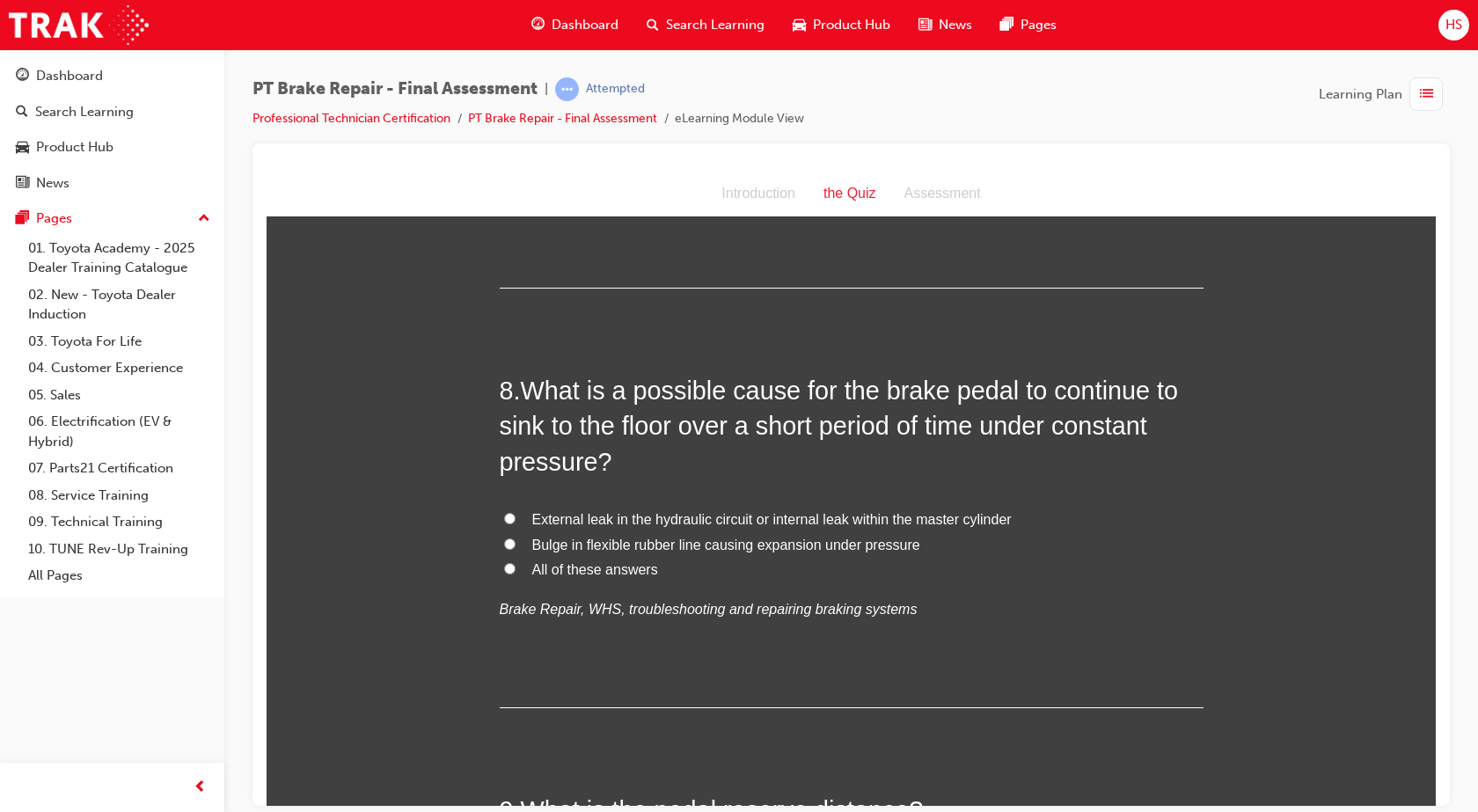
click at [633, 521] on span "External leak in the hydraulic circuit or internal leak within the master cylin…" at bounding box center [772, 519] width 479 height 15
click at [516, 521] on input "External leak in the hydraulic circuit or internal leak within the master cylin…" at bounding box center [510, 518] width 12 height 12
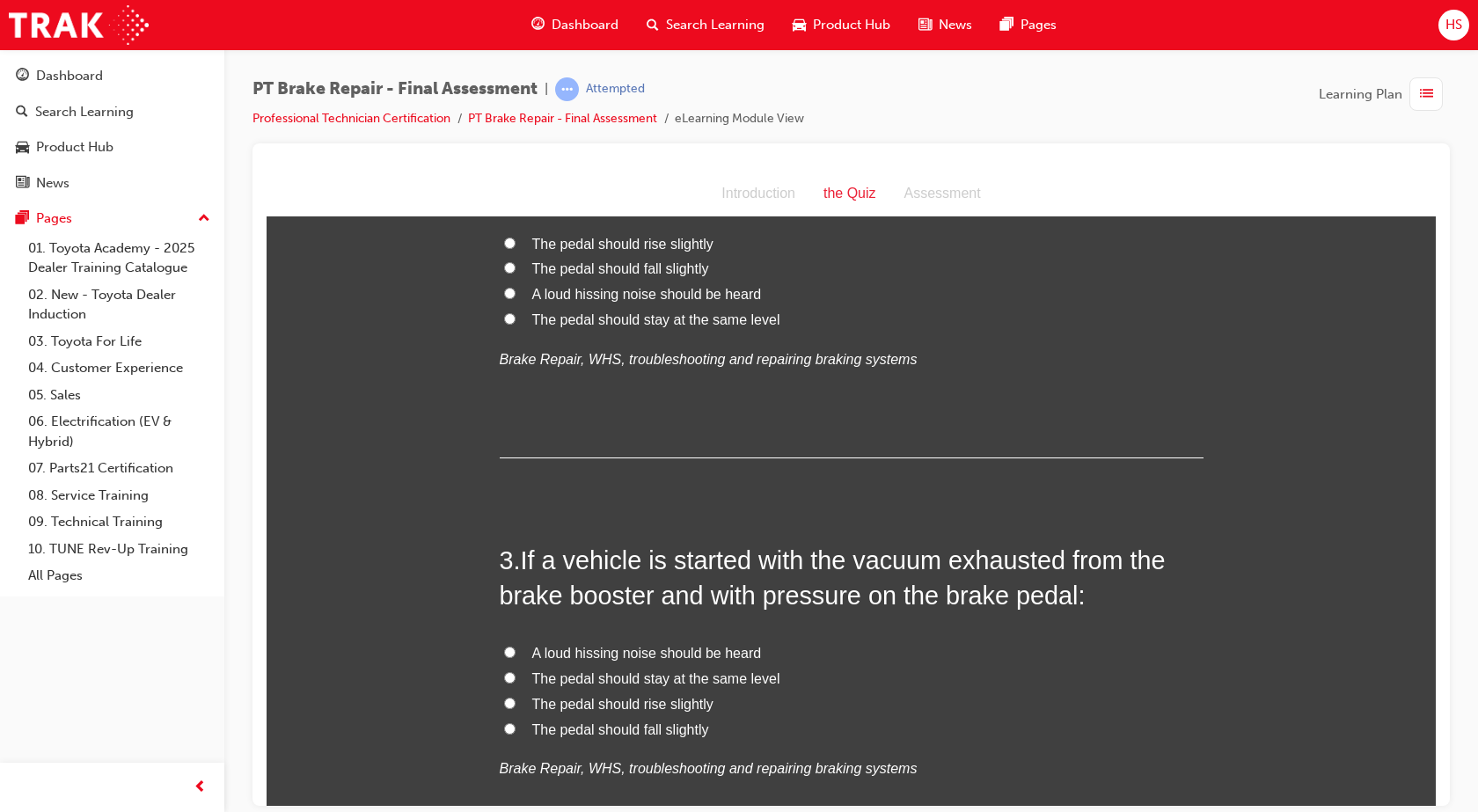
scroll to position [189, 0]
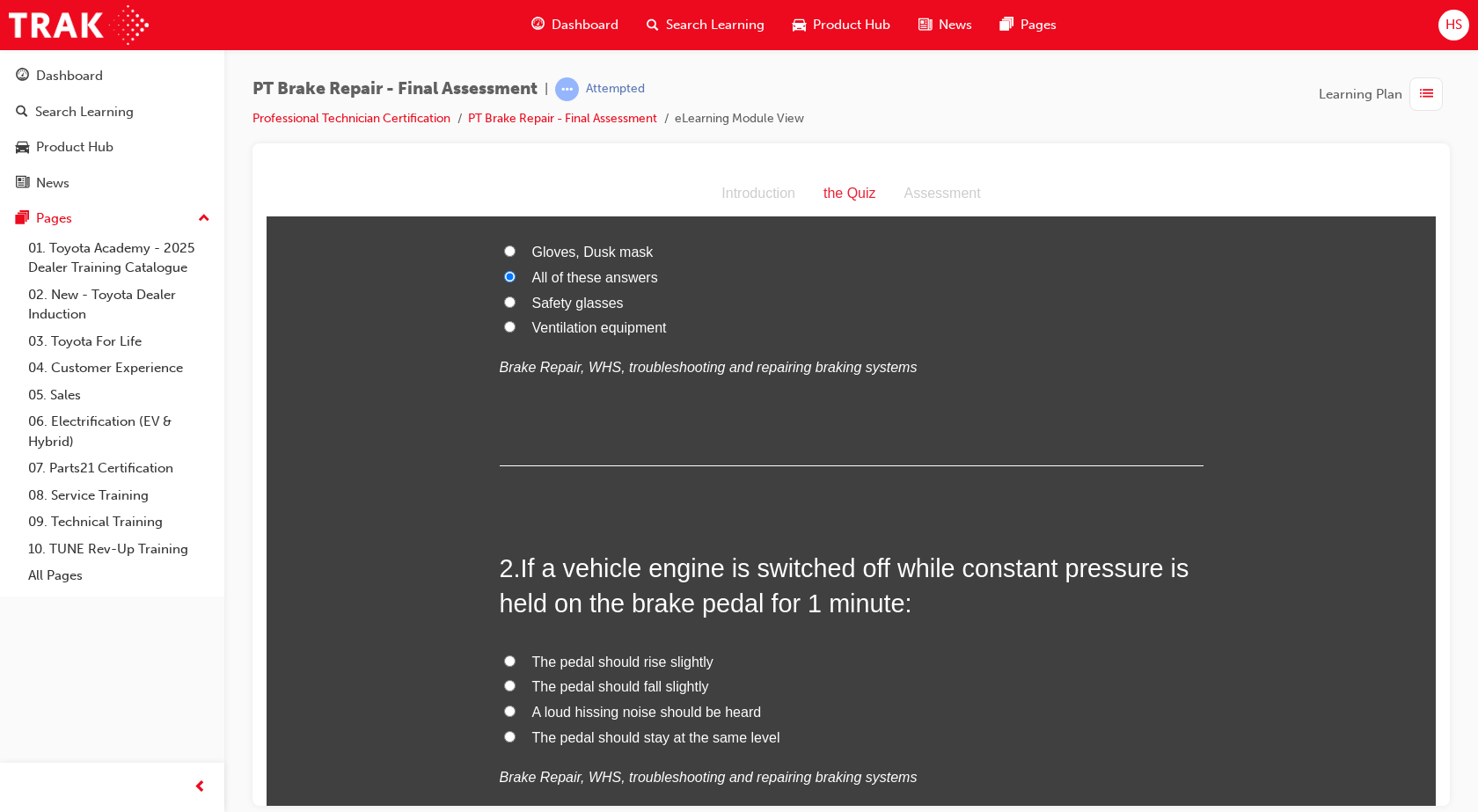
click at [565, 665] on span "The pedal should rise slightly" at bounding box center [623, 661] width 181 height 15
click at [516, 665] on input "The pedal should rise slightly" at bounding box center [510, 660] width 12 height 12
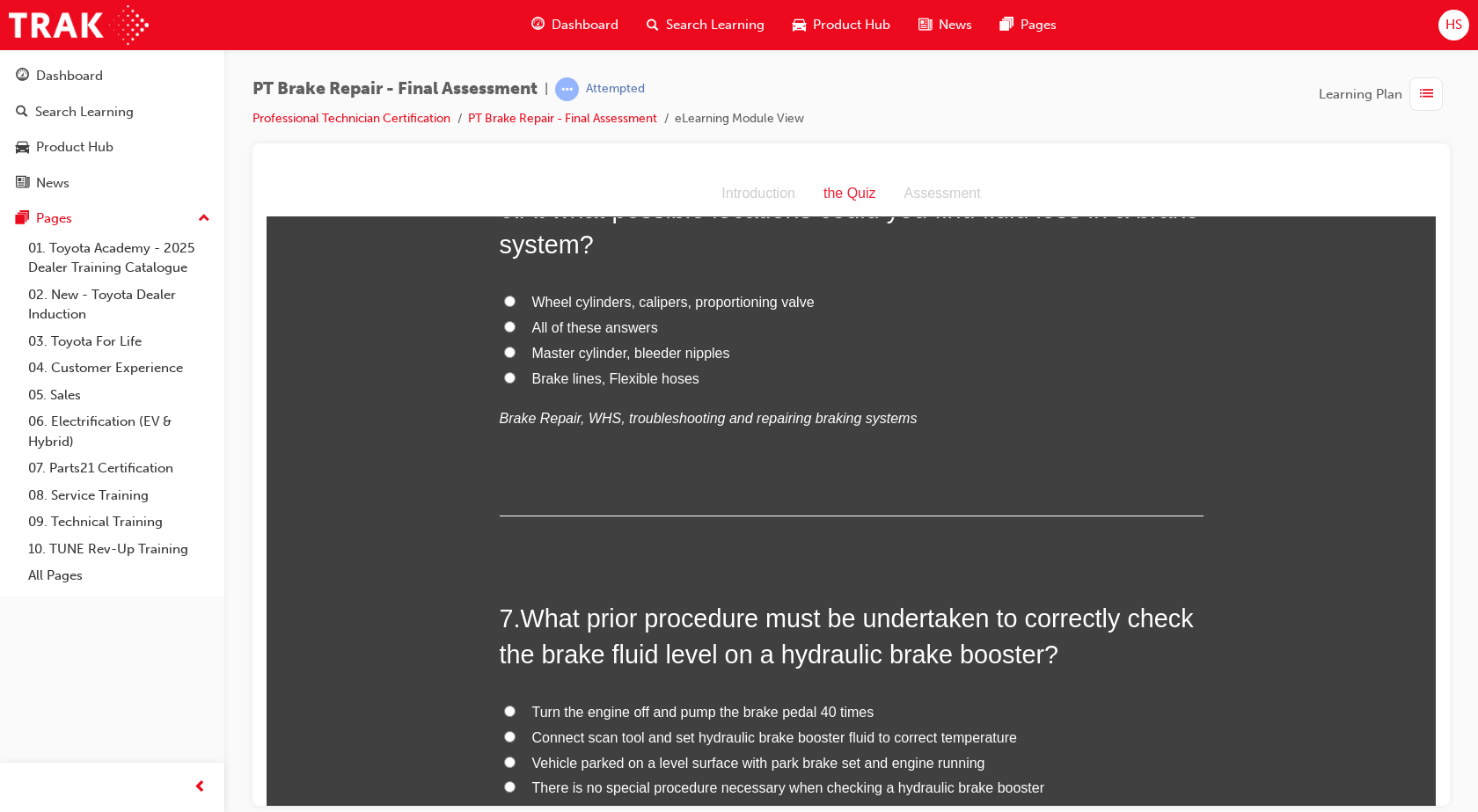
scroll to position [2352, 0]
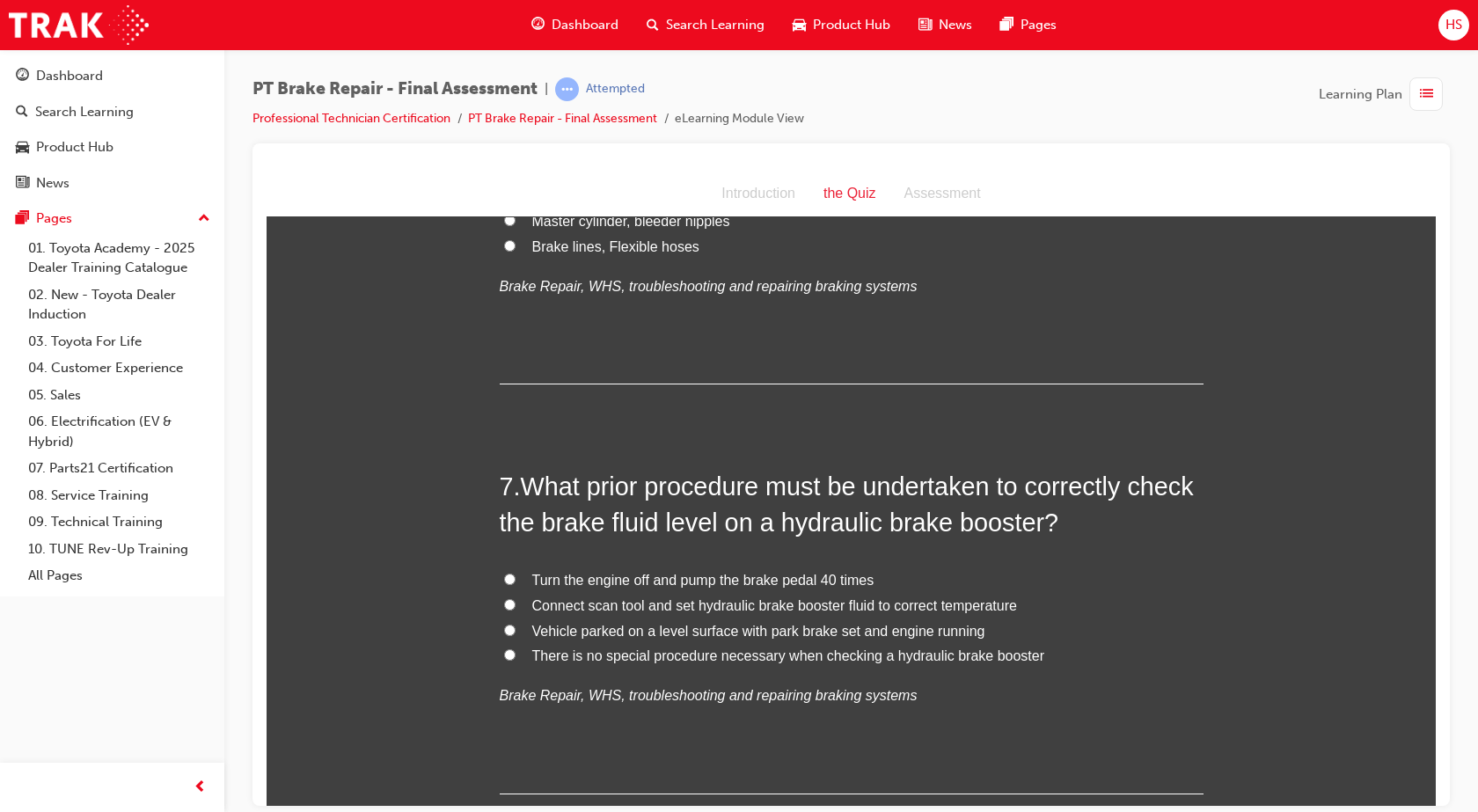
click at [639, 630] on span "Vehicle parked on a level surface with park brake set and engine running" at bounding box center [758, 630] width 453 height 15
click at [516, 630] on input "Vehicle parked on a level surface with park brake set and engine running" at bounding box center [510, 629] width 12 height 12
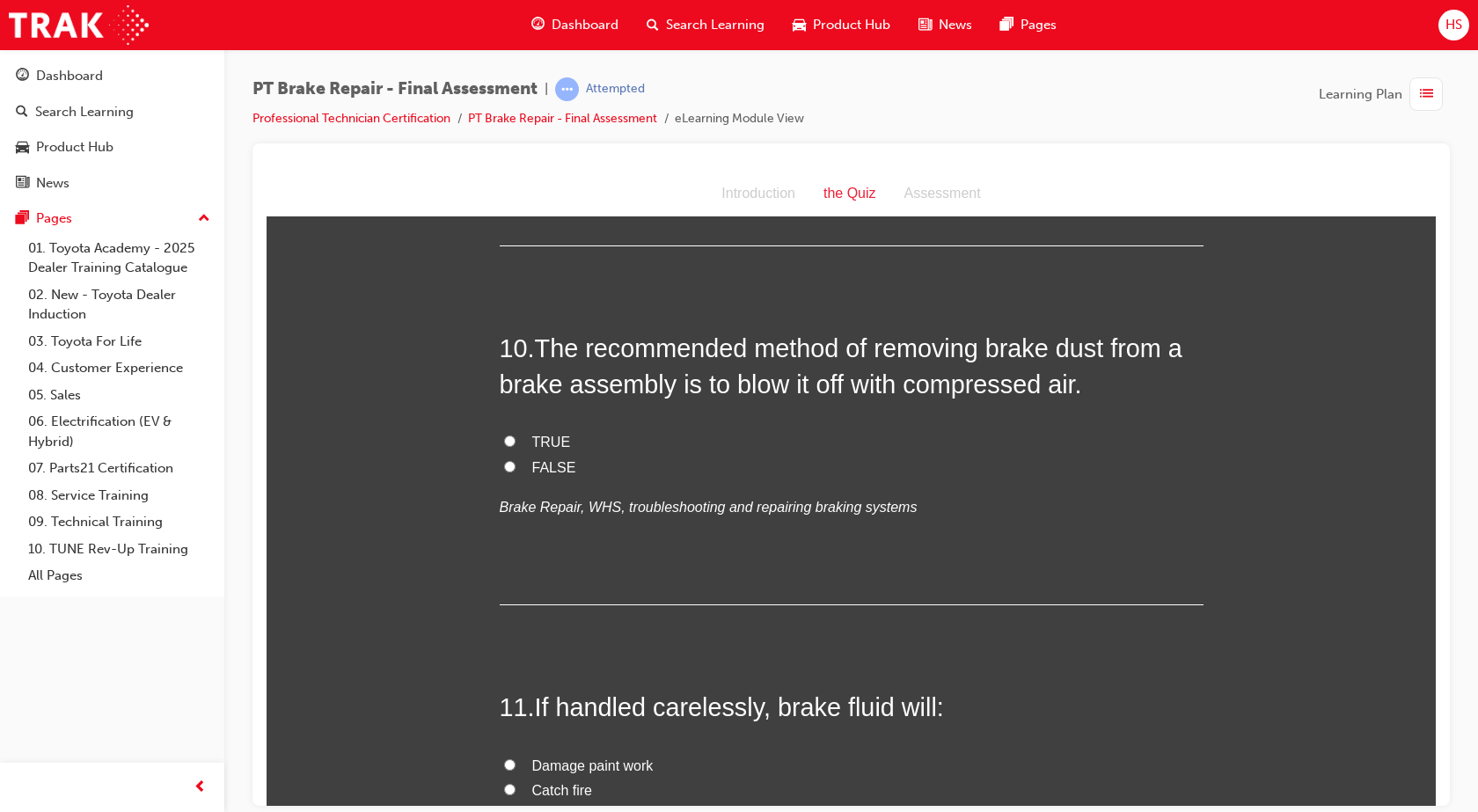
scroll to position [3716, 0]
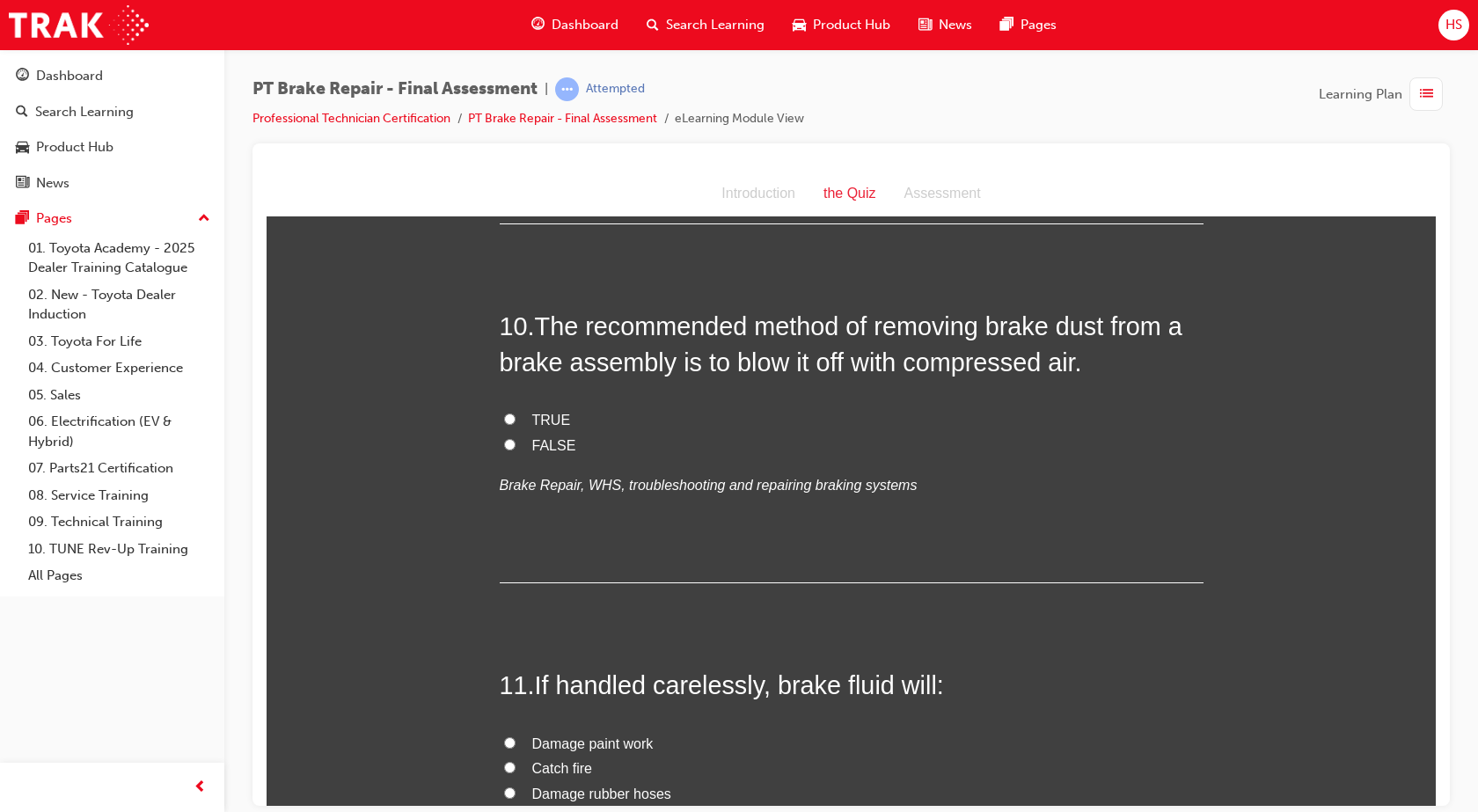
click at [555, 443] on span "FALSE" at bounding box center [554, 444] width 44 height 15
click at [516, 443] on input "FALSE" at bounding box center [510, 444] width 12 height 12
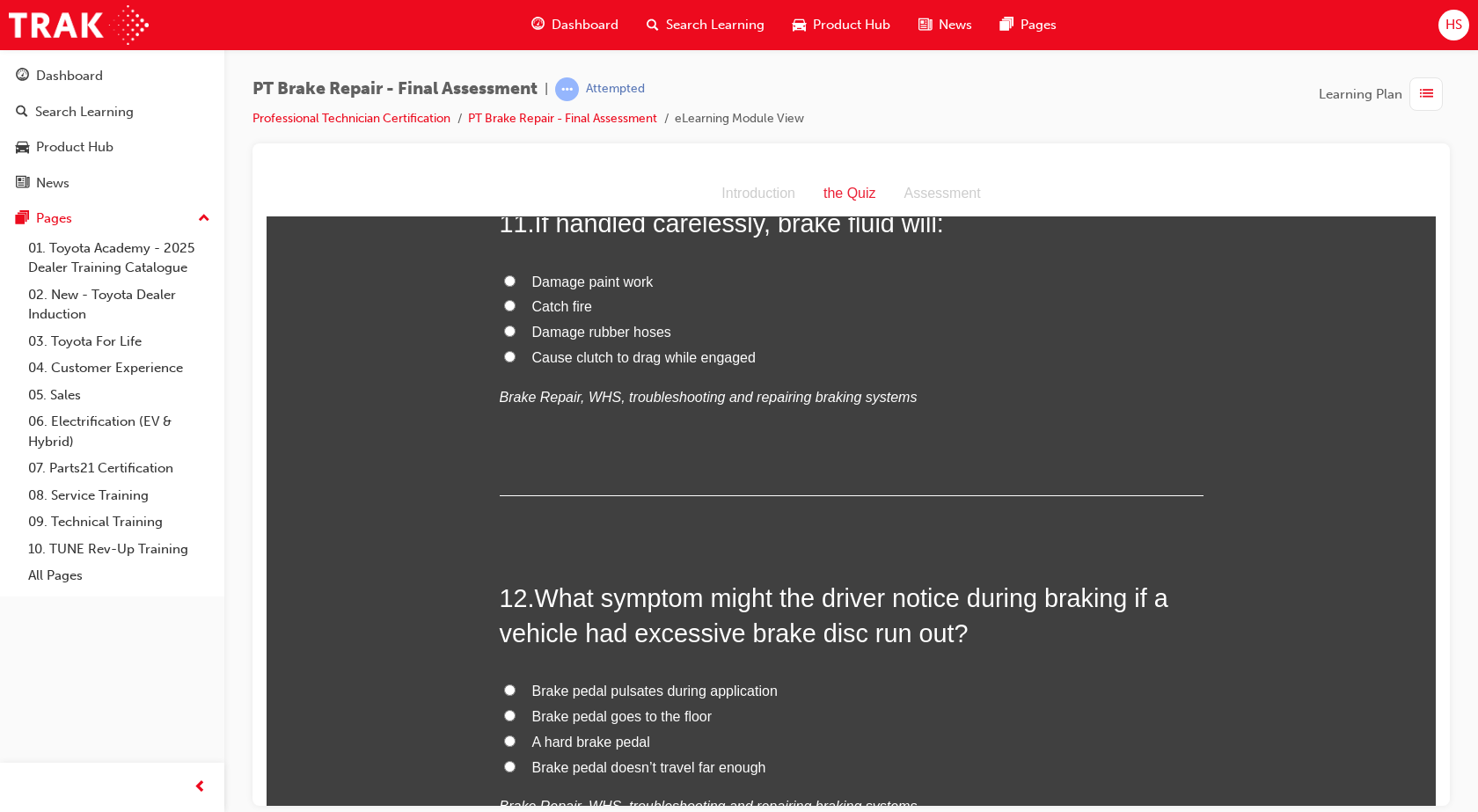
scroll to position [4409, 0]
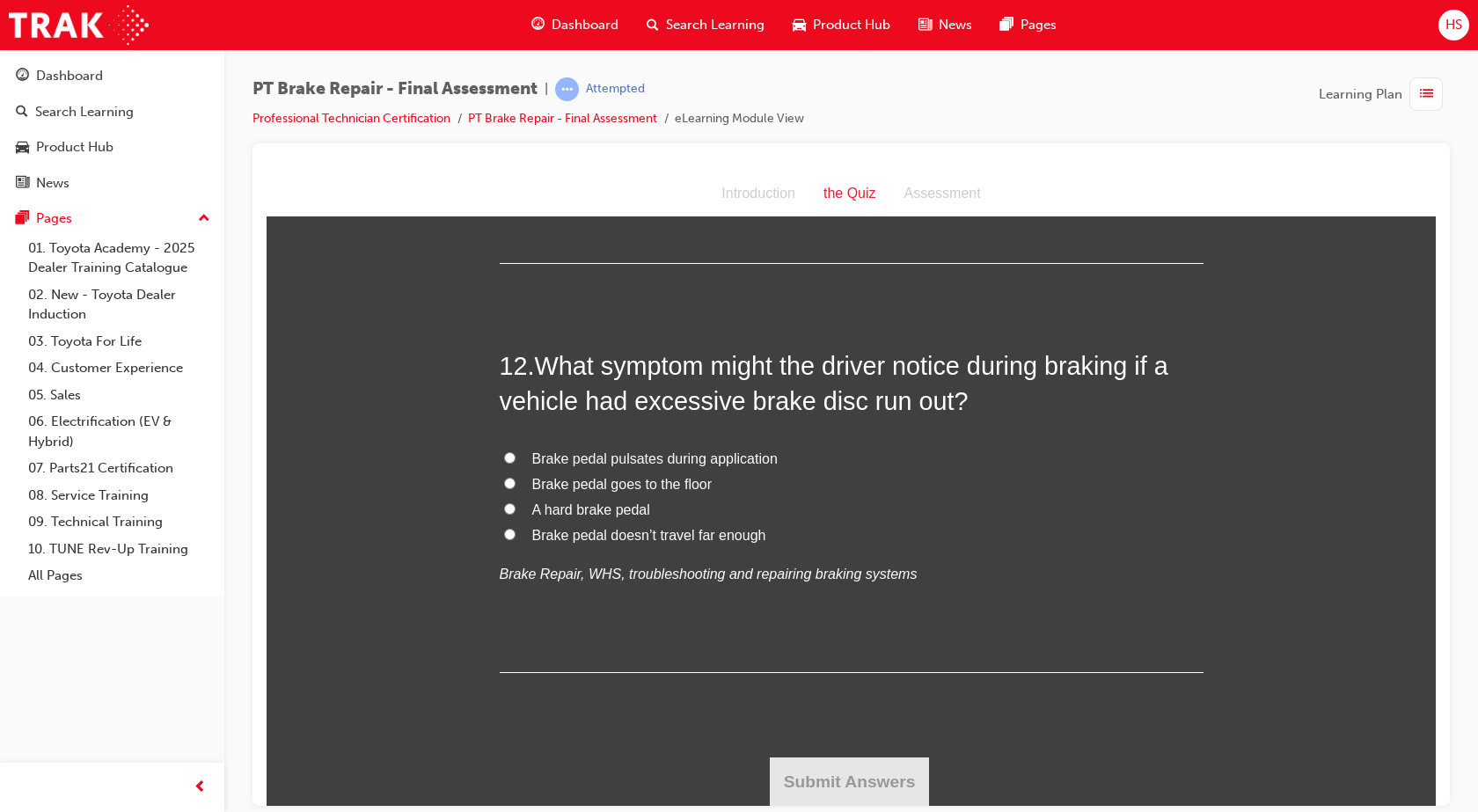
click at [670, 463] on span "Brake pedal pulsates during application" at bounding box center [654, 458] width 245 height 15
click at [516, 463] on input "Brake pedal pulsates during application" at bounding box center [510, 457] width 12 height 12
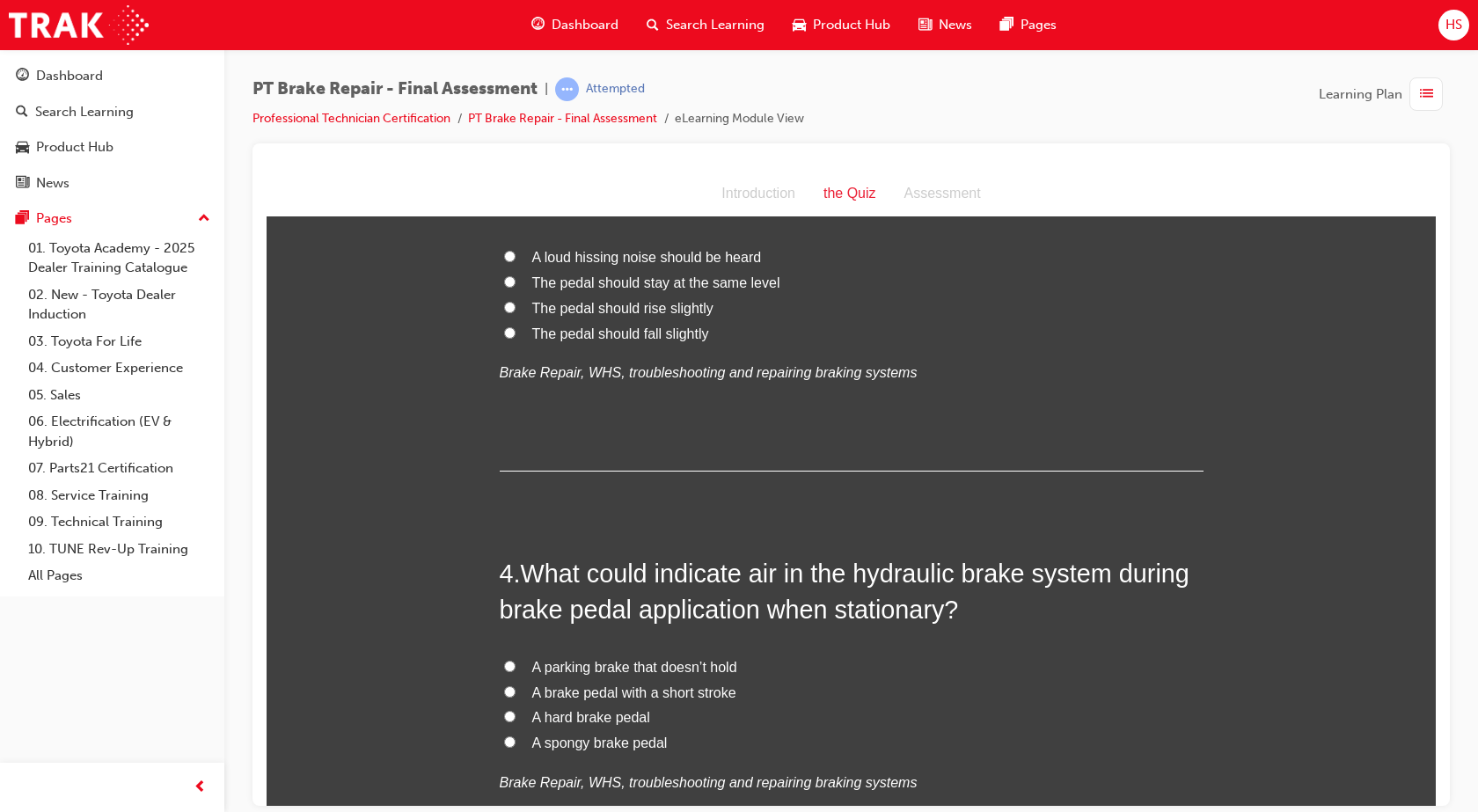
scroll to position [1024, 0]
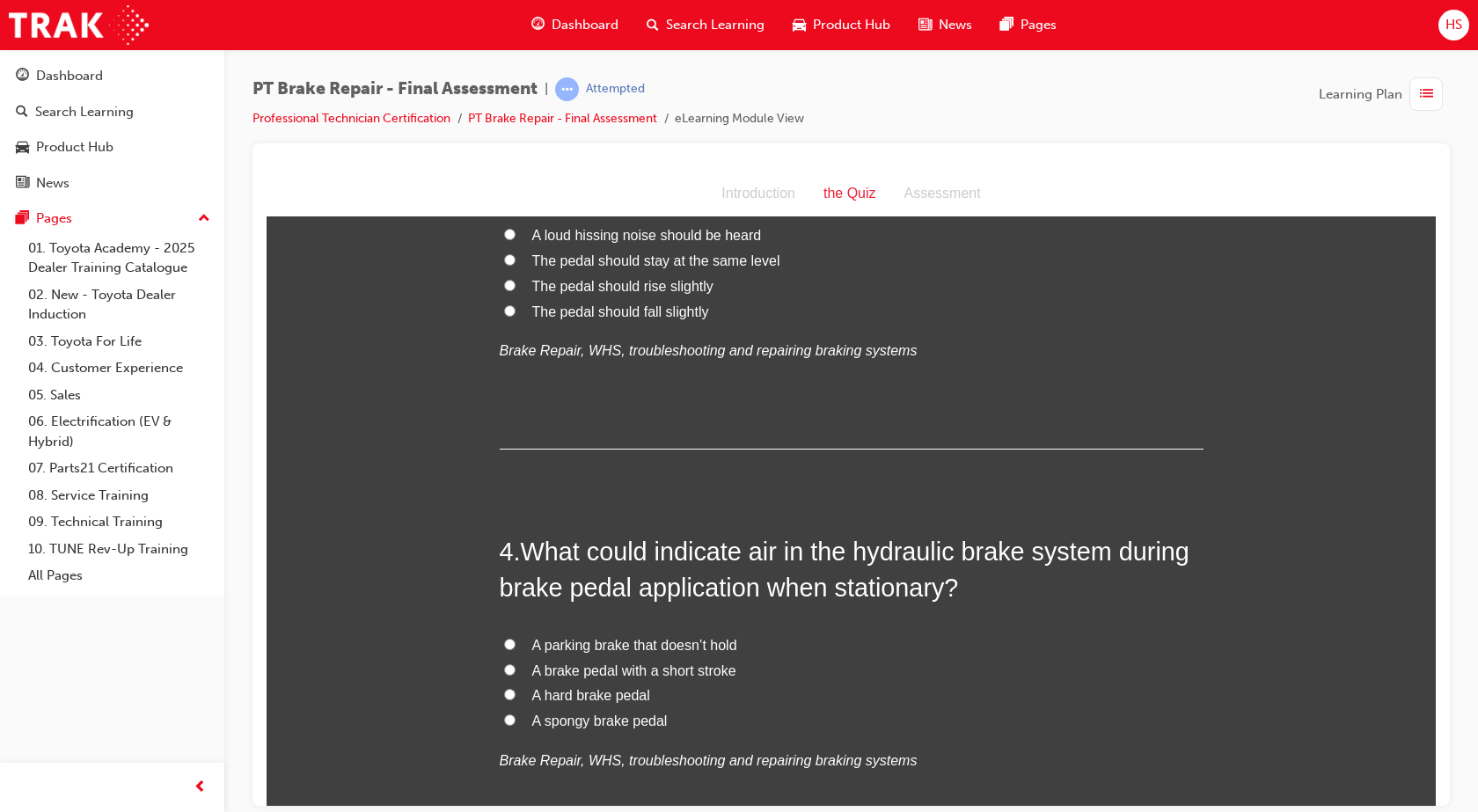
click at [599, 722] on span "A spongy brake pedal" at bounding box center [599, 720] width 136 height 15
click at [516, 722] on input "A spongy brake pedal" at bounding box center [510, 719] width 12 height 12
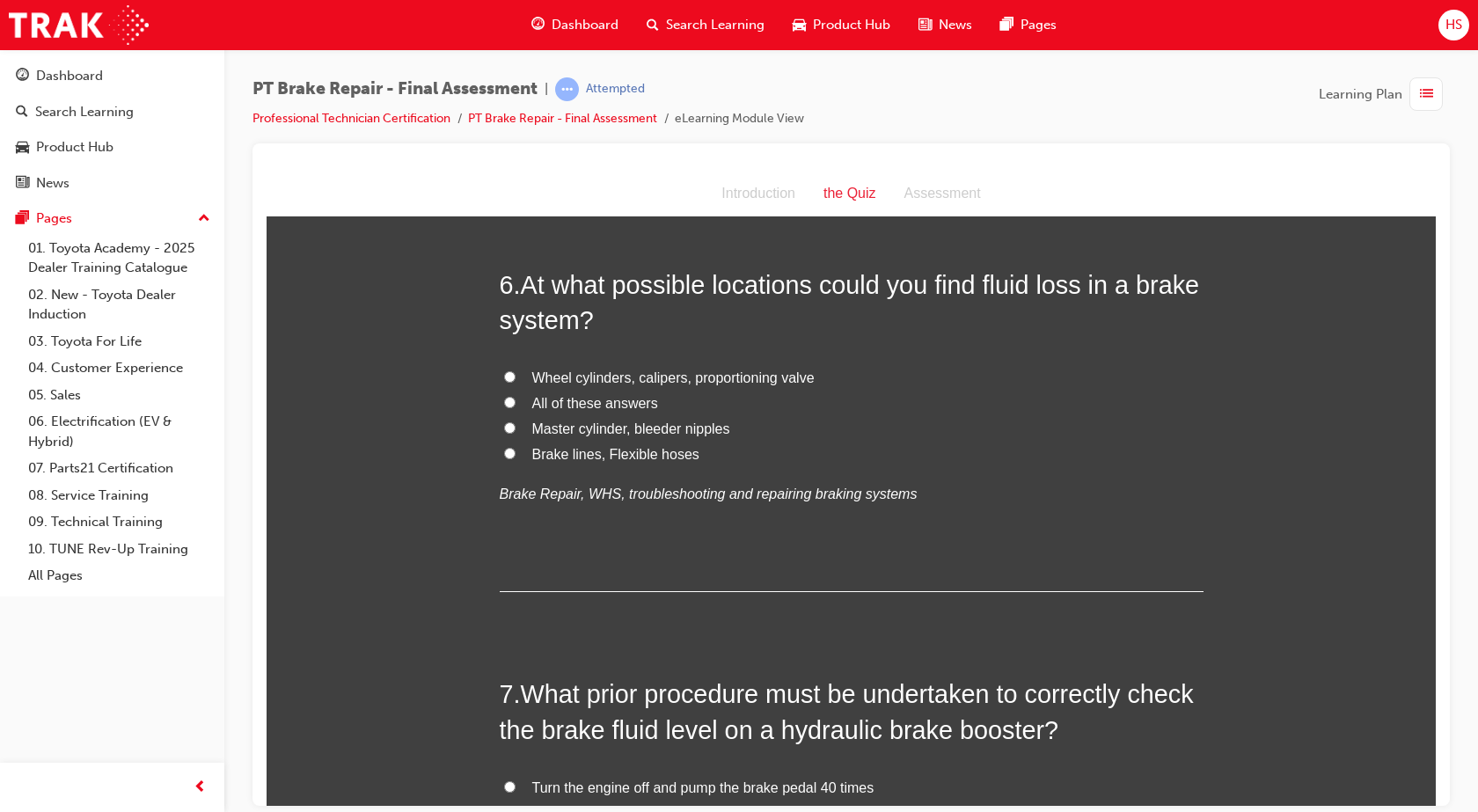
scroll to position [1991, 0]
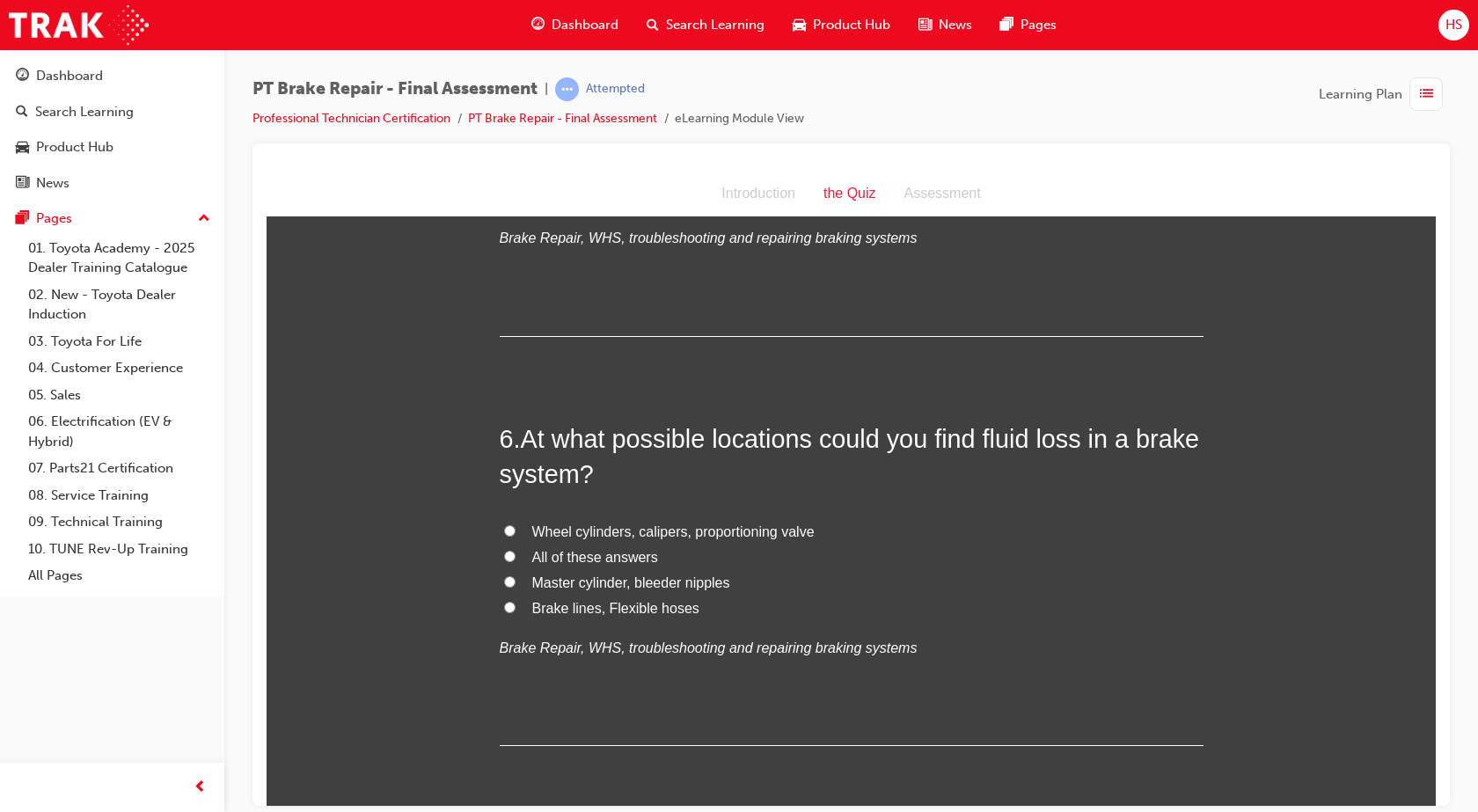
click at [594, 553] on span "All of these answers" at bounding box center [595, 556] width 126 height 15
click at [516, 553] on input "All of these answers" at bounding box center [510, 555] width 12 height 12
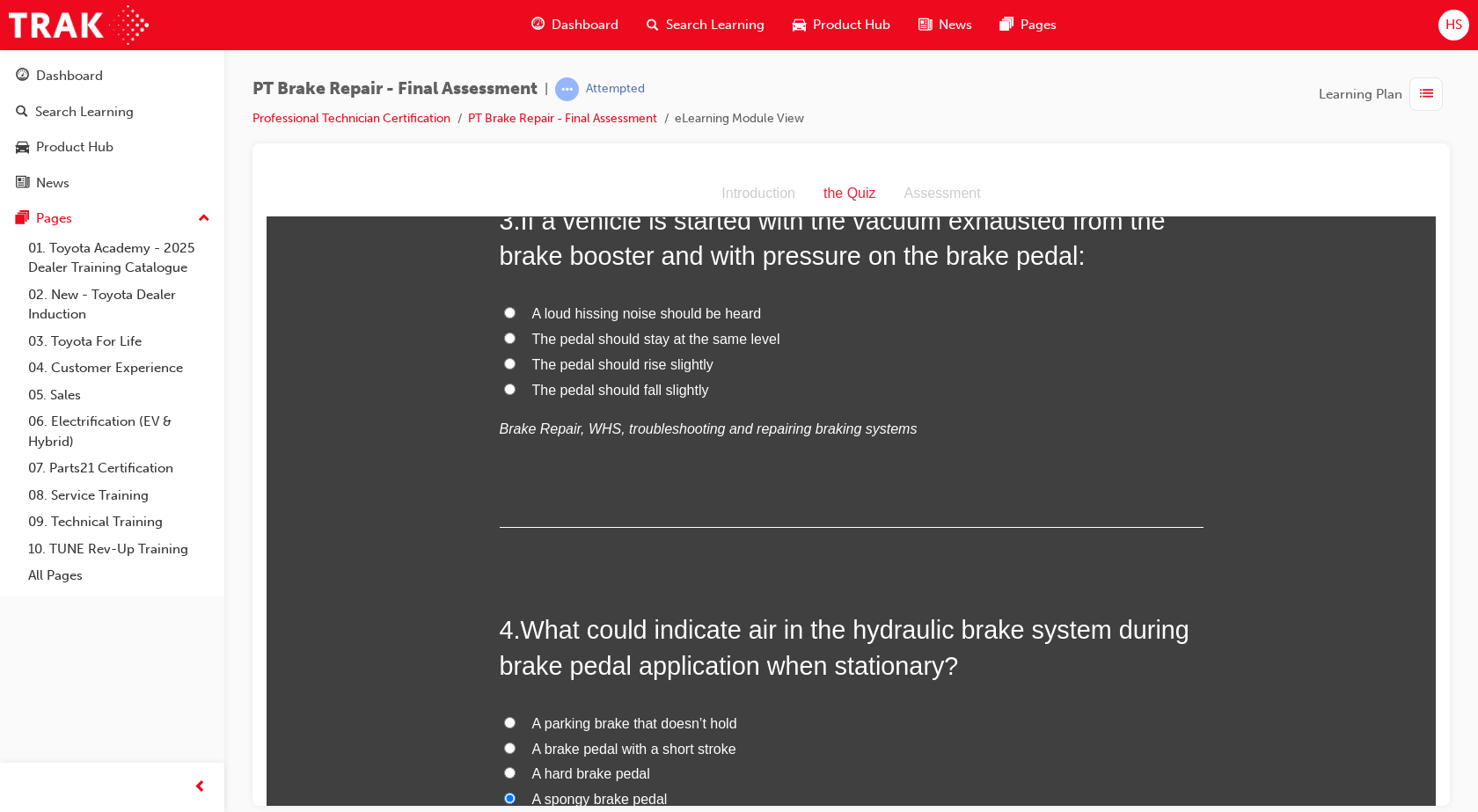
scroll to position [901, 0]
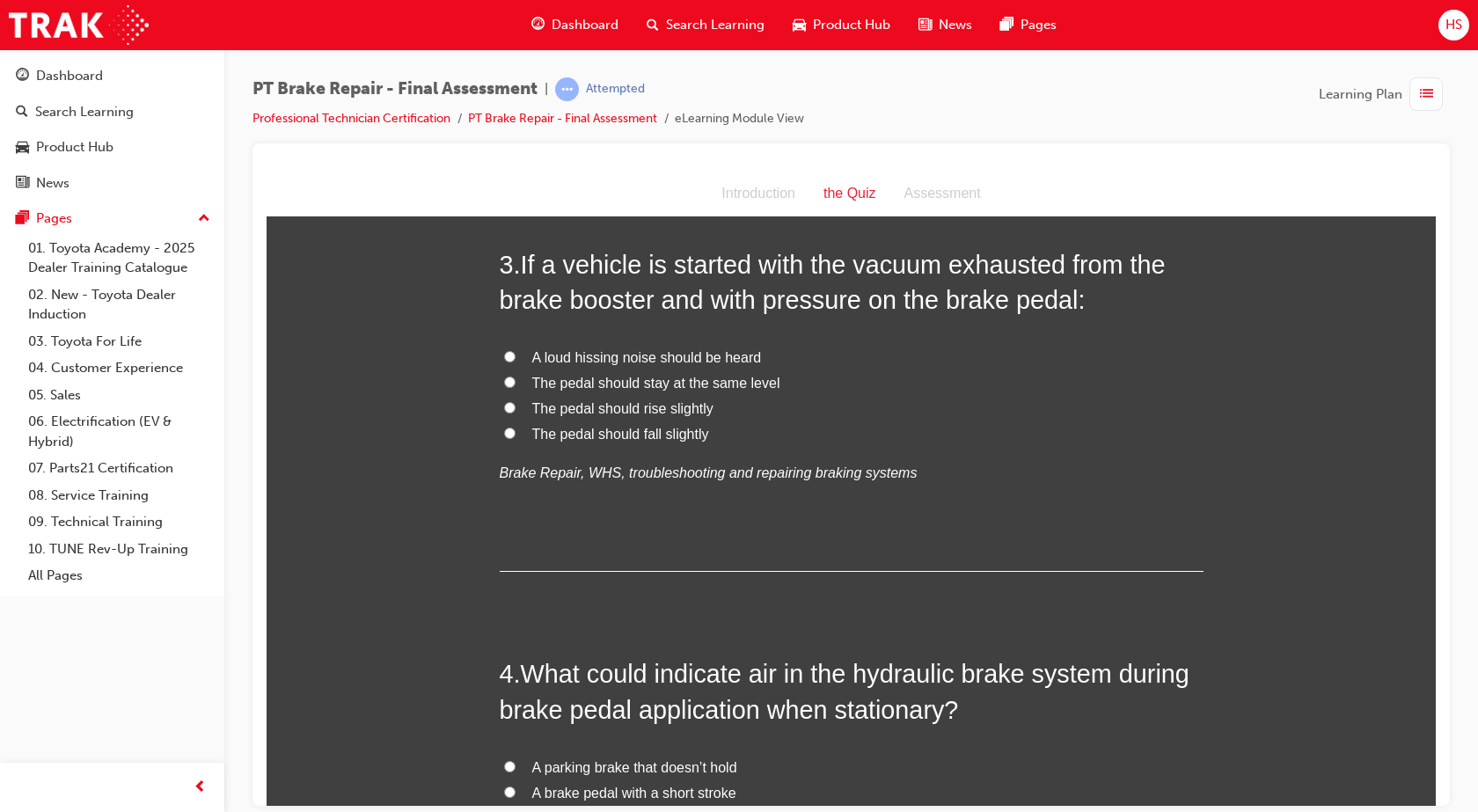
click at [646, 435] on span "The pedal should fall slightly" at bounding box center [621, 433] width 177 height 15
click at [516, 435] on input "The pedal should fall slightly" at bounding box center [510, 432] width 12 height 12
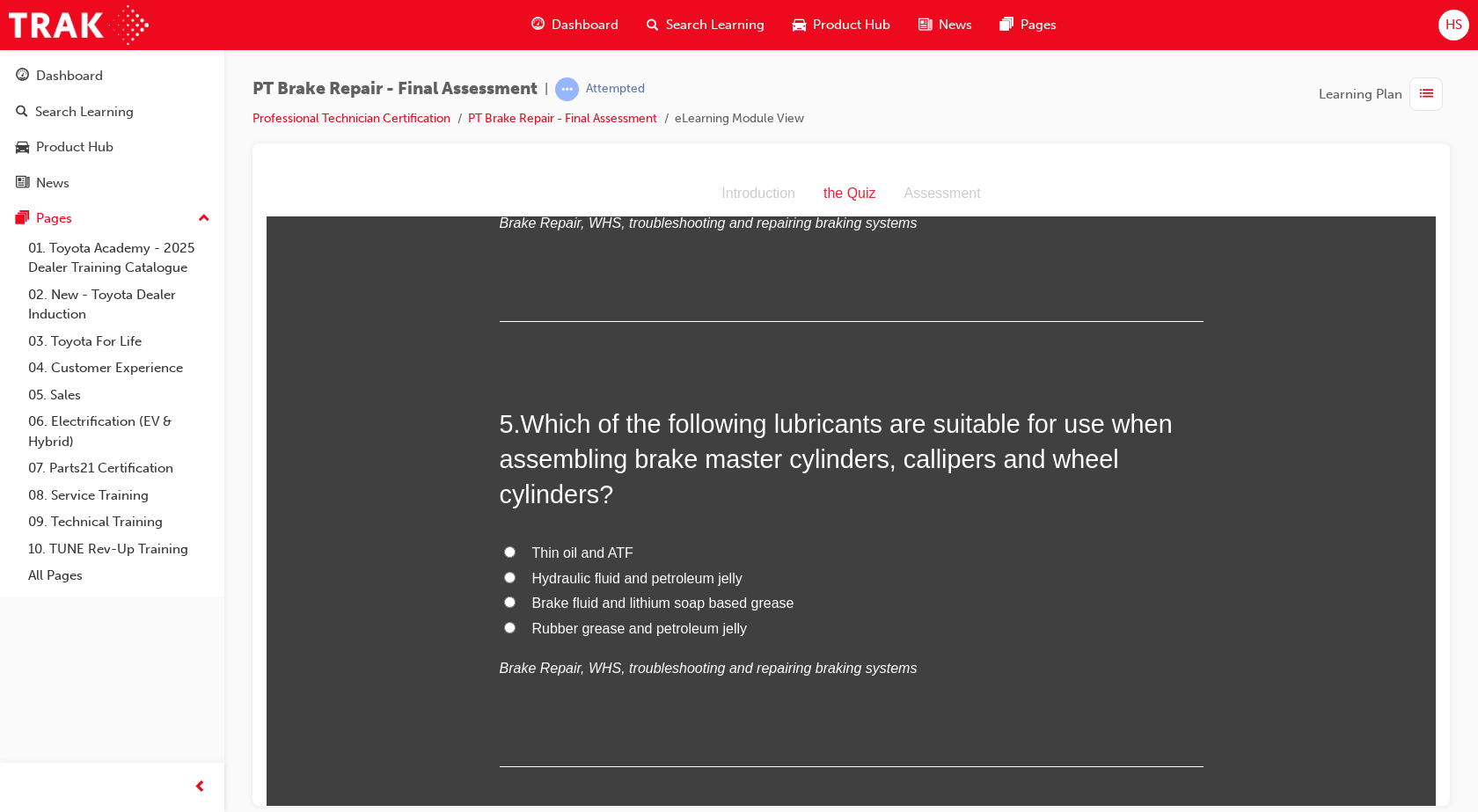
scroll to position [1583, 0]
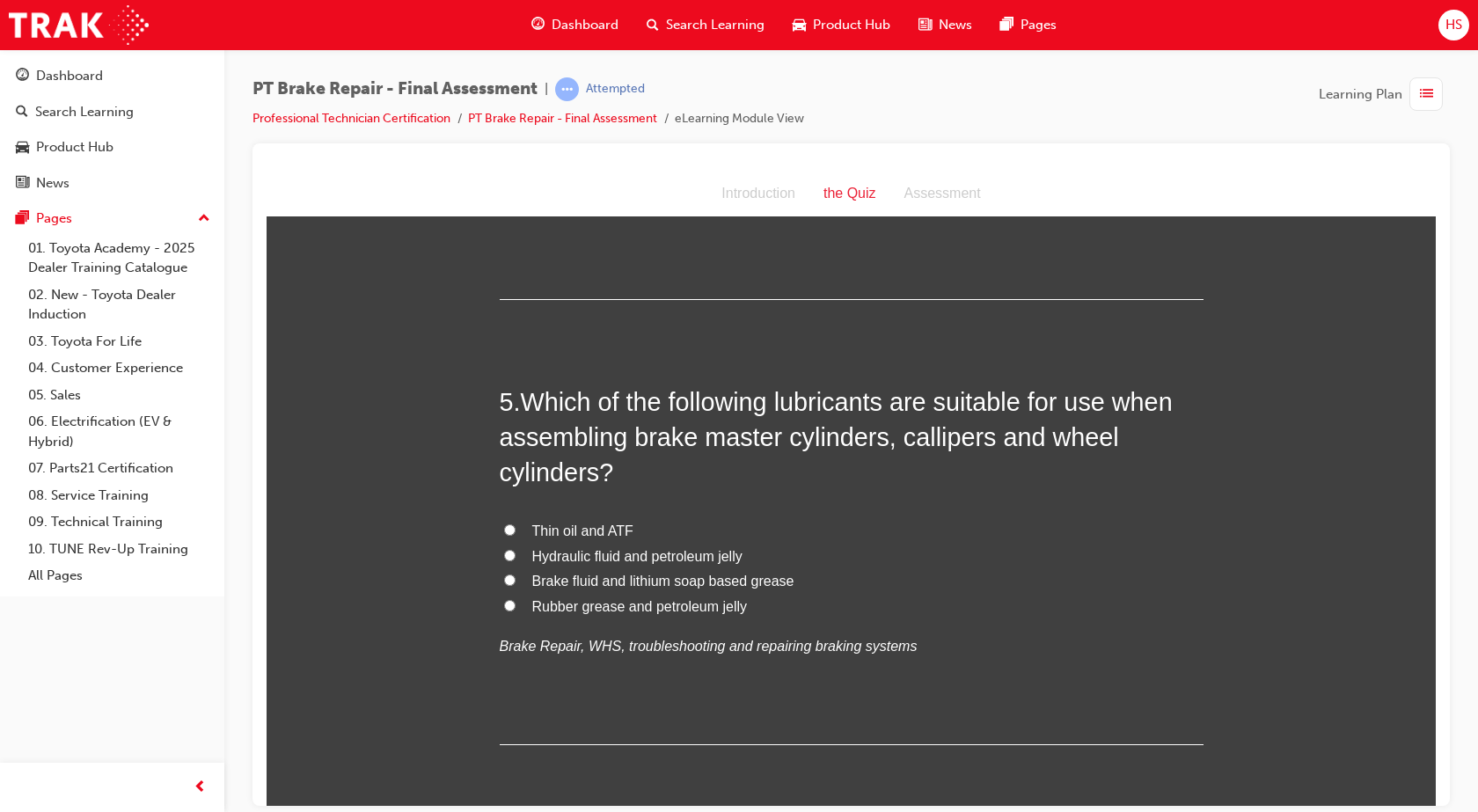
click at [752, 576] on span "Brake fluid and lithium soap based grease" at bounding box center [663, 580] width 262 height 15
click at [516, 576] on input "Brake fluid and lithium soap based grease" at bounding box center [510, 579] width 12 height 12
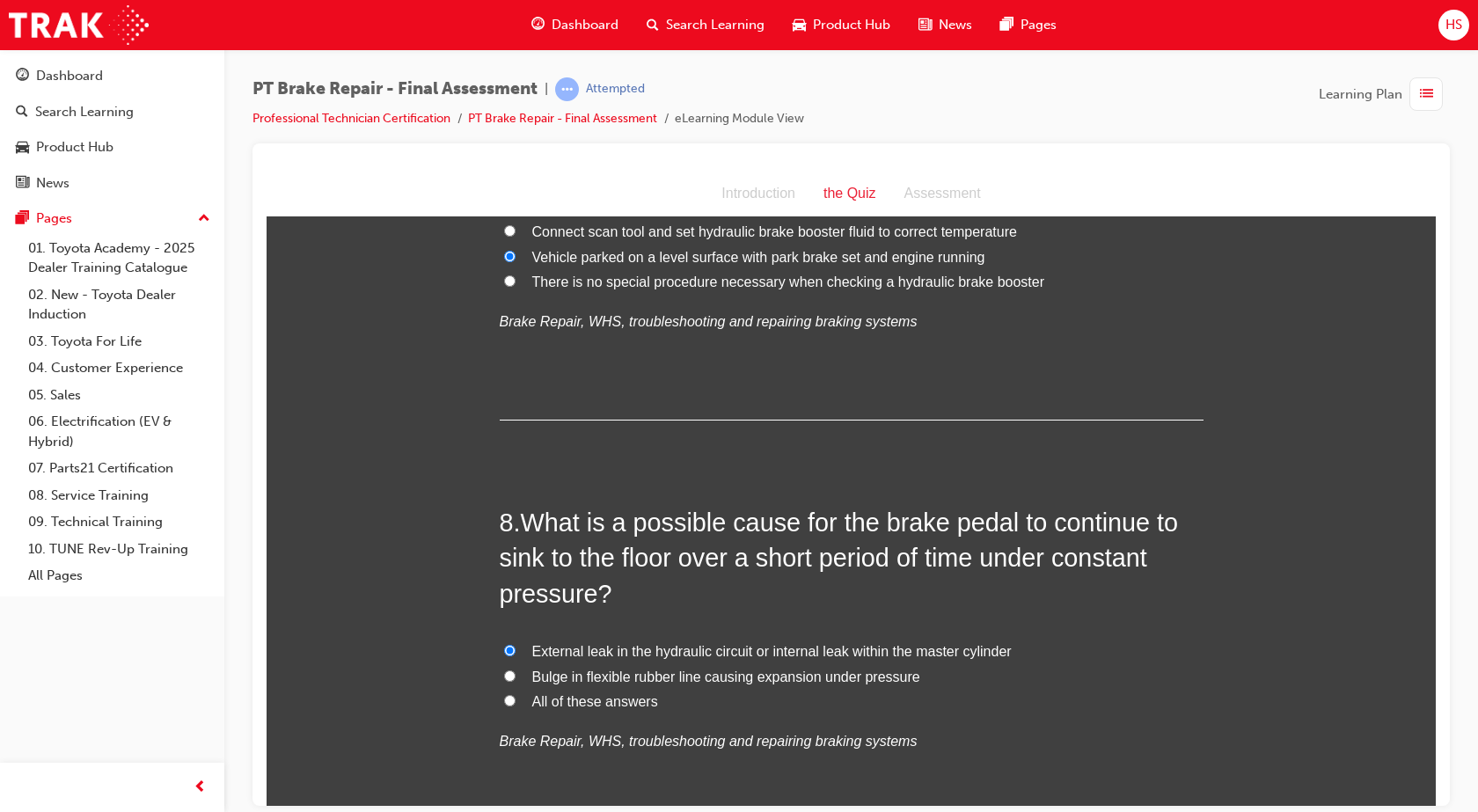
scroll to position [3276, 0]
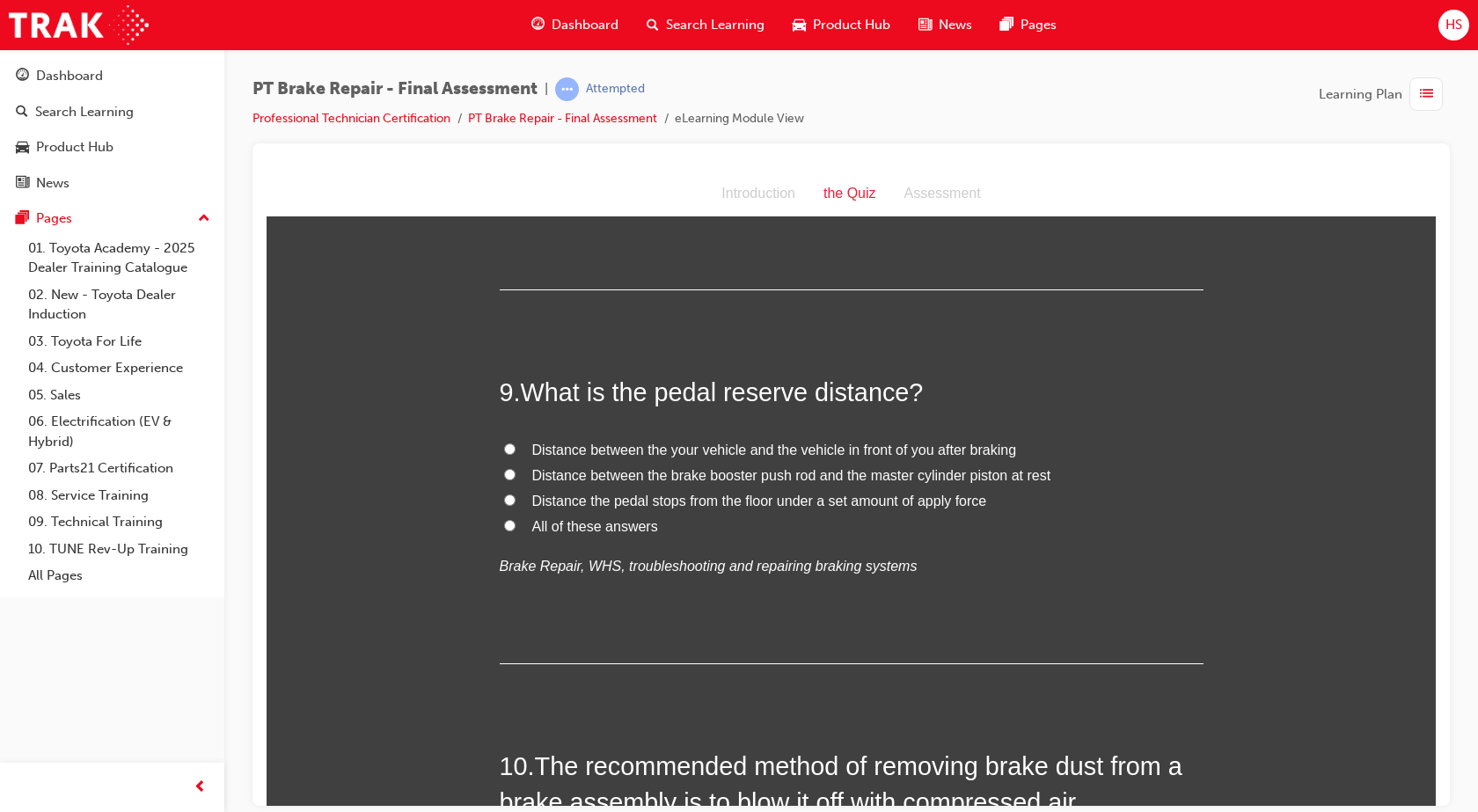
click at [834, 496] on span "Distance the pedal stops from the floor under a set amount of apply force" at bounding box center [759, 500] width 455 height 15
click at [516, 496] on input "Distance the pedal stops from the floor under a set amount of apply force" at bounding box center [510, 499] width 12 height 12
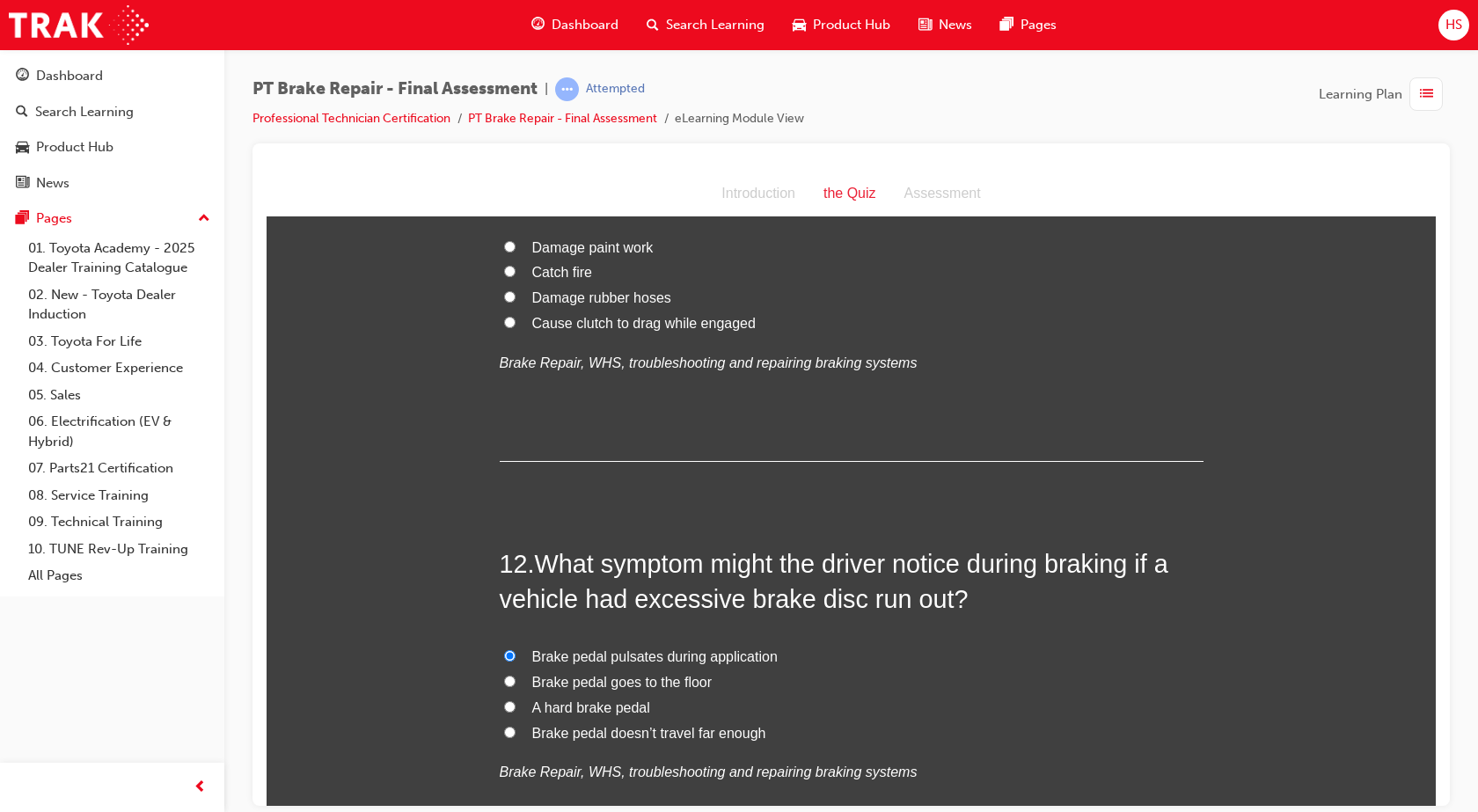
scroll to position [4146, 0]
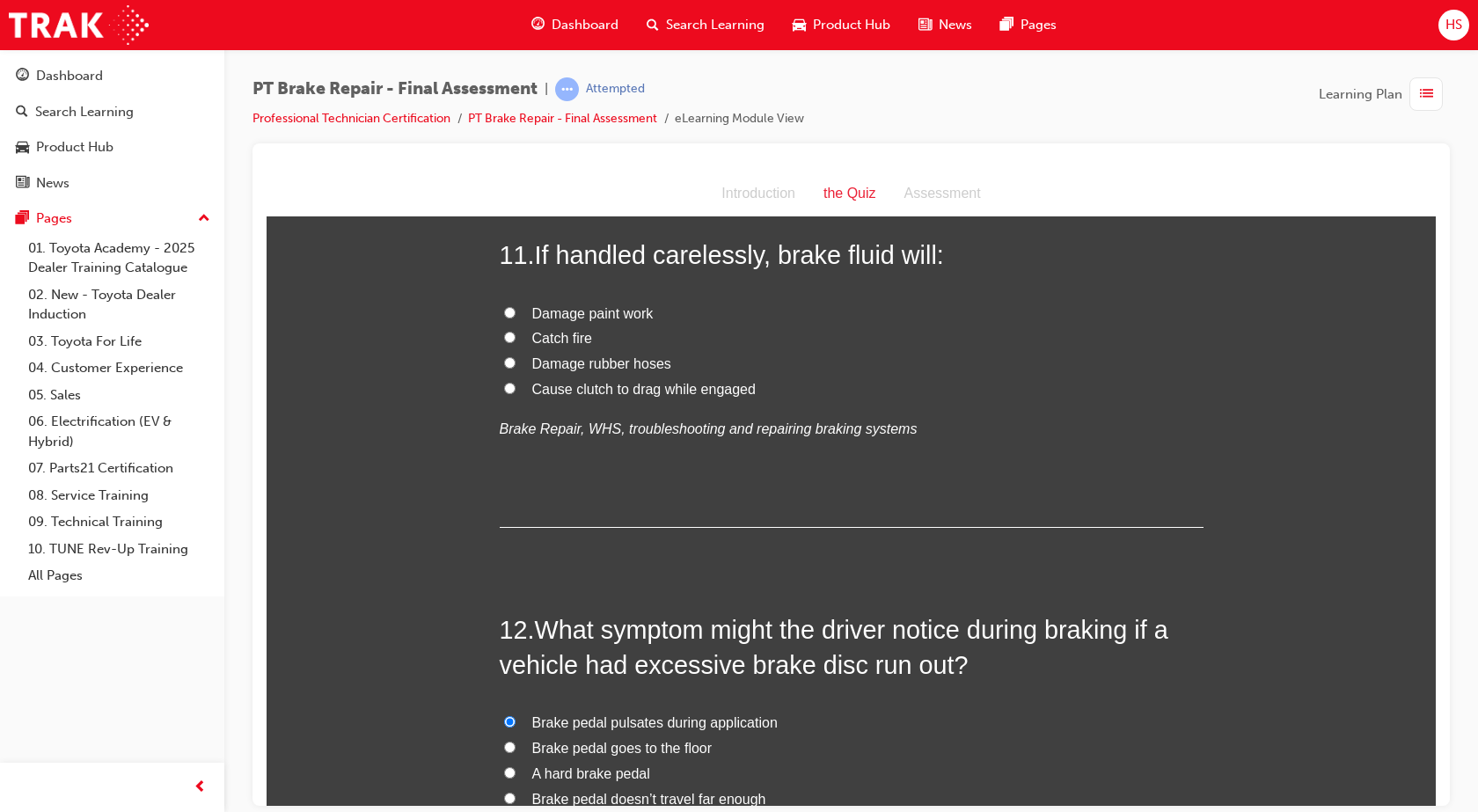
click at [617, 314] on span "Damage paint work" at bounding box center [593, 313] width 121 height 15
click at [516, 314] on input "Damage paint work" at bounding box center [510, 312] width 12 height 12
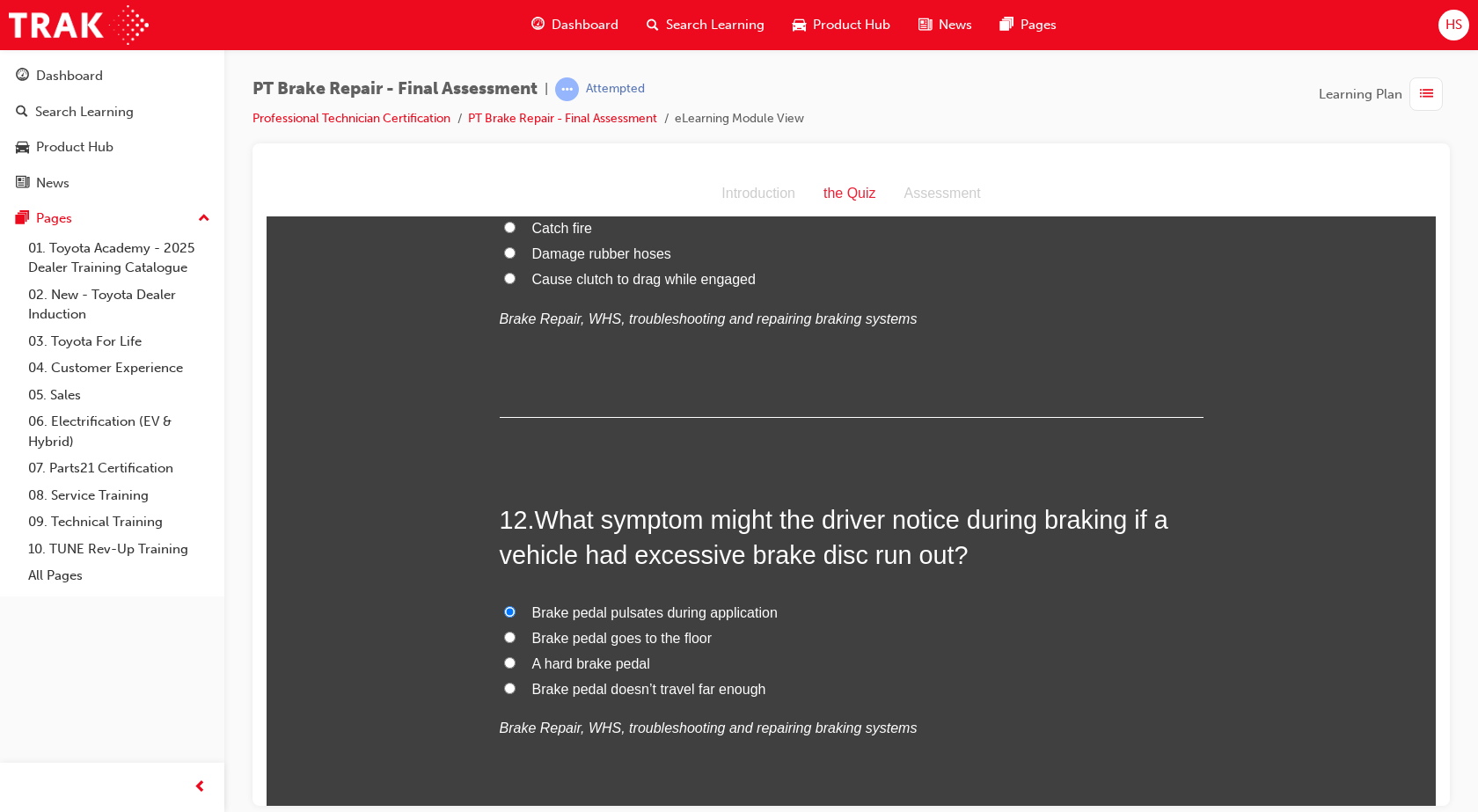
scroll to position [4409, 0]
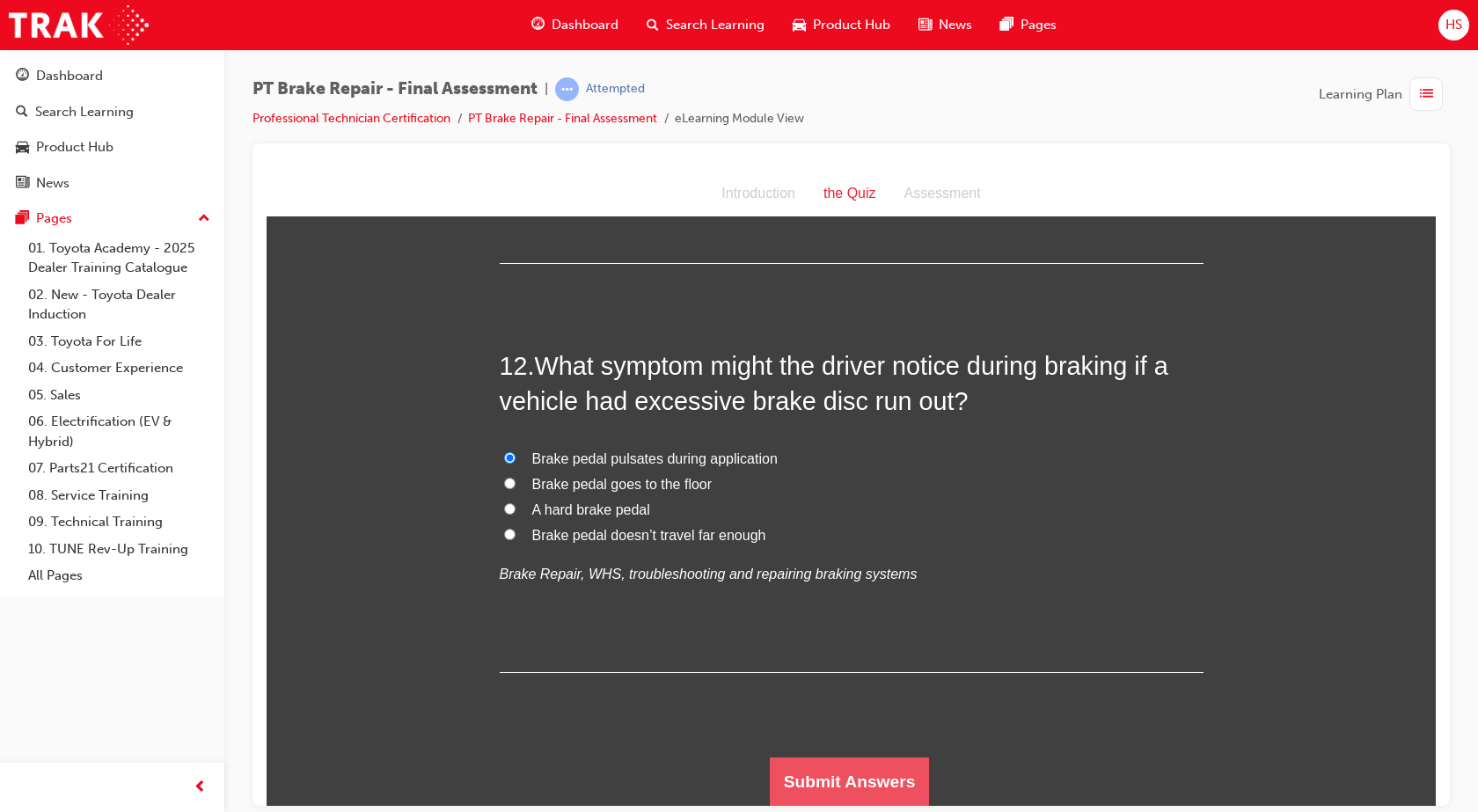
click at [811, 772] on button "Submit Answers" at bounding box center [850, 780] width 160 height 49
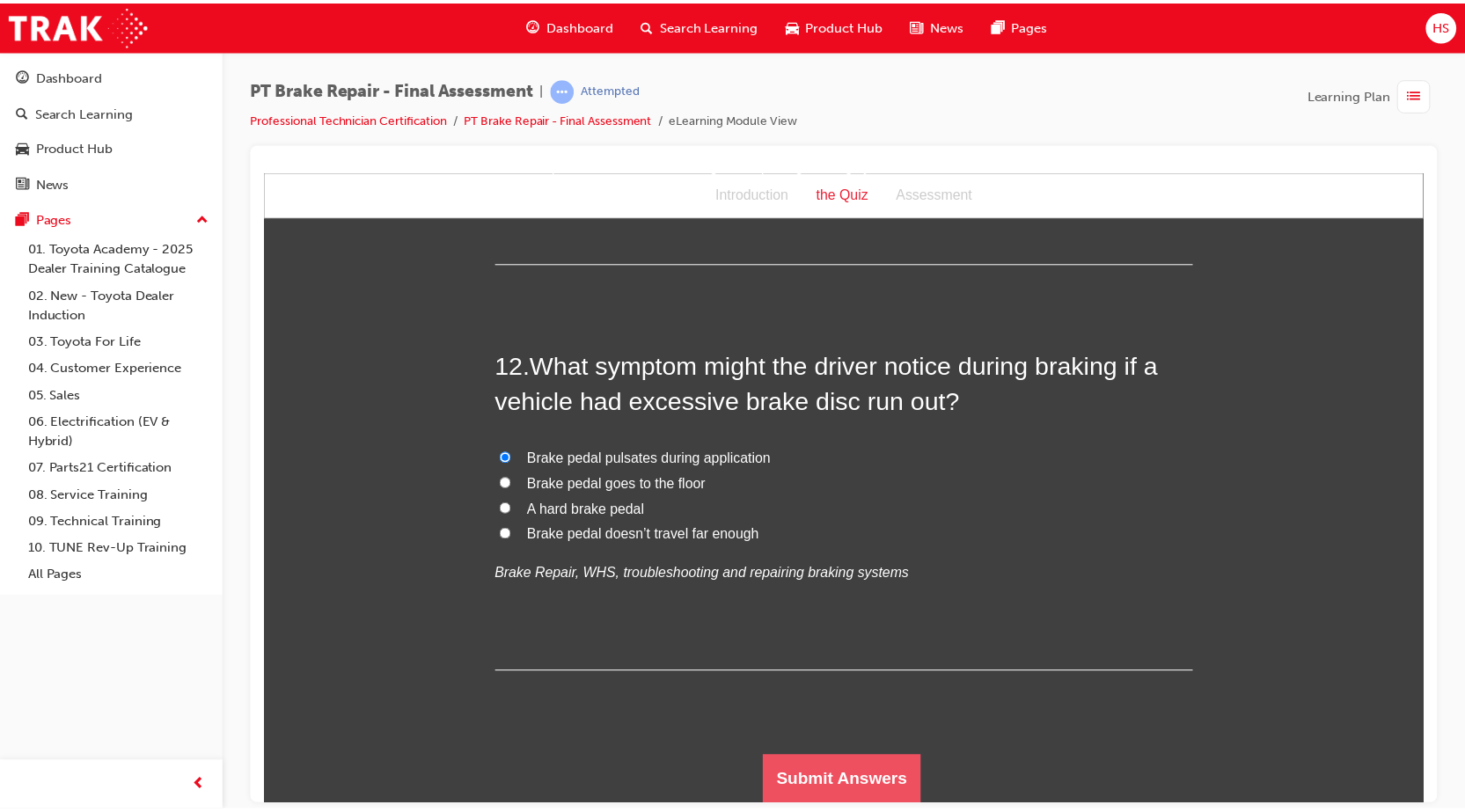
scroll to position [0, 0]
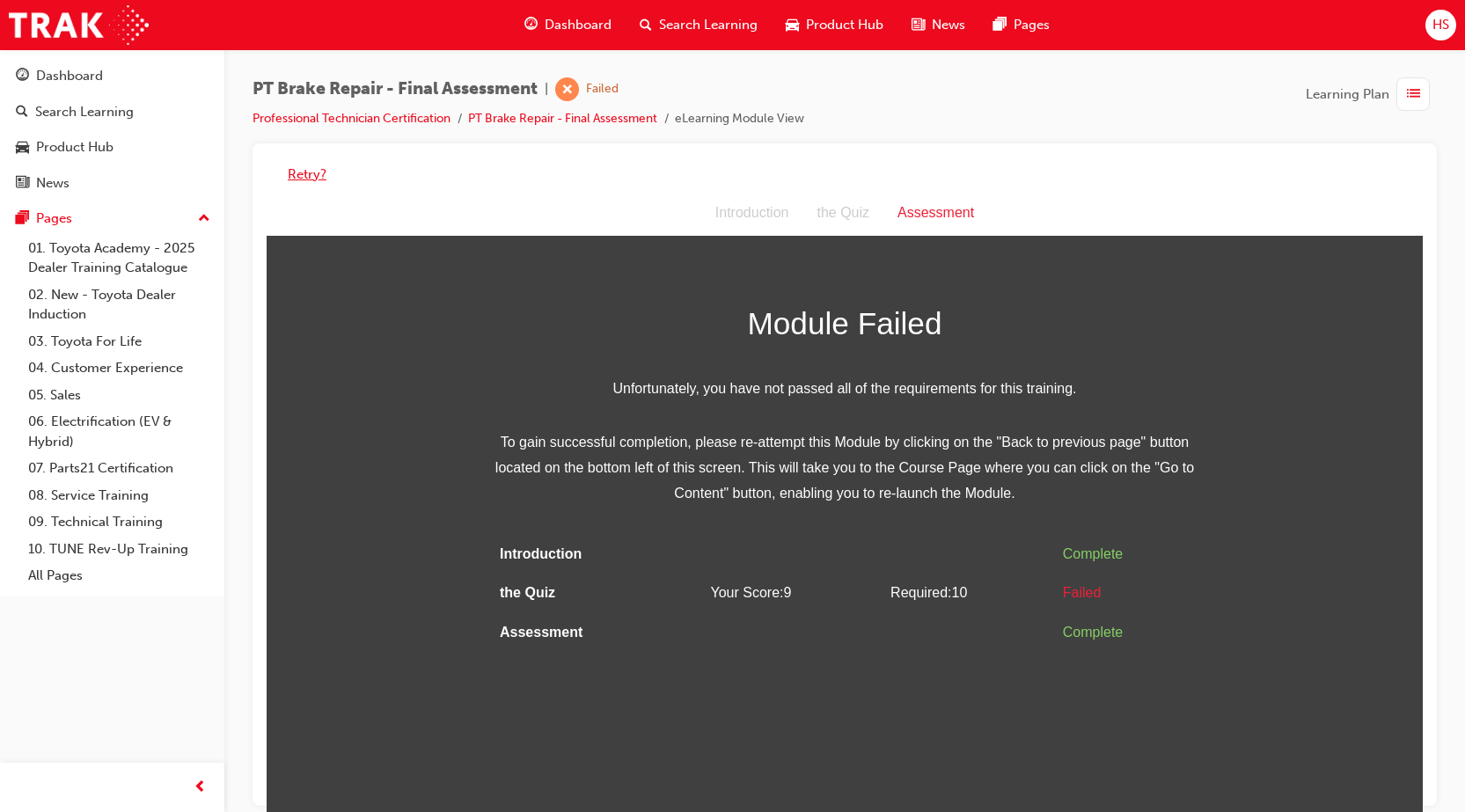
click at [316, 181] on button "Retry?" at bounding box center [307, 174] width 39 height 20
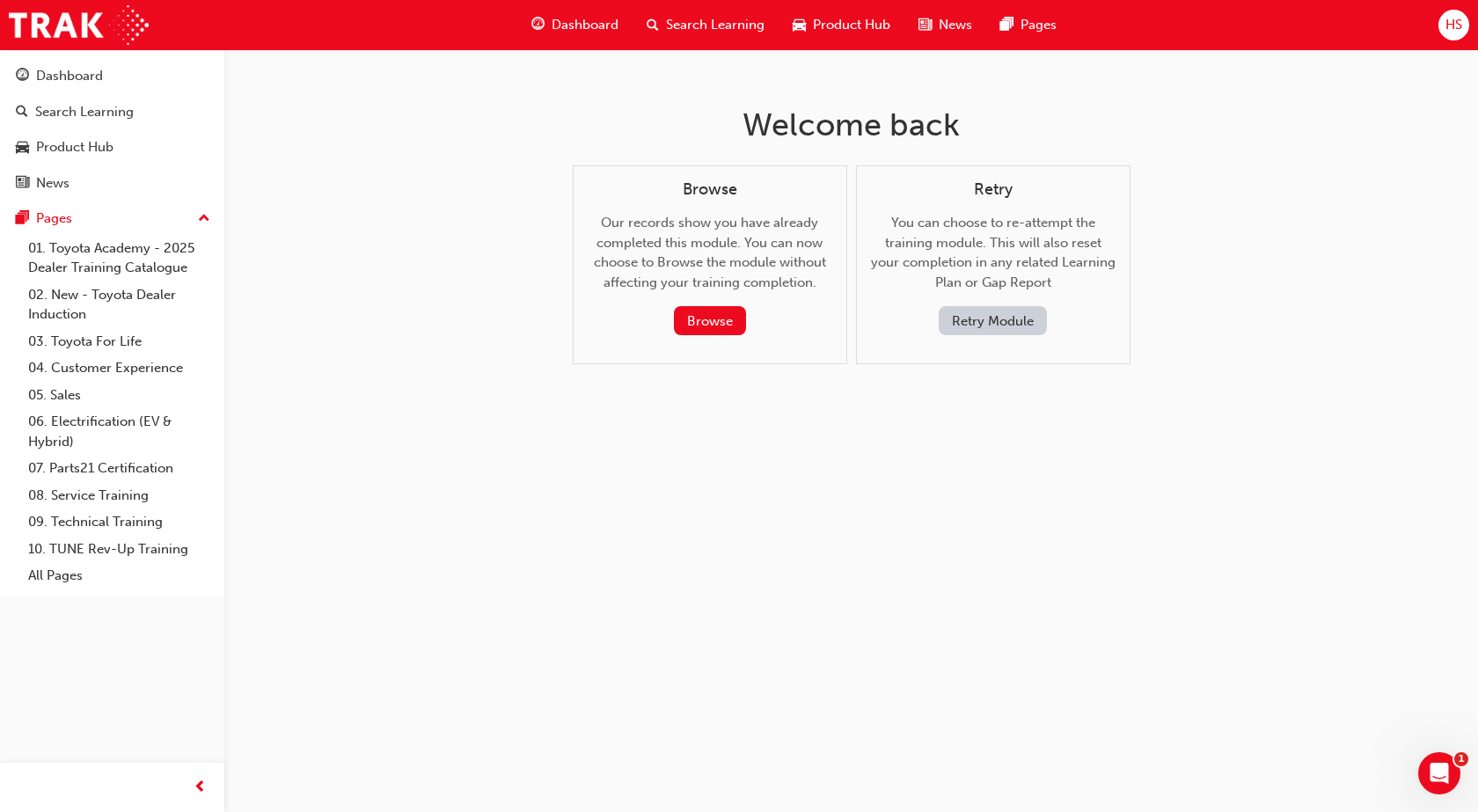
click at [970, 323] on button "Retry Module" at bounding box center [992, 320] width 108 height 29
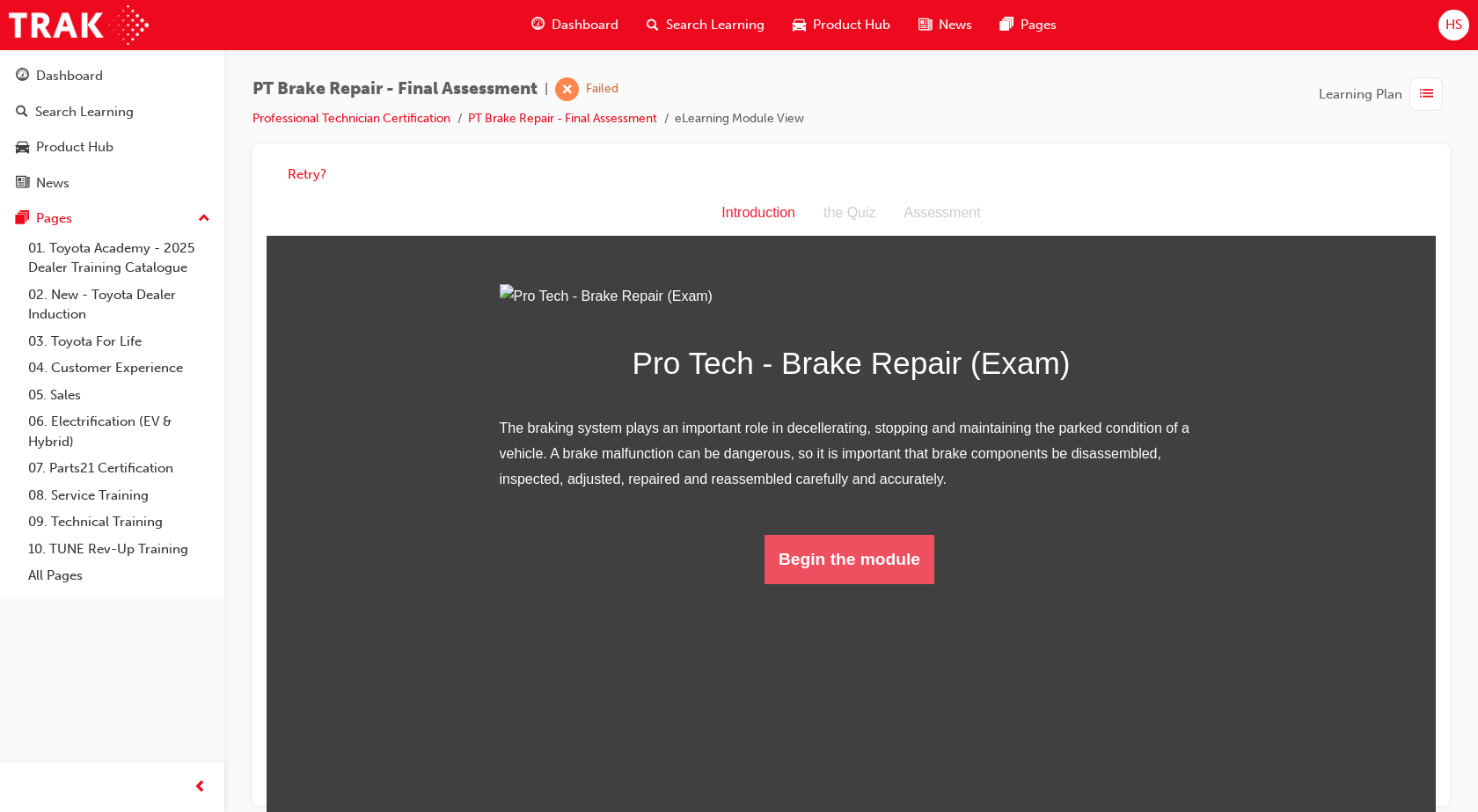
click at [805, 584] on button "Begin the module" at bounding box center [849, 559] width 169 height 49
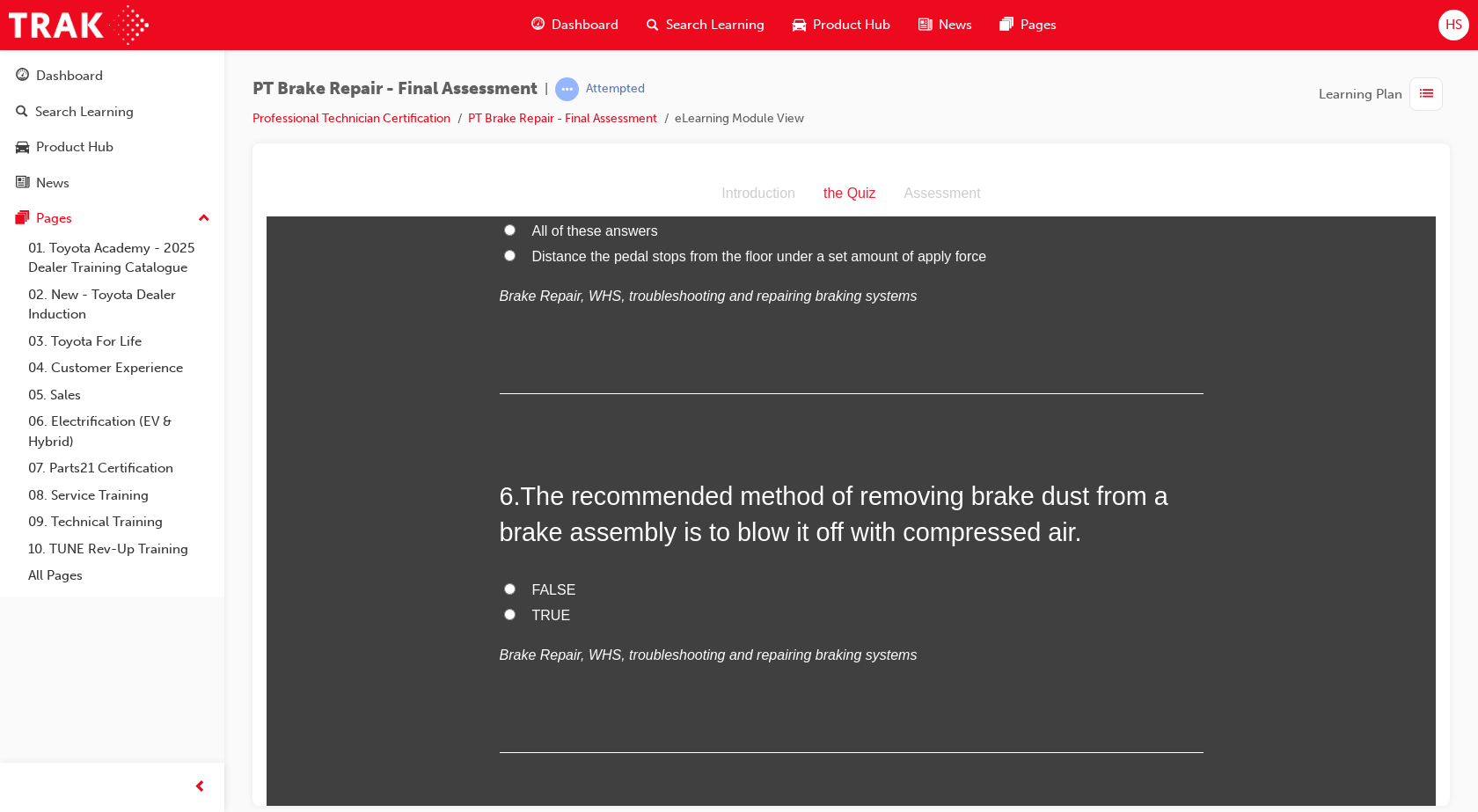
scroll to position [1881, 0]
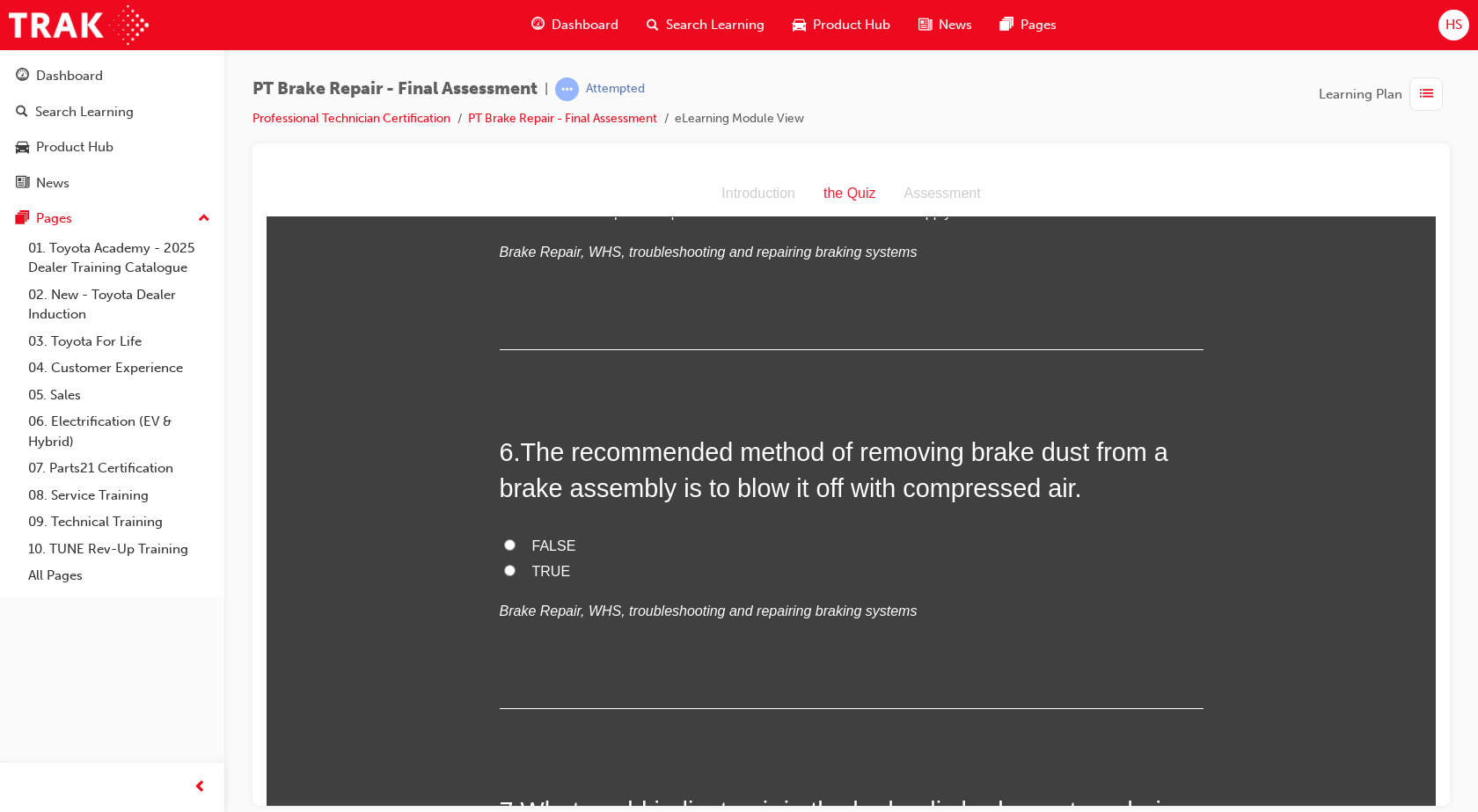
click at [540, 547] on span "FALSE" at bounding box center [554, 545] width 44 height 15
click at [516, 547] on input "FALSE" at bounding box center [510, 544] width 12 height 12
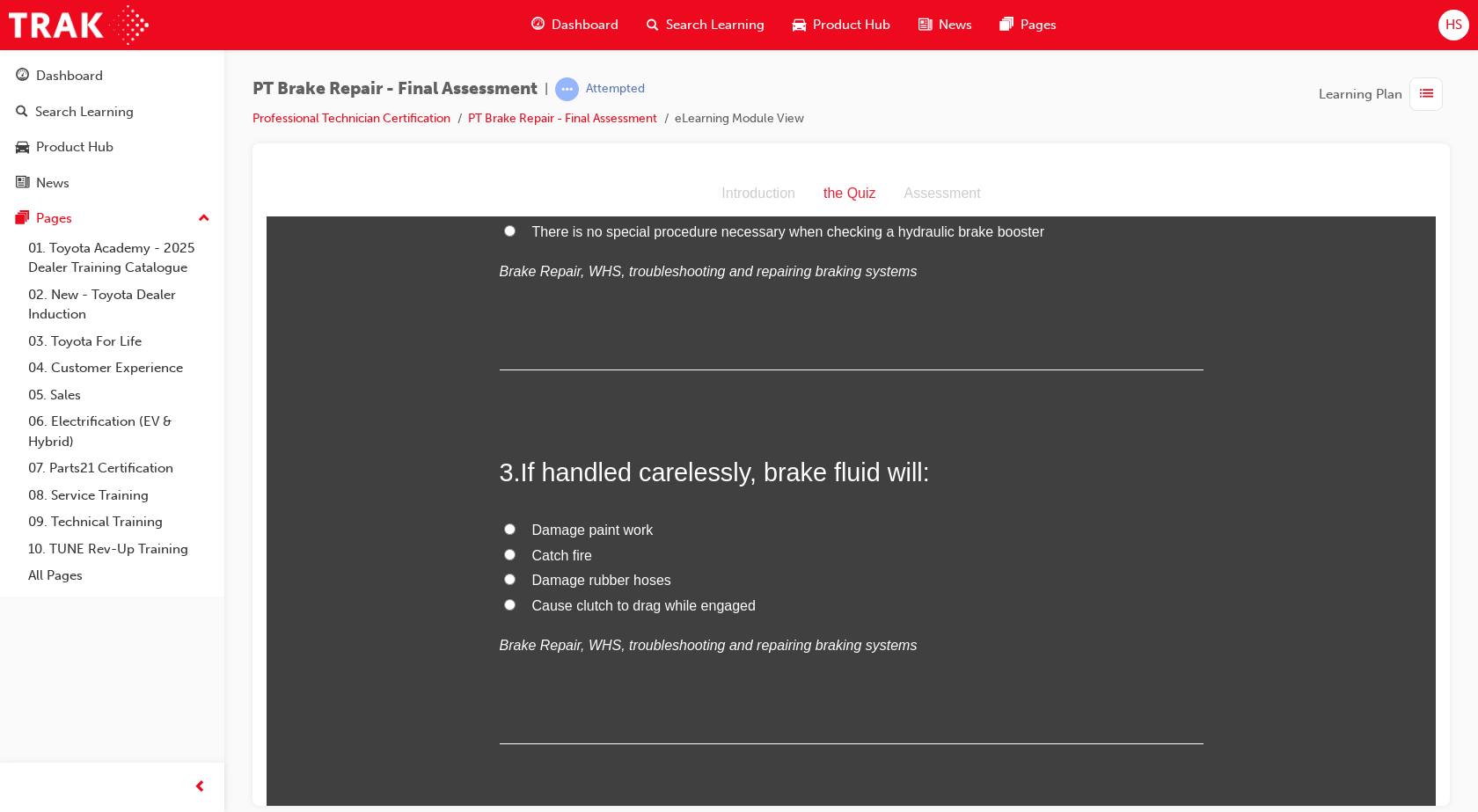
scroll to position [716, 0]
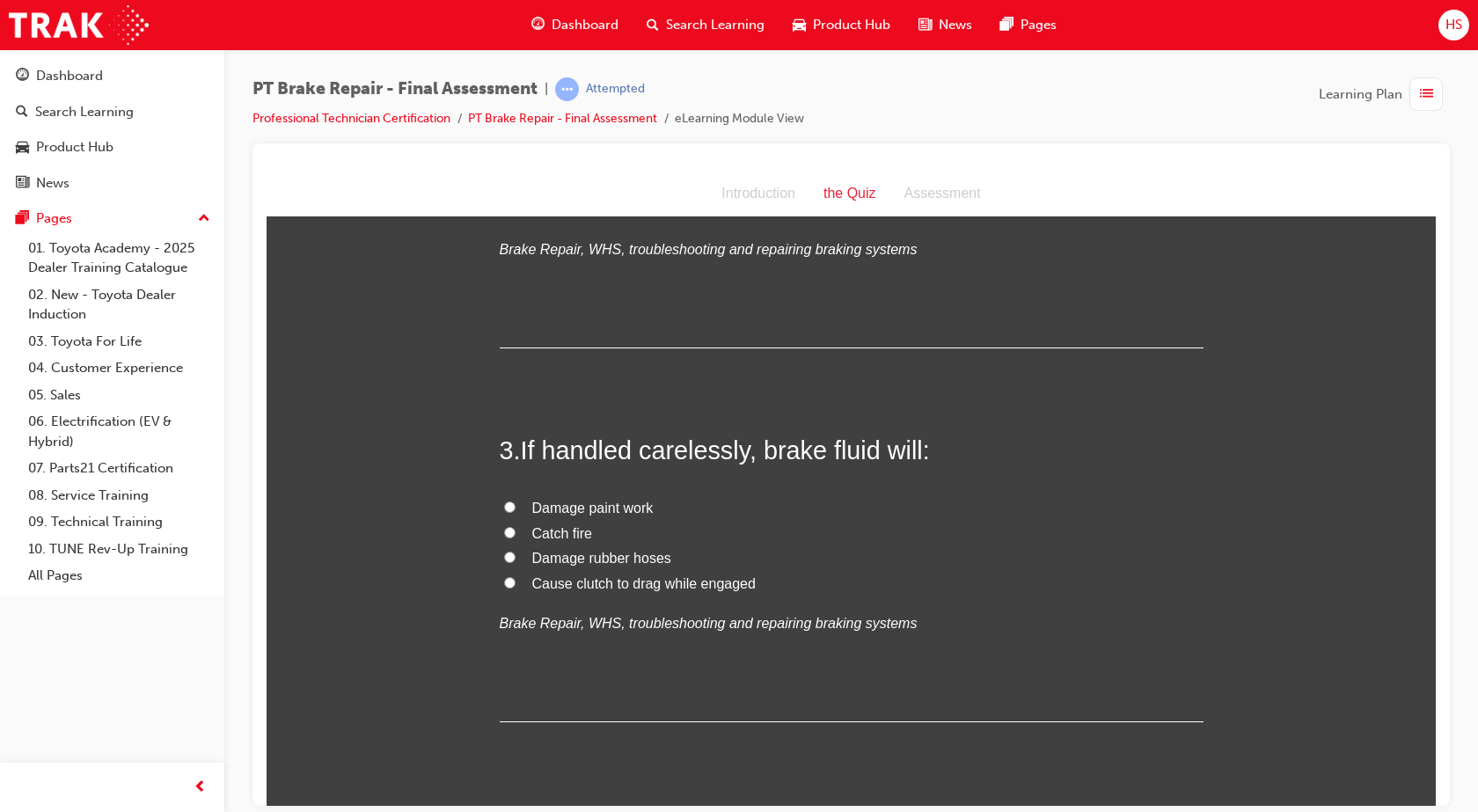
click at [583, 501] on span "Damage paint work" at bounding box center [593, 507] width 121 height 15
click at [516, 501] on input "Damage paint work" at bounding box center [510, 506] width 12 height 12
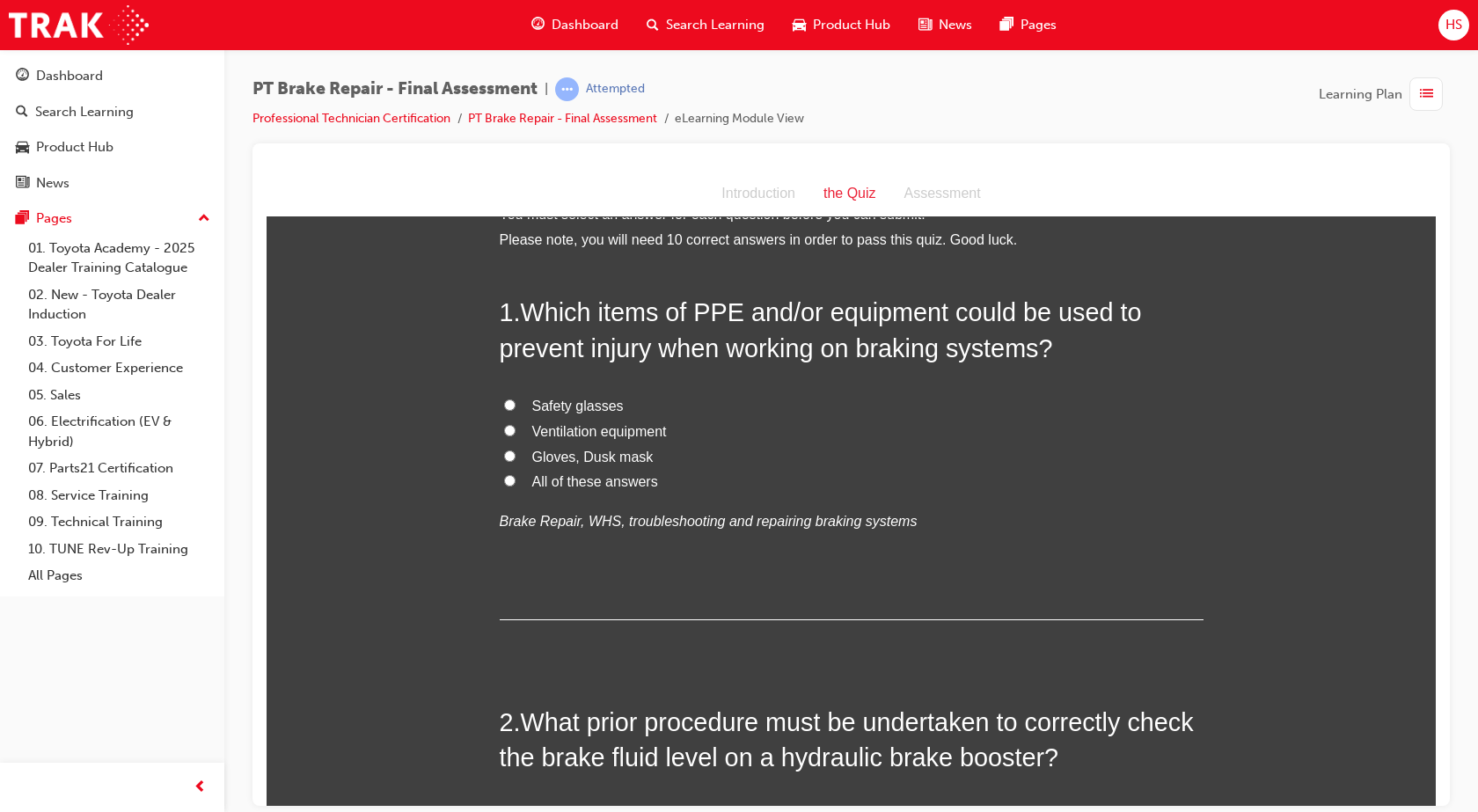
scroll to position [0, 0]
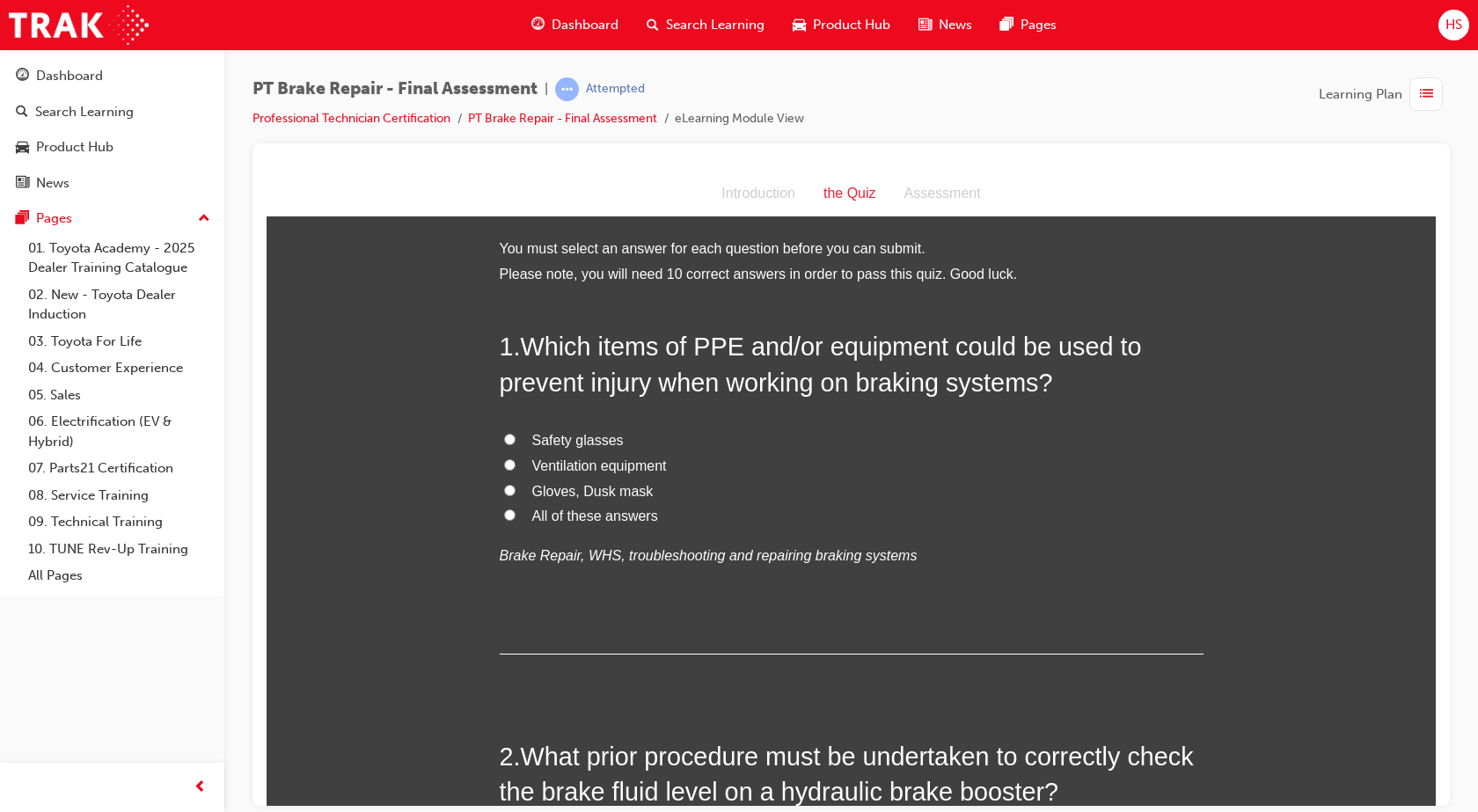
click at [598, 507] on span "All of these answers" at bounding box center [595, 515] width 126 height 15
click at [516, 508] on input "All of these answers" at bounding box center [510, 514] width 12 height 12
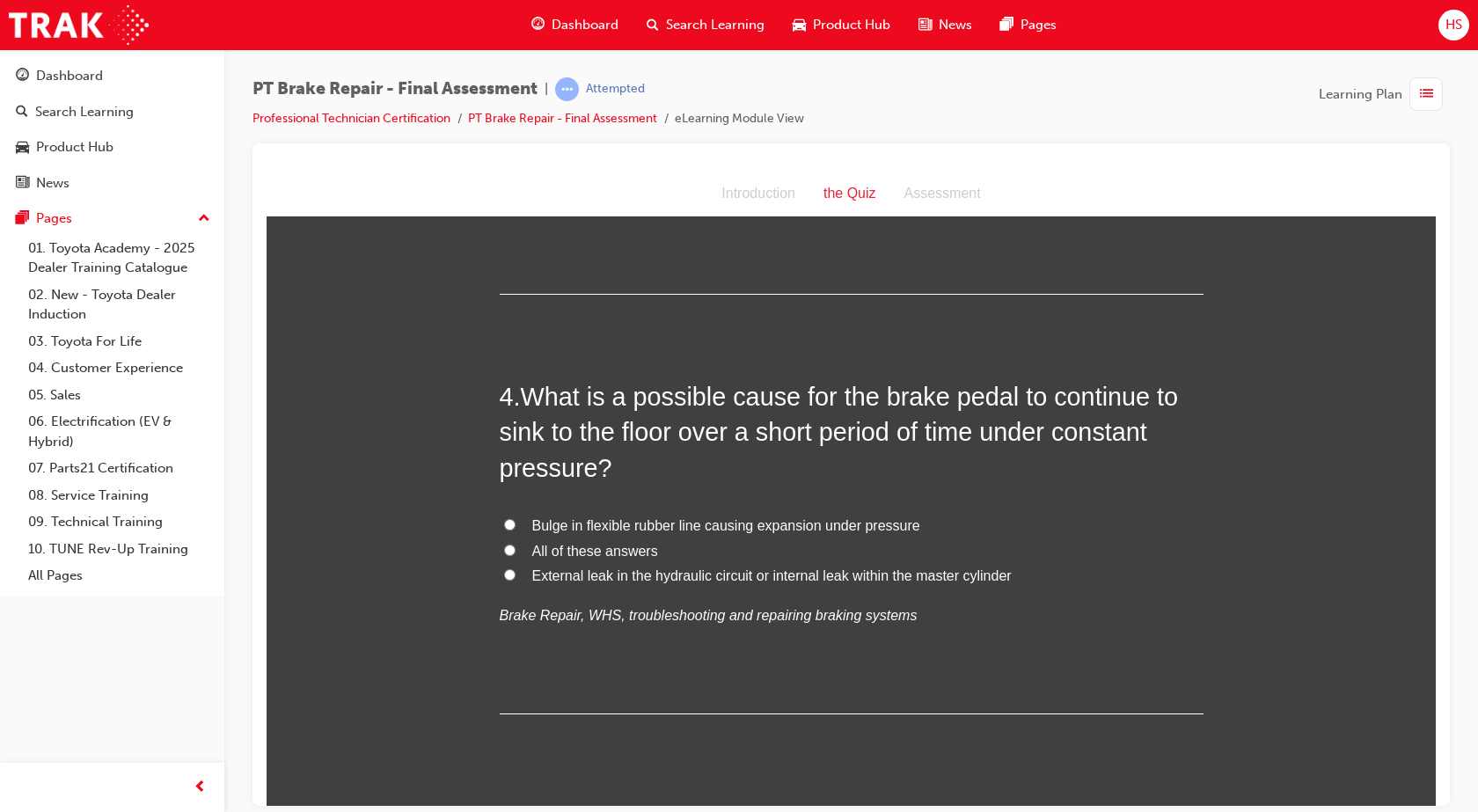
scroll to position [1275, 0]
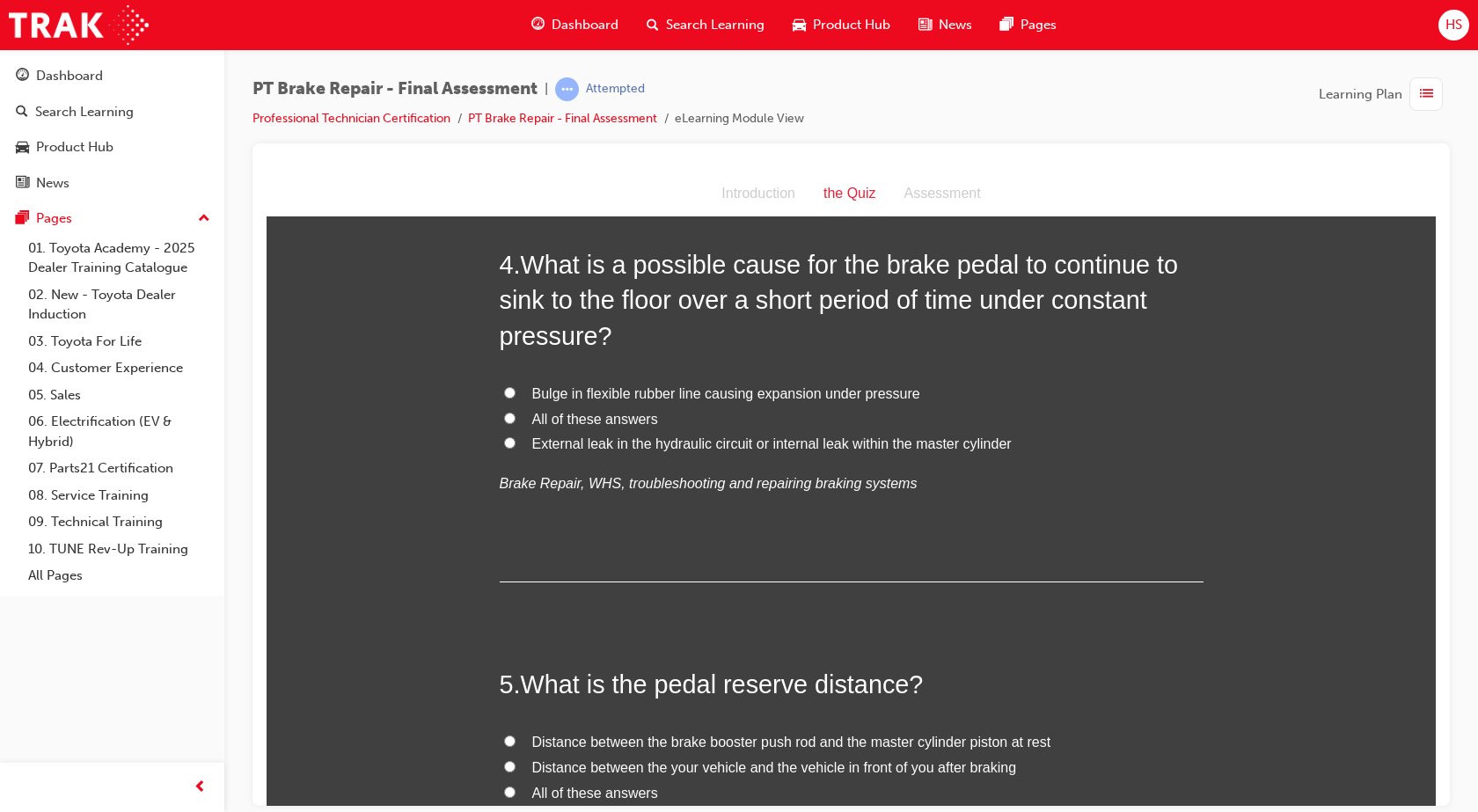
click at [646, 445] on span "External leak in the hydraulic circuit or internal leak within the master cylin…" at bounding box center [772, 443] width 479 height 15
click at [516, 445] on input "External leak in the hydraulic circuit or internal leak within the master cylin…" at bounding box center [510, 442] width 12 height 12
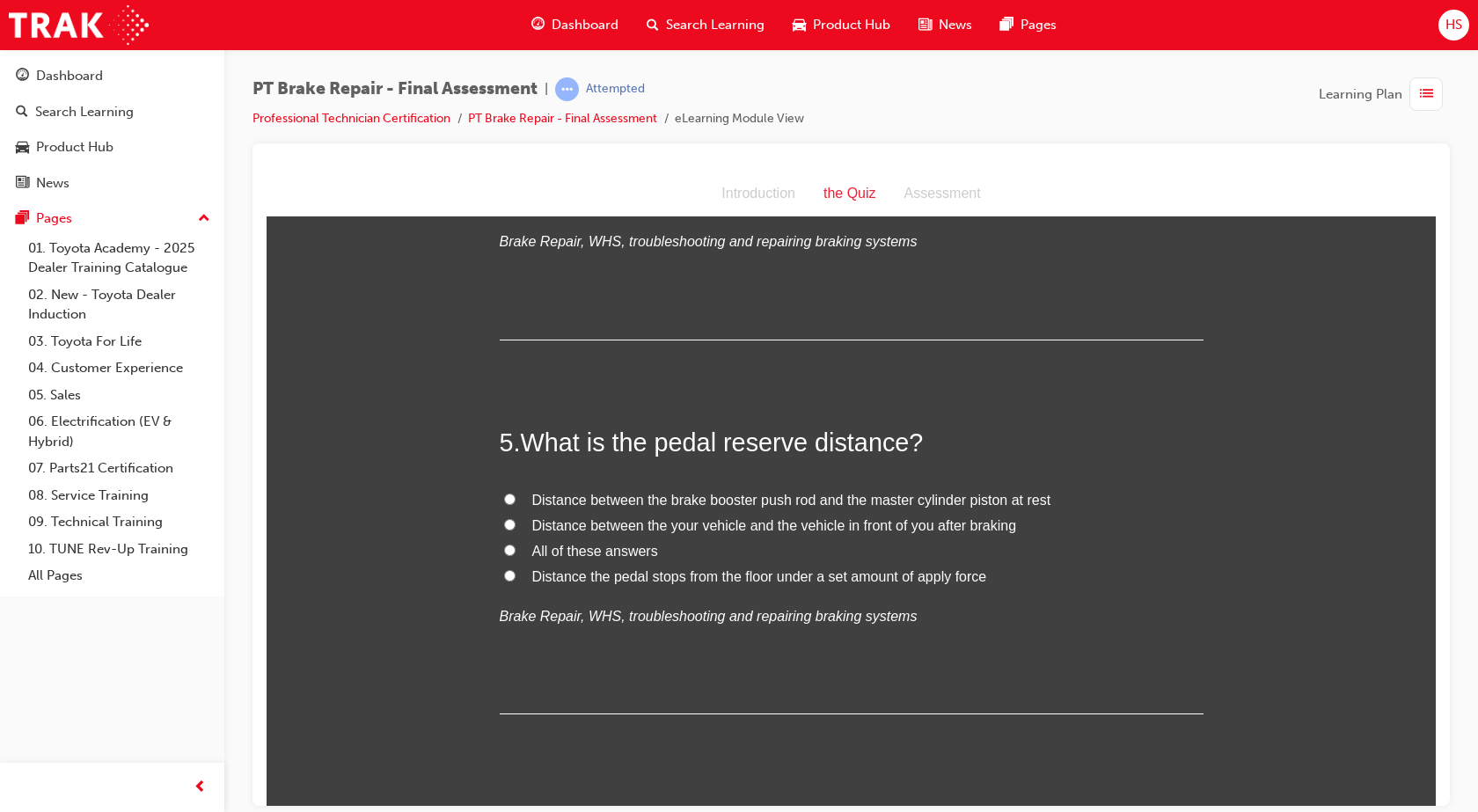
scroll to position [1605, 0]
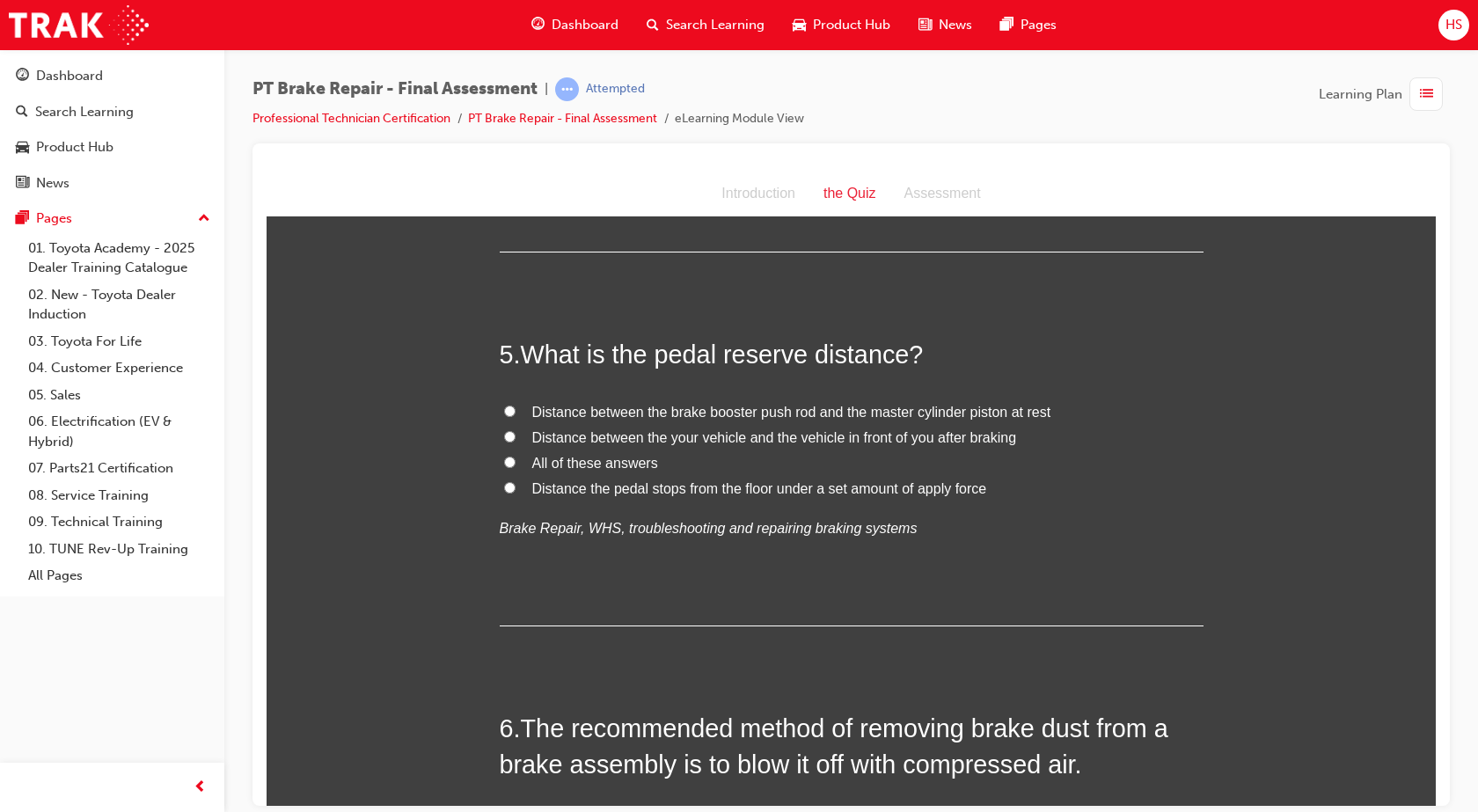
click at [627, 460] on span "All of these answers" at bounding box center [595, 463] width 126 height 15
click at [516, 460] on input "All of these answers" at bounding box center [510, 461] width 12 height 12
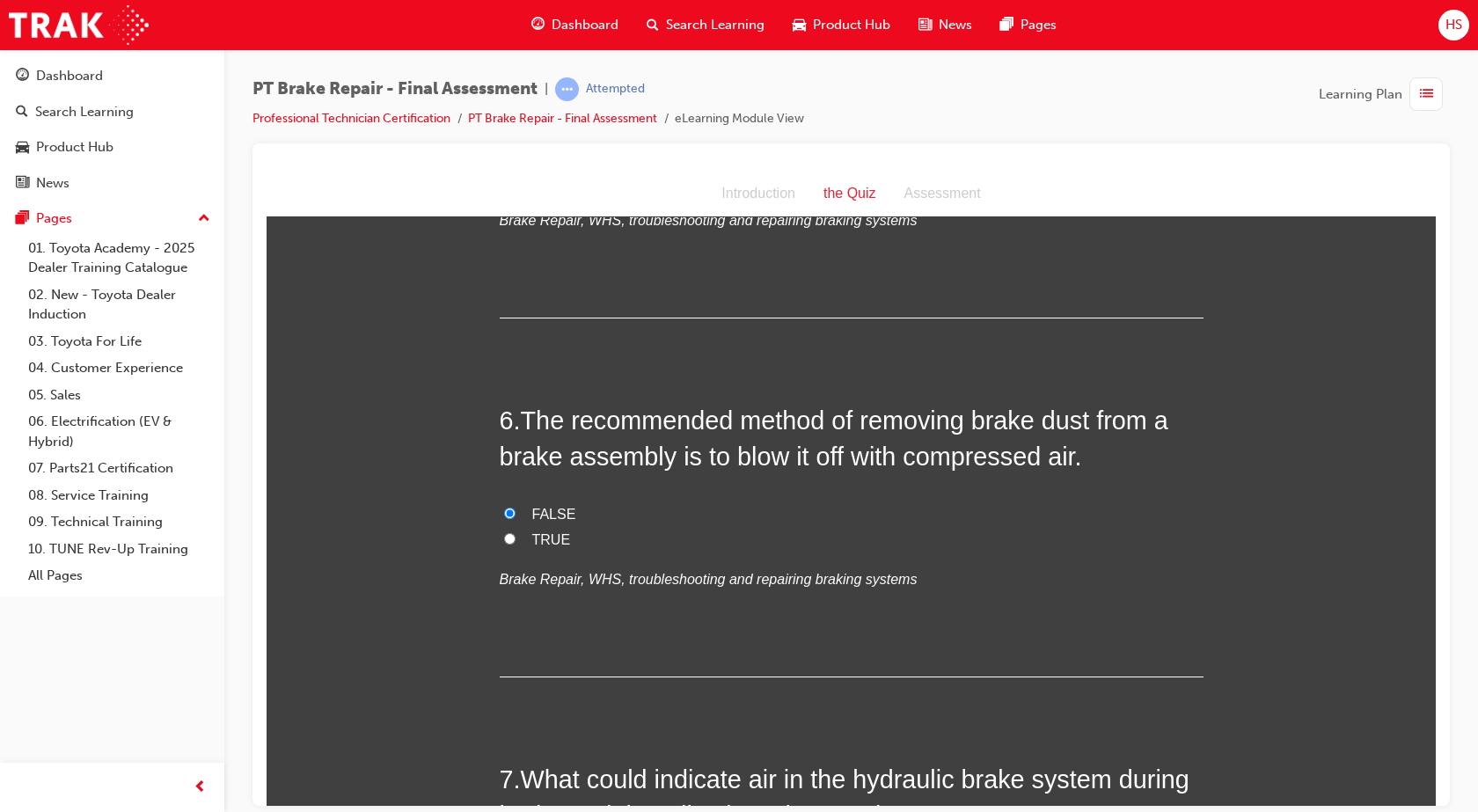
scroll to position [2287, 0]
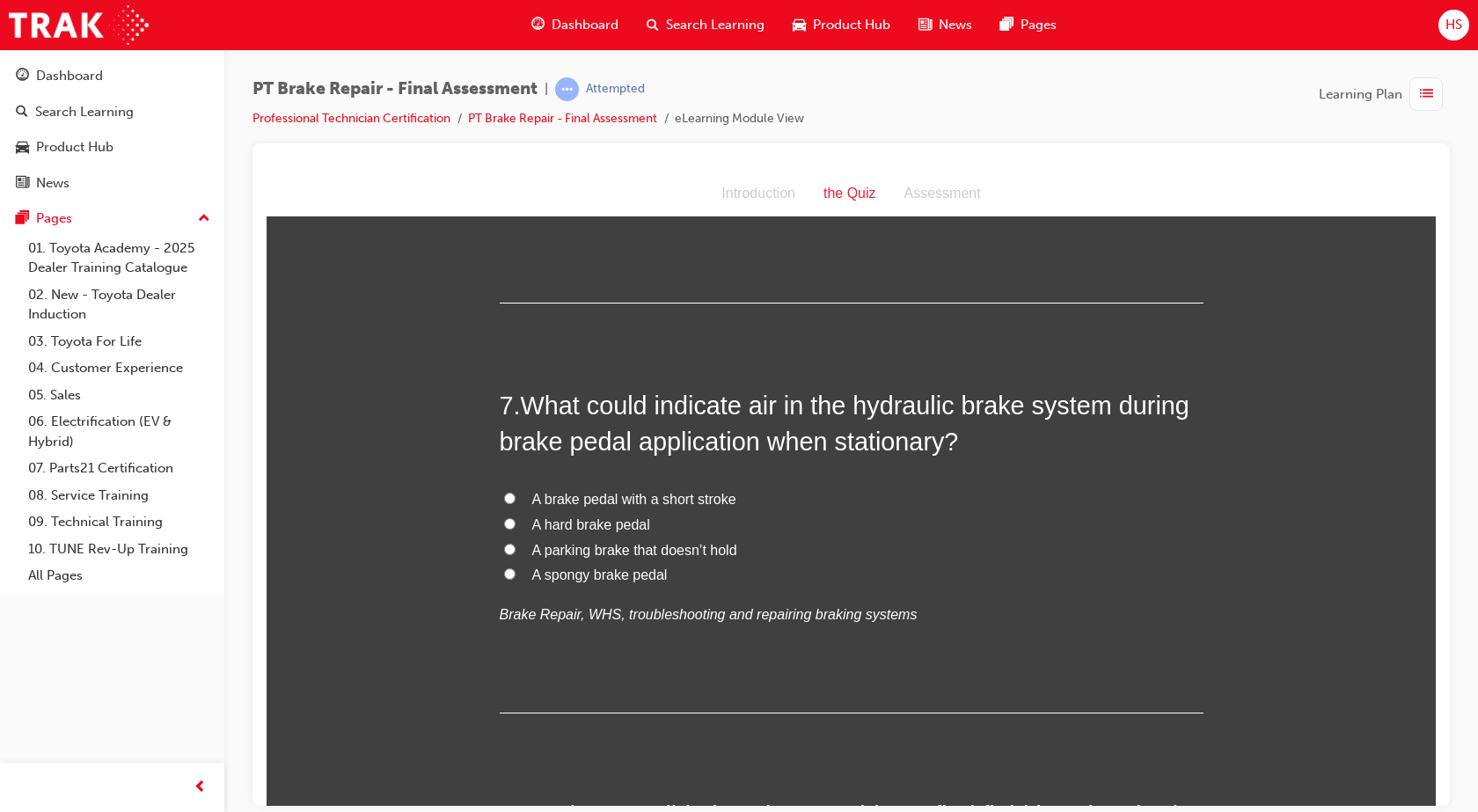
click at [626, 575] on span "A spongy brake pedal" at bounding box center [599, 574] width 136 height 15
click at [516, 575] on input "A spongy brake pedal" at bounding box center [510, 573] width 12 height 12
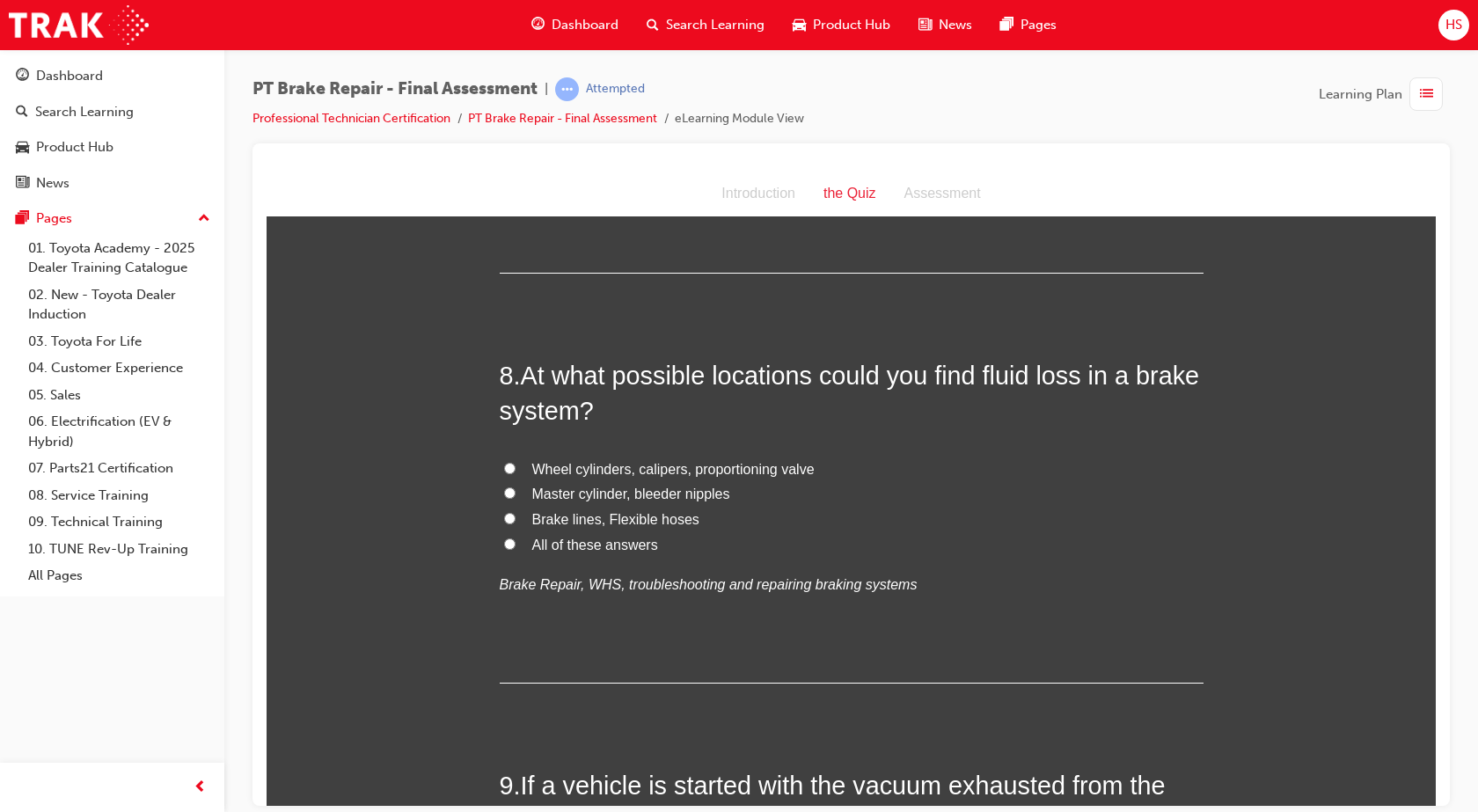
scroll to position [2770, 0]
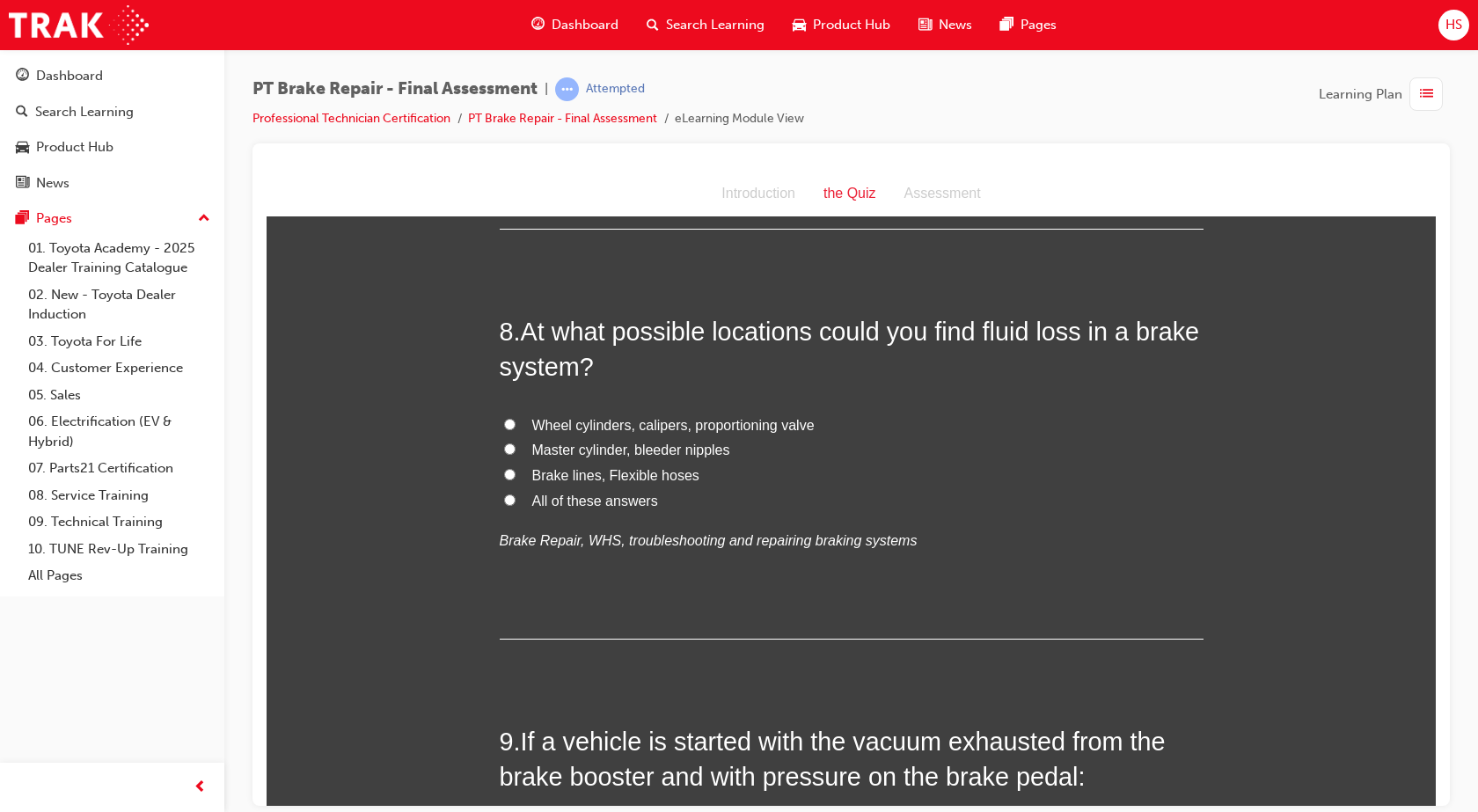
click at [550, 503] on span "All of these answers" at bounding box center [595, 500] width 126 height 15
click at [516, 503] on input "All of these answers" at bounding box center [510, 499] width 12 height 12
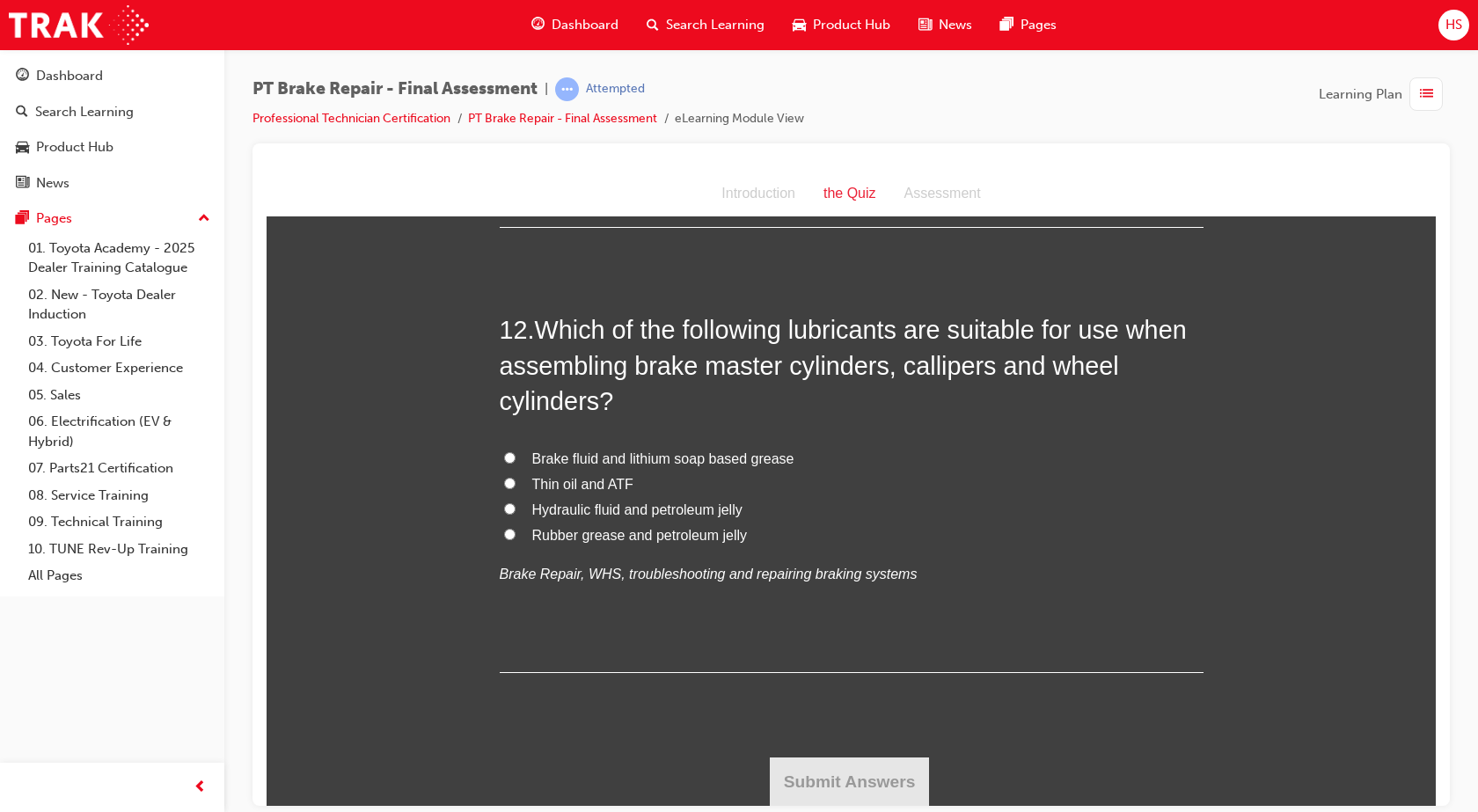
scroll to position [4387, 0]
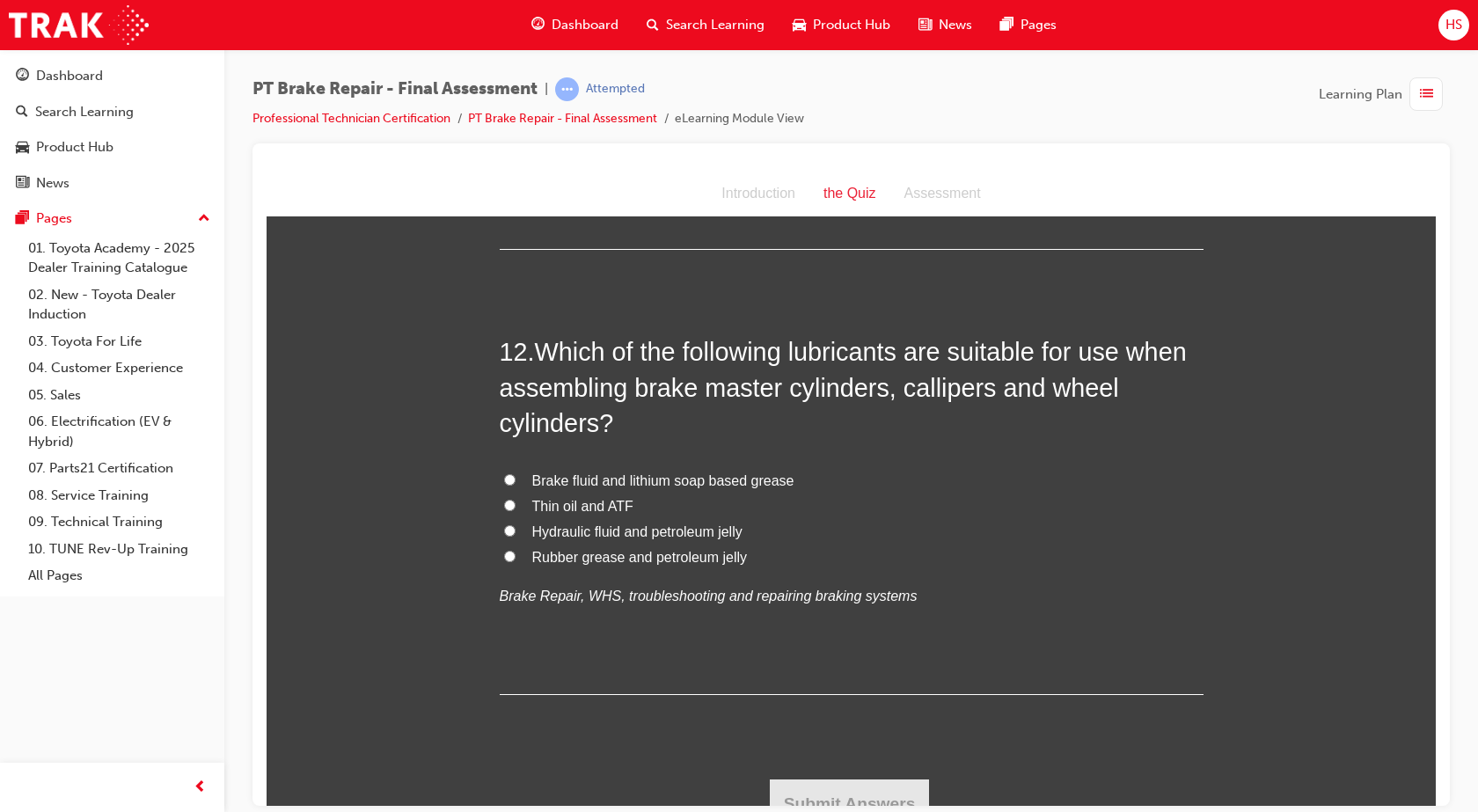
click at [602, 553] on span "Rubber grease and petroleum jelly" at bounding box center [640, 556] width 216 height 15
click at [516, 553] on input "Rubber grease and petroleum jelly" at bounding box center [510, 555] width 12 height 12
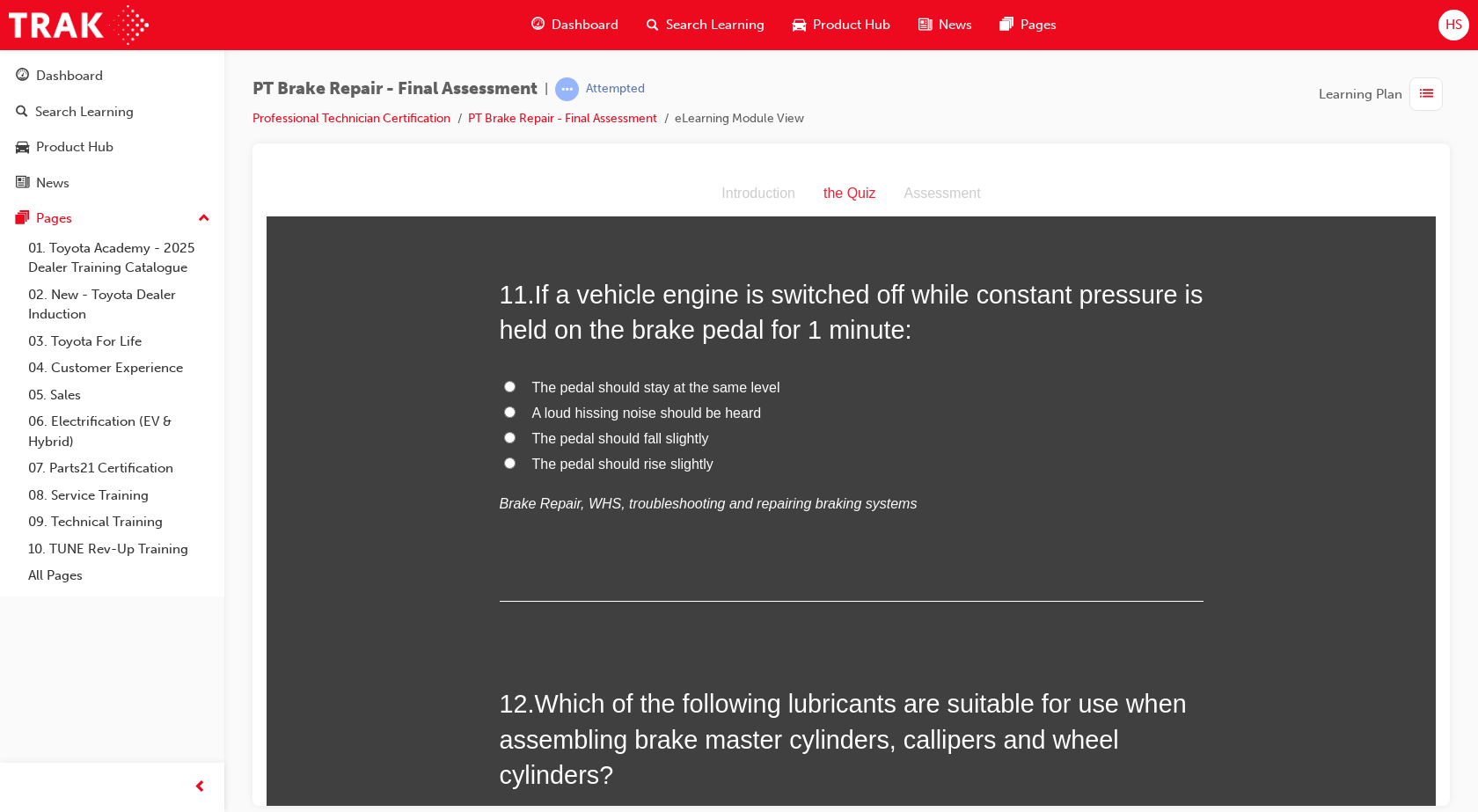
scroll to position [3970, 0]
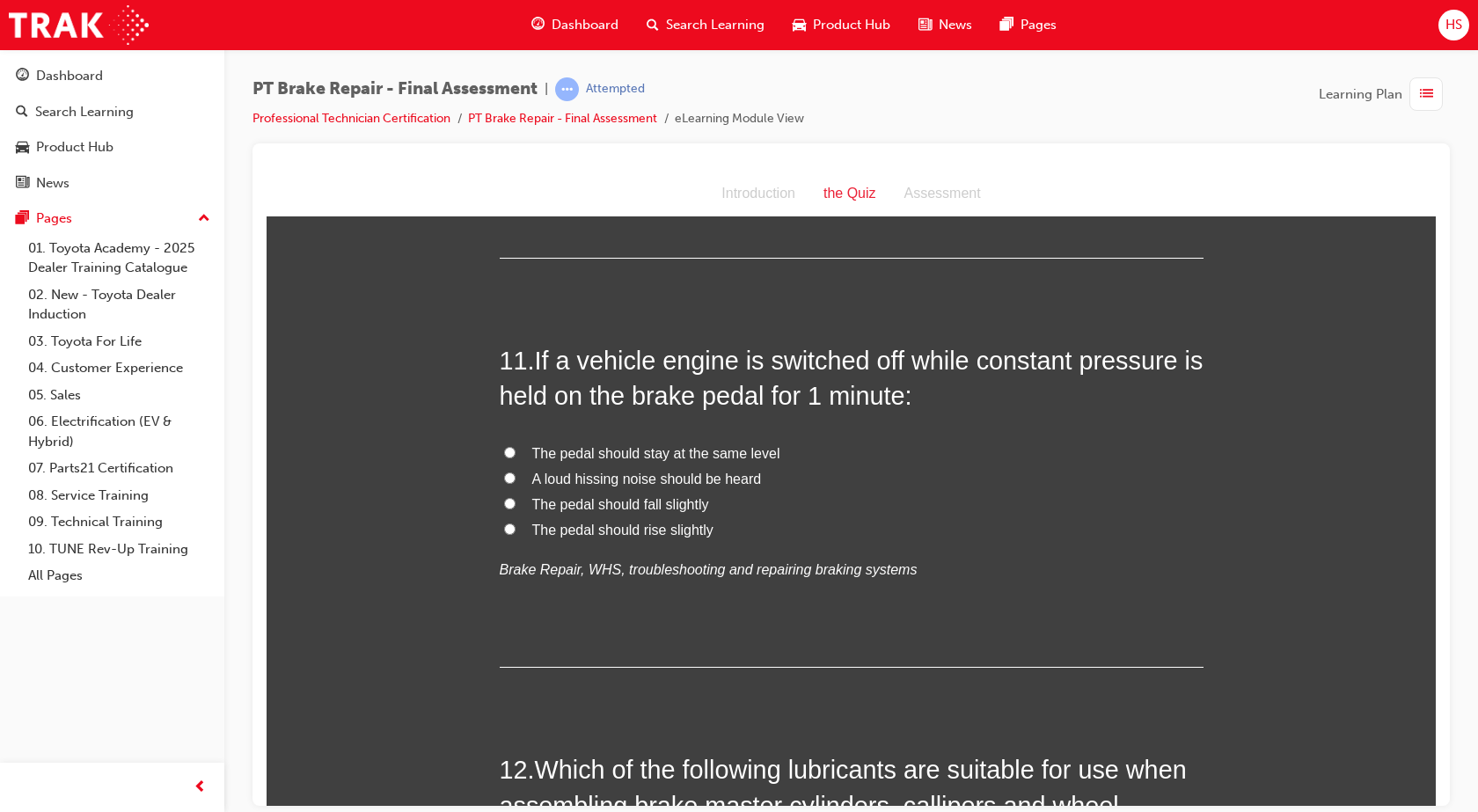
click at [668, 453] on span "The pedal should stay at the same level" at bounding box center [656, 453] width 248 height 15
click at [516, 453] on input "The pedal should stay at the same level" at bounding box center [510, 451] width 12 height 12
click at [668, 453] on span "The pedal should stay at the same level" at bounding box center [656, 453] width 248 height 15
click at [516, 453] on input "The pedal should stay at the same level" at bounding box center [510, 451] width 12 height 12
click at [671, 529] on span "The pedal should rise slightly" at bounding box center [623, 529] width 181 height 15
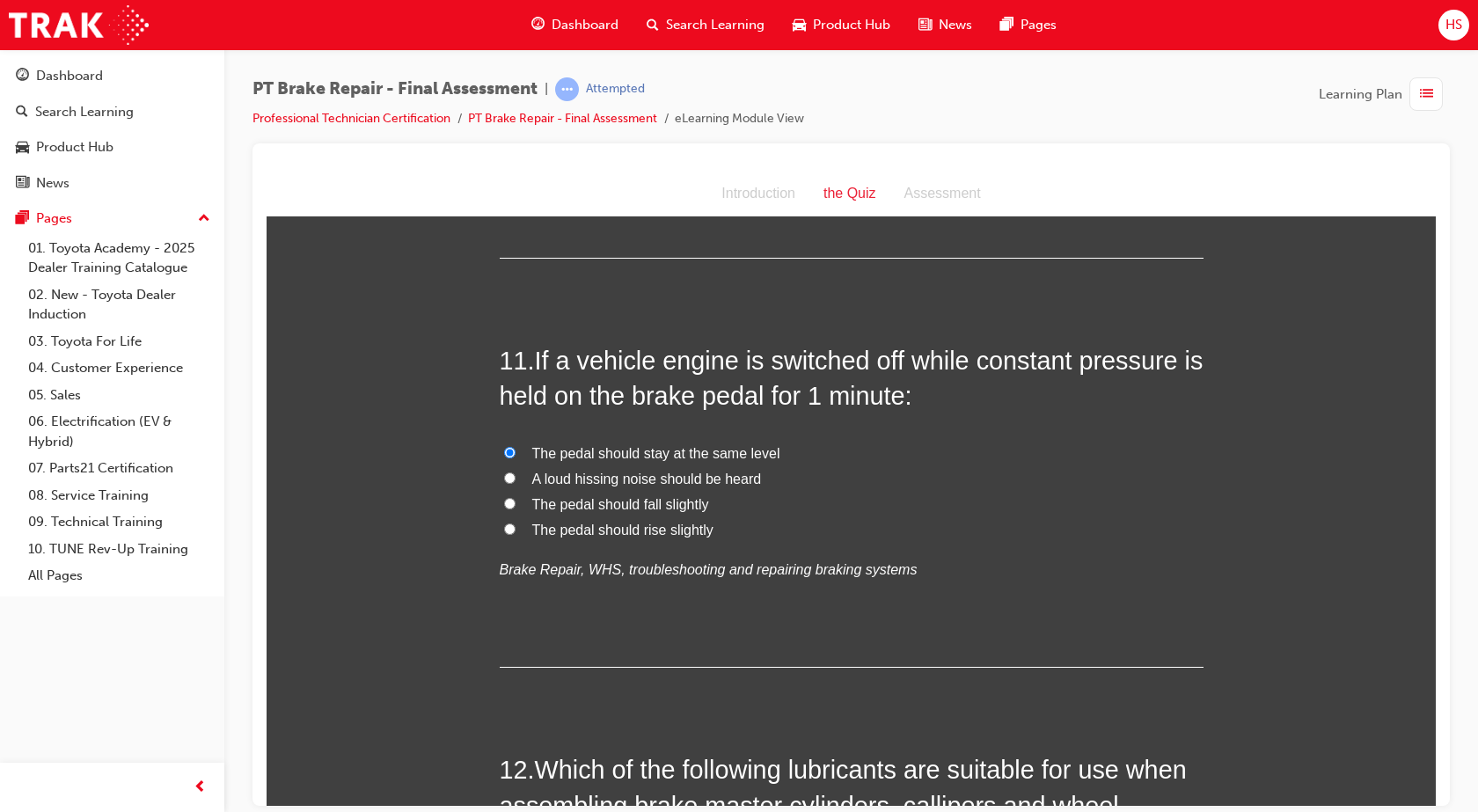
click at [516, 529] on input "The pedal should rise slightly" at bounding box center [510, 528] width 12 height 12
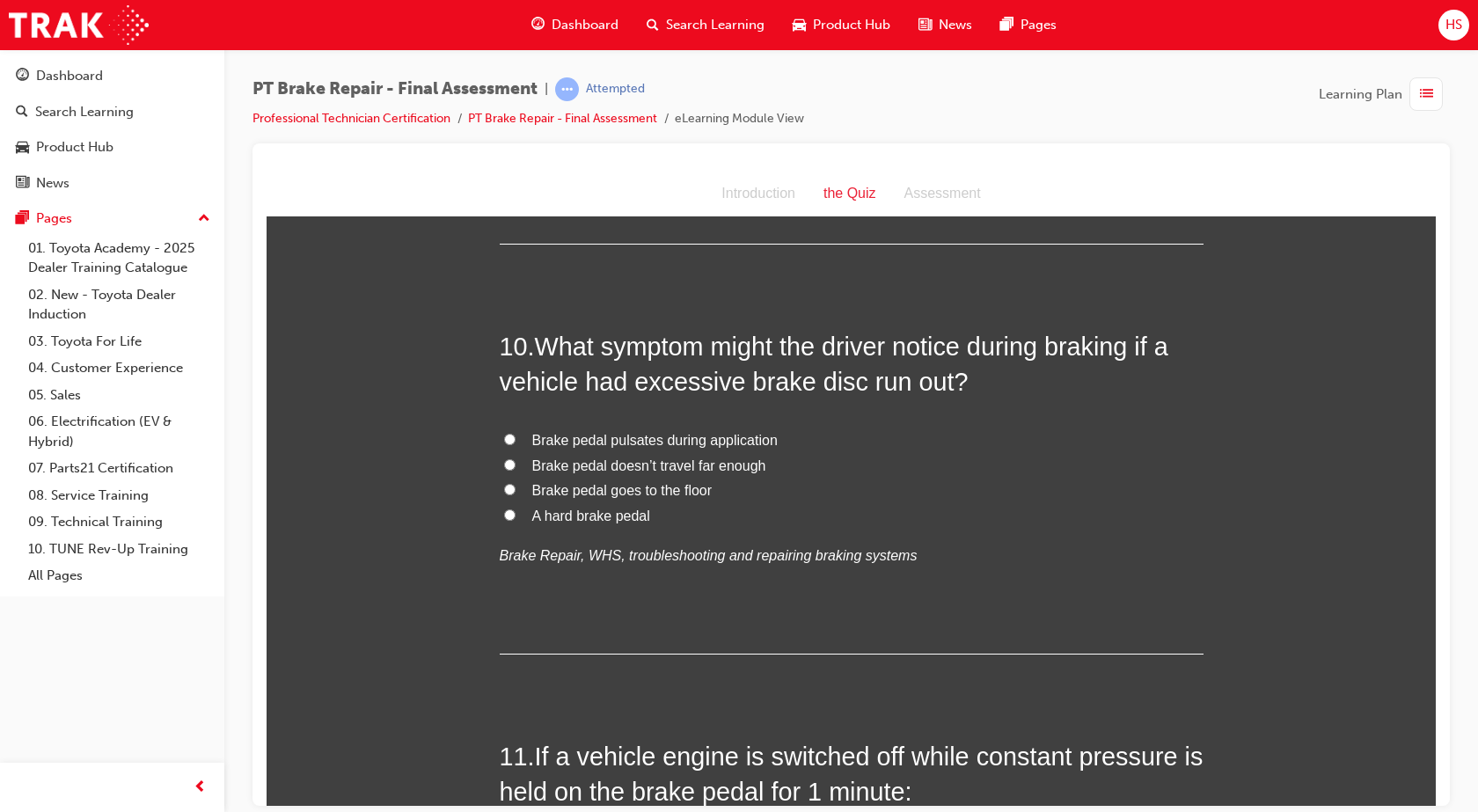
scroll to position [3508, 0]
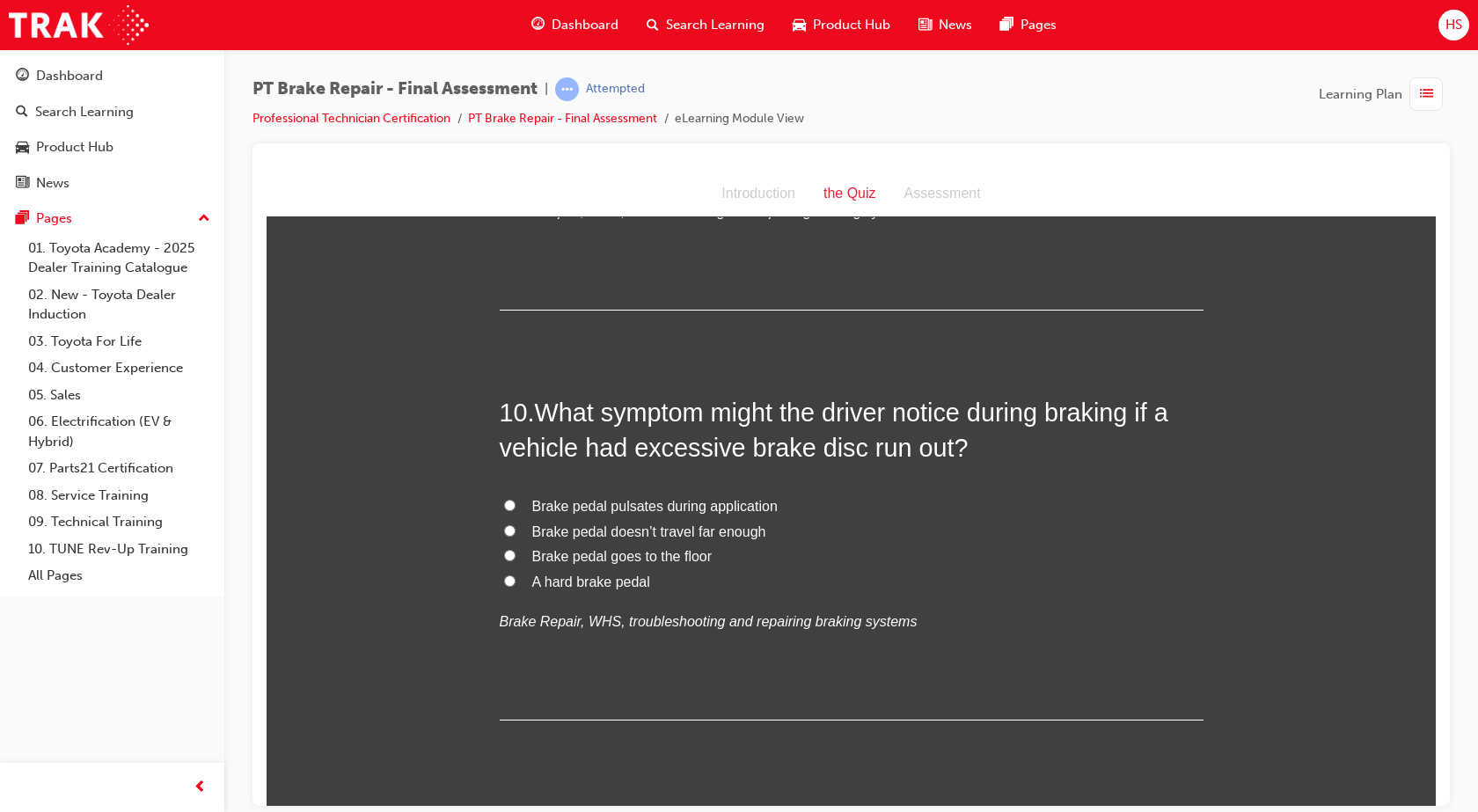
click at [613, 582] on span "A hard brake pedal" at bounding box center [591, 581] width 117 height 15
click at [516, 582] on input "A hard brake pedal" at bounding box center [510, 580] width 12 height 12
click at [631, 554] on span "Brake pedal goes to the floor" at bounding box center [622, 555] width 180 height 15
click at [516, 554] on input "Brake pedal goes to the floor" at bounding box center [510, 554] width 12 height 12
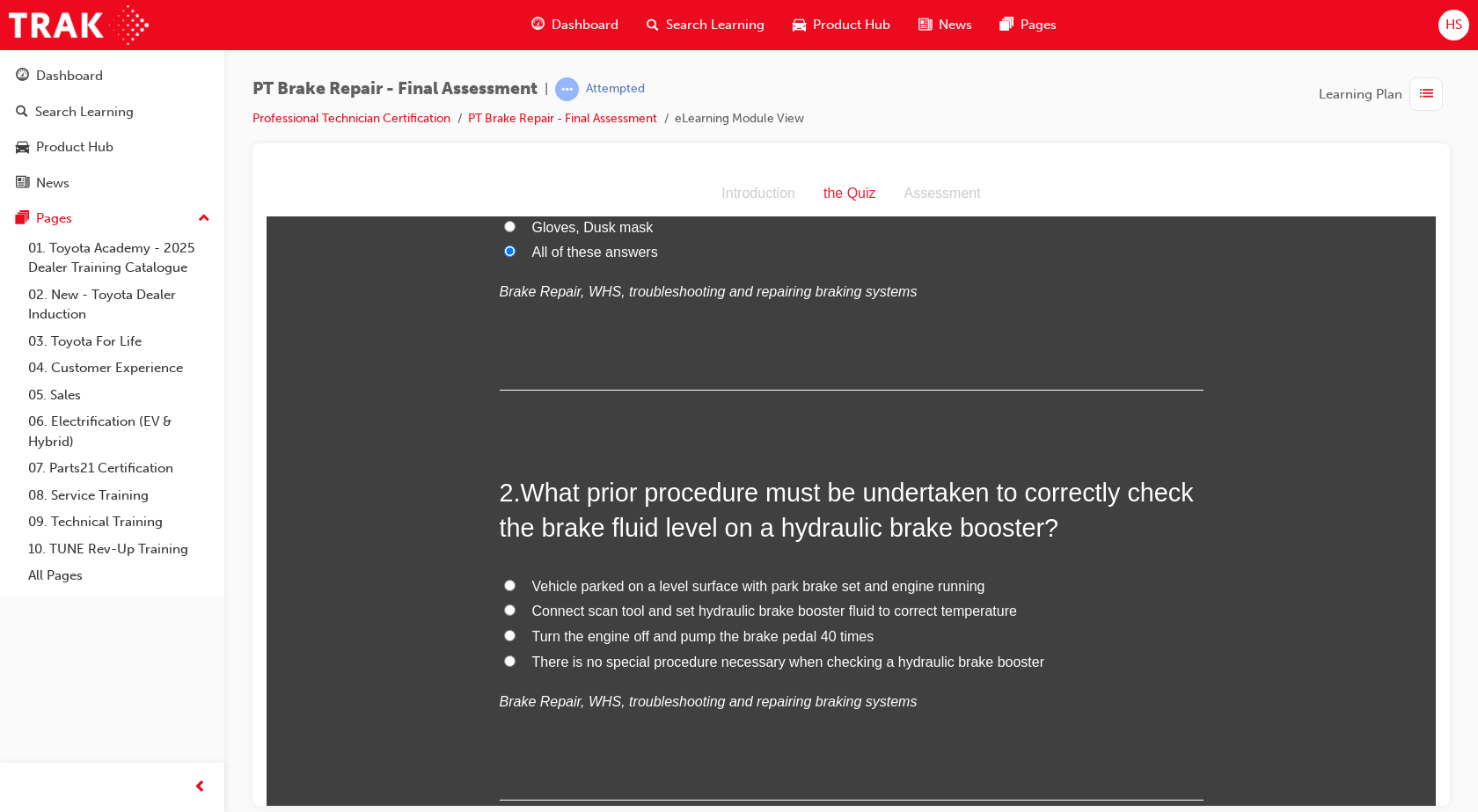
scroll to position [286, 0]
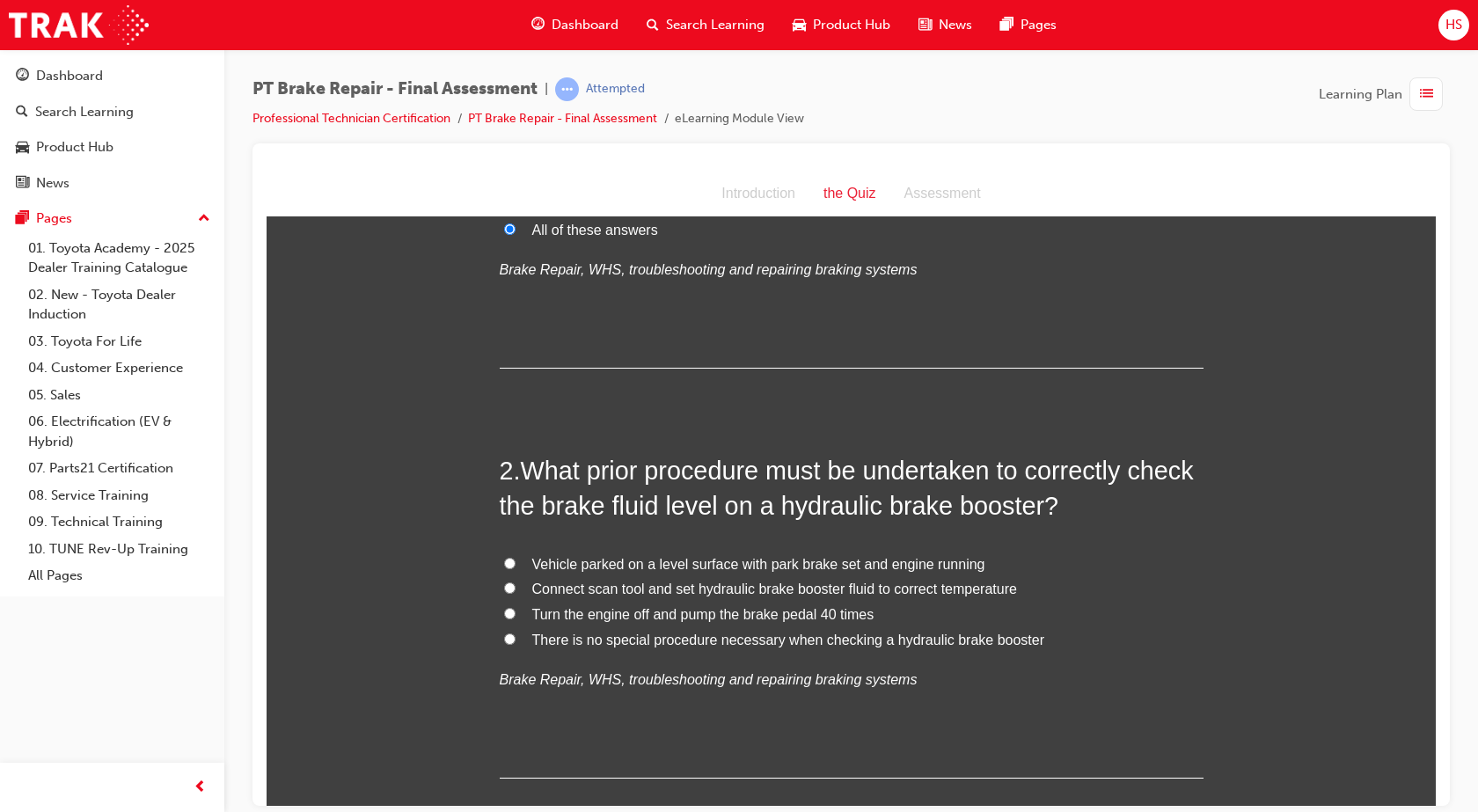
click at [762, 566] on span "Vehicle parked on a level surface with park brake set and engine running" at bounding box center [758, 564] width 453 height 15
click at [516, 566] on input "Vehicle parked on a level surface with park brake set and engine running" at bounding box center [510, 563] width 12 height 12
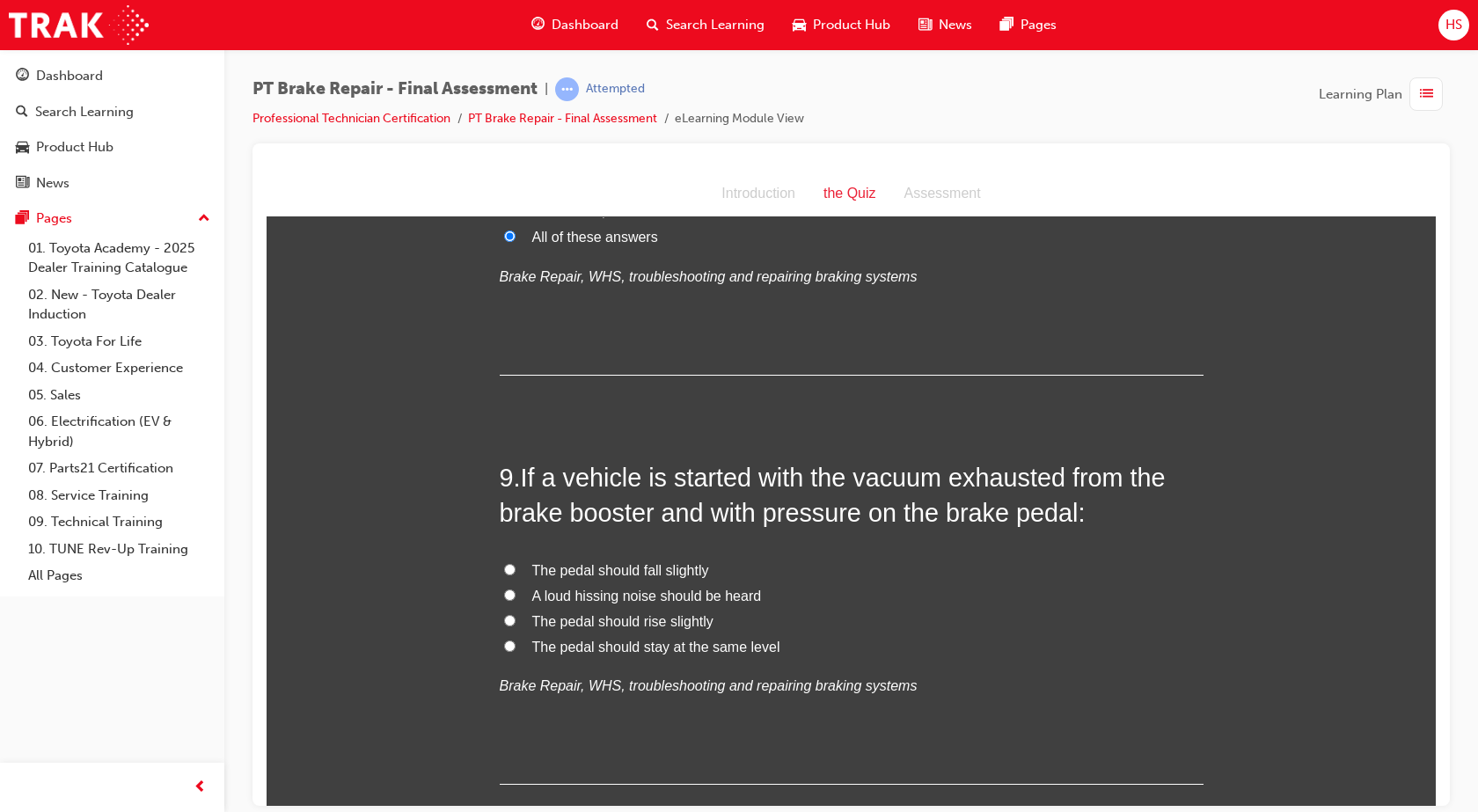
scroll to position [3122, 0]
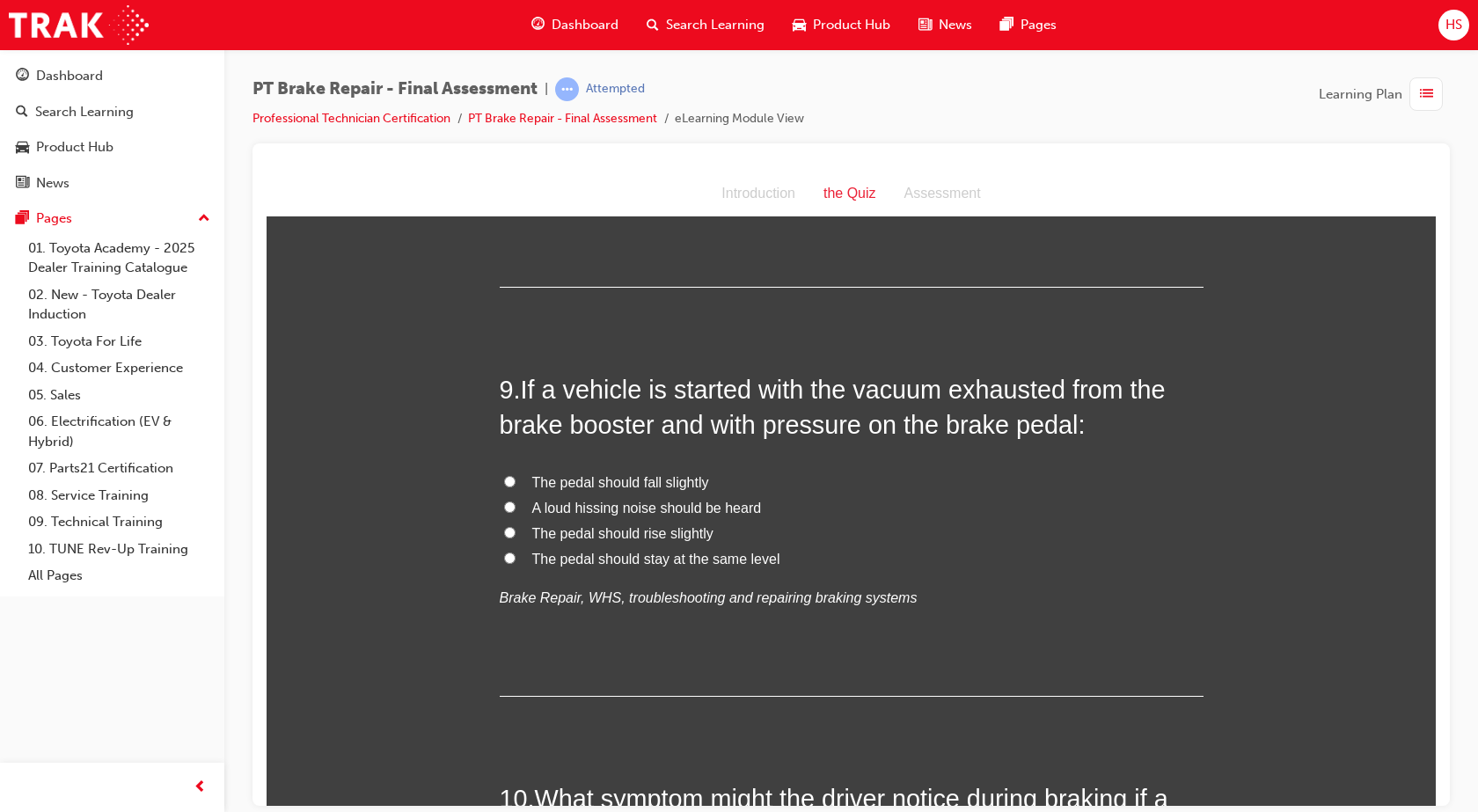
click at [583, 566] on span "The pedal should stay at the same level" at bounding box center [656, 558] width 248 height 15
click at [516, 563] on input "The pedal should stay at the same level" at bounding box center [510, 557] width 12 height 12
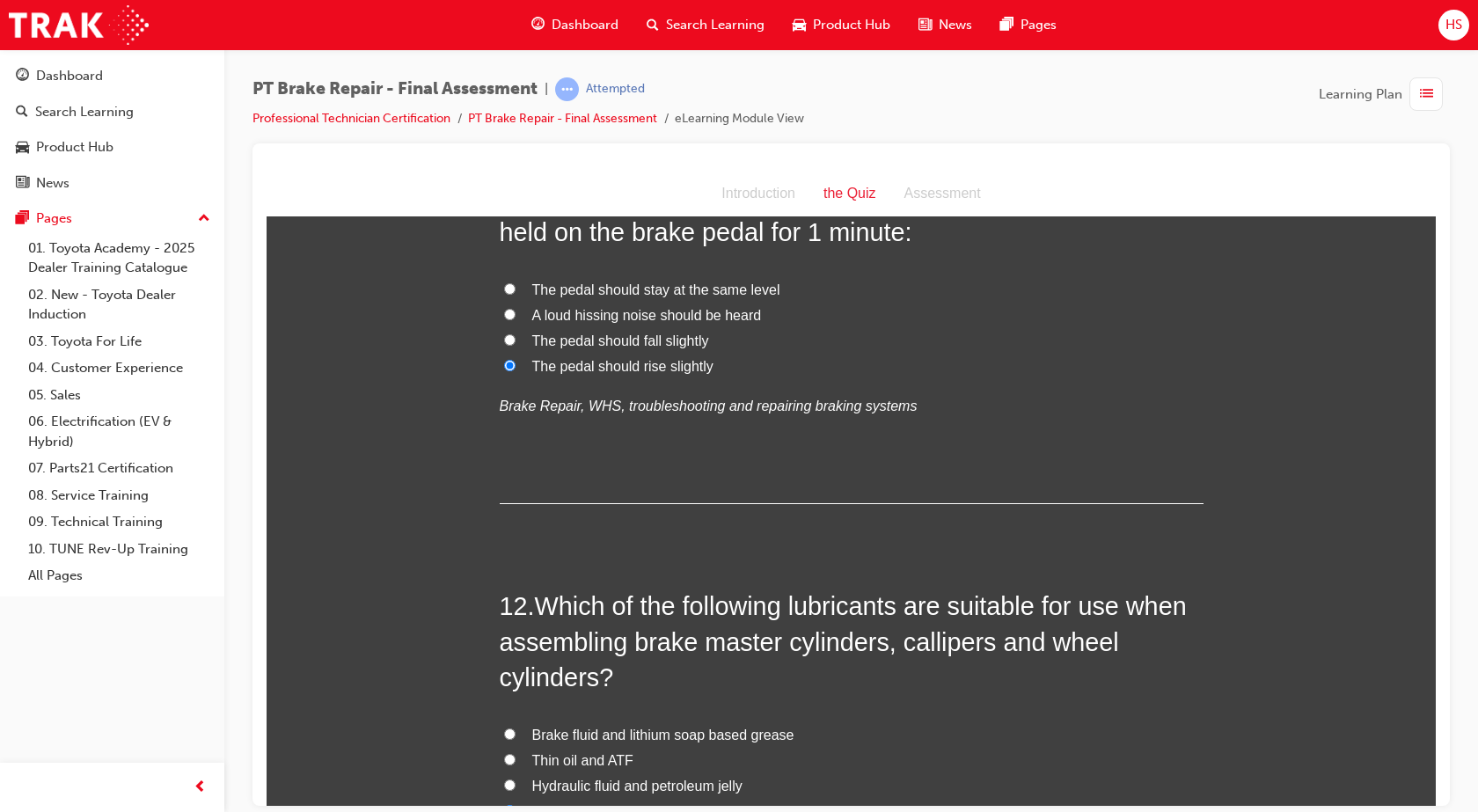
scroll to position [4409, 0]
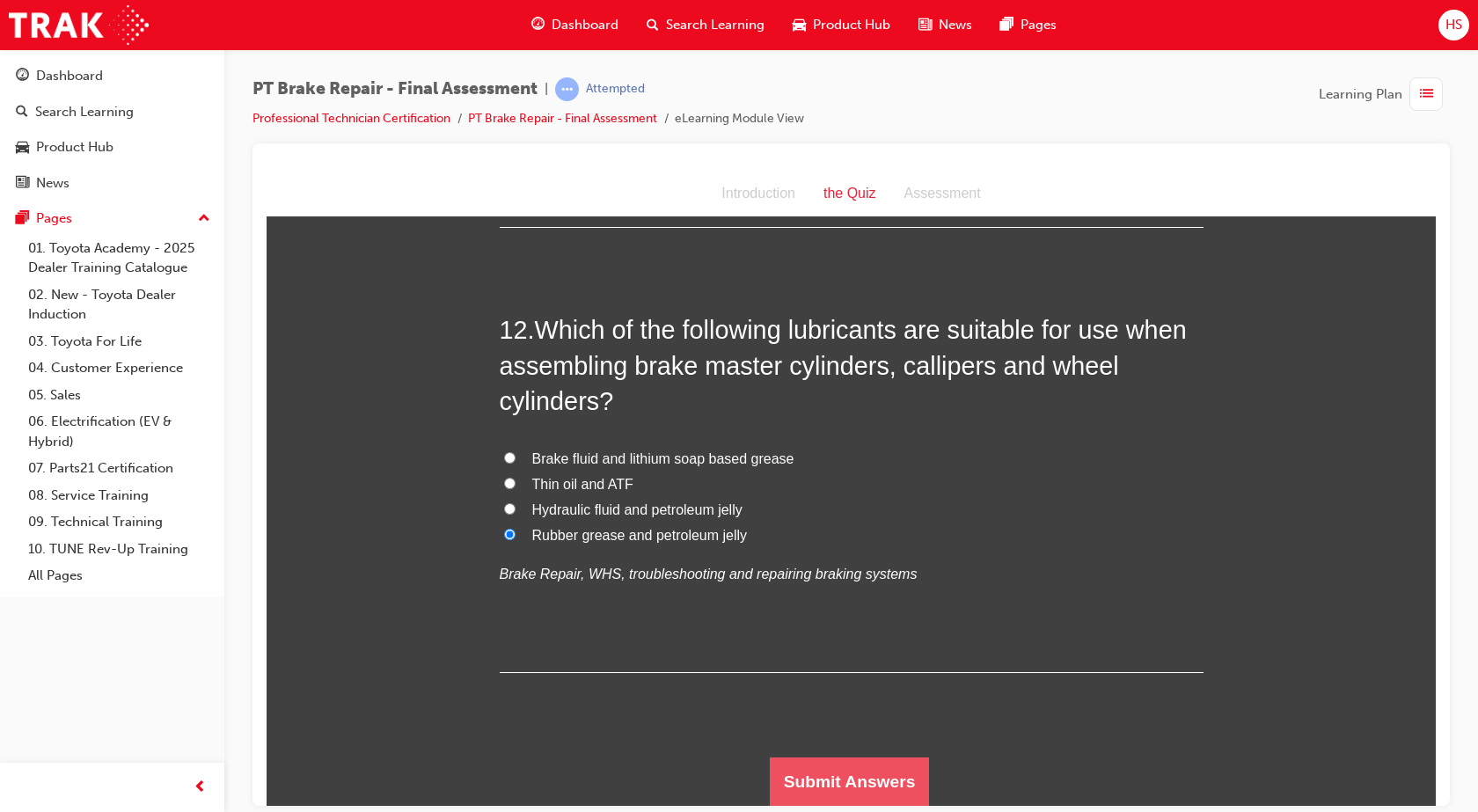
click at [793, 774] on button "Submit Answers" at bounding box center [850, 780] width 160 height 49
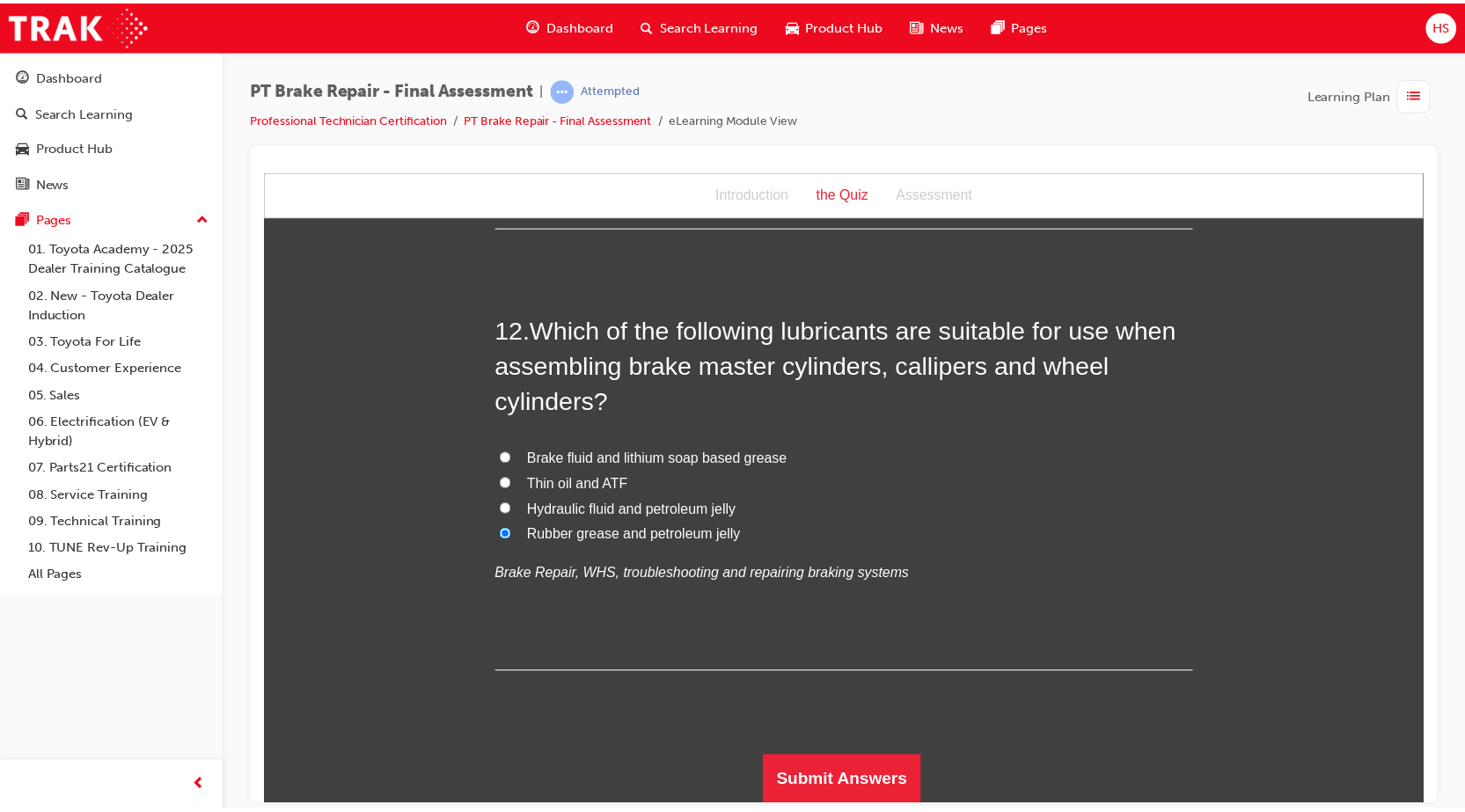
scroll to position [0, 0]
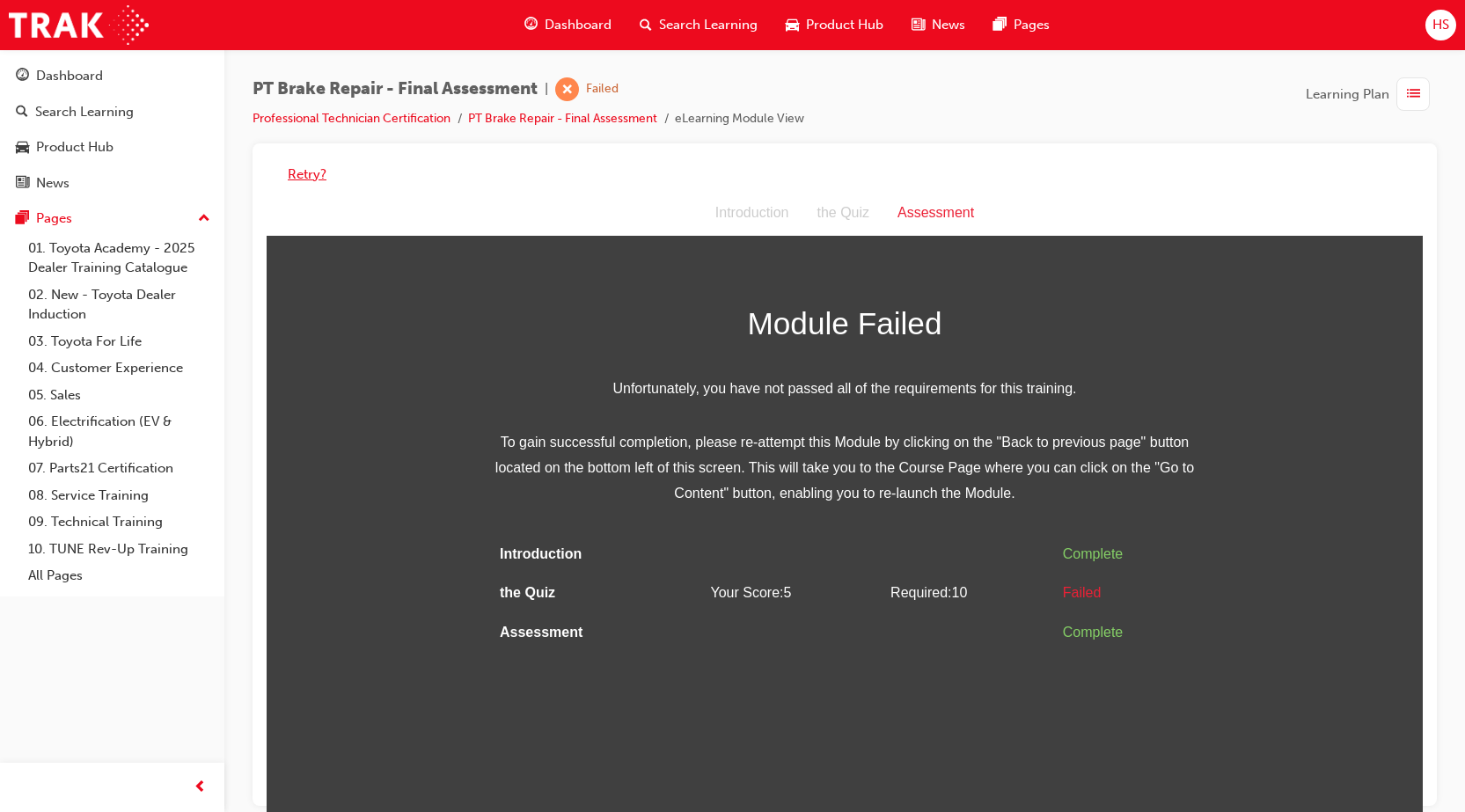
click at [301, 165] on button "Retry?" at bounding box center [307, 174] width 39 height 20
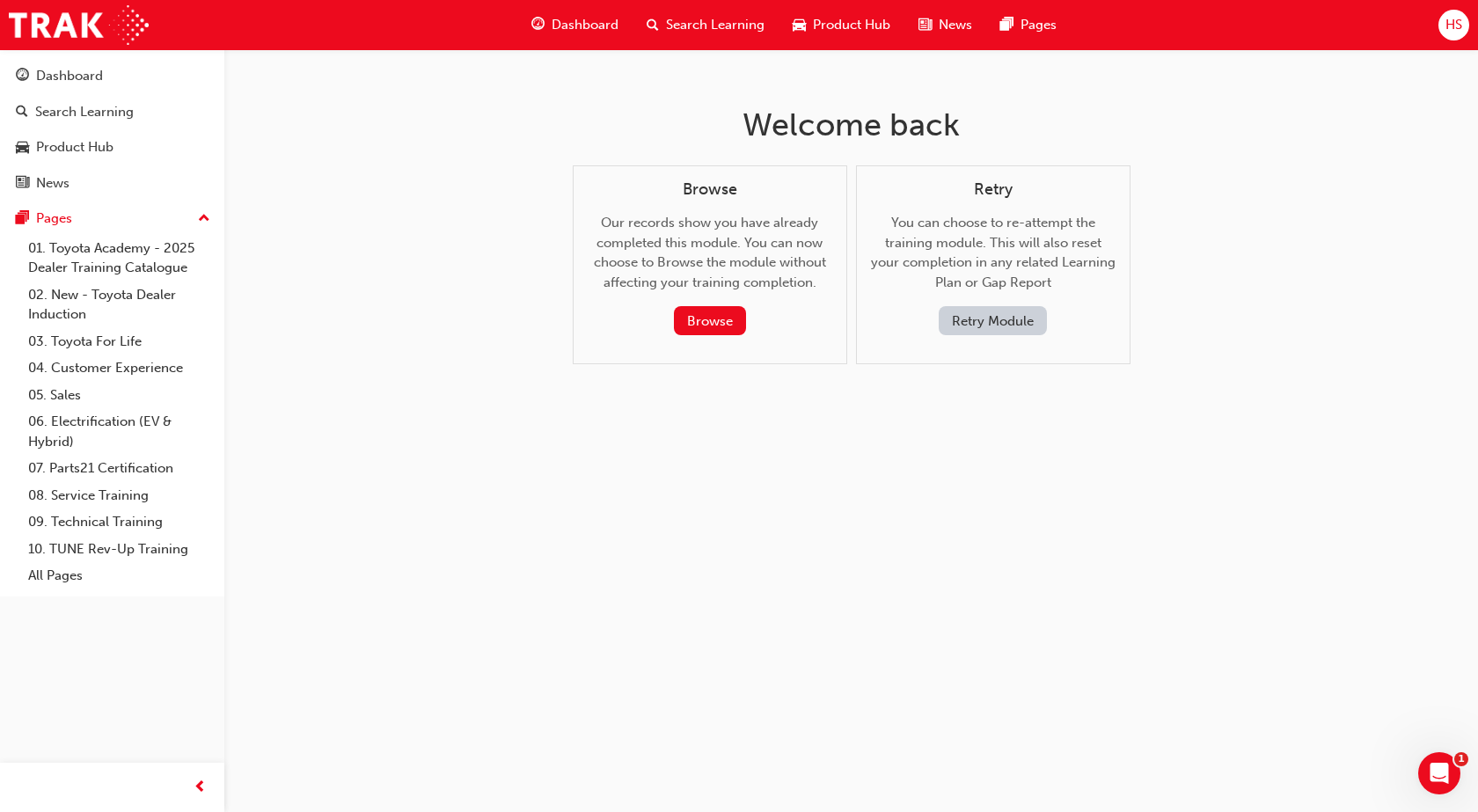
click at [986, 313] on button "Retry Module" at bounding box center [992, 320] width 108 height 29
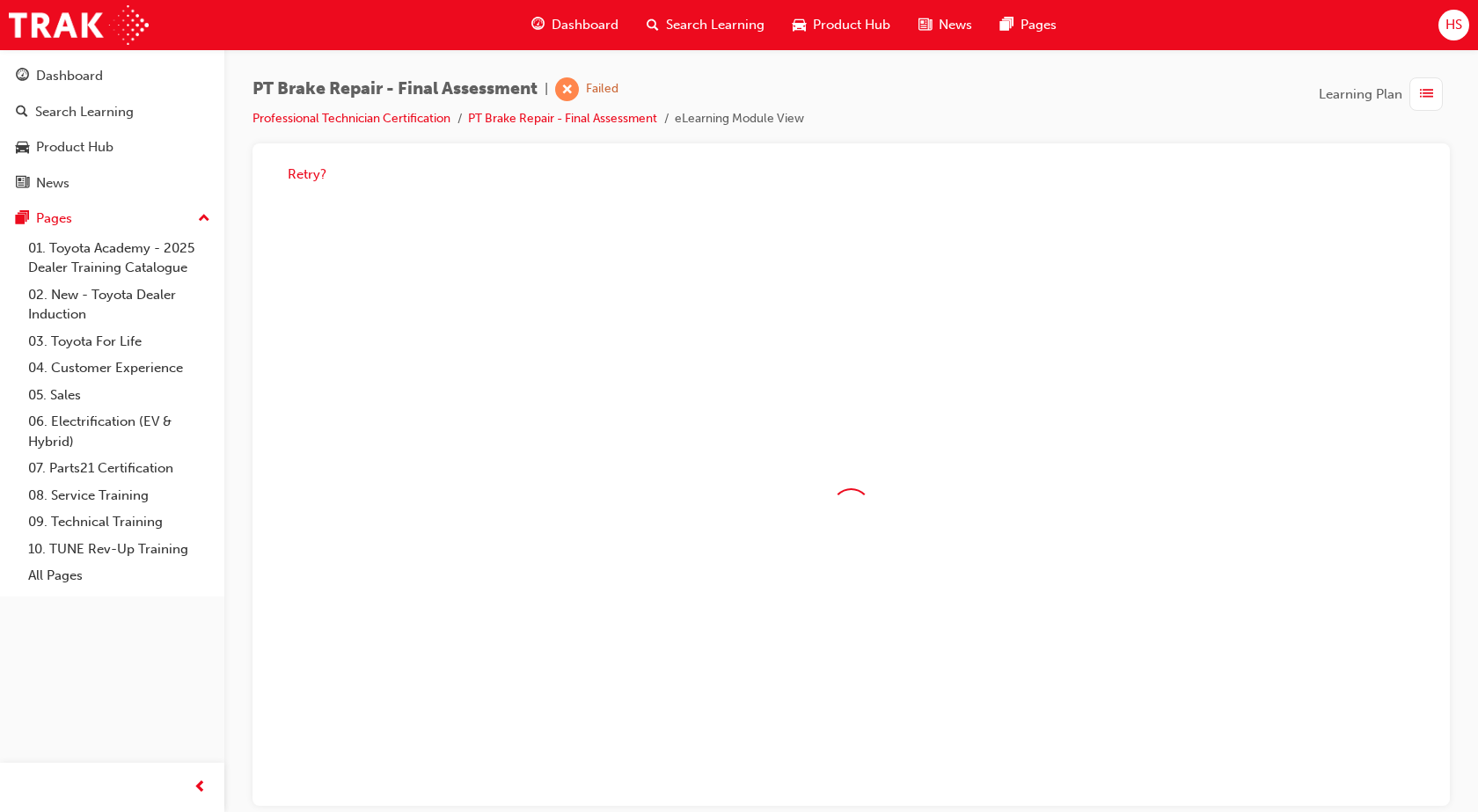
click at [986, 313] on div at bounding box center [851, 507] width 1169 height 634
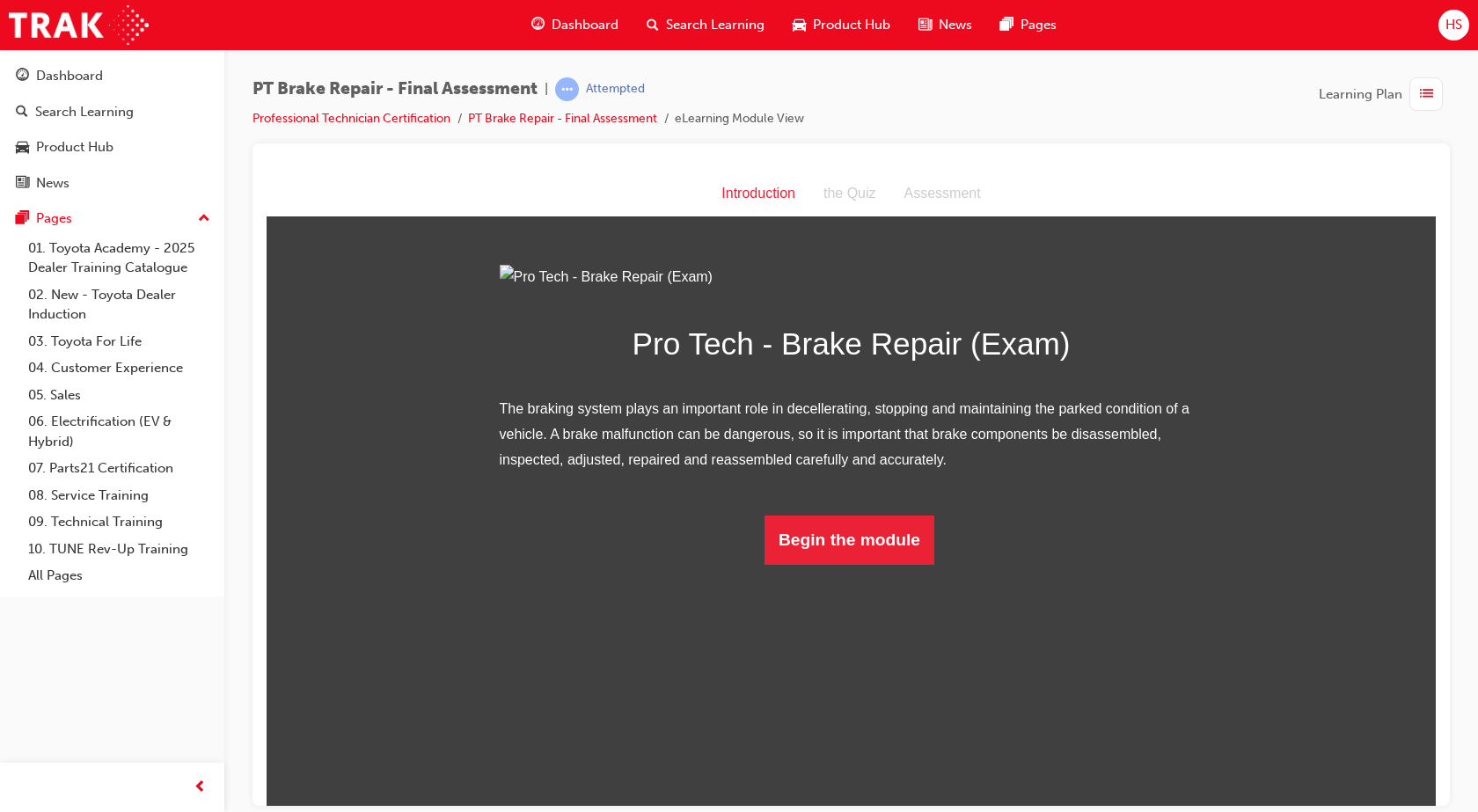
click at [631, 471] on p "The braking system plays an important role in decellerating, stopping and maint…" at bounding box center [851, 433] width 703 height 76
click at [845, 564] on button "Begin the module" at bounding box center [849, 539] width 169 height 49
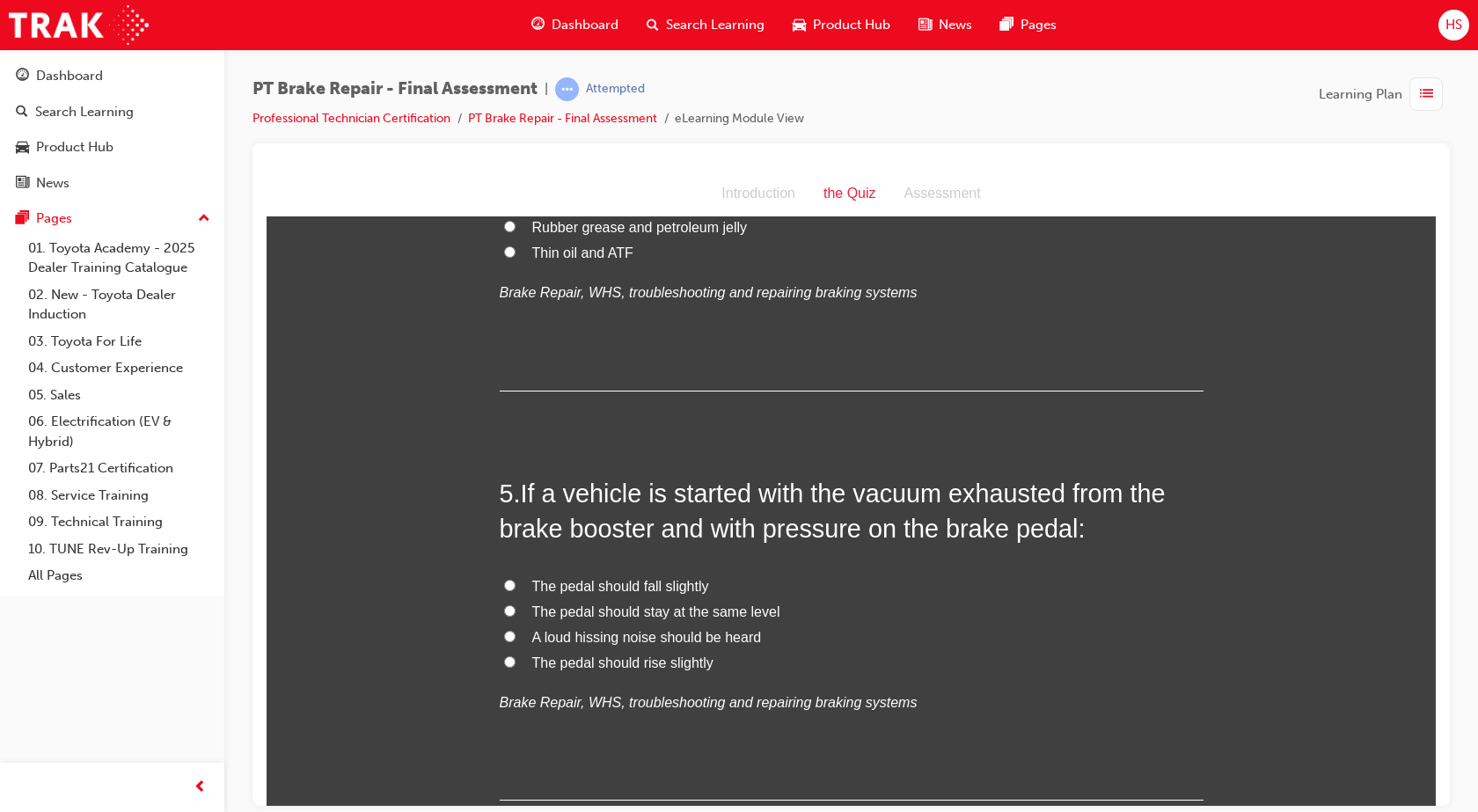
scroll to position [1539, 0]
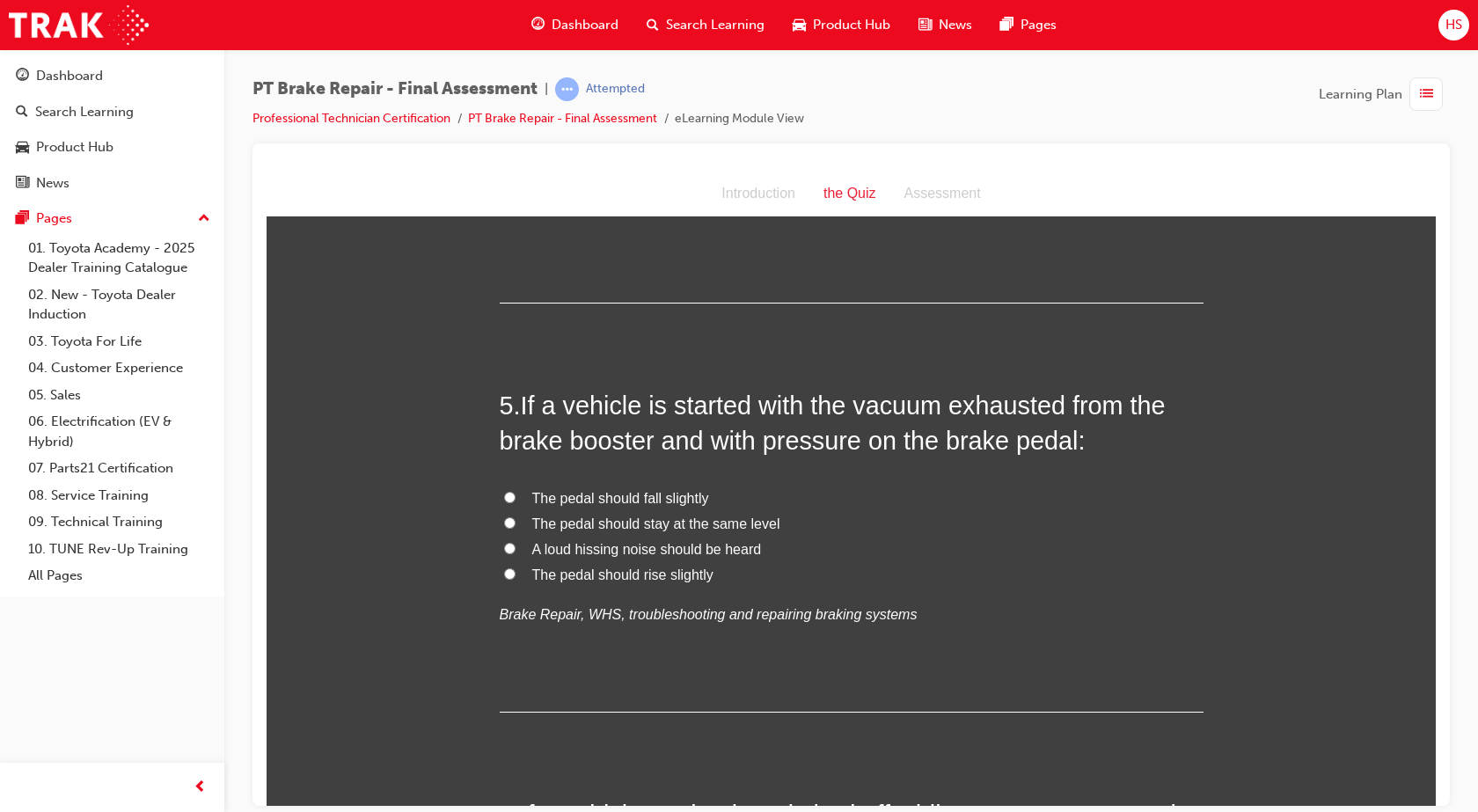
click at [691, 495] on span "The pedal should fall slightly" at bounding box center [621, 497] width 177 height 15
click at [516, 495] on input "The pedal should fall slightly" at bounding box center [510, 496] width 12 height 12
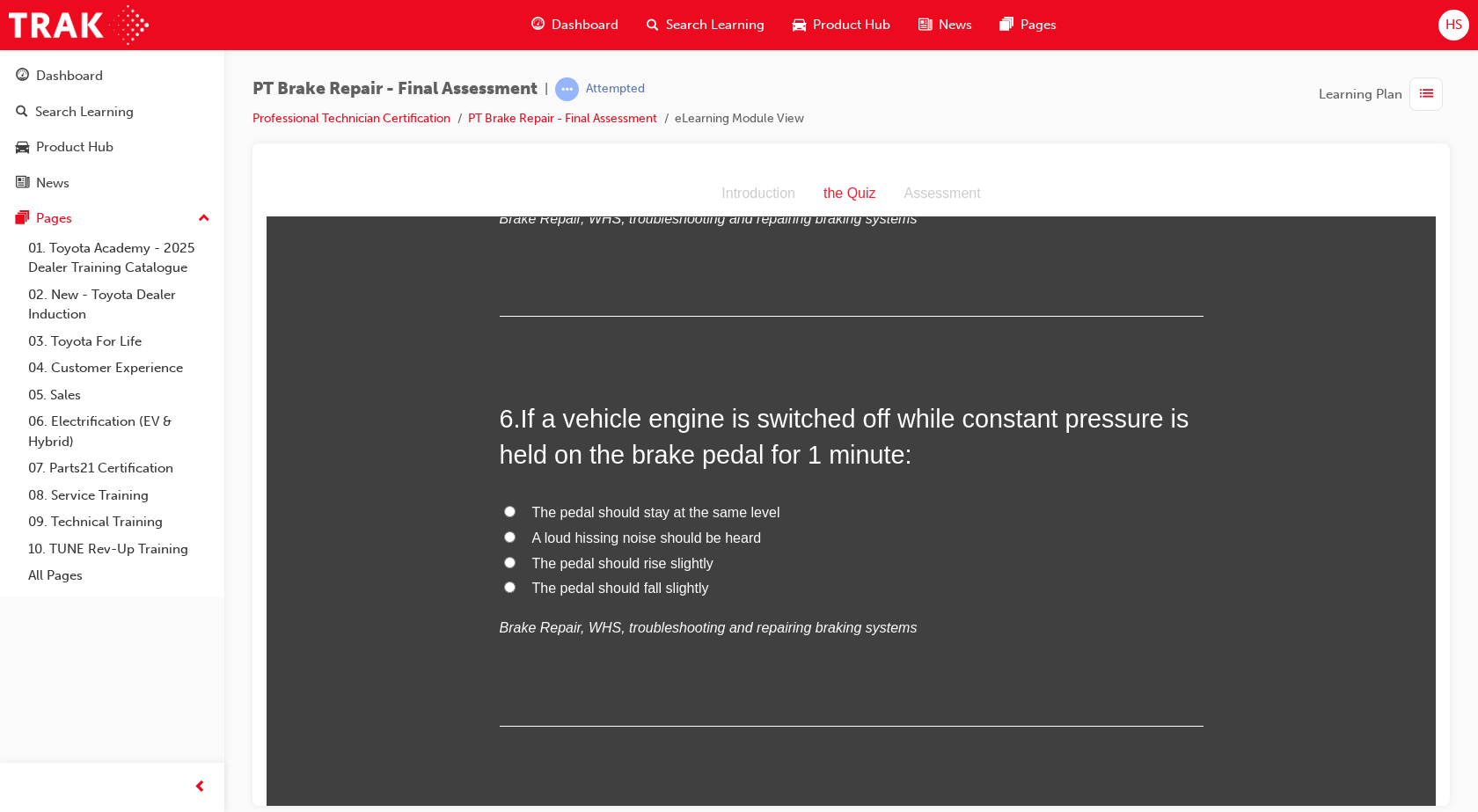
click at [626, 569] on span "The pedal should rise slightly" at bounding box center [623, 563] width 181 height 15
click at [516, 568] on input "The pedal should rise slightly" at bounding box center [510, 562] width 12 height 12
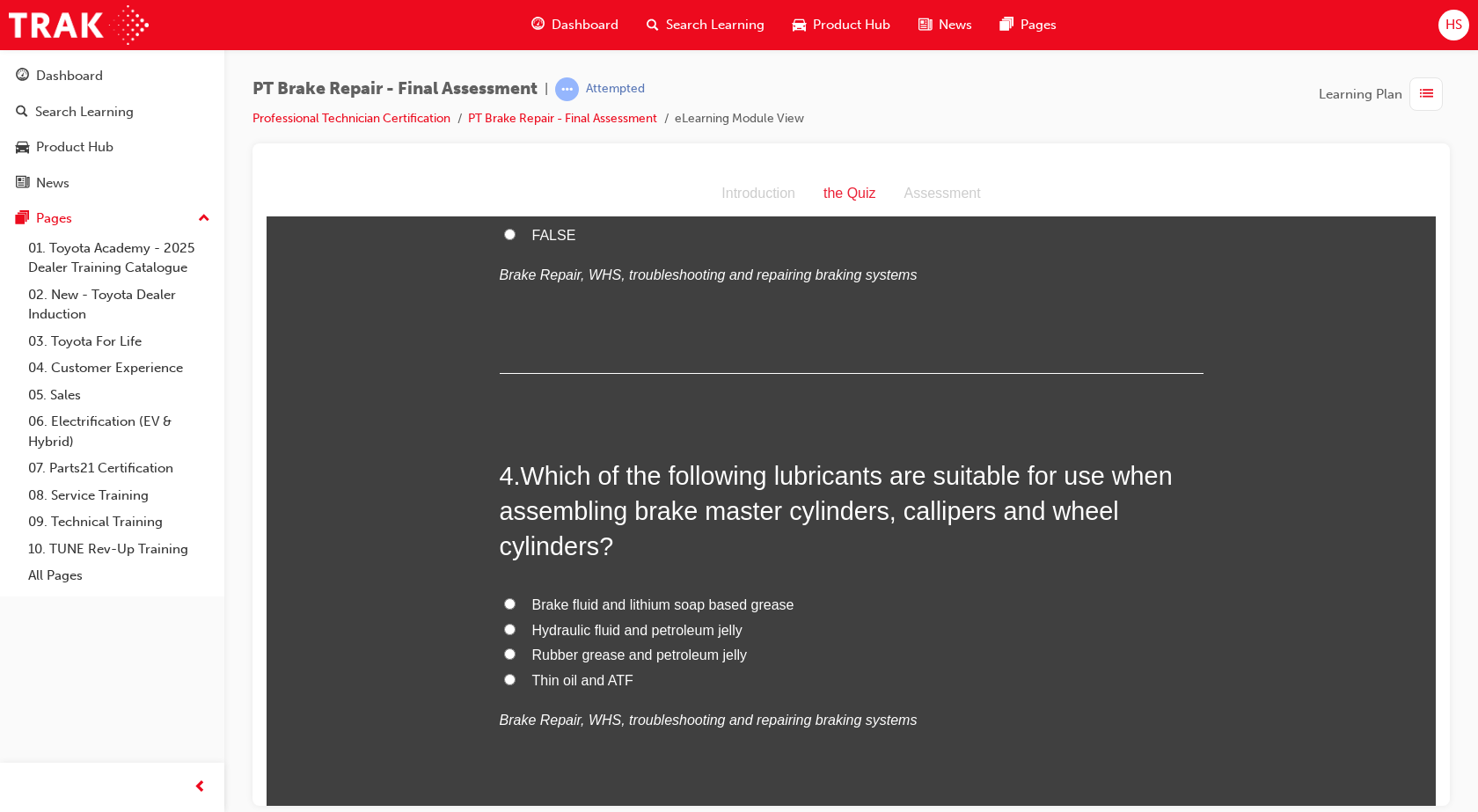
scroll to position [1046, 0]
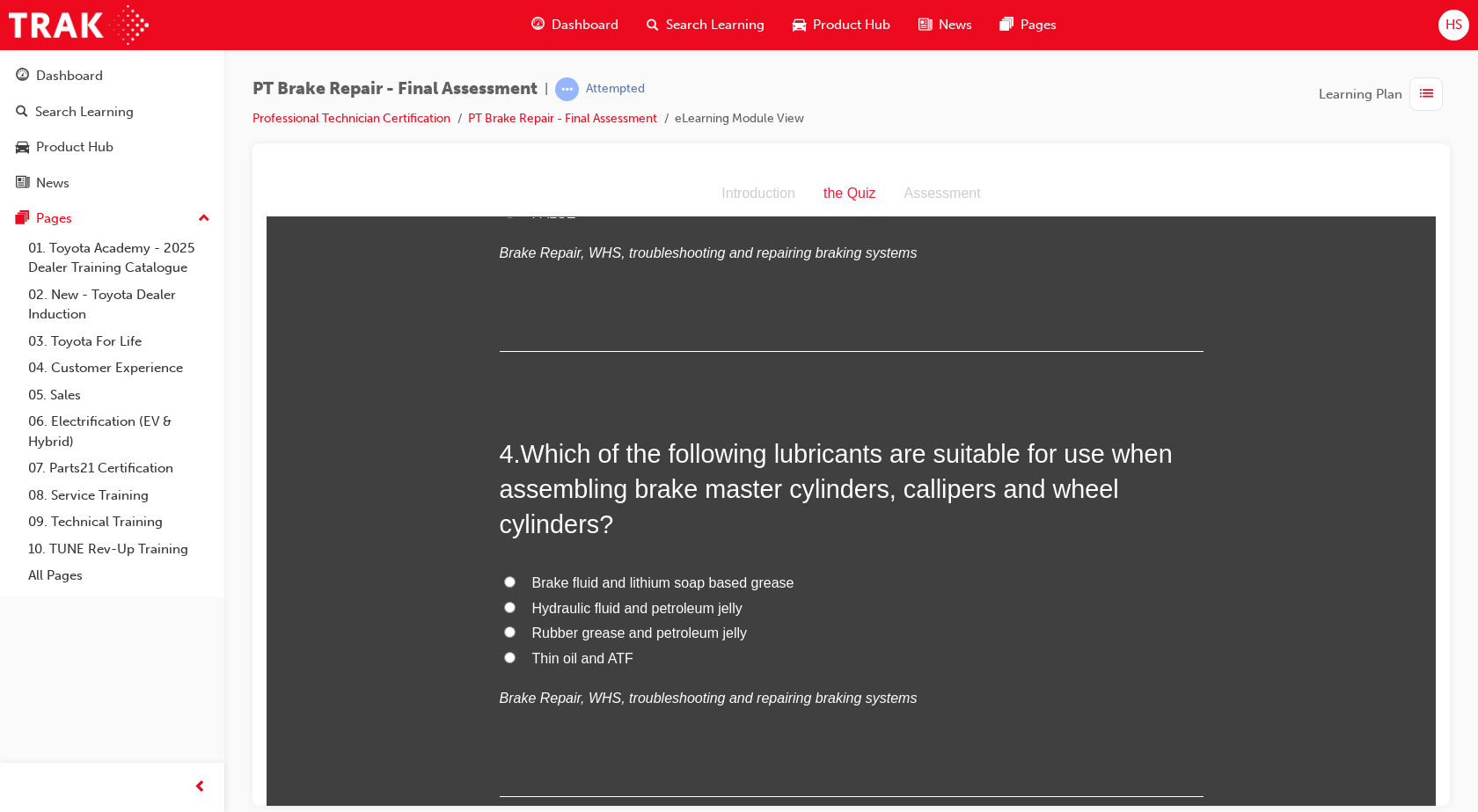
click at [643, 581] on span "Brake fluid and lithium soap based grease" at bounding box center [663, 582] width 262 height 15
click at [516, 581] on input "Brake fluid and lithium soap based grease" at bounding box center [510, 581] width 12 height 12
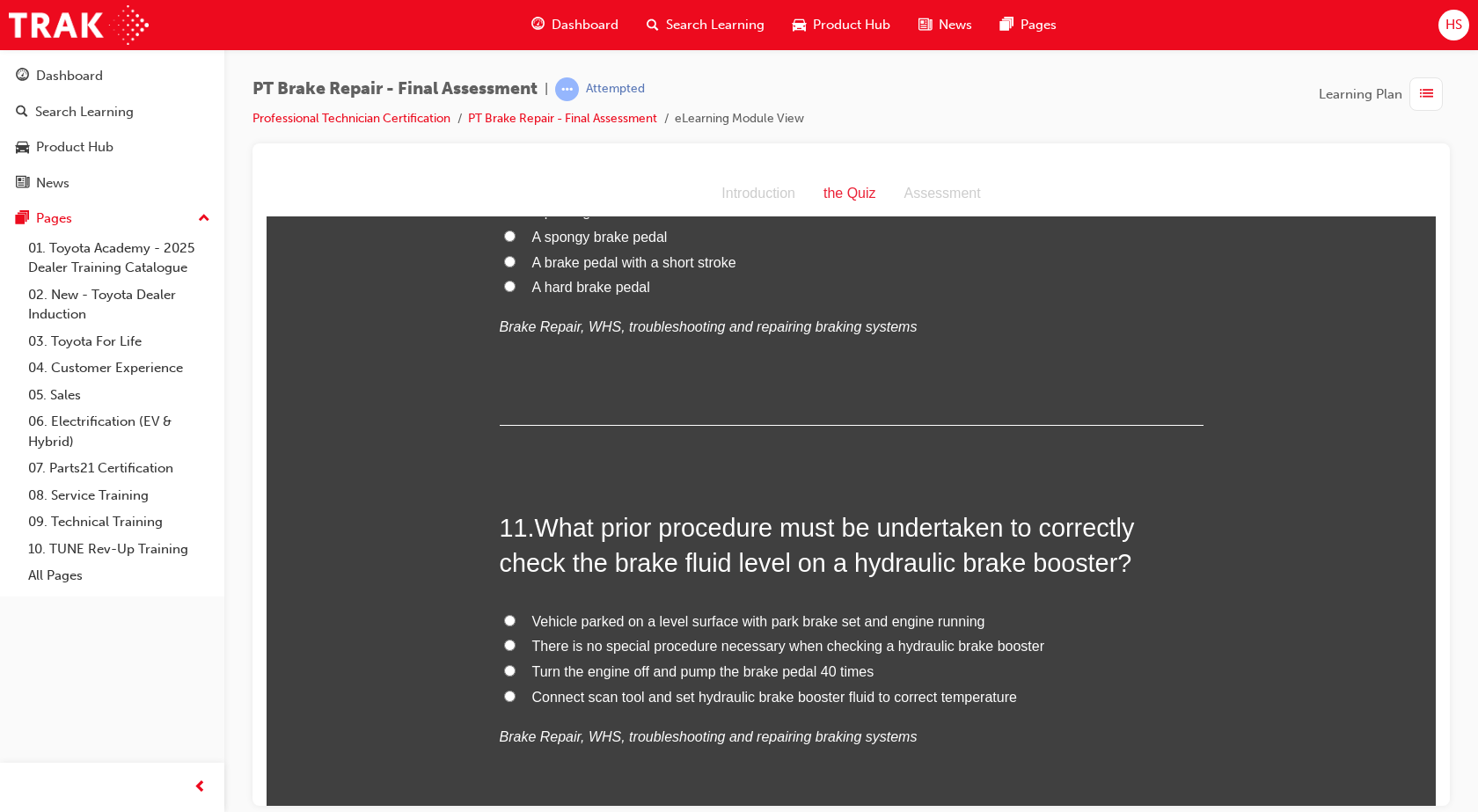
scroll to position [3925, 0]
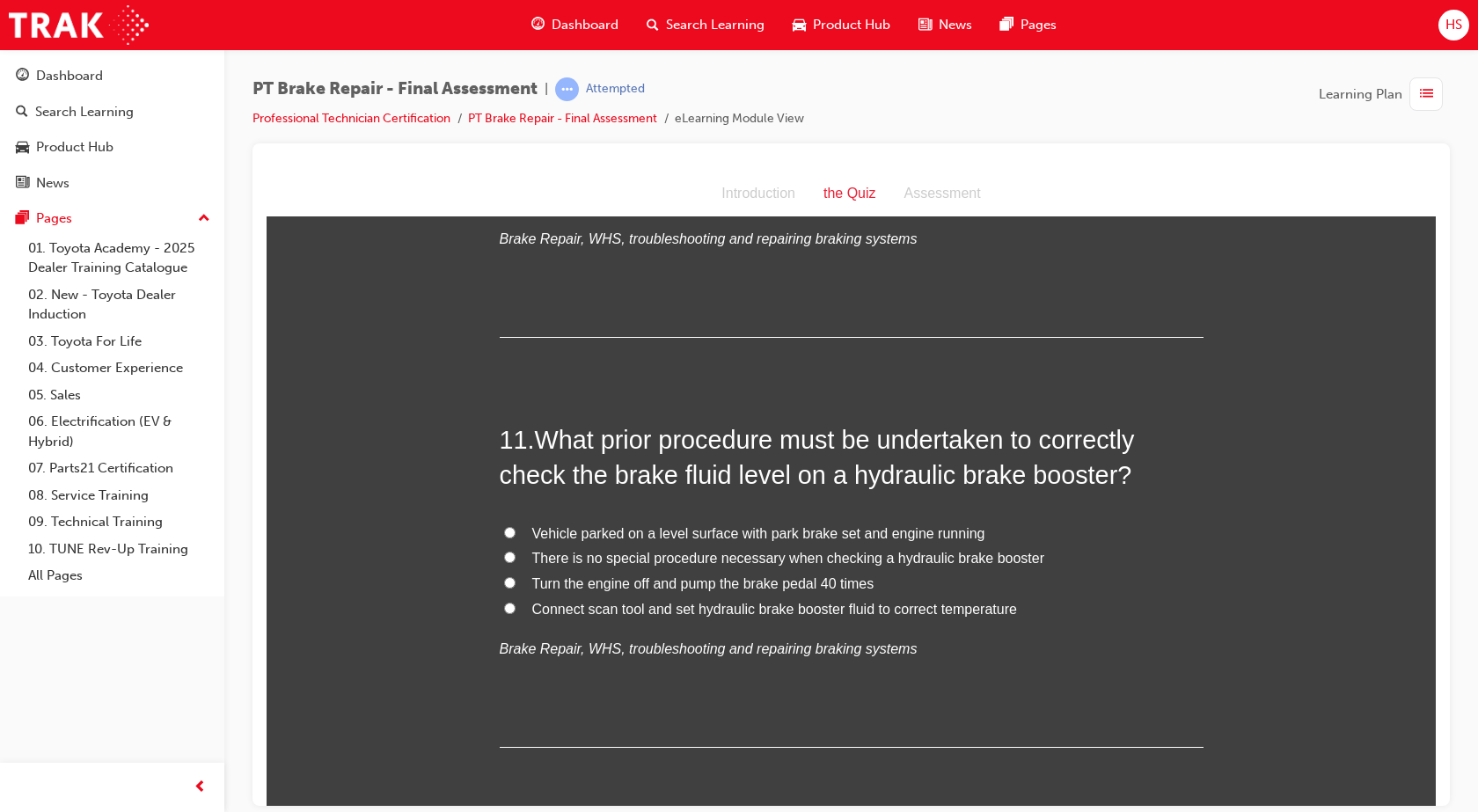
click at [879, 534] on span "Vehicle parked on a level surface with park brake set and engine running" at bounding box center [758, 533] width 453 height 15
click at [516, 534] on input "Vehicle parked on a level surface with park brake set and engine running" at bounding box center [510, 532] width 12 height 12
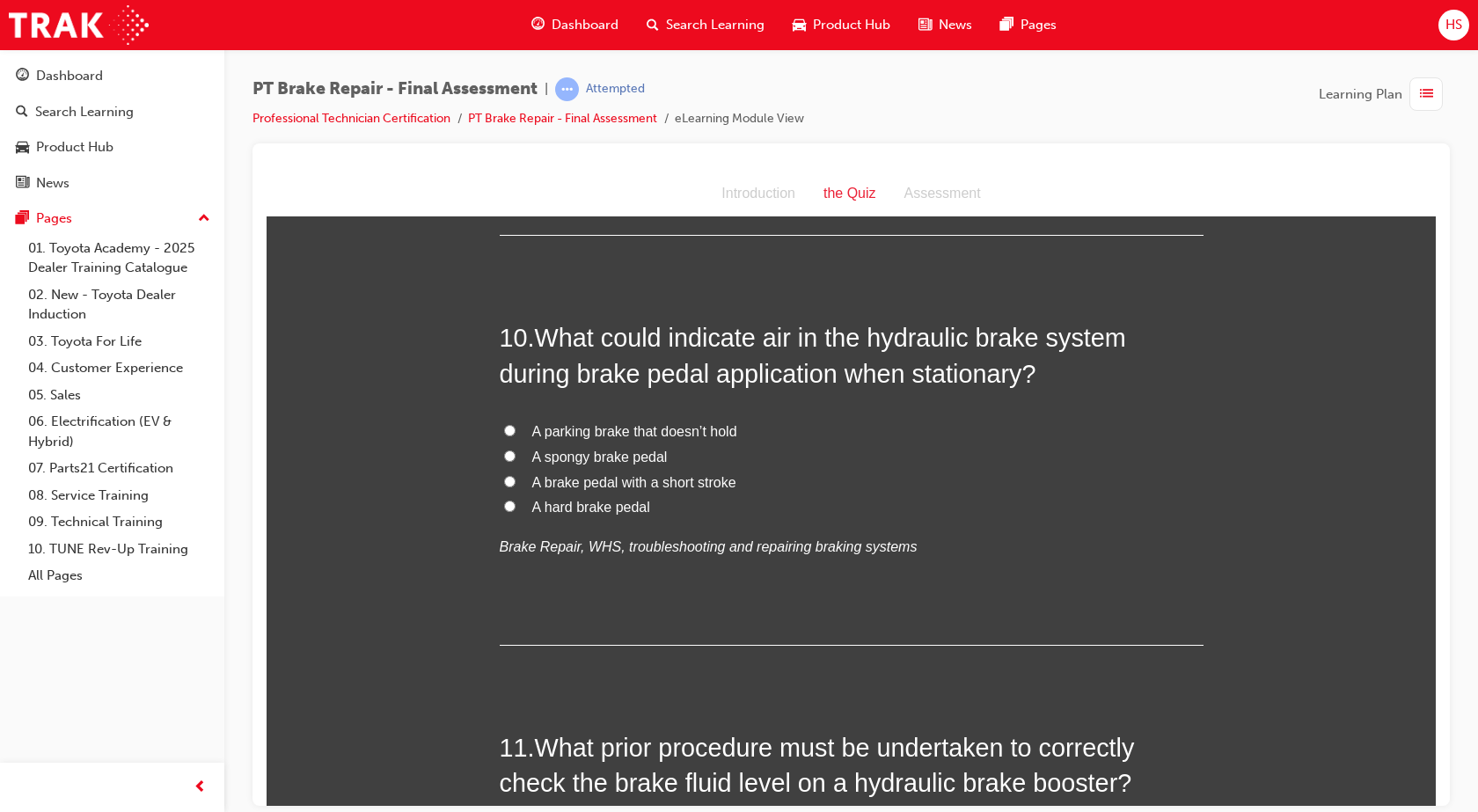
scroll to position [3552, 0]
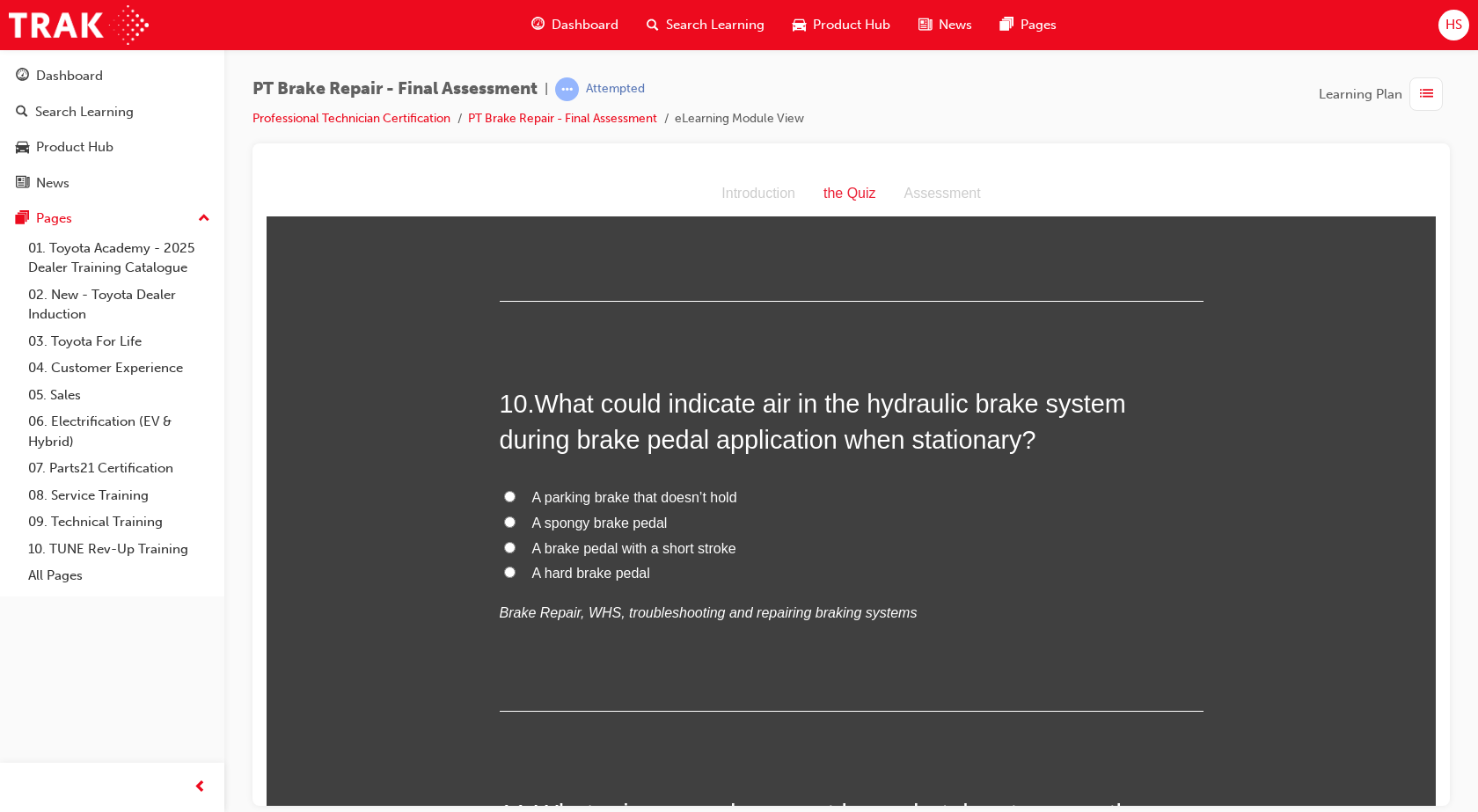
click at [615, 519] on span "A spongy brake pedal" at bounding box center [599, 522] width 136 height 15
click at [516, 519] on input "A spongy brake pedal" at bounding box center [510, 521] width 12 height 12
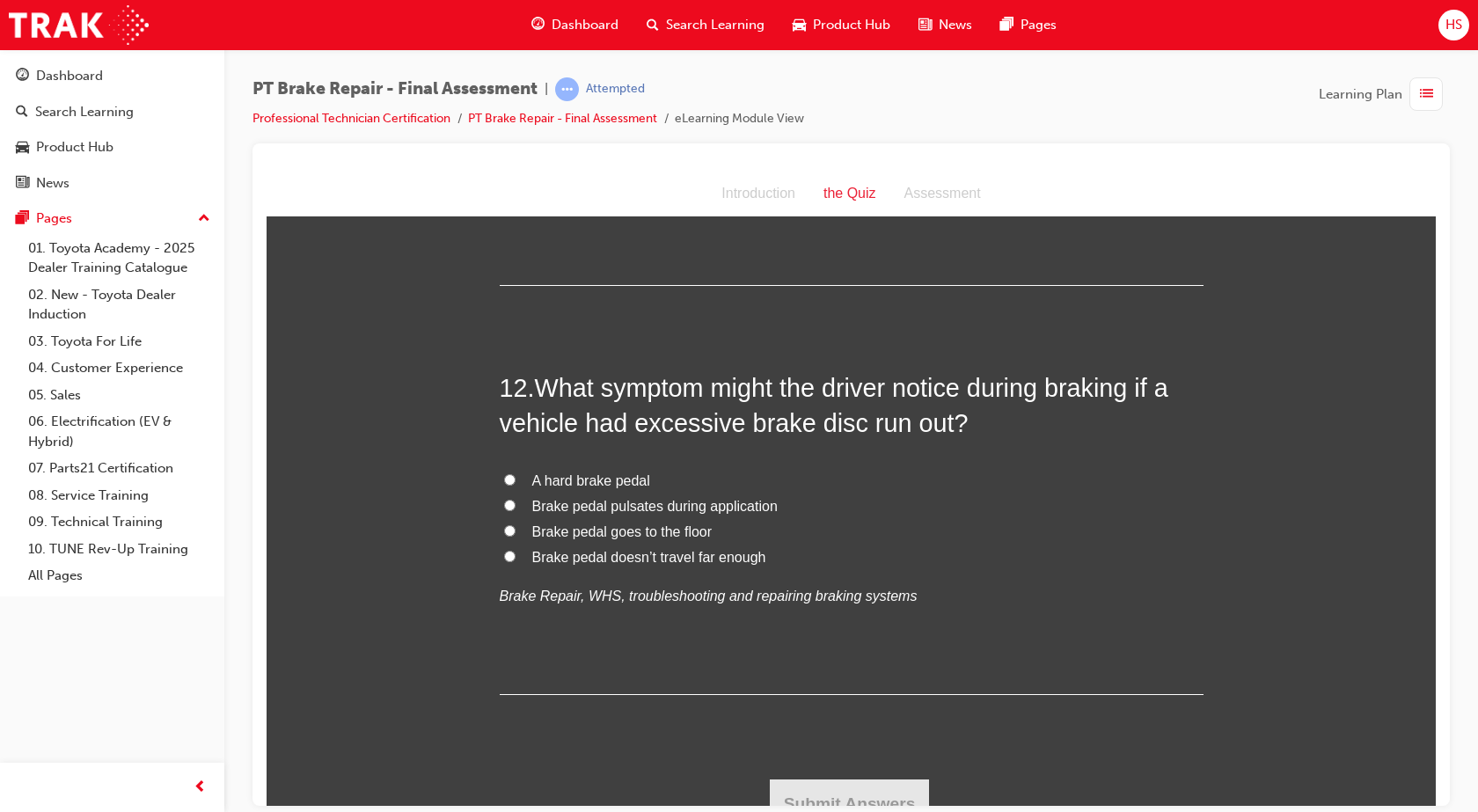
scroll to position [4409, 0]
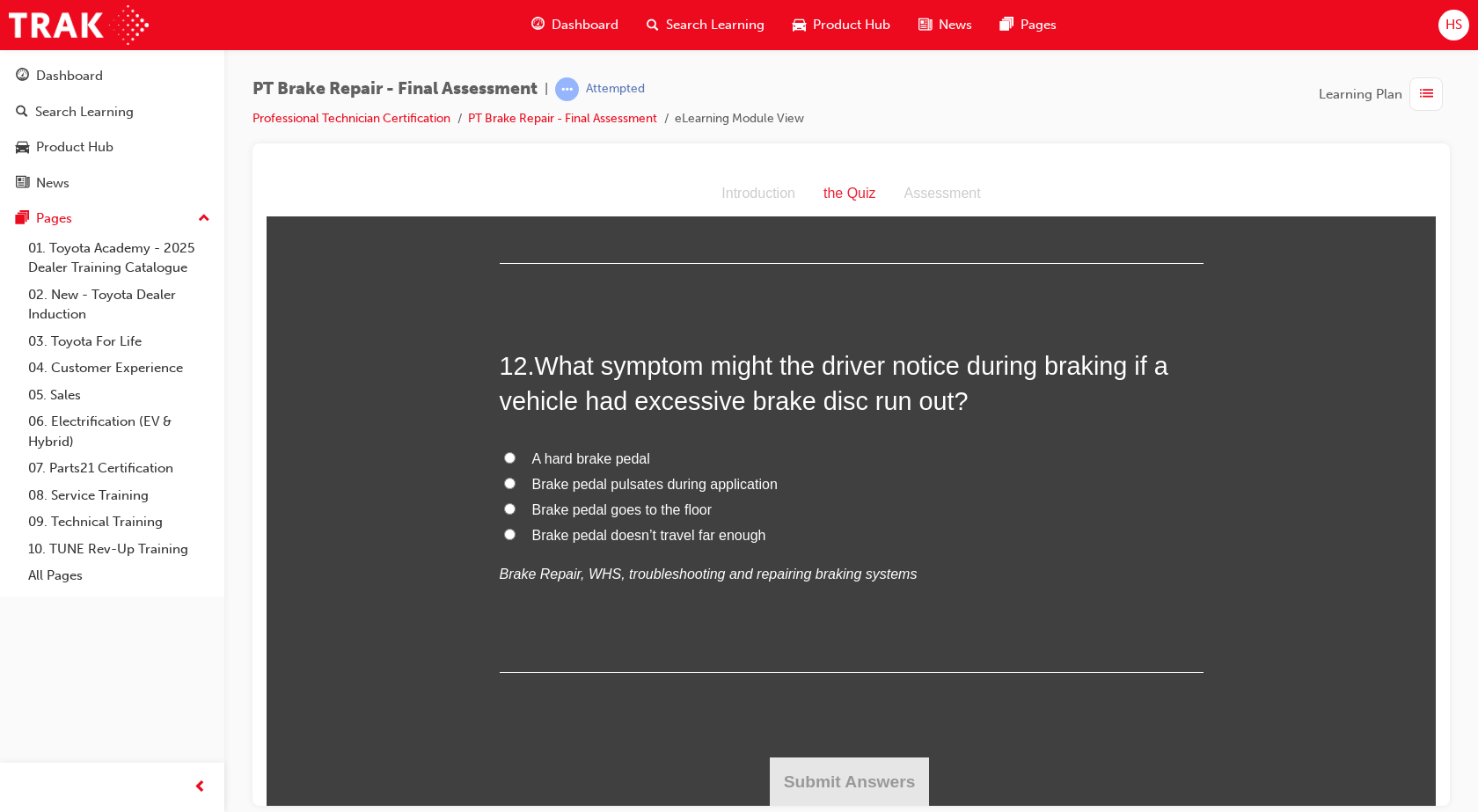
click at [721, 486] on span "Brake pedal pulsates during application" at bounding box center [654, 484] width 245 height 15
click at [516, 486] on input "Brake pedal pulsates during application" at bounding box center [510, 482] width 12 height 12
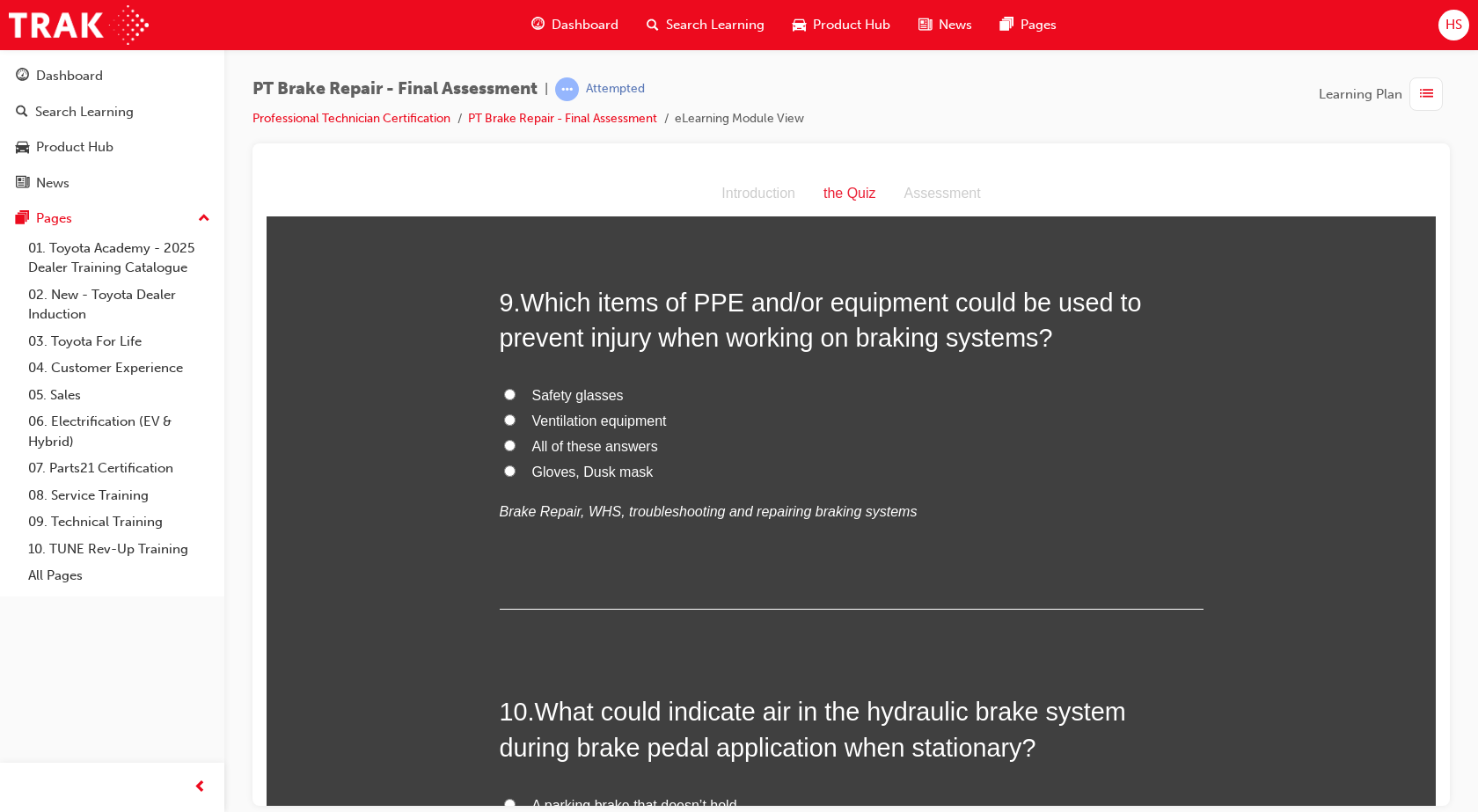
scroll to position [3178, 0]
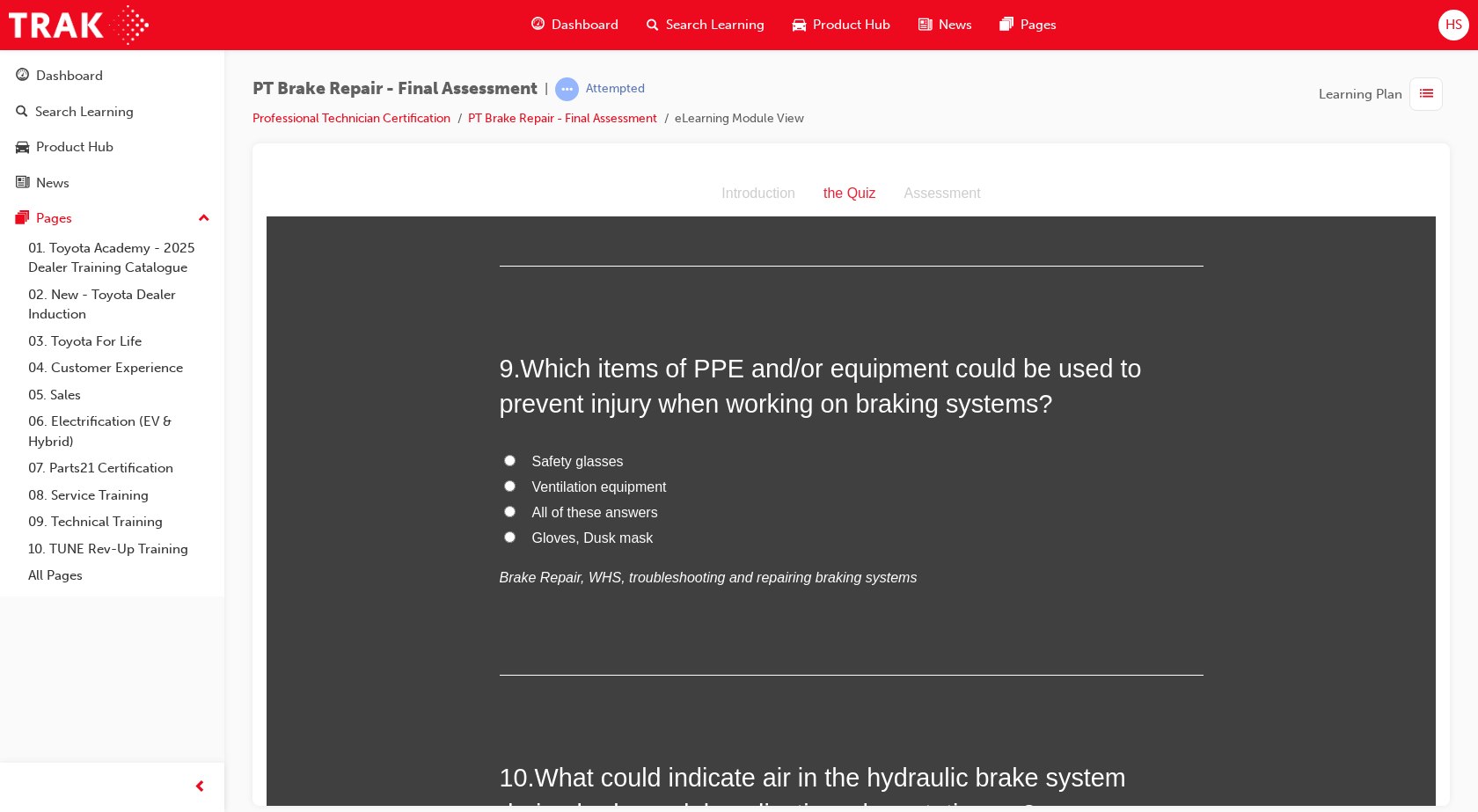
click at [615, 512] on span "All of these answers" at bounding box center [595, 512] width 126 height 15
click at [516, 512] on input "All of these answers" at bounding box center [510, 511] width 12 height 12
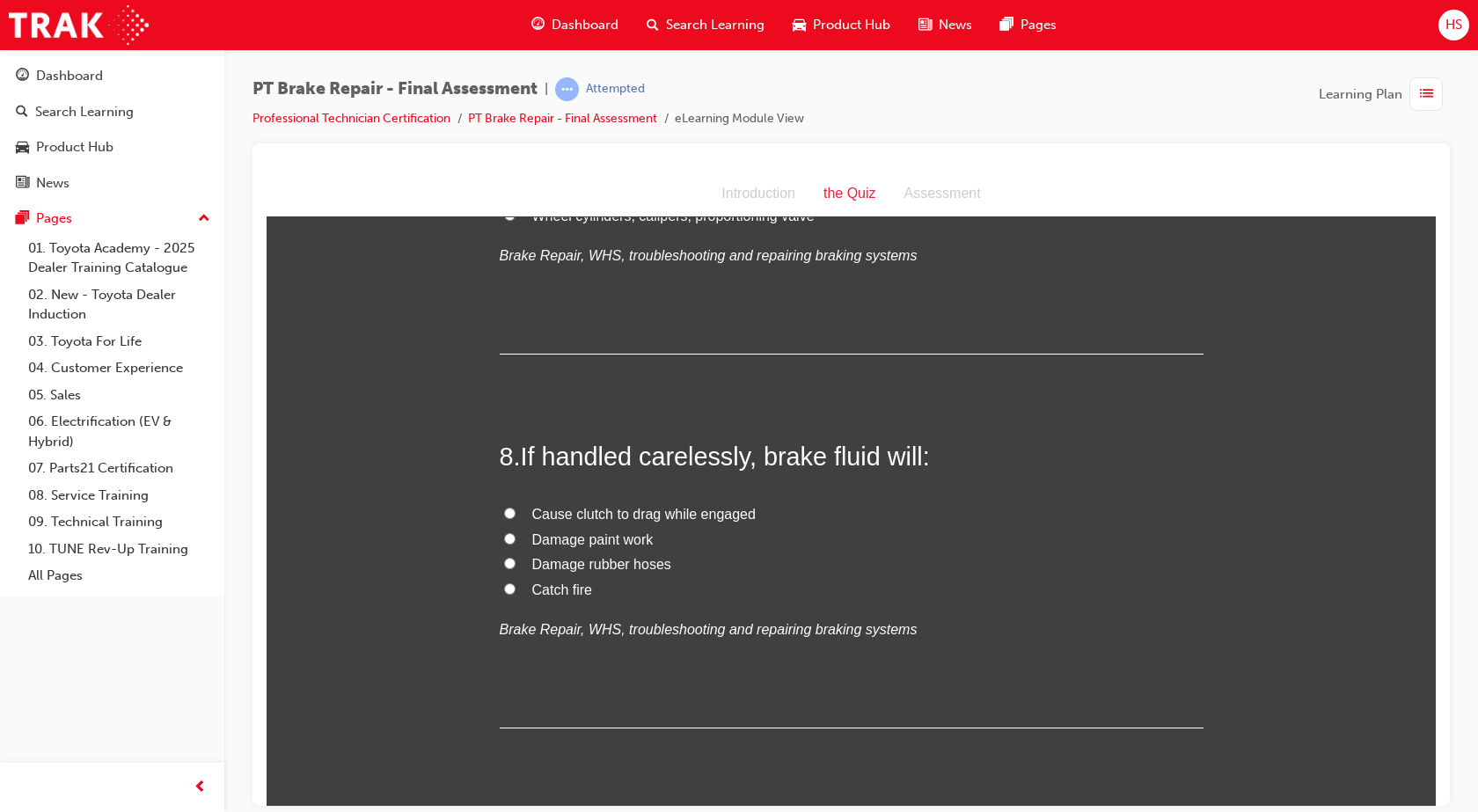
click at [630, 536] on span "Damage paint work" at bounding box center [593, 539] width 121 height 15
click at [516, 536] on input "Damage paint work" at bounding box center [510, 538] width 12 height 12
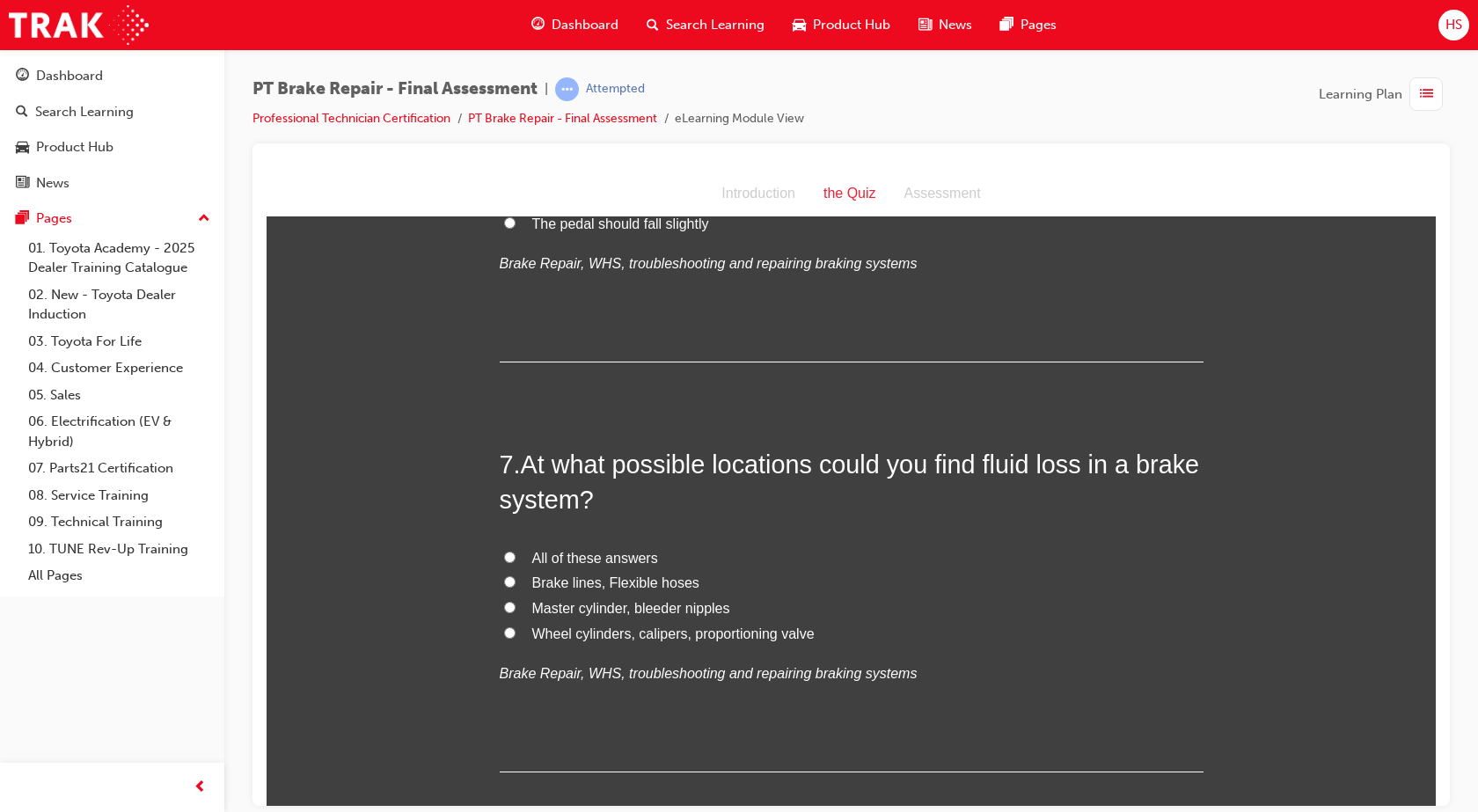
scroll to position [2321, 0]
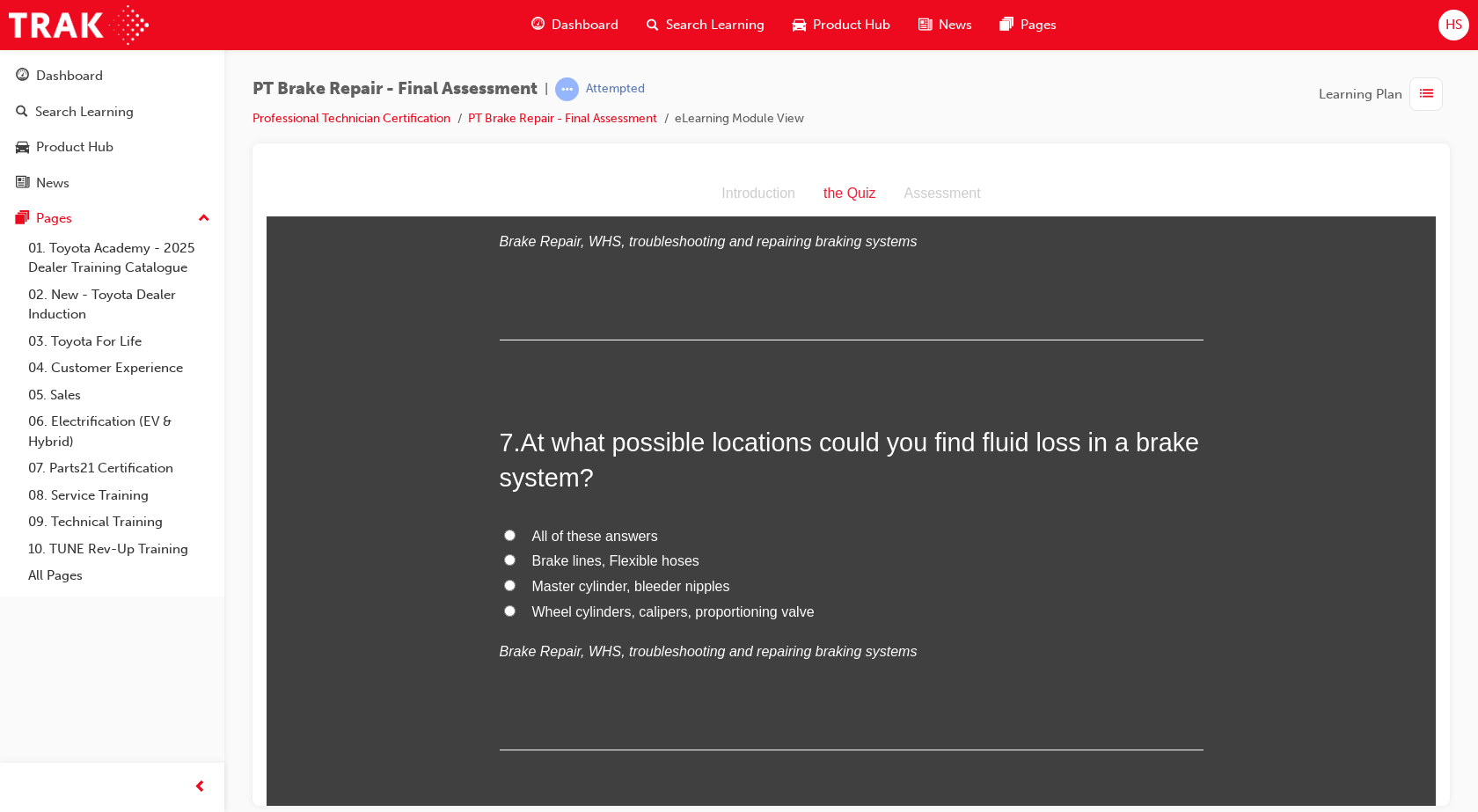
click at [630, 536] on span "All of these answers" at bounding box center [595, 535] width 126 height 15
click at [516, 536] on input "All of these answers" at bounding box center [510, 534] width 12 height 12
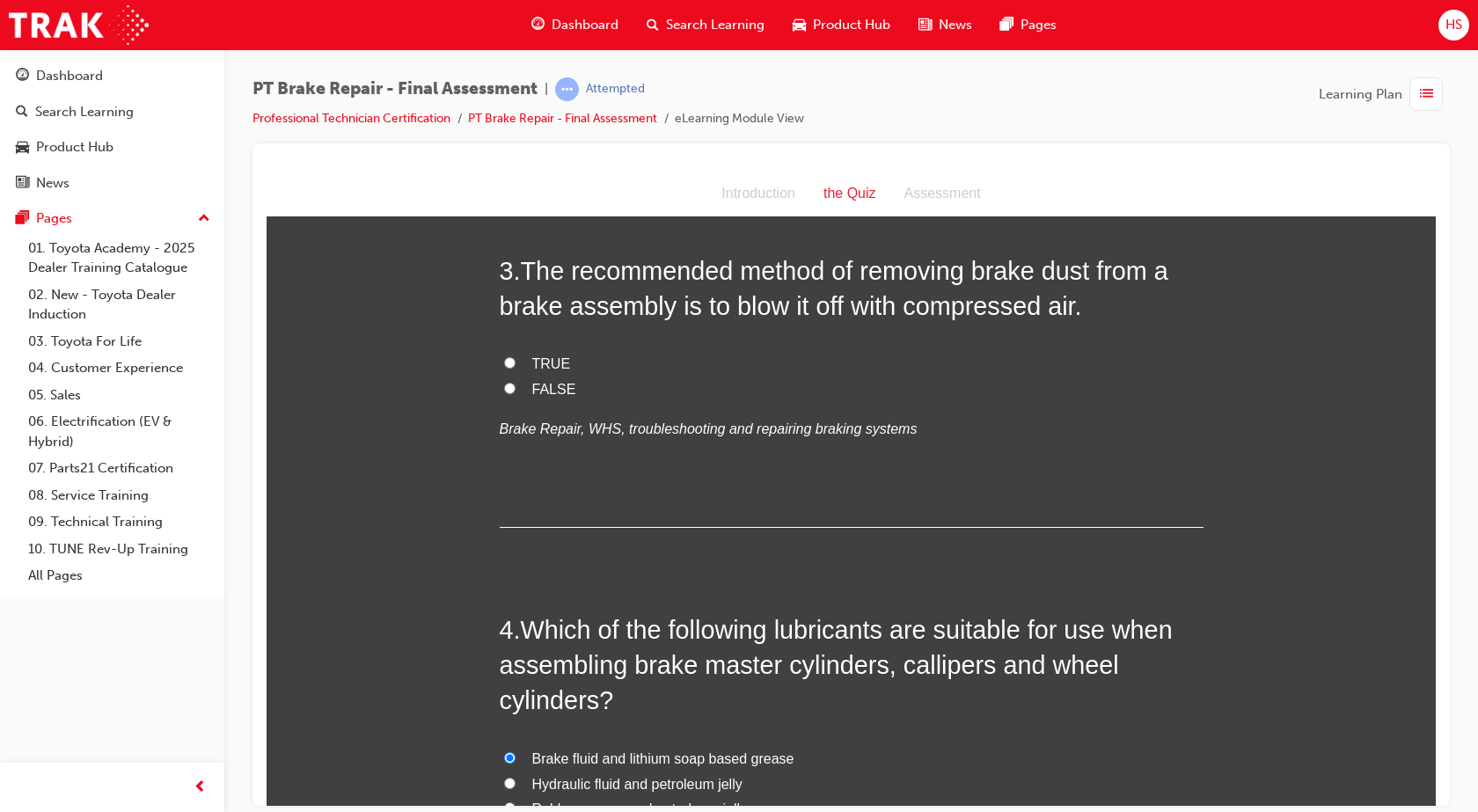
scroll to position [738, 0]
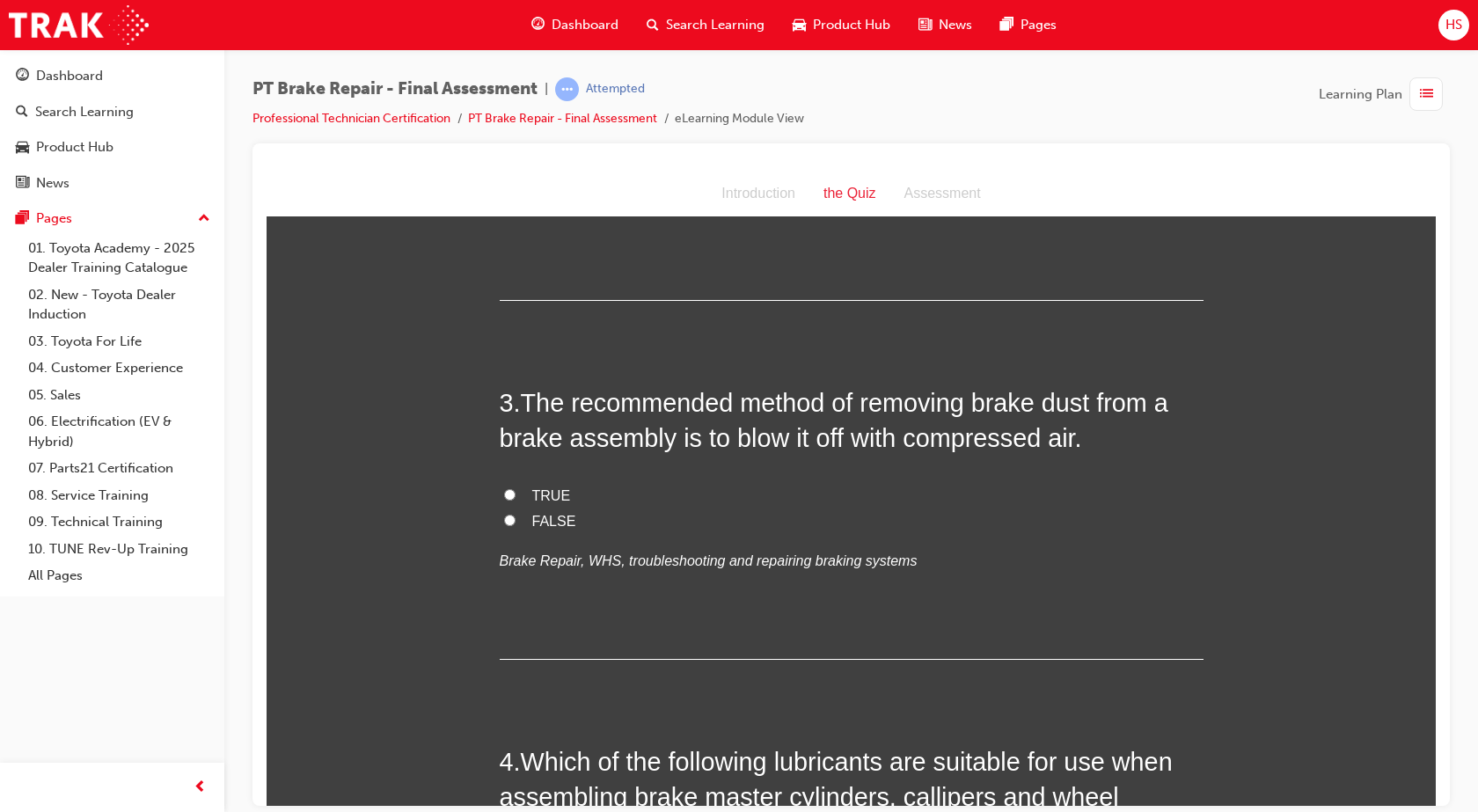
click at [548, 517] on span "FALSE" at bounding box center [554, 520] width 44 height 15
click at [516, 517] on input "FALSE" at bounding box center [510, 520] width 12 height 12
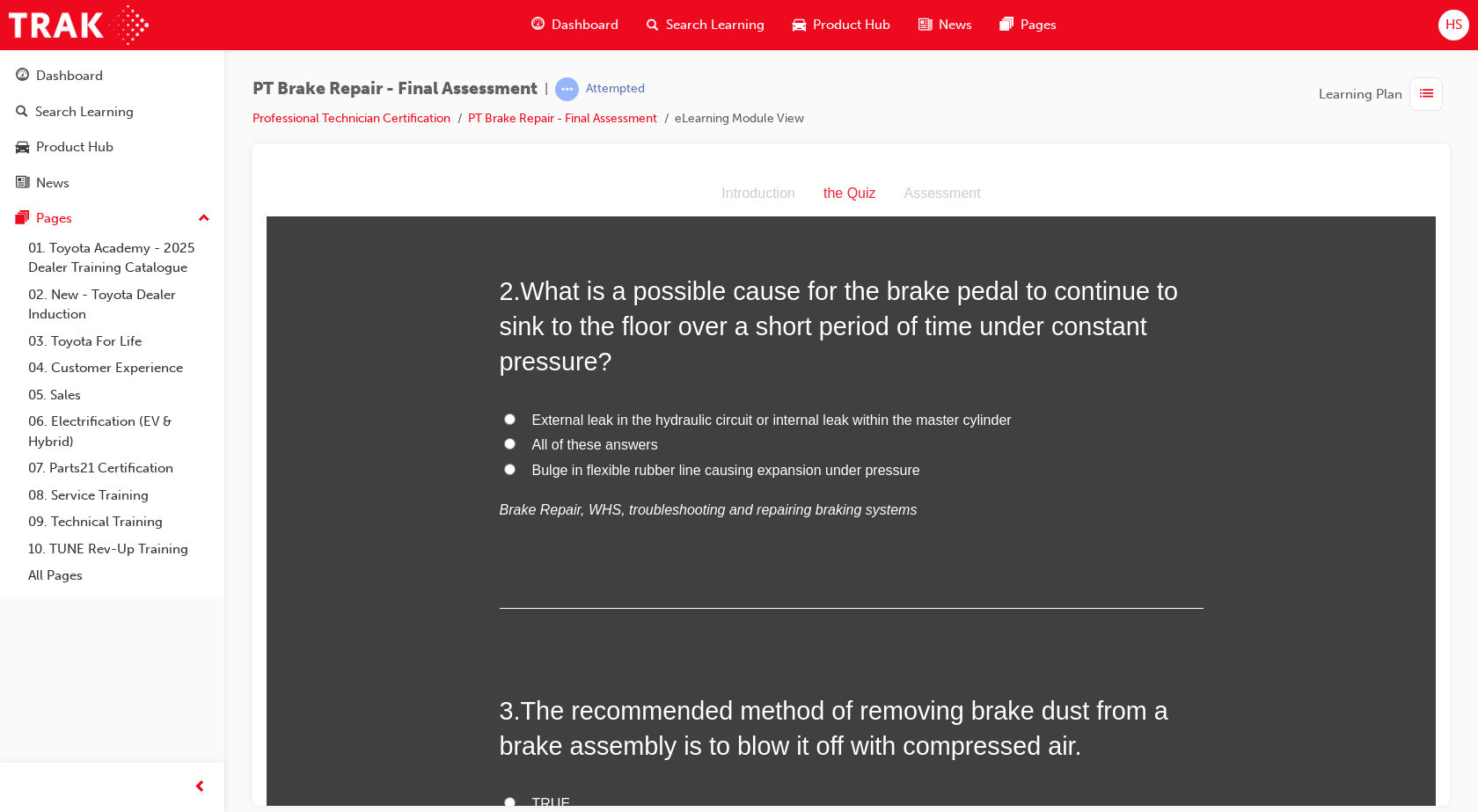
scroll to position [298, 0]
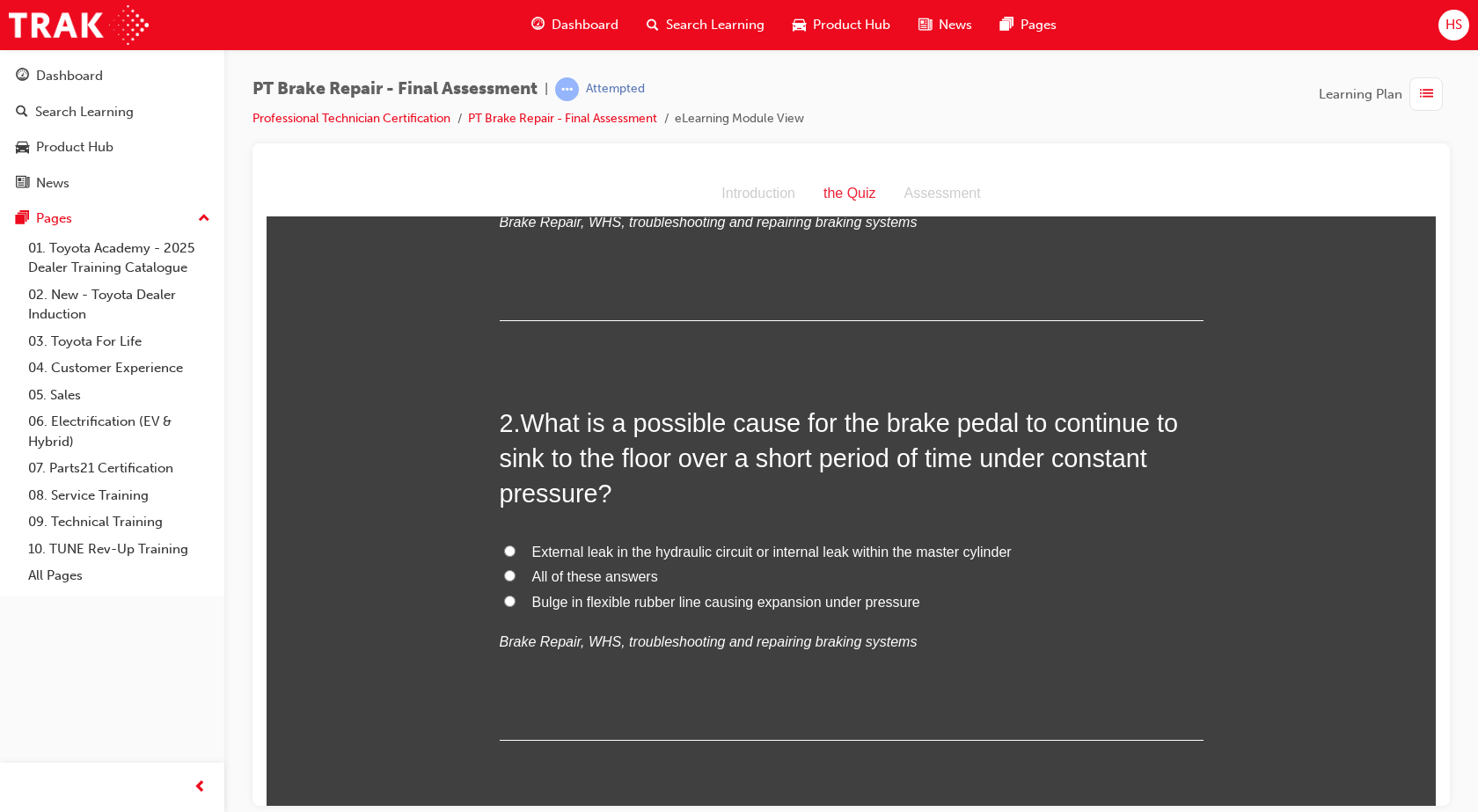
click at [648, 546] on span "External leak in the hydraulic circuit or internal leak within the master cylin…" at bounding box center [772, 551] width 479 height 15
click at [516, 546] on input "External leak in the hydraulic circuit or internal leak within the master cylin…" at bounding box center [510, 550] width 12 height 12
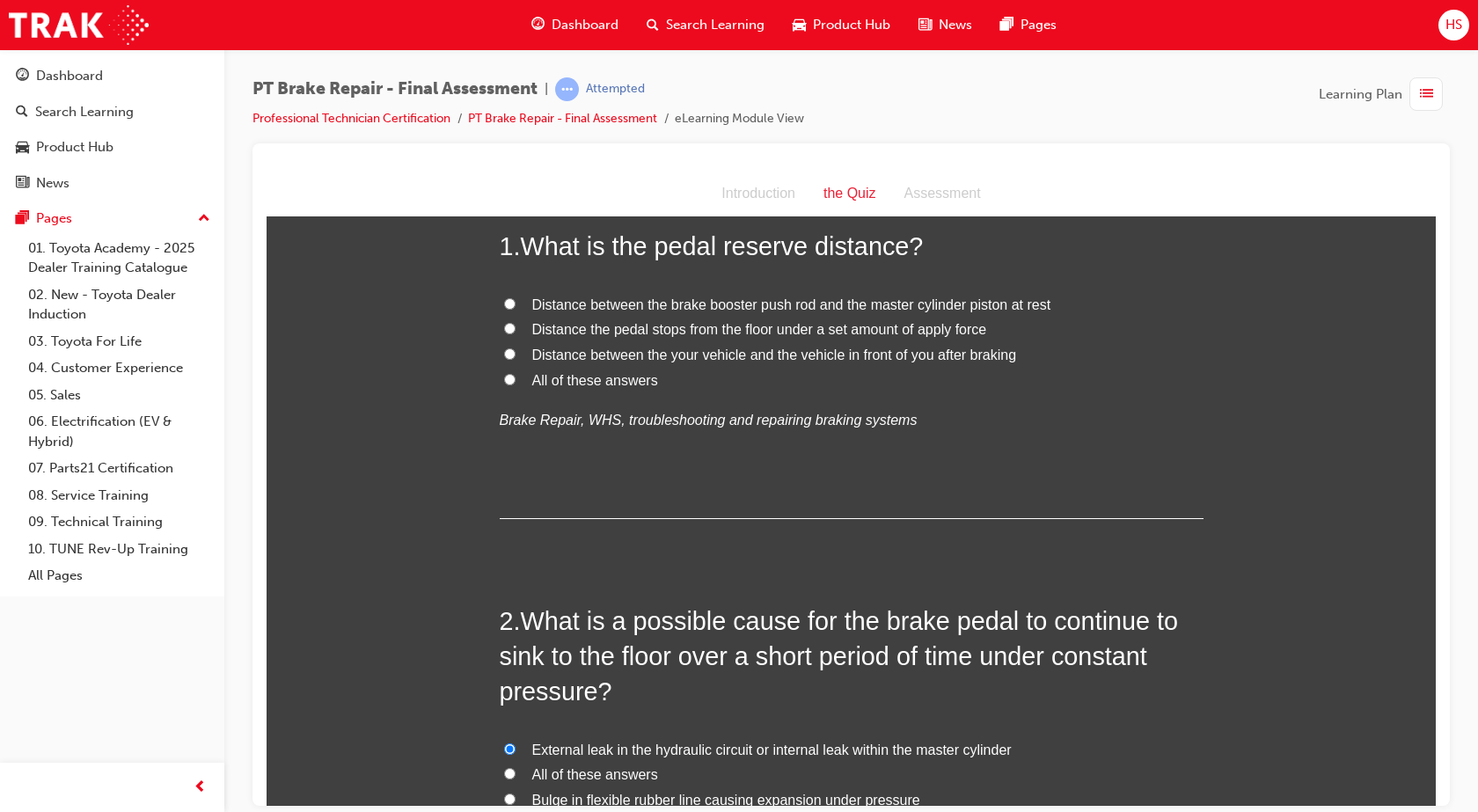
scroll to position [0, 0]
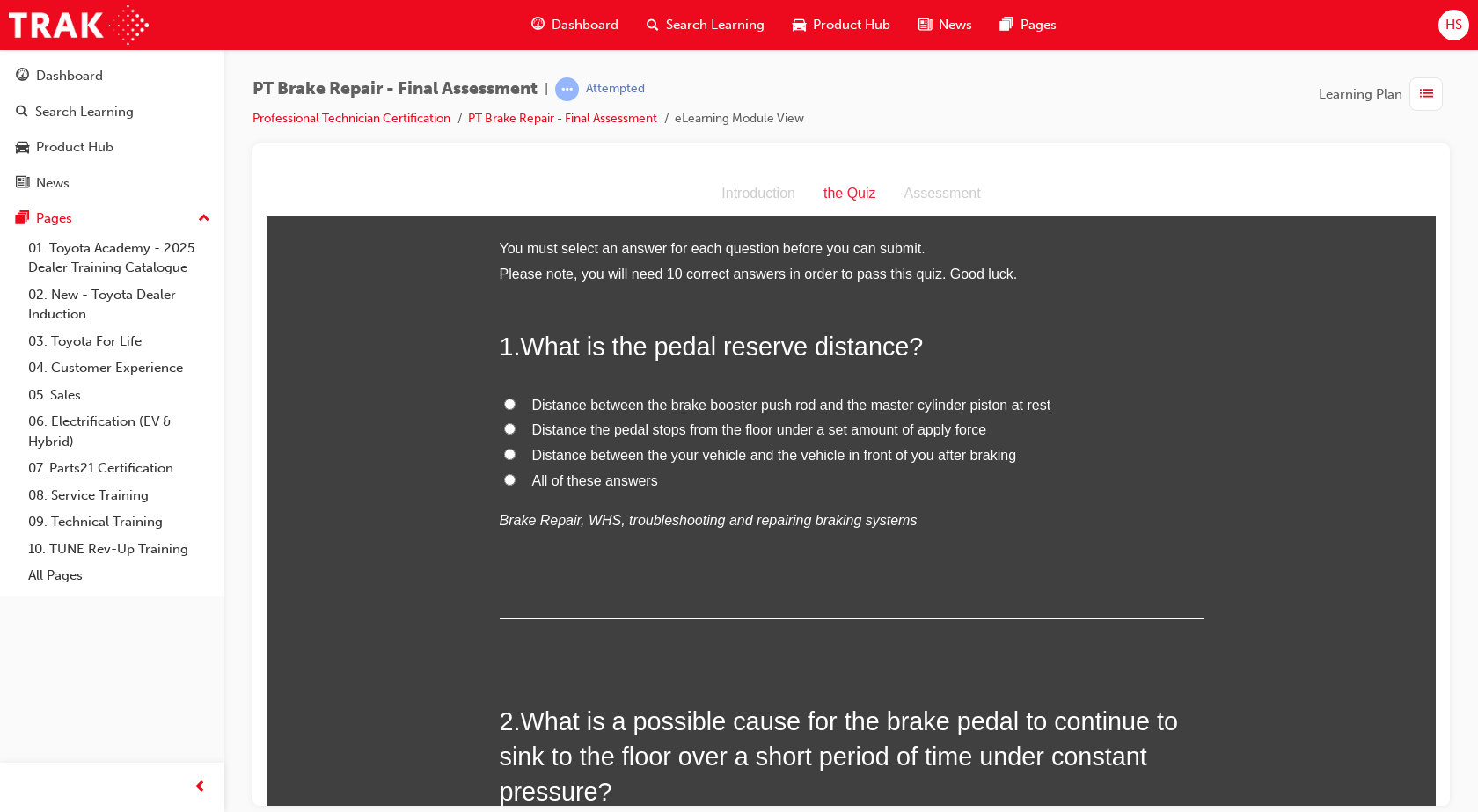
click at [947, 433] on span "Distance the pedal stops from the floor under a set amount of apply force" at bounding box center [759, 429] width 455 height 15
click at [516, 433] on input "Distance the pedal stops from the floor under a set amount of apply force" at bounding box center [510, 428] width 12 height 12
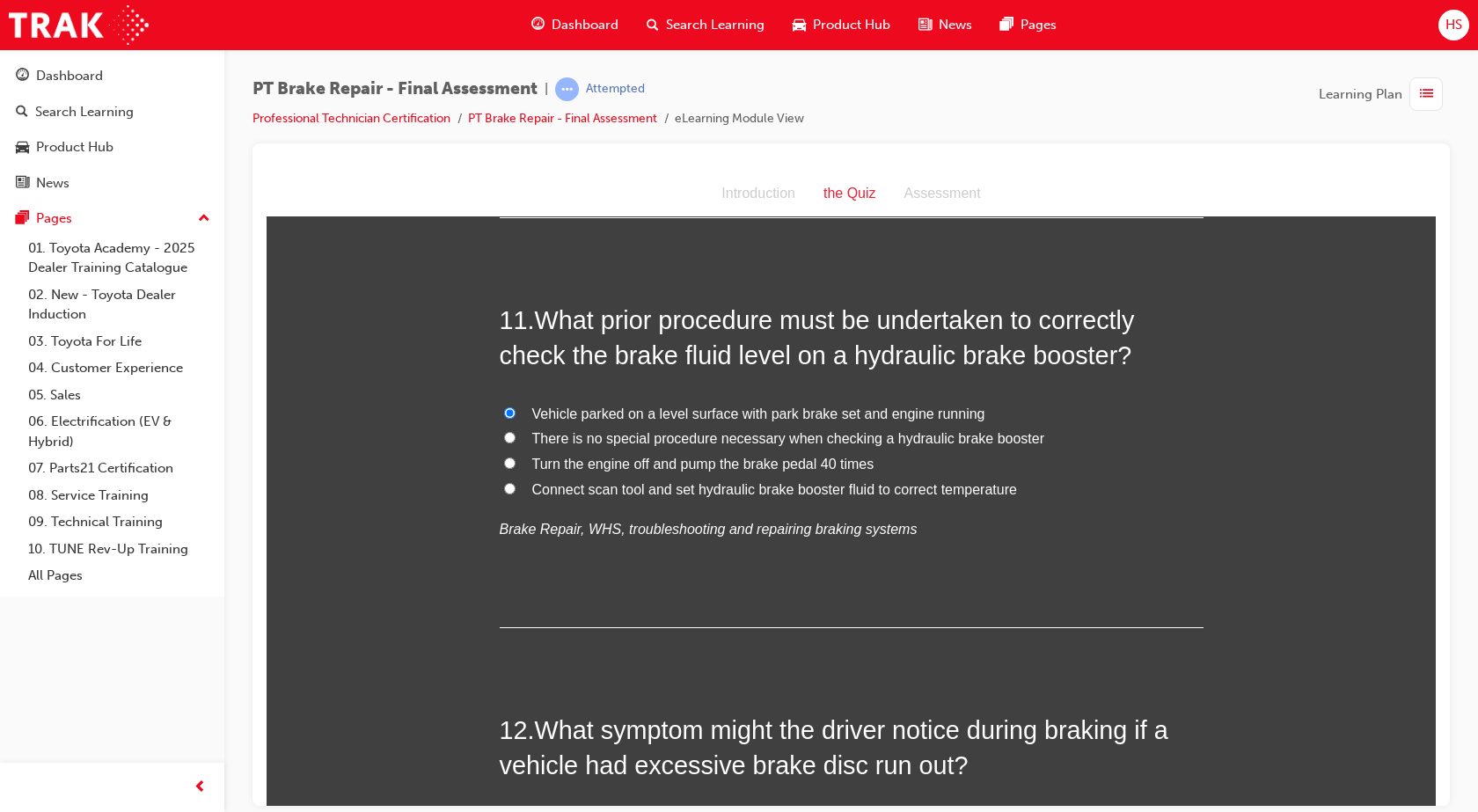
scroll to position [4409, 0]
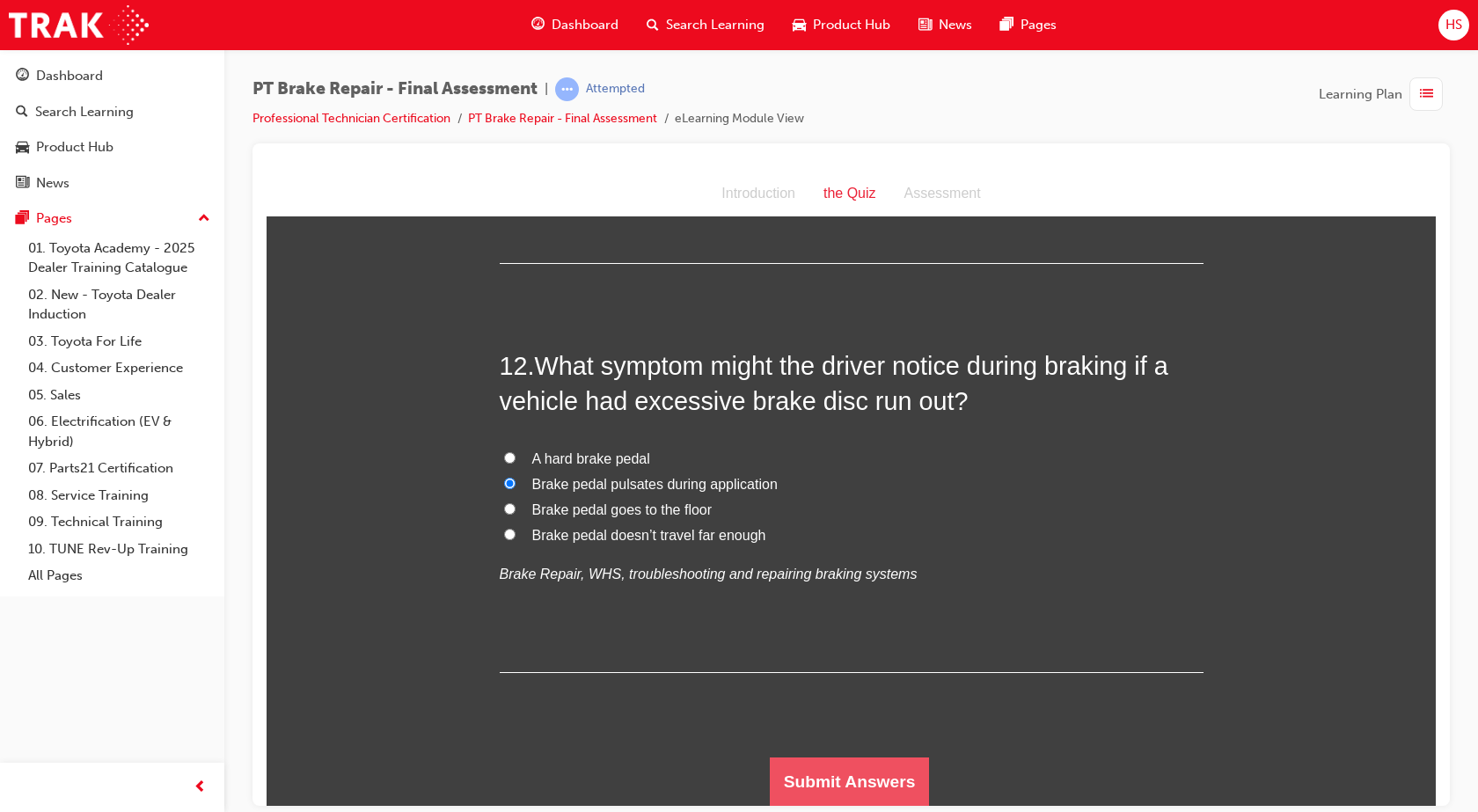
click at [876, 790] on button "Submit Answers" at bounding box center [850, 780] width 160 height 49
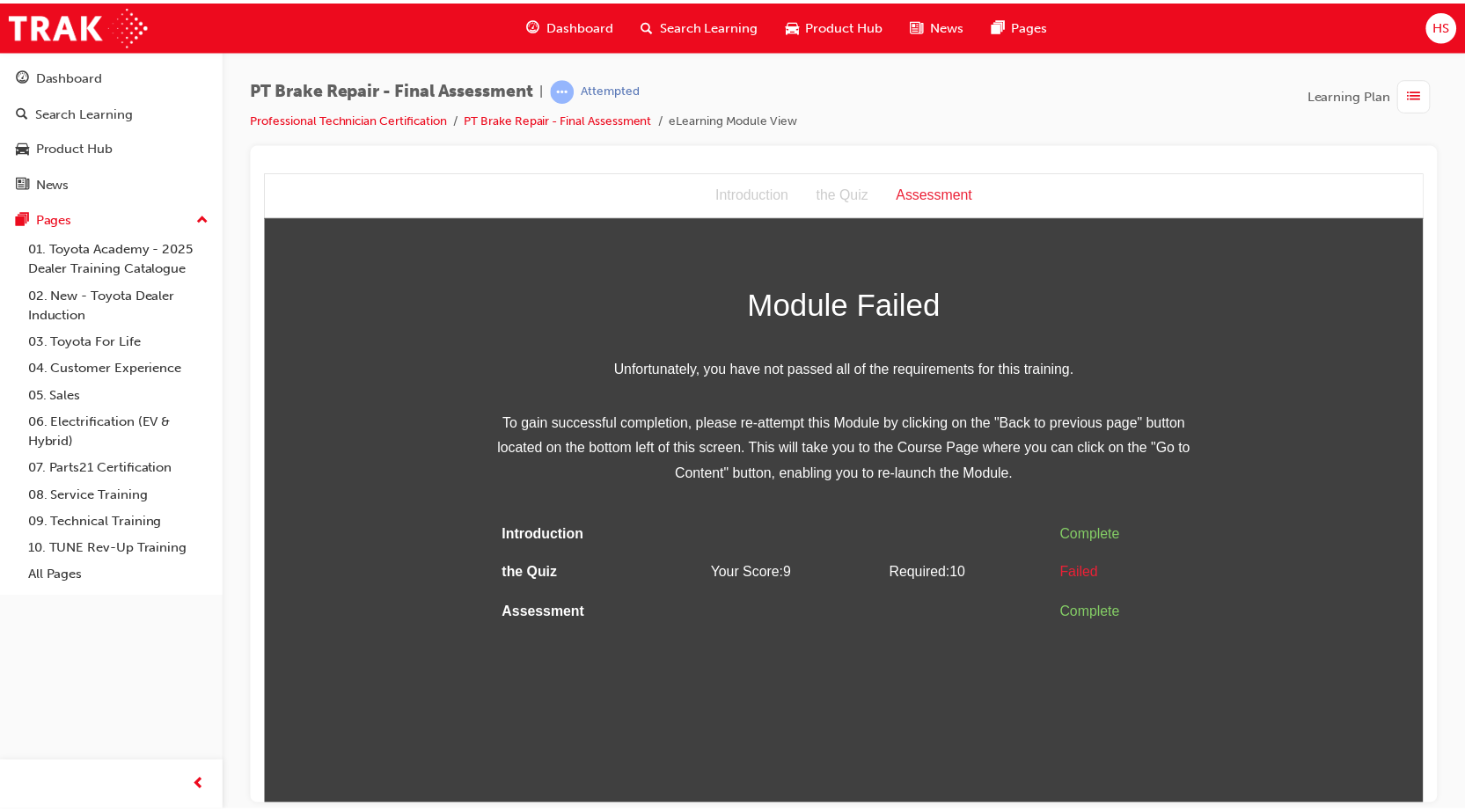
scroll to position [0, 0]
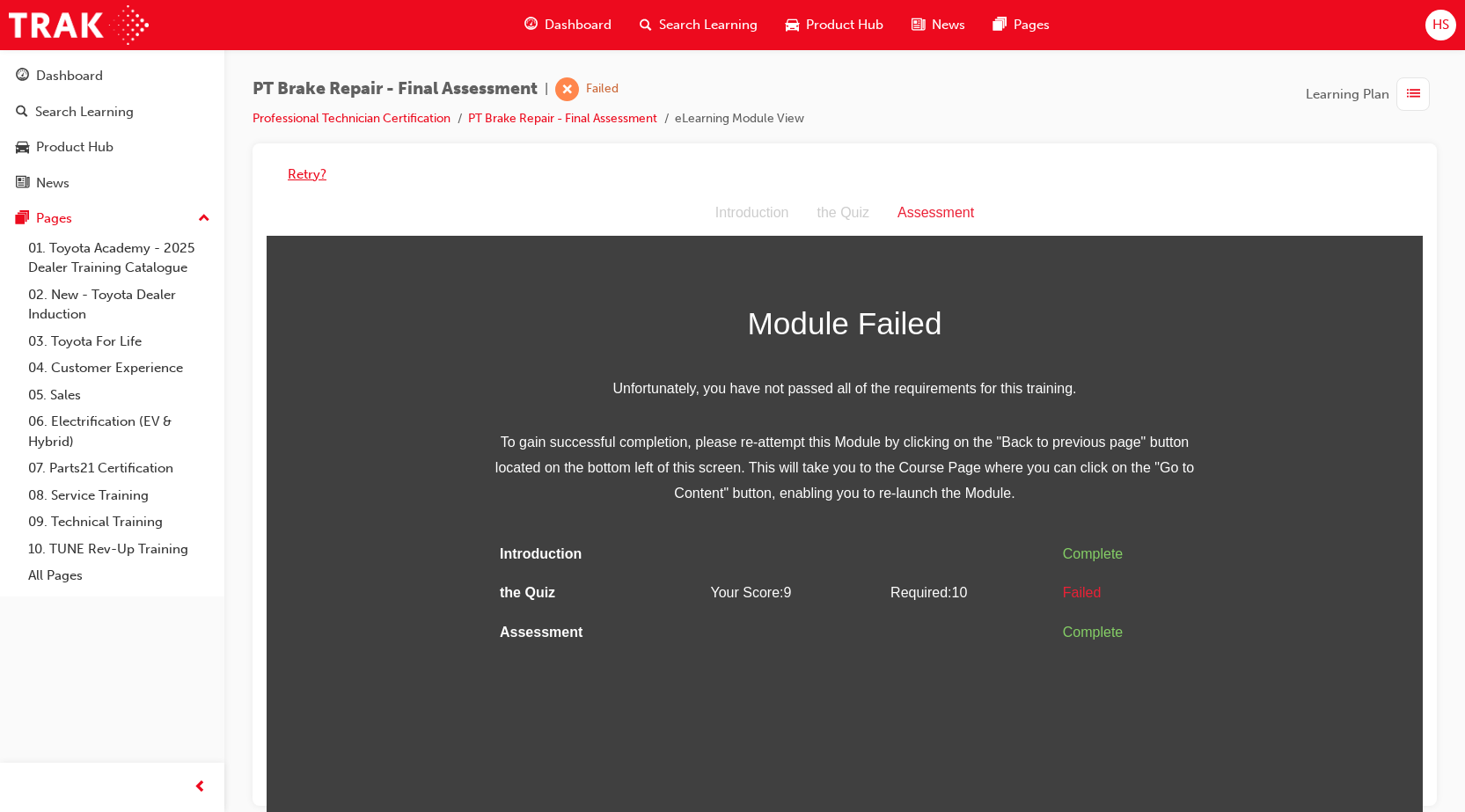
click at [313, 175] on button "Retry?" at bounding box center [307, 174] width 39 height 20
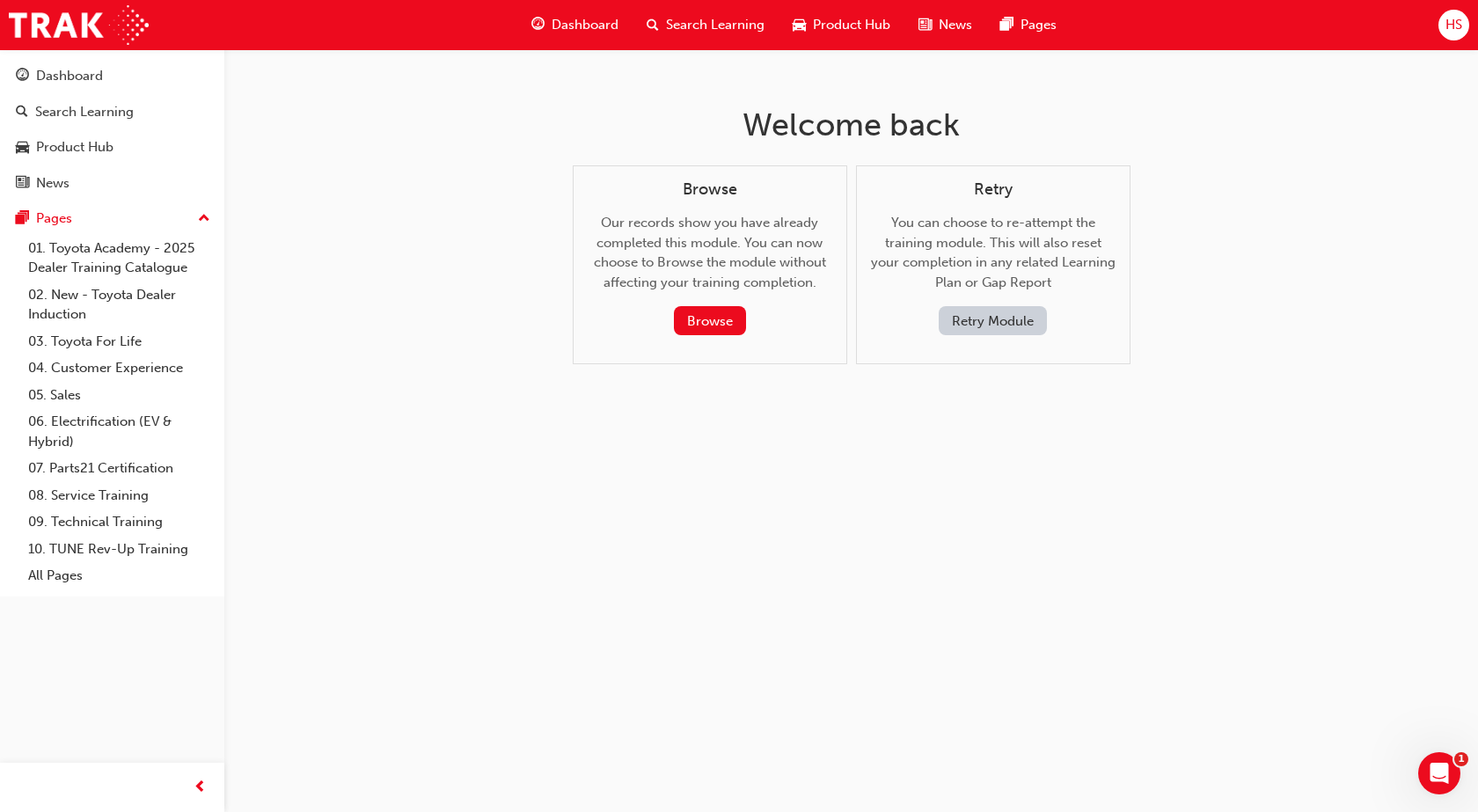
click at [1017, 324] on button "Retry Module" at bounding box center [992, 320] width 108 height 29
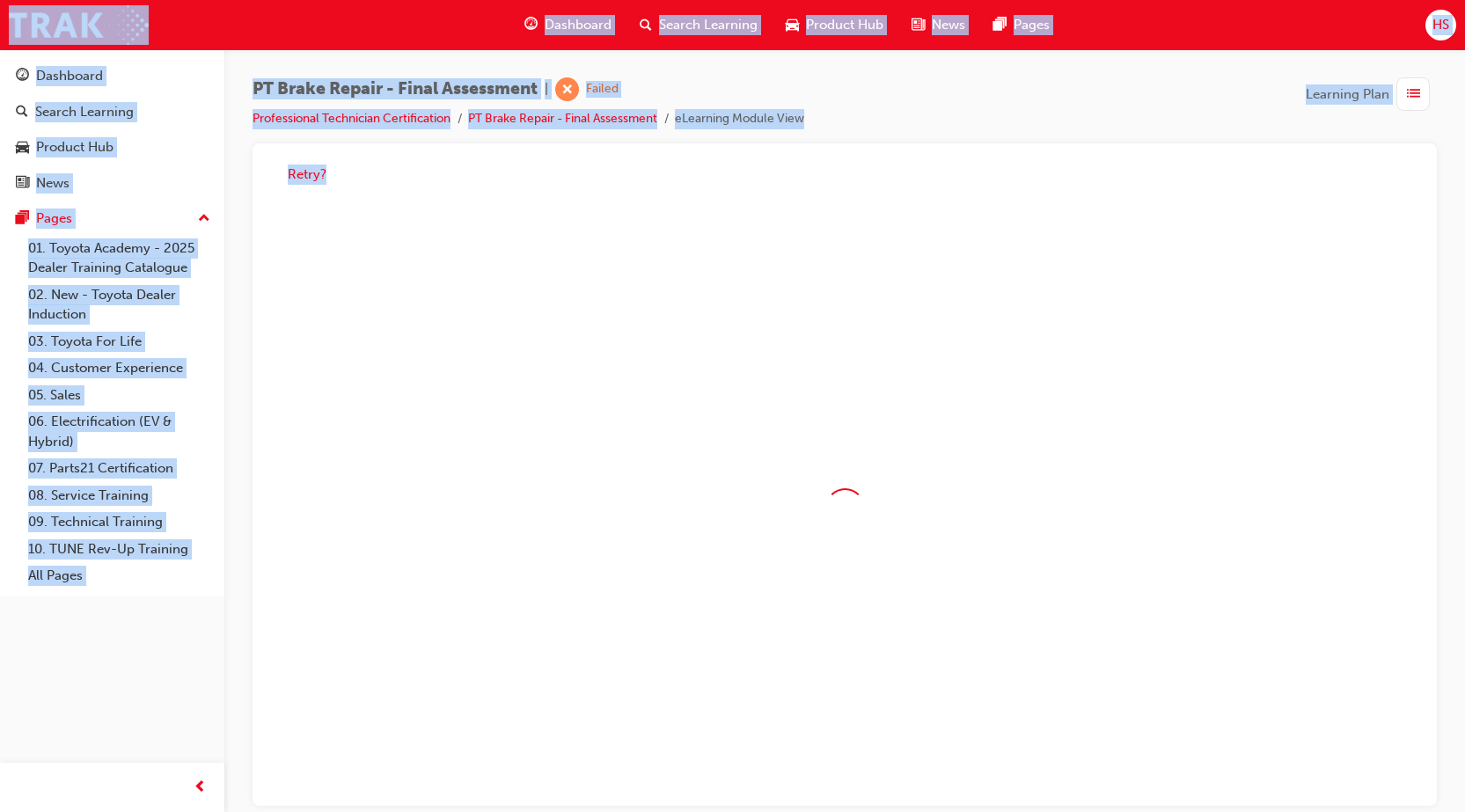
click at [1017, 324] on div at bounding box center [844, 507] width 1156 height 634
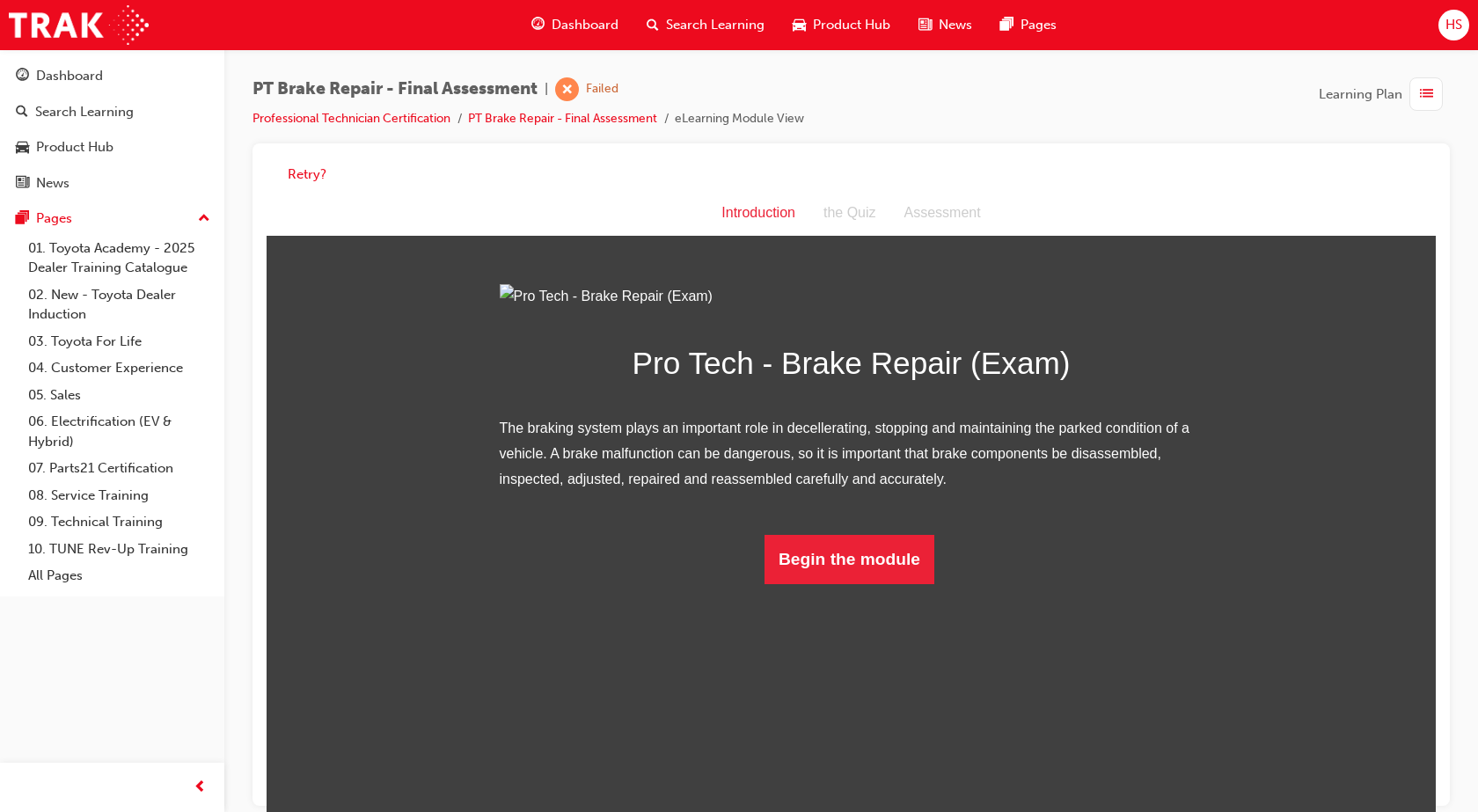
click at [803, 800] on html "Introduction Introduction the Quiz Assessment Pro Tech - Brake Repair (Exam) Th…" at bounding box center [851, 507] width 1169 height 634
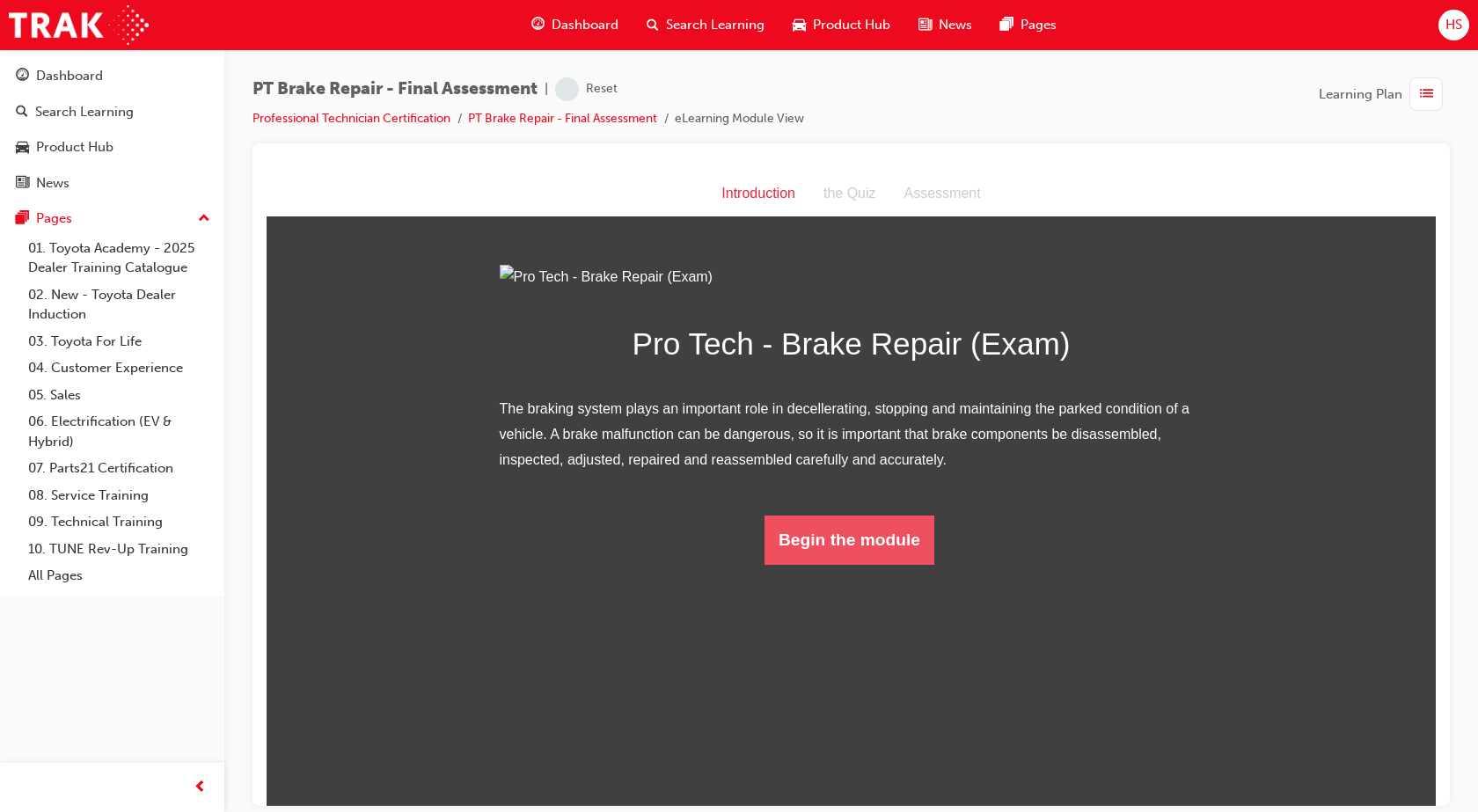
click at [805, 564] on button "Begin the module" at bounding box center [849, 539] width 169 height 49
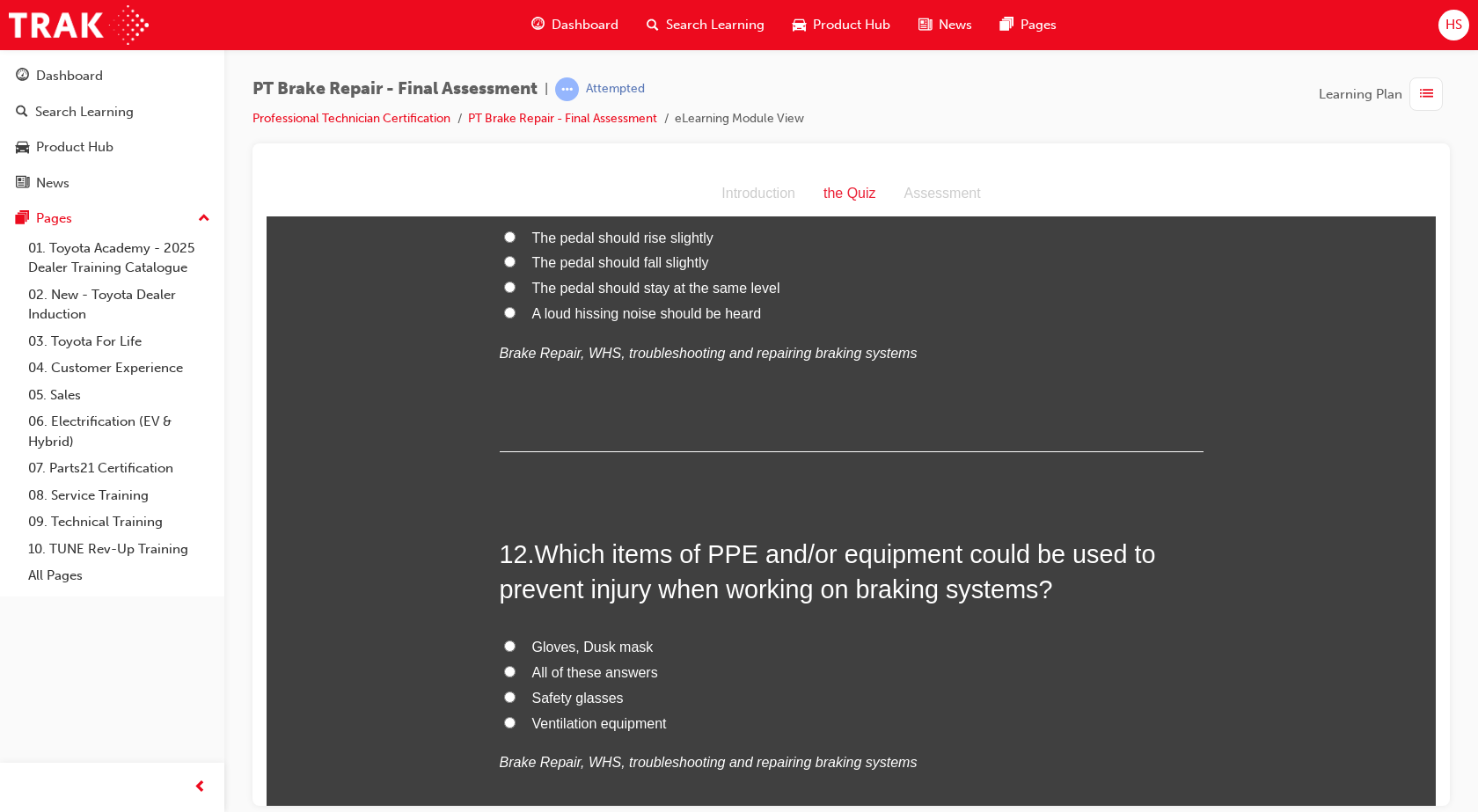
scroll to position [4409, 0]
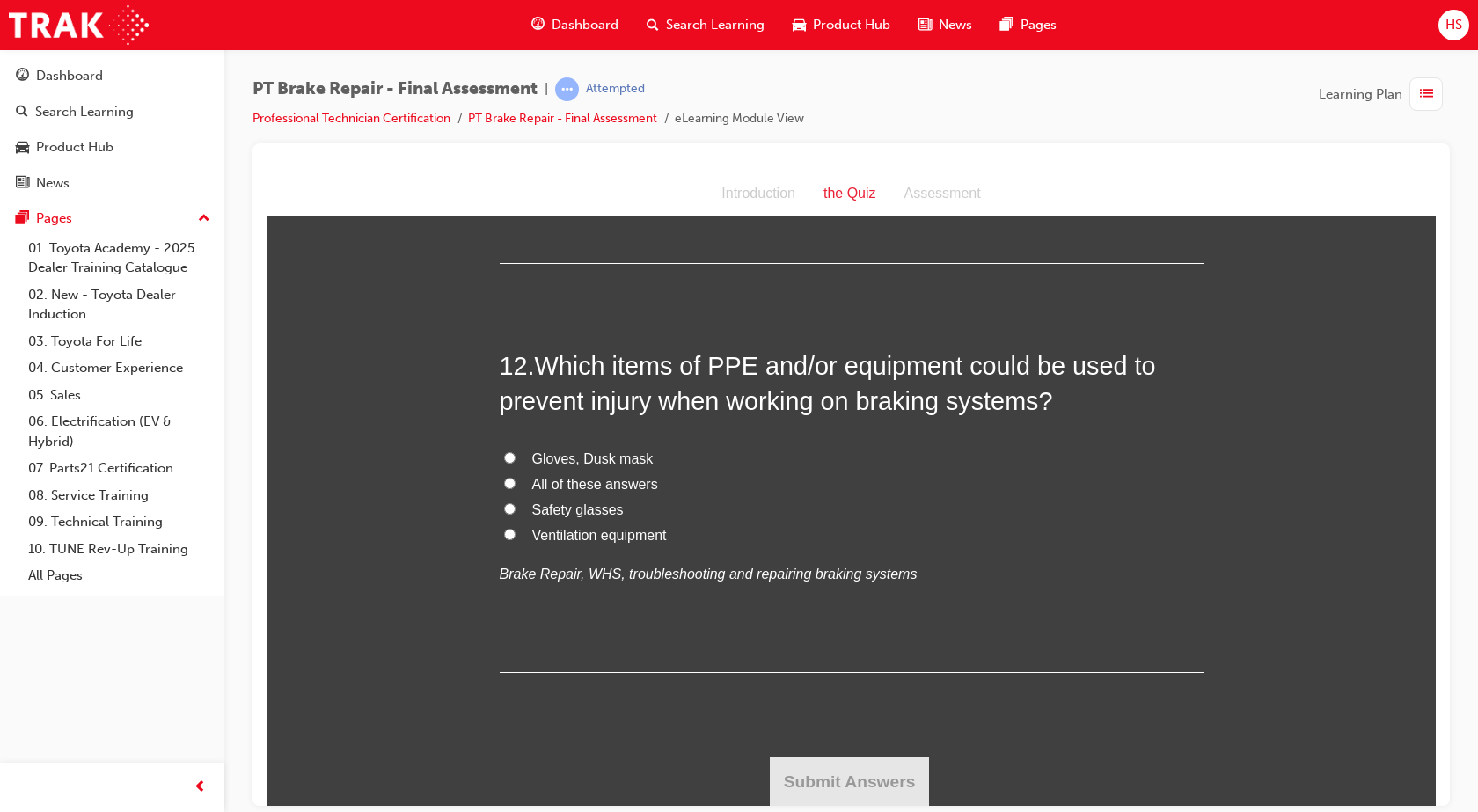
click at [606, 476] on span "All of these answers" at bounding box center [595, 484] width 126 height 15
click at [516, 476] on input "All of these answers" at bounding box center [510, 482] width 12 height 12
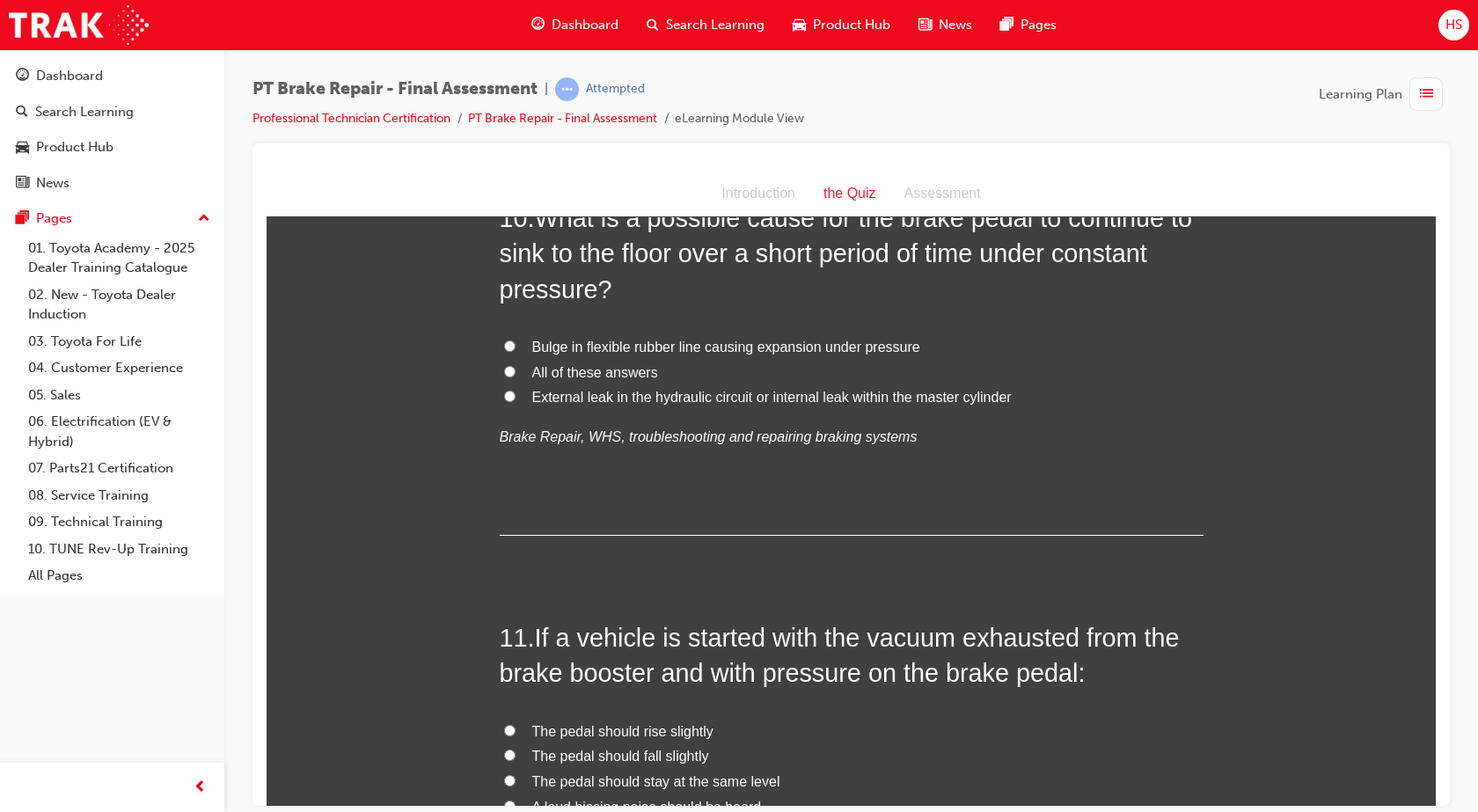
scroll to position [3662, 0]
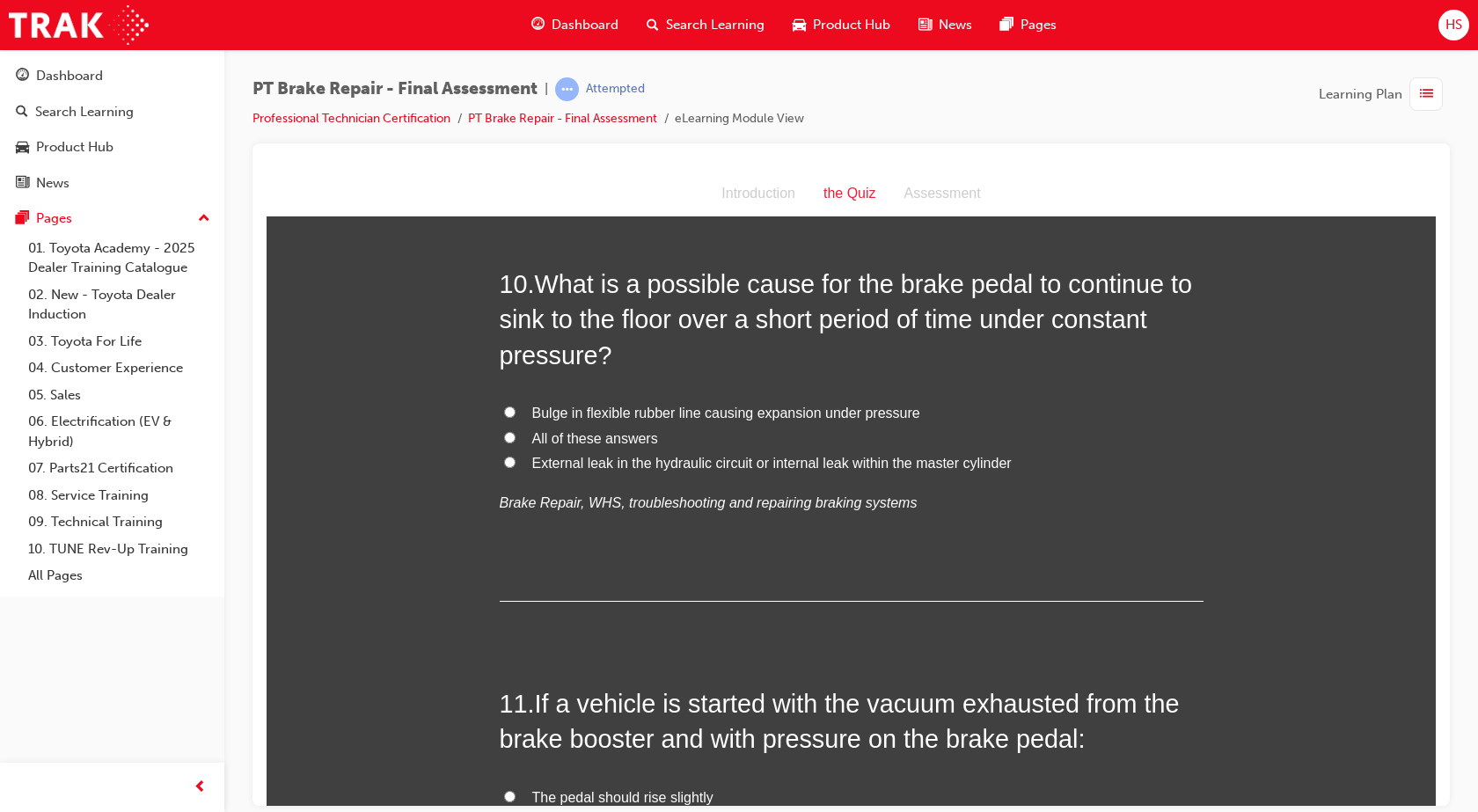
click at [845, 465] on span "External leak in the hydraulic circuit or internal leak within the master cylin…" at bounding box center [772, 463] width 479 height 15
click at [516, 465] on input "External leak in the hydraulic circuit or internal leak within the master cylin…" at bounding box center [510, 461] width 12 height 12
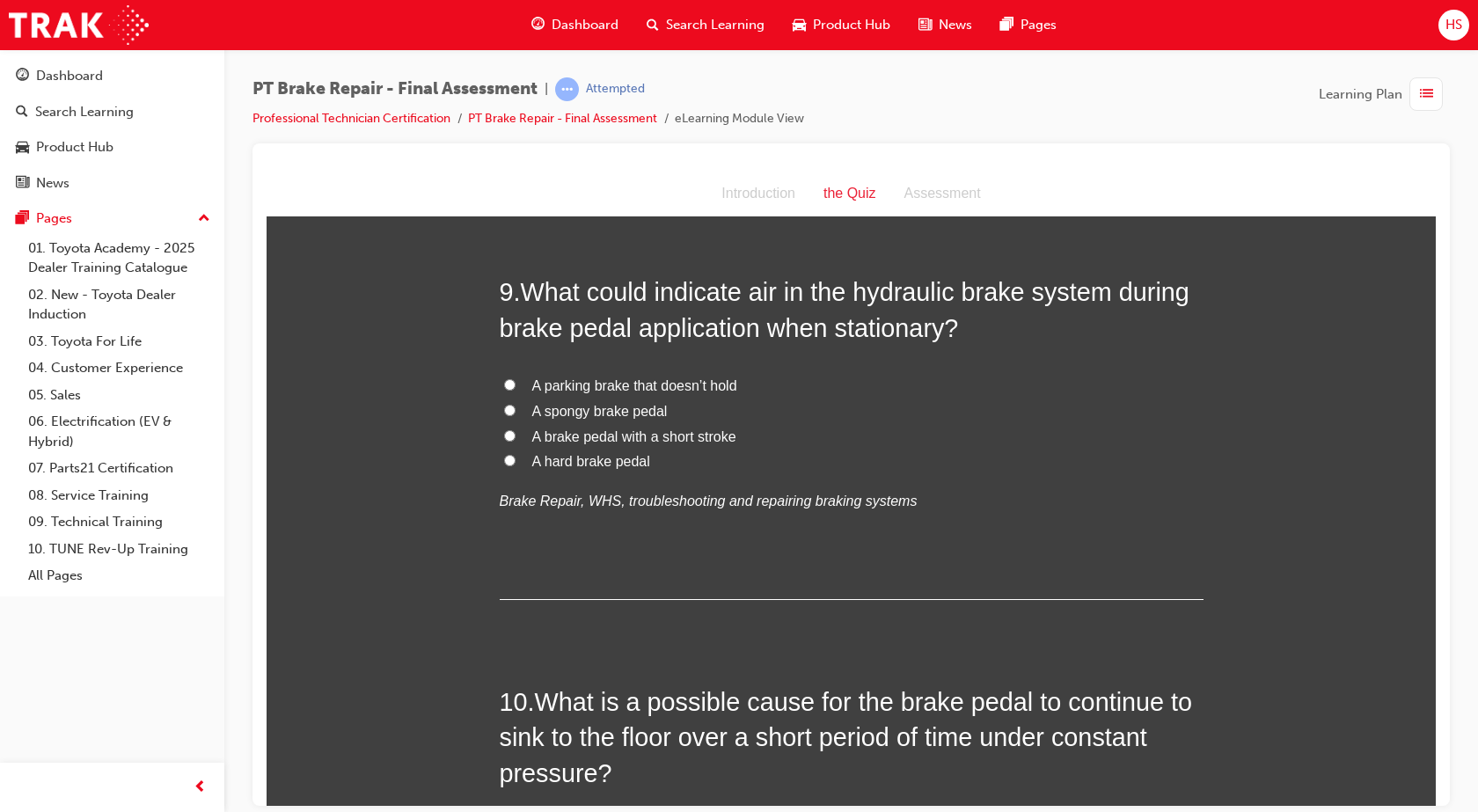
scroll to position [3200, 0]
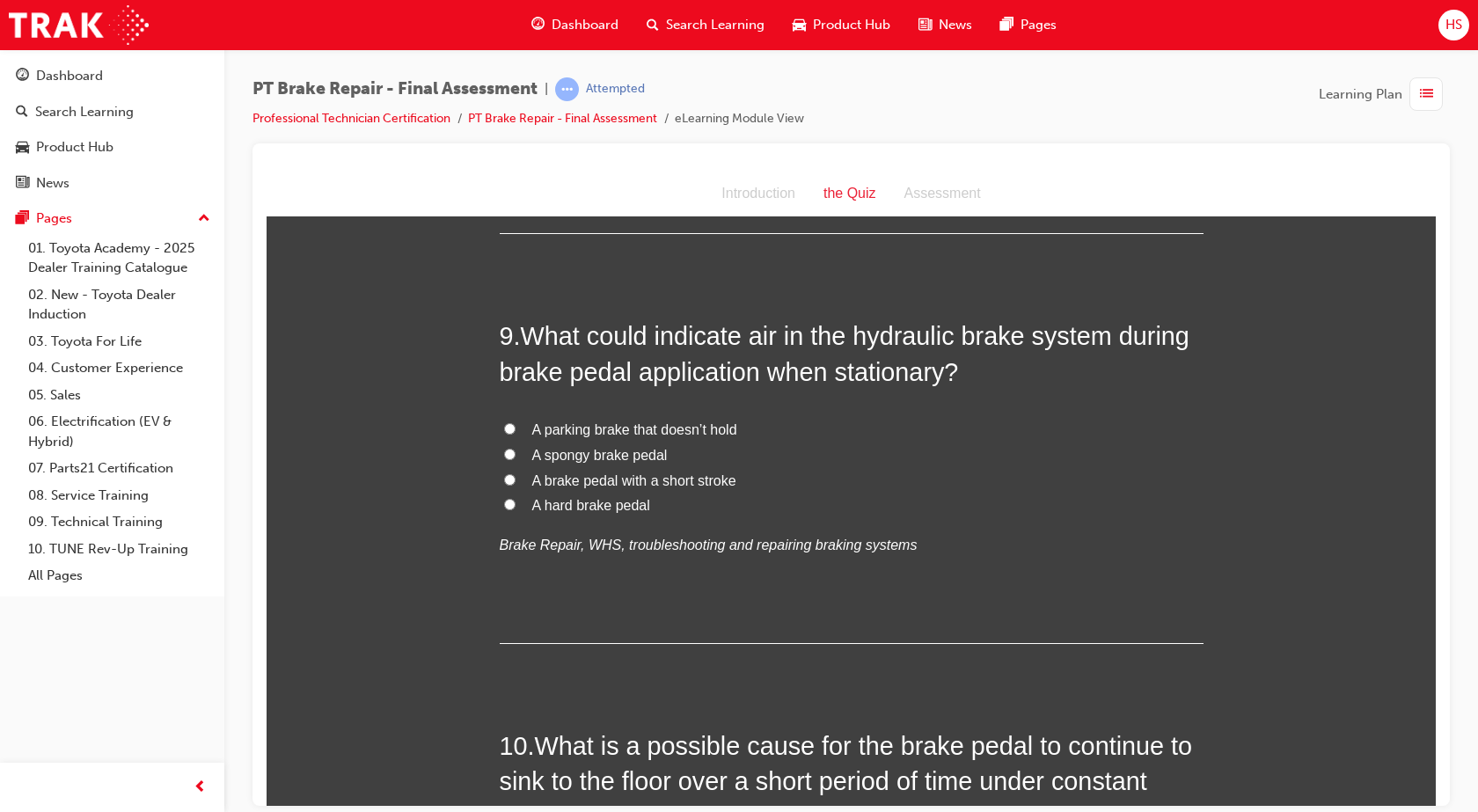
click at [655, 456] on span "A spongy brake pedal" at bounding box center [599, 454] width 136 height 15
click at [516, 456] on input "A spongy brake pedal" at bounding box center [510, 453] width 12 height 12
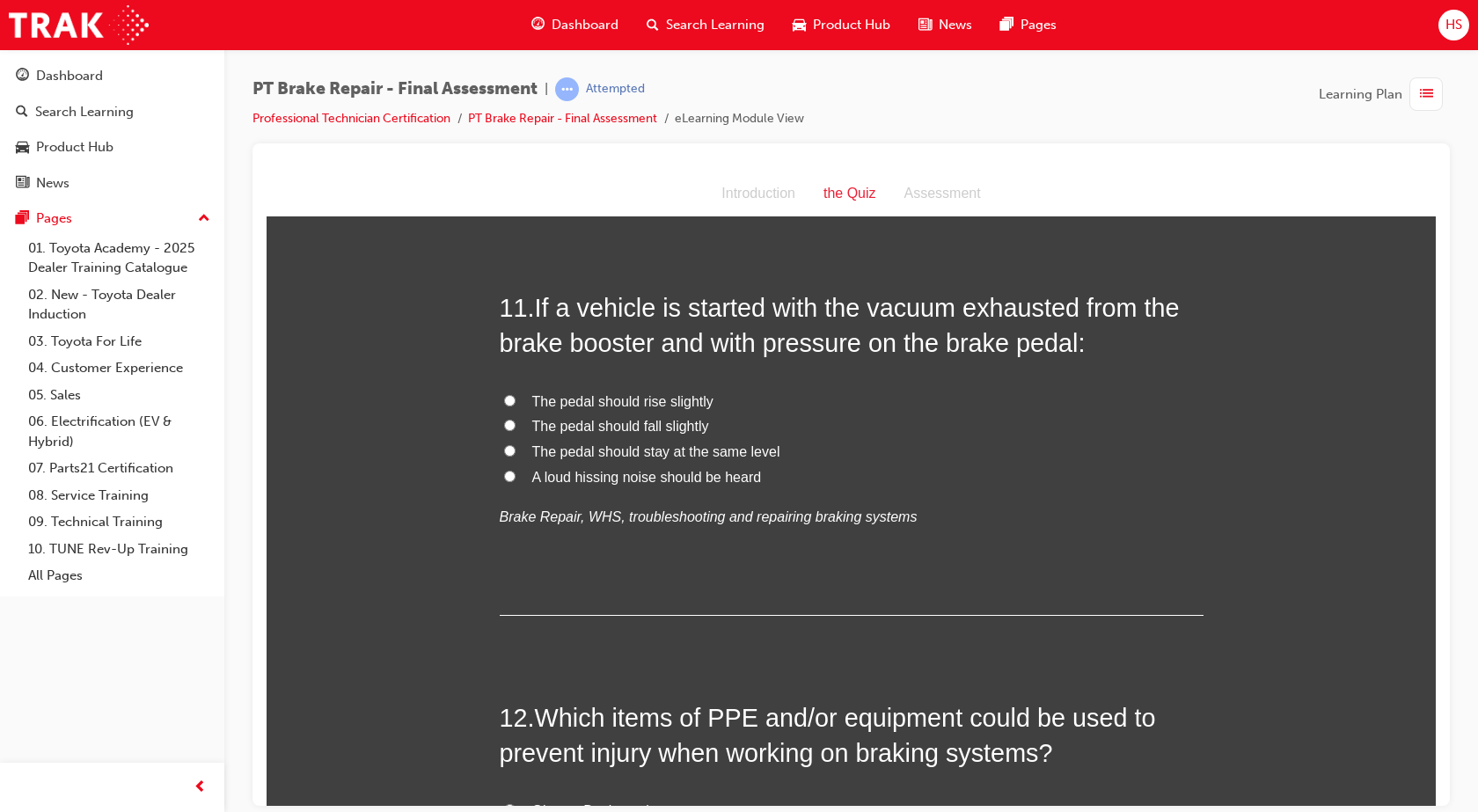
scroll to position [4036, 0]
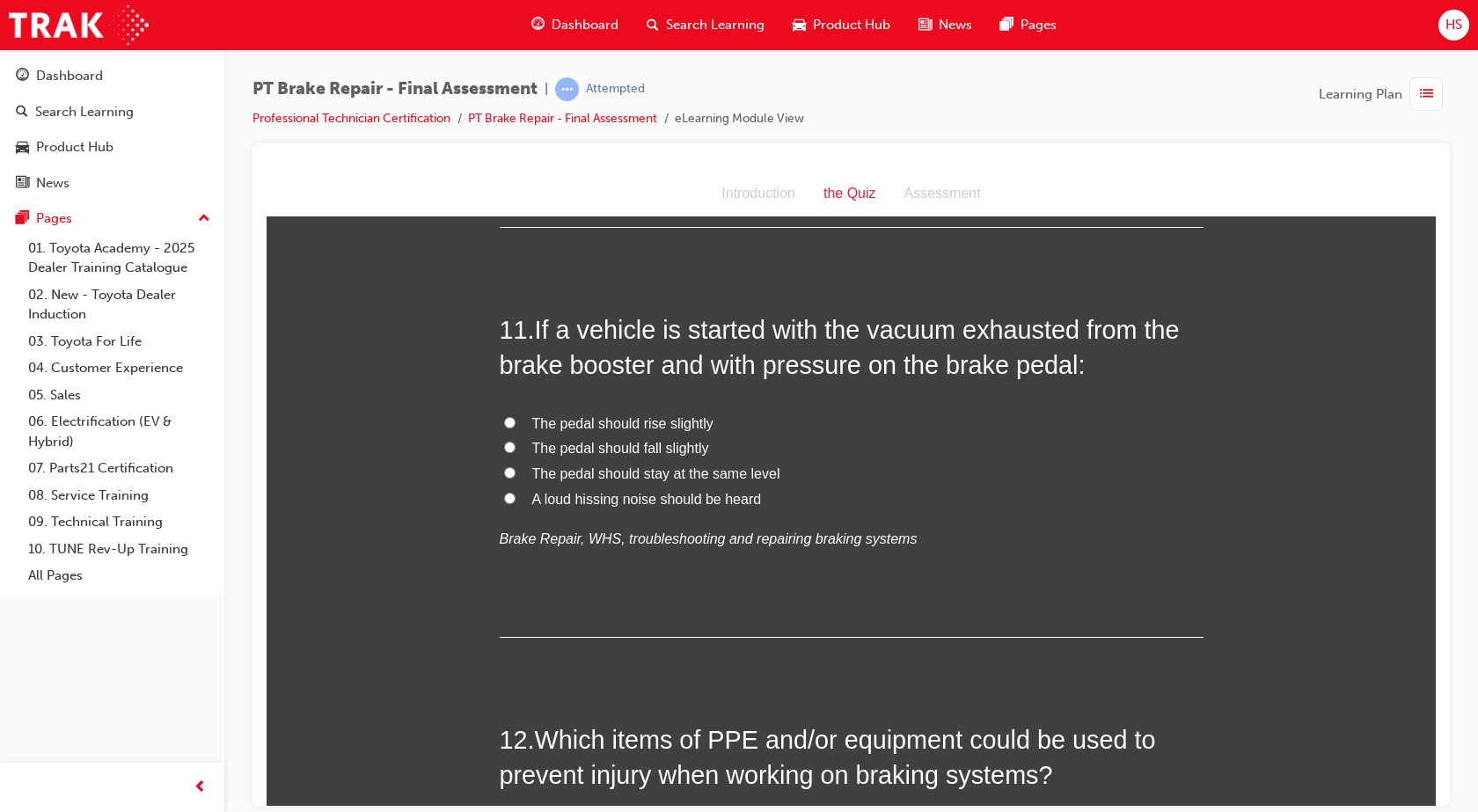
click at [650, 446] on span "The pedal should fall slightly" at bounding box center [621, 447] width 177 height 15
click at [516, 446] on input "The pedal should fall slightly" at bounding box center [510, 446] width 12 height 12
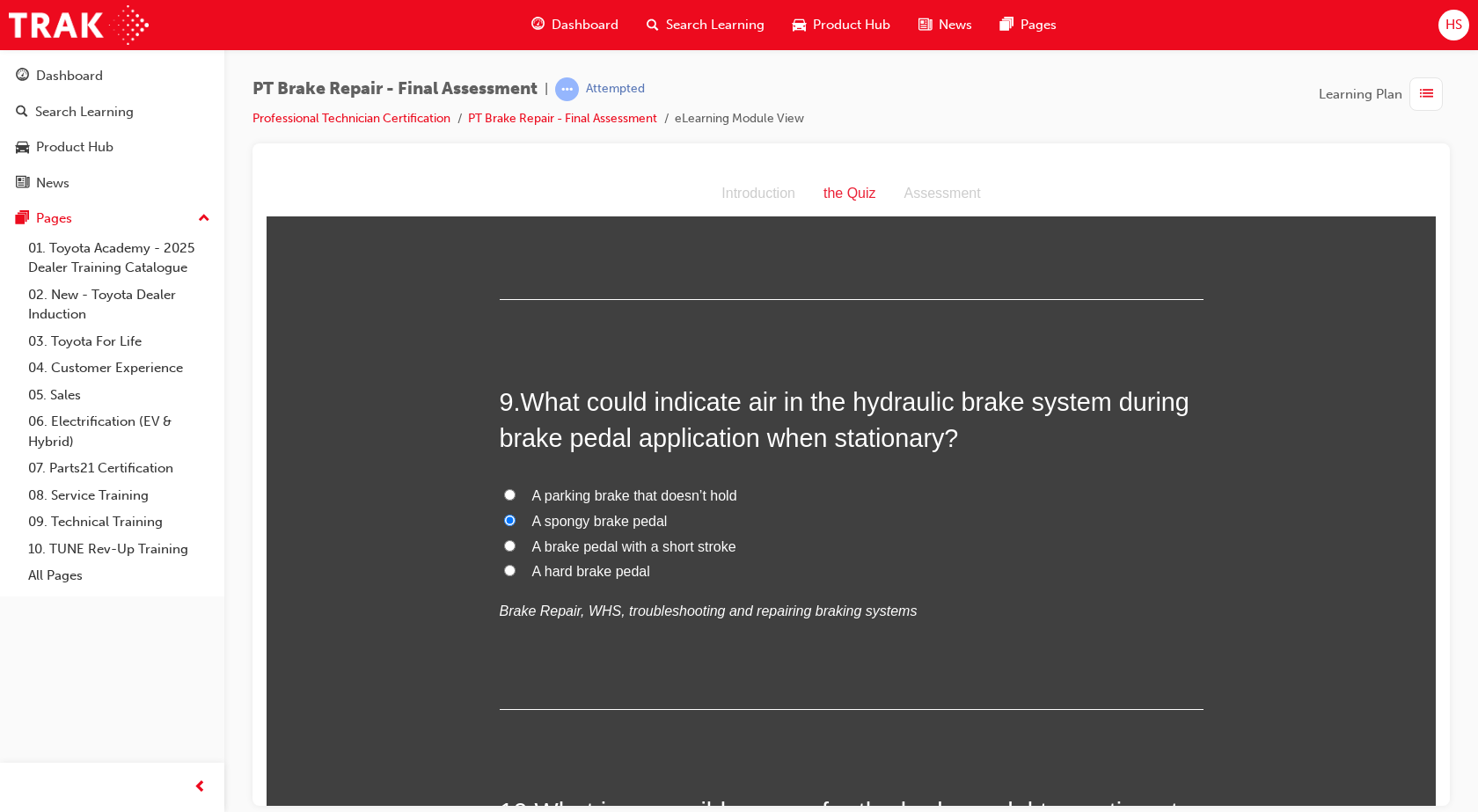
scroll to position [2782, 0]
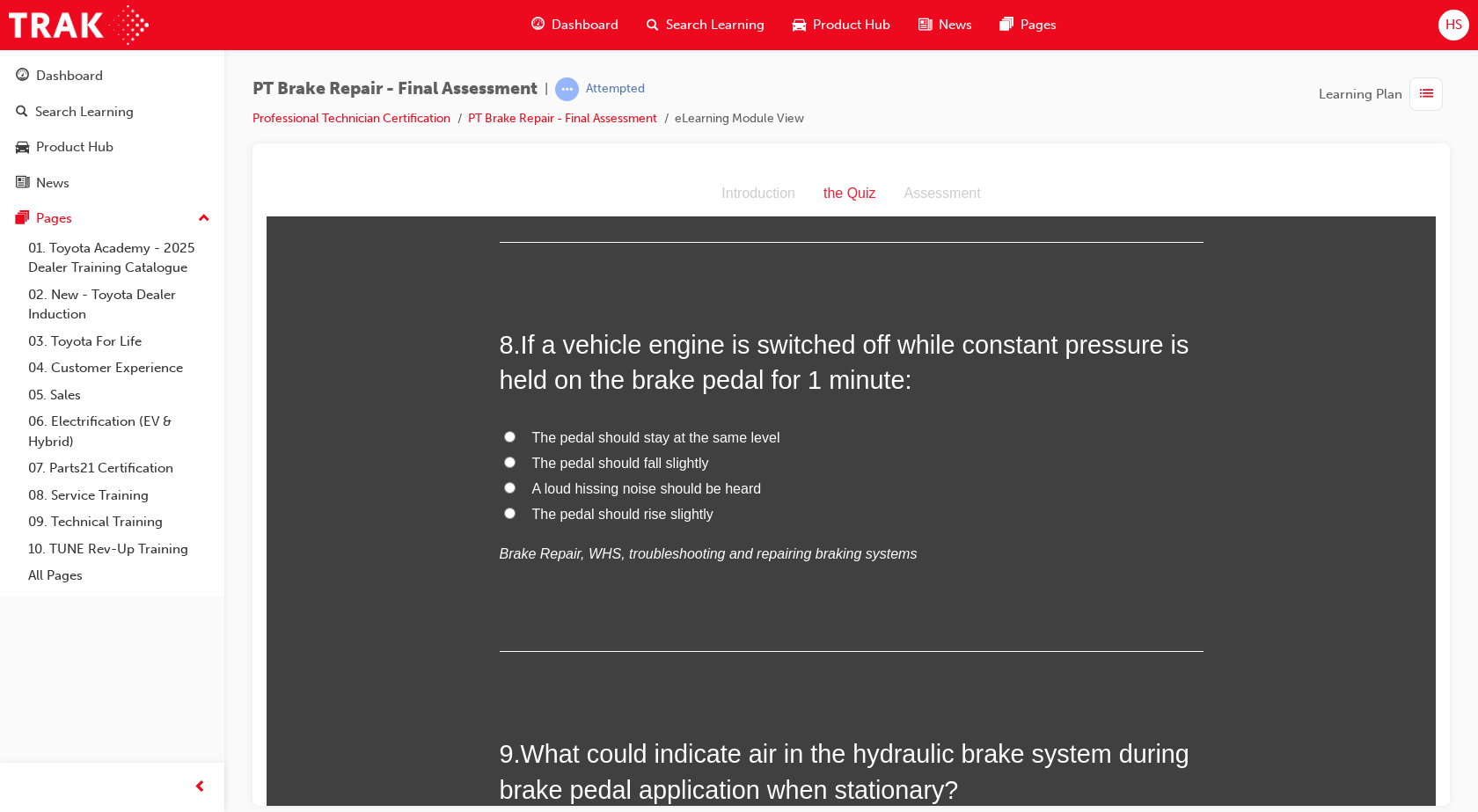
click at [690, 514] on span "The pedal should rise slightly" at bounding box center [623, 514] width 181 height 15
click at [516, 514] on input "The pedal should rise slightly" at bounding box center [510, 512] width 12 height 12
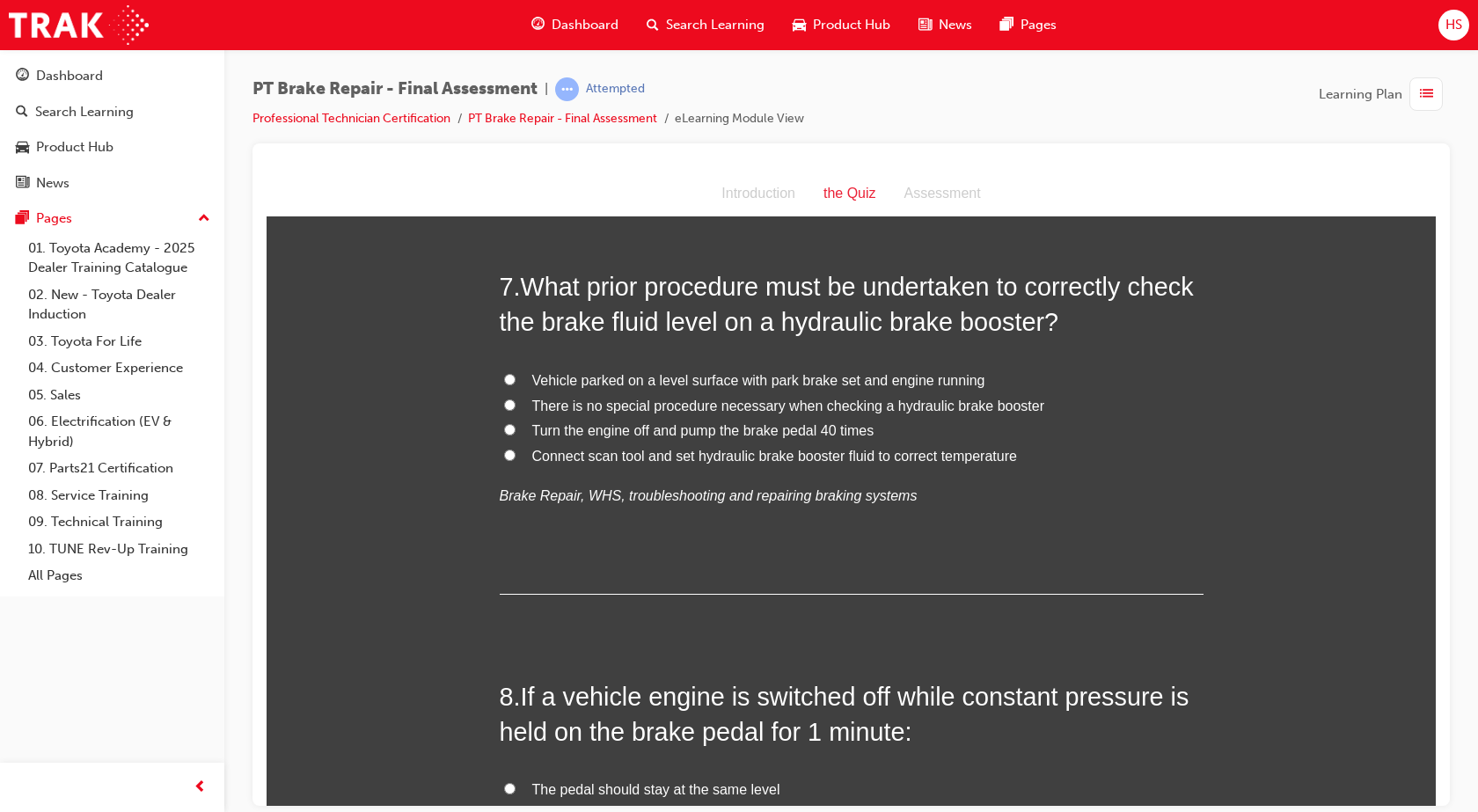
scroll to position [2409, 0]
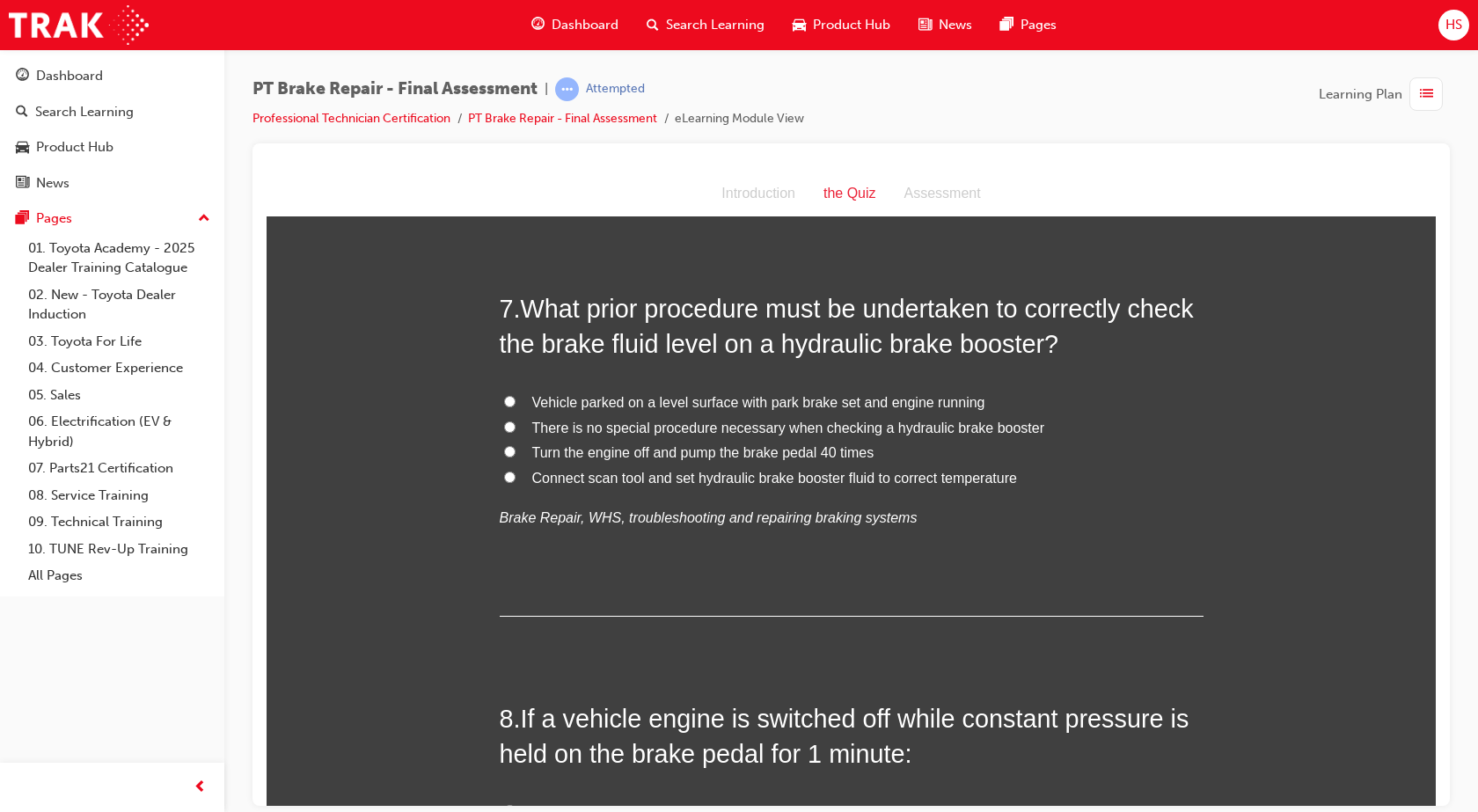
click at [830, 403] on span "Vehicle parked on a level surface with park brake set and engine running" at bounding box center [758, 401] width 453 height 15
click at [516, 403] on input "Vehicle parked on a level surface with park brake set and engine running" at bounding box center [510, 400] width 12 height 12
click at [830, 403] on span "Vehicle parked on a level surface with park brake set and engine running" at bounding box center [758, 401] width 453 height 15
click at [516, 403] on input "Vehicle parked on a level surface with park brake set and engine running" at bounding box center [510, 400] width 12 height 12
click at [1029, 562] on div "7 . What prior procedure must be undertaken to correctly check the brake fluid …" at bounding box center [851, 453] width 703 height 325
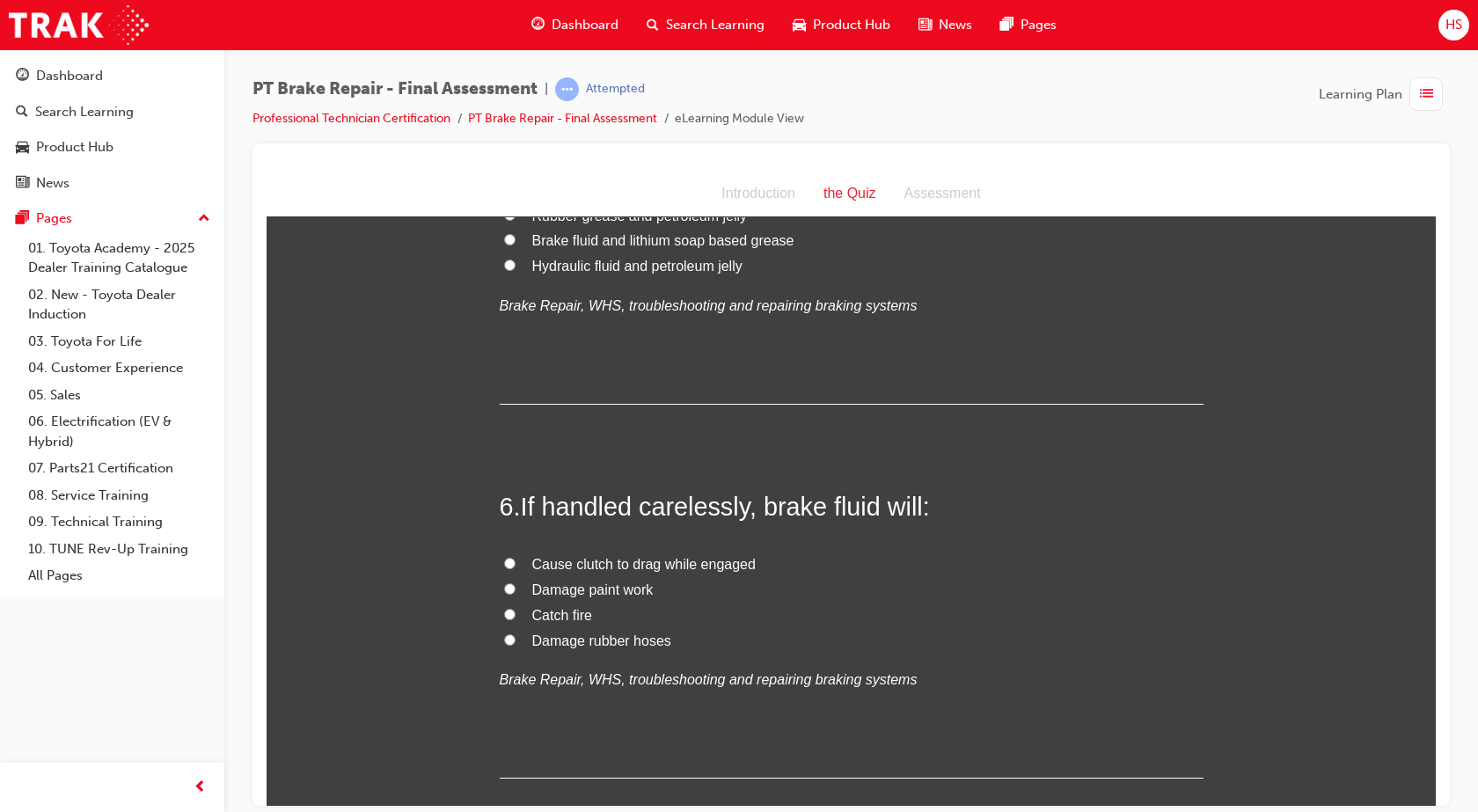
scroll to position [1771, 0]
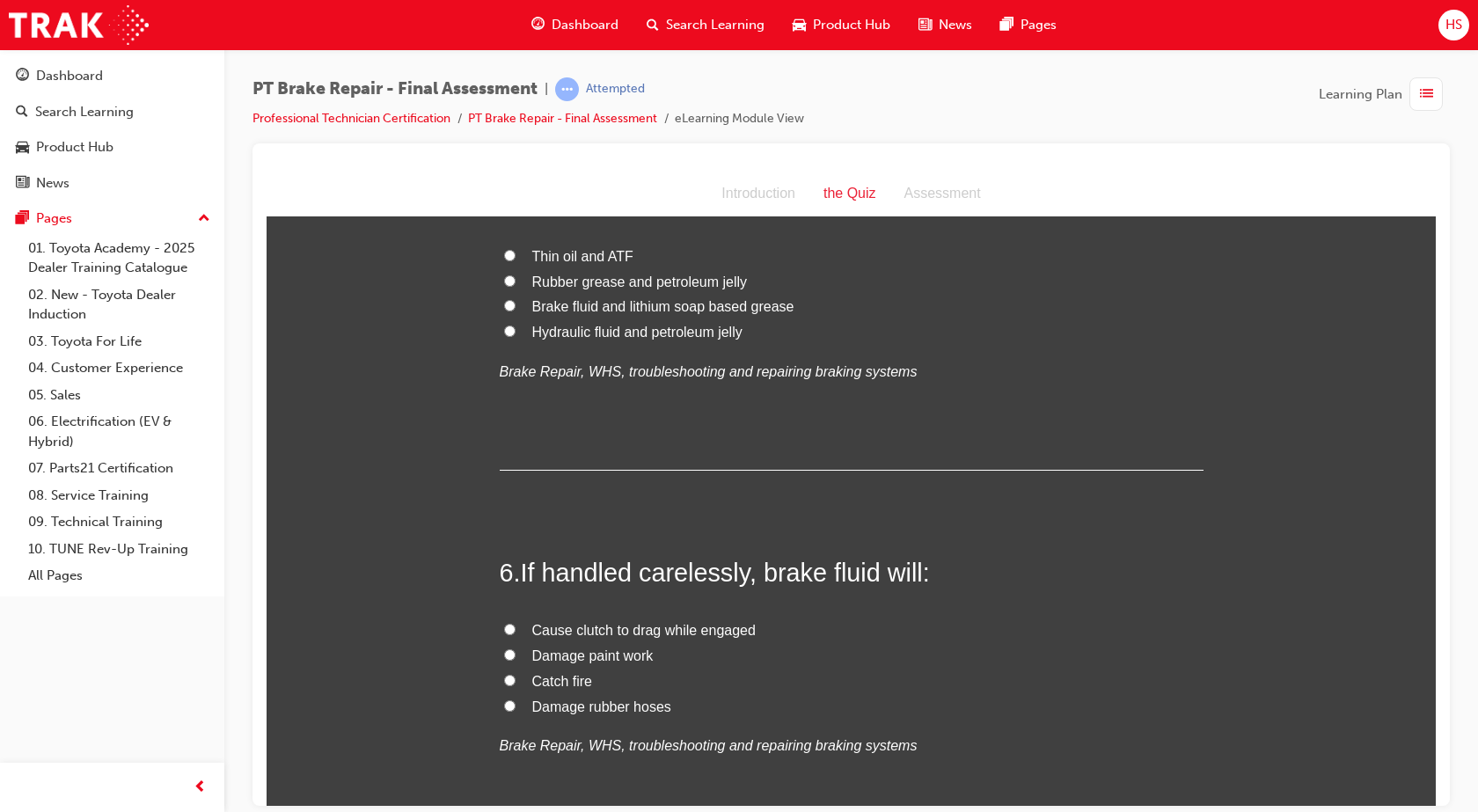
click at [548, 653] on span "Damage paint work" at bounding box center [593, 655] width 121 height 15
click at [516, 653] on input "Damage paint work" at bounding box center [510, 654] width 12 height 12
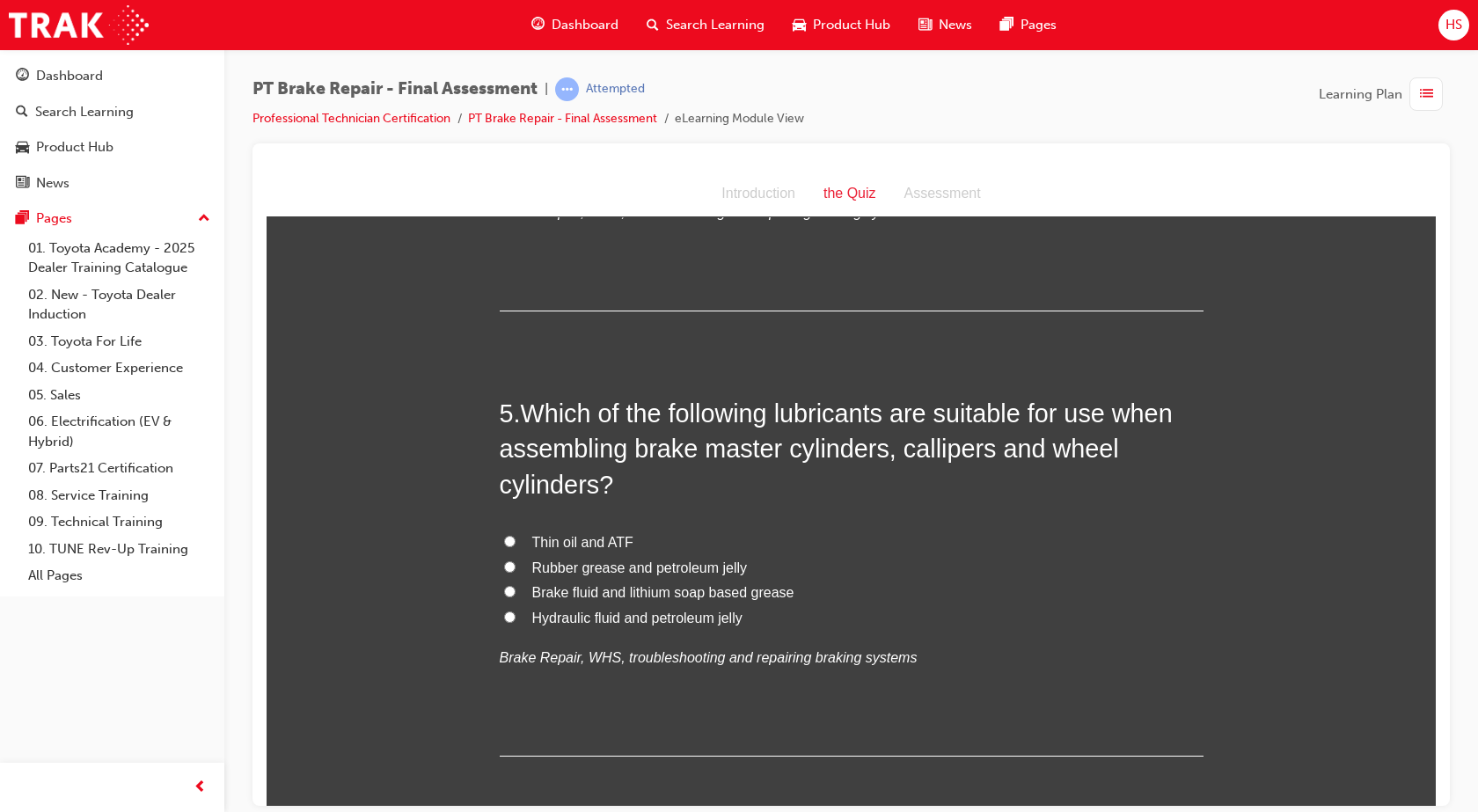
scroll to position [1441, 0]
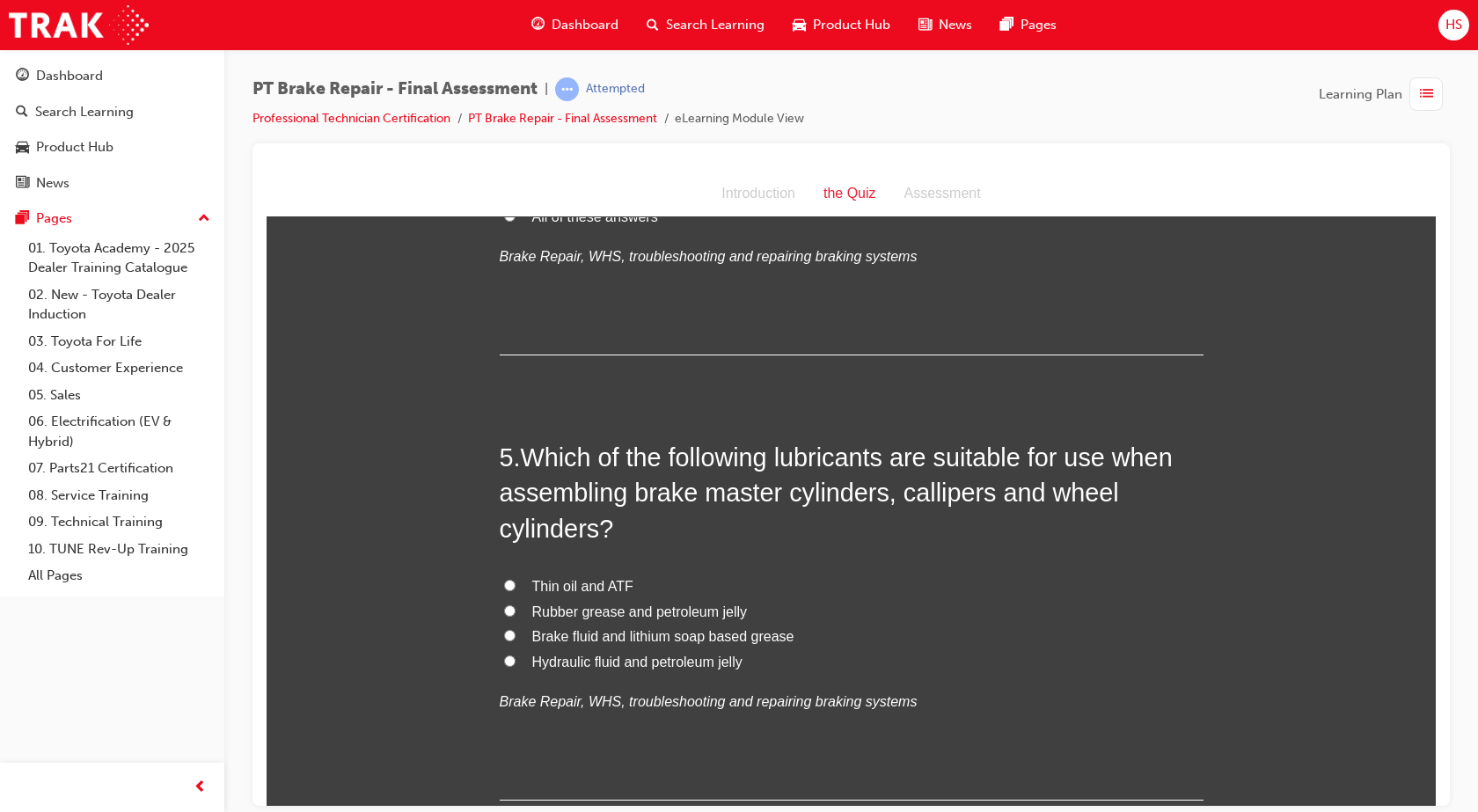
click at [640, 609] on span "Rubber grease and petroleum jelly" at bounding box center [640, 611] width 216 height 15
click at [516, 609] on input "Rubber grease and petroleum jelly" at bounding box center [510, 610] width 12 height 12
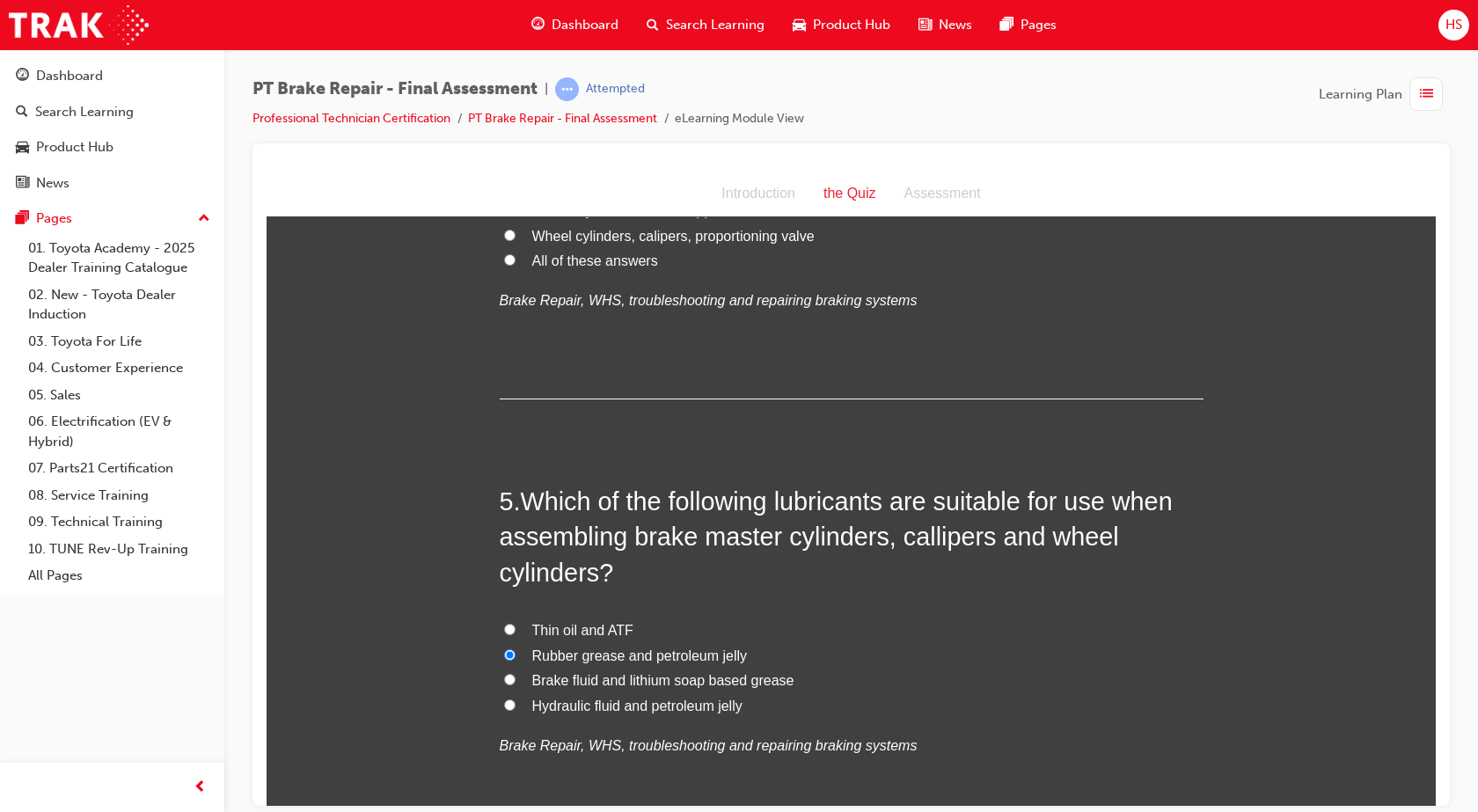
scroll to position [1376, 0]
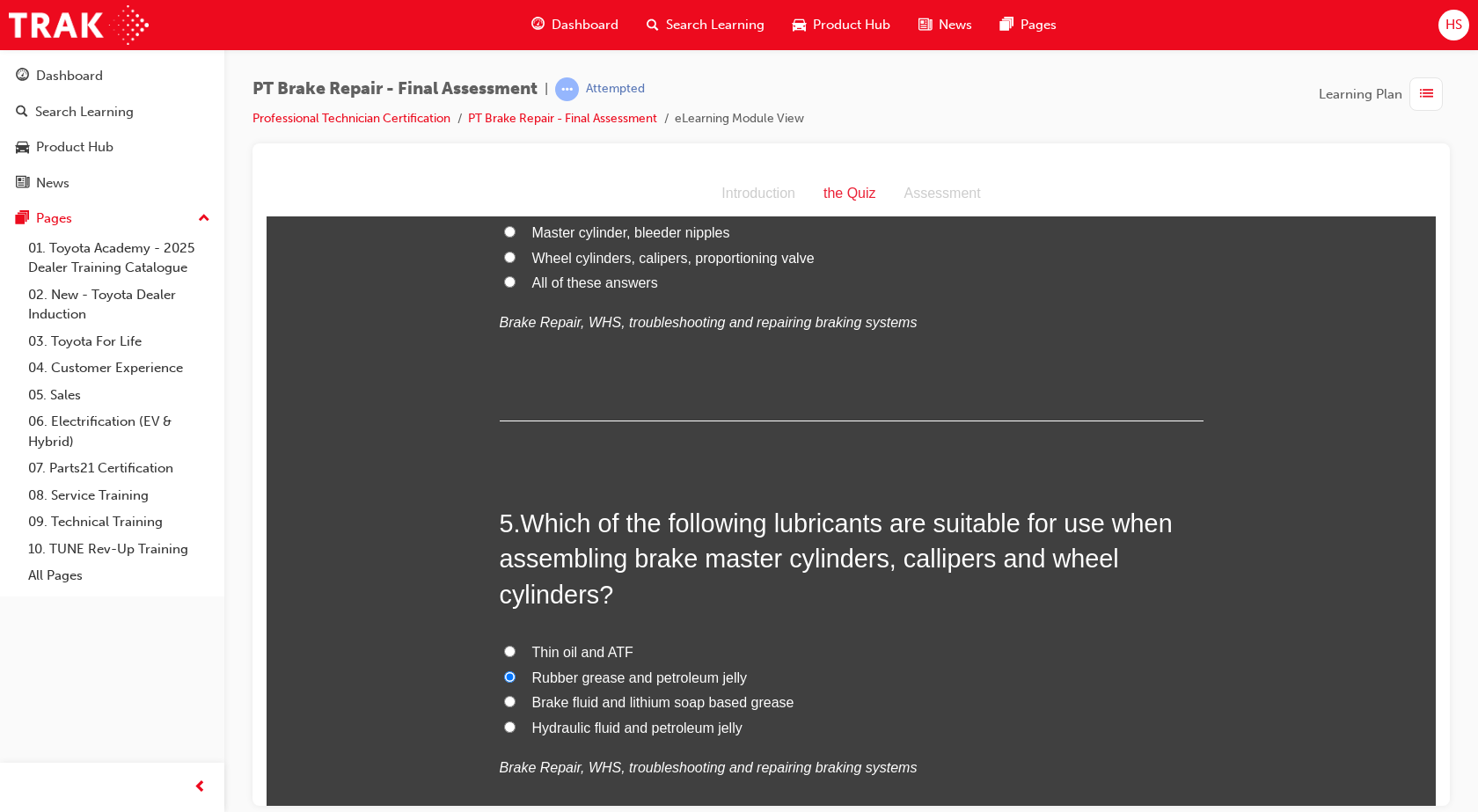
click at [673, 703] on span "Brake fluid and lithium soap based grease" at bounding box center [663, 701] width 262 height 15
click at [516, 703] on input "Brake fluid and lithium soap based grease" at bounding box center [510, 700] width 12 height 12
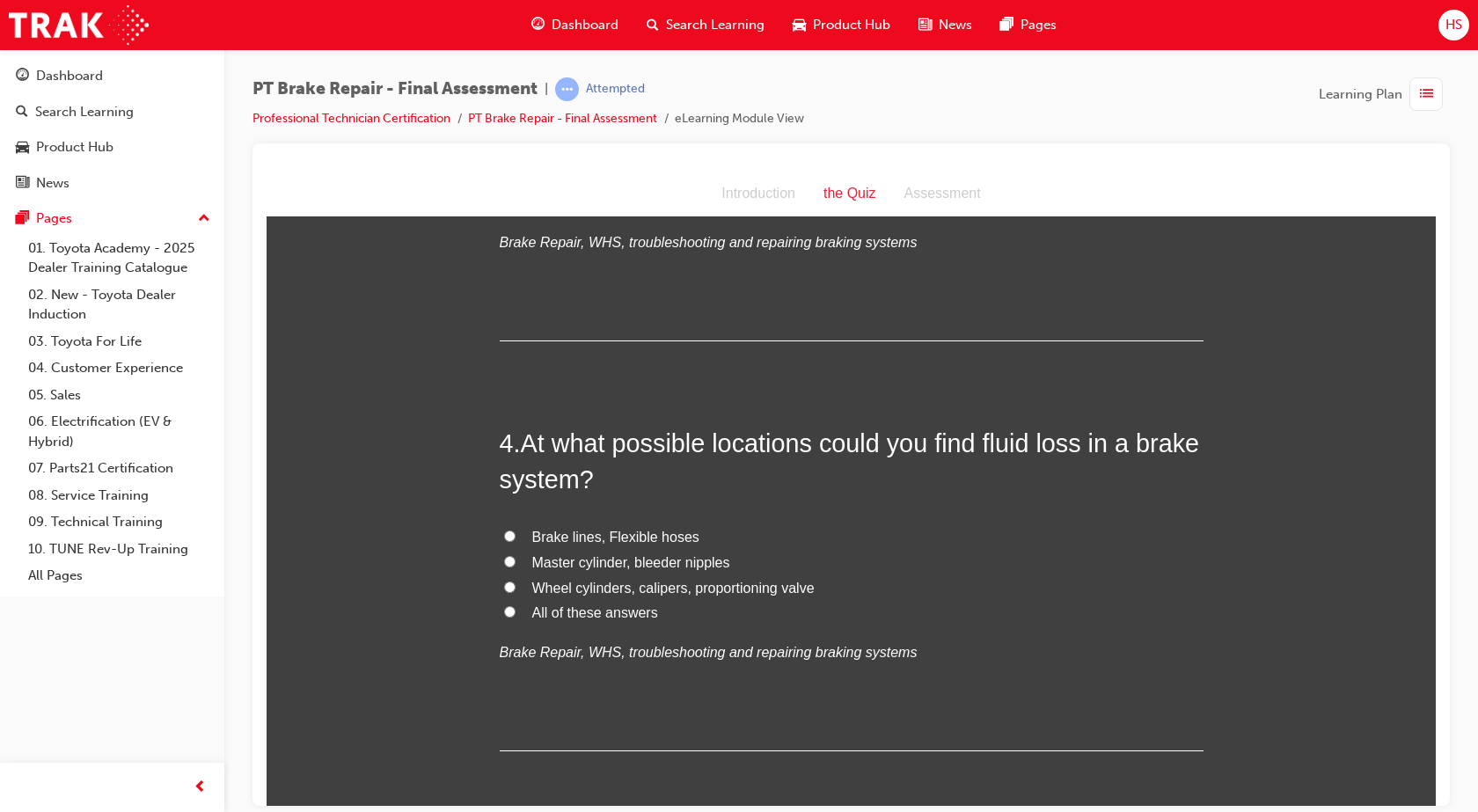
scroll to position [1024, 0]
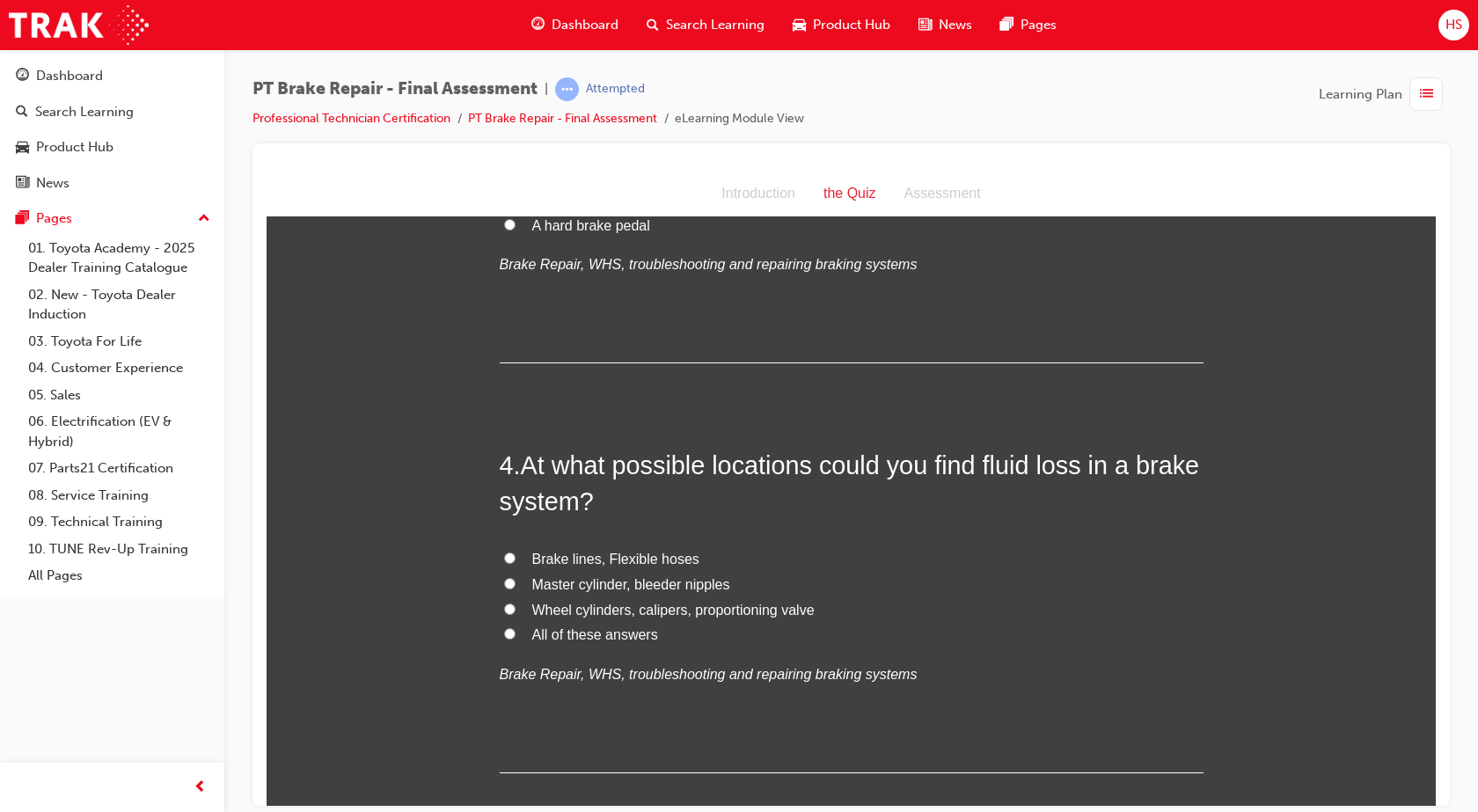
click at [638, 639] on span "All of these answers" at bounding box center [595, 634] width 126 height 15
click at [516, 639] on input "All of these answers" at bounding box center [510, 633] width 12 height 12
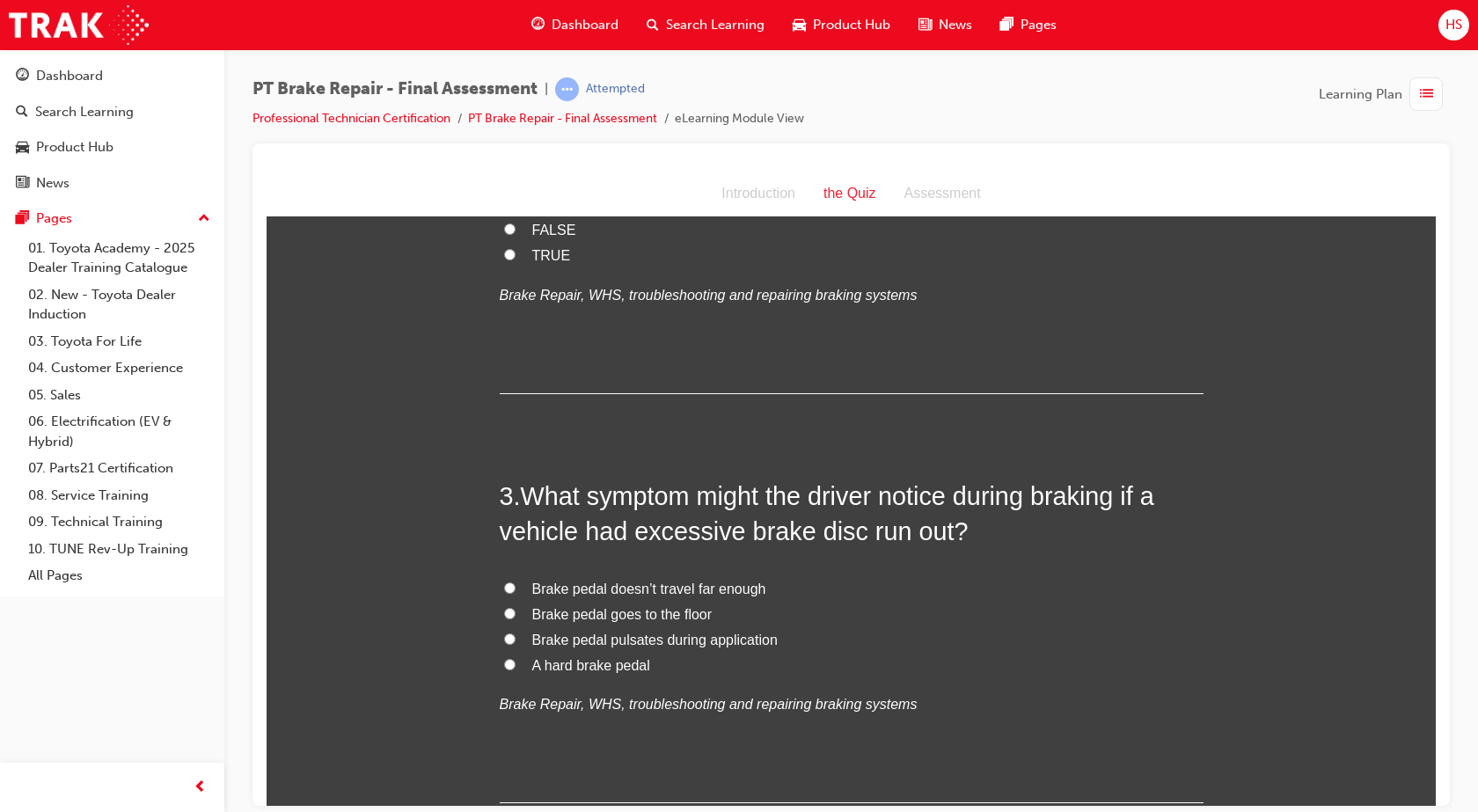
scroll to position [189, 0]
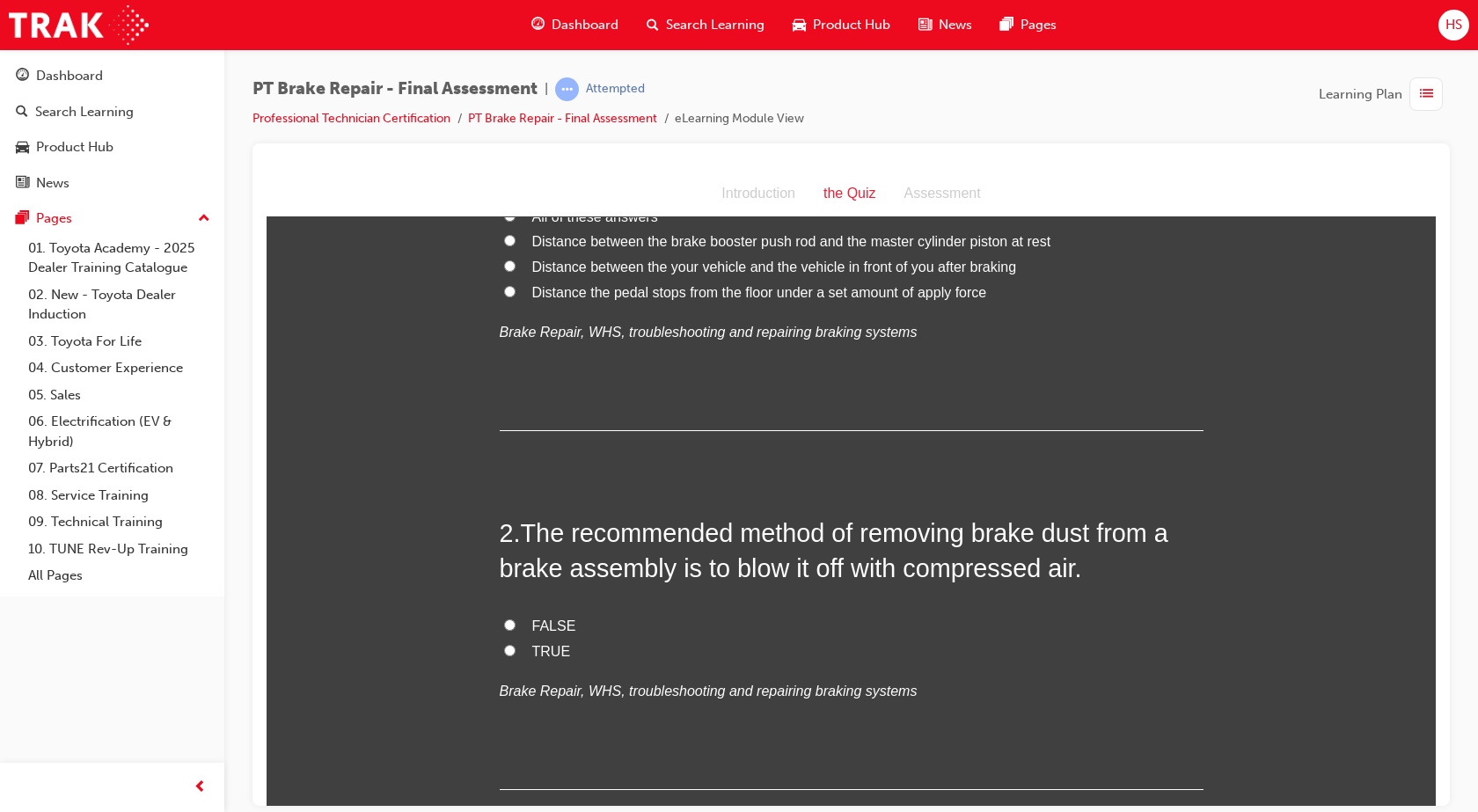
click at [504, 619] on input "FALSE" at bounding box center [510, 624] width 12 height 12
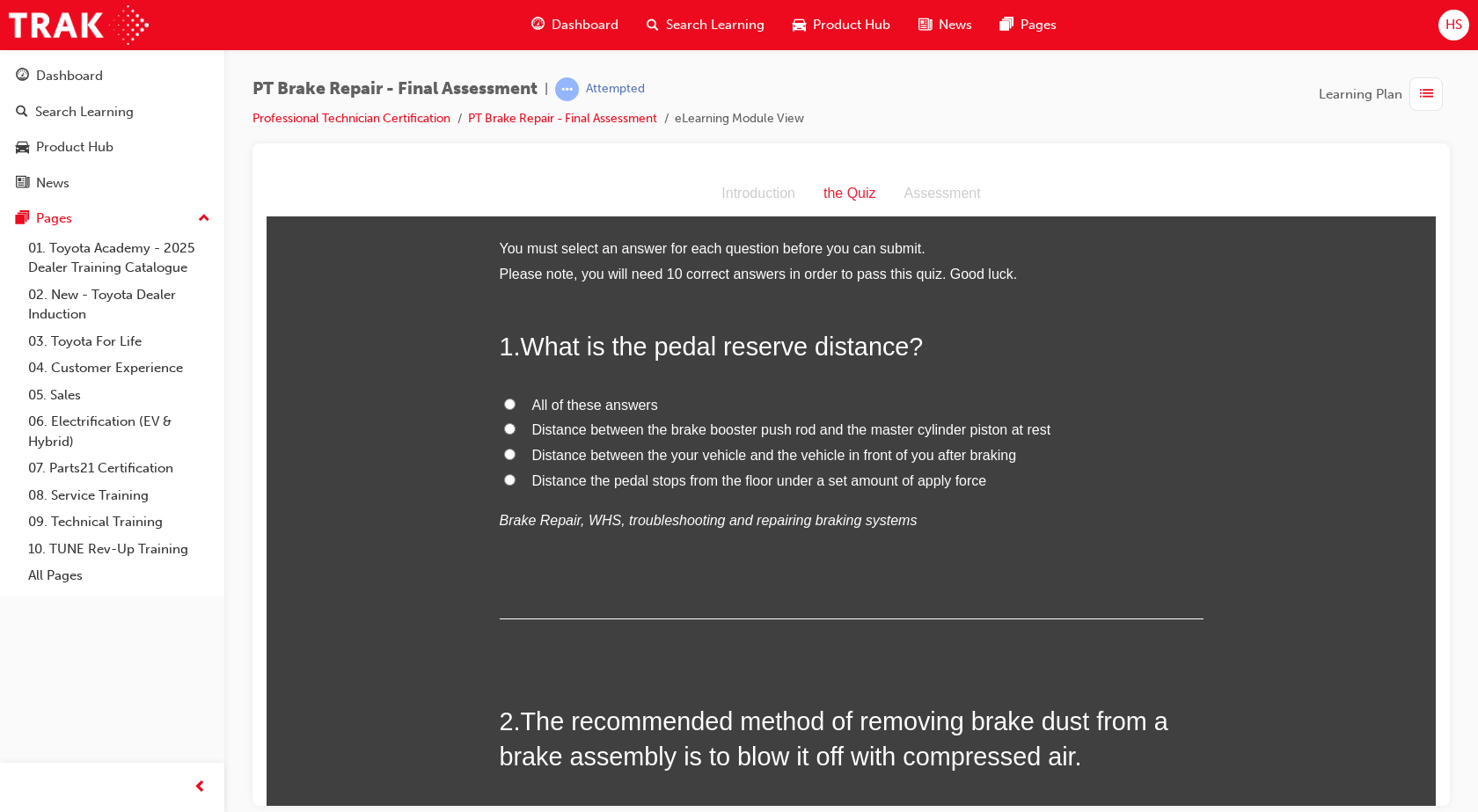
click at [832, 475] on span "Distance the pedal stops from the floor under a set amount of apply force" at bounding box center [759, 480] width 455 height 15
click at [516, 475] on input "Distance the pedal stops from the floor under a set amount of apply force" at bounding box center [510, 479] width 12 height 12
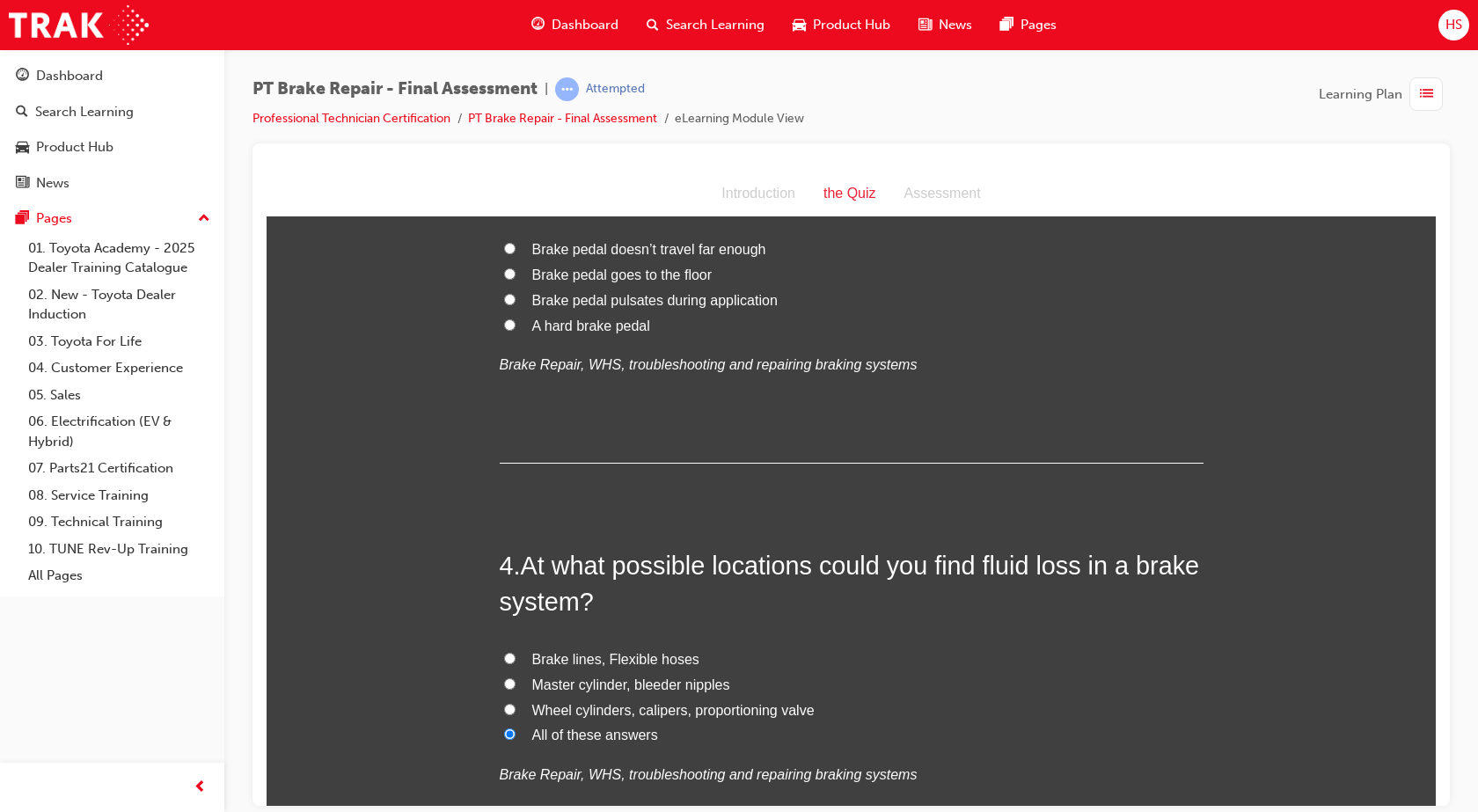
scroll to position [748, 0]
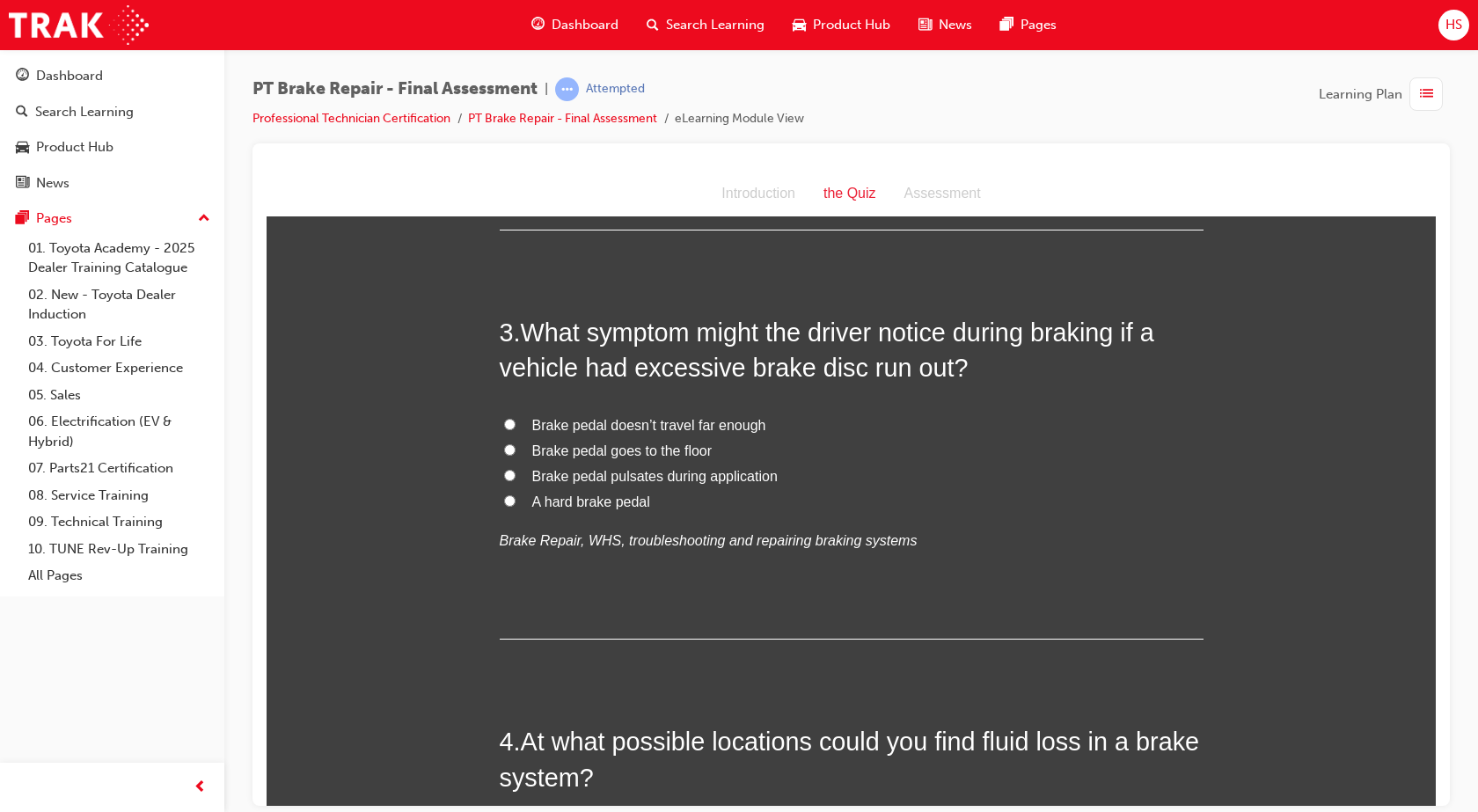
click at [717, 470] on span "Brake pedal pulsates during application" at bounding box center [654, 475] width 245 height 15
click at [516, 470] on input "Brake pedal pulsates during application" at bounding box center [510, 474] width 12 height 12
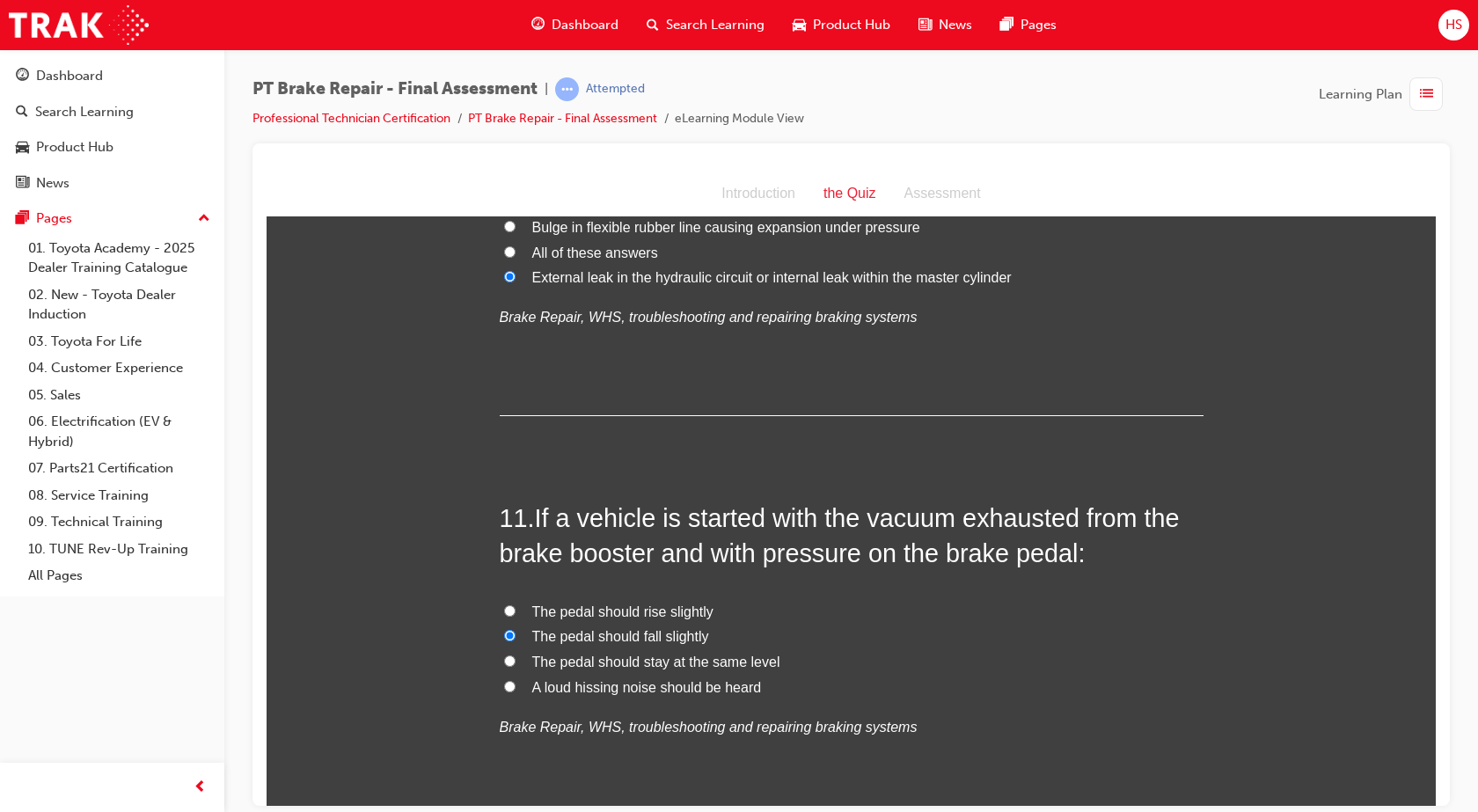
scroll to position [4023, 0]
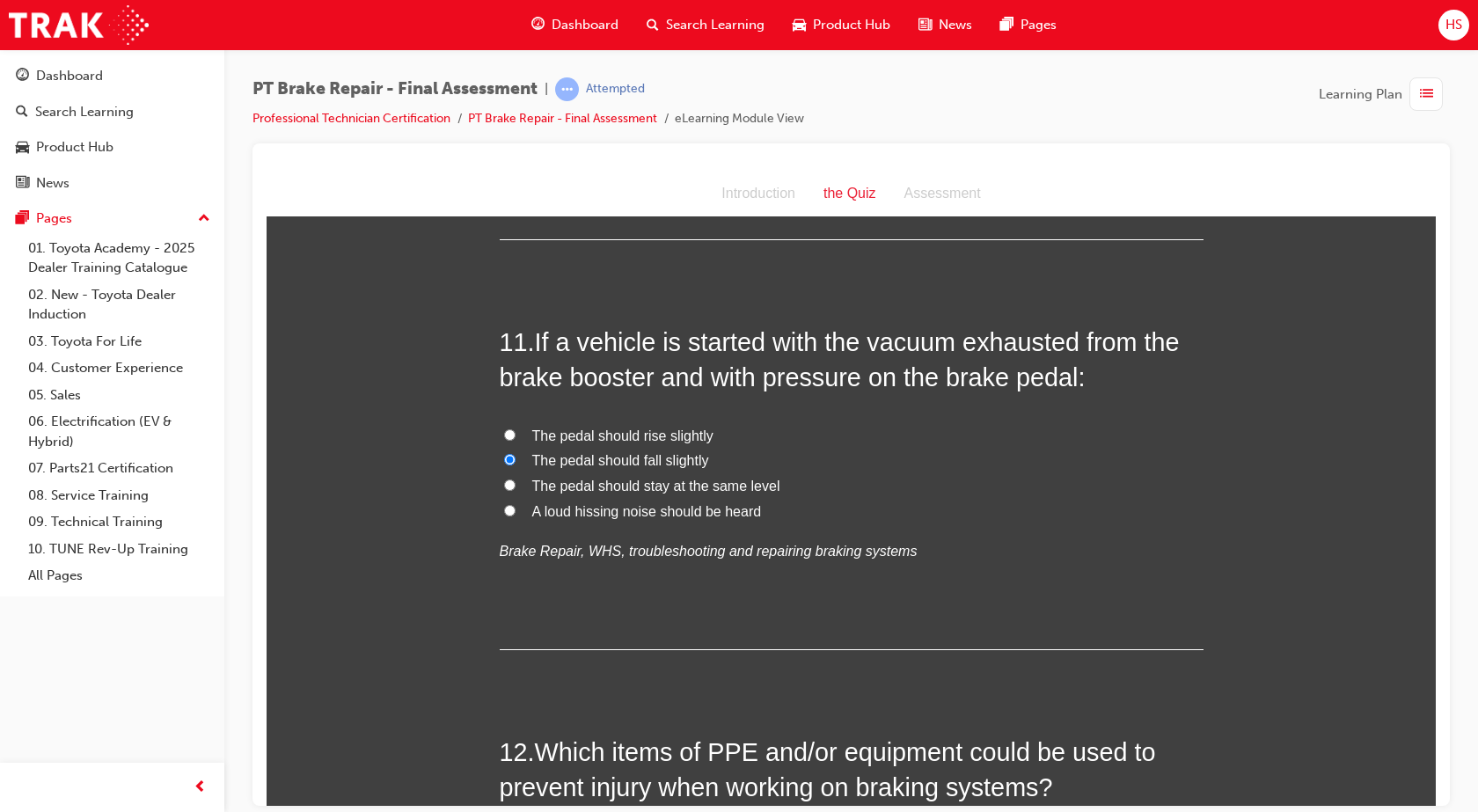
click at [682, 428] on span "The pedal should rise slightly" at bounding box center [623, 435] width 181 height 15
click at [516, 428] on input "The pedal should rise slightly" at bounding box center [510, 434] width 12 height 12
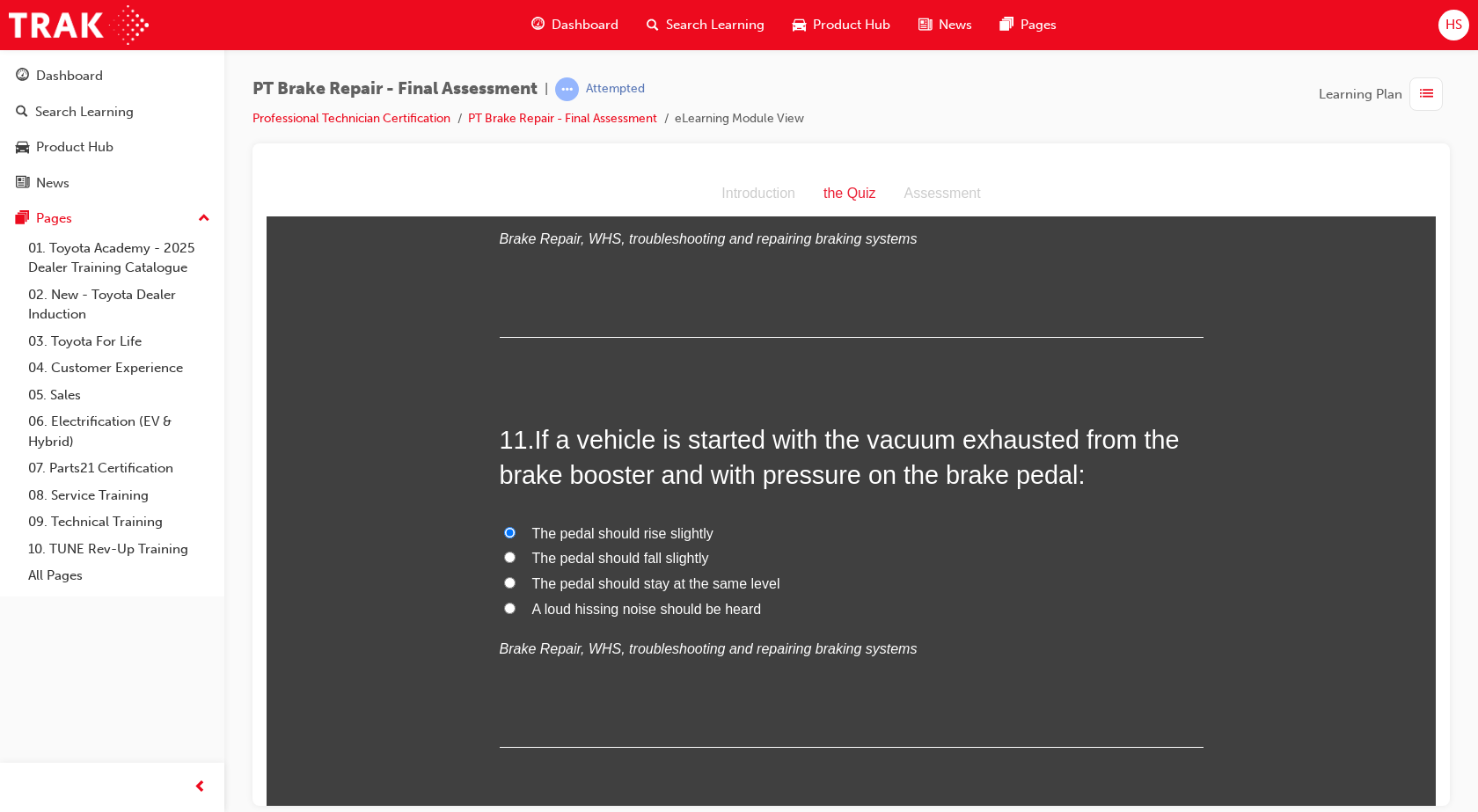
scroll to position [4409, 0]
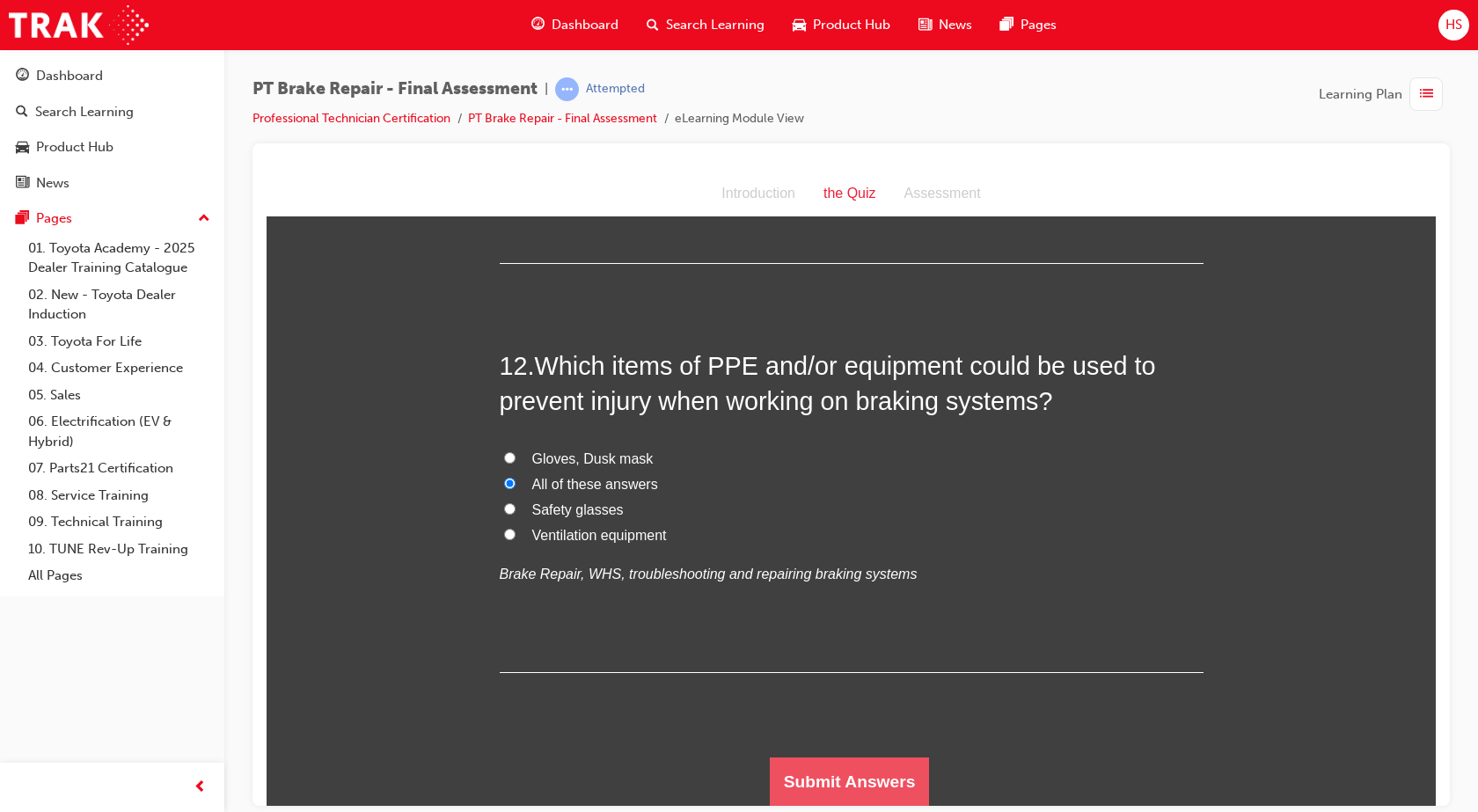
click at [829, 775] on button "Submit Answers" at bounding box center [850, 780] width 160 height 49
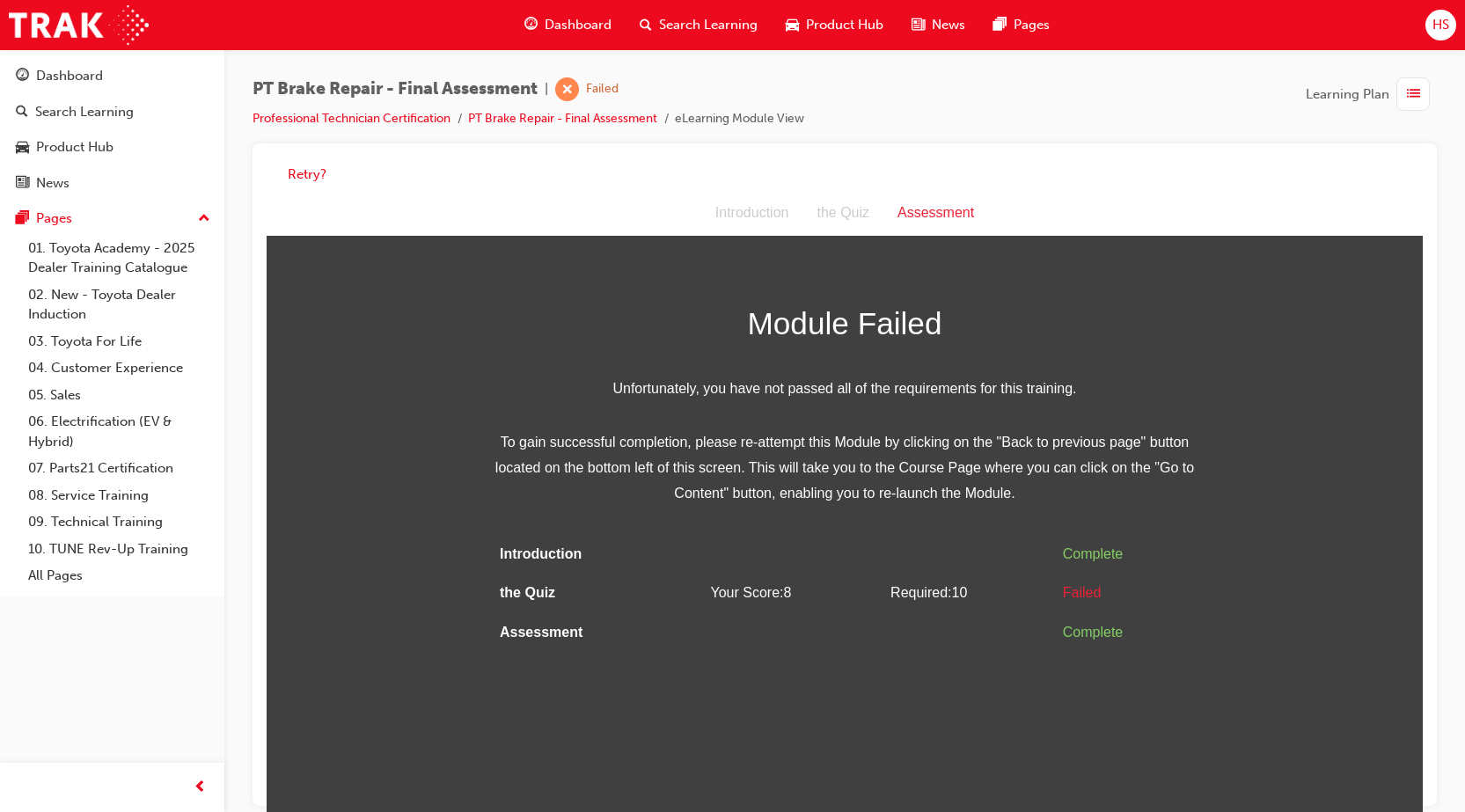
scroll to position [13, 0]
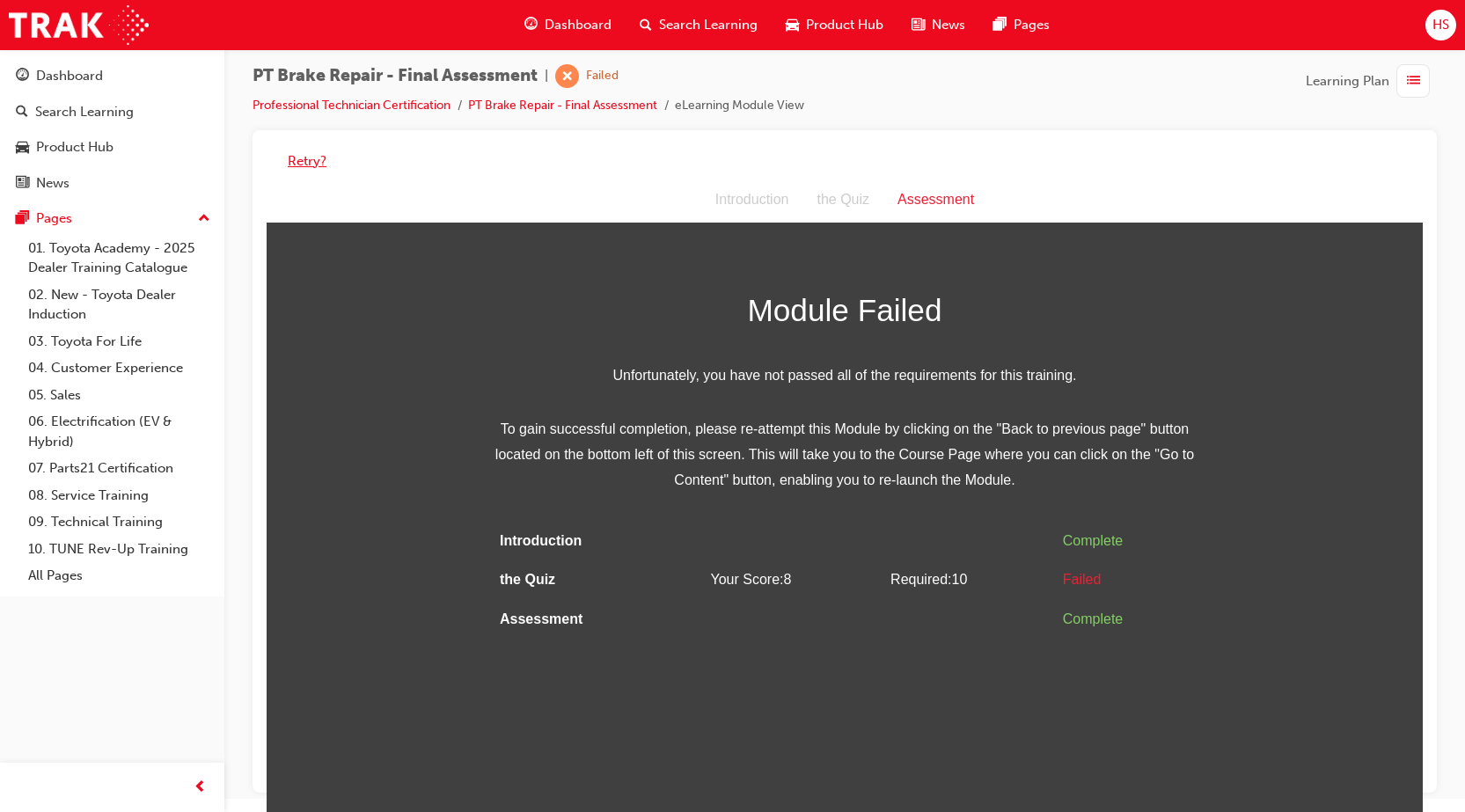
click at [313, 166] on button "Retry?" at bounding box center [307, 161] width 39 height 20
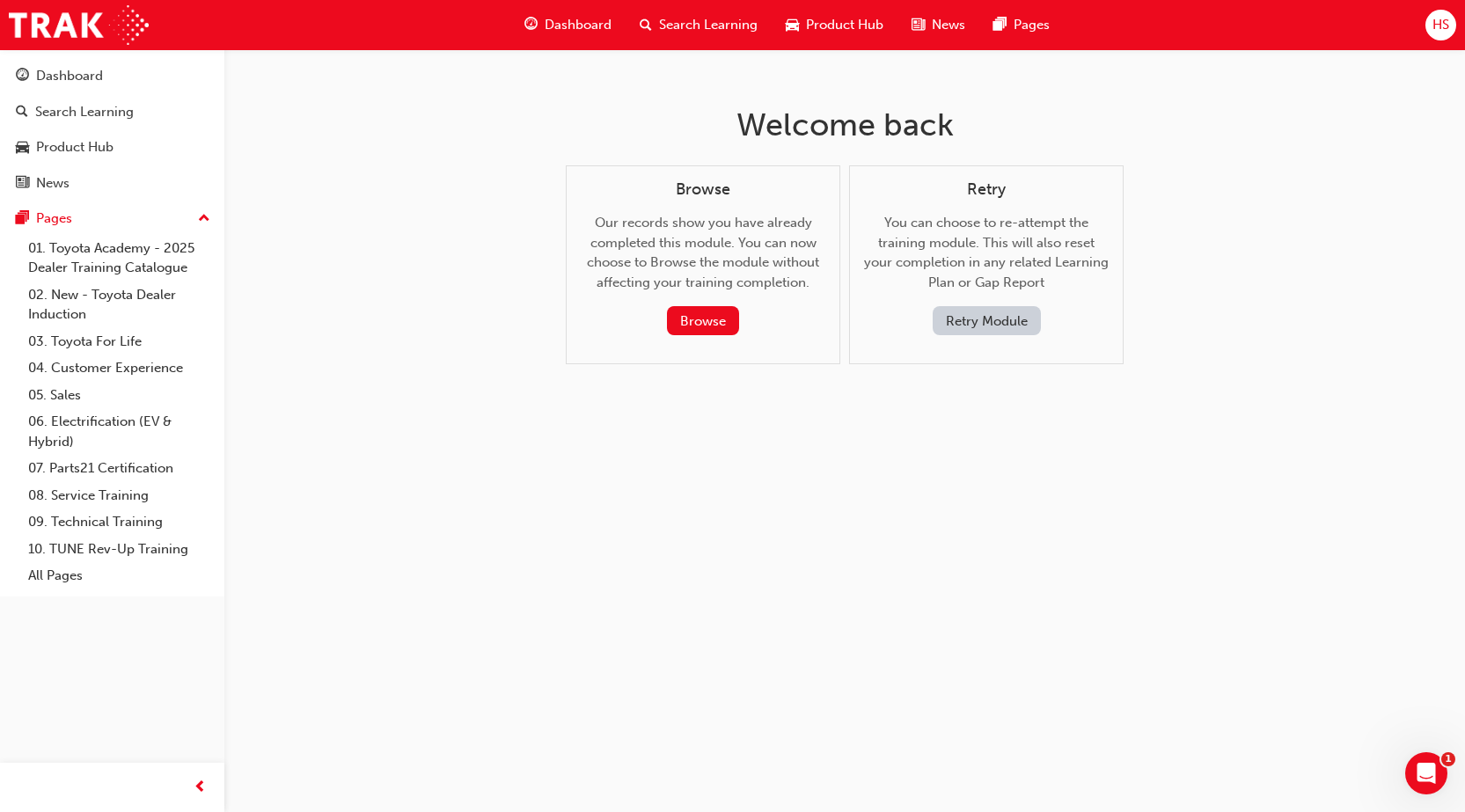
scroll to position [0, 0]
click at [970, 326] on button "Retry Module" at bounding box center [992, 320] width 108 height 29
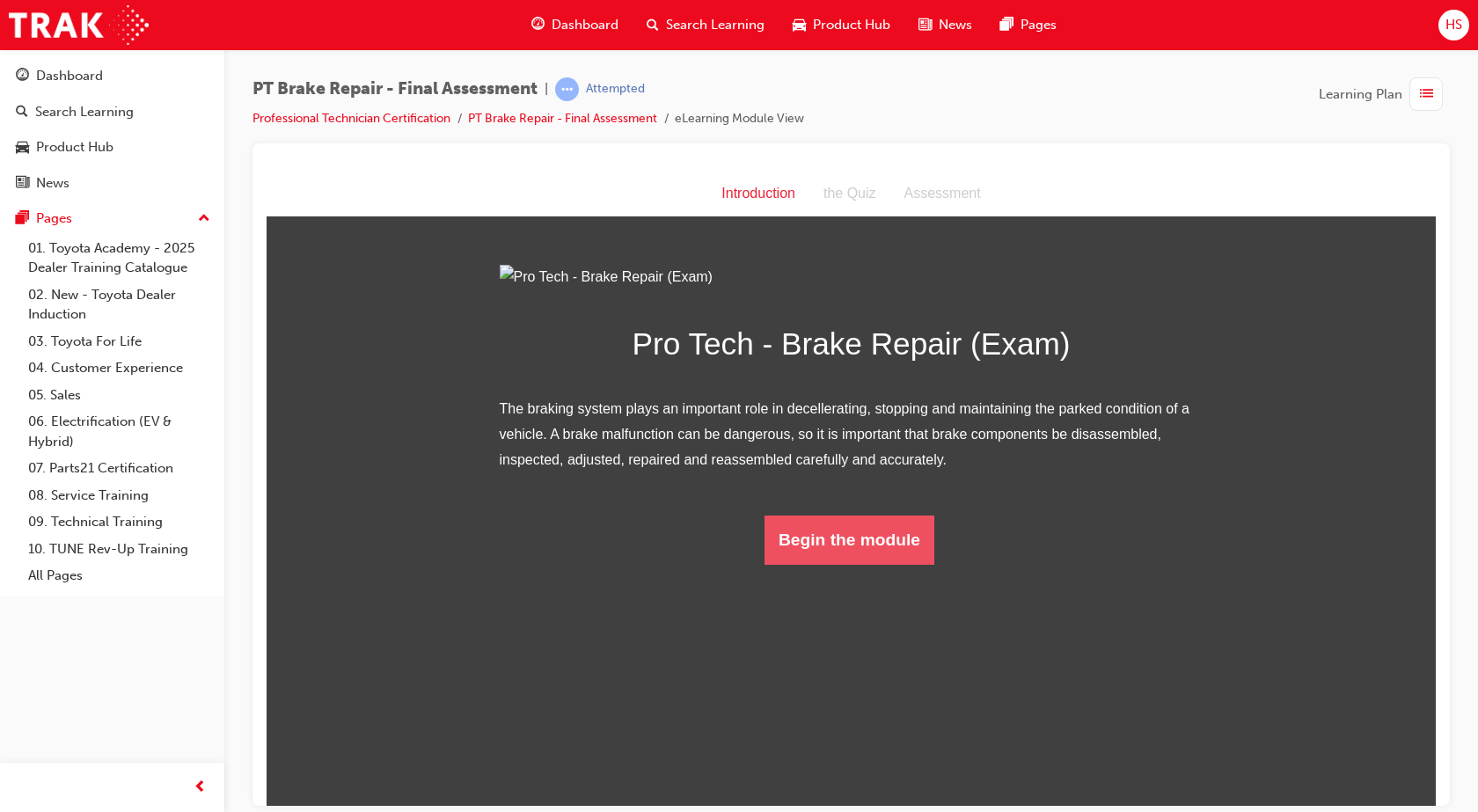
click at [802, 564] on button "Begin the module" at bounding box center [849, 539] width 169 height 49
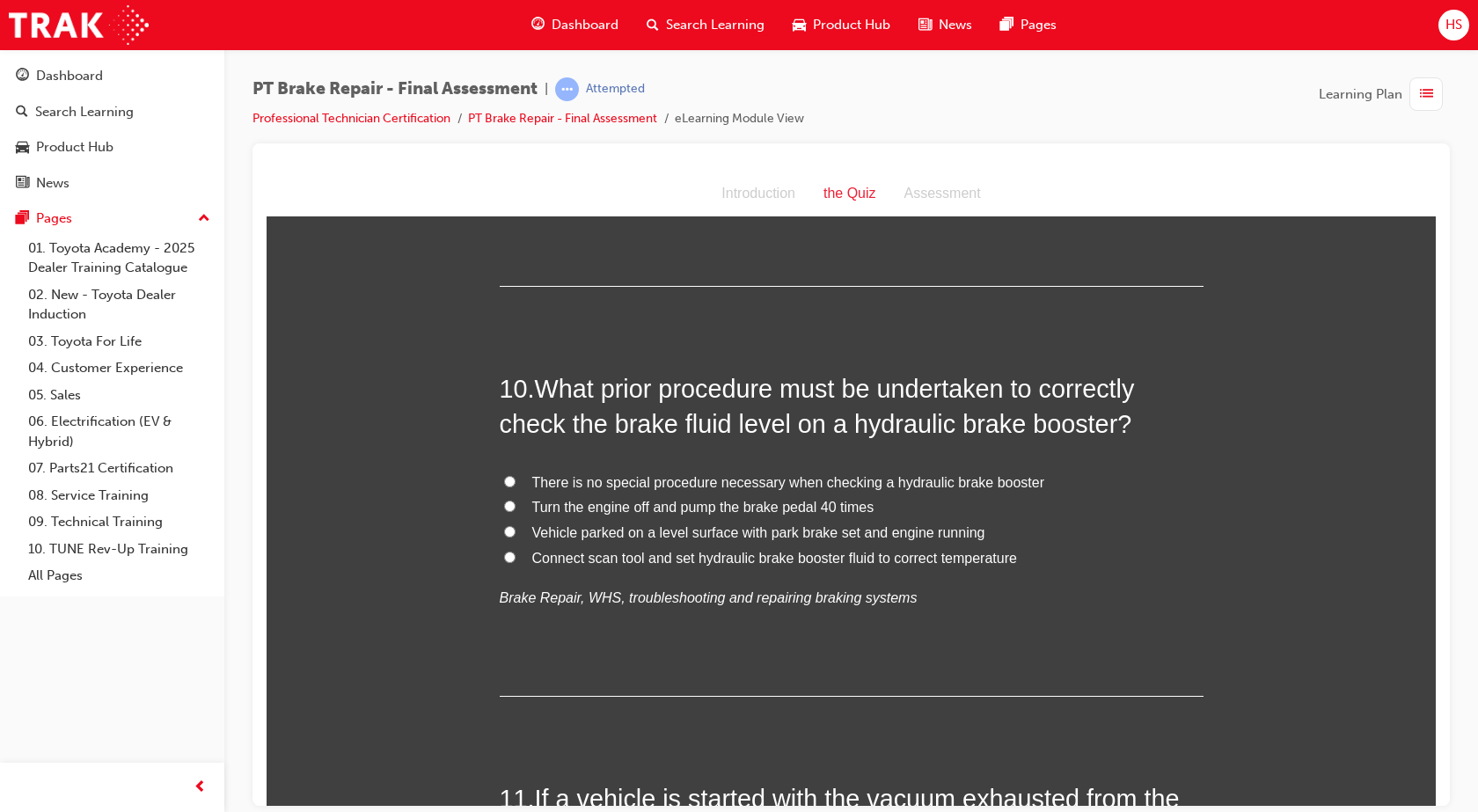
scroll to position [4409, 0]
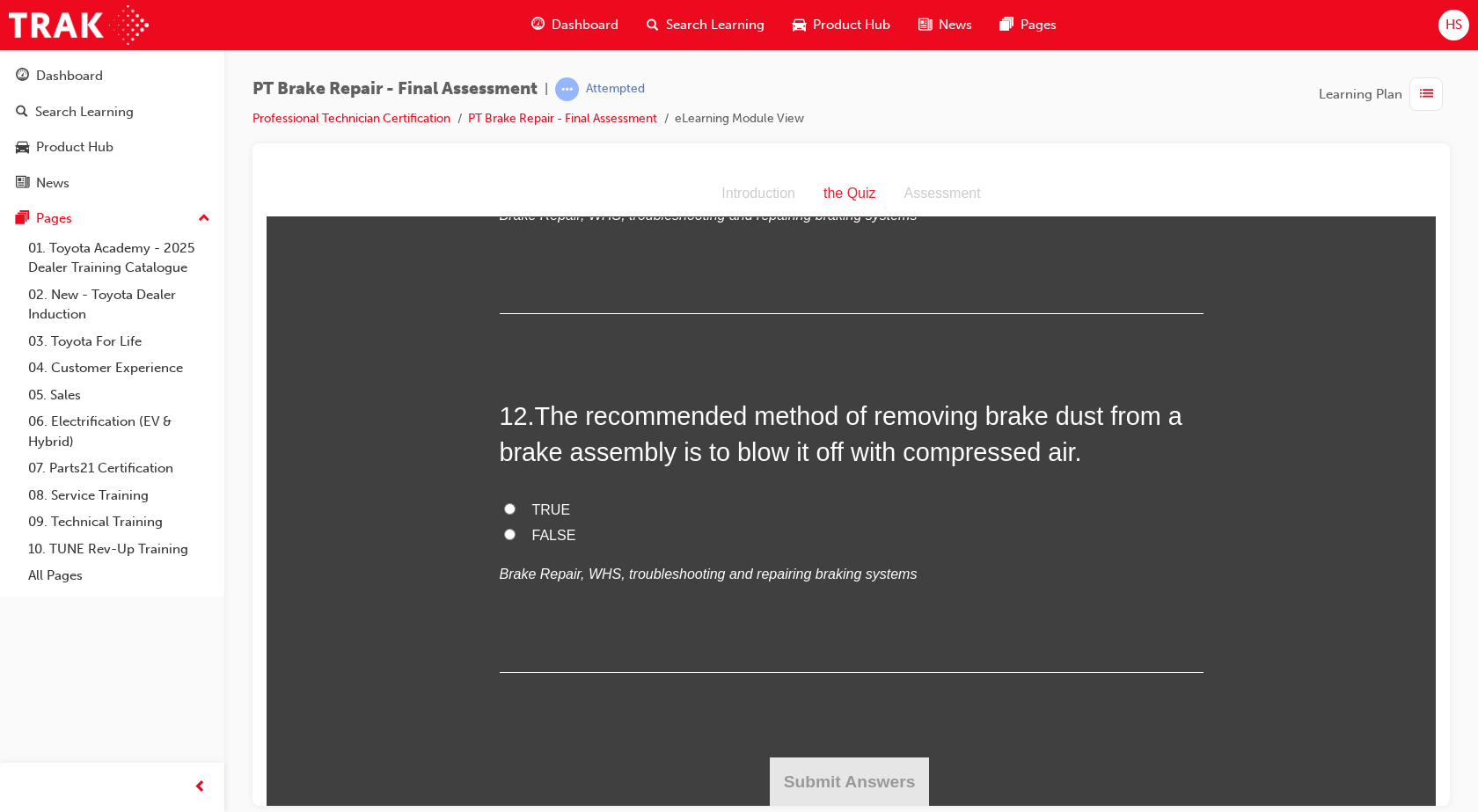
click at [546, 527] on span "FALSE" at bounding box center [554, 535] width 44 height 15
click at [516, 527] on input "FALSE" at bounding box center [510, 533] width 12 height 12
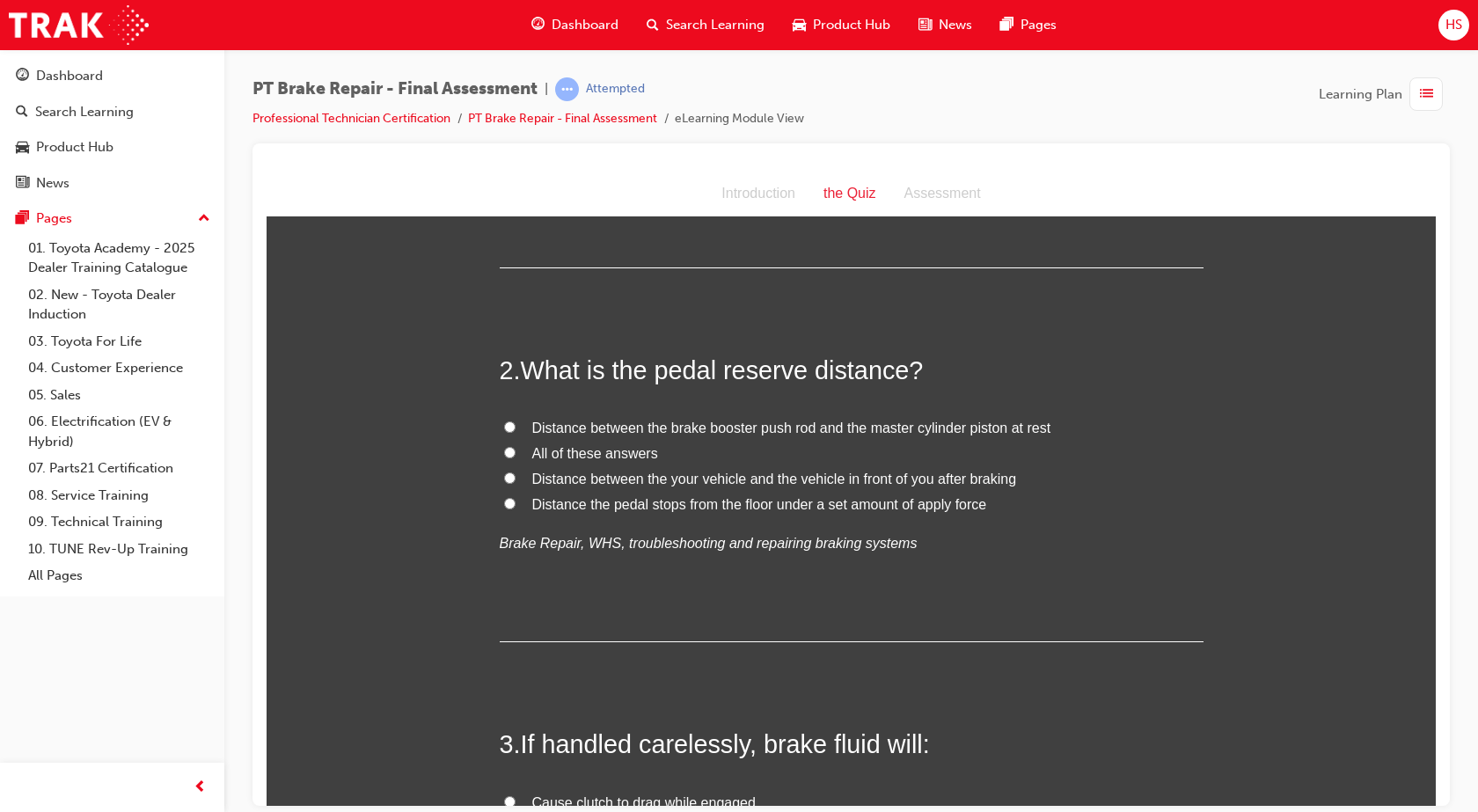
scroll to position [0, 0]
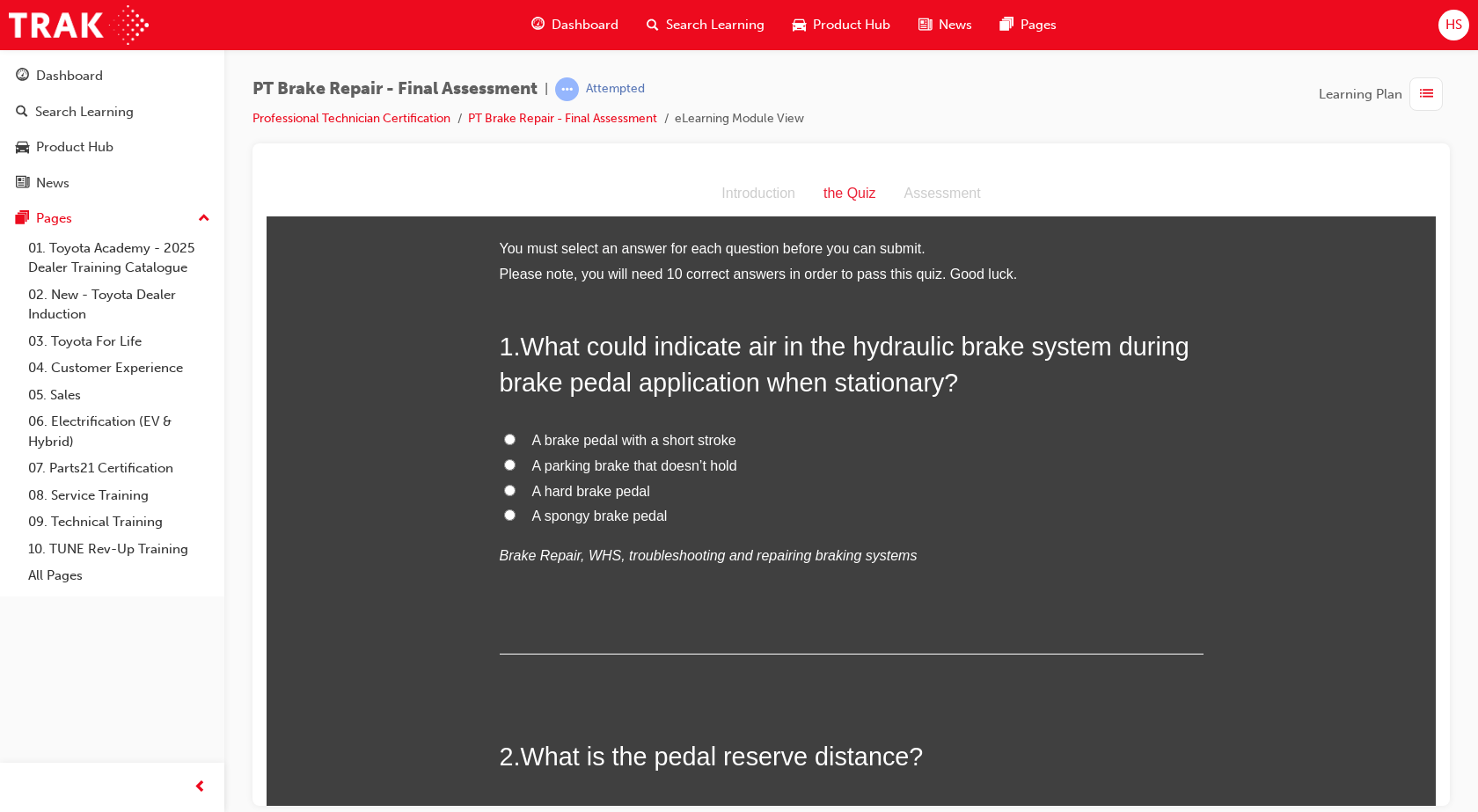
click at [573, 520] on span "A spongy brake pedal" at bounding box center [599, 515] width 136 height 15
click at [516, 520] on input "A spongy brake pedal" at bounding box center [510, 514] width 12 height 12
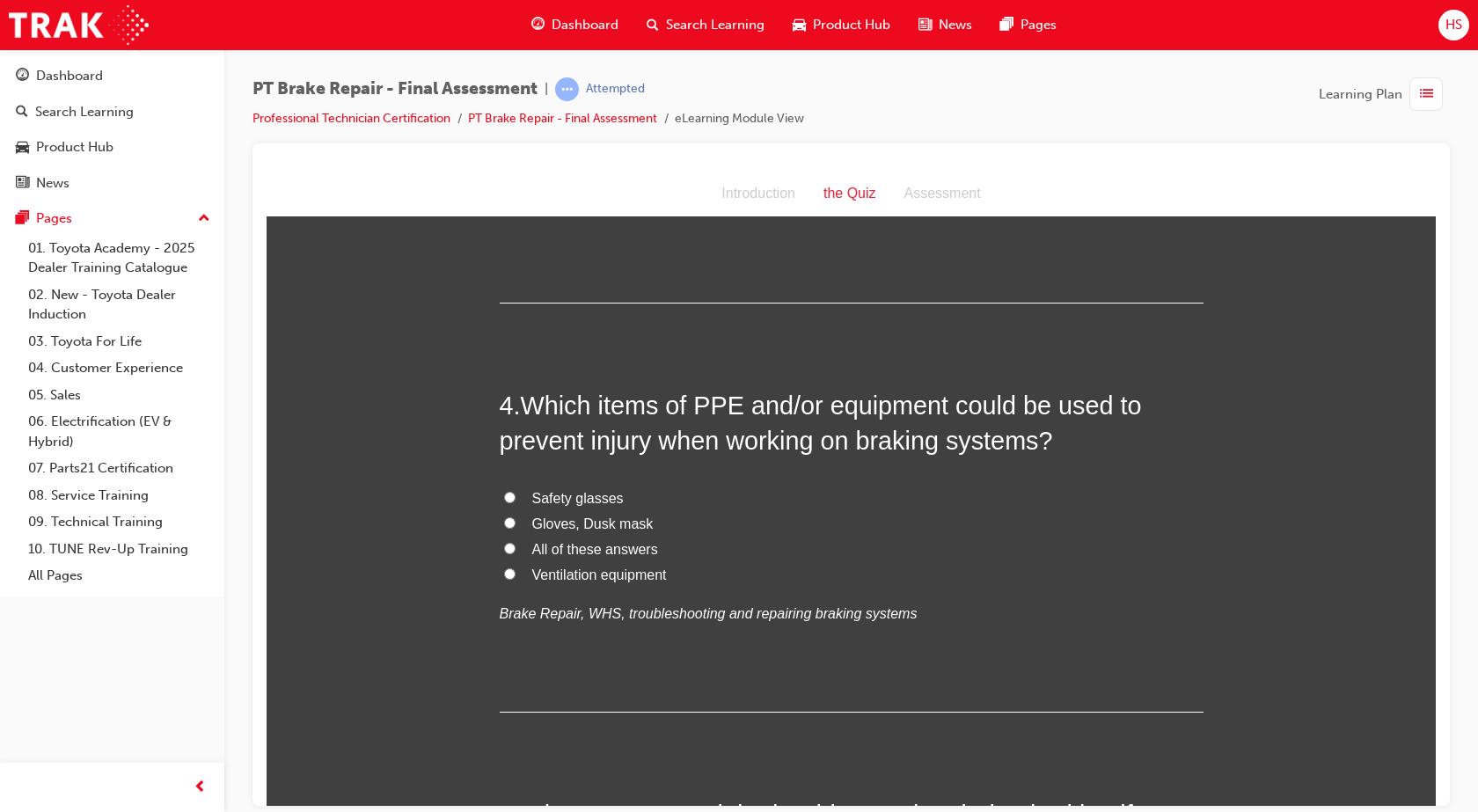
scroll to position [1495, 0]
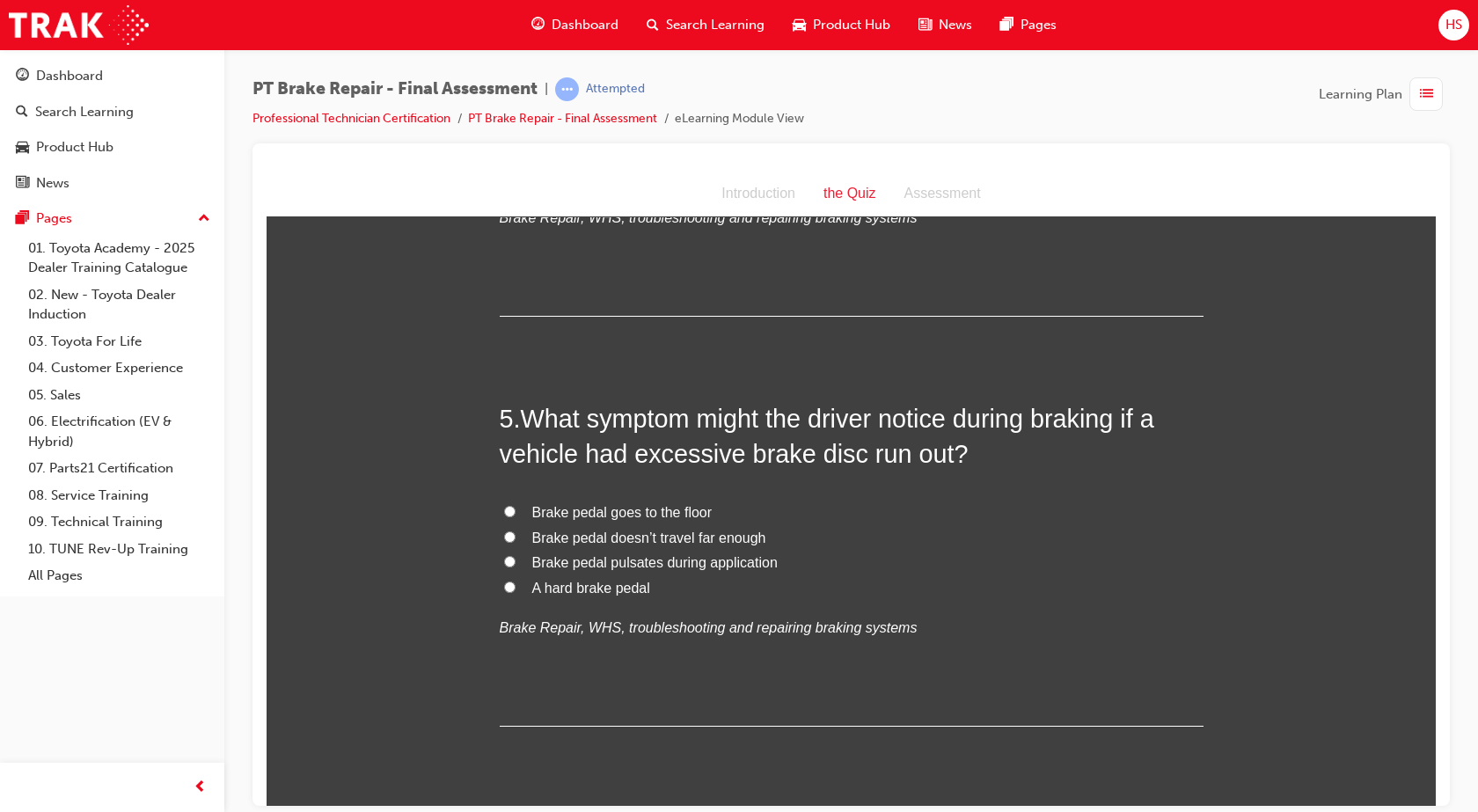
click at [666, 512] on span "Brake pedal goes to the floor" at bounding box center [622, 512] width 180 height 15
click at [516, 512] on input "Brake pedal goes to the floor" at bounding box center [510, 511] width 12 height 12
click at [660, 563] on span "Brake pedal pulsates during application" at bounding box center [654, 562] width 245 height 15
click at [516, 563] on input "Brake pedal pulsates during application" at bounding box center [510, 561] width 12 height 12
click at [670, 515] on span "Brake pedal goes to the floor" at bounding box center [622, 512] width 180 height 15
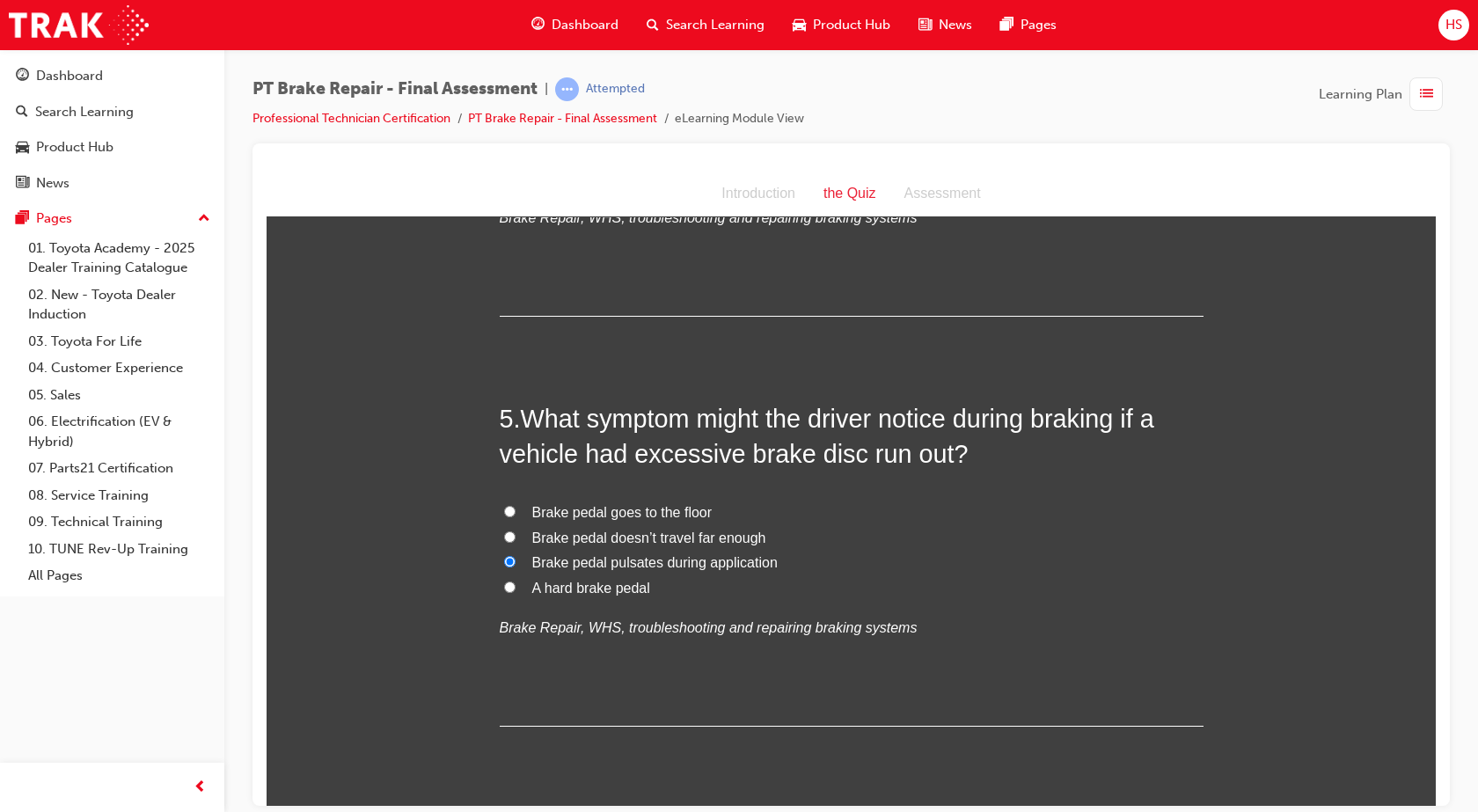
click at [516, 515] on input "Brake pedal goes to the floor" at bounding box center [510, 511] width 12 height 12
click at [674, 555] on span "Brake pedal pulsates during application" at bounding box center [654, 562] width 245 height 15
click at [516, 555] on input "Brake pedal pulsates during application" at bounding box center [510, 561] width 12 height 12
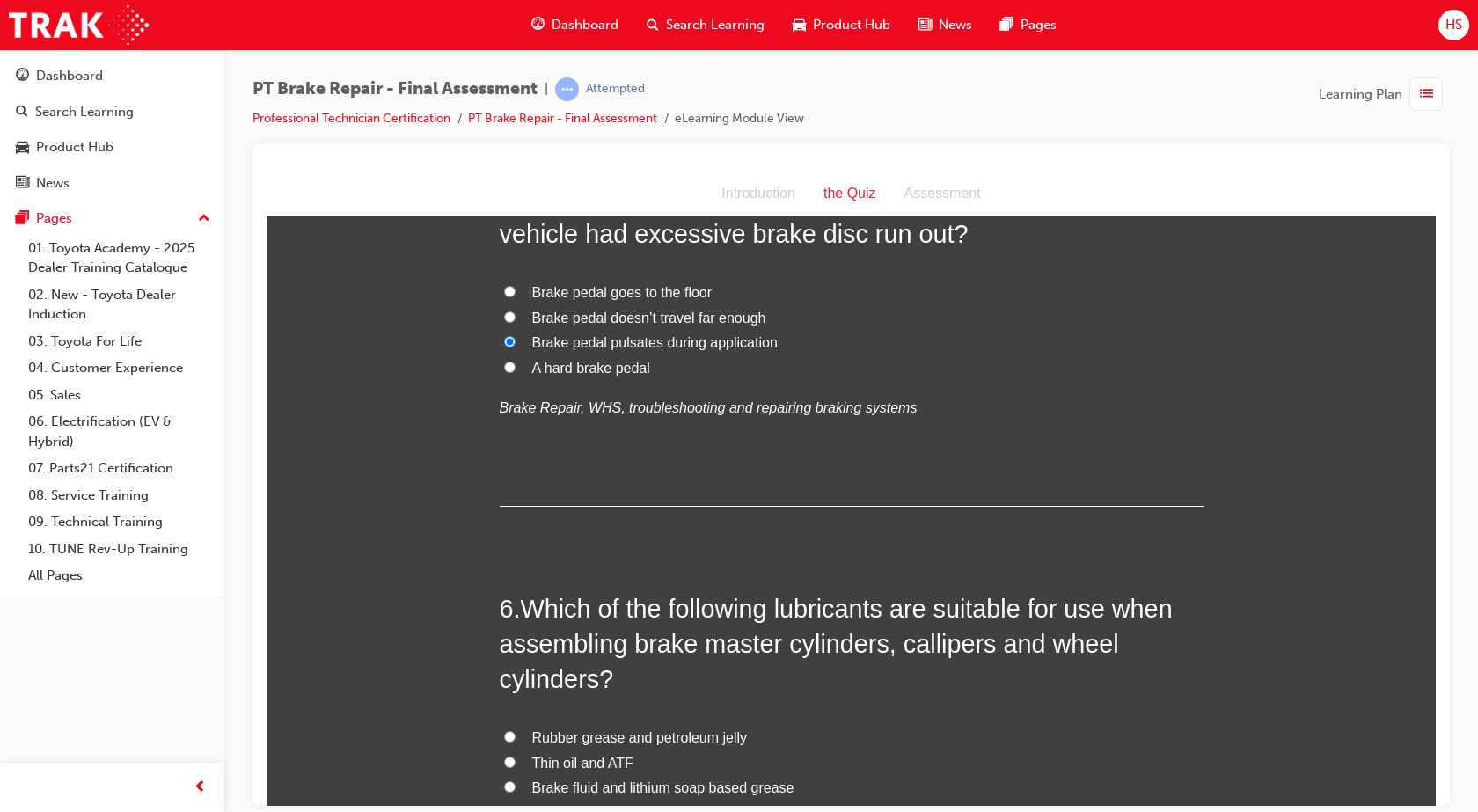
scroll to position [1868, 0]
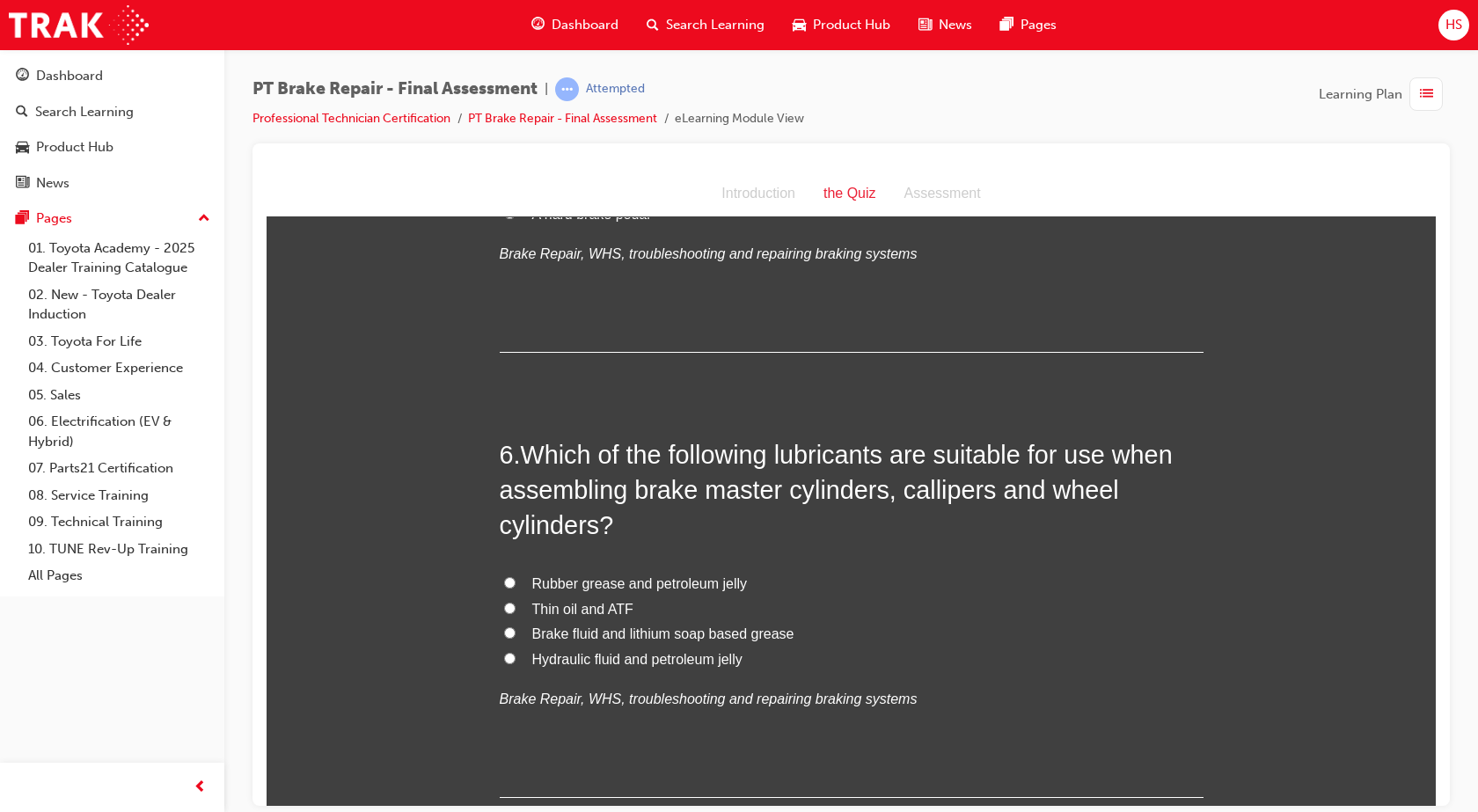
click at [681, 581] on span "Rubber grease and petroleum jelly" at bounding box center [640, 583] width 216 height 15
click at [516, 581] on input "Rubber grease and petroleum jelly" at bounding box center [510, 582] width 12 height 12
click at [683, 638] on span "Brake fluid and lithium soap based grease" at bounding box center [663, 633] width 262 height 15
click at [516, 638] on input "Brake fluid and lithium soap based grease" at bounding box center [510, 632] width 12 height 12
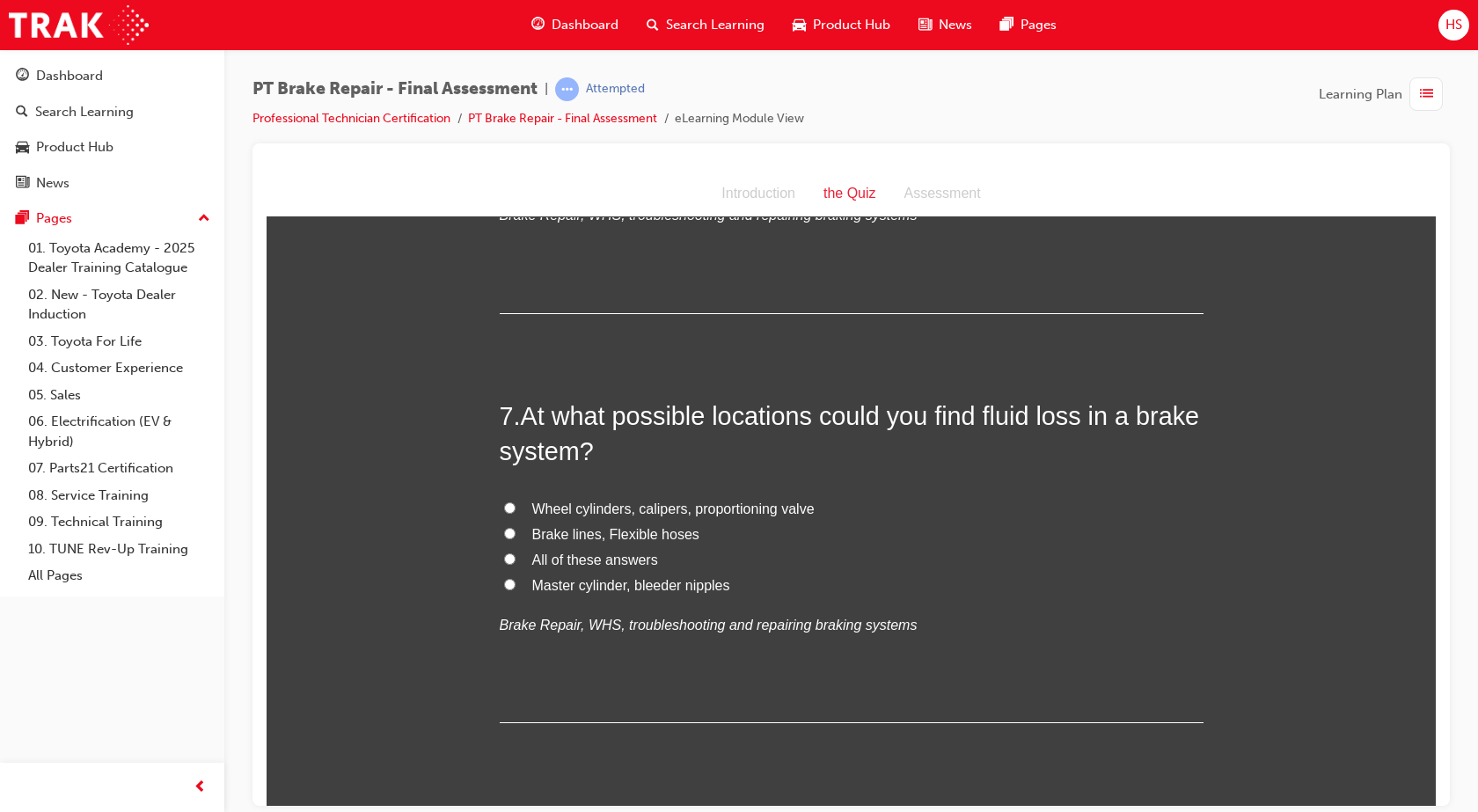
scroll to position [2419, 0]
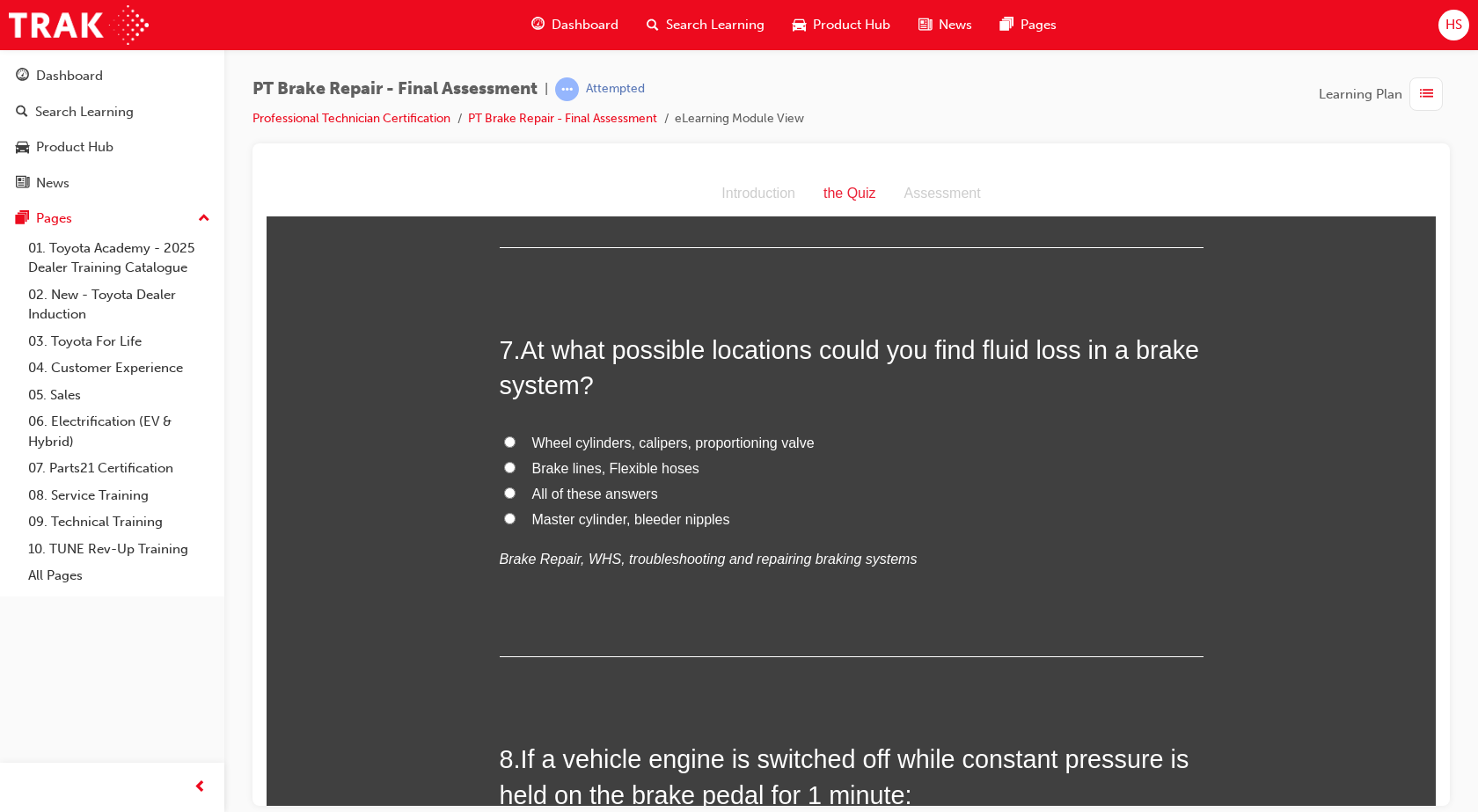
click at [616, 495] on span "All of these answers" at bounding box center [595, 494] width 126 height 15
click at [516, 495] on input "All of these answers" at bounding box center [510, 492] width 12 height 12
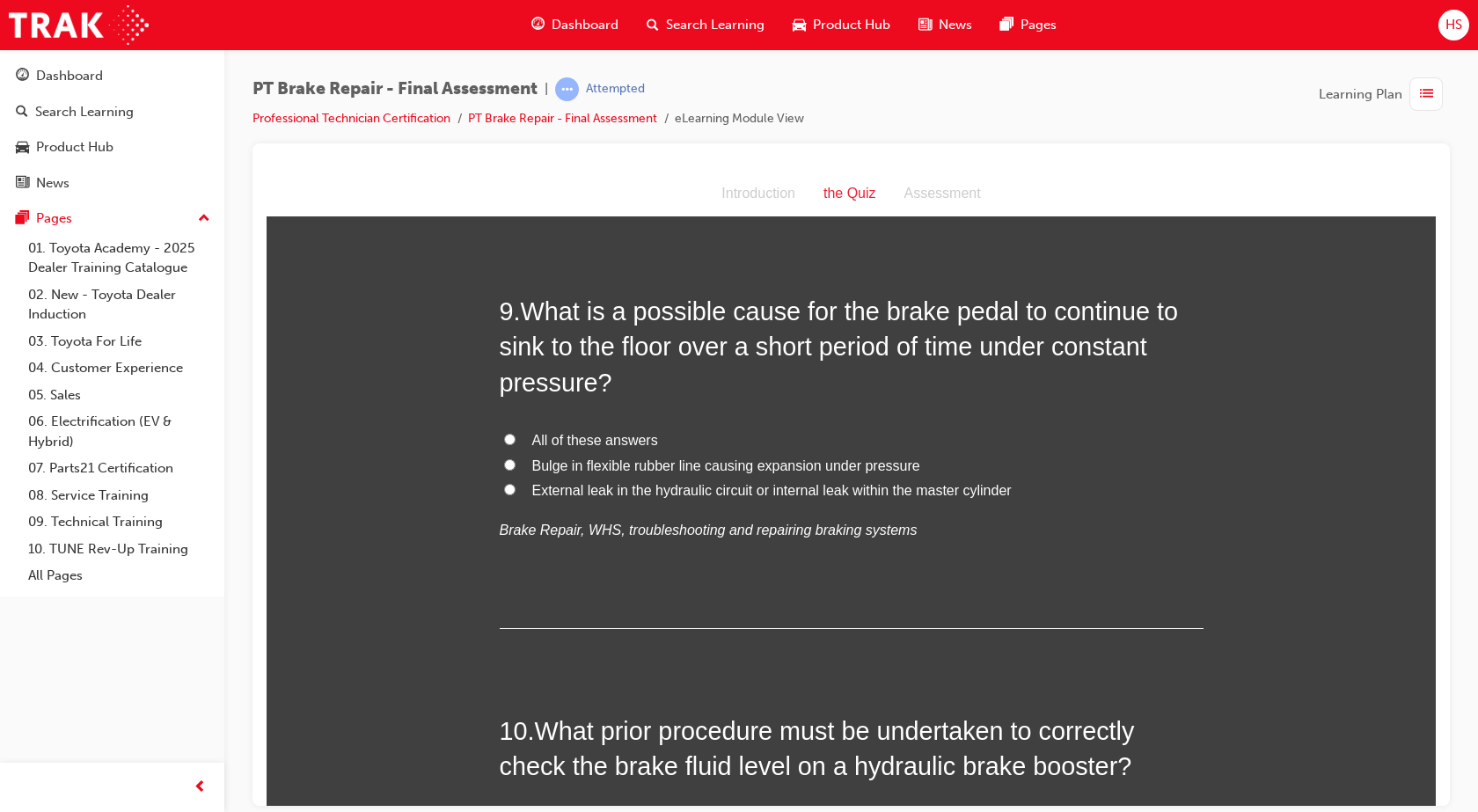
scroll to position [3254, 0]
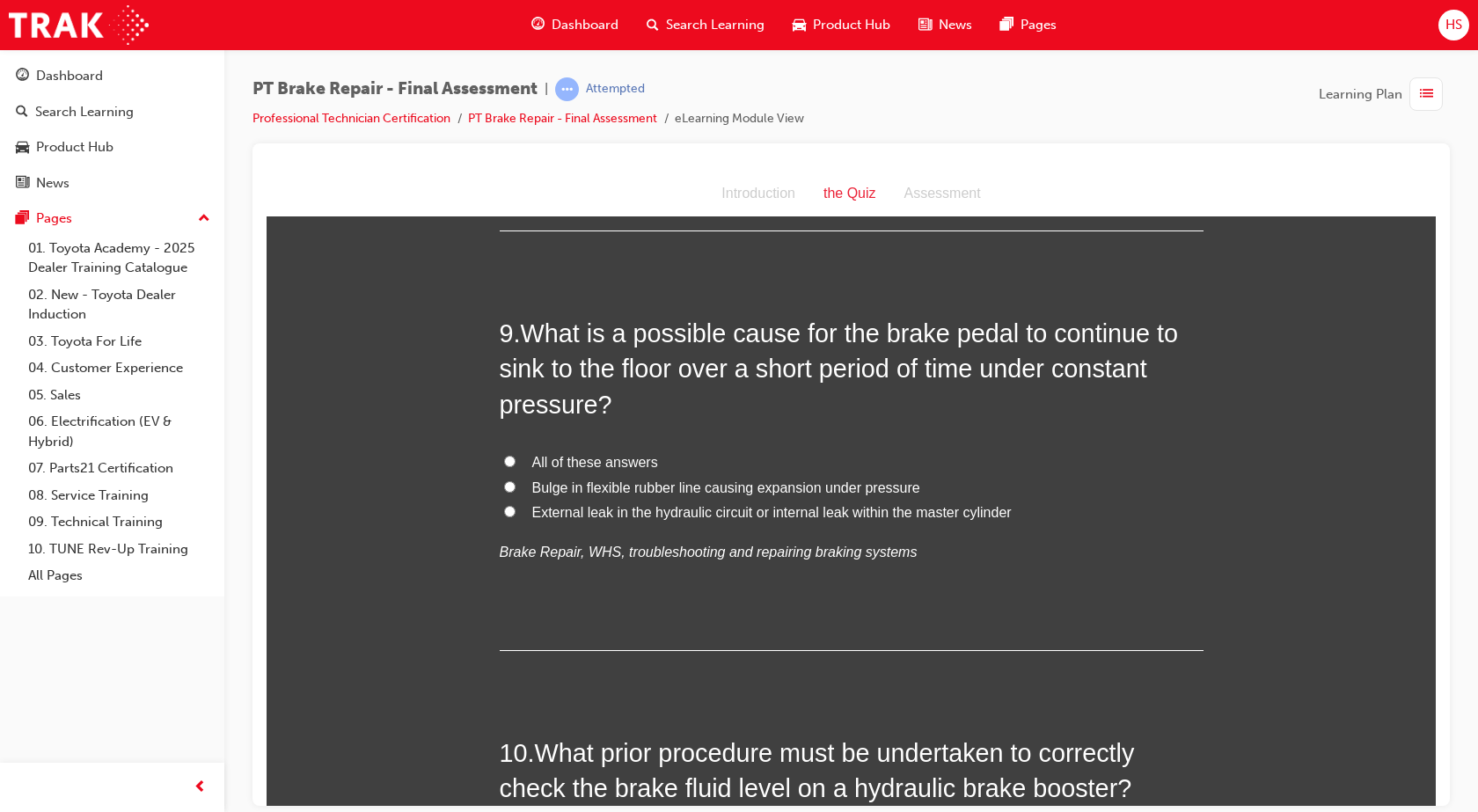
click at [866, 514] on span "External leak in the hydraulic circuit or internal leak within the master cylin…" at bounding box center [772, 512] width 479 height 15
click at [516, 514] on input "External leak in the hydraulic circuit or internal leak within the master cylin…" at bounding box center [510, 511] width 12 height 12
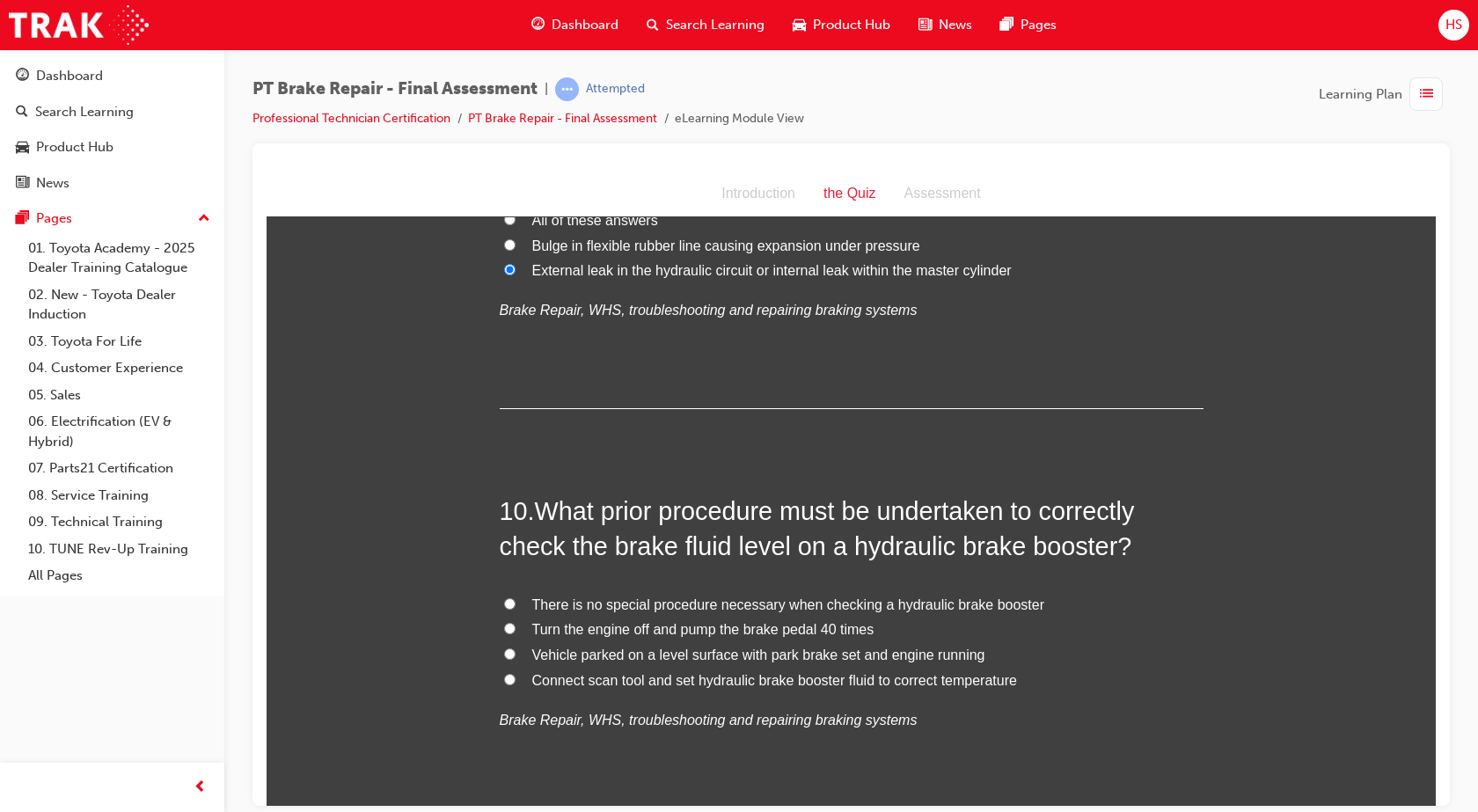
scroll to position [3584, 0]
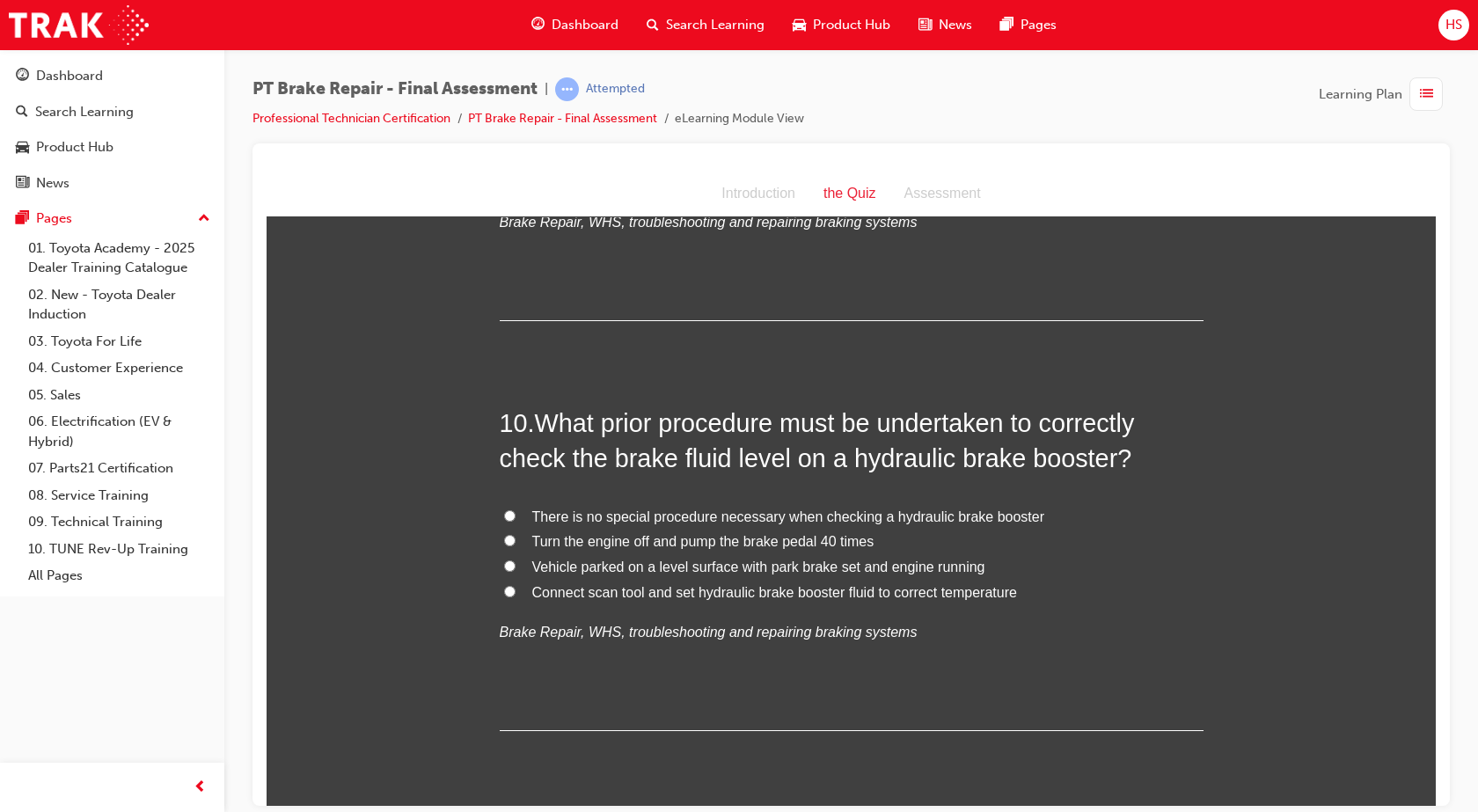
click at [767, 568] on span "Vehicle parked on a level surface with park brake set and engine running" at bounding box center [758, 566] width 453 height 15
click at [516, 568] on input "Vehicle parked on a level surface with park brake set and engine running" at bounding box center [510, 565] width 12 height 12
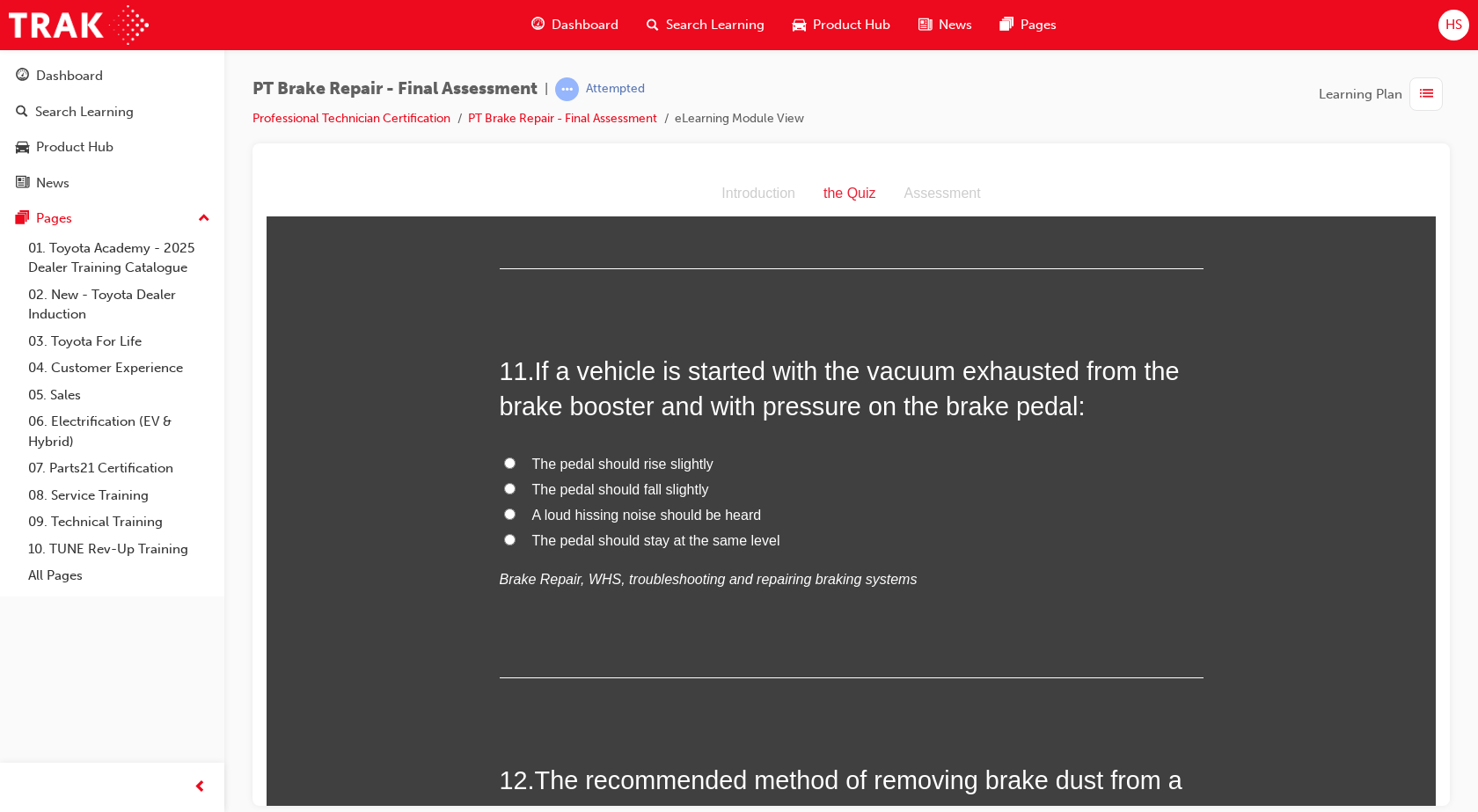
scroll to position [4067, 0]
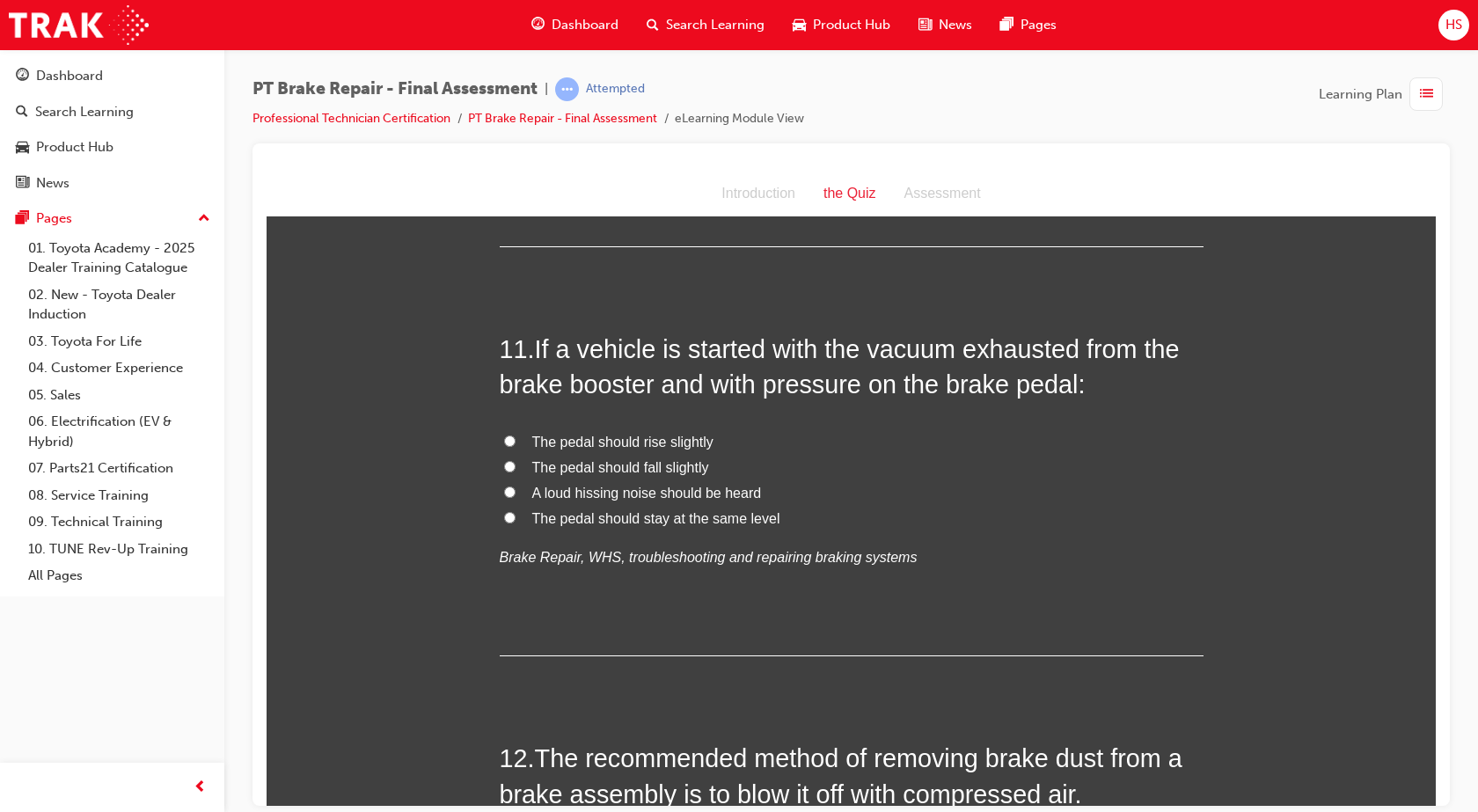
click at [611, 464] on span "The pedal should fall slightly" at bounding box center [621, 467] width 177 height 15
click at [516, 464] on input "The pedal should fall slightly" at bounding box center [510, 466] width 12 height 12
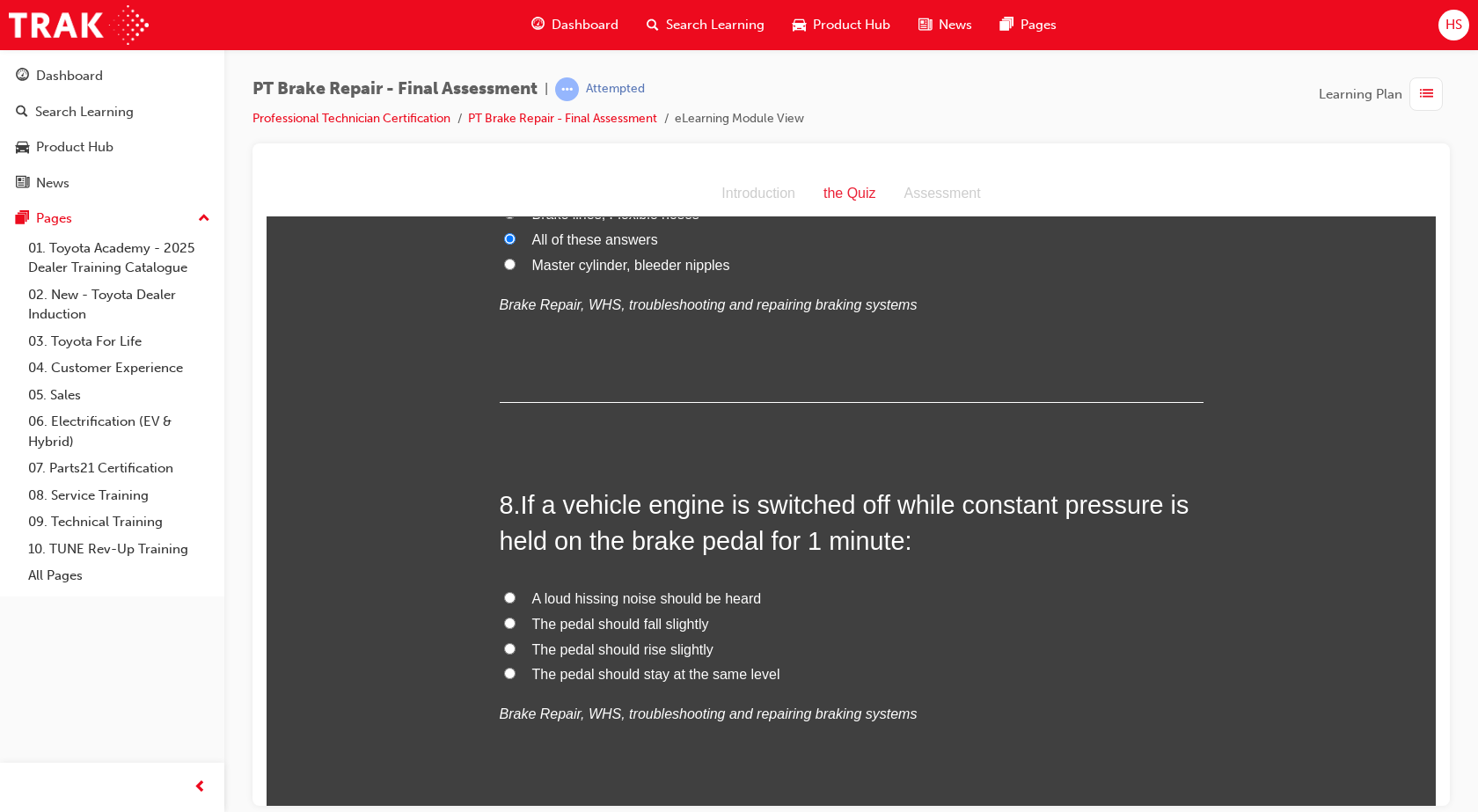
scroll to position [2695, 0]
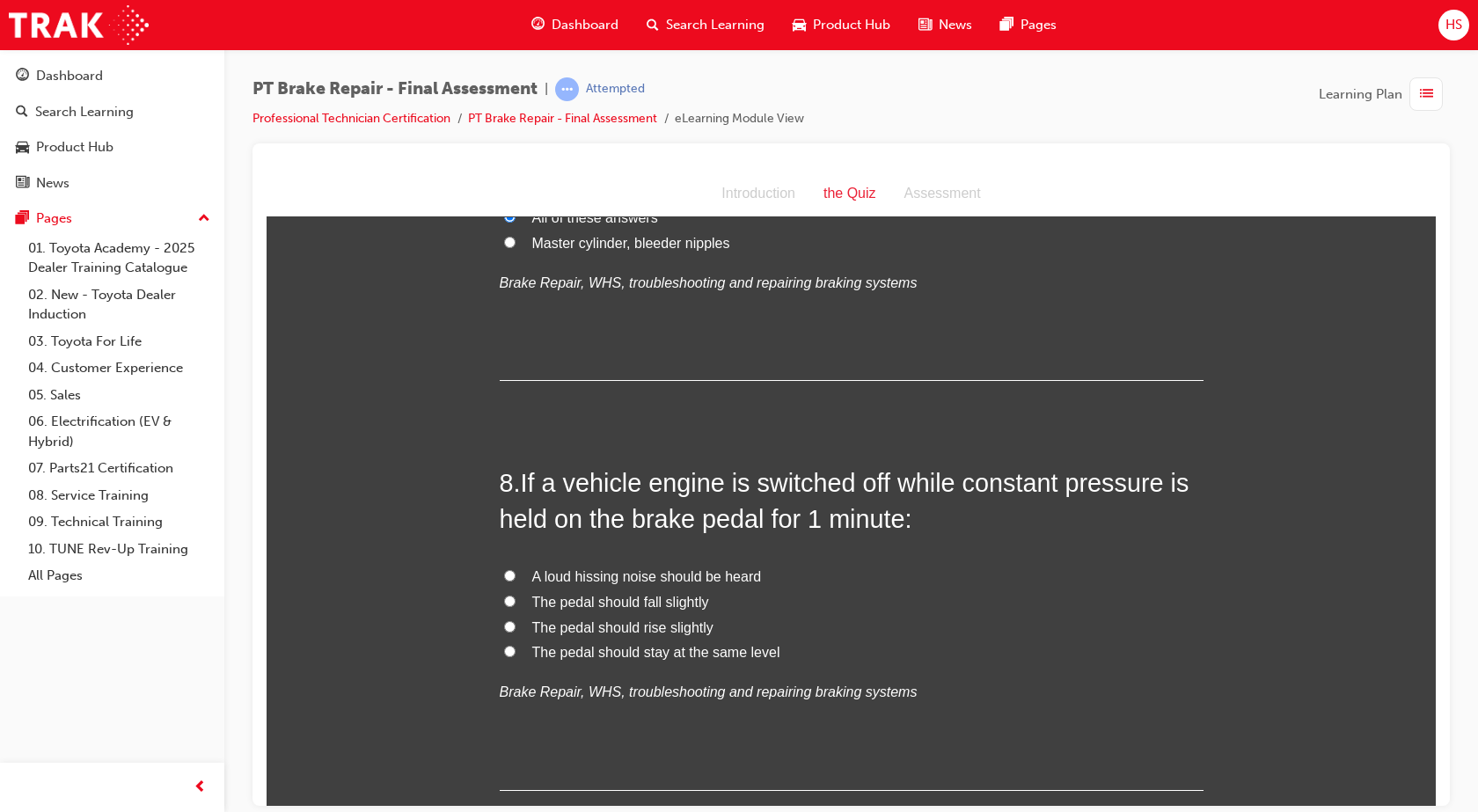
click at [643, 626] on span "The pedal should rise slightly" at bounding box center [623, 626] width 181 height 15
click at [516, 626] on input "The pedal should rise slightly" at bounding box center [510, 625] width 12 height 12
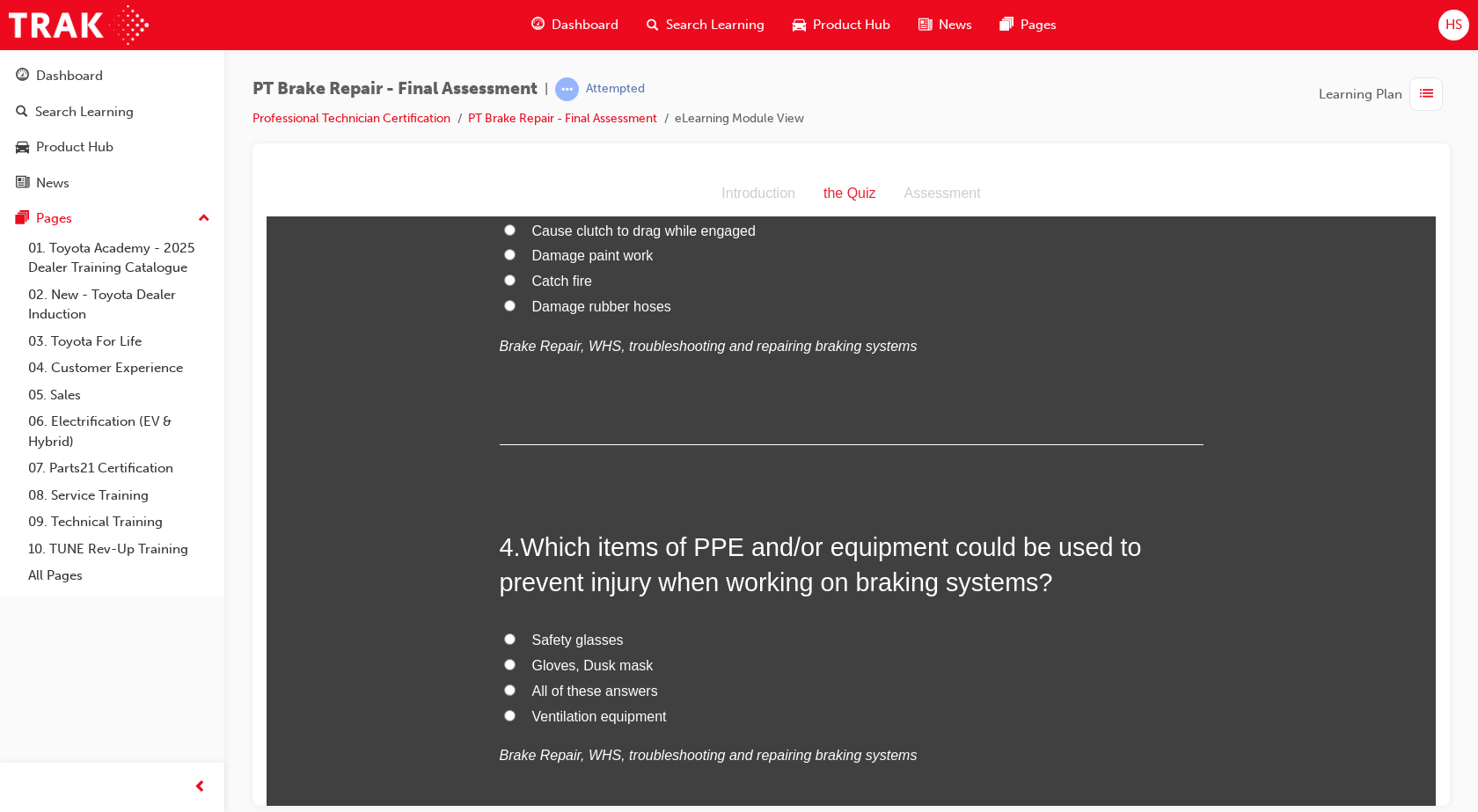
scroll to position [1046, 0]
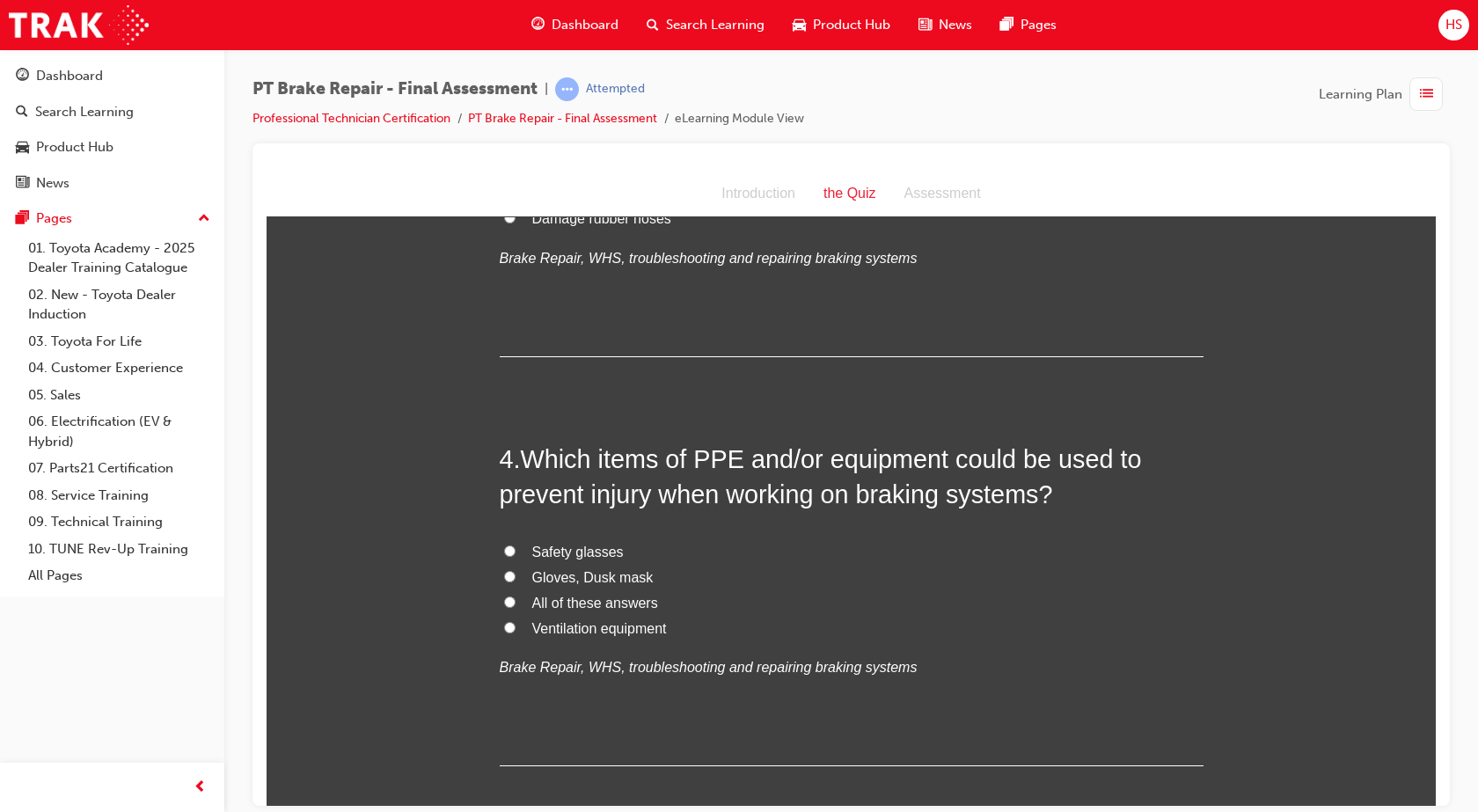
click at [539, 600] on span "All of these answers" at bounding box center [595, 602] width 126 height 15
click at [516, 600] on input "All of these answers" at bounding box center [510, 601] width 12 height 12
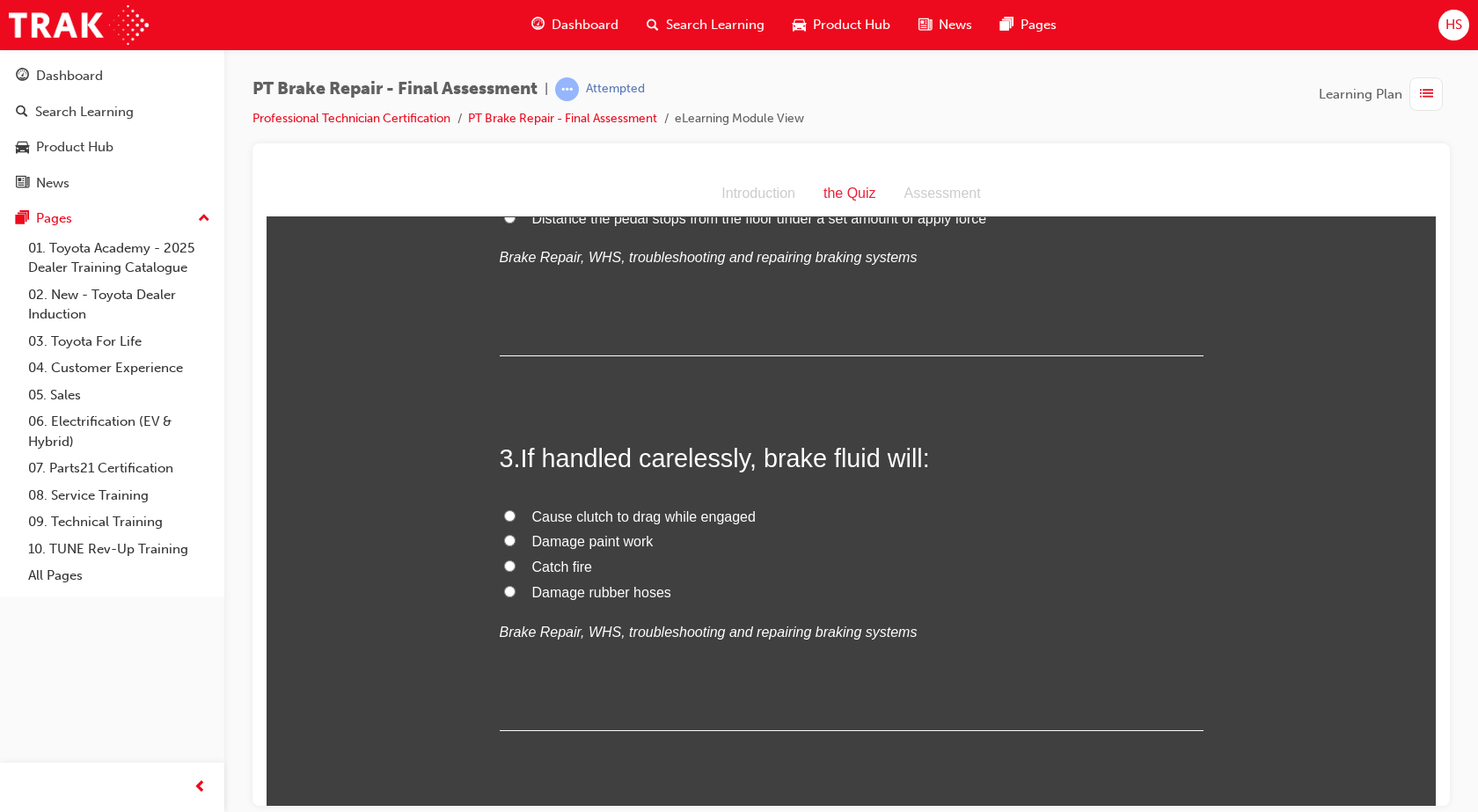
scroll to position [628, 0]
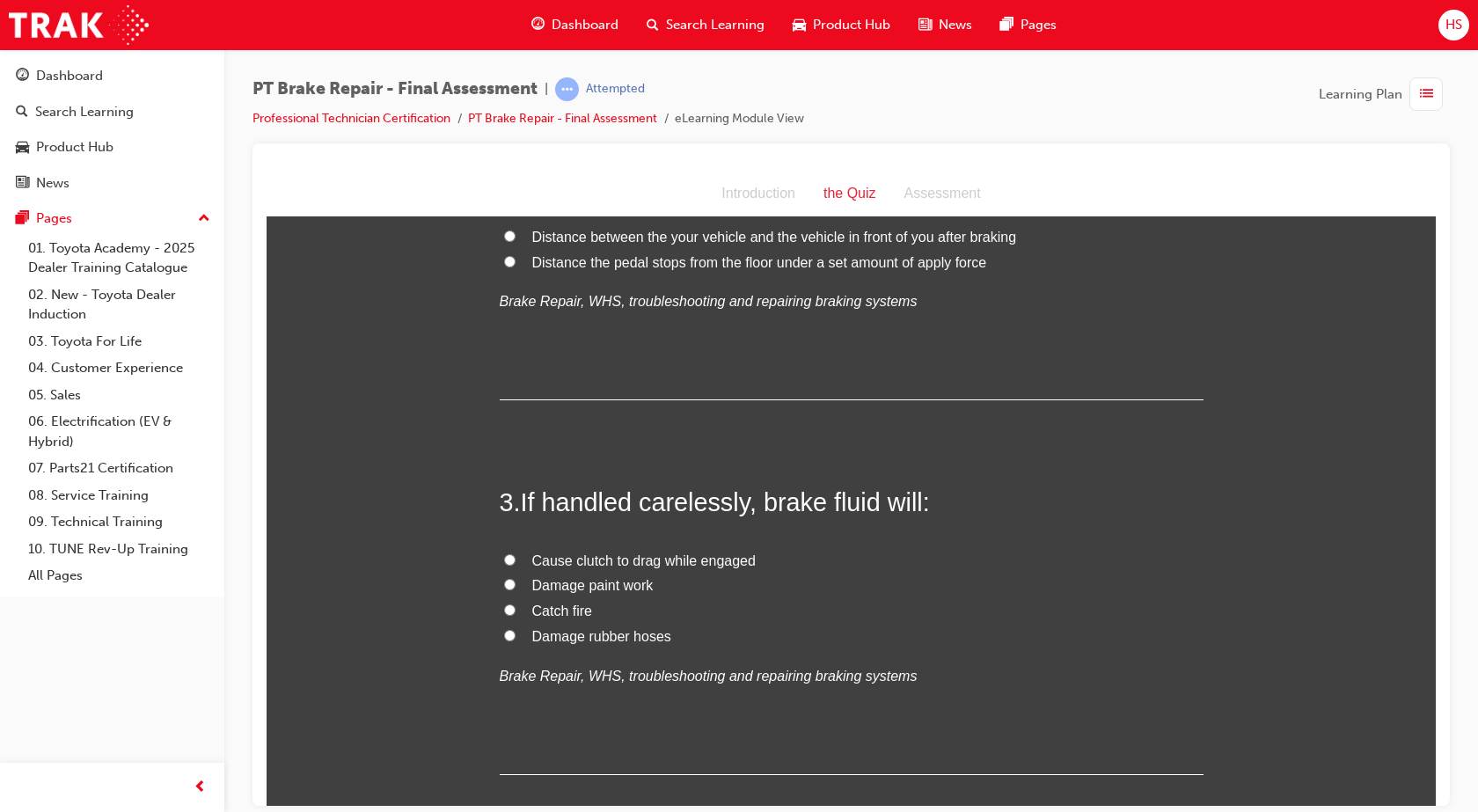
click at [569, 582] on span "Damage paint work" at bounding box center [593, 585] width 121 height 15
click at [516, 582] on input "Damage paint work" at bounding box center [510, 584] width 12 height 12
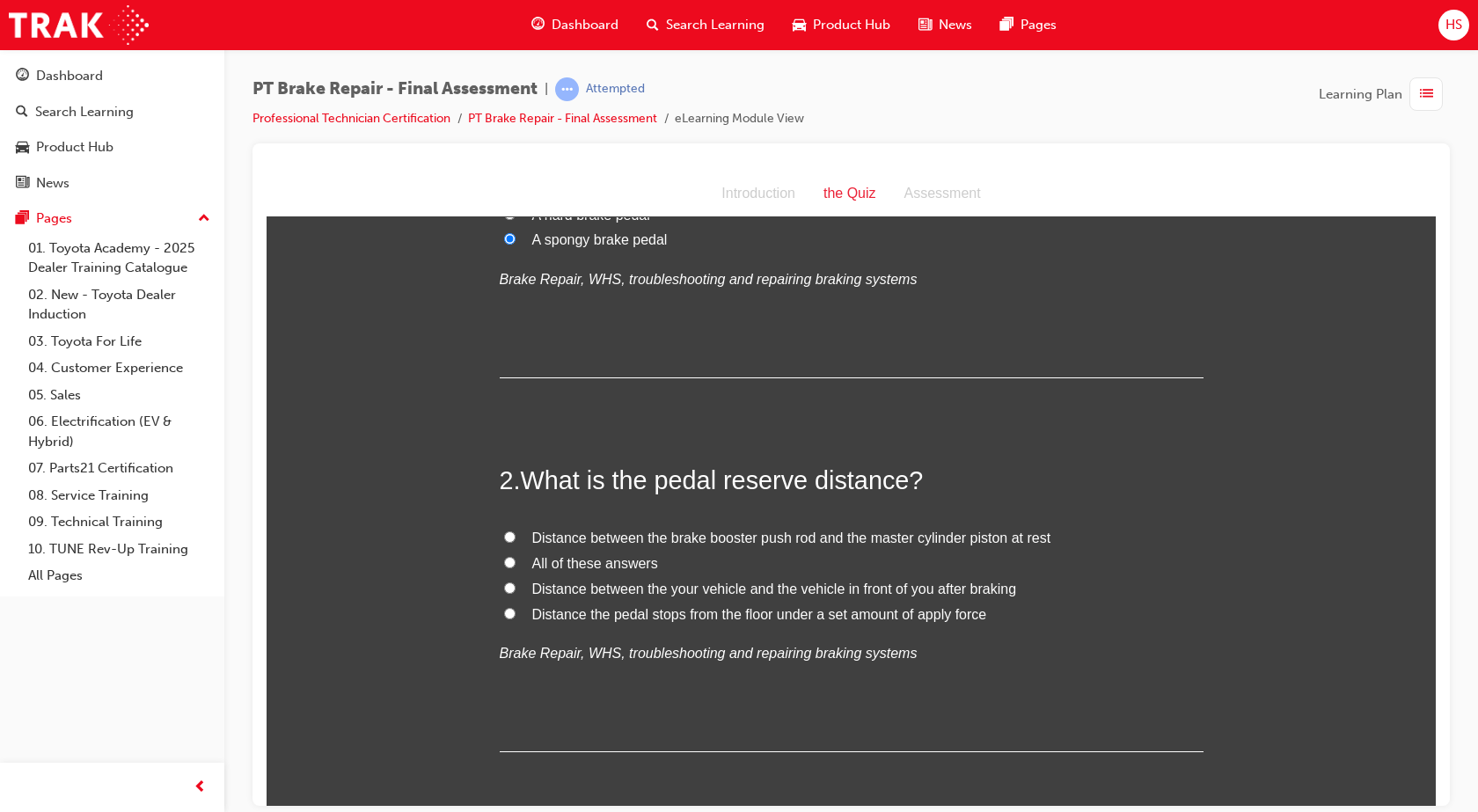
scroll to position [232, 0]
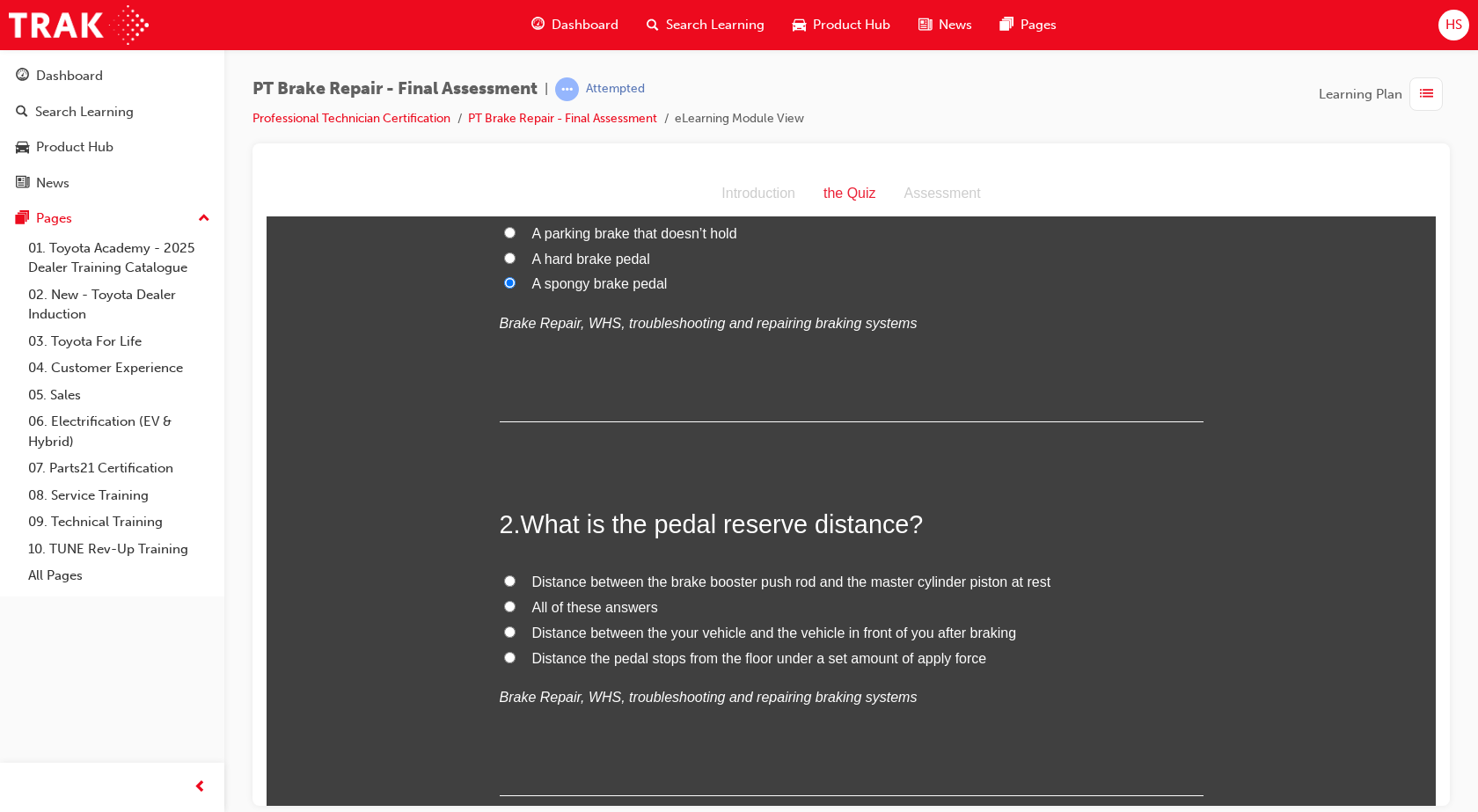
click at [852, 653] on span "Distance the pedal stops from the floor under a set amount of apply force" at bounding box center [759, 657] width 455 height 15
click at [516, 653] on input "Distance the pedal stops from the floor under a set amount of apply force" at bounding box center [510, 656] width 12 height 12
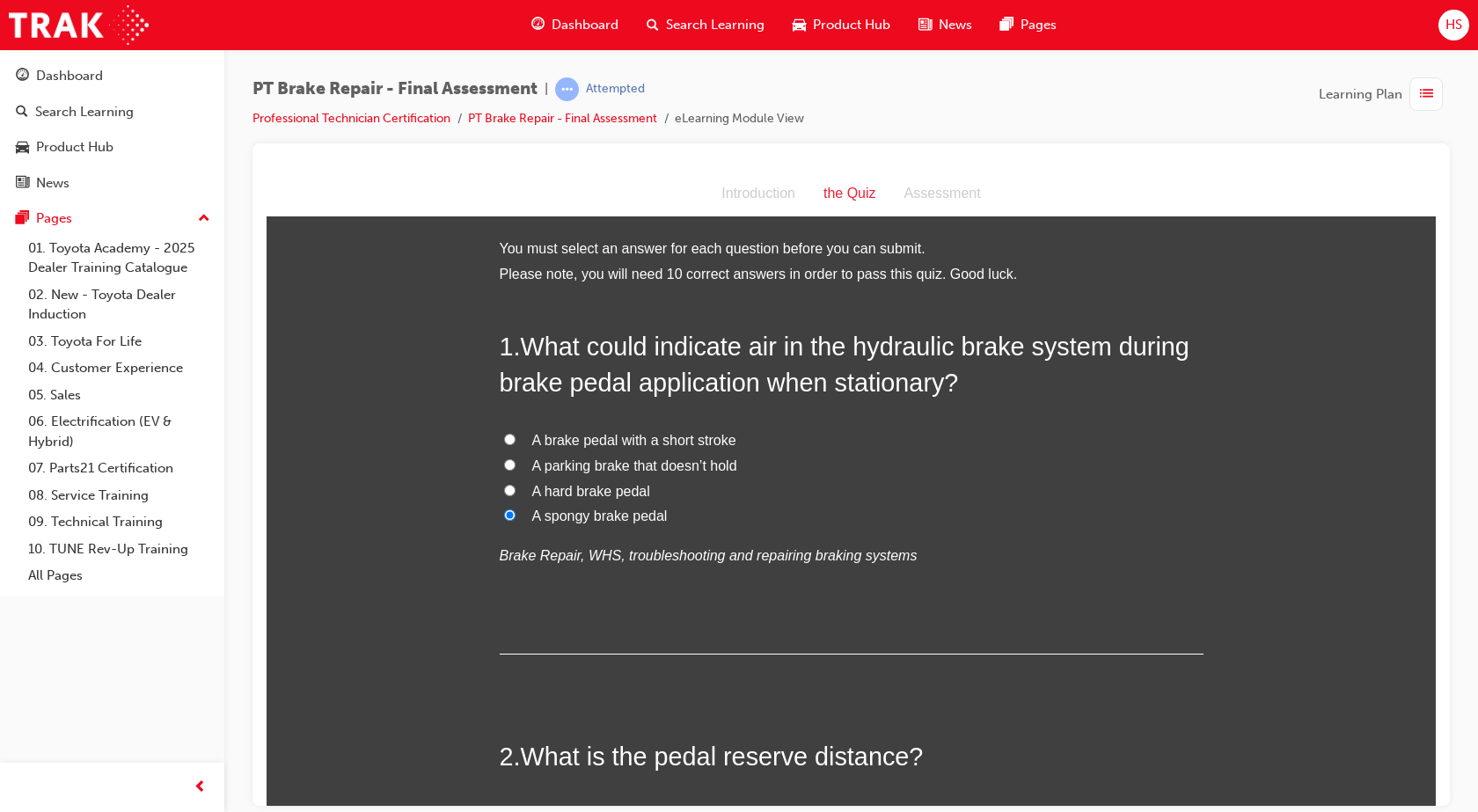
scroll to position [308, 0]
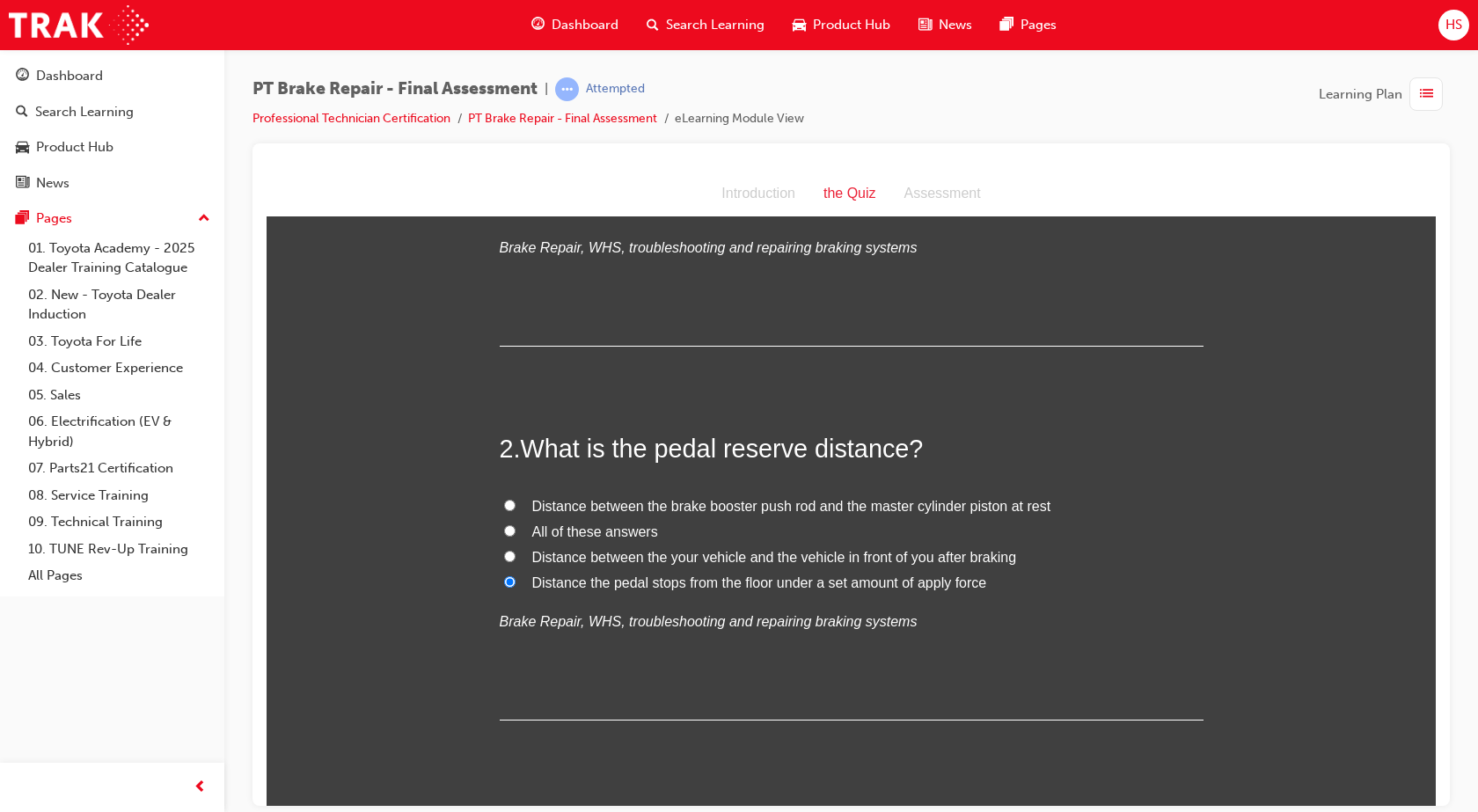
click at [610, 527] on span "All of these answers" at bounding box center [595, 531] width 126 height 15
click at [516, 527] on input "All of these answers" at bounding box center [510, 530] width 12 height 12
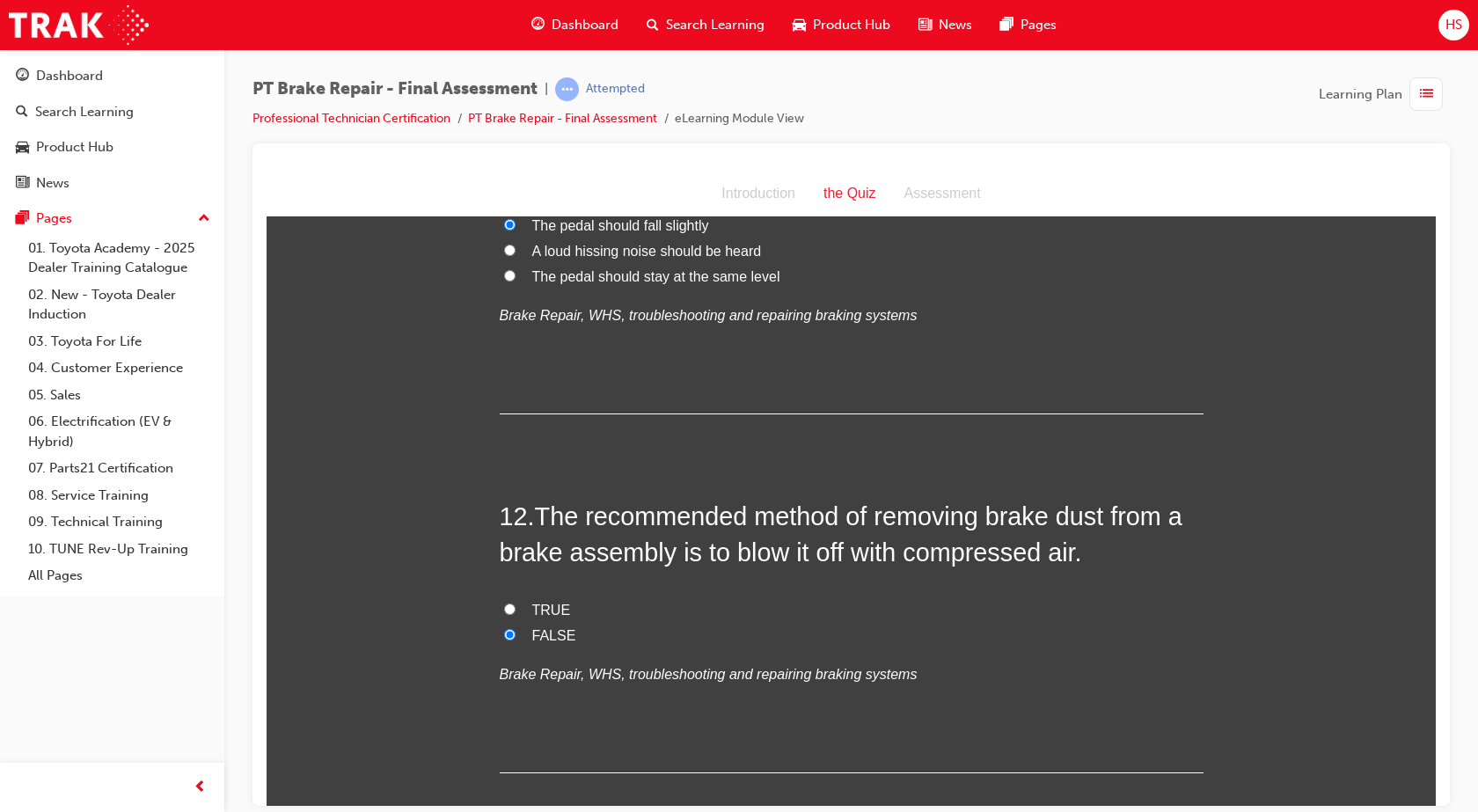
scroll to position [4409, 0]
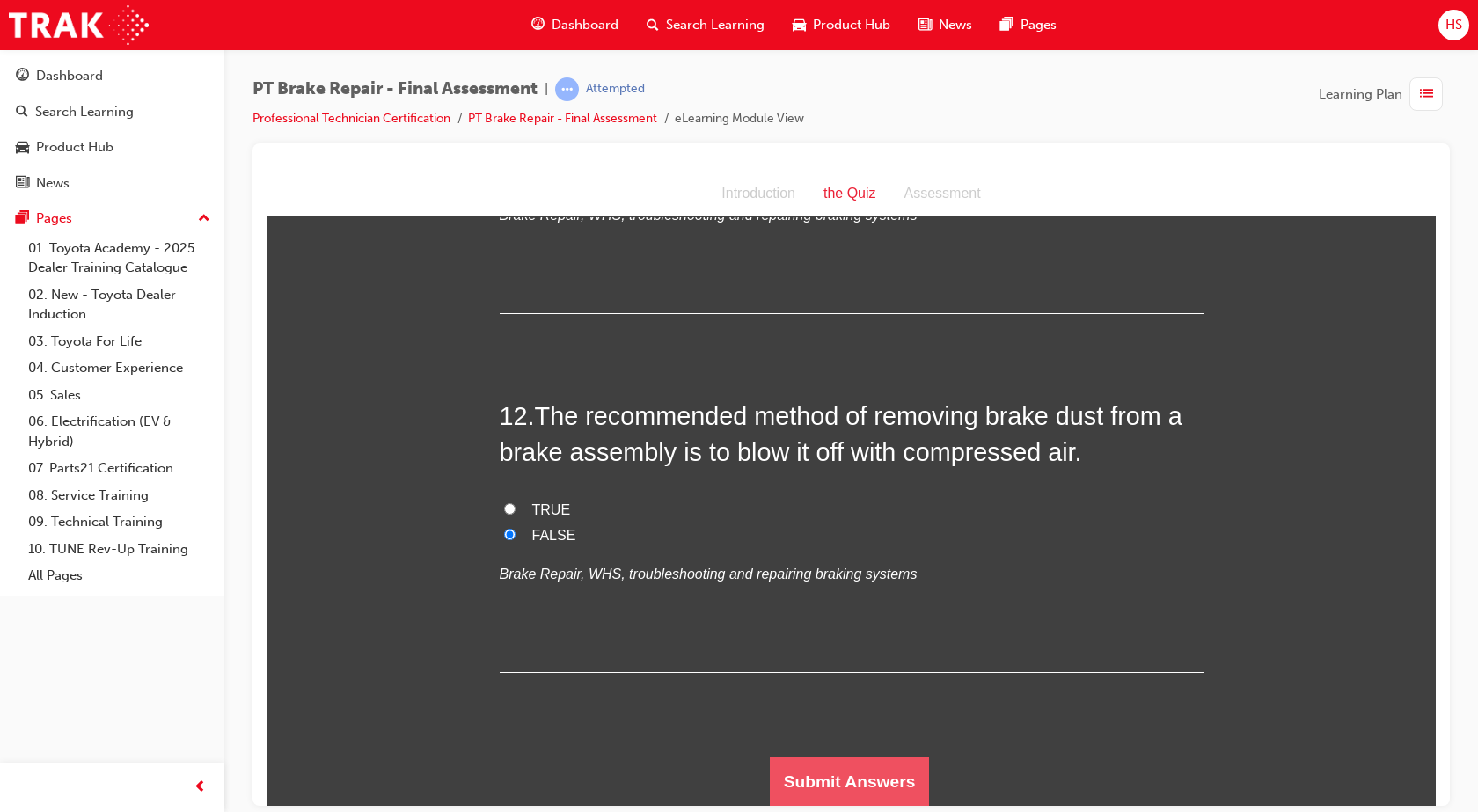
click at [832, 773] on button "Submit Answers" at bounding box center [850, 780] width 160 height 49
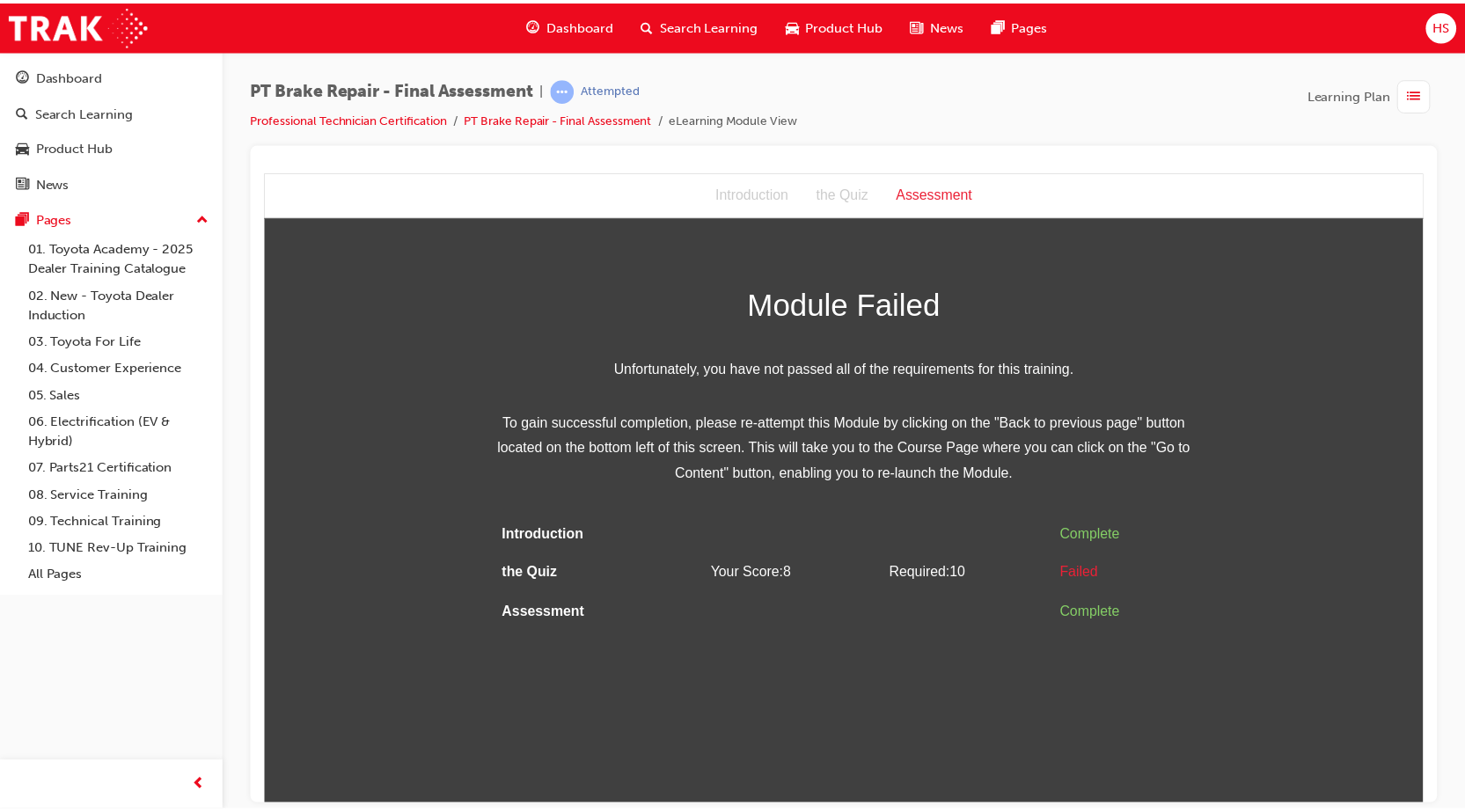
scroll to position [0, 0]
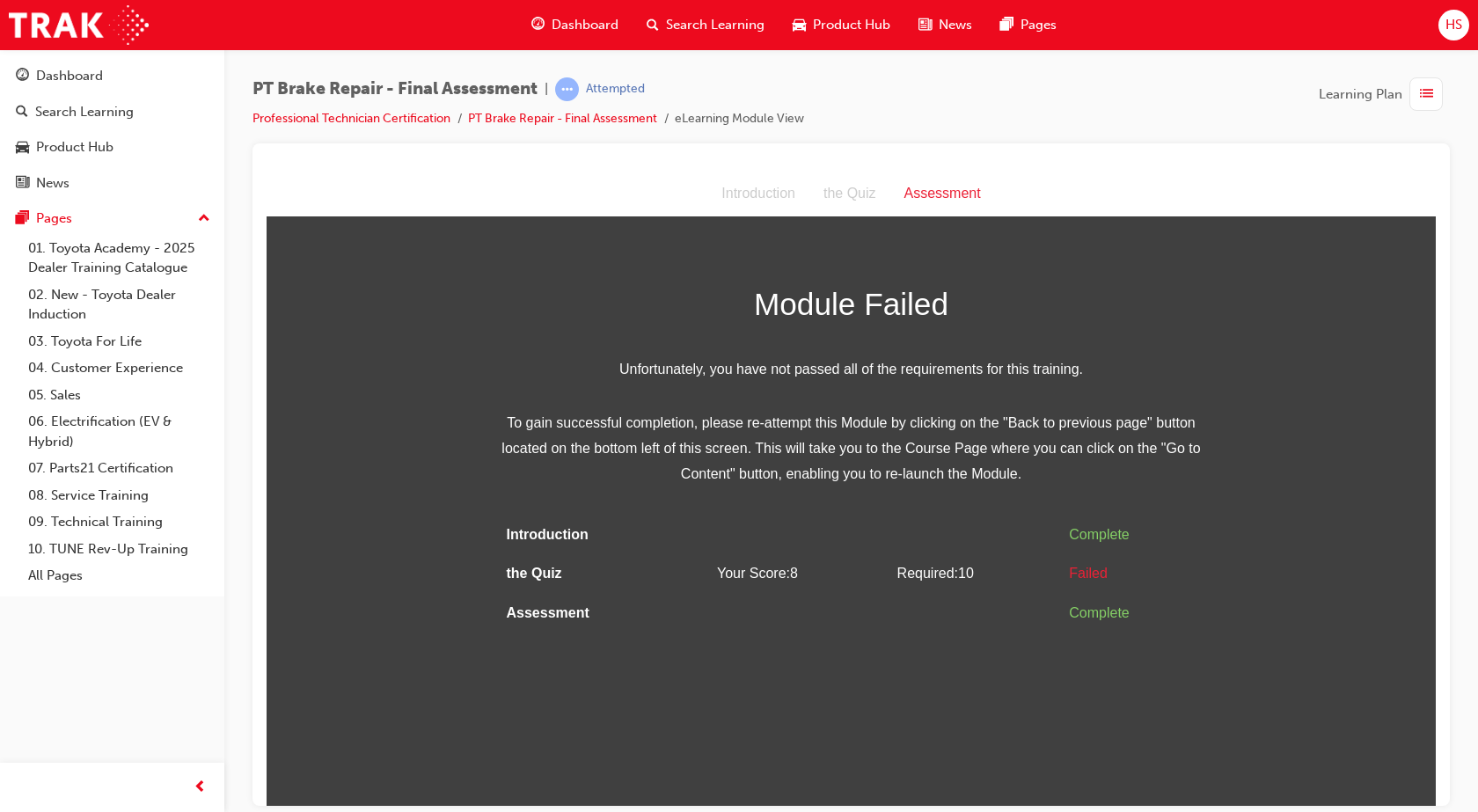
click at [832, 773] on html "Assessment Introduction the Quiz Assessment Module Failed Unfortunately, you ha…" at bounding box center [851, 487] width 1169 height 634
drag, startPoint x: 833, startPoint y: 773, endPoint x: 853, endPoint y: 764, distance: 21.9
click at [853, 764] on html "Assessment Introduction the Quiz Assessment Module Failed Unfortunately, you ha…" at bounding box center [851, 487] width 1169 height 634
drag, startPoint x: 853, startPoint y: 763, endPoint x: 875, endPoint y: 751, distance: 25.1
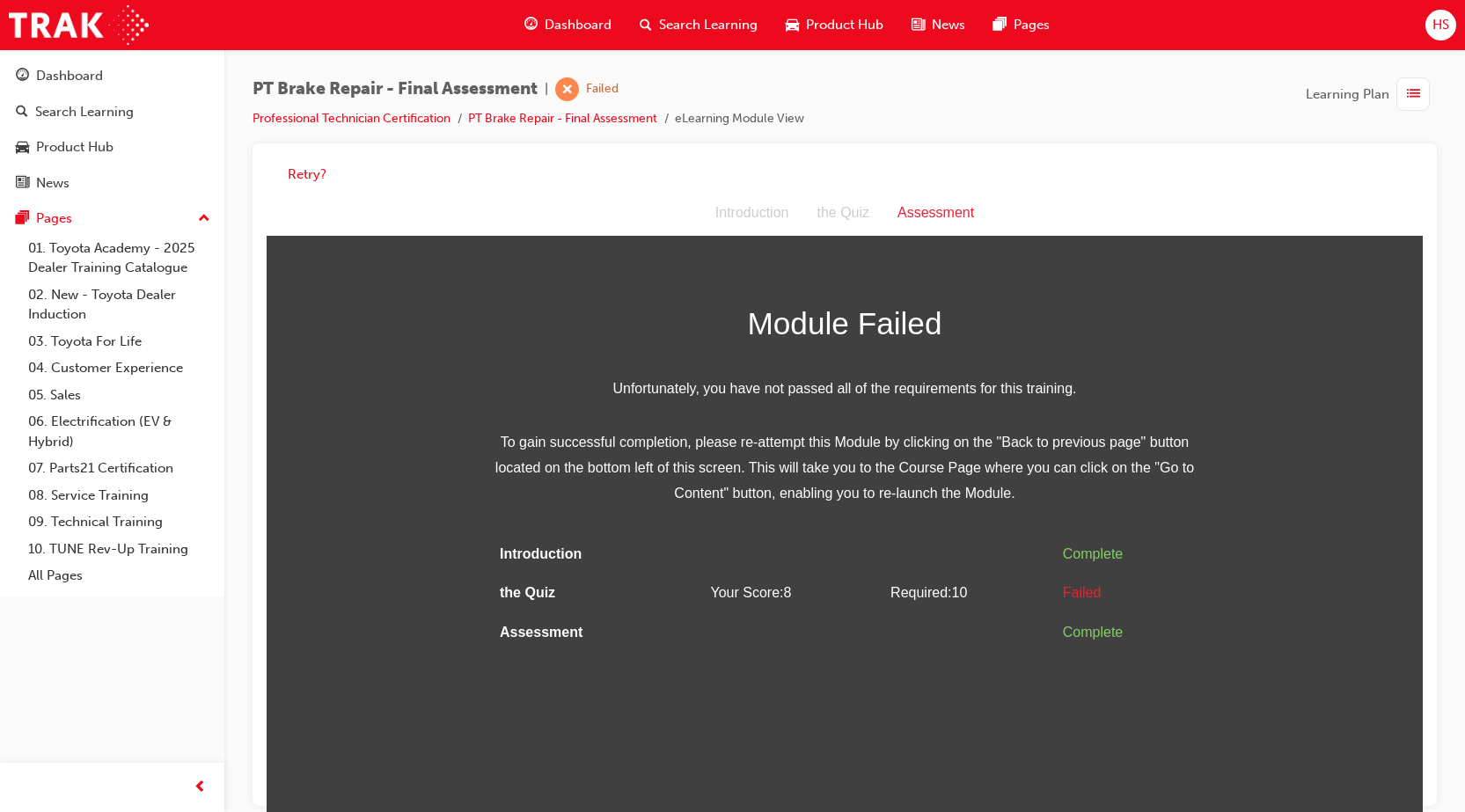
drag, startPoint x: 875, startPoint y: 772, endPoint x: 752, endPoint y: 540, distance: 262.6
click at [752, 540] on td at bounding box center [792, 554] width 180 height 39
click at [302, 175] on button "Retry?" at bounding box center [307, 174] width 39 height 20
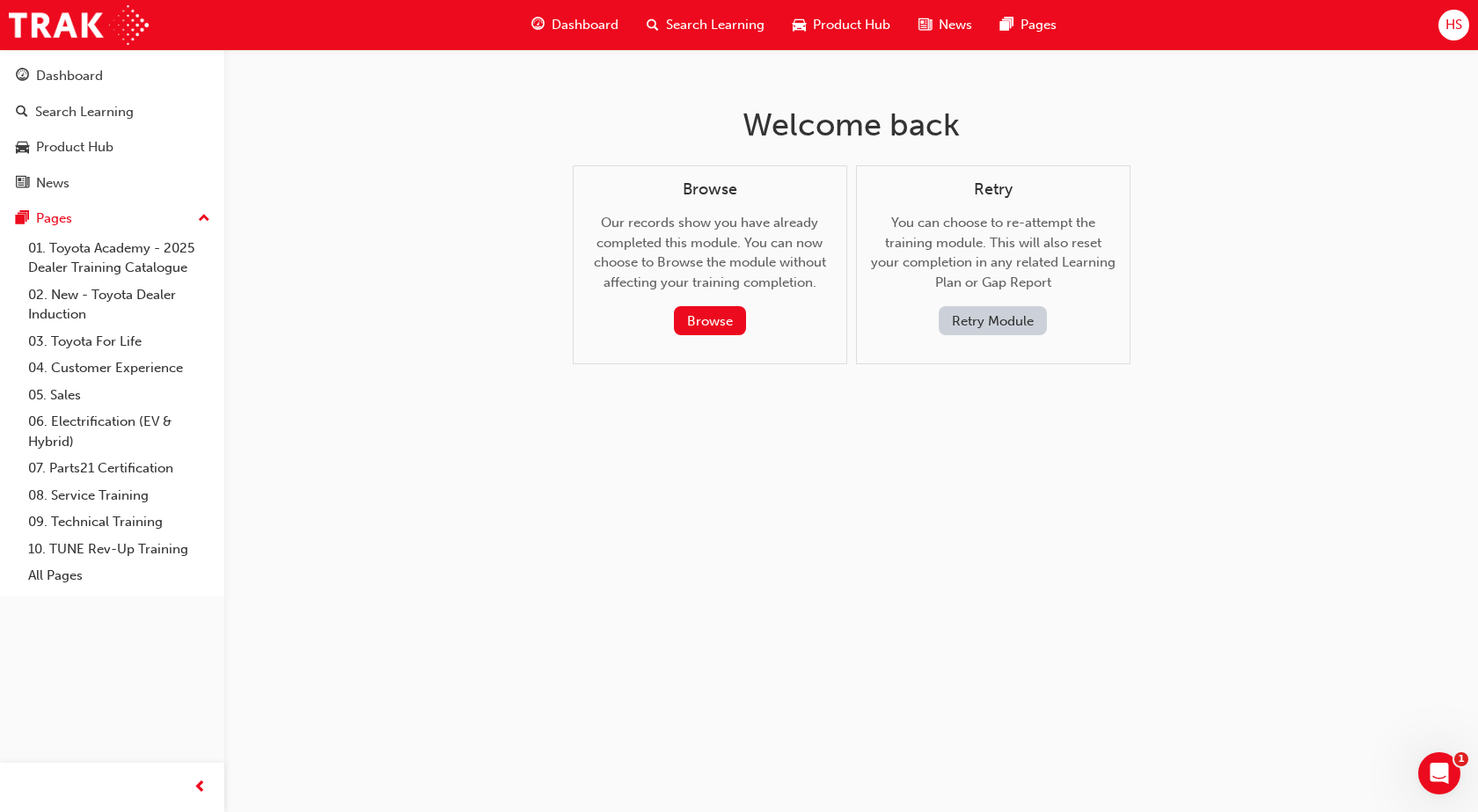
click at [985, 313] on button "Retry Module" at bounding box center [992, 320] width 108 height 29
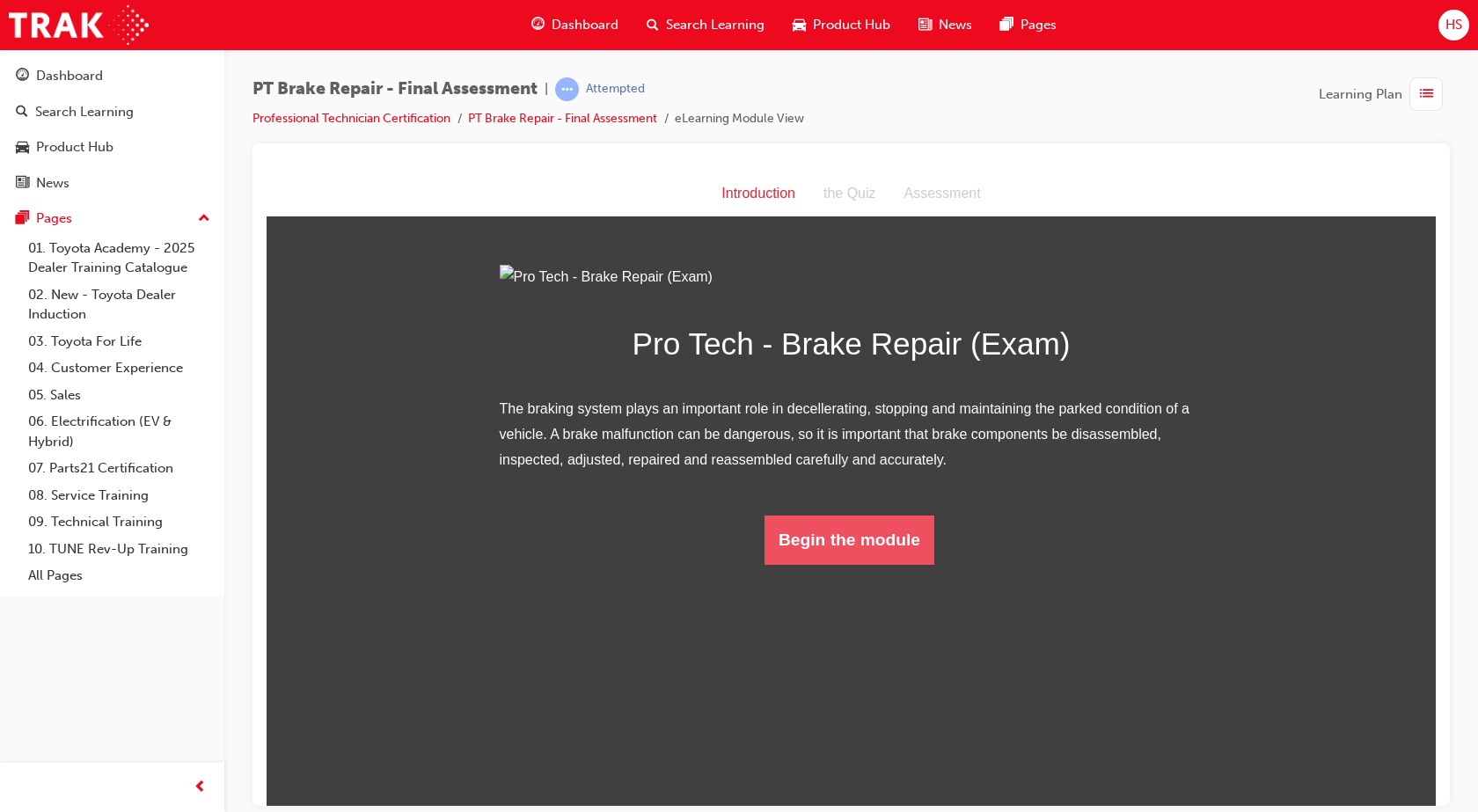
click at [831, 564] on button "Begin the module" at bounding box center [849, 539] width 169 height 49
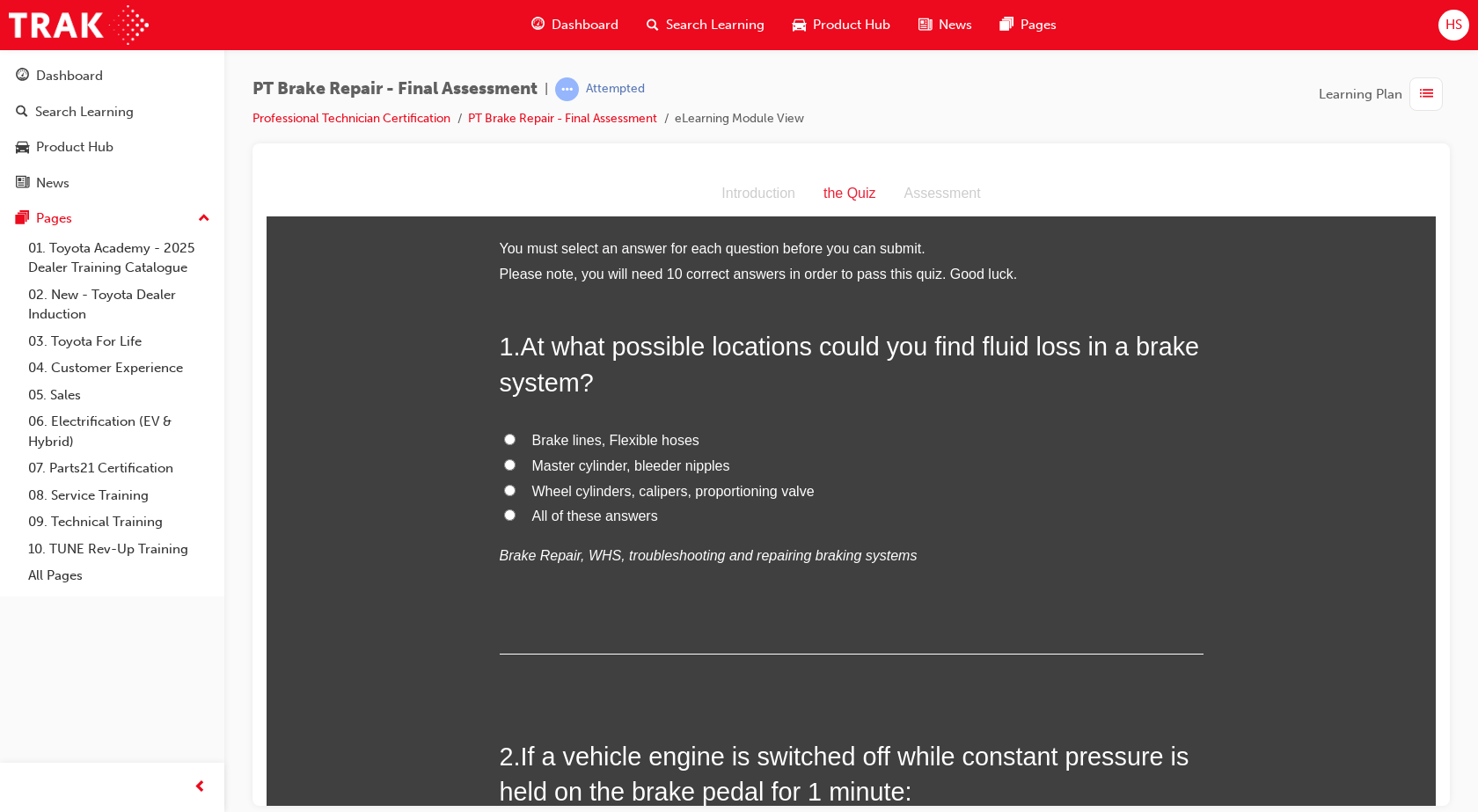
drag, startPoint x: 788, startPoint y: 244, endPoint x: 537, endPoint y: 196, distance: 255.5
click at [537, 196] on div "Introduction the Quiz Assessment" at bounding box center [851, 193] width 1169 height 46
drag, startPoint x: 537, startPoint y: 195, endPoint x: 328, endPoint y: 396, distance: 290.0
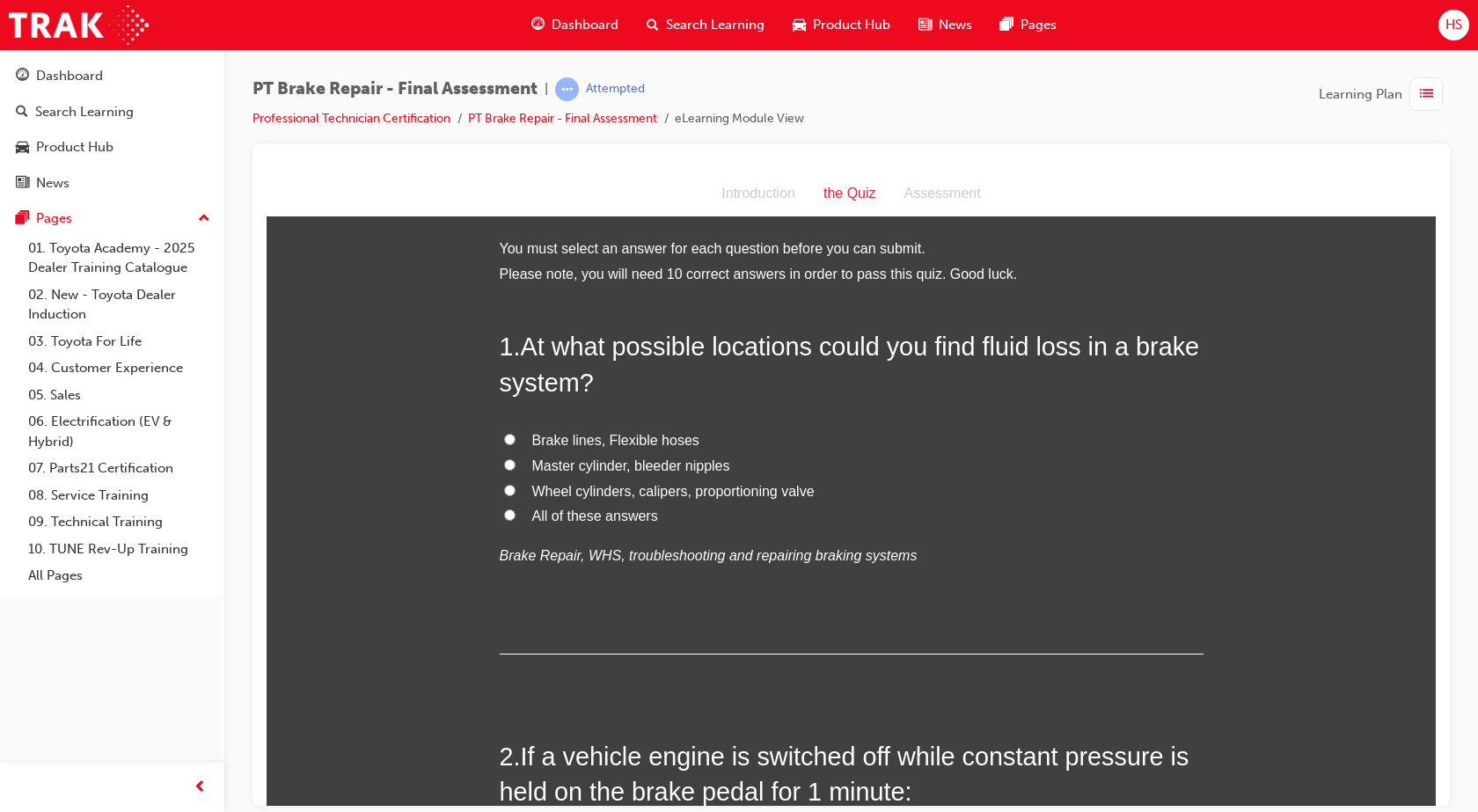
click at [555, 507] on span "All of these answers" at bounding box center [595, 515] width 126 height 15
click at [516, 508] on input "All of these answers" at bounding box center [510, 514] width 12 height 12
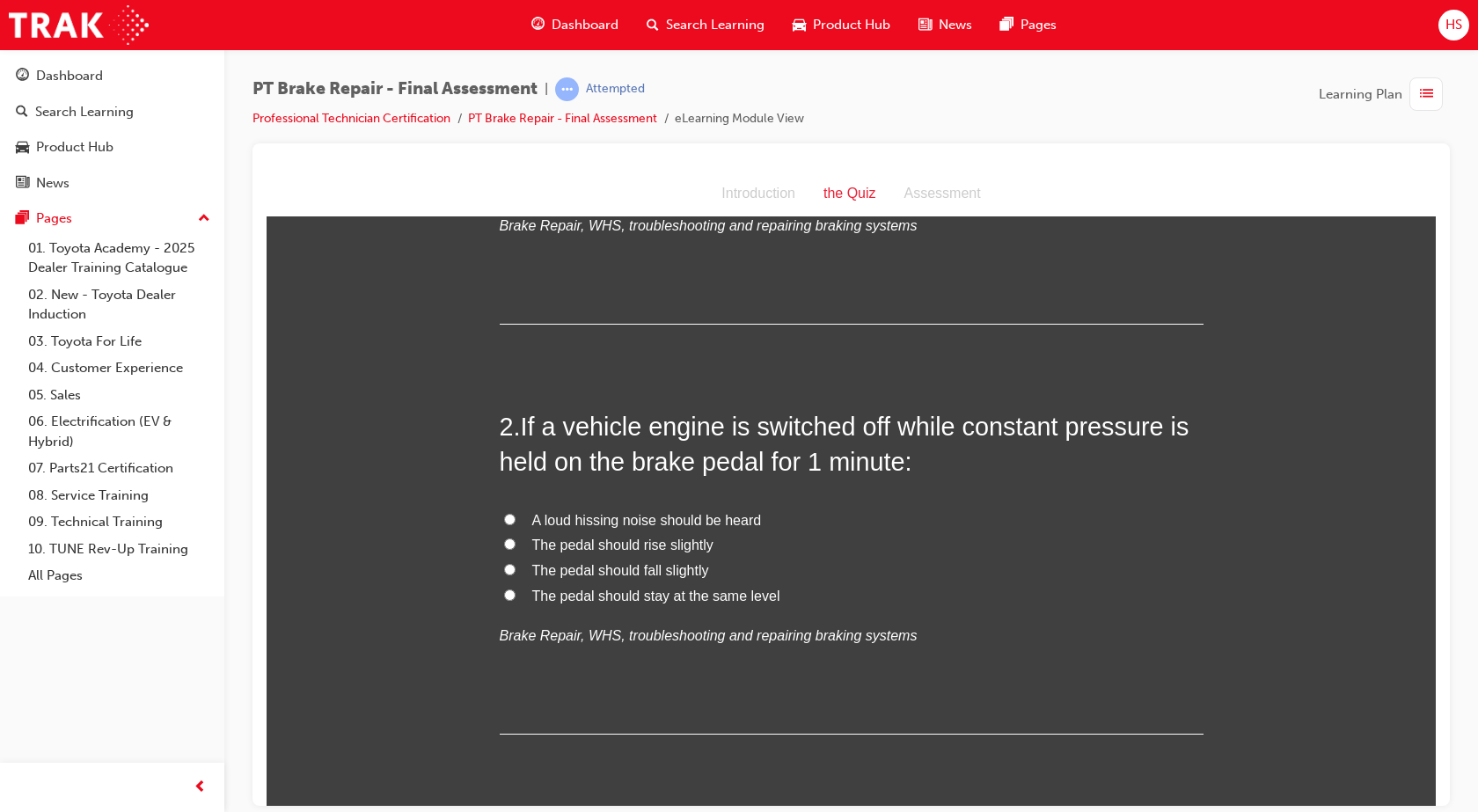
scroll to position [373, 0]
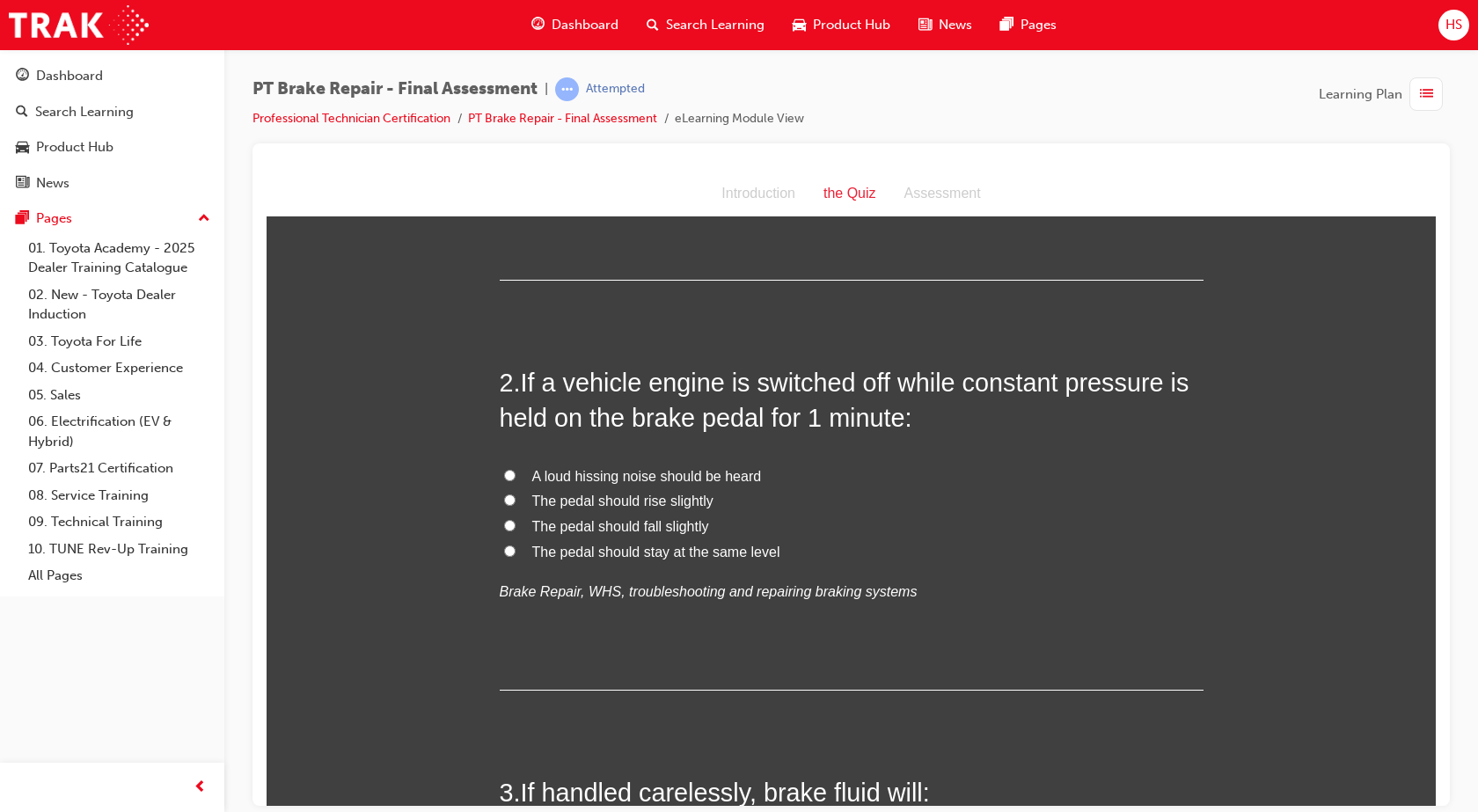
drag, startPoint x: 460, startPoint y: 414, endPoint x: 448, endPoint y: 463, distance: 50.4
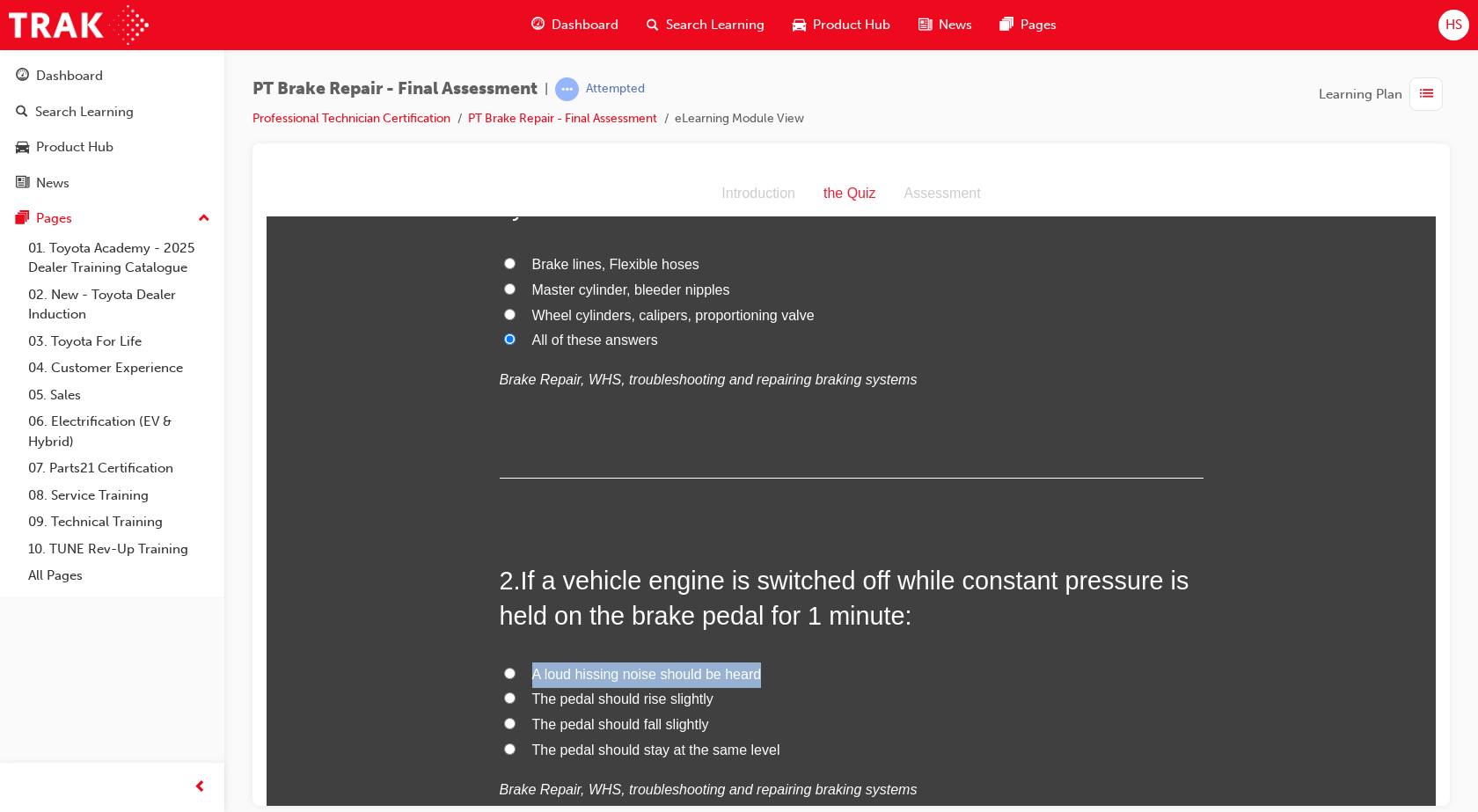
scroll to position [110, 0]
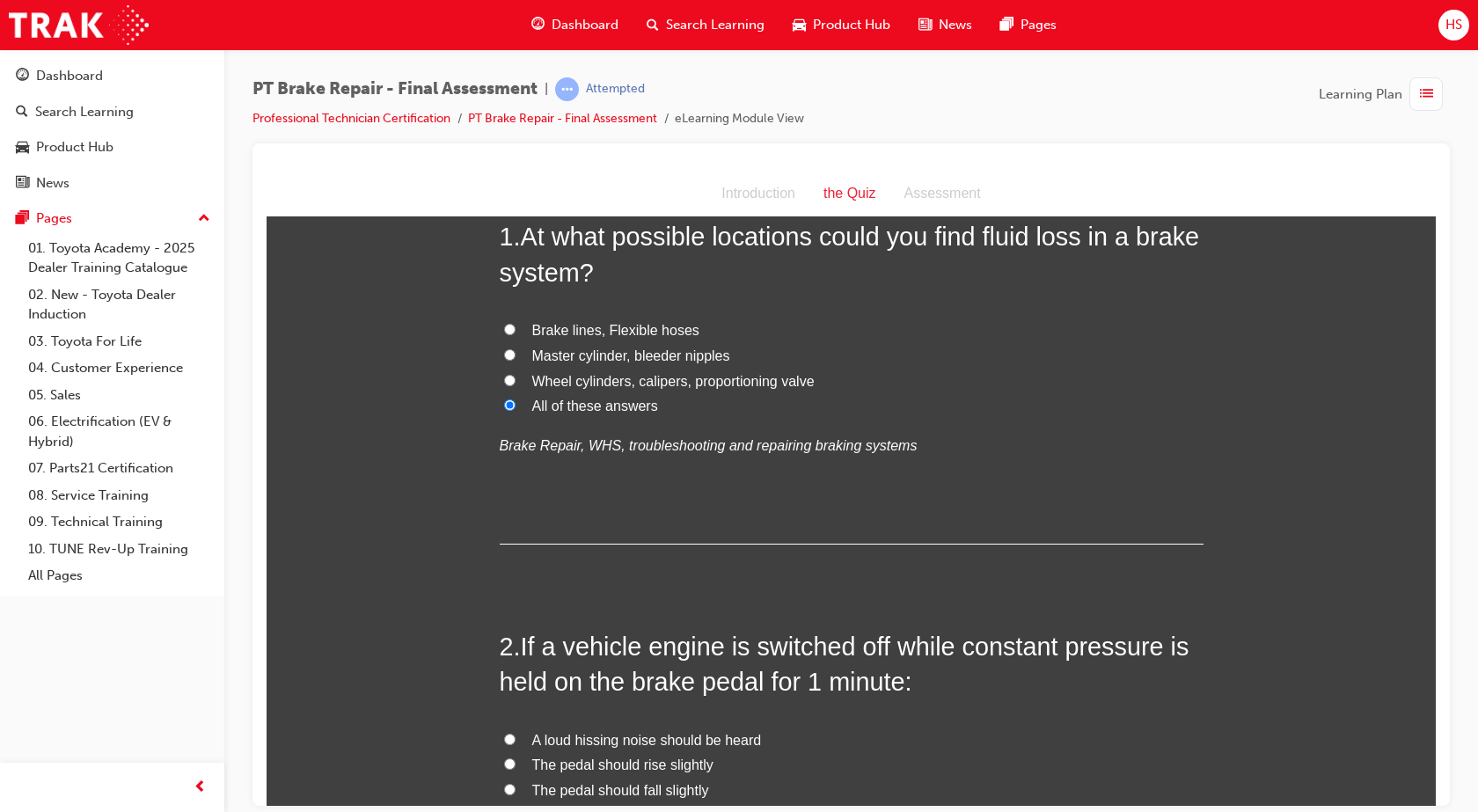
click at [1091, 463] on div "1 . At what possible locations could you find fluid loss in a brake system? Bra…" at bounding box center [851, 381] width 703 height 325
drag, startPoint x: 1332, startPoint y: 575, endPoint x: 1375, endPoint y: 435, distance: 146.5
